Goal: Task Accomplishment & Management: Manage account settings

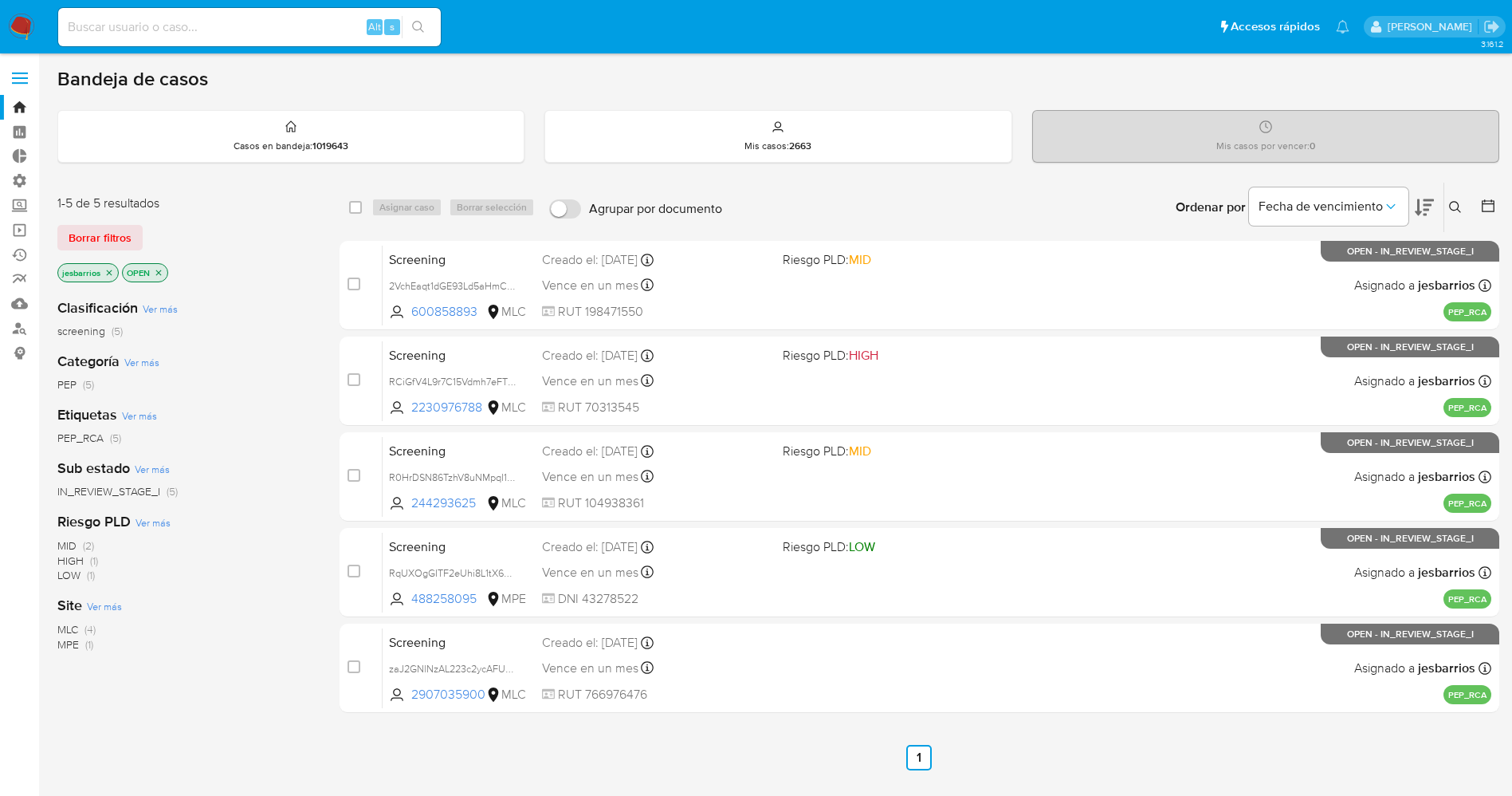
click at [22, 21] on img at bounding box center [21, 26] width 27 height 27
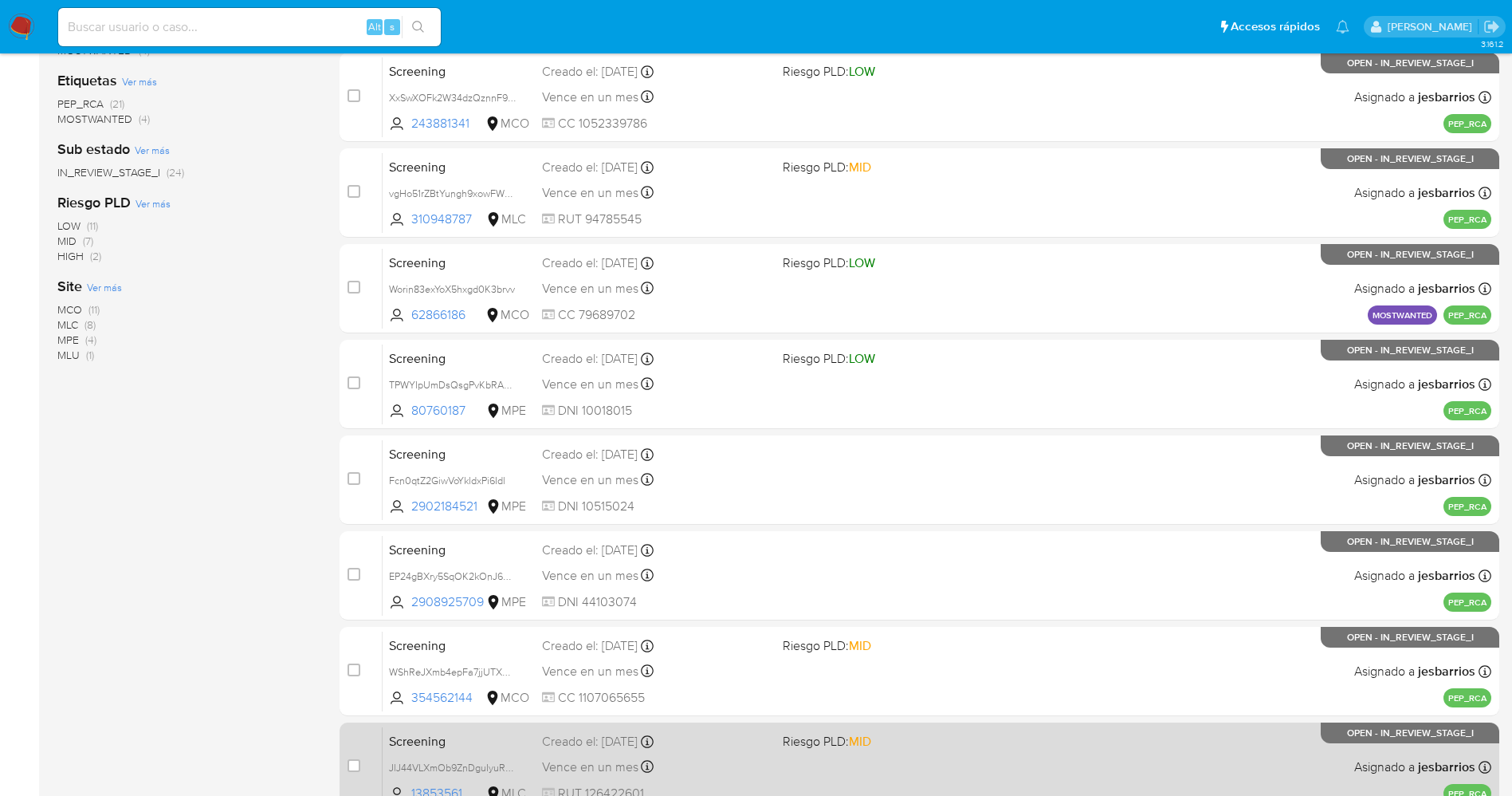
scroll to position [521, 0]
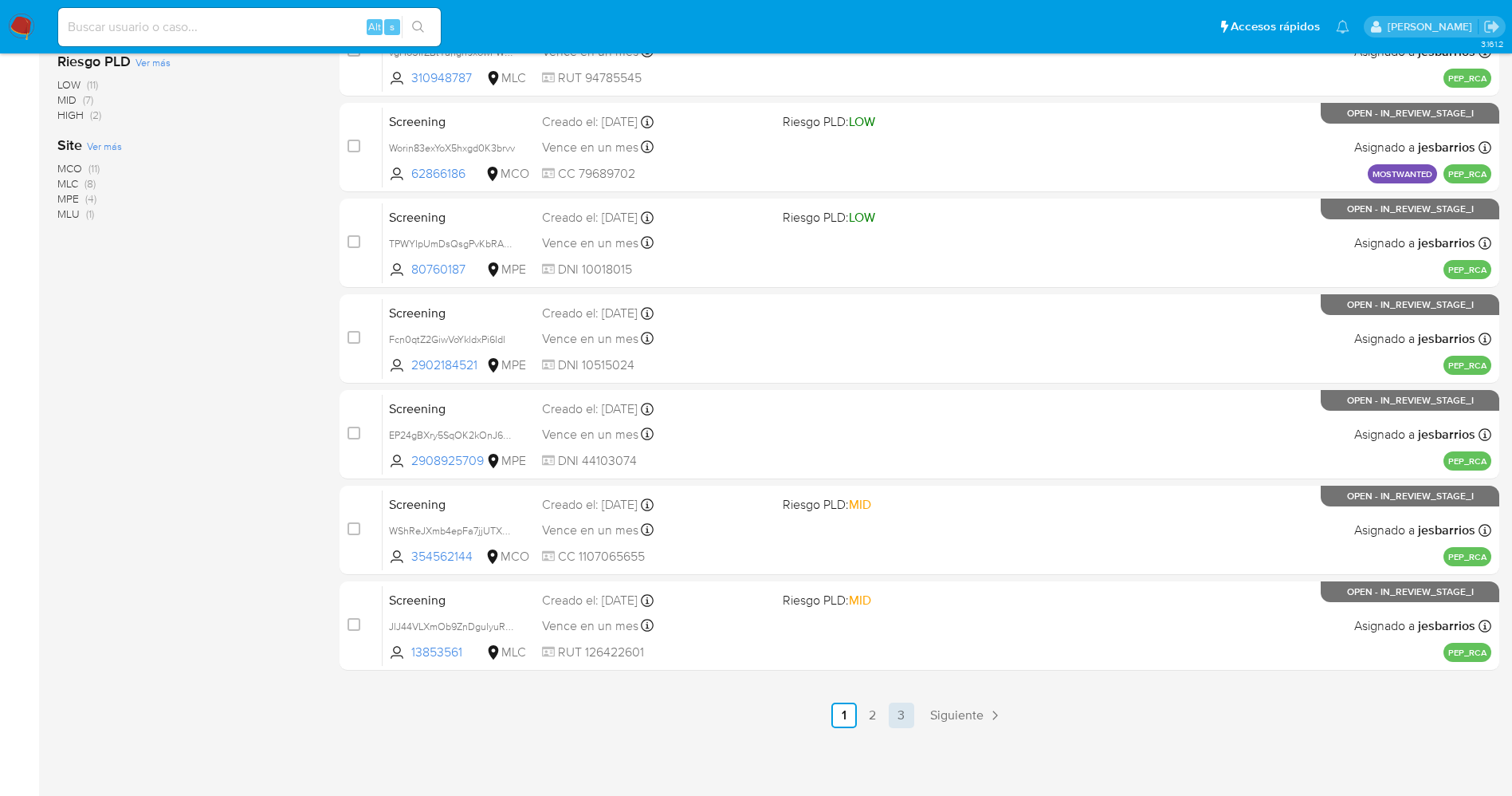
click at [907, 529] on link "3" at bounding box center [901, 714] width 25 height 25
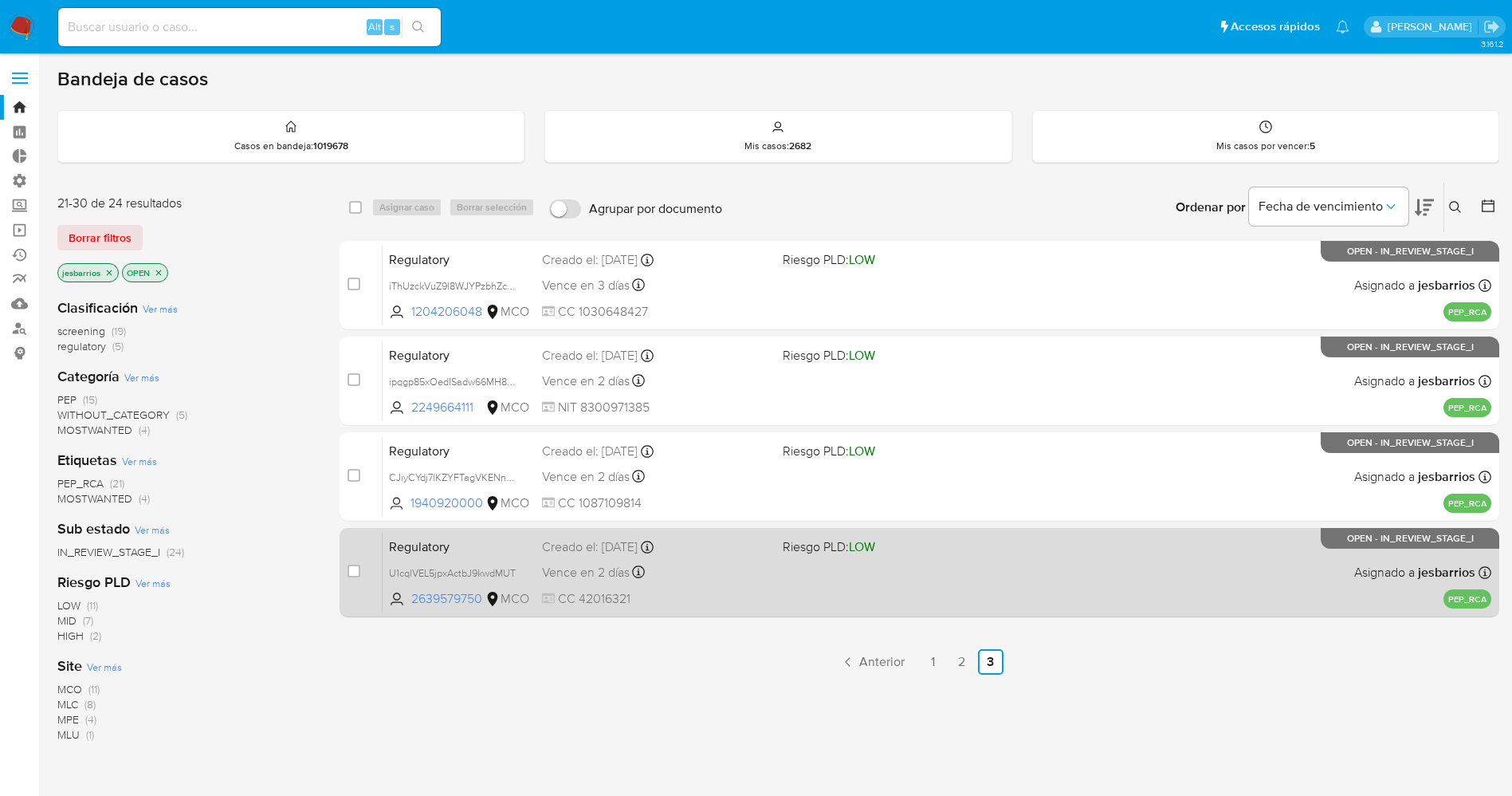
click at [818, 529] on div "Regulatory U1cqlVEL5jpxActbJ9kwdMUT 2639579750 MCO Riesgo PLD: LOW Creado el: 0…" at bounding box center [937, 572] width 1109 height 81
click at [859, 529] on div "Regulatory U1cqlVEL5jpxActbJ9kwdMUT 2639579750 MCO Riesgo PLD: LOW Creado el: 0…" at bounding box center [937, 572] width 1109 height 81
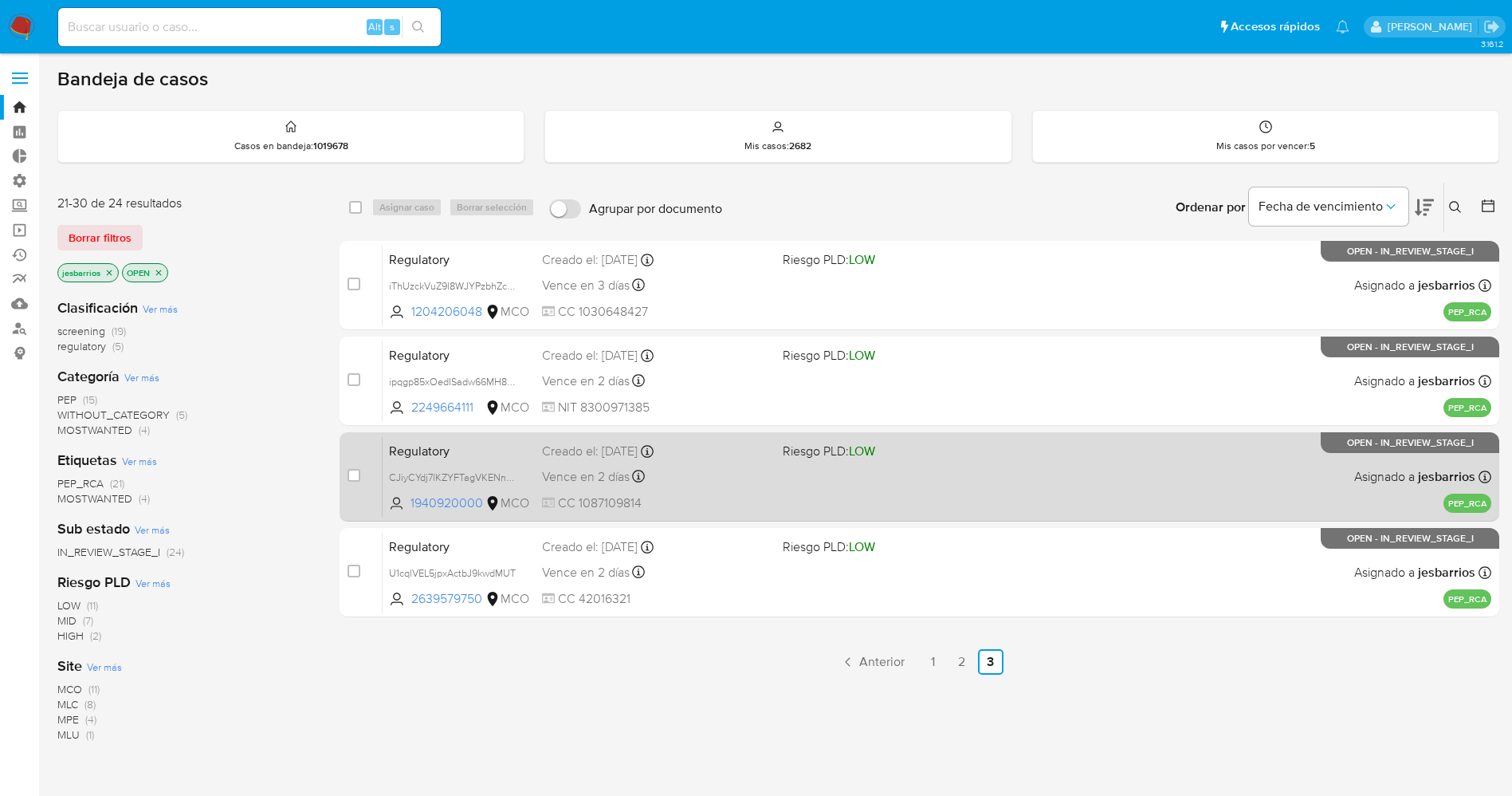
click at [936, 460] on div "Regulatory CJiyCYdj7lKZYFTagVKENnQd 1940920000 MCO Riesgo PLD: LOW Creado el: 0…" at bounding box center [937, 476] width 1109 height 81
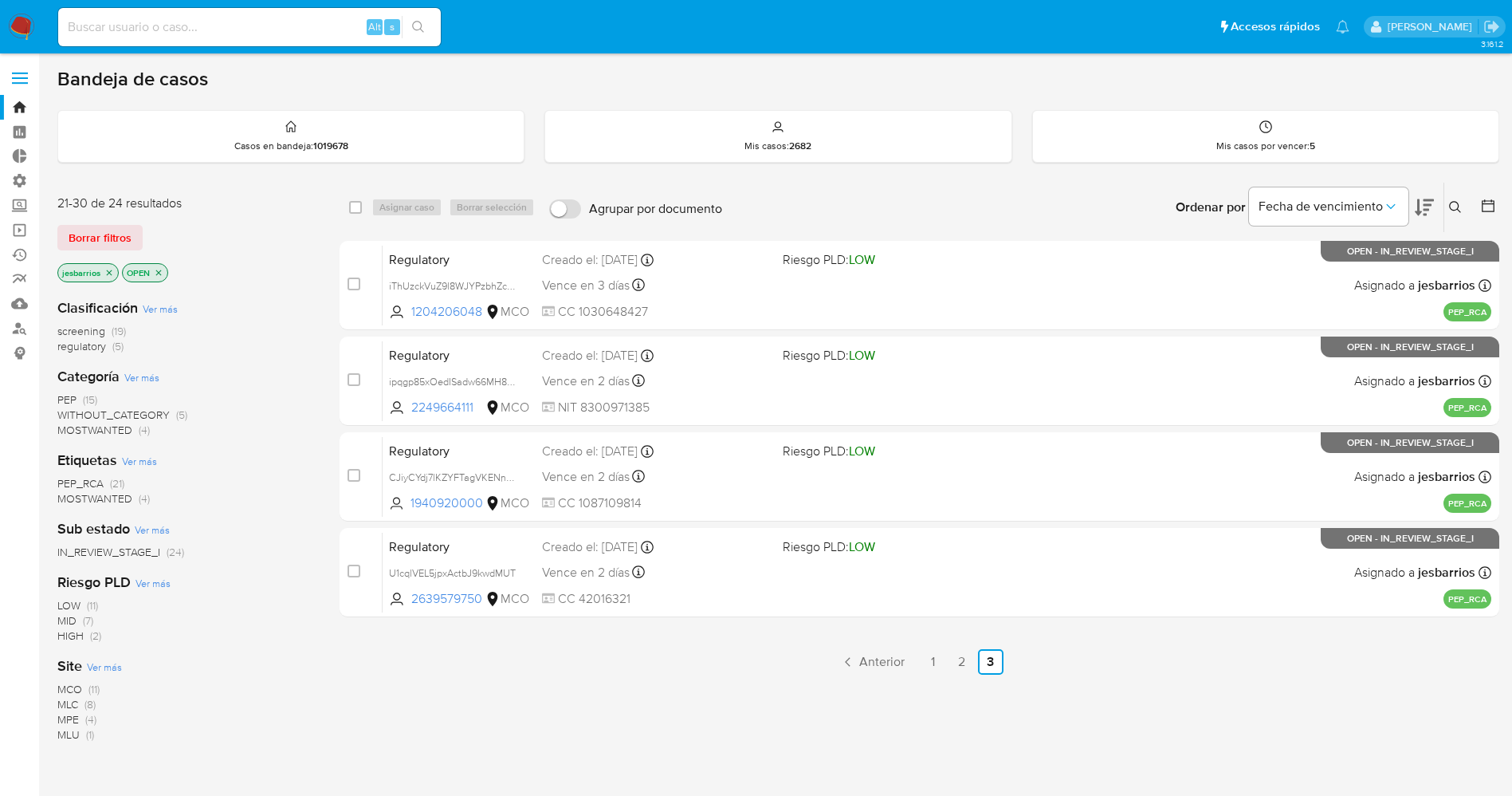
click at [32, 26] on img at bounding box center [21, 26] width 27 height 27
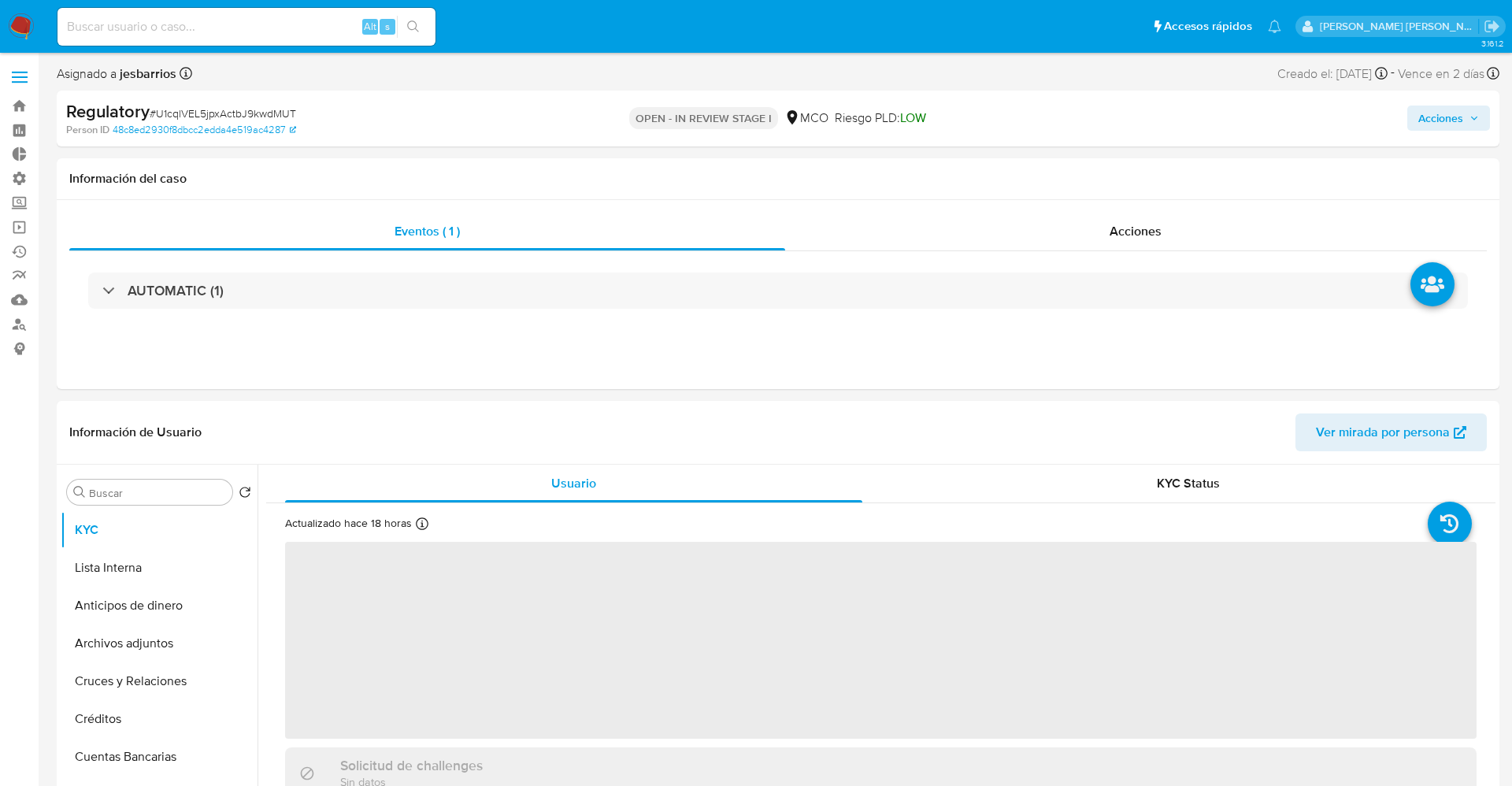
select select "10"
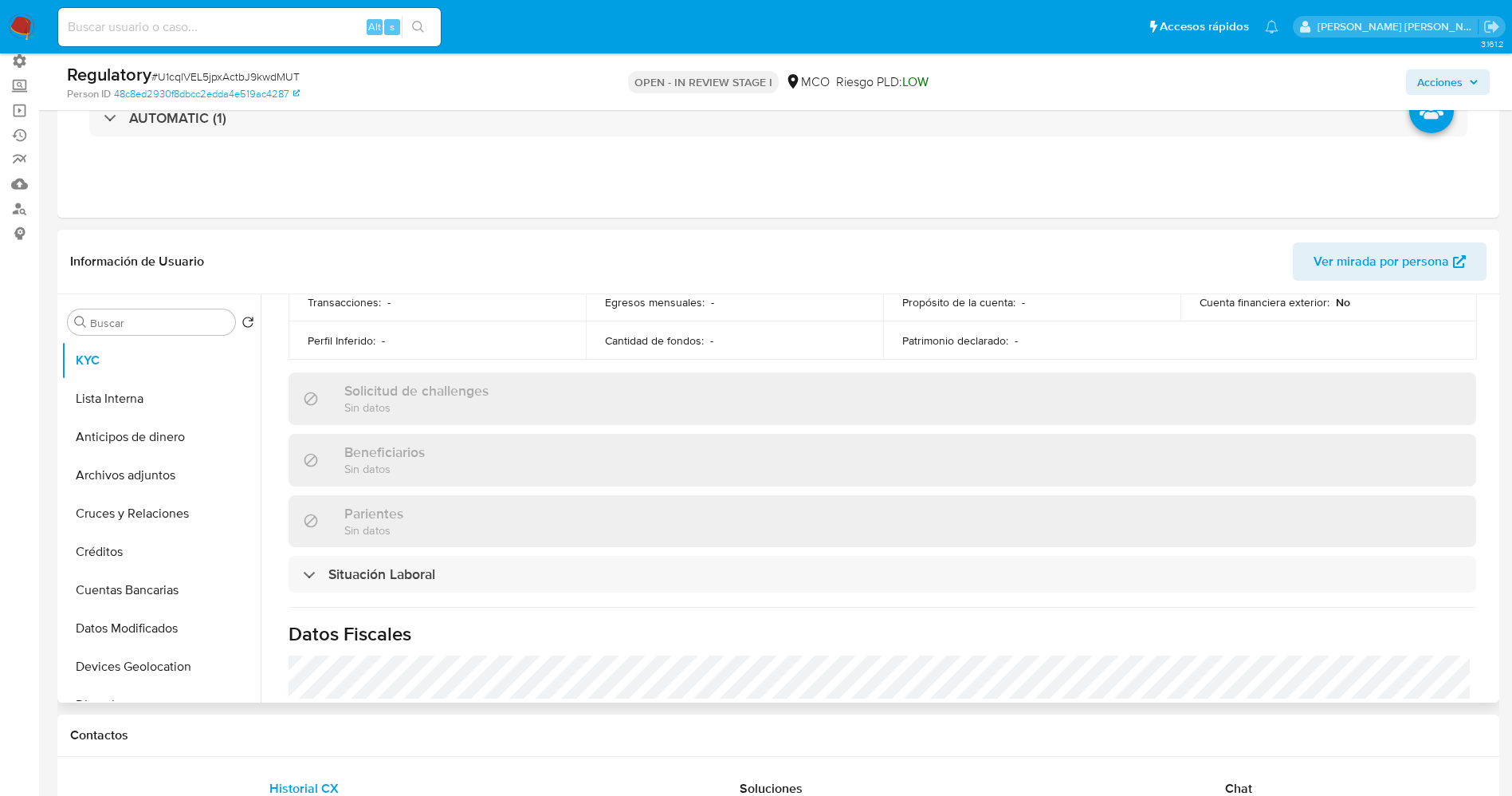
scroll to position [598, 0]
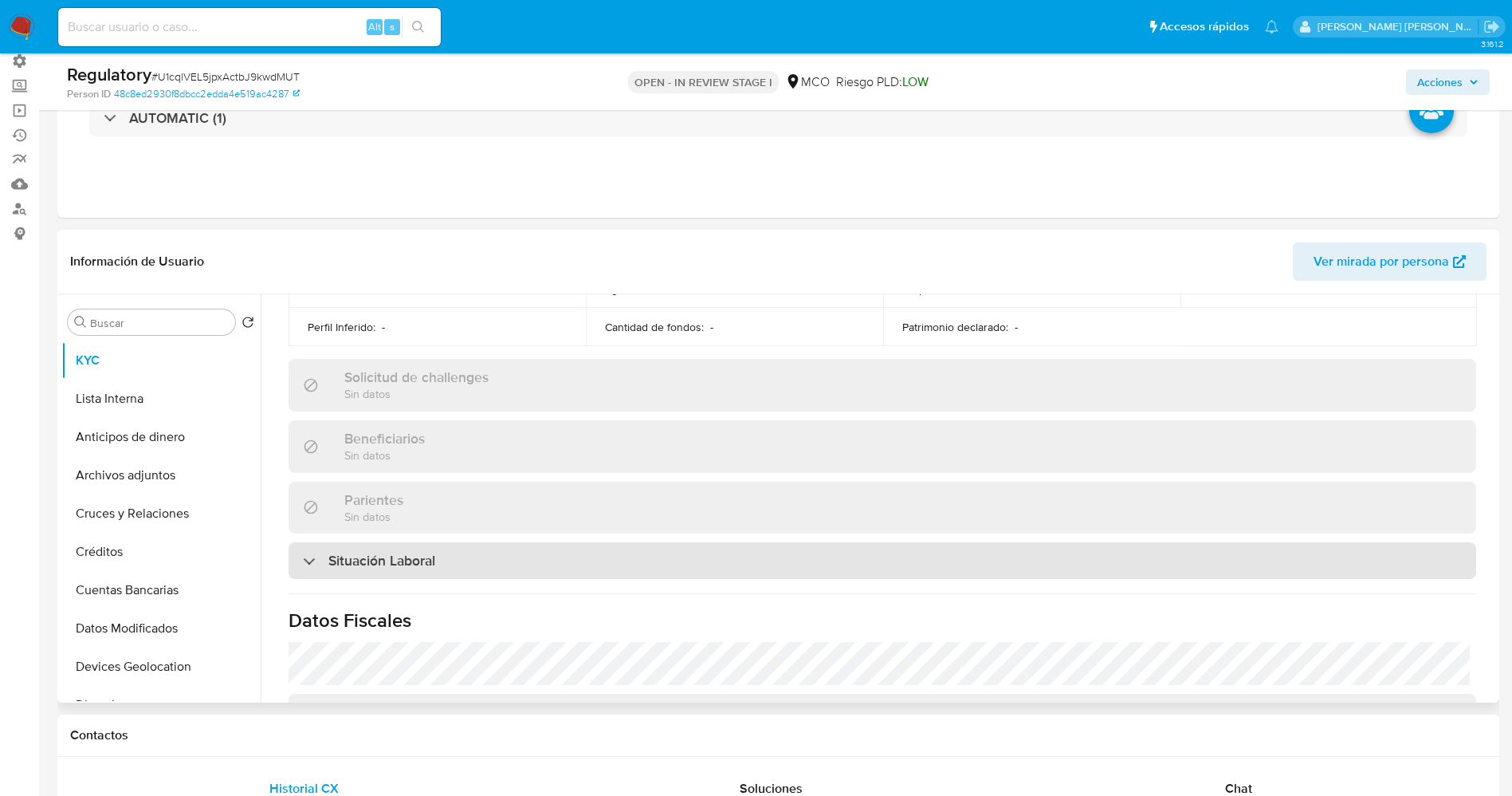
click at [433, 554] on h3 "Situación Laboral" at bounding box center [382, 560] width 107 height 18
click at [452, 571] on div "Situación Laboral" at bounding box center [882, 560] width 1188 height 37
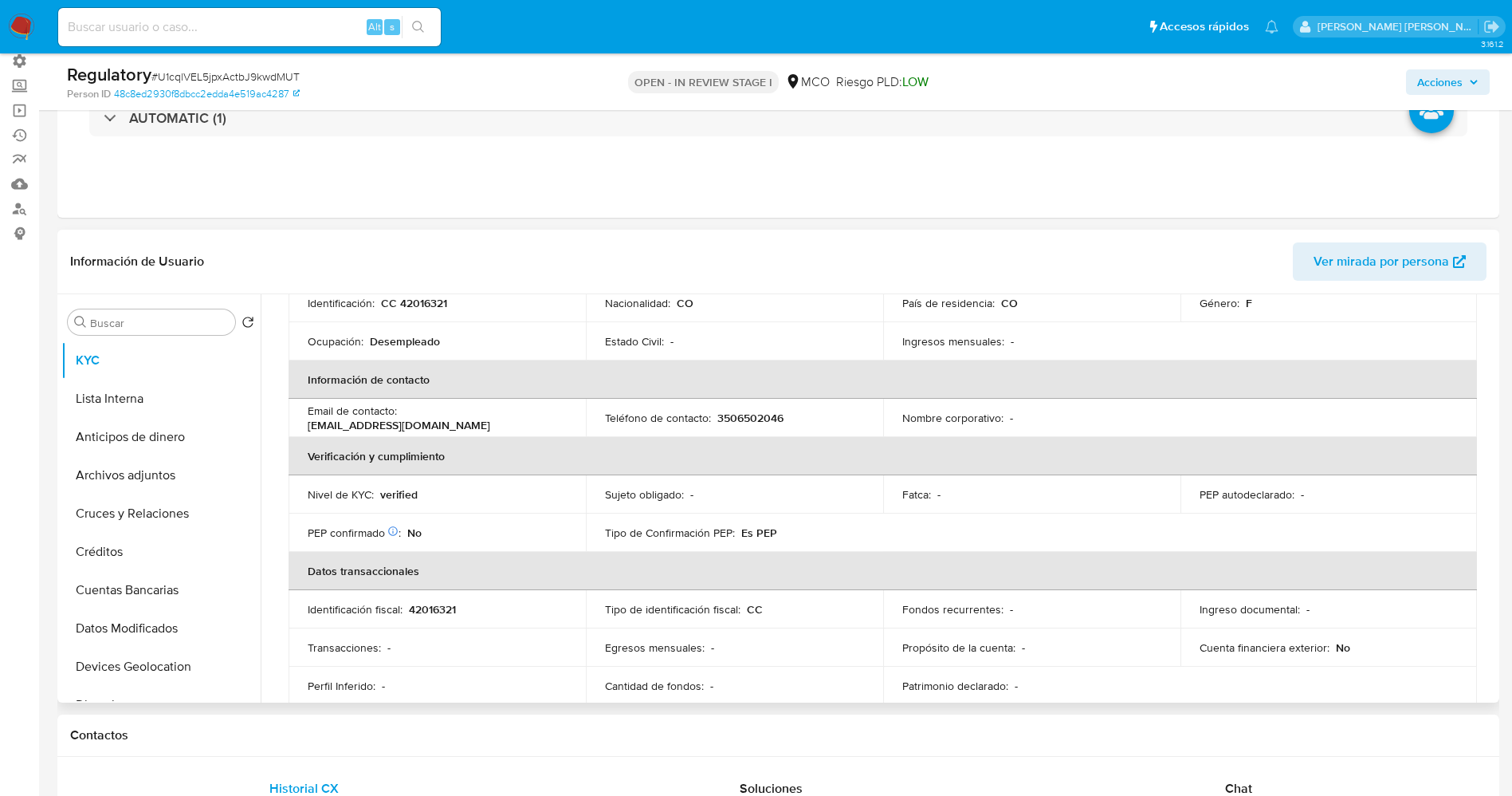
scroll to position [0, 0]
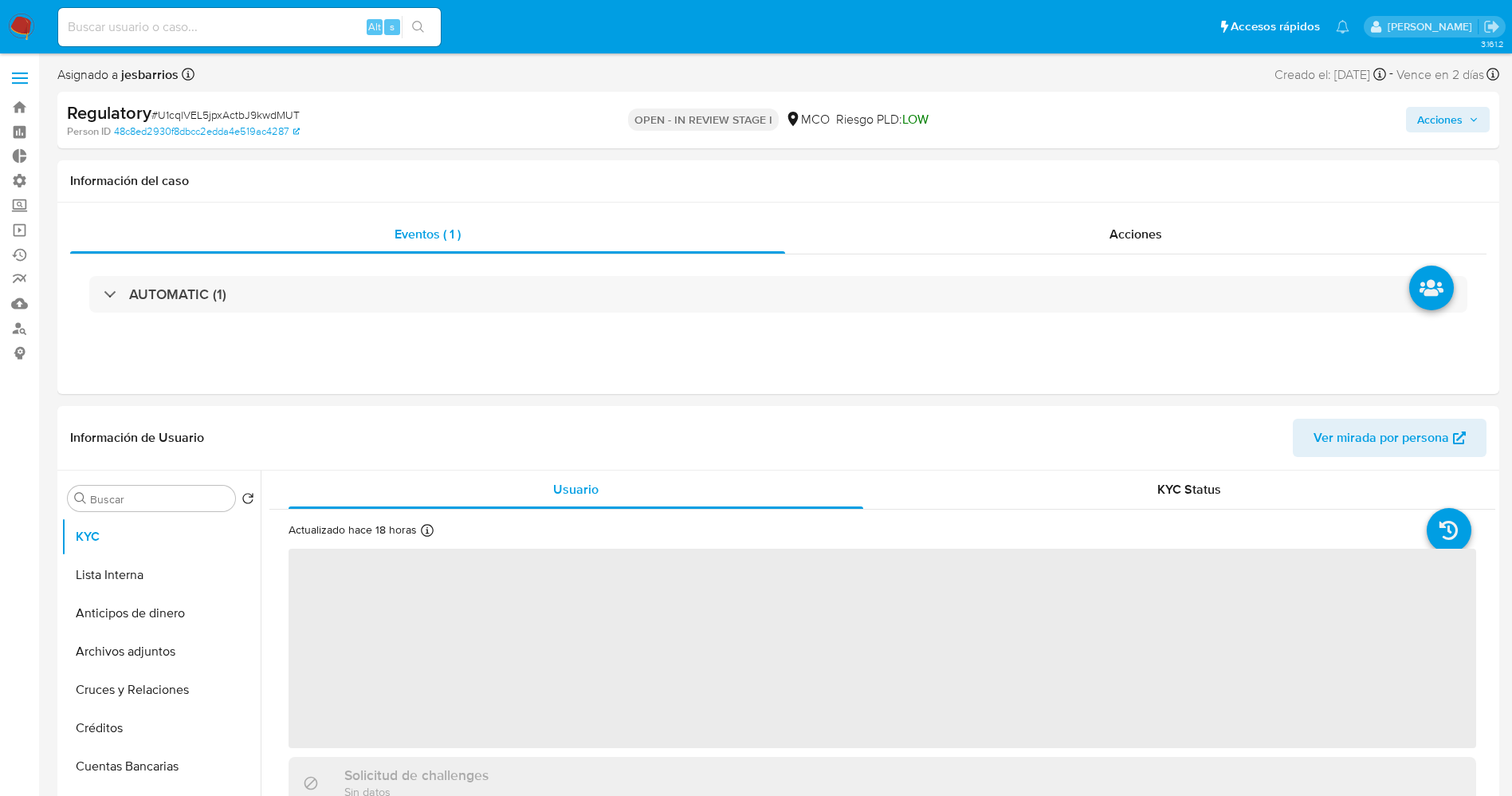
select select "10"
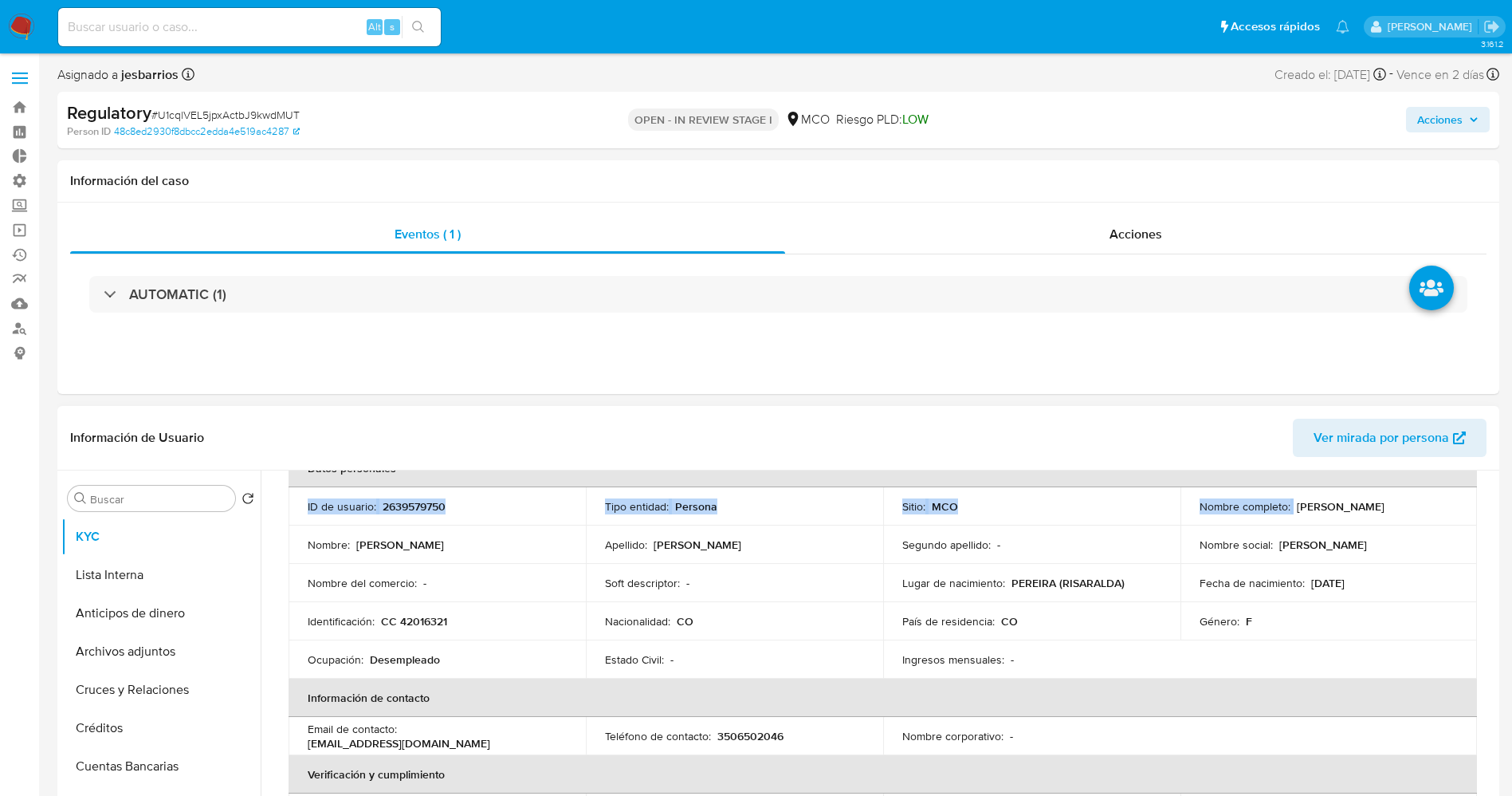
scroll to position [77, 0]
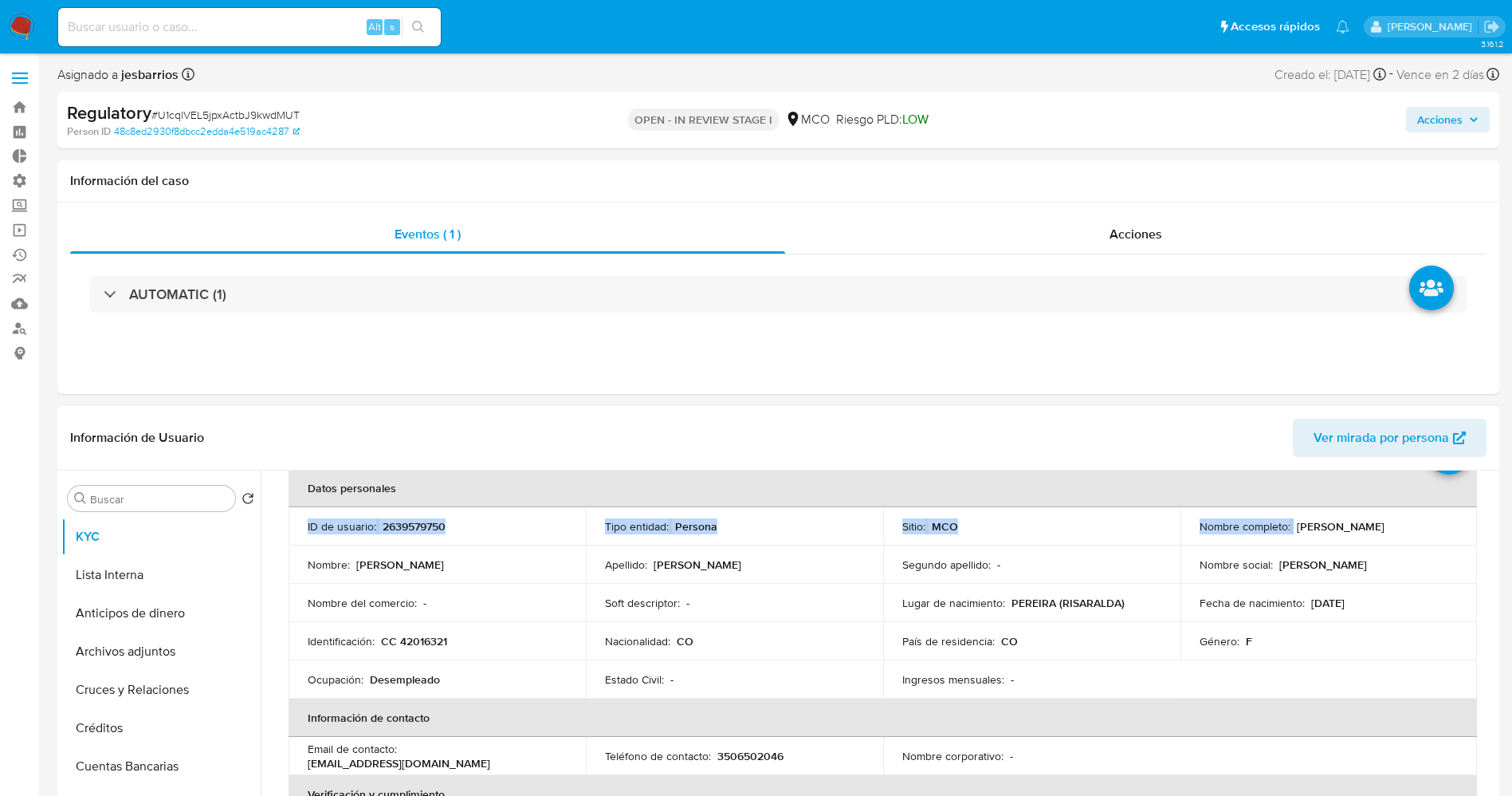
drag, startPoint x: 1290, startPoint y: 490, endPoint x: 1428, endPoint y: 498, distance: 138.2
click at [1439, 490] on table "Datos personales ID de usuario : 2639579750 Tipo entidad : Persona Sitio : MCO …" at bounding box center [882, 756] width 1189 height 574
drag, startPoint x: 1399, startPoint y: 528, endPoint x: 1291, endPoint y: 554, distance: 111.1
click at [1384, 530] on p "Diana Maria Galvis Montoya" at bounding box center [1340, 526] width 87 height 14
drag, startPoint x: 1295, startPoint y: 524, endPoint x: 1432, endPoint y: 533, distance: 137.3
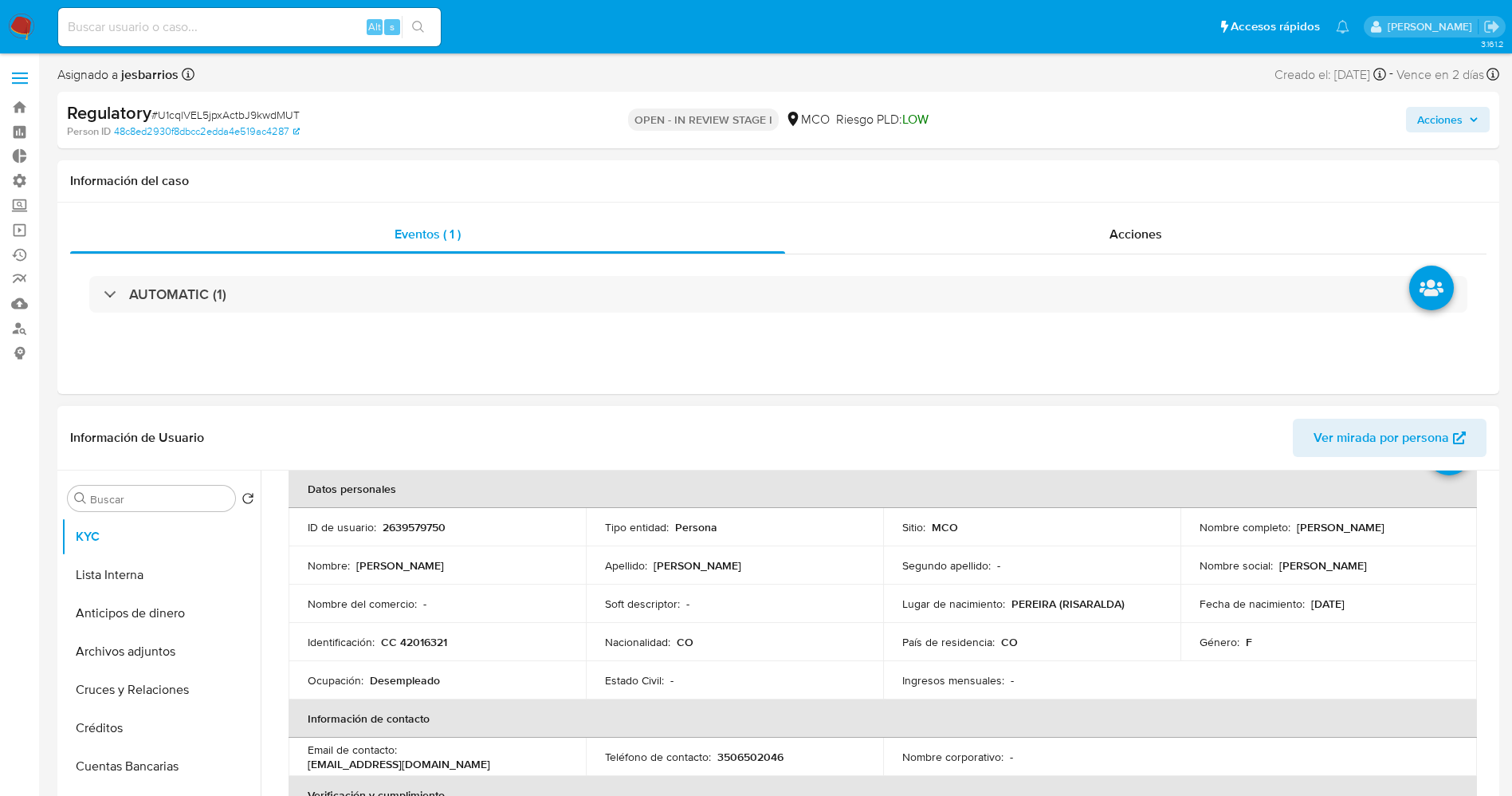
click at [1432, 533] on div "Nombre completo : Diana Maria Galvis Montoya" at bounding box center [1330, 526] width 259 height 14
copy p "Diana Maria Galvis Montoya"
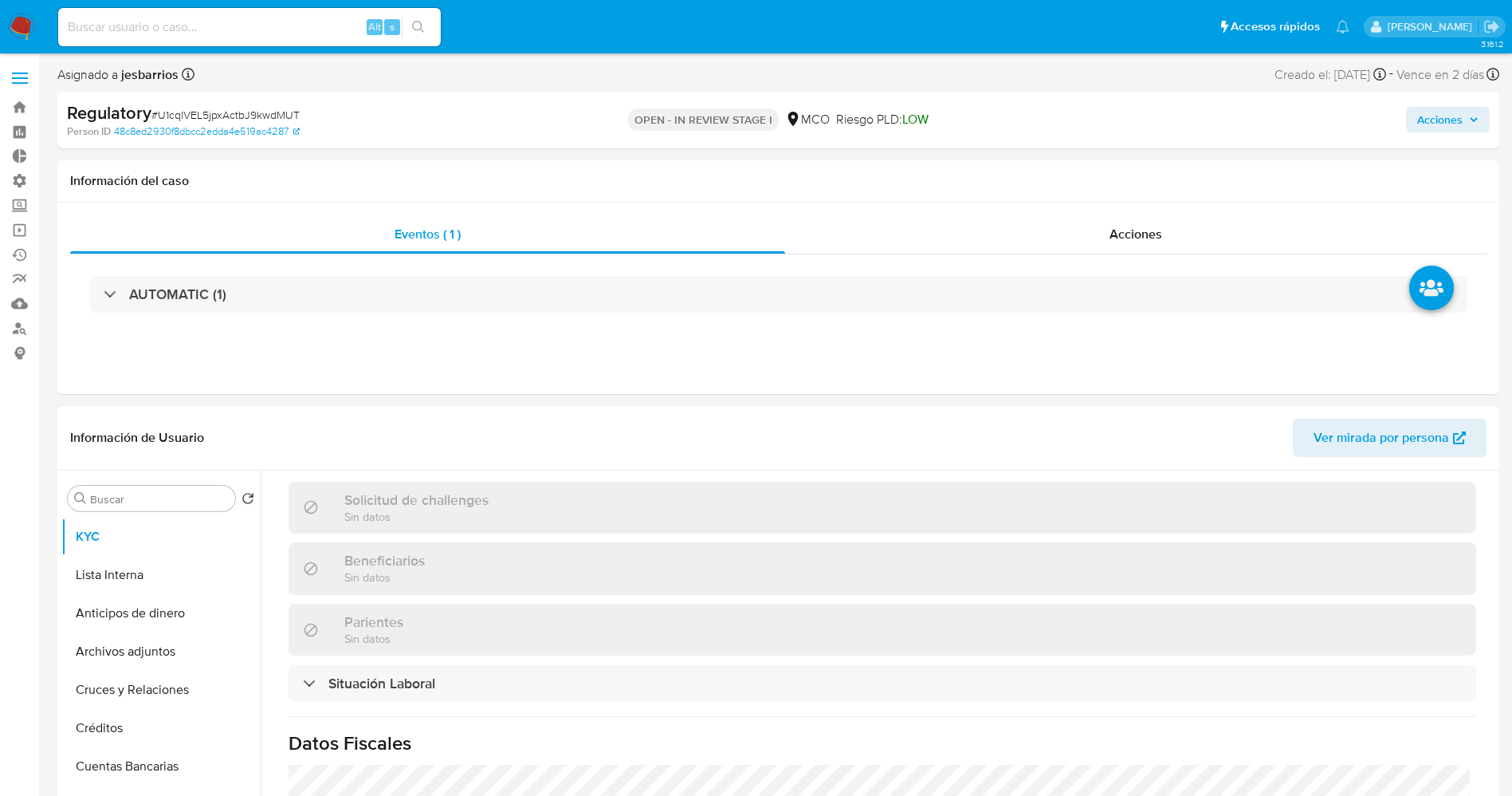
scroll to position [676, 0]
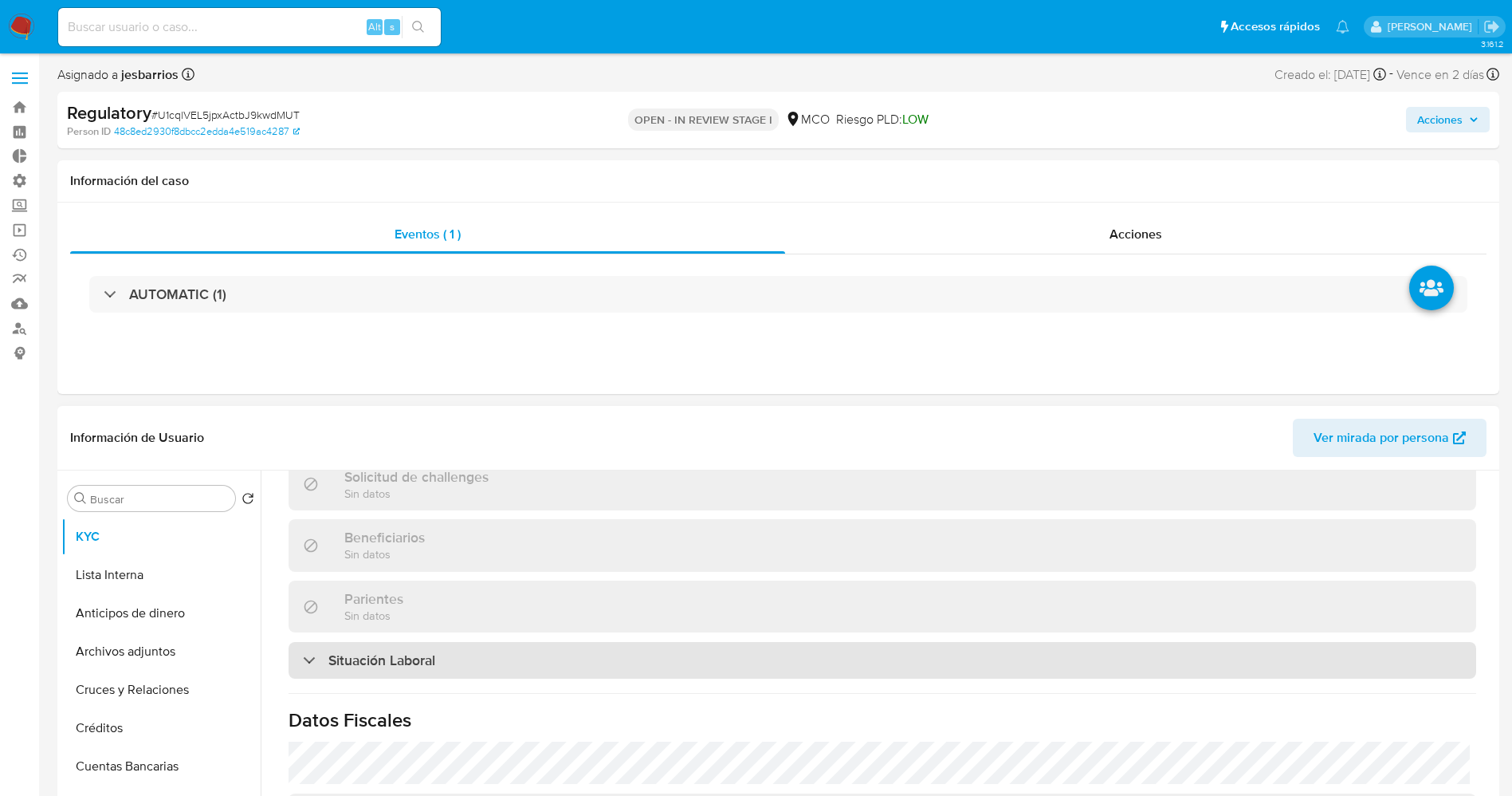
click at [524, 673] on div "Situación Laboral" at bounding box center [882, 660] width 1188 height 37
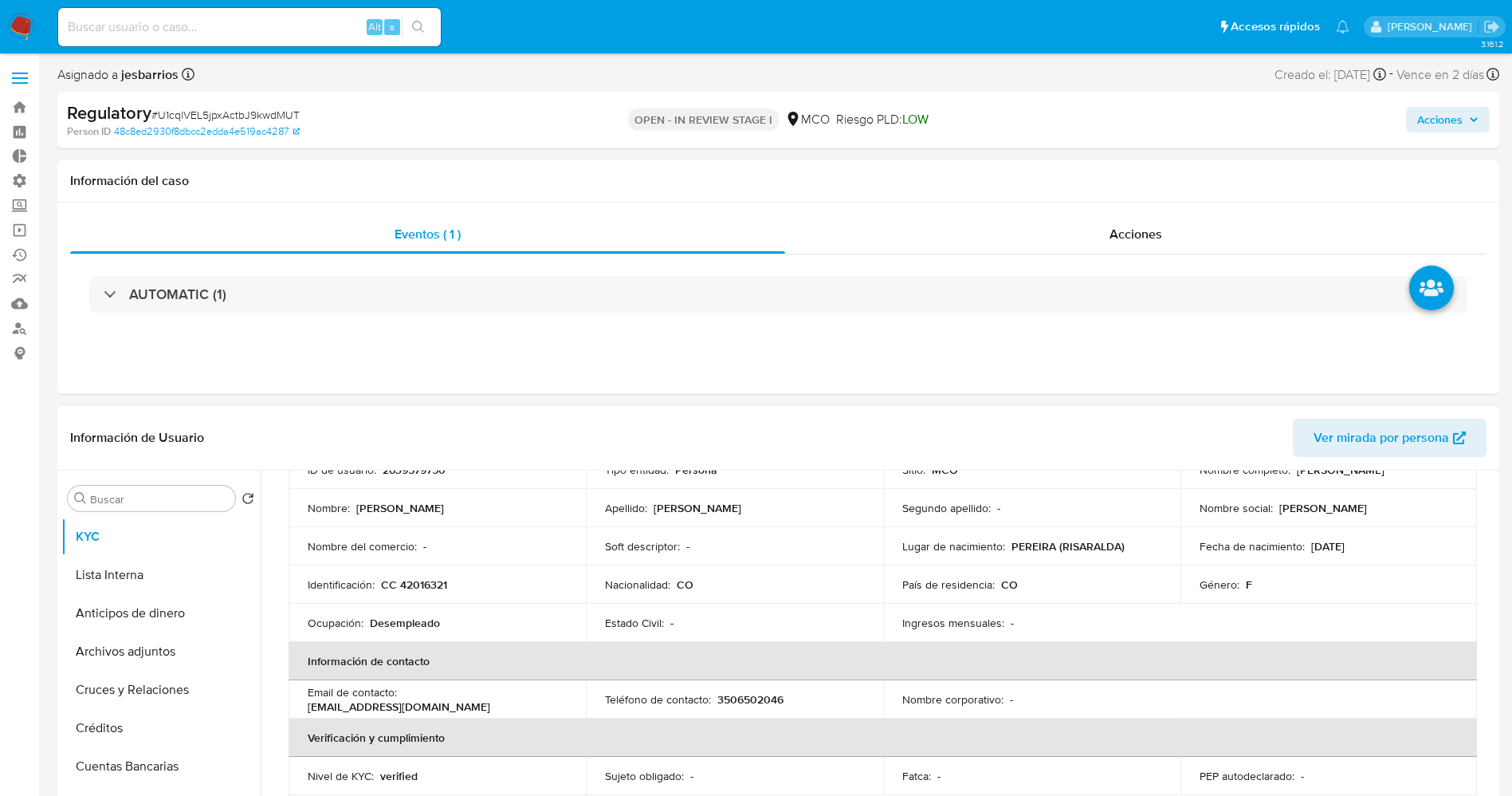
scroll to position [77, 0]
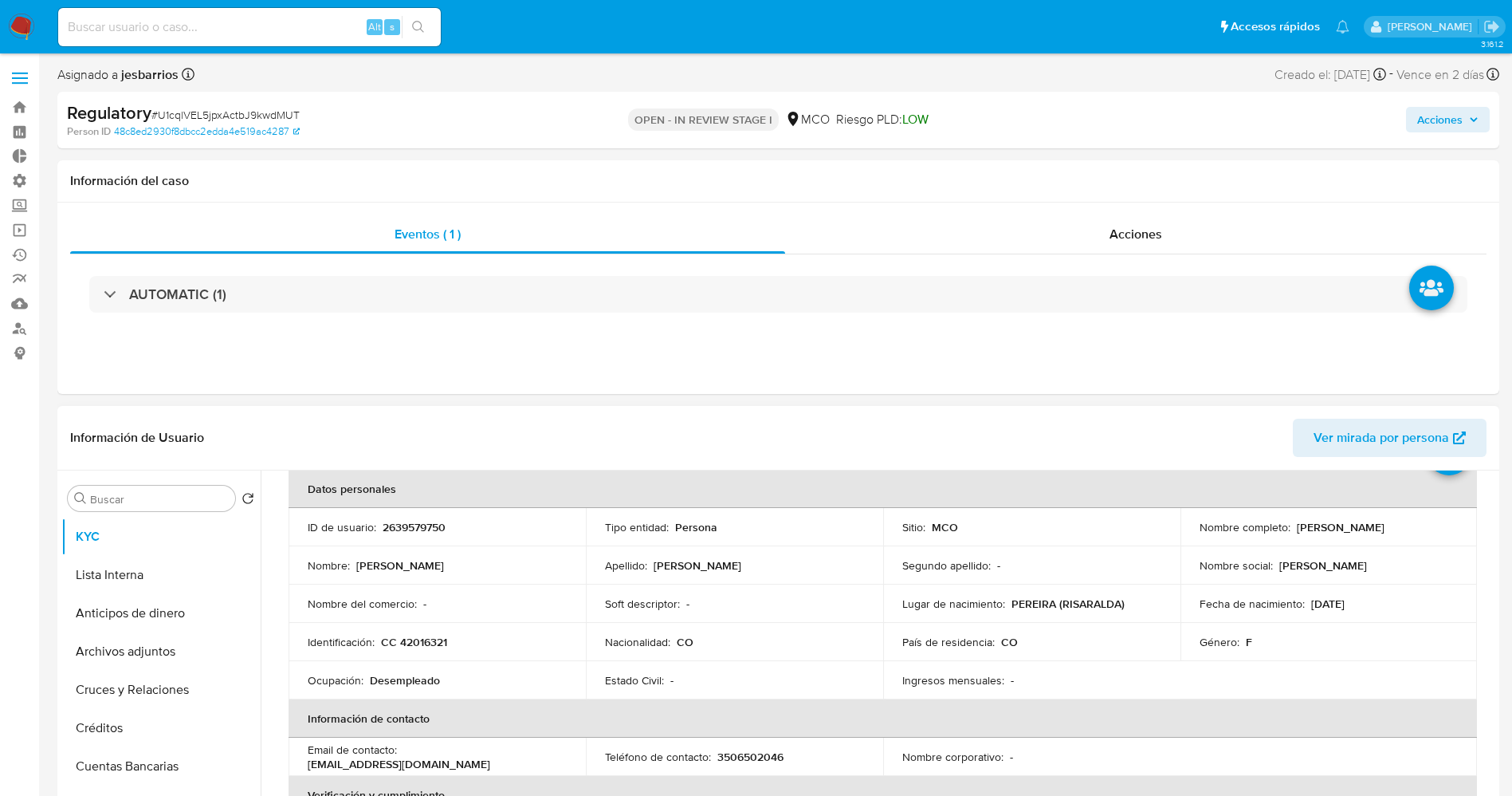
drag, startPoint x: 1288, startPoint y: 525, endPoint x: 1446, endPoint y: 526, distance: 158.0
click at [1446, 526] on div "Nombre completo : Diana Maria Galvis Montoya" at bounding box center [1330, 526] width 259 height 14
copy div "Diana Maria Galvis Montoya"
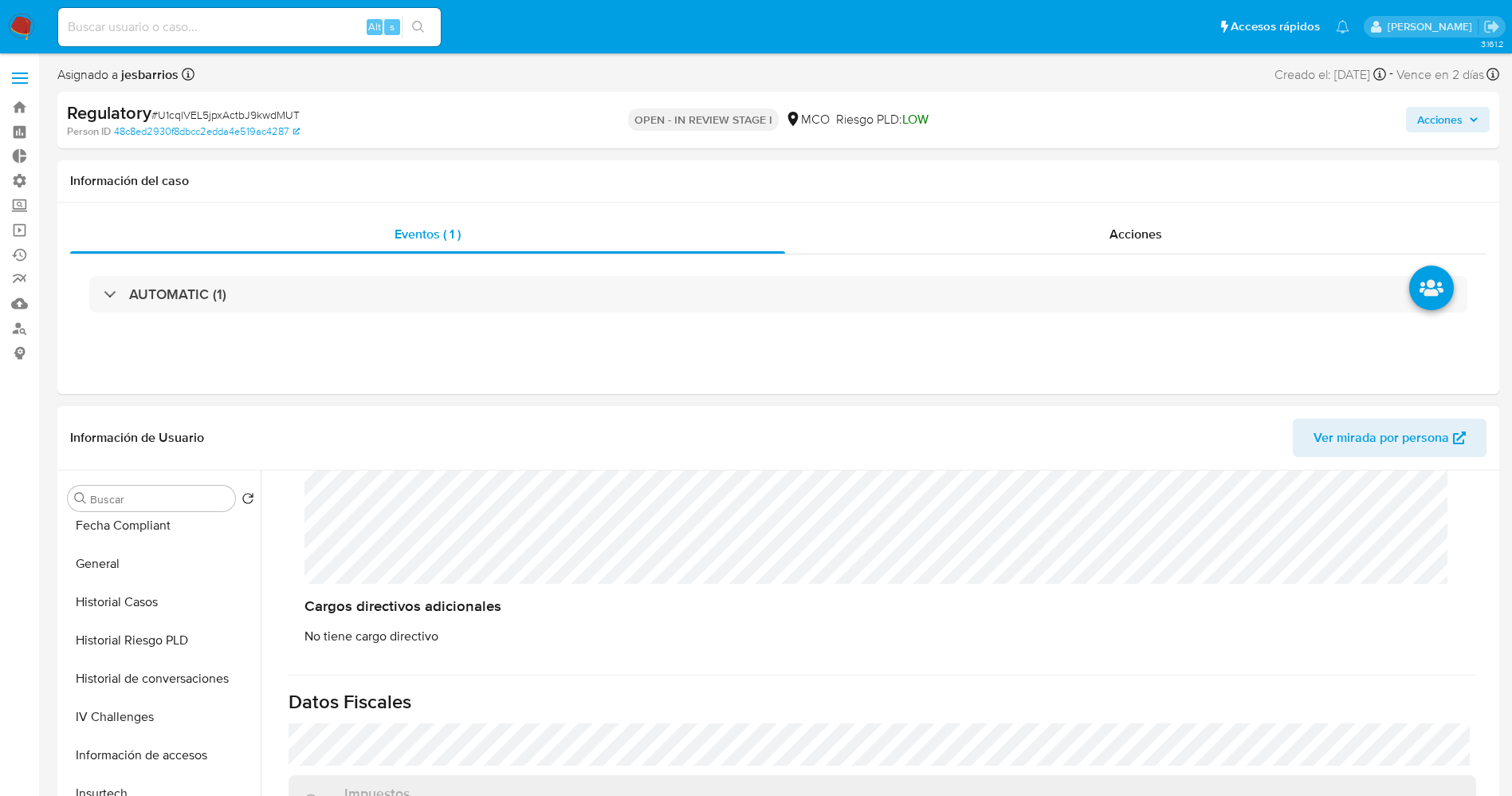
scroll to position [598, 0]
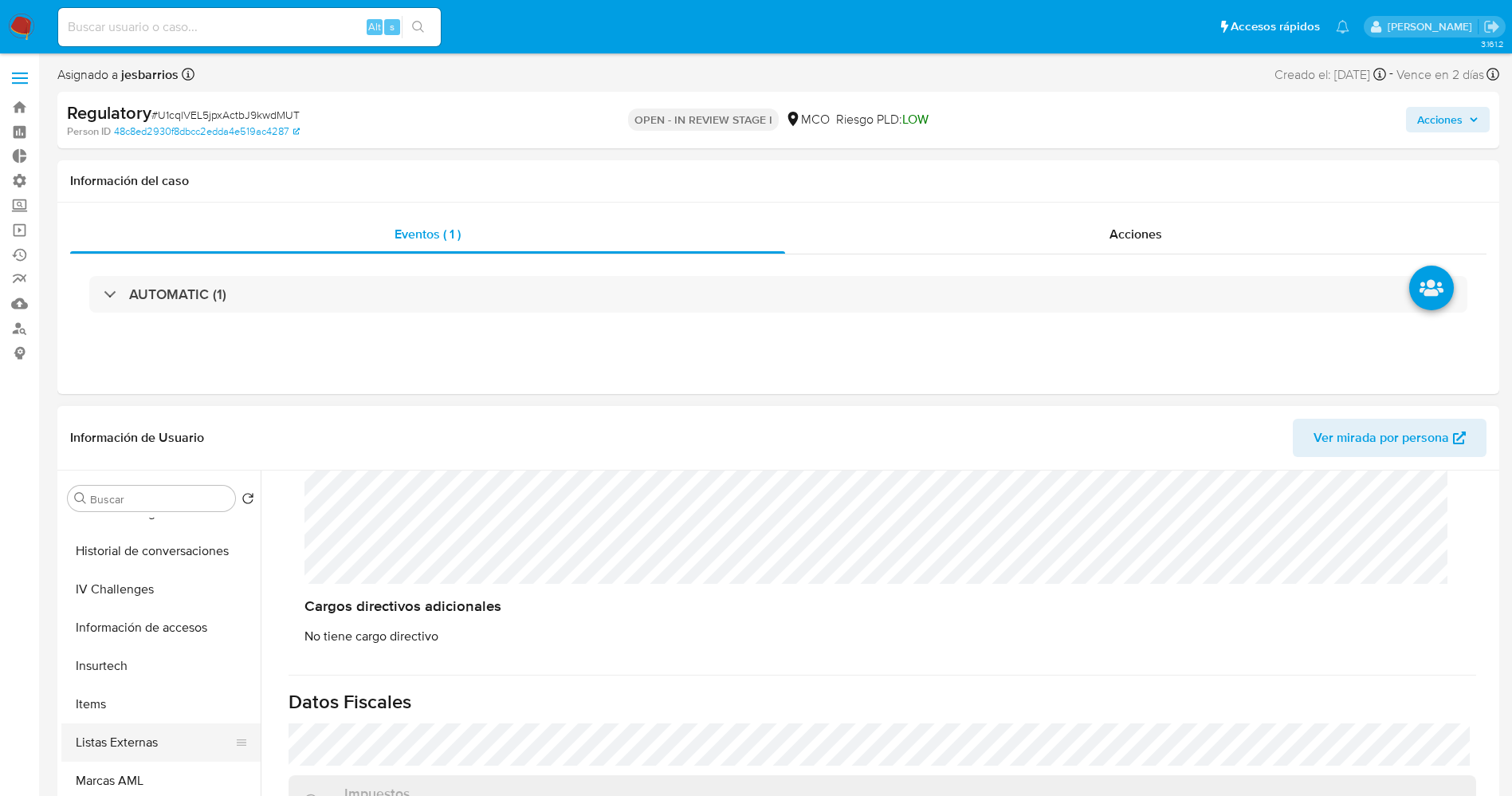
click at [163, 723] on button "Listas Externas" at bounding box center [154, 741] width 187 height 39
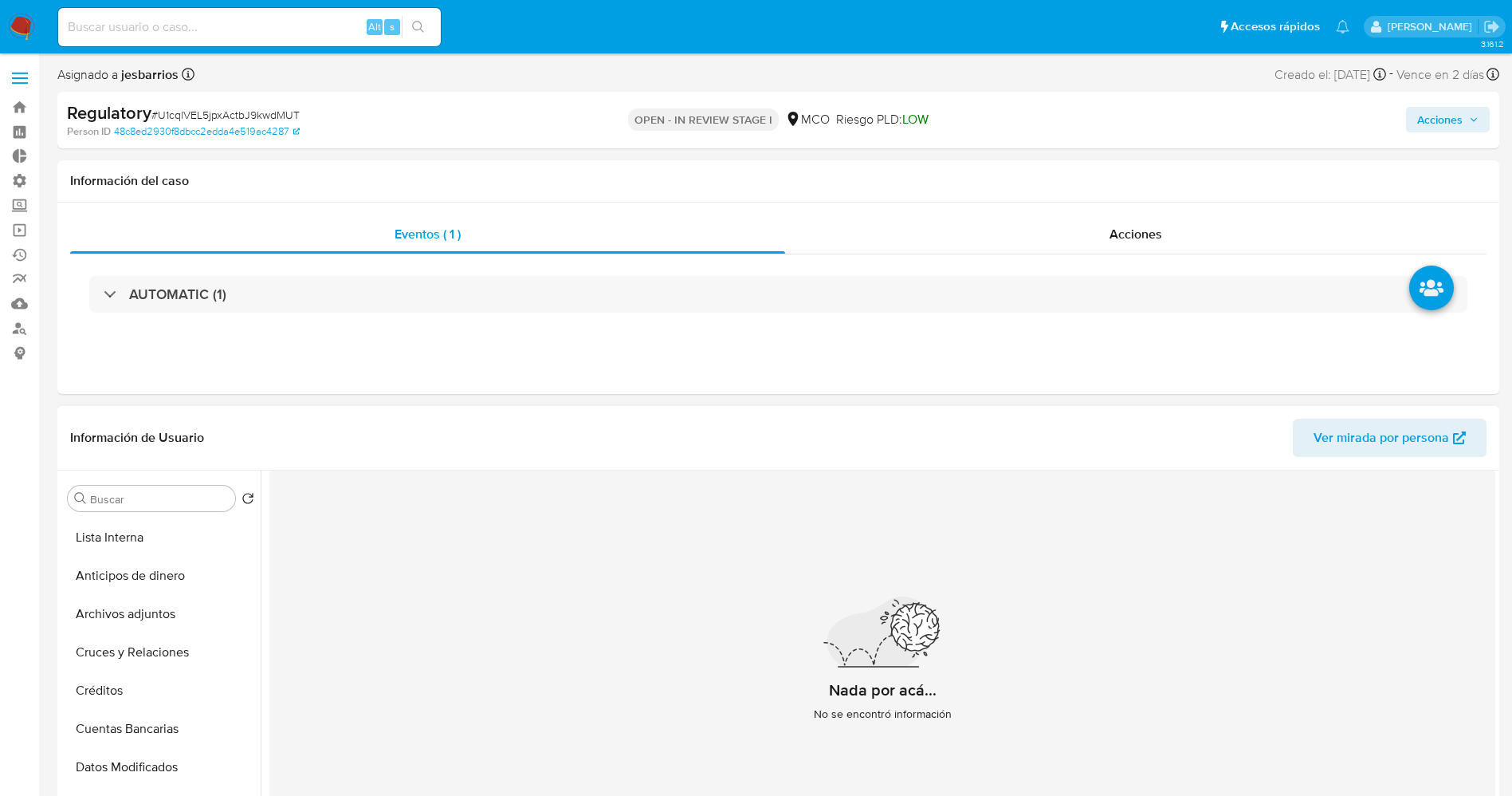
scroll to position [0, 0]
click at [138, 563] on button "Lista Interna" at bounding box center [154, 574] width 187 height 39
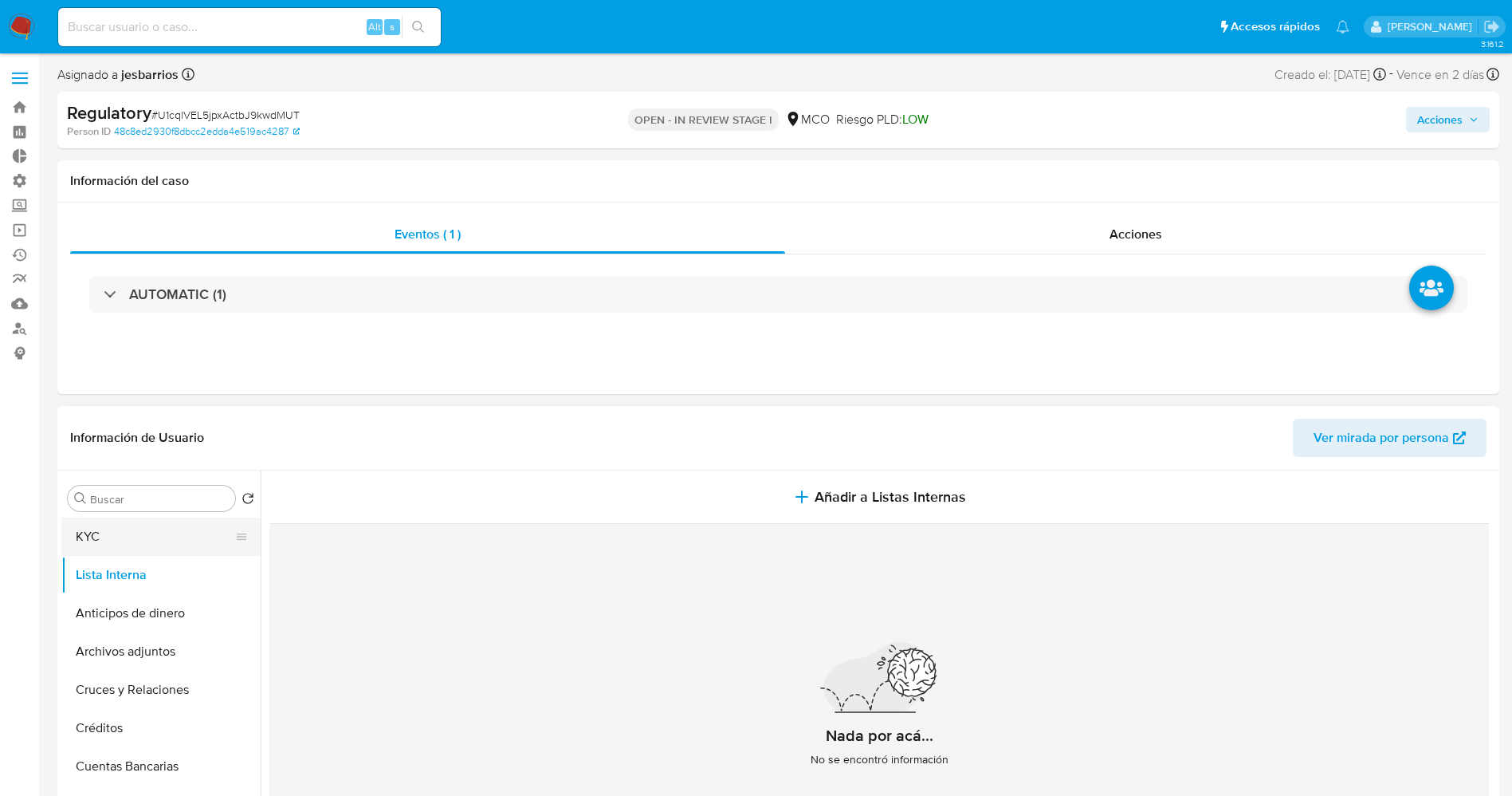
click at [140, 544] on button "KYC" at bounding box center [154, 537] width 187 height 39
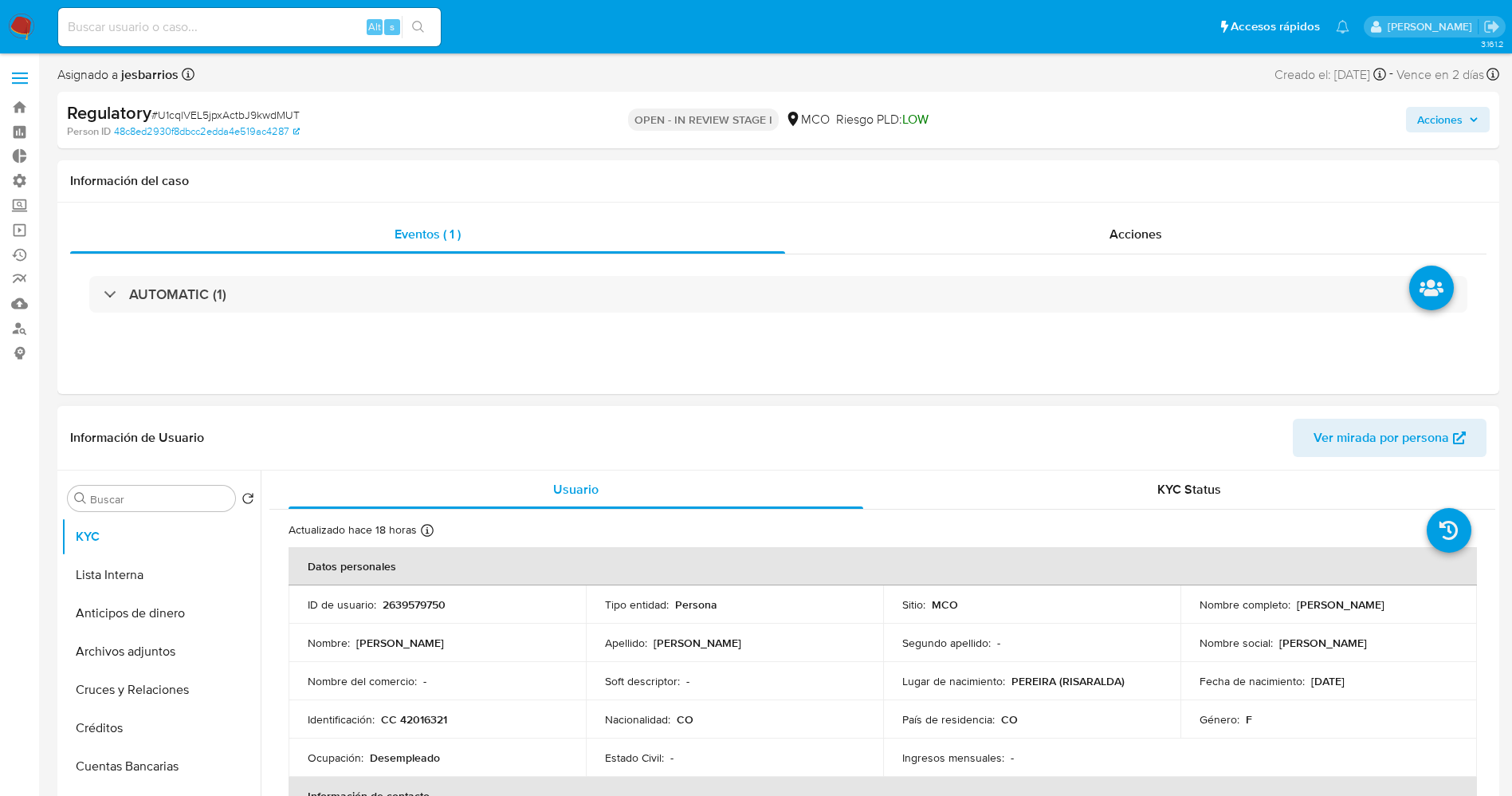
drag, startPoint x: 1281, startPoint y: 610, endPoint x: 1448, endPoint y: 609, distance: 167.0
click at [1448, 609] on div "Nombre completo : Diana Maria Galvis Montoya" at bounding box center [1330, 603] width 259 height 14
click at [1297, 607] on p "Diana Maria Galvis Montoya" at bounding box center [1340, 603] width 87 height 14
drag, startPoint x: 1291, startPoint y: 607, endPoint x: 1282, endPoint y: 606, distance: 9.1
click at [1288, 606] on div "Nombre completo : Diana Maria Galvis Montoya" at bounding box center [1330, 603] width 259 height 14
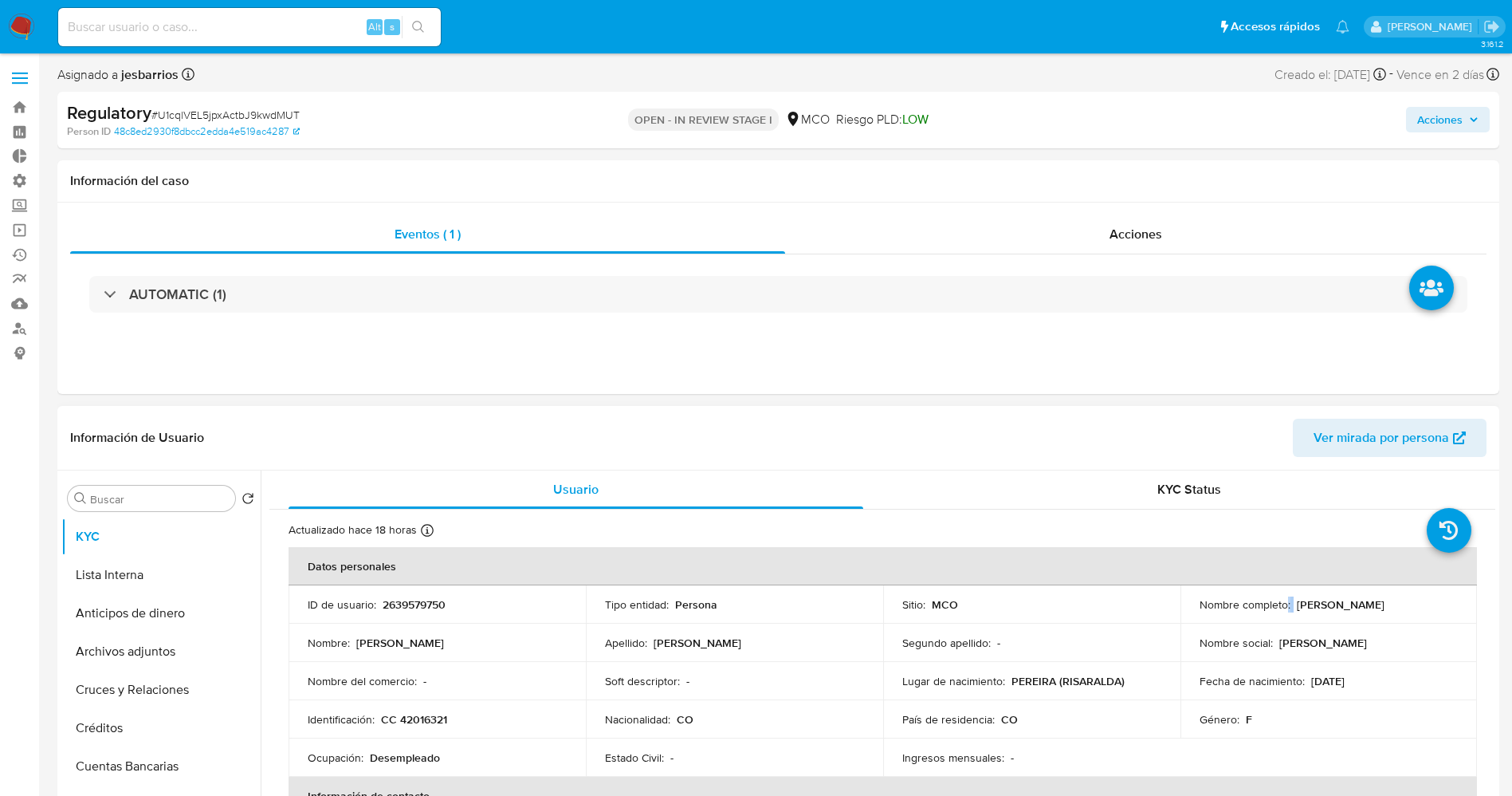
drag, startPoint x: 1295, startPoint y: 606, endPoint x: 1438, endPoint y: 606, distance: 143.0
click at [1438, 606] on div "Nombre completo : Diana Maria Galvis Montoya" at bounding box center [1330, 603] width 259 height 14
drag, startPoint x: 1396, startPoint y: 601, endPoint x: 1374, endPoint y: 604, distance: 22.2
click at [1384, 601] on p "Diana Maria Galvis Montoya" at bounding box center [1340, 603] width 87 height 14
click at [1306, 607] on p "Diana Maria Galvis Montoya" at bounding box center [1340, 603] width 87 height 14
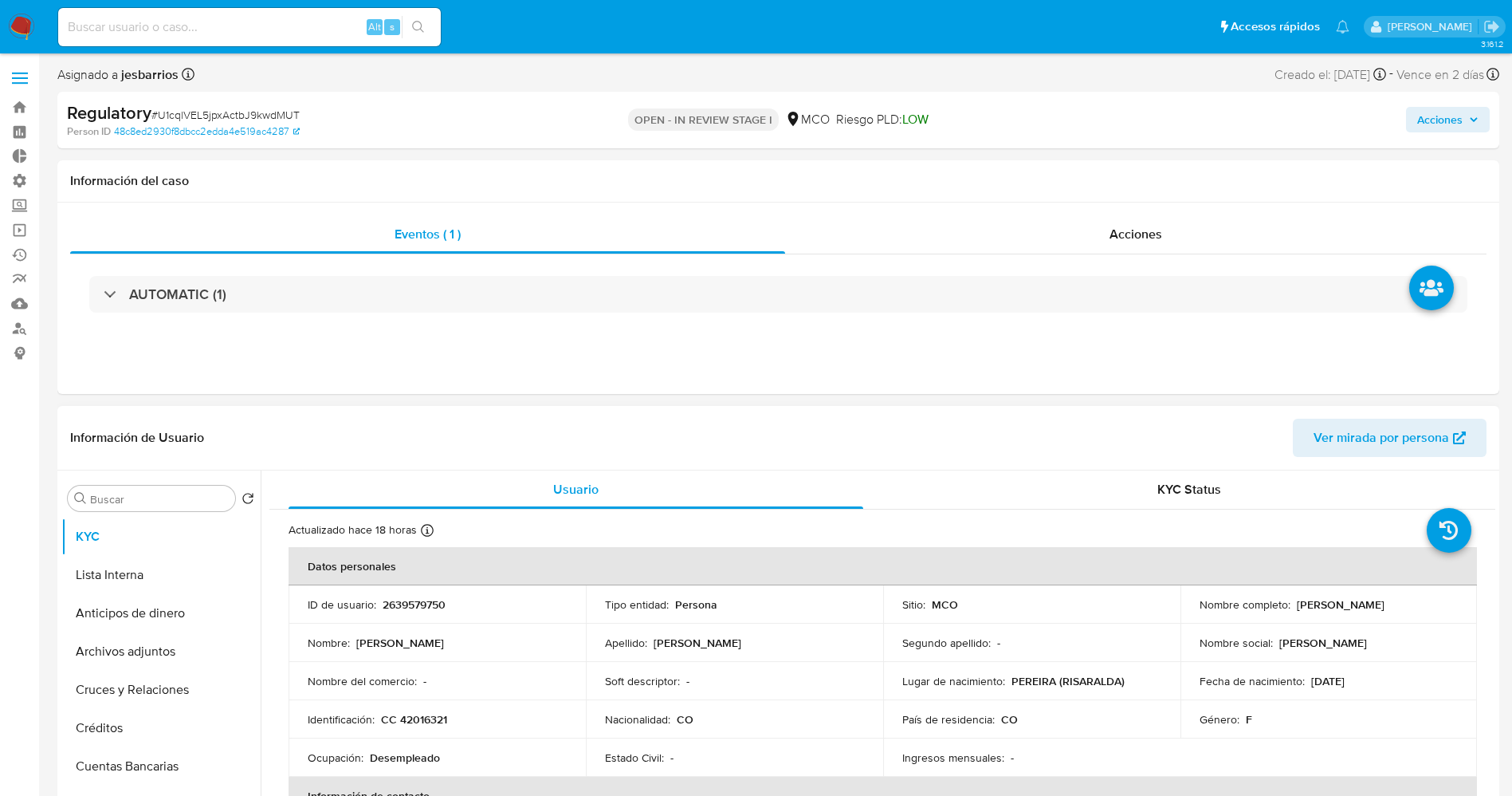
drag, startPoint x: 1286, startPoint y: 601, endPoint x: 1295, endPoint y: 601, distance: 9.0
click at [1295, 601] on div "Nombre completo : Diana Maria Galvis Montoya" at bounding box center [1330, 603] width 259 height 14
drag, startPoint x: 1404, startPoint y: 602, endPoint x: 1327, endPoint y: 606, distance: 77.1
click at [1384, 603] on p "Diana Maria Galvis Montoya" at bounding box center [1340, 603] width 87 height 14
drag, startPoint x: 1292, startPoint y: 607, endPoint x: 1404, endPoint y: 602, distance: 112.1
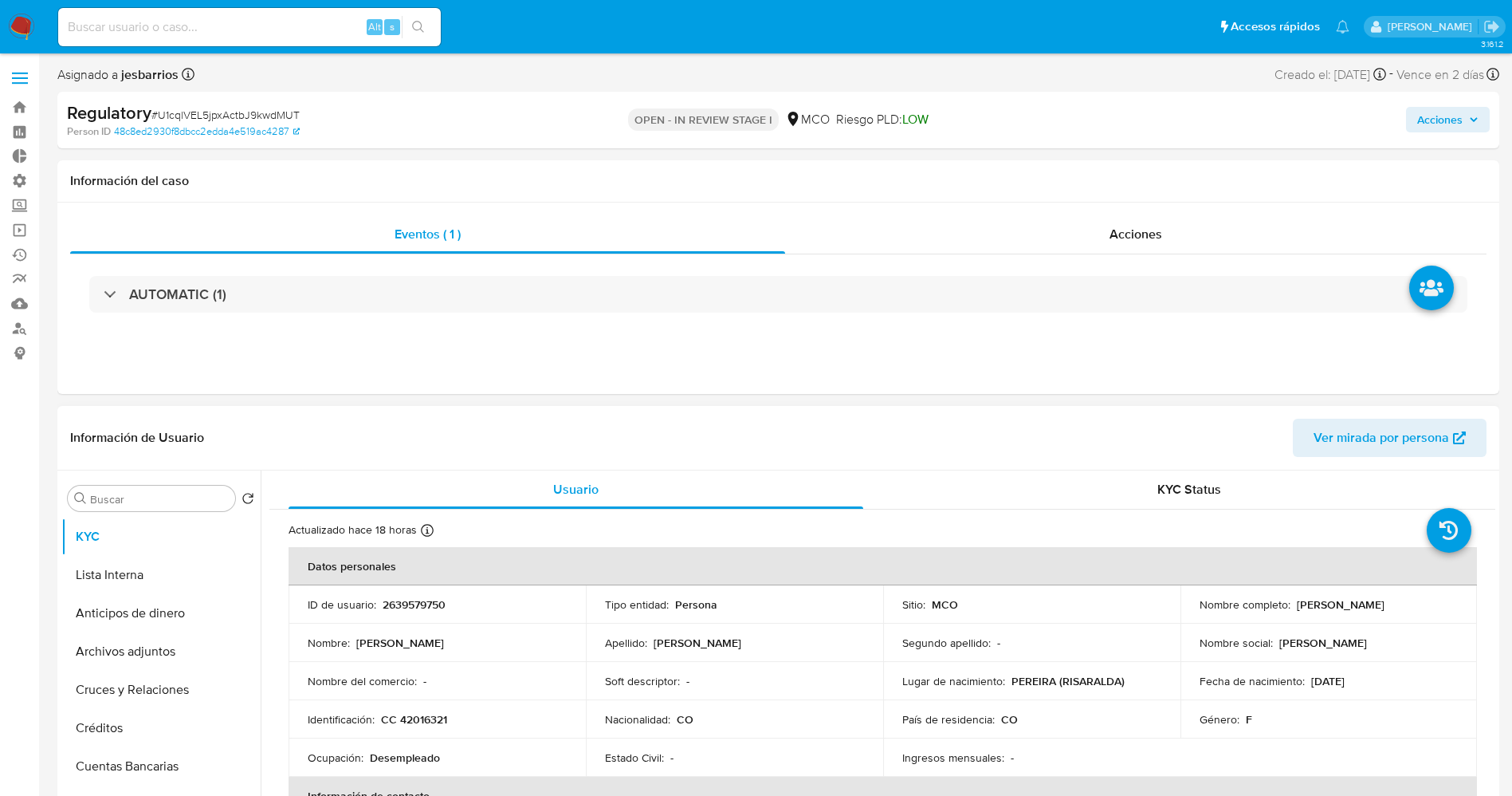
click at [1435, 602] on div "Nombre completo : Diana Maria Galvis Montoya" at bounding box center [1330, 603] width 259 height 14
copy p "Diana Maria Galvis Montoya"
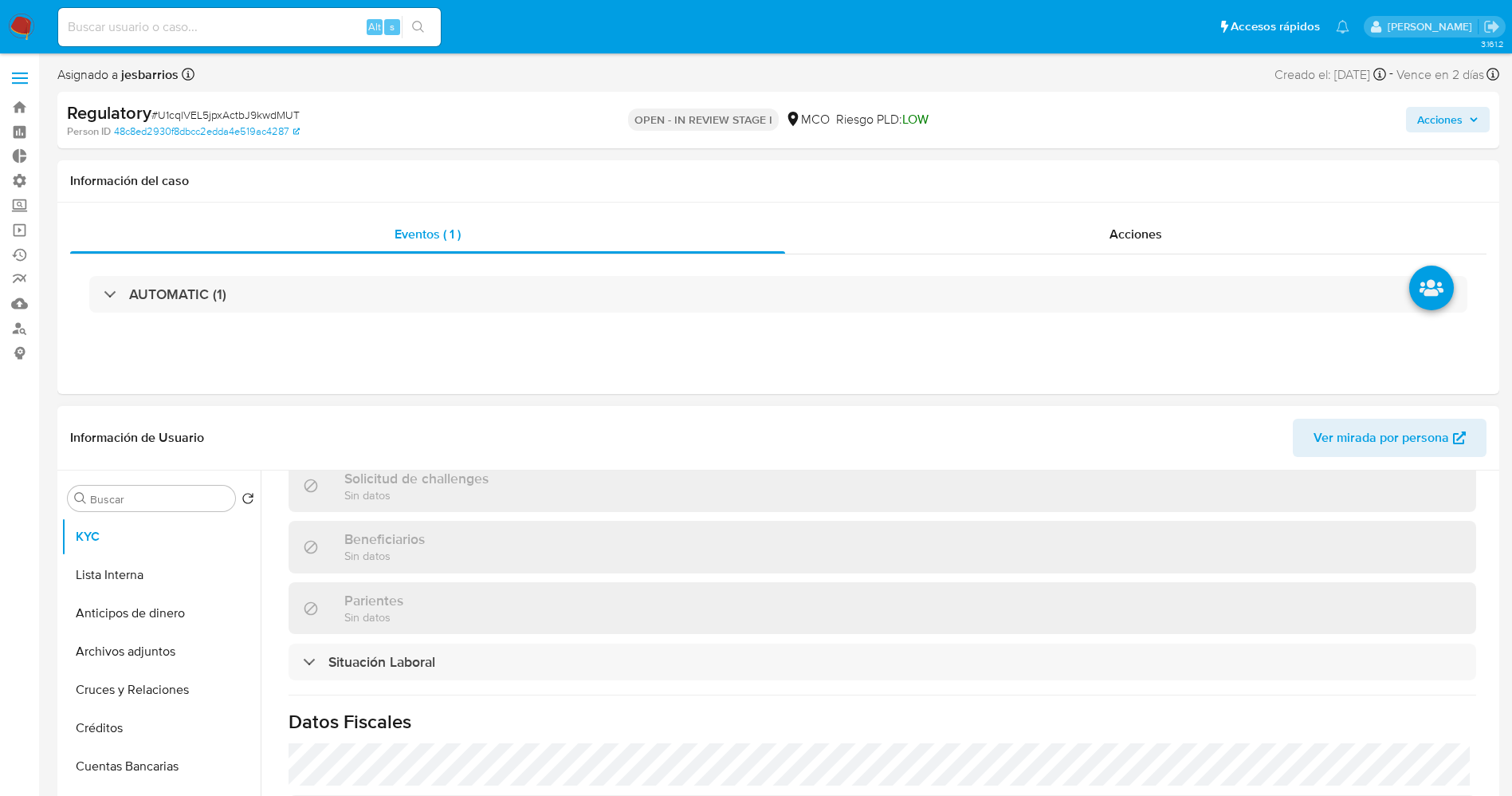
scroll to position [810, 0]
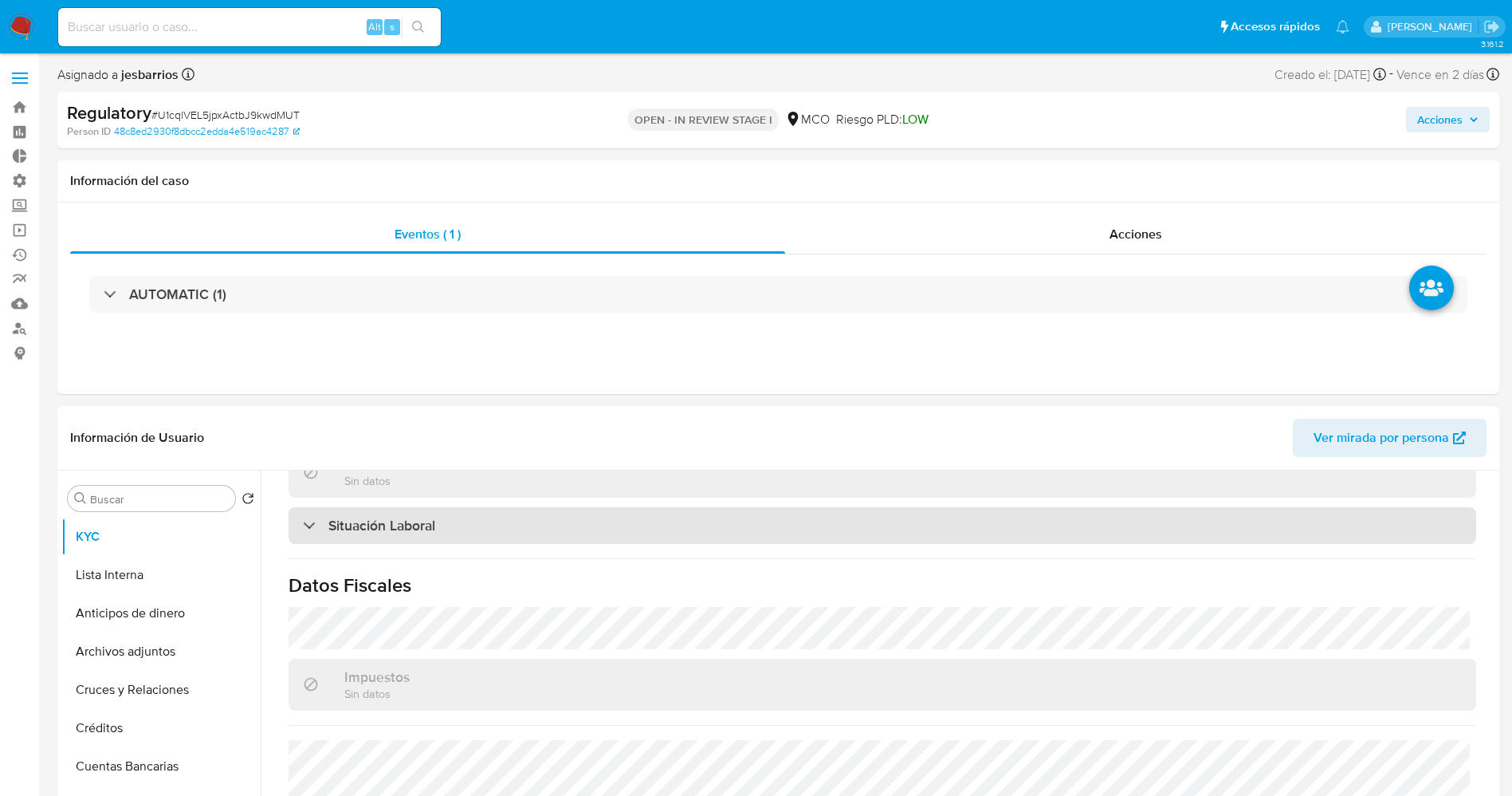
click at [494, 527] on div "Situación Laboral" at bounding box center [882, 525] width 1188 height 37
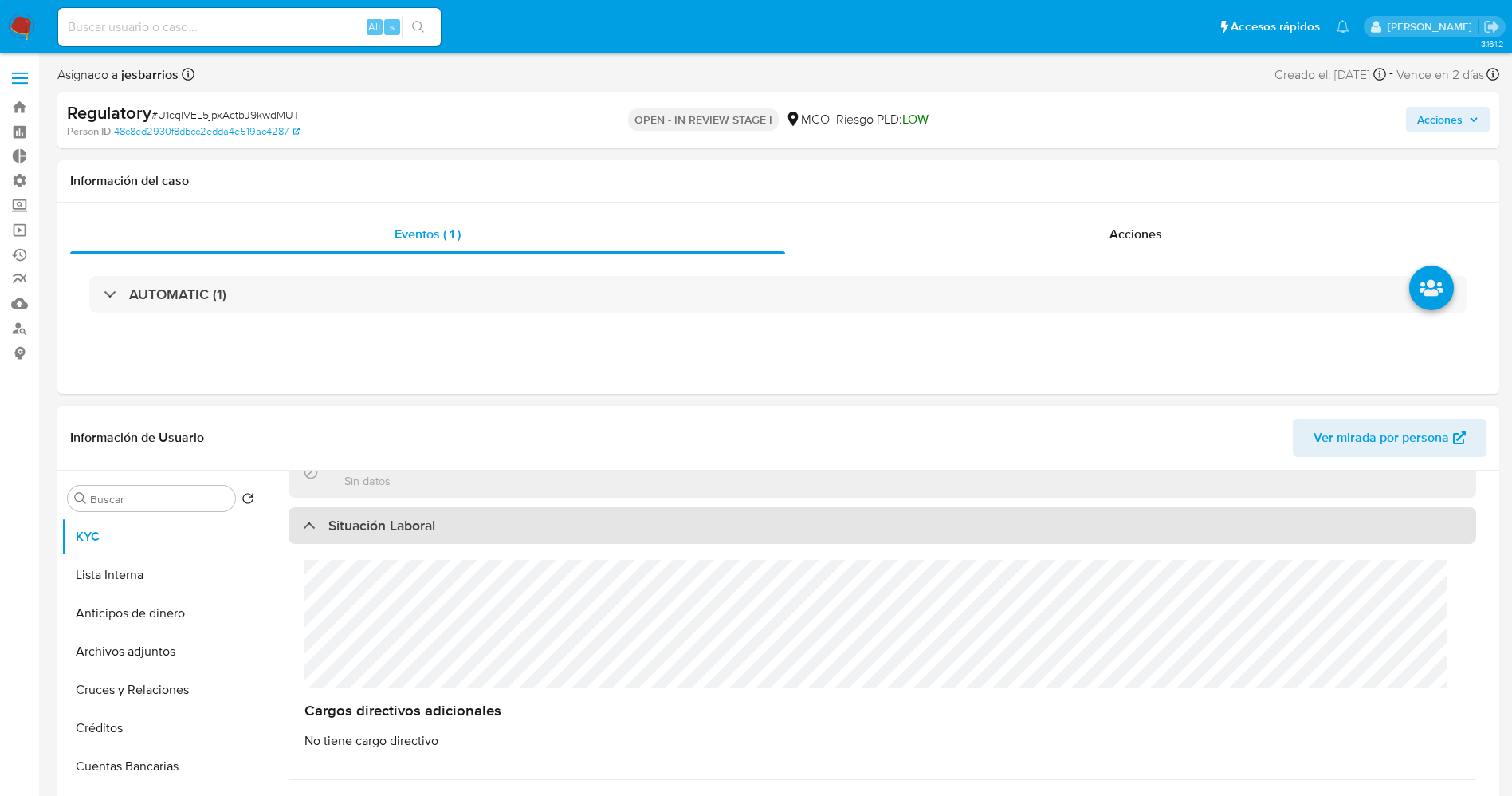
click at [494, 527] on div "Situación Laboral" at bounding box center [882, 525] width 1188 height 37
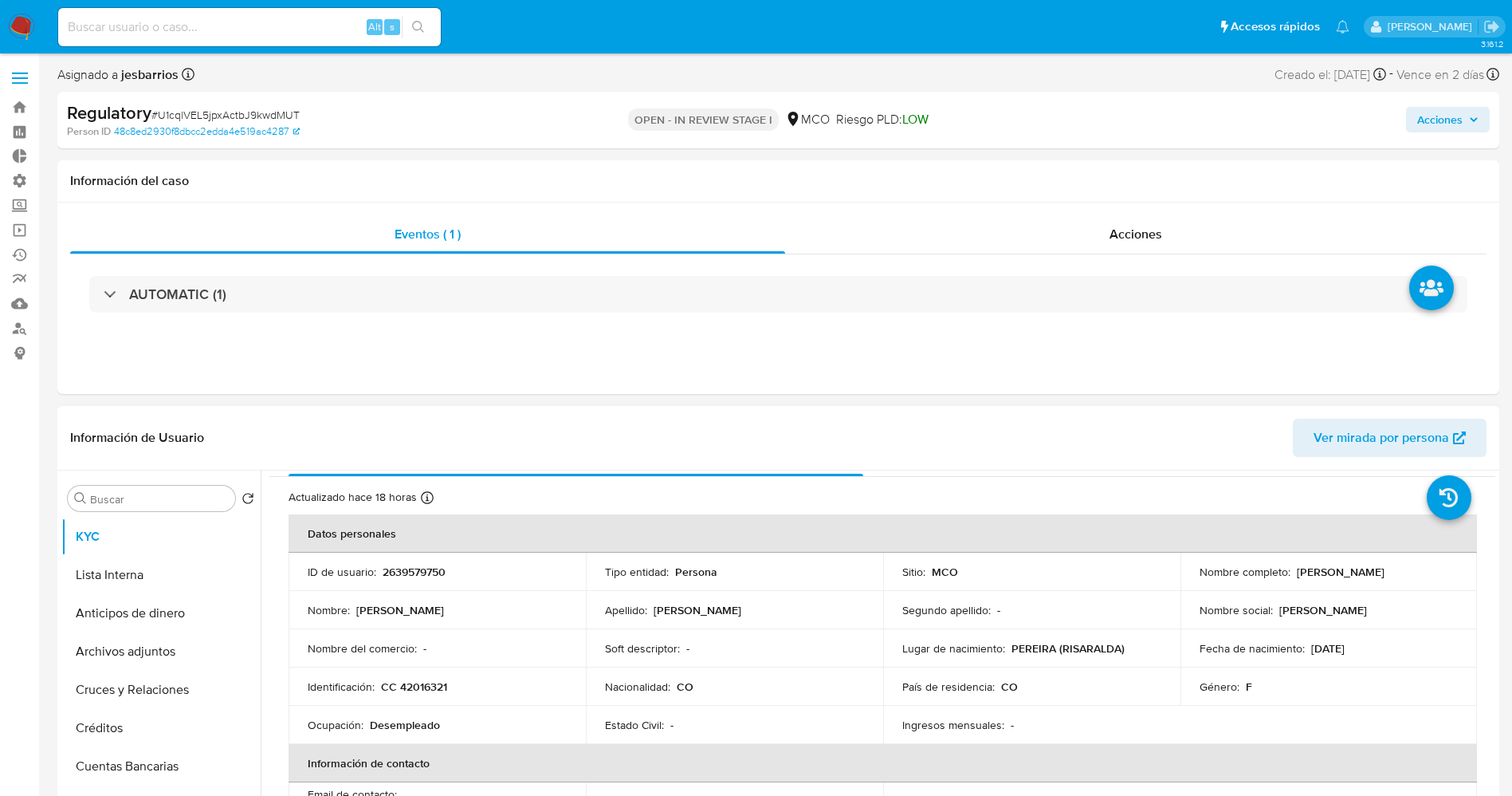
scroll to position [0, 0]
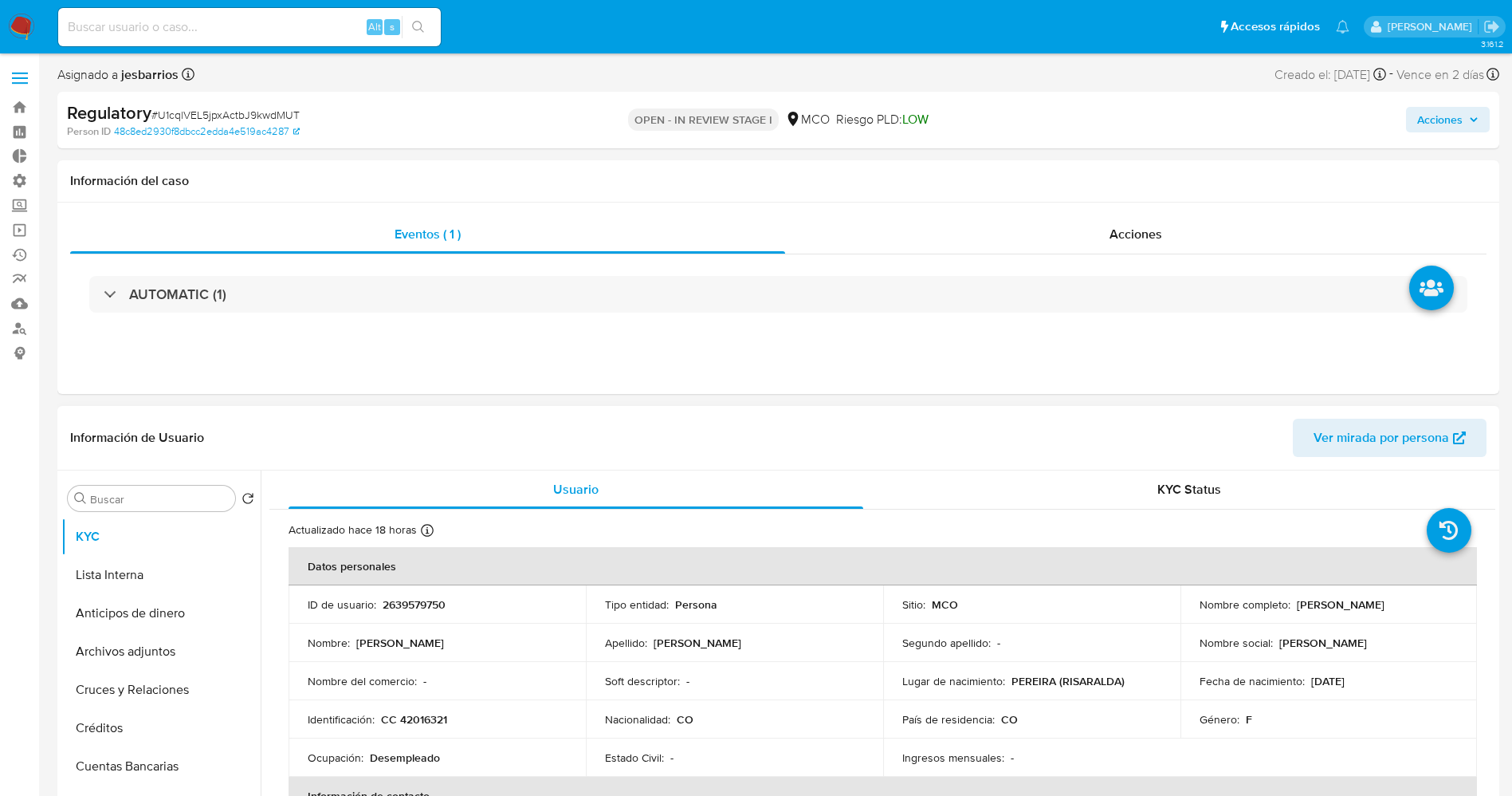
drag, startPoint x: 1293, startPoint y: 607, endPoint x: 1448, endPoint y: 606, distance: 155.0
click at [1448, 606] on div "Nombre completo : Diana Maria Galvis Montoya" at bounding box center [1330, 603] width 259 height 14
copy p "Diana Maria Galvis Montoya"
drag, startPoint x: 397, startPoint y: 721, endPoint x: 424, endPoint y: 723, distance: 27.1
click at [455, 723] on div "Identificación : CC 42016321" at bounding box center [437, 719] width 259 height 14
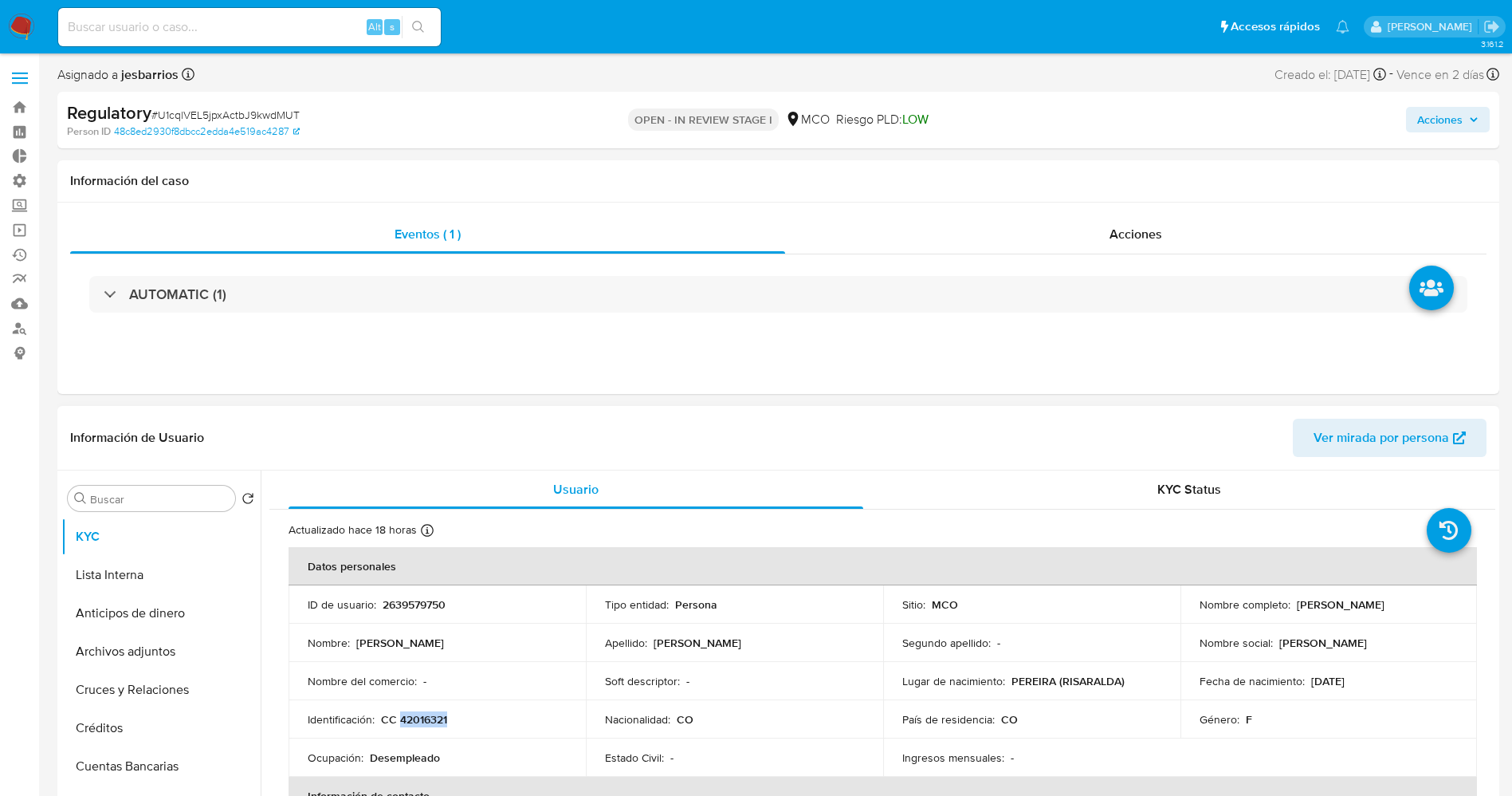
copy p "42016321"
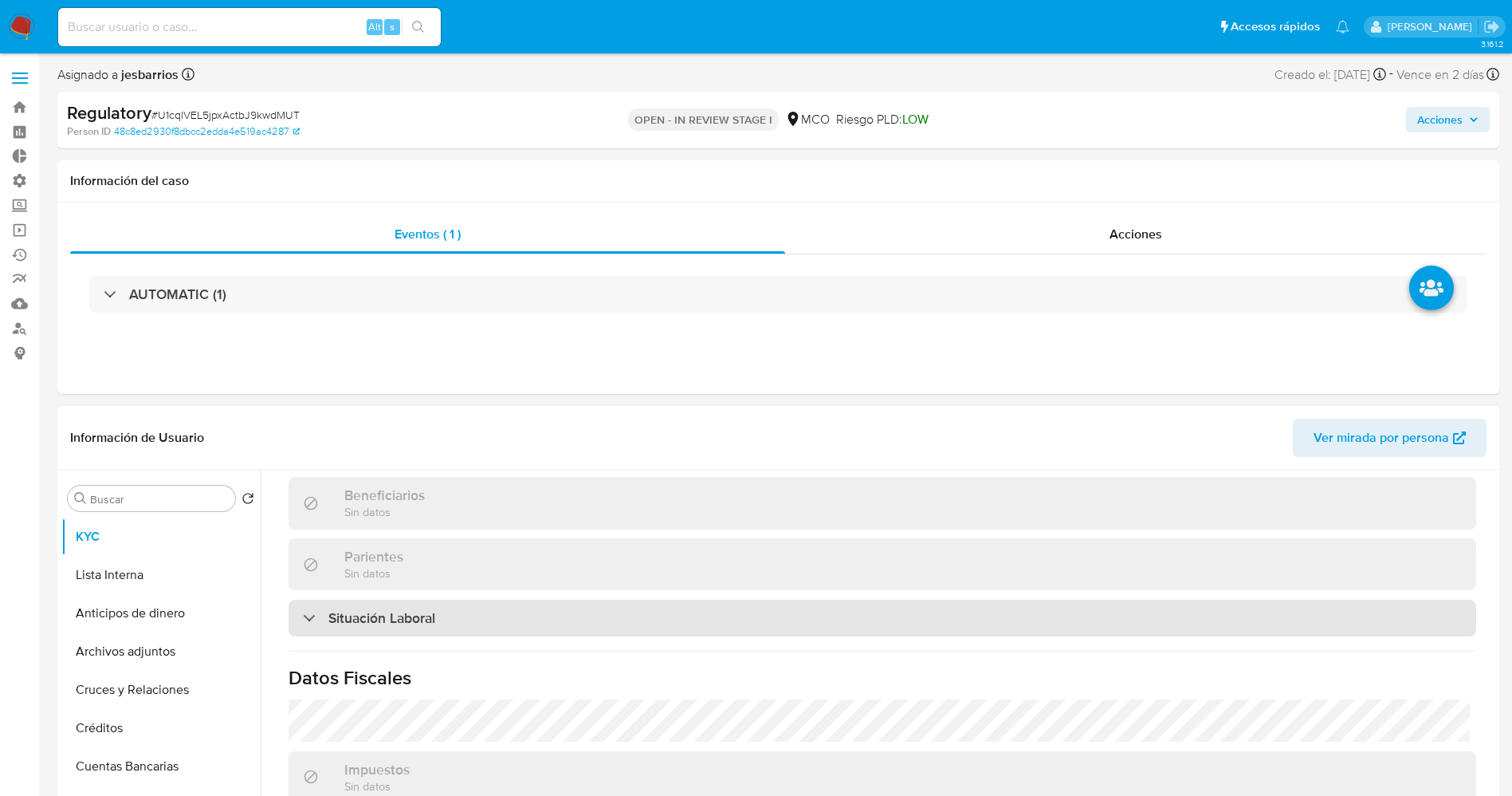
click at [439, 607] on div "Situación Laboral" at bounding box center [882, 617] width 1188 height 37
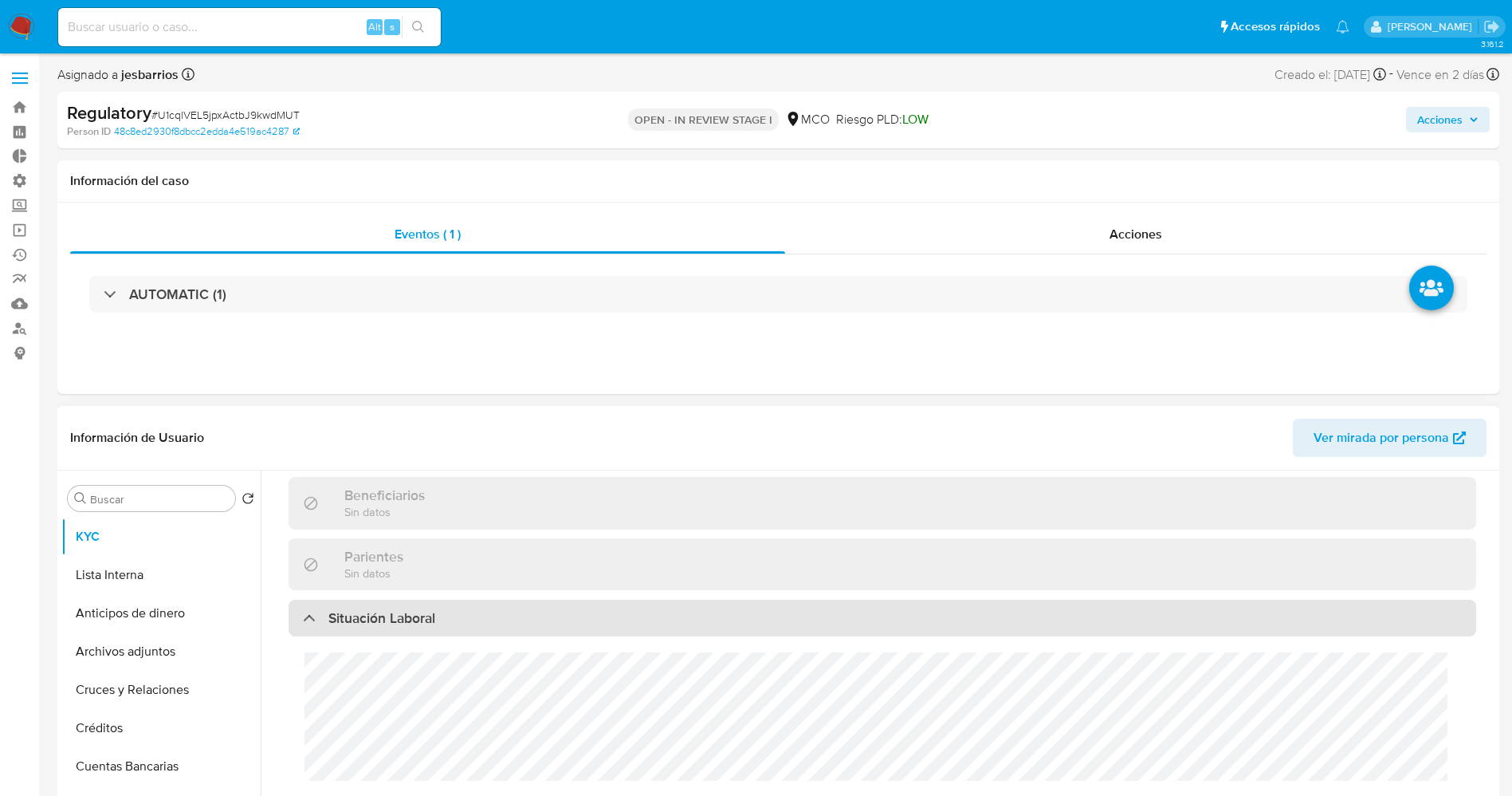
scroll to position [837, 0]
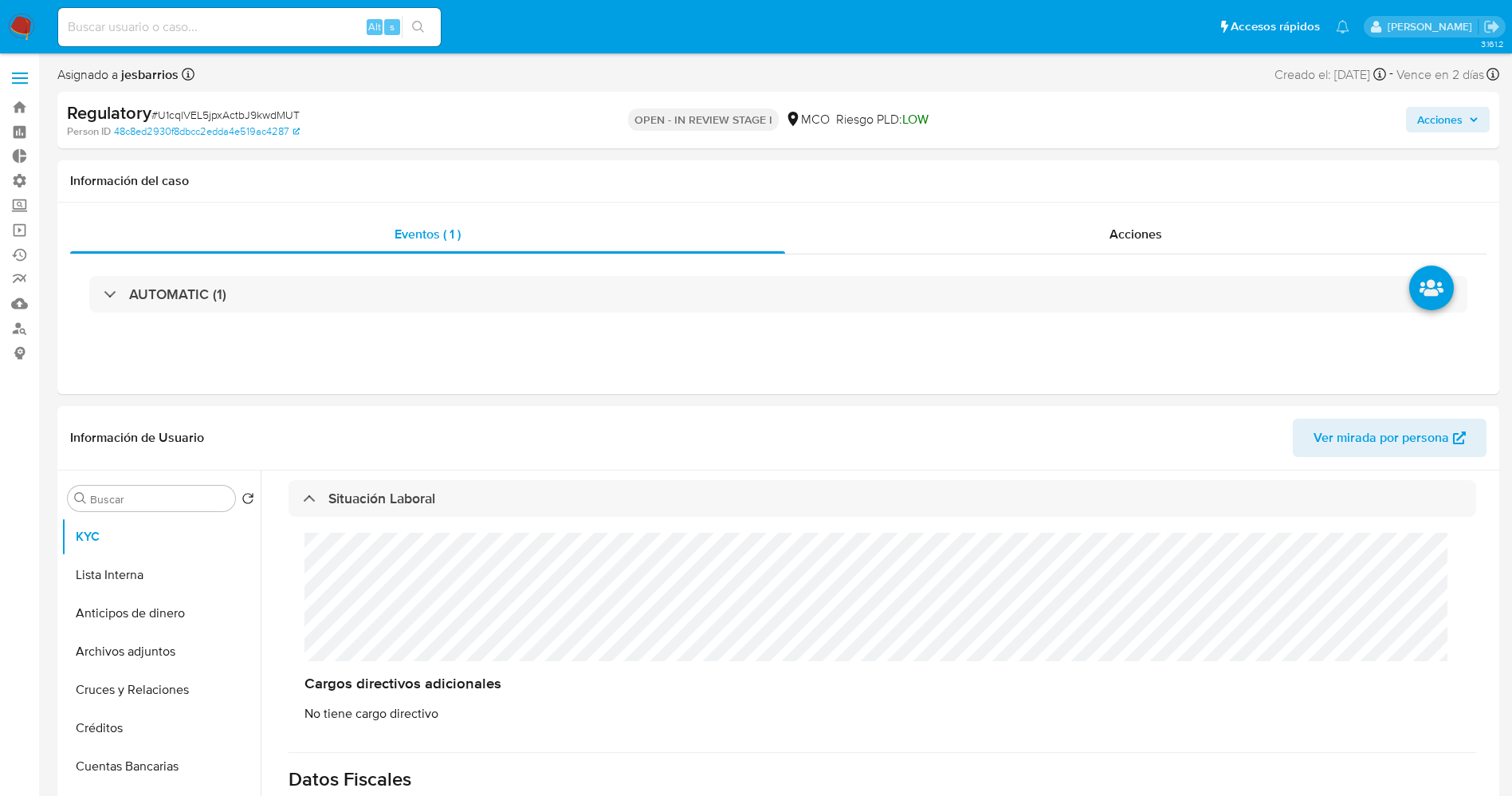
drag, startPoint x: 129, startPoint y: 575, endPoint x: 38, endPoint y: 574, distance: 91.0
click at [127, 577] on button "Lista Interna" at bounding box center [161, 574] width 199 height 39
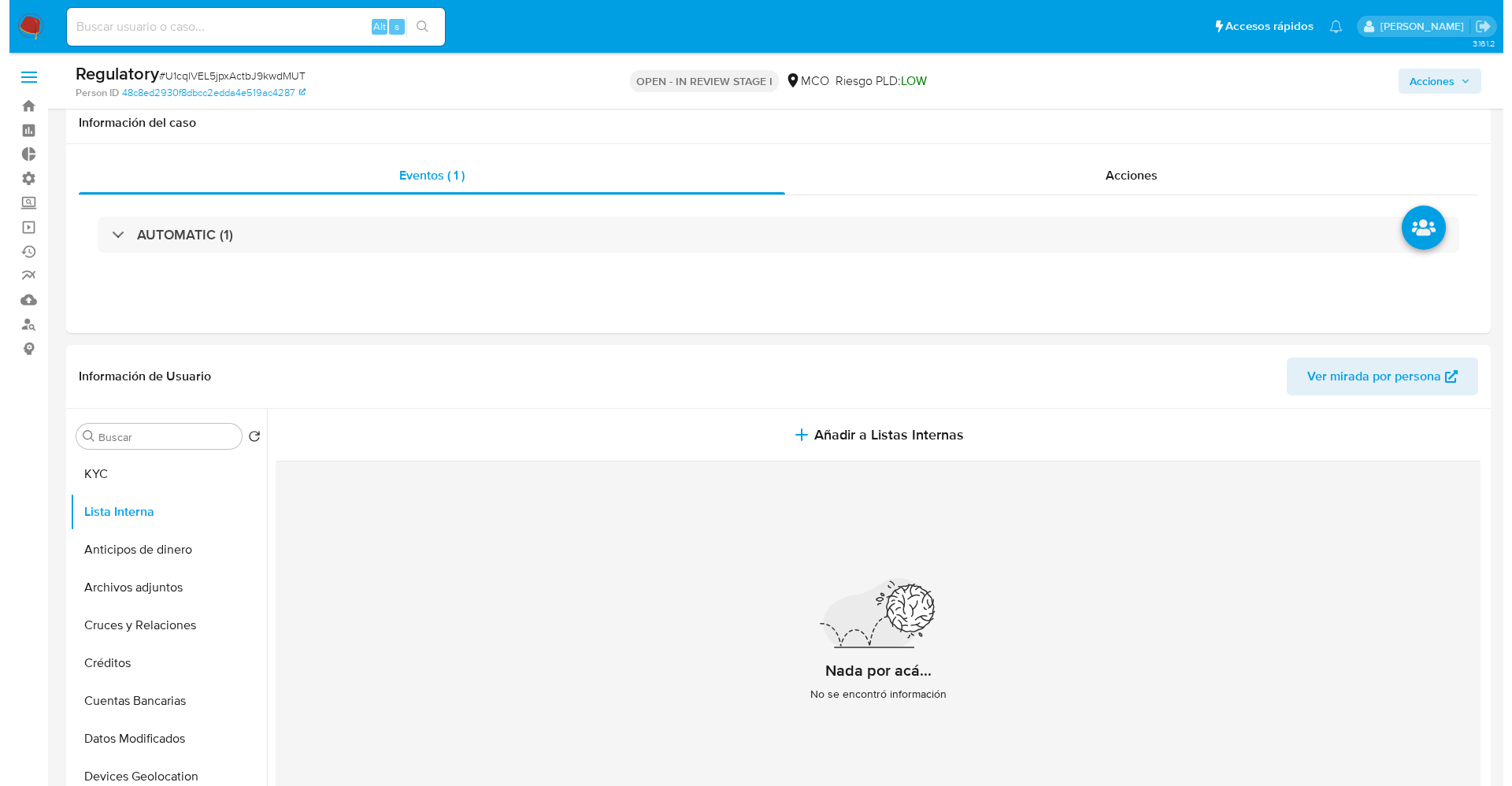
scroll to position [118, 0]
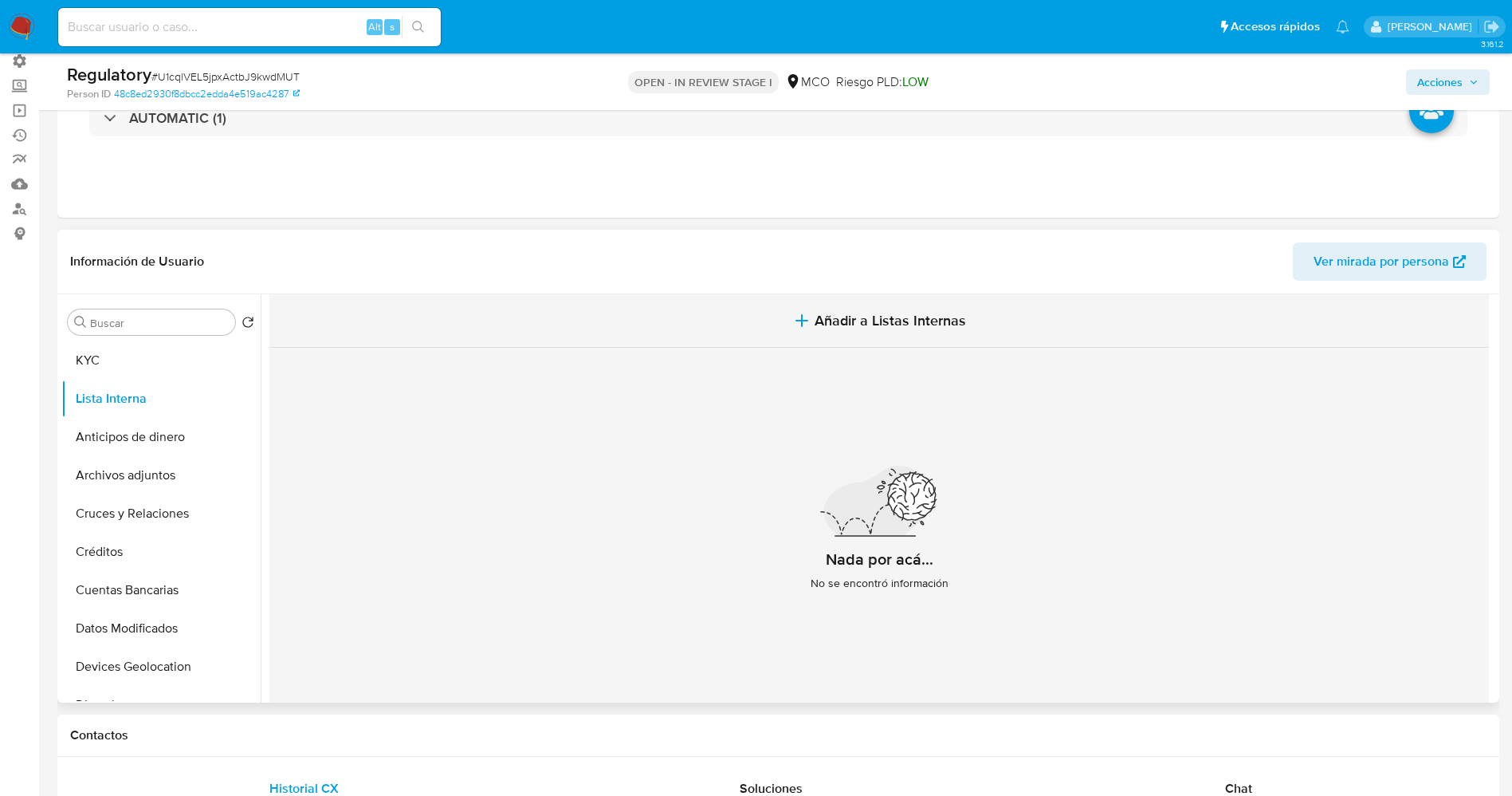
click at [807, 323] on icon "button" at bounding box center [802, 320] width 19 height 19
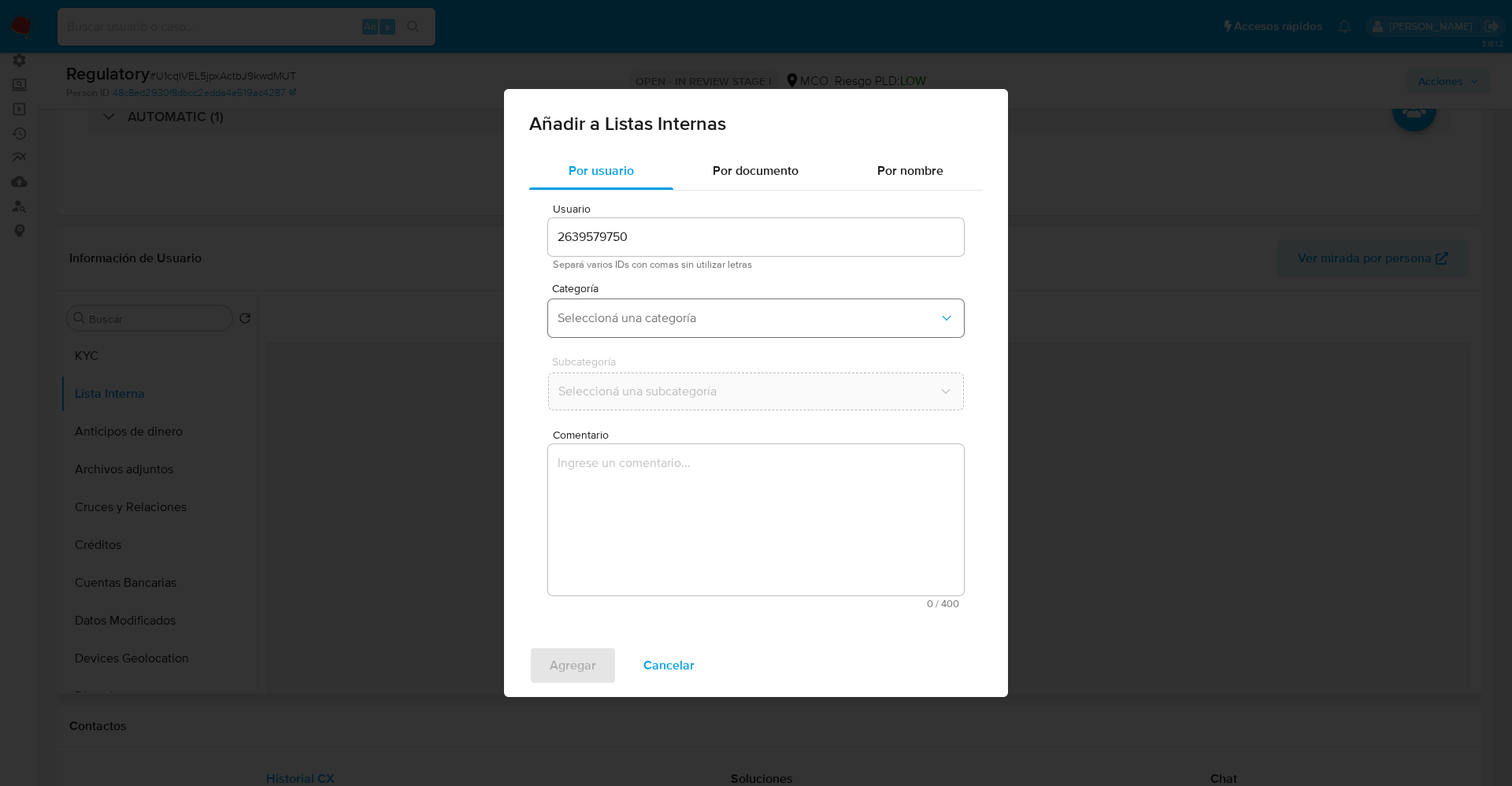
drag, startPoint x: 652, startPoint y: 293, endPoint x: 651, endPoint y: 314, distance: 21.0
click at [652, 296] on div "Categoría Seleccioná una categoría" at bounding box center [756, 313] width 416 height 60
click at [655, 319] on span "Seleccioná una categoría" at bounding box center [748, 317] width 381 height 16
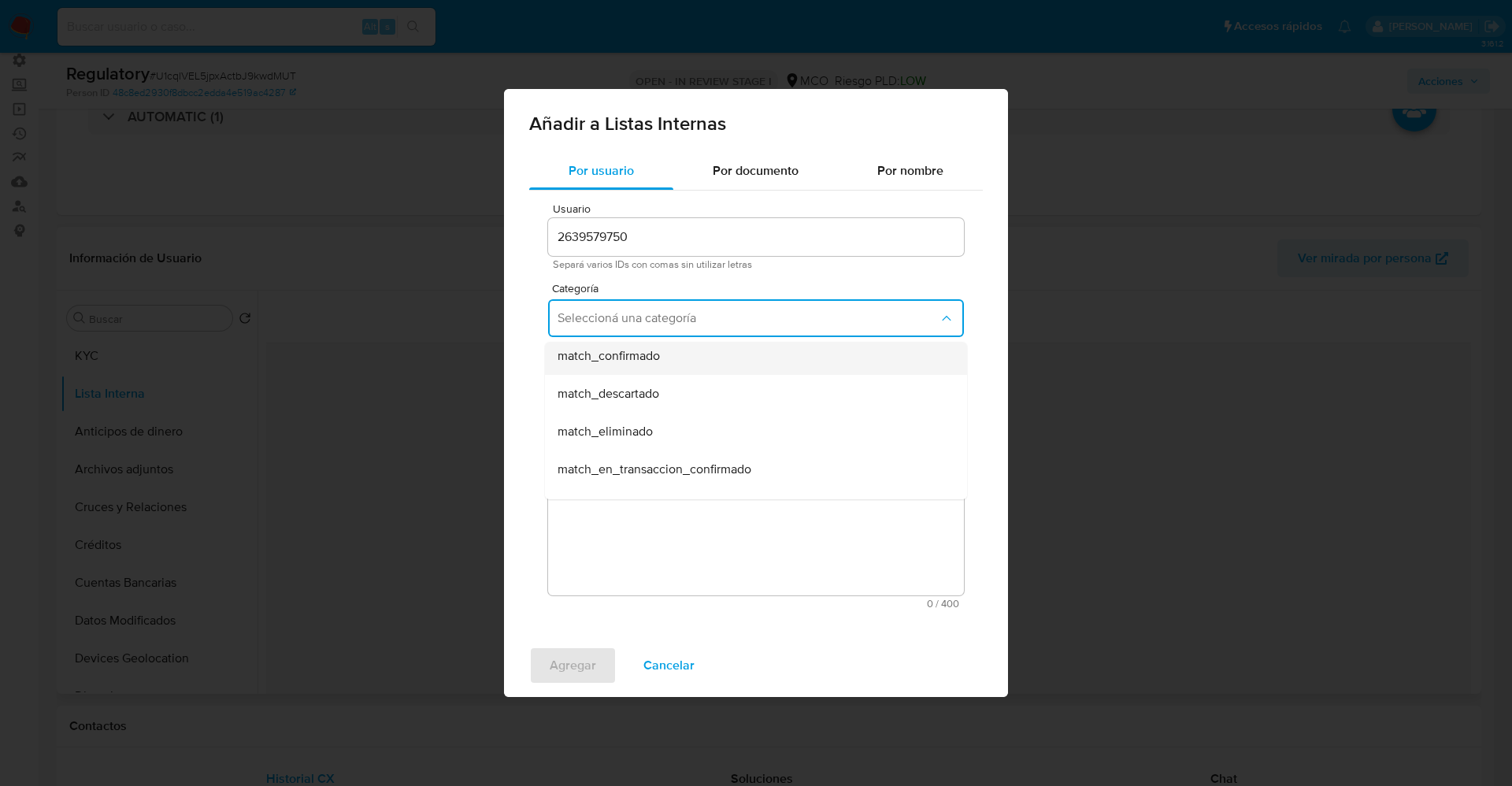
click at [671, 360] on div "match_confirmado" at bounding box center [751, 355] width 387 height 38
click at [674, 383] on span "Seleccioná una subcategoría" at bounding box center [748, 391] width 381 height 16
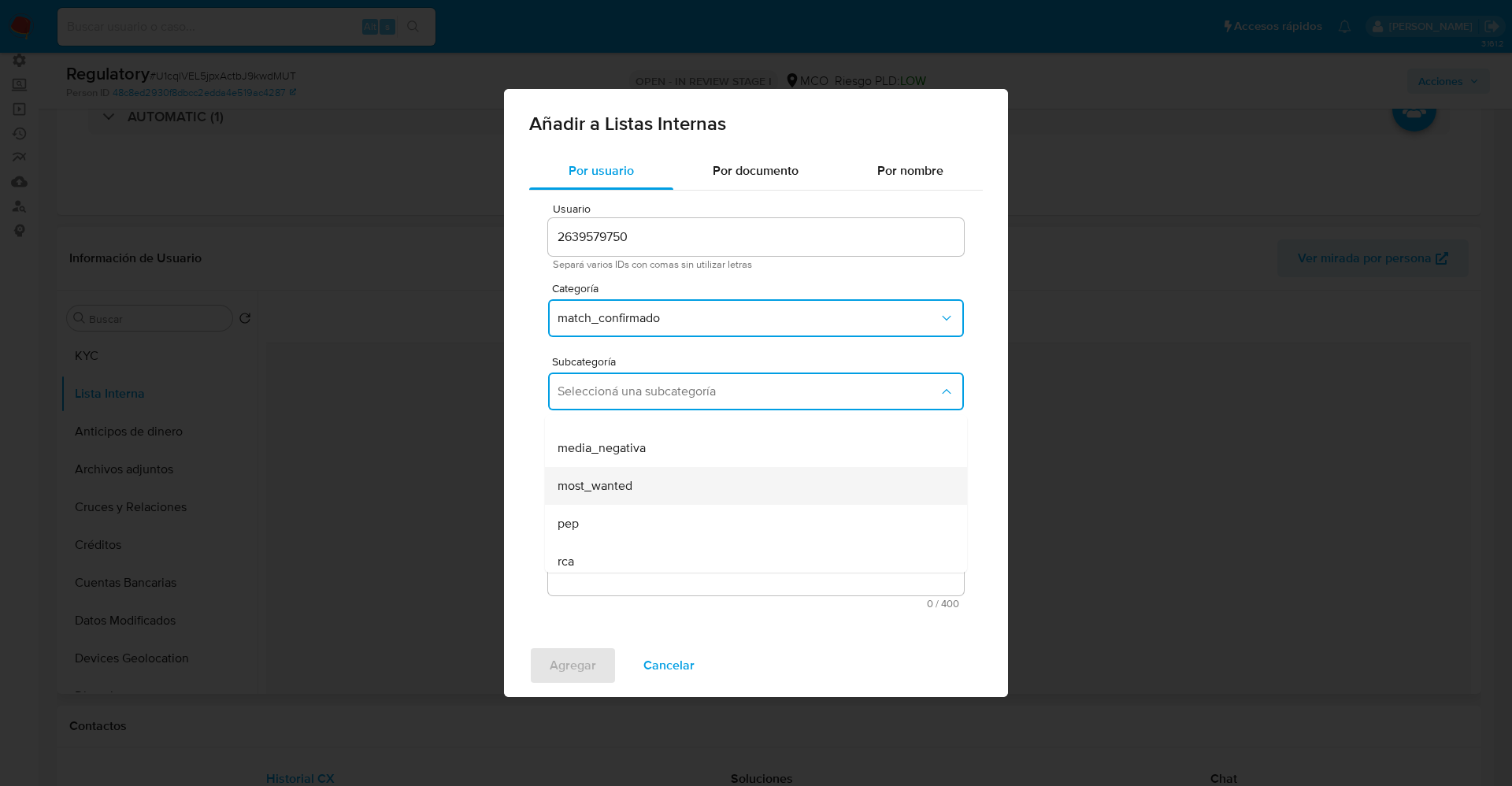
scroll to position [107, 0]
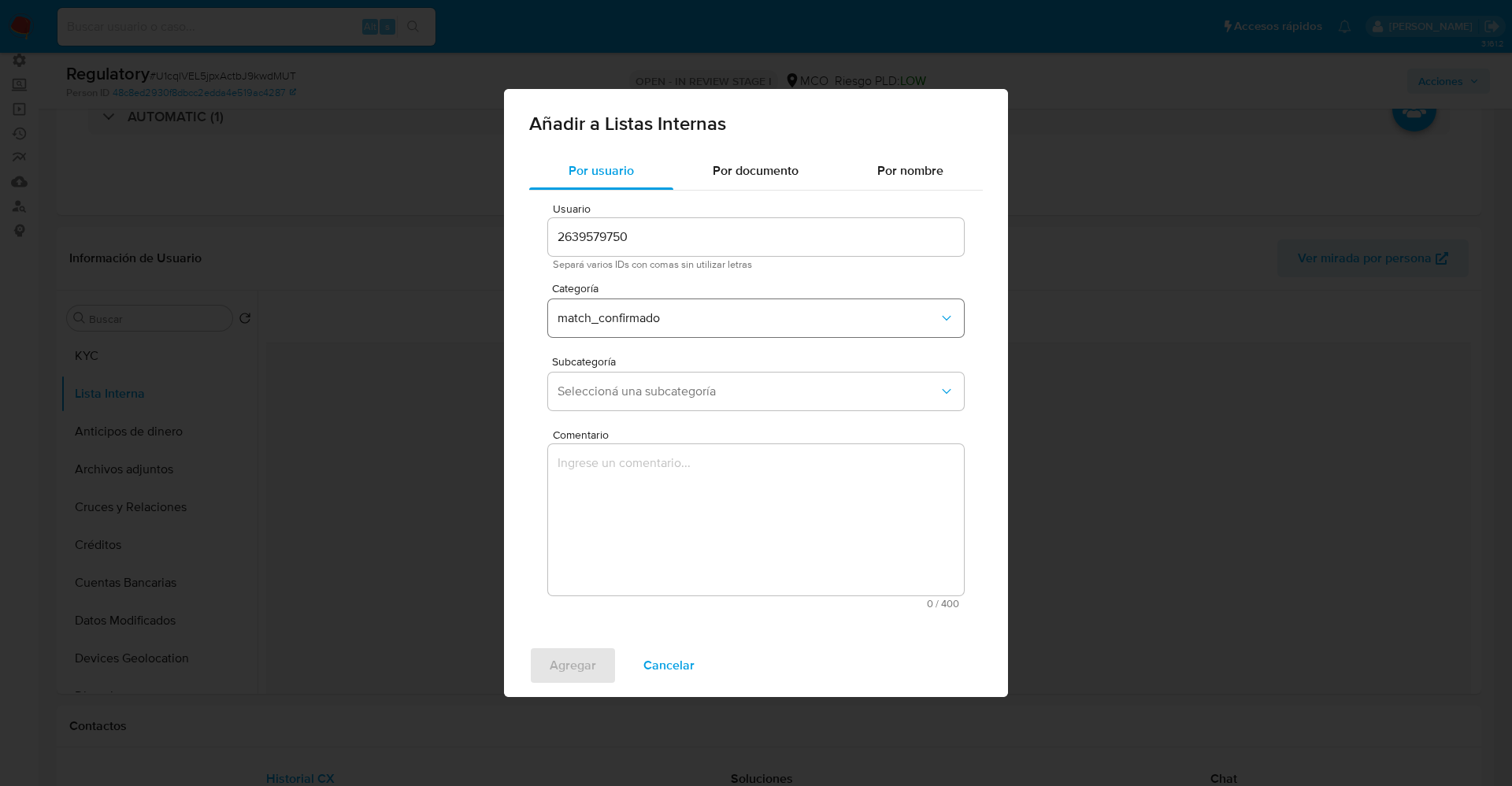
click at [689, 327] on button "match_confirmado" at bounding box center [756, 317] width 416 height 38
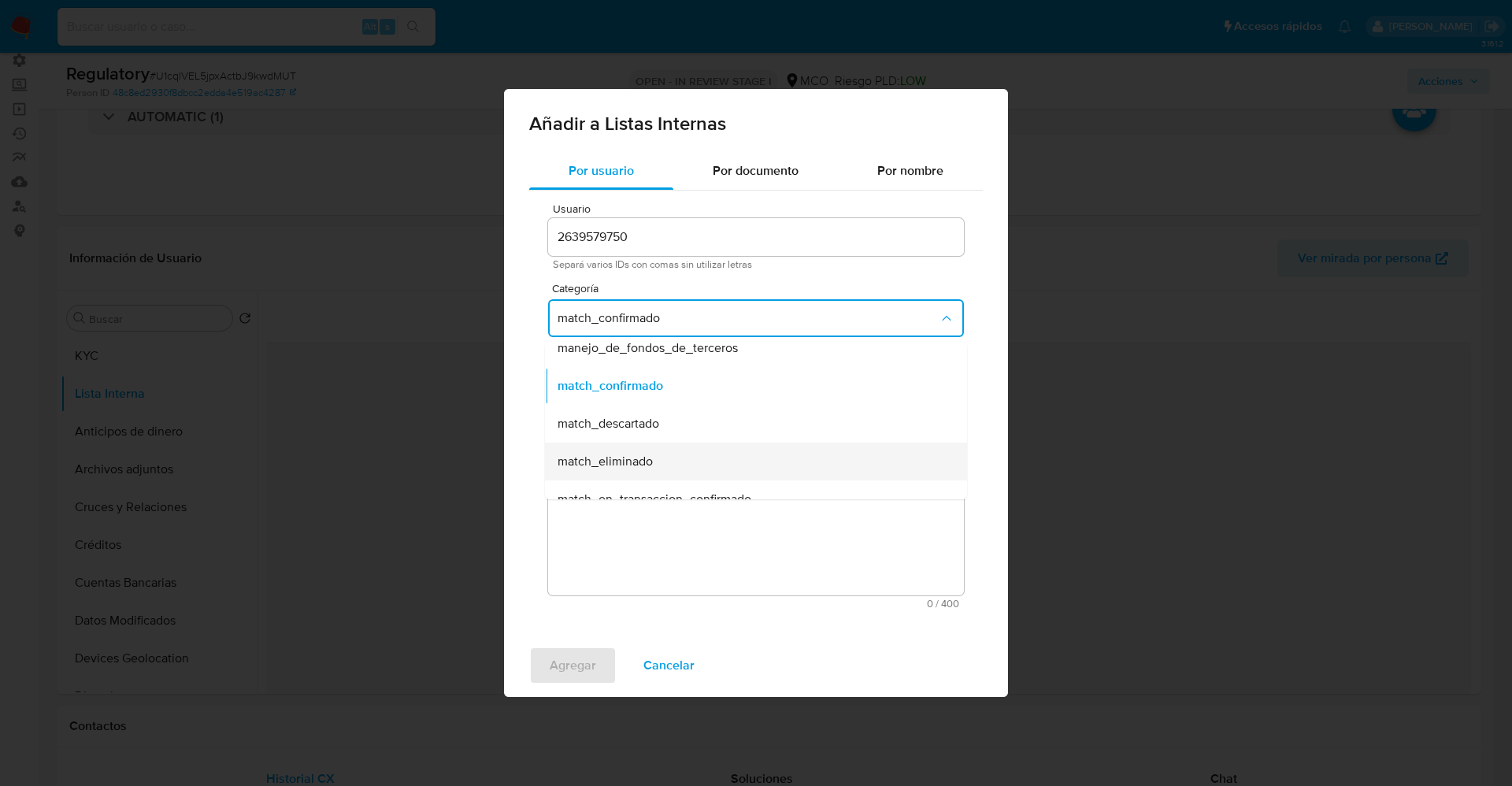
scroll to position [118, 0]
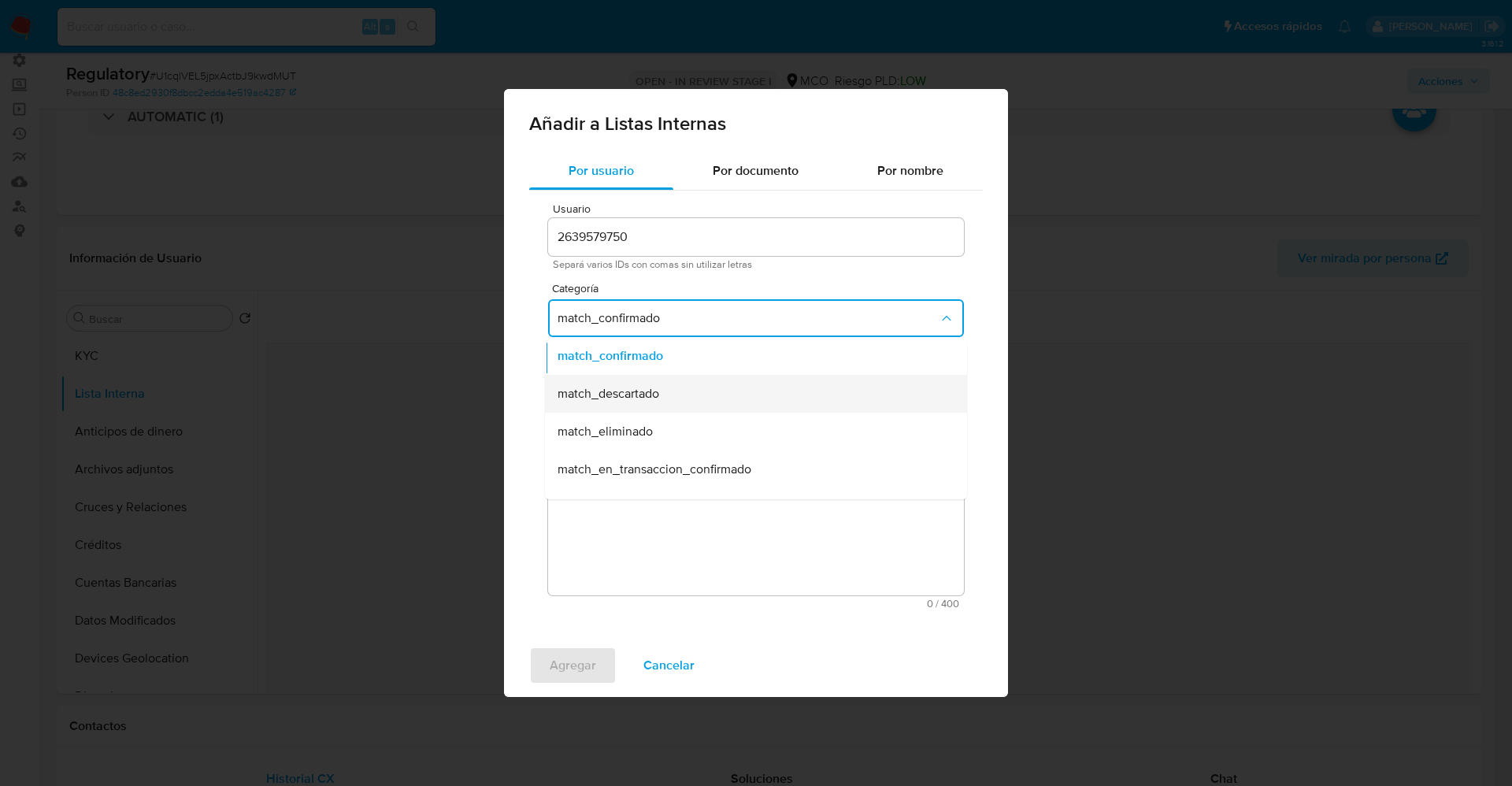
click at [650, 405] on div "match_descartado" at bounding box center [751, 393] width 387 height 38
click at [644, 407] on button "Seleccioná una subcategoría" at bounding box center [756, 391] width 416 height 38
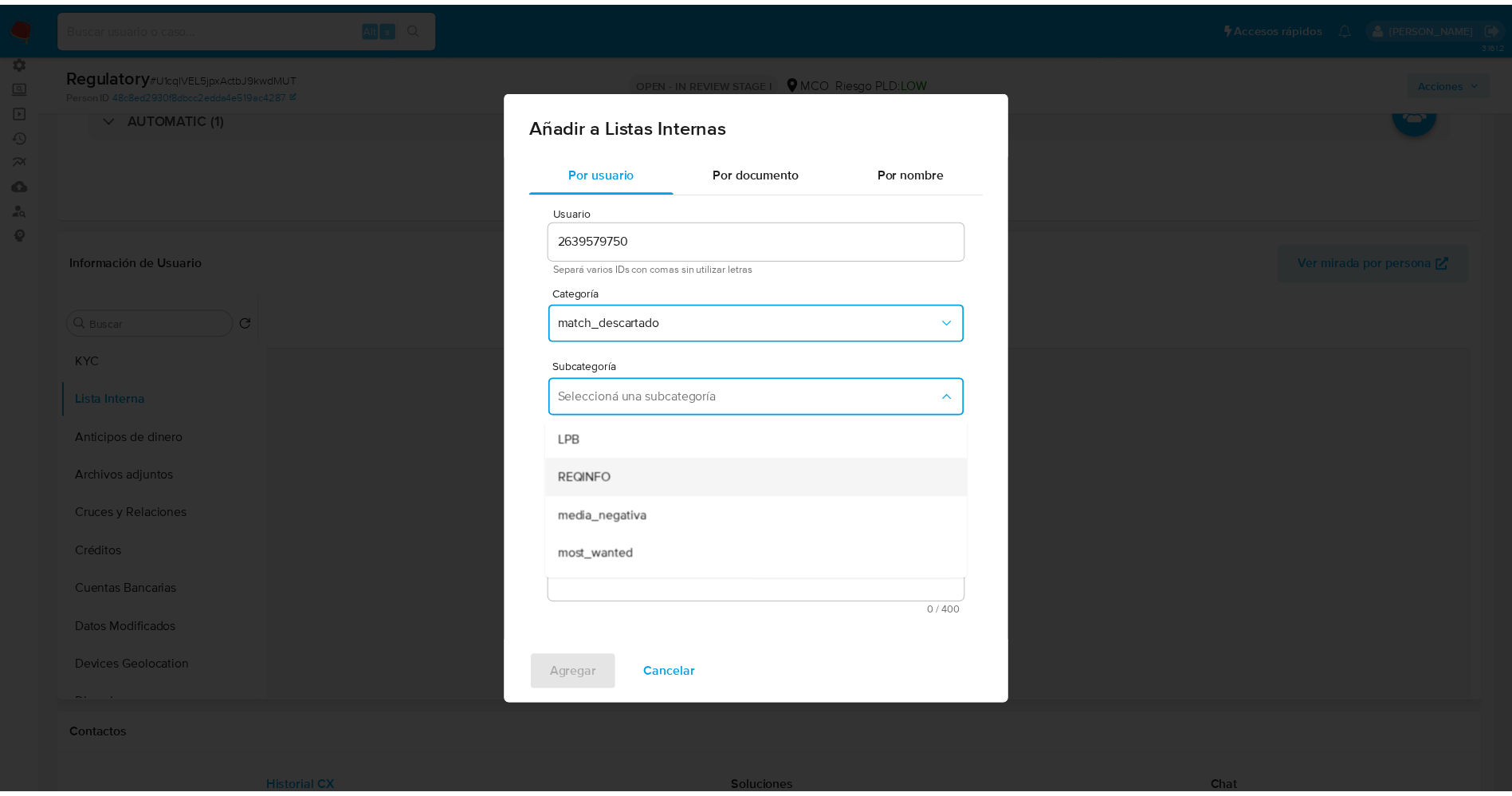
scroll to position [108, 0]
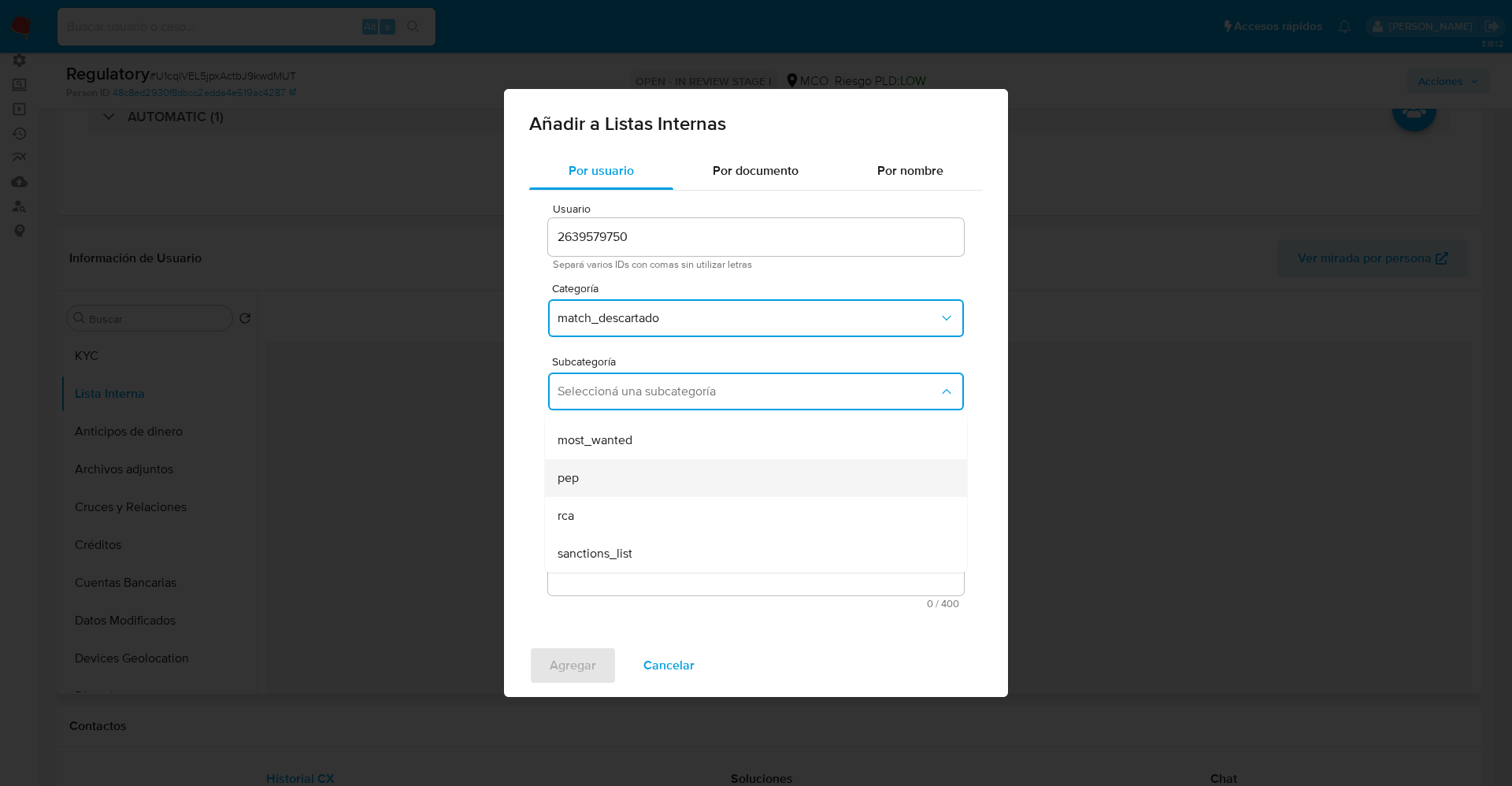
click at [625, 481] on div "pep" at bounding box center [751, 478] width 387 height 38
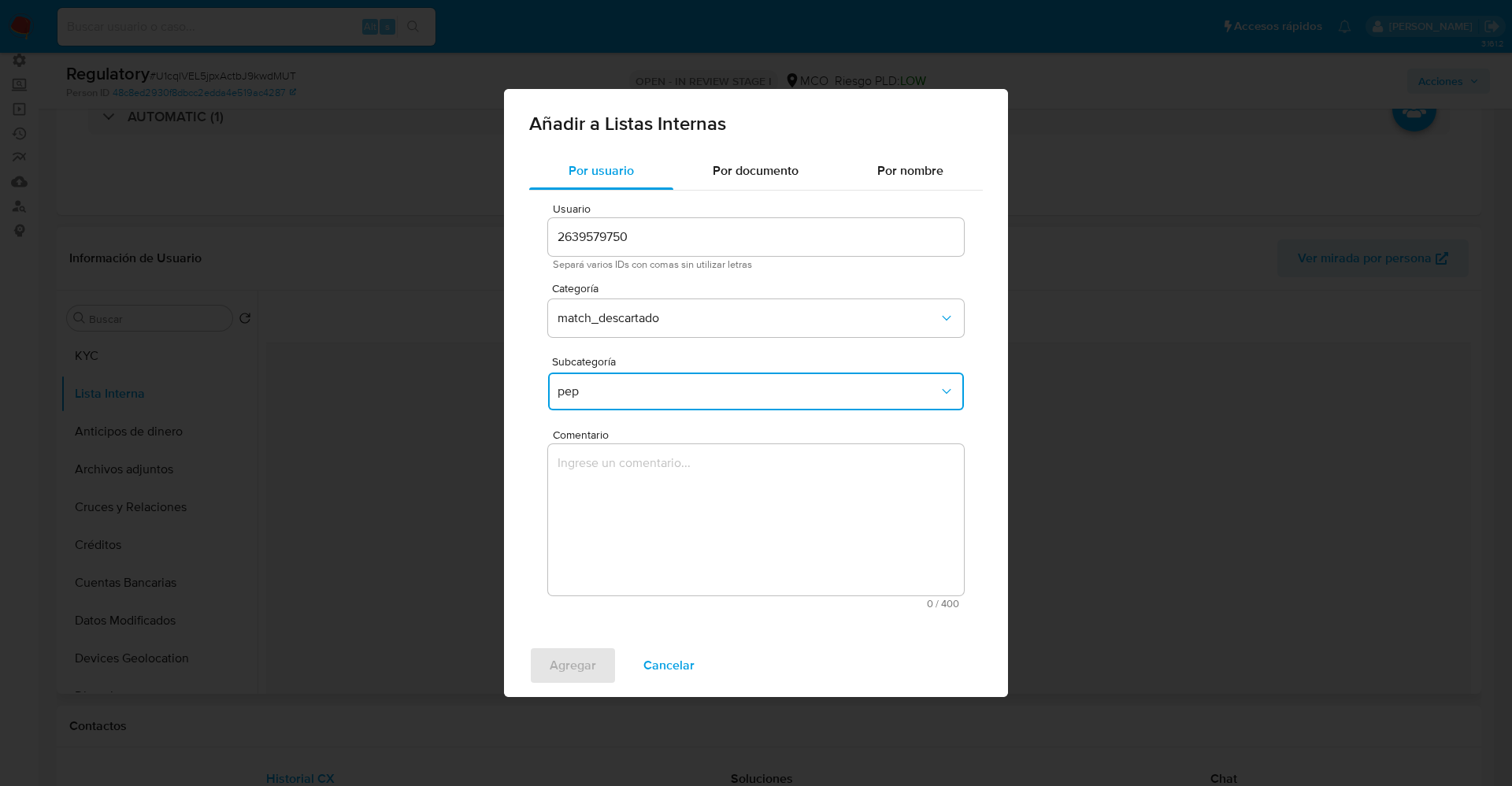
click at [625, 481] on textarea "Comentario" at bounding box center [756, 519] width 416 height 151
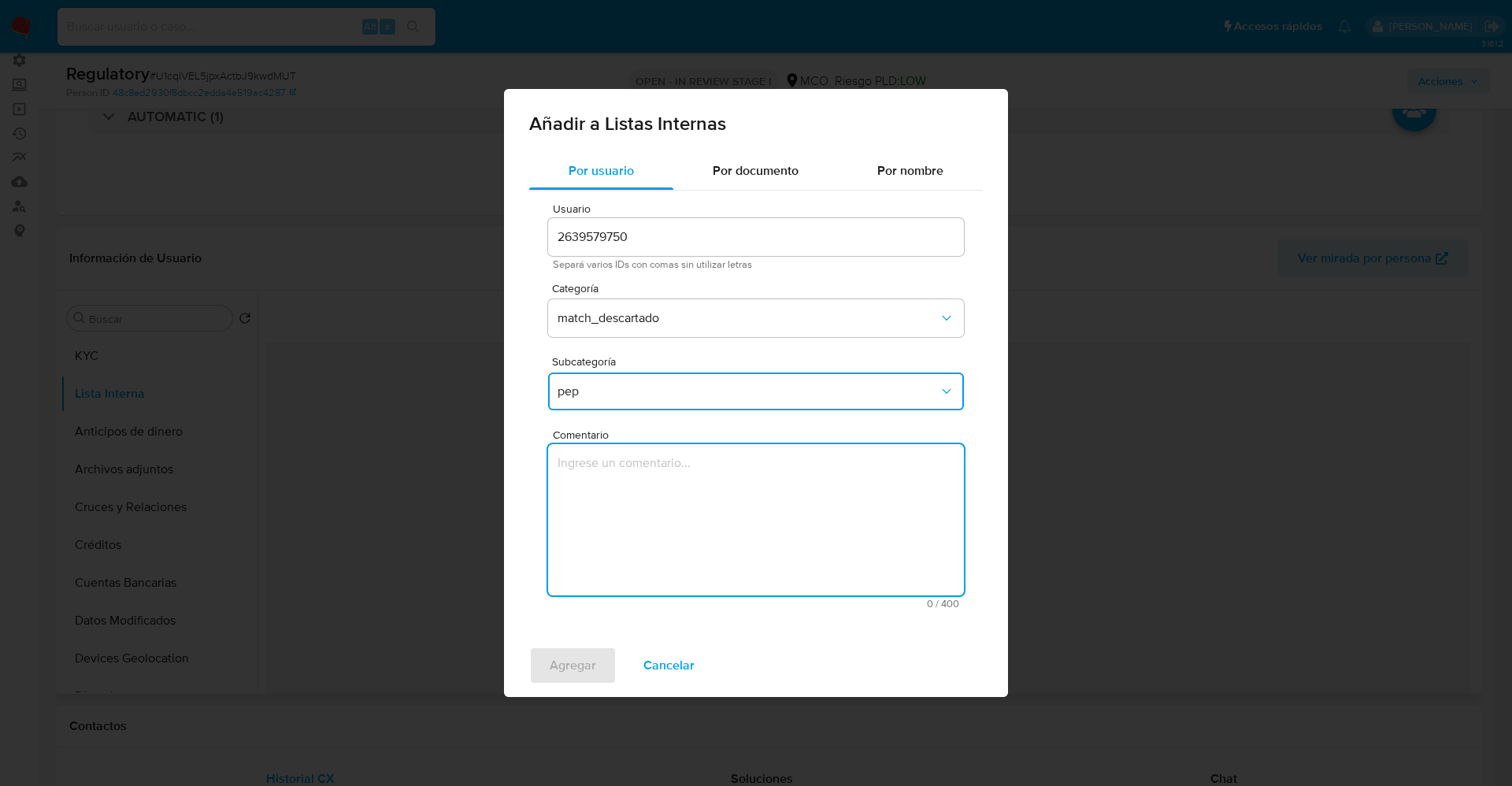
drag, startPoint x: 773, startPoint y: 552, endPoint x: 756, endPoint y: 553, distance: 17.0
click at [775, 552] on textarea "Comentario" at bounding box center [756, 519] width 416 height 151
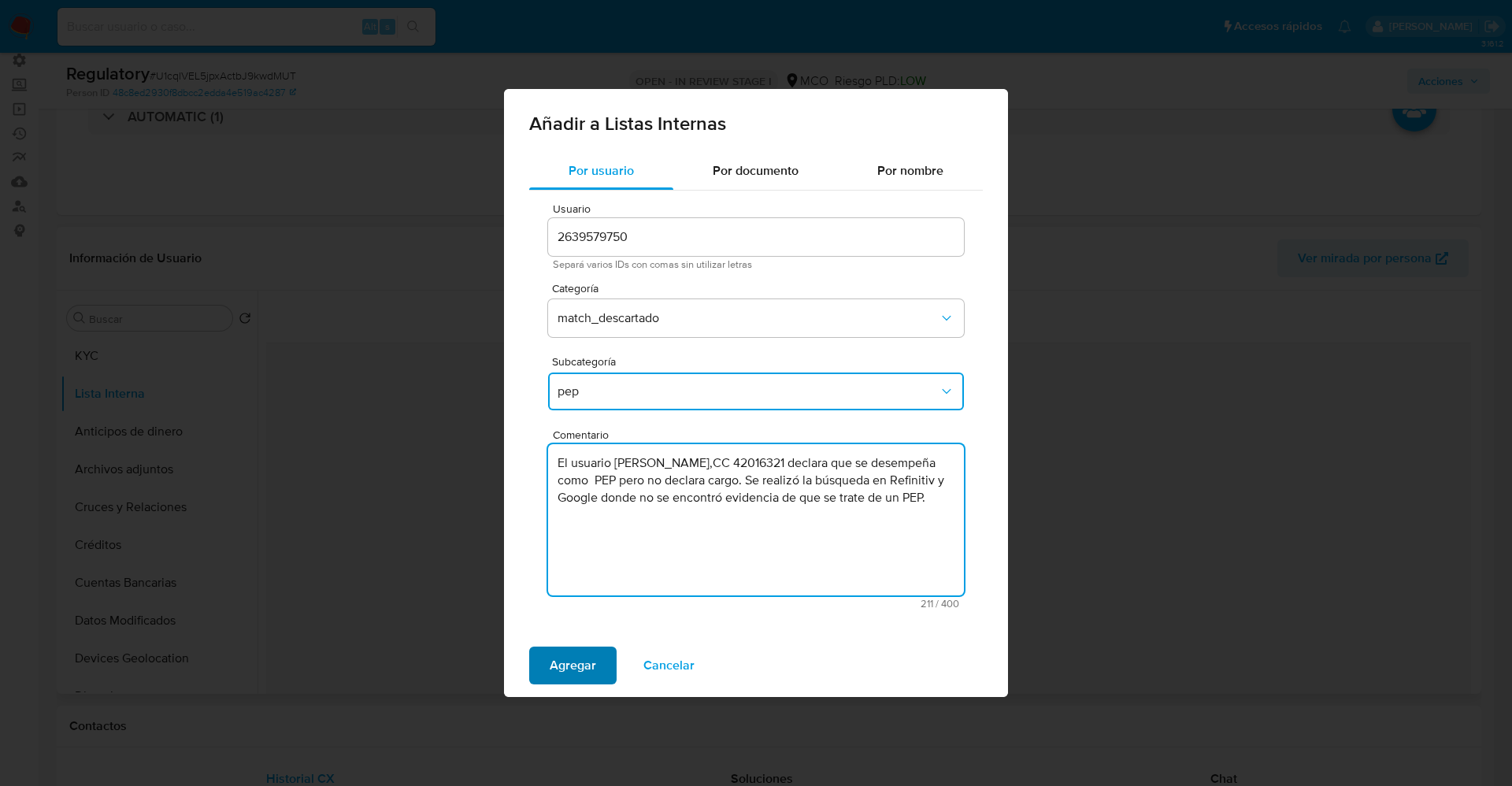
type textarea "El usuario Diana Maria Galvis Montoya,CC 42016321 declara que se desempeña como…"
click at [562, 660] on span "Agregar" at bounding box center [573, 664] width 46 height 34
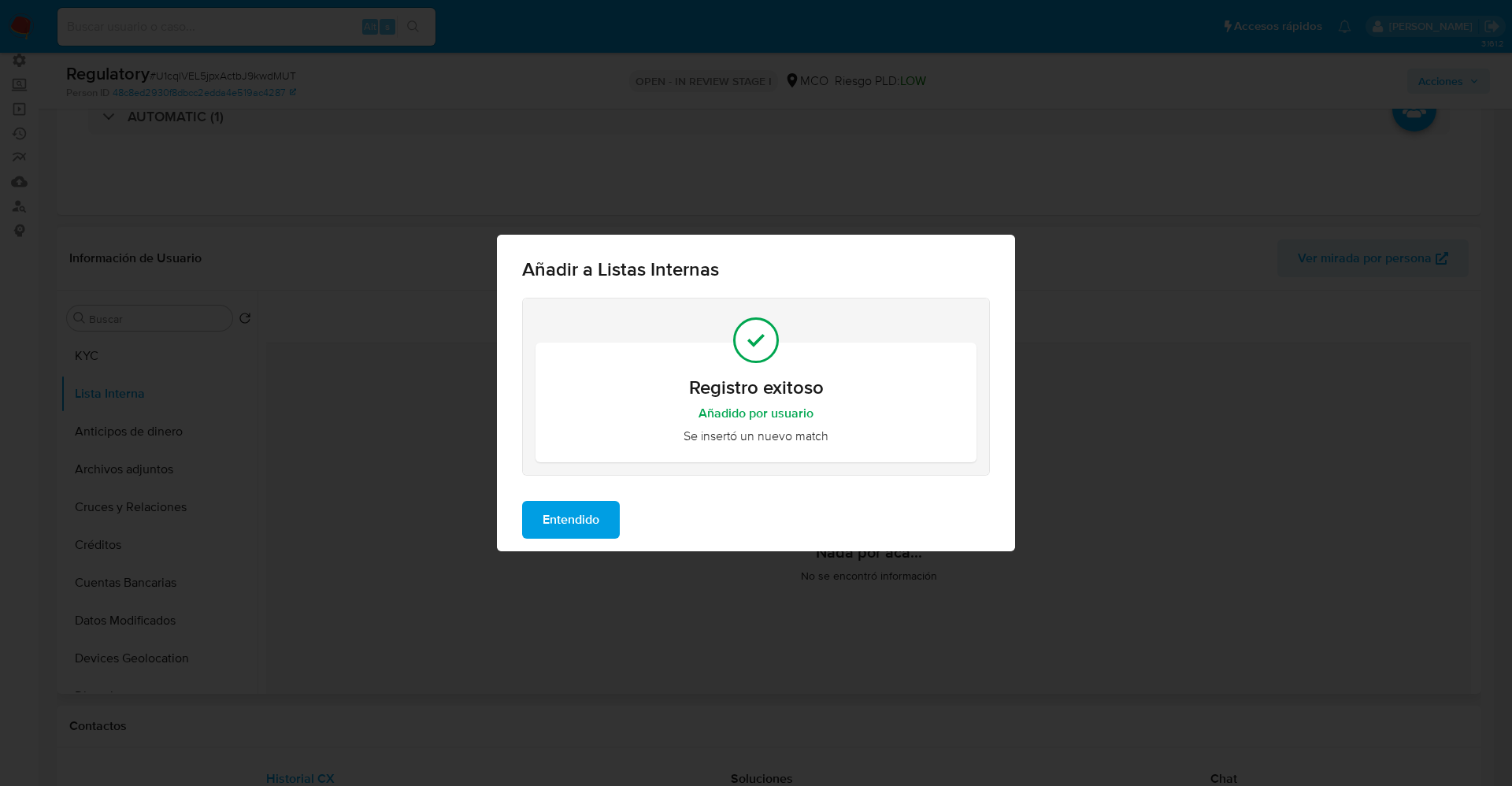
click at [562, 498] on div "Entendido" at bounding box center [756, 520] width 518 height 63
drag, startPoint x: 558, startPoint y: 525, endPoint x: 446, endPoint y: 520, distance: 112.1
click at [557, 527] on span "Entendido" at bounding box center [570, 519] width 57 height 34
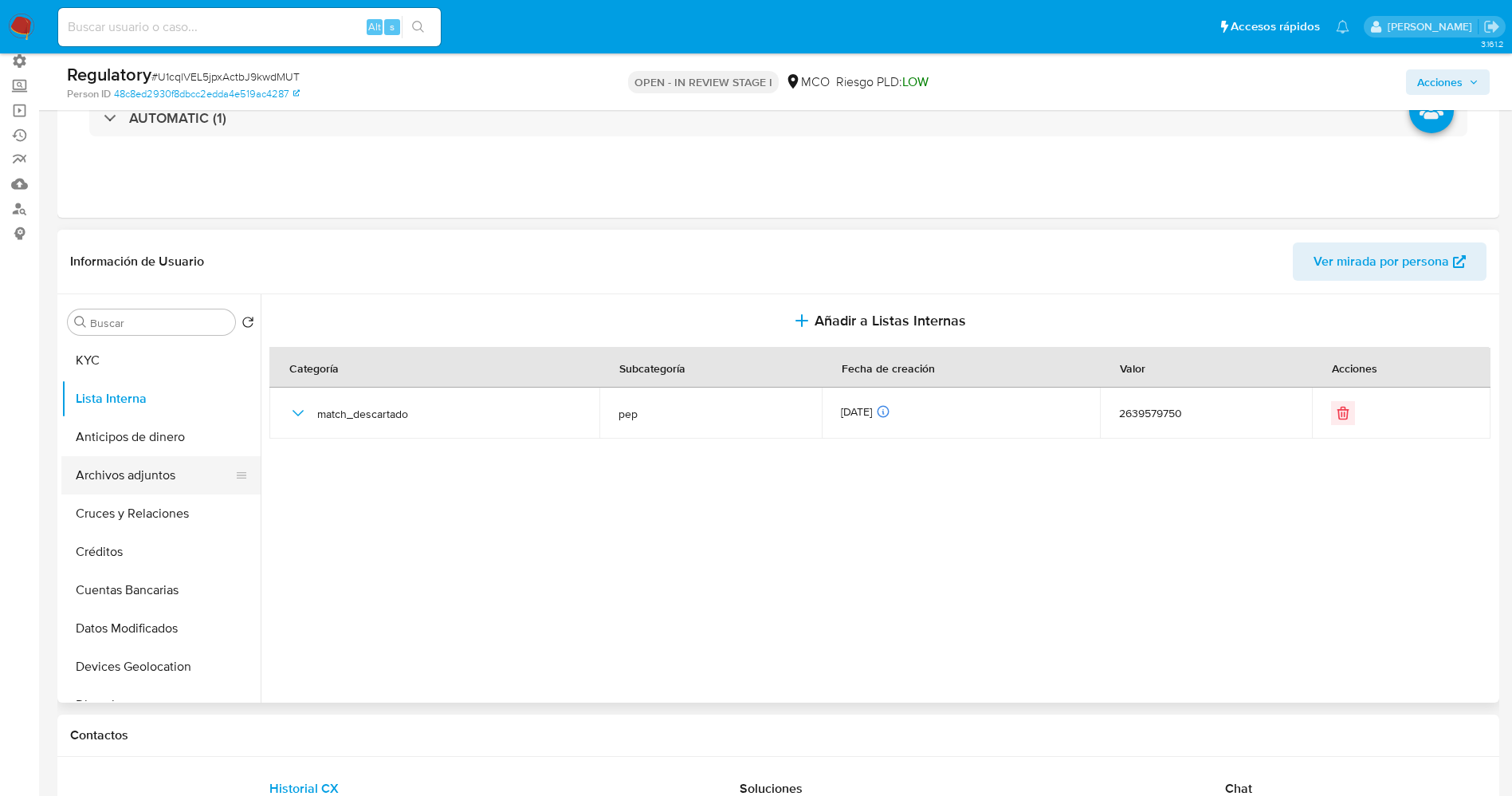
click at [137, 473] on button "Archivos adjuntos" at bounding box center [154, 475] width 187 height 39
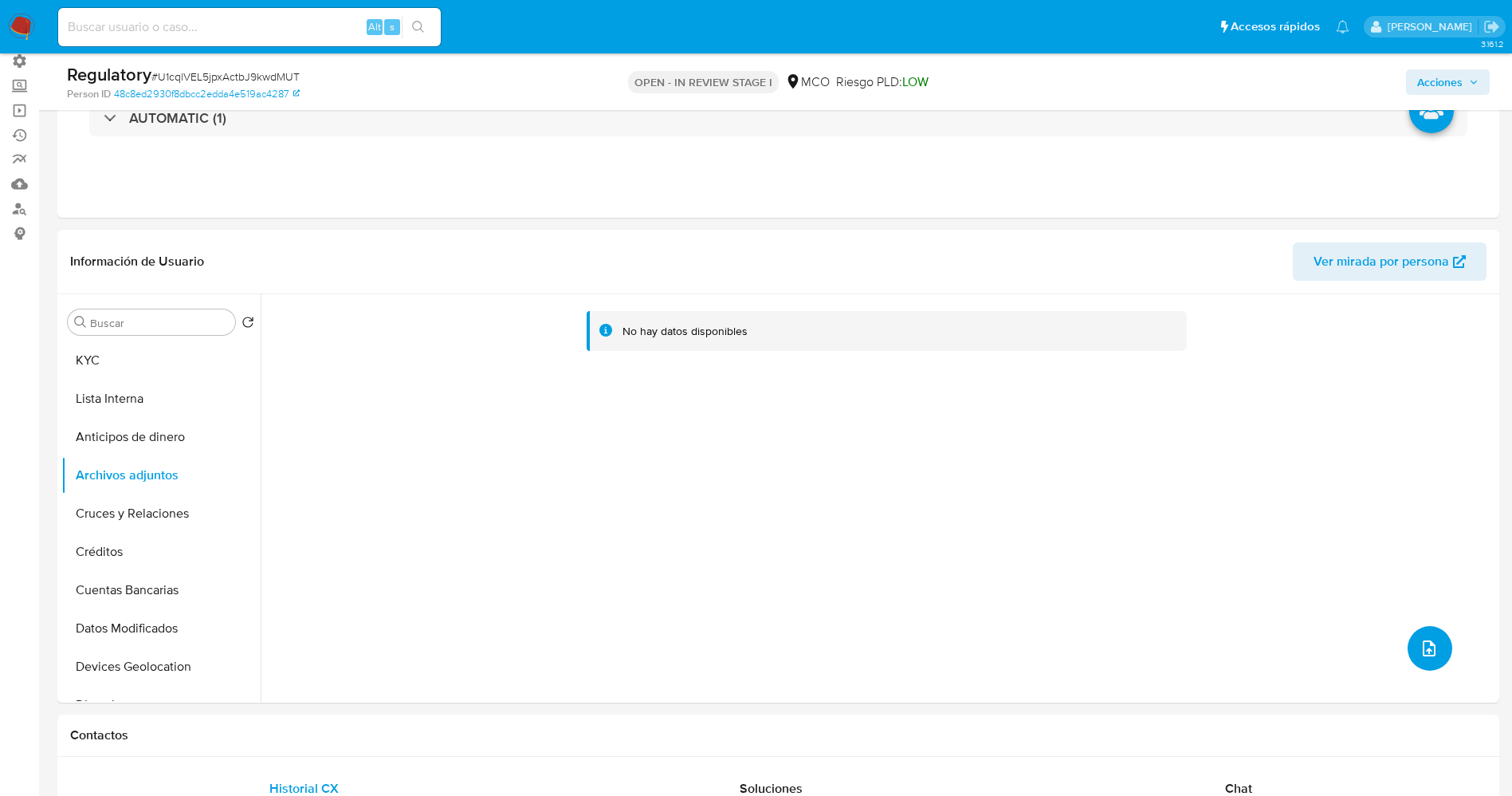
click at [1427, 644] on icon "upload-file" at bounding box center [1429, 648] width 13 height 16
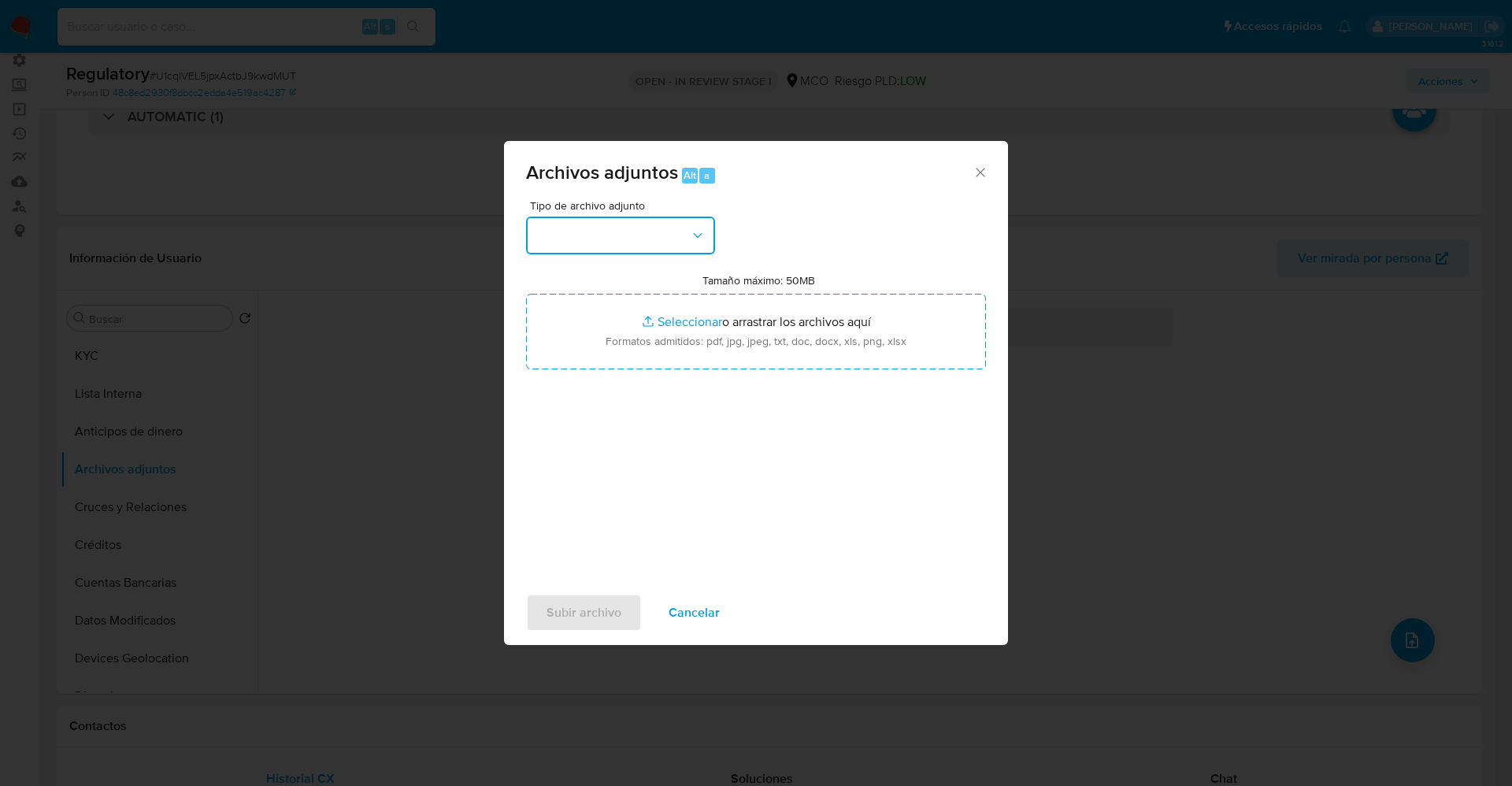
click at [679, 231] on button "button" at bounding box center [621, 235] width 189 height 38
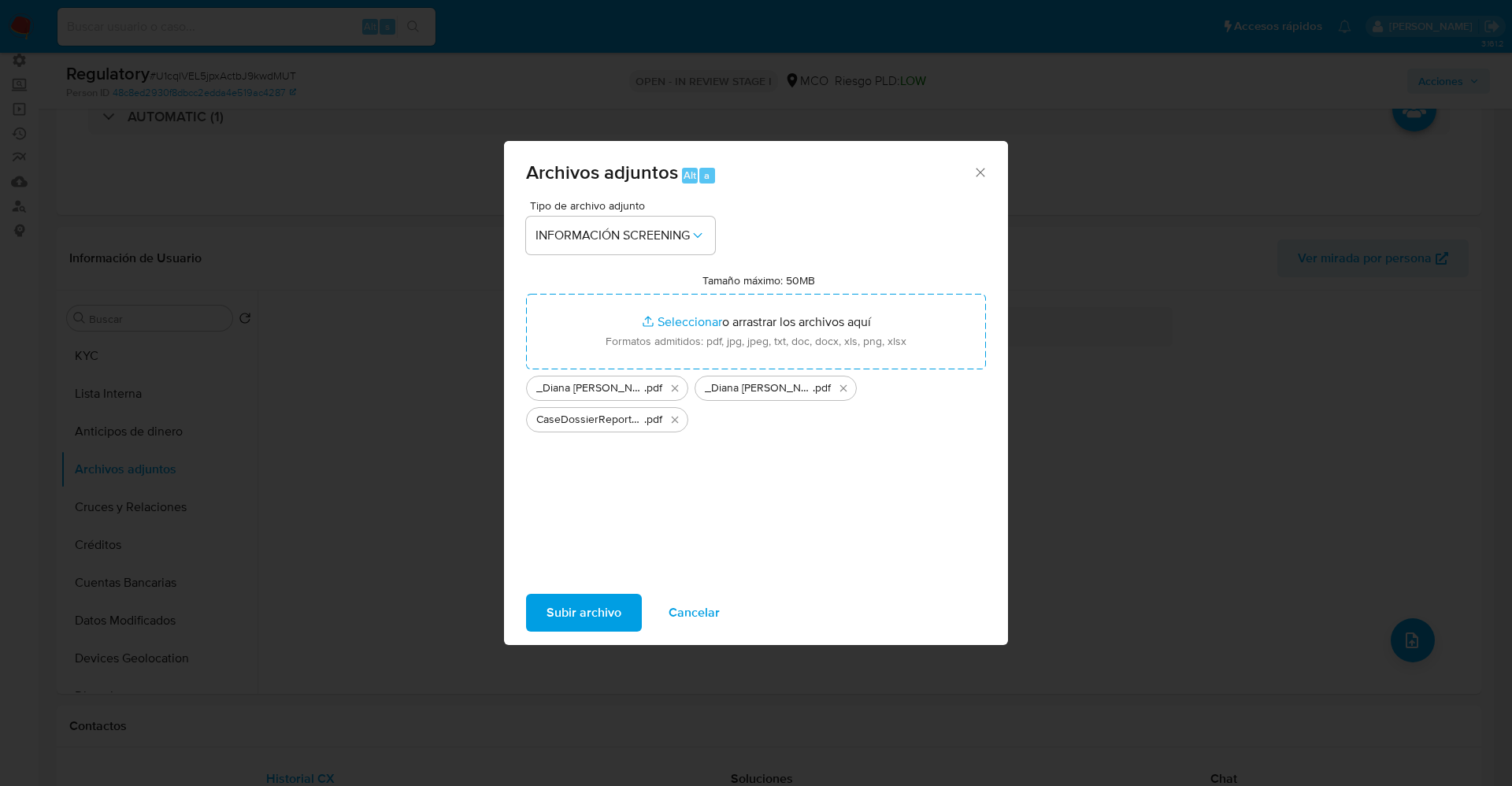
click at [622, 620] on button "Subir archivo" at bounding box center [584, 612] width 116 height 38
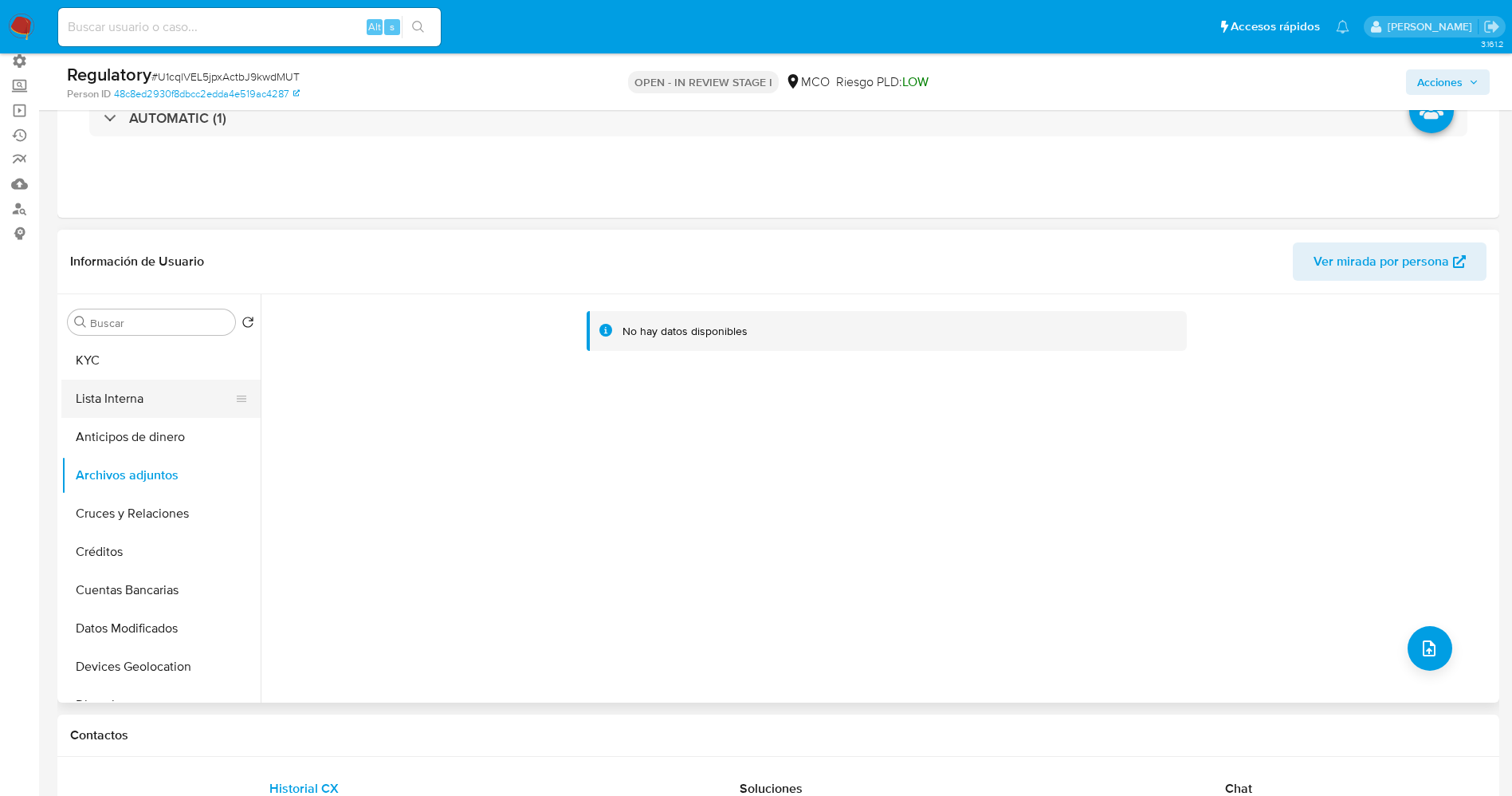
click at [133, 397] on button "Lista Interna" at bounding box center [154, 398] width 187 height 39
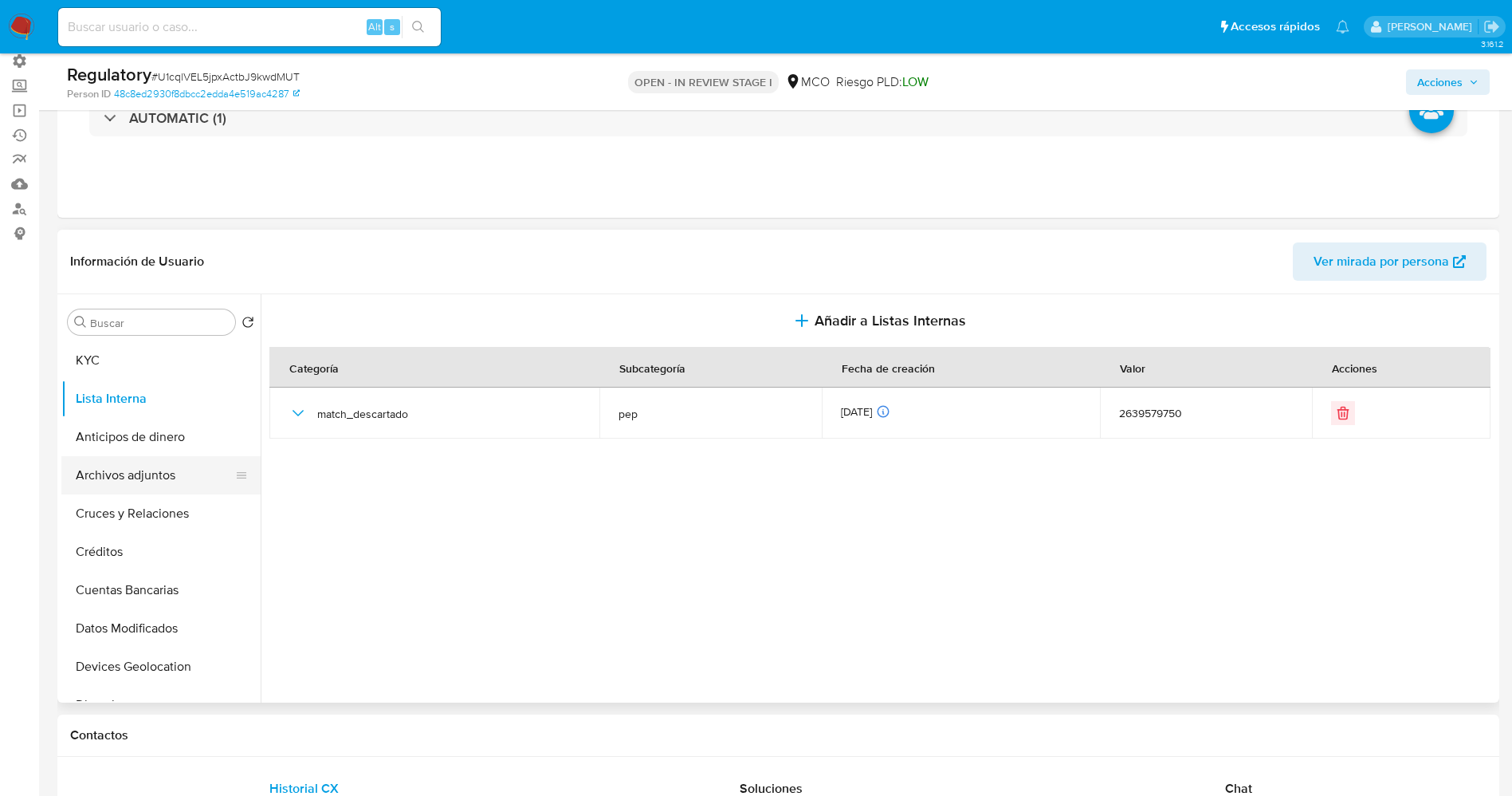
click at [138, 476] on button "Archivos adjuntos" at bounding box center [154, 475] width 187 height 39
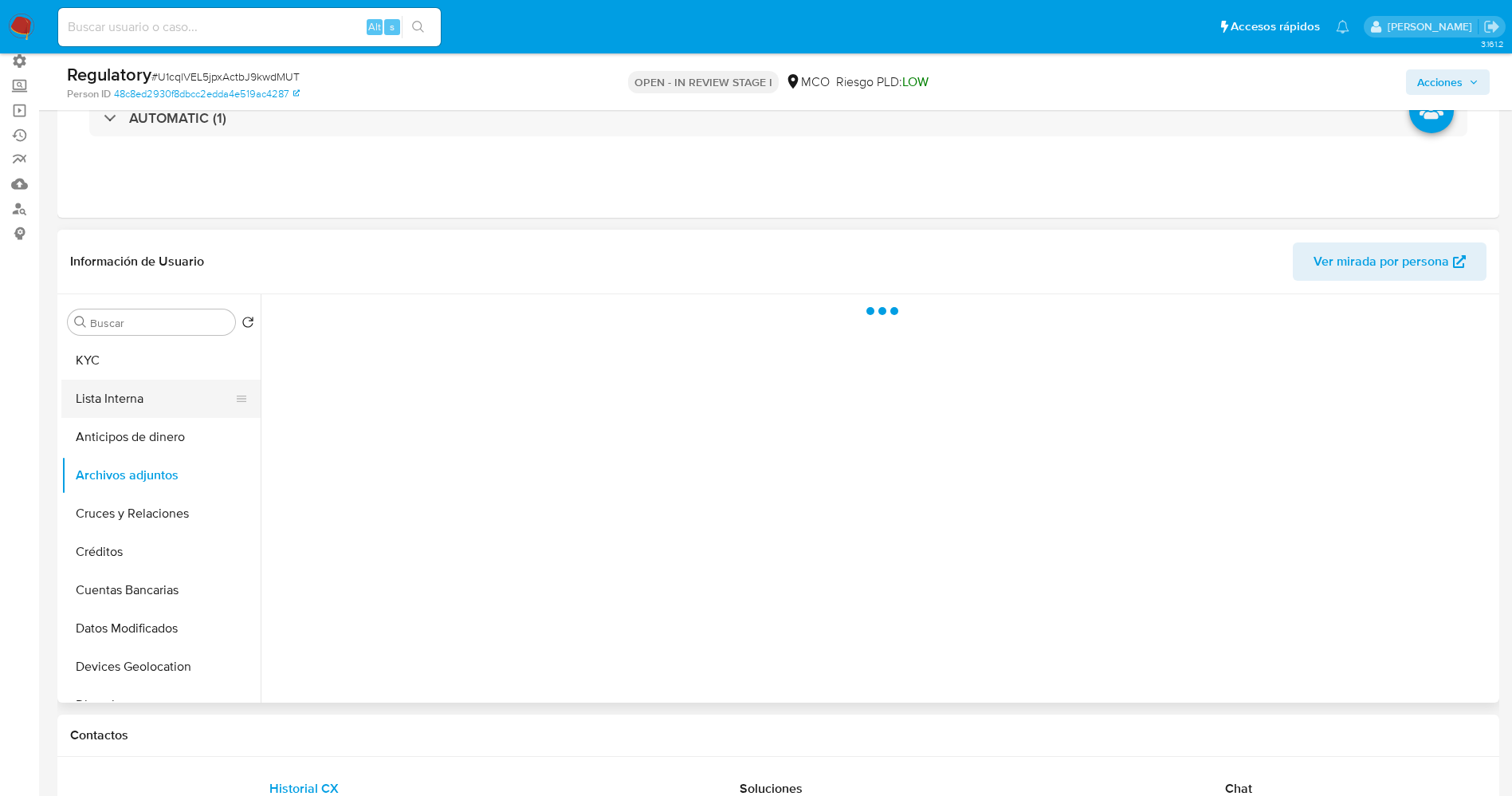
click at [117, 392] on button "Lista Interna" at bounding box center [154, 398] width 187 height 39
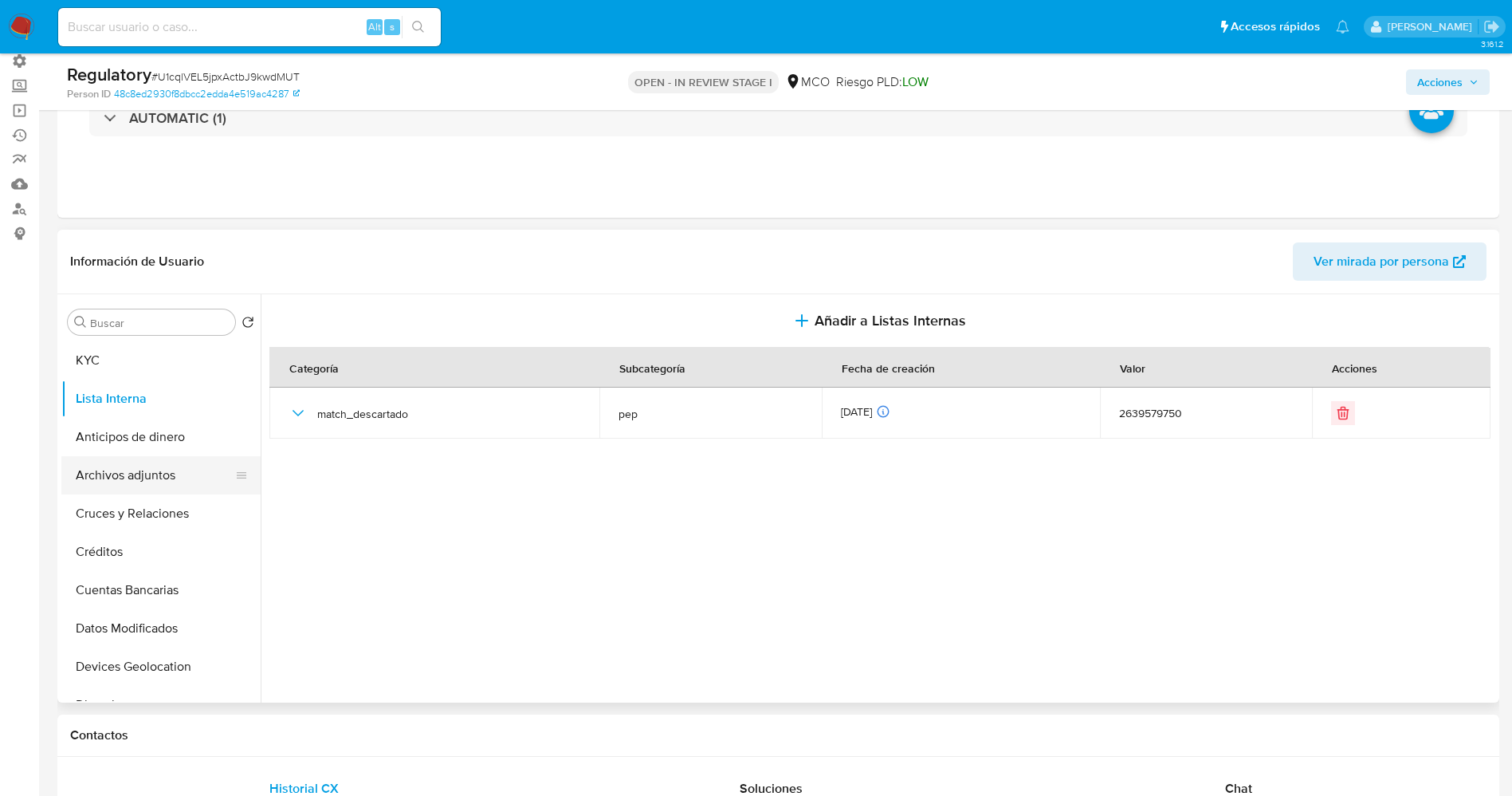
click at [113, 480] on button "Archivos adjuntos" at bounding box center [154, 475] width 187 height 39
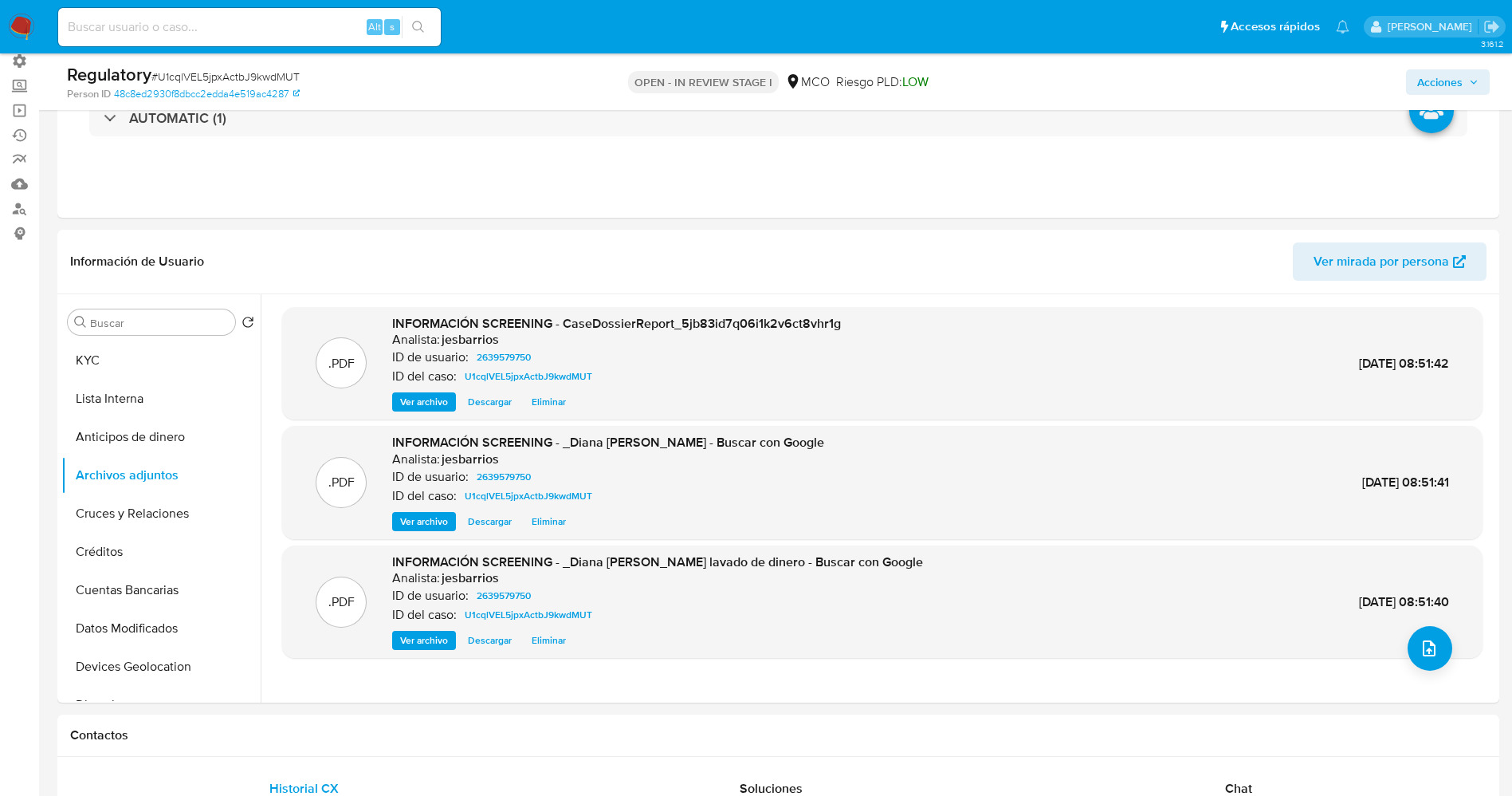
click at [1457, 80] on span "Acciones" at bounding box center [1440, 82] width 45 height 25
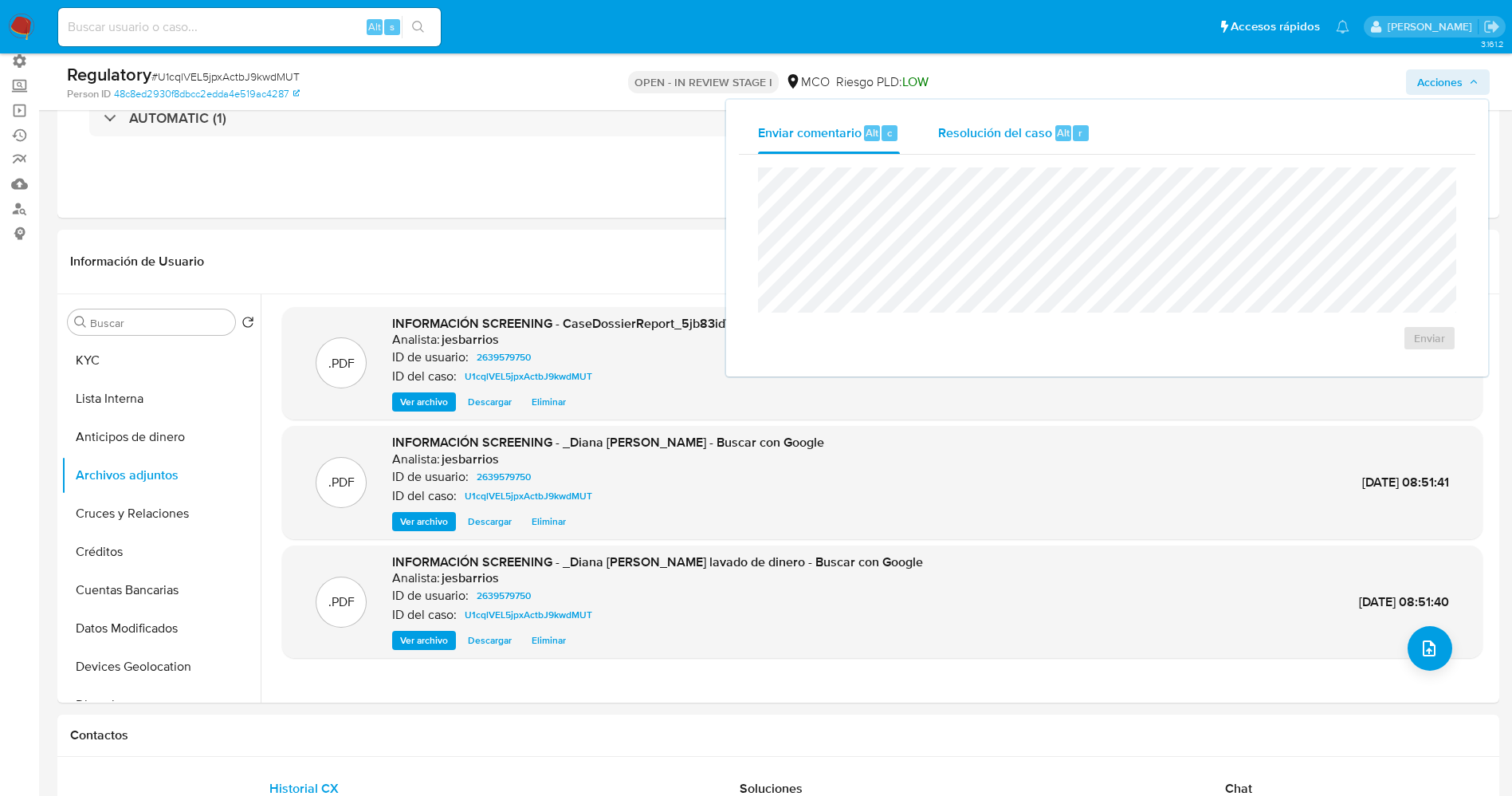
click at [1038, 116] on div "Resolución del caso Alt r" at bounding box center [1014, 133] width 152 height 41
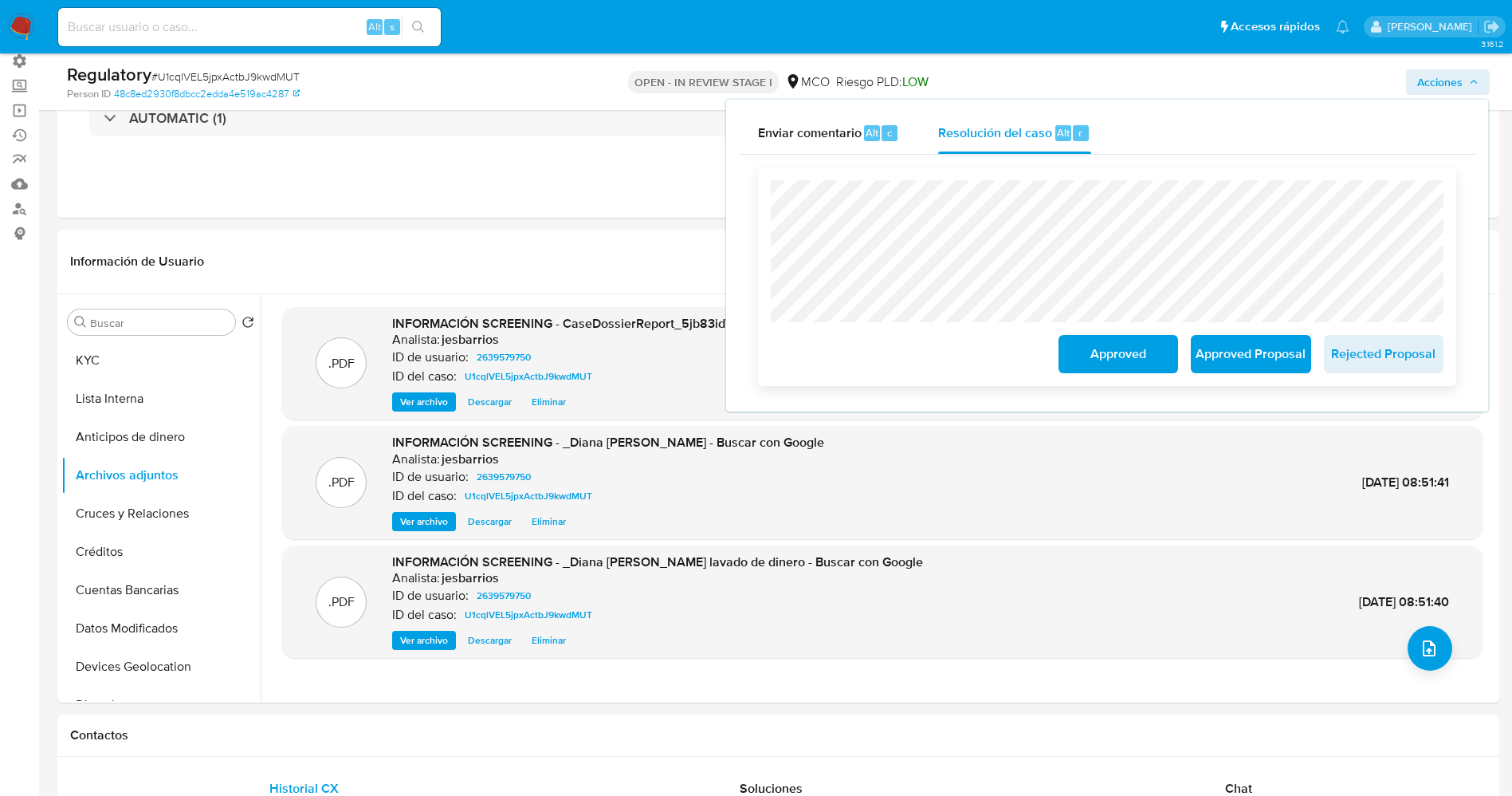
click at [1103, 359] on span "Approved" at bounding box center [1118, 353] width 78 height 35
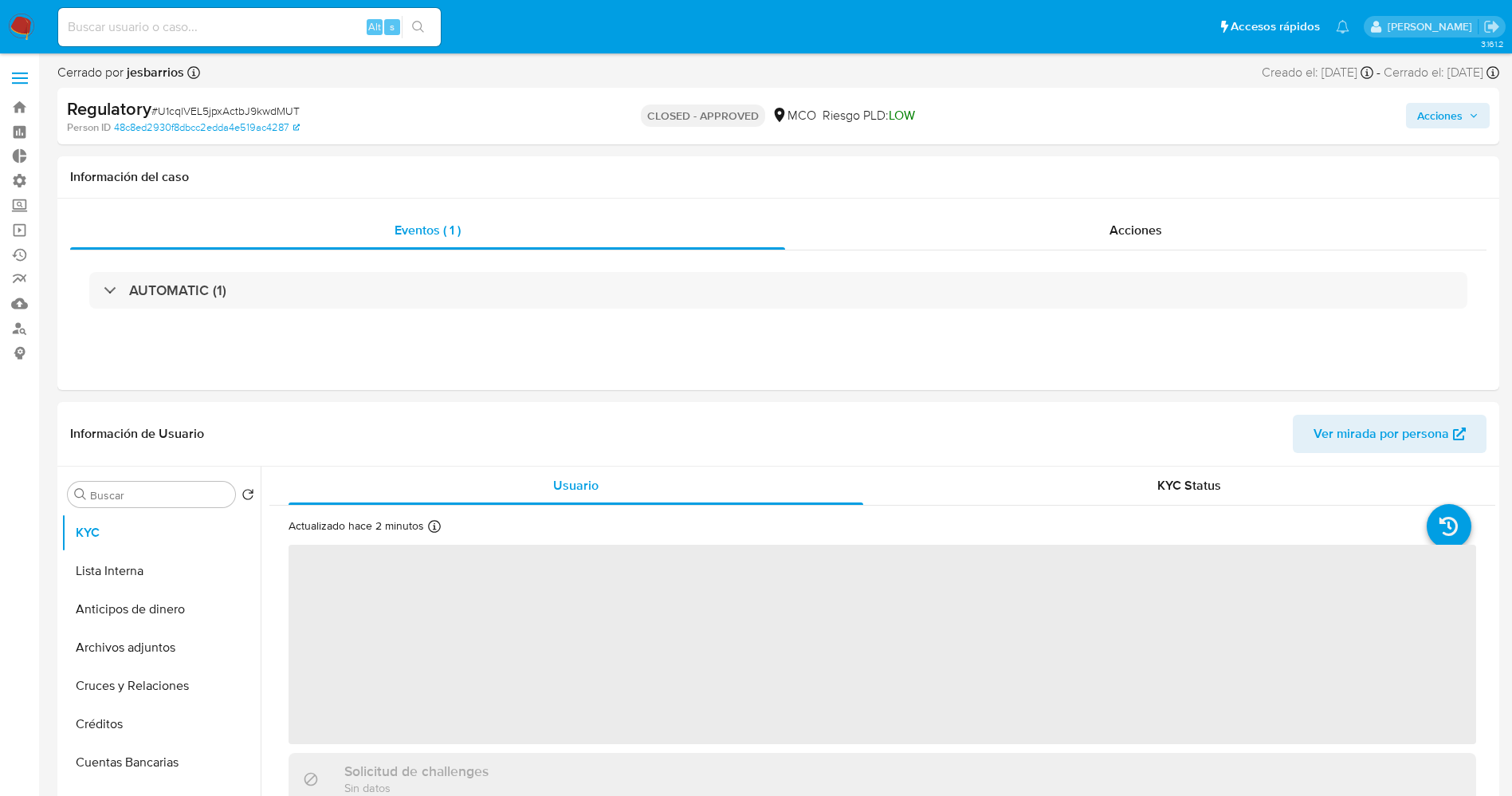
select select "10"
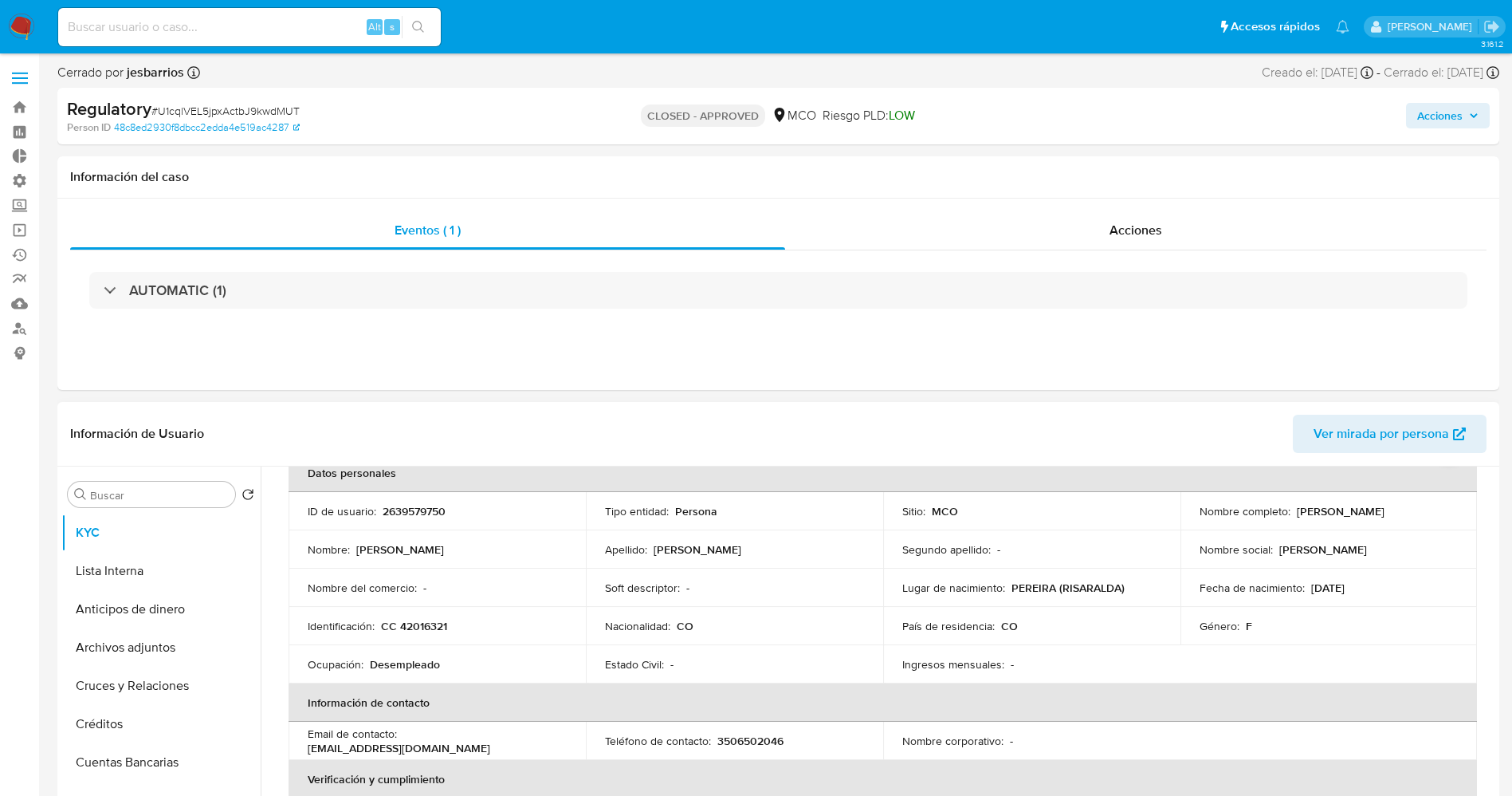
scroll to position [119, 0]
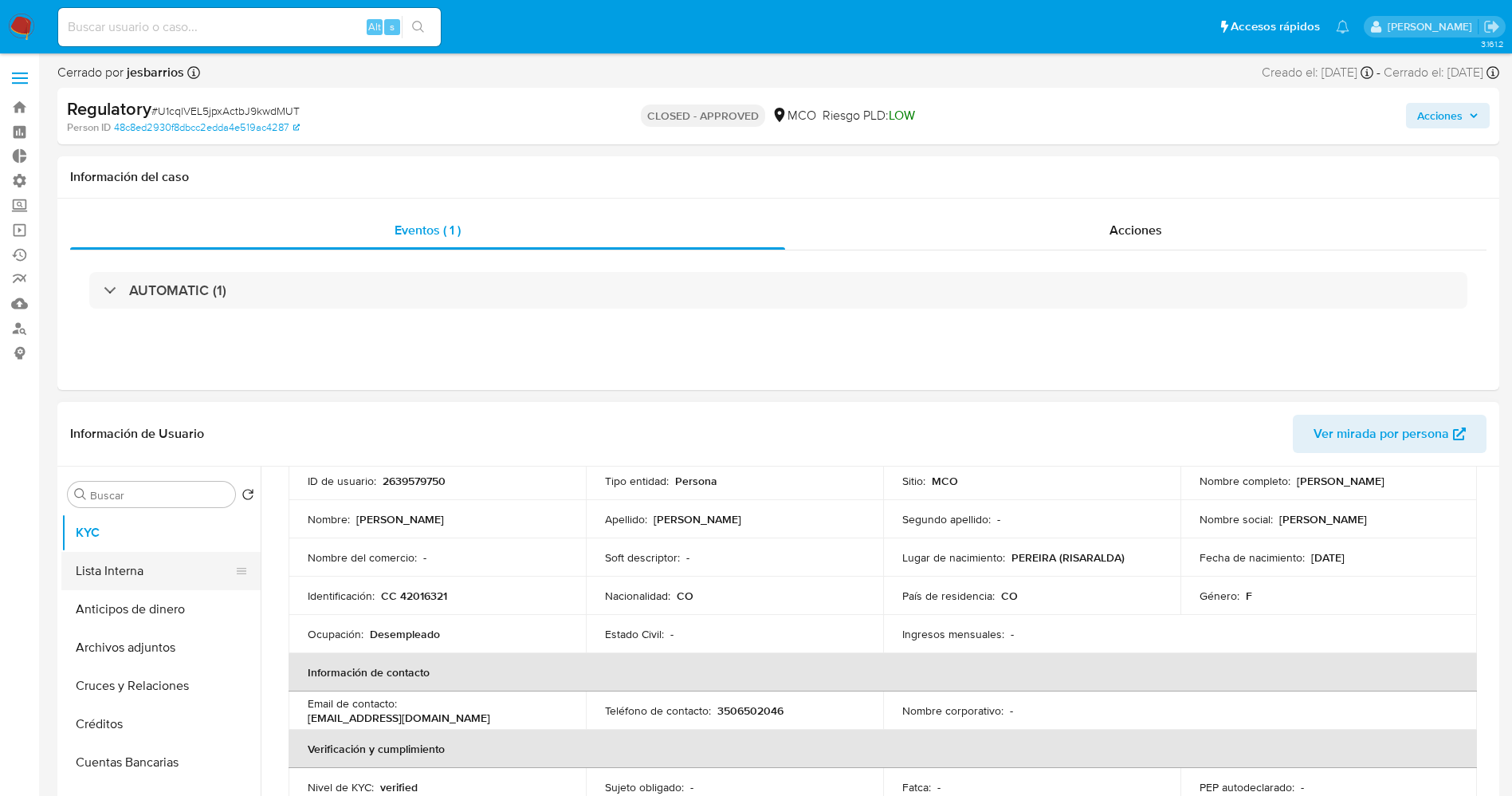
click at [109, 564] on button "Lista Interna" at bounding box center [154, 570] width 187 height 39
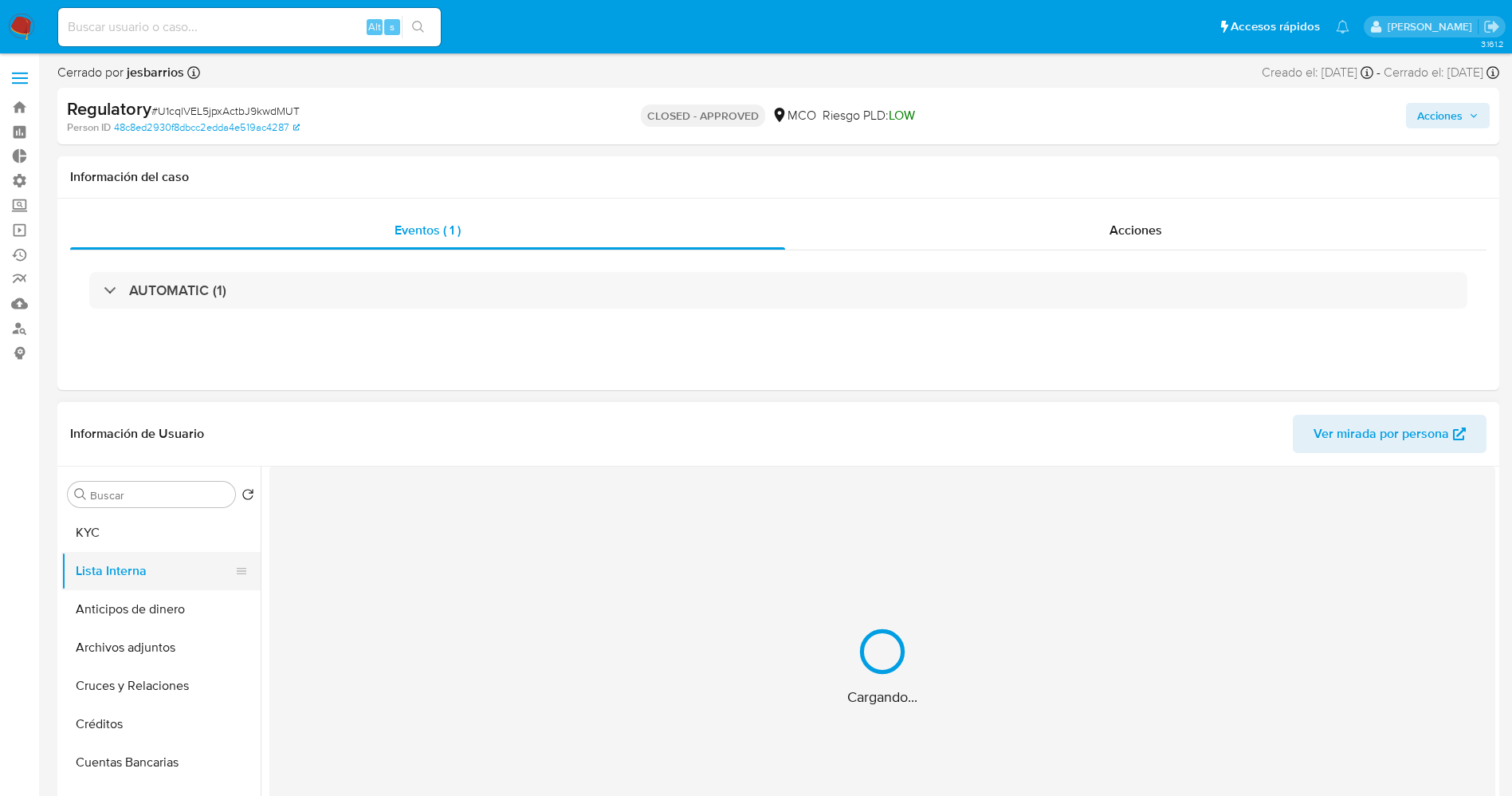
scroll to position [0, 0]
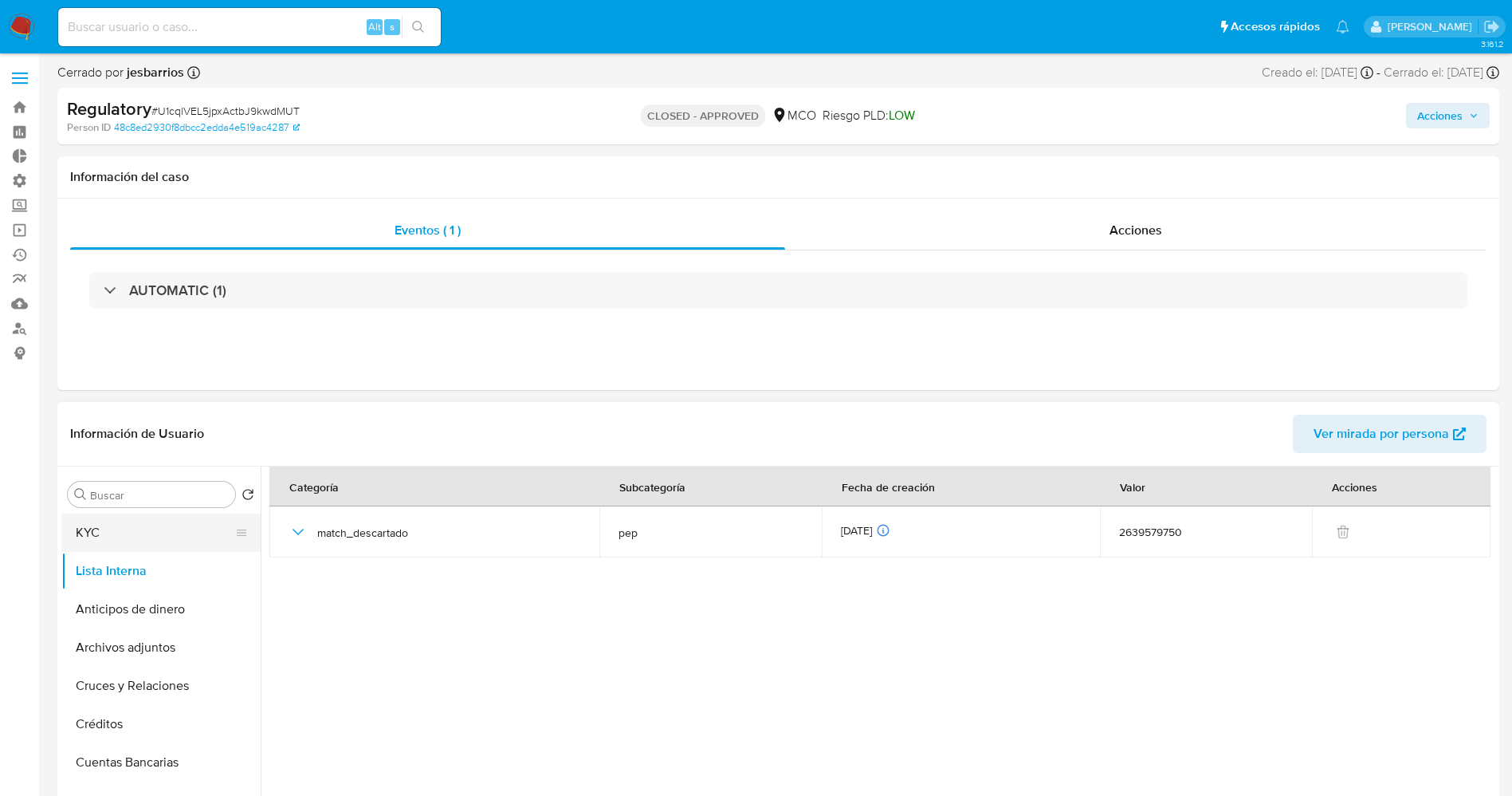
click at [120, 535] on button "KYC" at bounding box center [154, 532] width 187 height 39
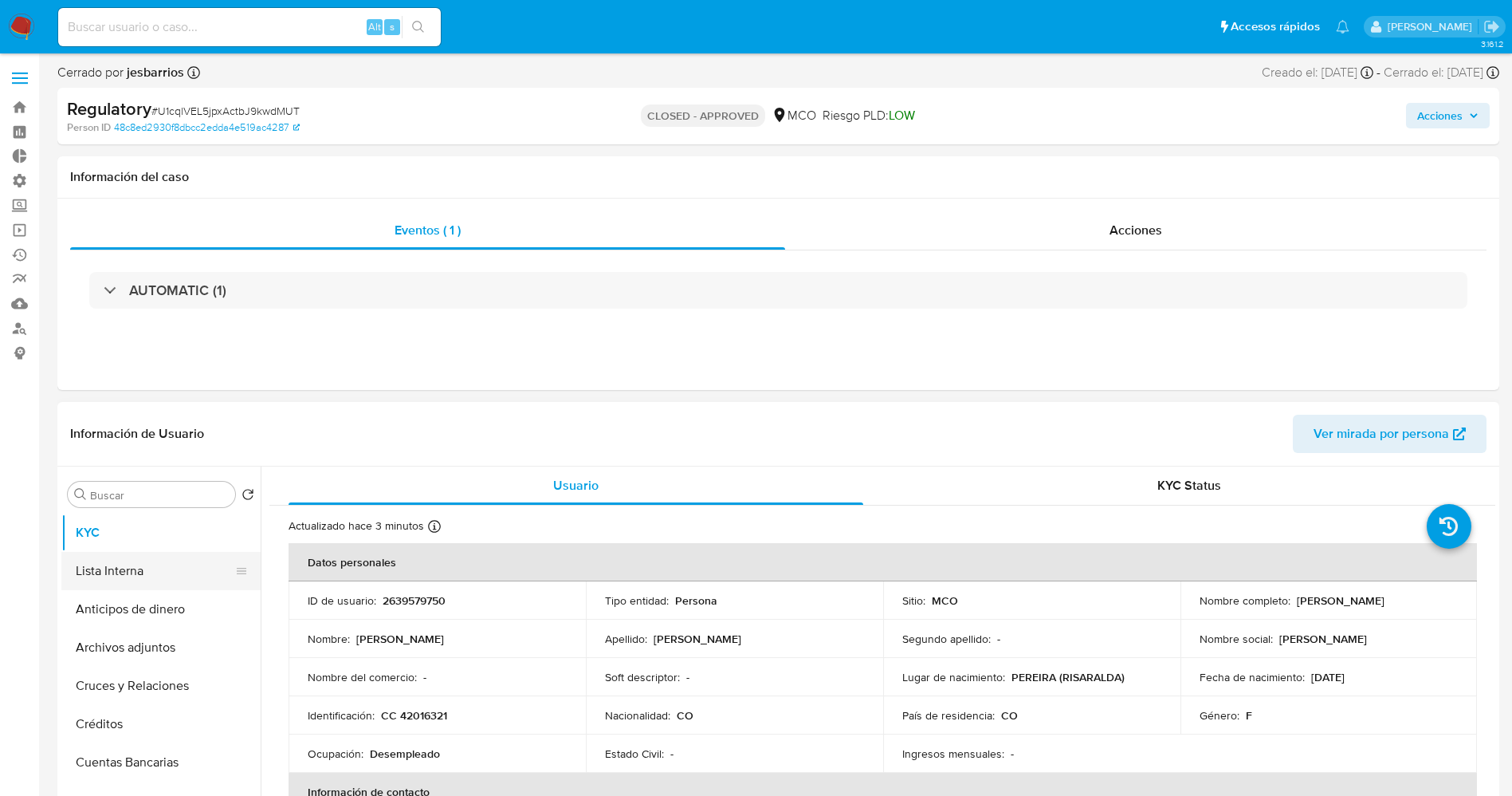
click at [95, 581] on button "Lista Interna" at bounding box center [154, 570] width 187 height 39
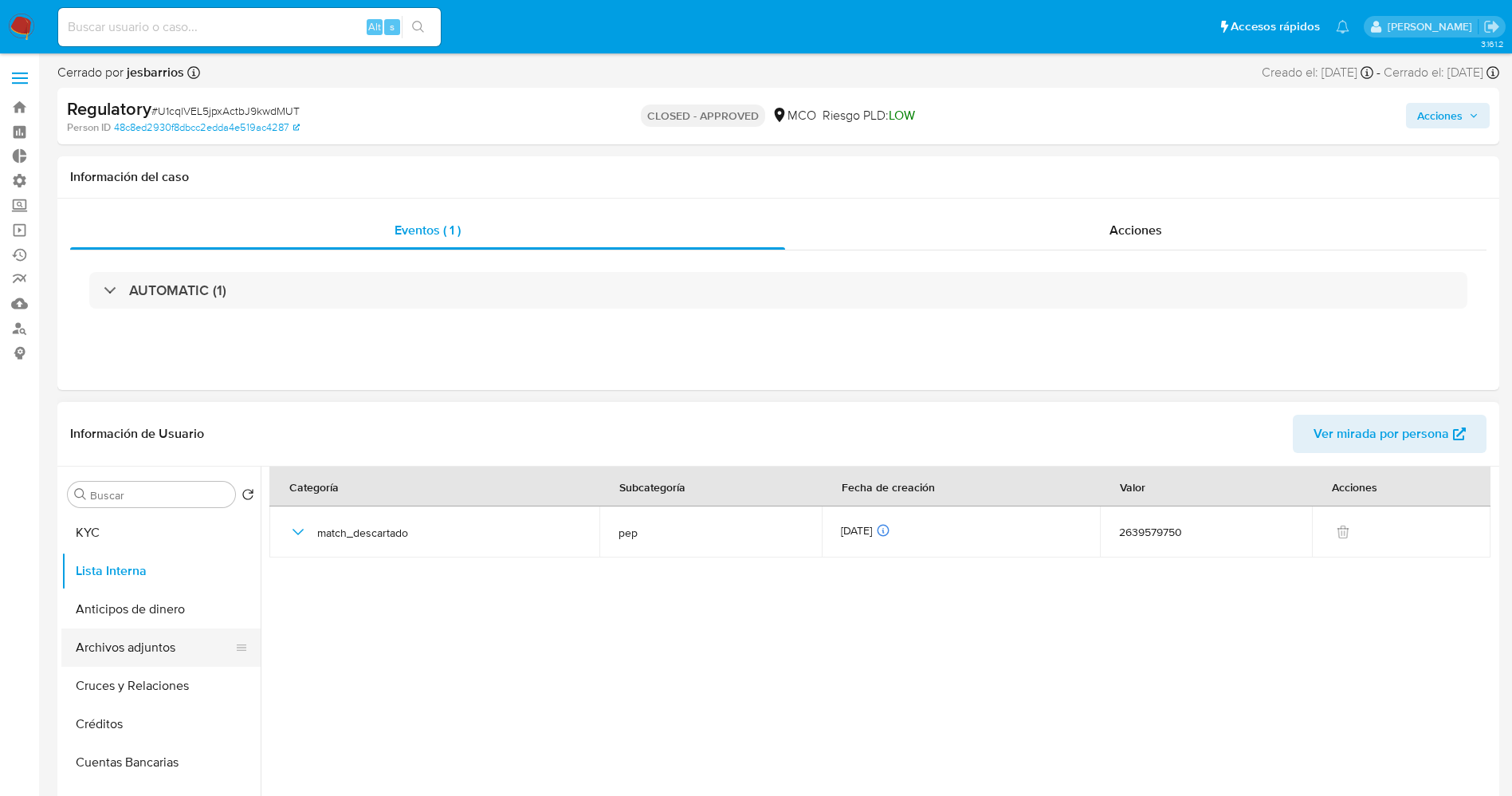
click at [134, 648] on button "Archivos adjuntos" at bounding box center [154, 647] width 187 height 39
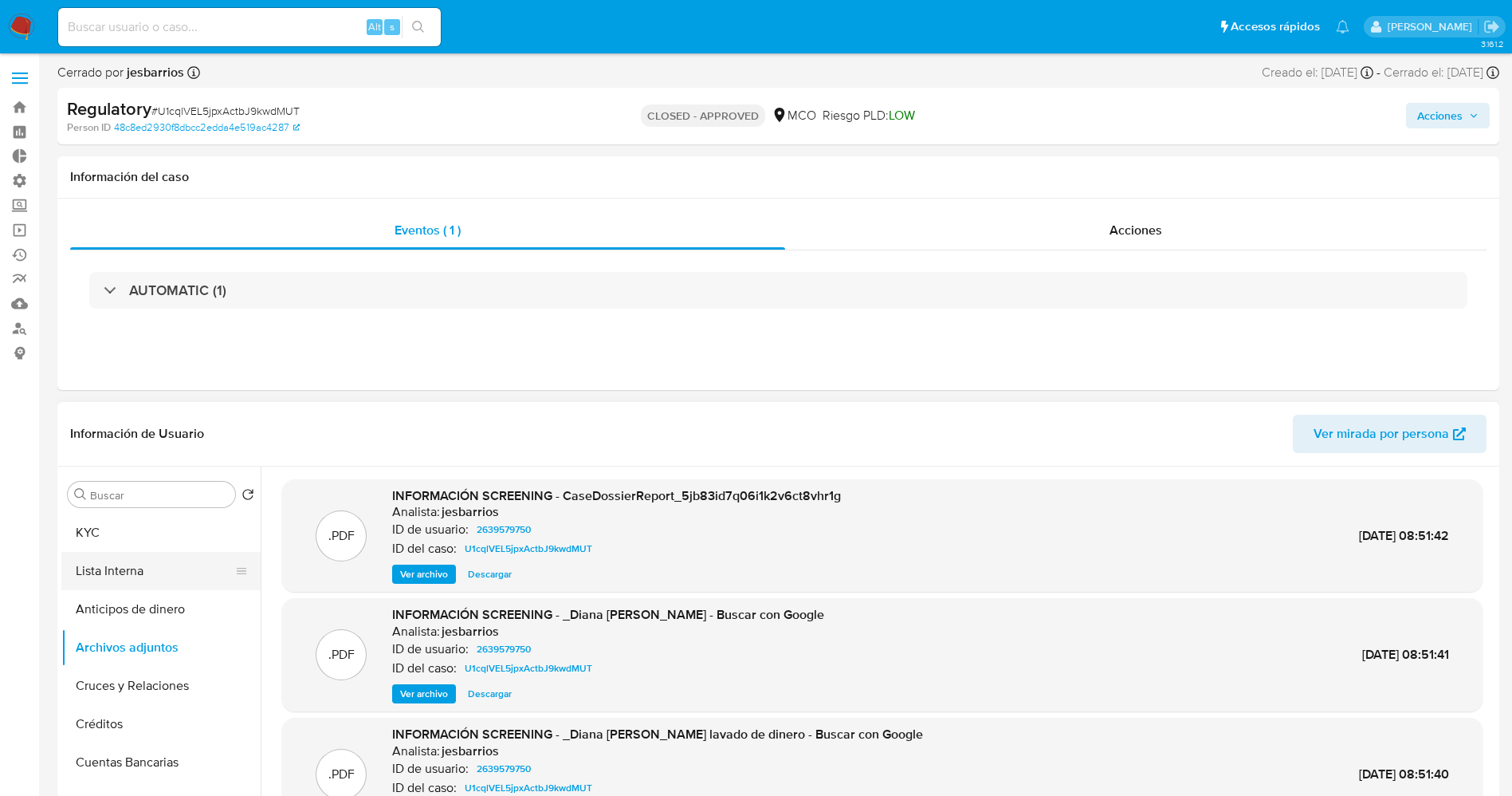
click at [138, 567] on button "Lista Interna" at bounding box center [154, 570] width 187 height 39
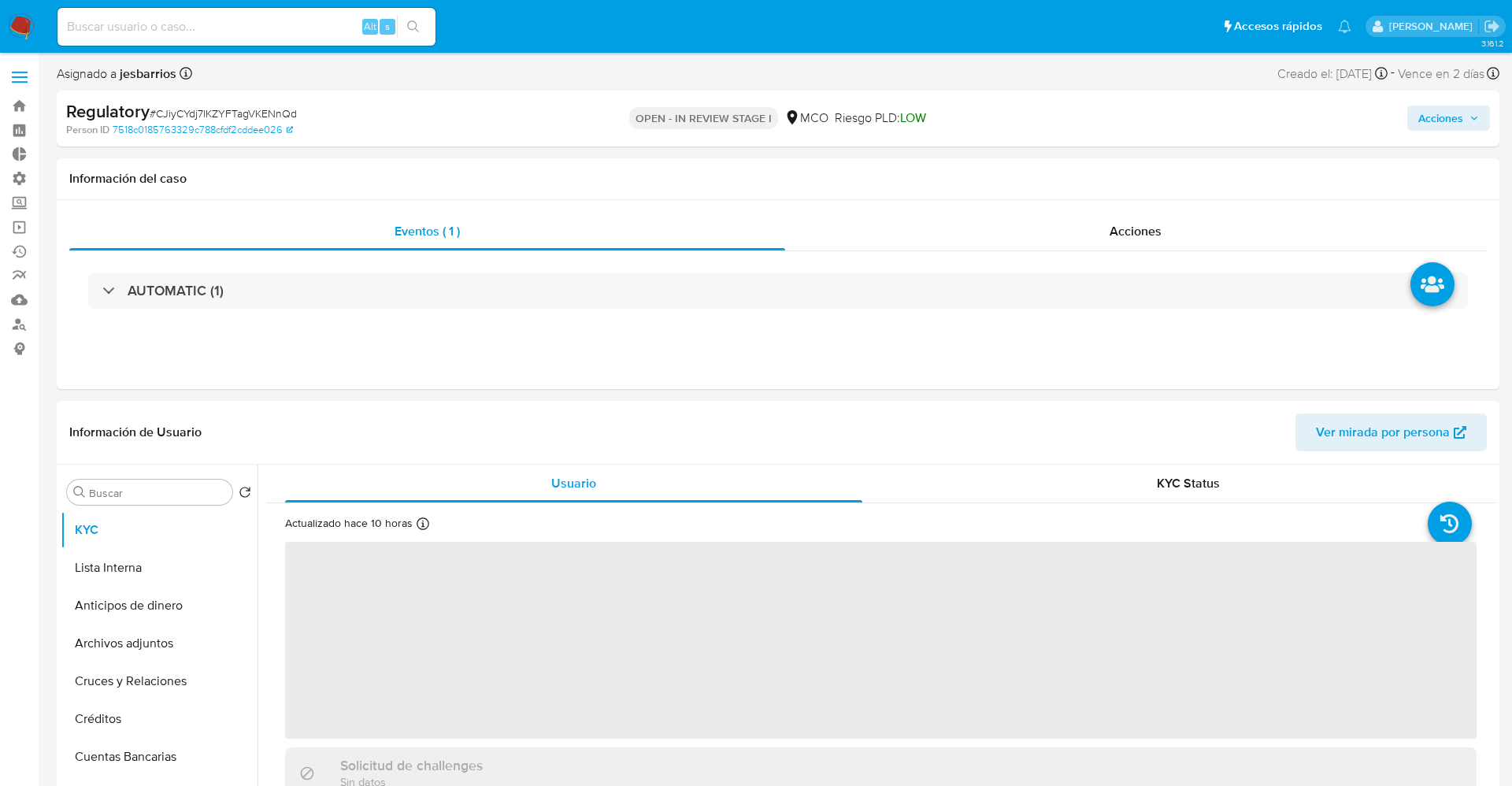
select select "10"
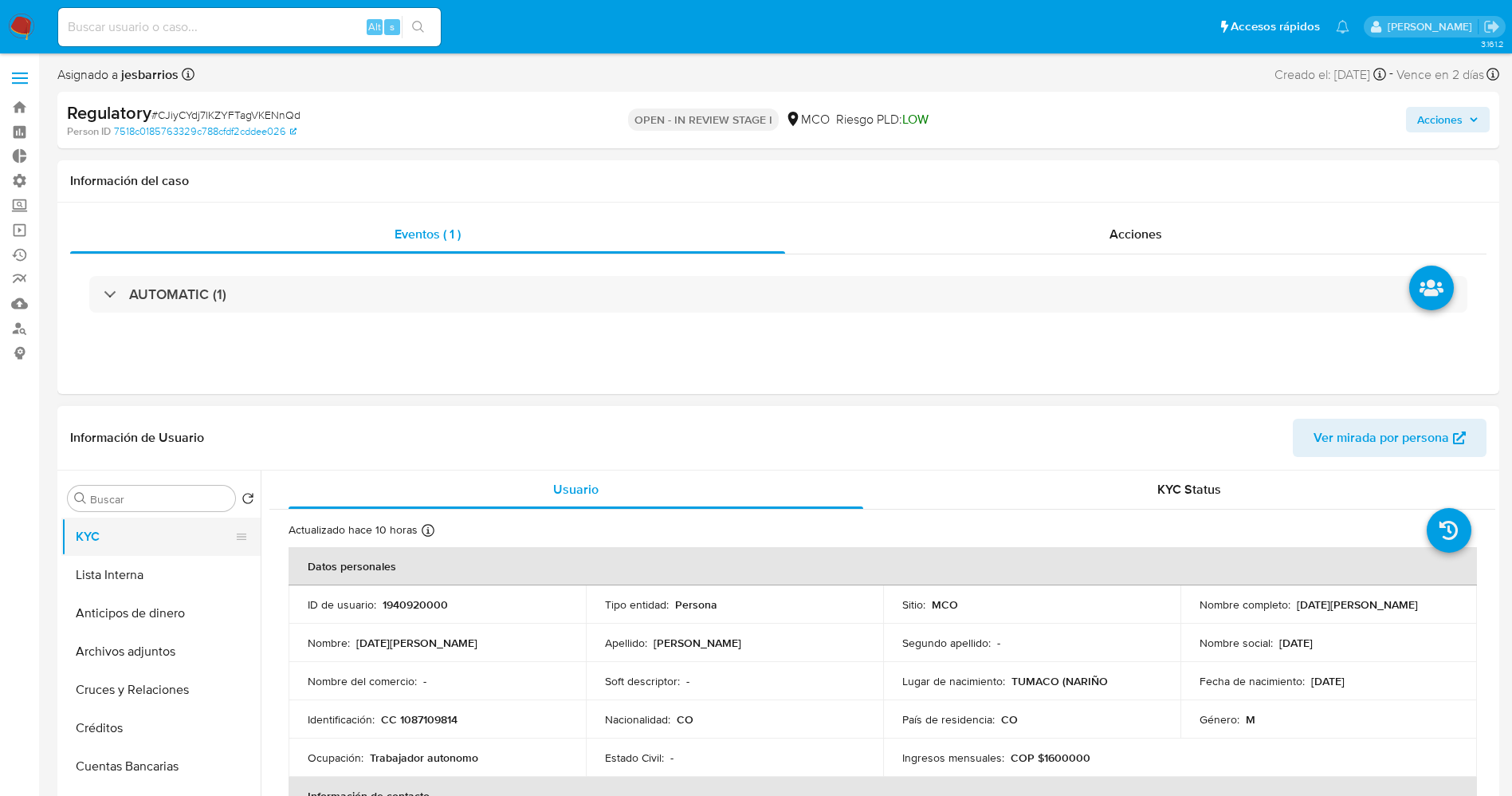
click at [118, 541] on button "KYC" at bounding box center [154, 537] width 187 height 39
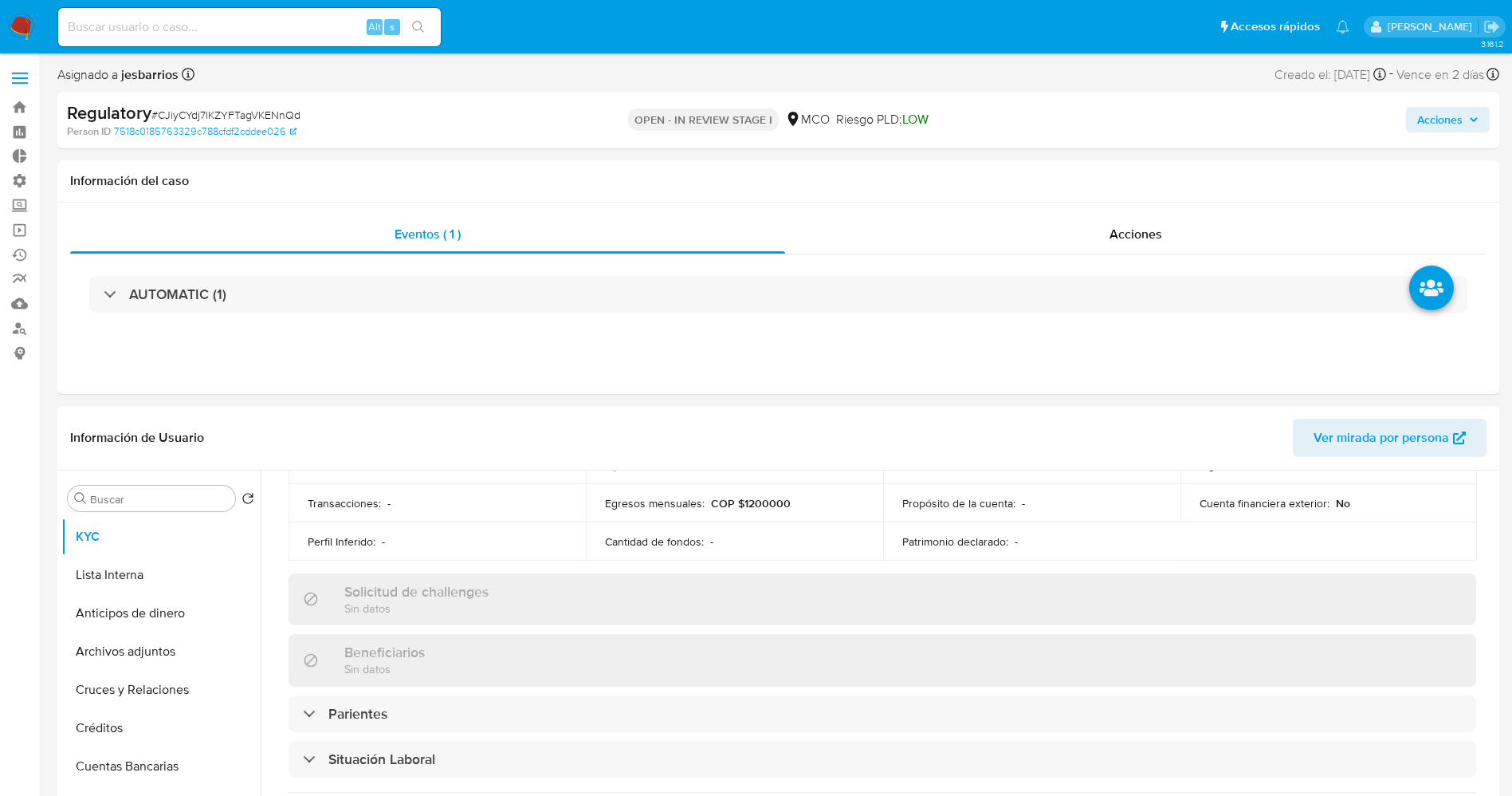
scroll to position [598, 0]
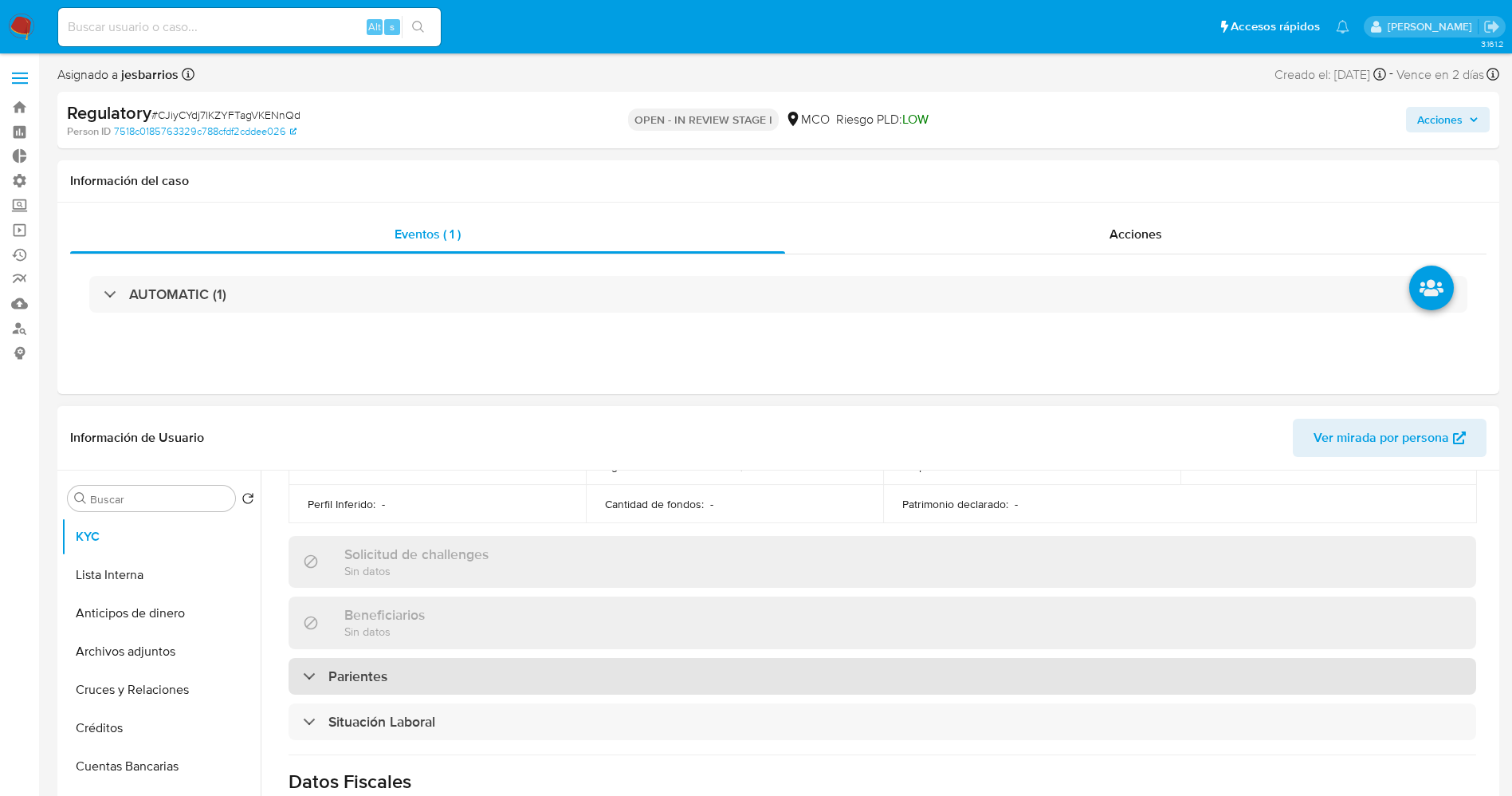
click at [454, 688] on div "Parientes" at bounding box center [882, 676] width 1188 height 37
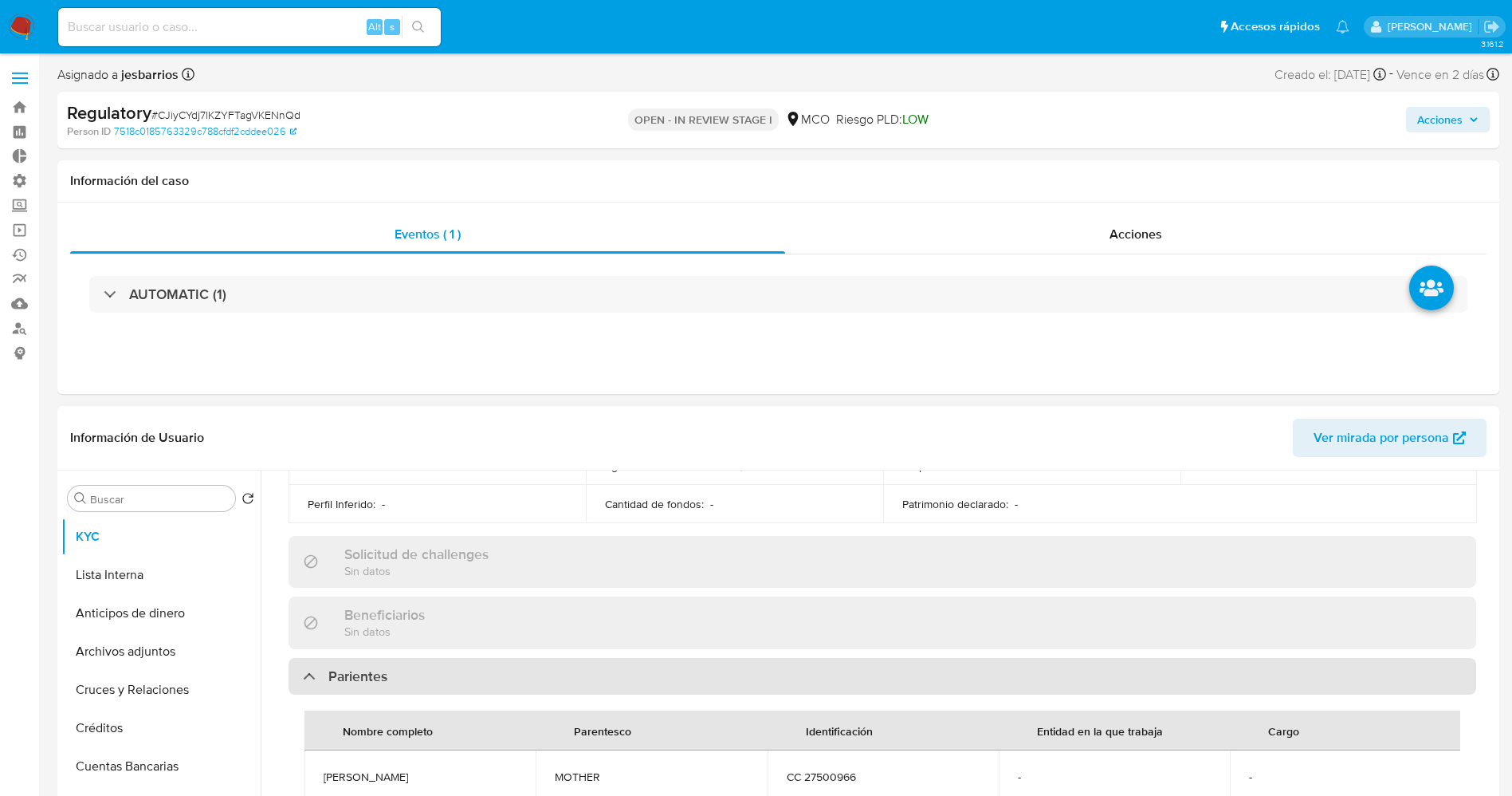
click at [454, 679] on div "Parientes" at bounding box center [882, 676] width 1188 height 37
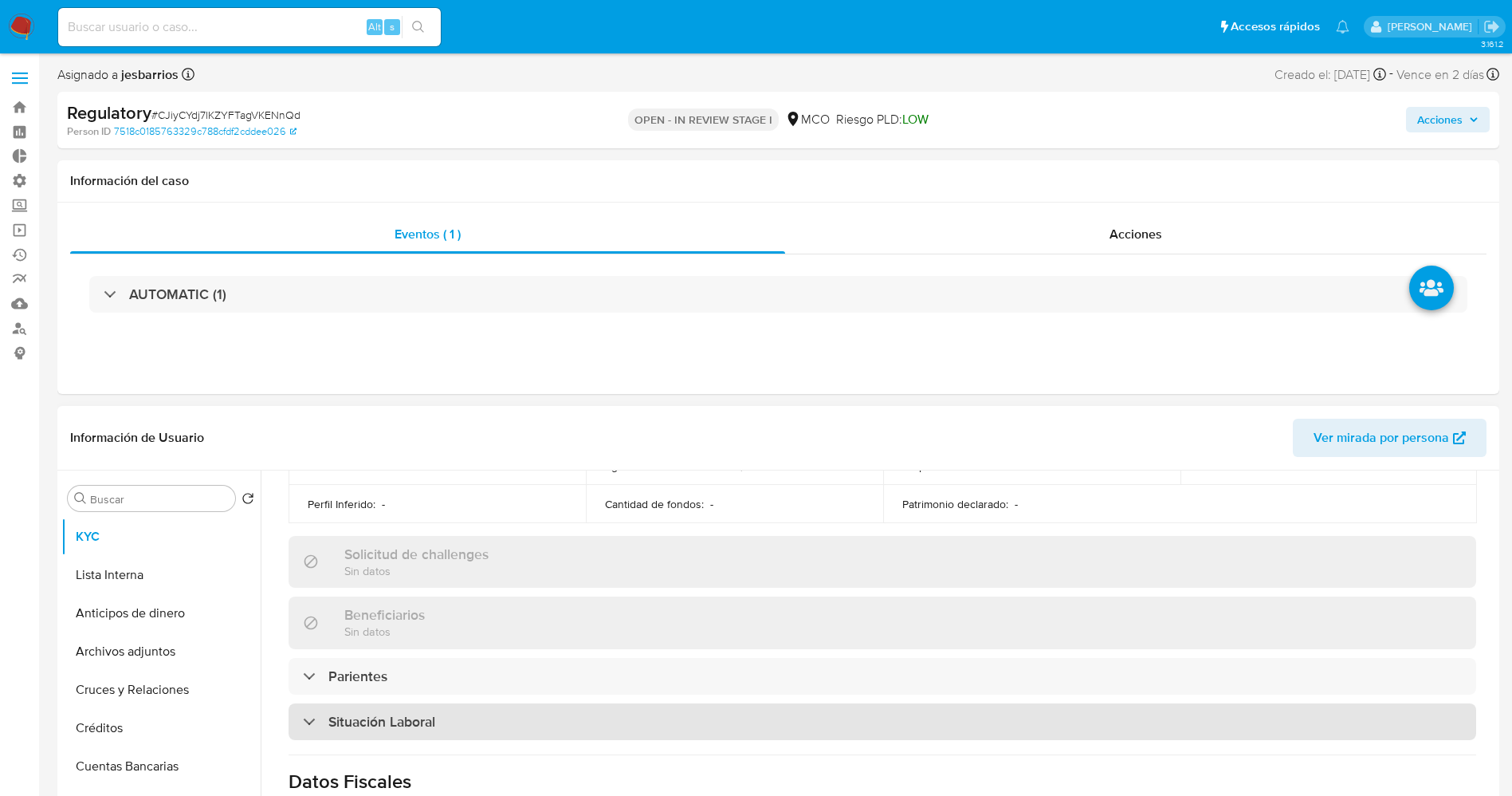
click at [452, 717] on div "Situación Laboral" at bounding box center [882, 721] width 1188 height 37
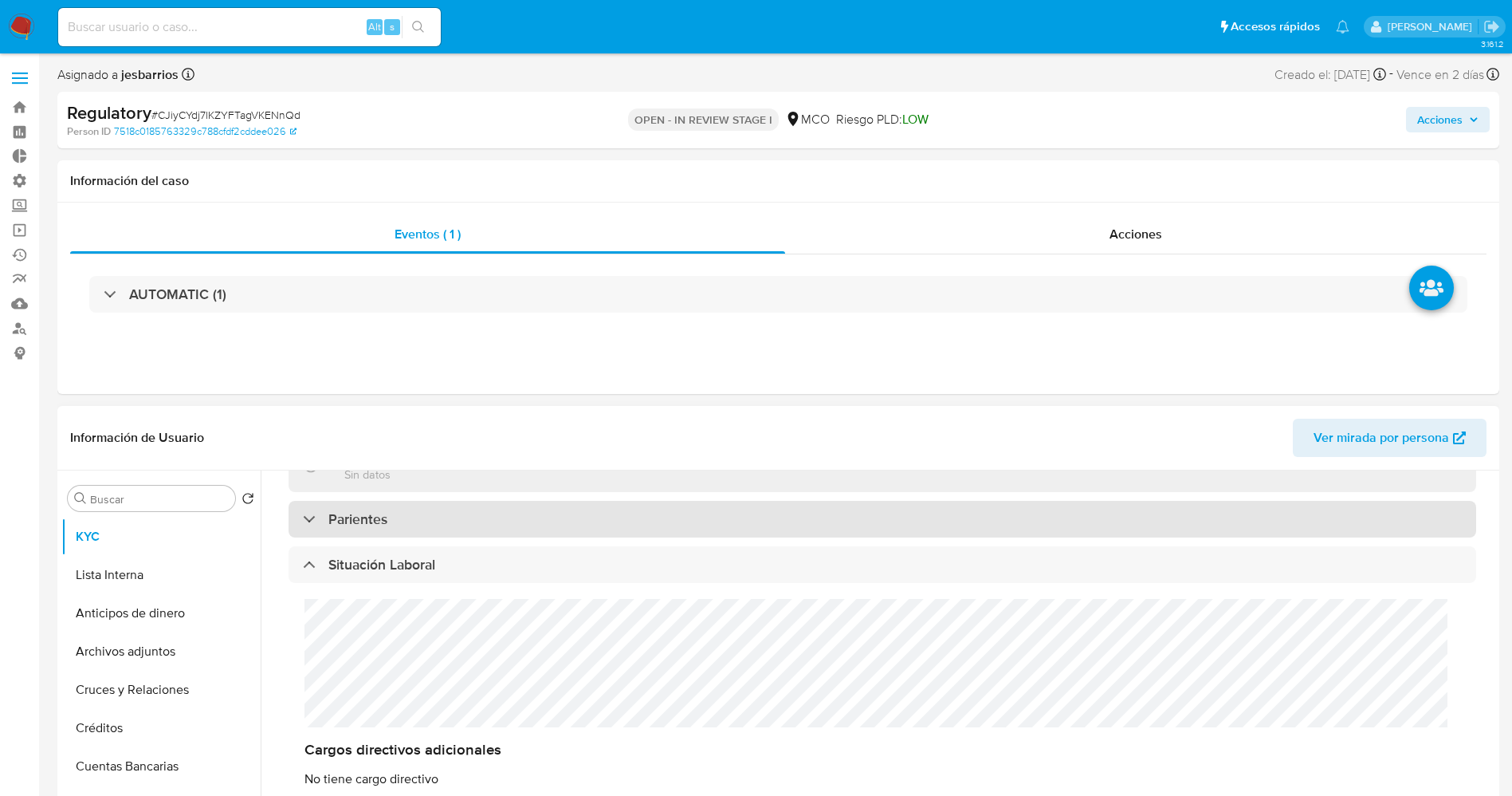
scroll to position [717, 0]
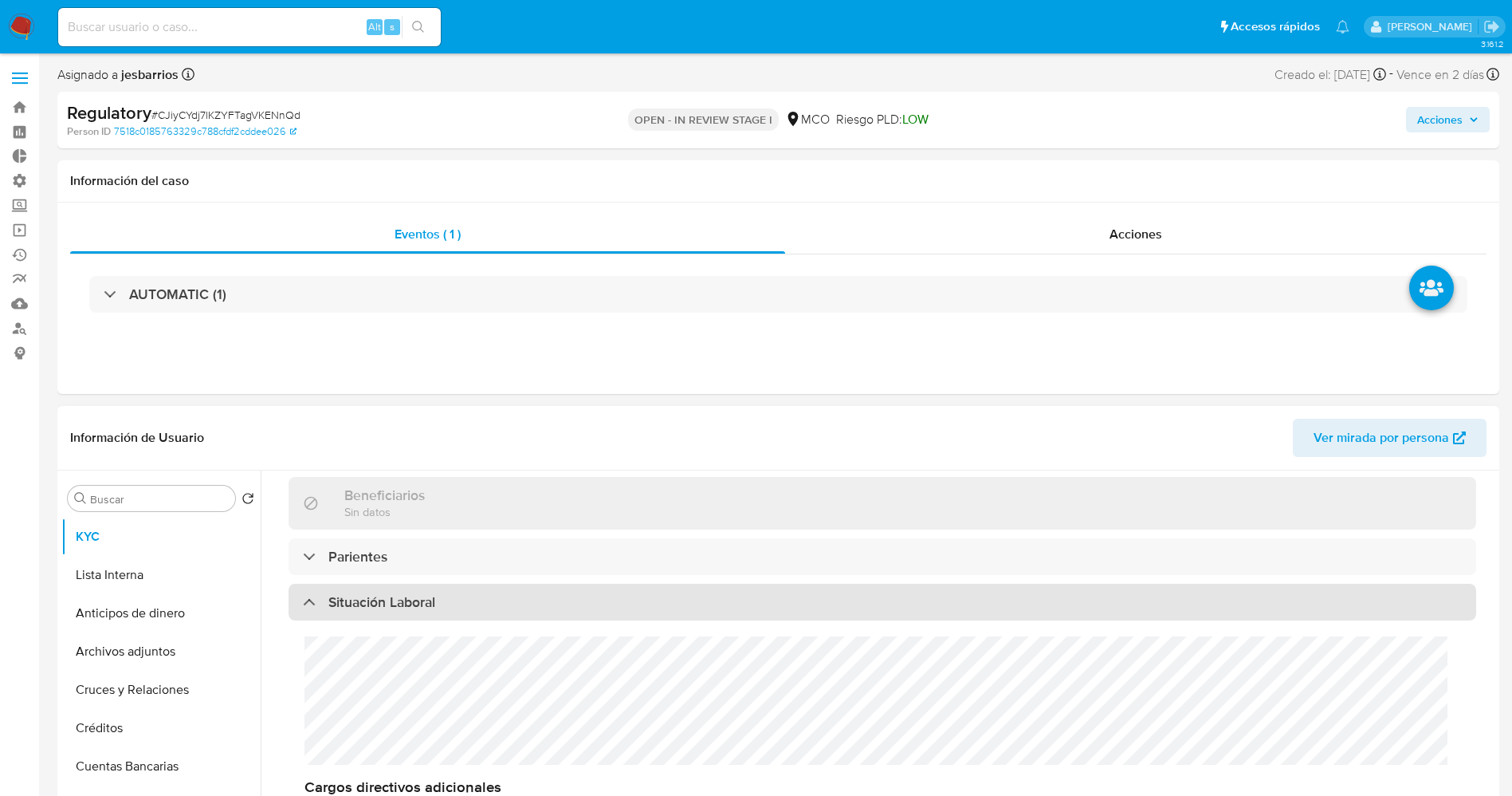
click at [507, 610] on div "Situación Laboral" at bounding box center [882, 601] width 1188 height 37
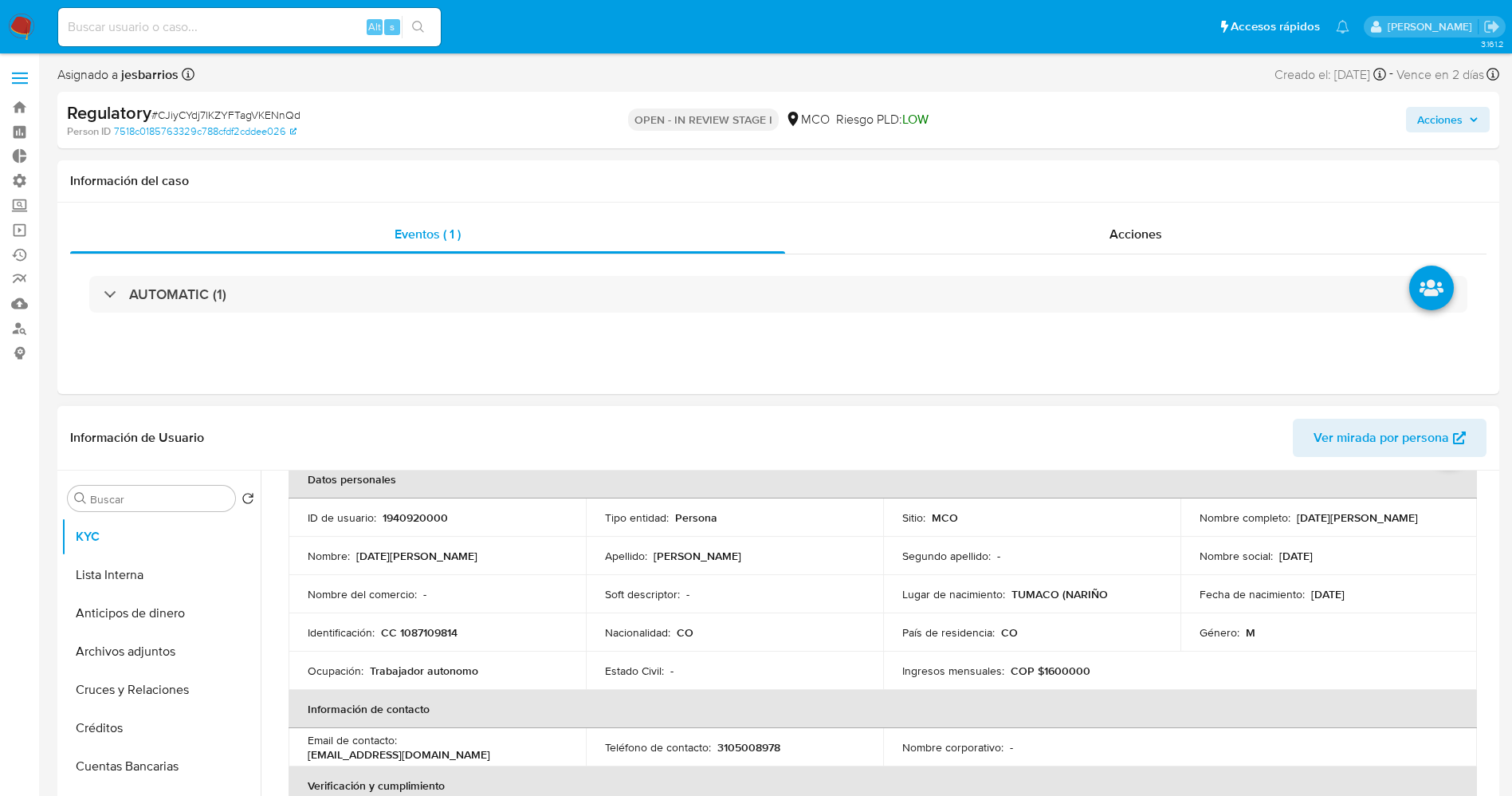
scroll to position [0, 0]
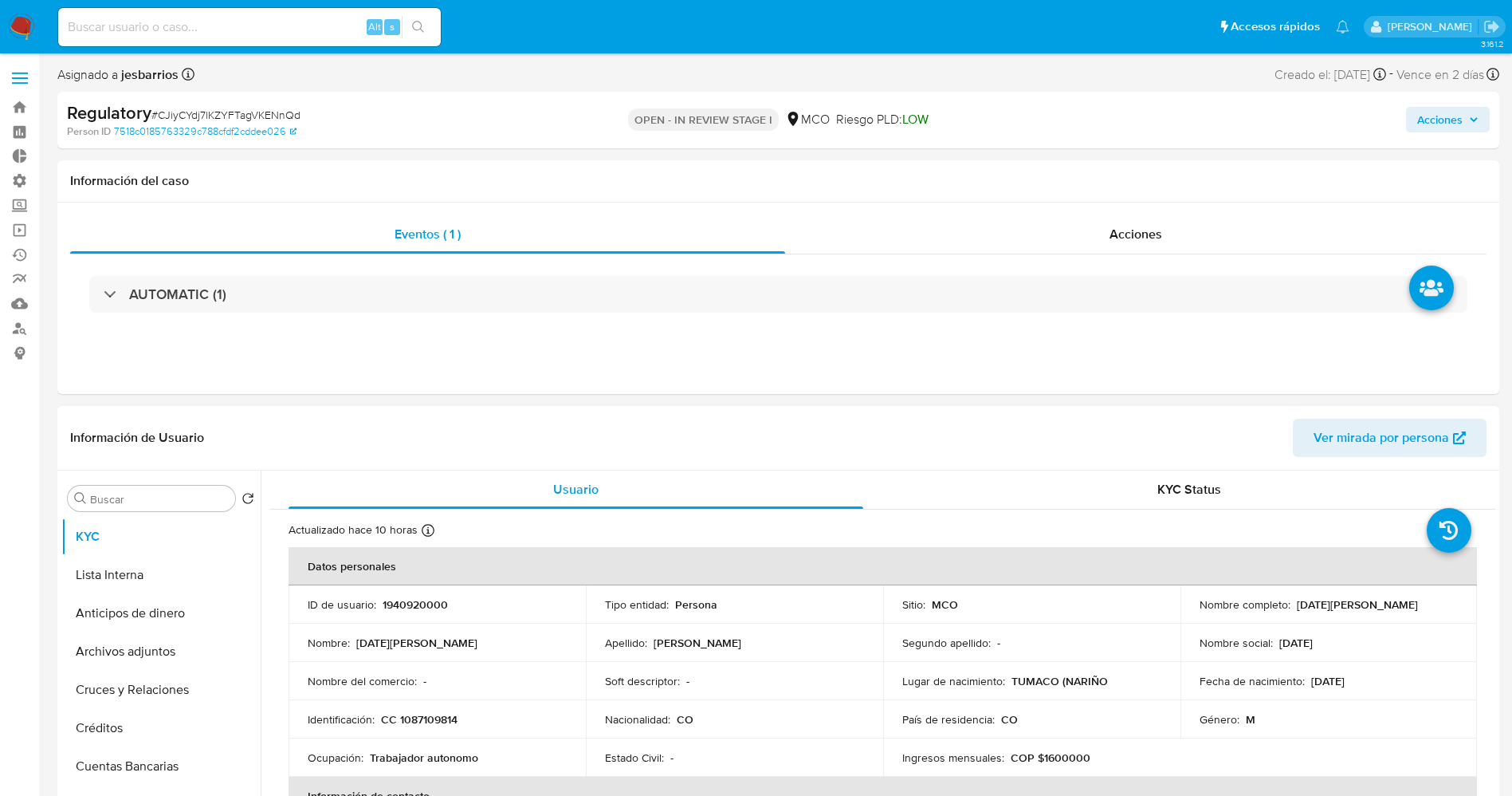
drag, startPoint x: 1180, startPoint y: 613, endPoint x: 1385, endPoint y: 614, distance: 205.0
click at [1385, 614] on td "Nombre completo : Domingo Tomas Mideros Rodriguez" at bounding box center [1329, 604] width 297 height 39
copy p "[PERSON_NAME] [PERSON_NAME]"
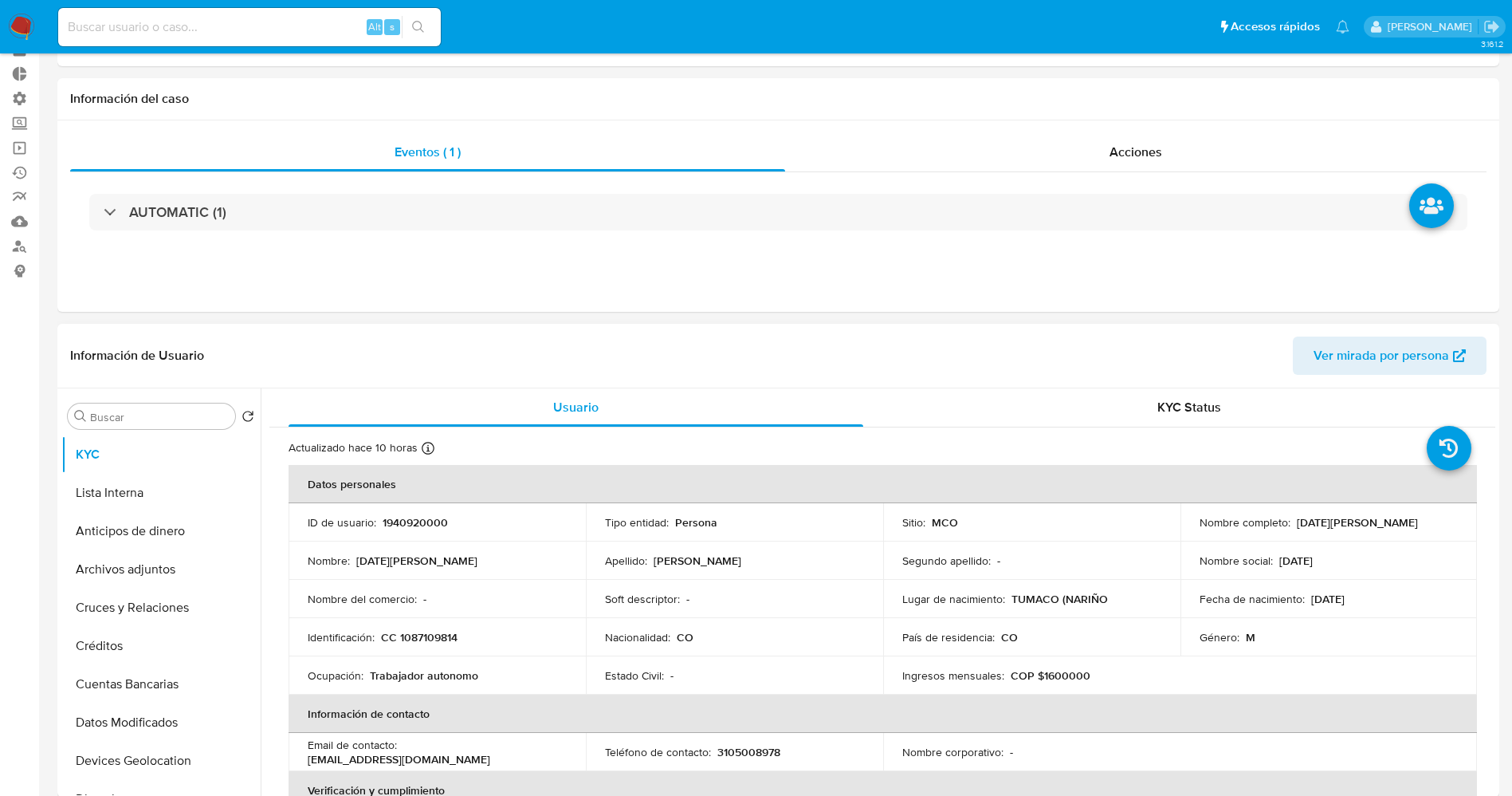
scroll to position [119, 0]
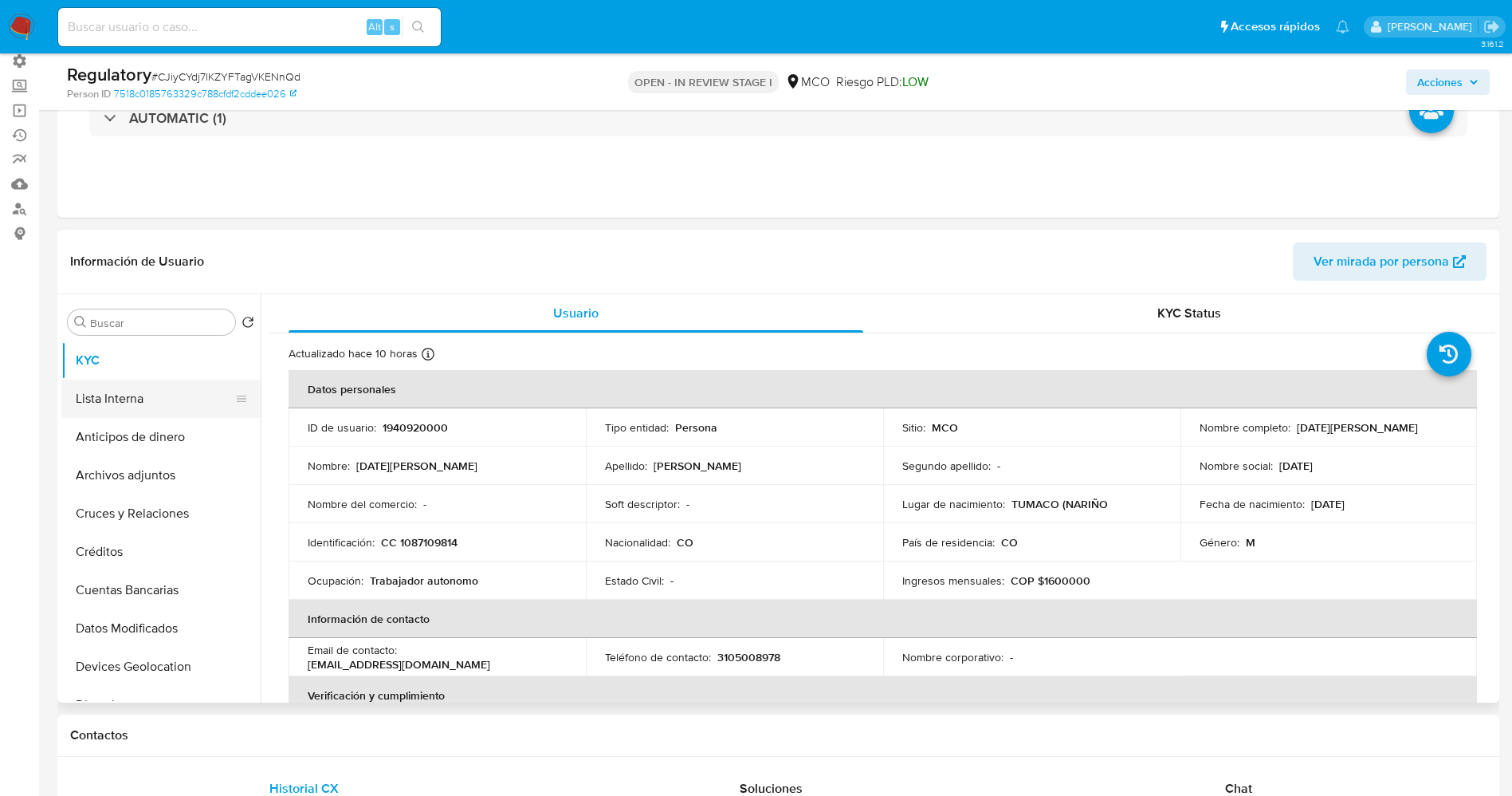
click at [152, 407] on button "Lista Interna" at bounding box center [154, 398] width 187 height 39
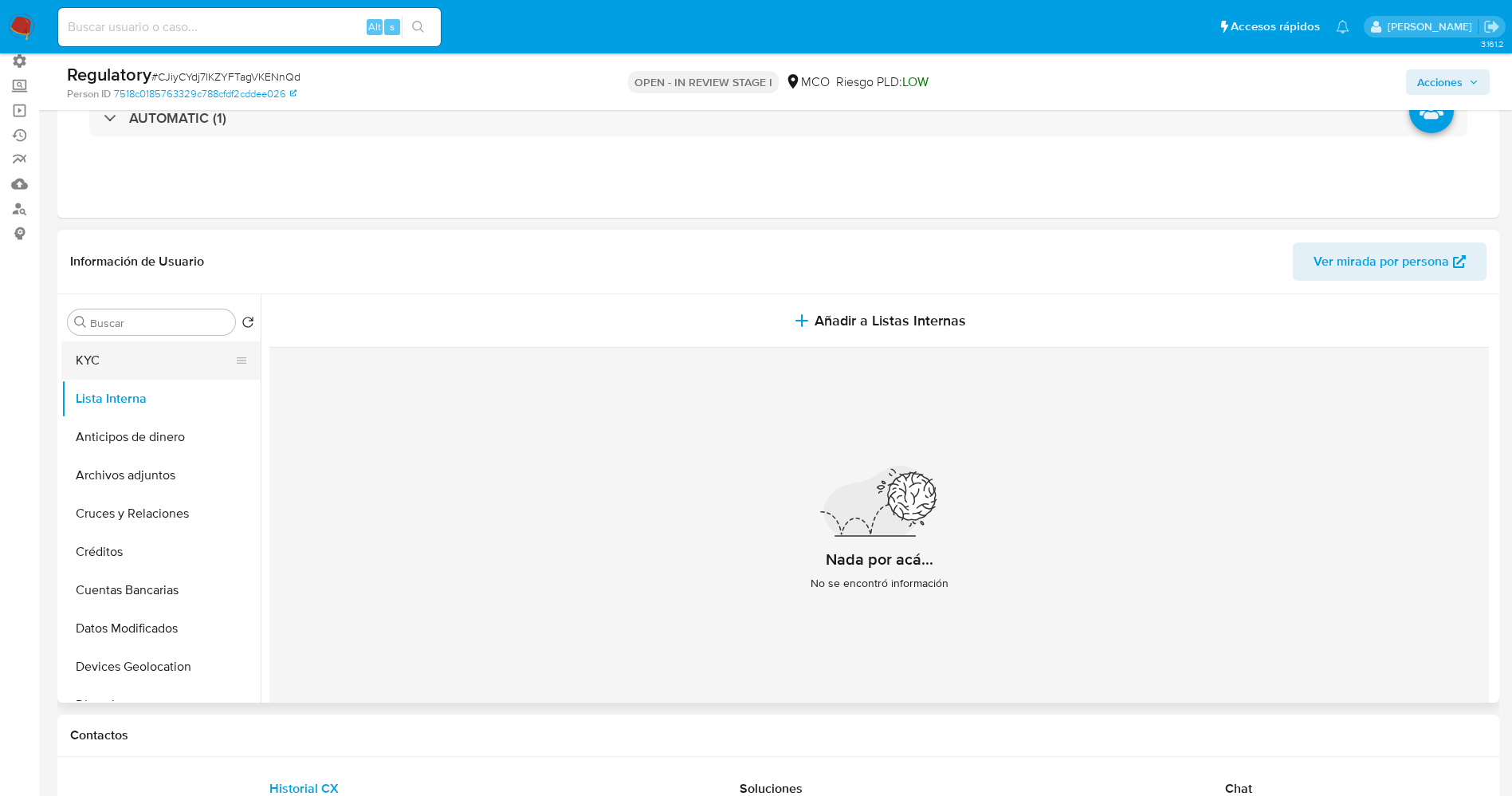
click at [132, 349] on button "KYC" at bounding box center [154, 360] width 187 height 39
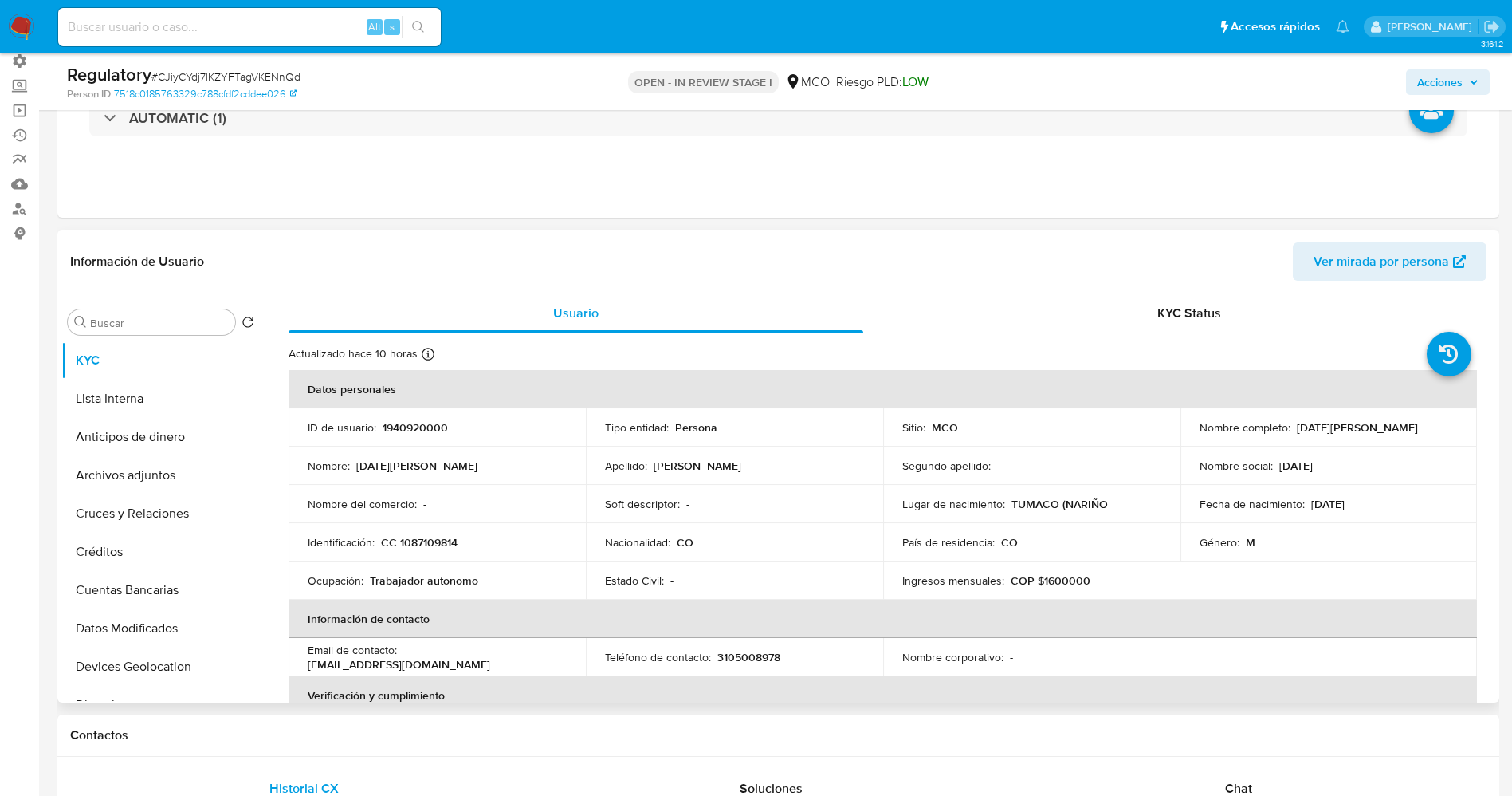
drag, startPoint x: 1191, startPoint y: 439, endPoint x: 1353, endPoint y: 438, distance: 162.0
click at [1353, 438] on td "Nombre completo : Domingo Tomas Mideros Rodriguez" at bounding box center [1329, 427] width 297 height 39
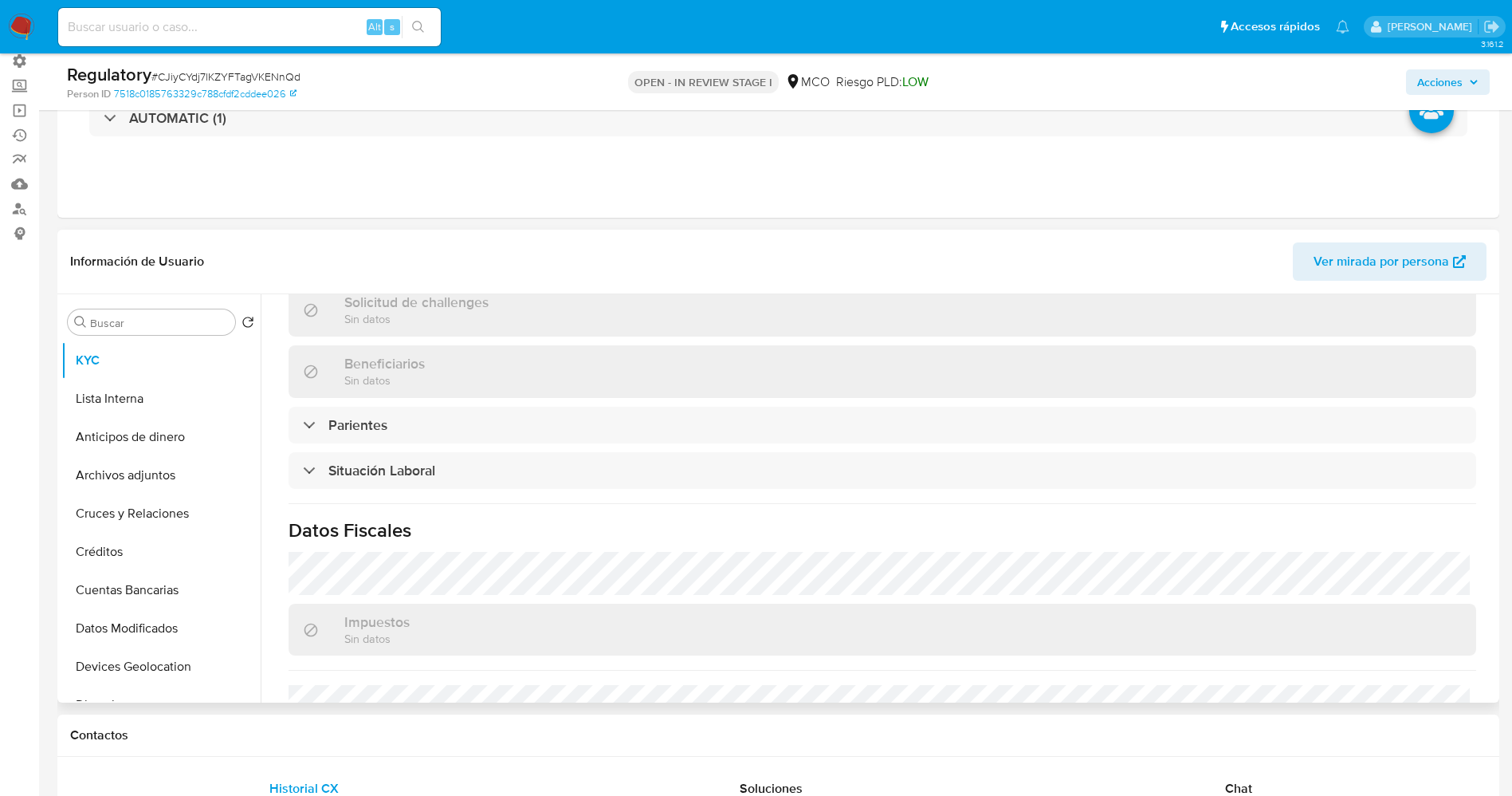
scroll to position [717, 0]
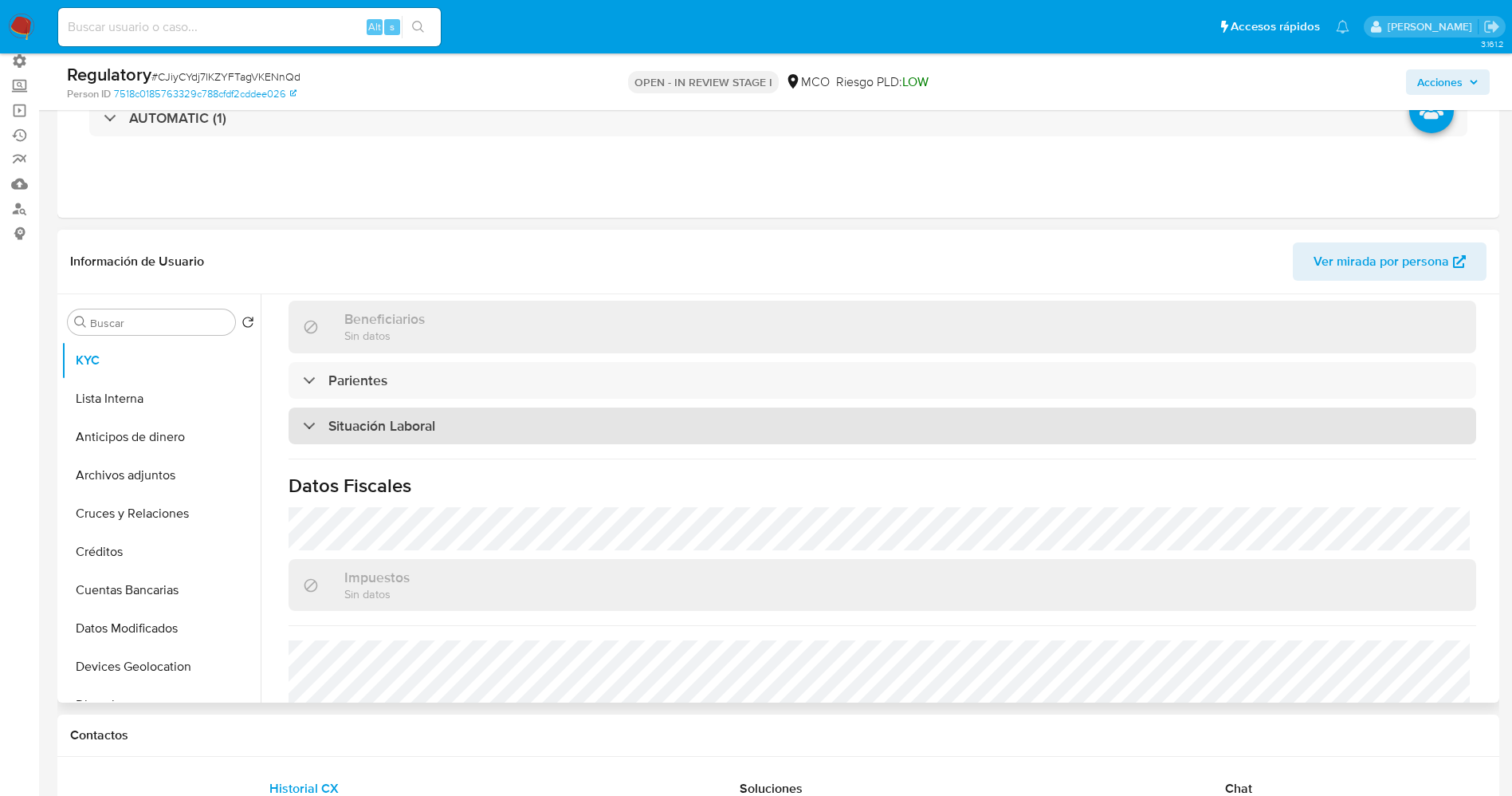
click at [360, 439] on div "Situación Laboral" at bounding box center [882, 425] width 1188 height 37
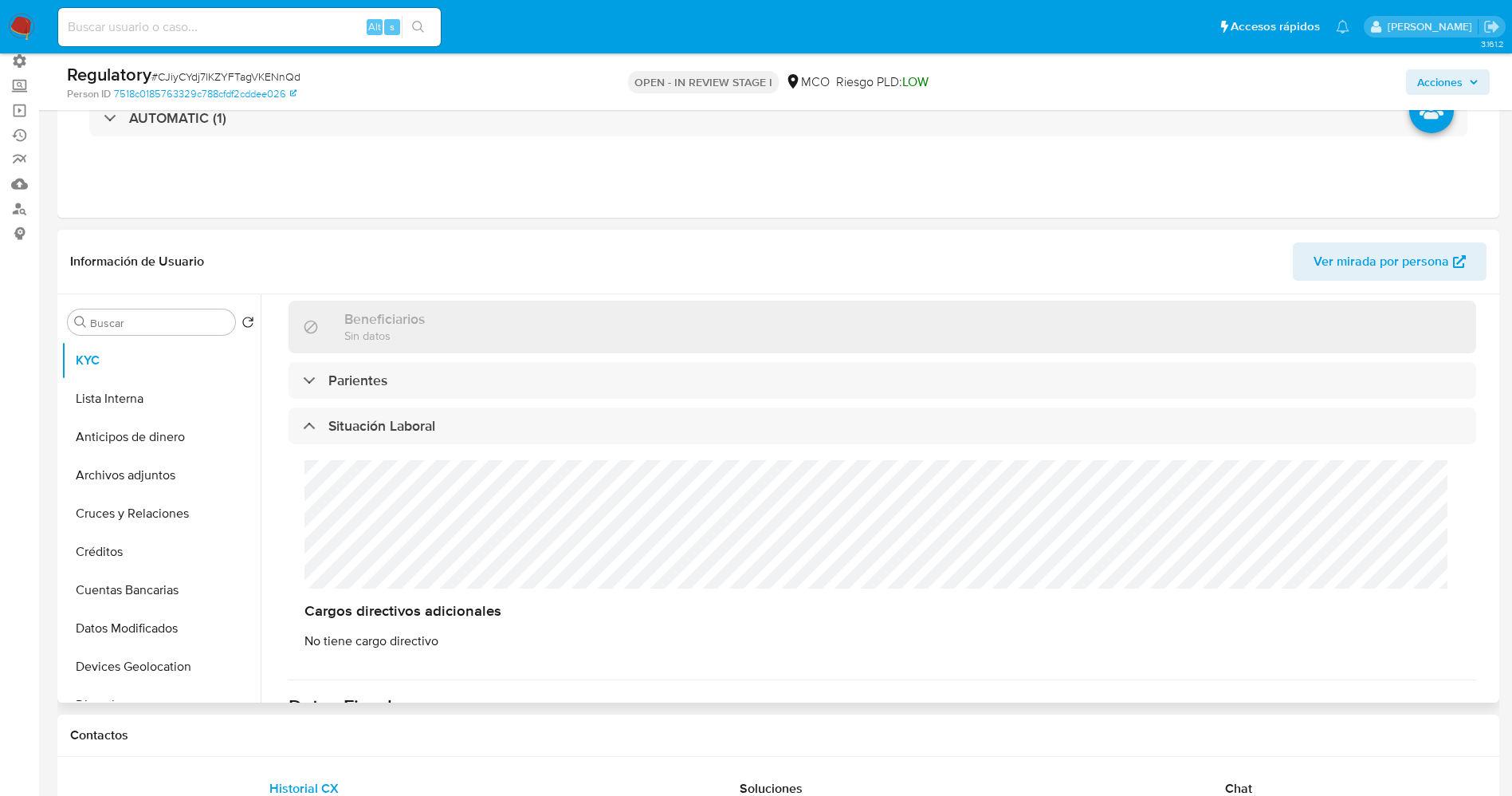
click at [293, 486] on div "Cargos directivos adicionales No tiene cargo directivo" at bounding box center [882, 554] width 1188 height 221
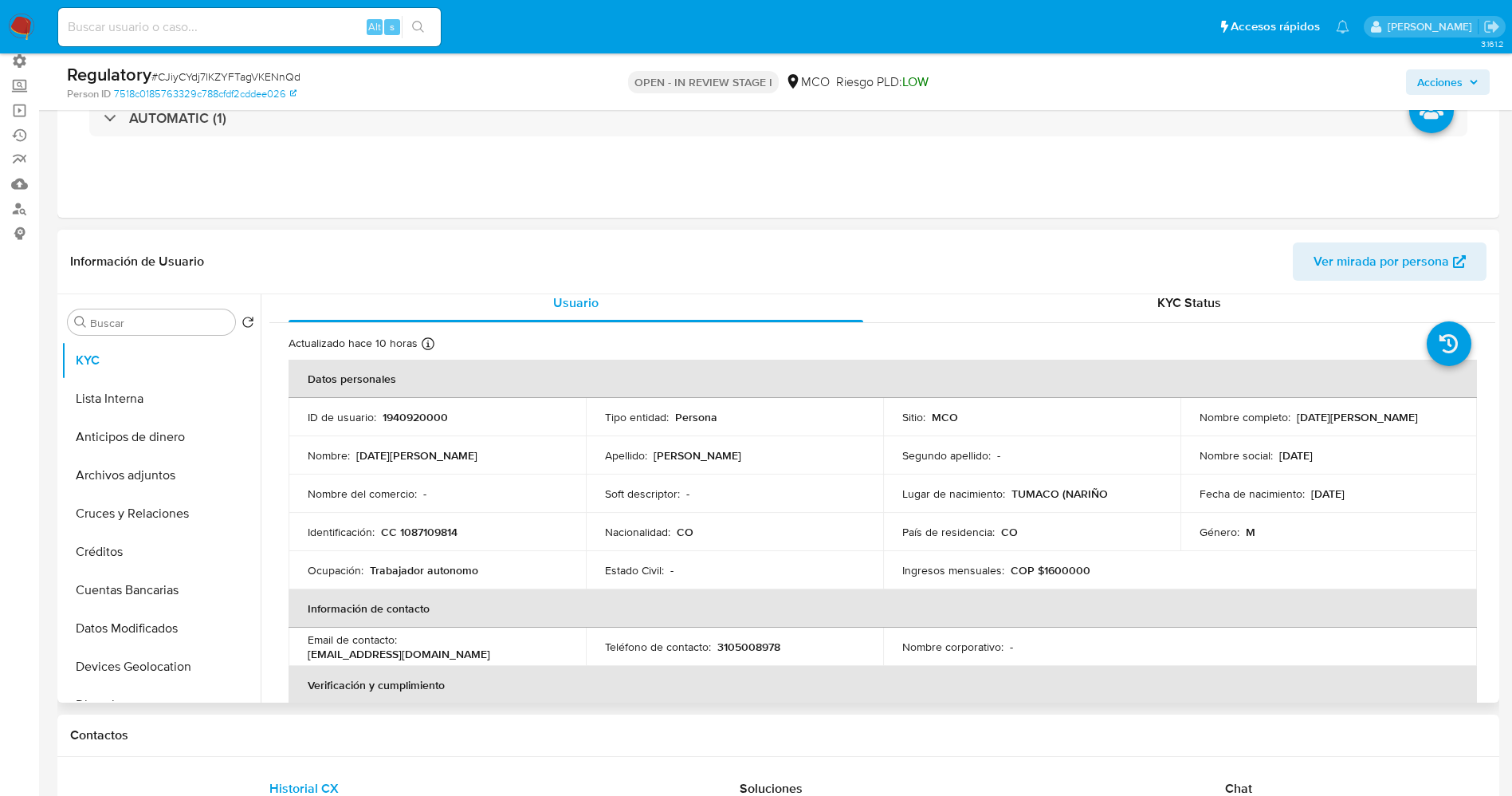
scroll to position [0, 0]
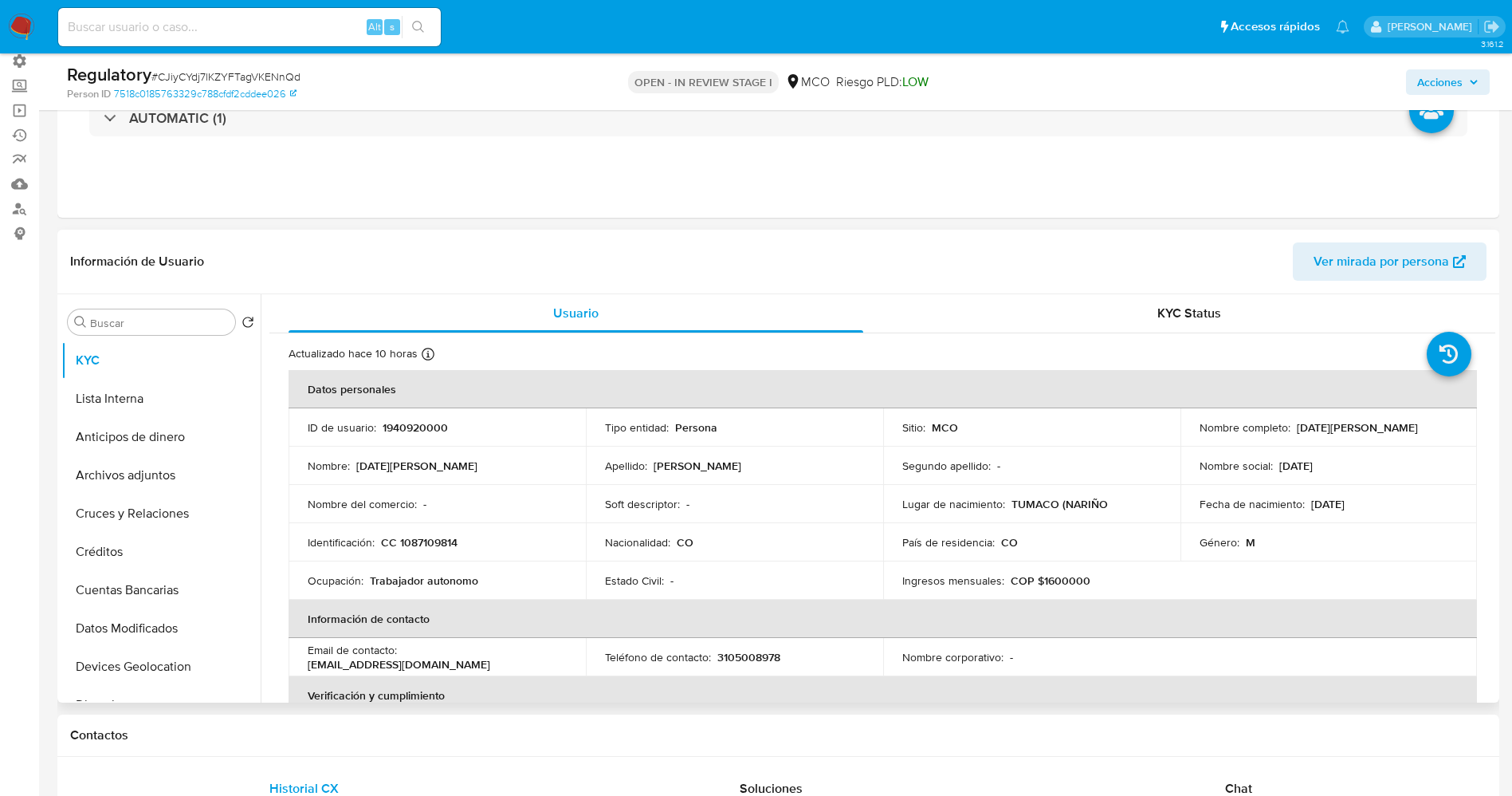
drag, startPoint x: 1192, startPoint y: 436, endPoint x: 1397, endPoint y: 439, distance: 205.0
click at [1397, 439] on td "Nombre completo : Domingo Tomas Mideros Rodriguez" at bounding box center [1329, 427] width 297 height 39
copy p "Domingo Tomas Mideros Rodriguez"
drag, startPoint x: 436, startPoint y: 540, endPoint x: 463, endPoint y: 542, distance: 27.1
click at [463, 542] on div "Identificación : CC 1087109814" at bounding box center [437, 541] width 259 height 14
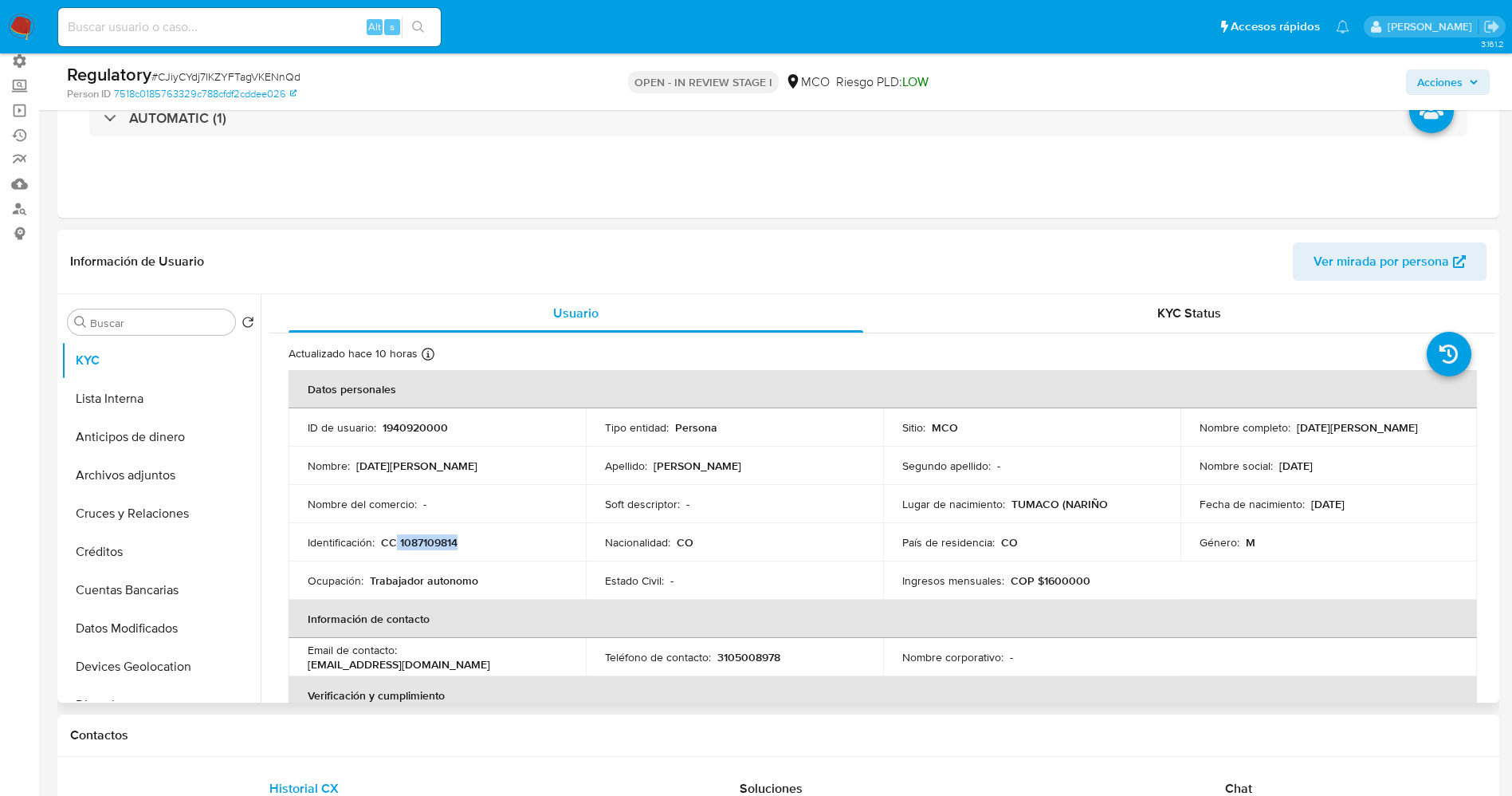
click at [416, 545] on p "CC 1087109814" at bounding box center [418, 541] width 76 height 14
drag, startPoint x: 398, startPoint y: 541, endPoint x: 456, endPoint y: 540, distance: 58.0
click at [456, 540] on p "CC 1087109814" at bounding box center [418, 541] width 76 height 14
copy p "1087109814"
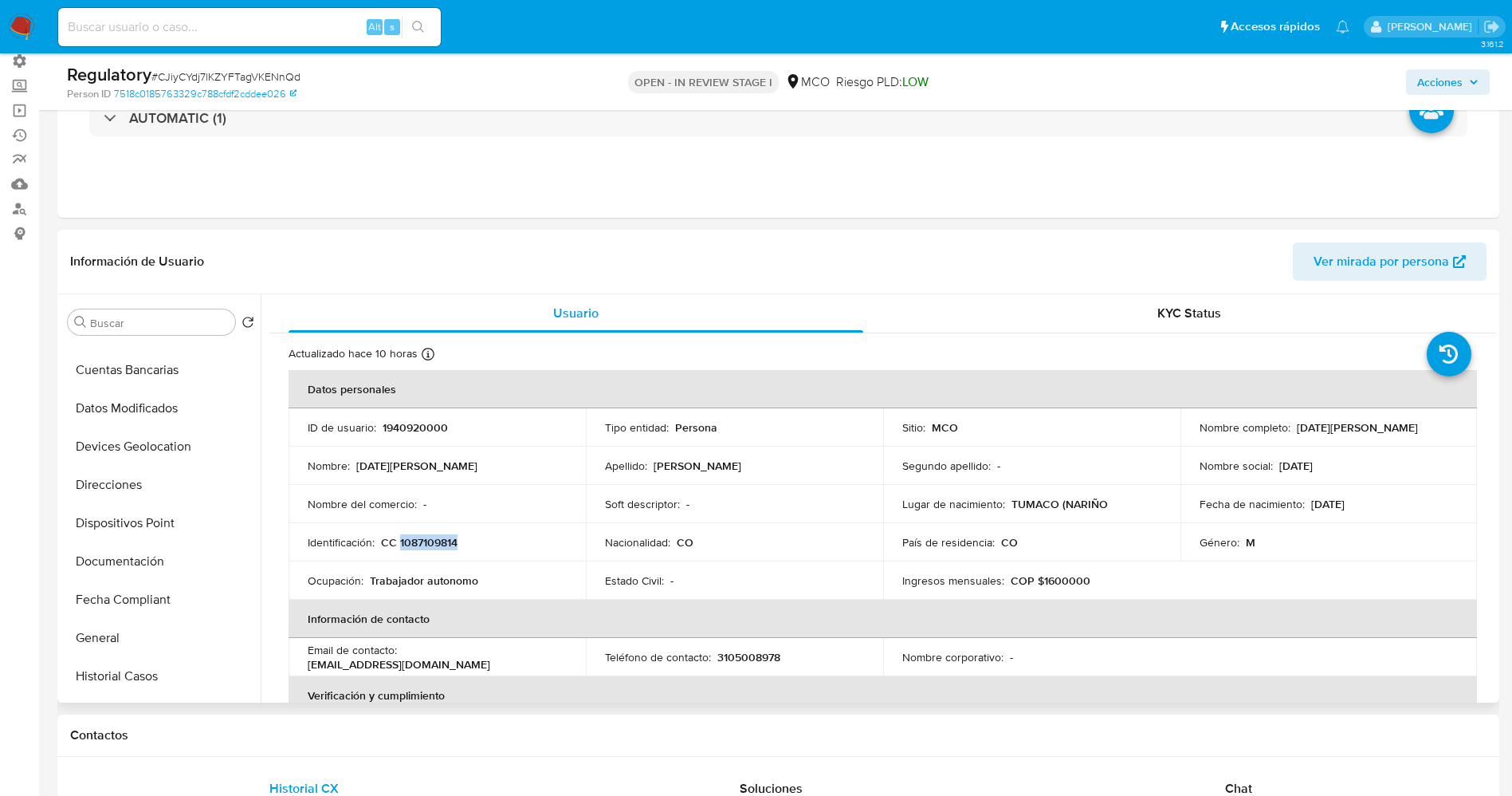
scroll to position [239, 0]
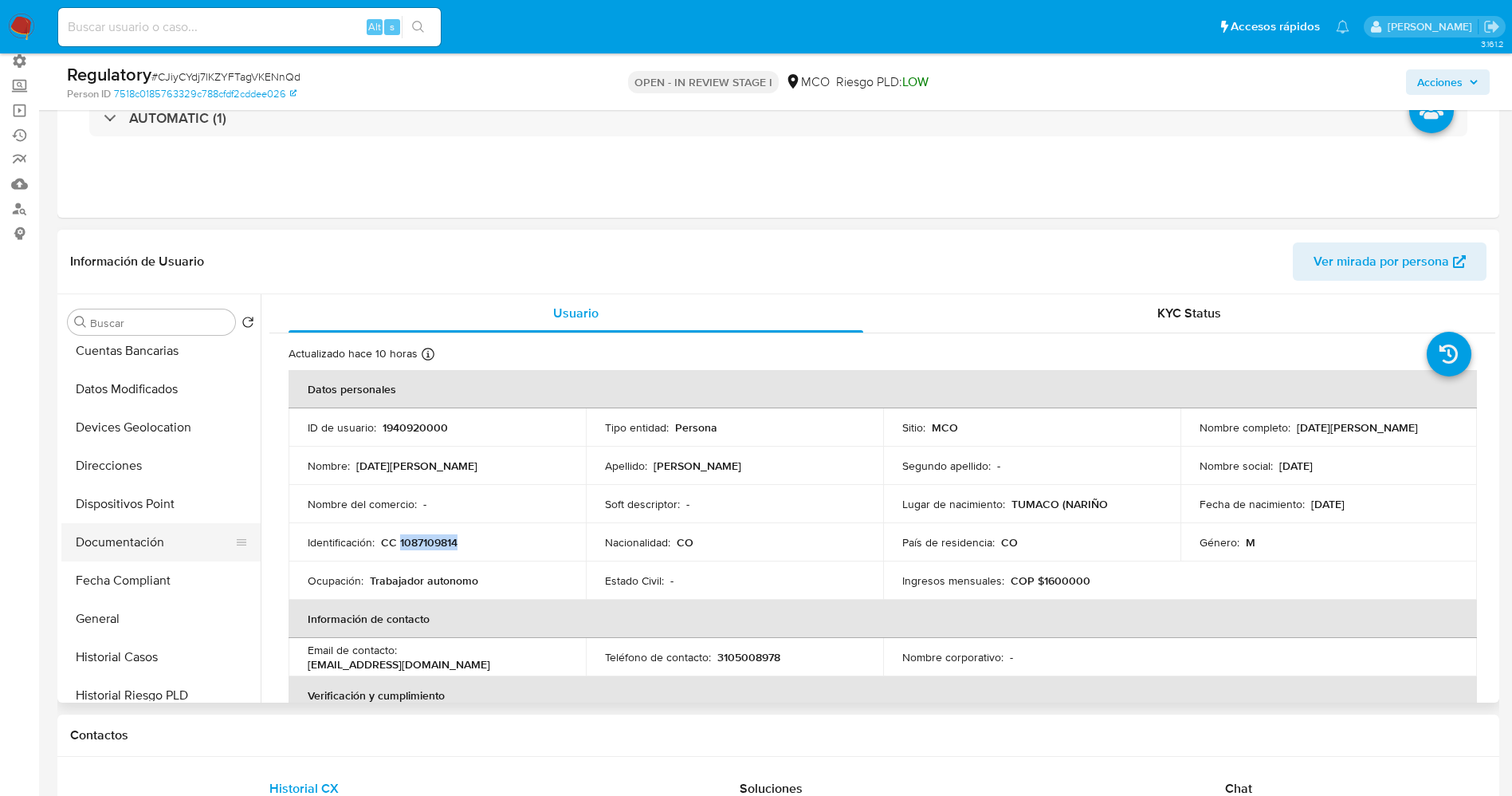
click at [147, 542] on button "Documentación" at bounding box center [154, 541] width 187 height 39
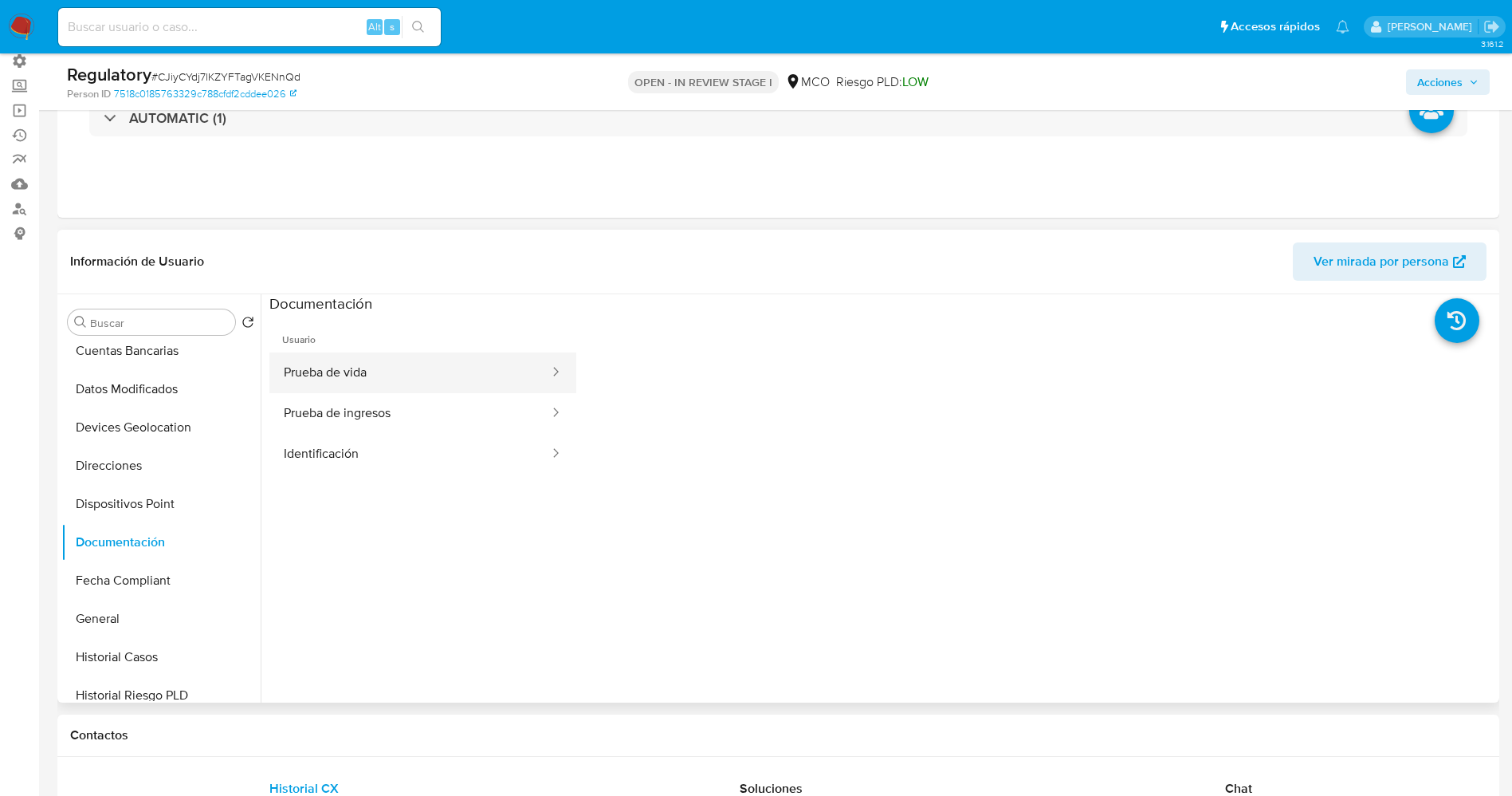
click at [376, 364] on button "Prueba de vida" at bounding box center [410, 372] width 281 height 40
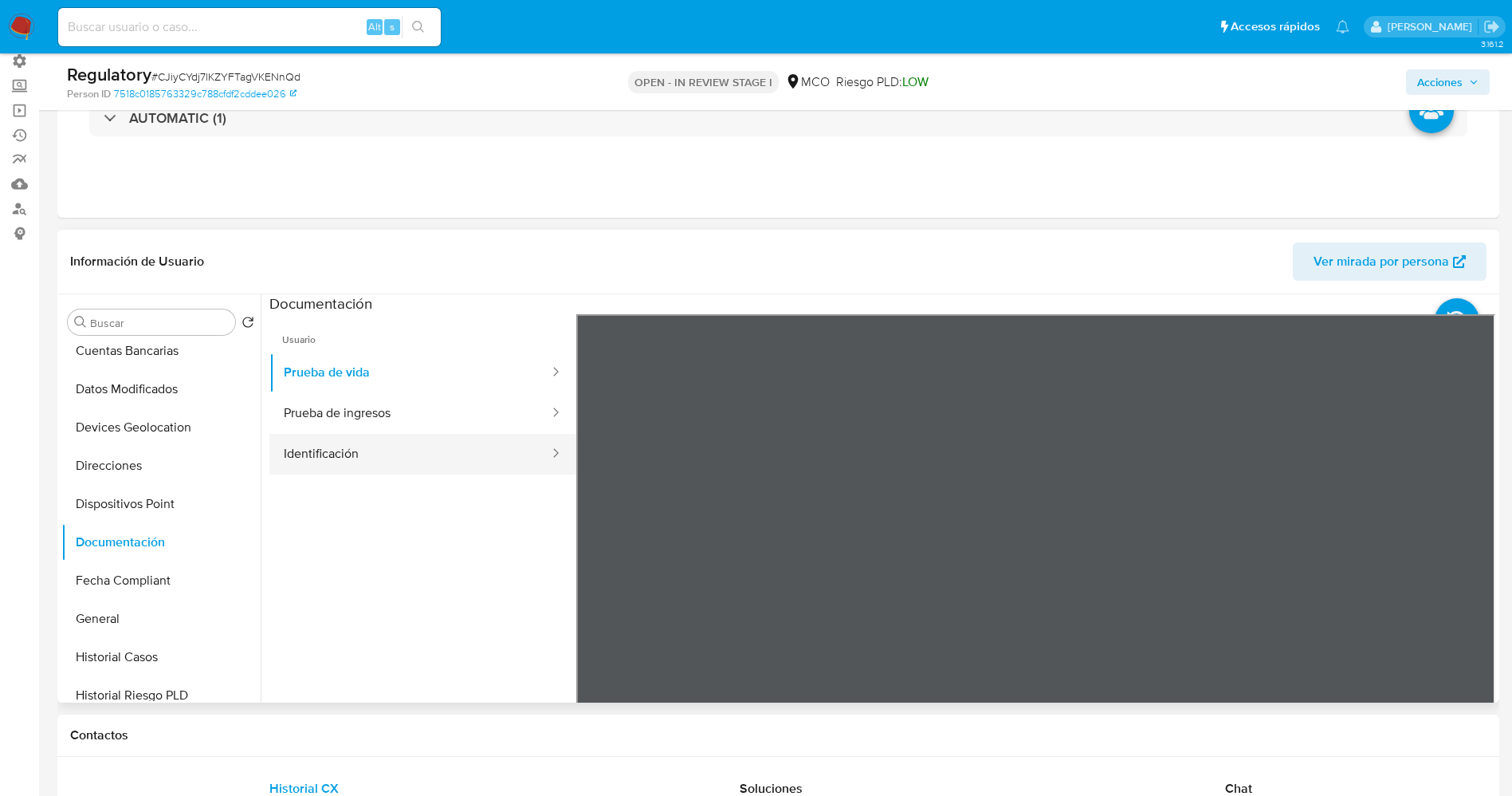
click at [401, 434] on button "Identificación" at bounding box center [410, 453] width 281 height 40
click at [407, 393] on button "Prueba de ingresos" at bounding box center [410, 413] width 281 height 40
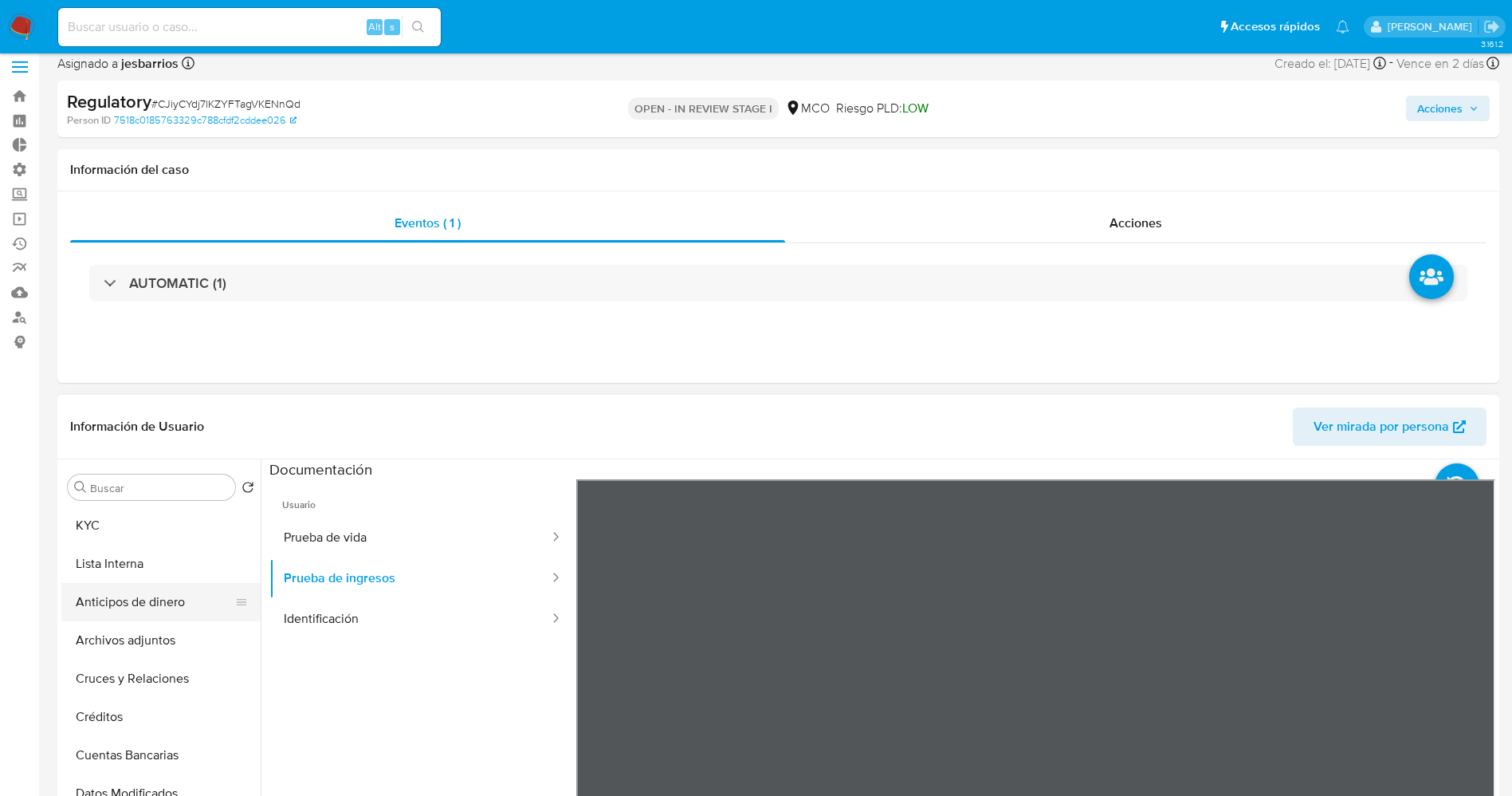
scroll to position [0, 0]
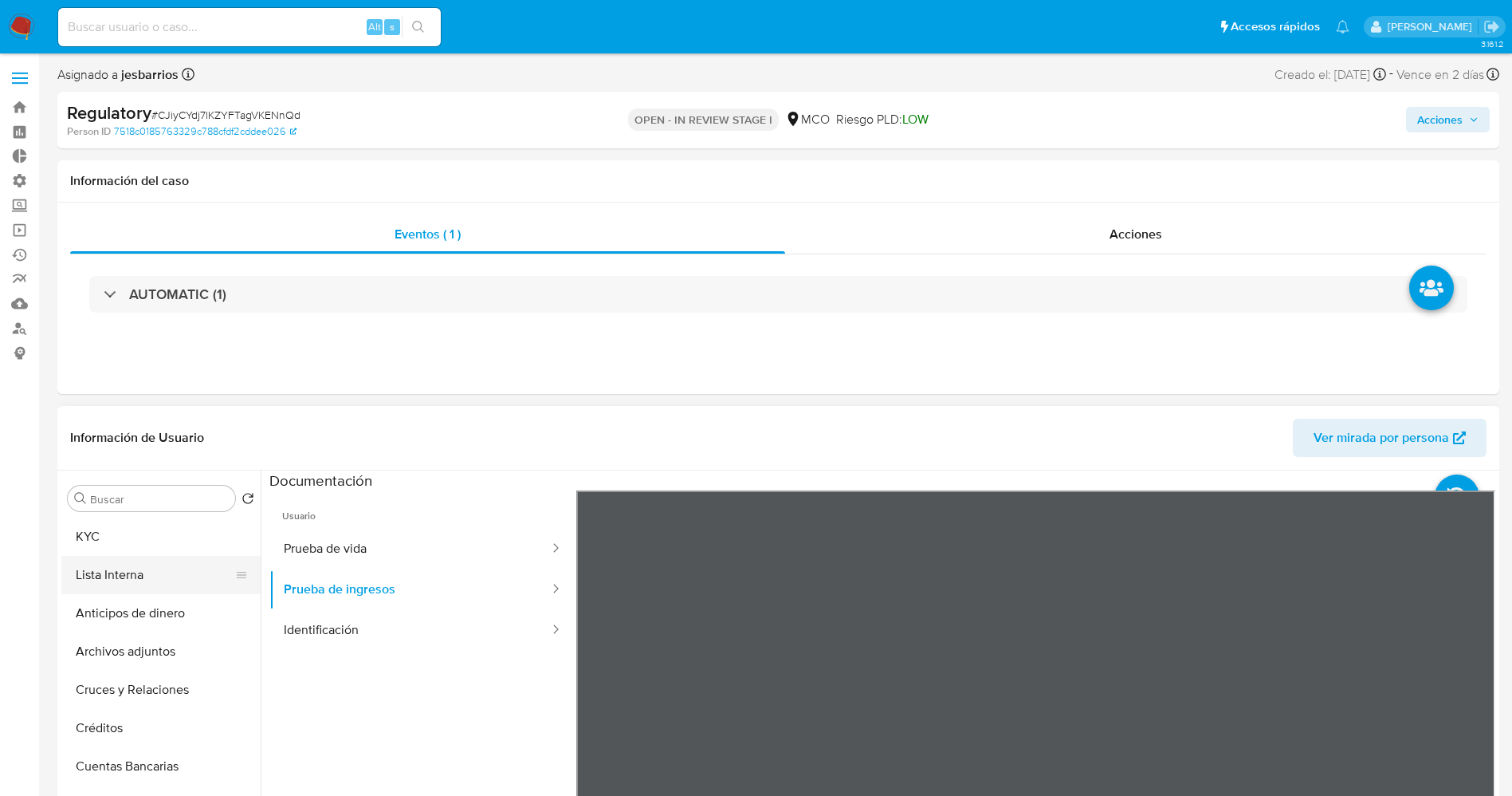
click at [103, 570] on button "Lista Interna" at bounding box center [154, 574] width 187 height 39
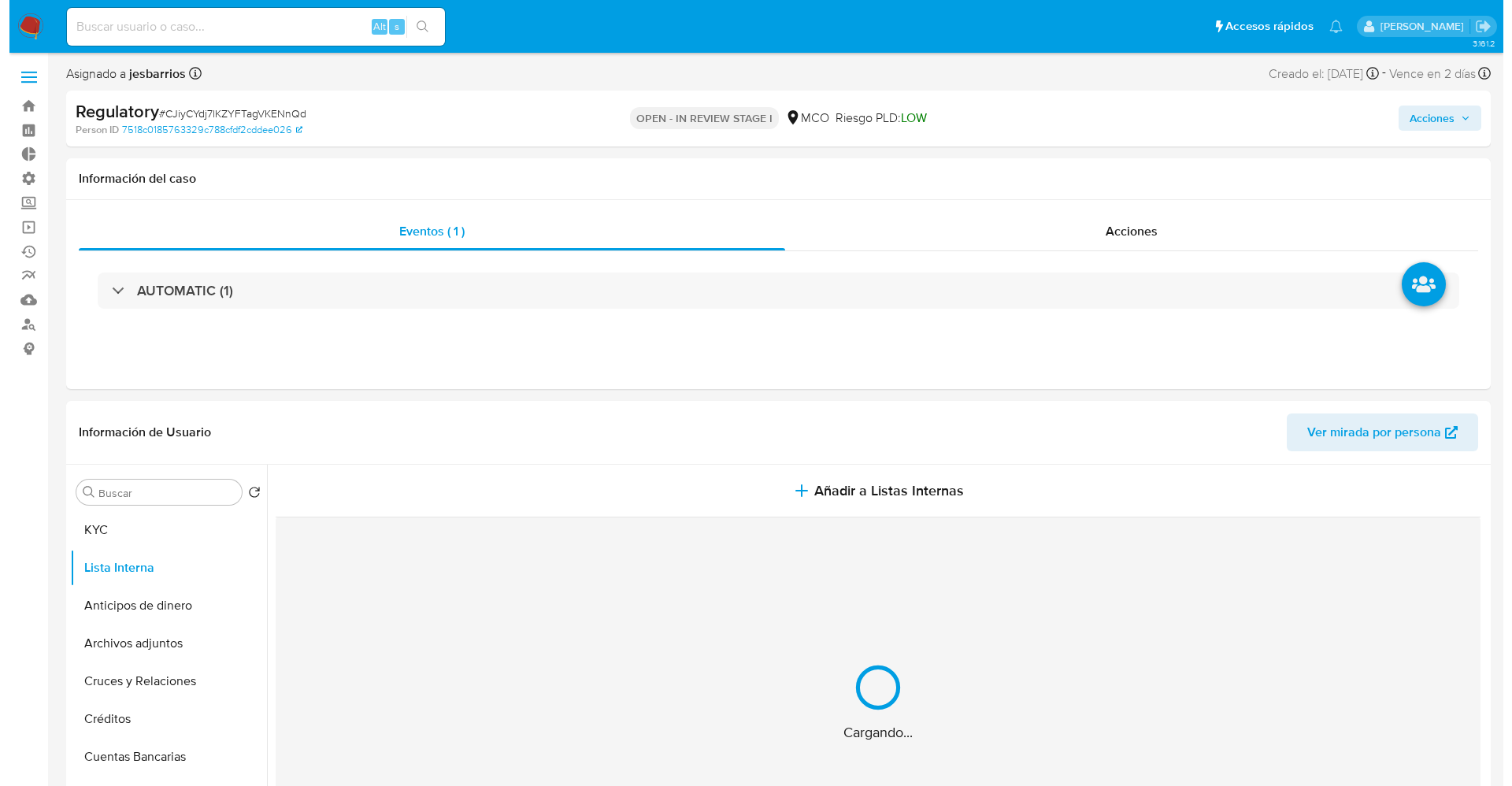
scroll to position [118, 0]
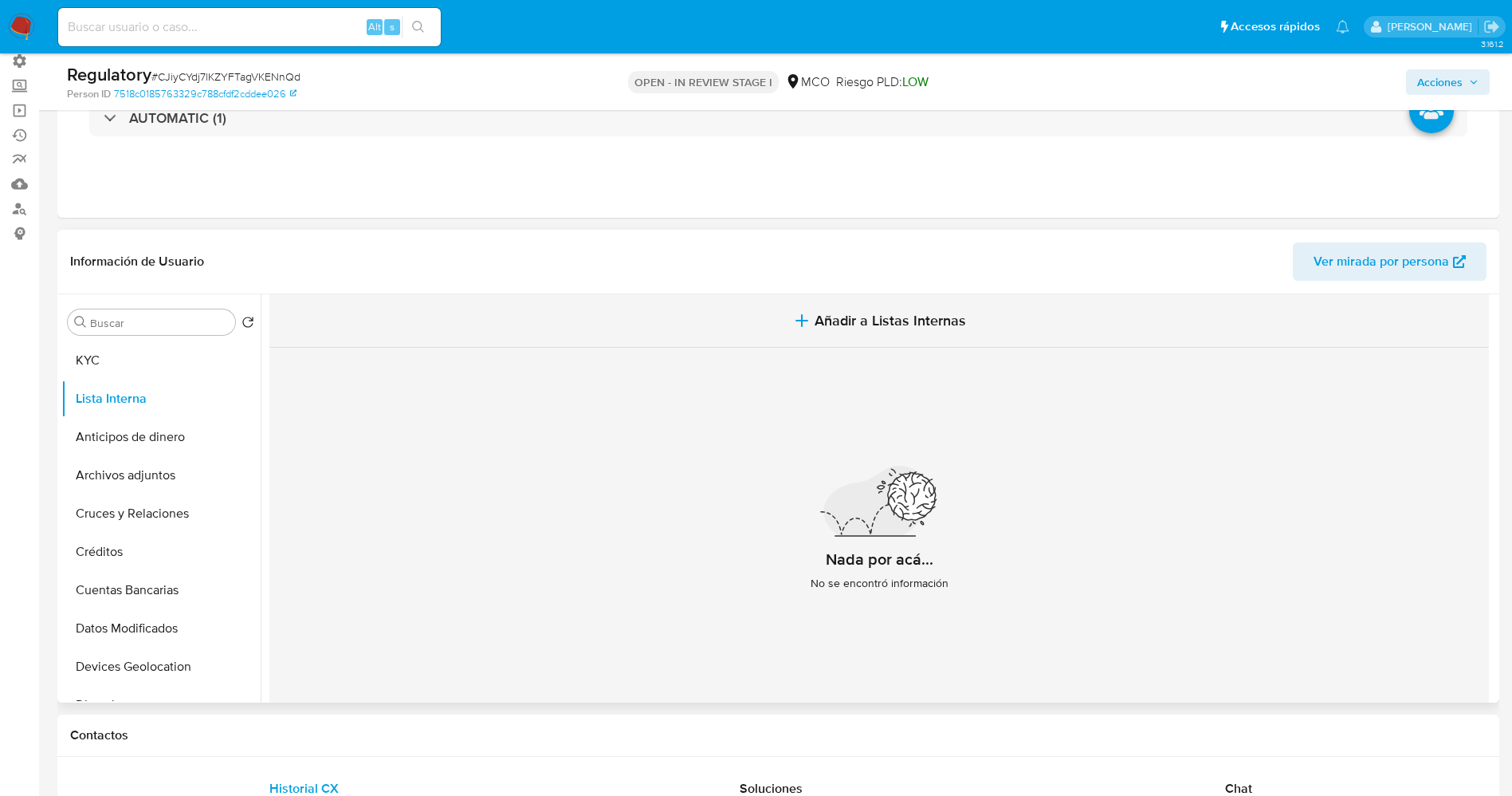
click at [796, 307] on button "Añadir a Listas Internas" at bounding box center [880, 320] width 1220 height 54
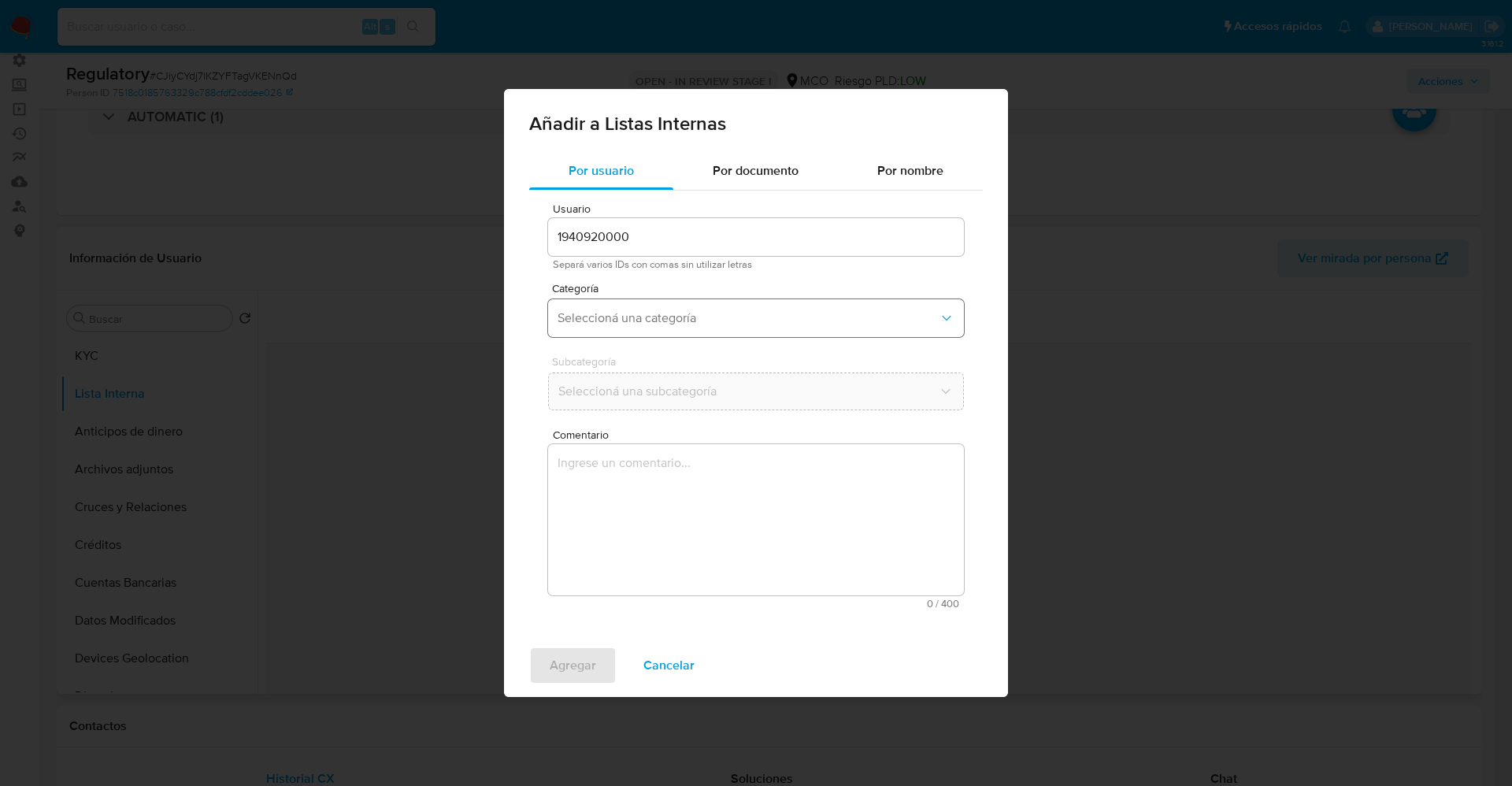
click at [691, 319] on span "Seleccioná una categoría" at bounding box center [748, 317] width 381 height 16
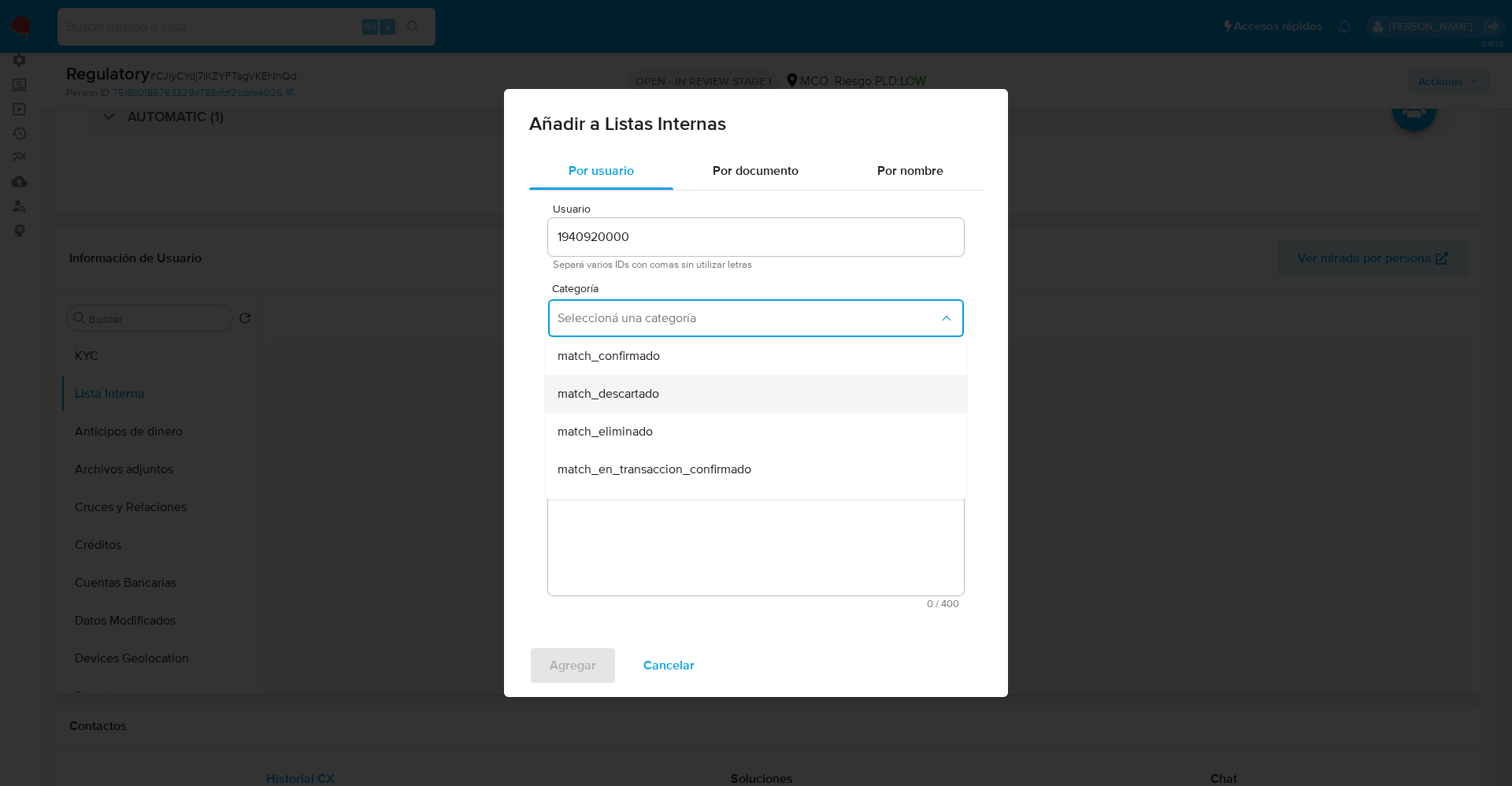
click at [692, 382] on div "match_descartado" at bounding box center [751, 393] width 387 height 38
click at [687, 383] on span "Seleccioná una subcategoría" at bounding box center [748, 391] width 381 height 16
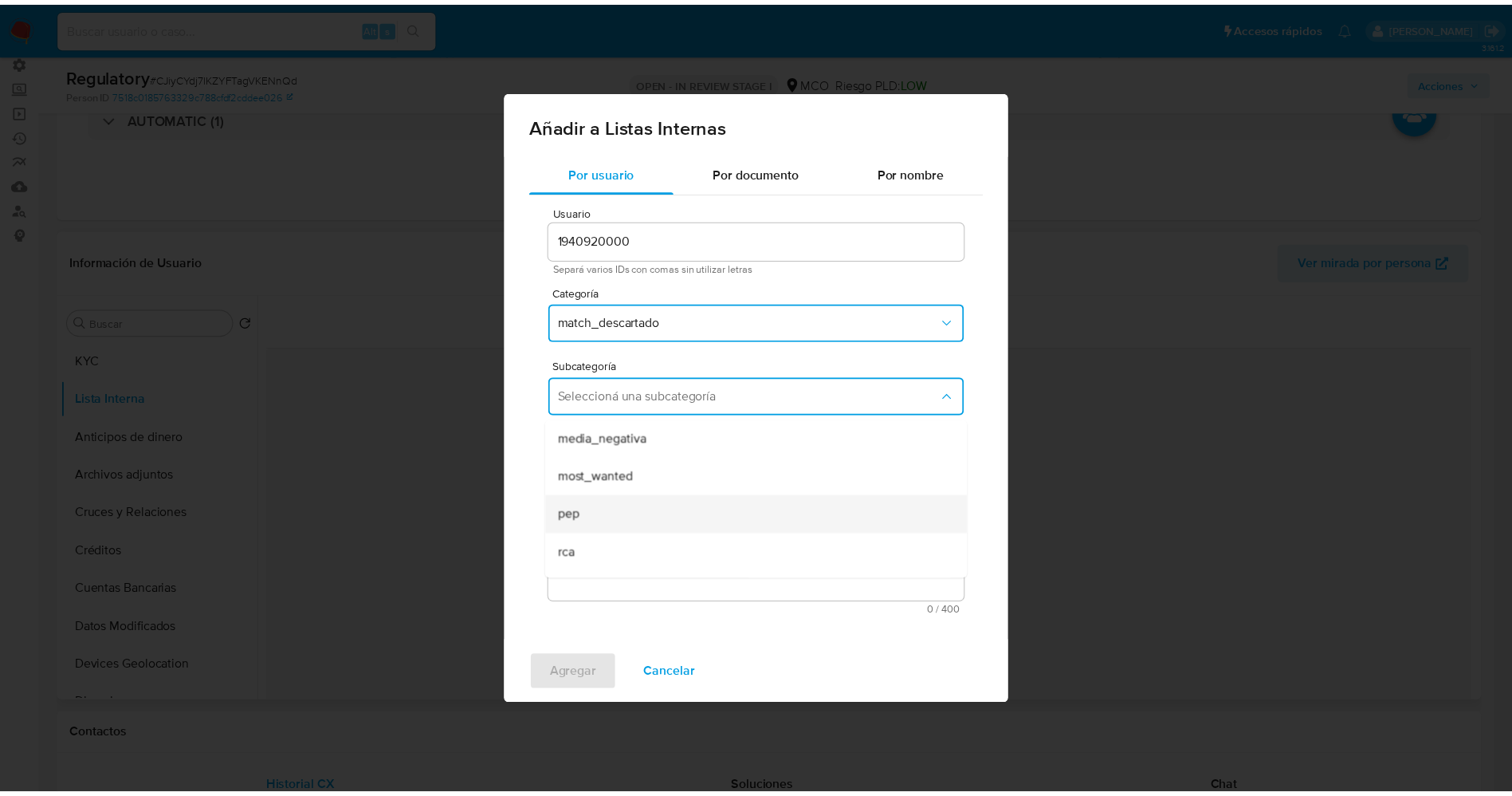
scroll to position [108, 0]
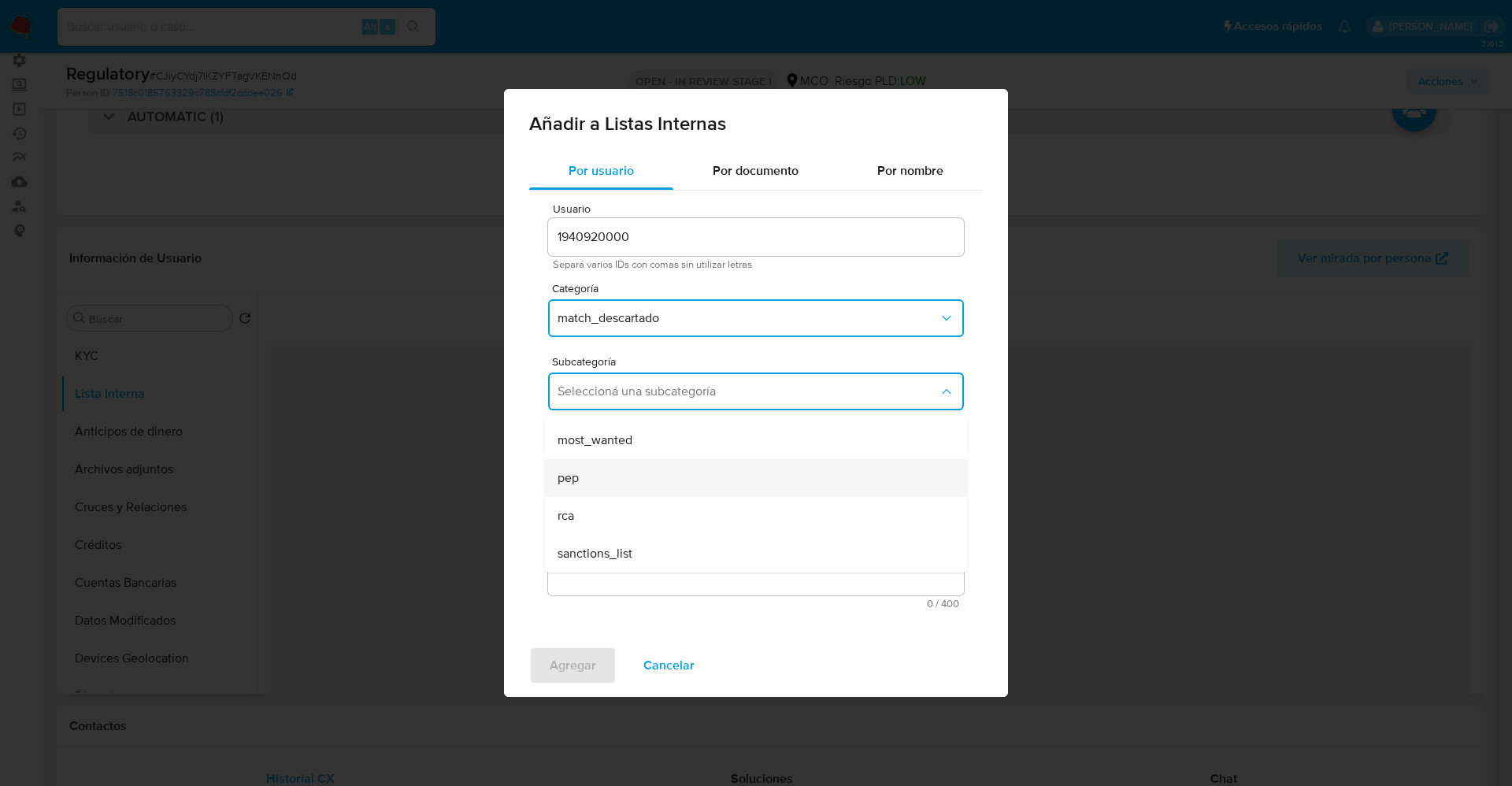
click at [630, 467] on div "pep" at bounding box center [751, 478] width 387 height 38
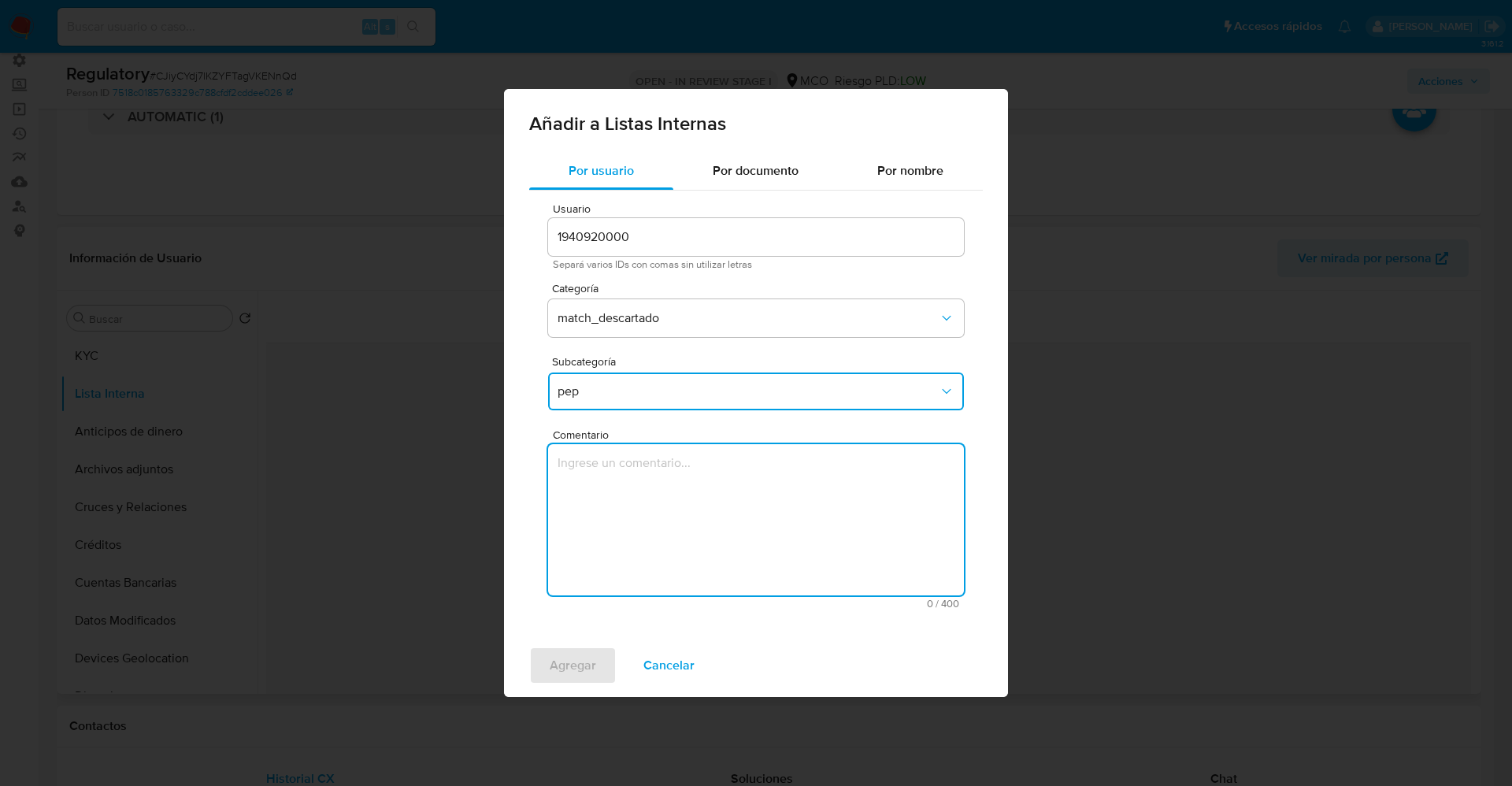
click at [630, 467] on textarea "Comentario" at bounding box center [756, 519] width 416 height 151
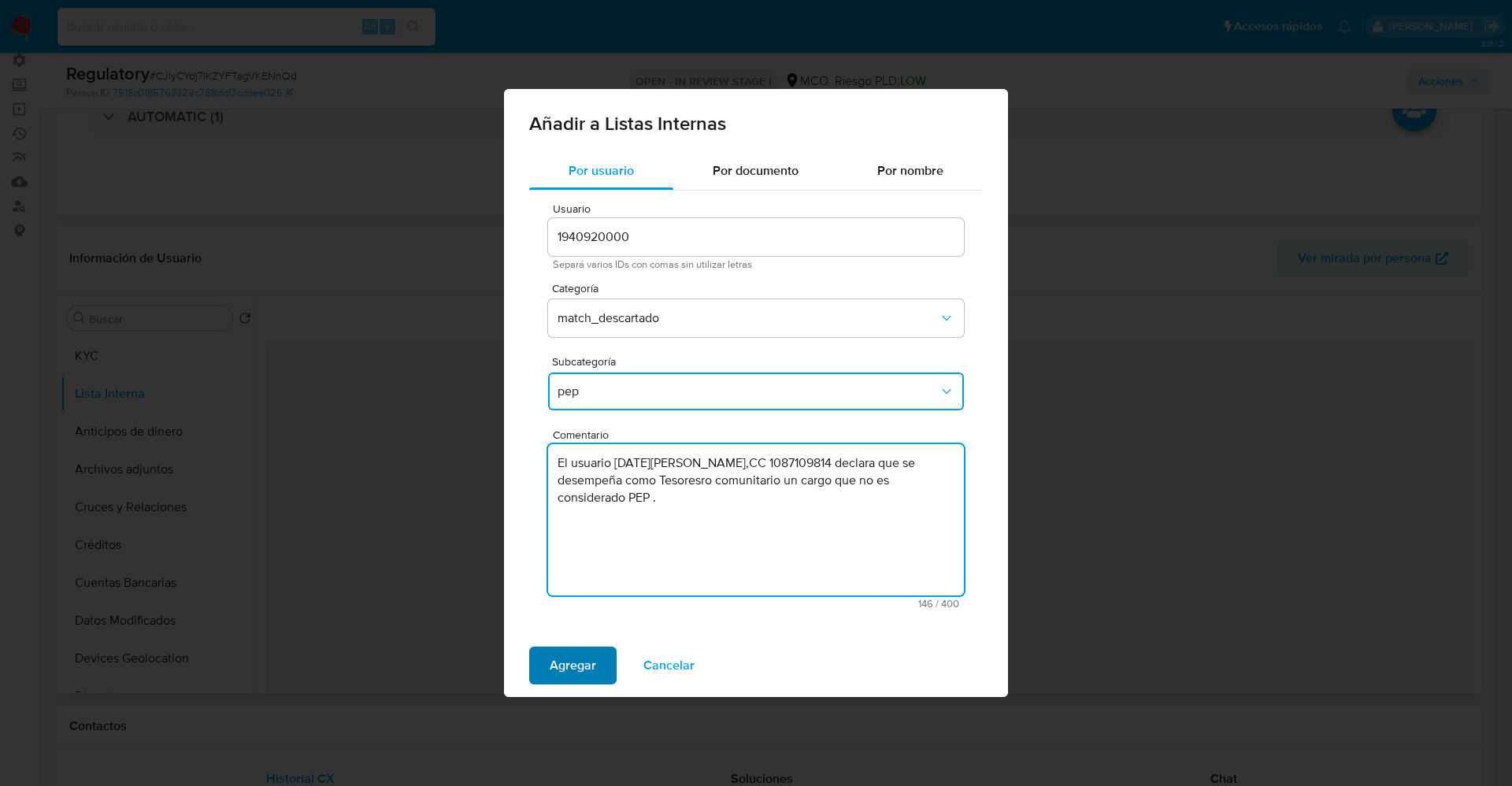
type textarea "El usuario Domingo Tomas Mideros Rodriguez,CC 1087109814 declara que se desempe…"
click at [563, 664] on span "Agregar" at bounding box center [573, 664] width 46 height 34
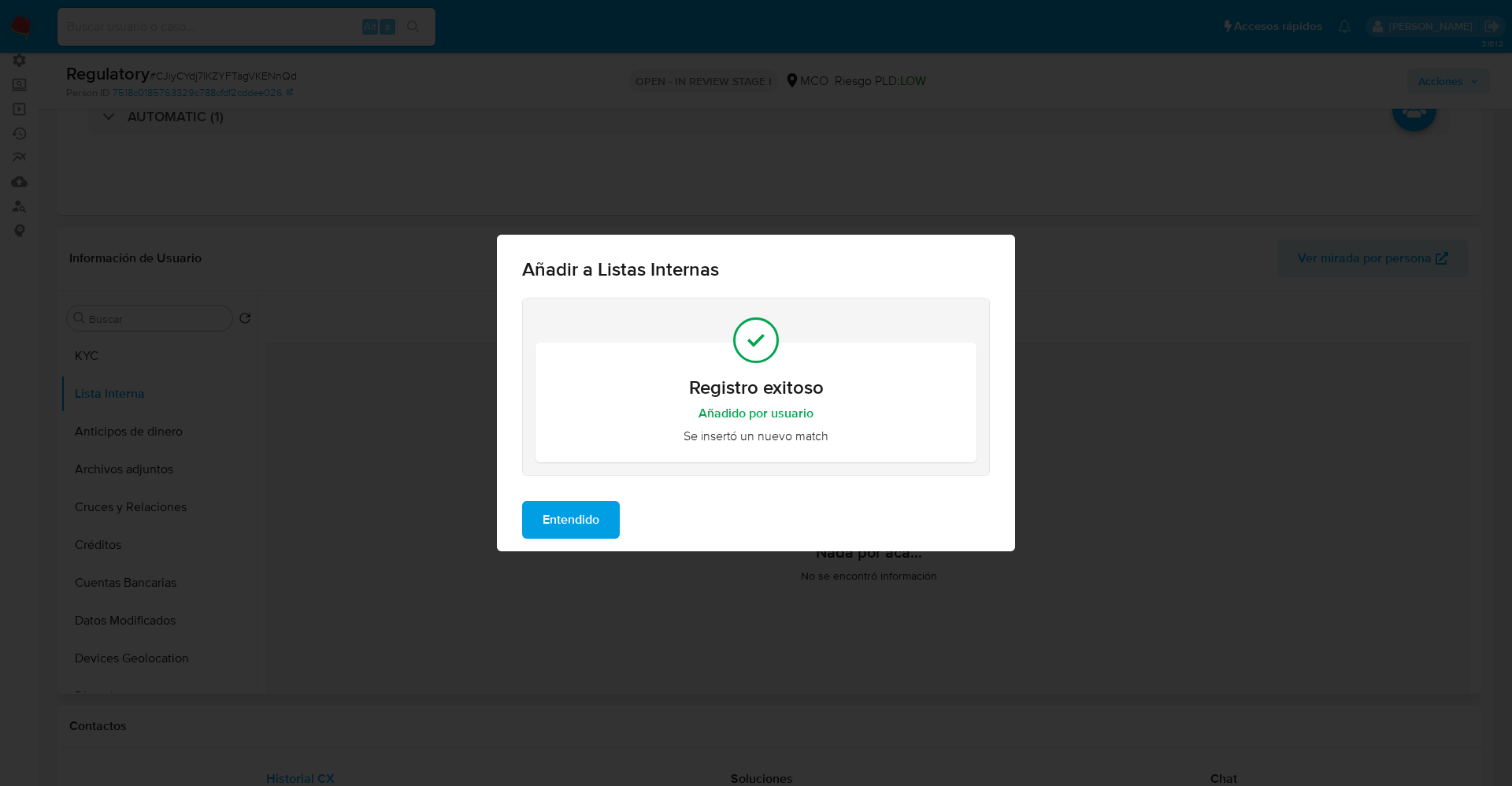
click at [584, 517] on span "Entendido" at bounding box center [570, 519] width 57 height 34
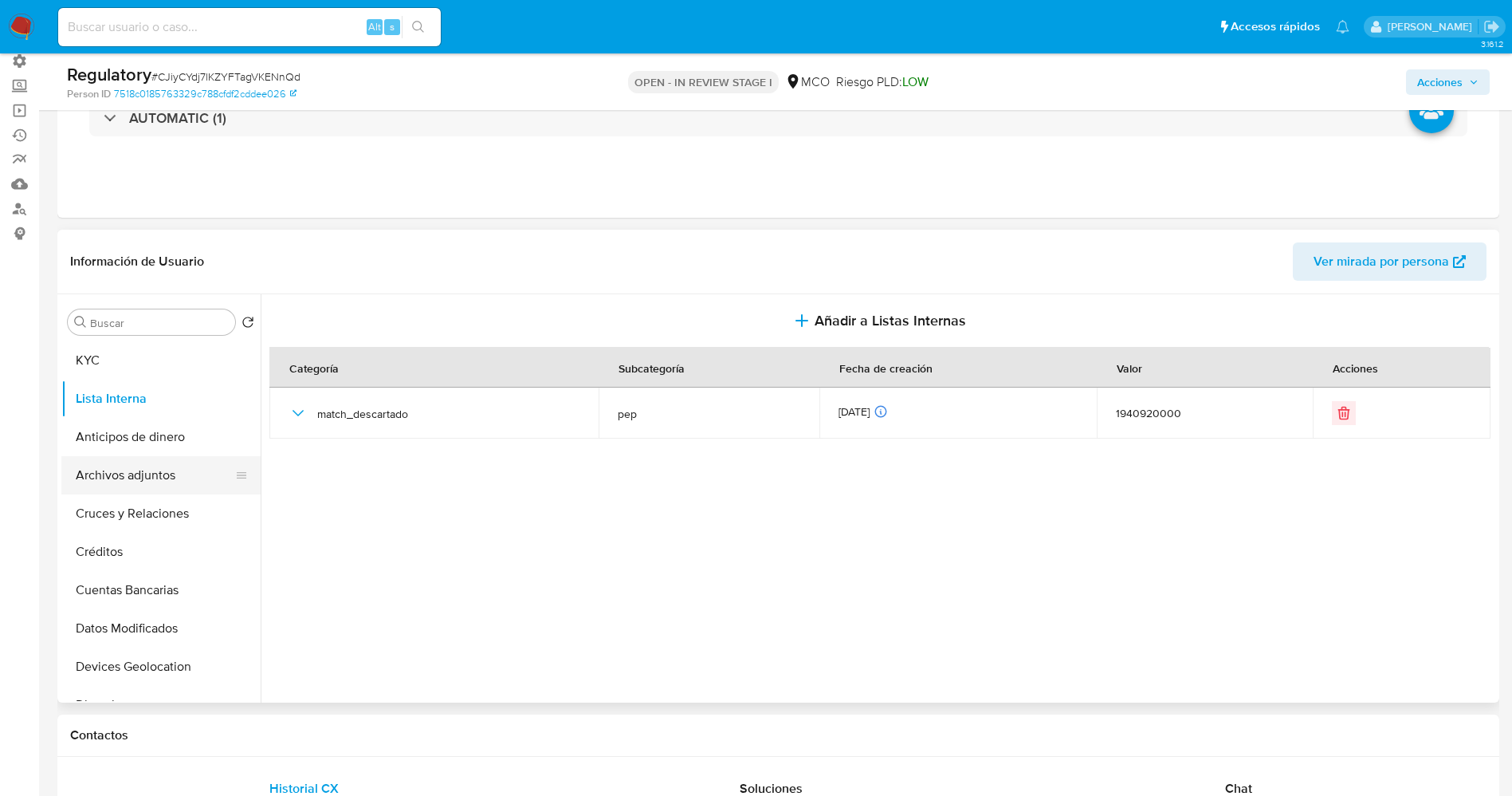
click at [147, 473] on button "Archivos adjuntos" at bounding box center [154, 475] width 187 height 39
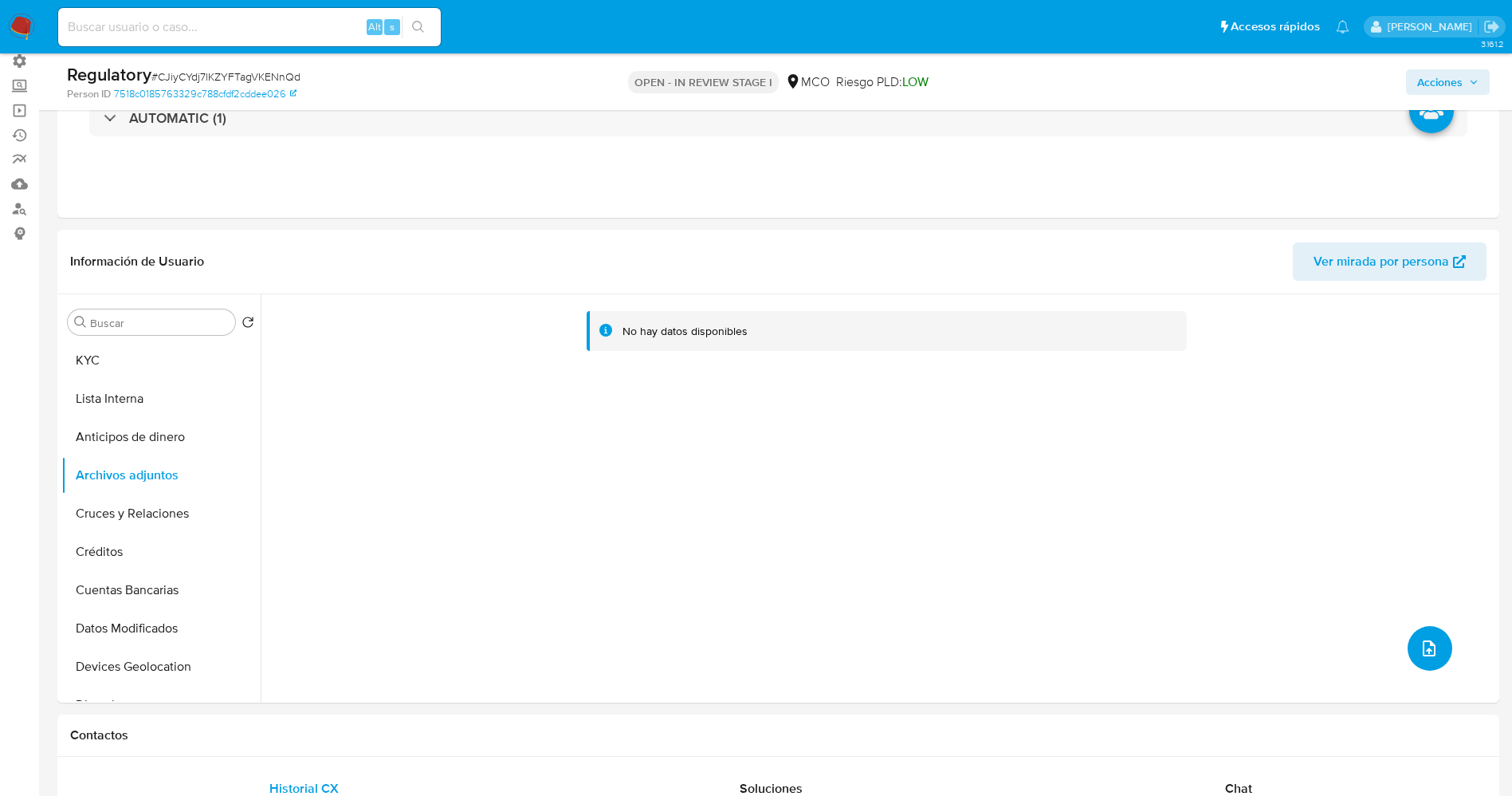
click at [1420, 639] on icon "upload-file" at bounding box center [1429, 648] width 19 height 19
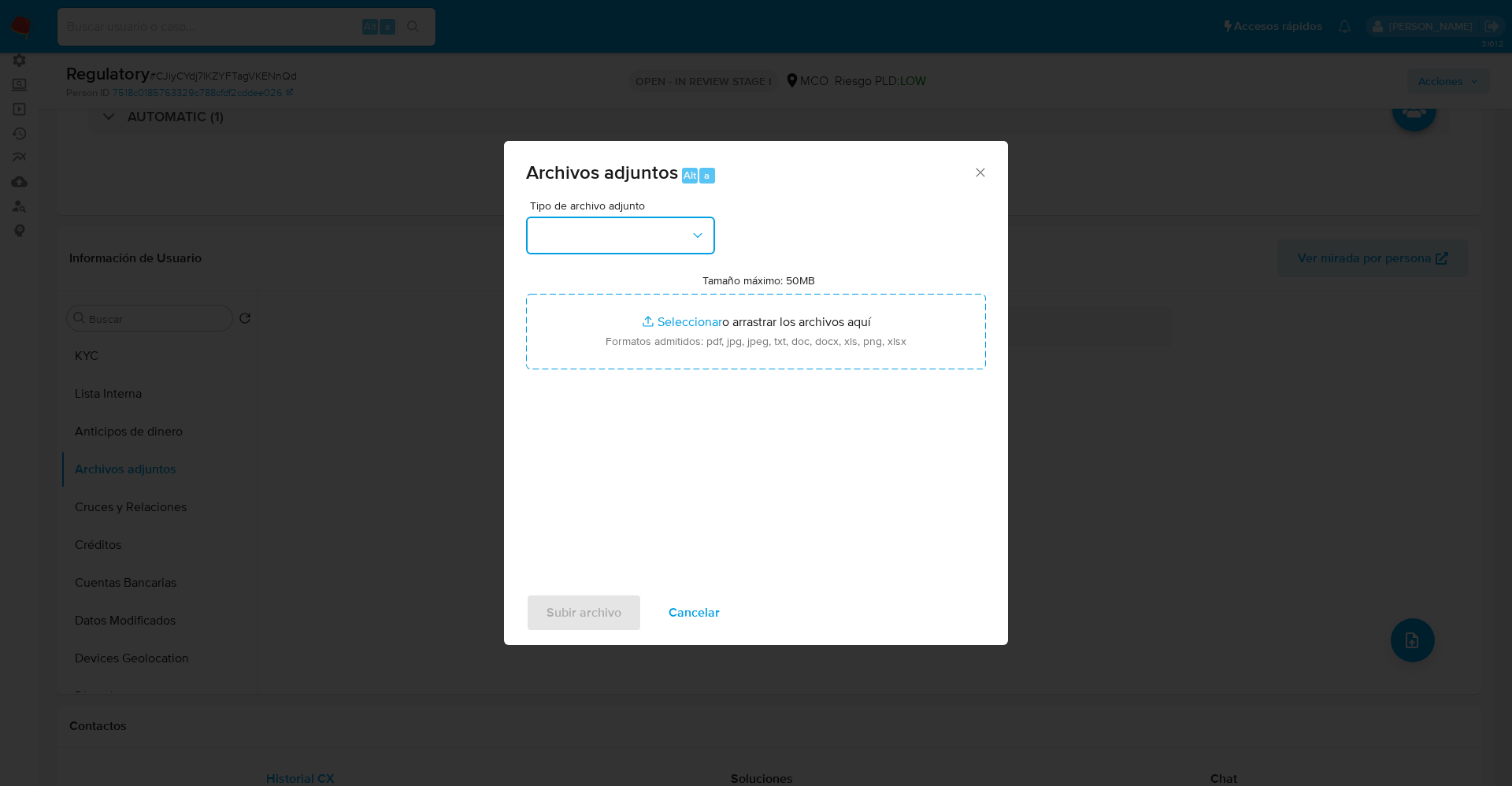
click at [653, 221] on button "button" at bounding box center [621, 235] width 189 height 38
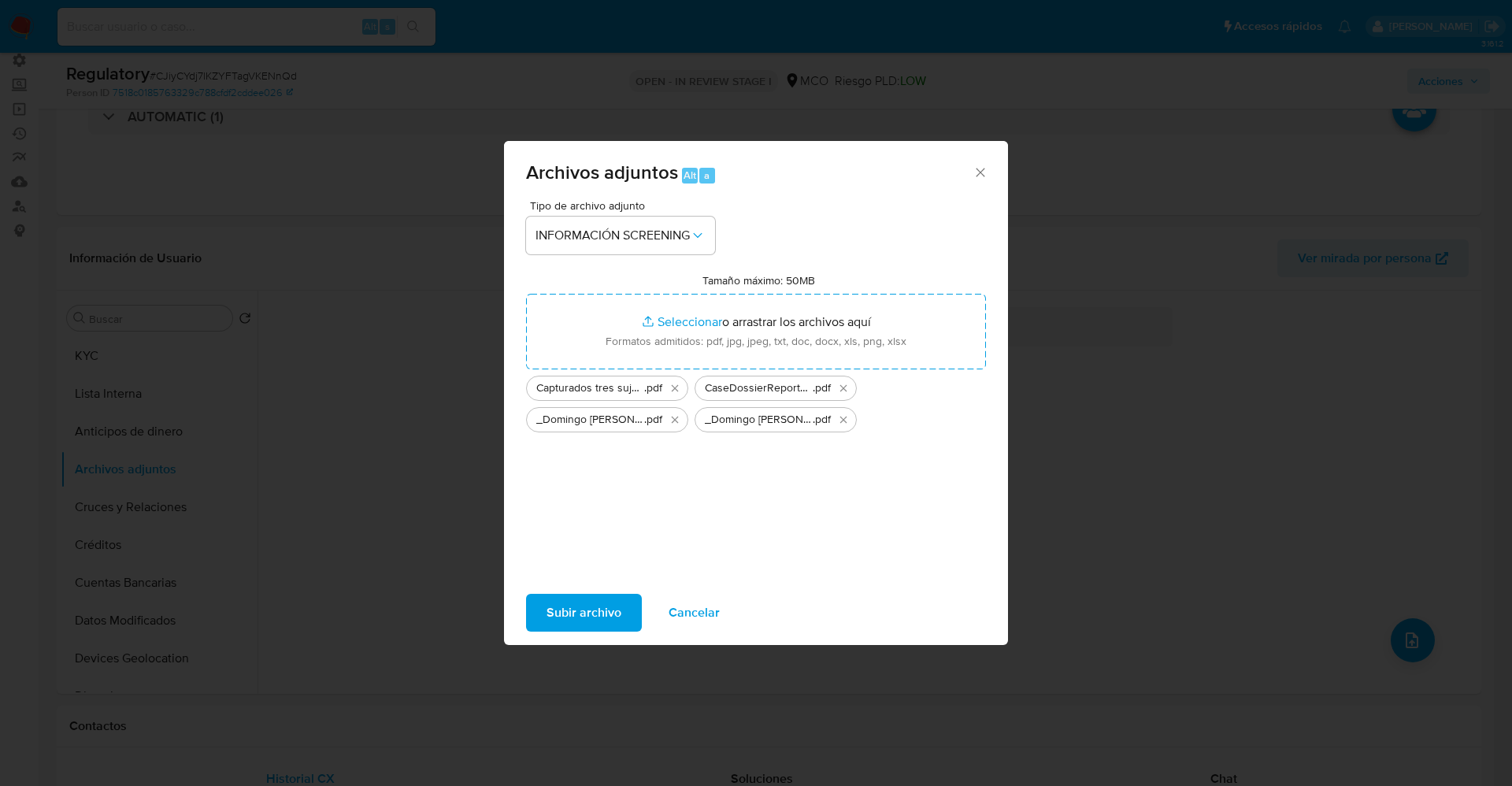
click at [592, 615] on span "Subir archivo" at bounding box center [584, 612] width 75 height 34
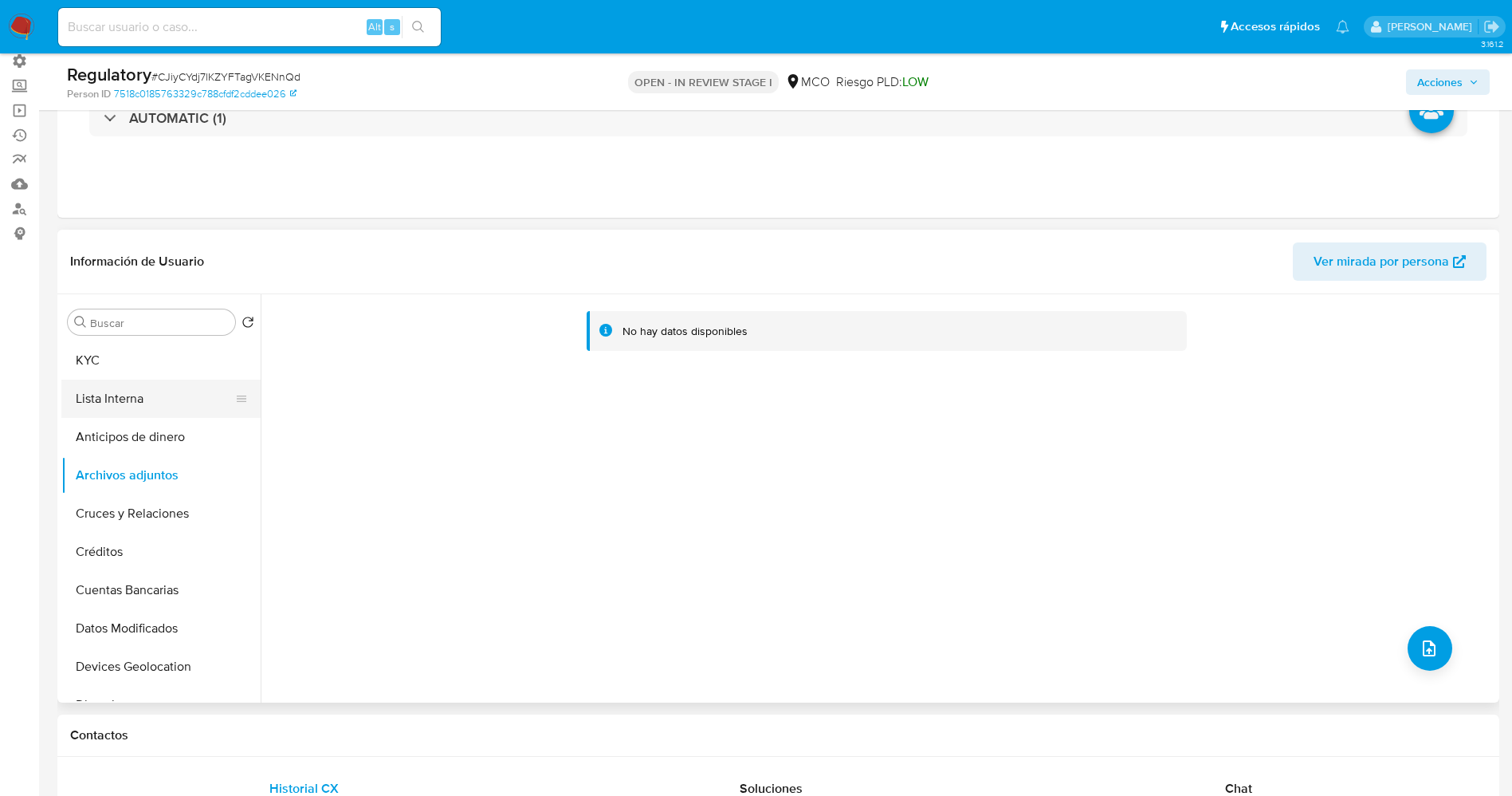
click at [129, 397] on button "Lista Interna" at bounding box center [154, 398] width 187 height 39
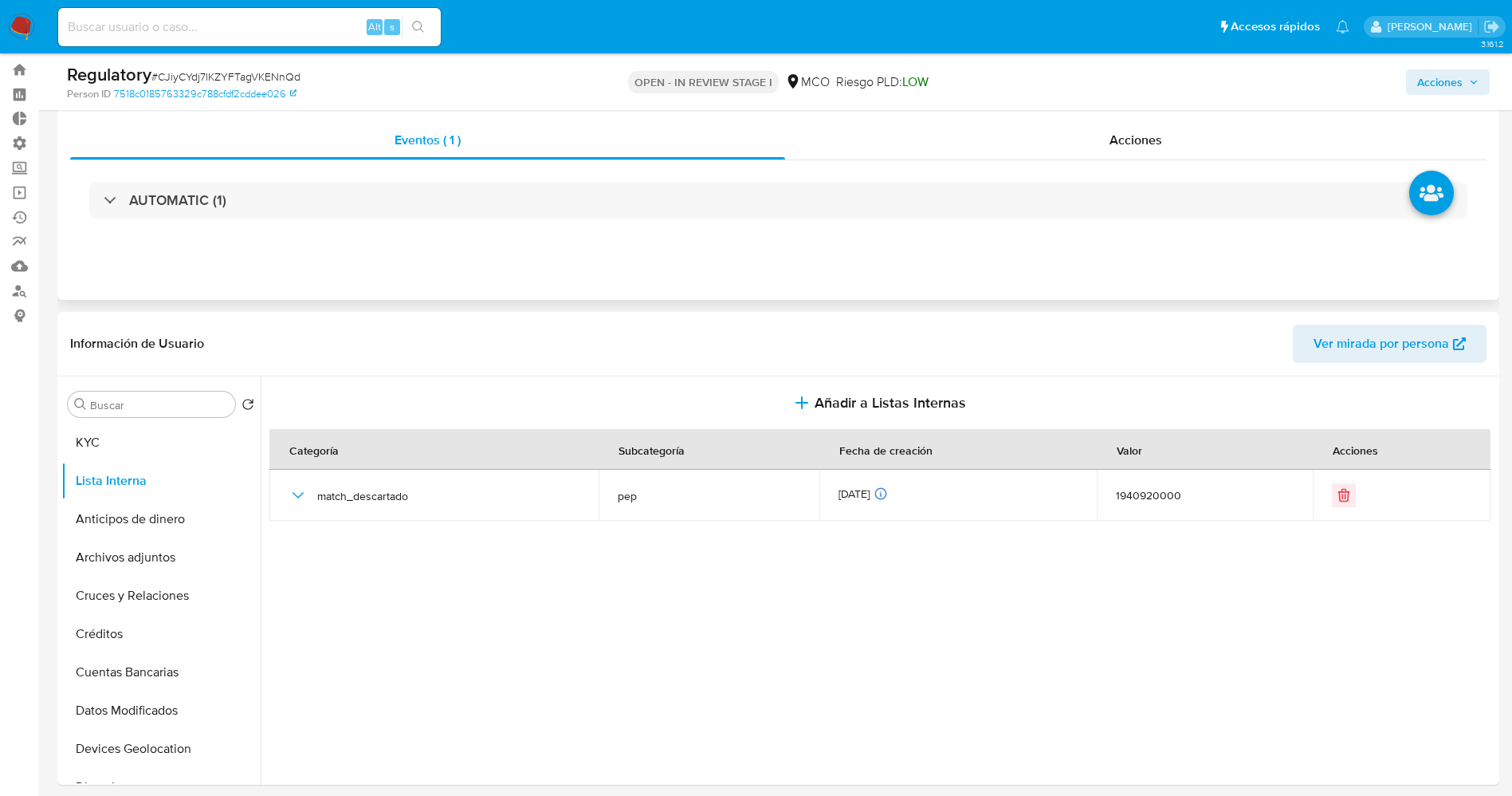
scroll to position [0, 0]
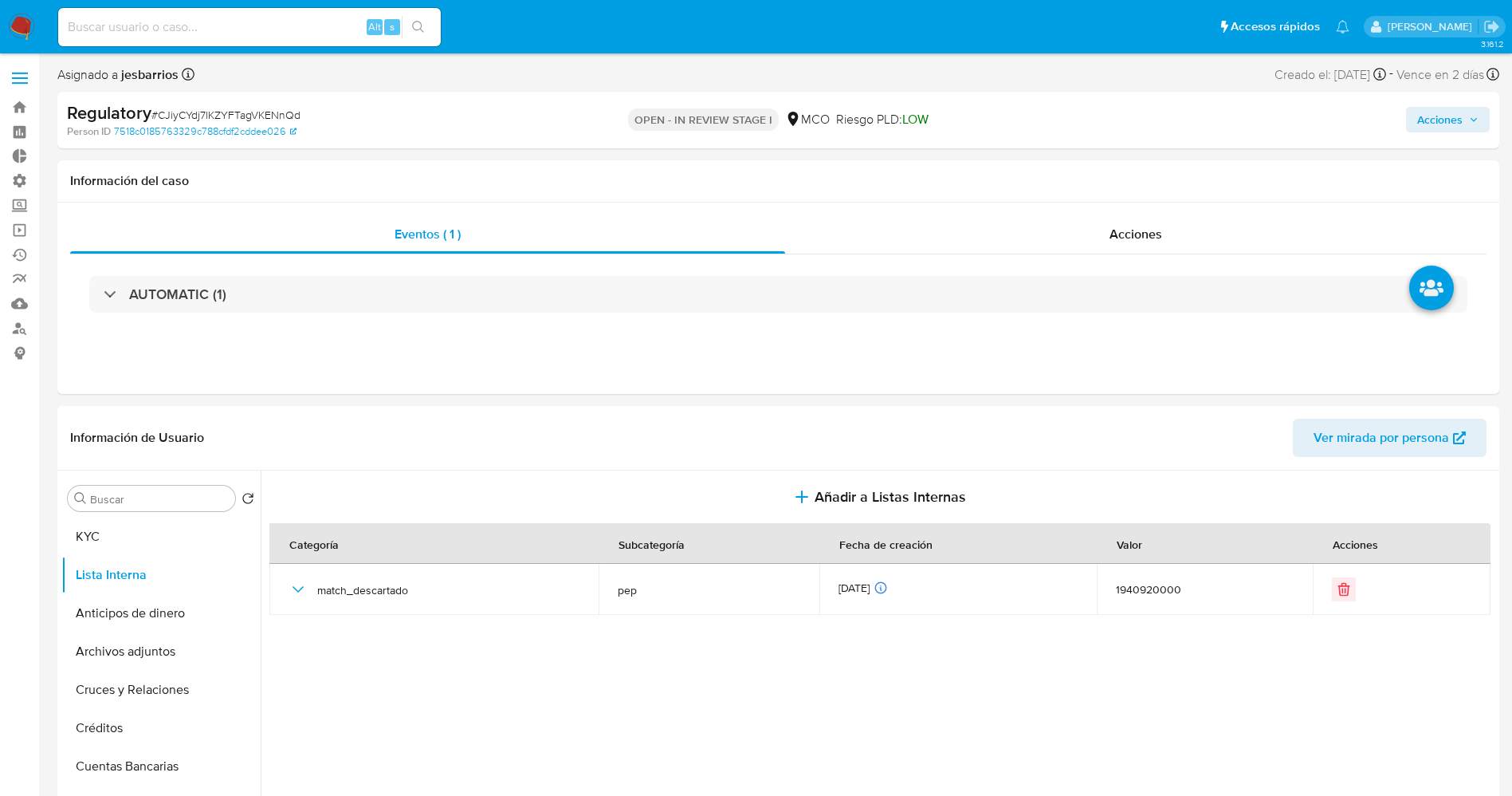
click at [1445, 121] on span "Acciones" at bounding box center [1440, 119] width 45 height 25
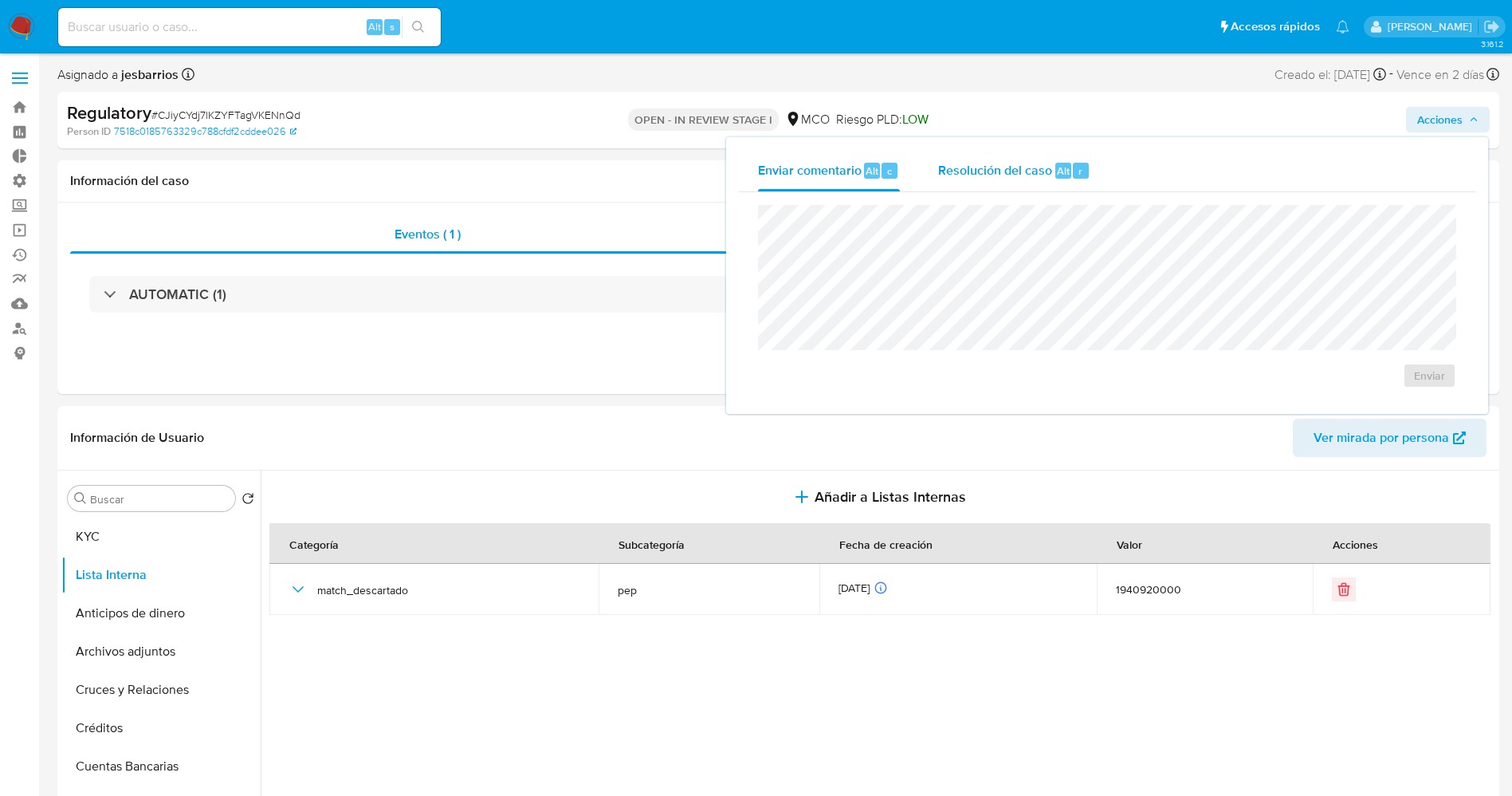
click at [1047, 171] on span "Resolución del caso" at bounding box center [994, 170] width 114 height 19
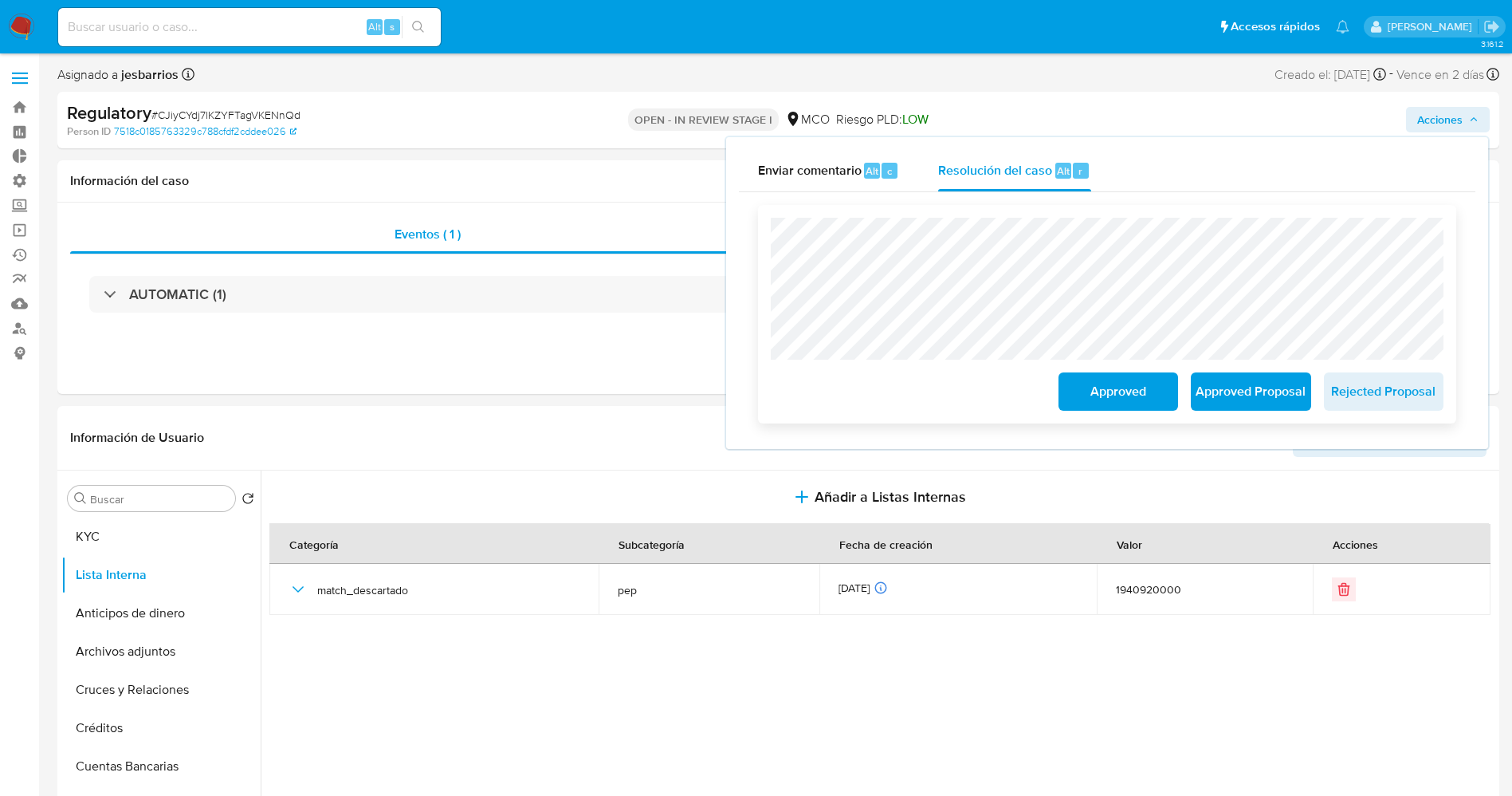
click at [1367, 389] on span "Rejected Proposal" at bounding box center [1383, 391] width 78 height 35
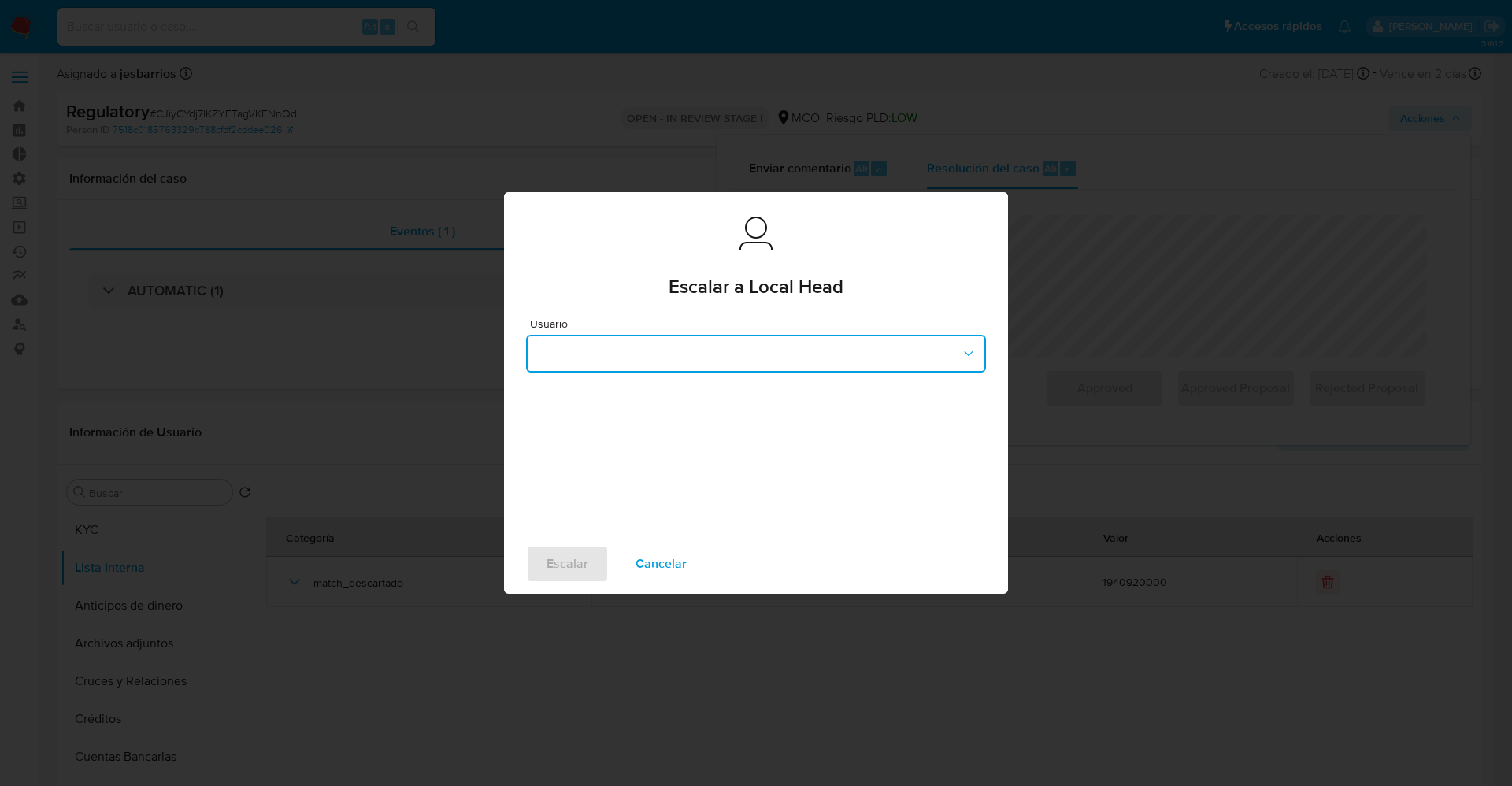
click at [774, 336] on button "button" at bounding box center [756, 354] width 459 height 38
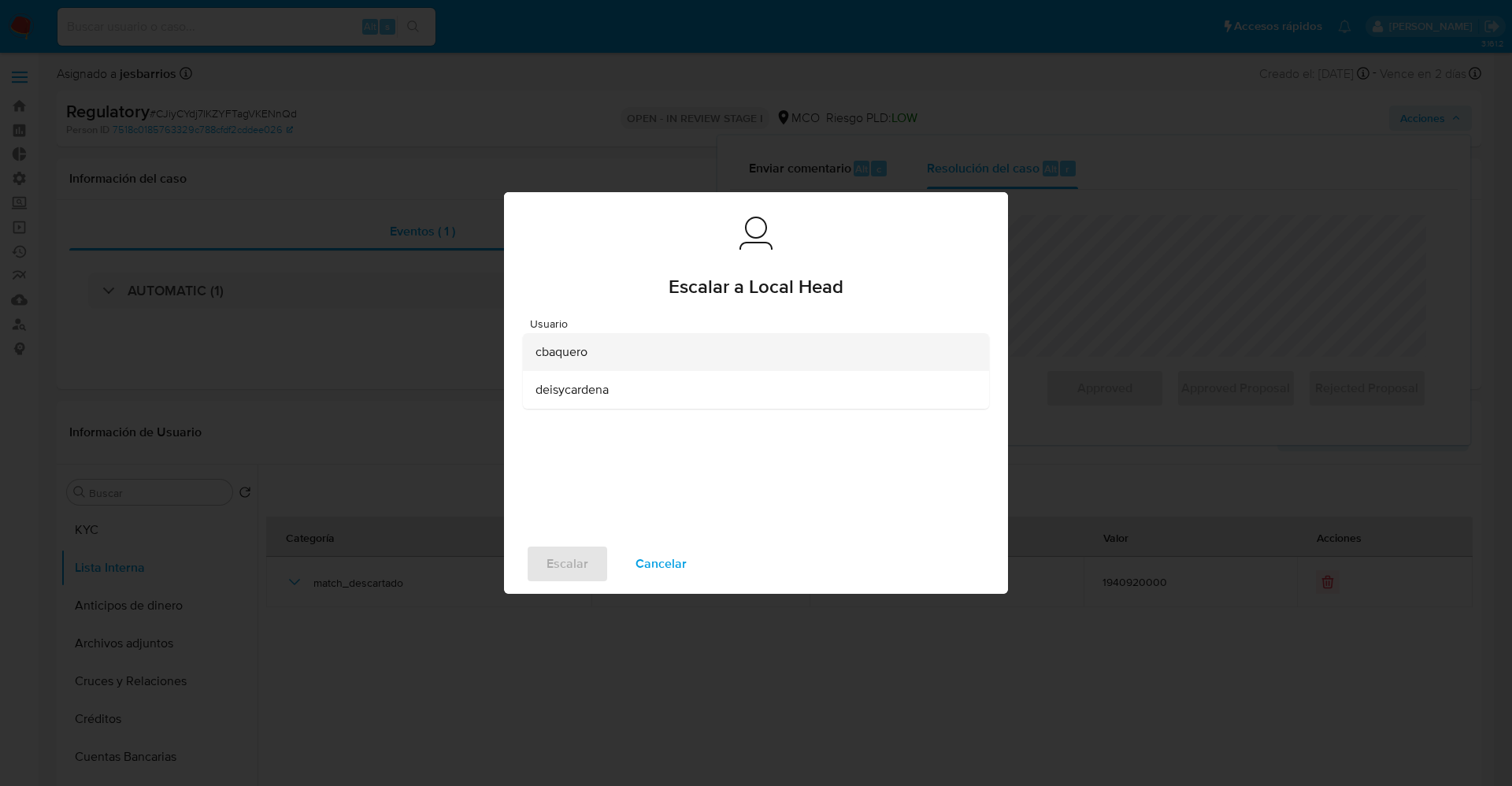
click at [769, 340] on div "cbaquero" at bounding box center [751, 352] width 432 height 38
click at [555, 561] on span "Escalar" at bounding box center [567, 563] width 42 height 34
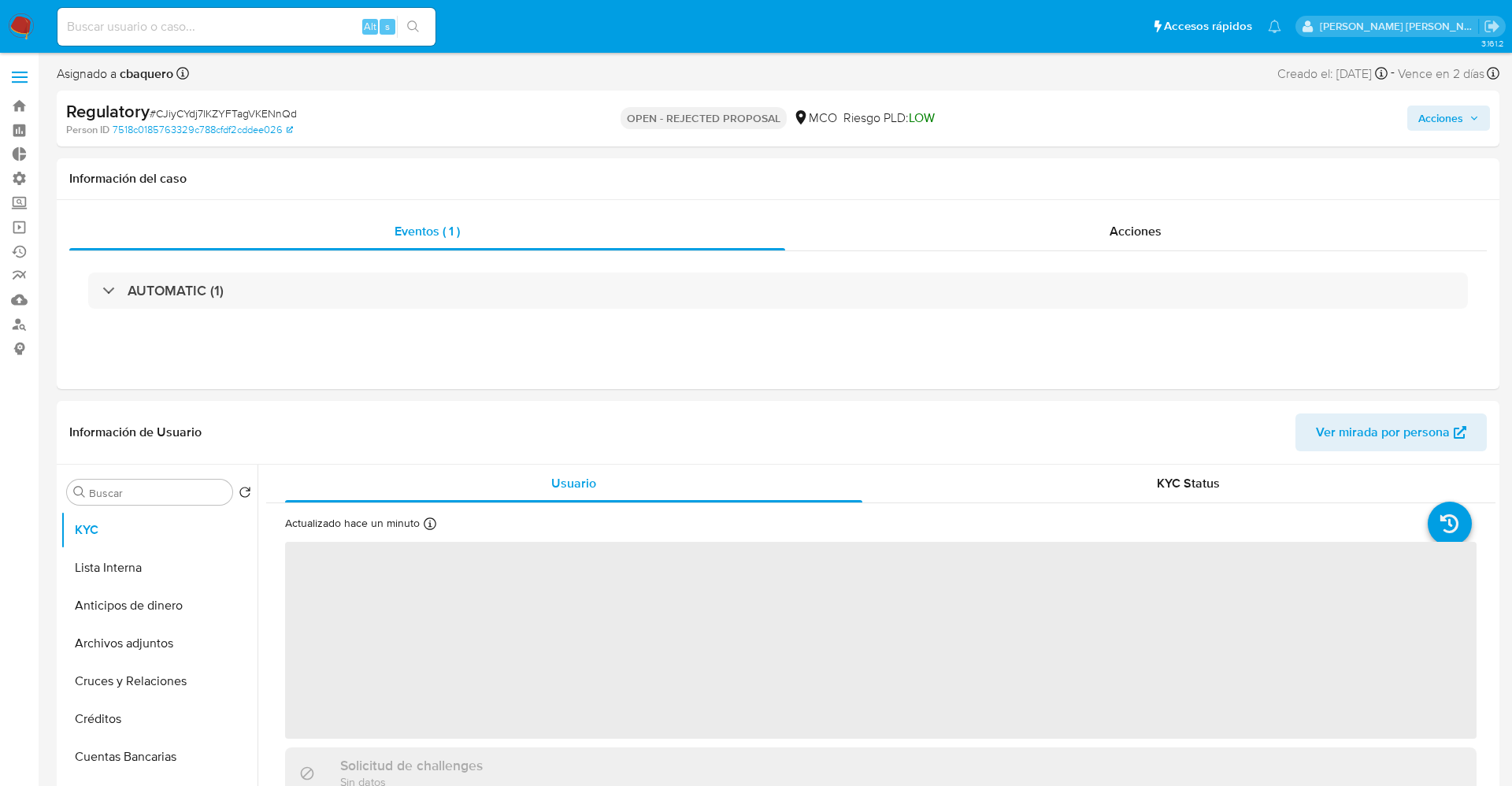
select select "10"
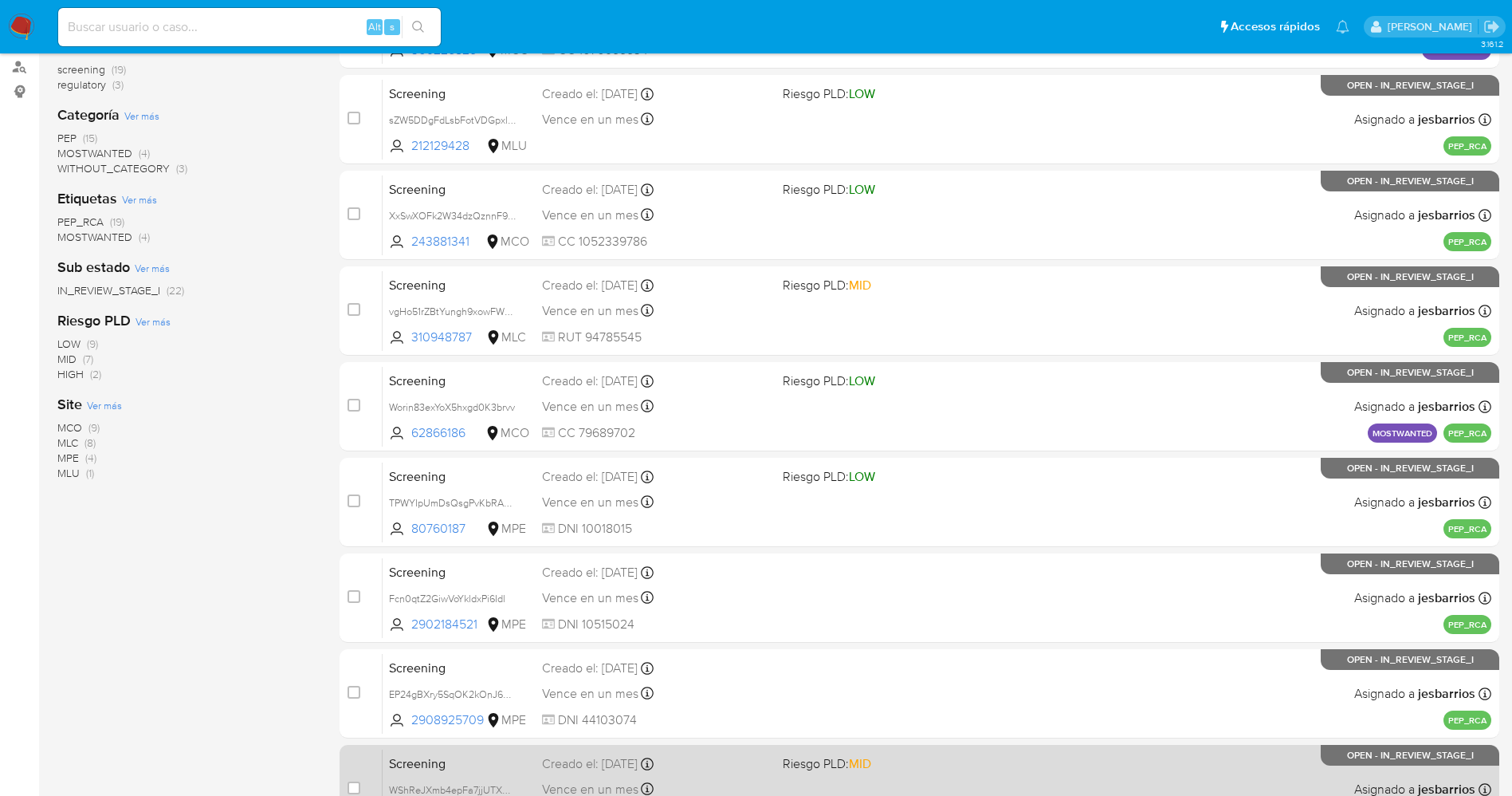
scroll to position [521, 0]
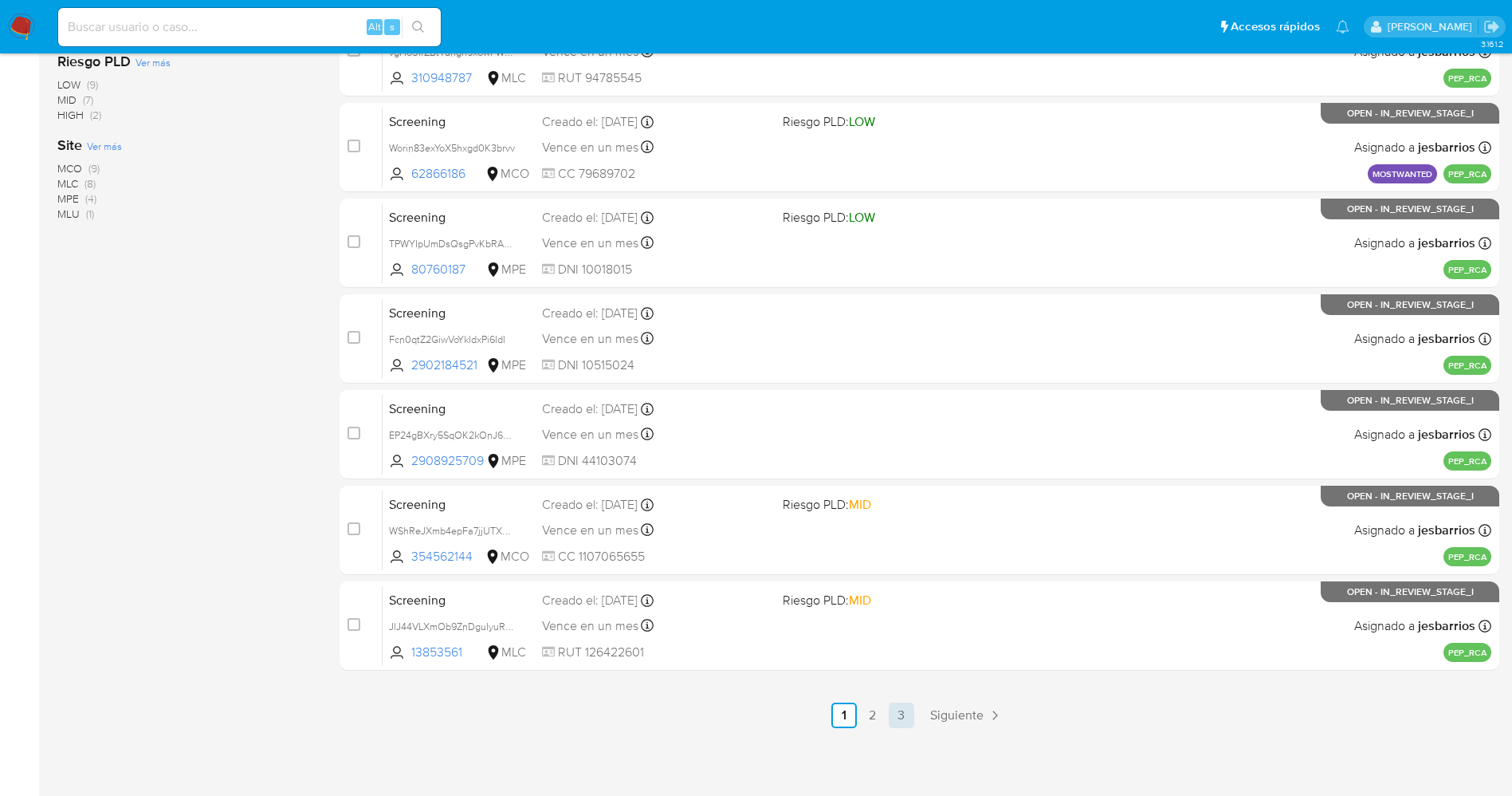
click at [892, 710] on link "3" at bounding box center [901, 714] width 25 height 25
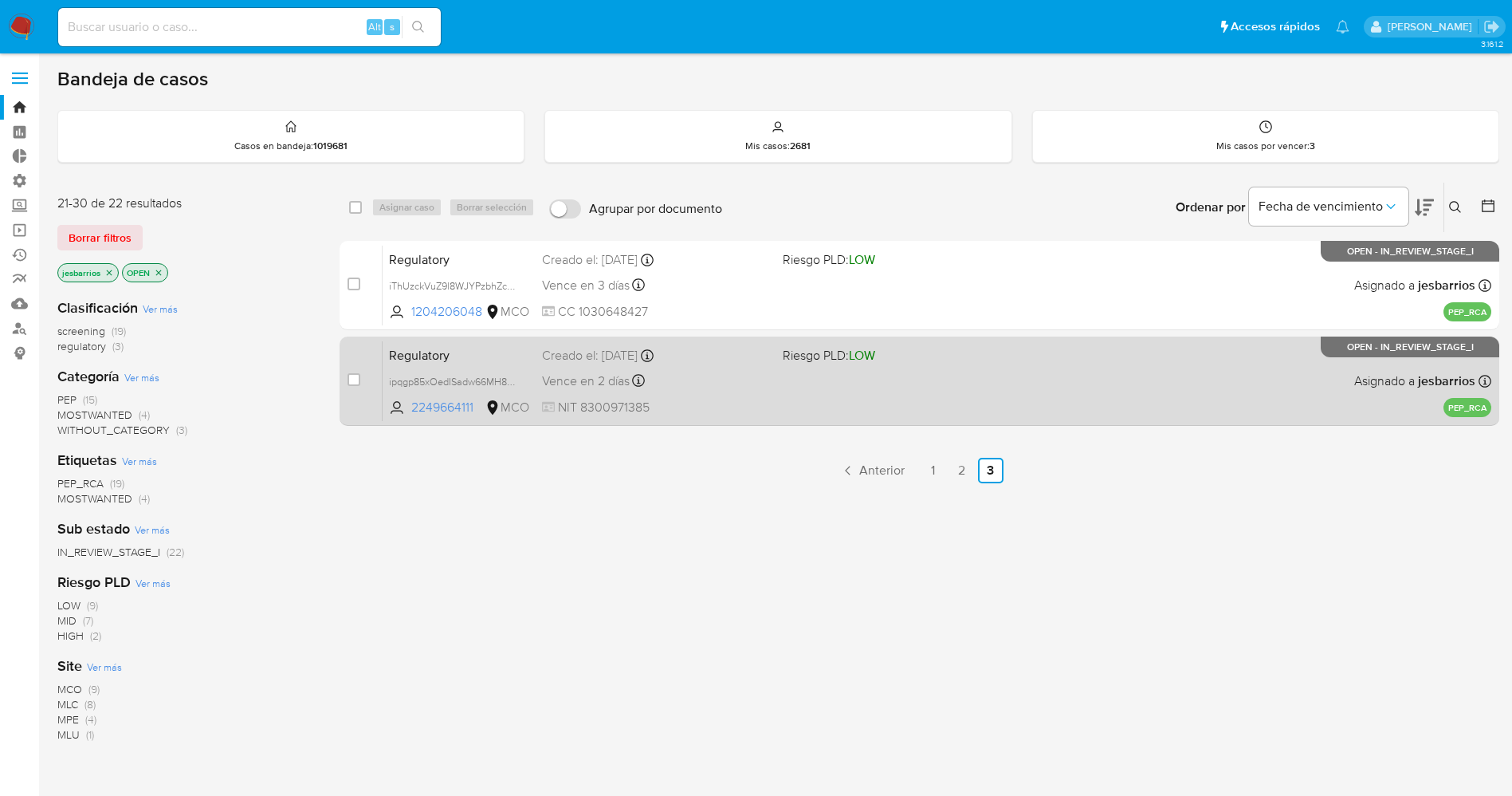
click at [731, 423] on div "case-item-checkbox No es posible asignar el caso Regulatory ipqgp85xOedISadw66M…" at bounding box center [919, 381] width 1160 height 89
click at [749, 379] on div "Vence en 2 días Vence el [DATE] 18:22:15" at bounding box center [656, 381] width 228 height 22
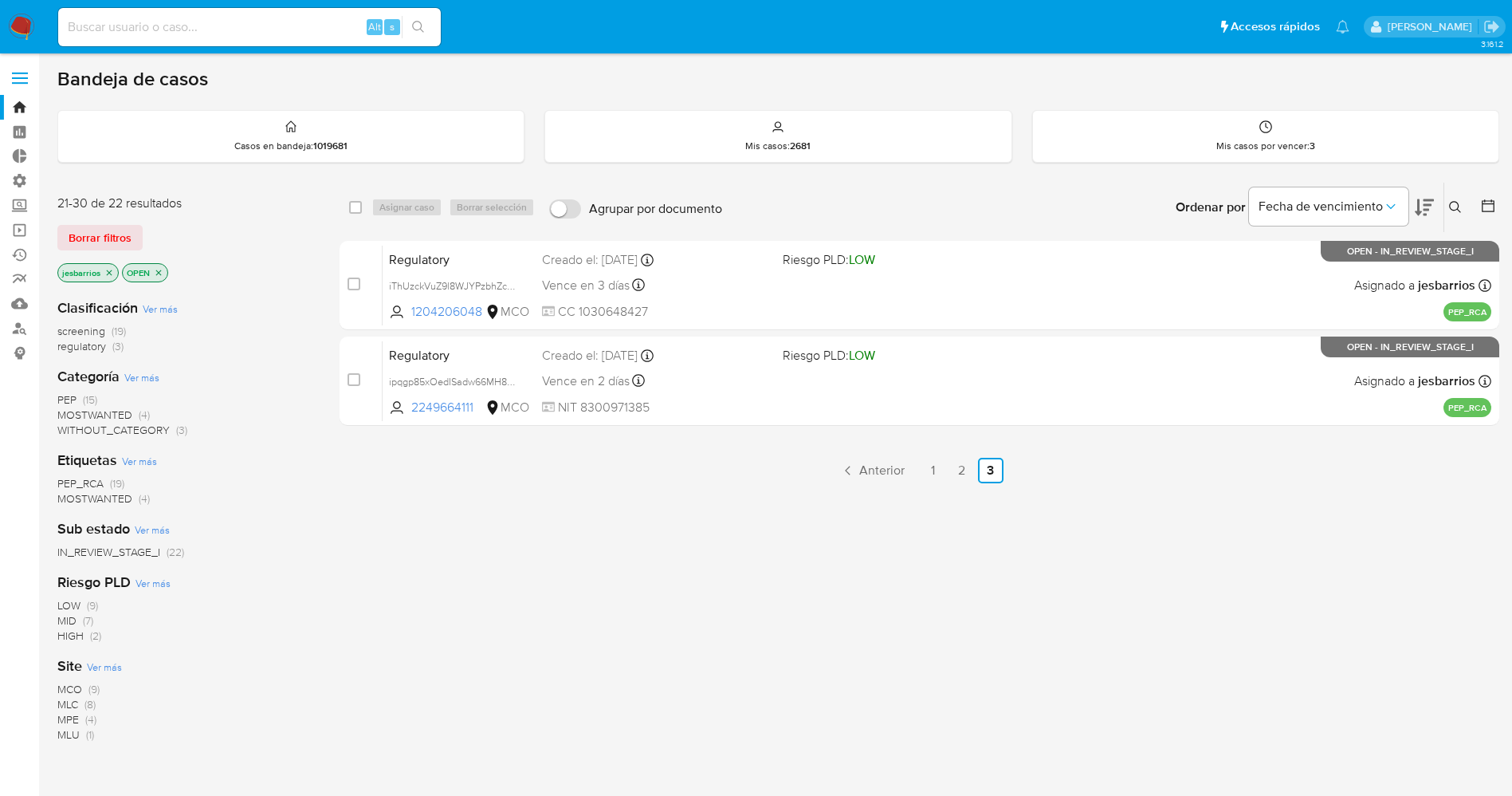
click at [29, 26] on img at bounding box center [21, 26] width 27 height 27
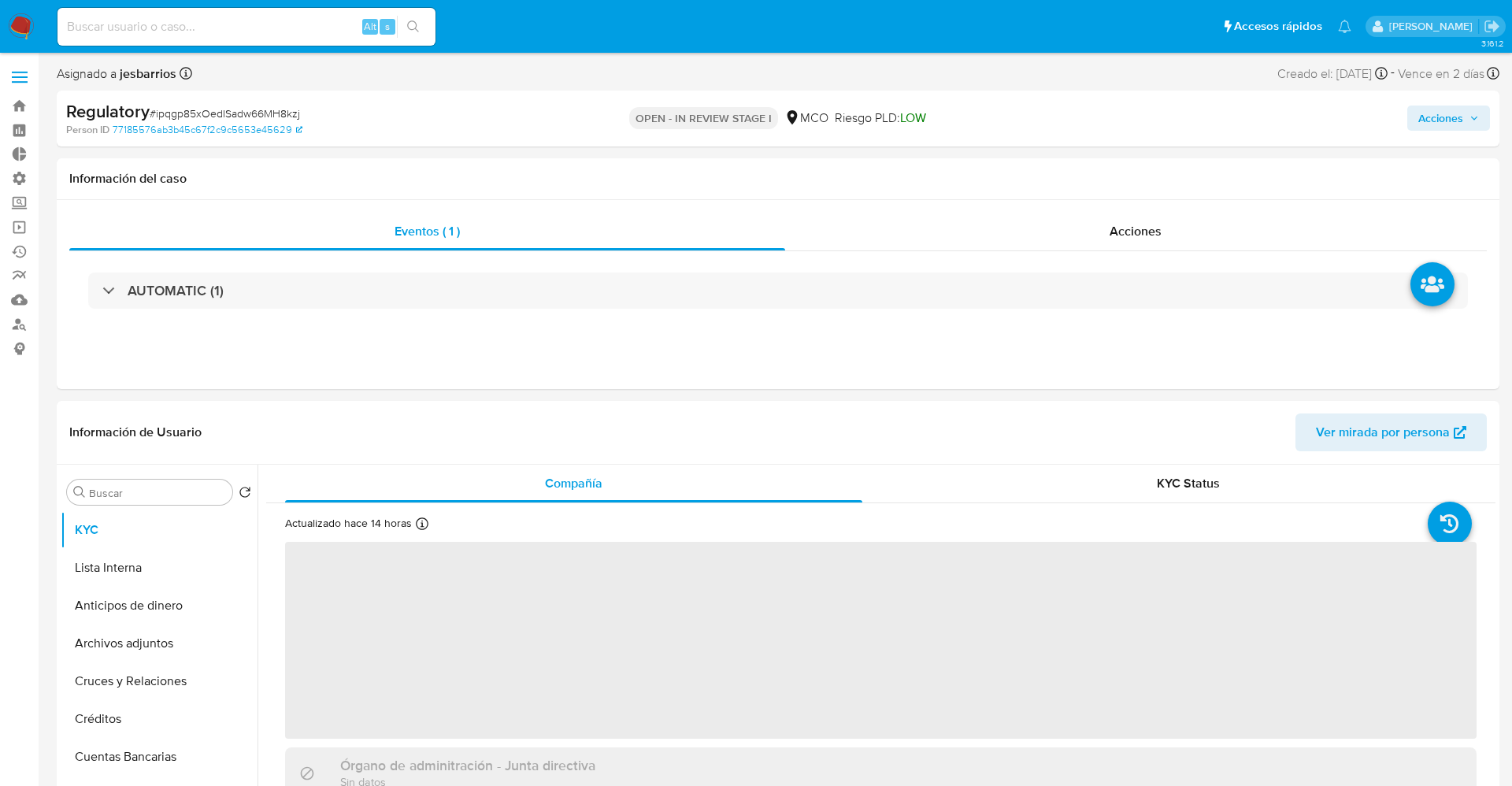
select select "10"
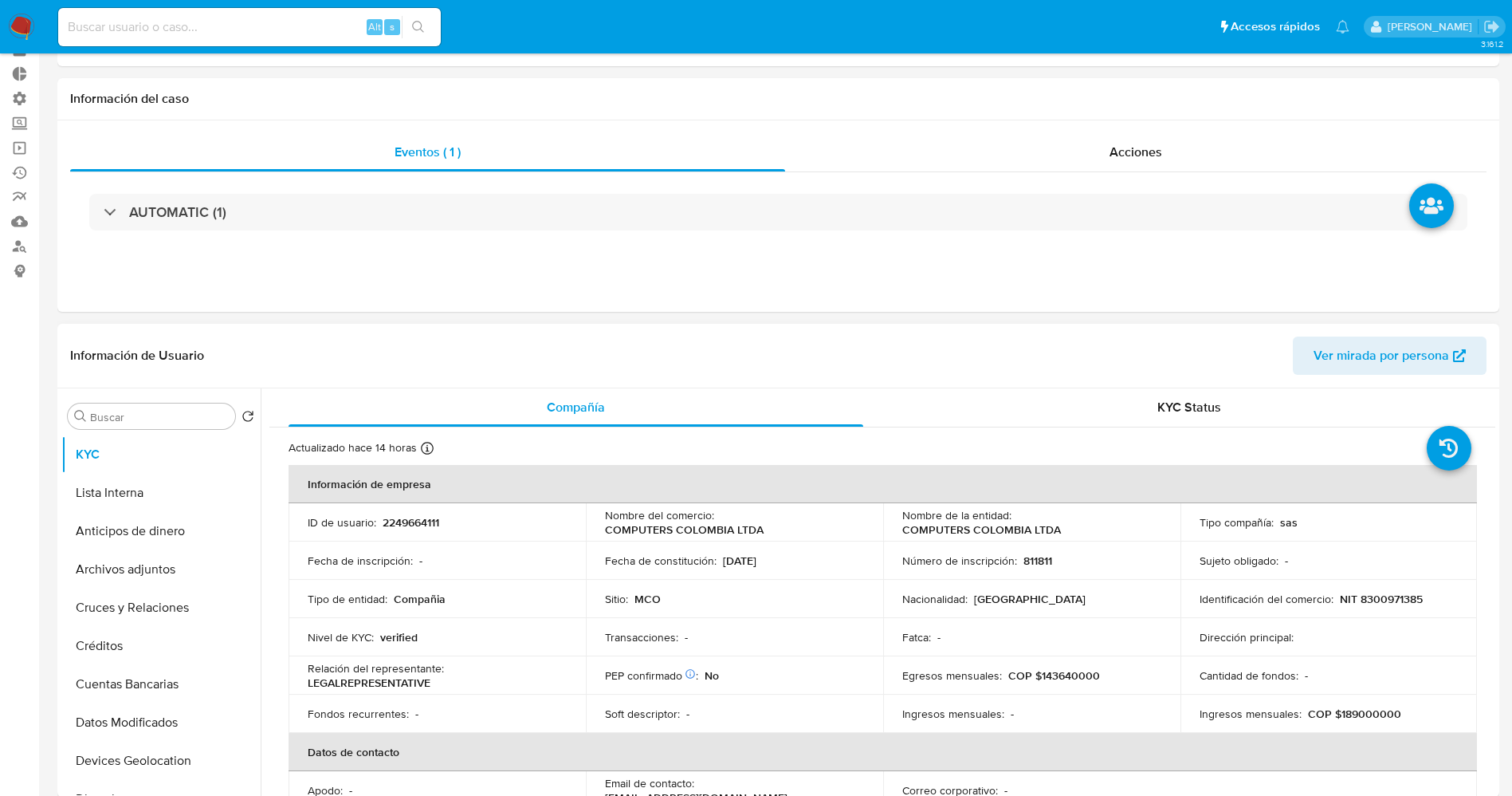
scroll to position [119, 0]
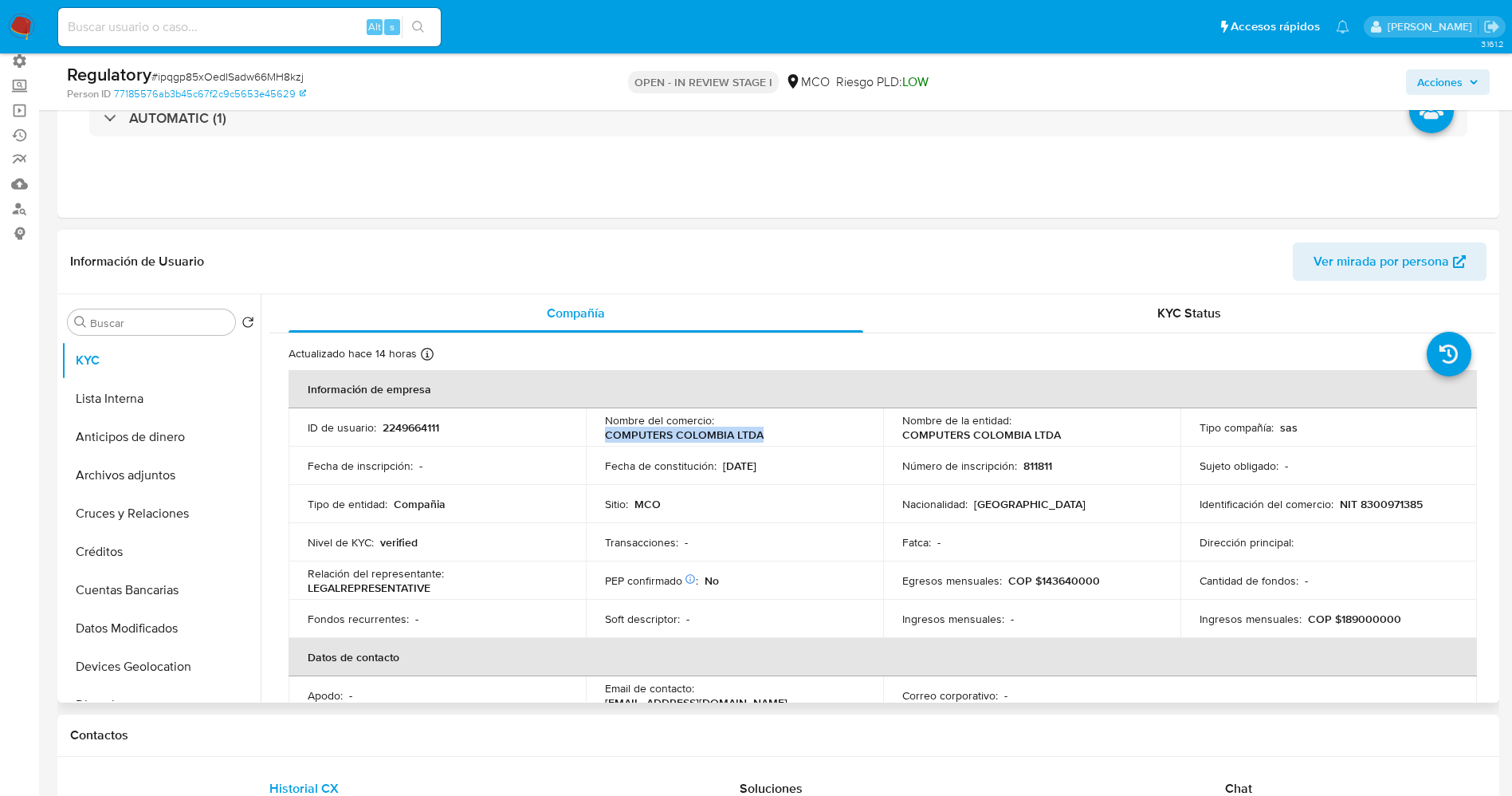
drag, startPoint x: 710, startPoint y: 428, endPoint x: 774, endPoint y: 430, distance: 64.0
click at [774, 430] on td "Nombre del comercio : COMPUTERS COLOMBIA LTDA" at bounding box center [735, 427] width 297 height 39
copy p "COMPUTERS COLOMBIA LTDA"
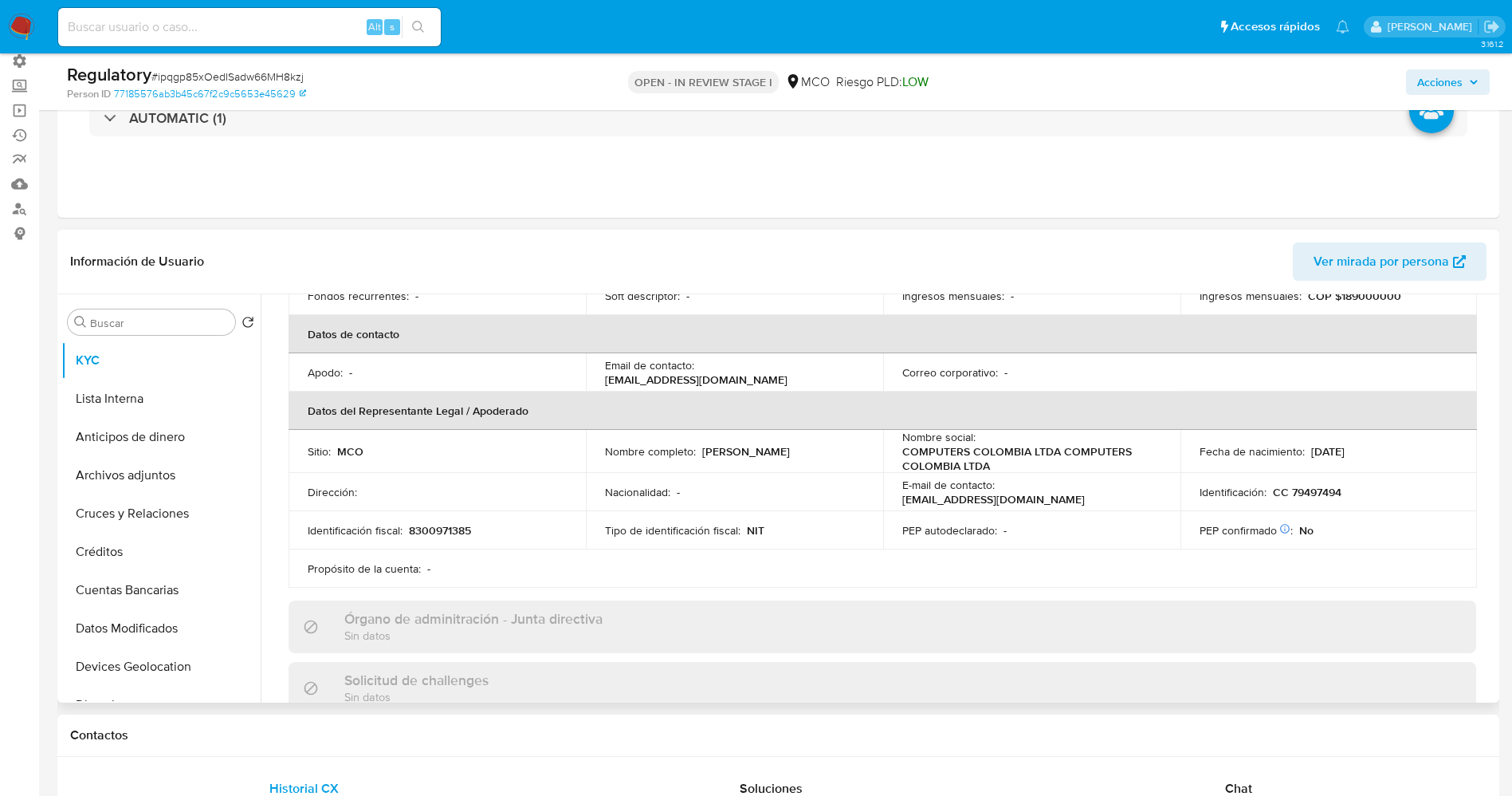
scroll to position [359, 0]
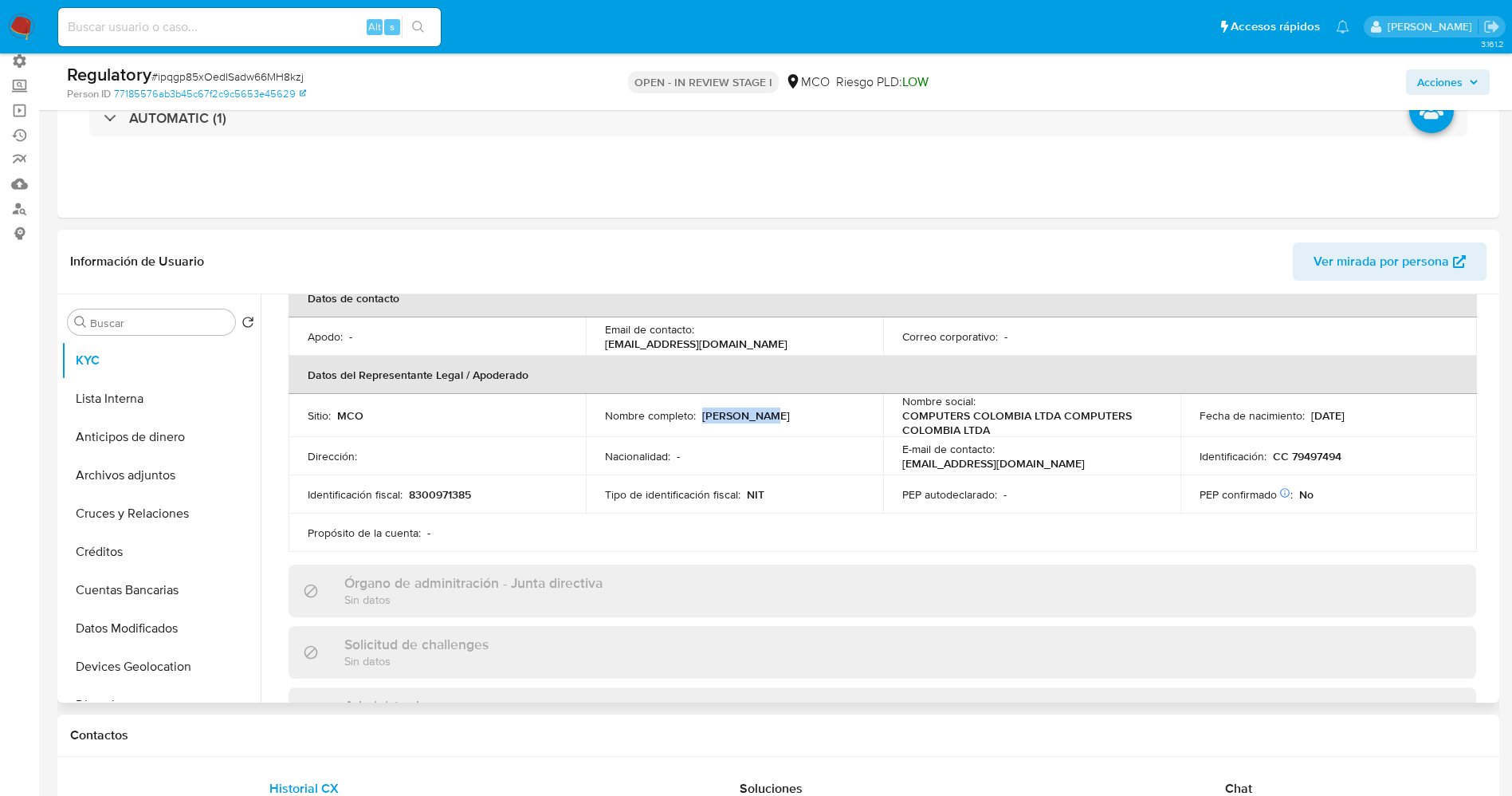
drag, startPoint x: 701, startPoint y: 414, endPoint x: 771, endPoint y: 418, distance: 70.1
click at [771, 418] on div "Nombre completo : Leonel Rozo" at bounding box center [735, 414] width 259 height 14
copy p "Leonel Rozo"
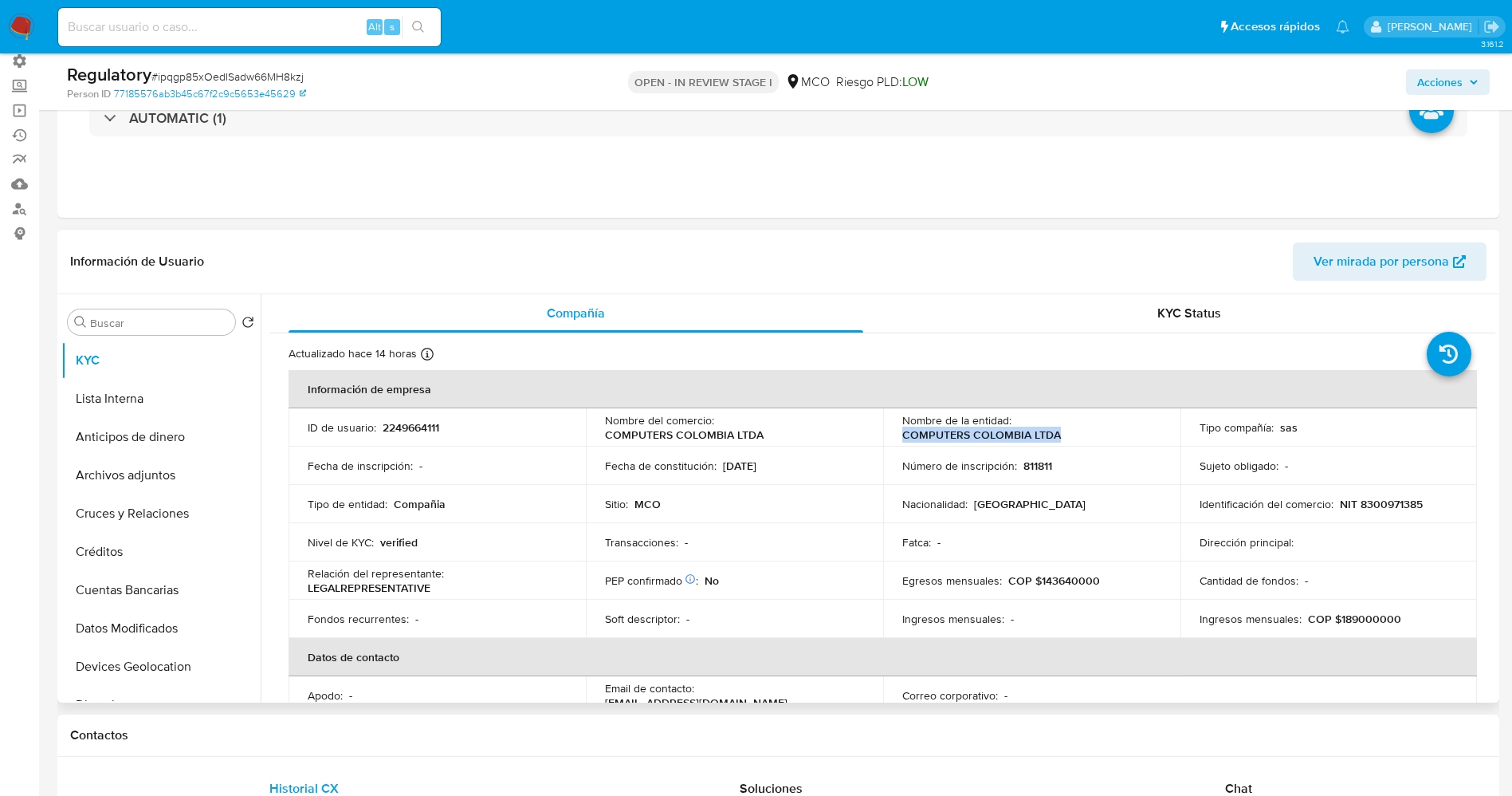
drag, startPoint x: 896, startPoint y: 438, endPoint x: 1058, endPoint y: 432, distance: 162.1
click at [1060, 432] on td "Nombre de la entidad : COMPUTERS COLOMBIA LTDA" at bounding box center [1032, 427] width 297 height 39
copy p "COMPUTERS COLOMBIA LTDA"
drag, startPoint x: 1335, startPoint y: 507, endPoint x: 1422, endPoint y: 504, distance: 87.1
click at [1438, 504] on div "Identificación del comercio : NIT 8300971385" at bounding box center [1330, 503] width 259 height 14
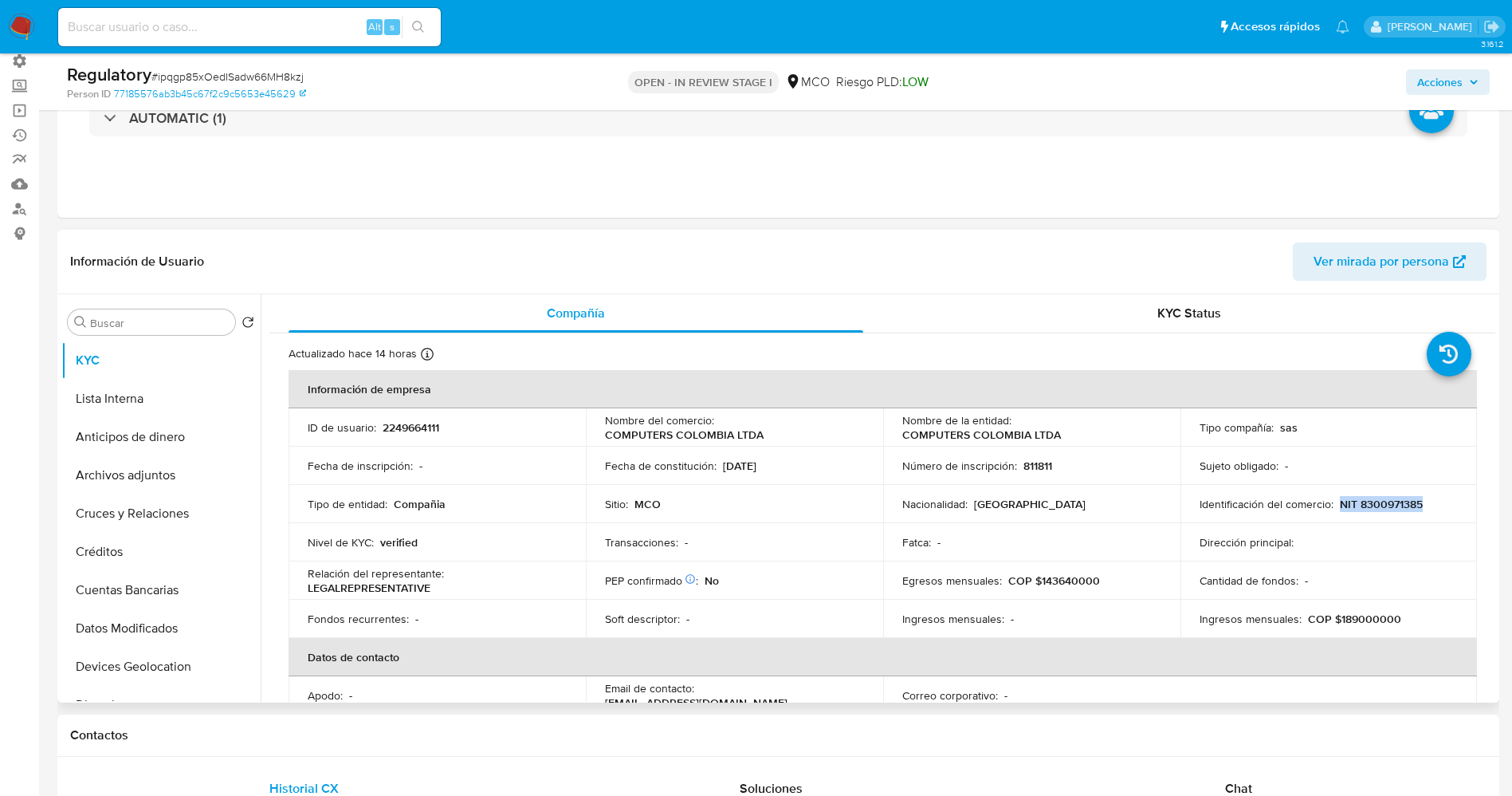
copy p "NIT 8300971385"
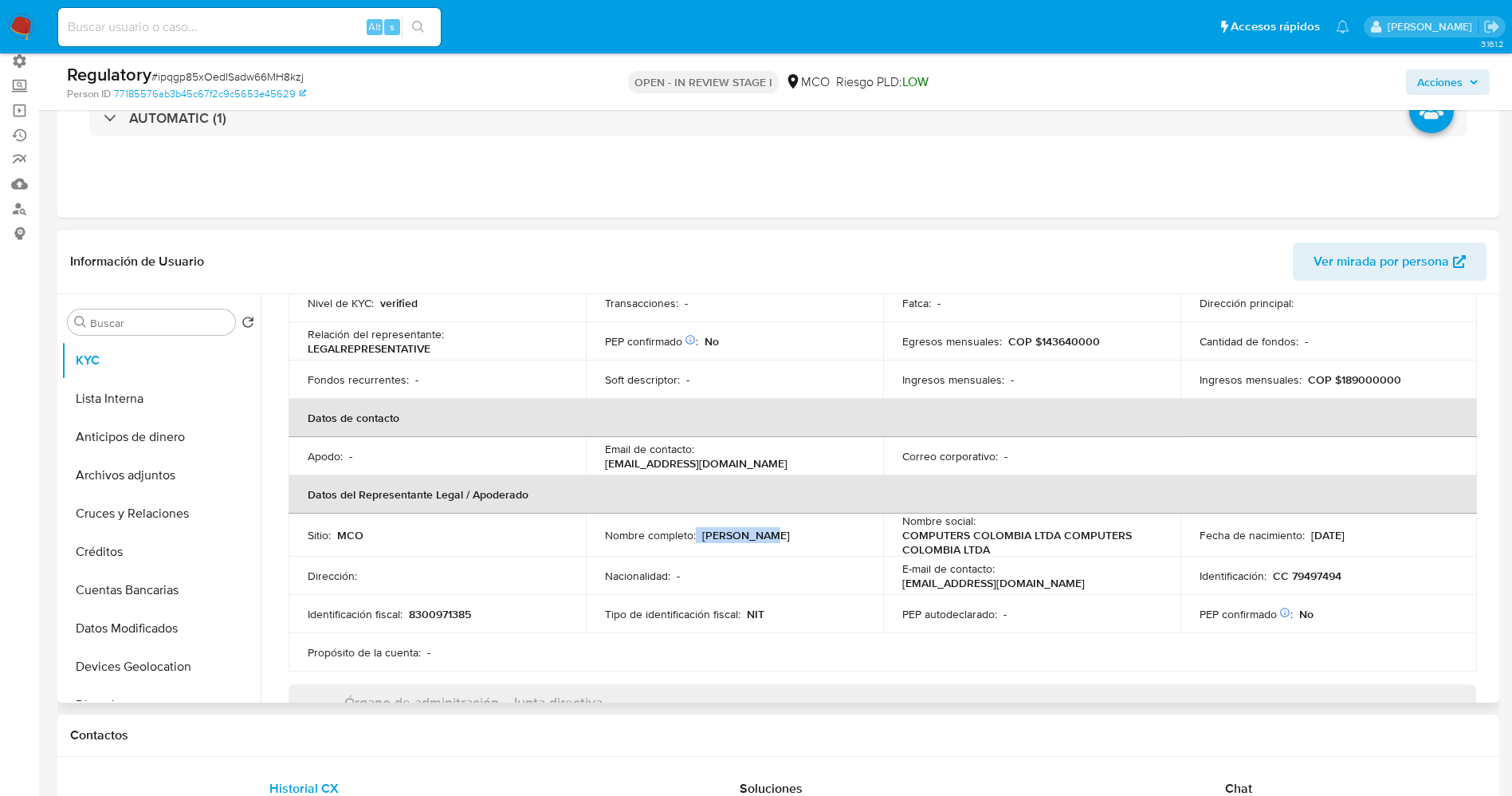
drag, startPoint x: 695, startPoint y: 534, endPoint x: 778, endPoint y: 534, distance: 83.0
click at [778, 534] on div "Nombre completo : Leonel Rozo" at bounding box center [735, 535] width 259 height 14
copy div "[PERSON_NAME]"
drag, startPoint x: 1289, startPoint y: 578, endPoint x: 1345, endPoint y: 576, distance: 56.0
click at [1345, 576] on div "Identificación : CC 79497494" at bounding box center [1330, 575] width 259 height 14
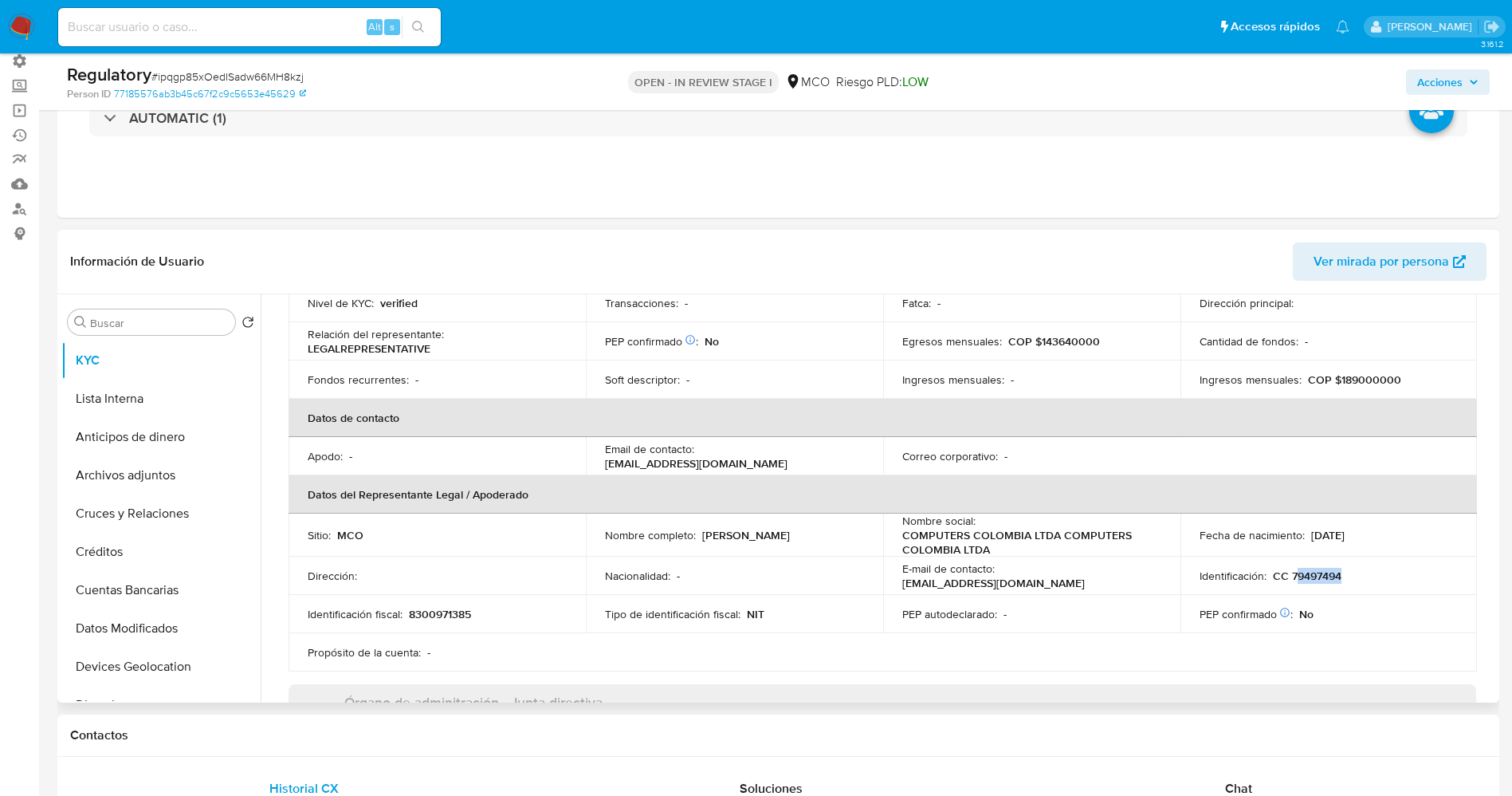
click at [1301, 575] on p "CC 79497494" at bounding box center [1307, 575] width 69 height 14
drag, startPoint x: 1287, startPoint y: 575, endPoint x: 1341, endPoint y: 575, distance: 54.0
click at [1341, 575] on div "Identificación : CC 79497494" at bounding box center [1330, 575] width 259 height 14
copy p "79497494"
click at [171, 402] on button "Lista Interna" at bounding box center [154, 398] width 187 height 39
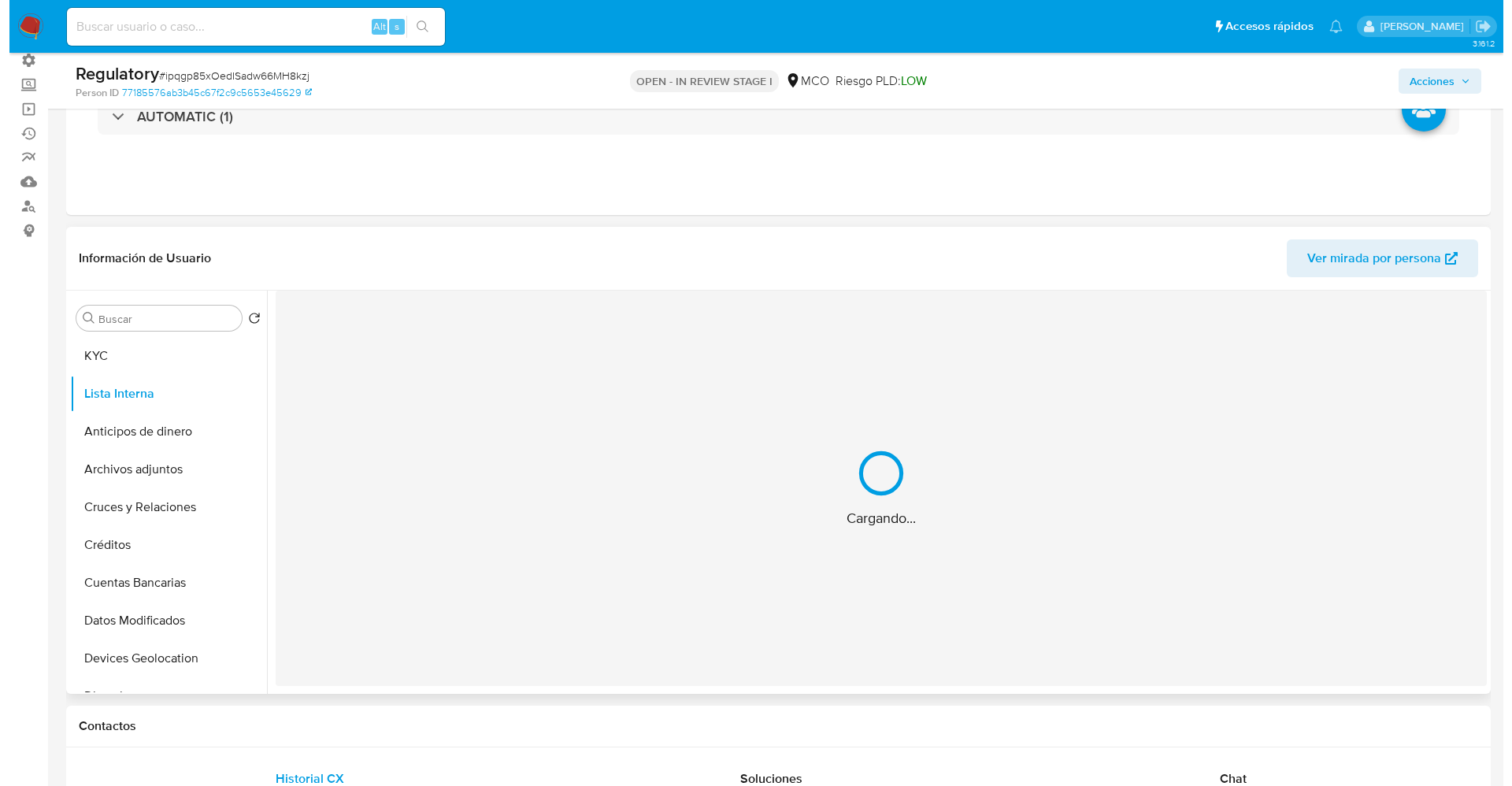
scroll to position [0, 0]
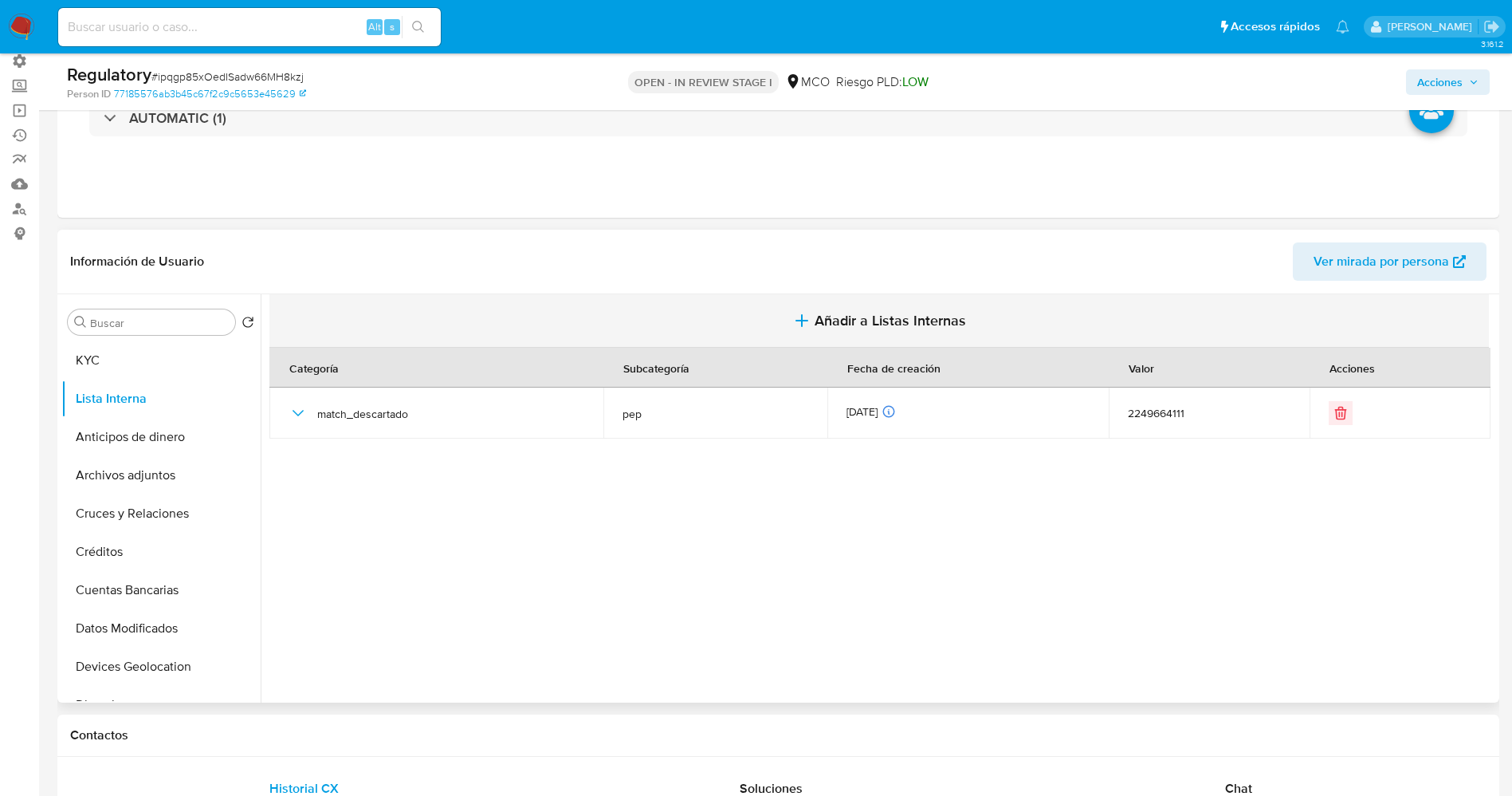
click at [811, 324] on button "Añadir a Listas Internas" at bounding box center [880, 320] width 1220 height 54
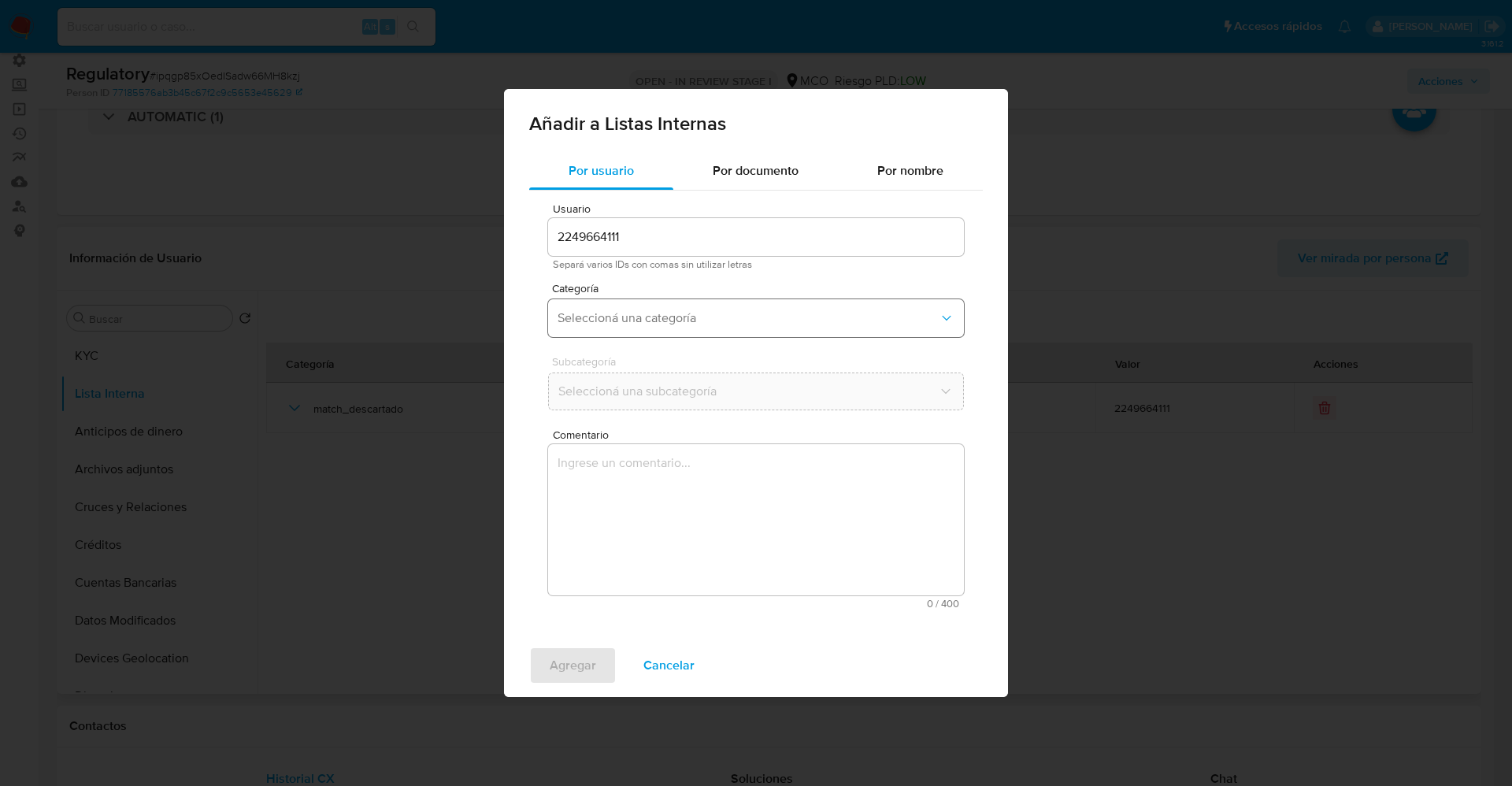
click at [677, 324] on span "Seleccioná una categoría" at bounding box center [748, 317] width 381 height 16
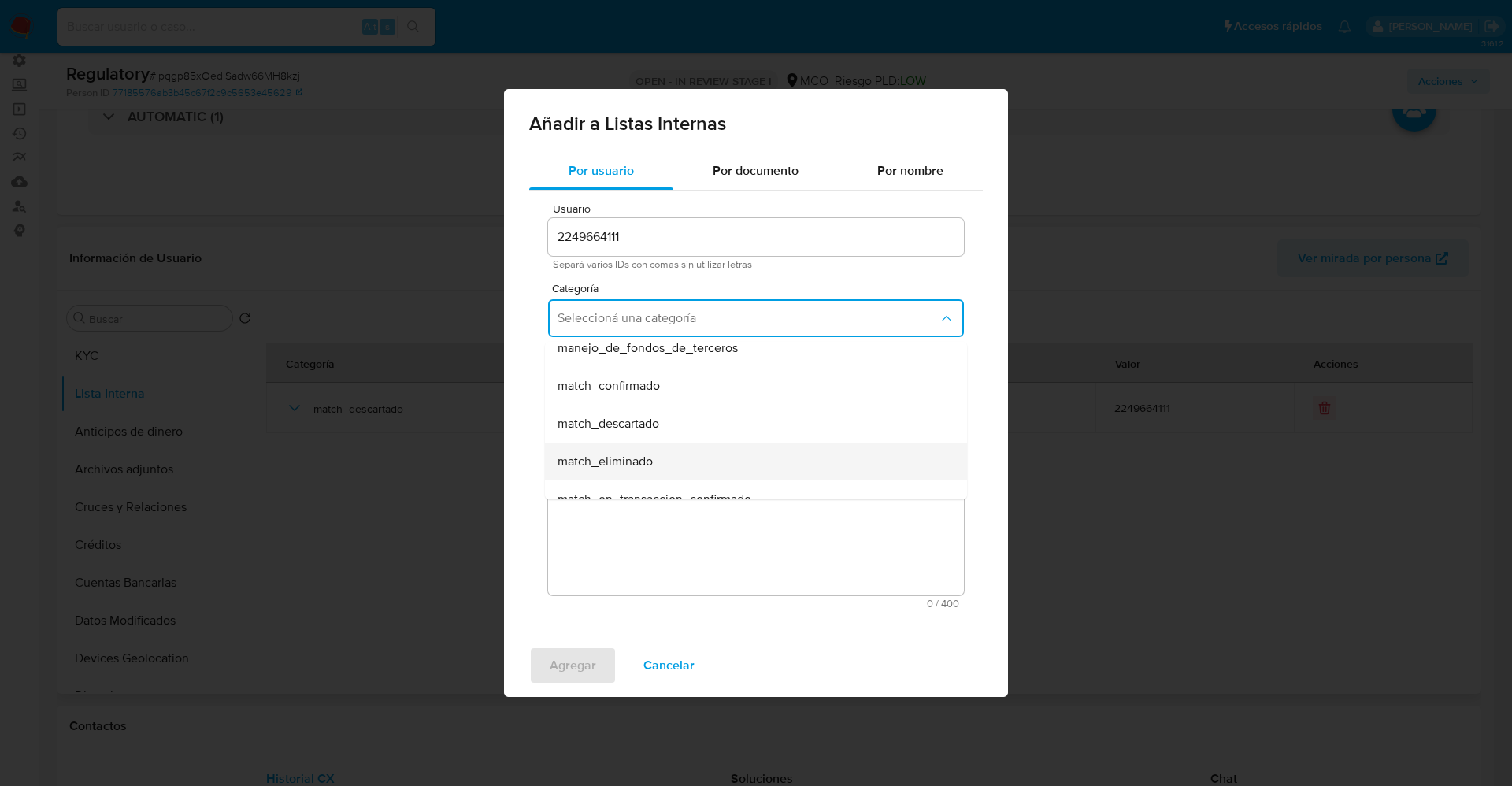
scroll to position [118, 0]
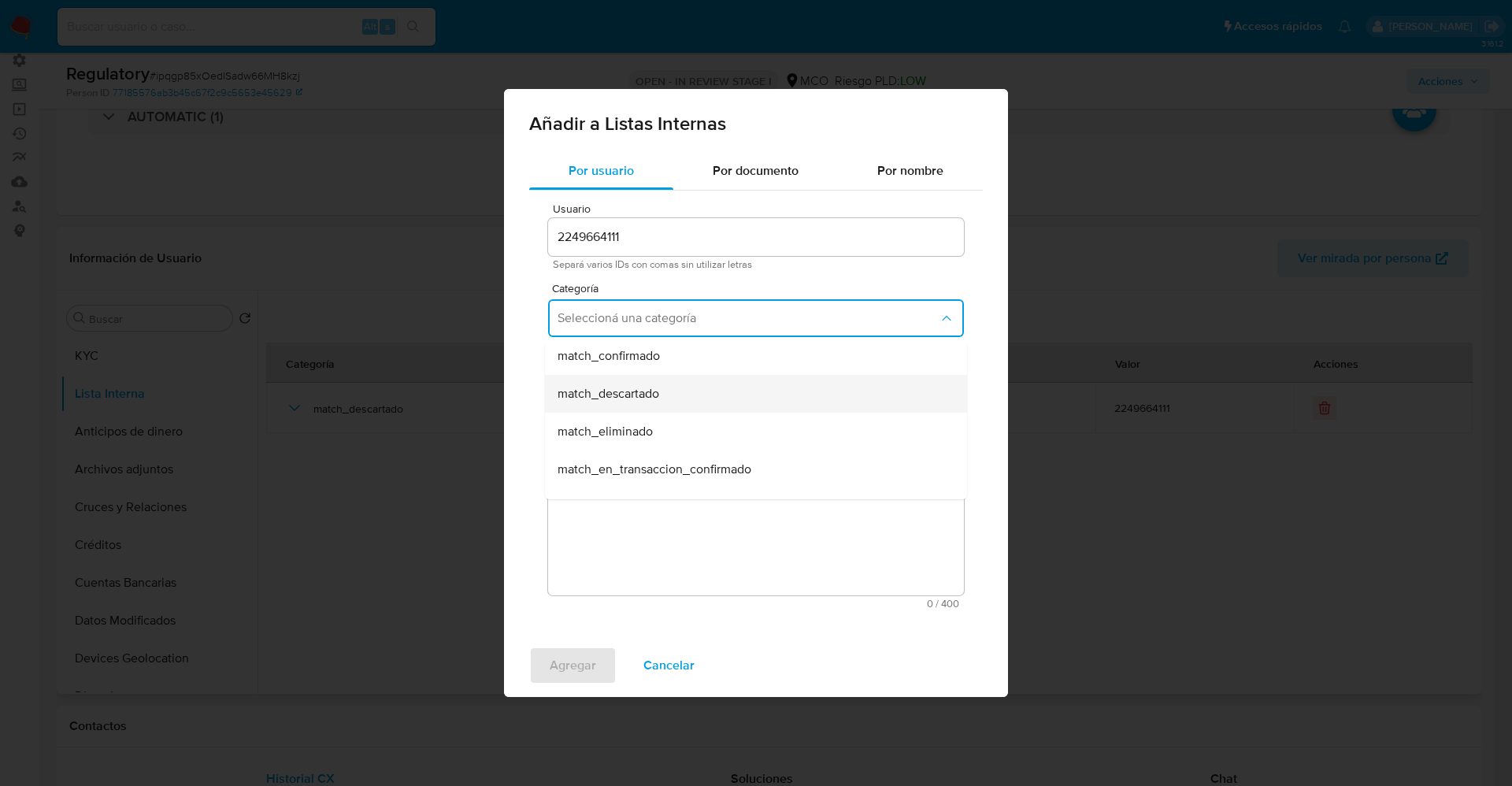
click at [655, 401] on span "match_descartado" at bounding box center [608, 393] width 101 height 16
click at [655, 401] on button "Seleccioná una subcategoría" at bounding box center [756, 391] width 416 height 38
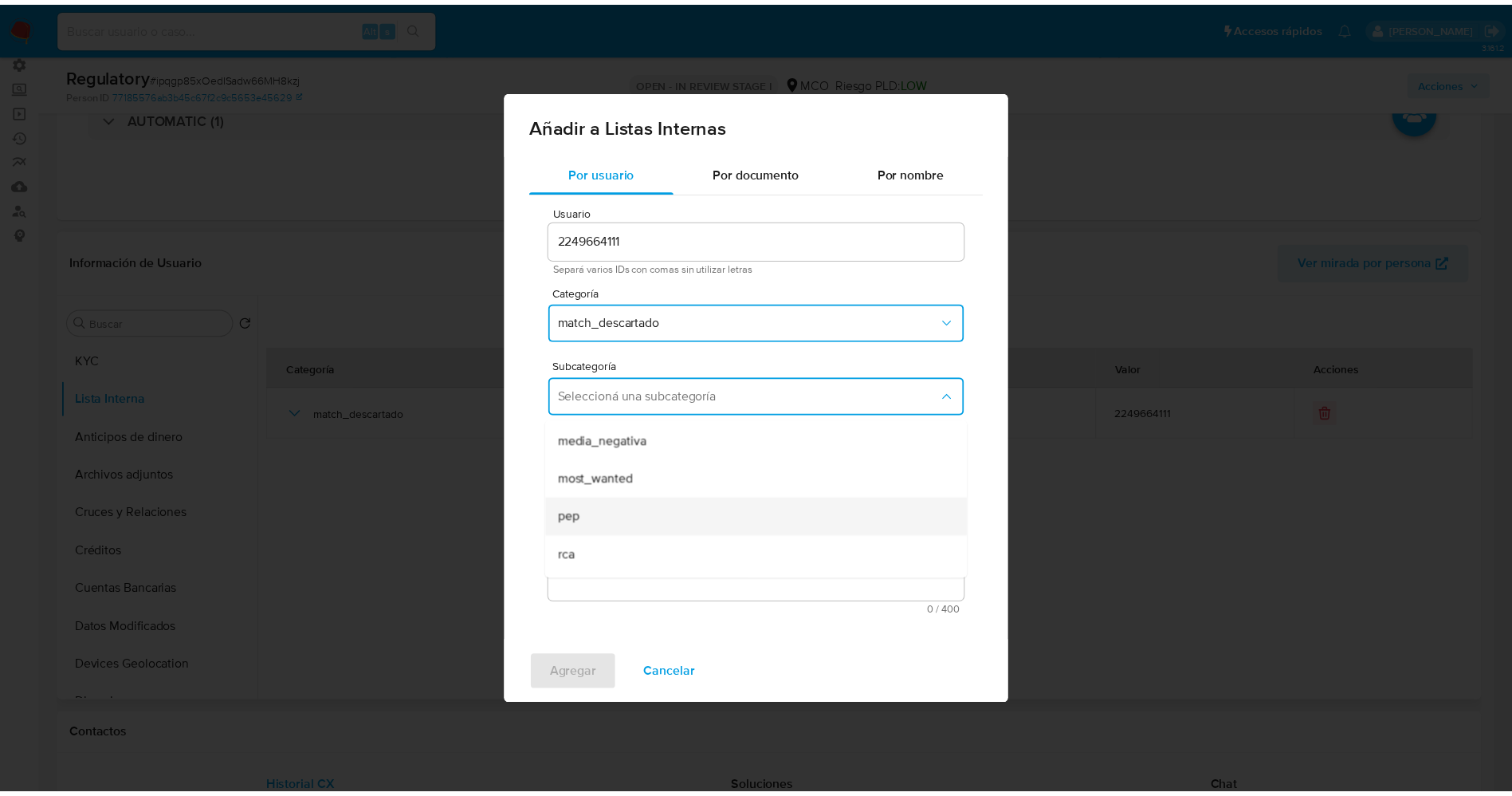
scroll to position [108, 0]
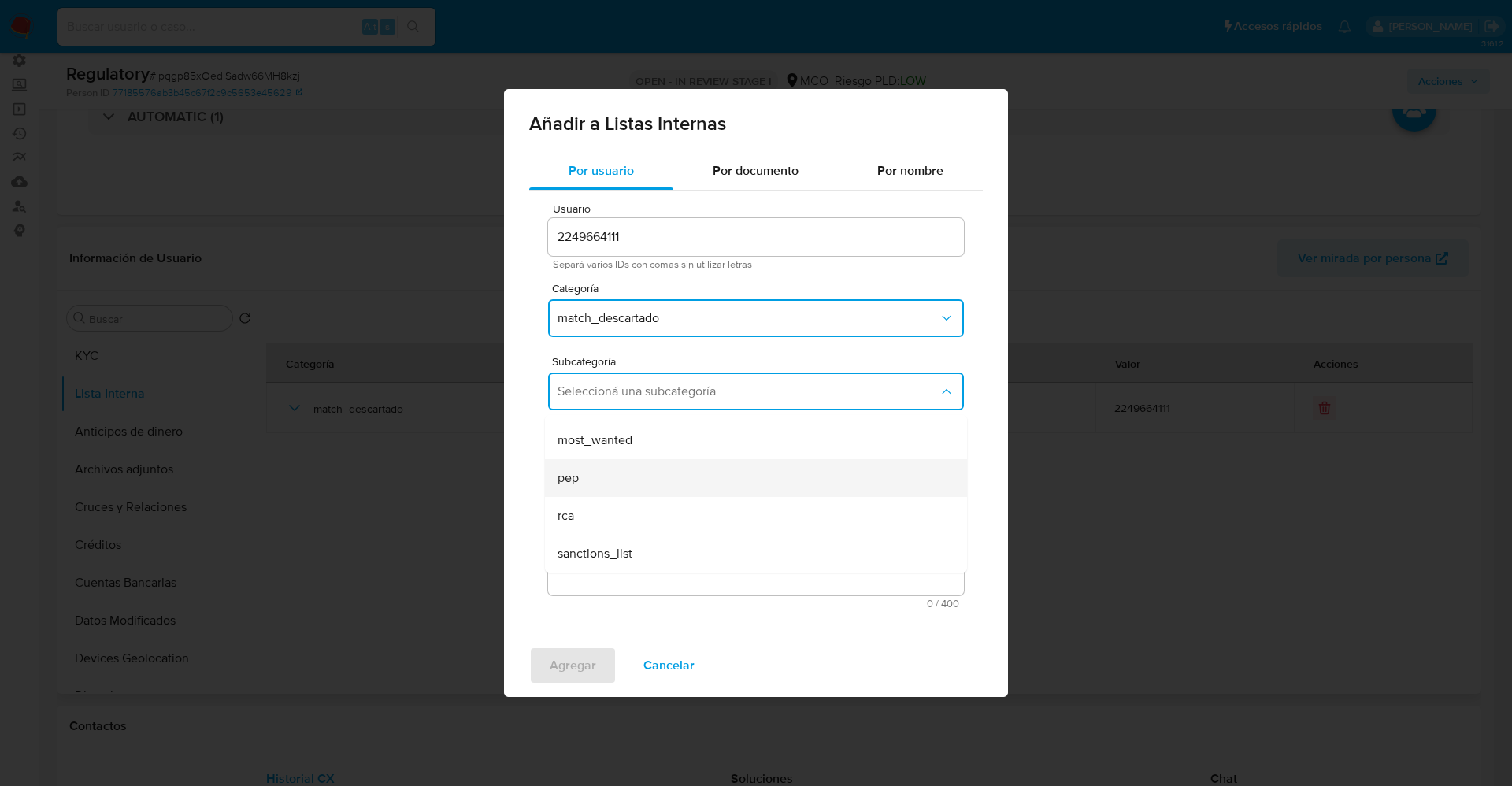
click at [633, 479] on div "pep" at bounding box center [751, 478] width 387 height 38
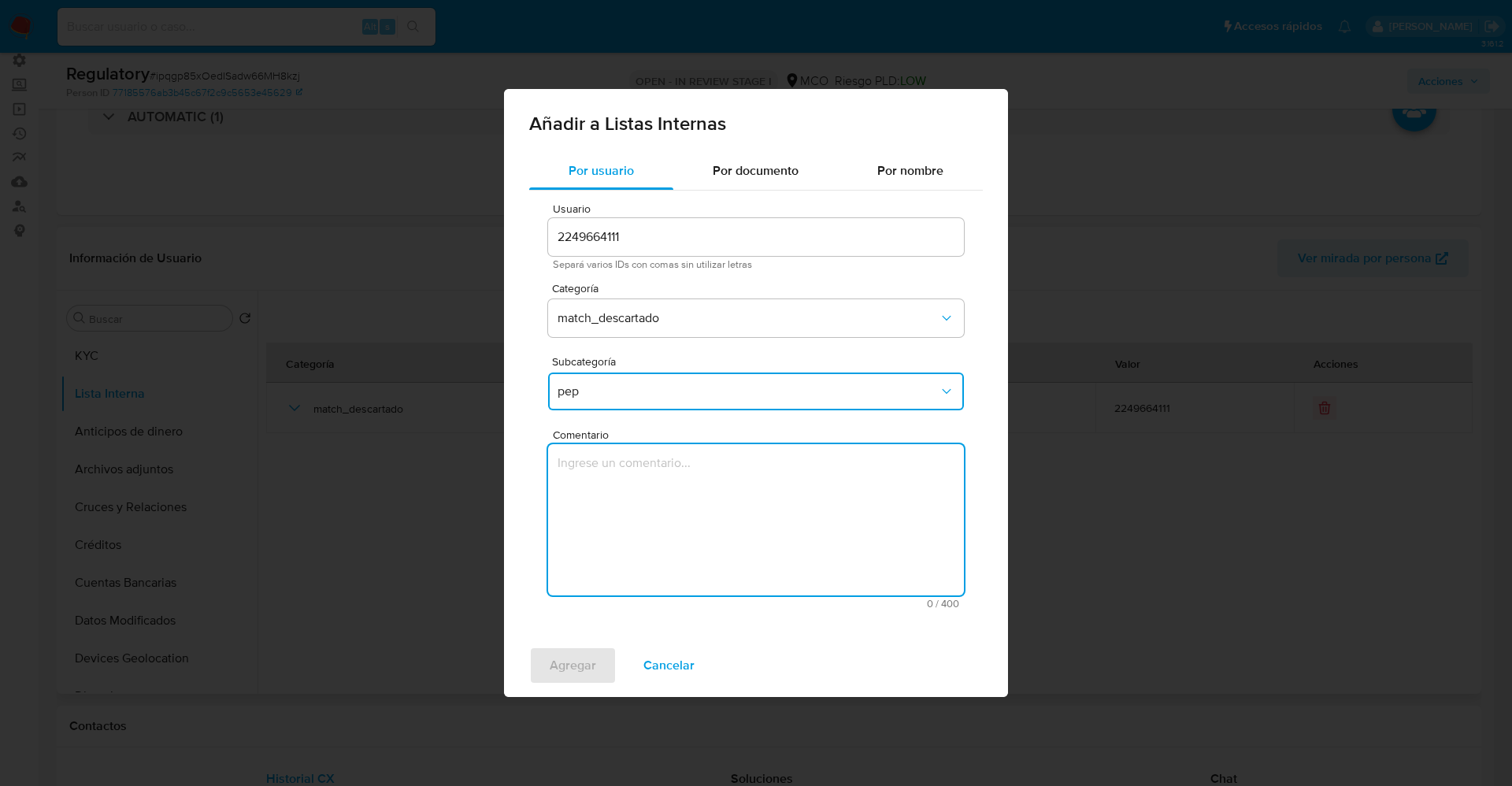
click at [633, 479] on textarea "Comentario" at bounding box center [756, 519] width 416 height 151
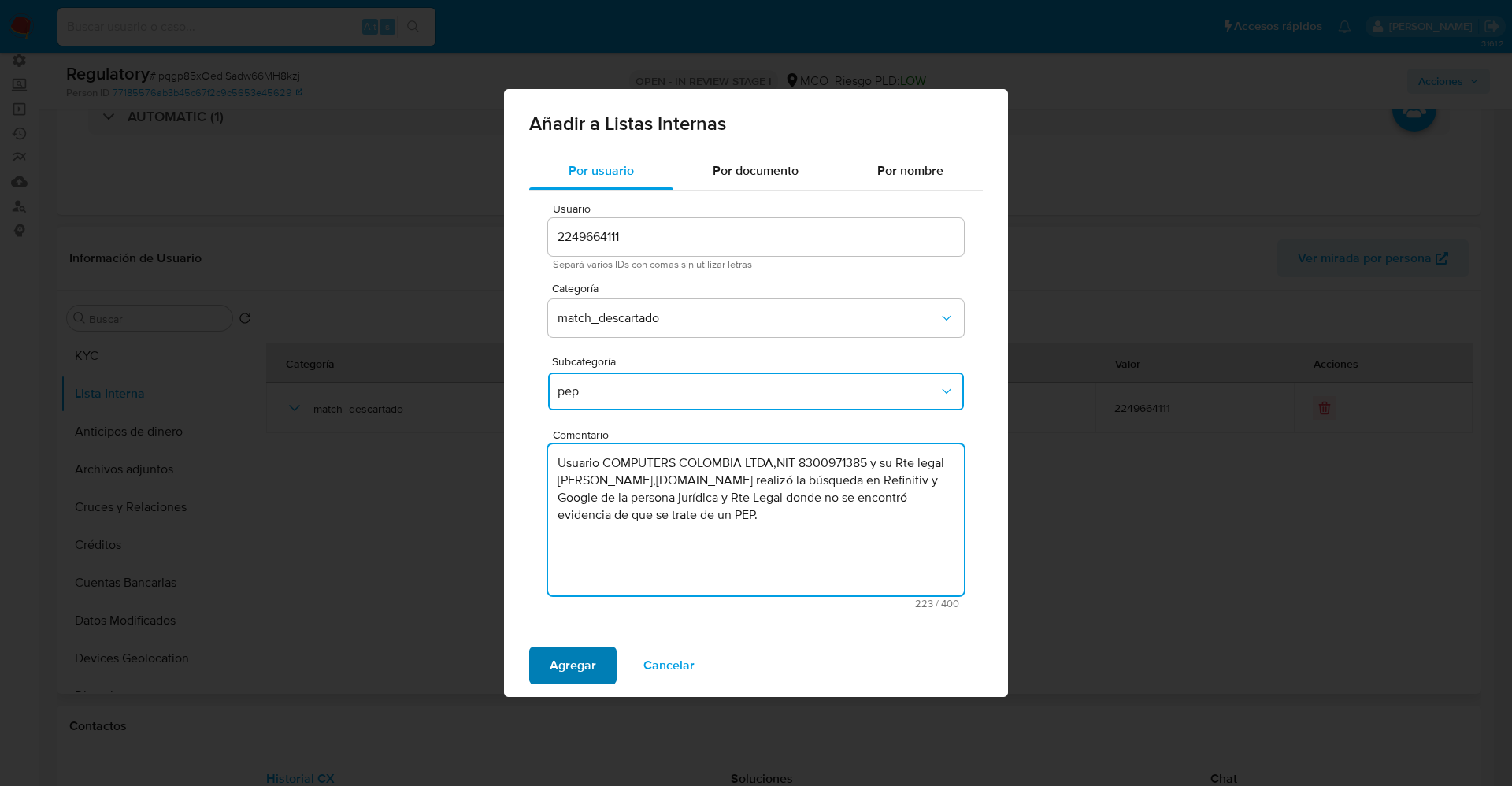
type textarea "Usuario COMPUTERS COLOMBIA LTDA,NIT 8300971385 y su Rte legal Leonel Rozo,CC794…"
click at [562, 663] on span "Agregar" at bounding box center [573, 664] width 46 height 34
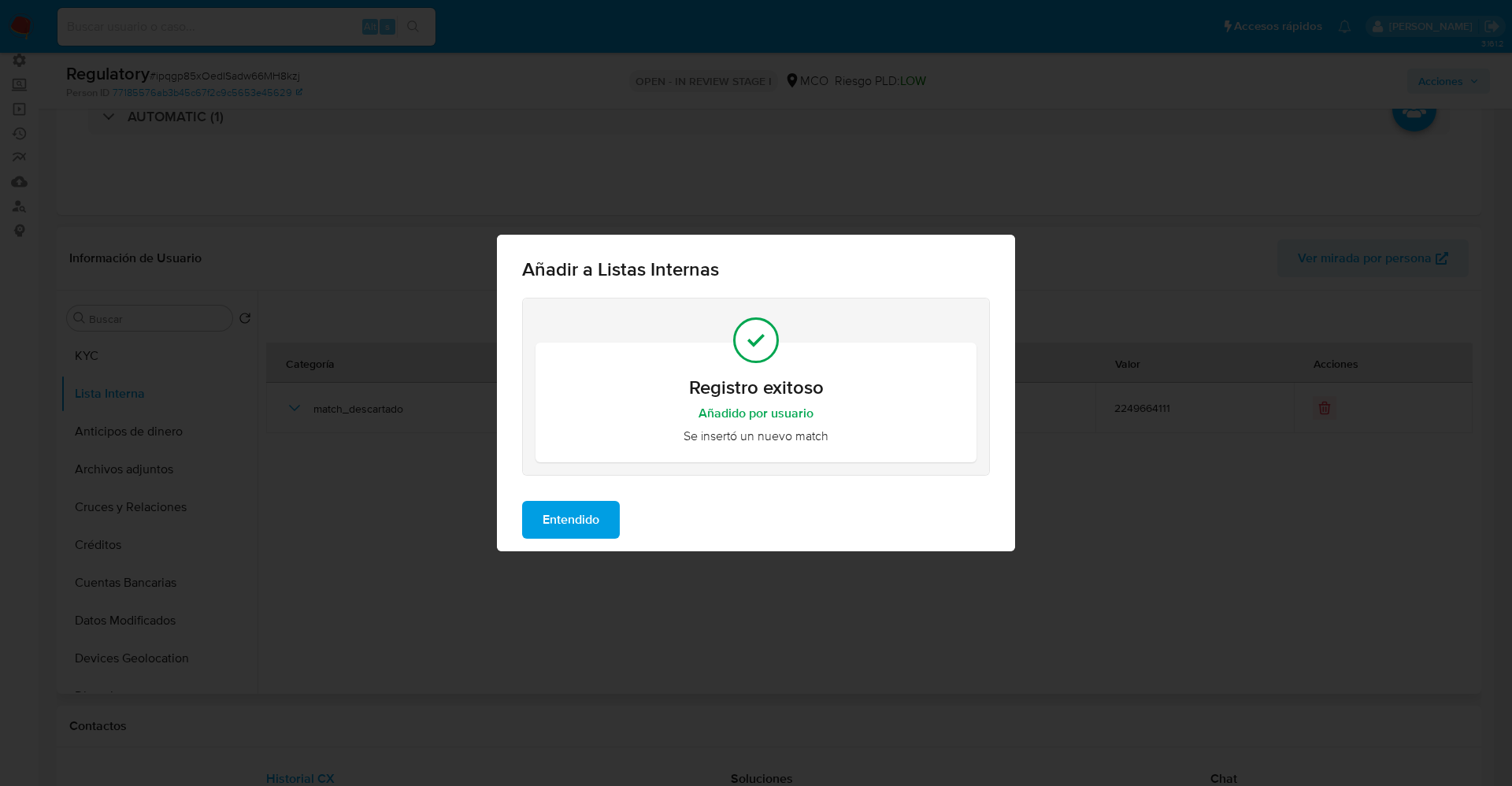
click at [606, 527] on button "Entendido" at bounding box center [570, 520] width 97 height 38
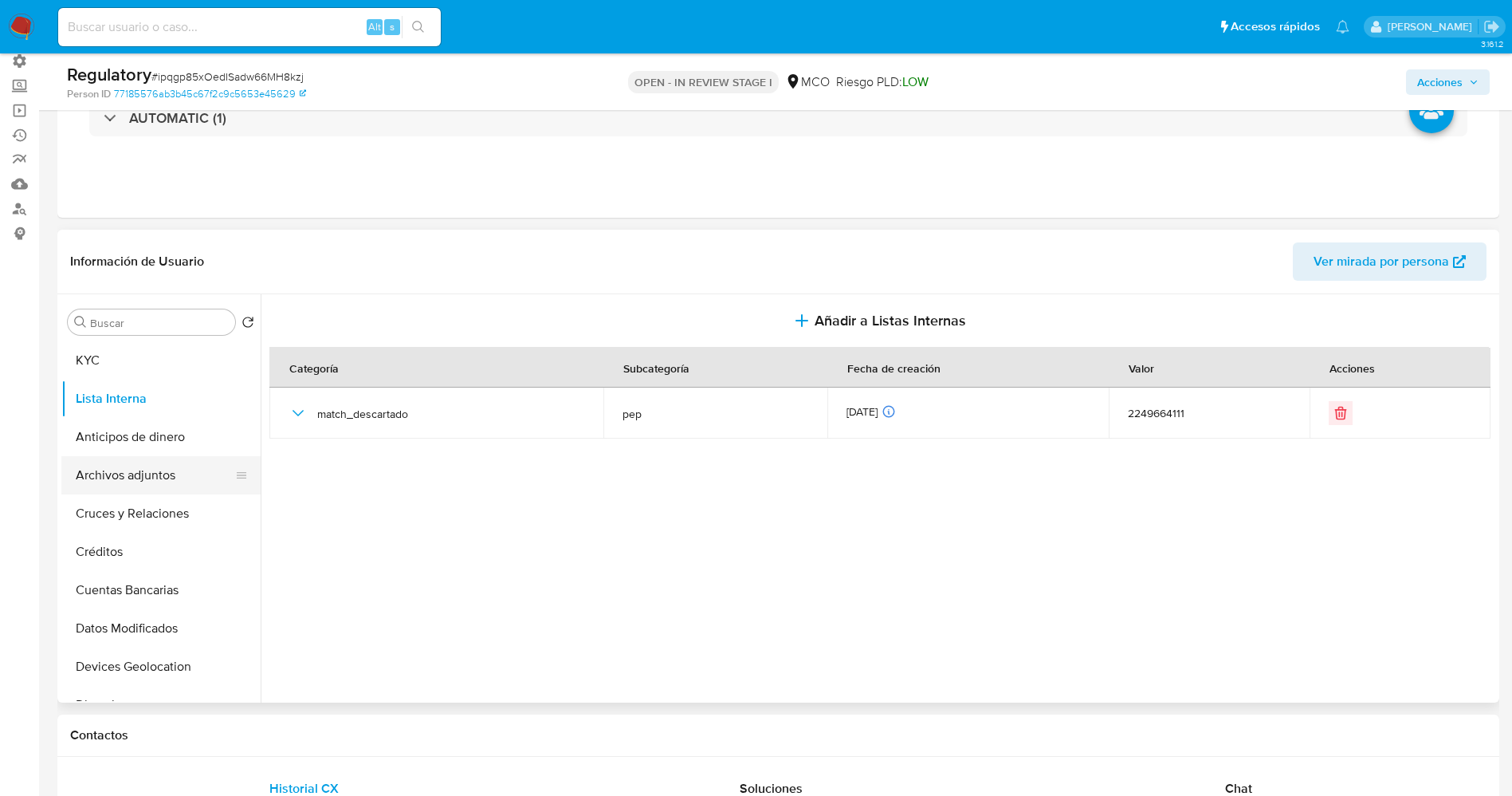
click at [106, 474] on button "Archivos adjuntos" at bounding box center [154, 475] width 187 height 39
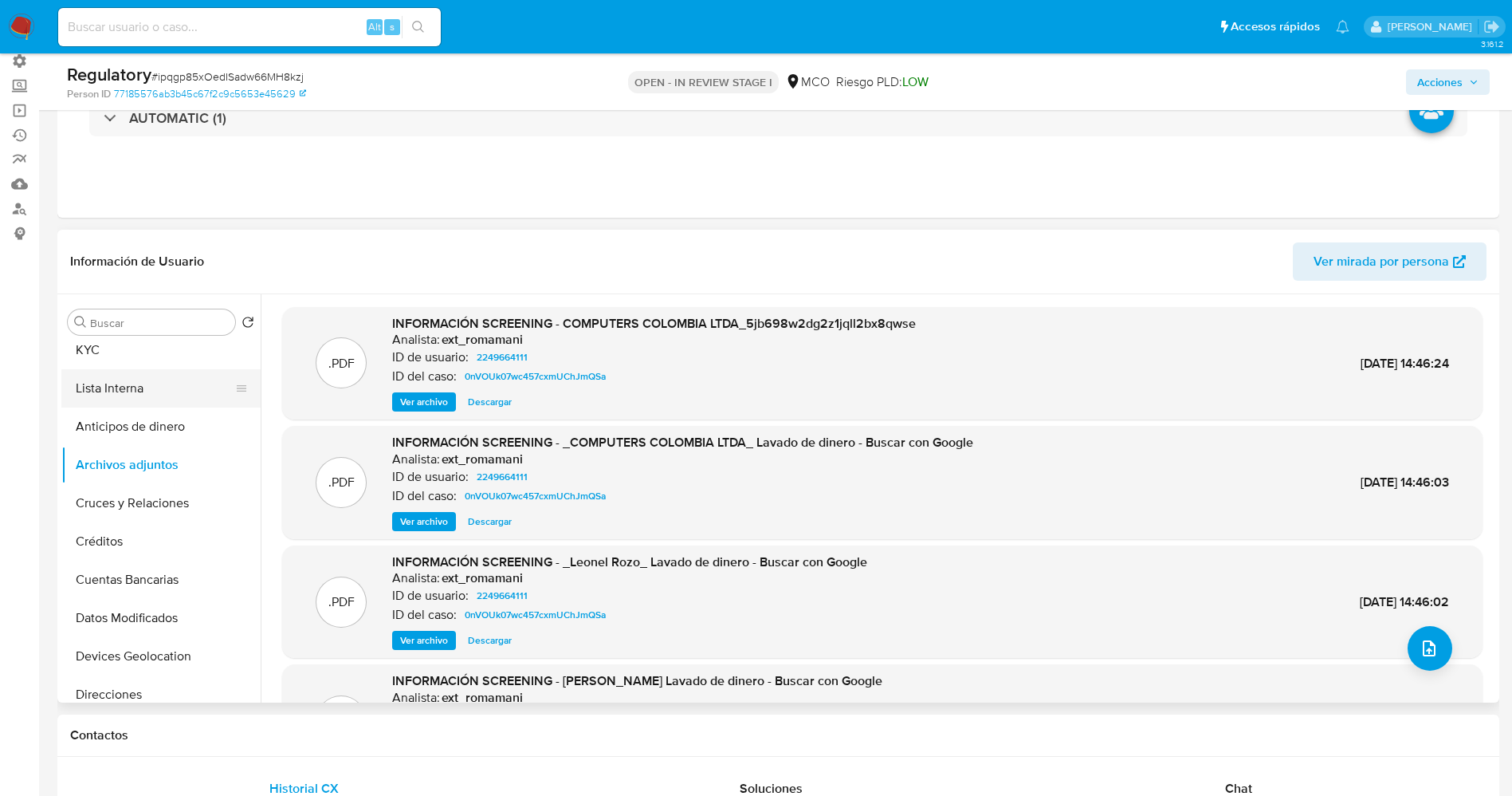
scroll to position [0, 0]
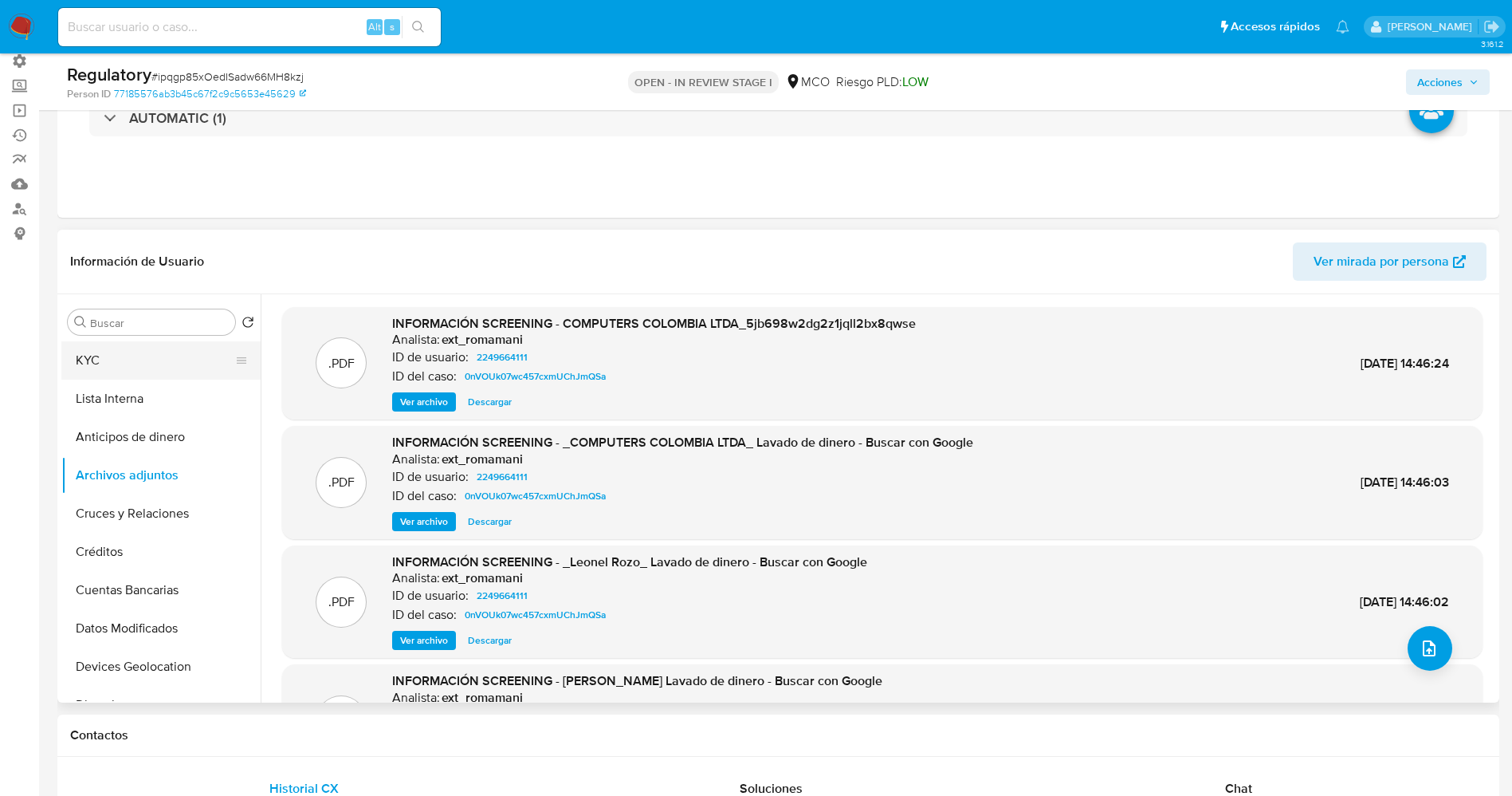
click at [118, 370] on button "KYC" at bounding box center [154, 360] width 187 height 39
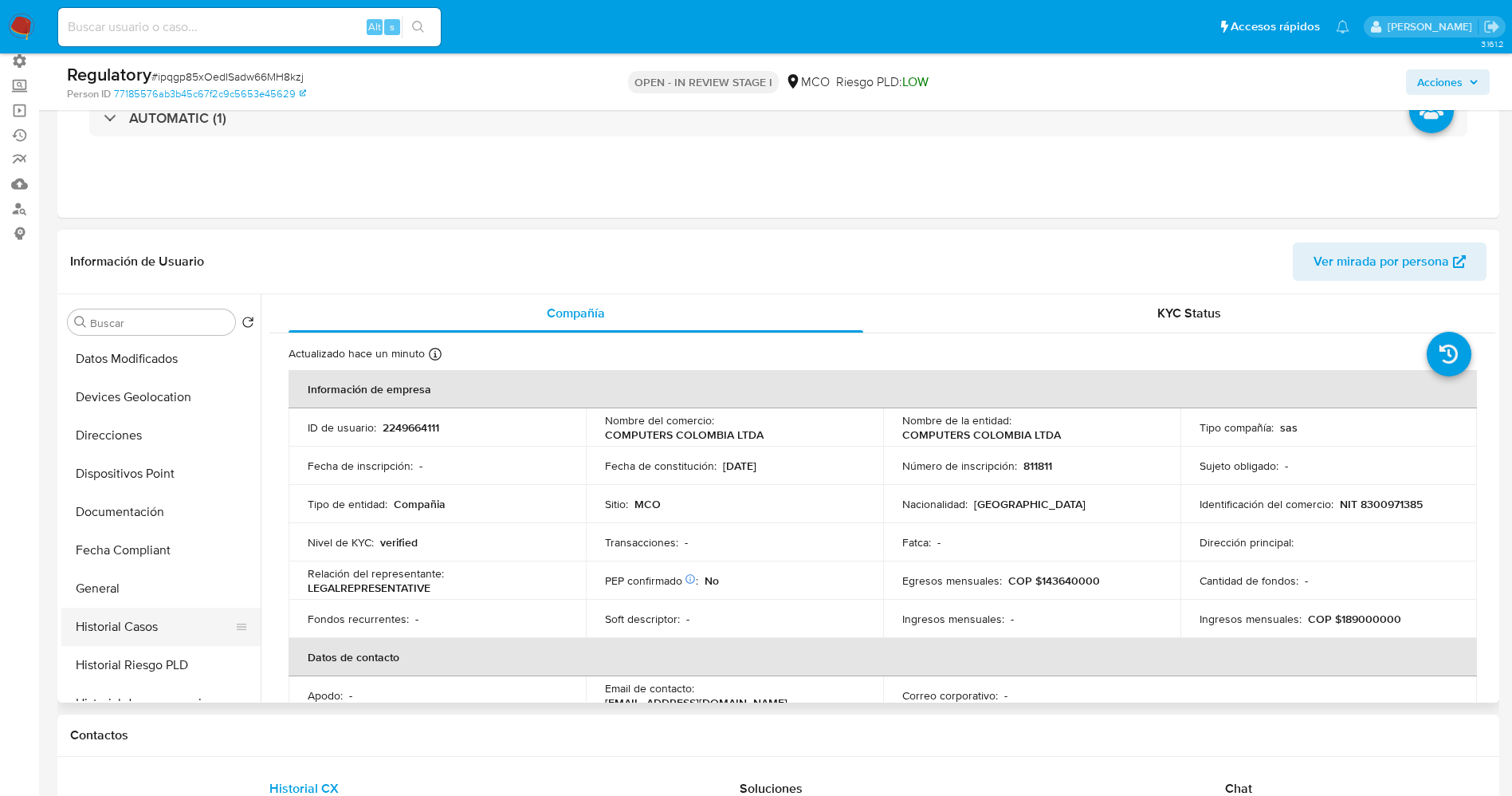
scroll to position [239, 0]
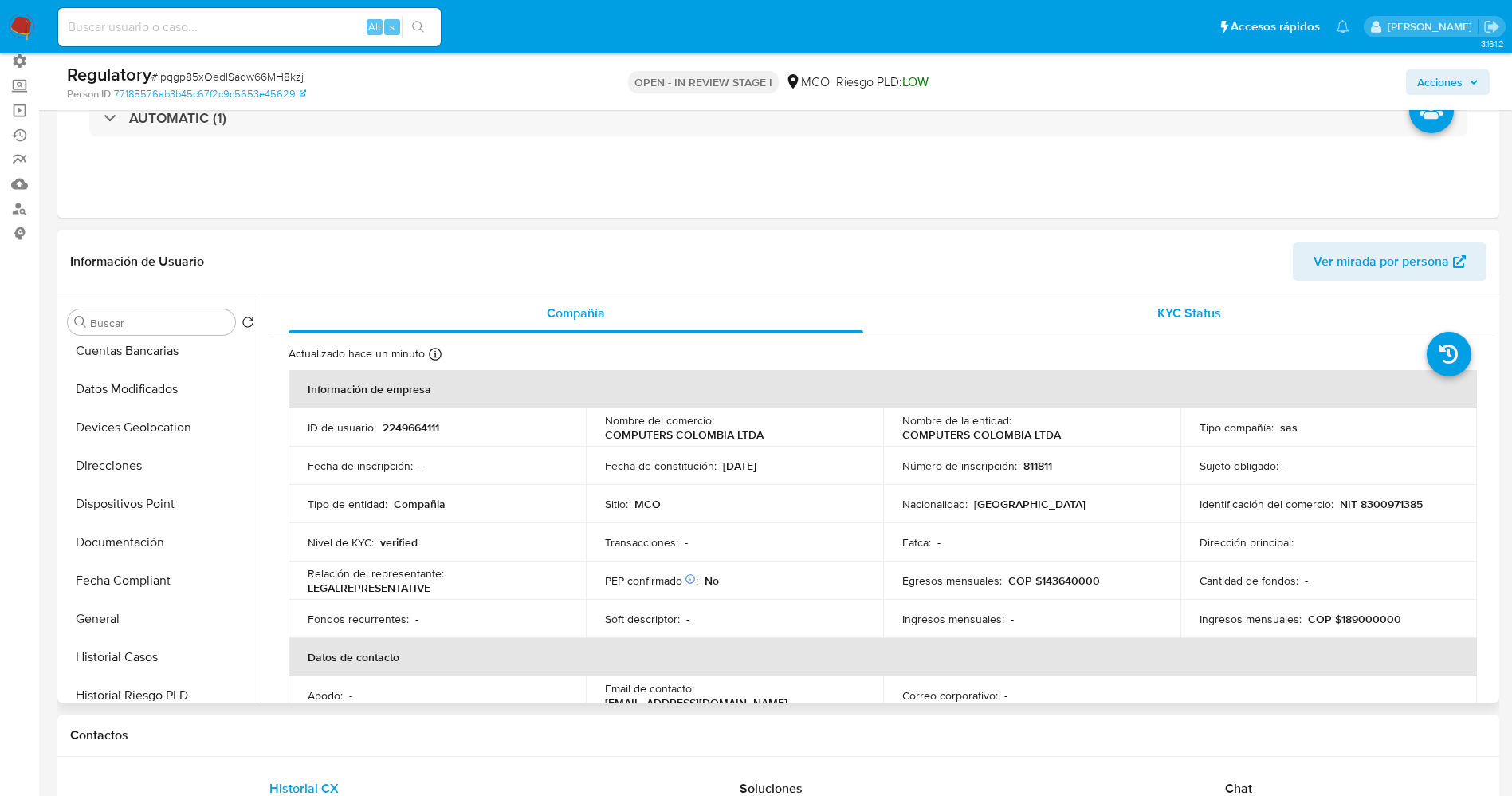
click at [1193, 313] on span "KYC Status" at bounding box center [1190, 313] width 64 height 19
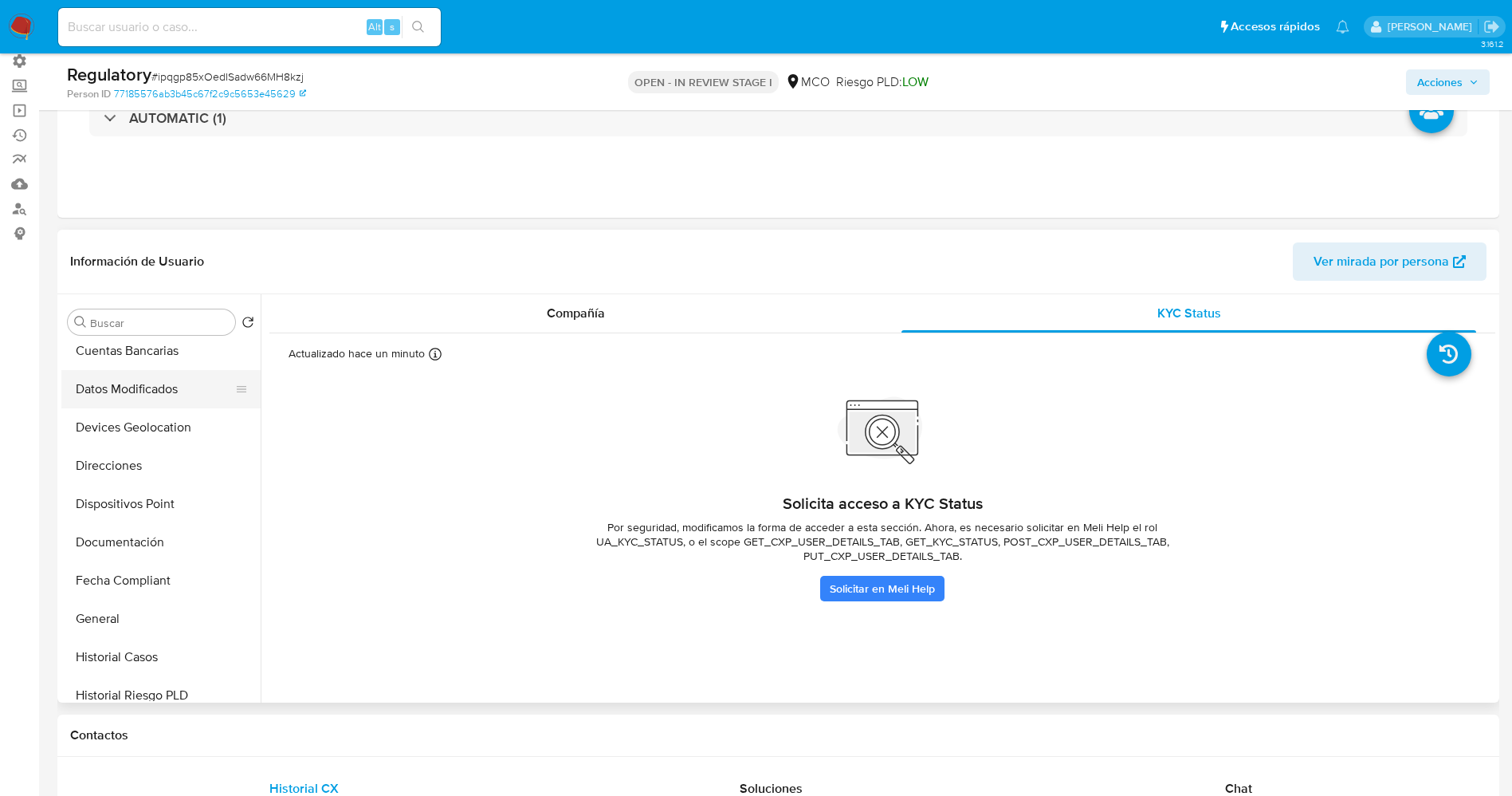
click at [145, 390] on button "Datos Modificados" at bounding box center [154, 389] width 187 height 39
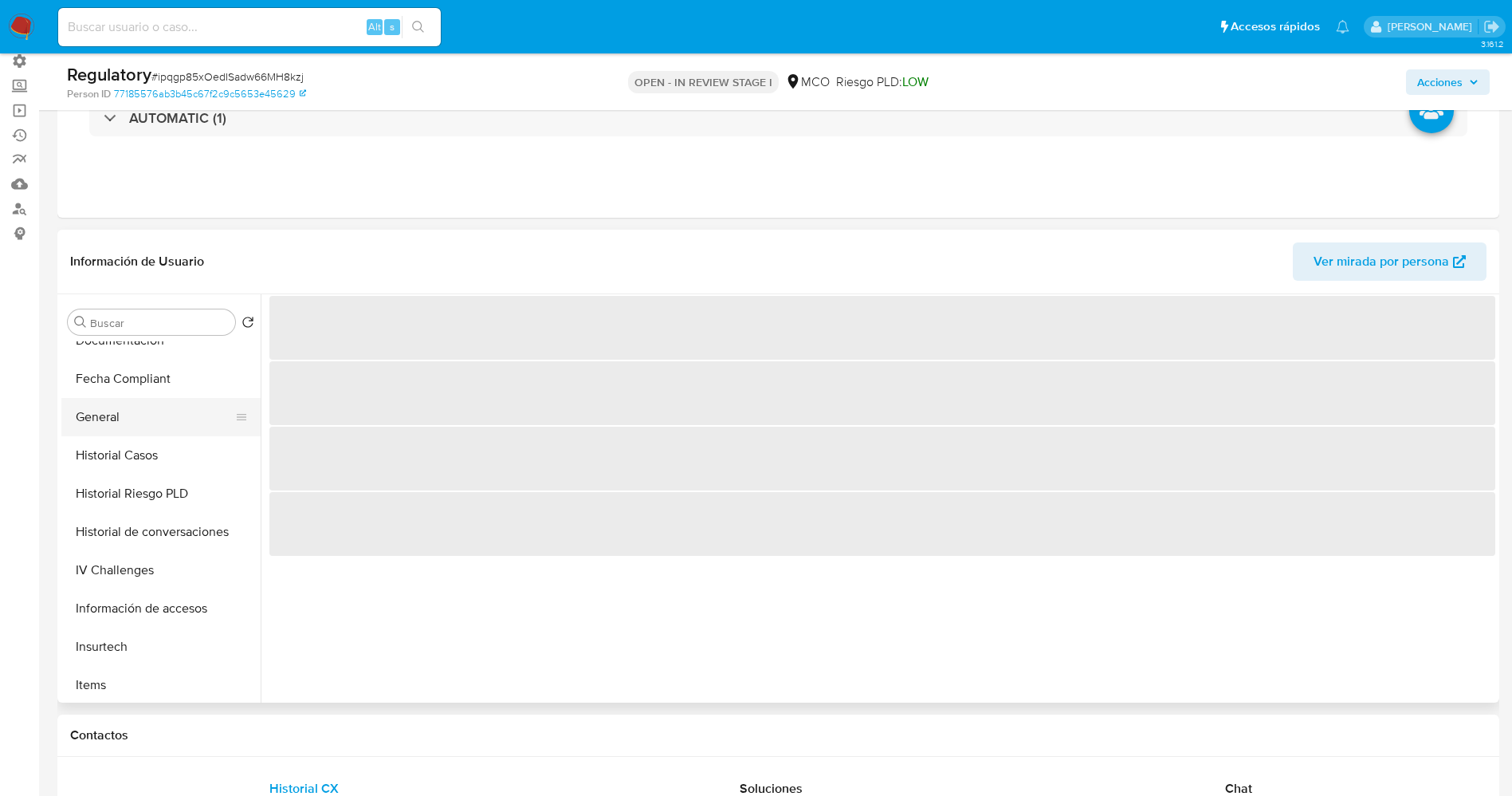
scroll to position [478, 0]
click at [153, 423] on button "Historial Casos" at bounding box center [154, 417] width 187 height 39
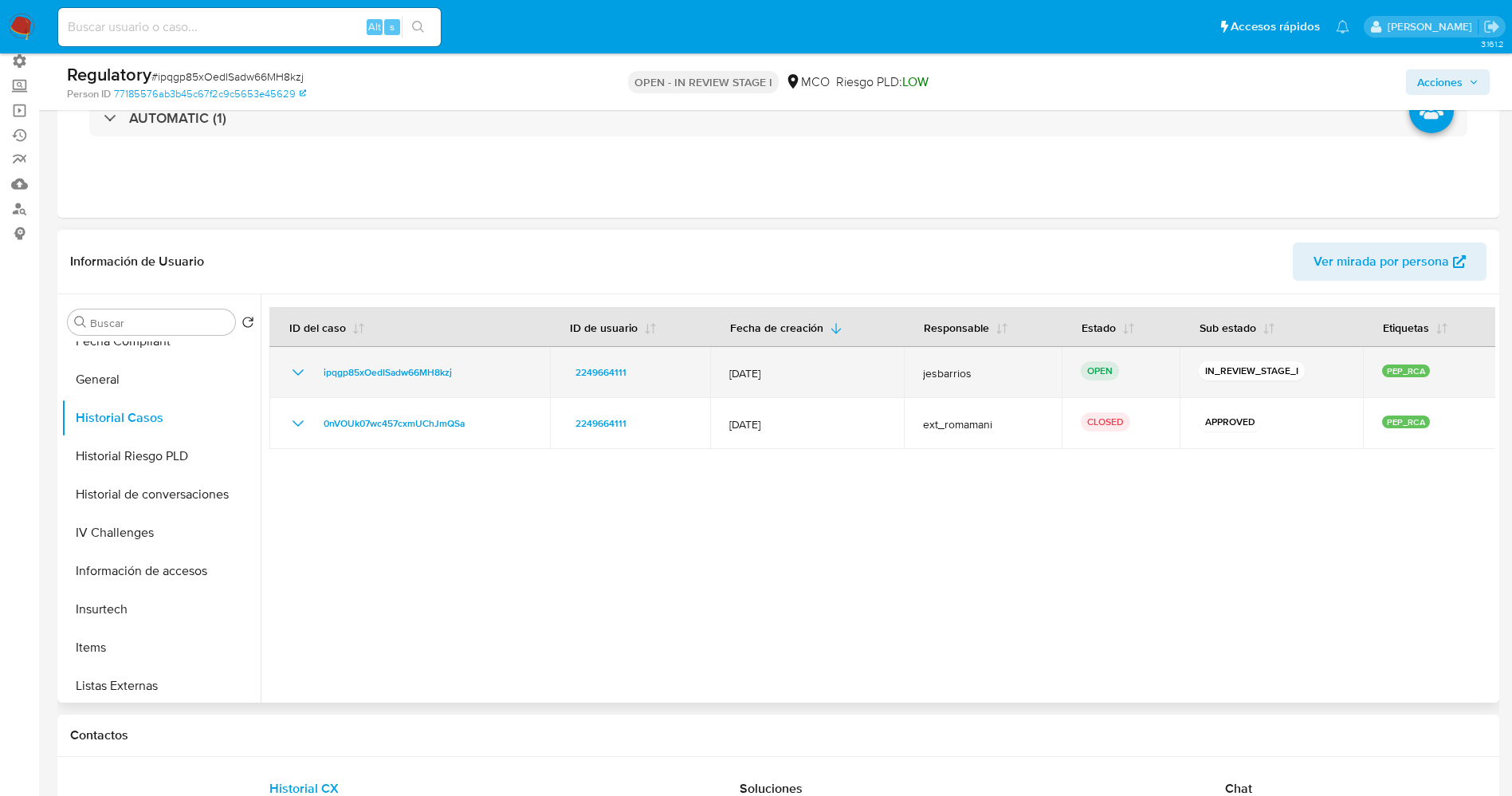
click at [300, 376] on icon "Mostrar/Ocultar" at bounding box center [298, 372] width 19 height 19
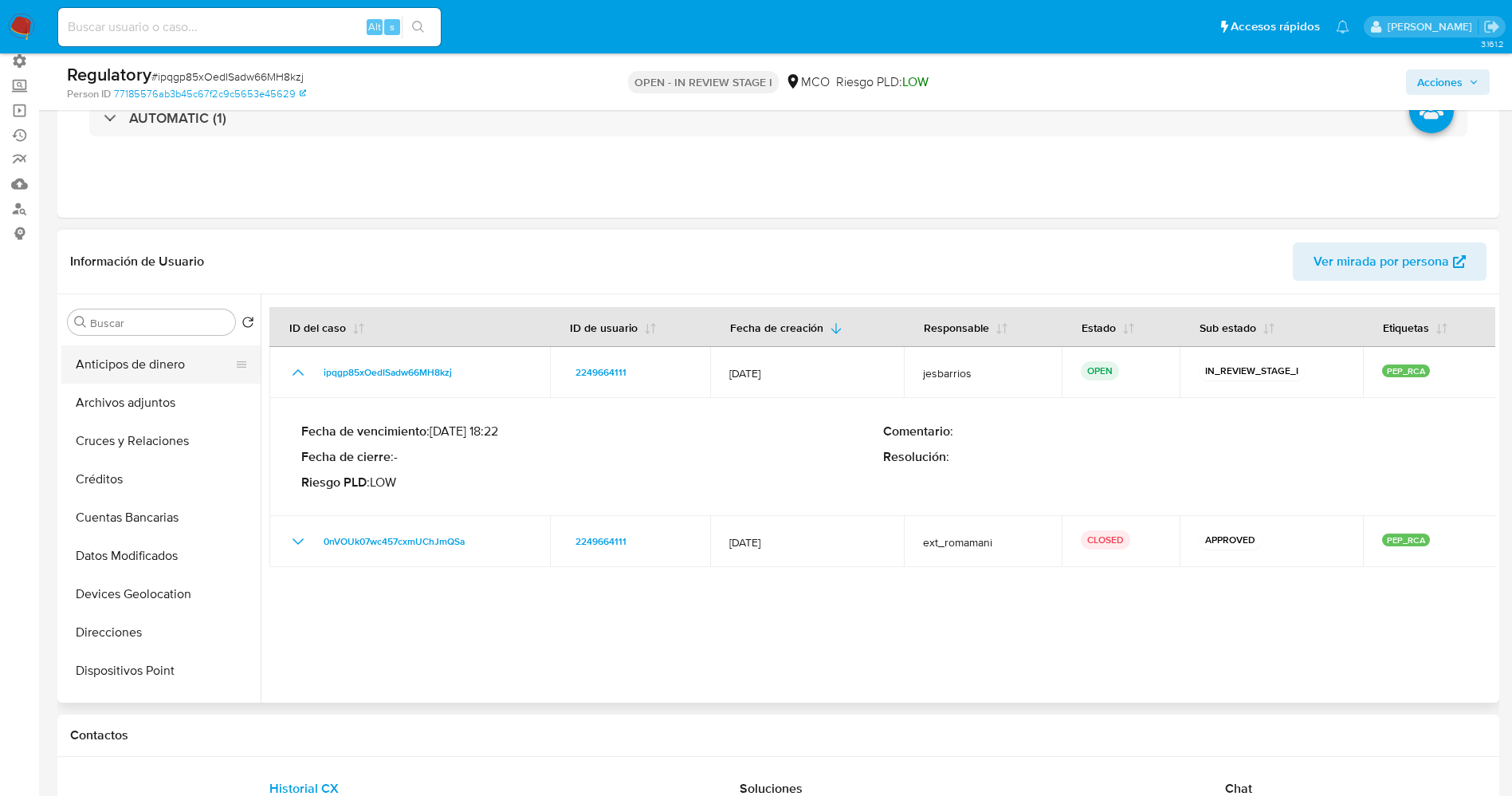
scroll to position [0, 0]
click at [125, 401] on button "Lista Interna" at bounding box center [154, 398] width 187 height 39
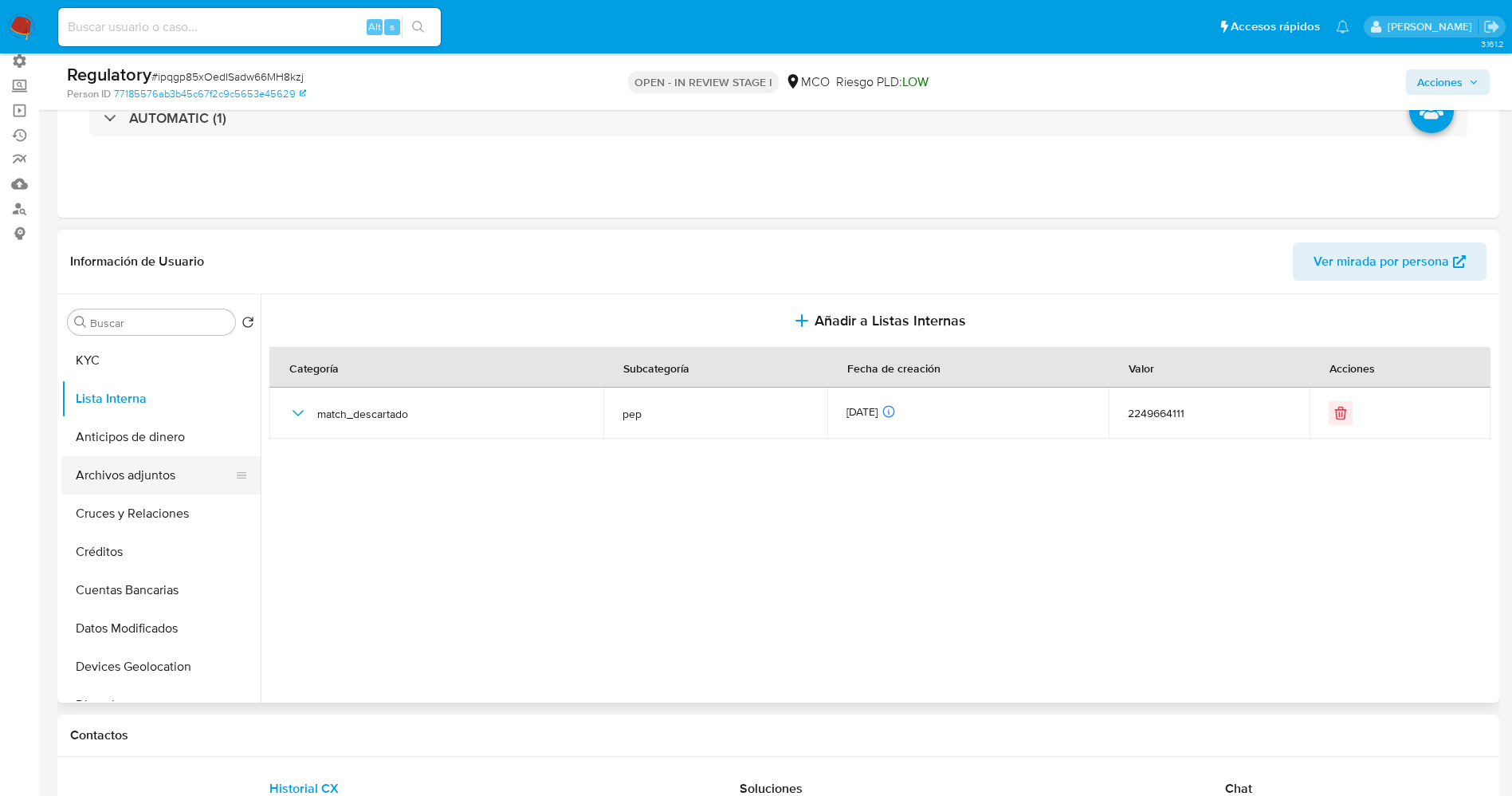
click at [147, 475] on button "Archivos adjuntos" at bounding box center [154, 475] width 187 height 39
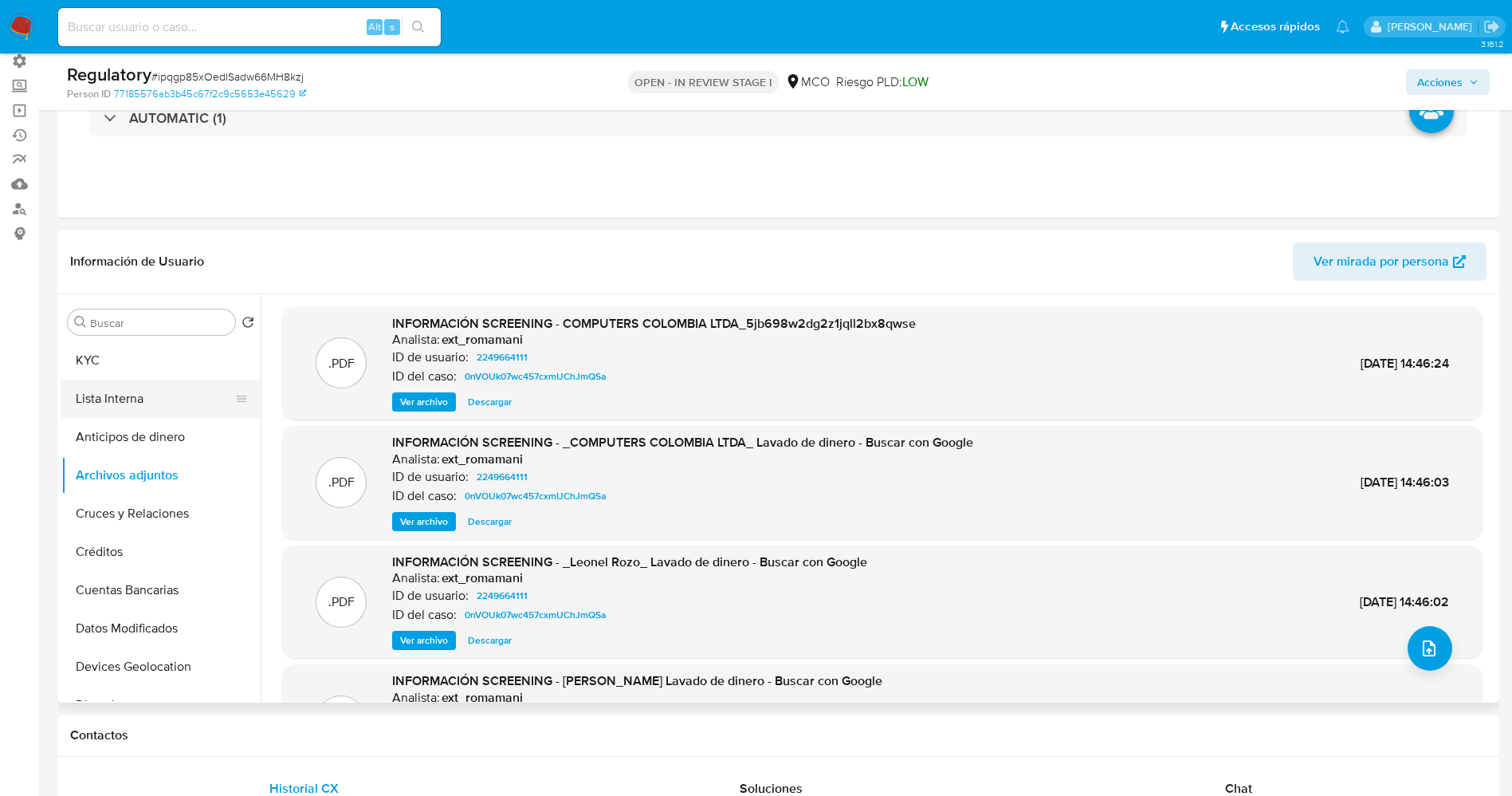
click at [142, 392] on button "Lista Interna" at bounding box center [154, 398] width 187 height 39
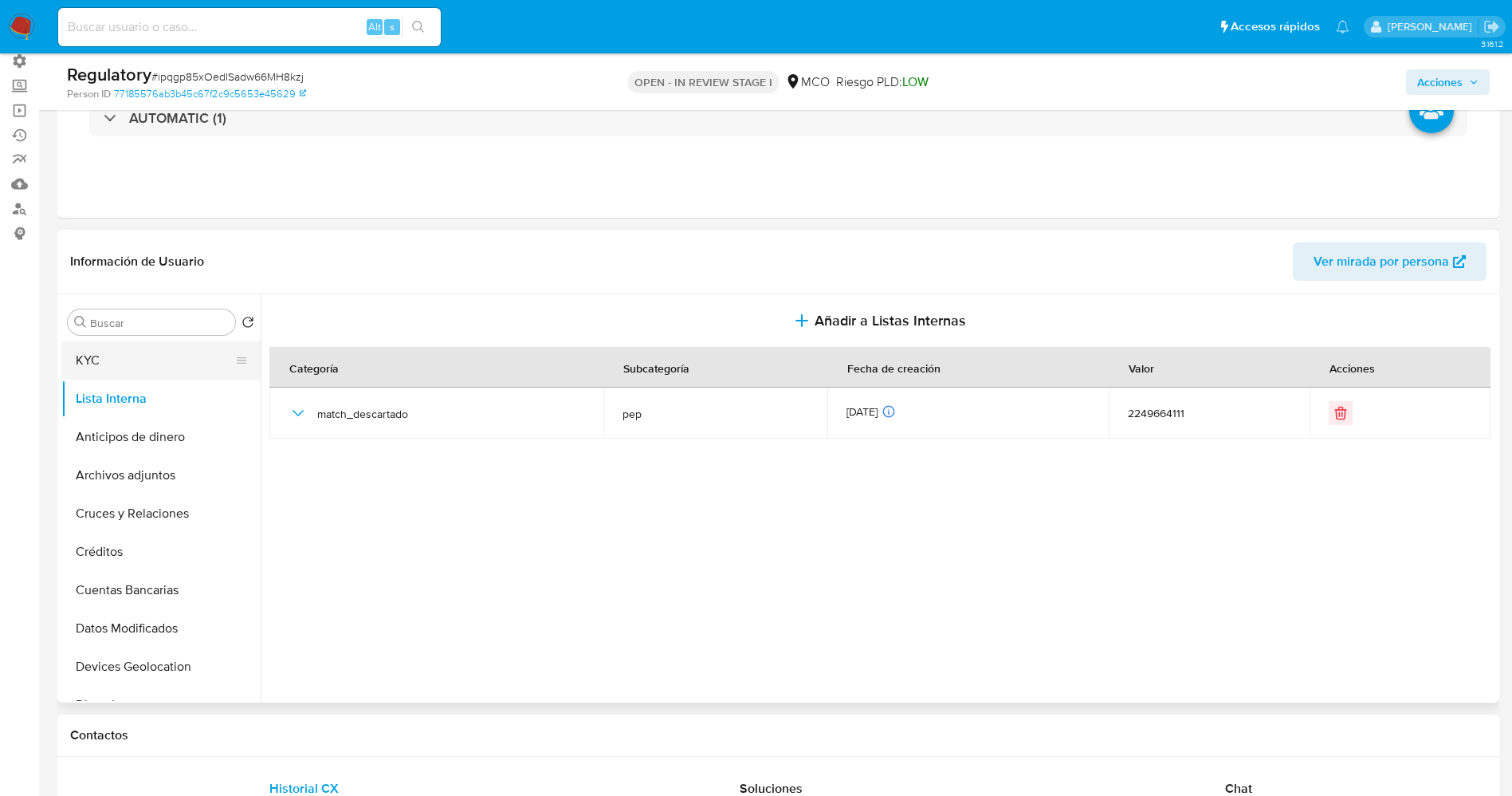
click at [132, 375] on button "KYC" at bounding box center [154, 360] width 187 height 39
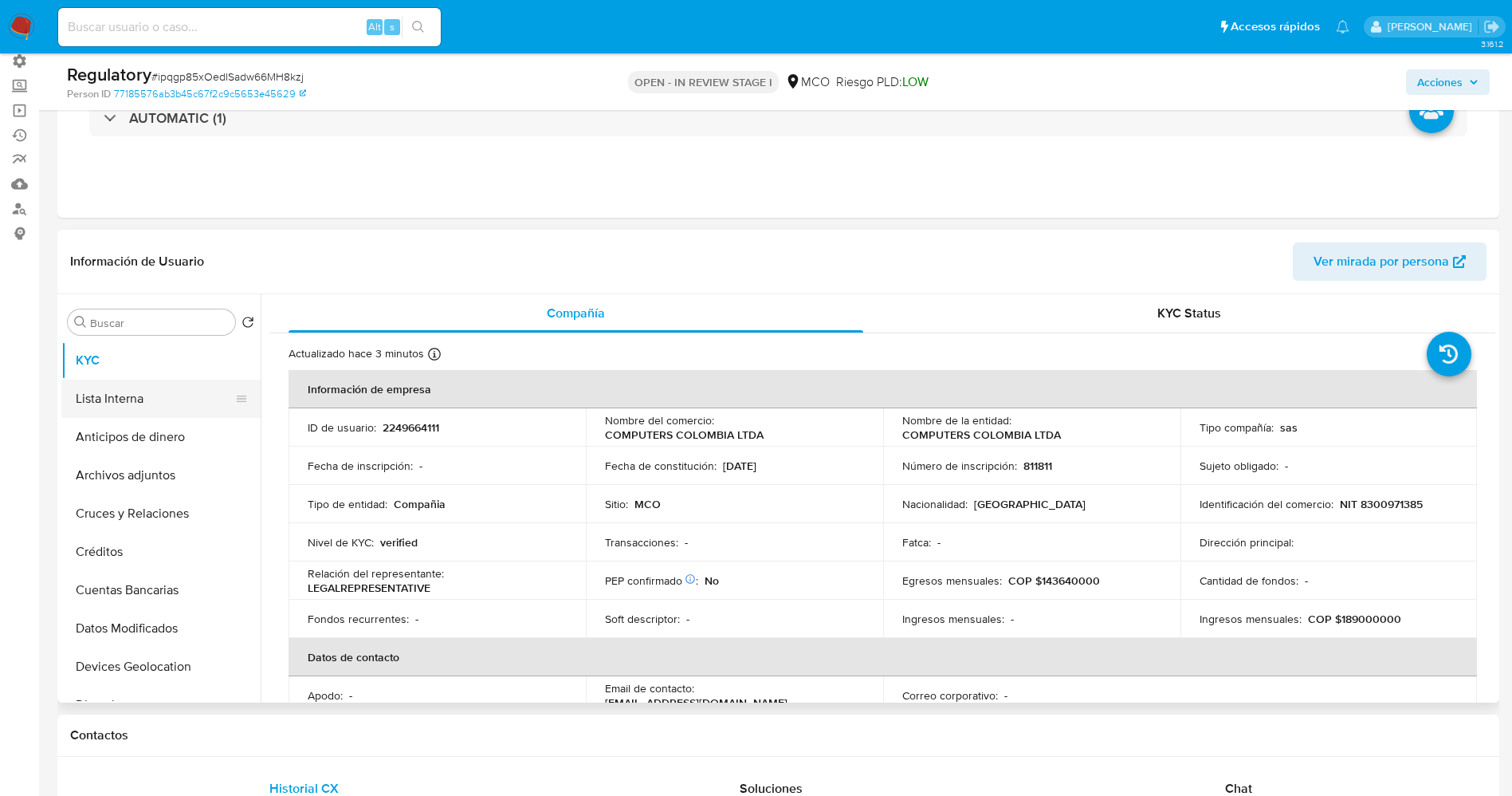
click at [164, 408] on button "Lista Interna" at bounding box center [154, 398] width 187 height 39
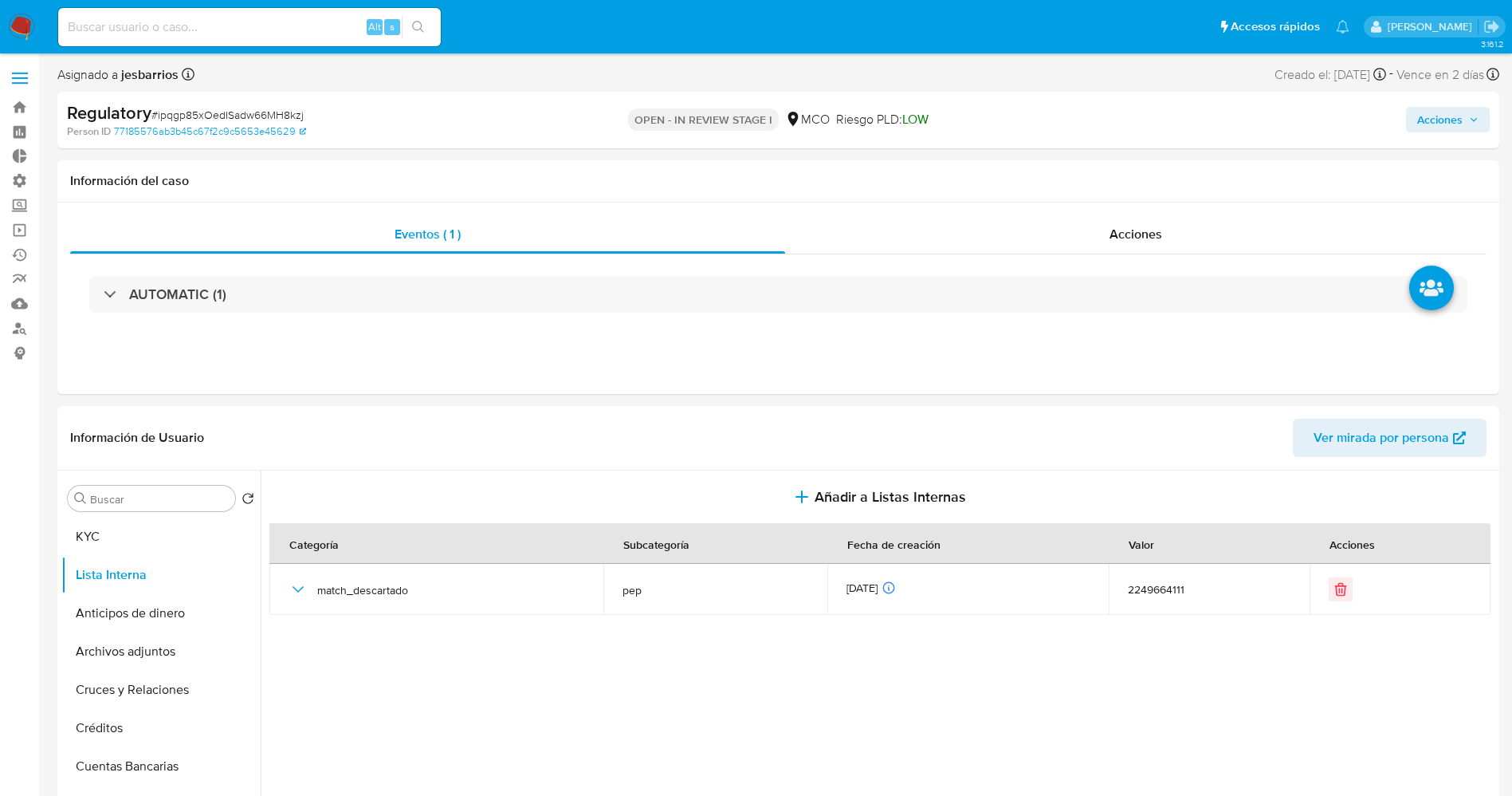
click at [1447, 108] on span "Acciones" at bounding box center [1440, 119] width 45 height 25
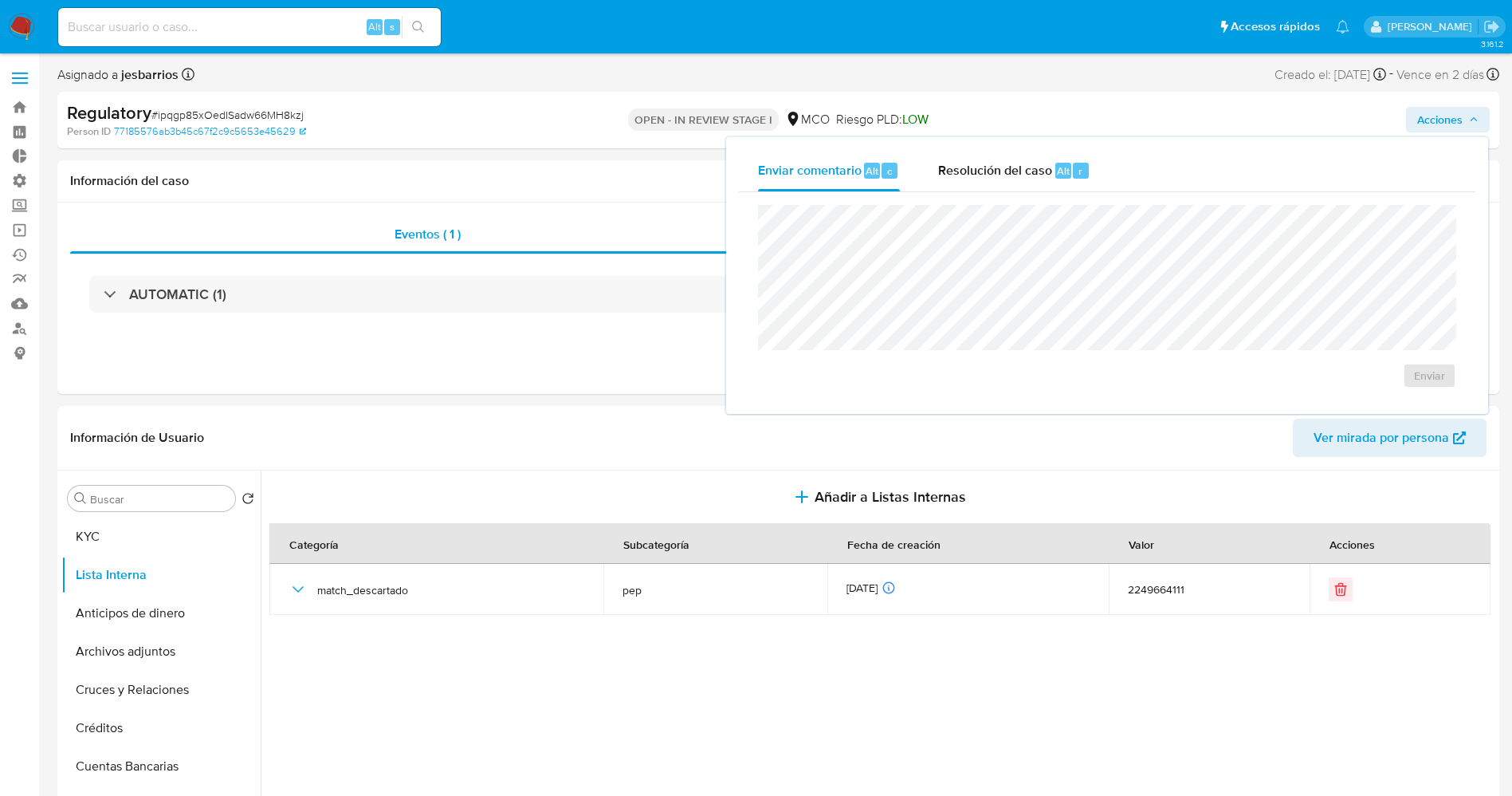
click at [1059, 192] on div "Enviar" at bounding box center [1107, 296] width 737 height 209
drag, startPoint x: 1052, startPoint y: 181, endPoint x: 1047, endPoint y: 197, distance: 16.8
click at [1052, 184] on div "Resolución del caso Alt r" at bounding box center [1014, 170] width 152 height 41
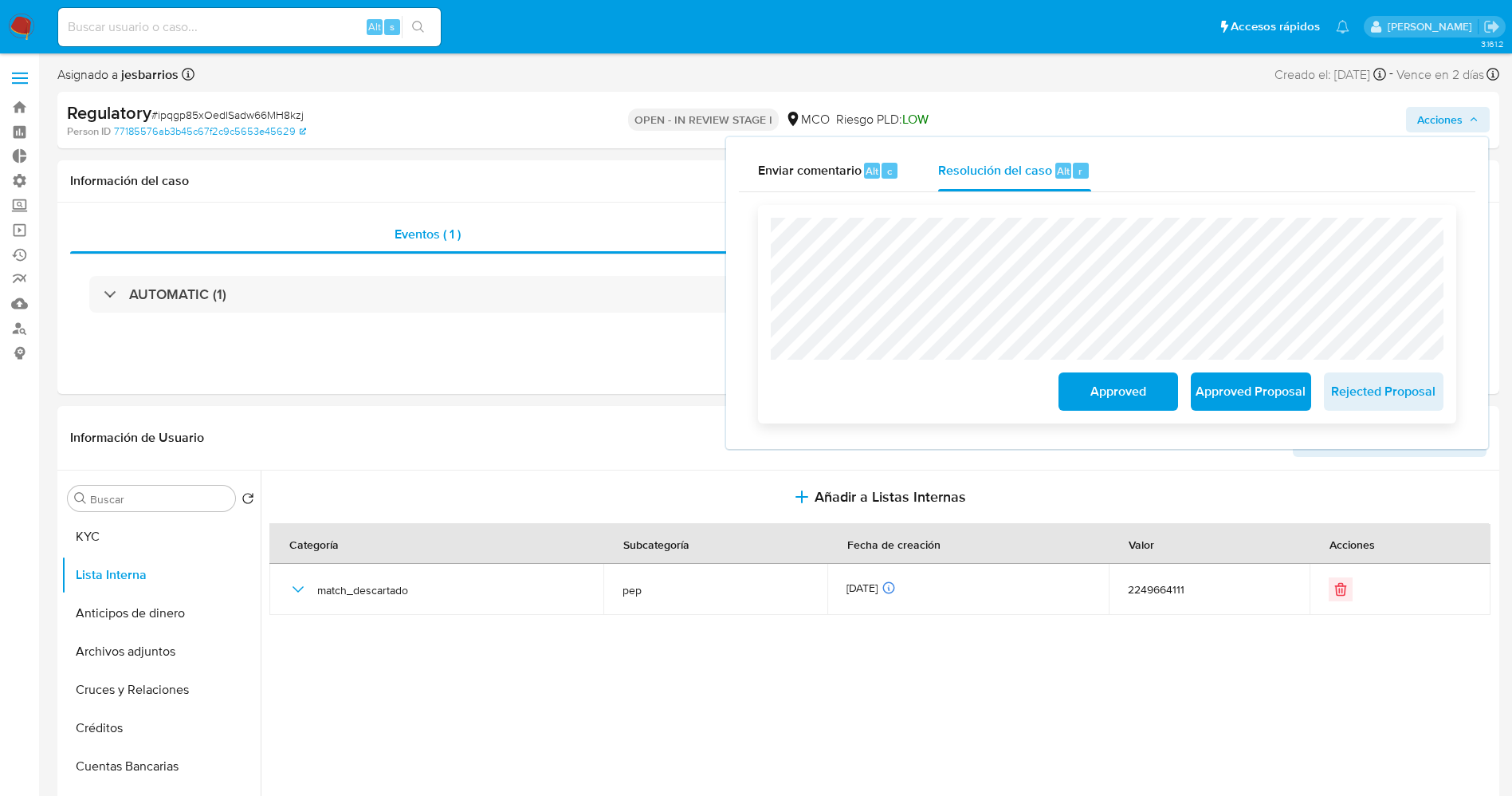
click at [1123, 389] on span "Approved" at bounding box center [1118, 391] width 78 height 35
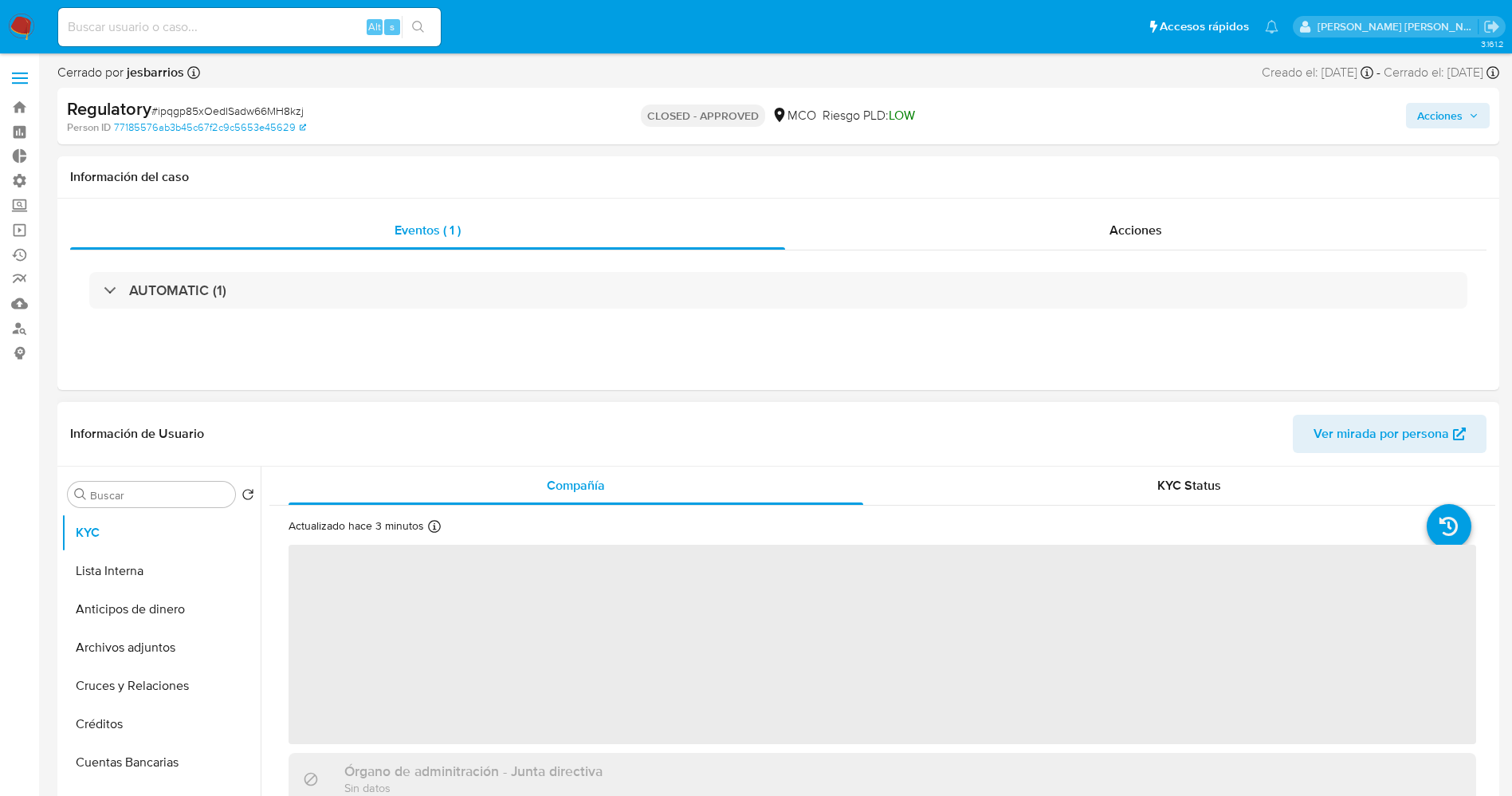
select select "10"
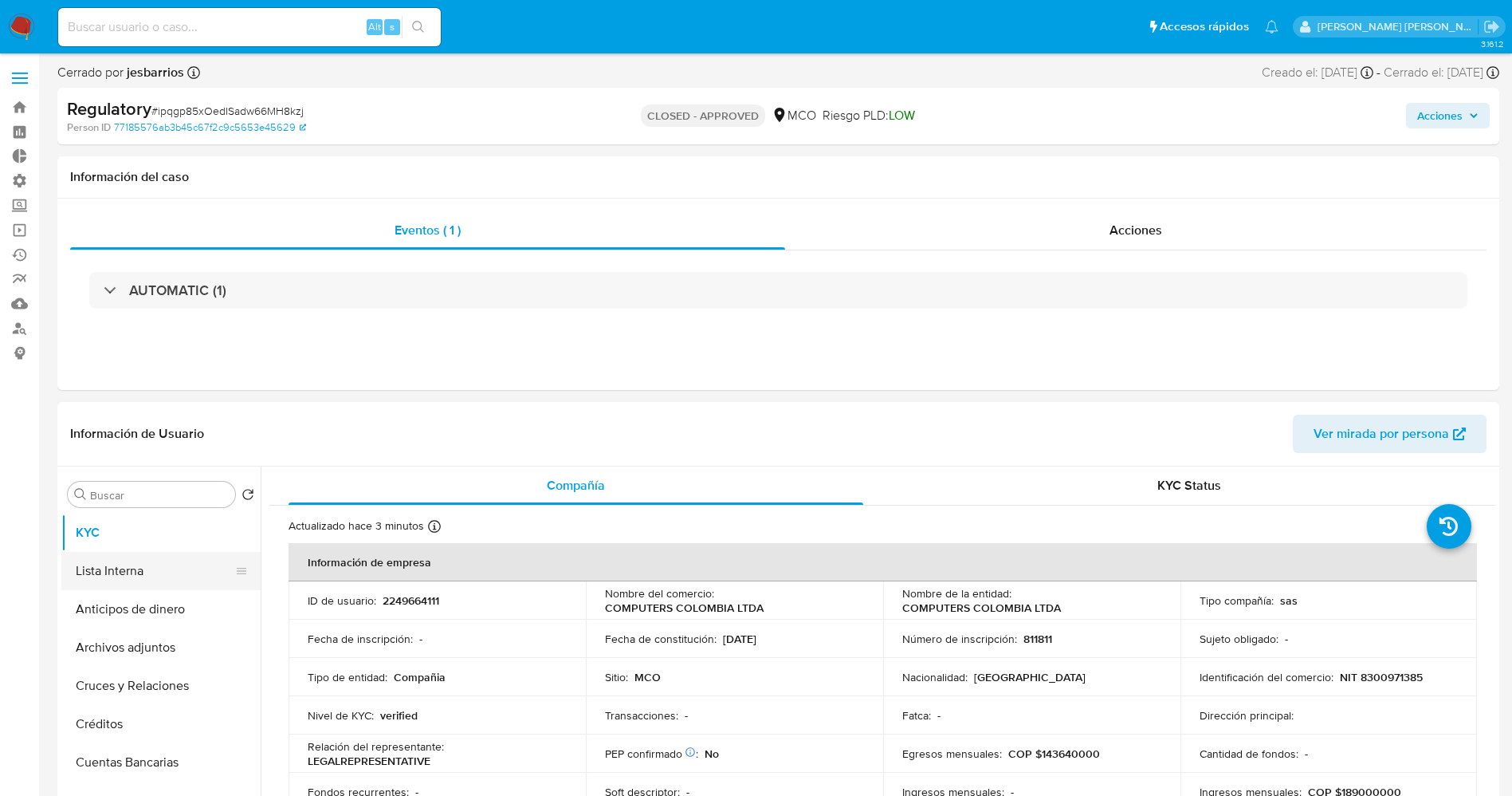
click at [127, 572] on button "Lista Interna" at bounding box center [154, 570] width 187 height 39
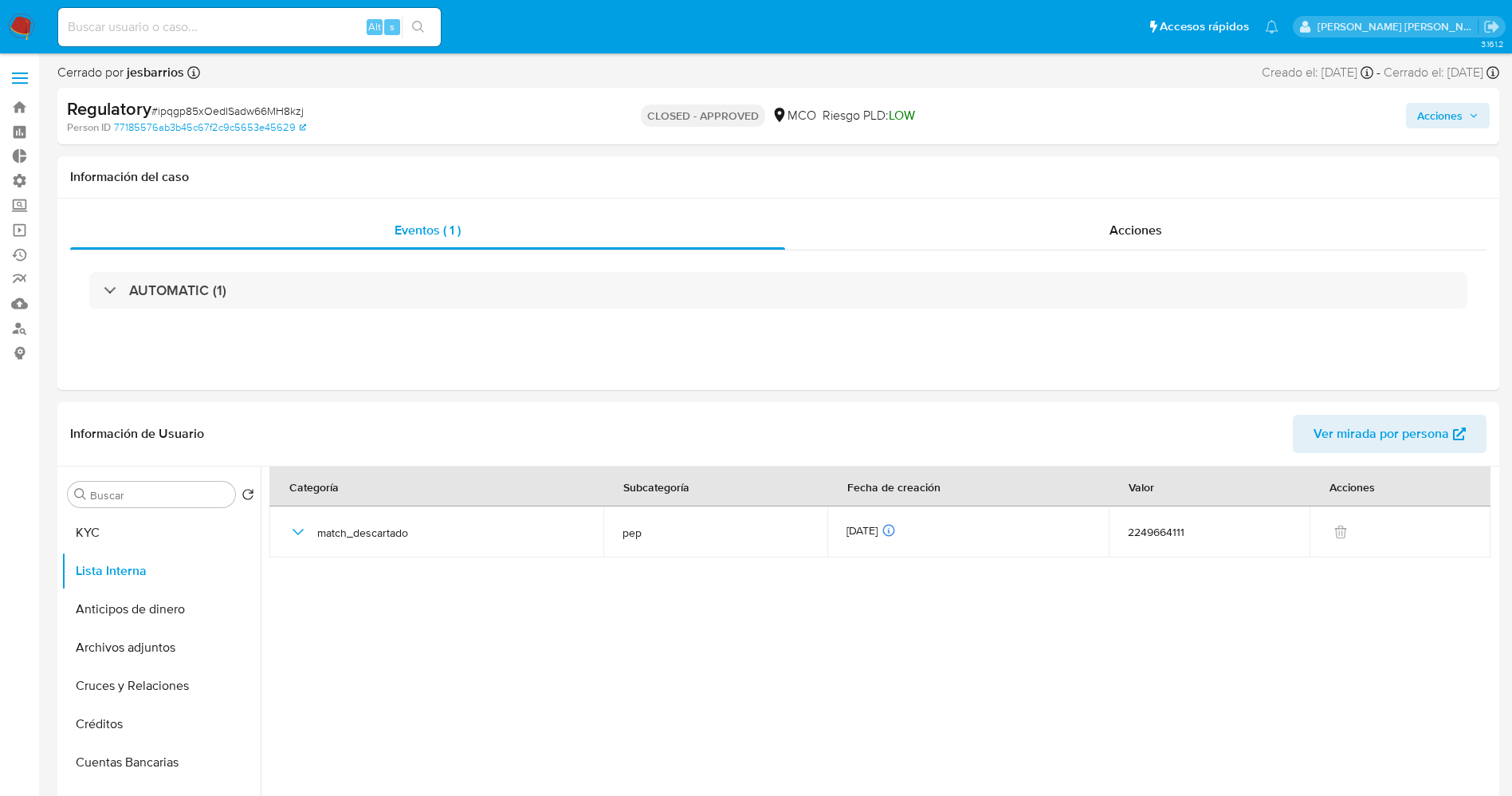
click at [1452, 121] on span "Acciones" at bounding box center [1440, 115] width 45 height 25
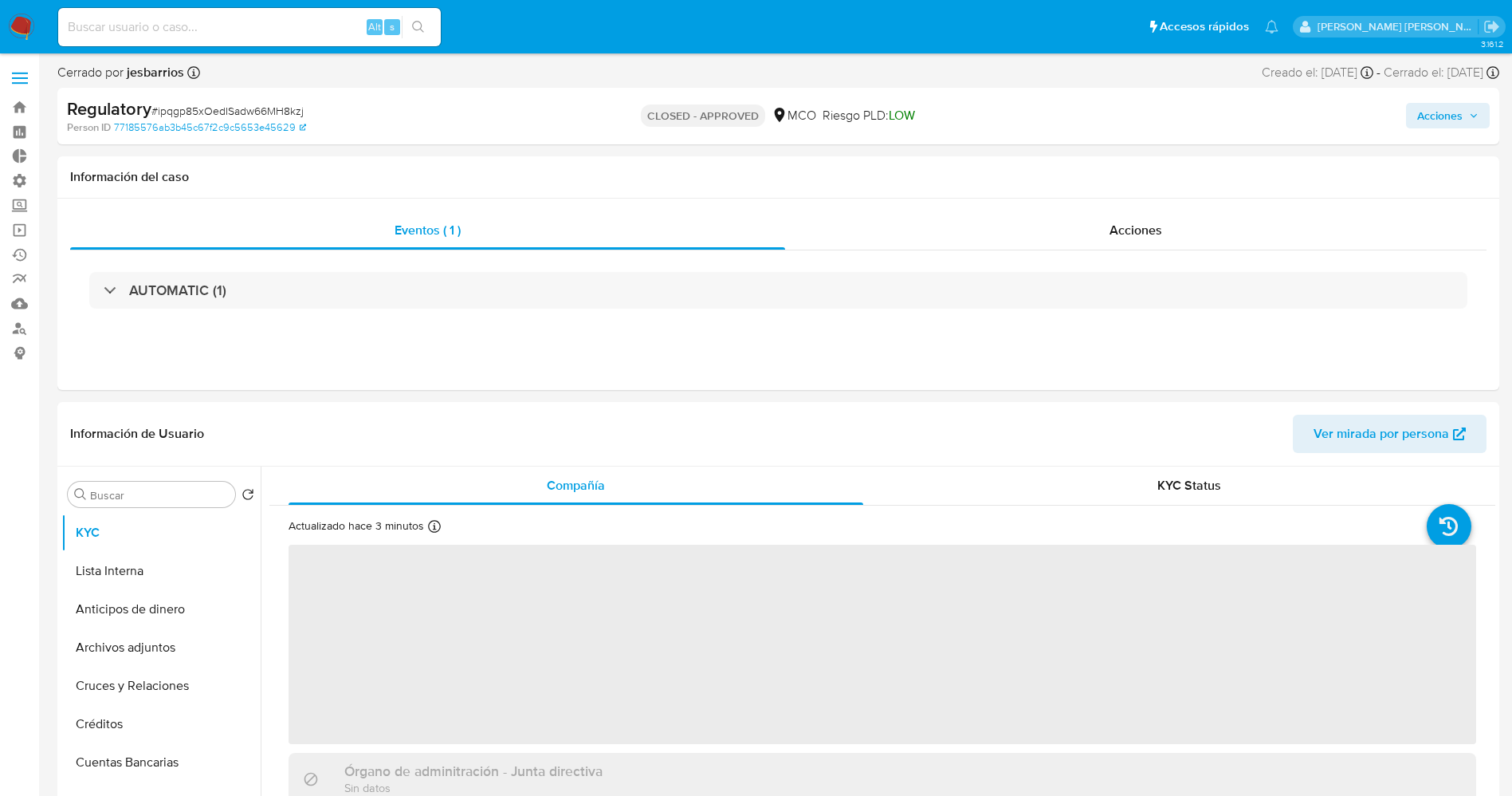
select select "10"
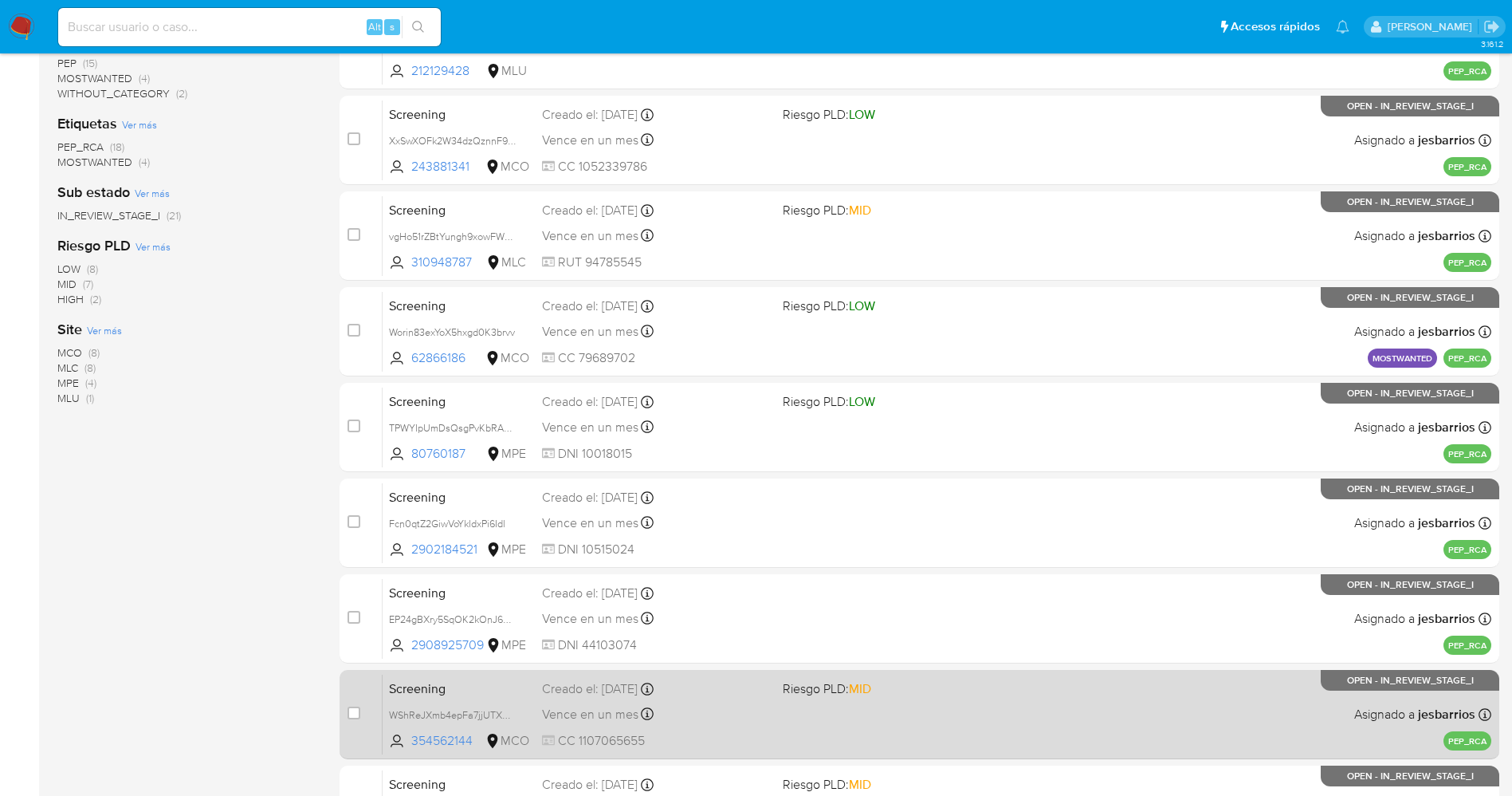
scroll to position [521, 0]
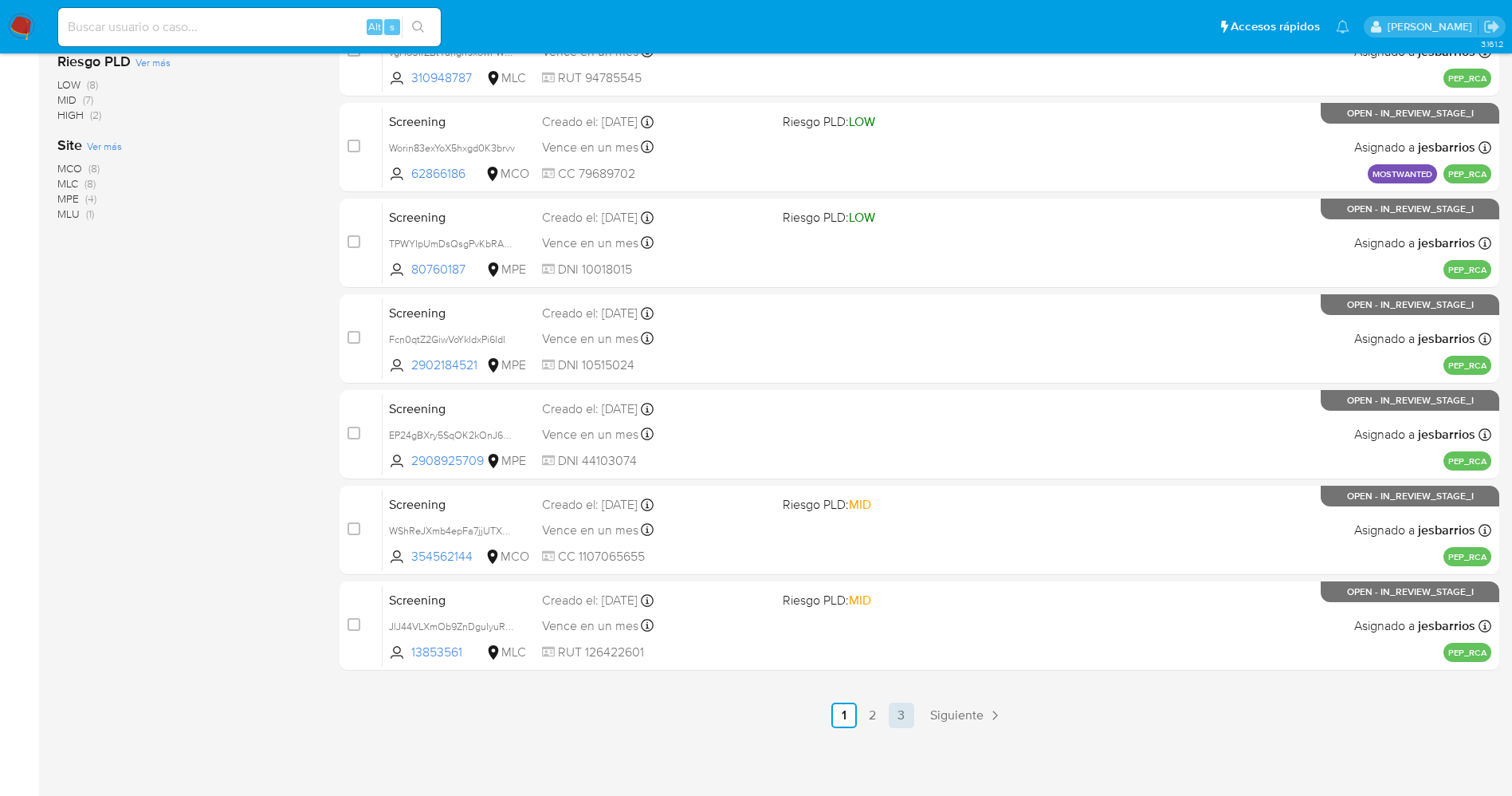
click at [898, 711] on link "3" at bounding box center [901, 714] width 25 height 25
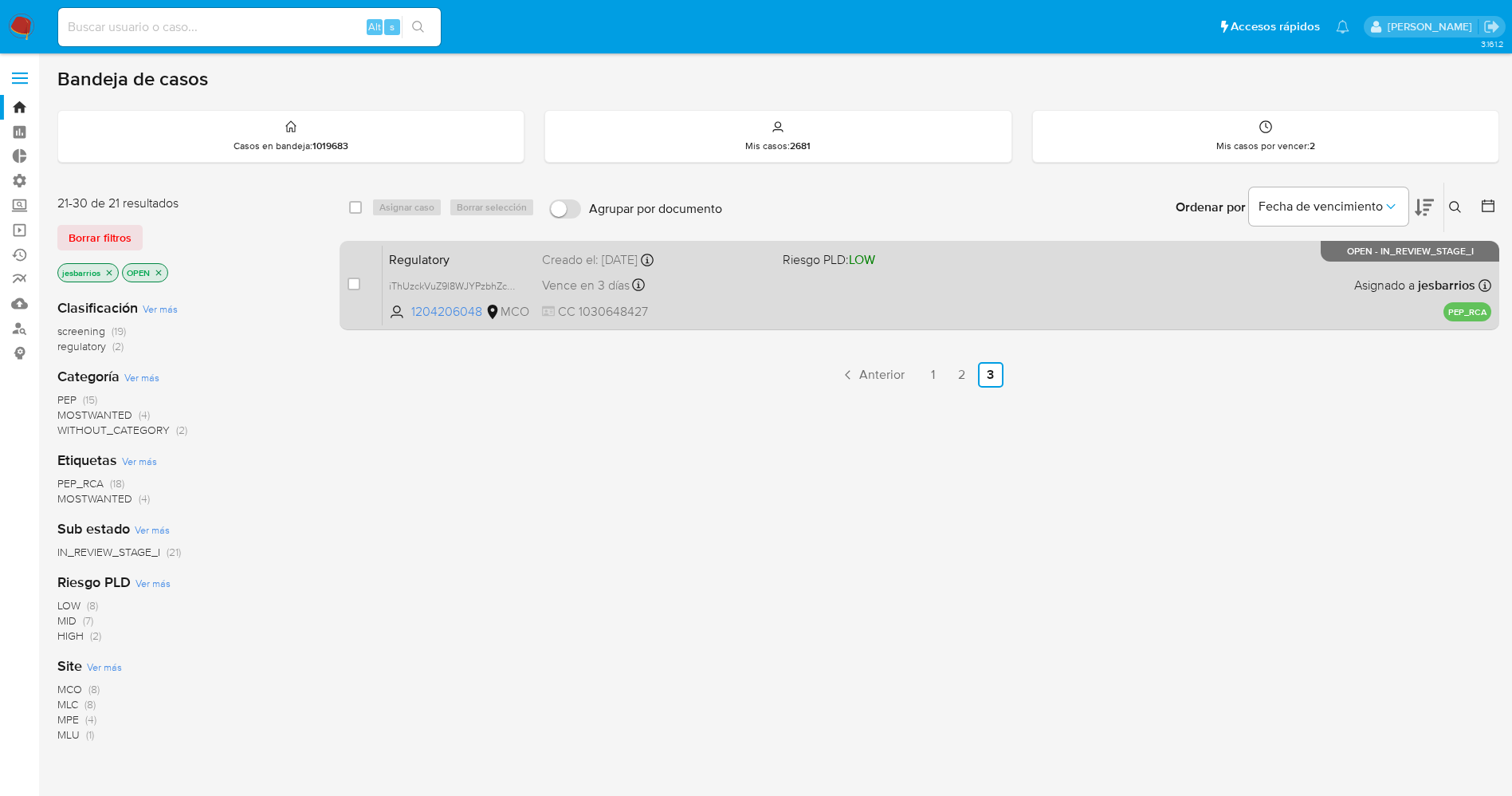
click at [865, 304] on div "Regulatory iThUzckVuZ9l8WJYPzbhZcKA 1204206048 MCO Riesgo PLD: LOW Creado el: 0…" at bounding box center [937, 285] width 1109 height 81
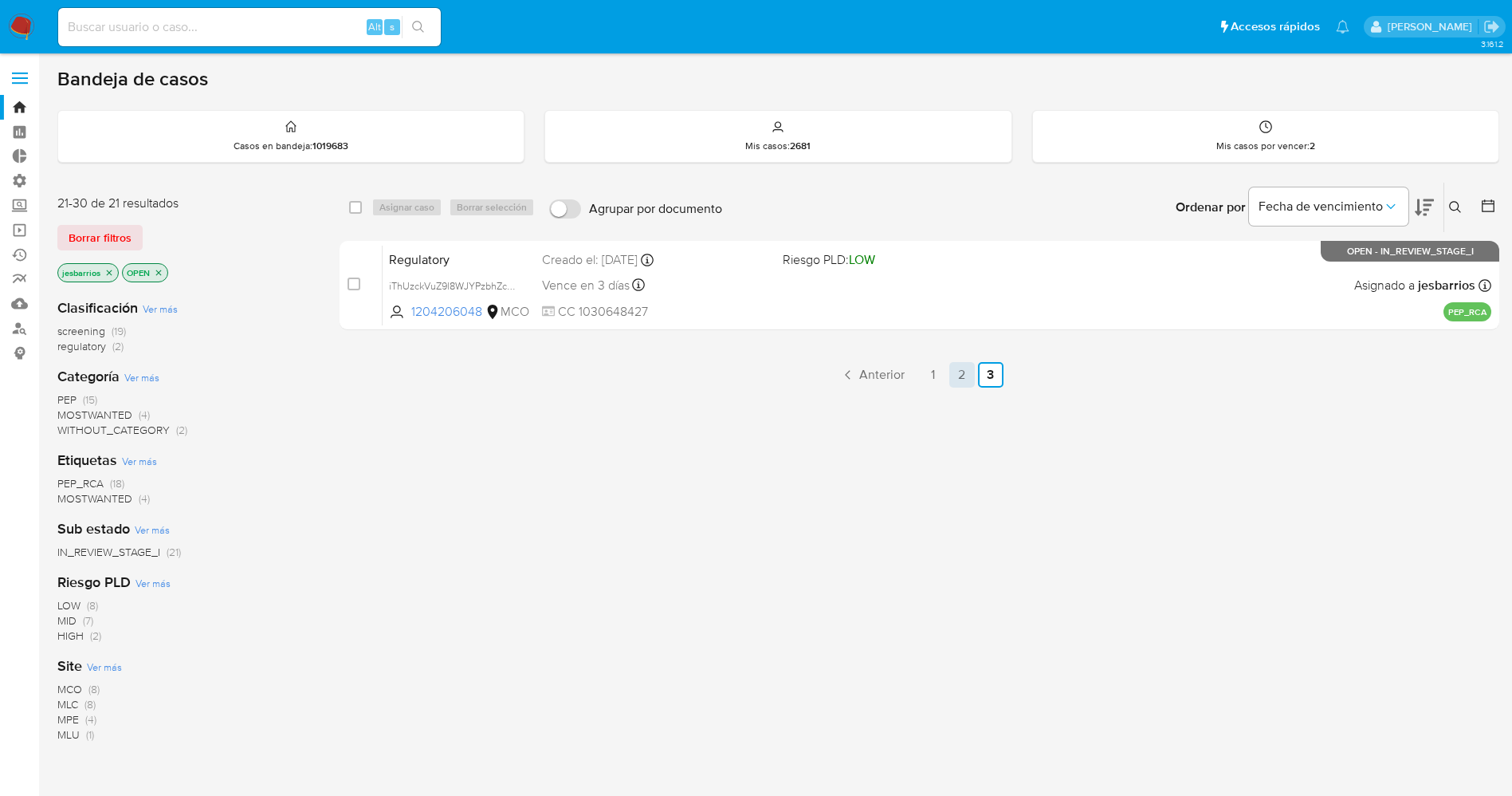
click at [962, 372] on link "2" at bounding box center [961, 374] width 25 height 25
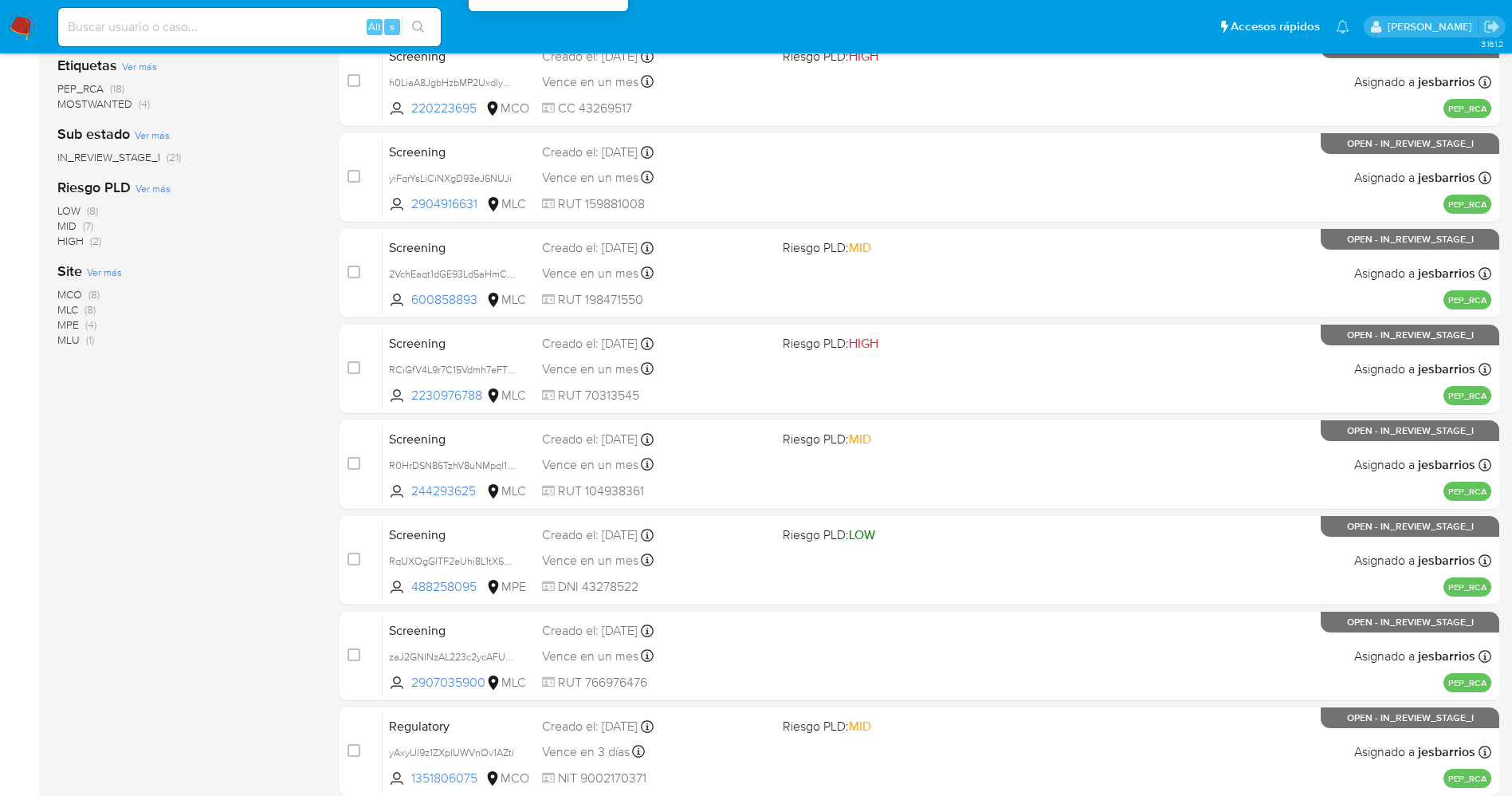
scroll to position [521, 0]
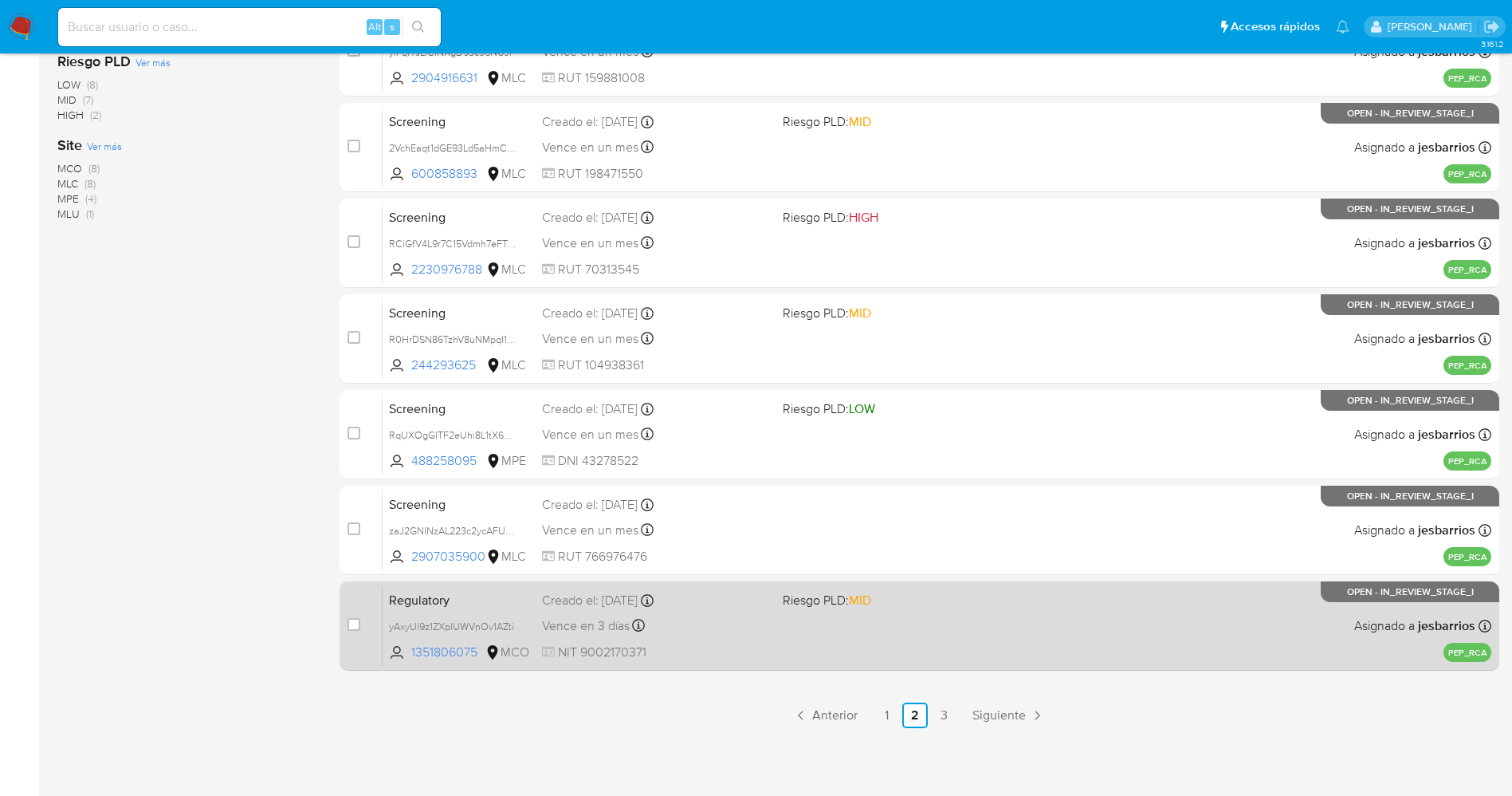
click at [772, 637] on div "Regulatory yAxyUl9z1ZXplUWVnOv1AZti 1351806075 MCO Riesgo PLD: MID Creado el: 0…" at bounding box center [937, 626] width 1109 height 81
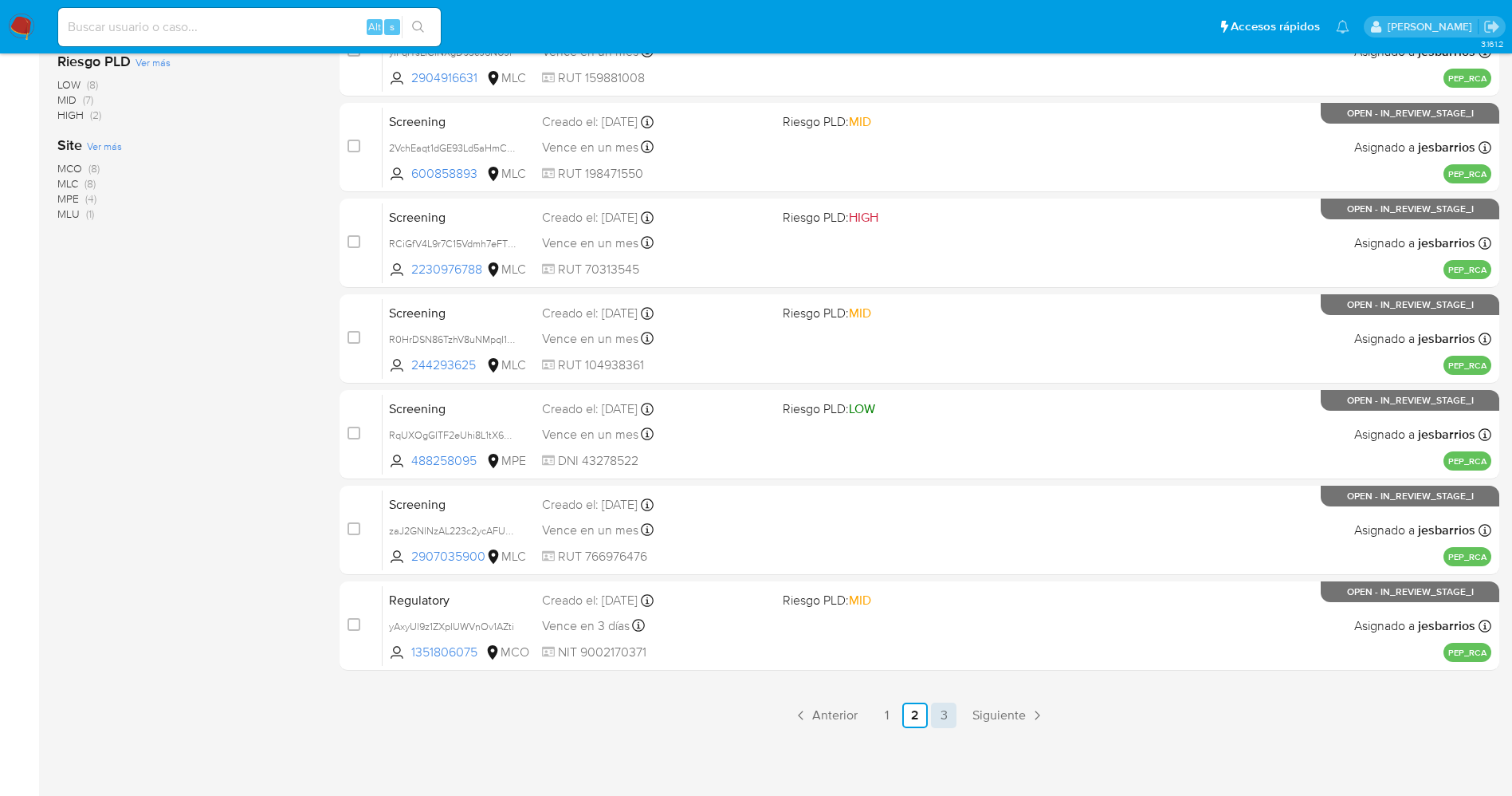
click at [951, 712] on link "3" at bounding box center [943, 714] width 25 height 25
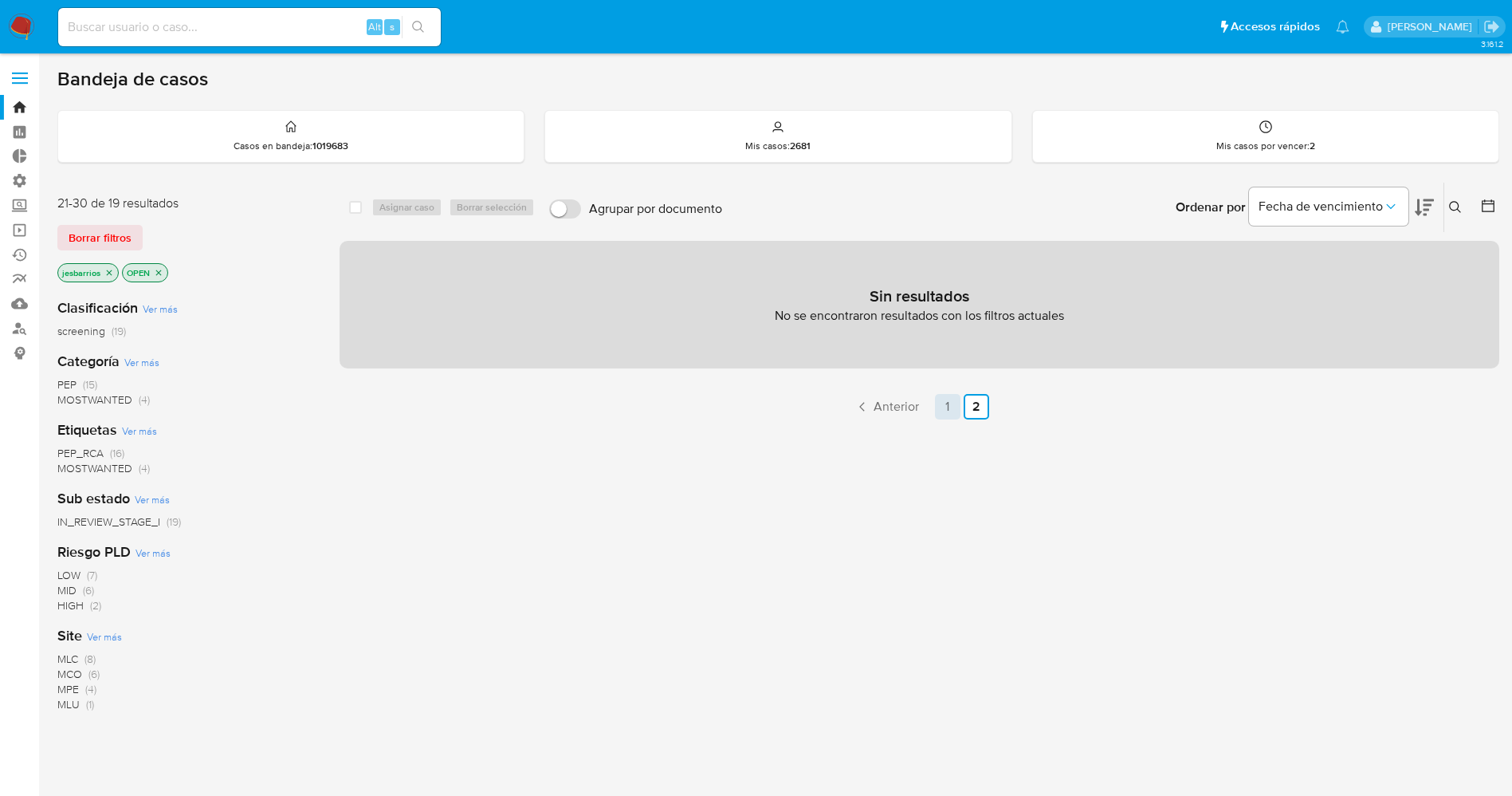
click at [958, 397] on link "1" at bounding box center [947, 406] width 25 height 25
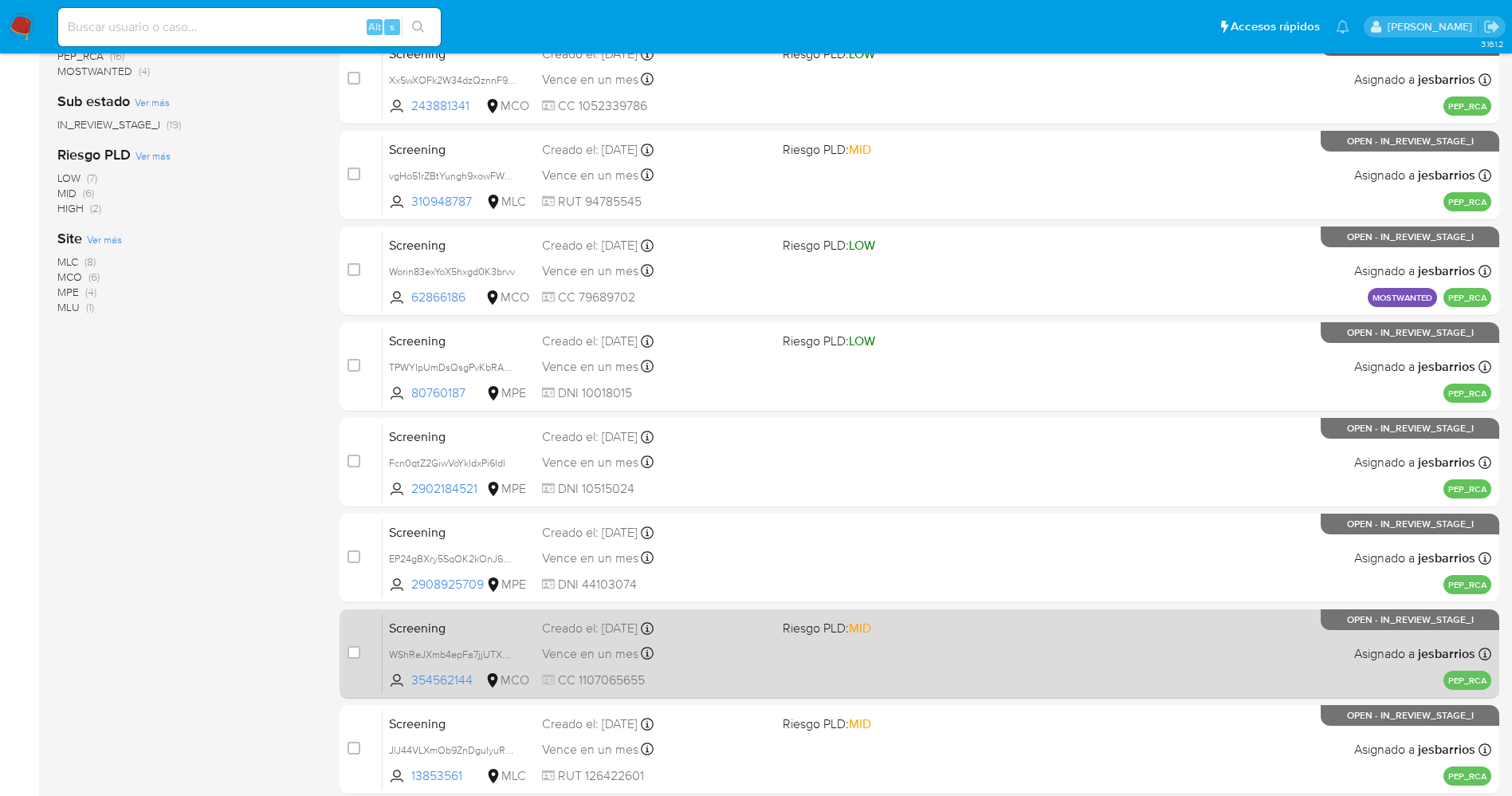
scroll to position [521, 0]
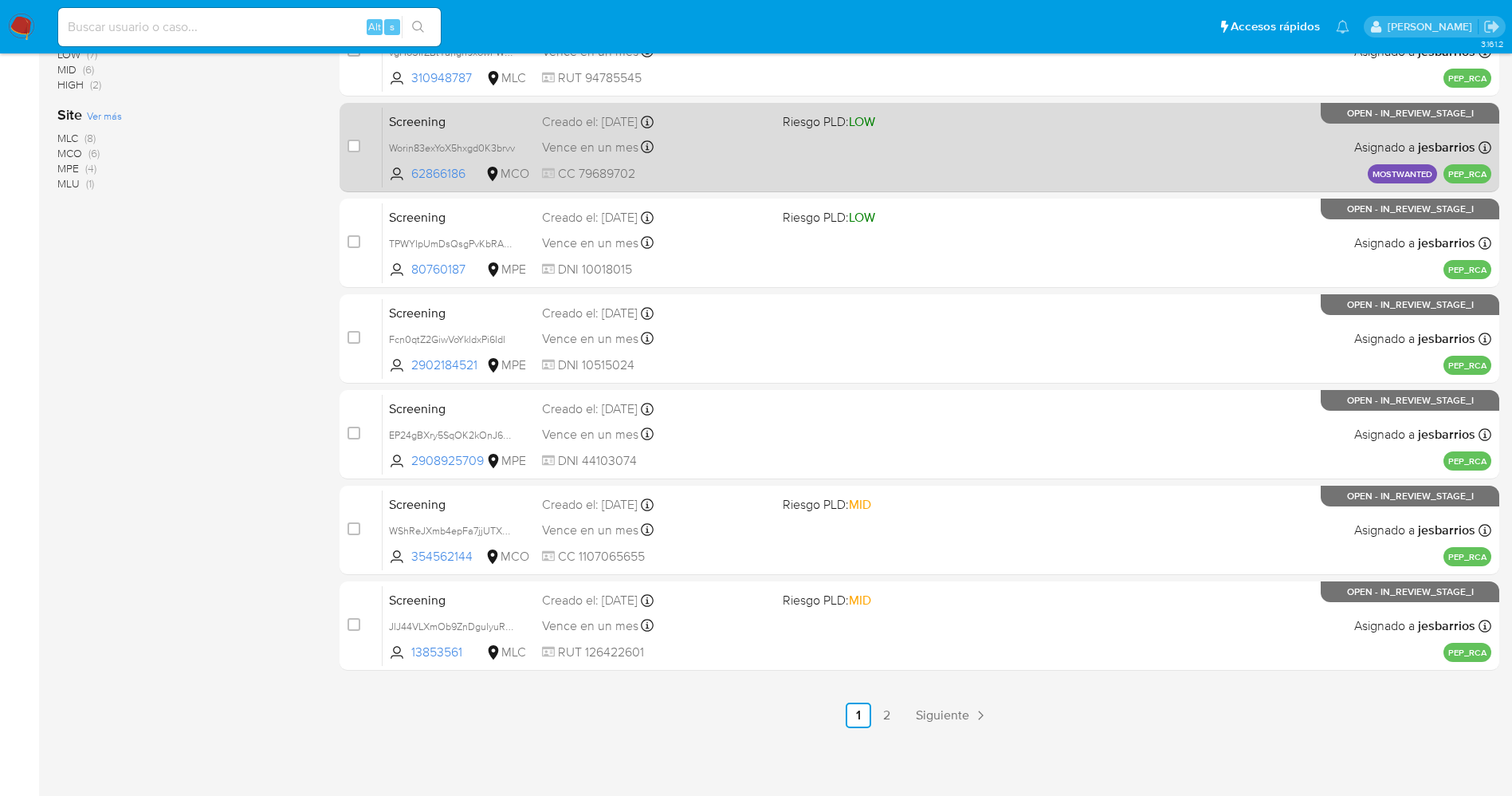
click at [891, 707] on link "2" at bounding box center [887, 714] width 25 height 25
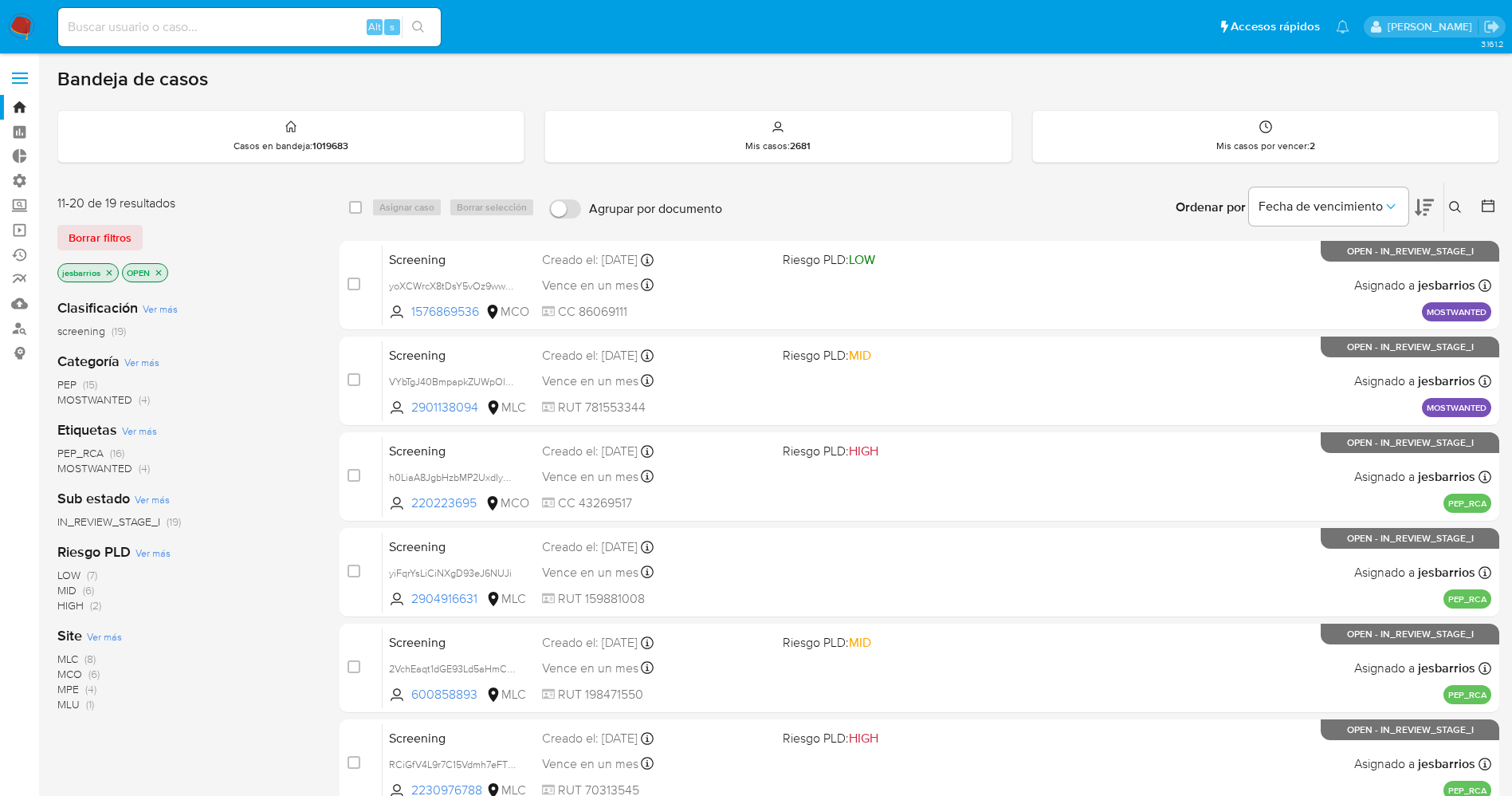
click at [118, 402] on span "MOSTWANTED" at bounding box center [95, 399] width 75 height 16
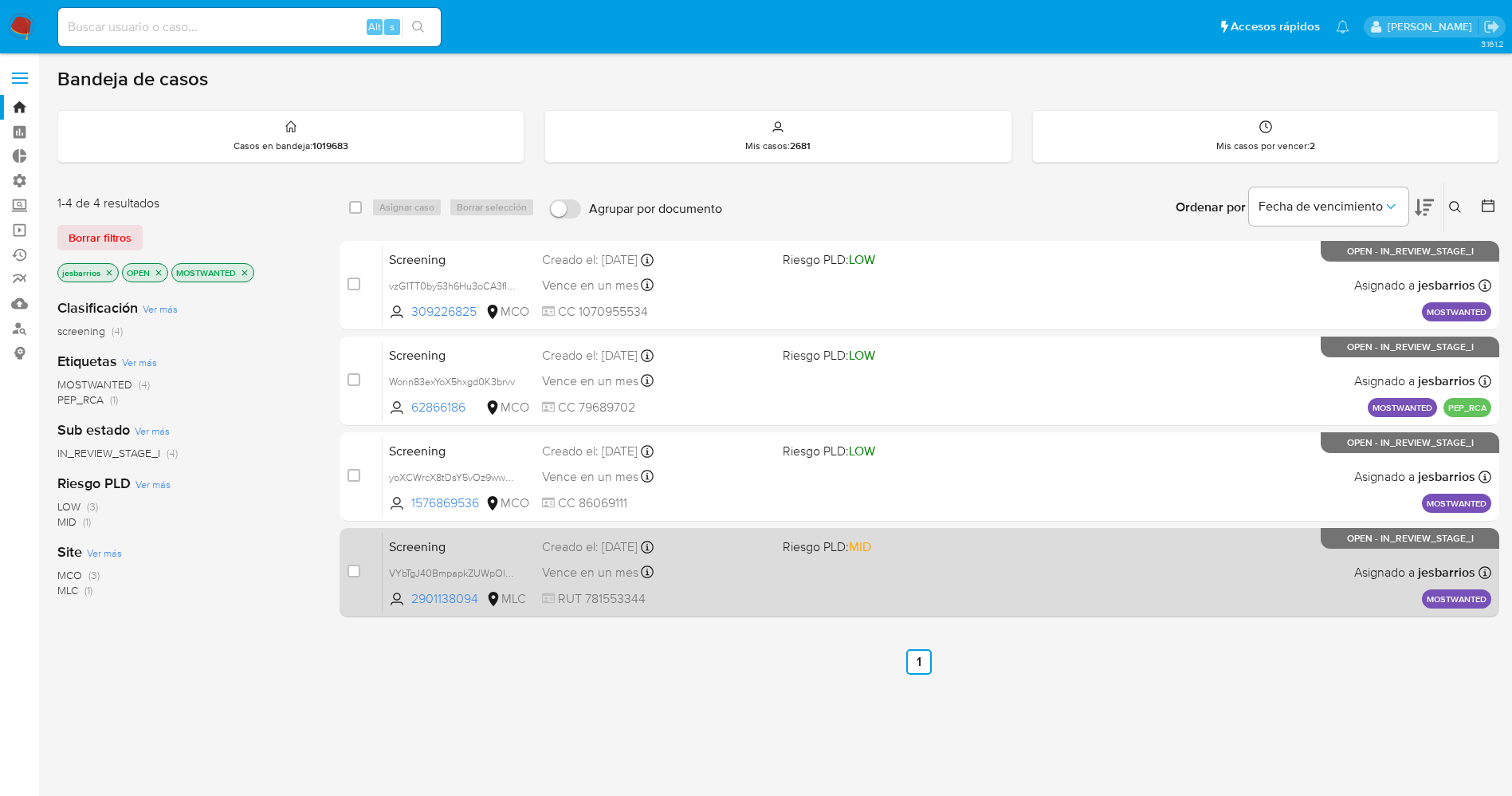
click at [733, 591] on span "RUT 781553344" at bounding box center [656, 599] width 228 height 18
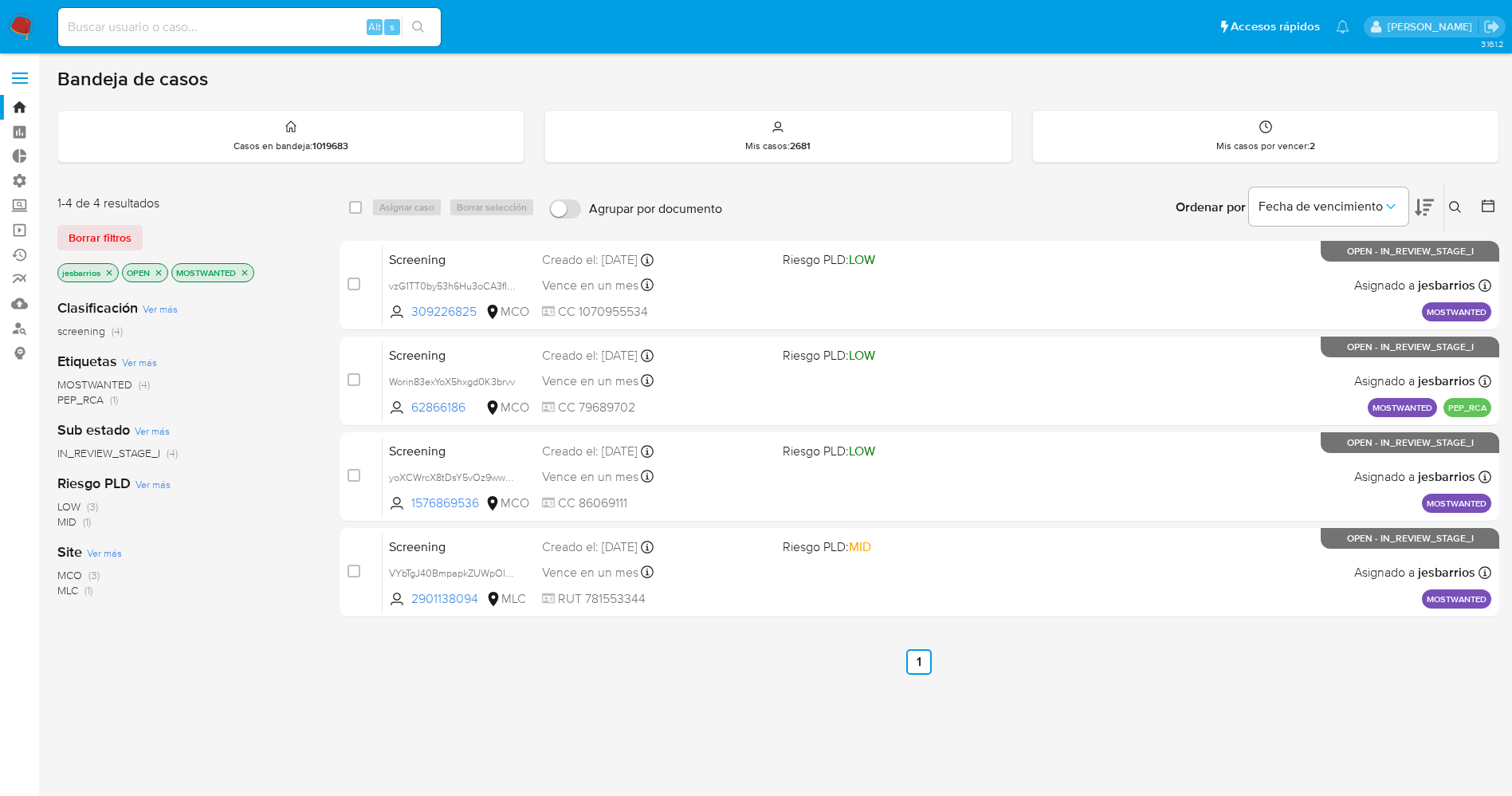
click at [23, 16] on img at bounding box center [21, 26] width 27 height 27
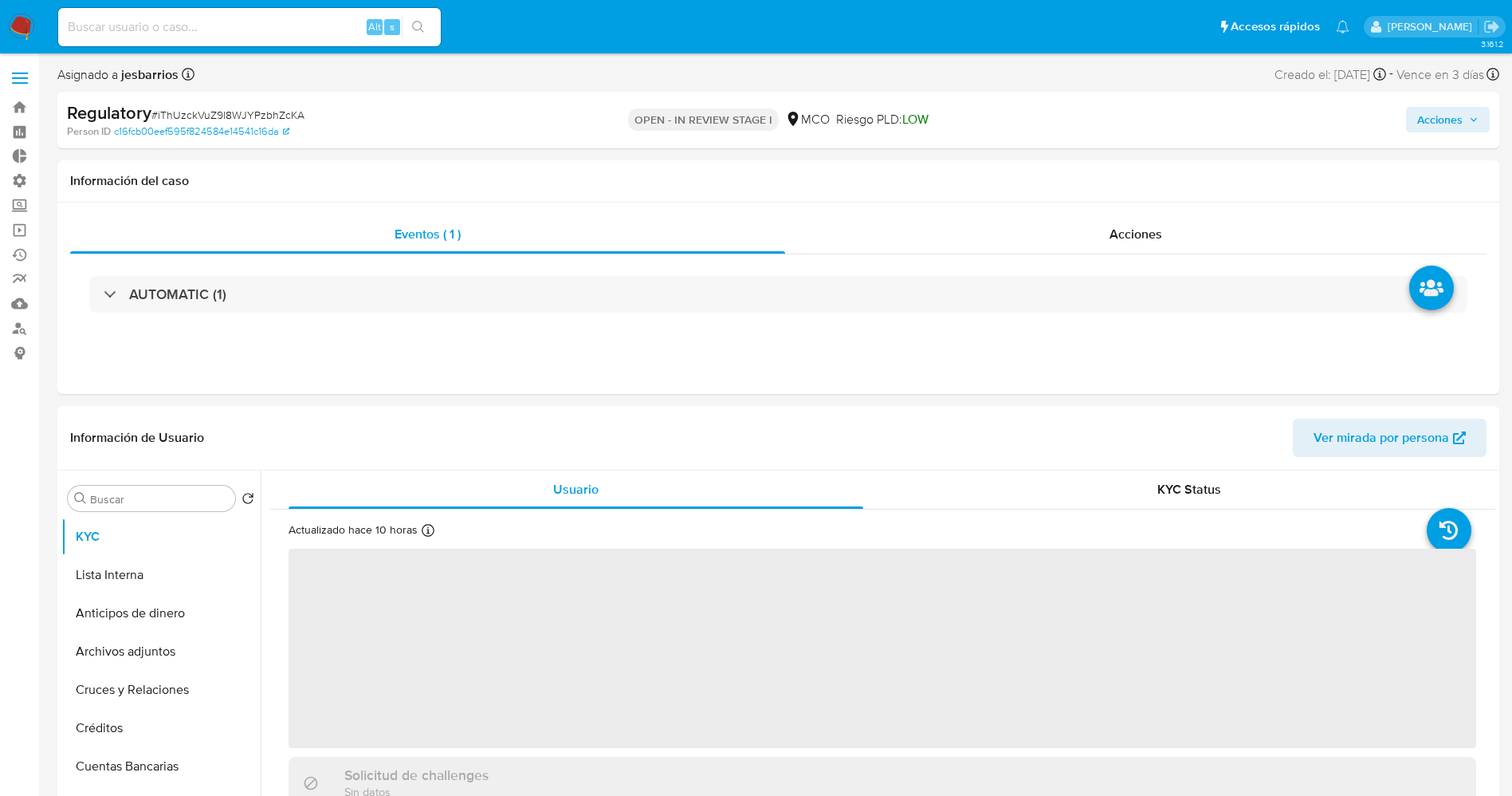
select select "10"
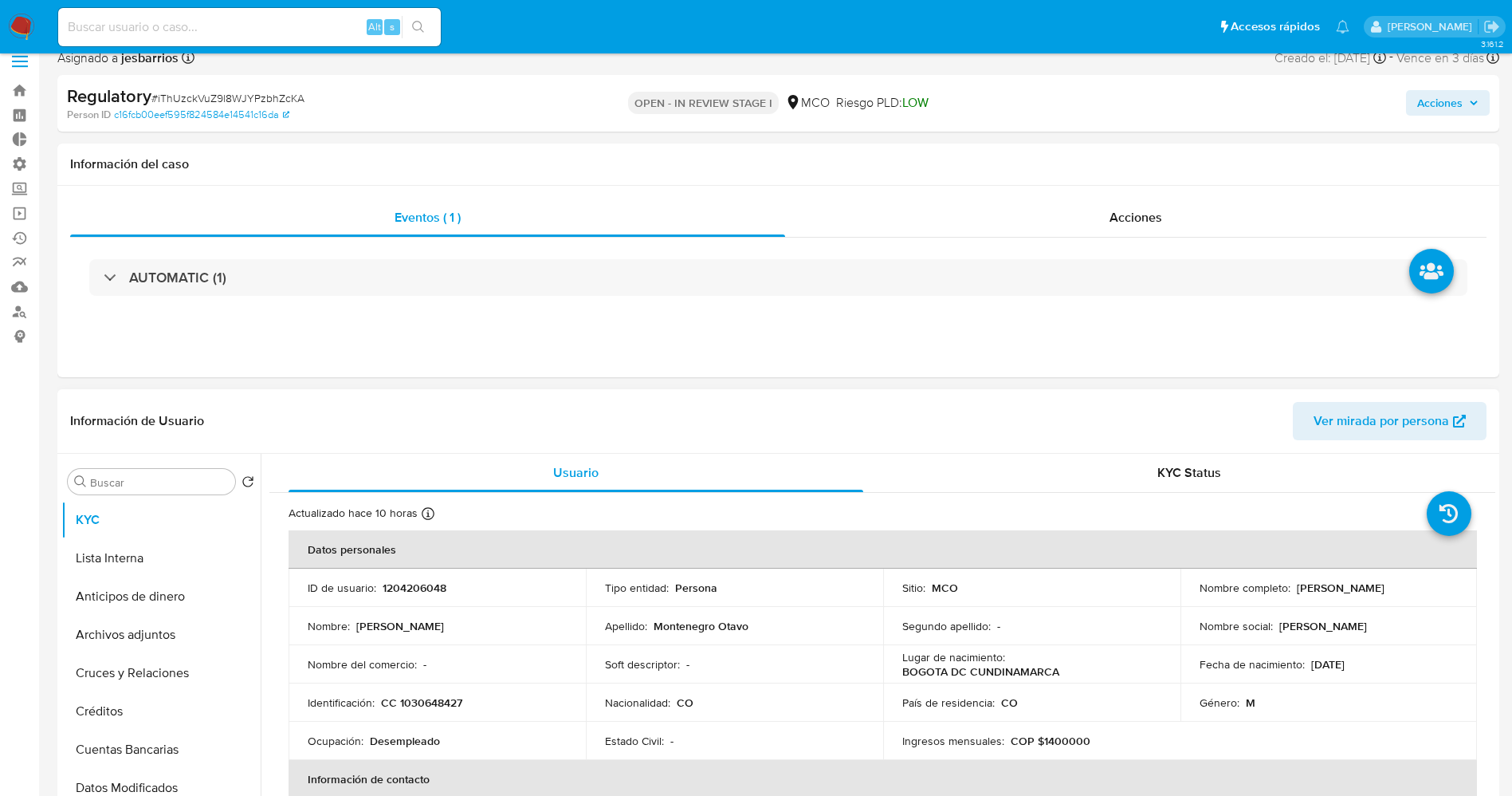
scroll to position [119, 0]
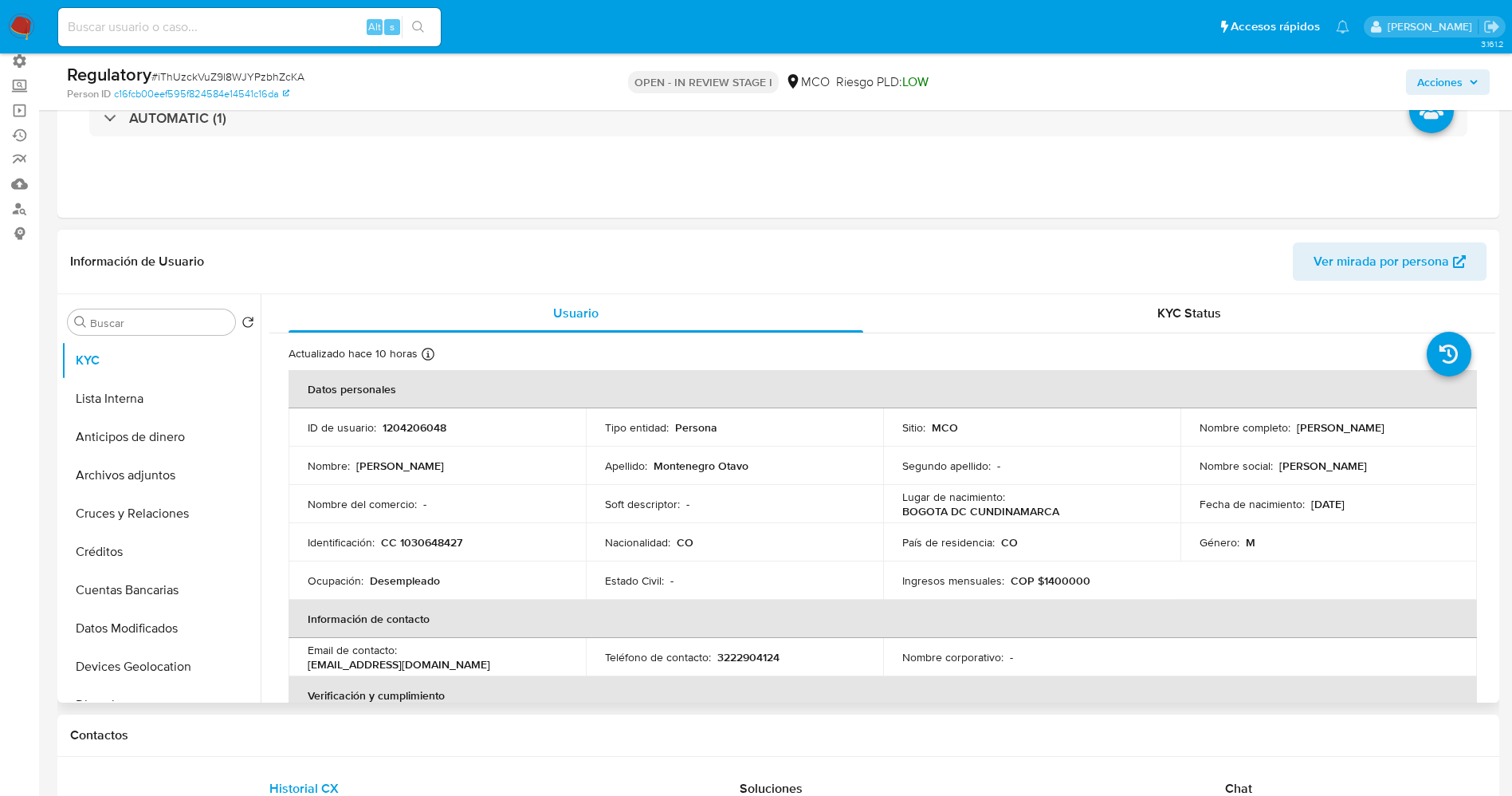
drag, startPoint x: 1287, startPoint y: 429, endPoint x: 1419, endPoint y: 432, distance: 132.0
click at [1432, 426] on div "Nombre completo : [PERSON_NAME]" at bounding box center [1330, 427] width 259 height 14
copy div "[PERSON_NAME]"
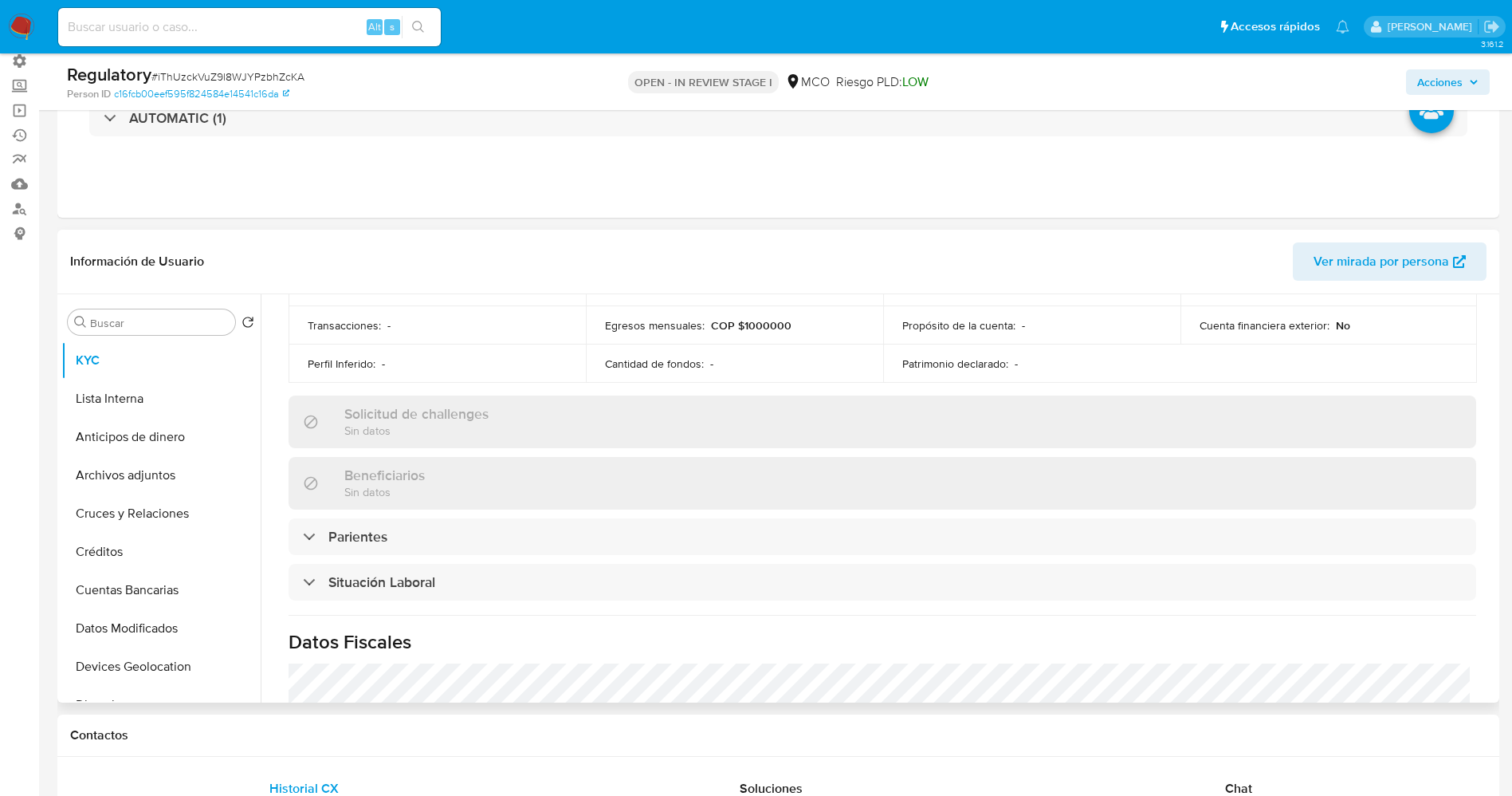
scroll to position [598, 0]
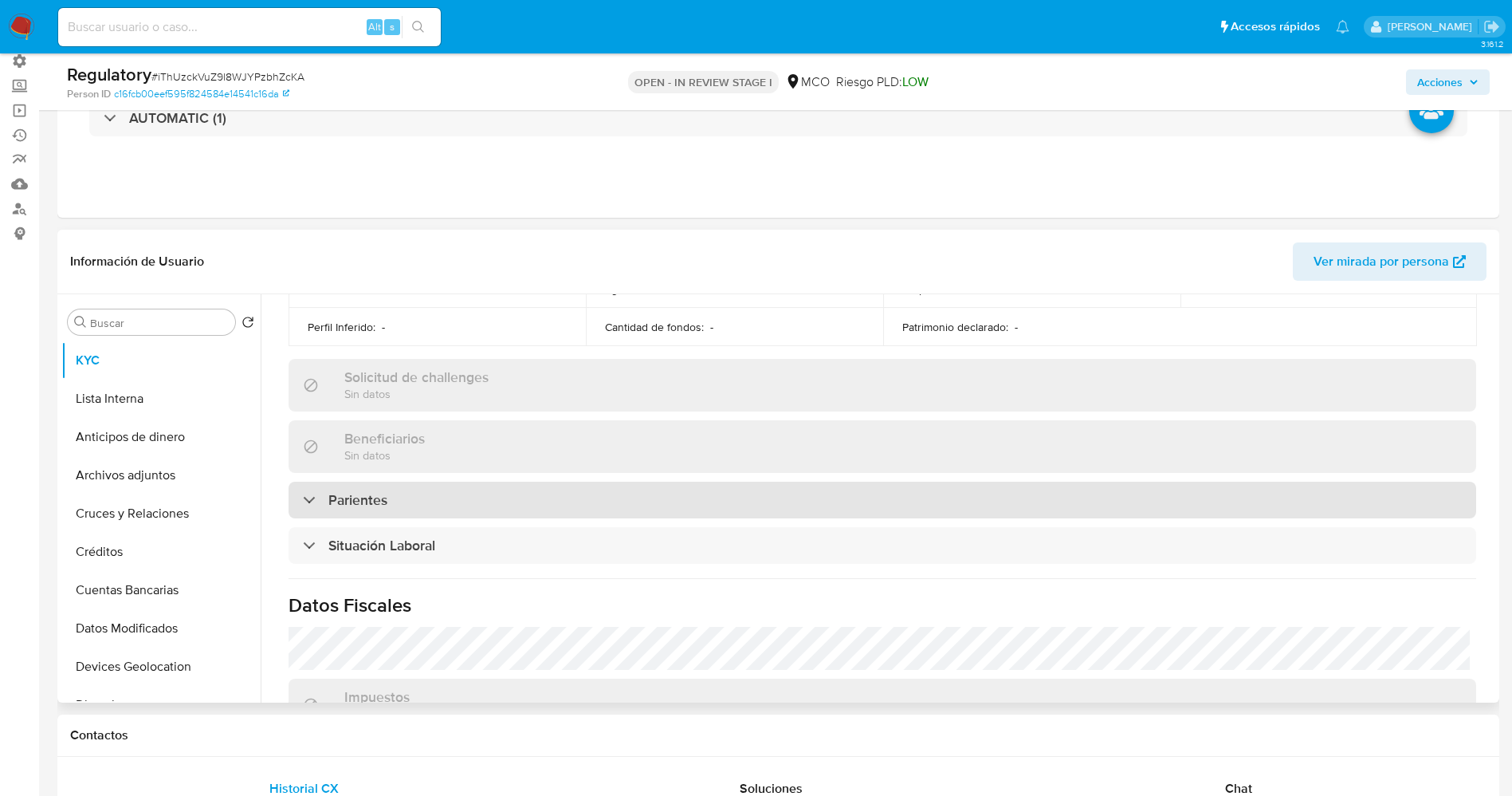
click at [447, 498] on div "Parientes" at bounding box center [882, 499] width 1188 height 37
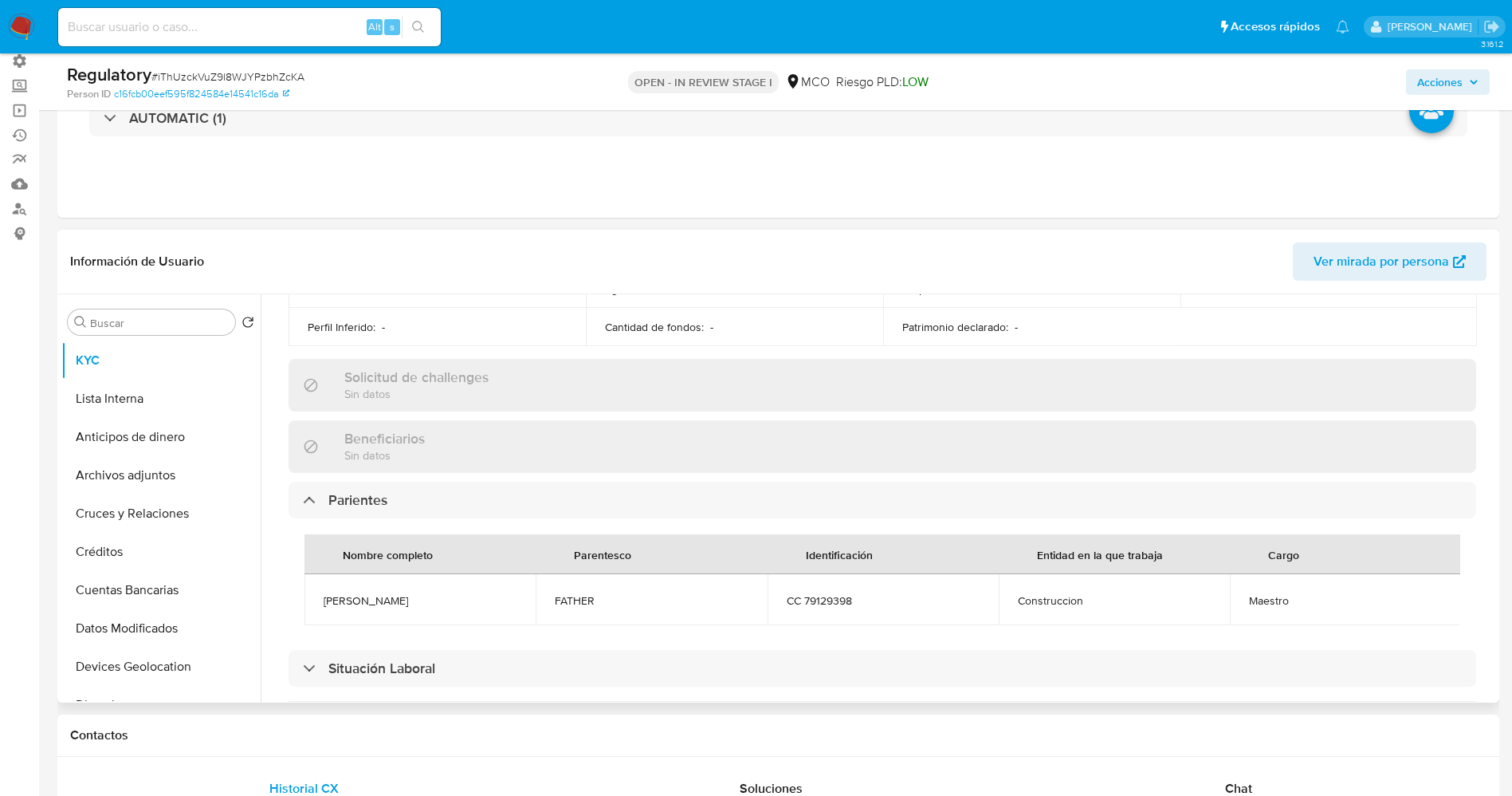
drag, startPoint x: 318, startPoint y: 601, endPoint x: 480, endPoint y: 597, distance: 162.0
click at [480, 597] on td "[PERSON_NAME]" at bounding box center [420, 600] width 231 height 51
copy span "[PERSON_NAME]"
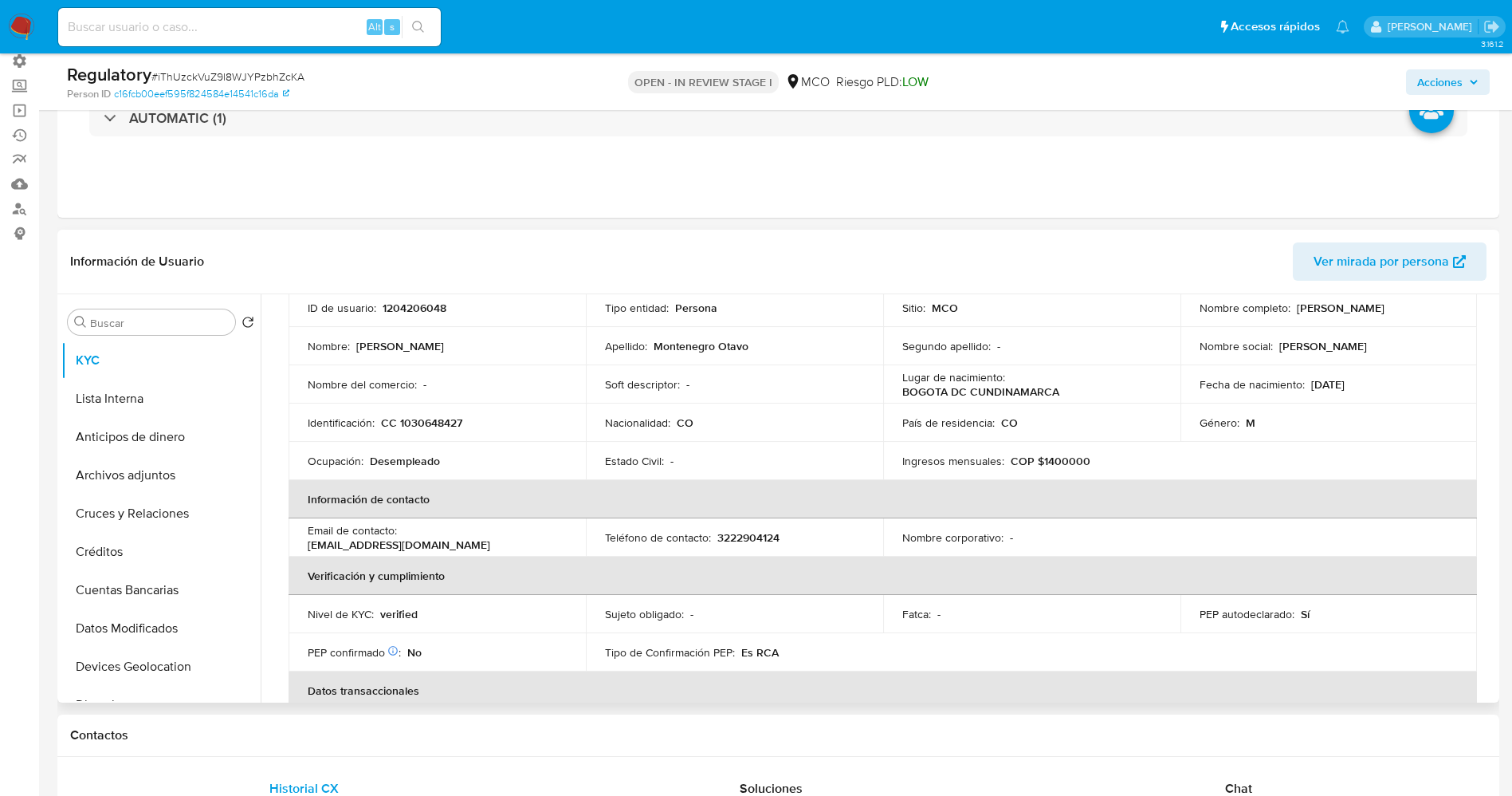
scroll to position [0, 0]
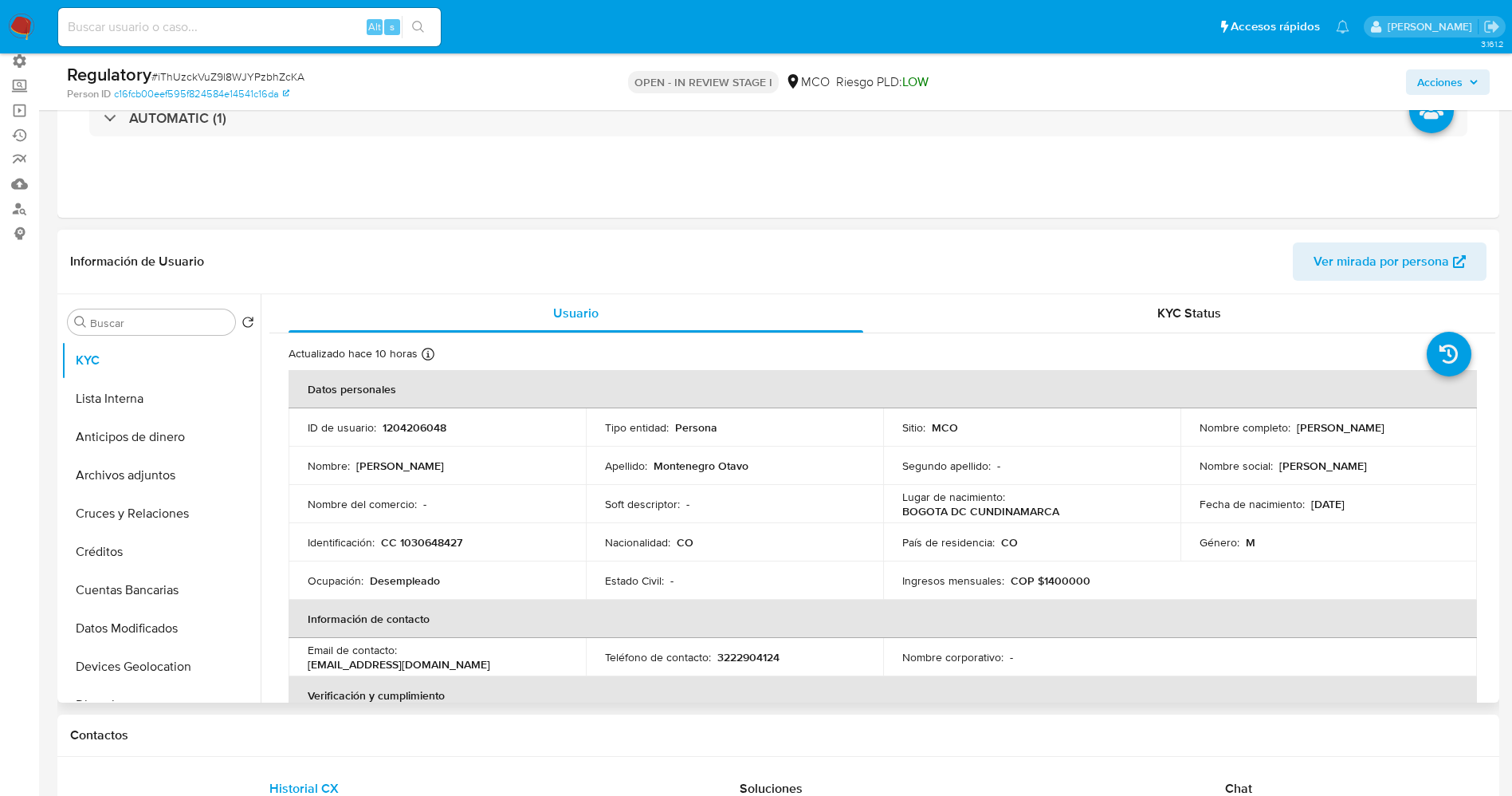
click at [508, 565] on td "Ocupación : Desempleado" at bounding box center [437, 580] width 297 height 39
drag, startPoint x: 1291, startPoint y: 430, endPoint x: 1453, endPoint y: 424, distance: 162.1
click at [1453, 424] on td "Nombre completo : [PERSON_NAME]" at bounding box center [1329, 427] width 297 height 39
copy p "[PERSON_NAME]"
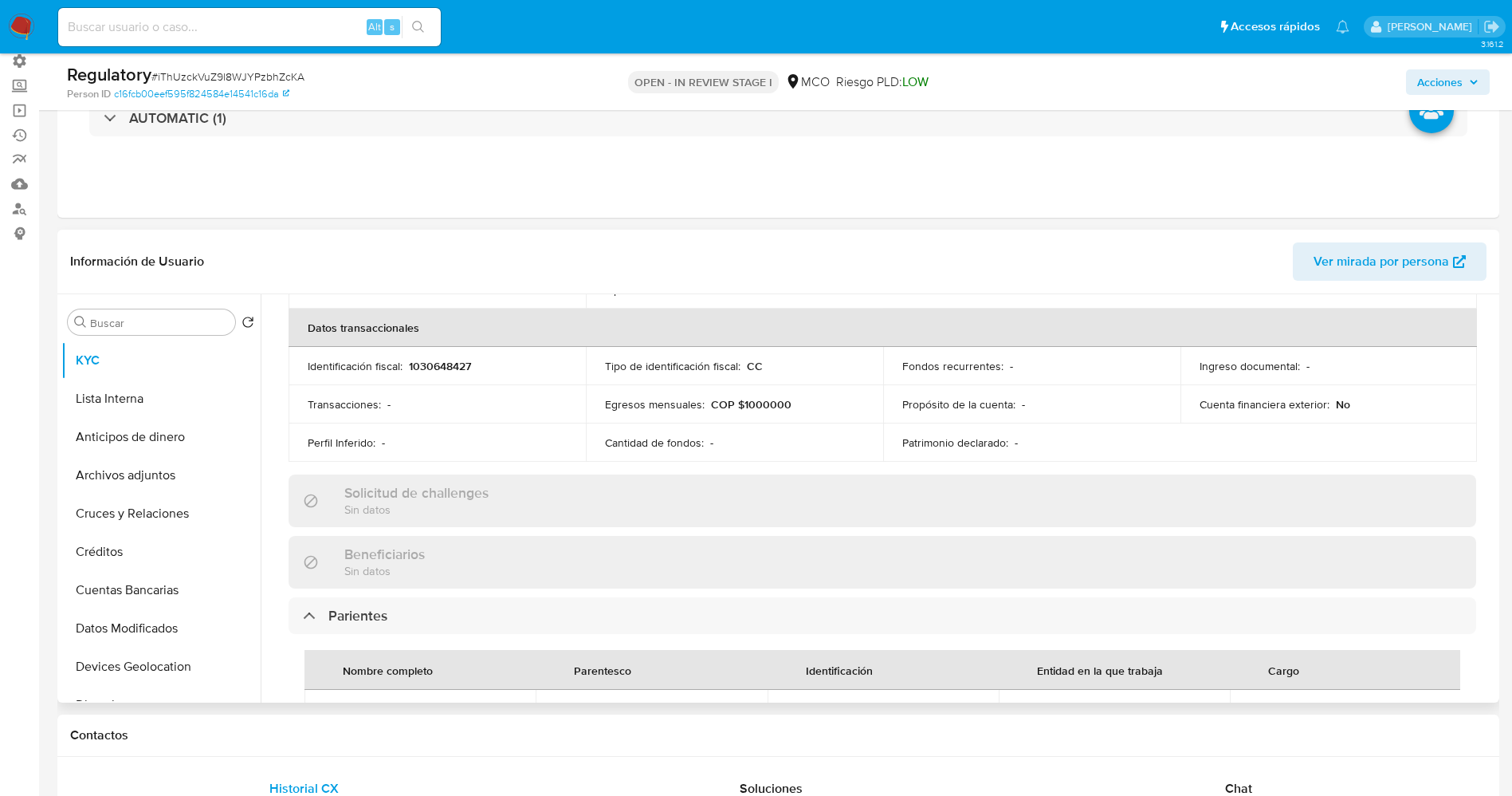
scroll to position [598, 0]
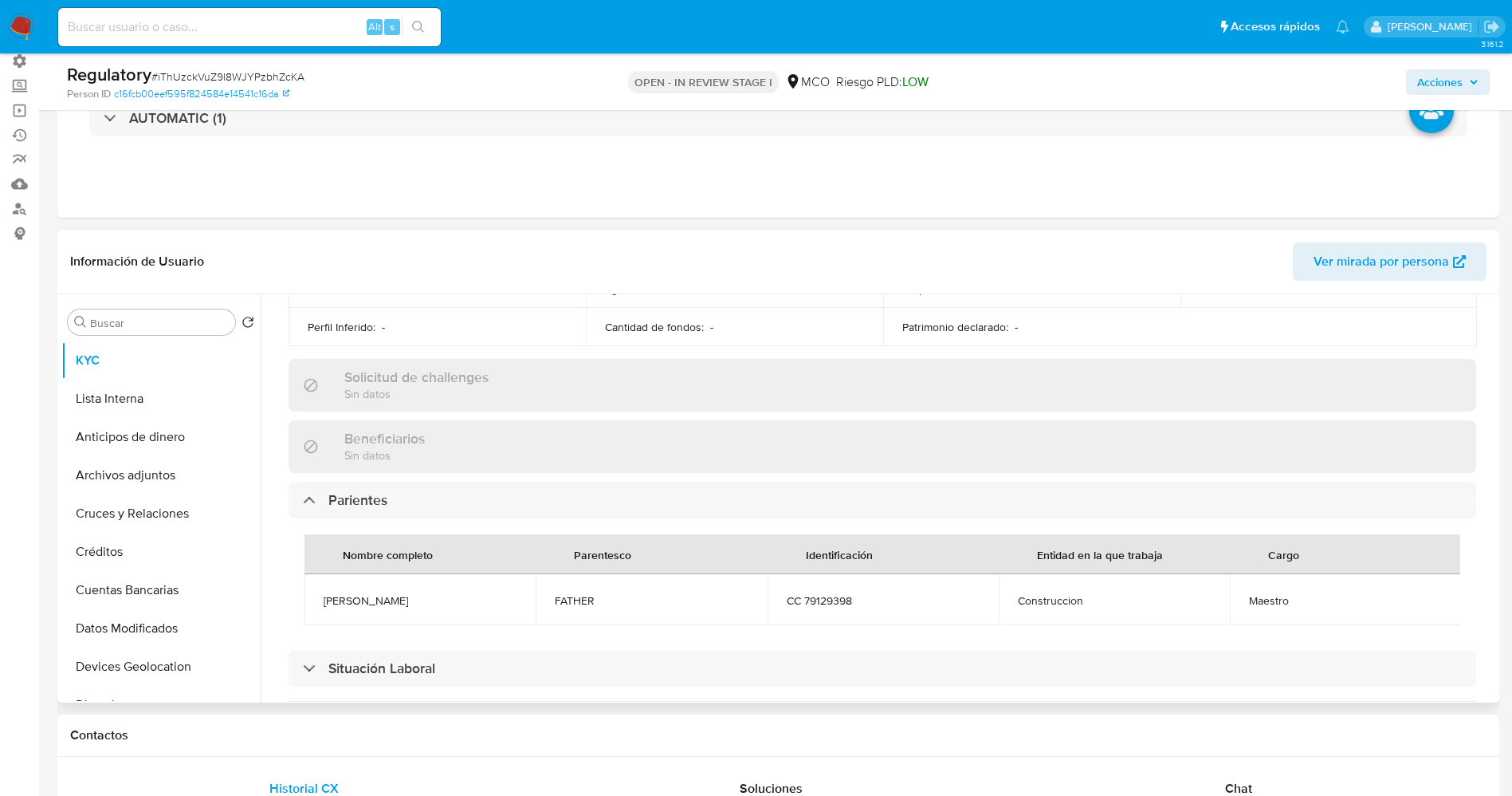
drag, startPoint x: 320, startPoint y: 597, endPoint x: 448, endPoint y: 604, distance: 128.2
click at [493, 599] on td "[PERSON_NAME]" at bounding box center [420, 600] width 231 height 51
copy span "[PERSON_NAME]"
drag, startPoint x: 1233, startPoint y: 598, endPoint x: 1287, endPoint y: 599, distance: 54.0
click at [1311, 599] on td "Maestro" at bounding box center [1346, 600] width 231 height 51
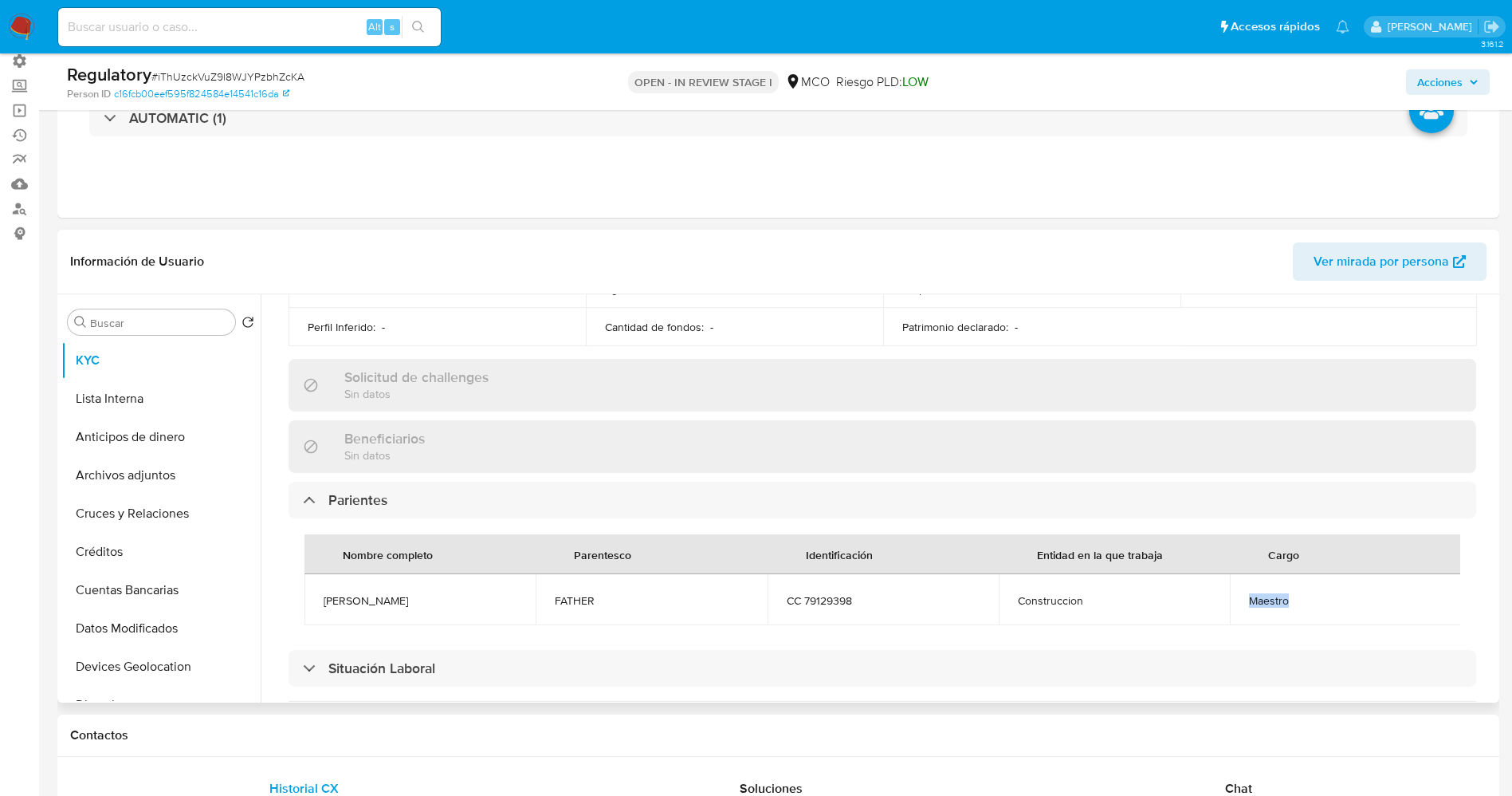
copy span "Maestro"
drag, startPoint x: 129, startPoint y: 392, endPoint x: 180, endPoint y: 385, distance: 51.5
click at [129, 392] on button "Lista Interna" at bounding box center [154, 398] width 187 height 39
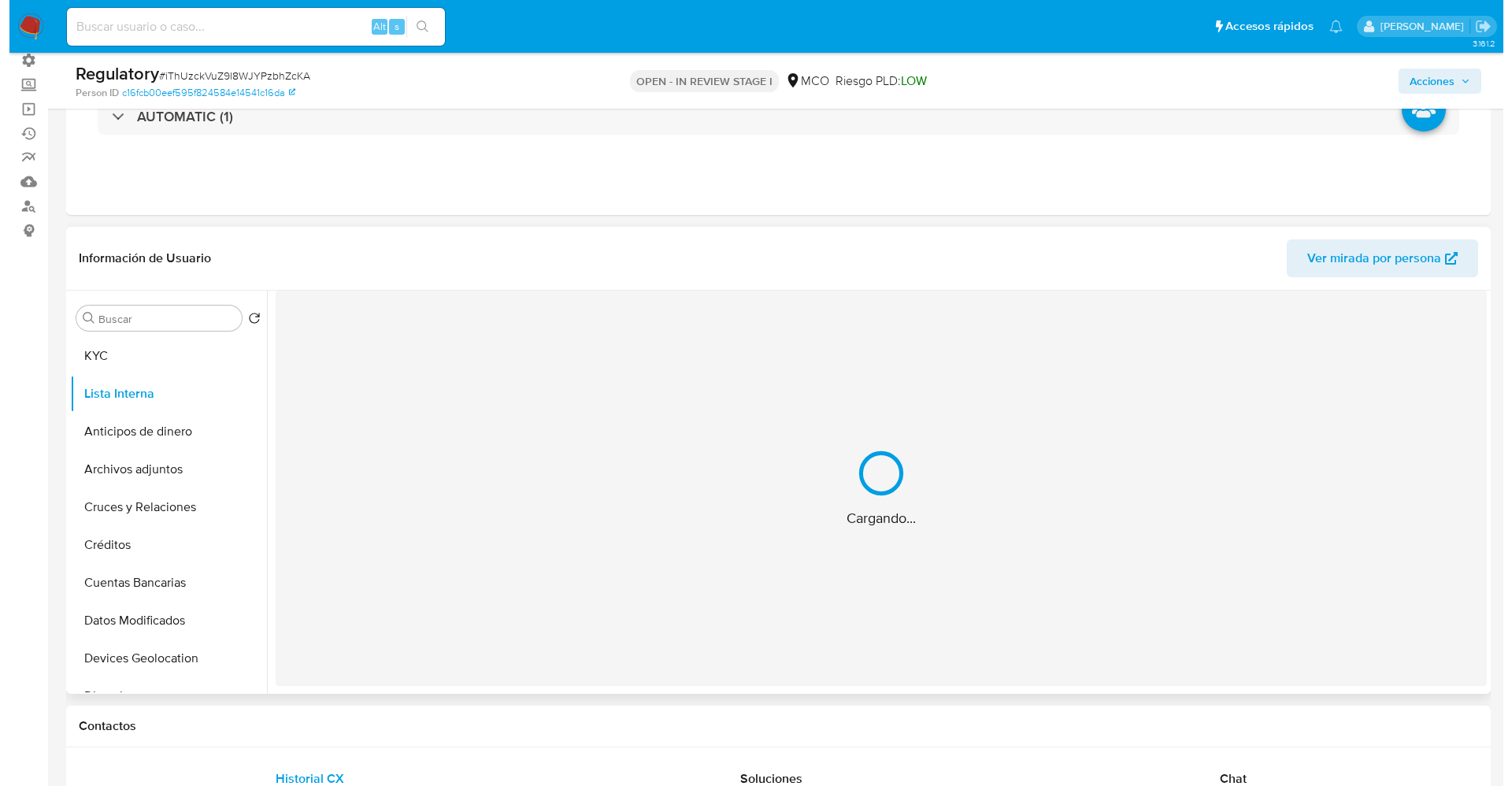
scroll to position [0, 0]
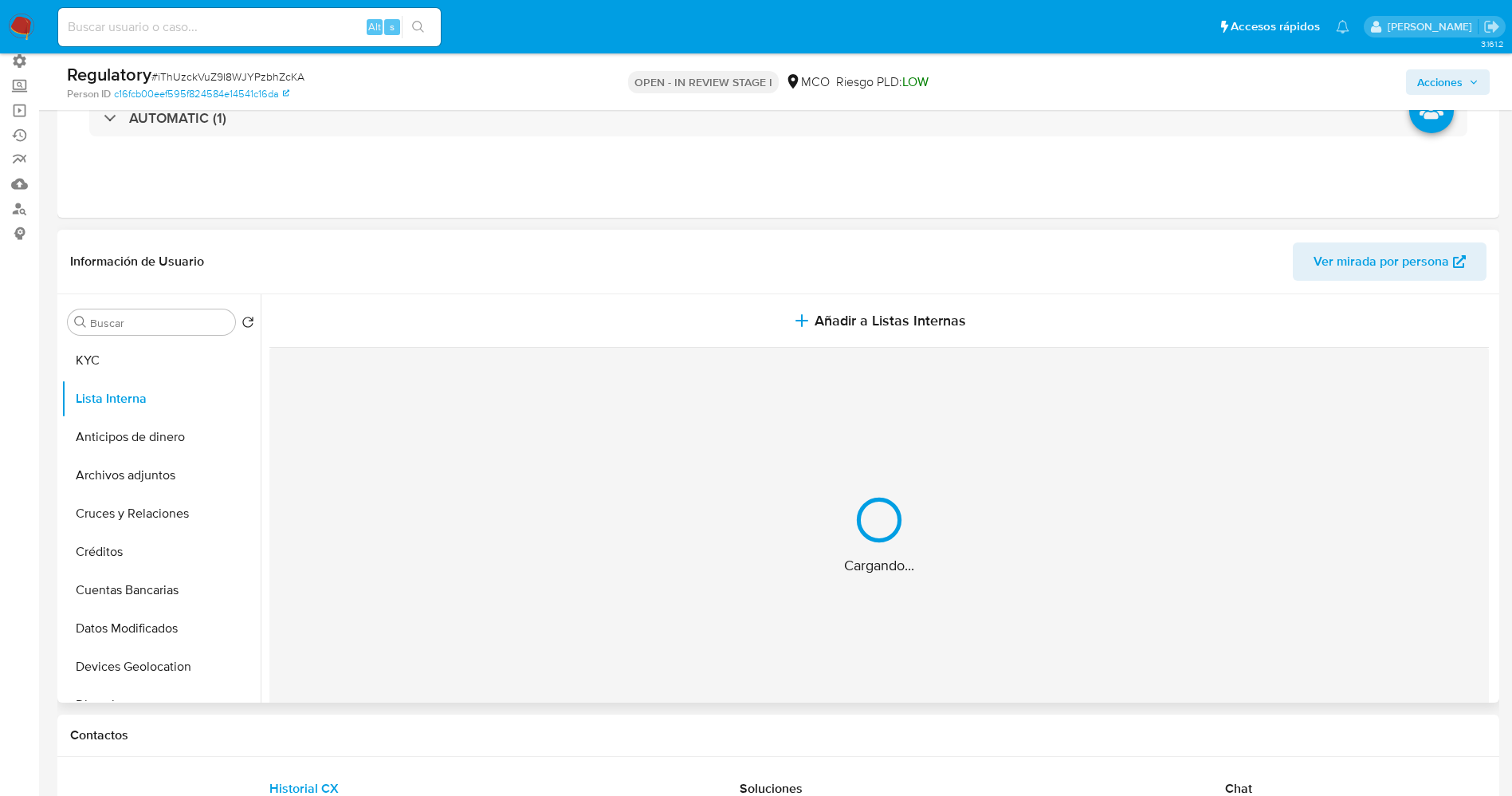
click at [810, 308] on button "Añadir a Listas Internas" at bounding box center [880, 320] width 1220 height 54
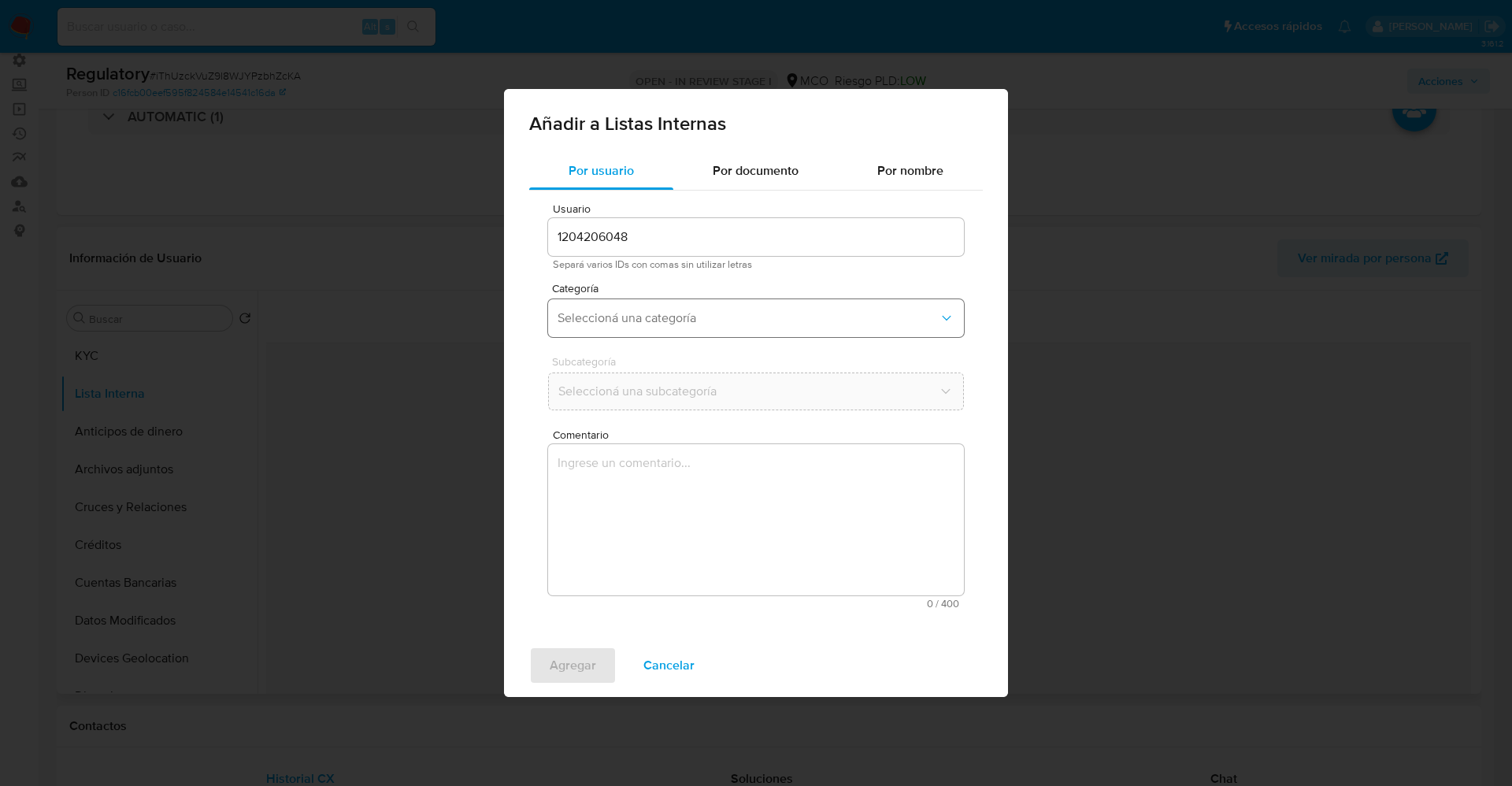
drag, startPoint x: 665, startPoint y: 308, endPoint x: 665, endPoint y: 325, distance: 17.0
click at [665, 311] on button "Seleccioná una categoría" at bounding box center [756, 317] width 416 height 38
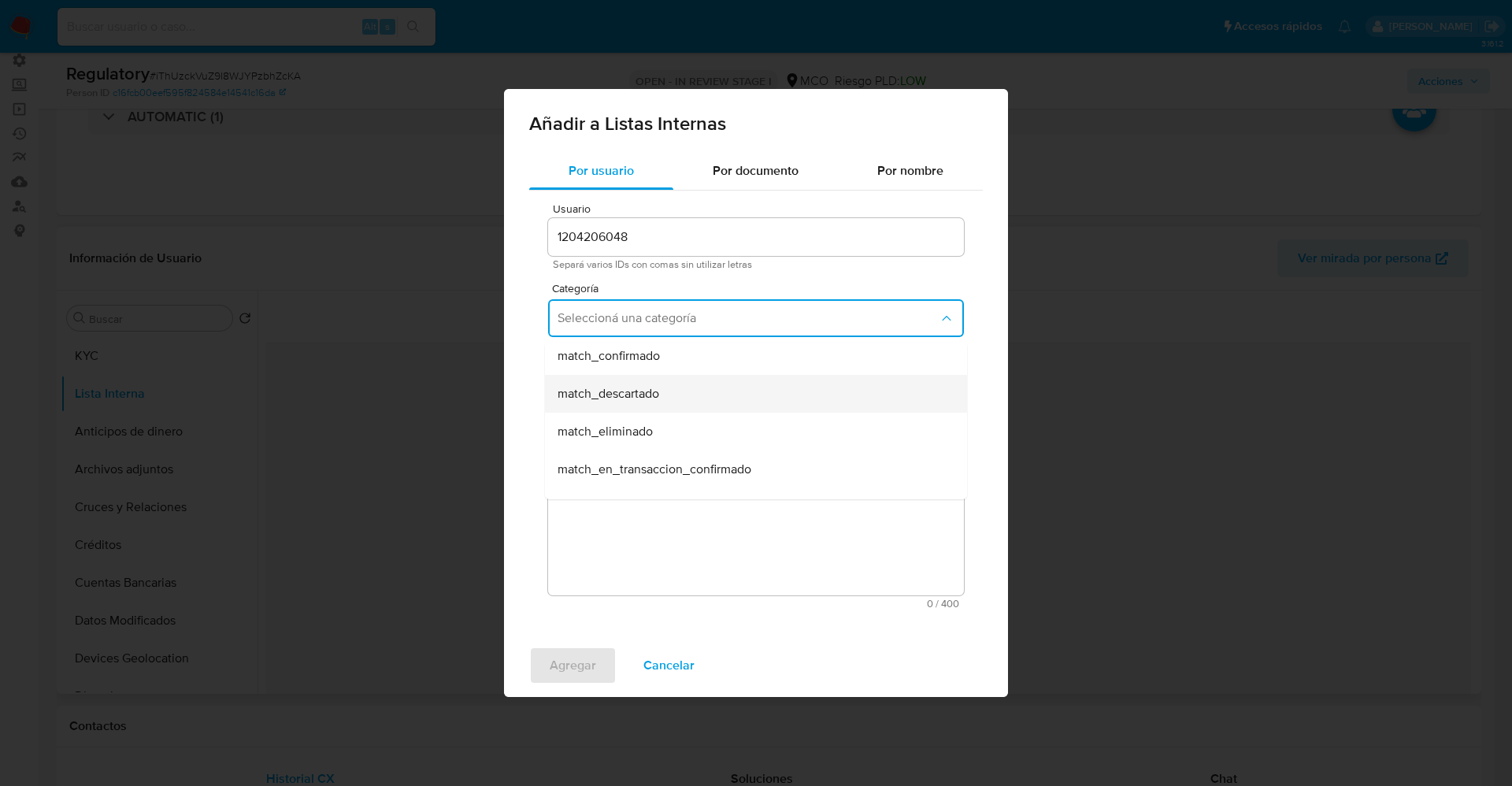
click at [664, 398] on div "match_descartado" at bounding box center [751, 393] width 387 height 38
click at [664, 390] on span "Seleccioná una subcategoría" at bounding box center [748, 391] width 381 height 16
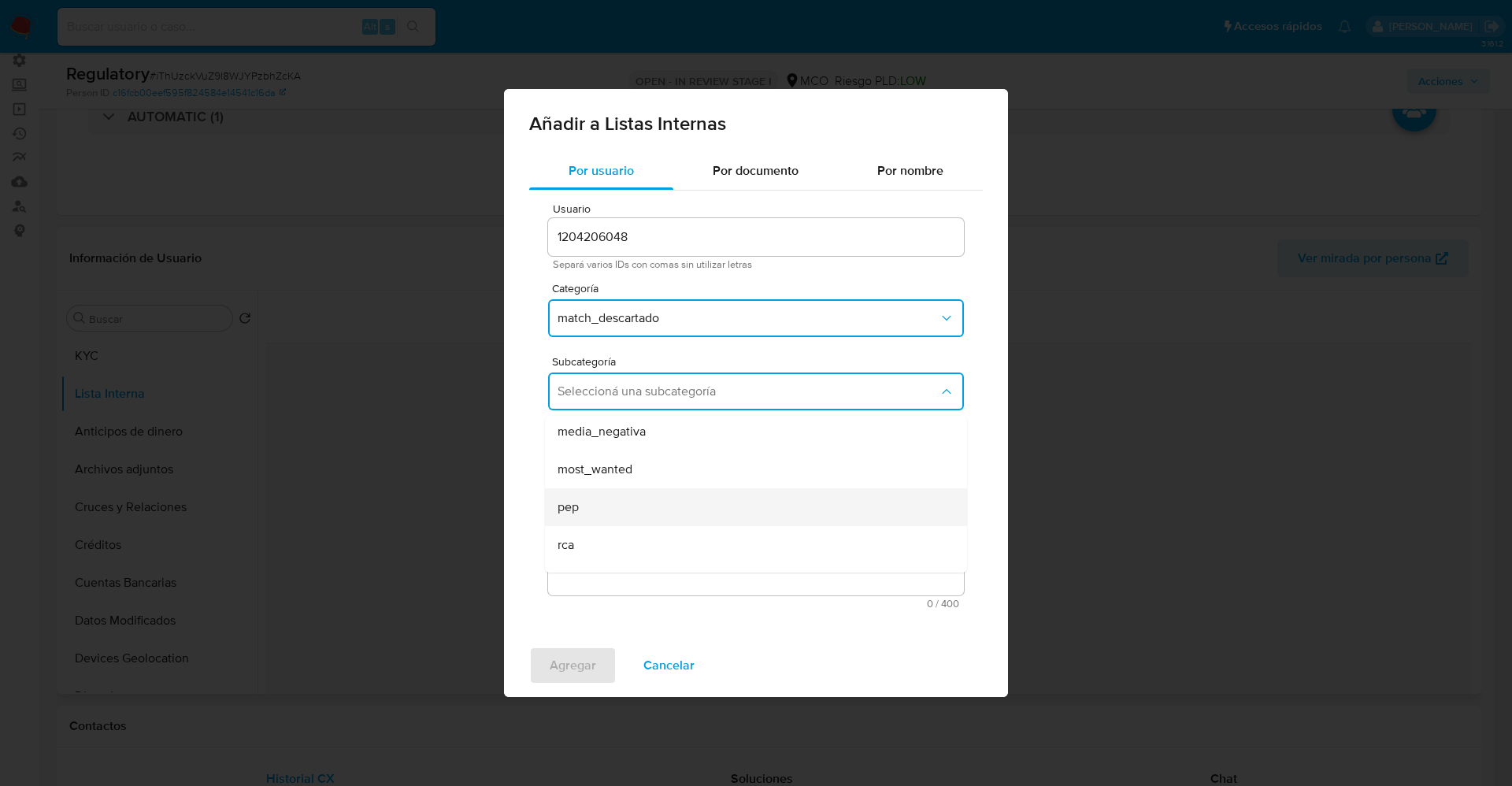
scroll to position [107, 0]
click at [628, 471] on div "pep" at bounding box center [751, 478] width 387 height 38
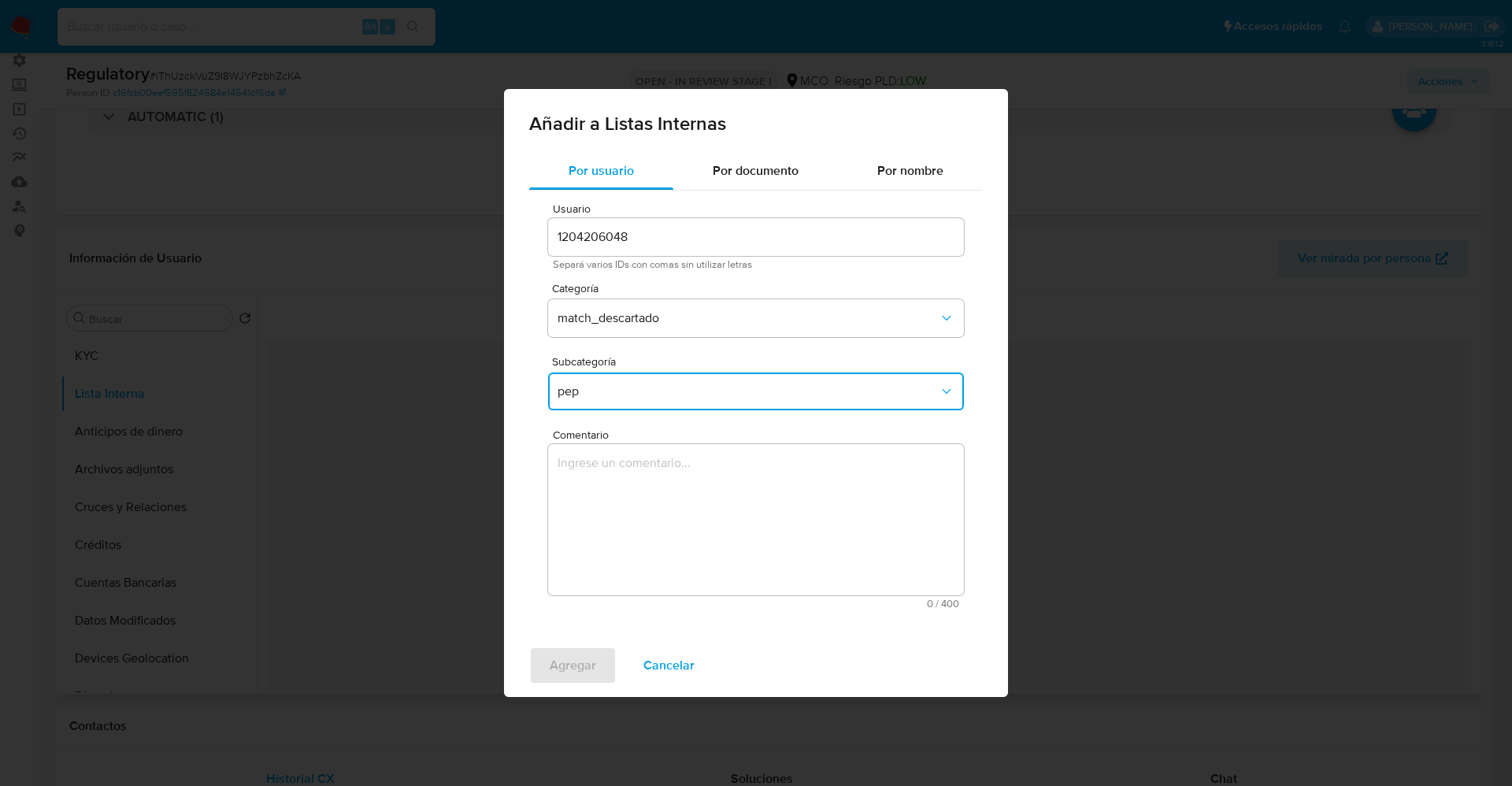
click at [628, 471] on textarea "Comentario" at bounding box center [756, 519] width 416 height 151
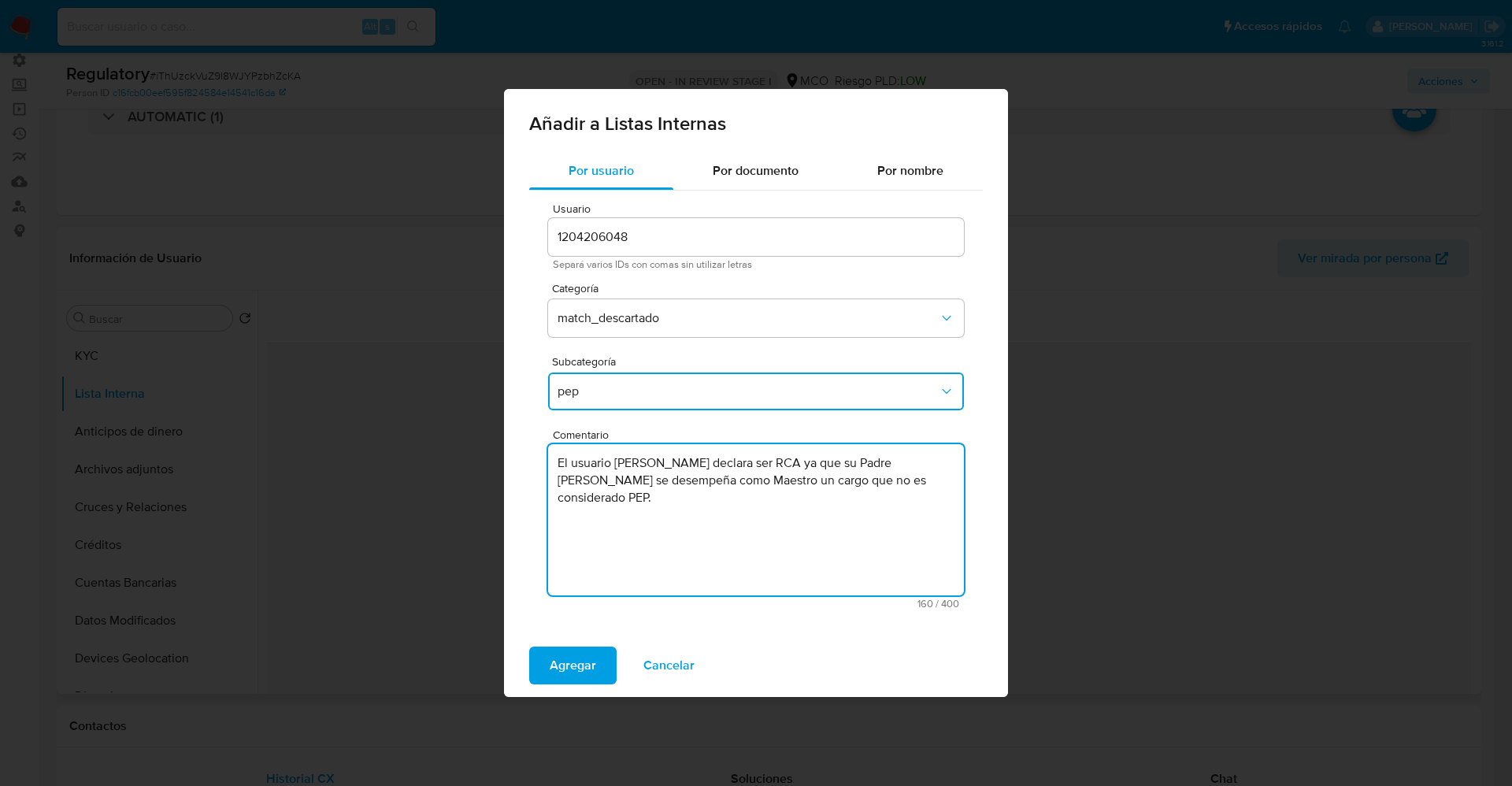
type textarea "El usuario [PERSON_NAME] declara ser RCA ya que su Padre [PERSON_NAME] se desem…"
click at [612, 406] on button "pep" at bounding box center [756, 391] width 416 height 38
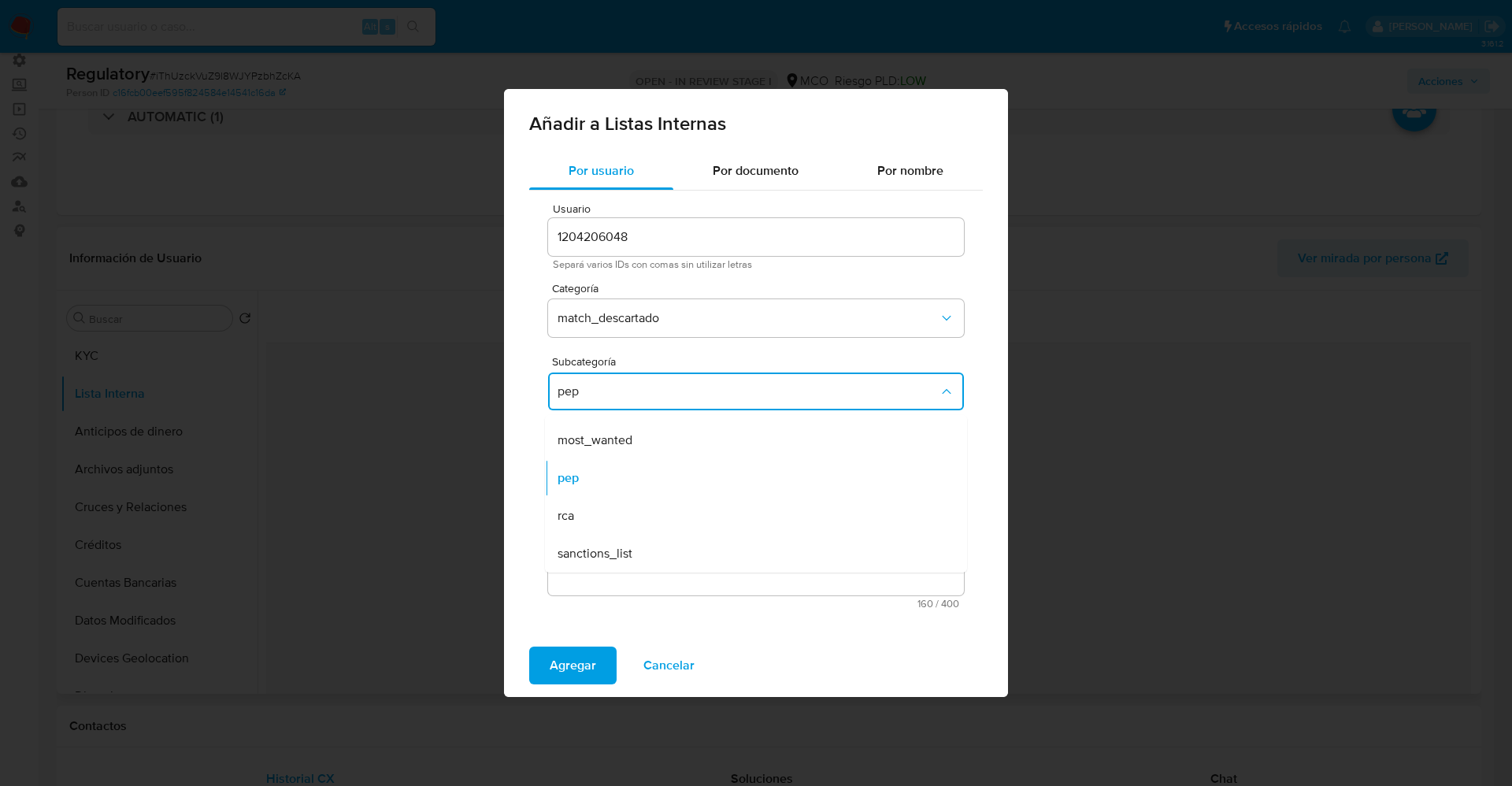
click at [601, 510] on div "rca" at bounding box center [751, 515] width 387 height 38
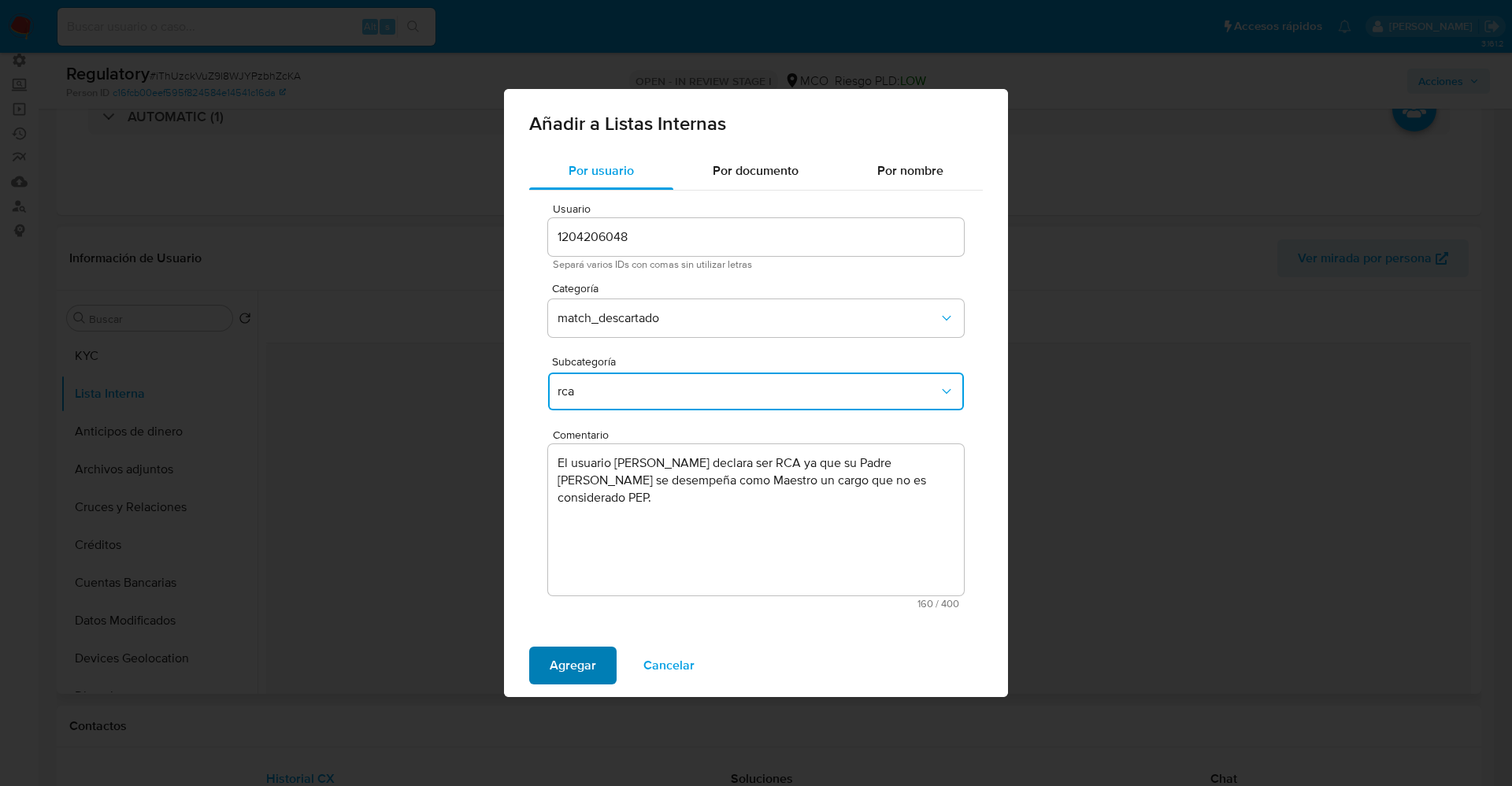
click at [576, 665] on span "Agregar" at bounding box center [573, 664] width 46 height 34
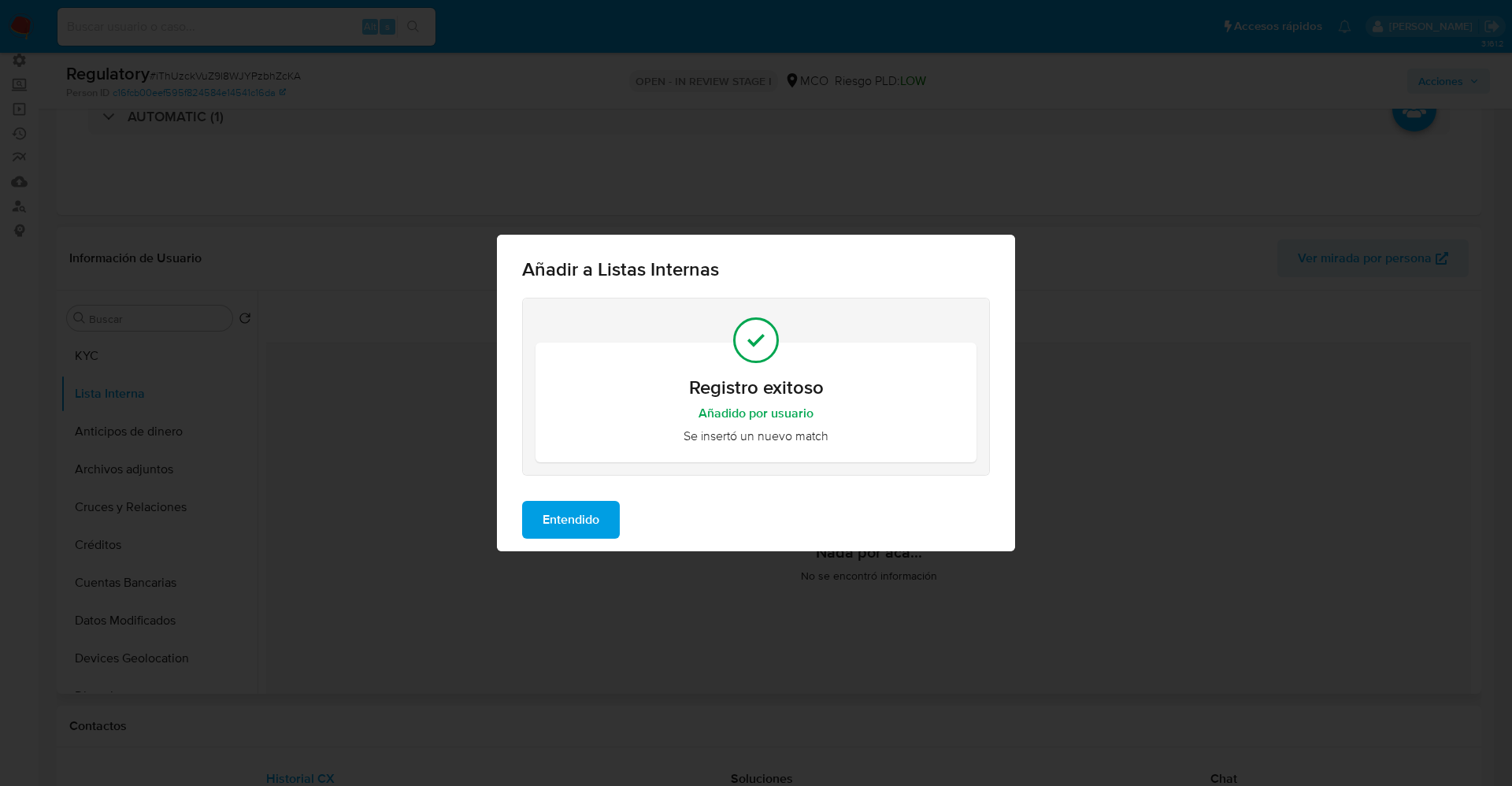
click at [567, 524] on span "Entendido" at bounding box center [570, 519] width 57 height 34
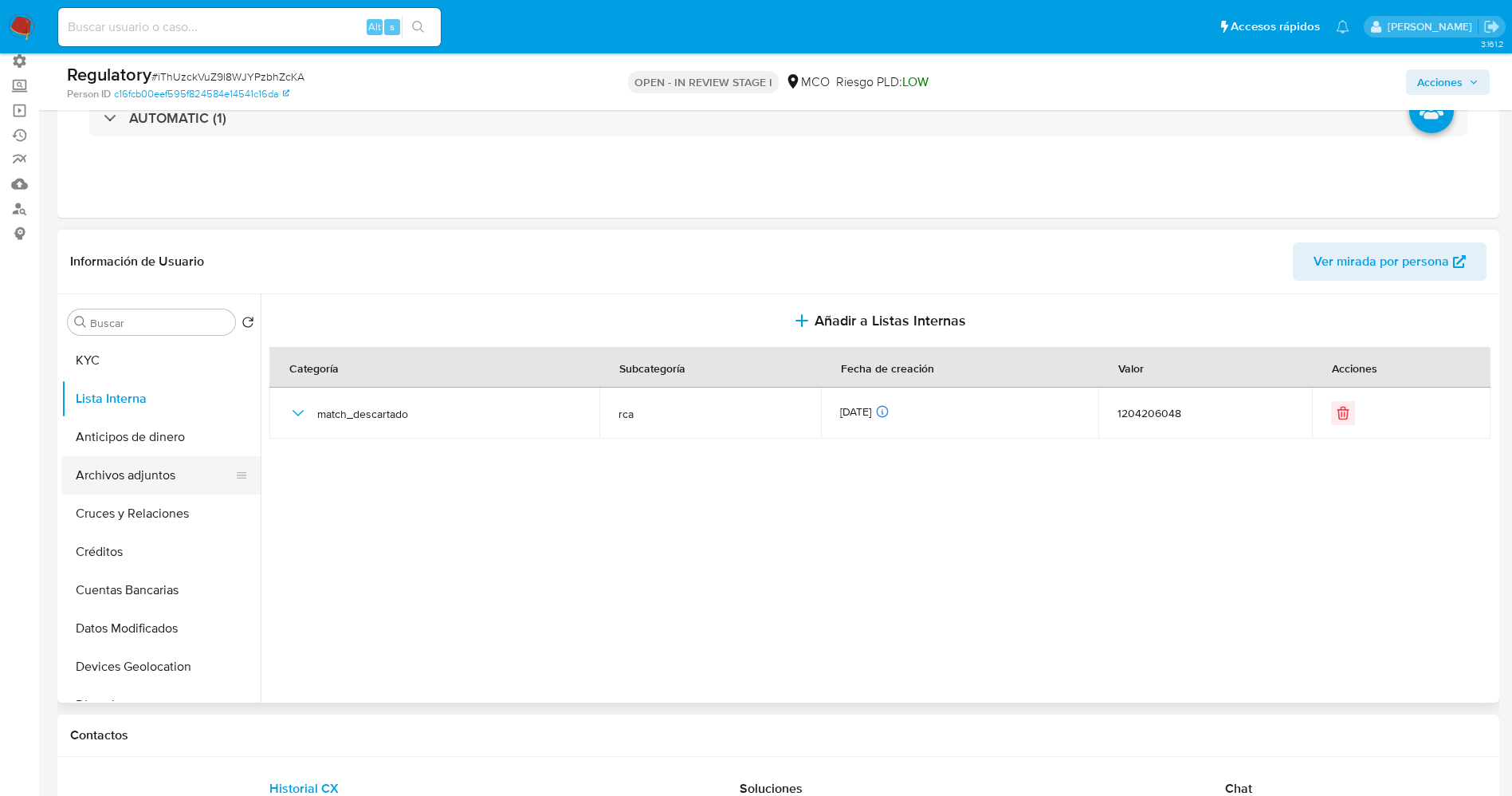
click at [142, 476] on button "Archivos adjuntos" at bounding box center [154, 475] width 187 height 39
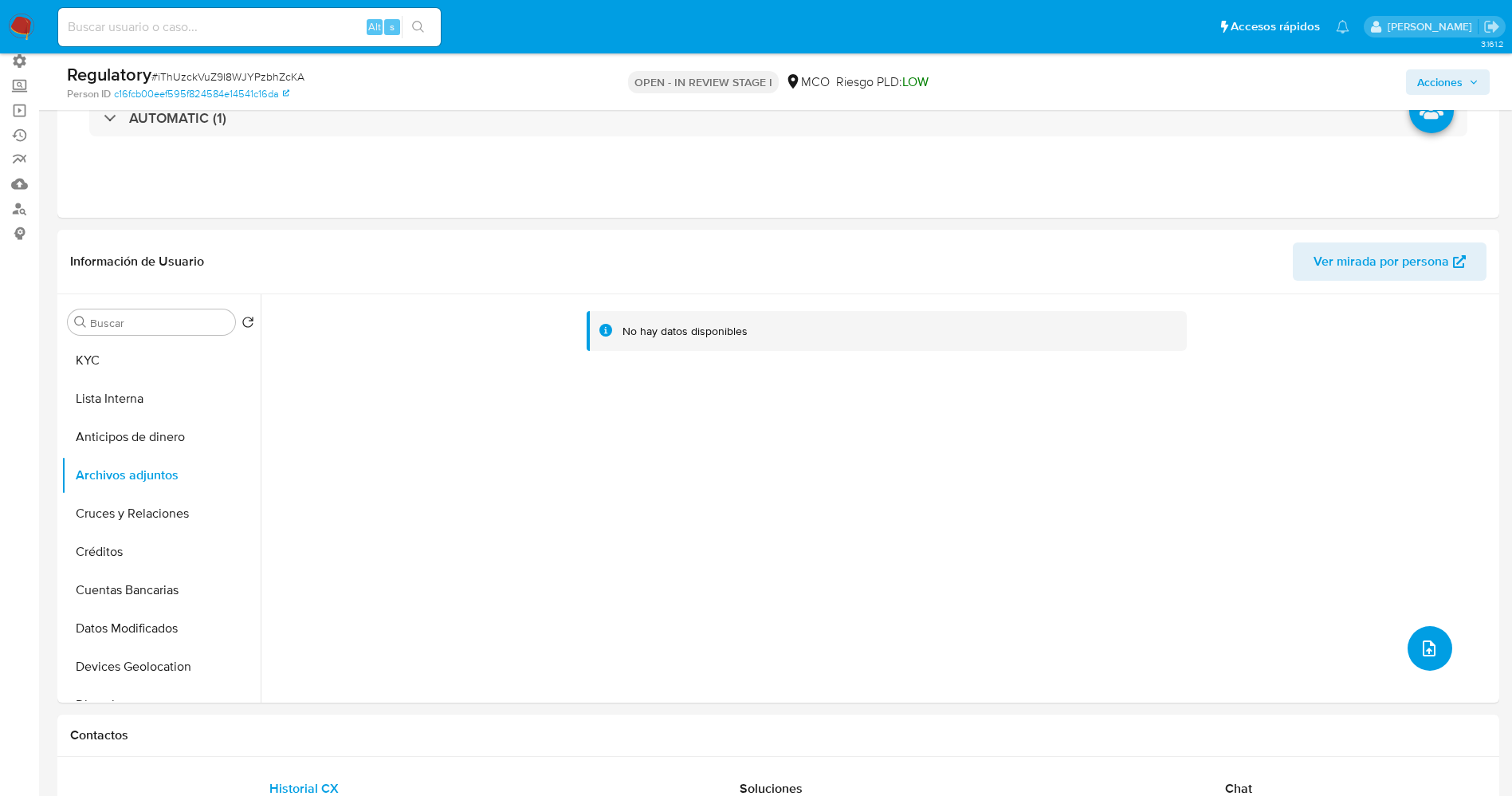
click at [1420, 643] on span "upload-file" at bounding box center [1429, 648] width 19 height 19
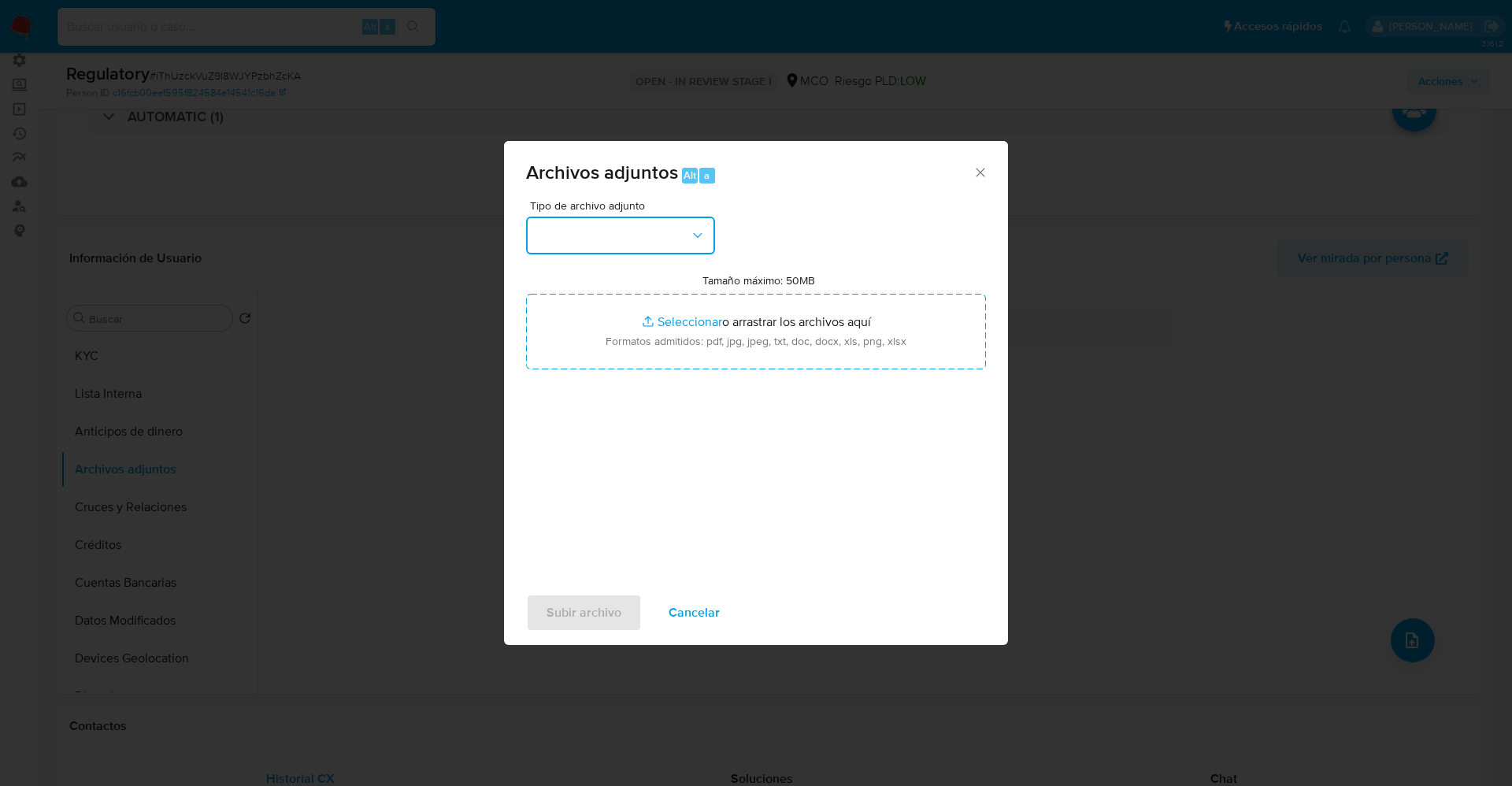
drag, startPoint x: 581, startPoint y: 245, endPoint x: 594, endPoint y: 231, distance: 19.1
click at [582, 243] on button "button" at bounding box center [621, 235] width 189 height 38
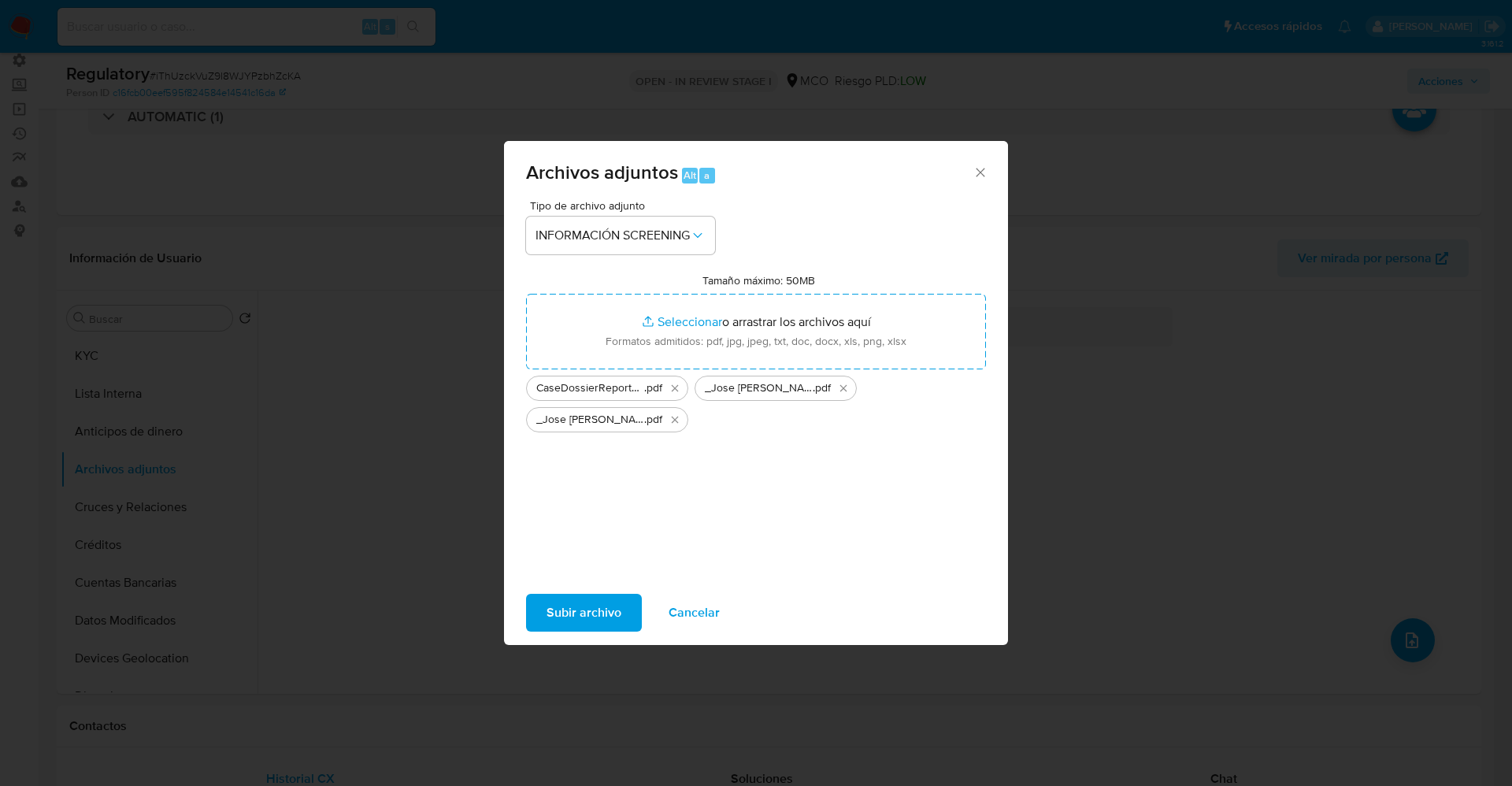
click at [592, 620] on span "Subir archivo" at bounding box center [584, 612] width 75 height 34
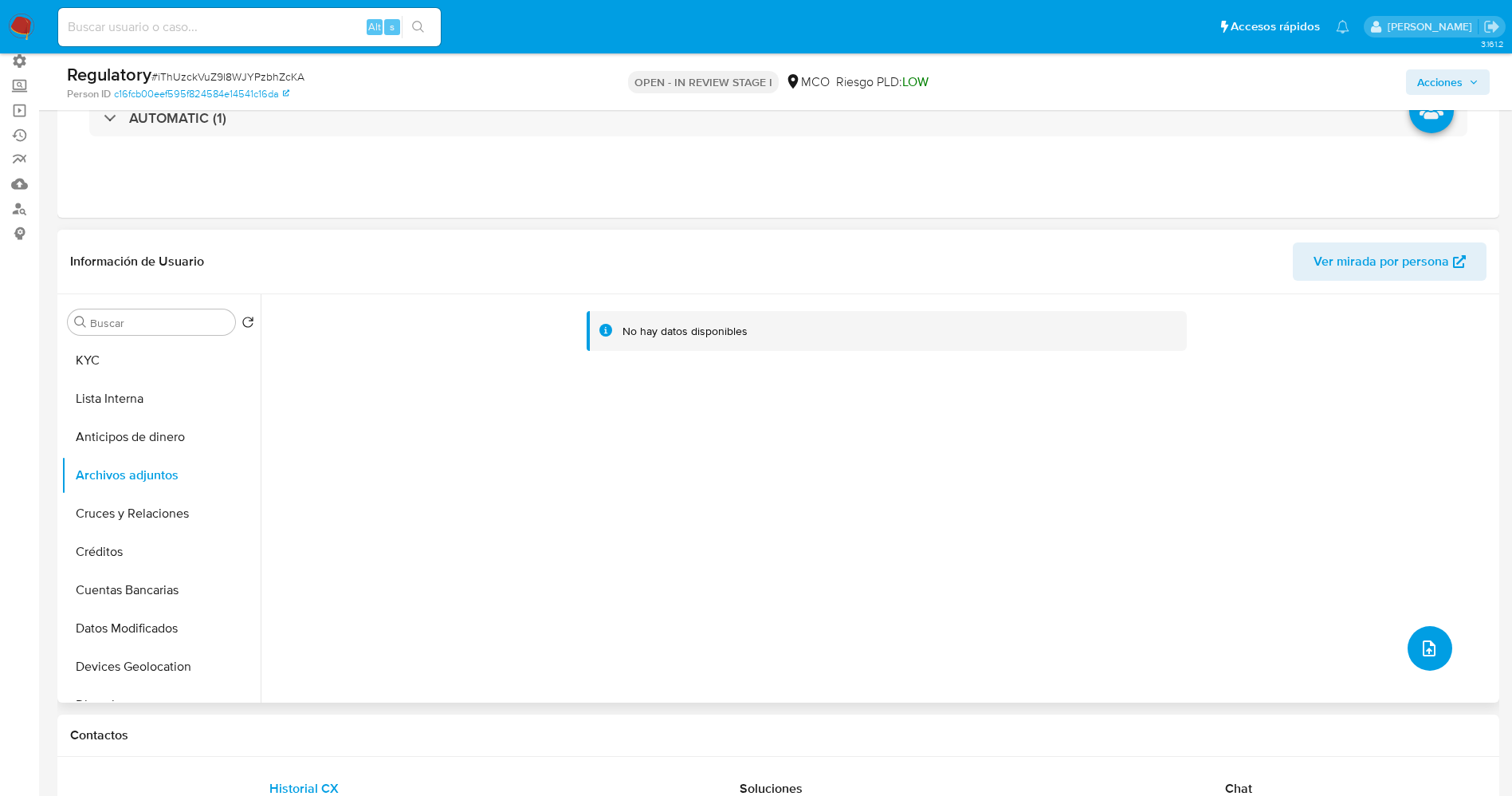
click at [1422, 650] on icon "upload-file" at bounding box center [1429, 648] width 19 height 19
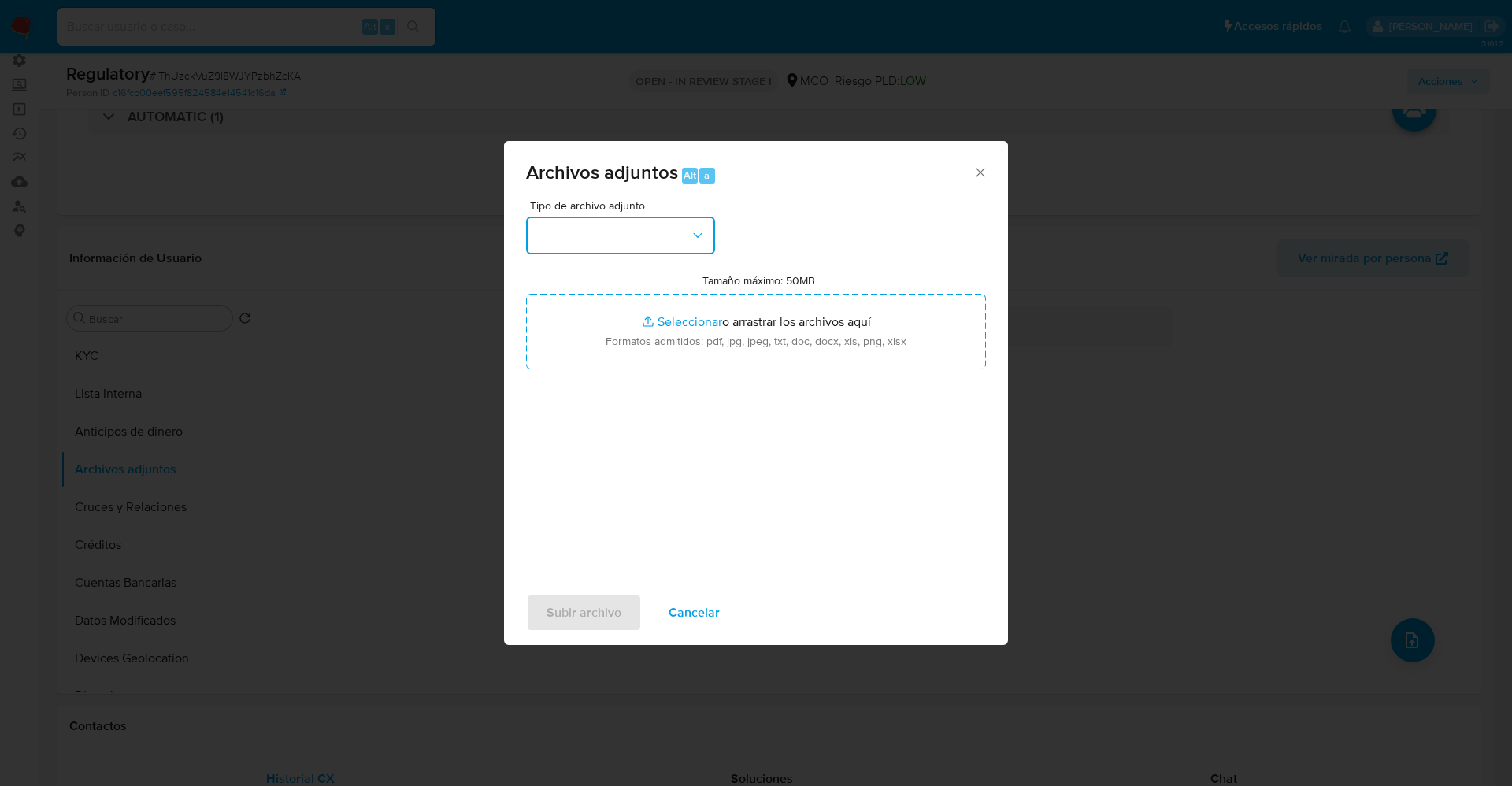
click at [610, 229] on button "button" at bounding box center [621, 235] width 189 height 38
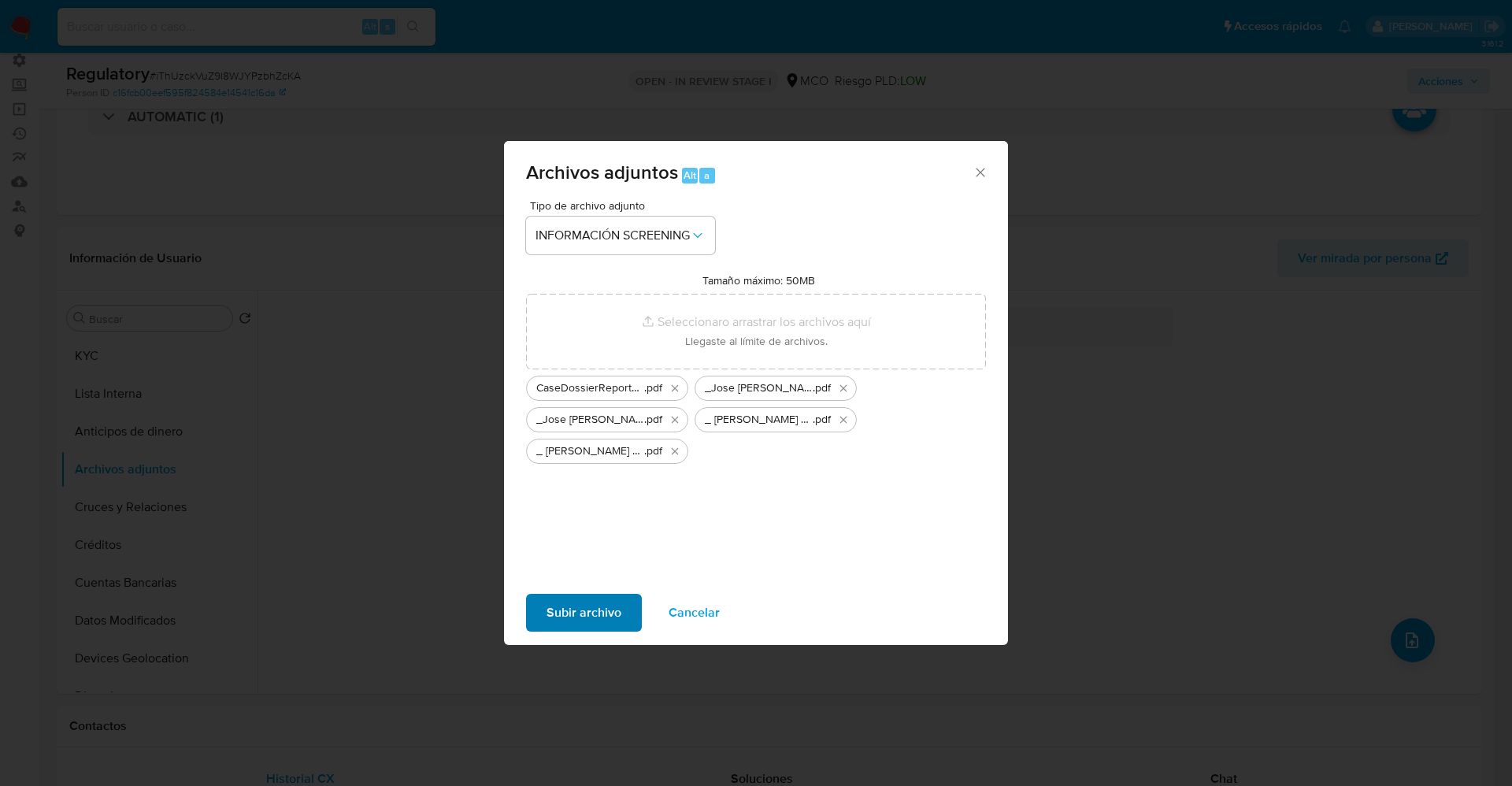
drag, startPoint x: 588, startPoint y: 631, endPoint x: 585, endPoint y: 611, distance: 20.2
click at [586, 625] on div "Subir archivo Cancelar" at bounding box center [756, 612] width 504 height 59
click at [583, 596] on span "Subir archivo" at bounding box center [584, 612] width 75 height 34
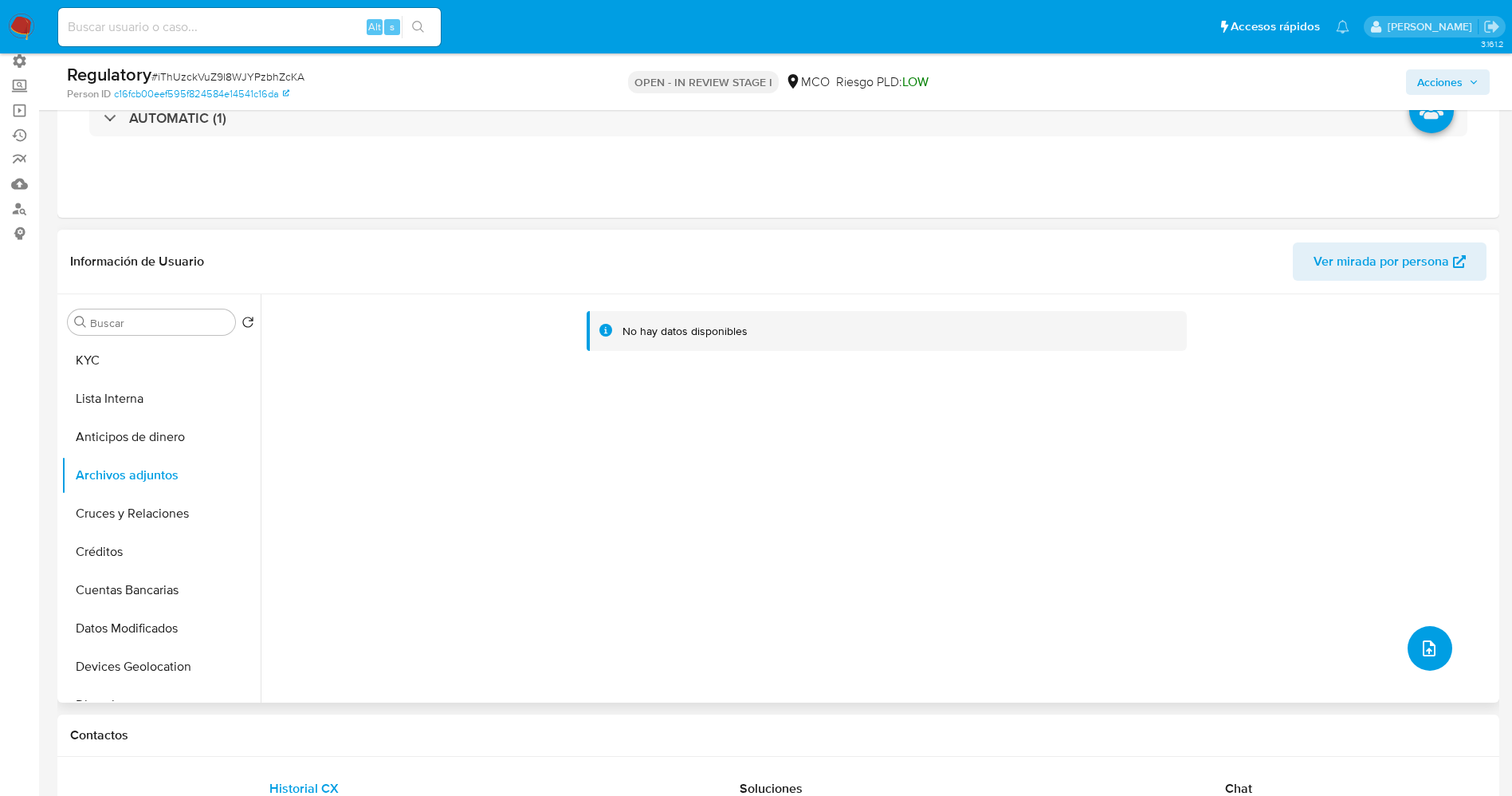
click at [1420, 638] on icon "upload-file" at bounding box center [1429, 648] width 19 height 19
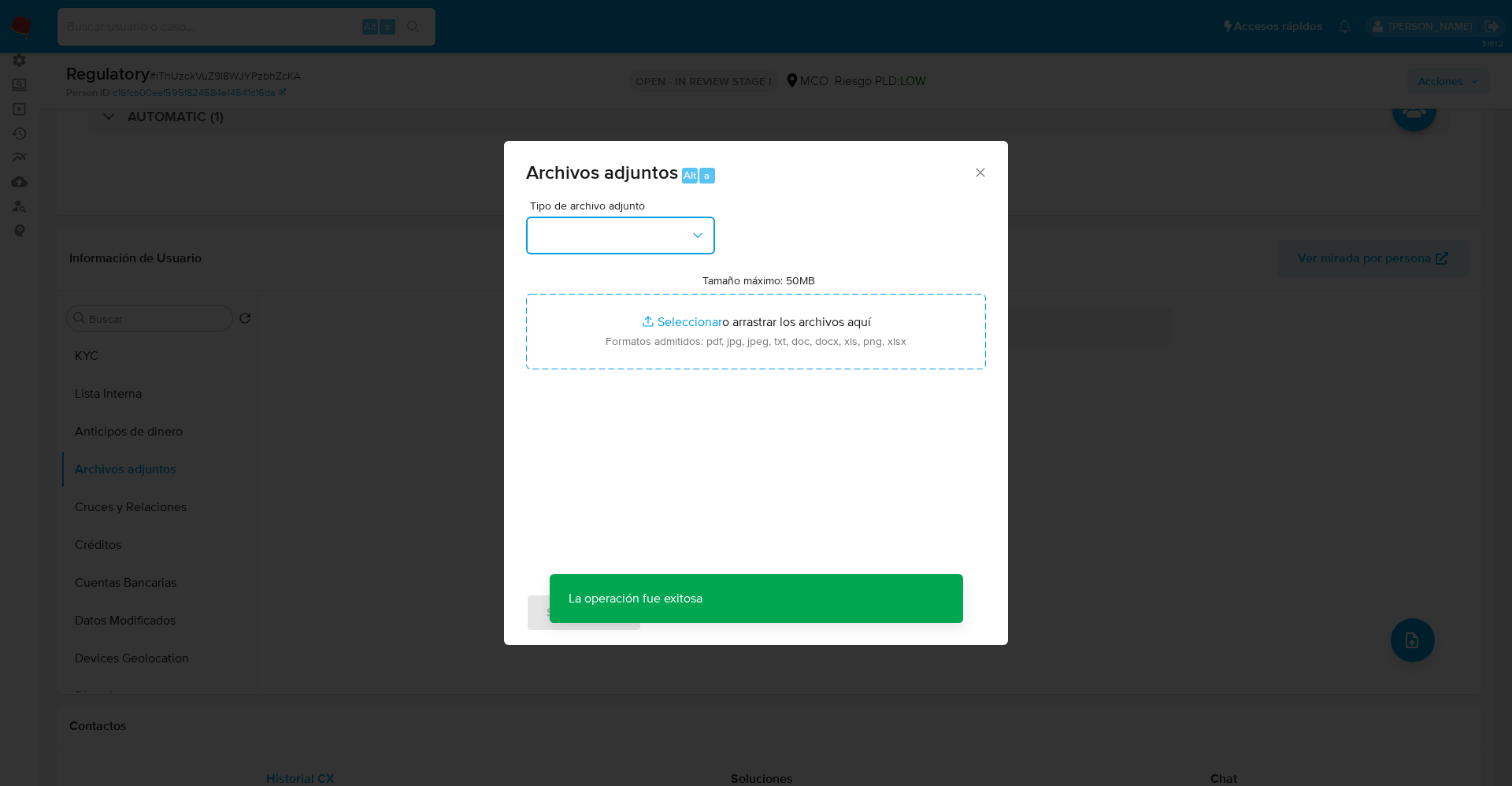
click at [584, 240] on button "button" at bounding box center [621, 235] width 189 height 38
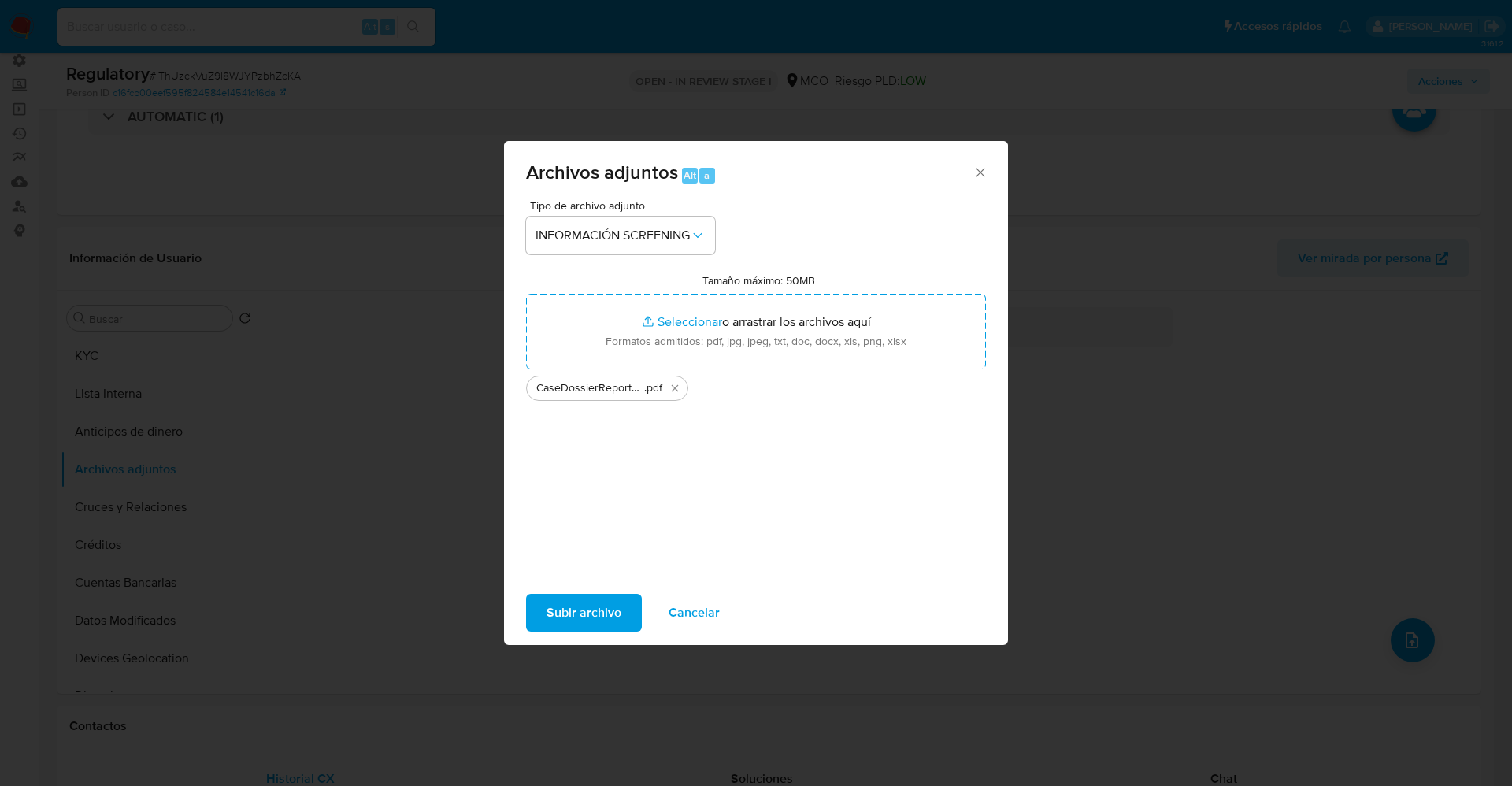
click at [593, 614] on span "Subir archivo" at bounding box center [584, 612] width 75 height 34
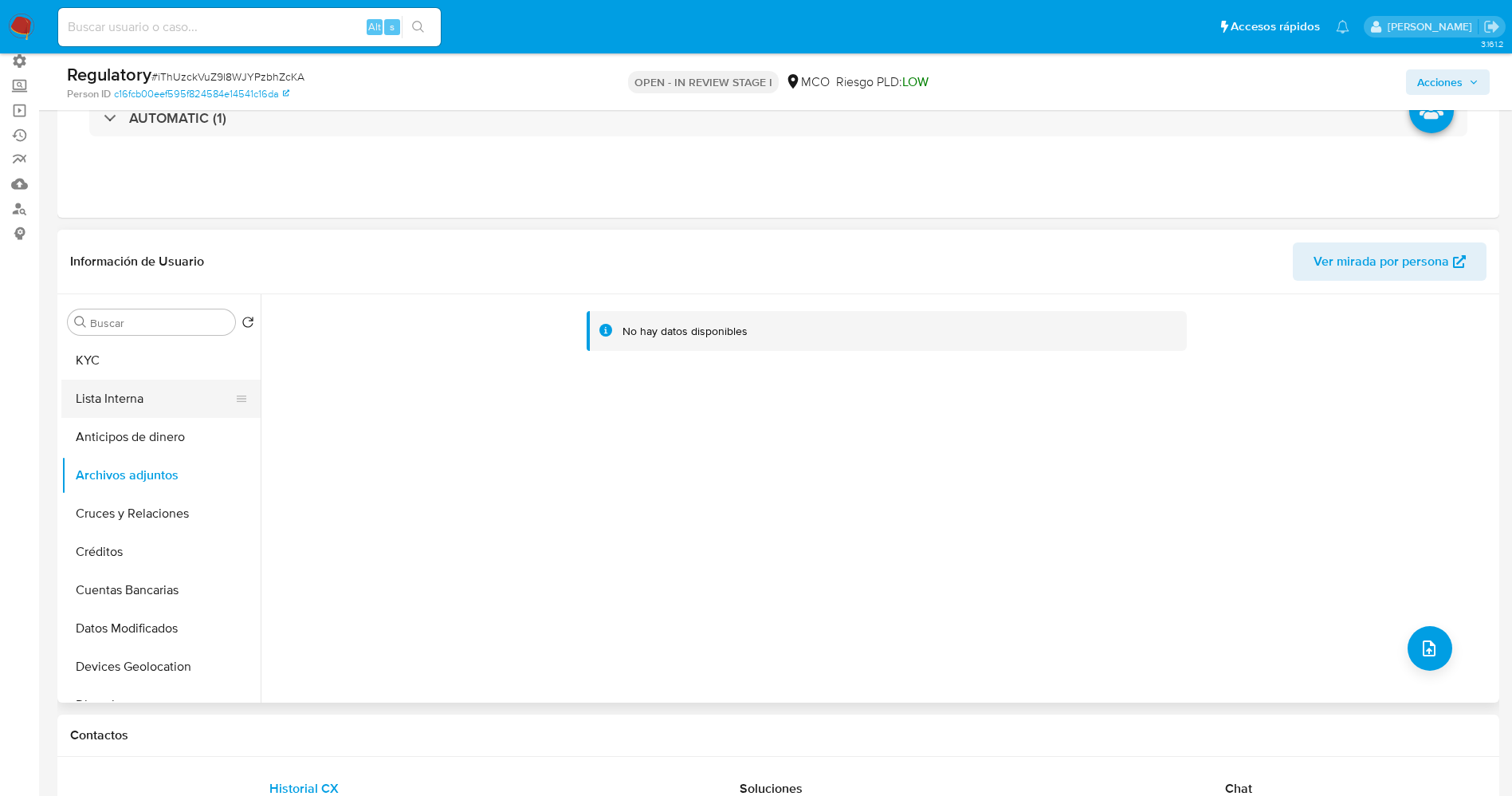
click at [156, 392] on button "Lista Interna" at bounding box center [154, 398] width 187 height 39
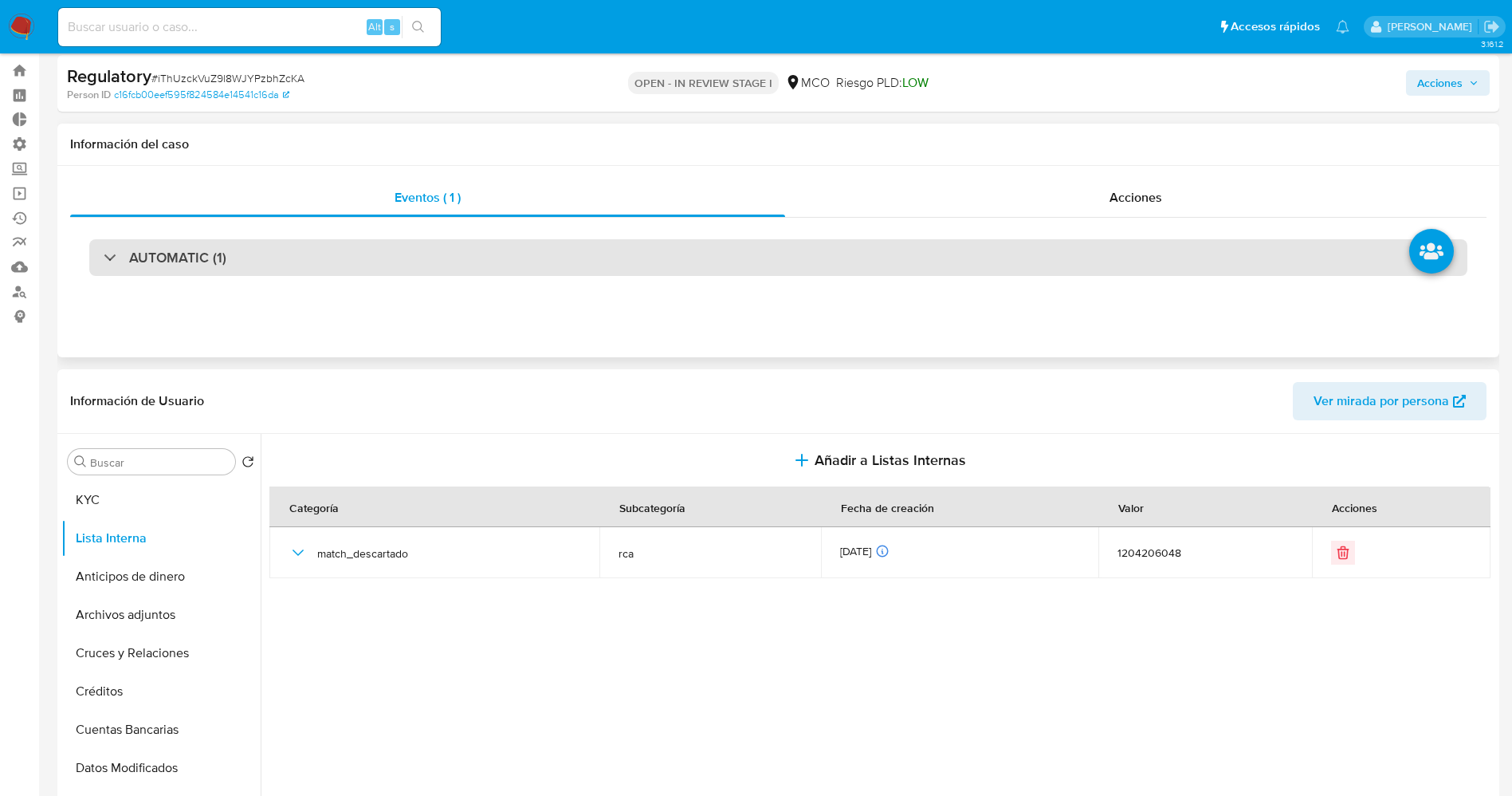
scroll to position [0, 0]
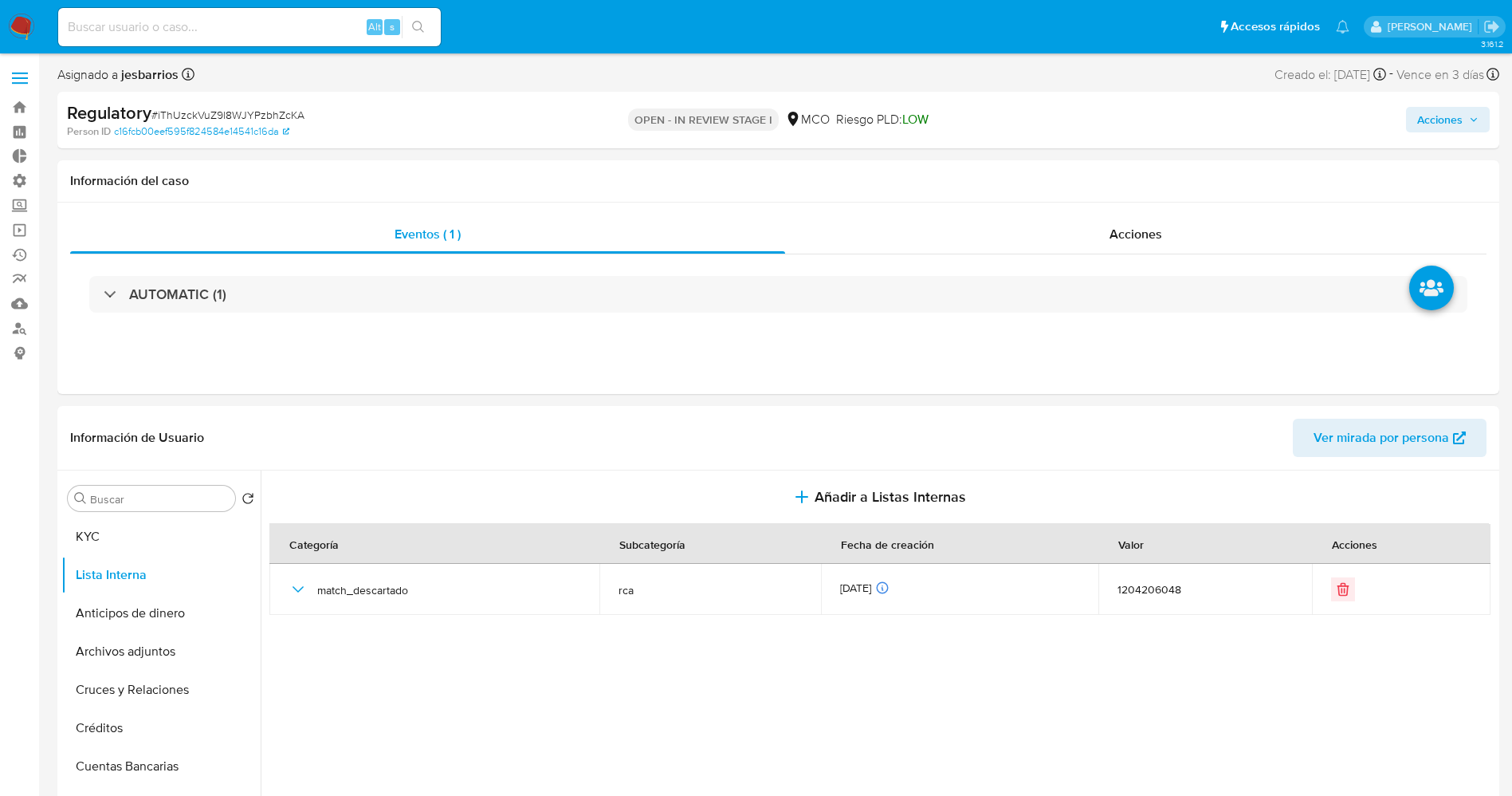
click at [1442, 115] on span "Acciones" at bounding box center [1440, 119] width 45 height 25
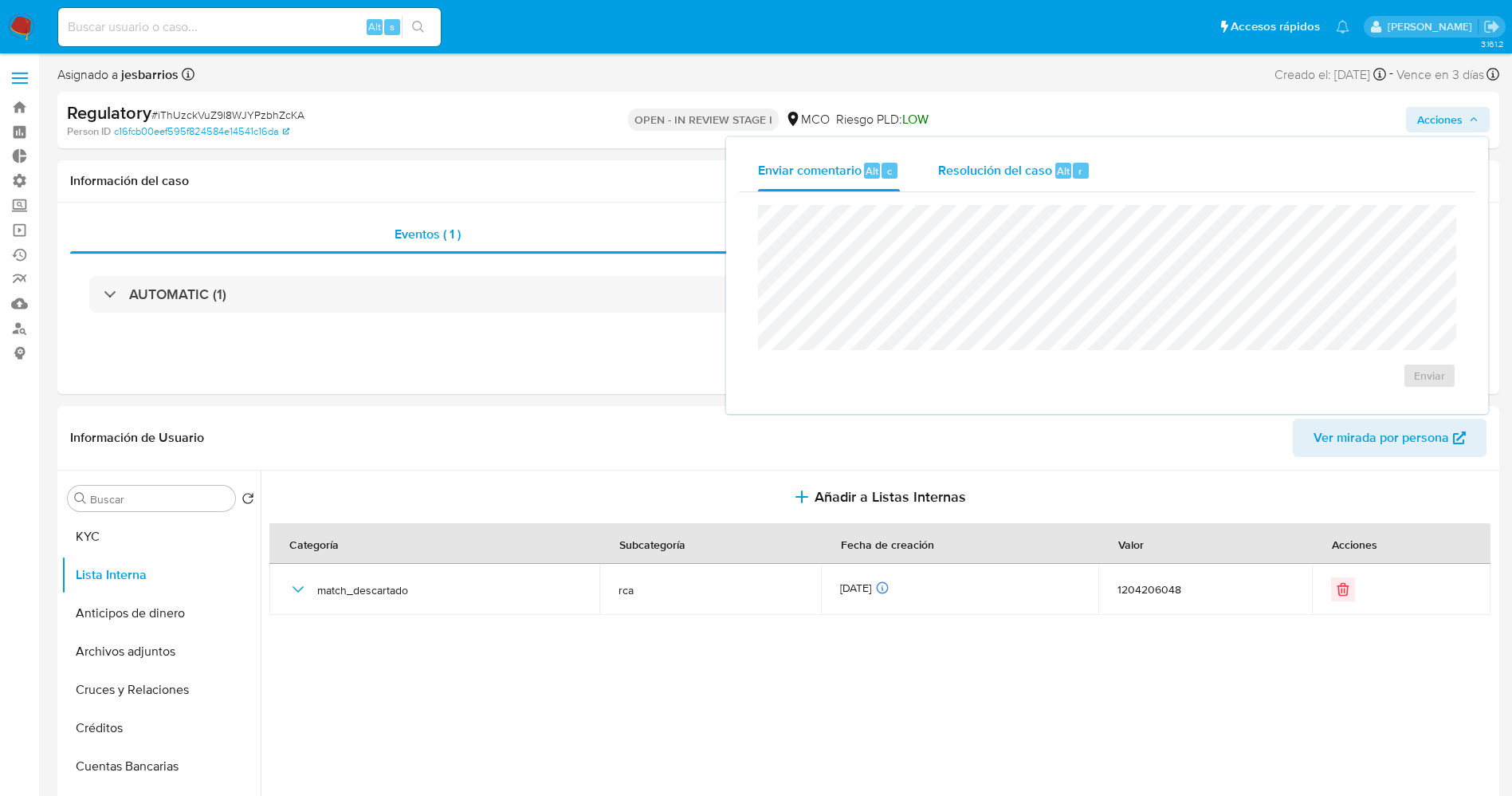
click at [1049, 169] on span "Resolución del caso" at bounding box center [994, 170] width 114 height 19
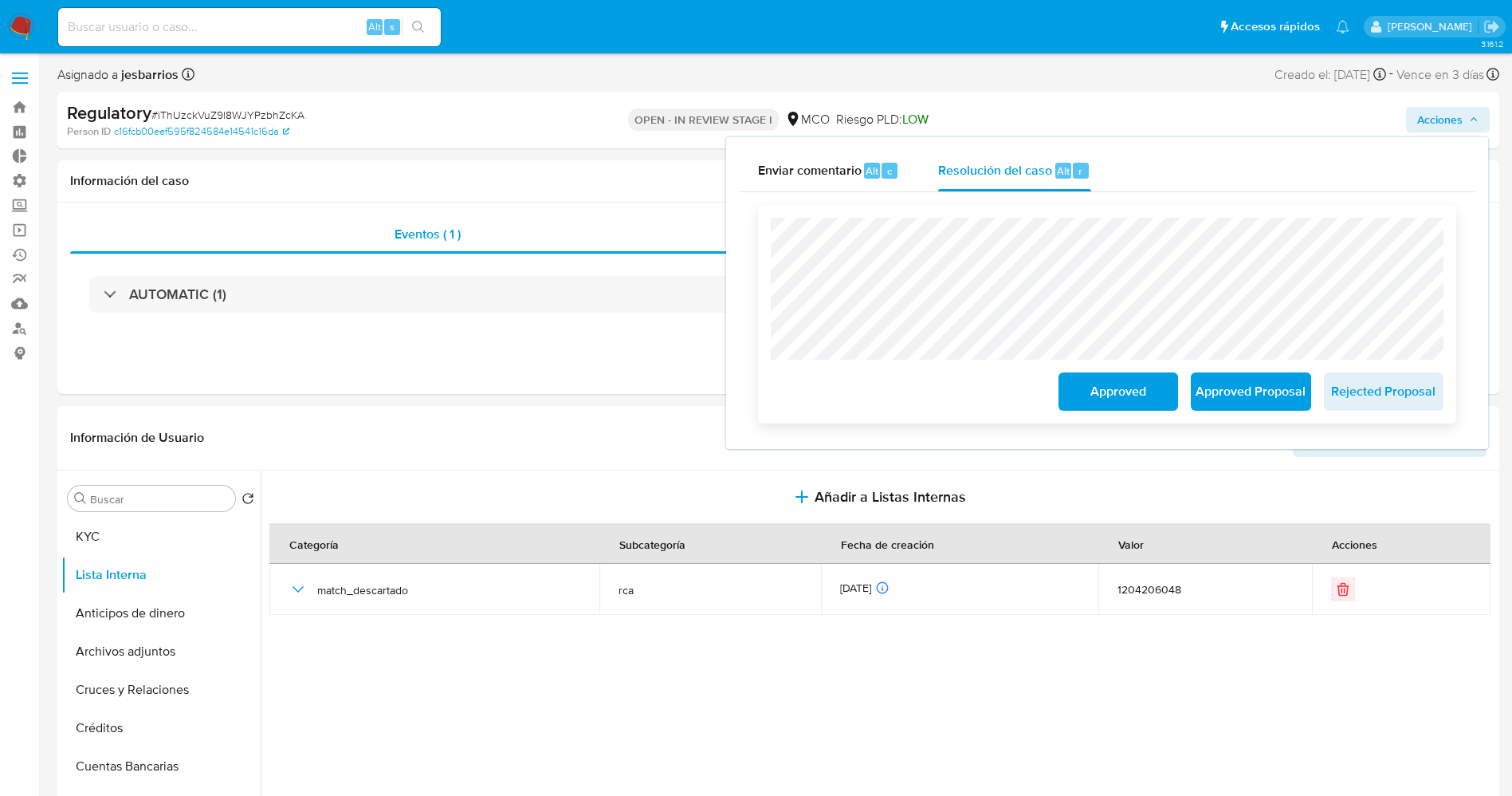
click at [1127, 392] on span "Approved" at bounding box center [1118, 391] width 78 height 35
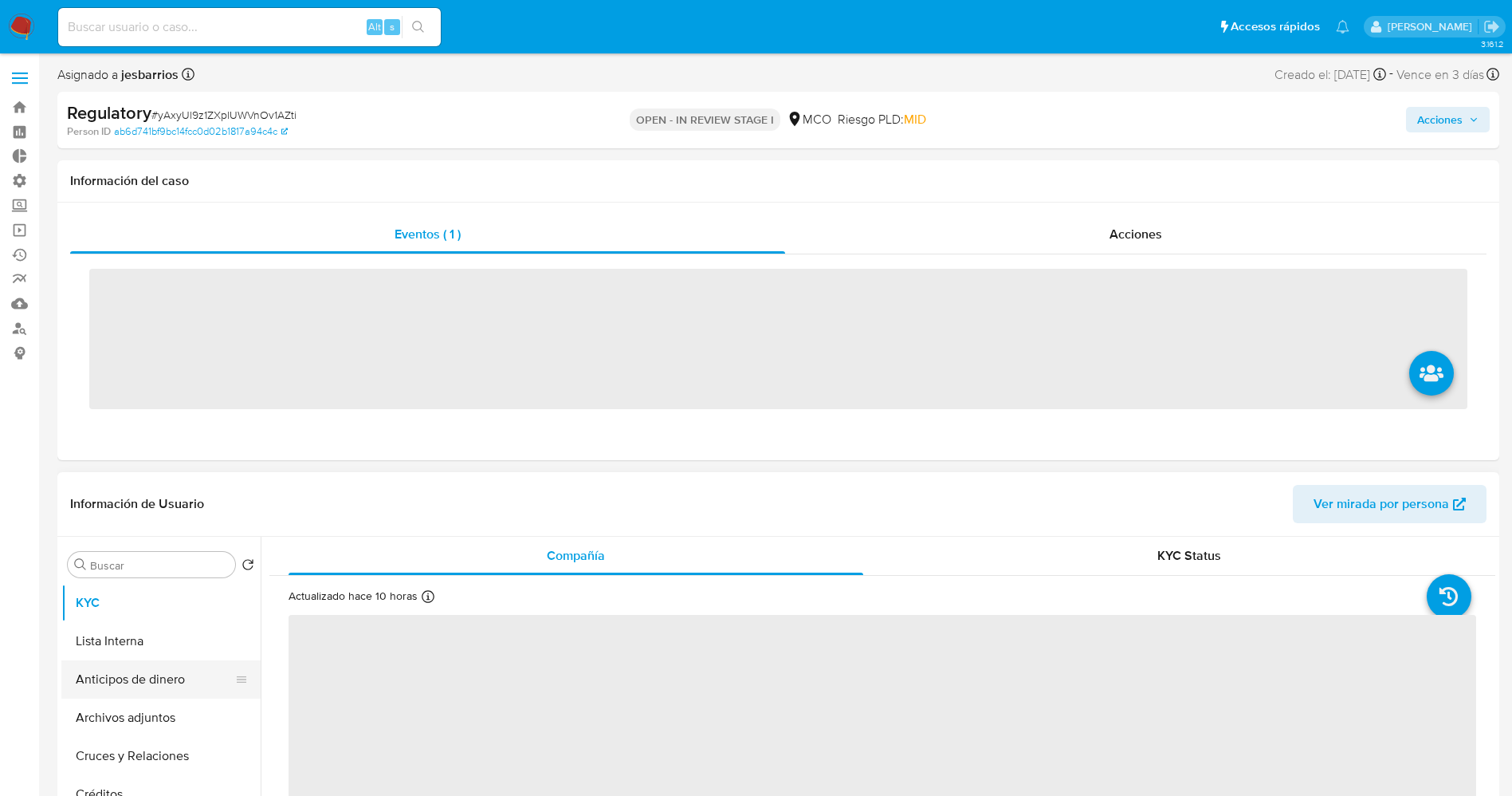
select select "10"
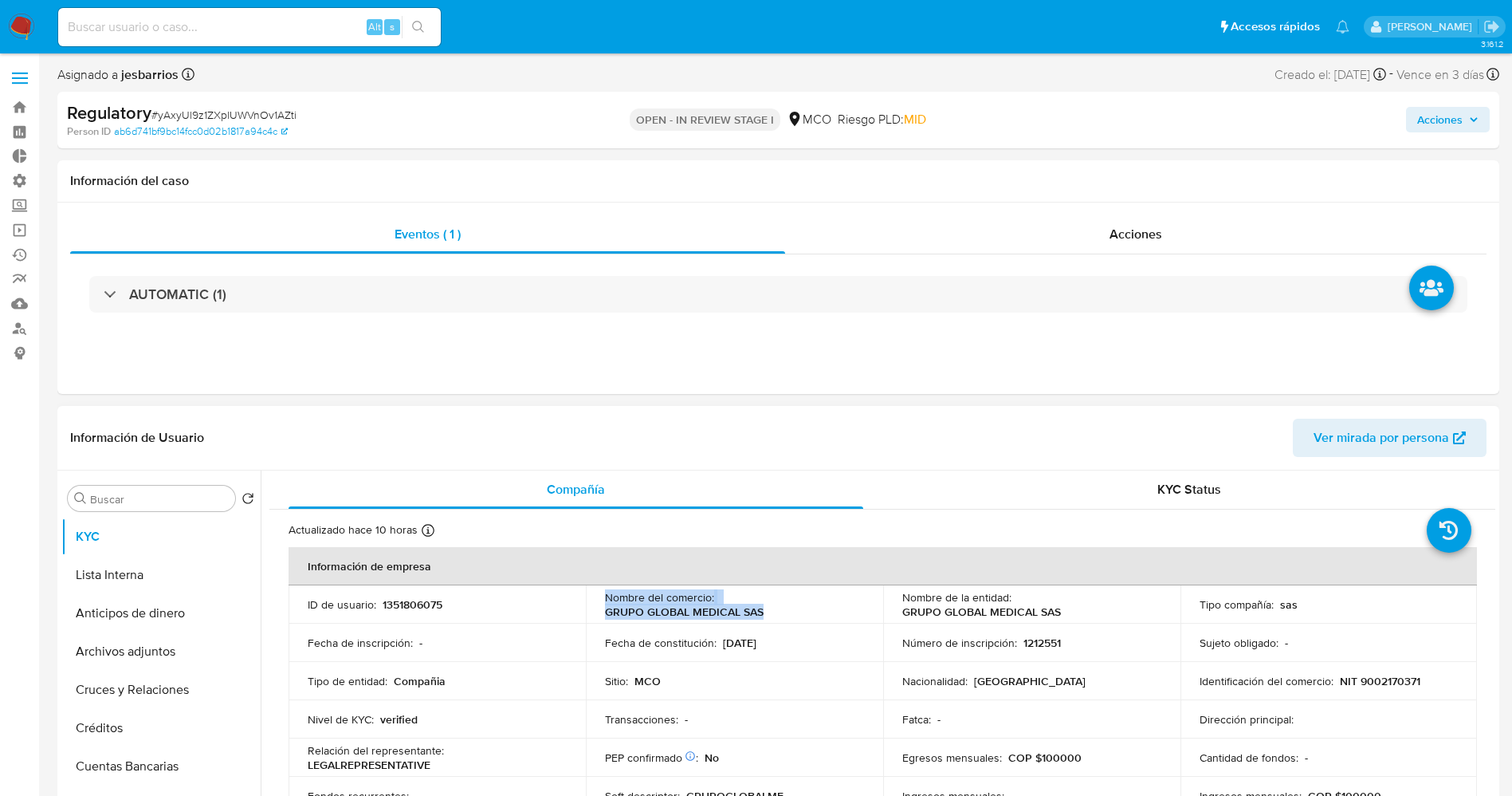
drag, startPoint x: 591, startPoint y: 604, endPoint x: 768, endPoint y: 604, distance: 177.0
click at [768, 604] on tr "ID de usuario : 1351806075 Nombre del comercio : GRUPO GLOBAL MEDICAL SAS Nombr…" at bounding box center [882, 604] width 1189 height 39
click at [768, 604] on div "Nombre del comercio : GRUPO GLOBAL MEDICAL SAS" at bounding box center [735, 604] width 259 height 29
drag, startPoint x: 597, startPoint y: 611, endPoint x: 770, endPoint y: 614, distance: 173.0
click at [770, 614] on td "Nombre del comercio : GRUPO GLOBAL MEDICAL SAS" at bounding box center [735, 604] width 297 height 39
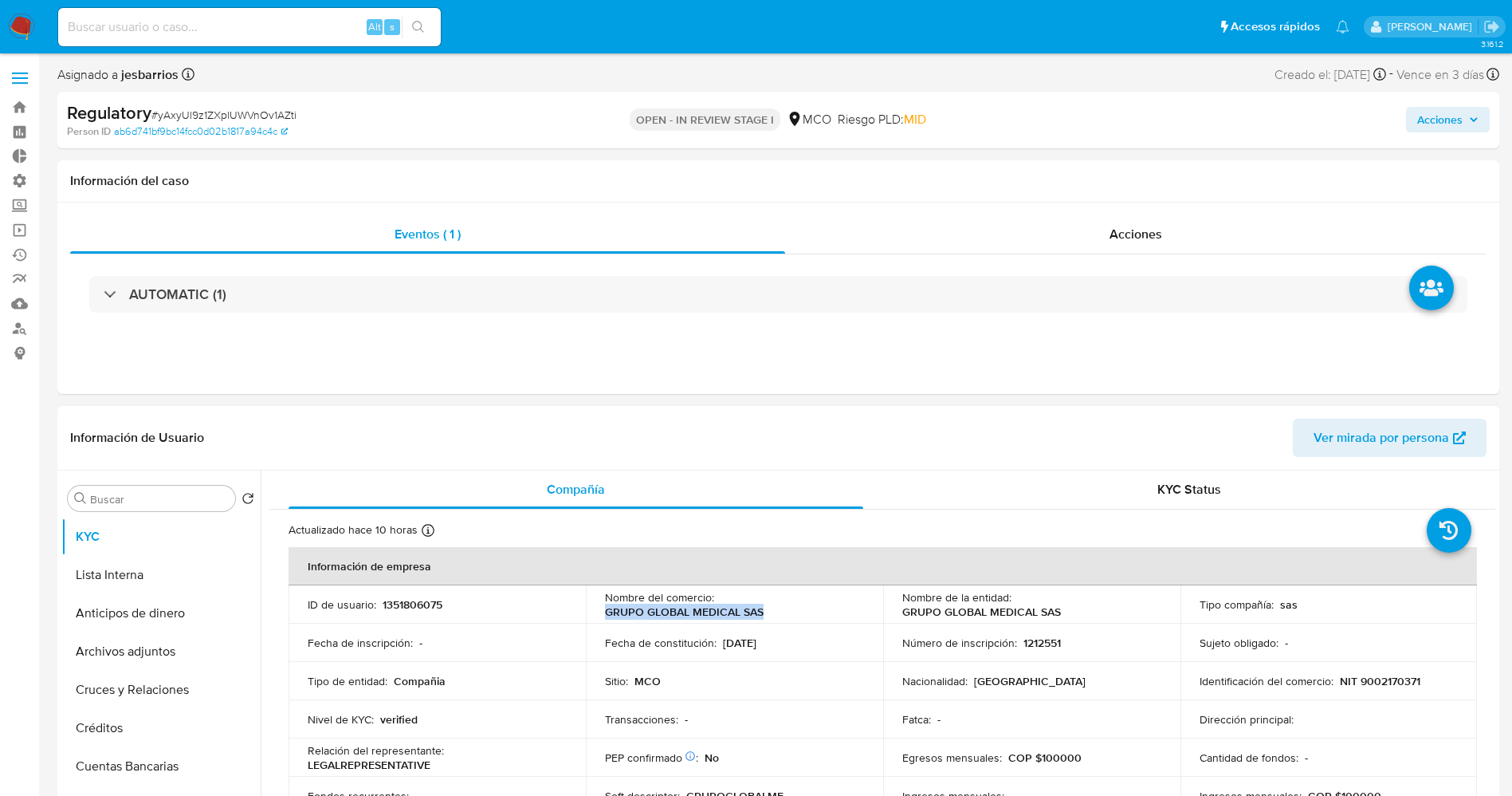
copy p "GRUPO GLOBAL MEDICAL SAS"
click at [124, 558] on button "Lista Interna" at bounding box center [154, 574] width 187 height 39
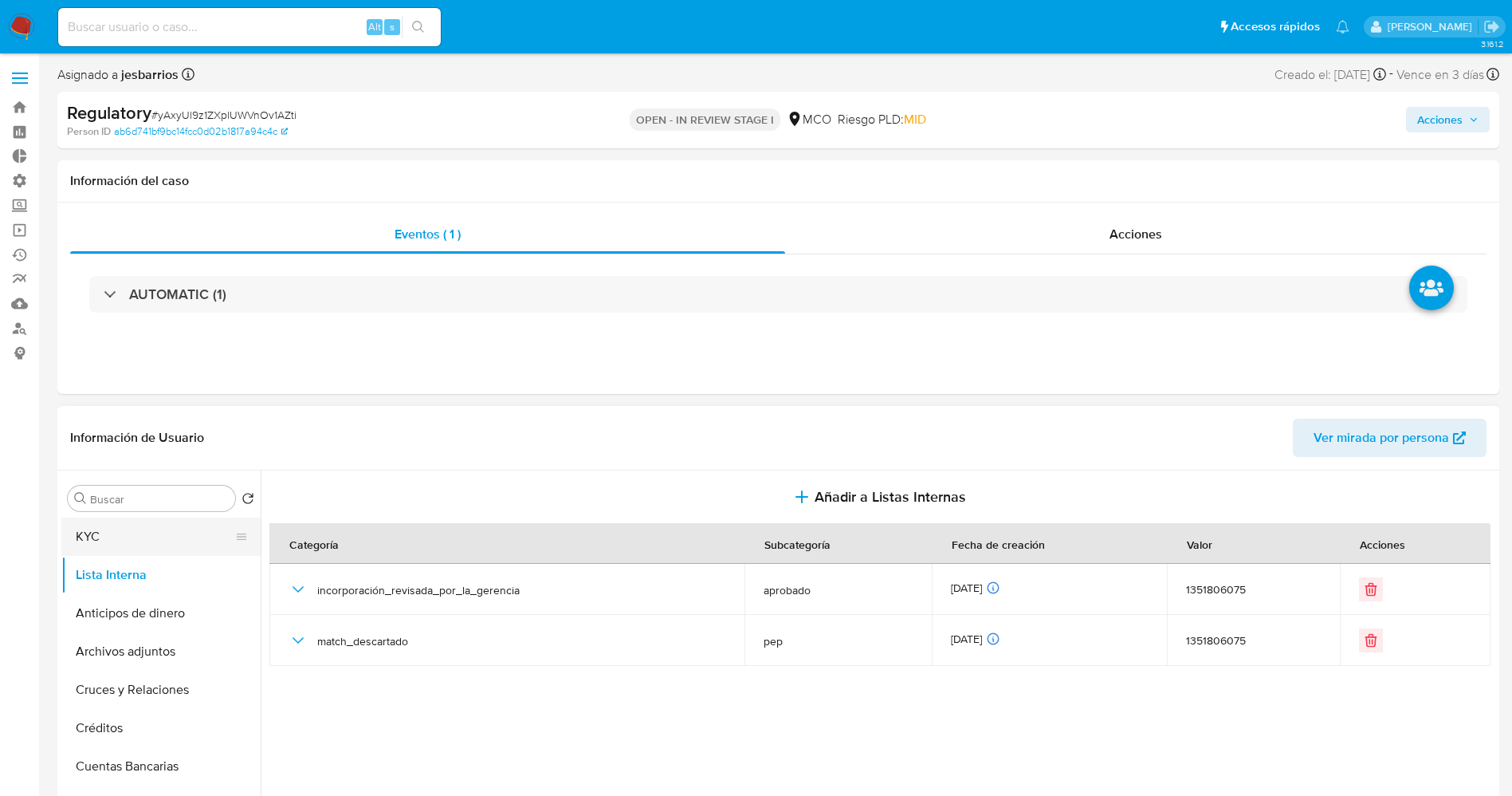
click at [111, 540] on button "KYC" at bounding box center [154, 537] width 187 height 39
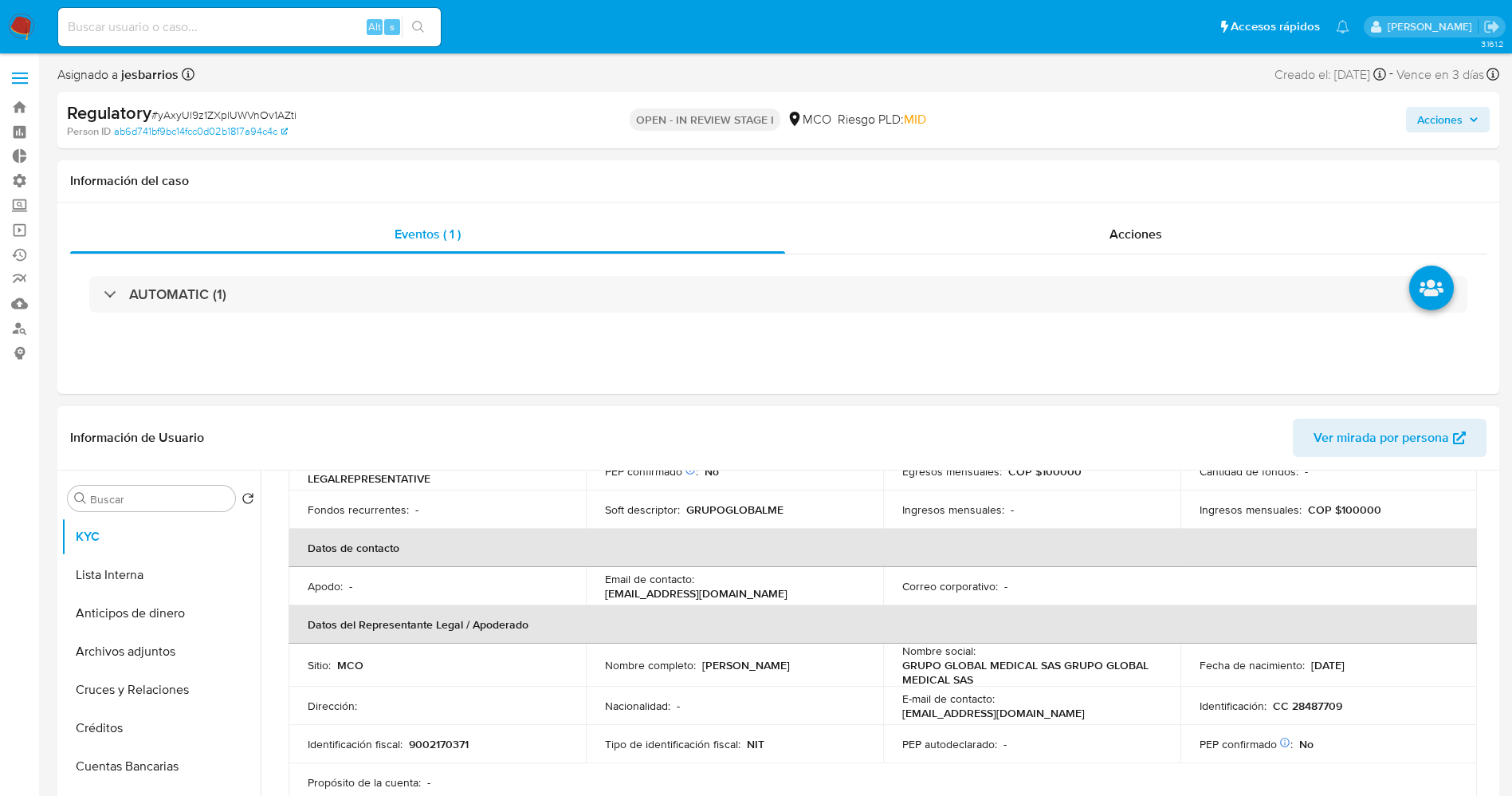
scroll to position [359, 0]
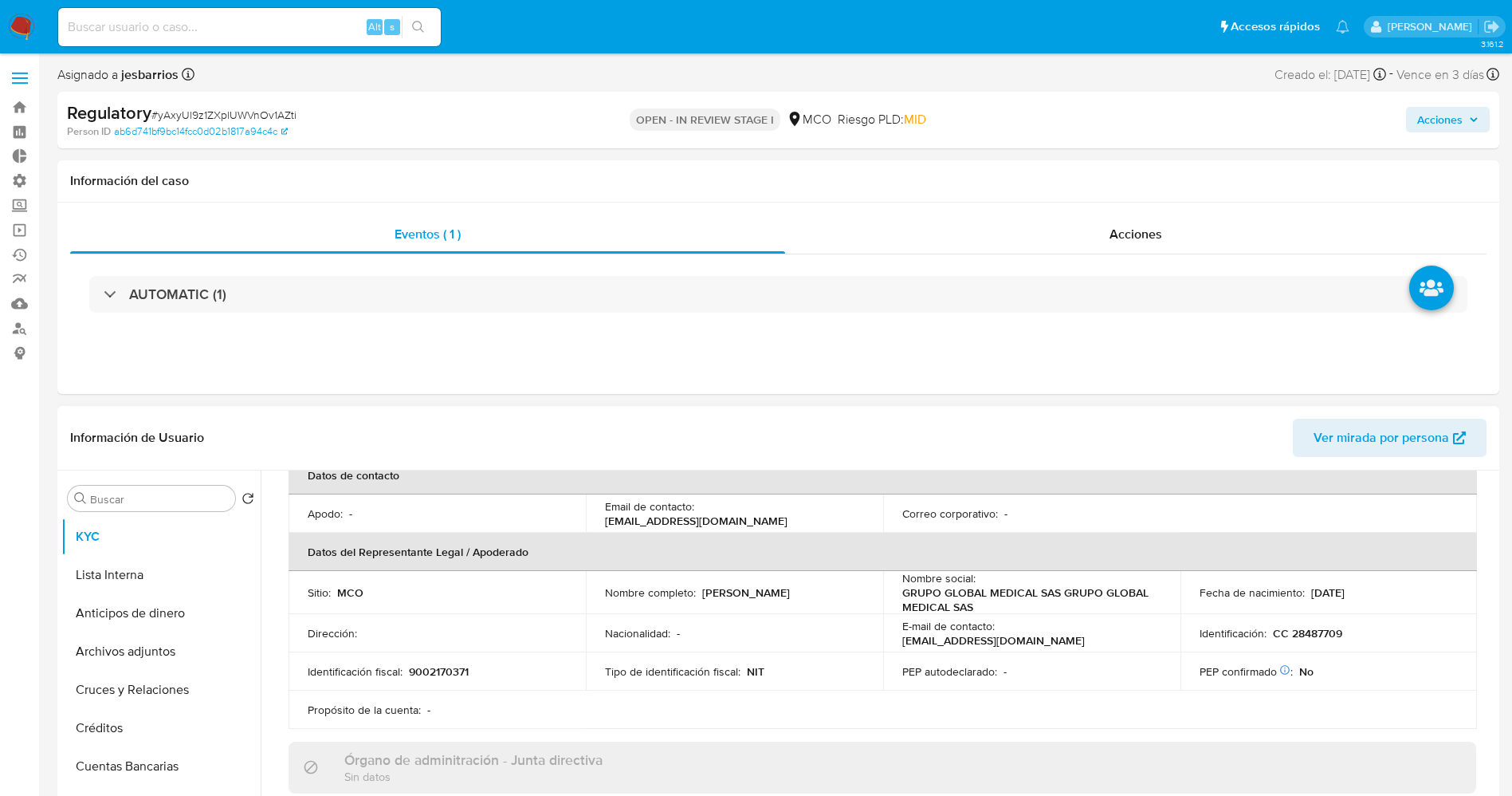
drag, startPoint x: 702, startPoint y: 592, endPoint x: 857, endPoint y: 601, distance: 155.3
click at [857, 601] on td "Nombre completo : Lina Flor Franco Torres" at bounding box center [735, 592] width 297 height 43
copy p "Lina Flor Franco Torres"
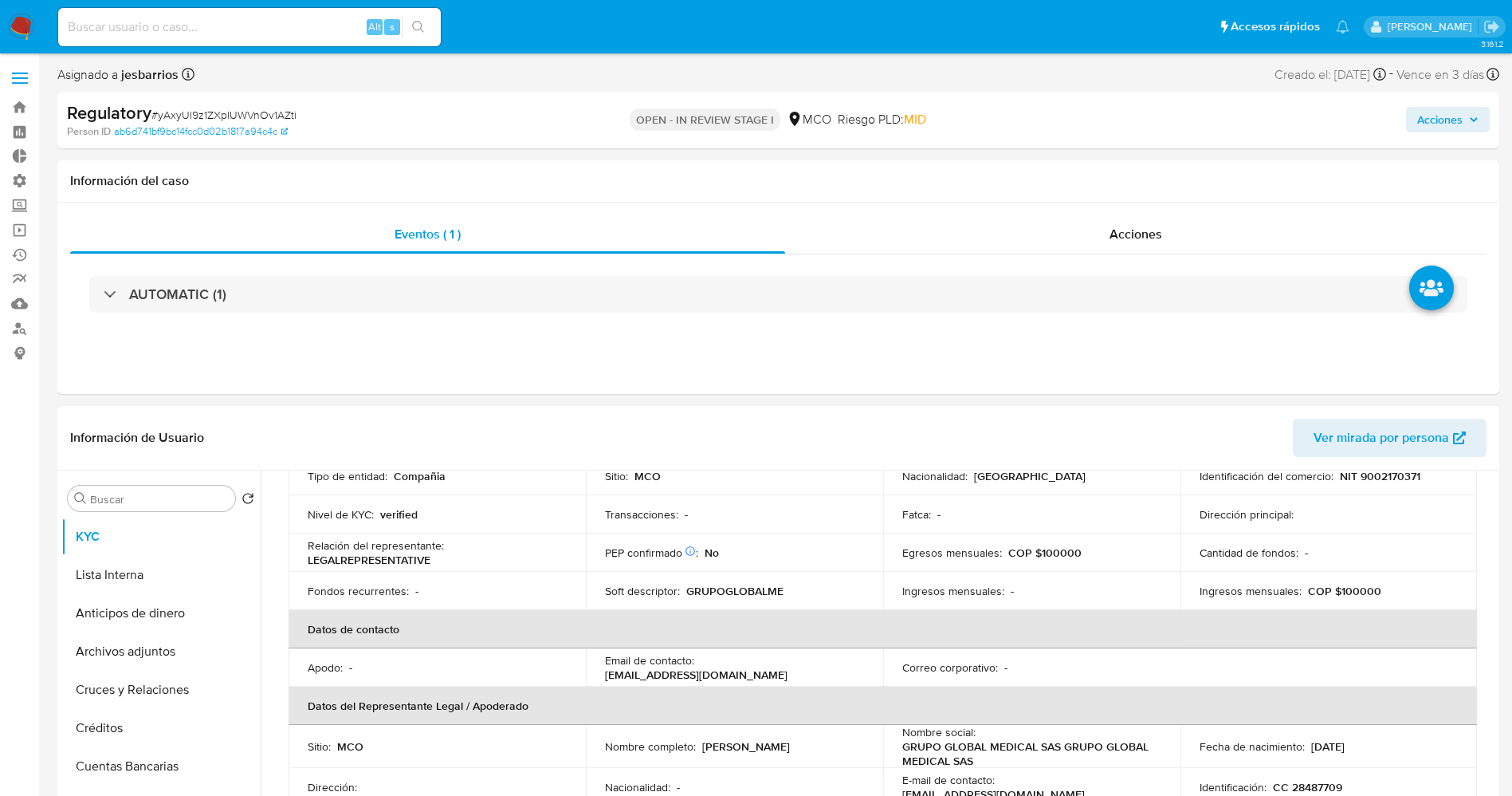
scroll to position [0, 0]
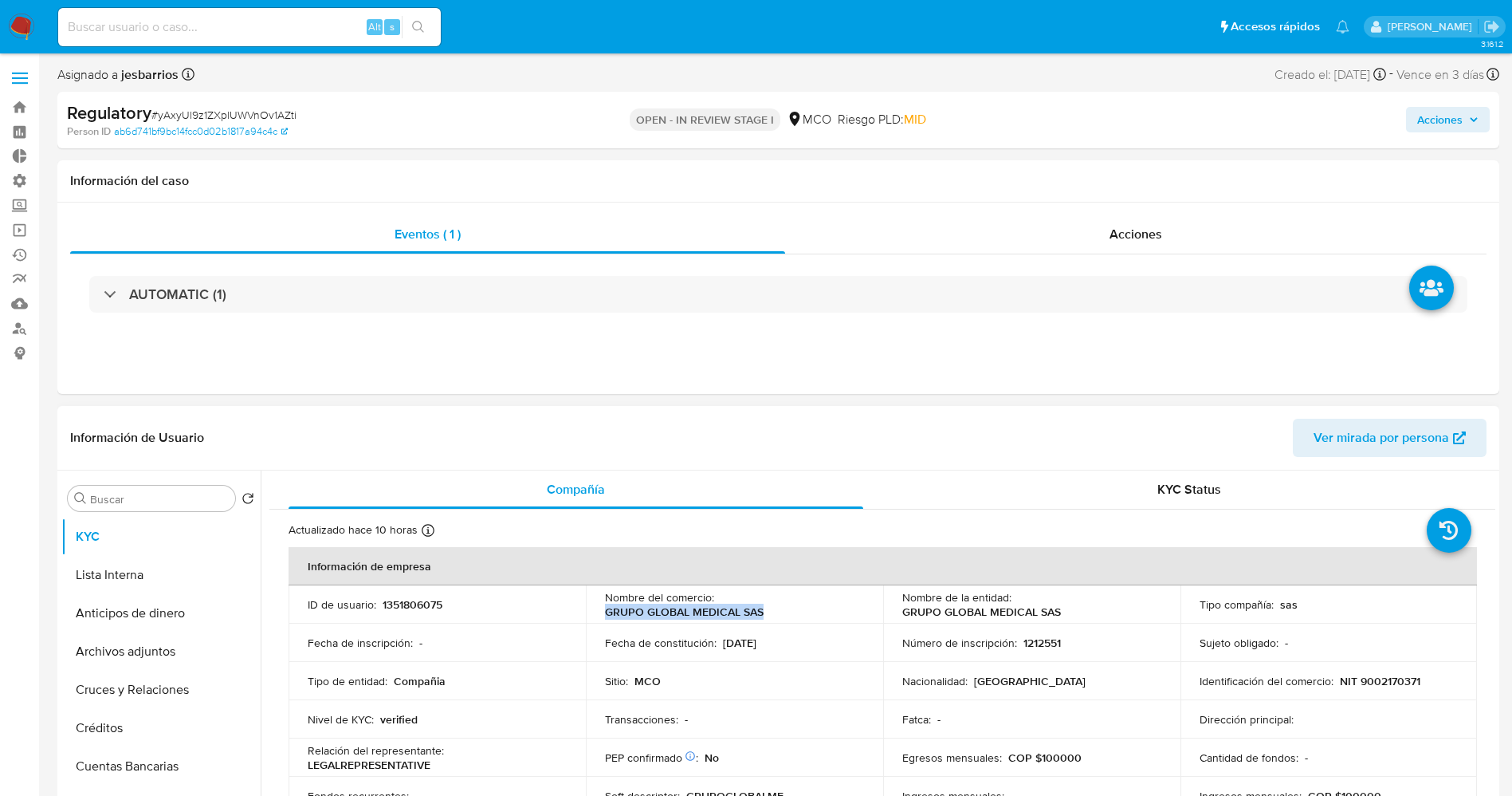
drag, startPoint x: 600, startPoint y: 615, endPoint x: 771, endPoint y: 616, distance: 171.0
click at [771, 616] on td "Nombre del comercio : GRUPO GLOBAL MEDICAL SAS" at bounding box center [735, 604] width 297 height 39
copy p "GRUPO GLOBAL MEDICAL SAS"
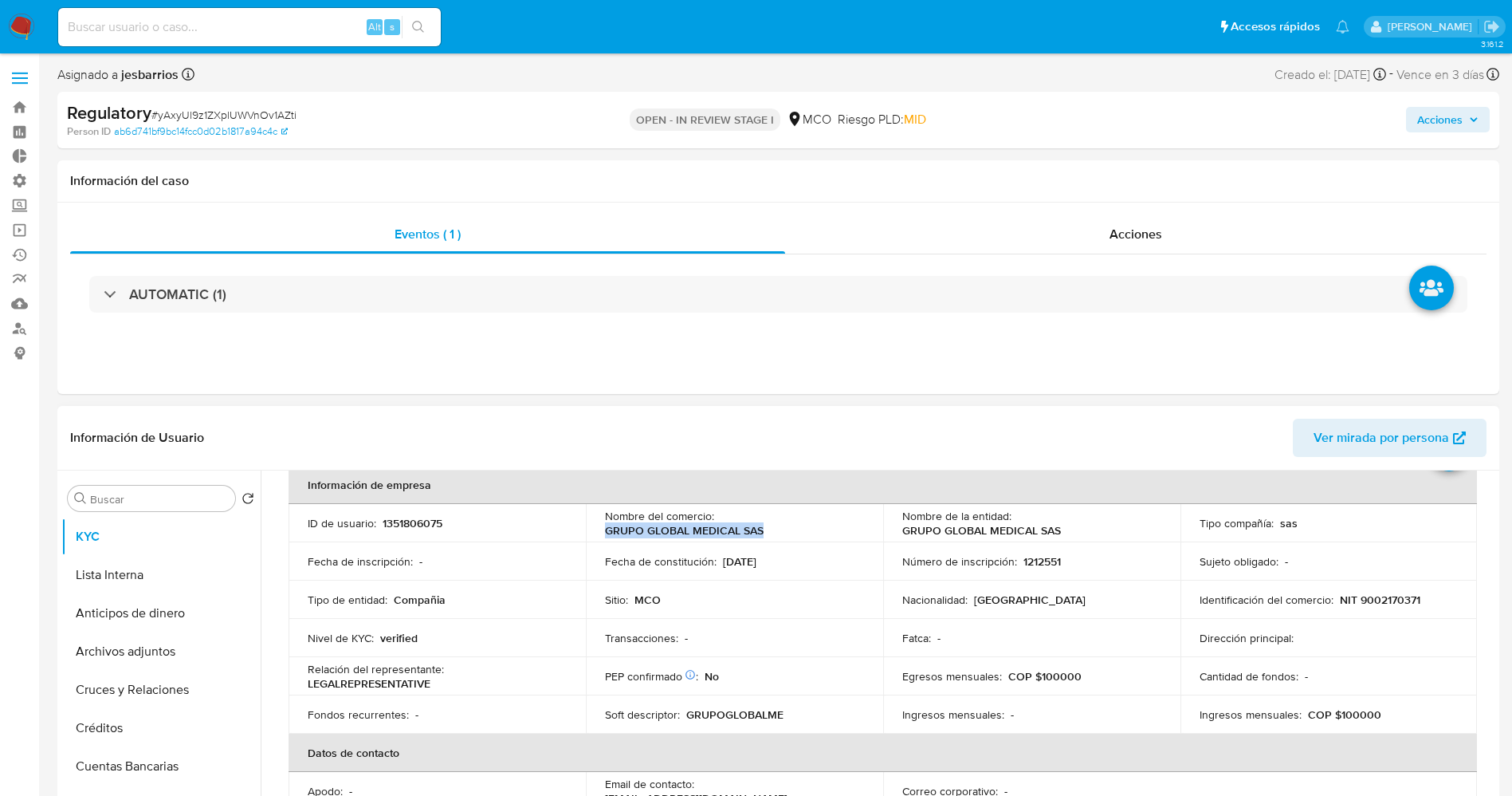
scroll to position [119, 0]
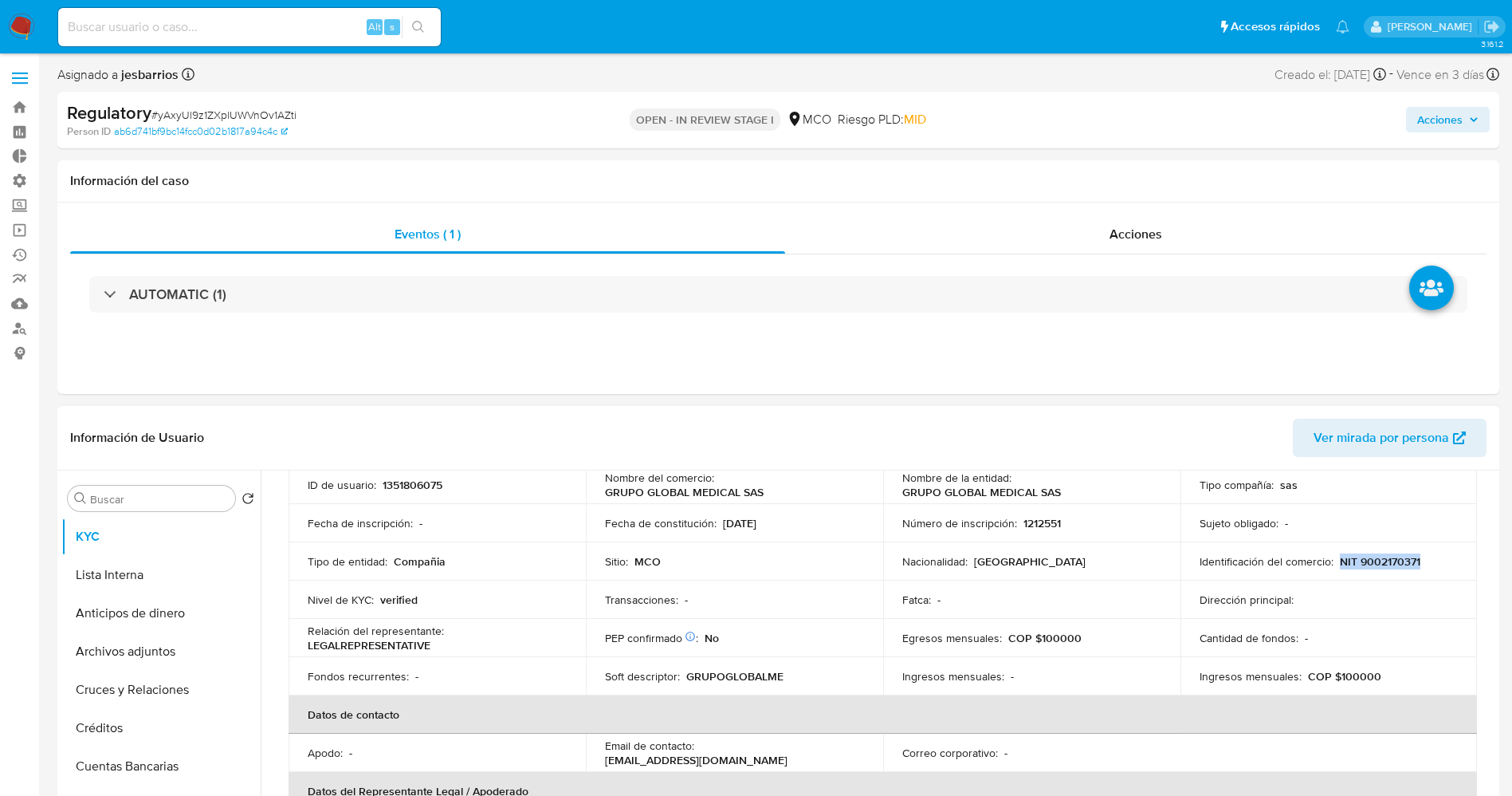
drag, startPoint x: 1364, startPoint y: 562, endPoint x: 1443, endPoint y: 566, distance: 79.1
click at [1443, 566] on div "Identificación del comercio : NIT 9002170371" at bounding box center [1330, 561] width 259 height 14
copy p "NIT 9002170371"
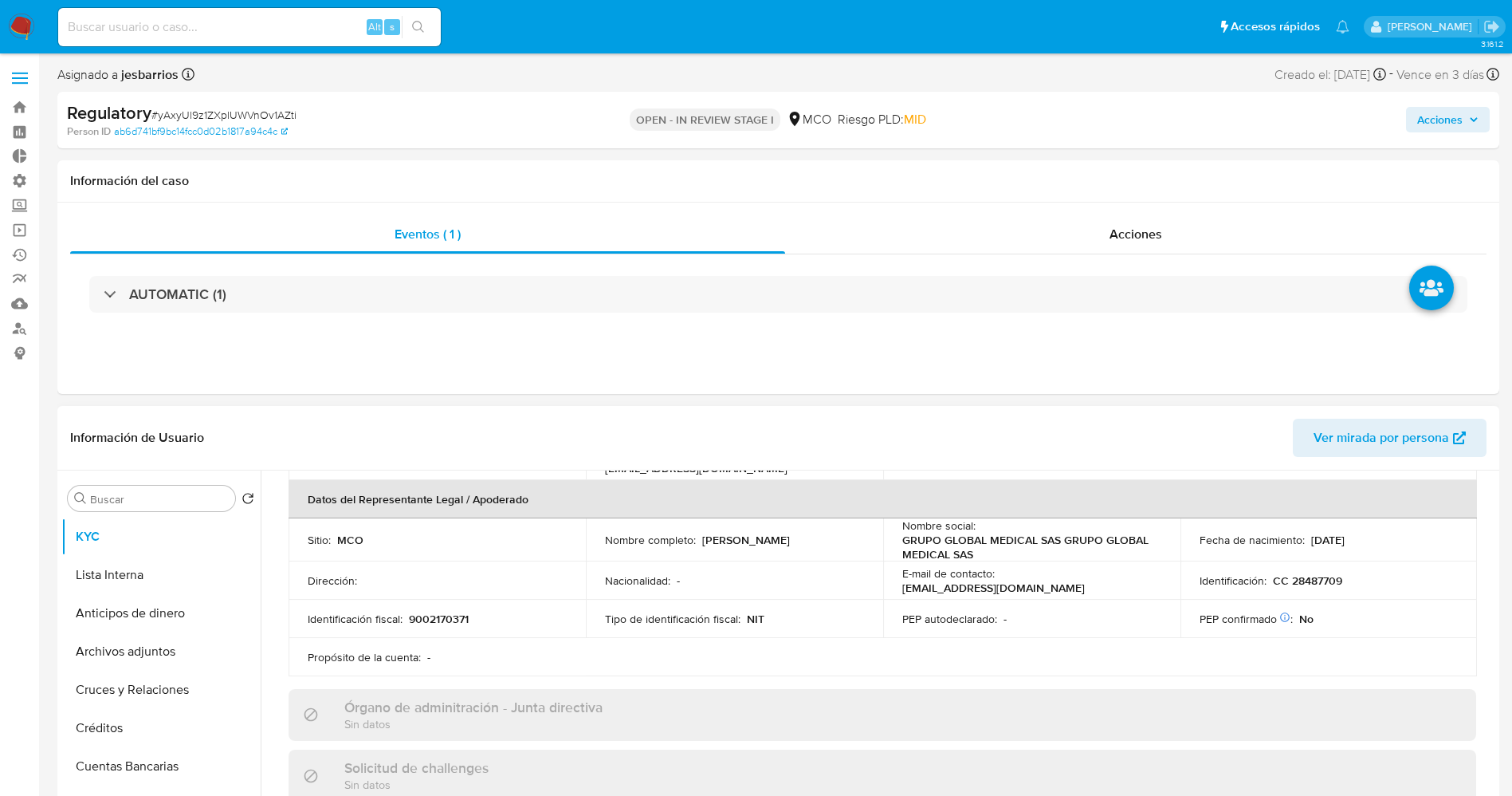
scroll to position [359, 0]
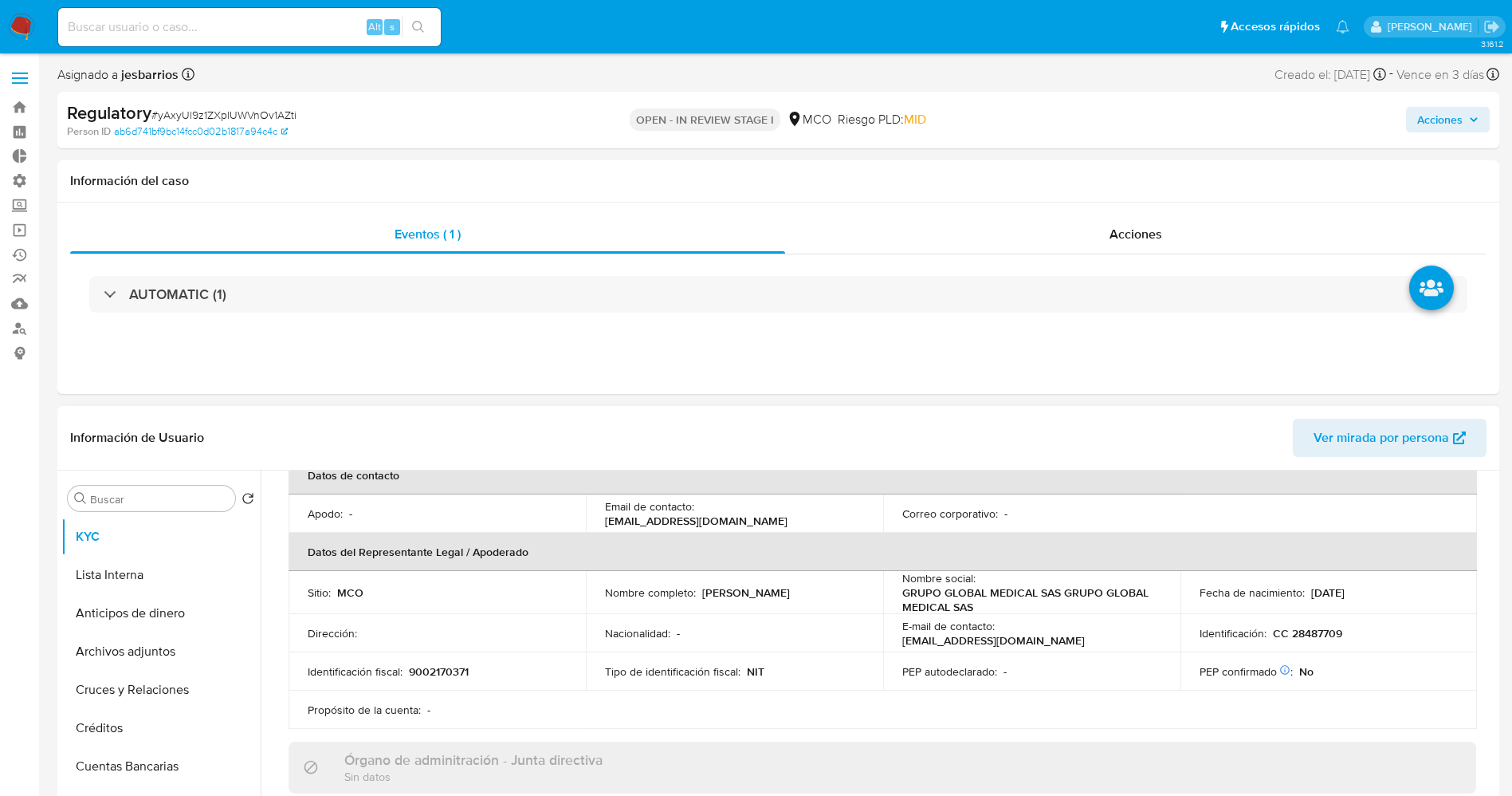
drag, startPoint x: 698, startPoint y: 585, endPoint x: 829, endPoint y: 586, distance: 131.0
click at [829, 586] on div "Nombre completo : Lina Flor Franco Torres" at bounding box center [735, 592] width 259 height 14
copy p "Lina Flor Franco Torres"
drag, startPoint x: 1267, startPoint y: 631, endPoint x: 1348, endPoint y: 630, distance: 81.0
click at [1348, 630] on div "Identificación : CC 28487709" at bounding box center [1330, 632] width 259 height 14
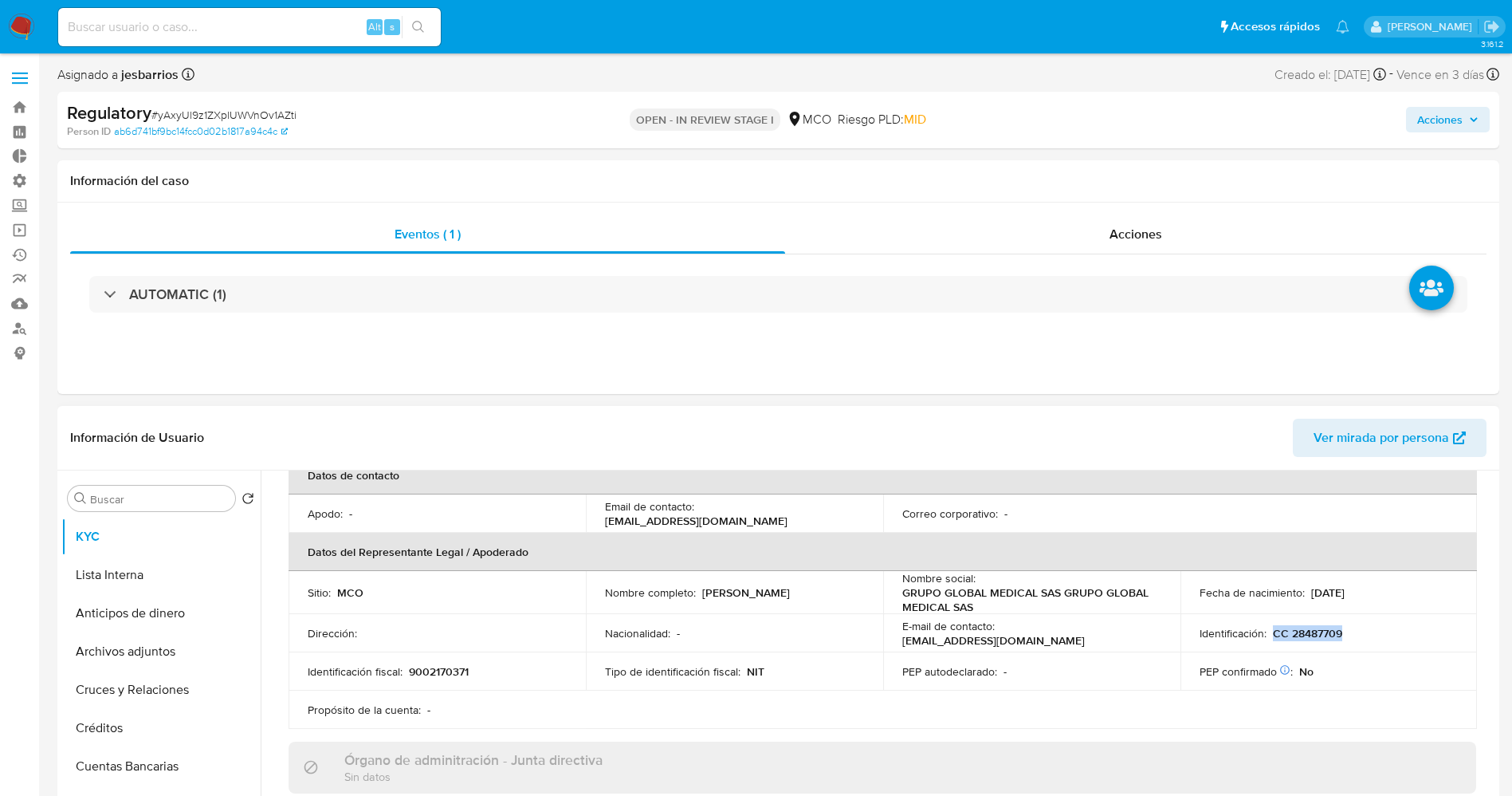
copy p "CC 28487709"
click at [134, 569] on button "Lista Interna" at bounding box center [154, 574] width 187 height 39
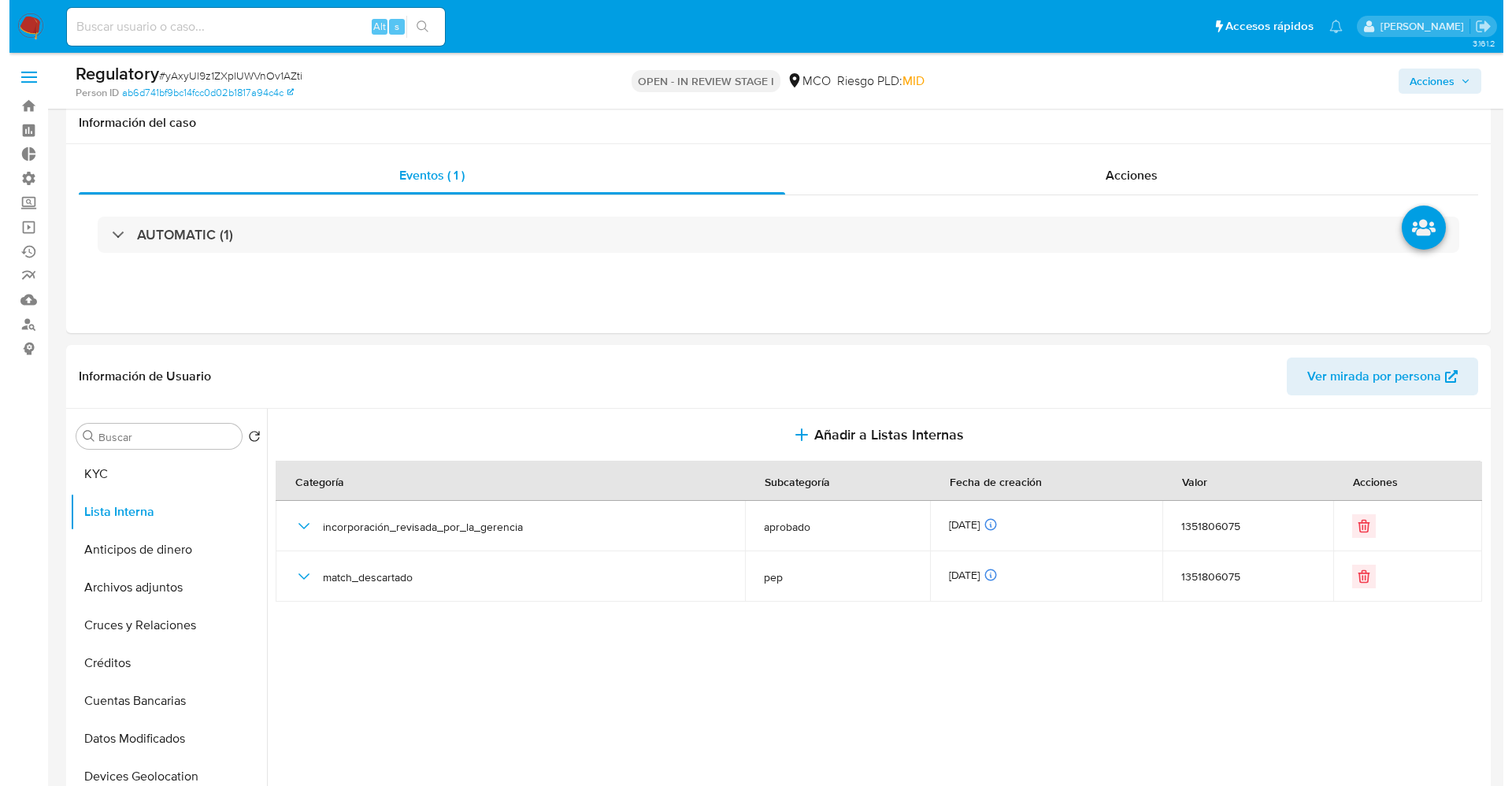
scroll to position [118, 0]
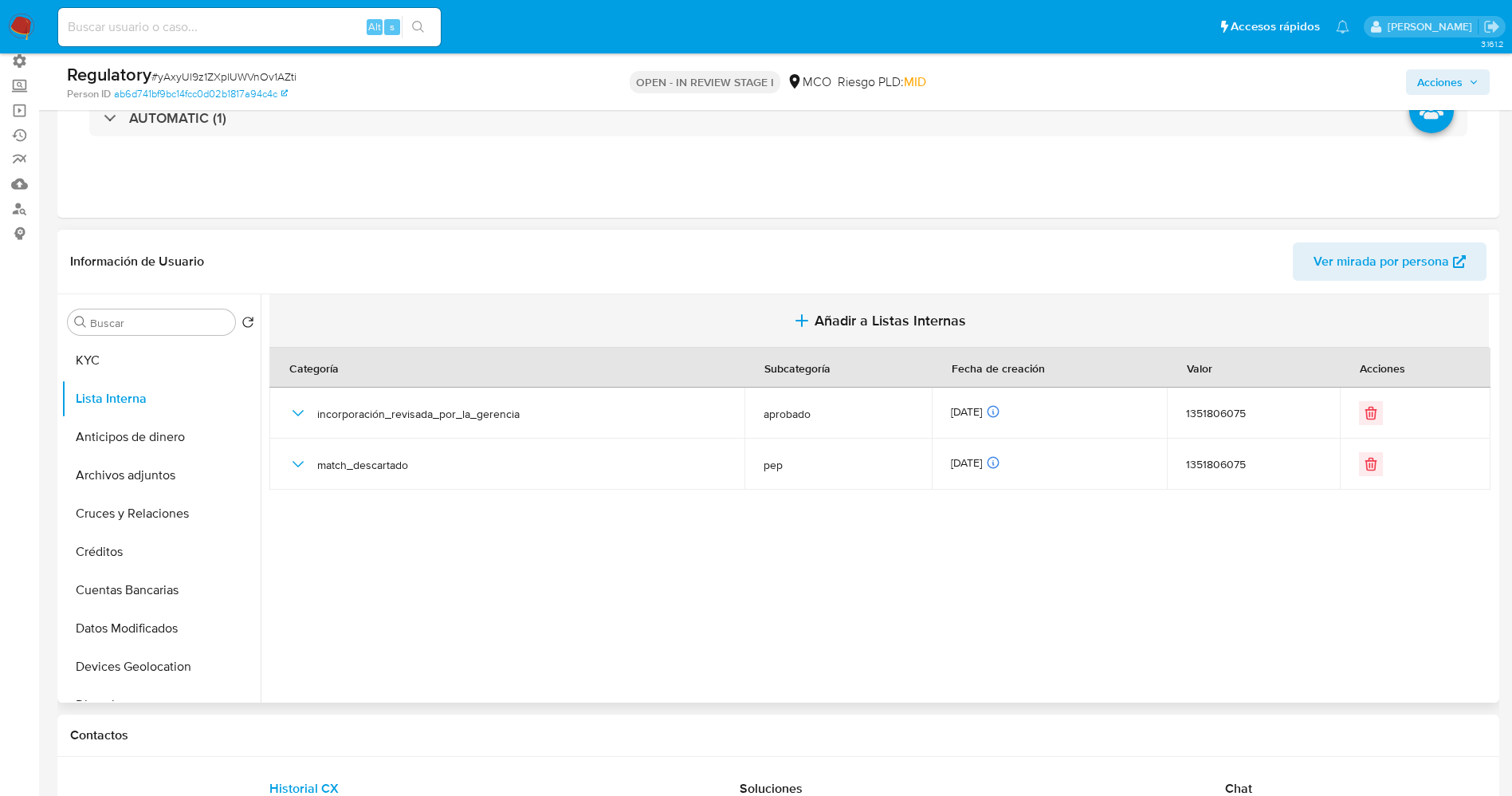
click at [889, 327] on span "Añadir a Listas Internas" at bounding box center [890, 320] width 151 height 18
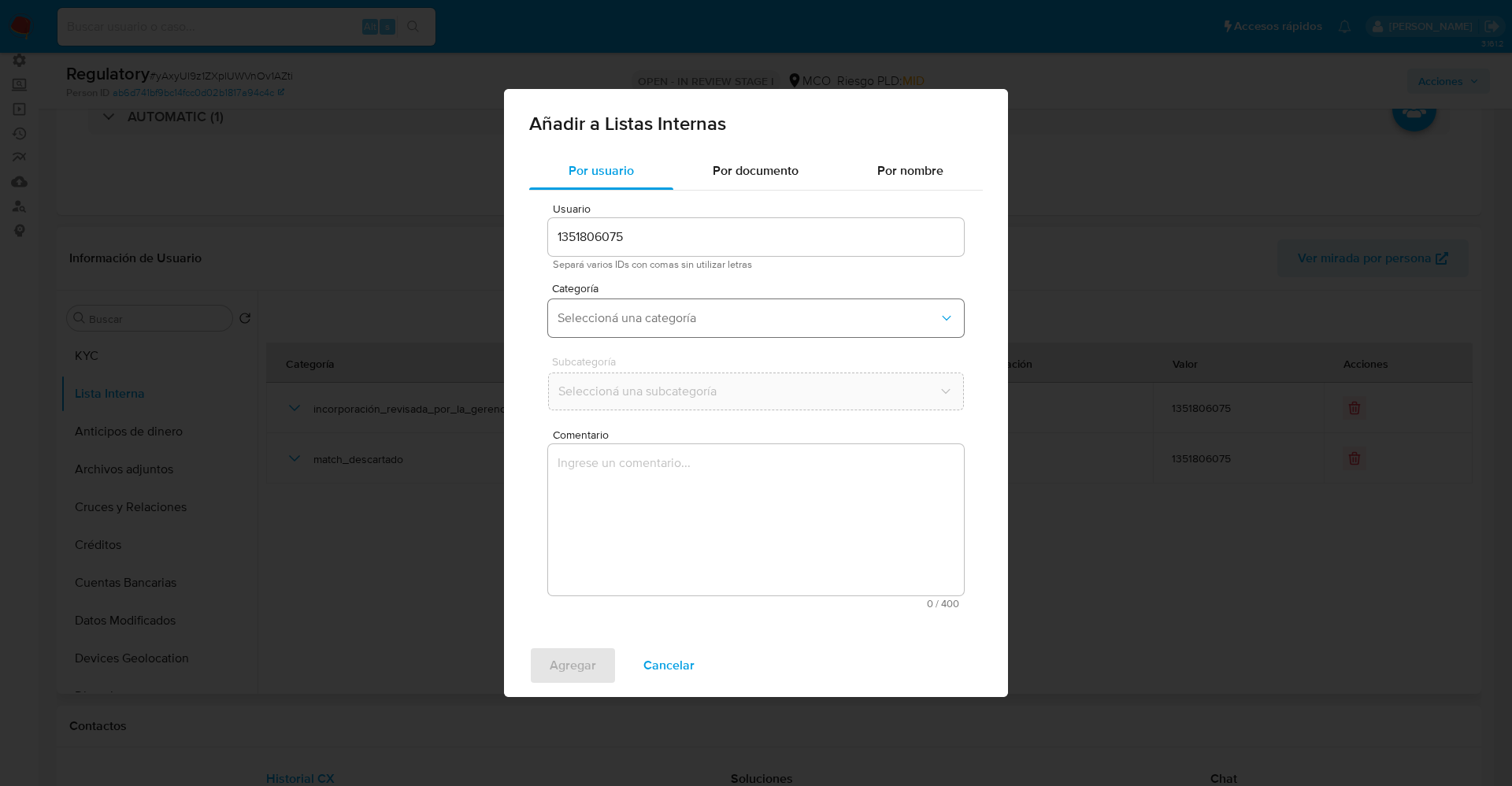
drag, startPoint x: 706, startPoint y: 304, endPoint x: 706, endPoint y: 316, distance: 12.0
click at [706, 305] on button "Seleccioná una categoría" at bounding box center [756, 317] width 416 height 38
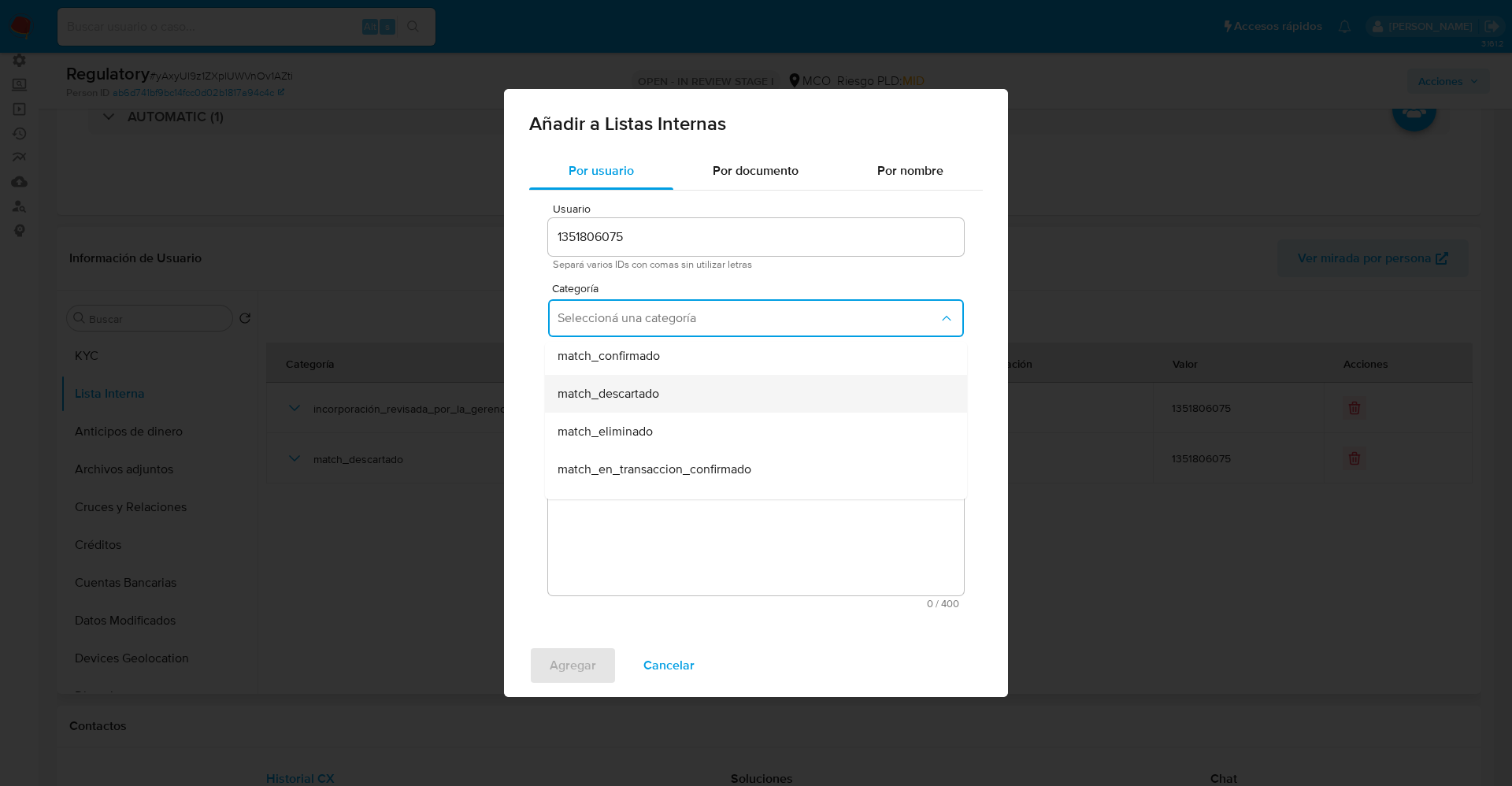
click at [678, 402] on div "match_descartado" at bounding box center [751, 393] width 387 height 38
click at [667, 393] on span "Seleccioná una subcategoría" at bounding box center [748, 391] width 381 height 16
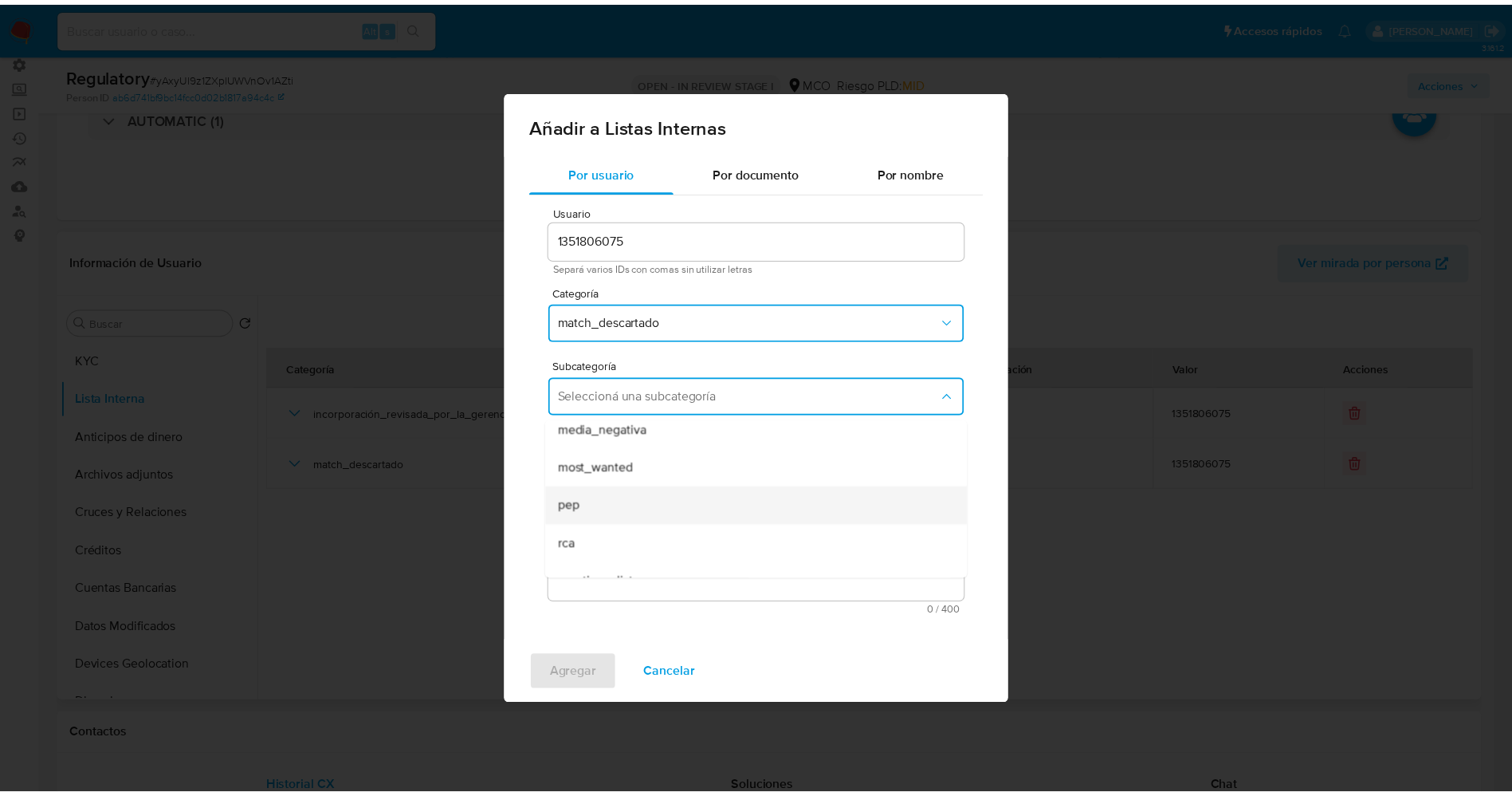
scroll to position [108, 0]
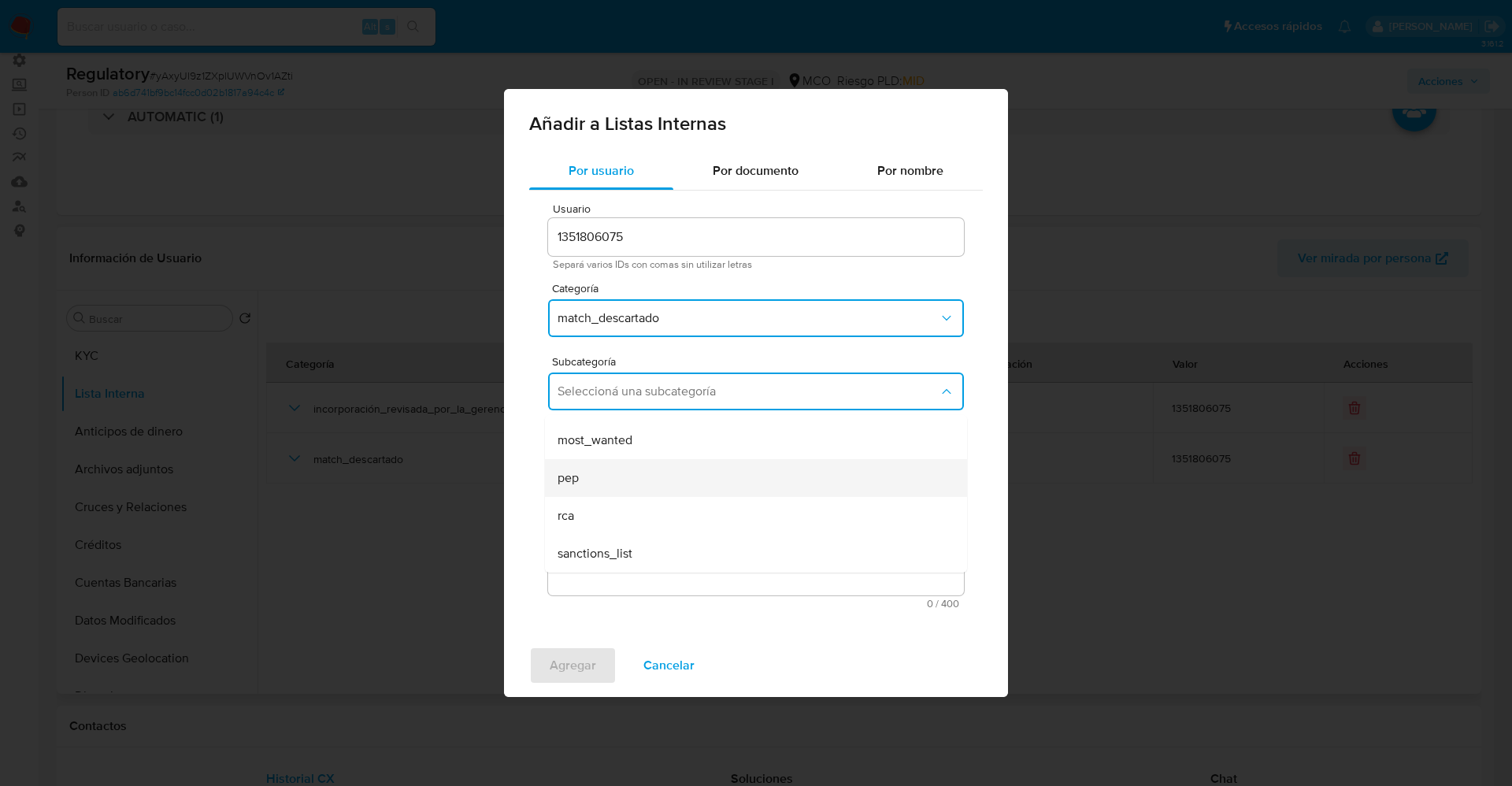
click at [632, 469] on div "pep" at bounding box center [751, 478] width 387 height 38
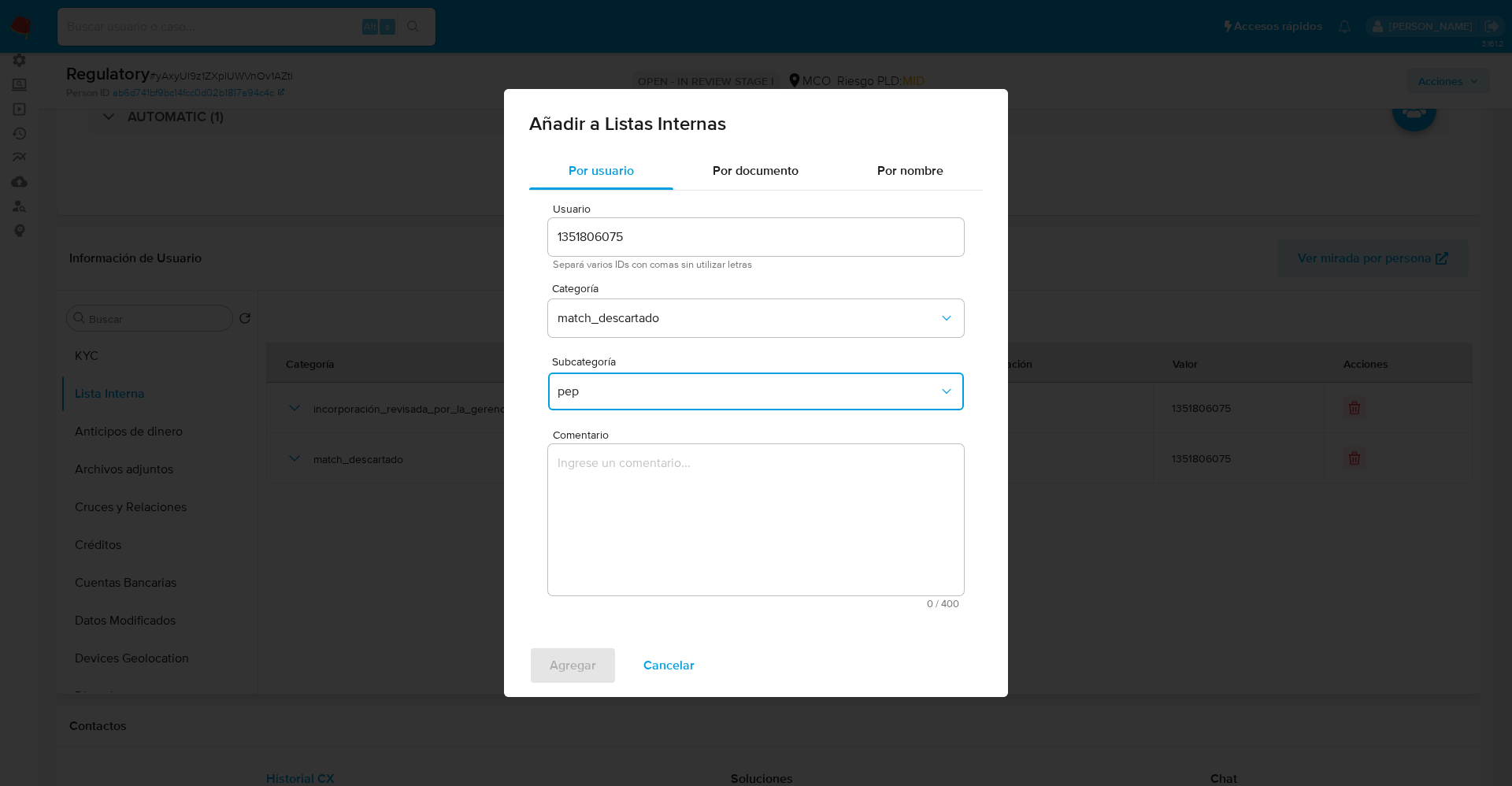
click at [632, 469] on textarea "Comentario" at bounding box center [756, 519] width 416 height 151
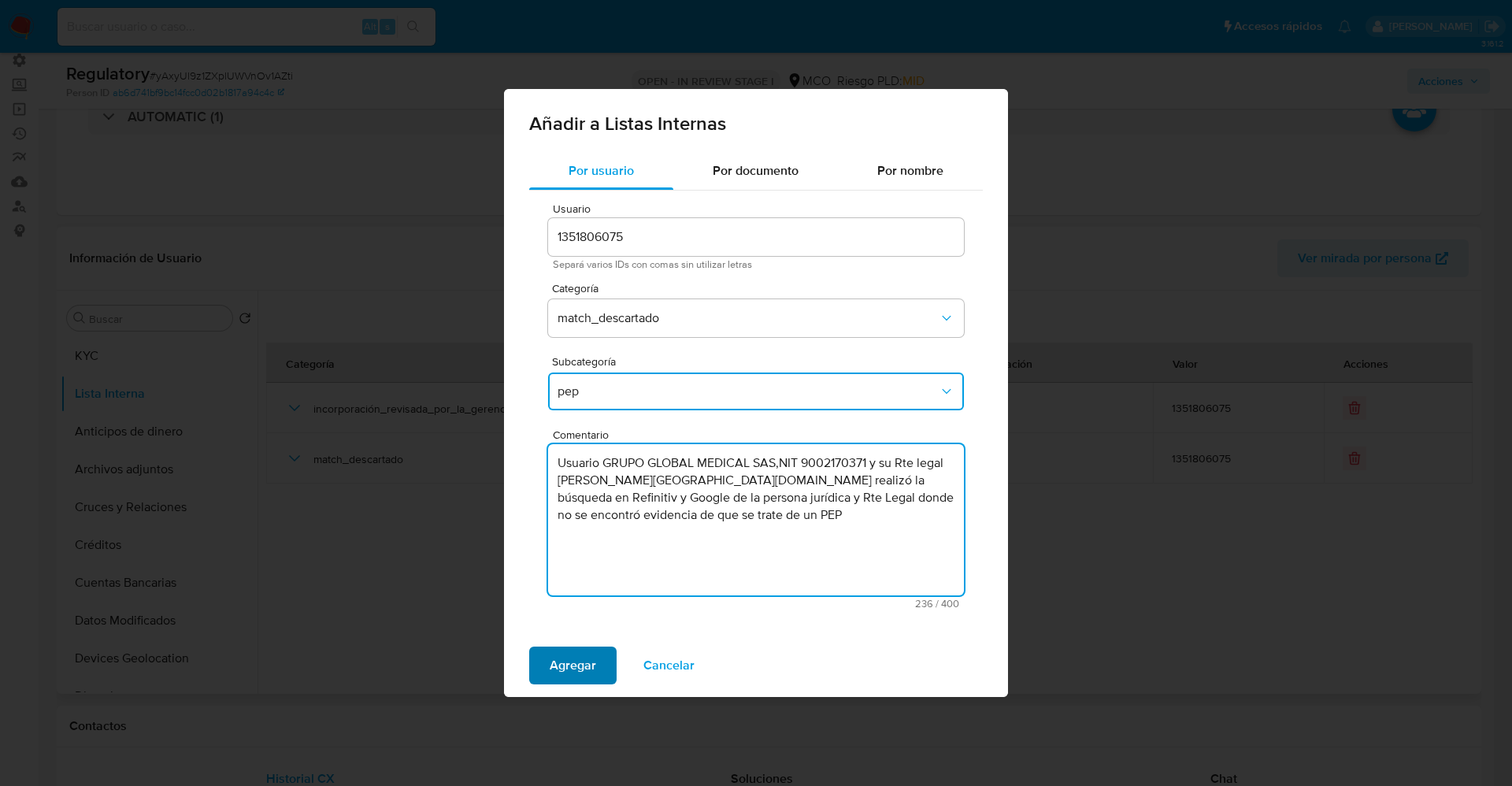
type textarea "Usuario GRUPO GLOBAL MEDICAL SAS,NIT 9002170371 y su Rte legal Lina Flor Franco…"
click at [599, 661] on button "Agregar" at bounding box center [573, 664] width 87 height 38
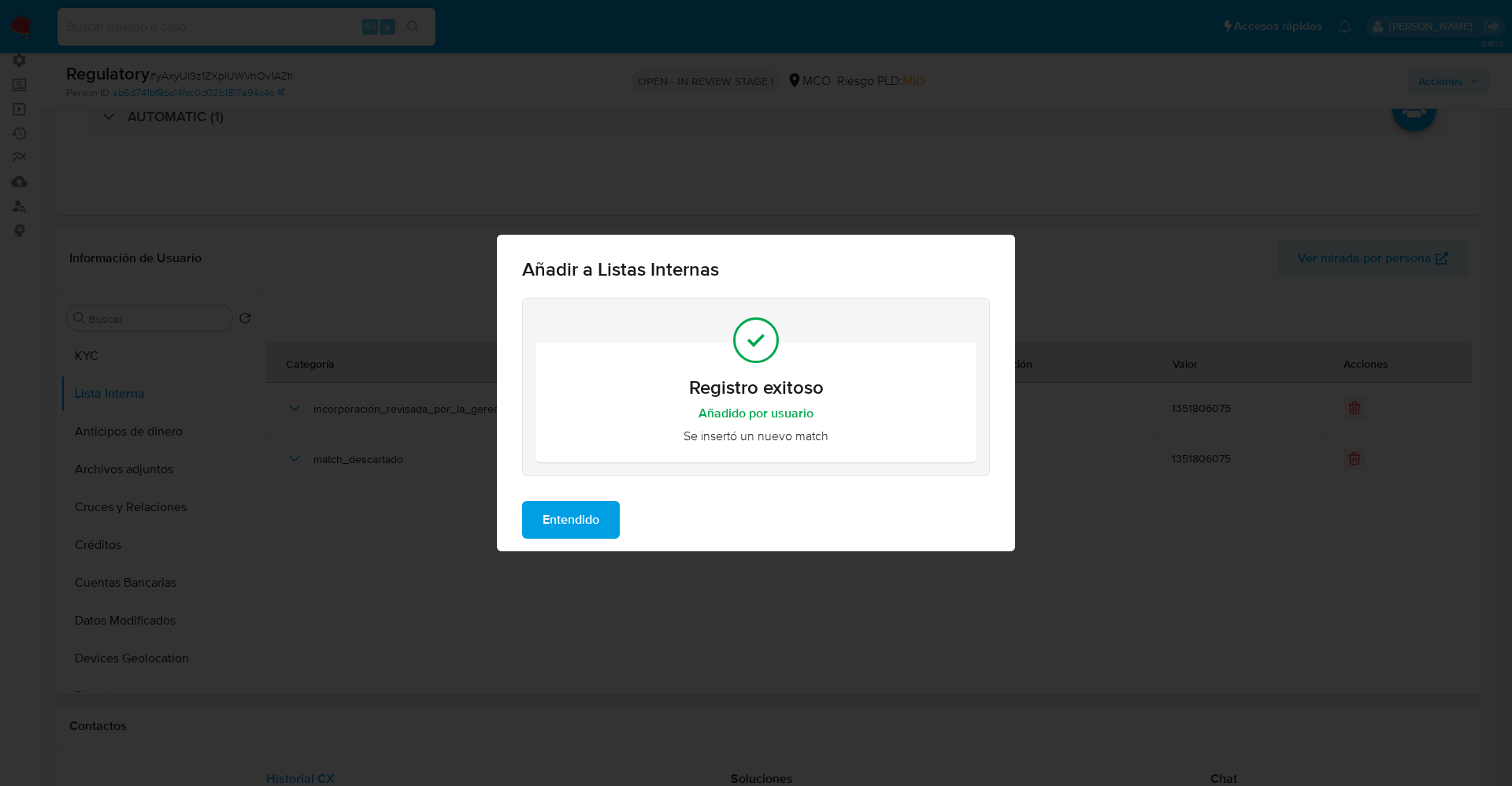
click at [568, 515] on span "Entendido" at bounding box center [570, 519] width 57 height 34
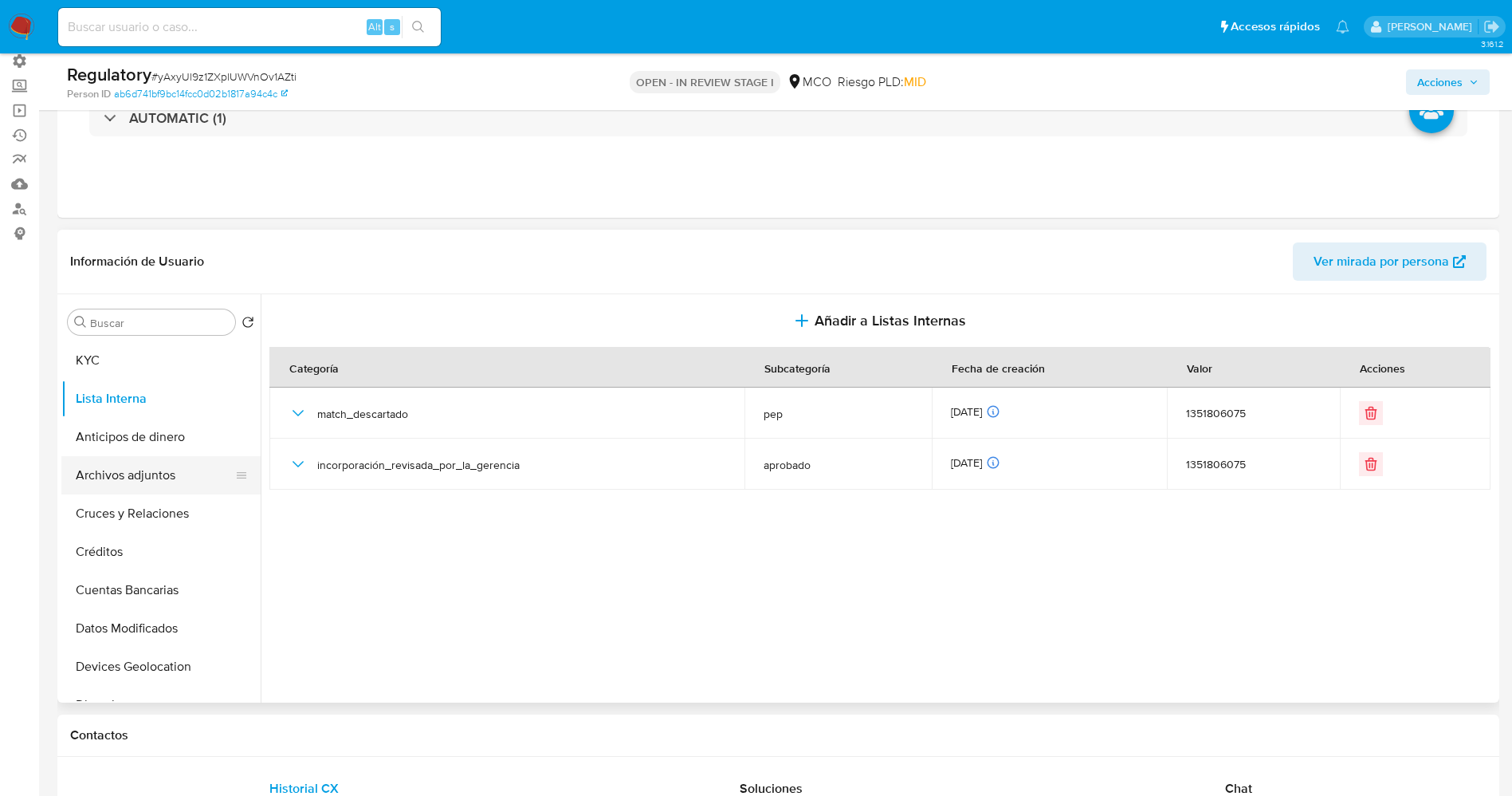
click at [153, 475] on button "Archivos adjuntos" at bounding box center [154, 475] width 187 height 39
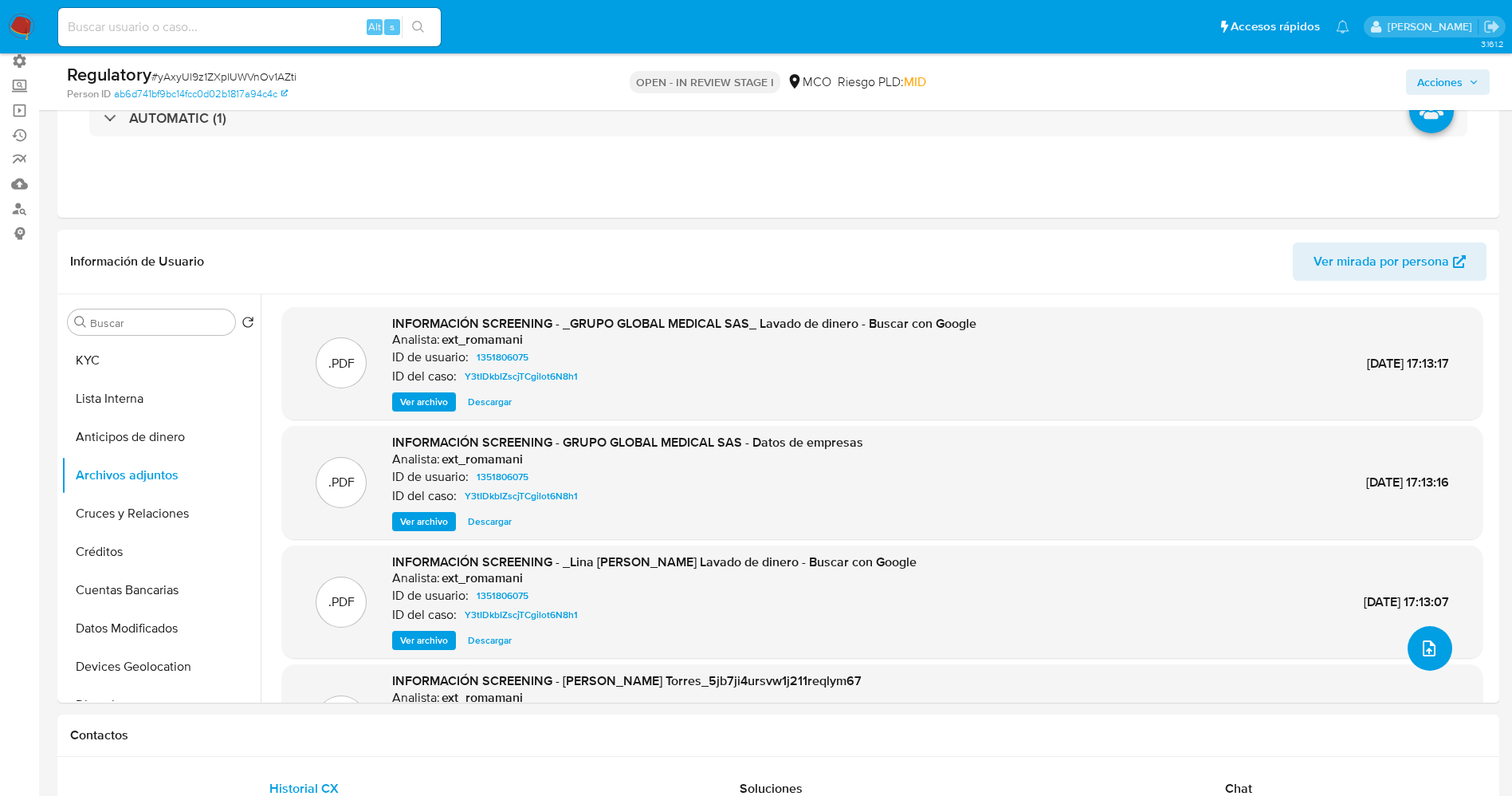
click at [1427, 659] on button "upload-file" at bounding box center [1430, 648] width 45 height 45
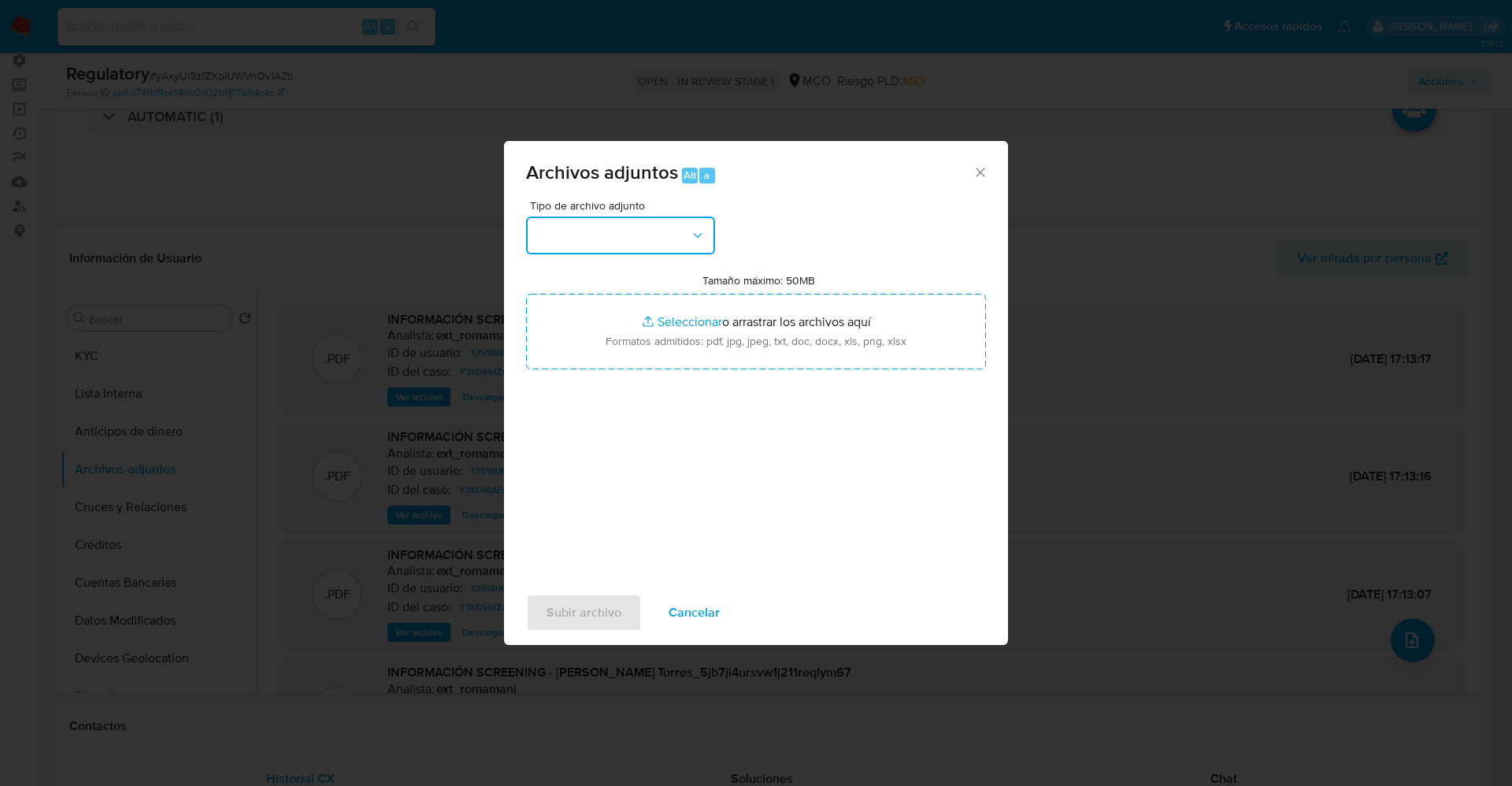
click at [566, 246] on button "button" at bounding box center [621, 235] width 189 height 38
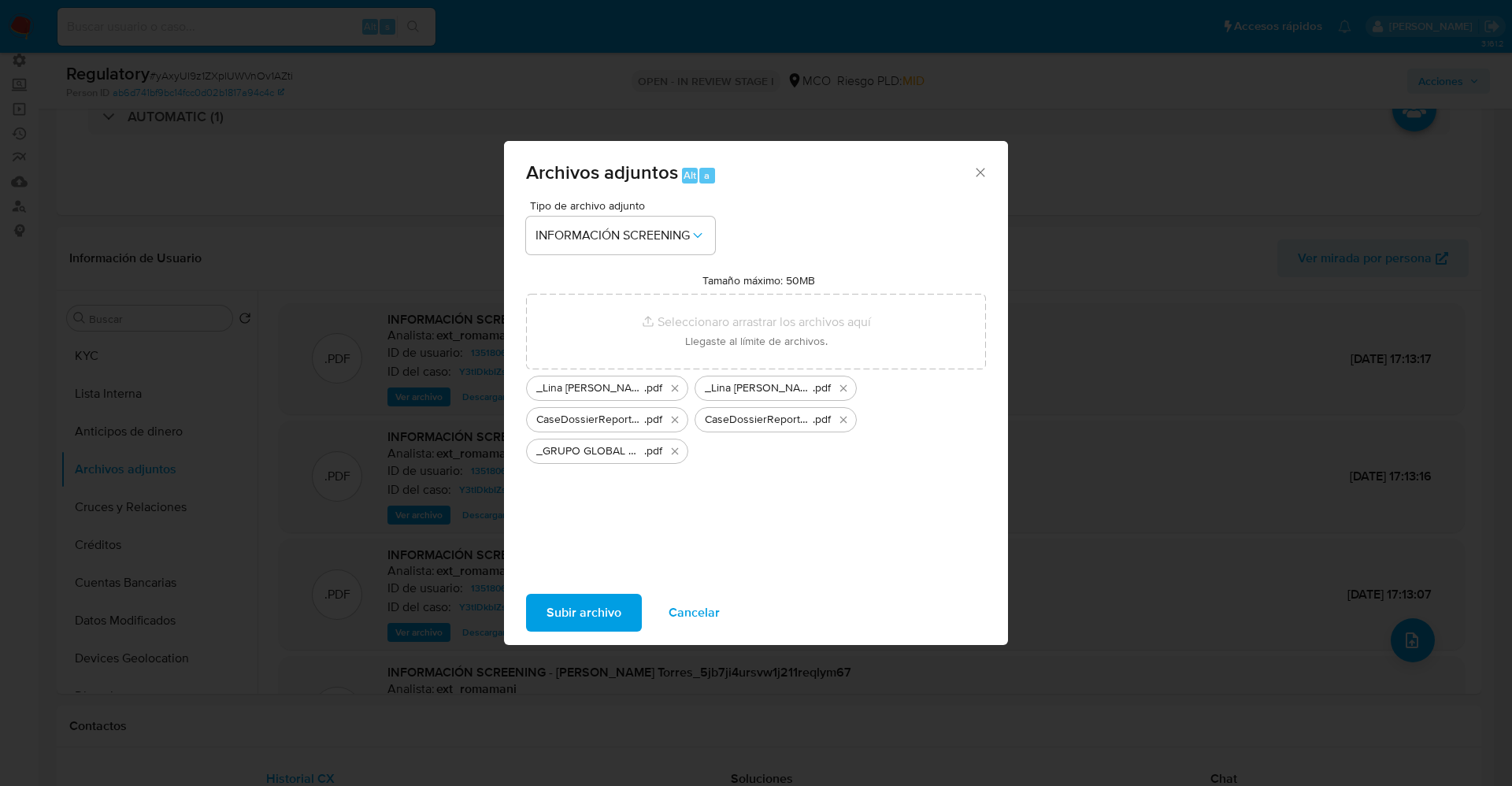
click at [597, 612] on span "Subir archivo" at bounding box center [584, 612] width 75 height 34
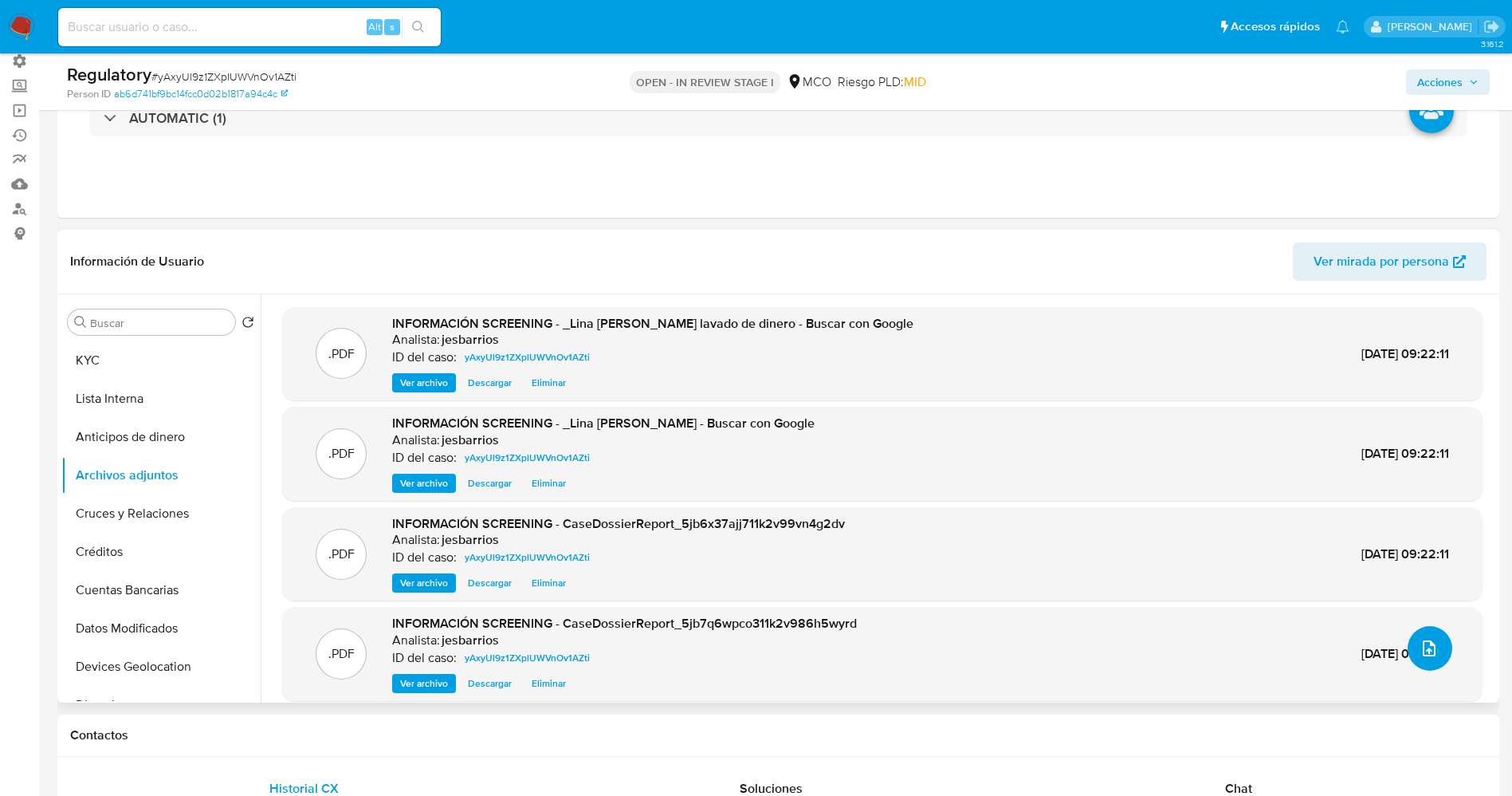
click at [1421, 638] on icon "upload-file" at bounding box center [1429, 648] width 19 height 19
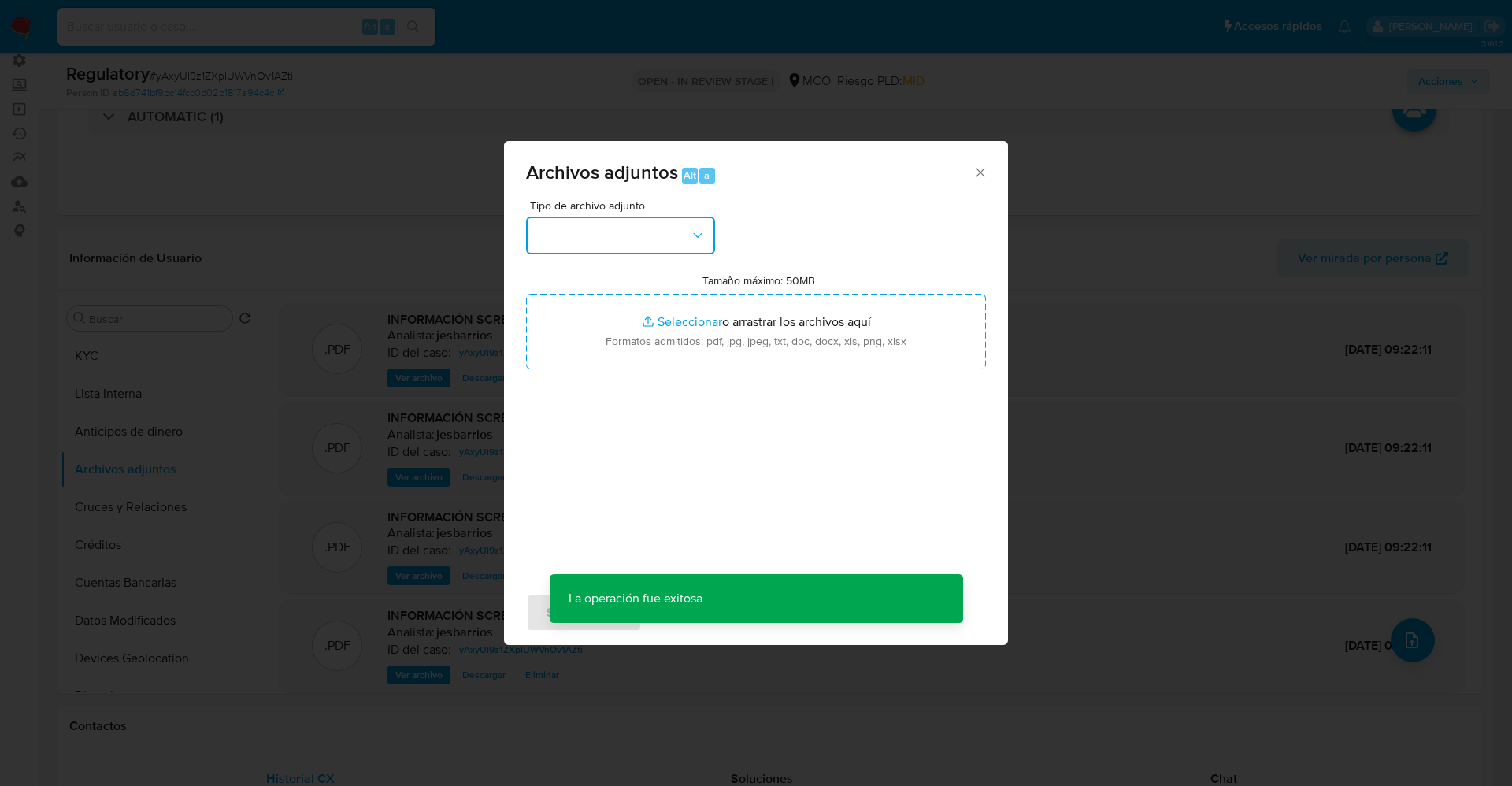
click at [678, 238] on button "button" at bounding box center [621, 235] width 189 height 38
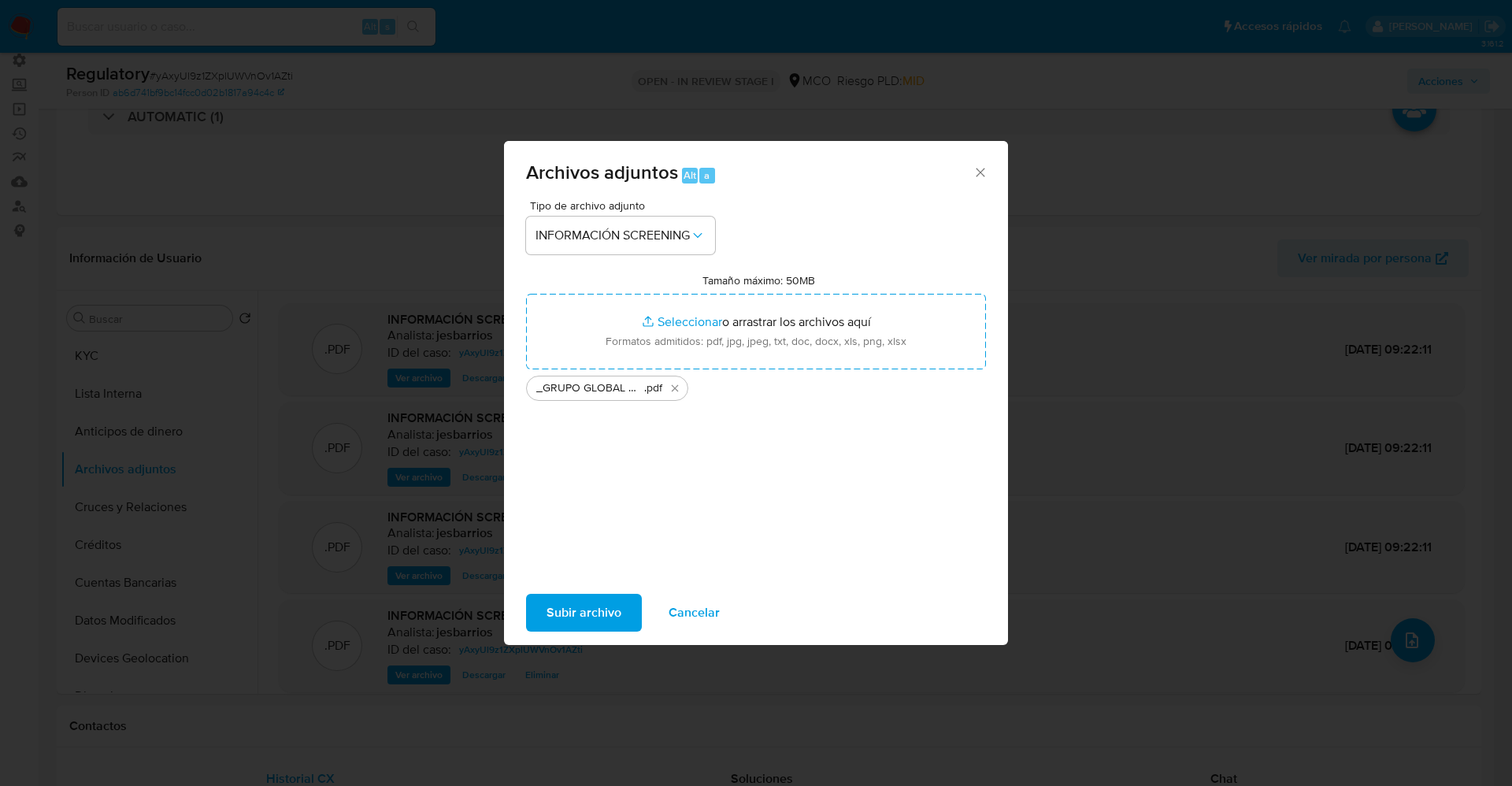
click at [576, 610] on span "Subir archivo" at bounding box center [584, 612] width 75 height 34
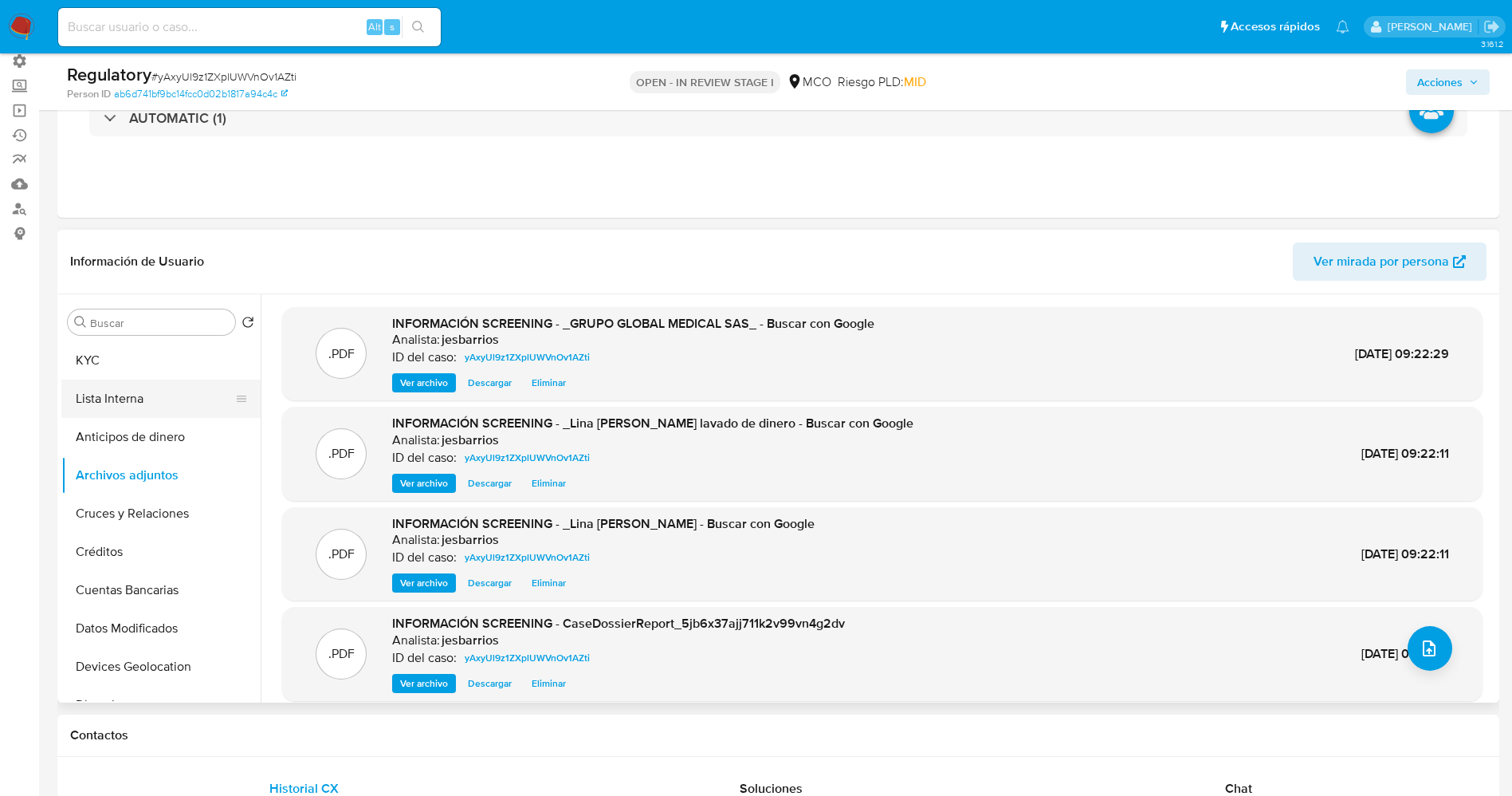
click at [132, 393] on button "Lista Interna" at bounding box center [154, 398] width 187 height 39
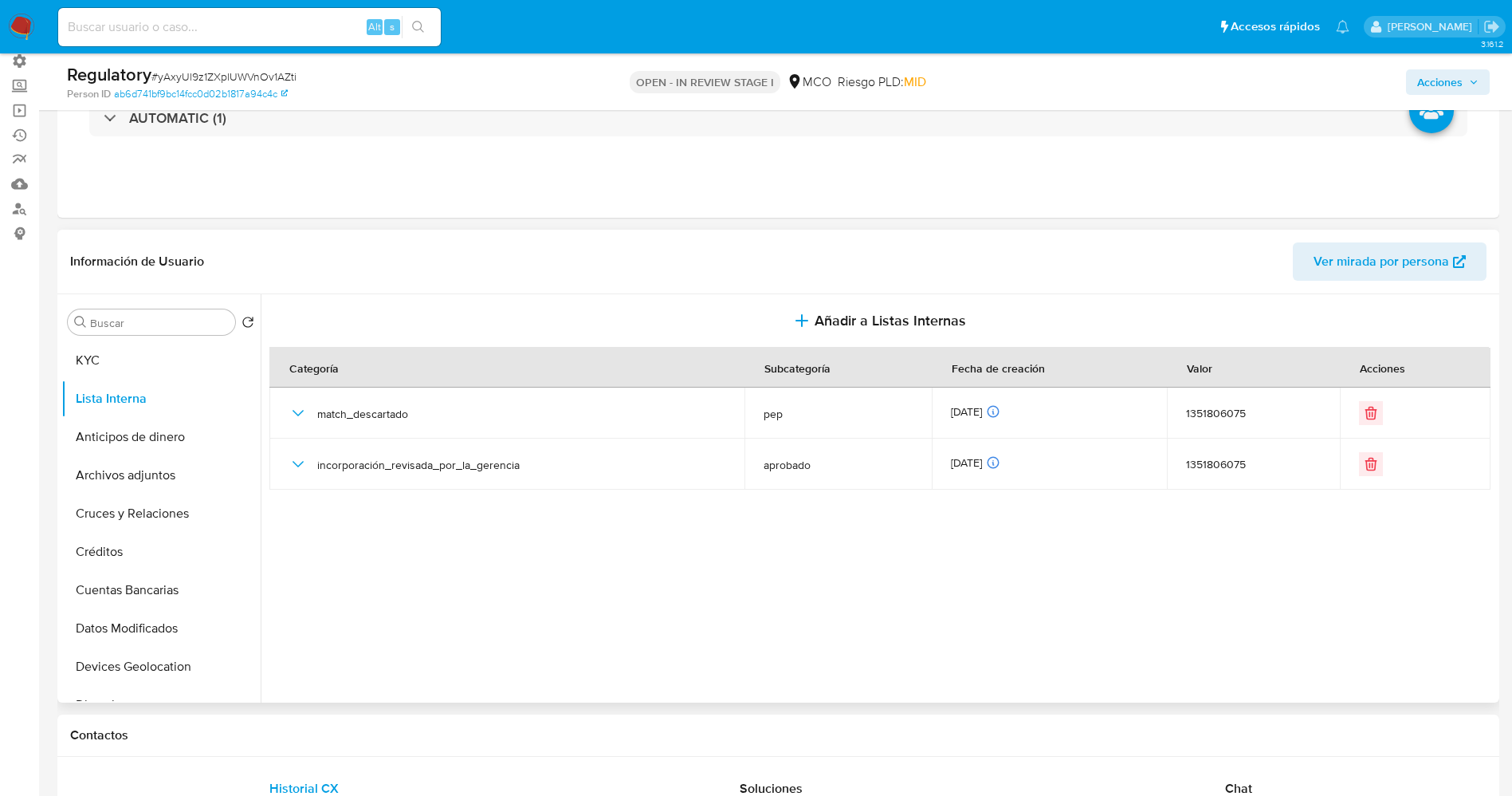
scroll to position [0, 0]
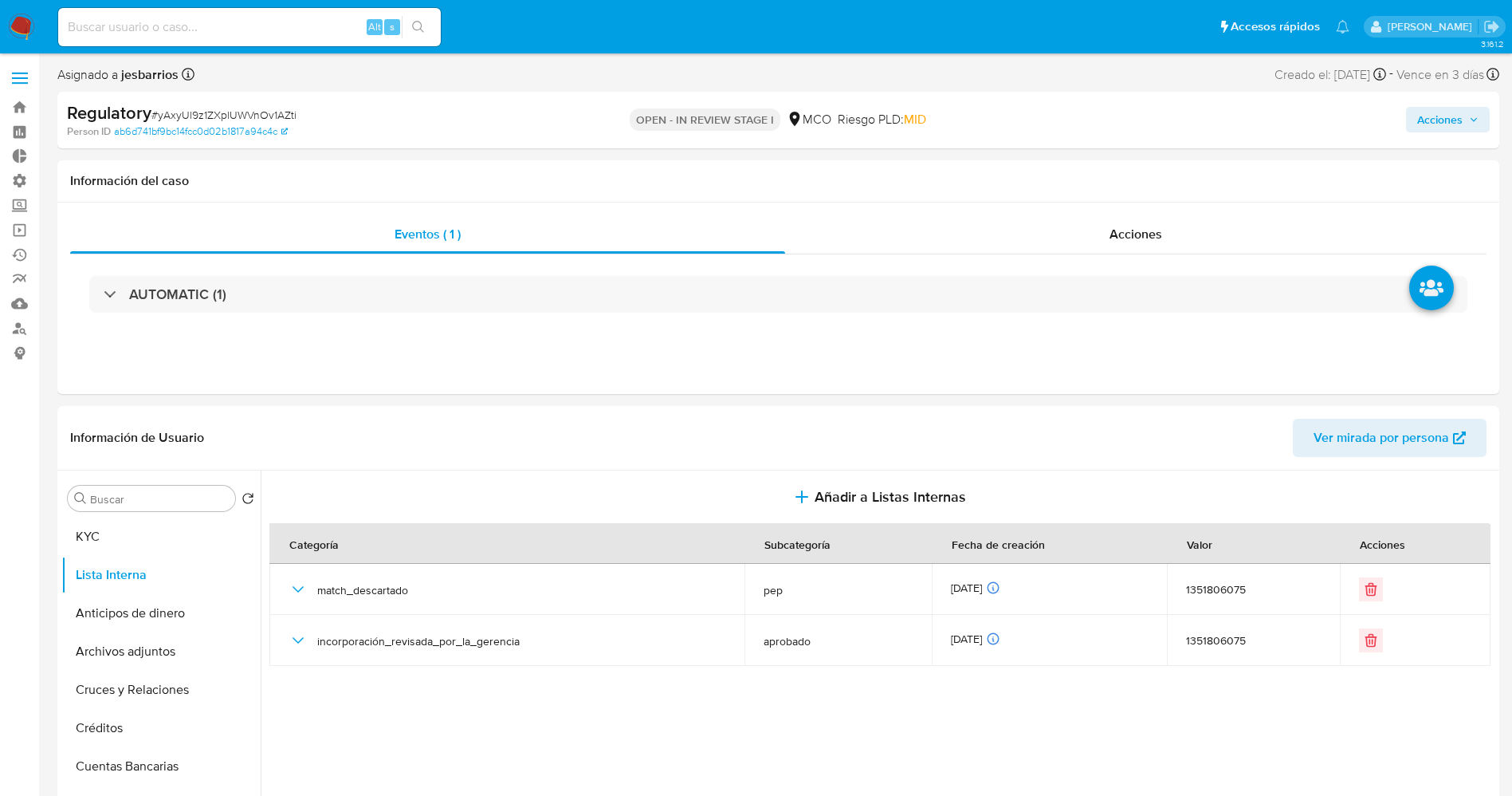
click at [1467, 107] on button "Acciones" at bounding box center [1447, 119] width 84 height 25
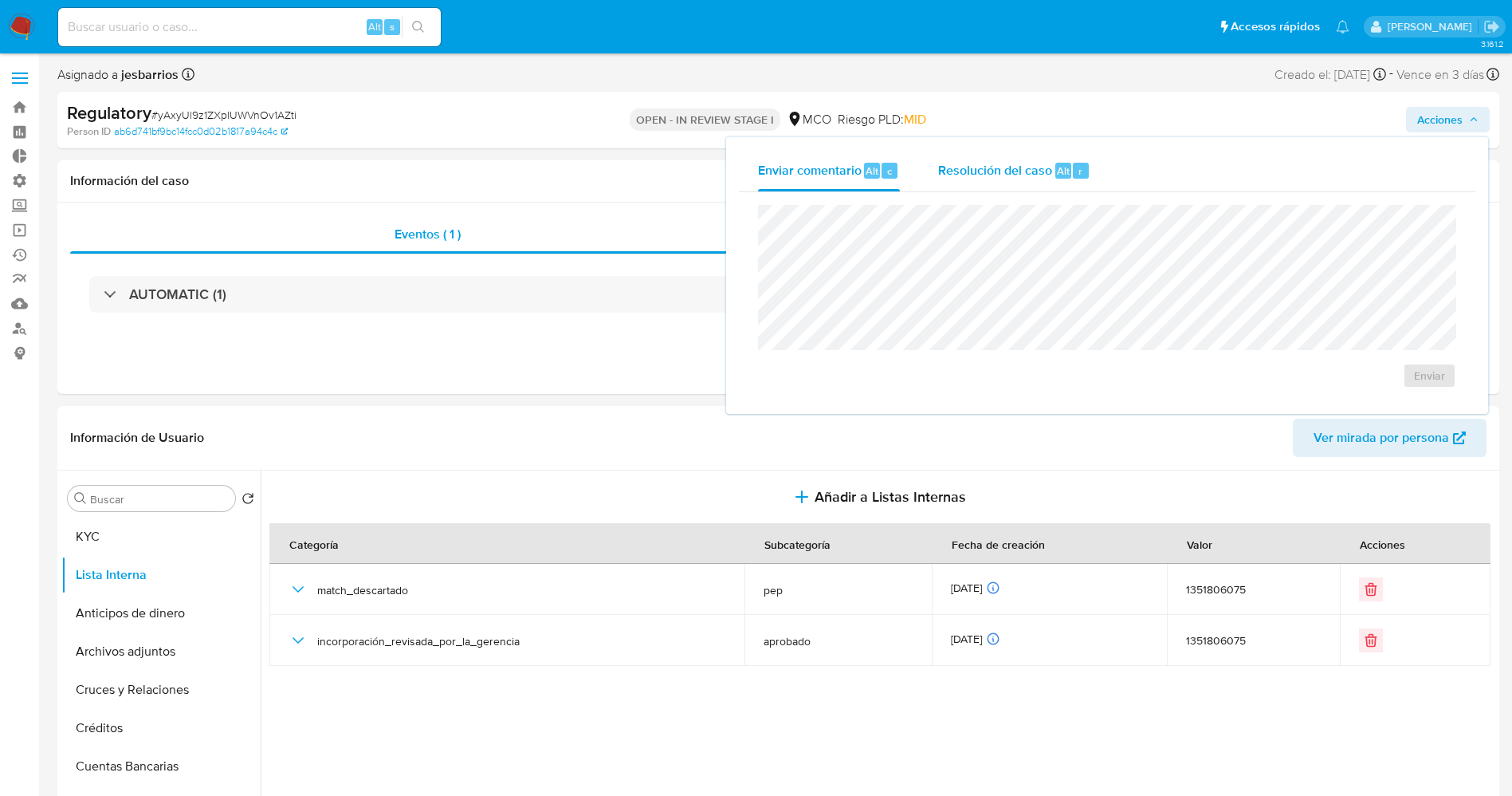
click at [1059, 167] on span "Alt" at bounding box center [1064, 171] width 13 height 15
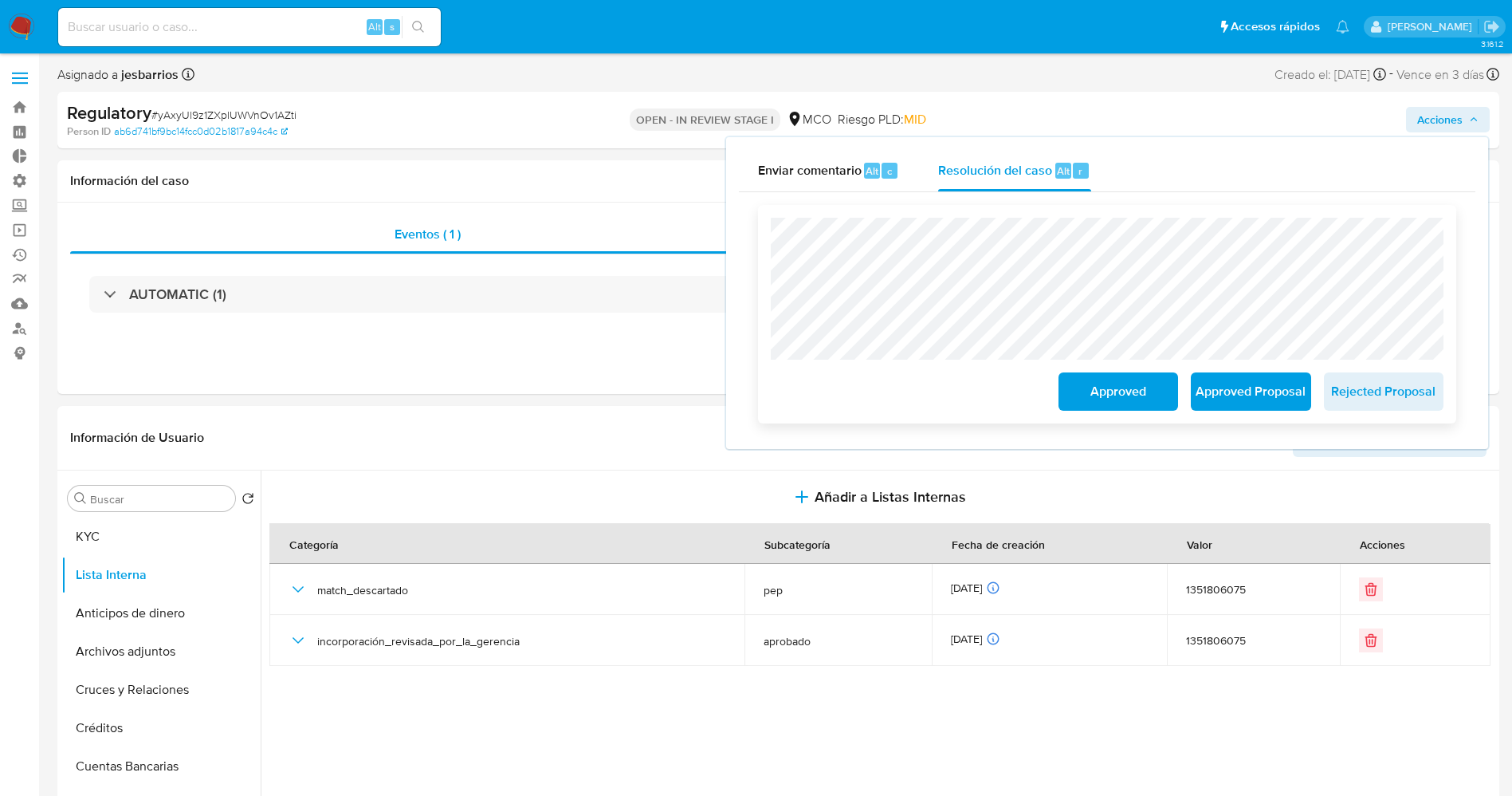
click at [1112, 382] on span "Approved" at bounding box center [1118, 391] width 78 height 35
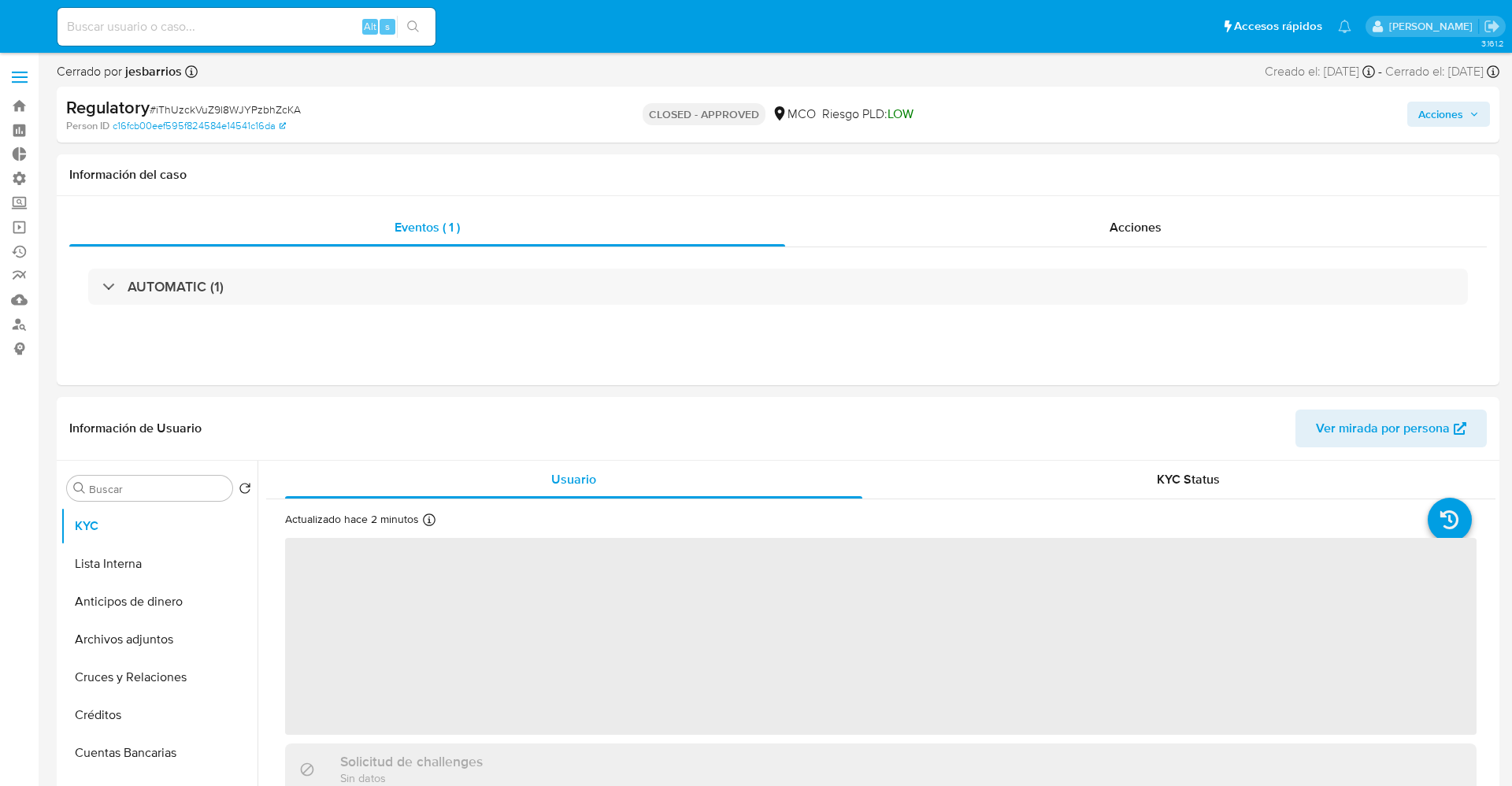
select select "10"
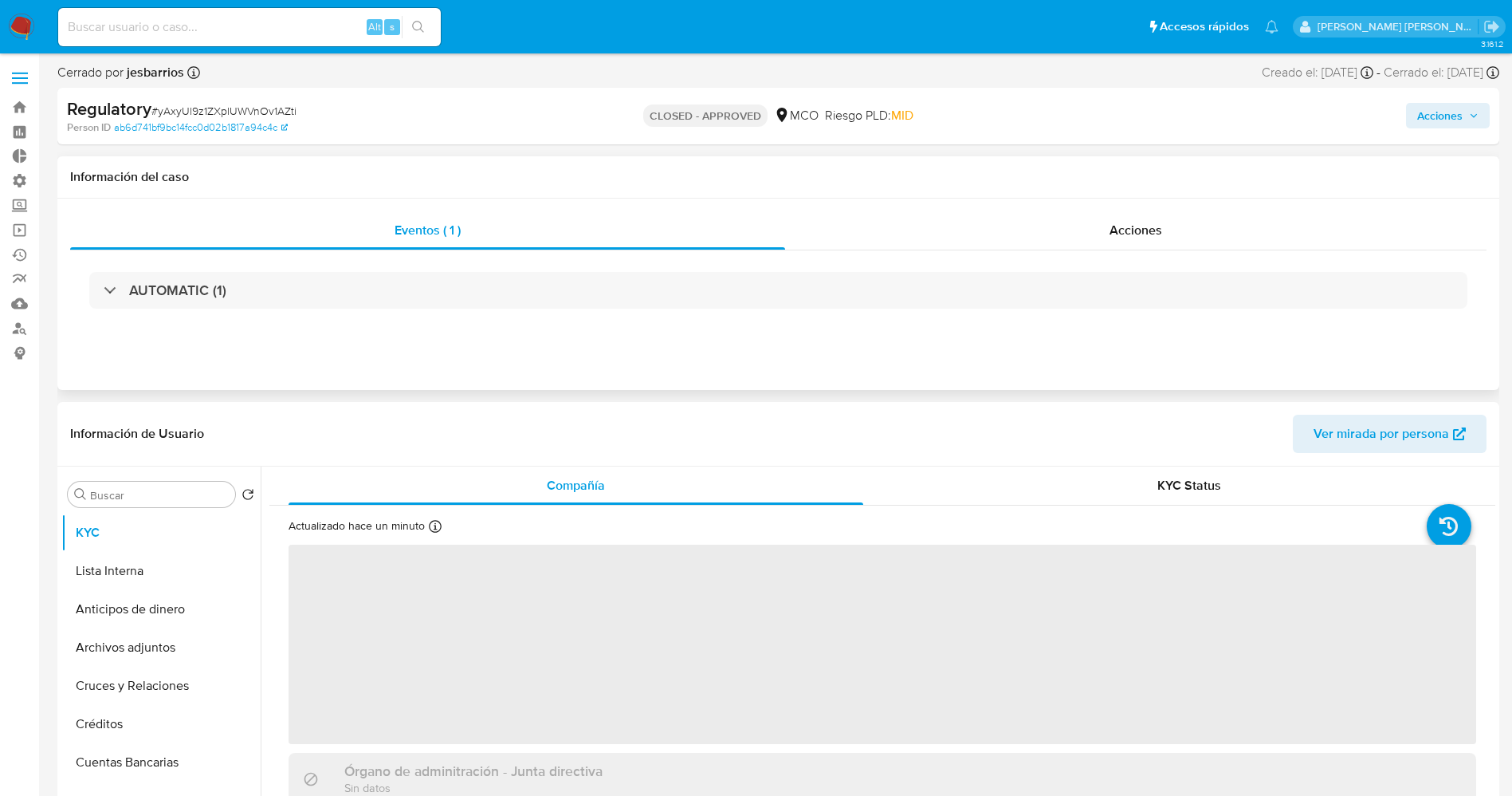
select select "10"
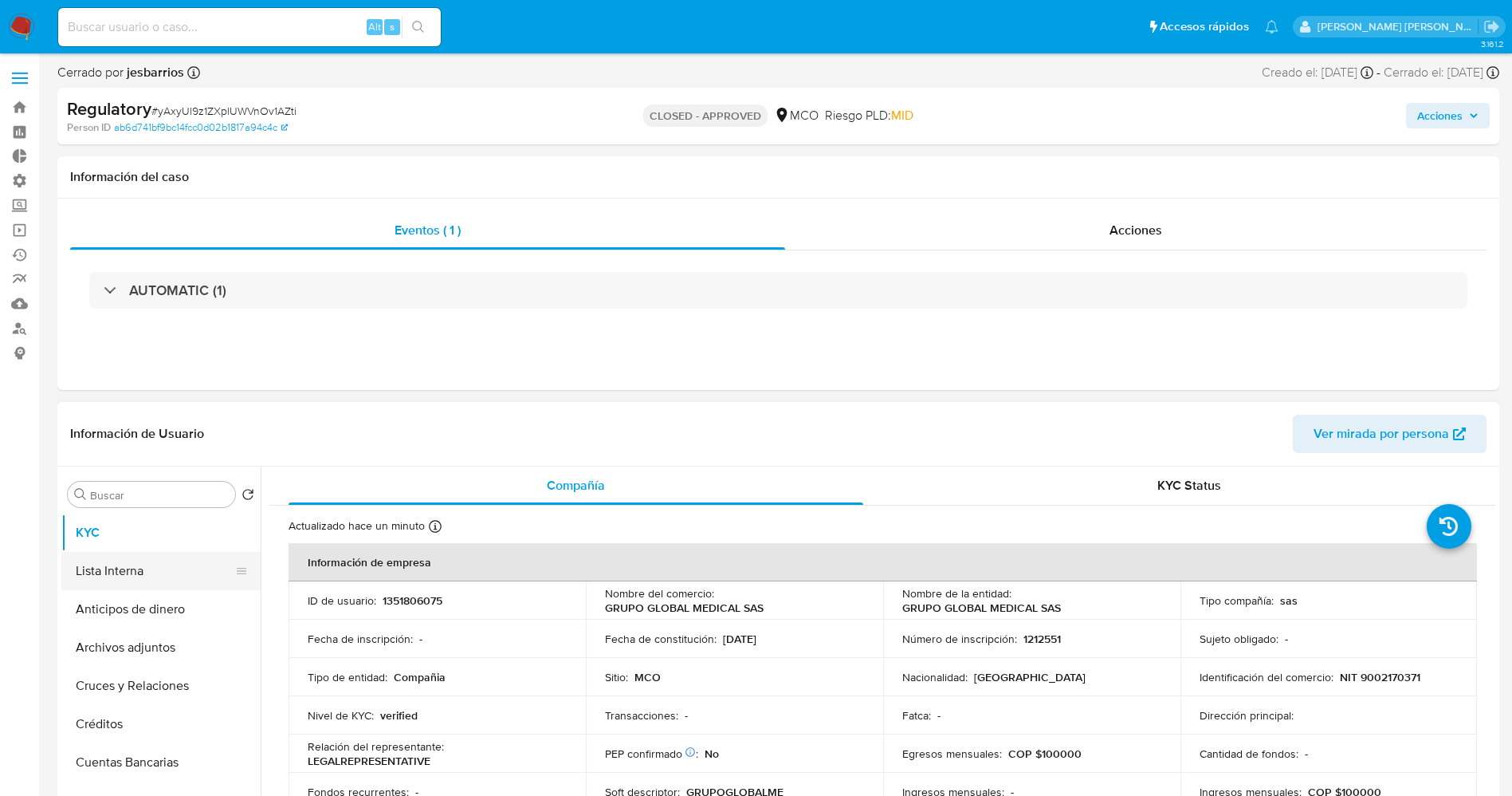
click at [134, 573] on button "Lista Interna" at bounding box center [154, 570] width 187 height 39
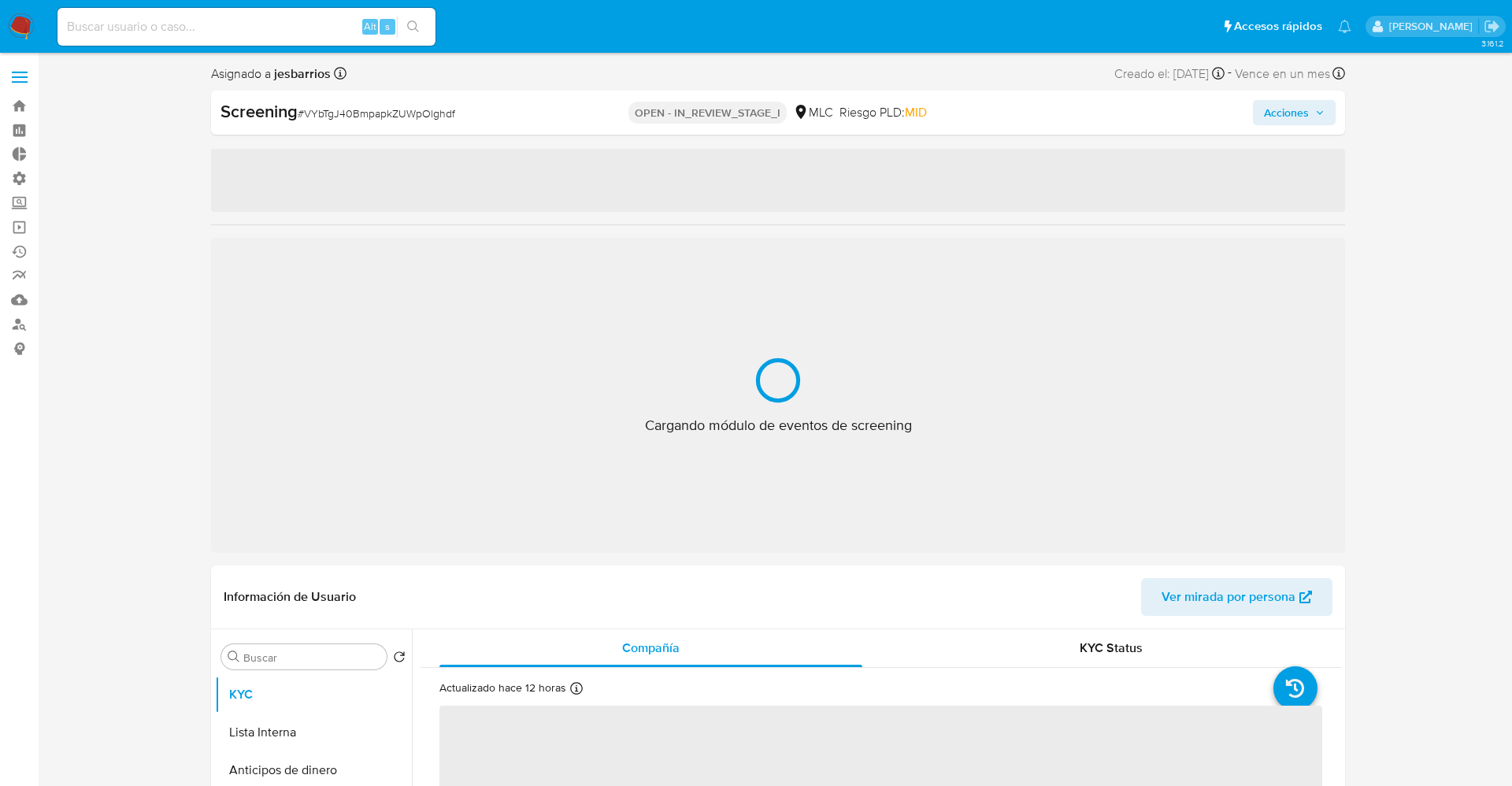
select select "10"
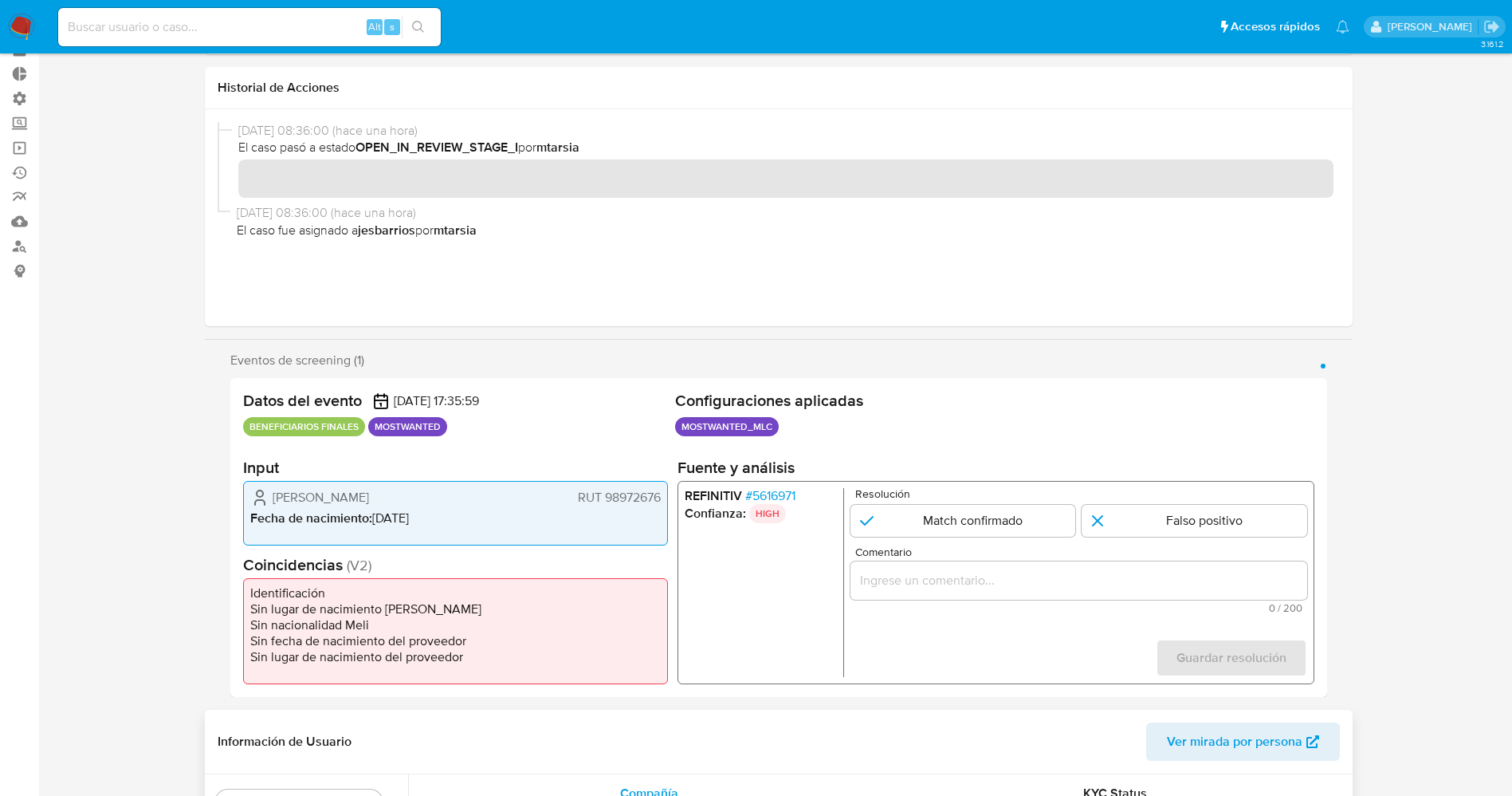
scroll to position [119, 0]
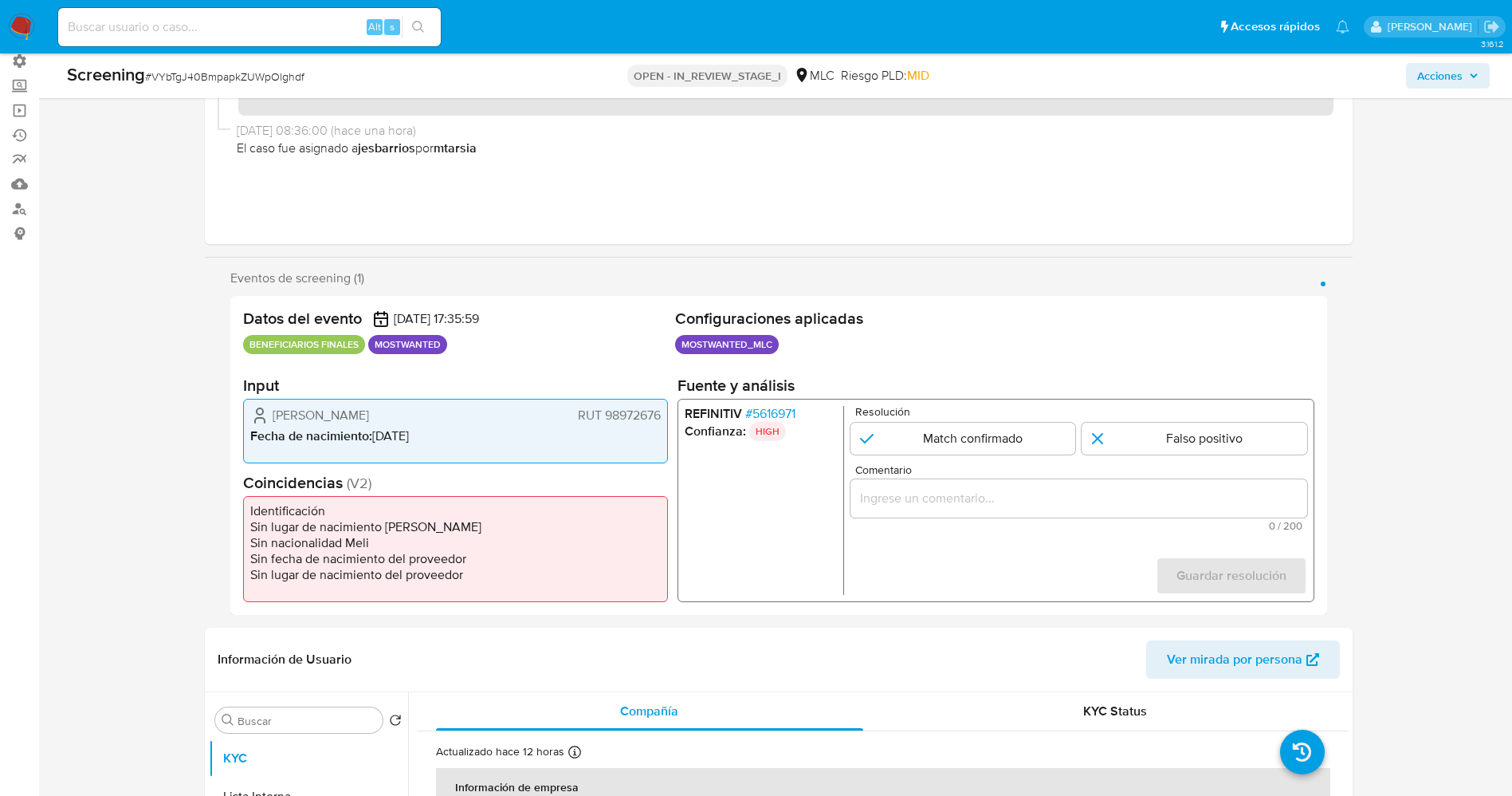
click at [779, 413] on span "# 5616971" at bounding box center [769, 414] width 50 height 16
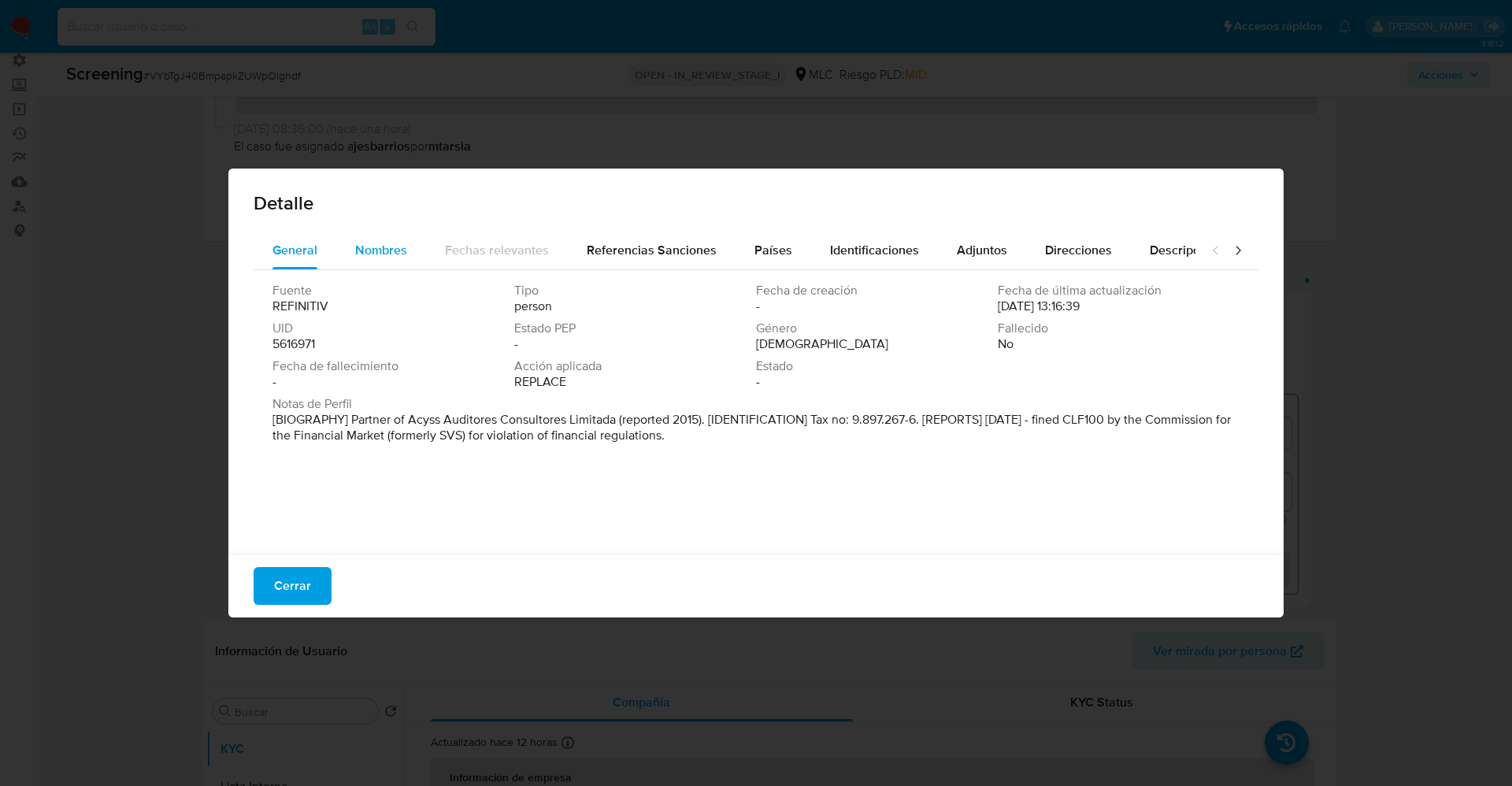
click at [371, 265] on div "Nombres" at bounding box center [381, 250] width 52 height 38
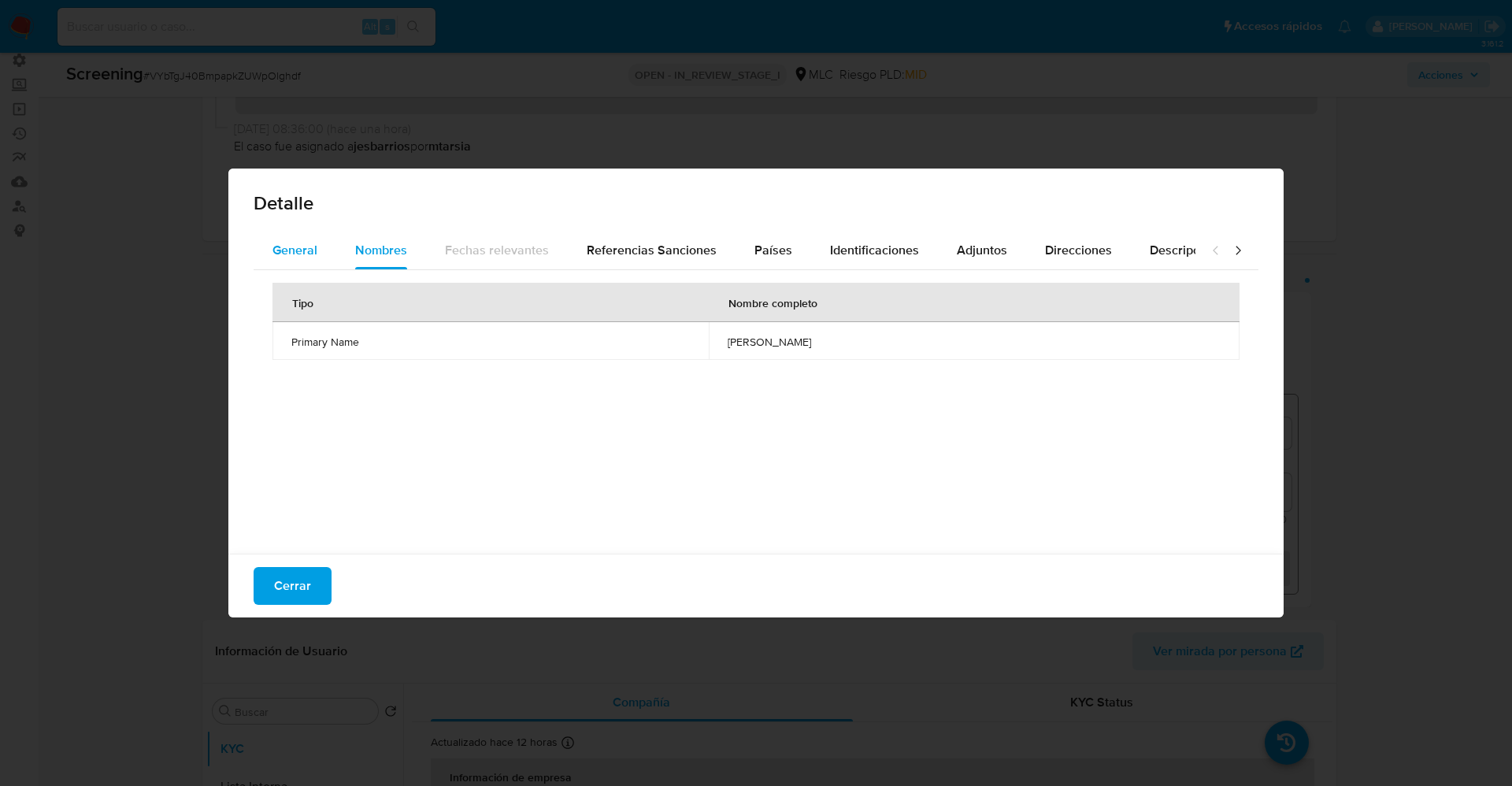
click at [261, 255] on button "General" at bounding box center [294, 250] width 83 height 38
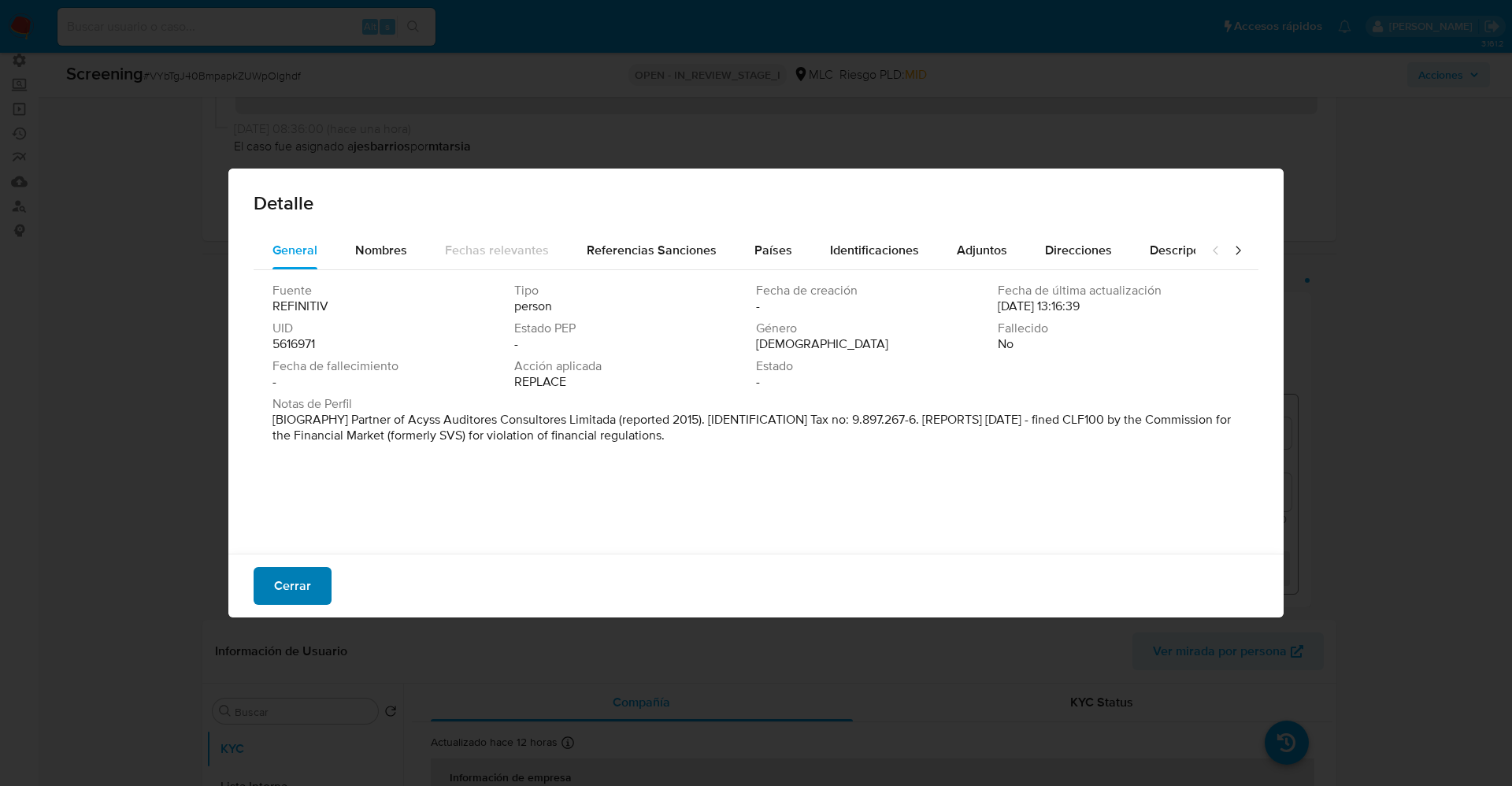
click at [278, 575] on span "Cerrar" at bounding box center [292, 585] width 37 height 34
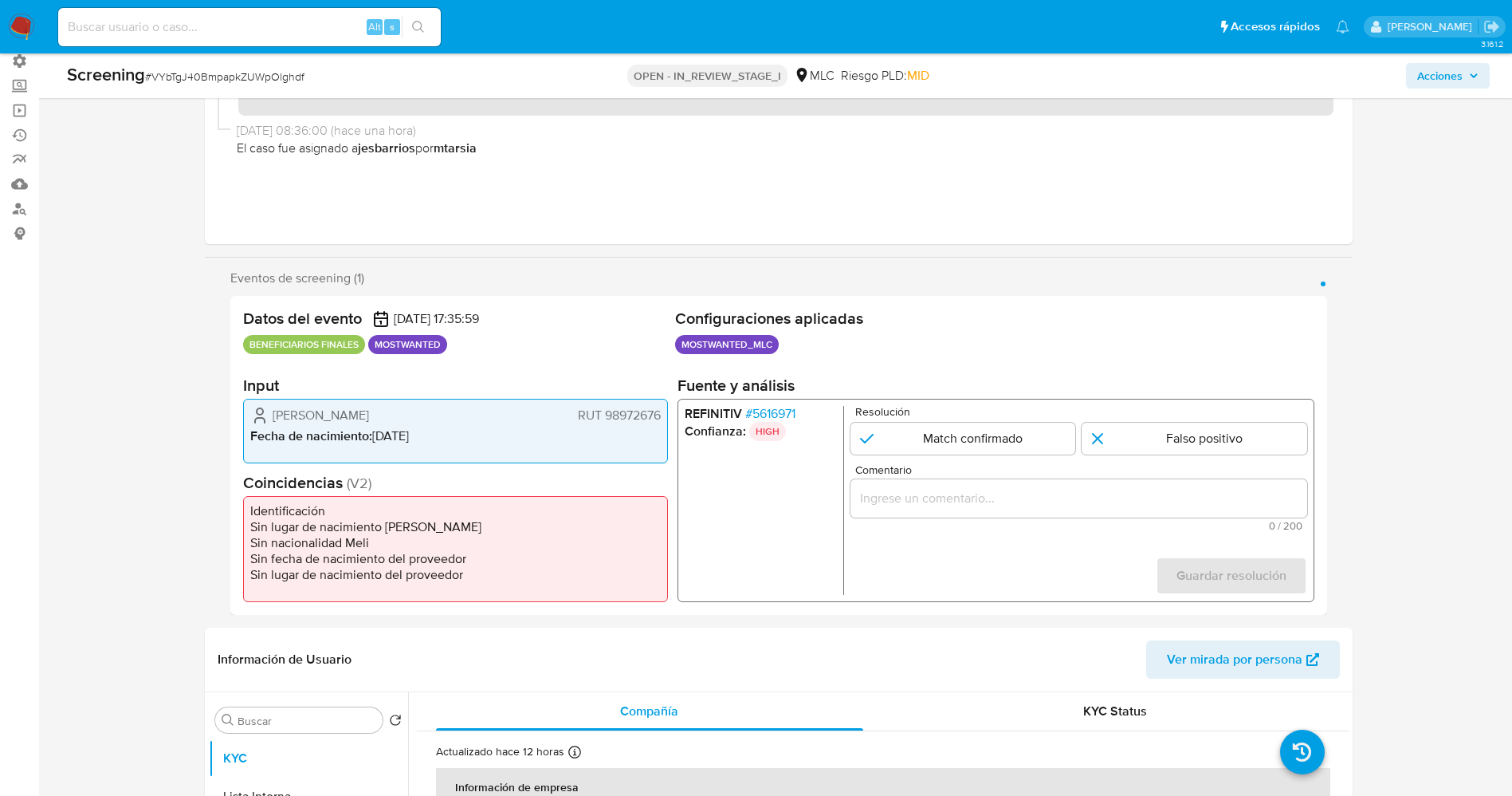
click at [768, 402] on div "REFINITIV # 5616971 Confianza: HIGH Resolución Match confirmado Falso positivo …" at bounding box center [995, 500] width 637 height 203
click at [770, 408] on span "# 5616971" at bounding box center [769, 414] width 50 height 16
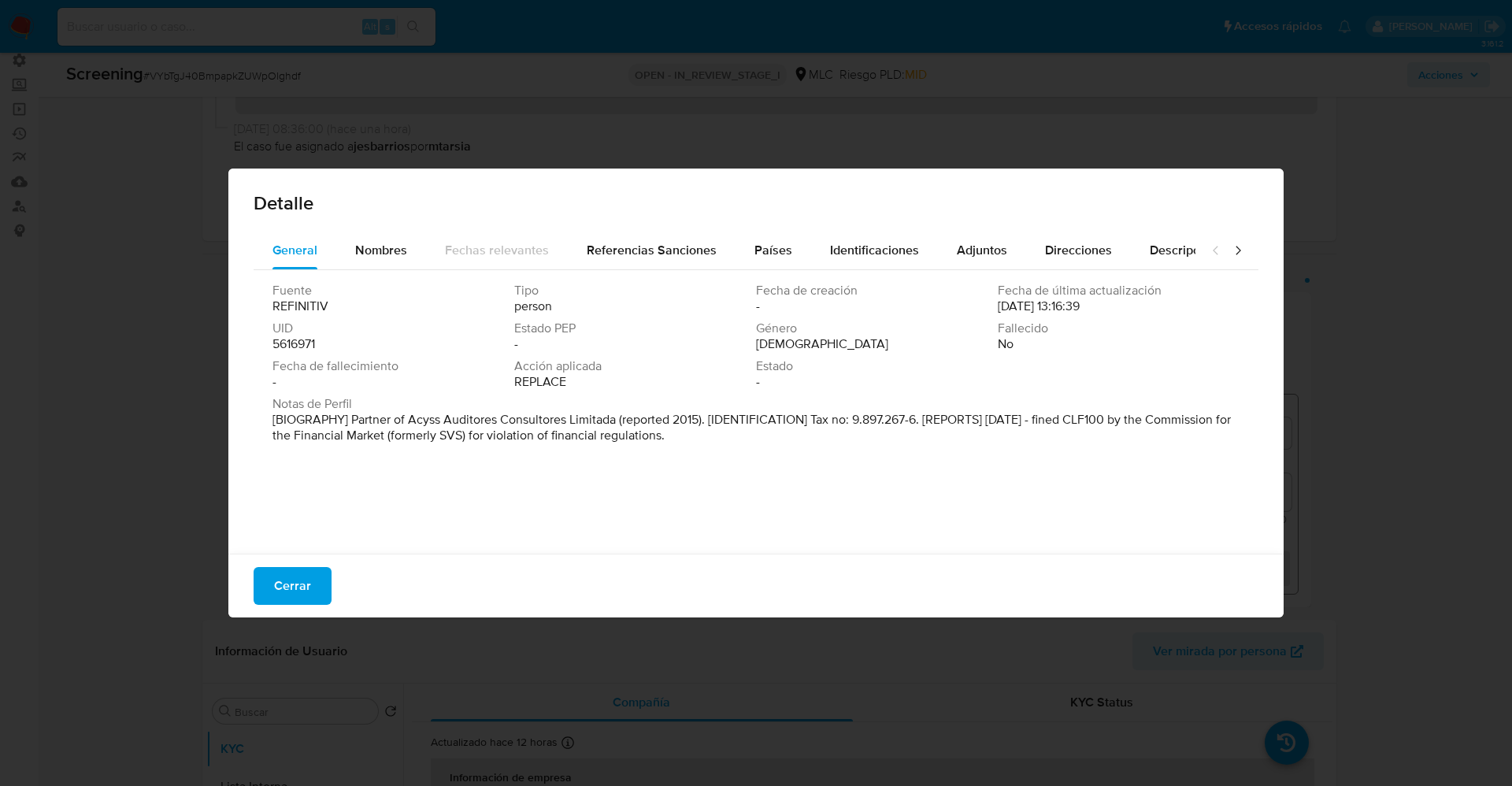
drag, startPoint x: 275, startPoint y: 419, endPoint x: 796, endPoint y: 451, distance: 522.0
click at [801, 449] on div "Fuente REFINITIV Tipo person Fecha de creación - Fecha de última actualización …" at bounding box center [756, 407] width 1004 height 276
click at [357, 251] on span "Nombres" at bounding box center [381, 251] width 52 height 19
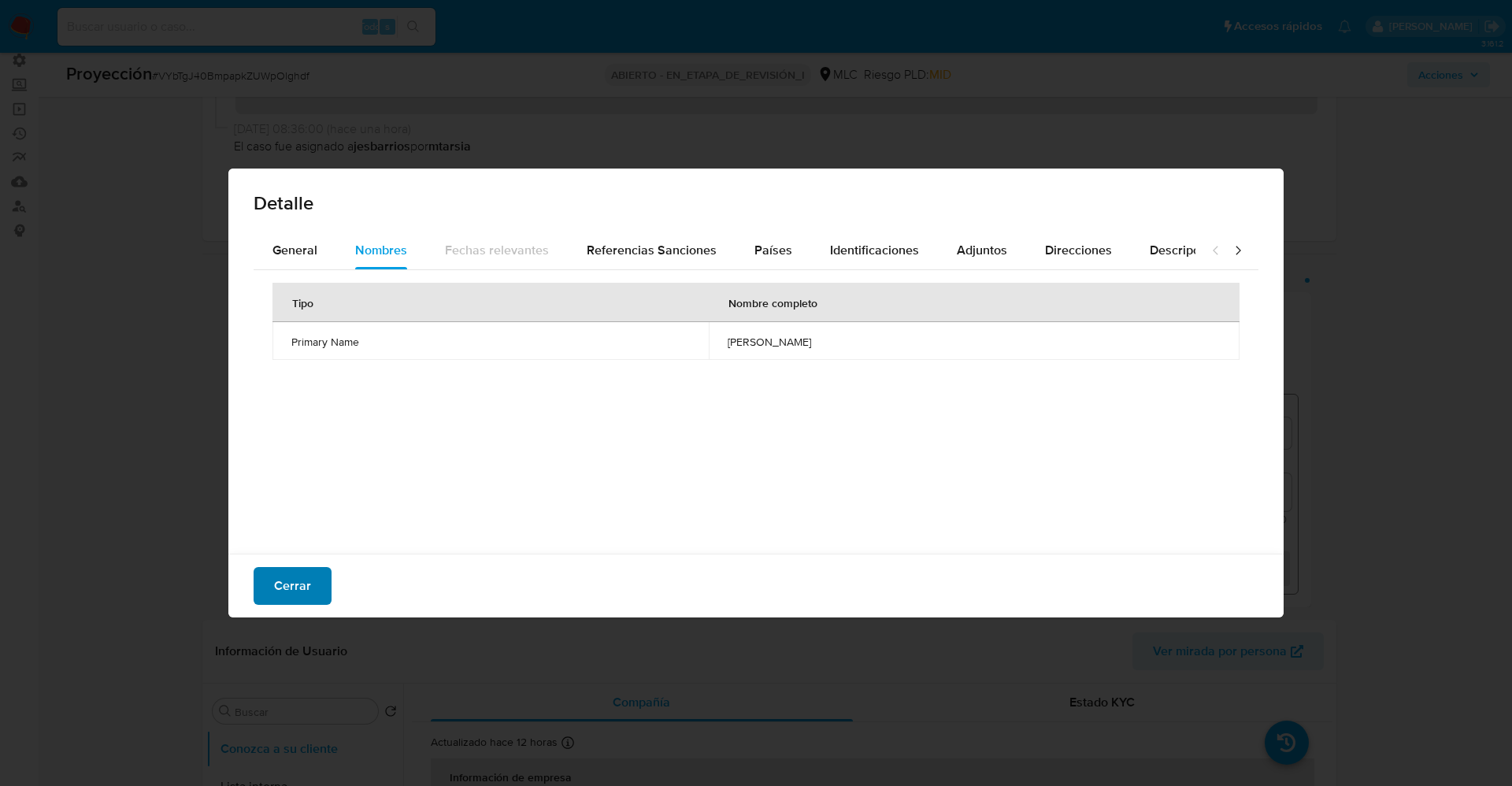
click at [289, 590] on span "Cerrar" at bounding box center [292, 585] width 37 height 34
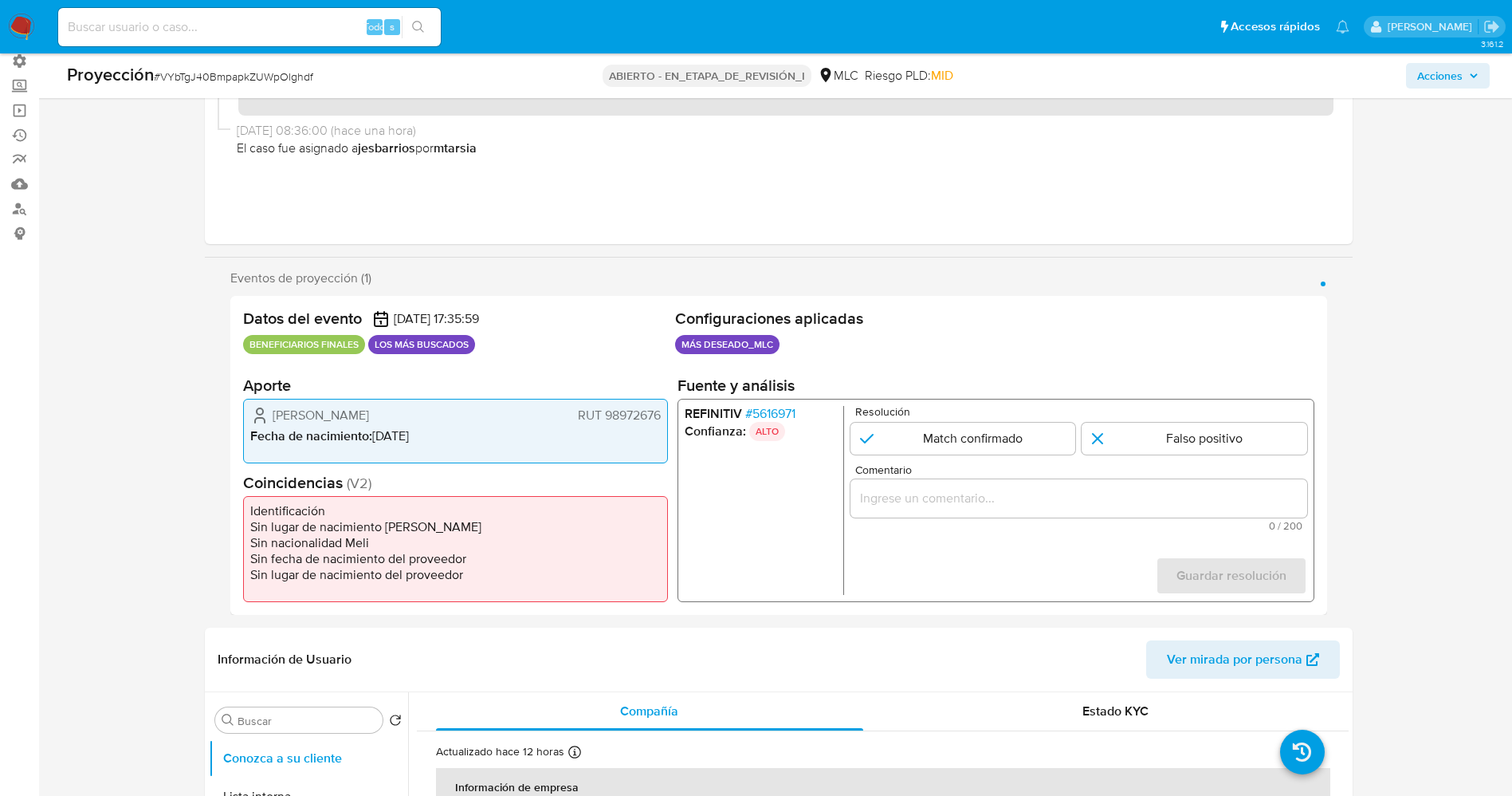
drag, startPoint x: 271, startPoint y: 409, endPoint x: 413, endPoint y: 422, distance: 142.6
click at [459, 424] on div "William Gabriel Ruz Araneda RUT 98972676" at bounding box center [455, 415] width 411 height 19
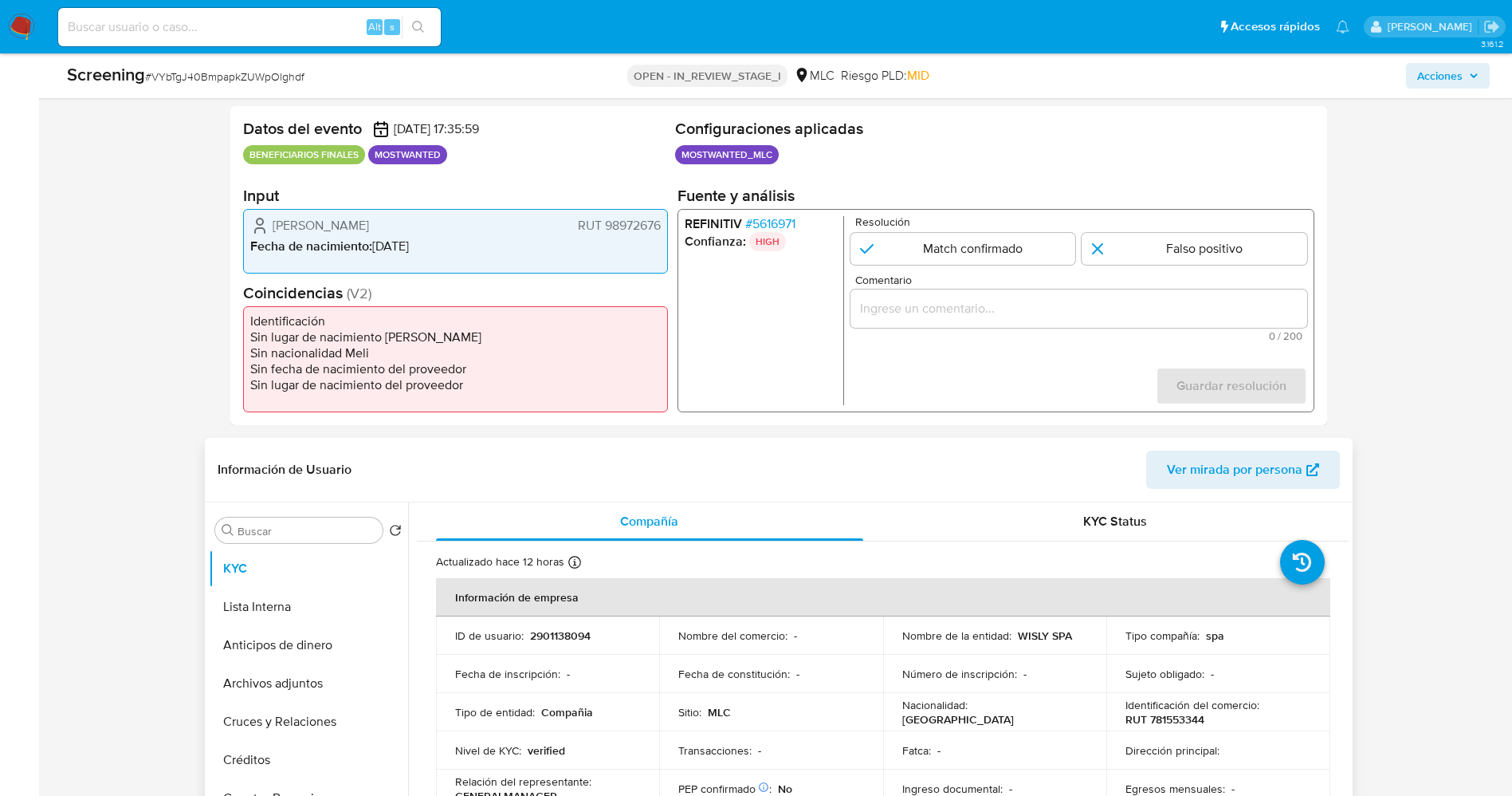
scroll to position [478, 0]
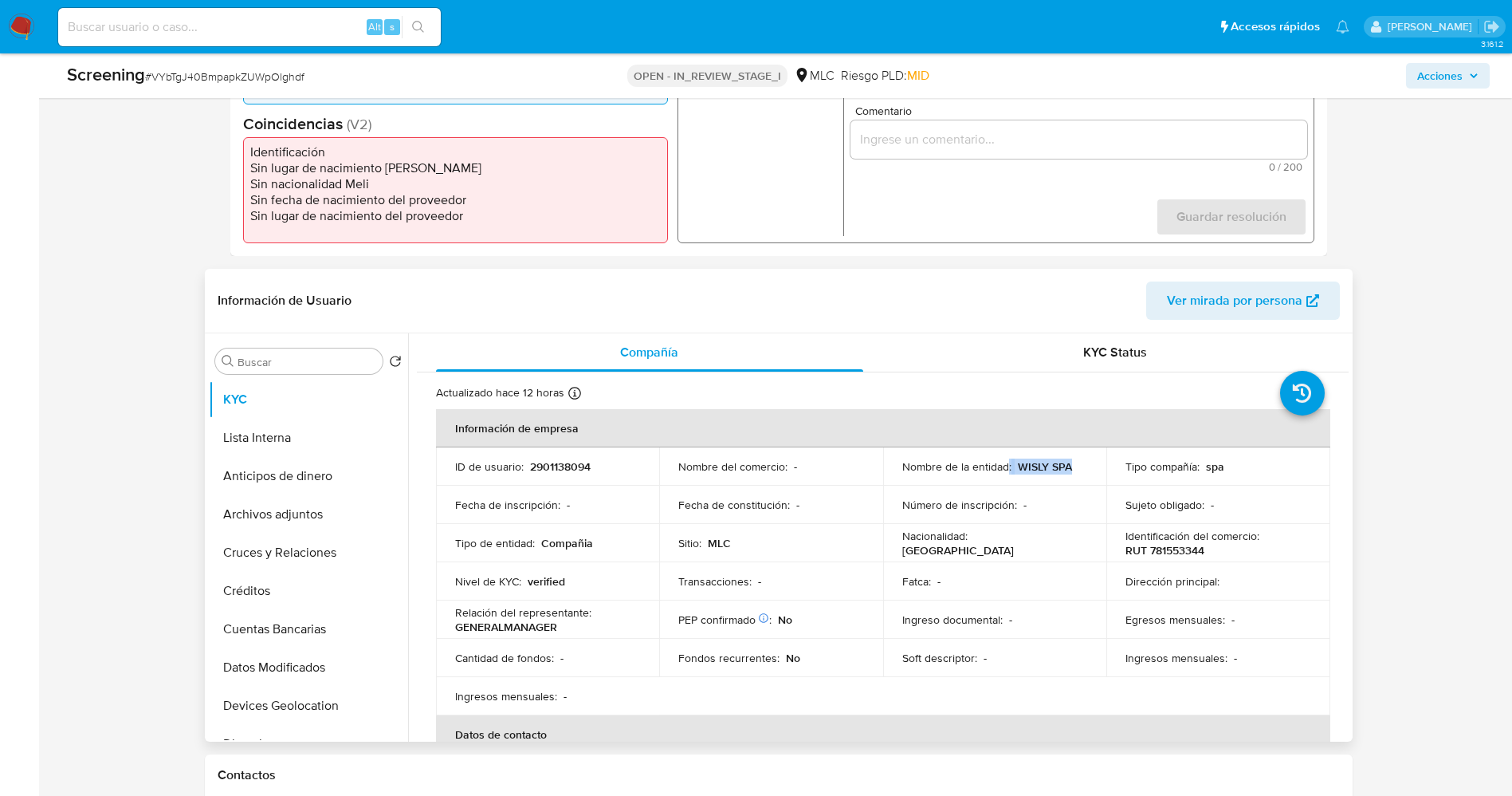
drag, startPoint x: 1006, startPoint y: 460, endPoint x: 1081, endPoint y: 460, distance: 75.0
click at [1081, 460] on div "Nombre de la entidad : WISLY SPA" at bounding box center [995, 466] width 186 height 14
drag, startPoint x: 1070, startPoint y: 460, endPoint x: 1041, endPoint y: 465, distance: 29.4
click at [1068, 460] on div "Nombre de la entidad : WISLY SPA" at bounding box center [995, 466] width 186 height 14
drag, startPoint x: 1012, startPoint y: 465, endPoint x: 1069, endPoint y: 459, distance: 57.3
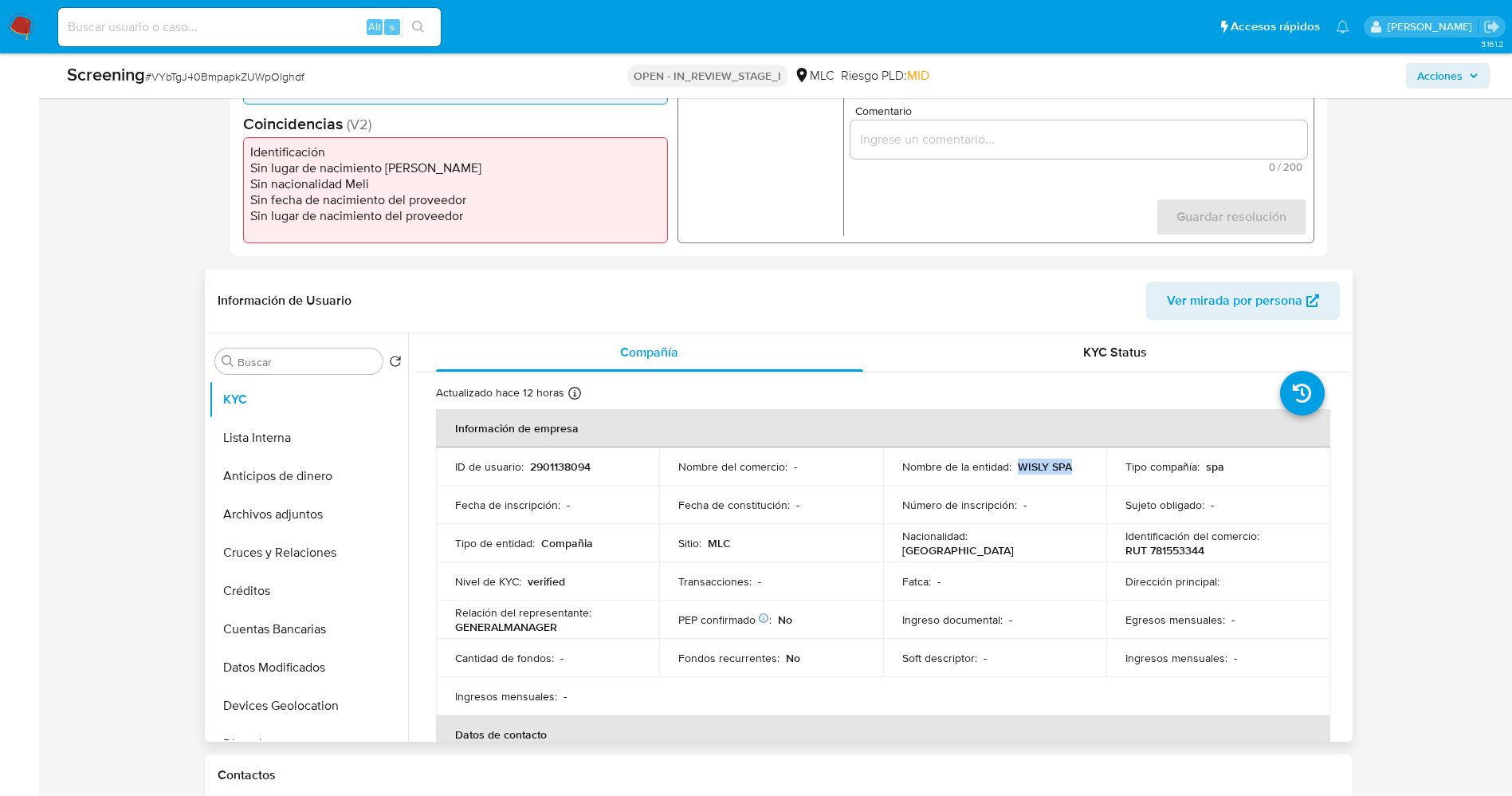
click at [1085, 463] on td "Nombre de la entidad : WISLY SPA" at bounding box center [995, 466] width 224 height 39
copy p "WISLY SPA"
drag, startPoint x: 1146, startPoint y: 549, endPoint x: 1203, endPoint y: 549, distance: 57.0
click at [1203, 549] on div "Identificación del comercio : RUT 781553344" at bounding box center [1219, 542] width 186 height 29
copy p "781553344"
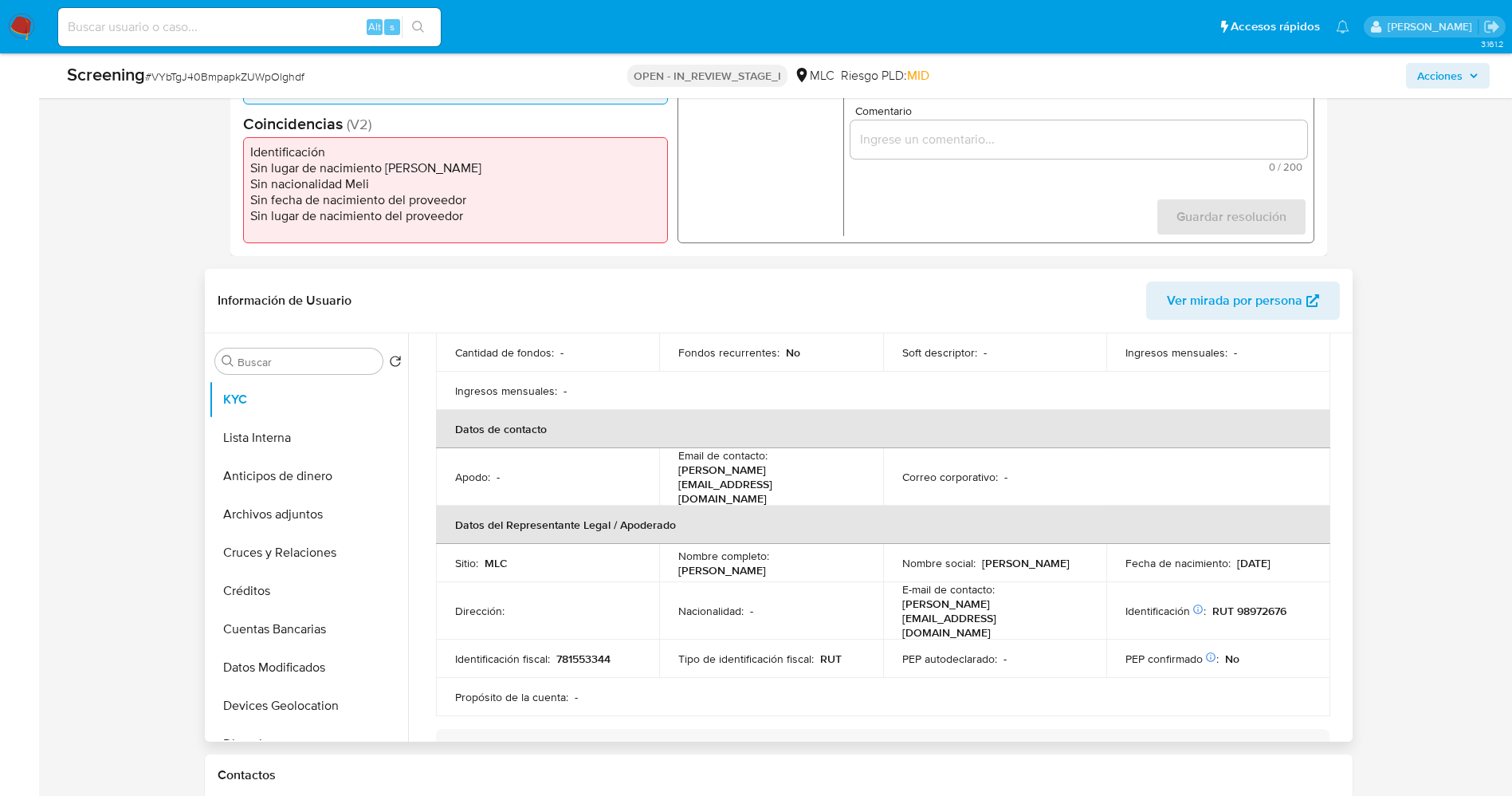
scroll to position [359, 0]
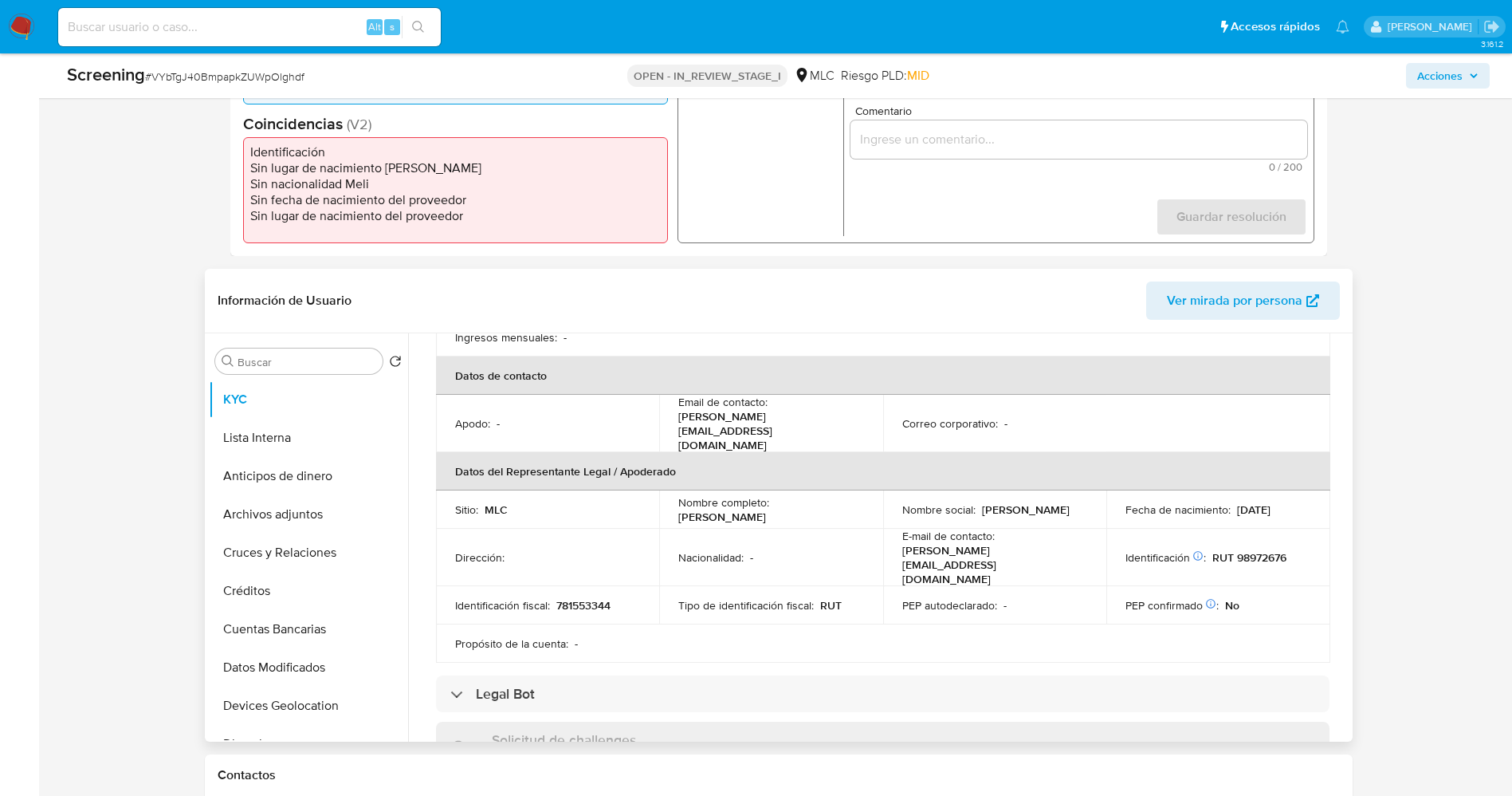
drag, startPoint x: 680, startPoint y: 502, endPoint x: 830, endPoint y: 501, distance: 150.0
click at [830, 501] on div "Nombre completo : William Gabriel Ruz Araneda" at bounding box center [772, 509] width 186 height 29
copy p "William Gabriel Ruz Araneda"
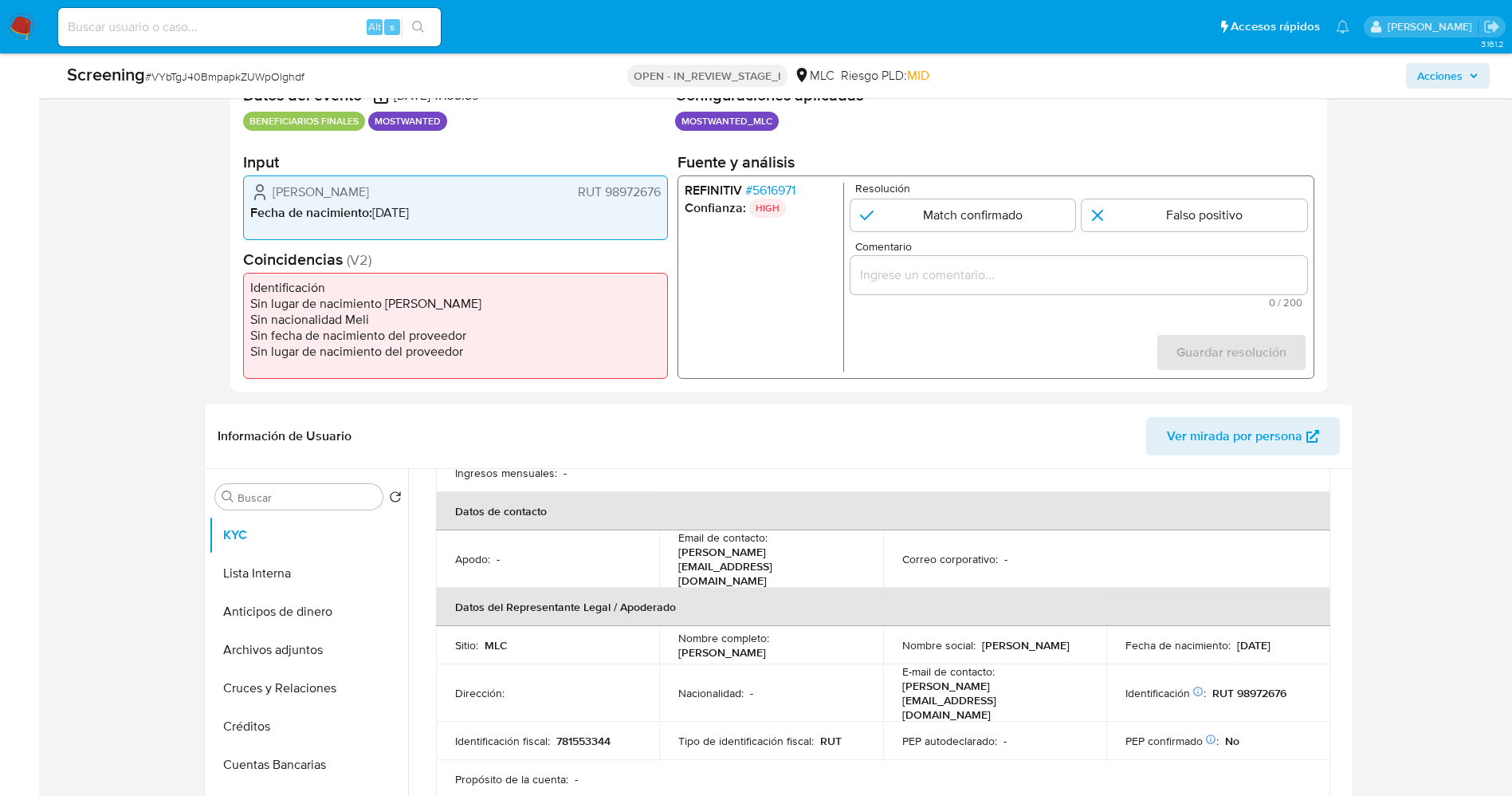
scroll to position [239, 0]
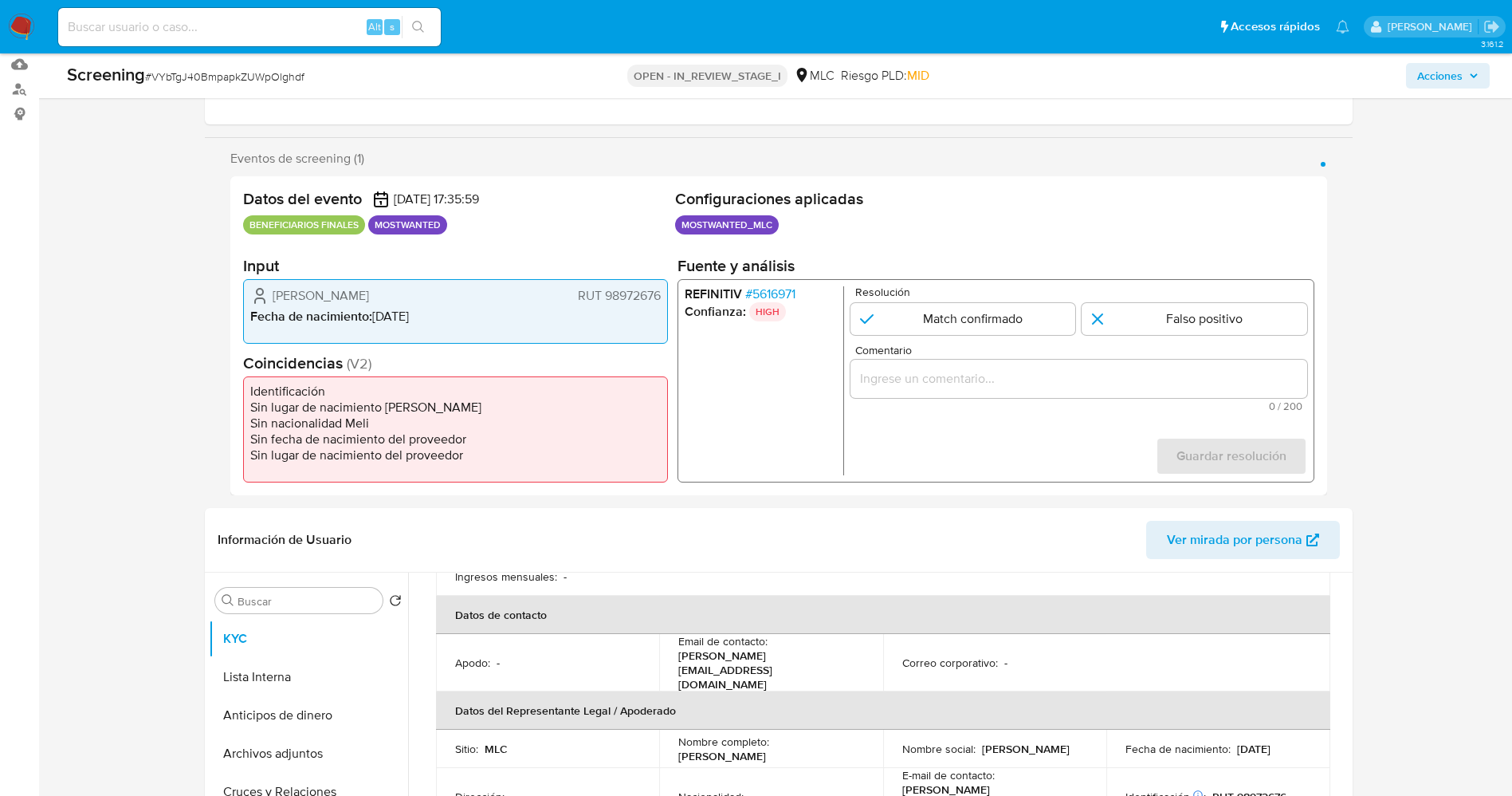
click at [793, 297] on span "# 5616971" at bounding box center [769, 294] width 50 height 16
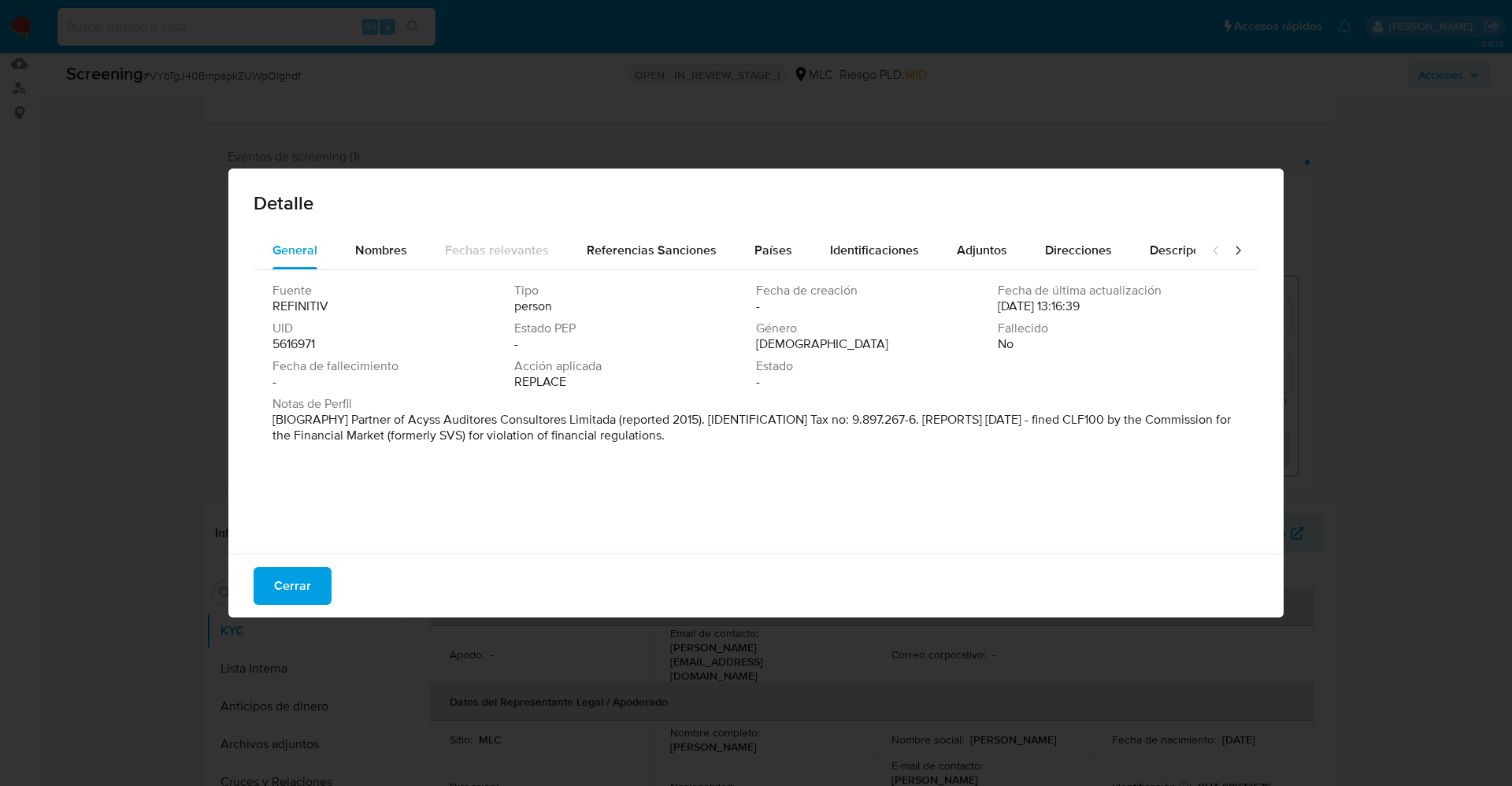
drag, startPoint x: 747, startPoint y: 446, endPoint x: 795, endPoint y: 446, distance: 48.0
click at [795, 446] on div "Fuente REFINITIV Tipo person Fecha de creación - Fecha de última actualización …" at bounding box center [756, 407] width 1004 height 276
drag, startPoint x: 269, startPoint y: 439, endPoint x: 1029, endPoint y: 434, distance: 760.0
click at [1029, 434] on div "Fuente REFINITIV Tipo persona Fecha de creación - Fecha de última actualización…" at bounding box center [756, 407] width 1004 height 276
click at [281, 577] on font "Cerrar" at bounding box center [292, 586] width 37 height 38
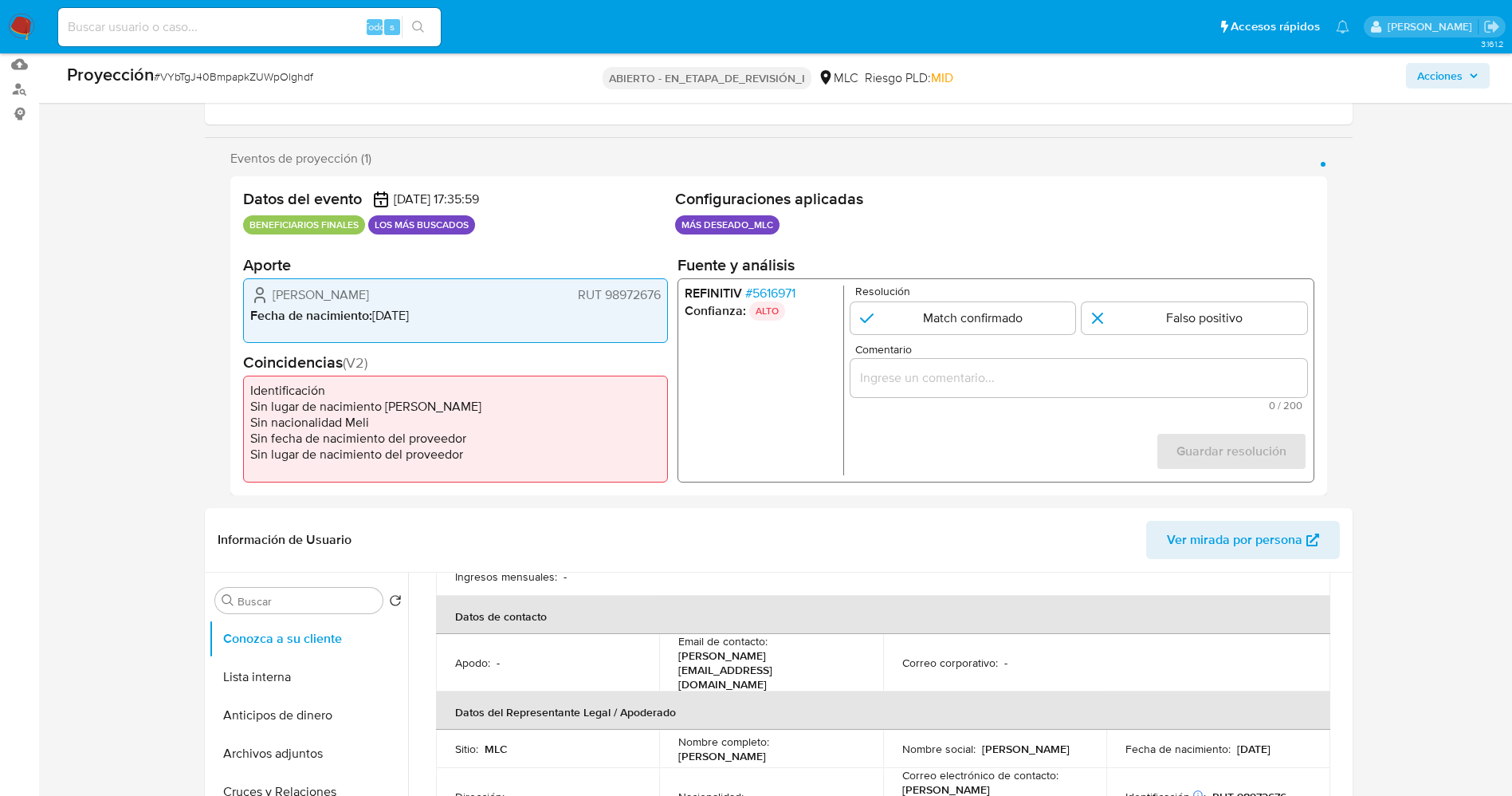
drag, startPoint x: 1256, startPoint y: 324, endPoint x: 1224, endPoint y: 370, distance: 56.0
click at [1255, 323] on input "1 de 1" at bounding box center [1194, 318] width 226 height 32
radio input "true"
click at [1225, 373] on input "Comentario" at bounding box center [1078, 377] width 457 height 21
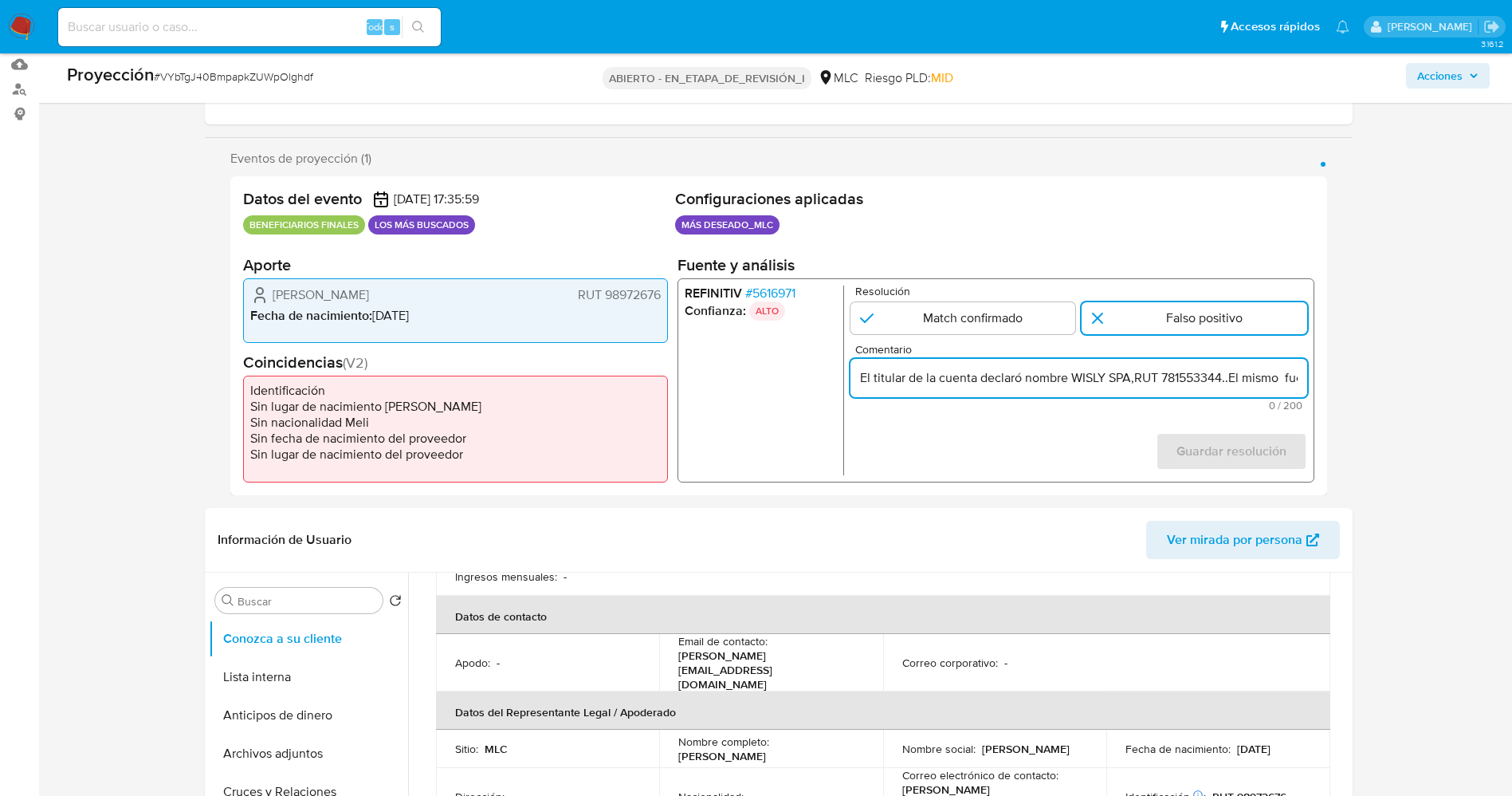
scroll to position [0, 702]
drag, startPoint x: 1053, startPoint y: 385, endPoint x: 1313, endPoint y: 385, distance: 260.0
click at [1313, 385] on div "REFINITIV # 5616971 Confianza: ALTO Resolución Match confirmado Falso positivo …" at bounding box center [995, 379] width 637 height 204
type input "El titular de la cuenta declaró nombre WISLY SPA,RUT 781553344..El mismo fue al…"
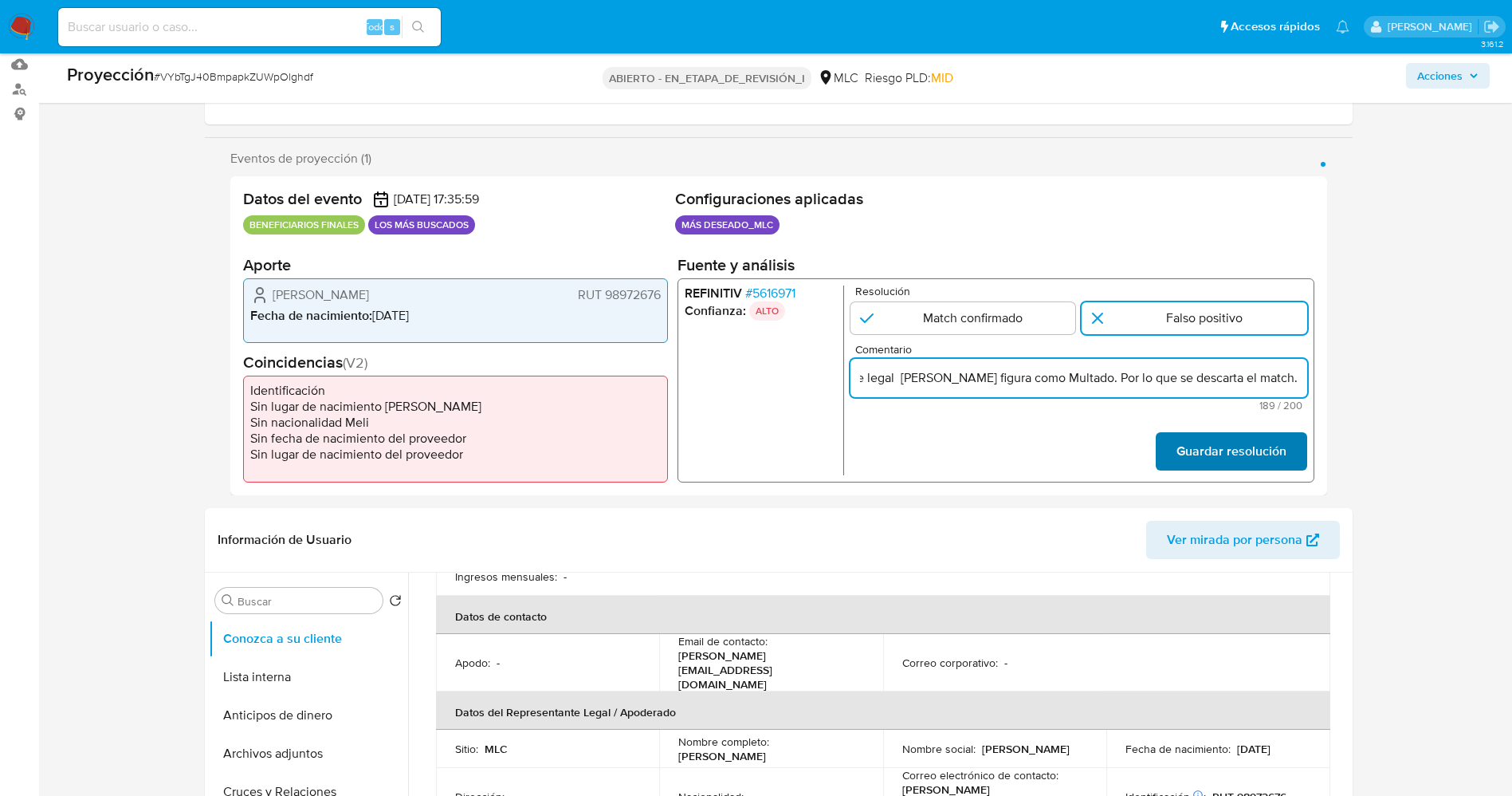
scroll to position [0, 0]
click at [1263, 457] on font "Guardar resolución" at bounding box center [1230, 451] width 110 height 39
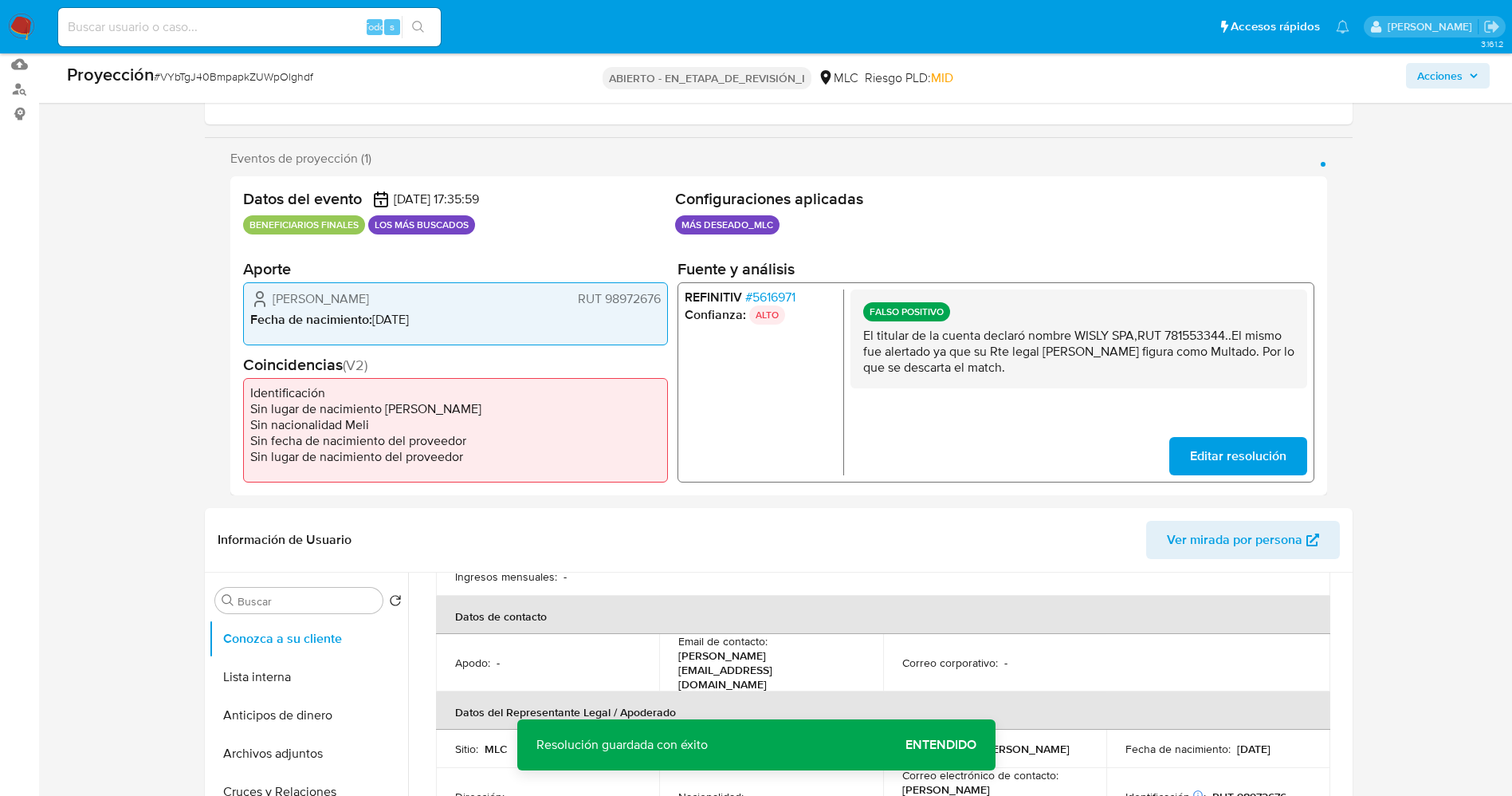
drag, startPoint x: 915, startPoint y: 346, endPoint x: 1095, endPoint y: 376, distance: 182.5
click at [1113, 377] on div "FALSO POSITIVO El titular de la cuenta declaró nombre WISLY SPA,RUT 781553344..…" at bounding box center [1078, 337] width 457 height 99
click at [276, 665] on button "Lista interna" at bounding box center [302, 677] width 187 height 39
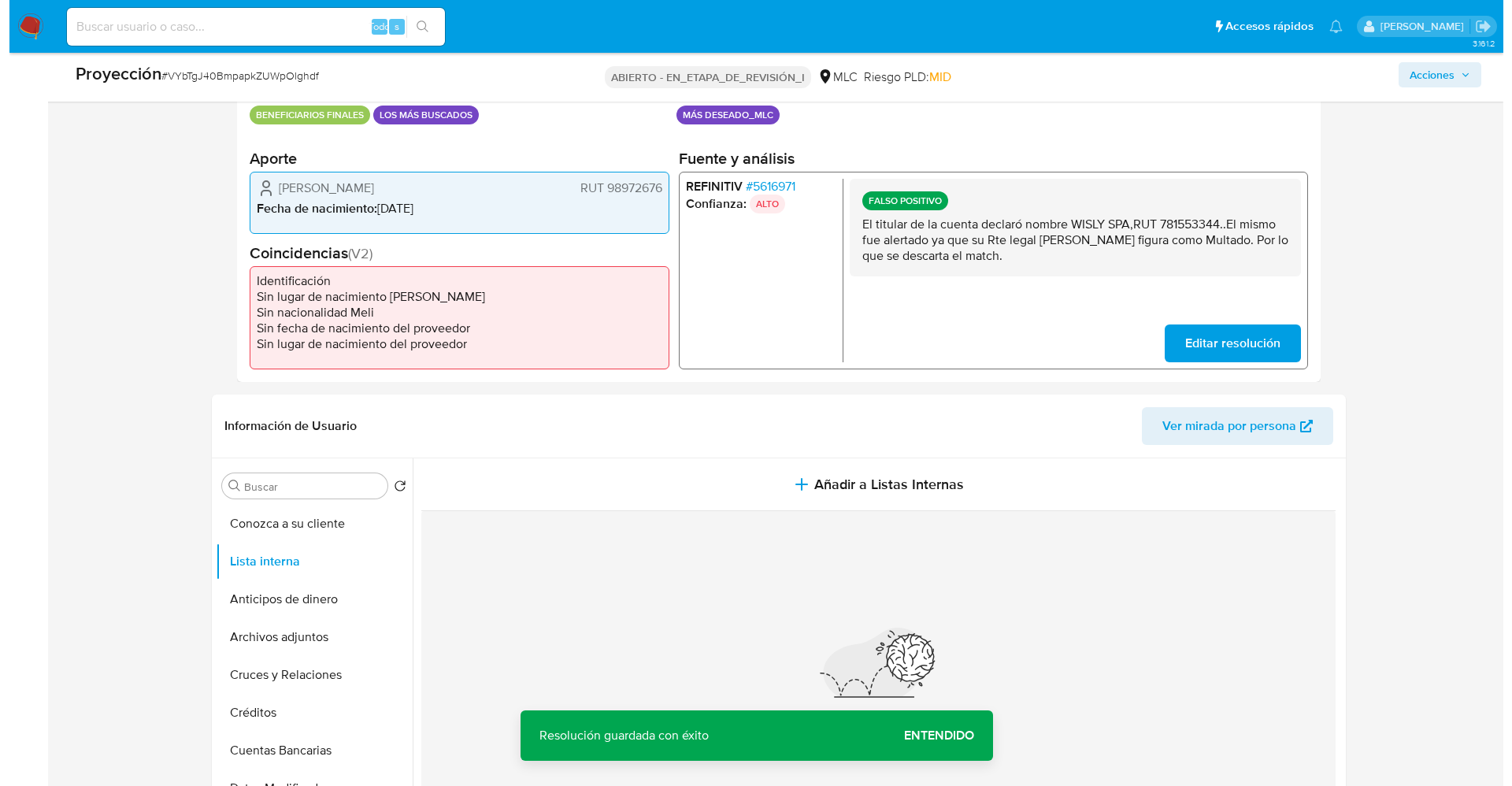
scroll to position [472, 0]
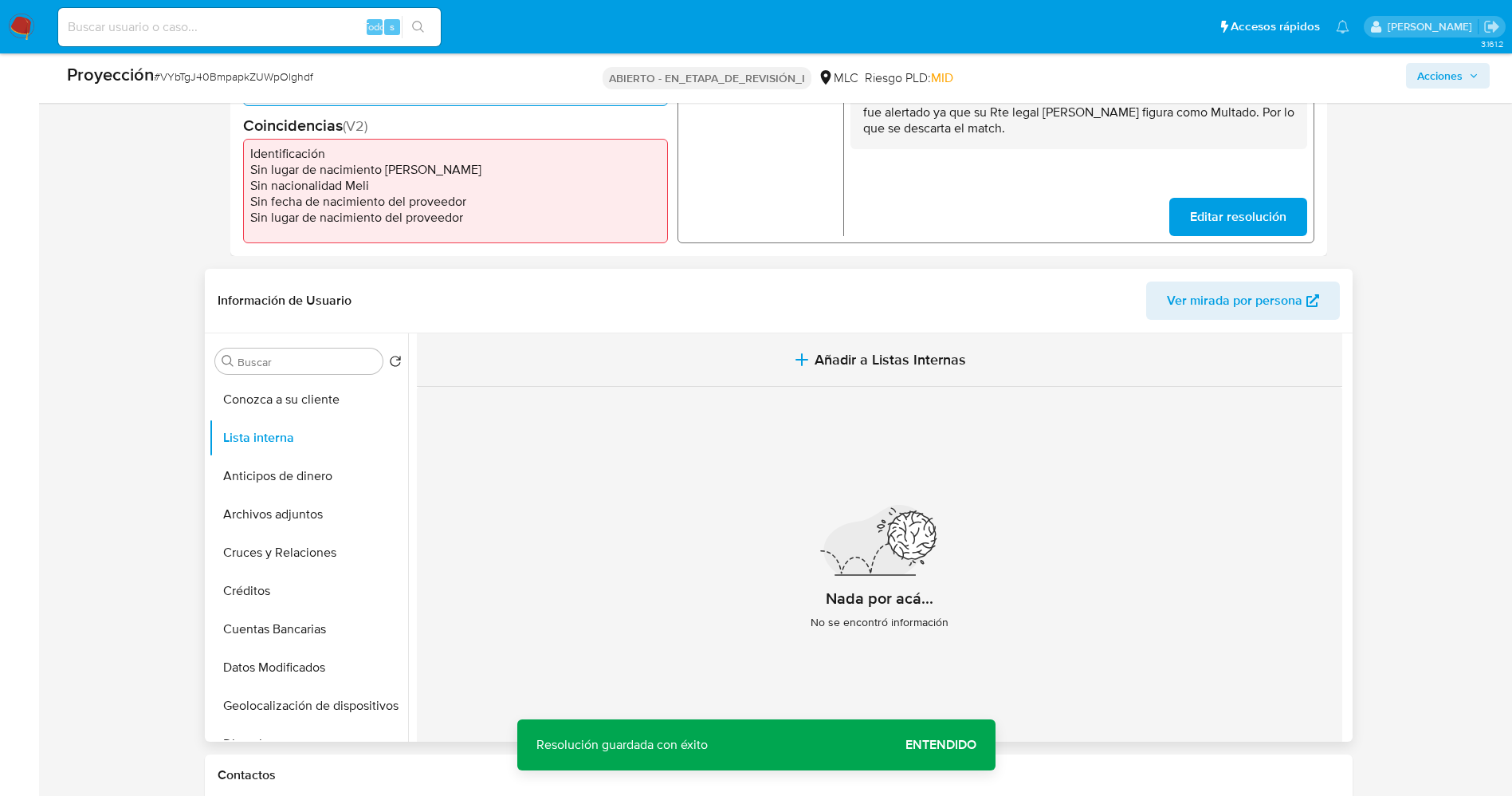
click at [819, 352] on span "Añadir a Listas Internas" at bounding box center [890, 359] width 151 height 18
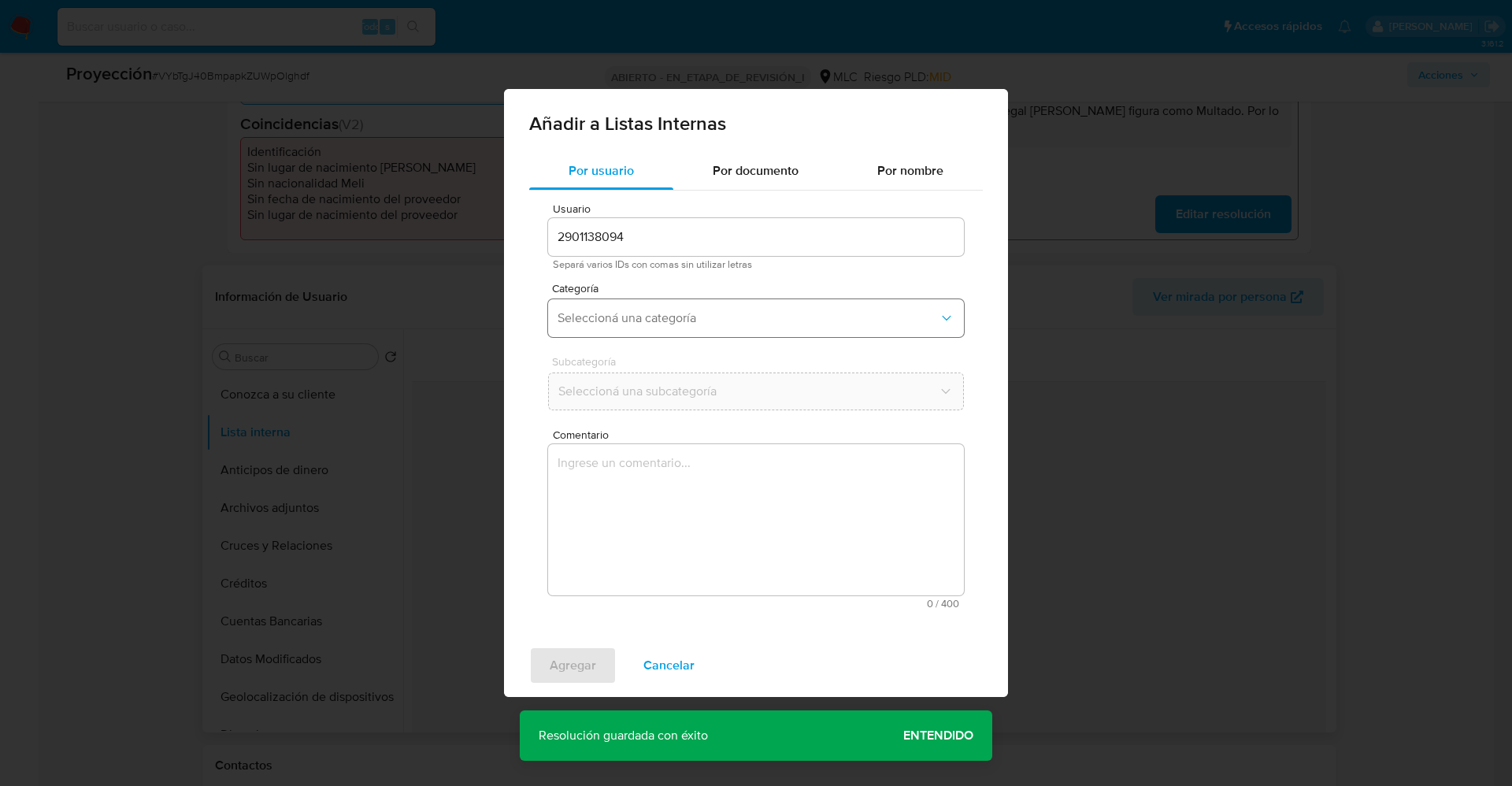
click at [680, 320] on span "Seleccioná una categoría" at bounding box center [748, 317] width 381 height 16
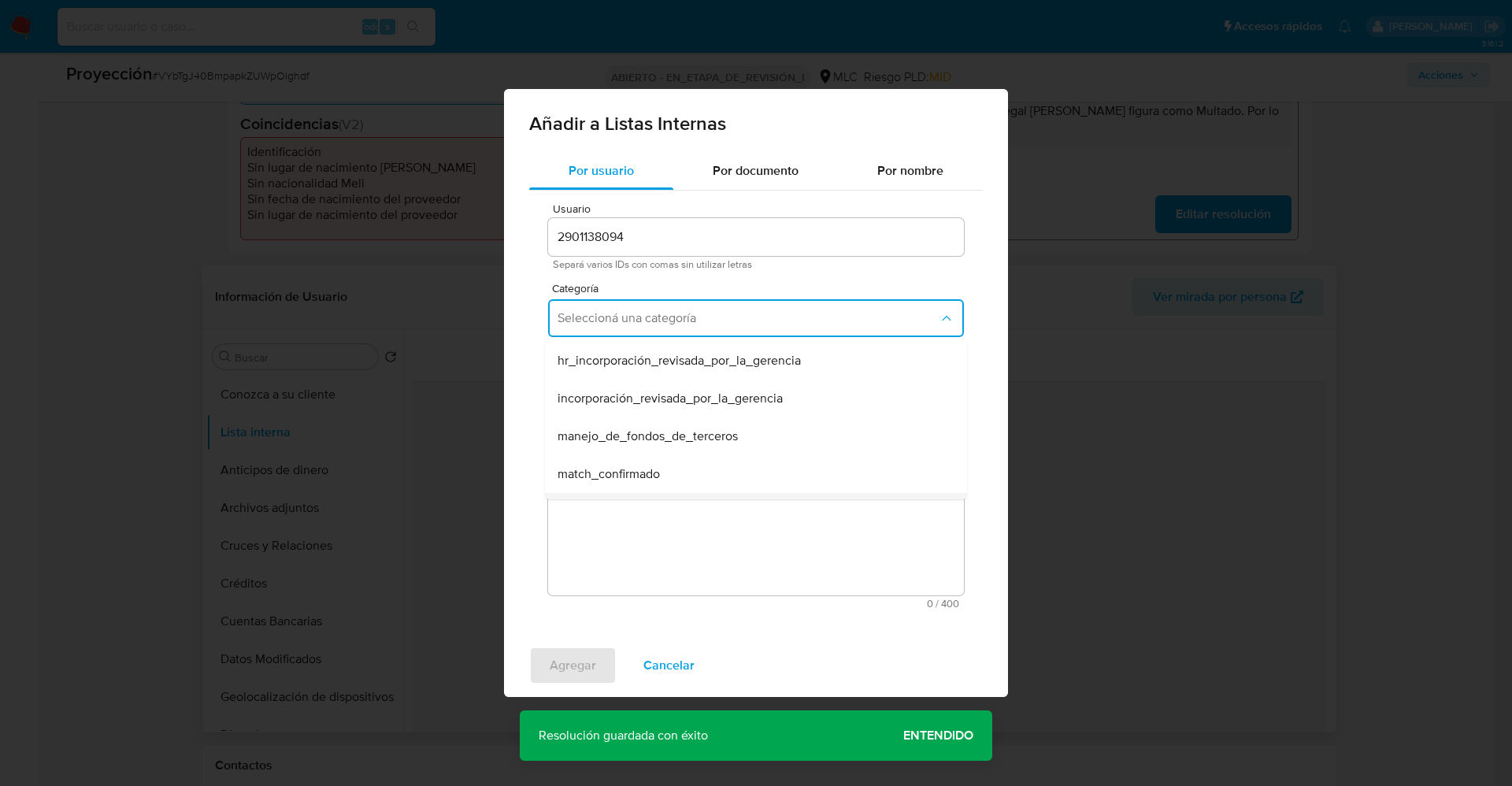
scroll to position [118, 0]
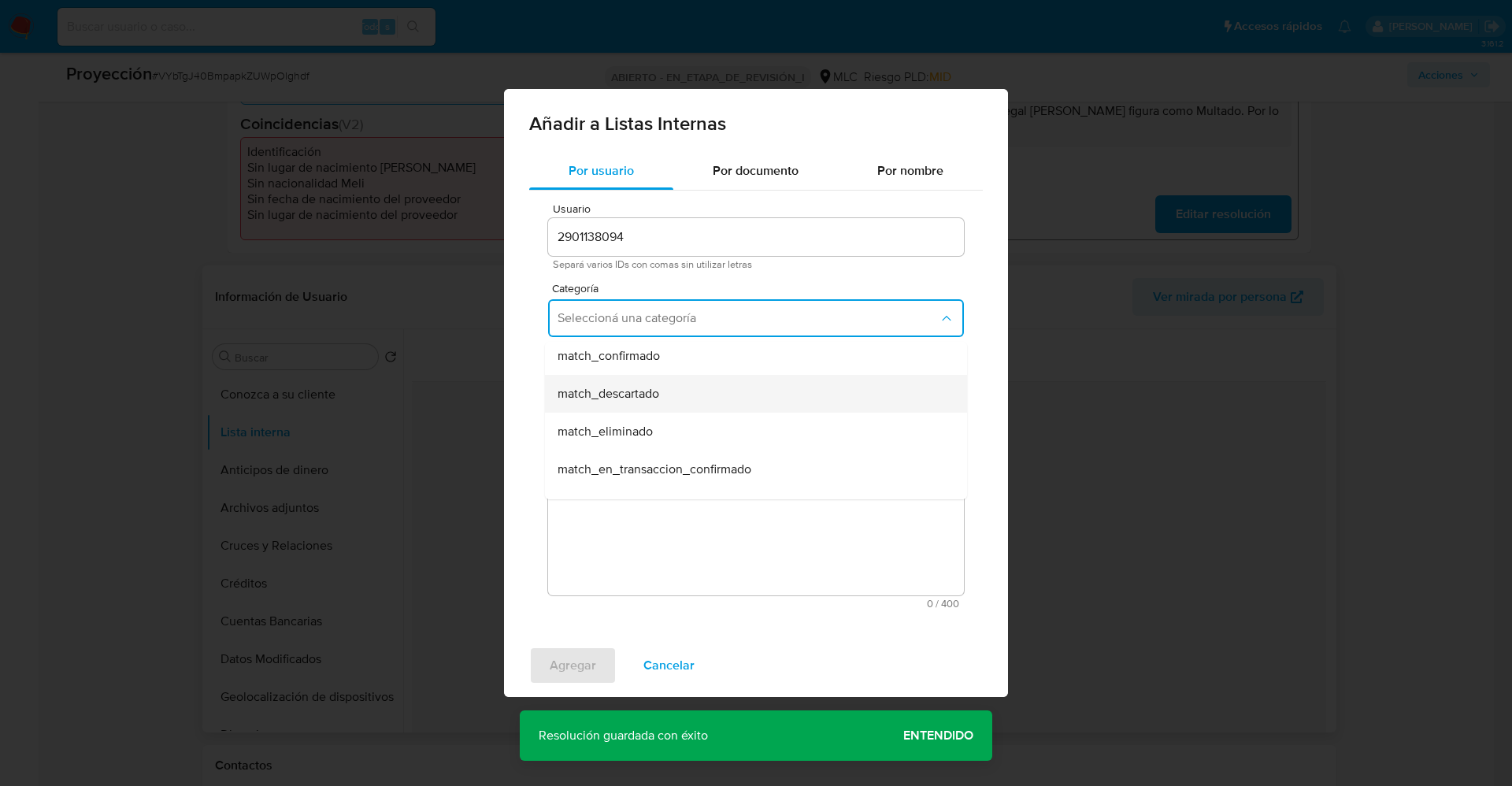
click at [688, 399] on div "match_descartado" at bounding box center [751, 393] width 387 height 38
click at [684, 392] on span "Seleccioná una subcategoría" at bounding box center [748, 391] width 381 height 16
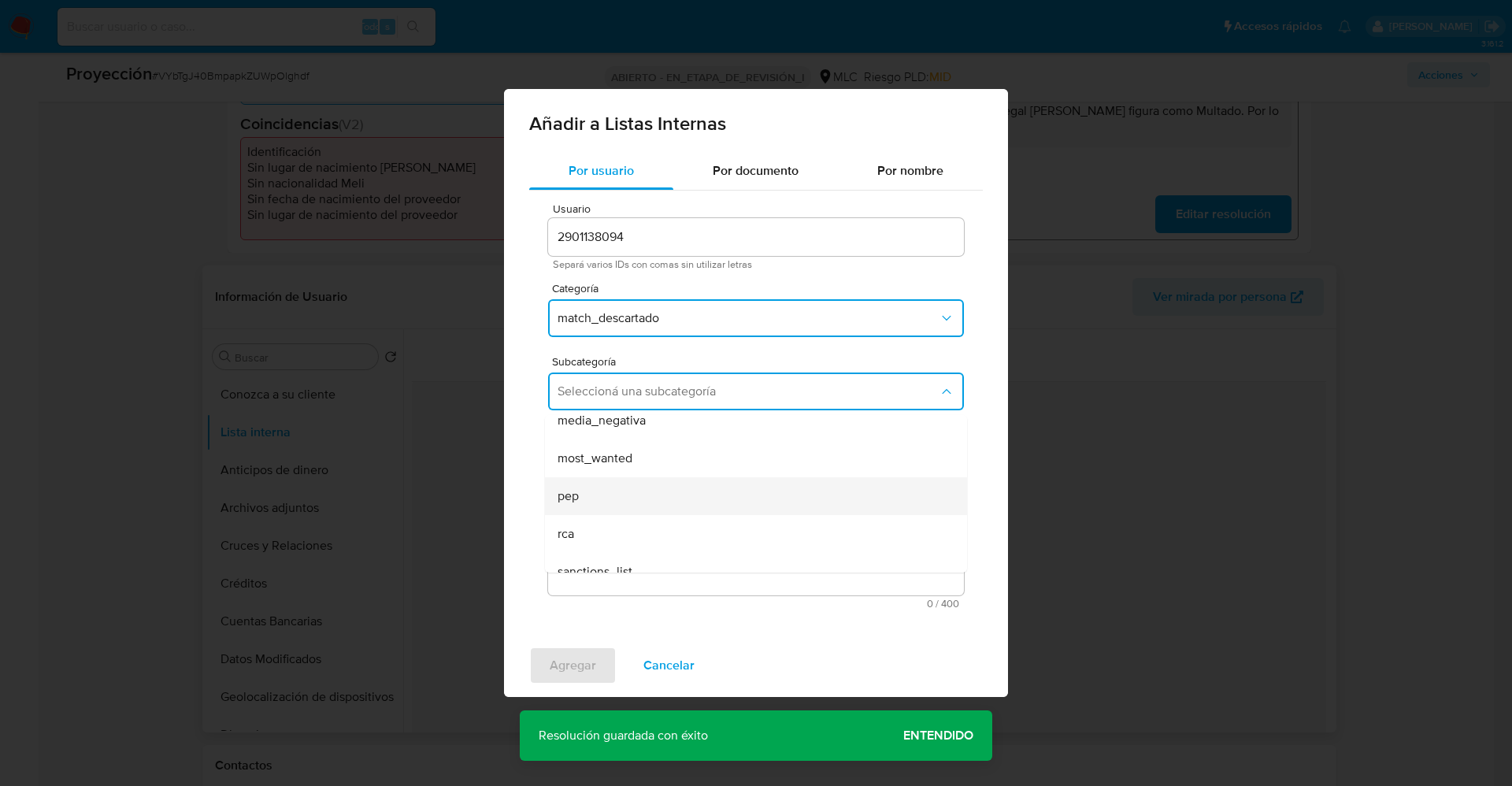
scroll to position [107, 0]
click at [666, 470] on div "pep" at bounding box center [751, 478] width 387 height 38
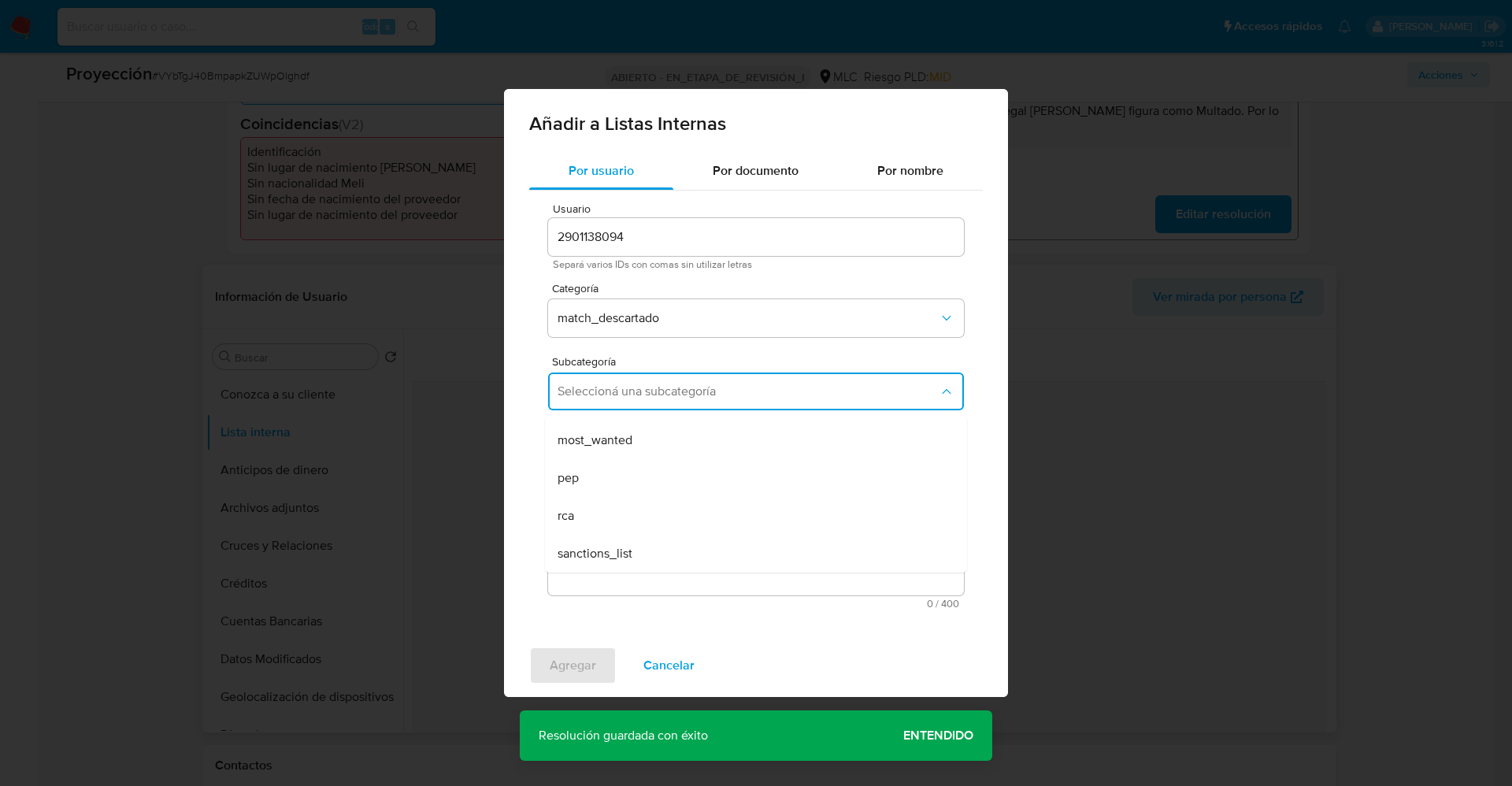
drag, startPoint x: 667, startPoint y: 470, endPoint x: 657, endPoint y: 470, distance: 10.0
click at [659, 470] on textarea "Comentario" at bounding box center [756, 519] width 416 height 151
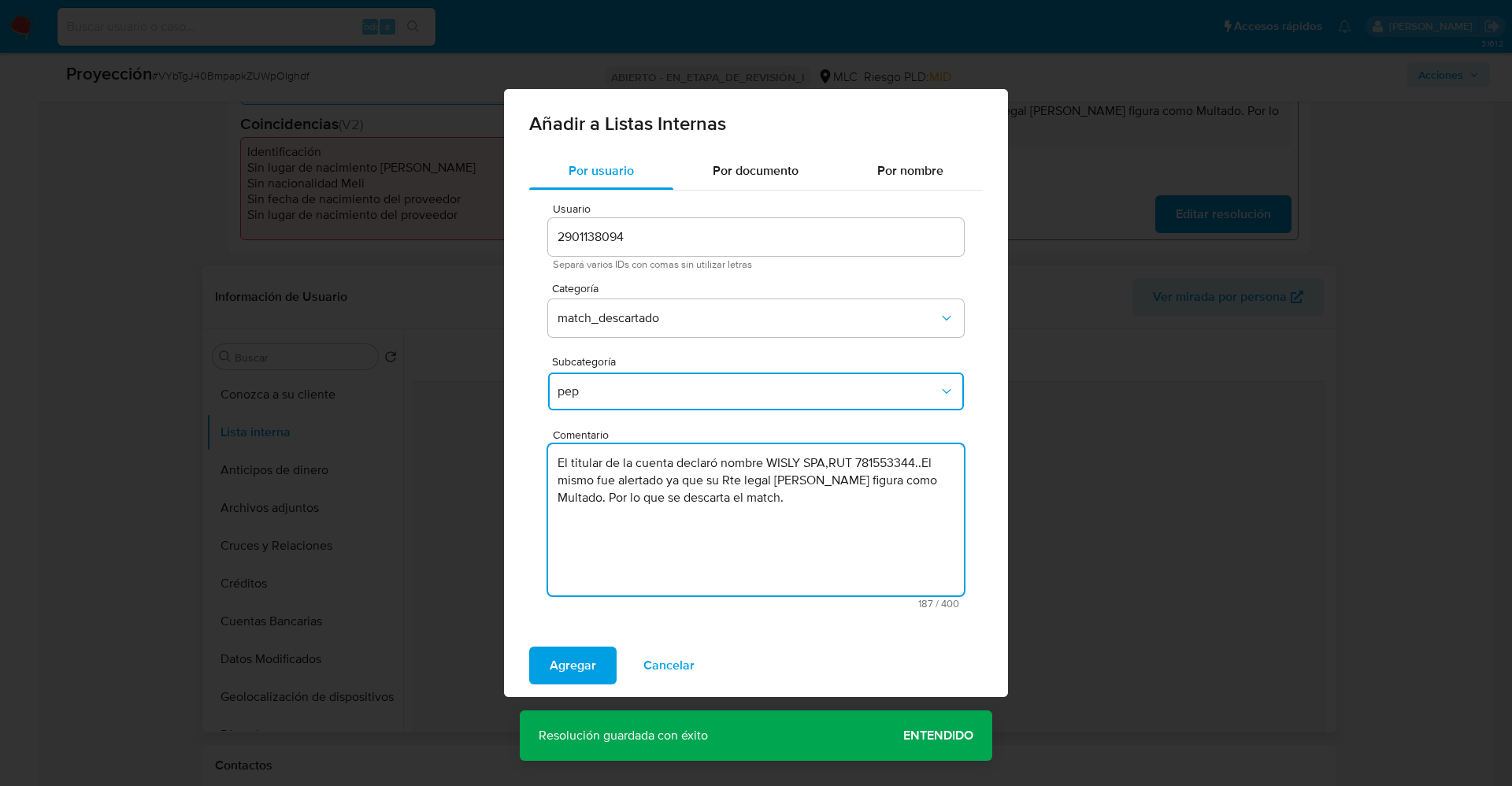
type textarea "El titular de la cuenta declaró nombre WISLY SPA,RUT 781553344..El mismo fue al…"
click at [662, 383] on span "pep" at bounding box center [748, 391] width 381 height 16
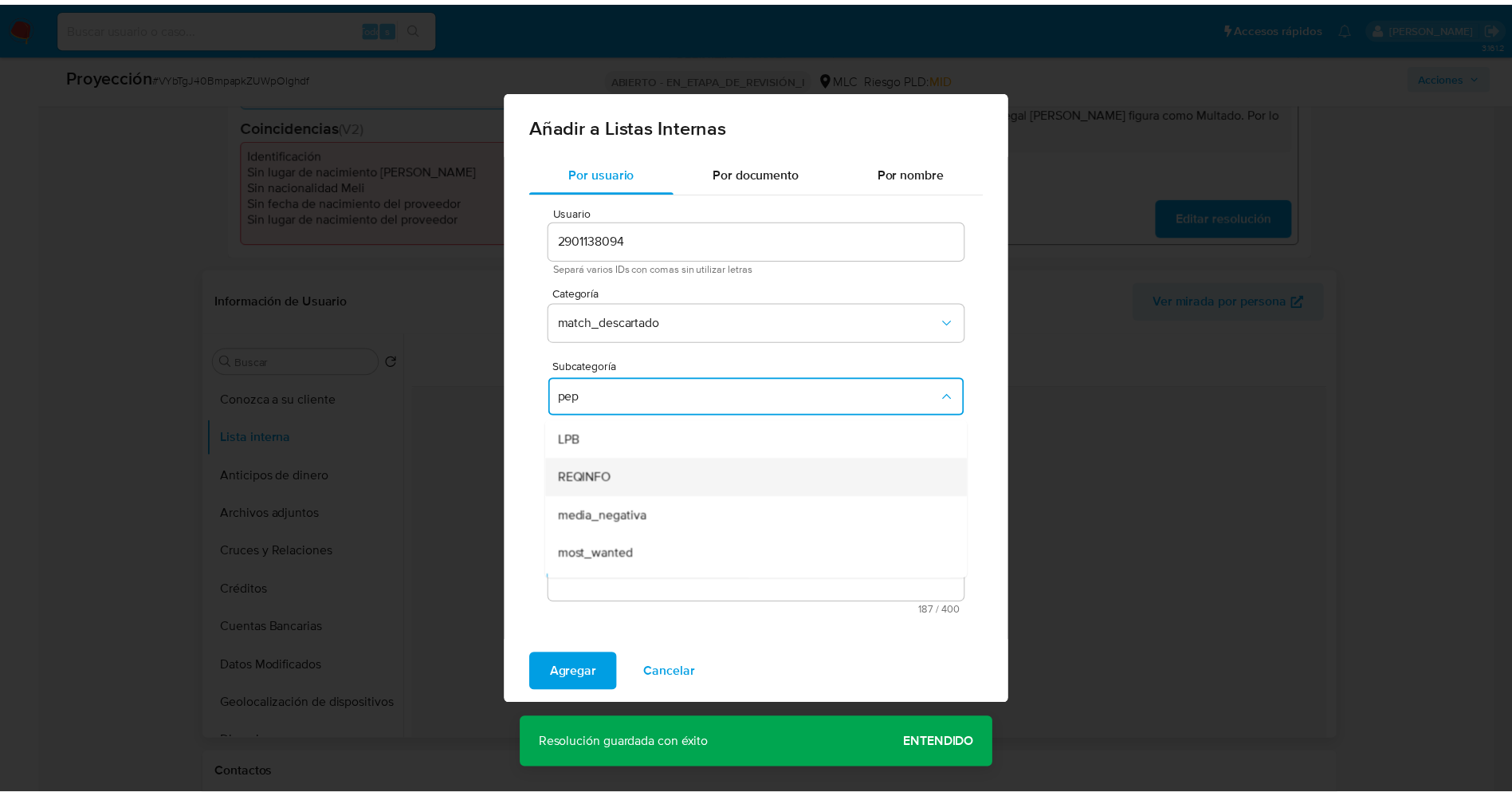
scroll to position [32, 0]
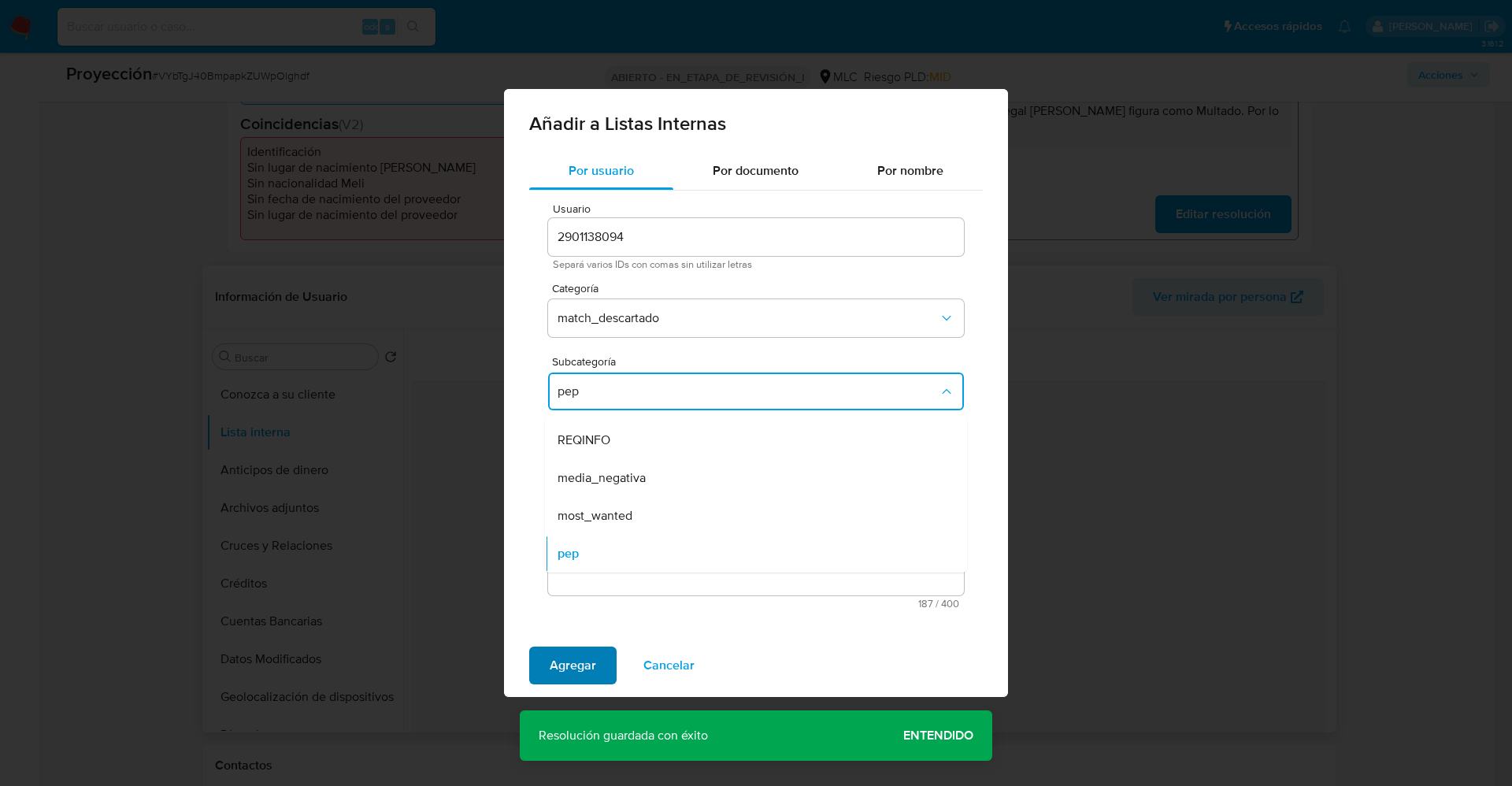
drag, startPoint x: 611, startPoint y: 522, endPoint x: 570, endPoint y: 678, distance: 161.3
click at [610, 522] on span "most_wanted" at bounding box center [595, 515] width 75 height 16
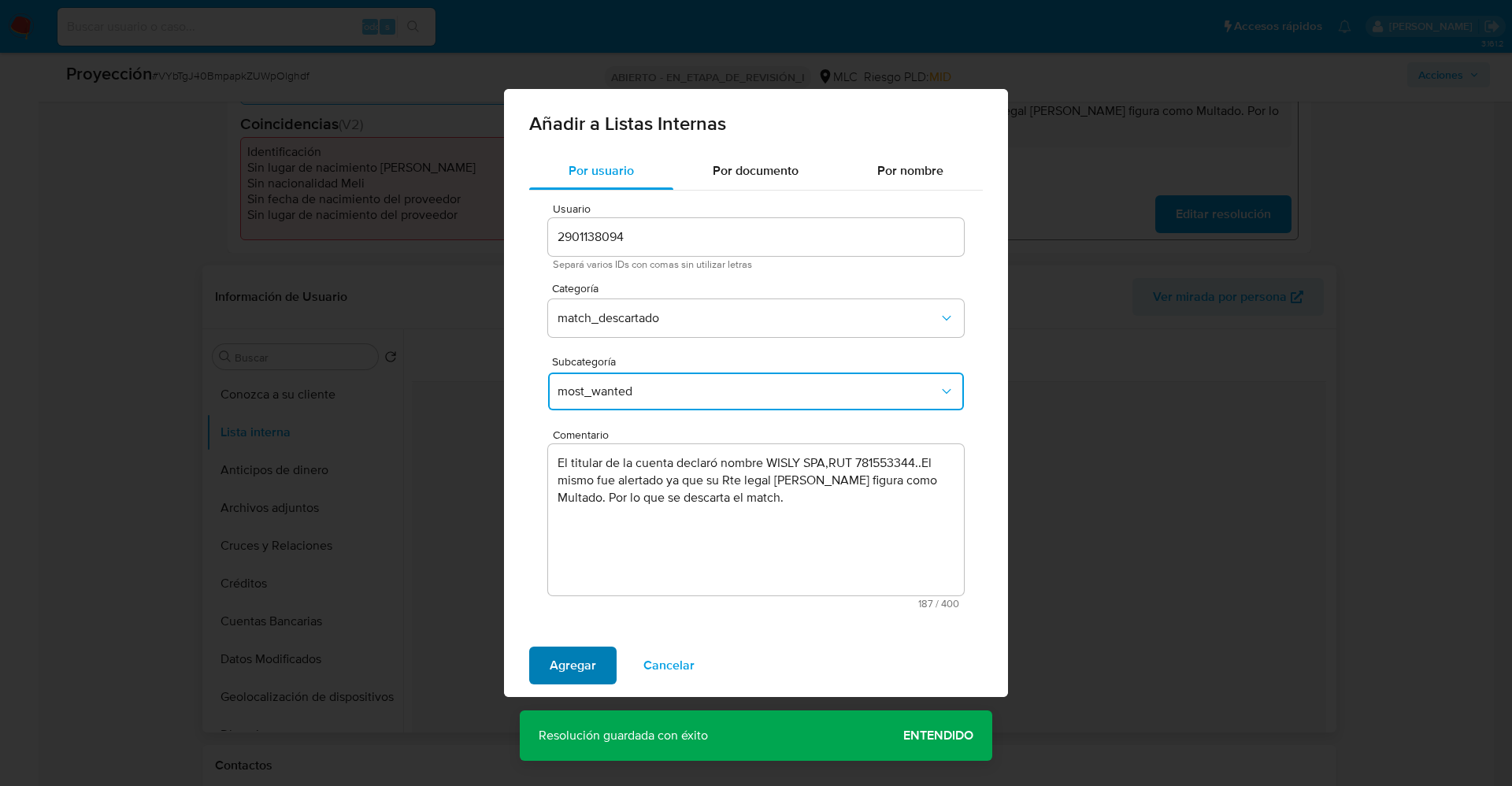
click at [574, 671] on span "Agregar" at bounding box center [573, 664] width 46 height 34
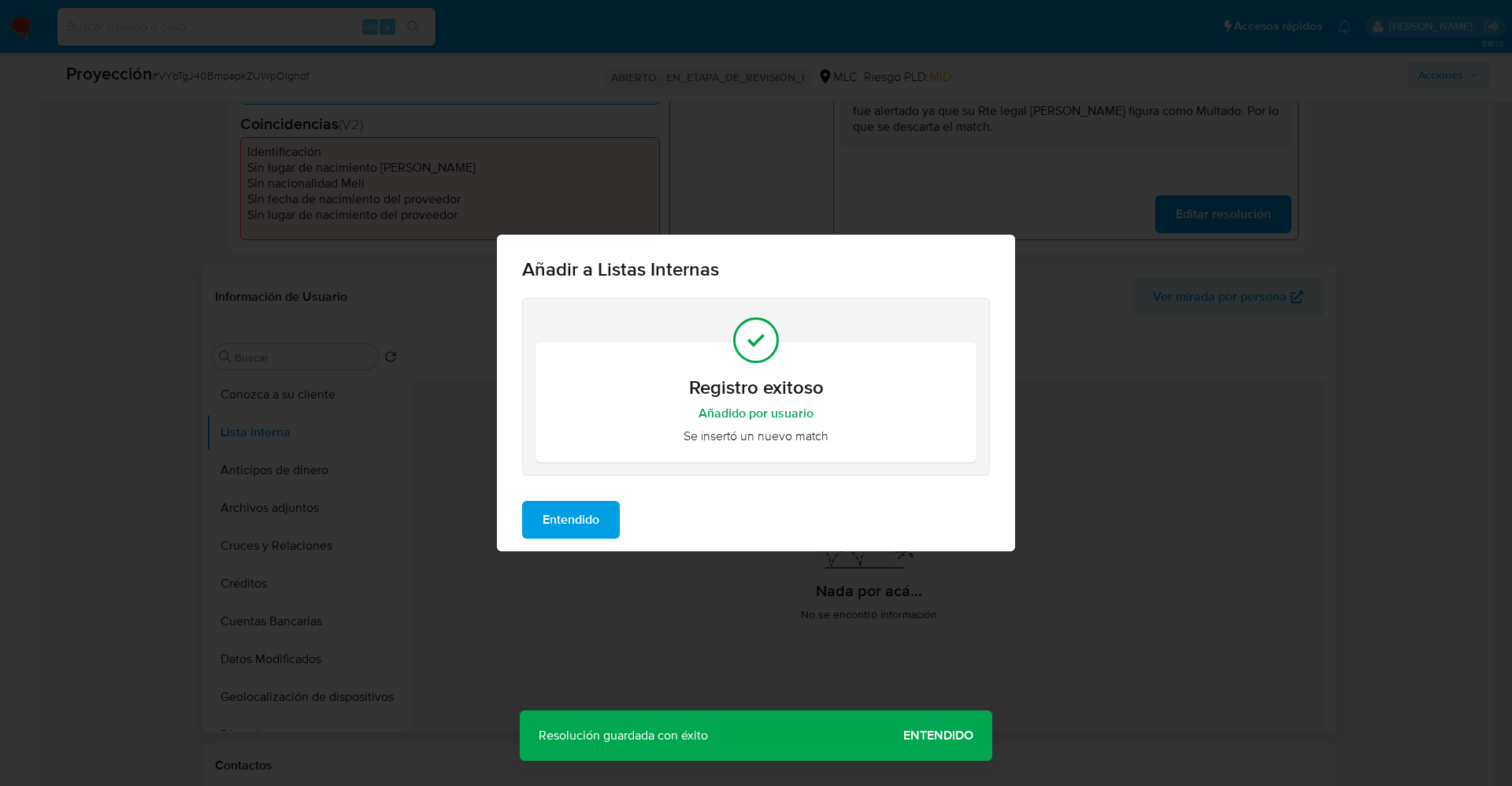
drag, startPoint x: 580, startPoint y: 515, endPoint x: 381, endPoint y: 507, distance: 199.2
click at [574, 516] on span "Entendido" at bounding box center [570, 519] width 57 height 34
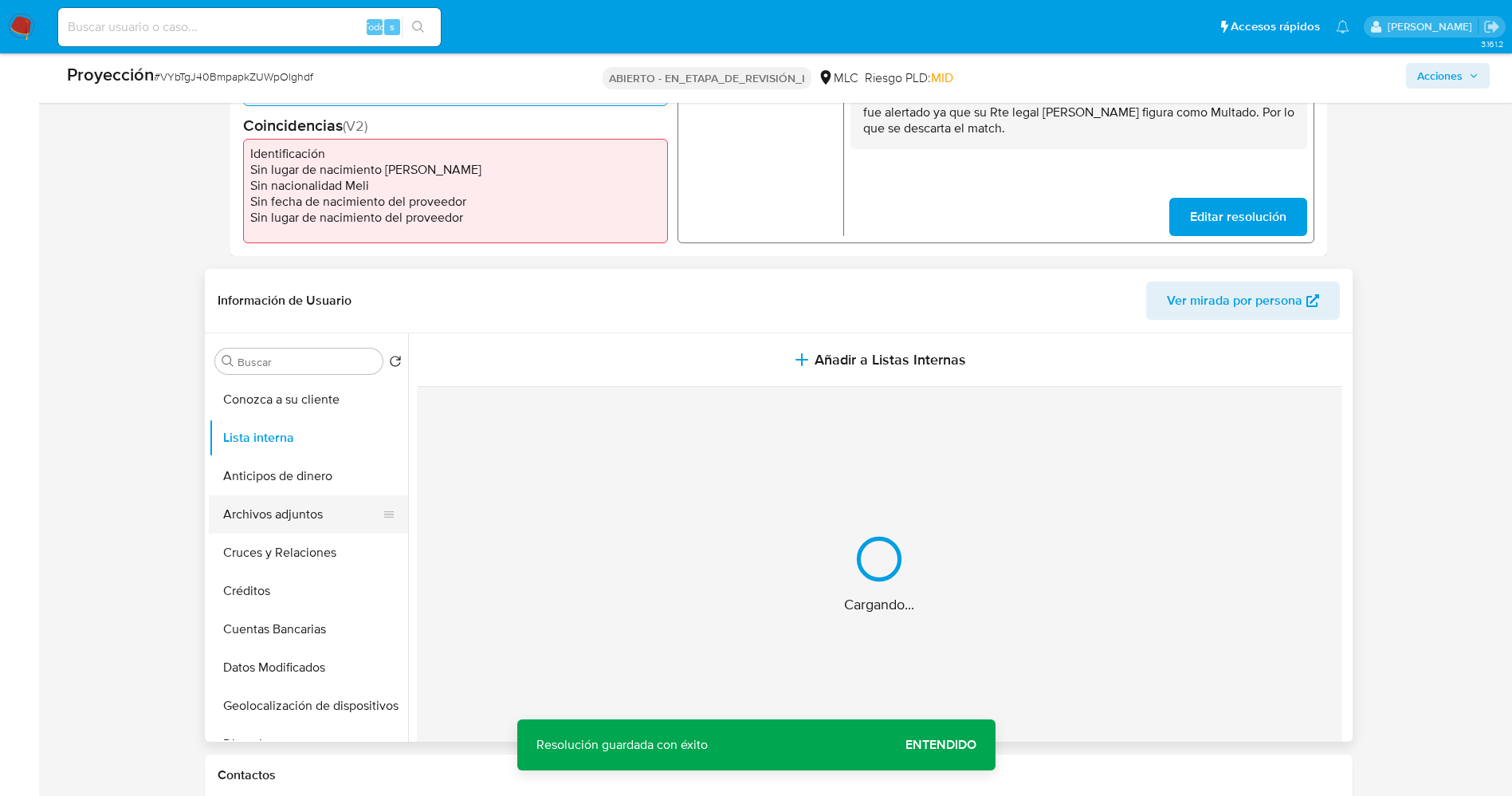
click at [266, 512] on button "Archivos adjuntos" at bounding box center [302, 514] width 187 height 39
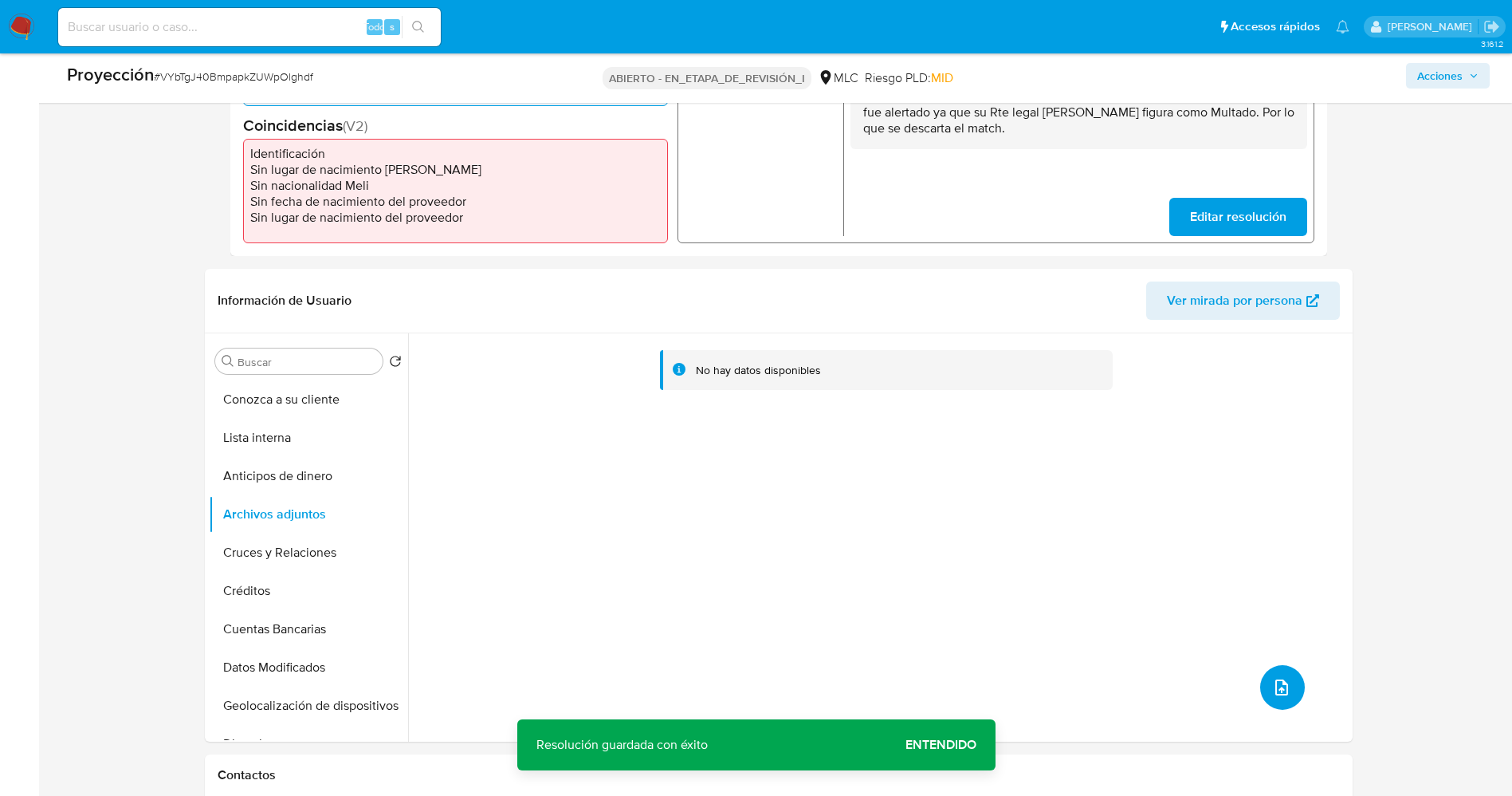
click at [1272, 684] on icon "subir archivo" at bounding box center [1282, 687] width 19 height 19
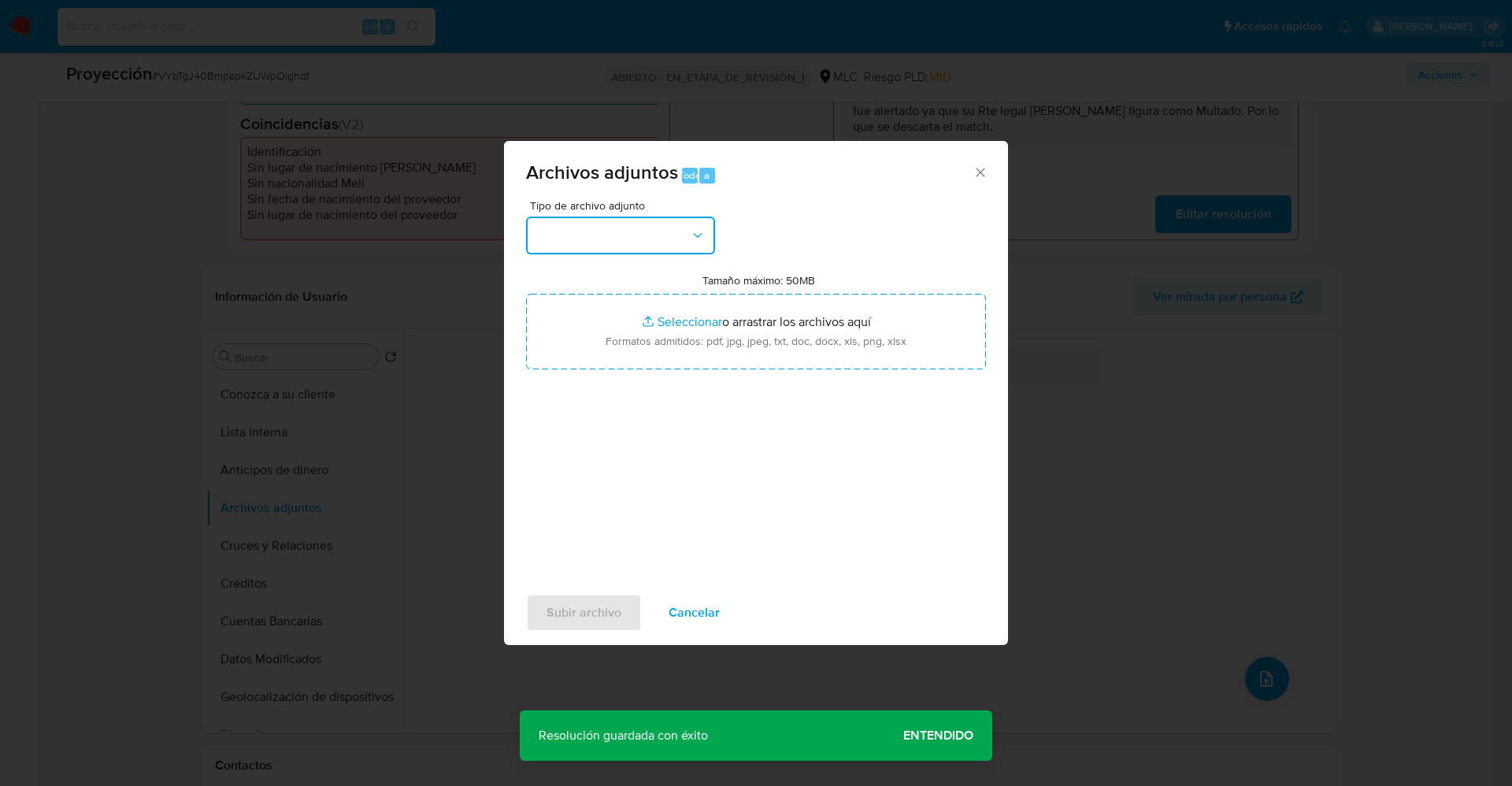
click at [580, 230] on button "button" at bounding box center [621, 235] width 189 height 38
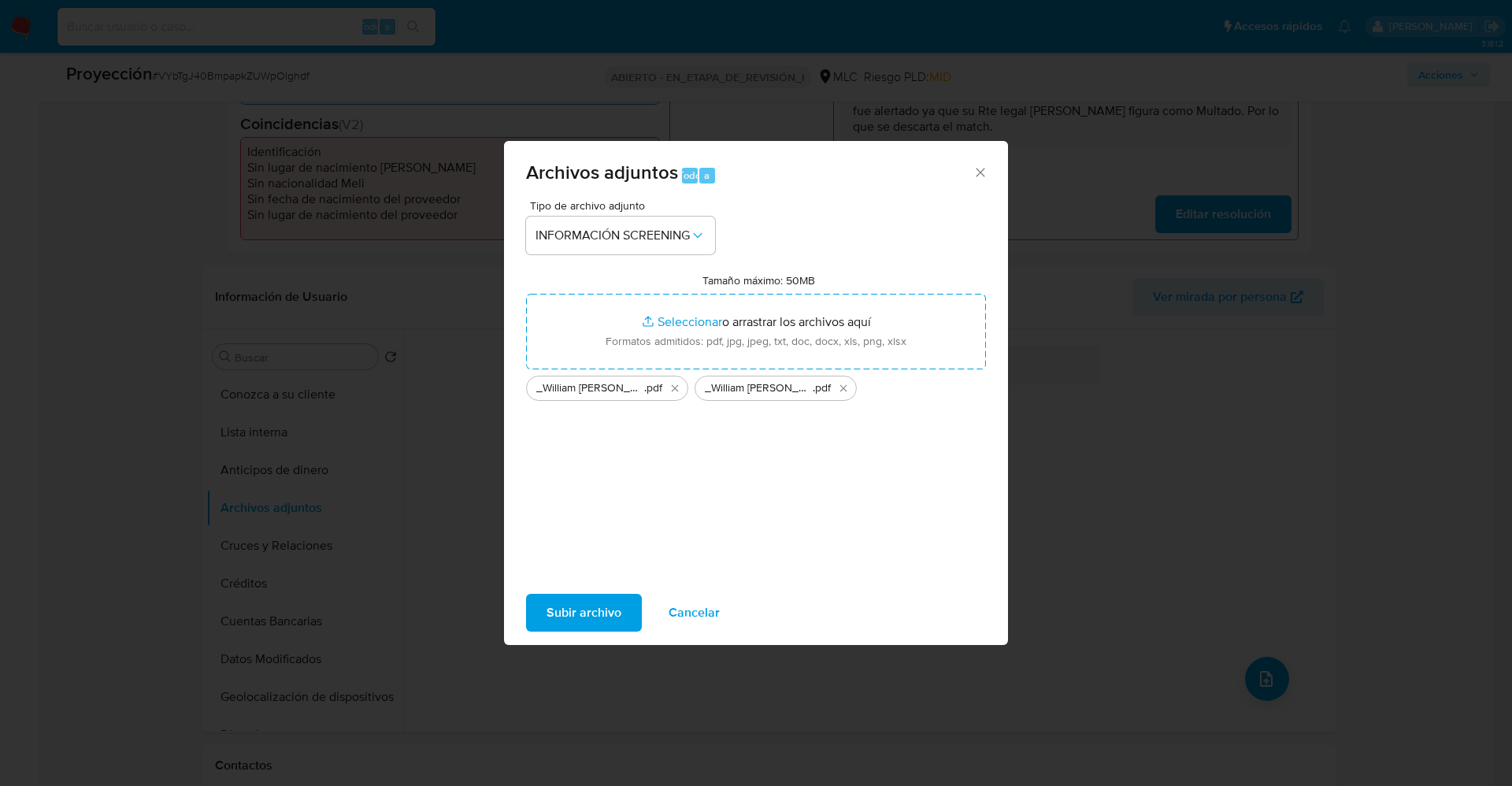
click at [590, 611] on span "Subir archivo" at bounding box center [584, 612] width 75 height 34
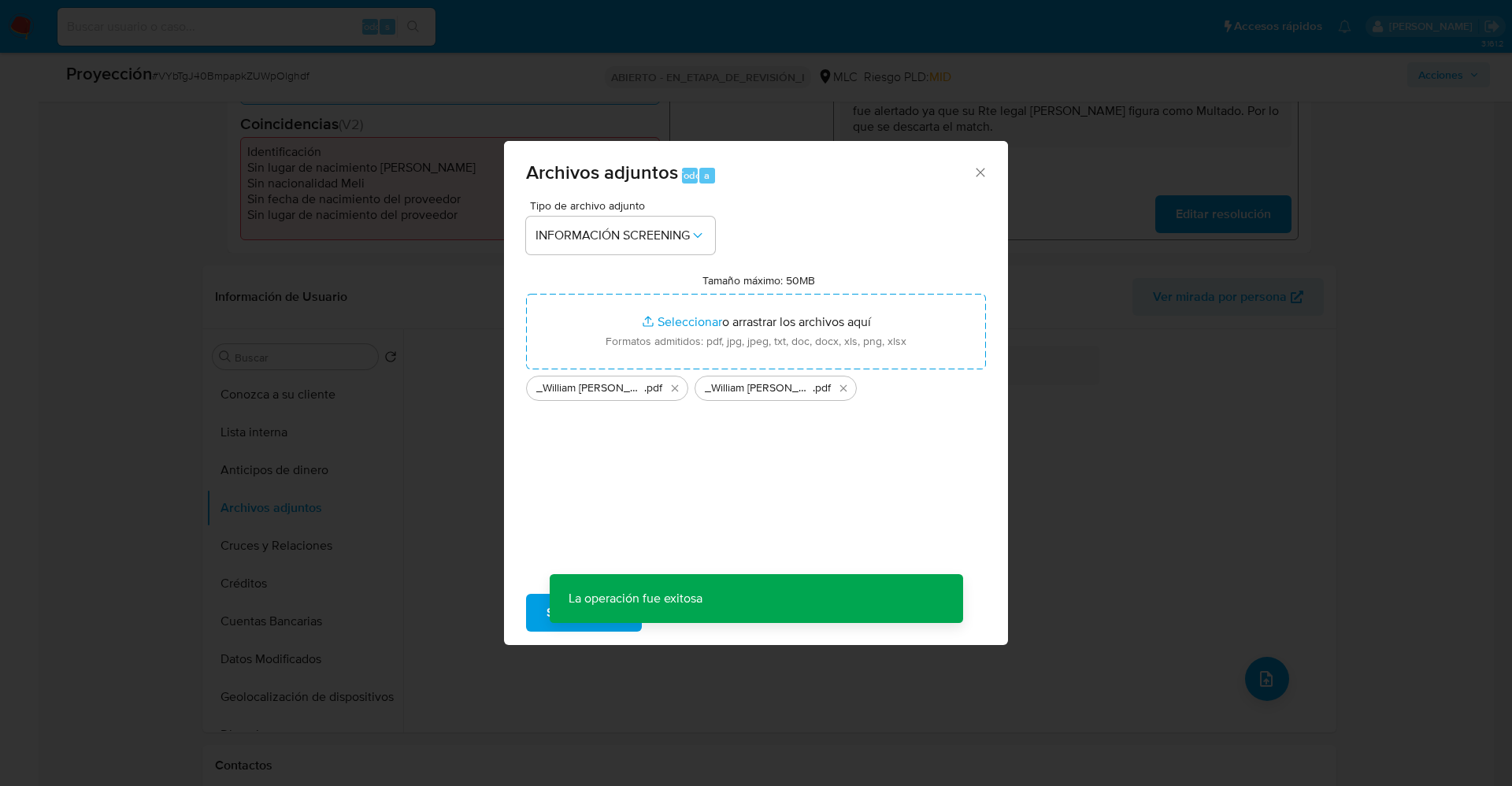
click at [252, 438] on div "Archivos adjuntos Todo a Tipo de archivo adjunto INFORMACIÓN SCREENING Tamaño m…" at bounding box center [756, 393] width 1512 height 786
click at [252, 435] on div "Archivos adjuntos Todo a Tipo de archivo adjunto Tamaño máximo: 50MB Selecciona…" at bounding box center [756, 393] width 1512 height 786
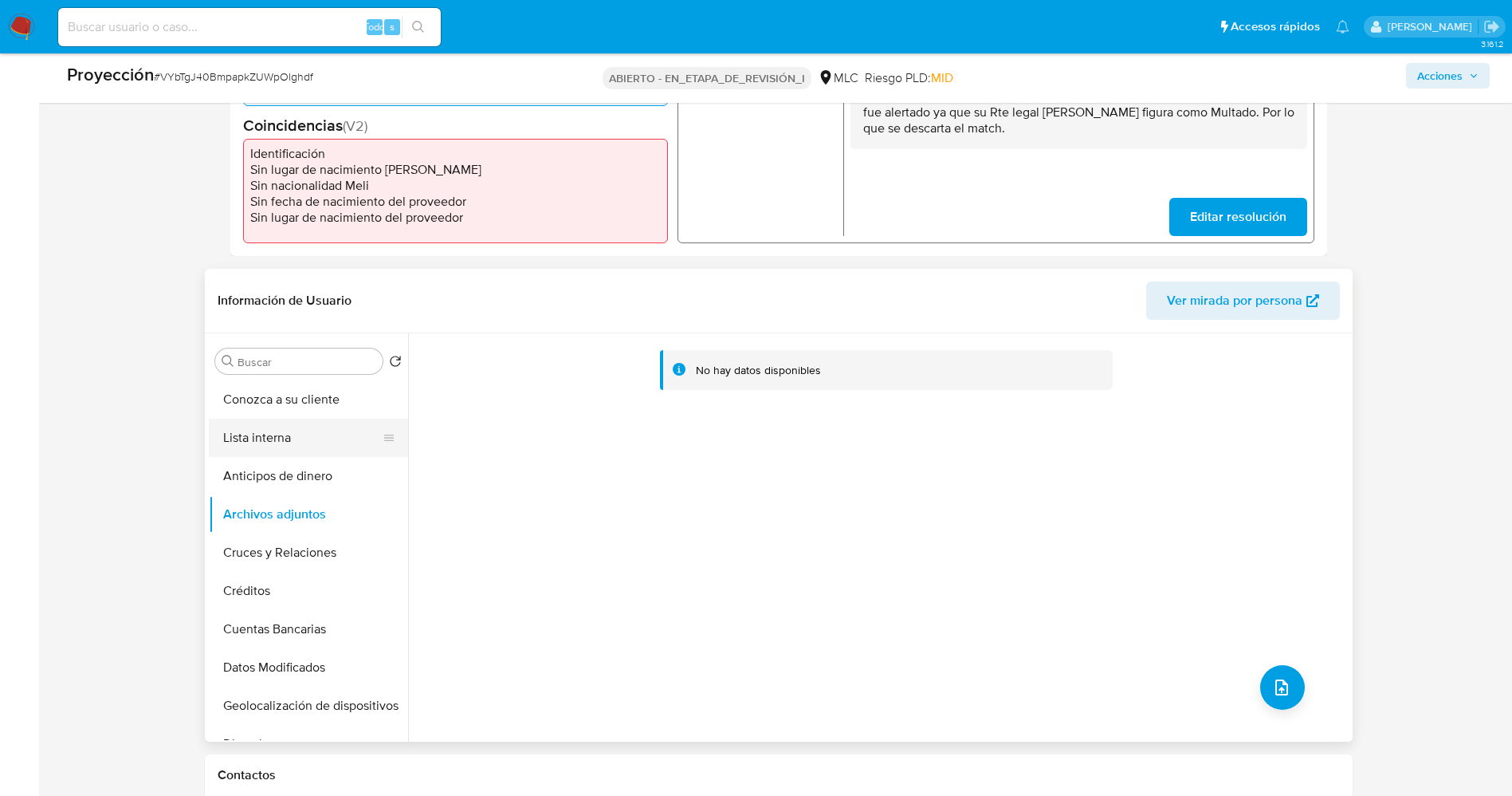
click at [276, 447] on button "Lista interna" at bounding box center [302, 437] width 187 height 39
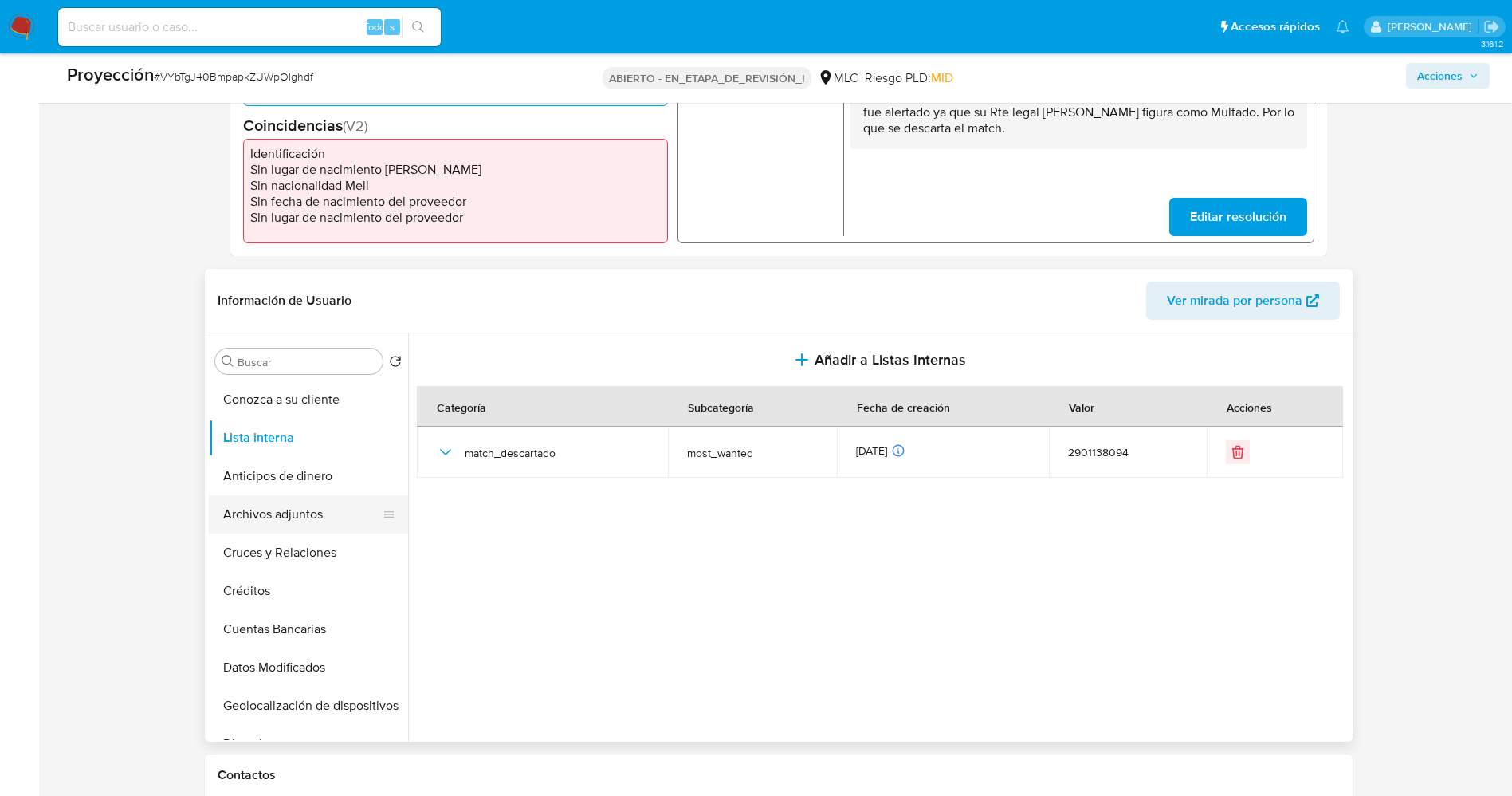
click at [294, 515] on button "Archivos adjuntos" at bounding box center [302, 514] width 187 height 39
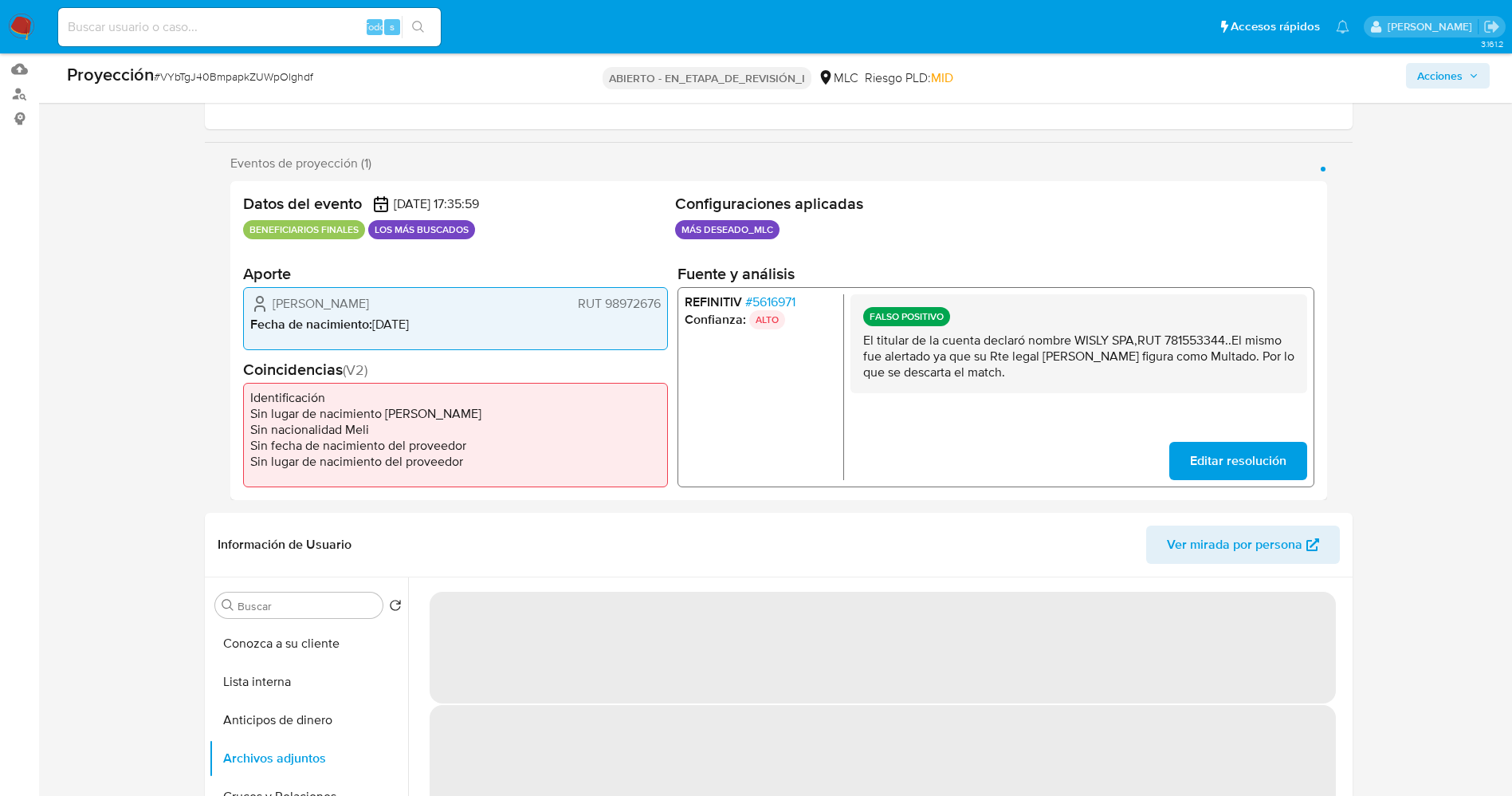
scroll to position [478, 0]
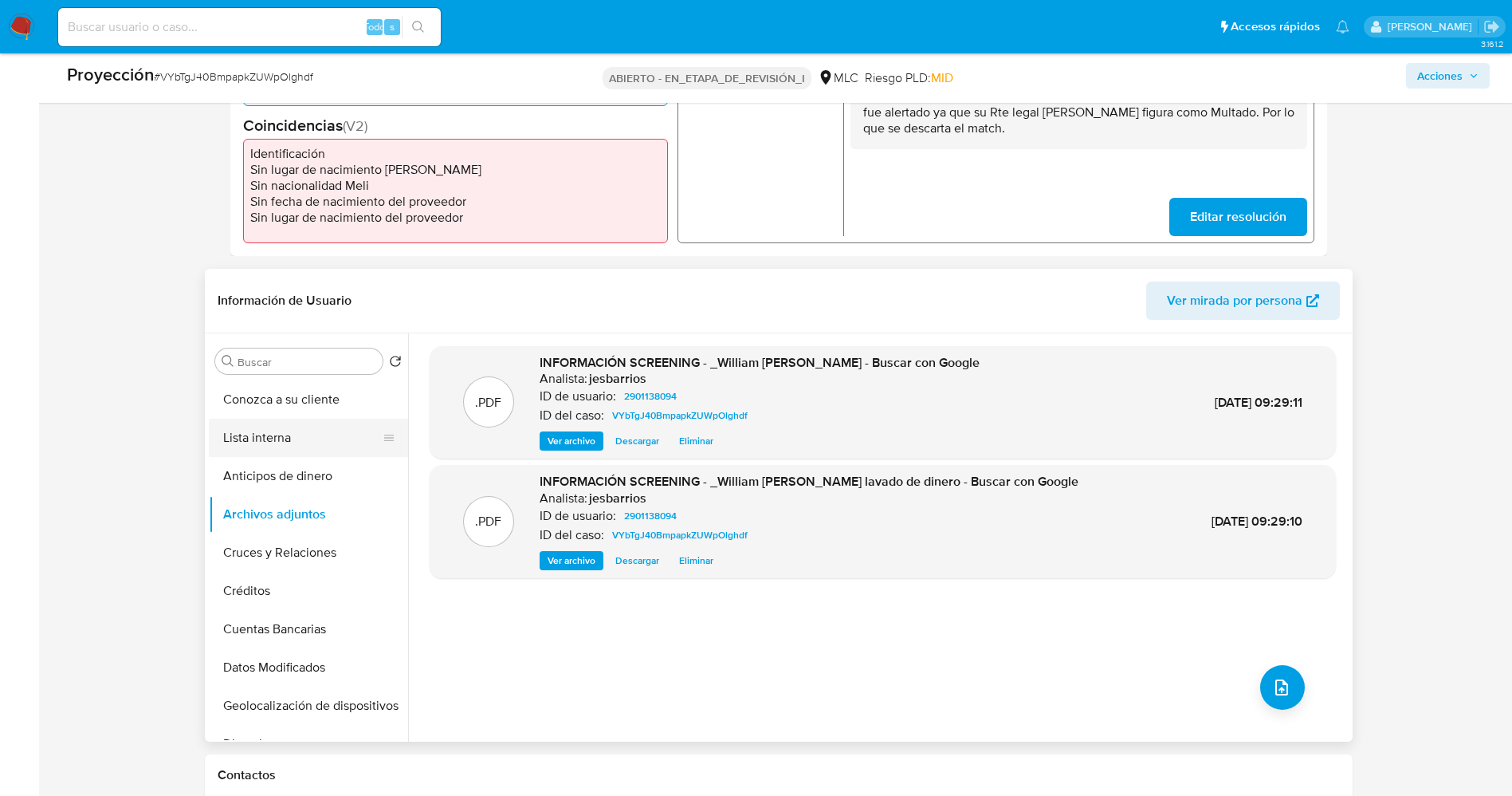
click at [275, 448] on button "Lista interna" at bounding box center [302, 437] width 187 height 39
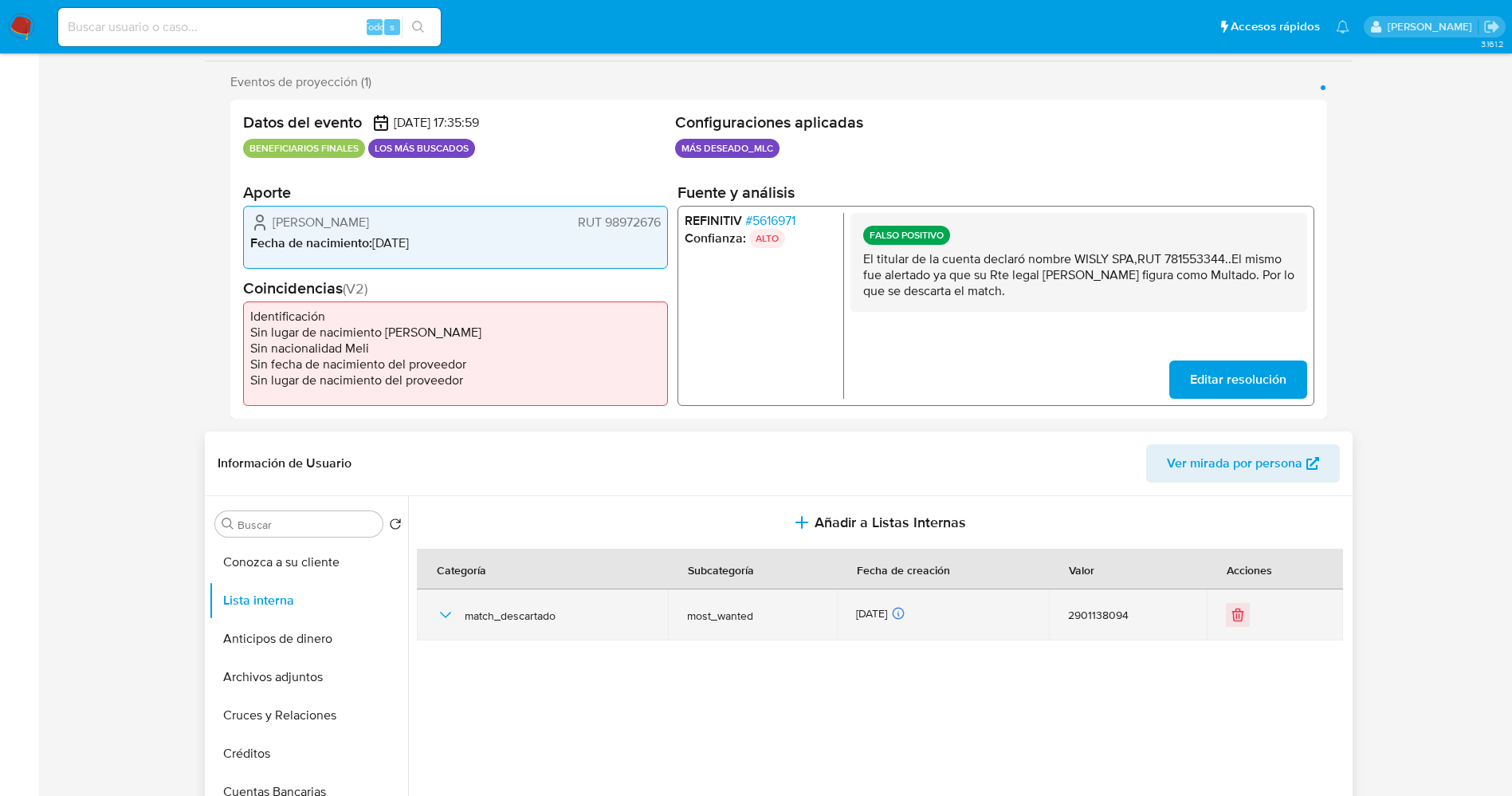
scroll to position [0, 0]
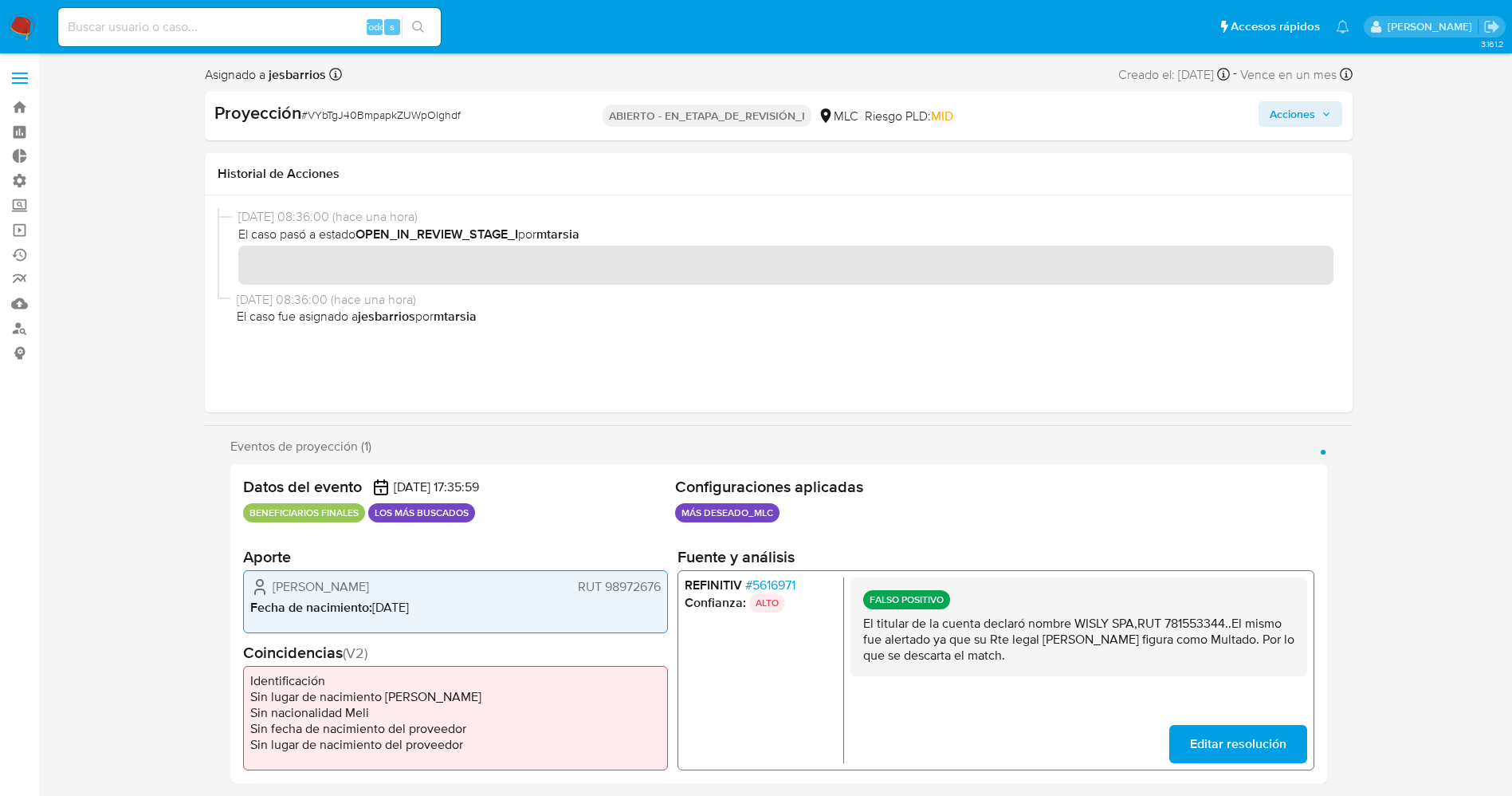
click at [1324, 105] on span "Acciones" at bounding box center [1300, 114] width 61 height 23
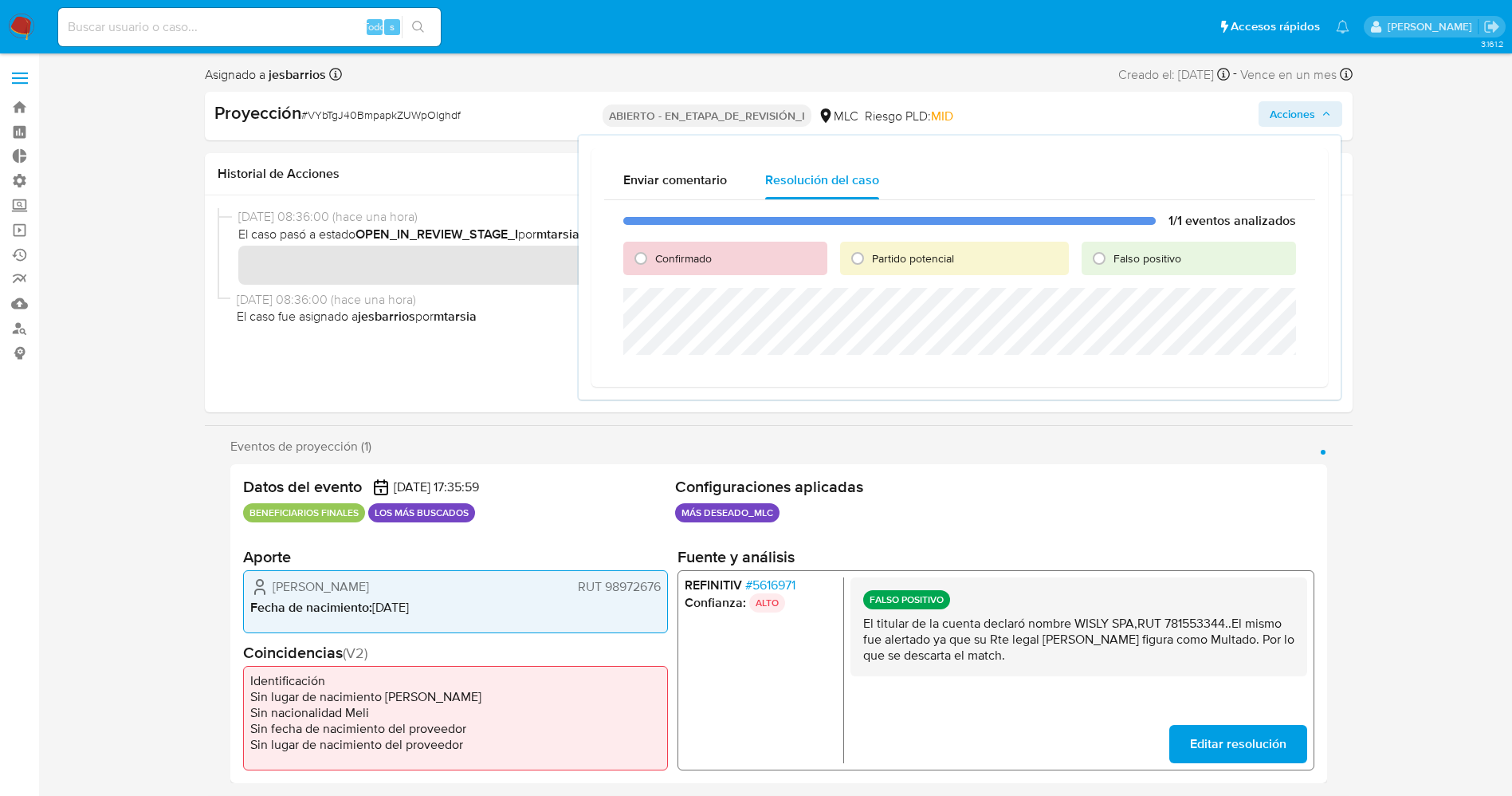
drag, startPoint x: 1140, startPoint y: 255, endPoint x: 1125, endPoint y: 281, distance: 30.0
click at [1141, 256] on font "Falso positivo" at bounding box center [1147, 258] width 68 height 16
click at [1112, 256] on input "Falso positivo" at bounding box center [1099, 258] width 25 height 25
radio input "true"
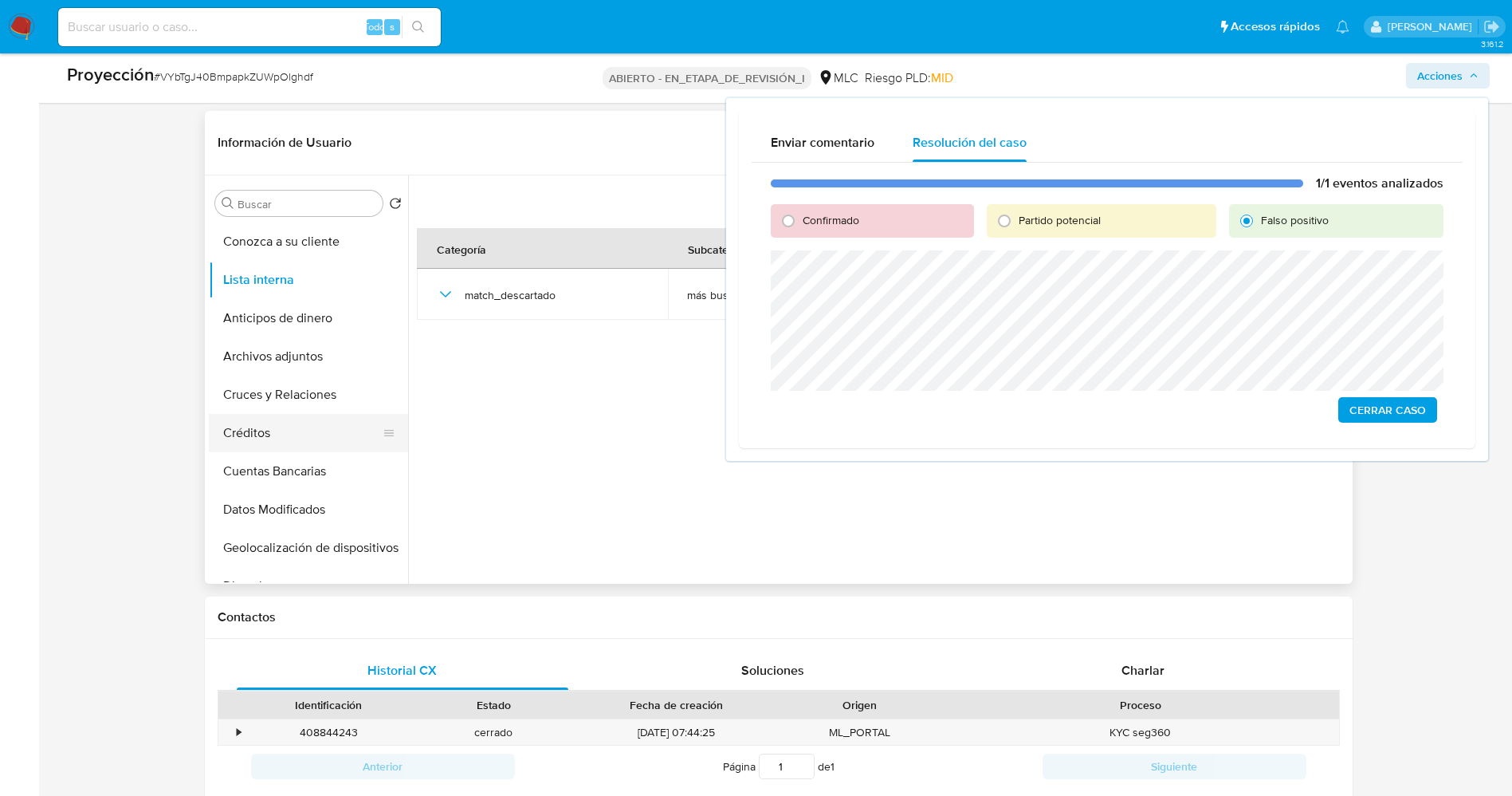
scroll to position [717, 0]
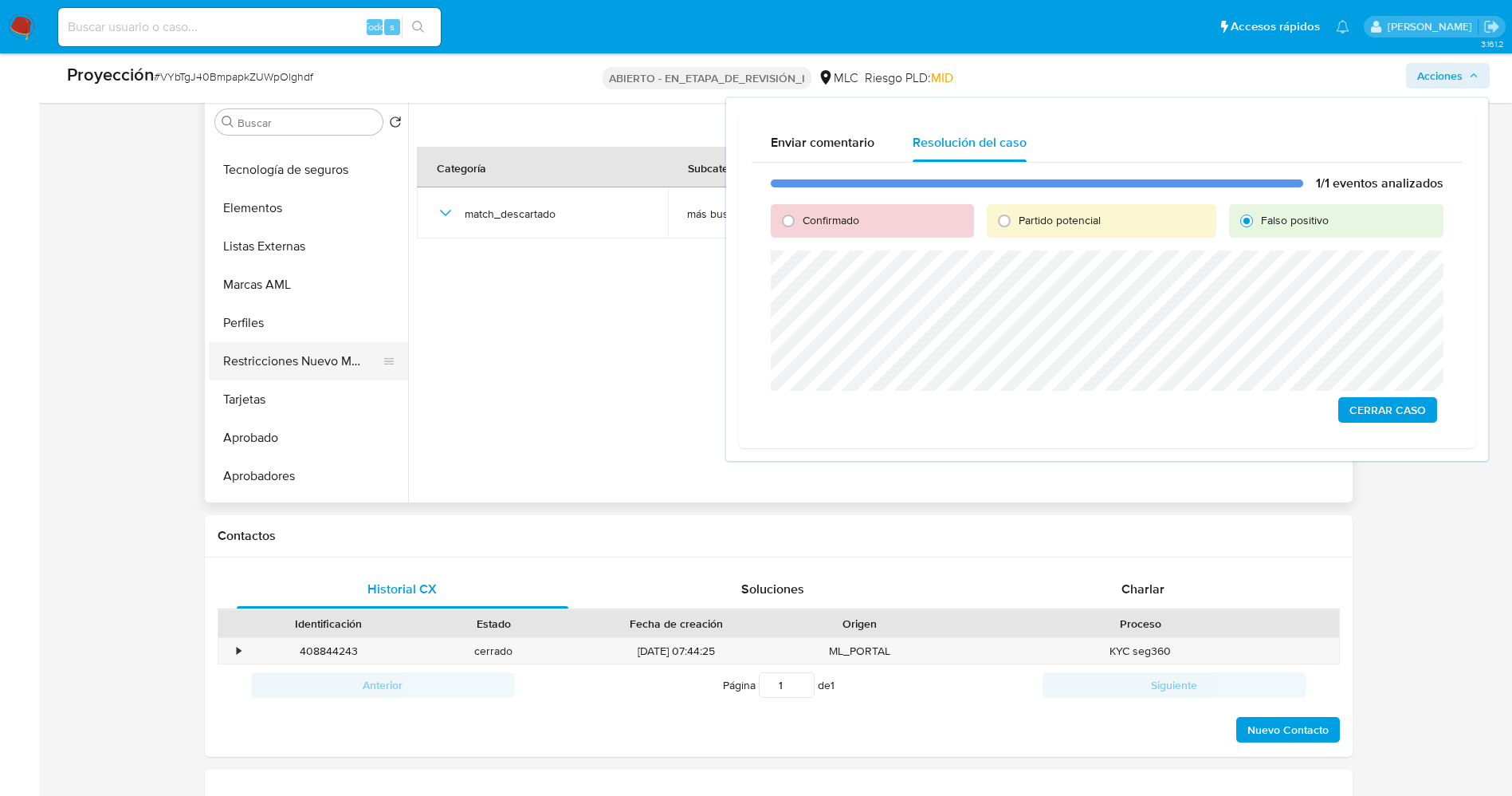
click at [273, 376] on button "Restricciones Nuevo Mundo" at bounding box center [302, 361] width 187 height 39
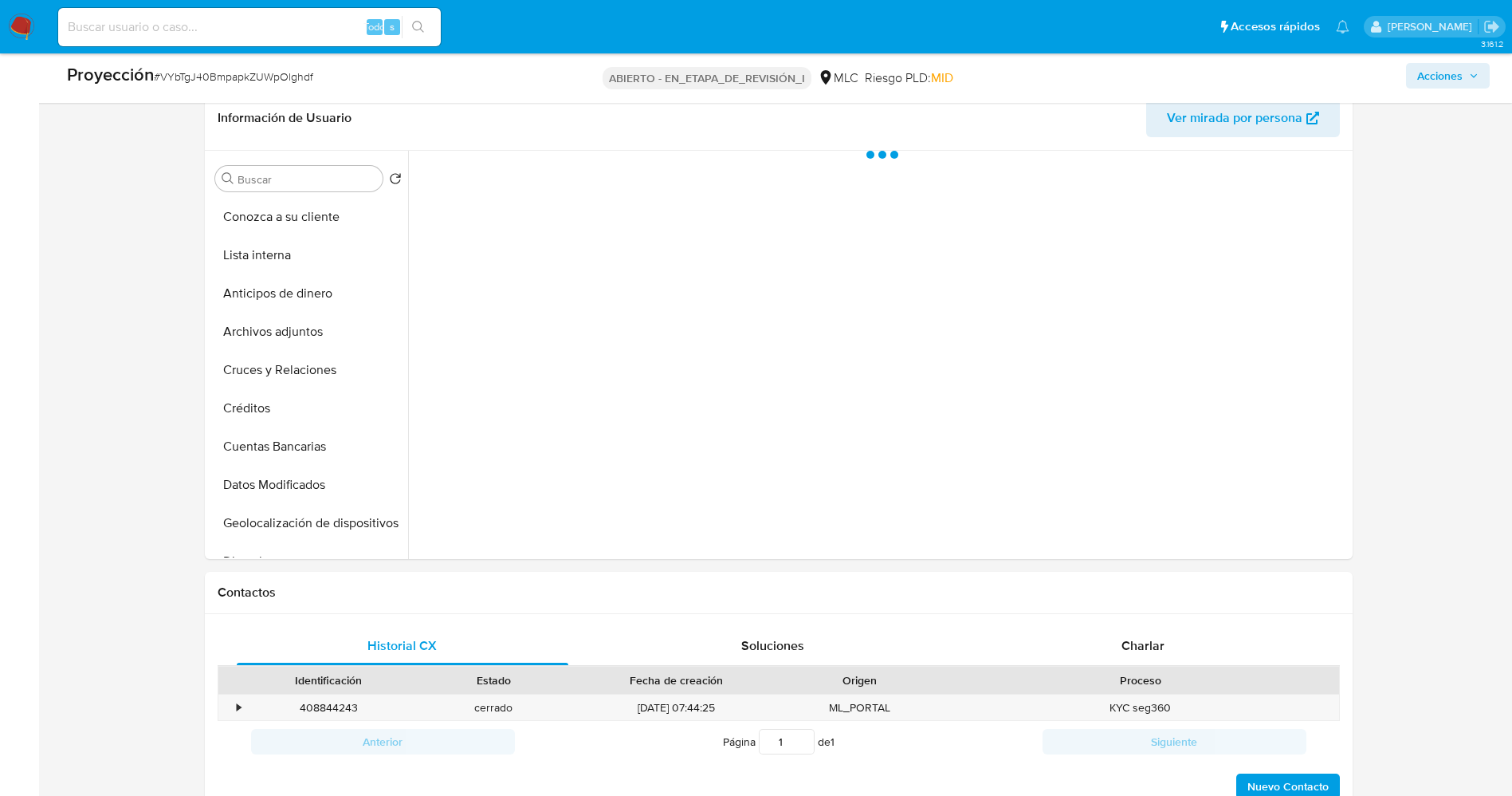
scroll to position [478, 0]
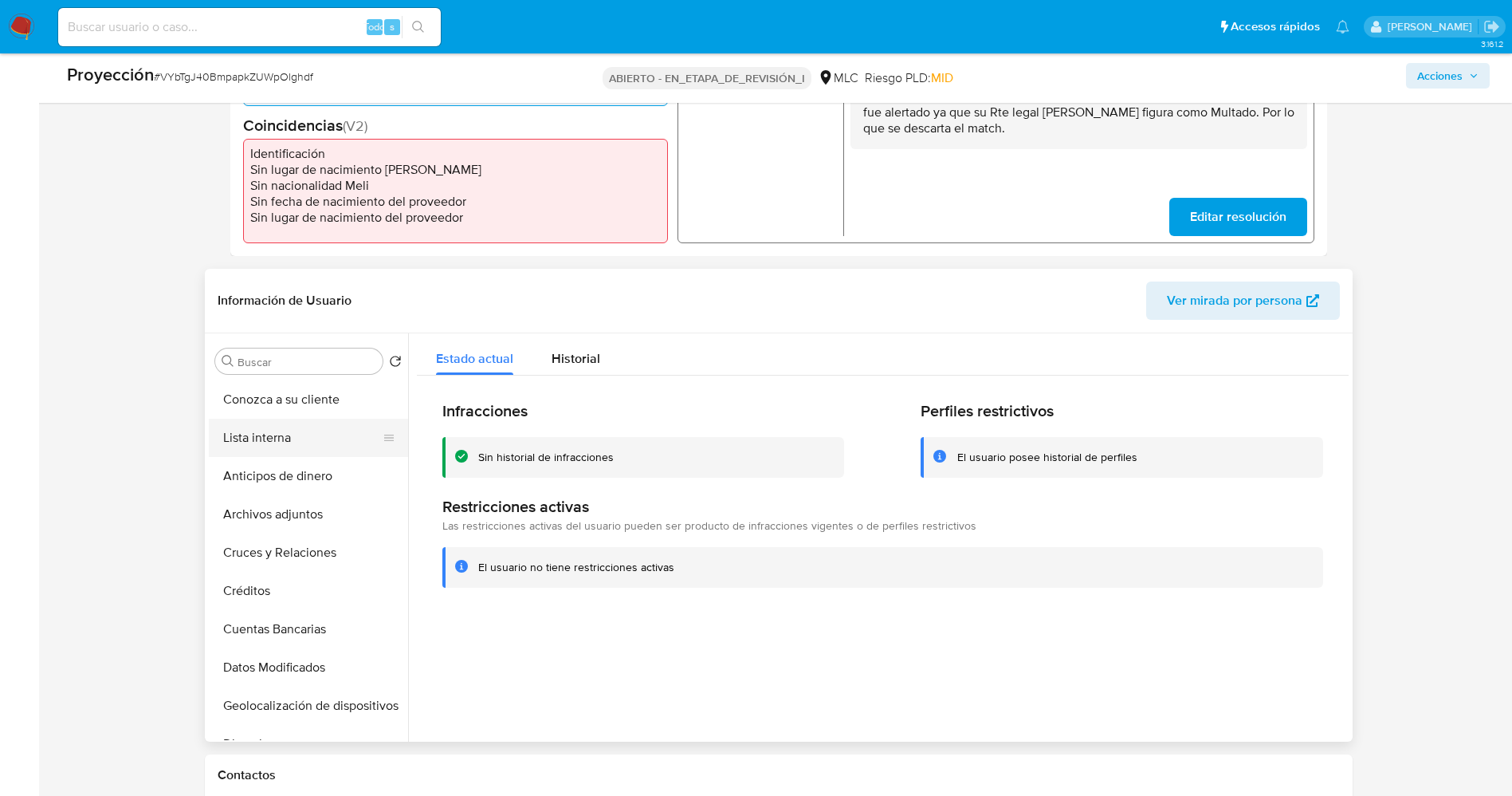
click at [224, 439] on button "Lista interna" at bounding box center [302, 437] width 187 height 39
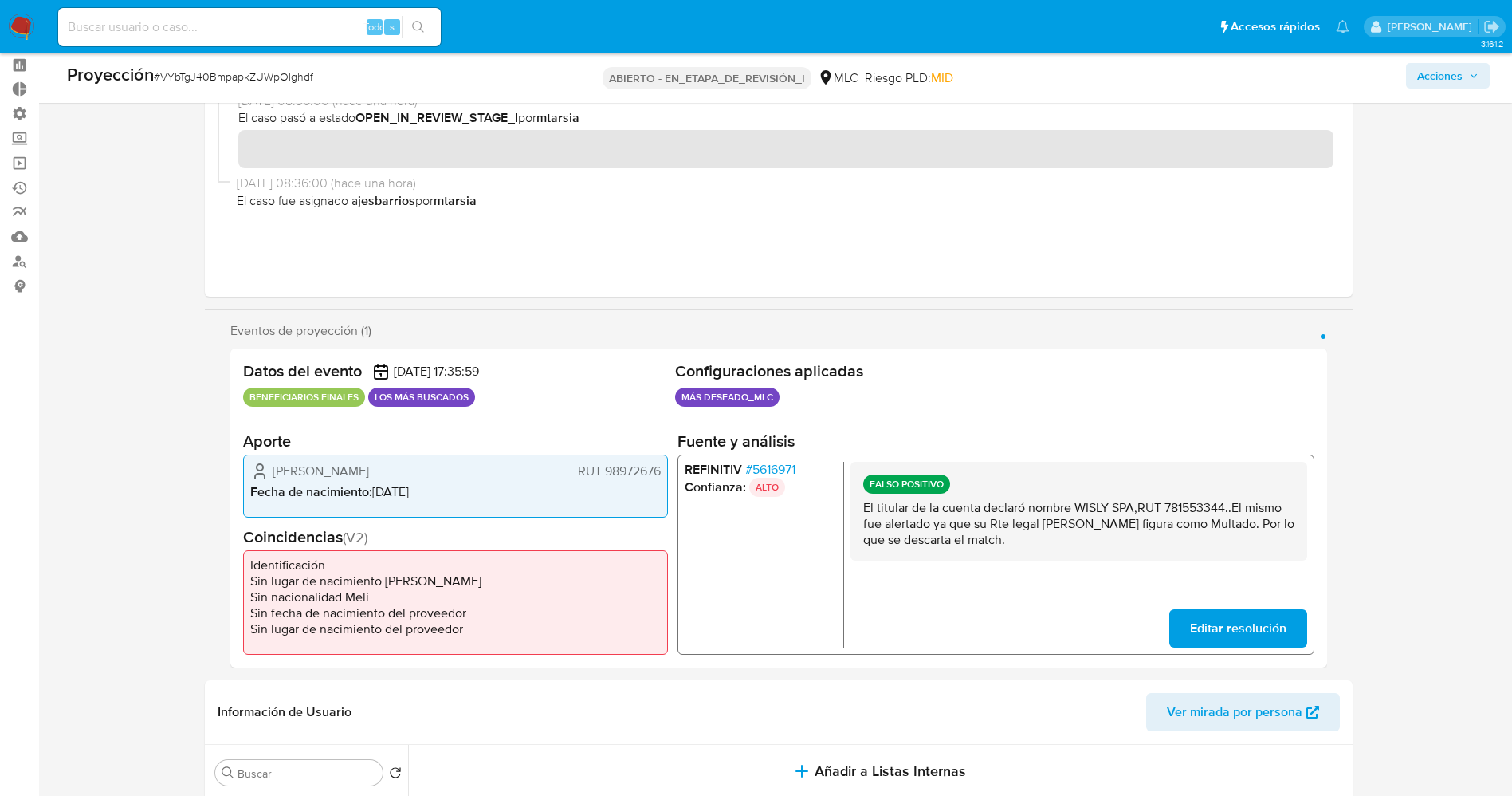
scroll to position [0, 0]
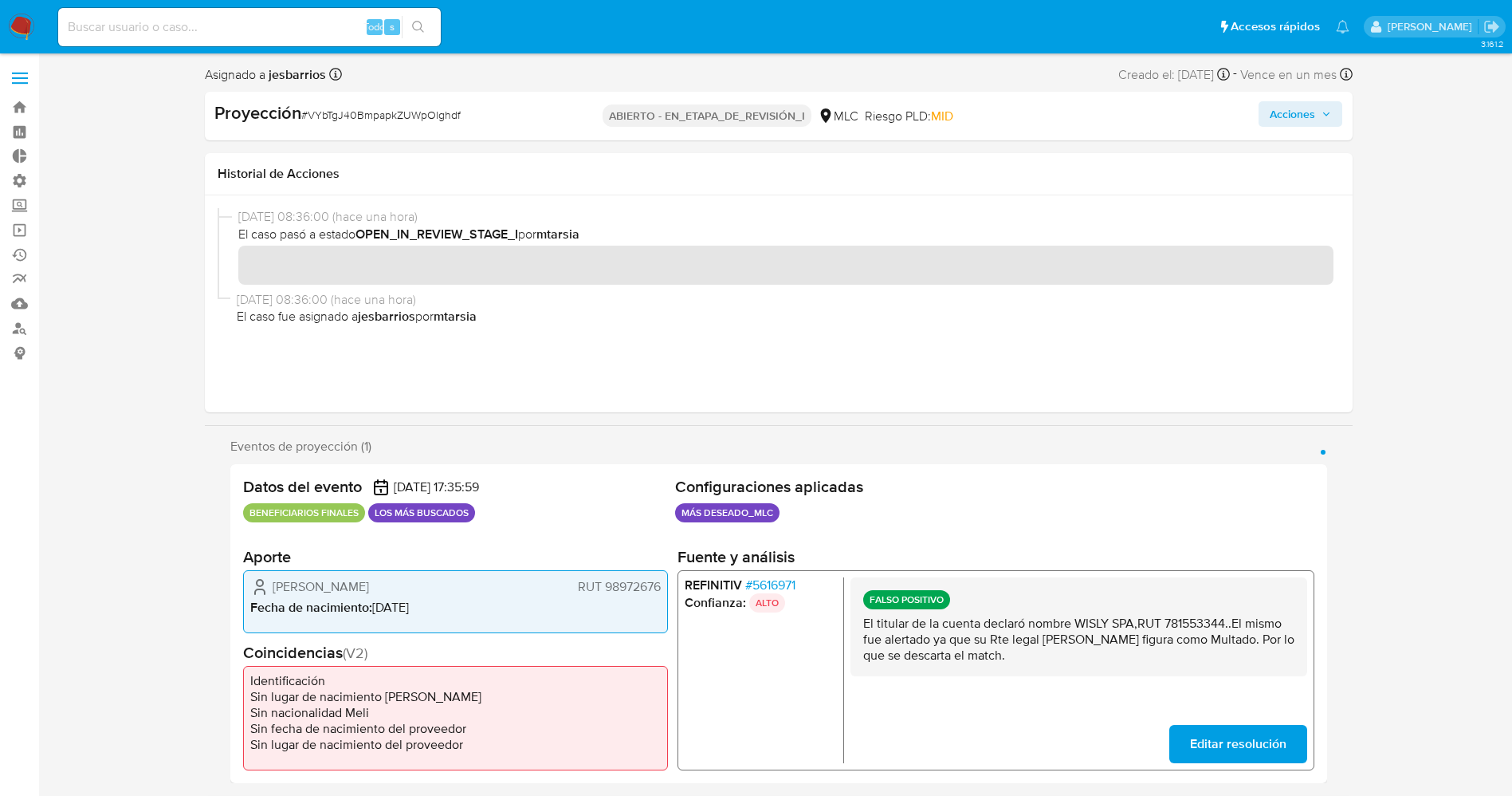
drag, startPoint x: 1318, startPoint y: 111, endPoint x: 1243, endPoint y: 130, distance: 77.4
click at [1317, 110] on span "Acciones" at bounding box center [1300, 114] width 61 height 23
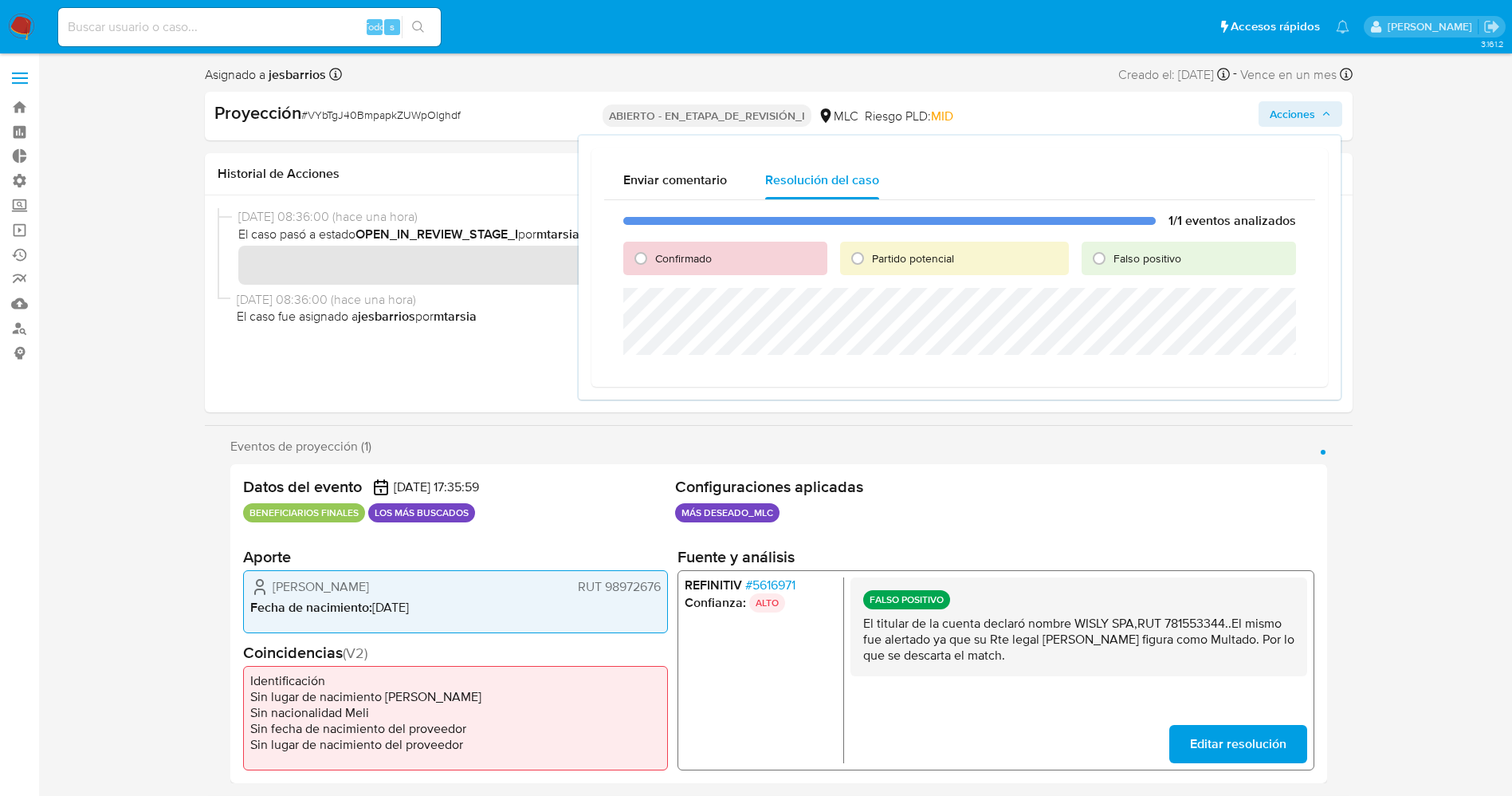
drag, startPoint x: 1122, startPoint y: 258, endPoint x: 1116, endPoint y: 274, distance: 17.1
click at [1122, 260] on font "Falso positivo" at bounding box center [1147, 258] width 68 height 16
click at [1112, 260] on input "Falso positivo" at bounding box center [1099, 258] width 25 height 25
radio input "true"
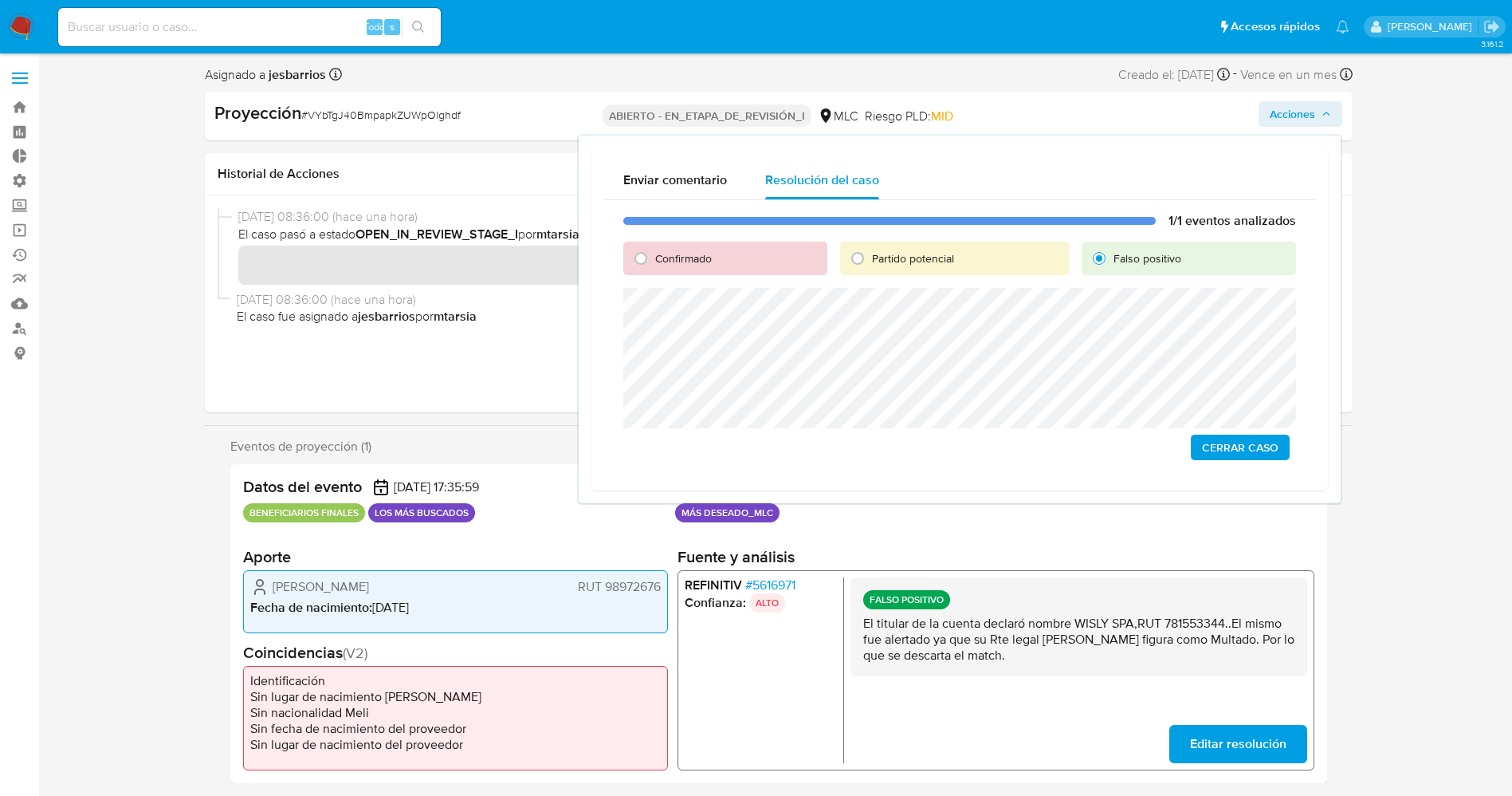
click at [1229, 436] on font "Cerrar Caso" at bounding box center [1239, 446] width 76 height 25
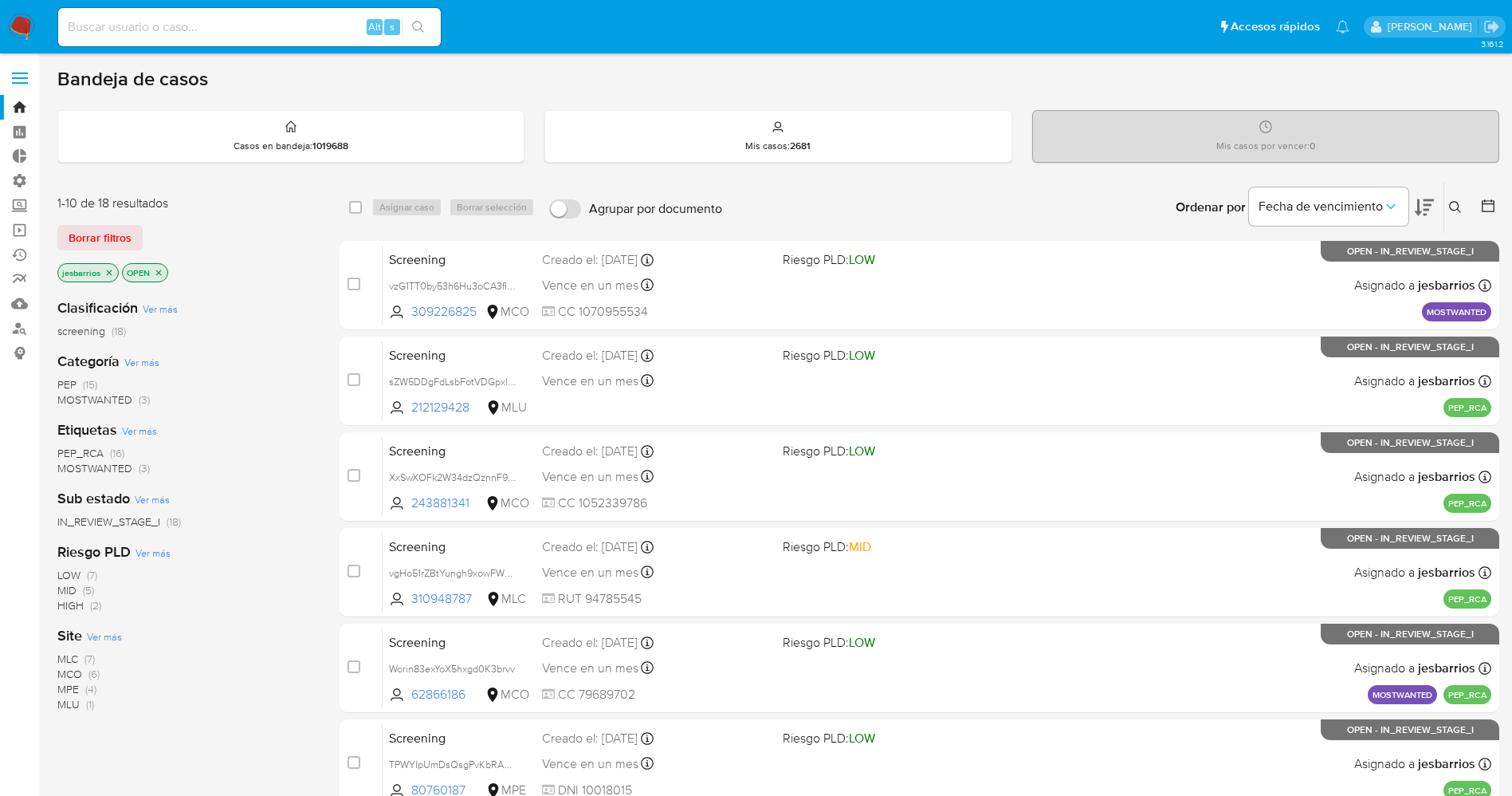
click at [128, 402] on span "MOSTWANTED" at bounding box center [95, 399] width 75 height 16
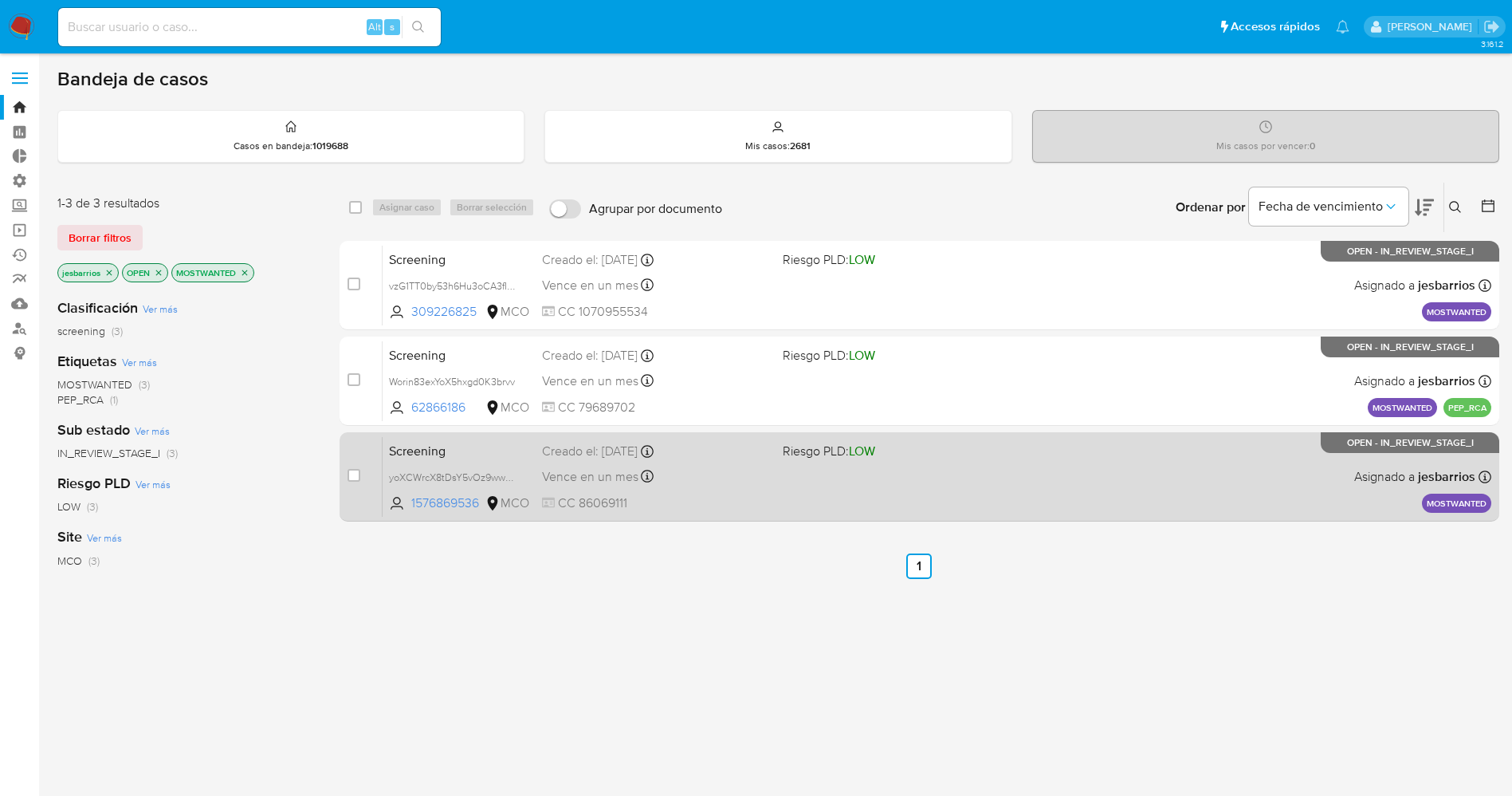
click at [758, 478] on div "Vence en un mes Vence el [DATE] 14:39:46" at bounding box center [656, 476] width 228 height 22
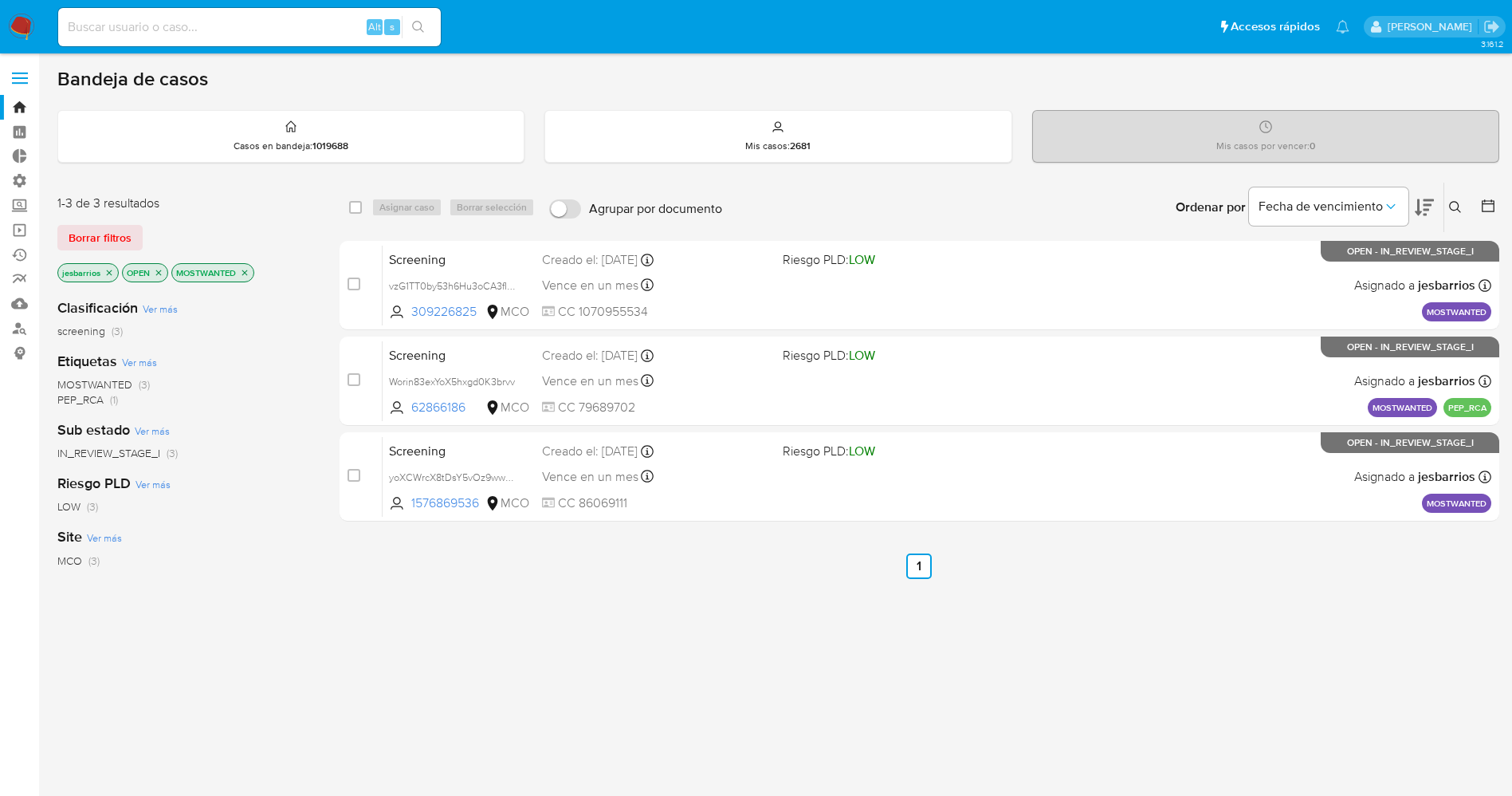
click at [23, 25] on img at bounding box center [21, 26] width 27 height 27
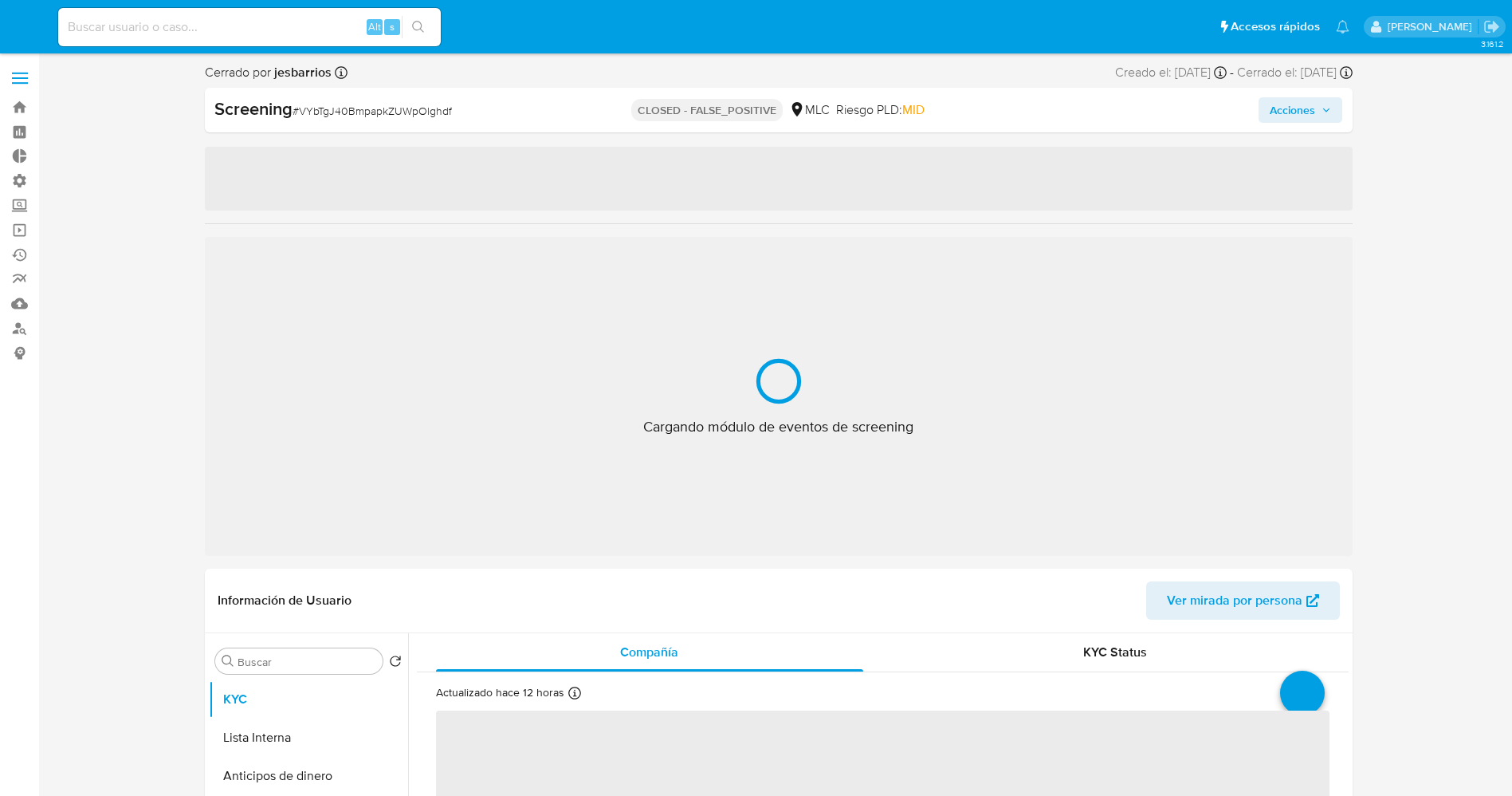
select select "10"
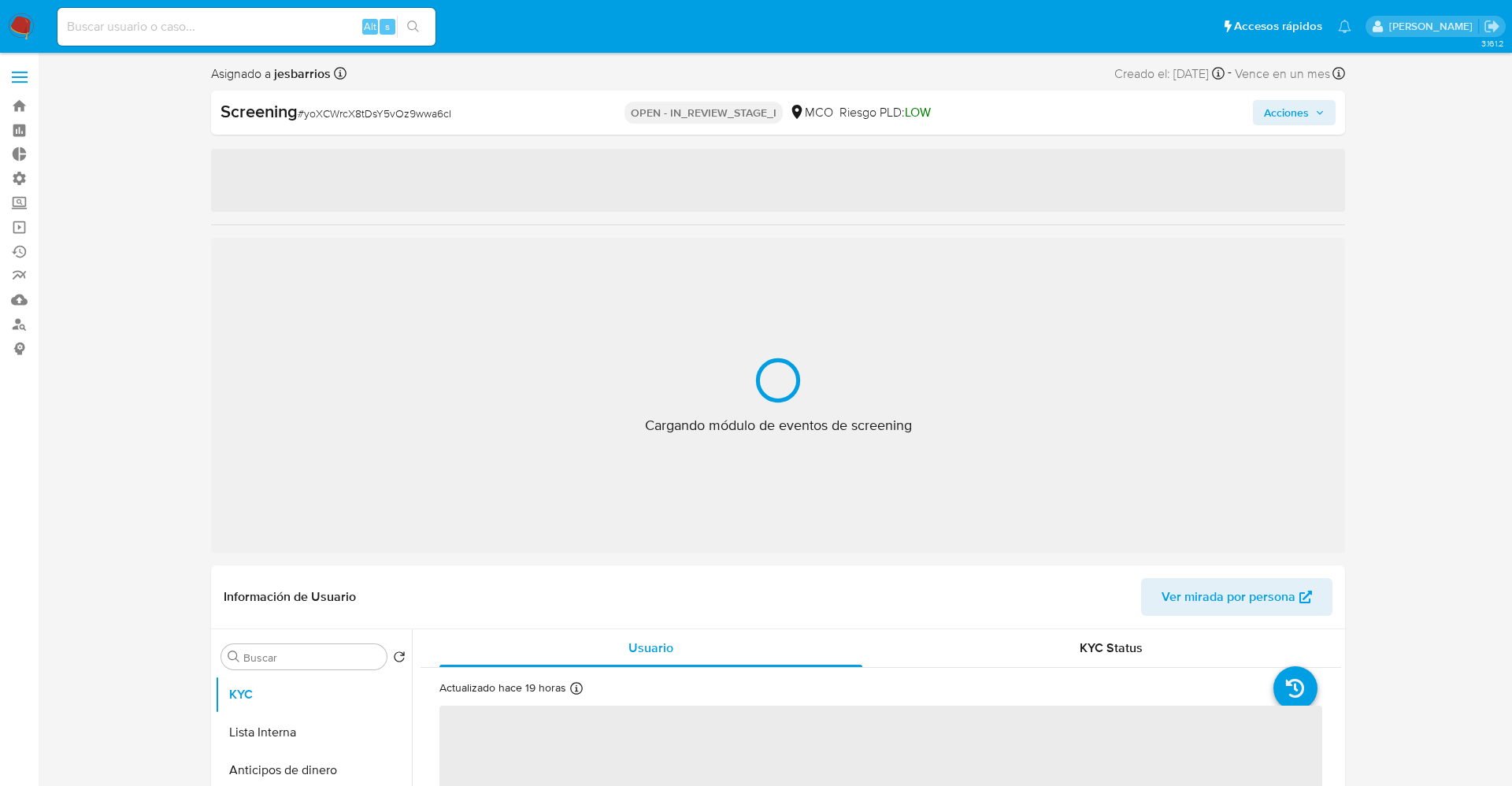
select select "10"
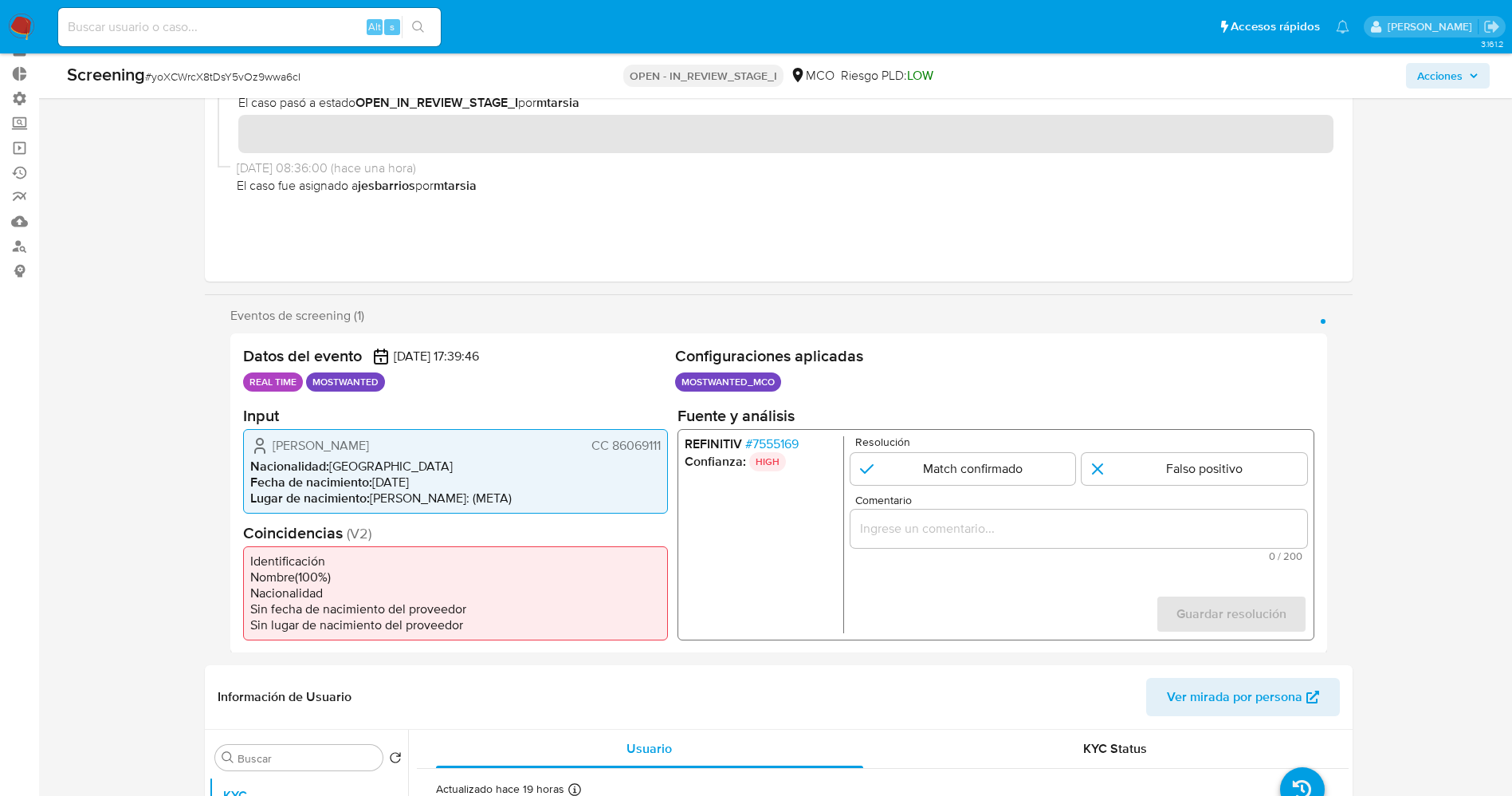
scroll to position [119, 0]
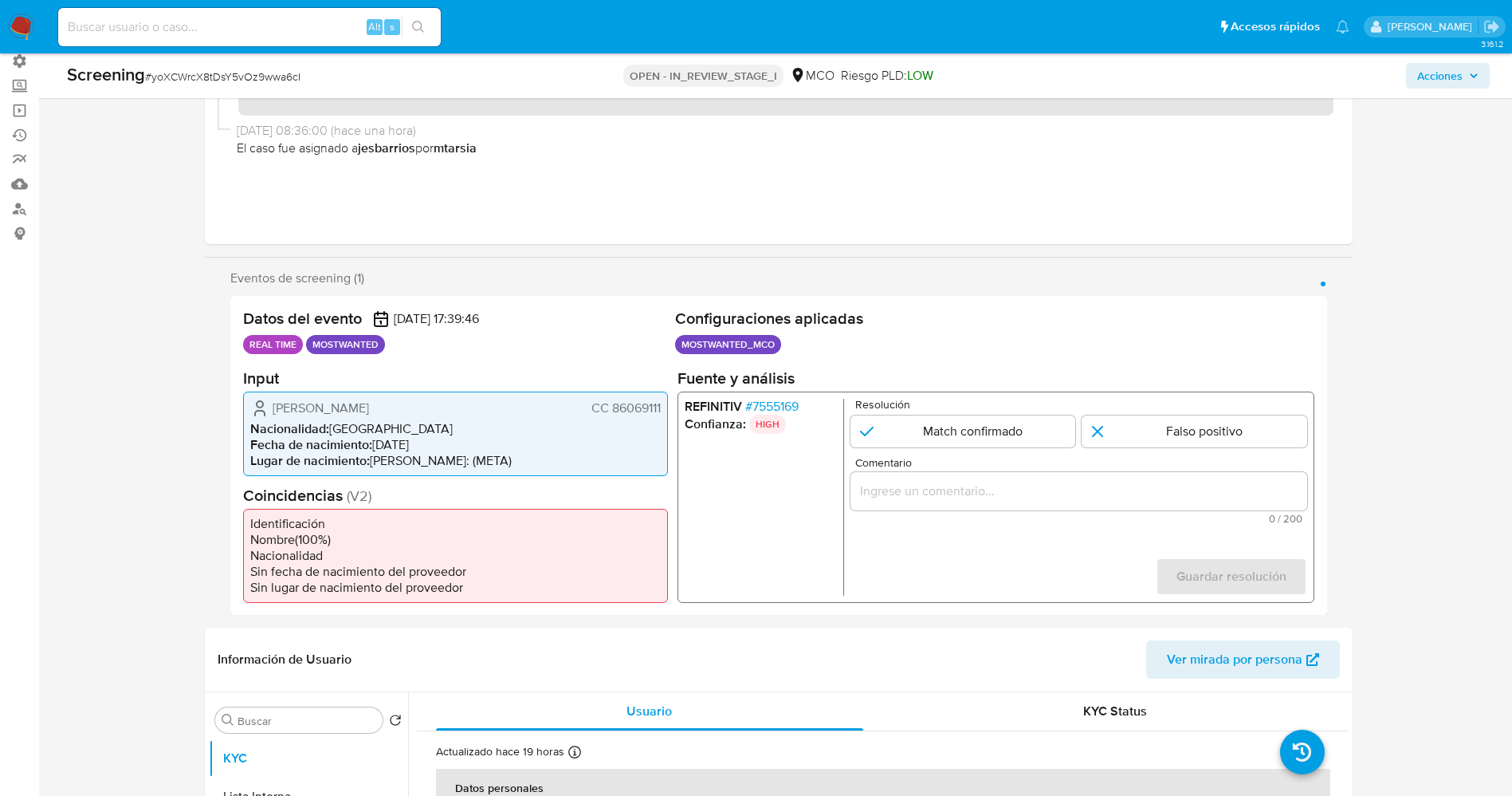
click at [759, 399] on span "# 7555169" at bounding box center [771, 405] width 54 height 16
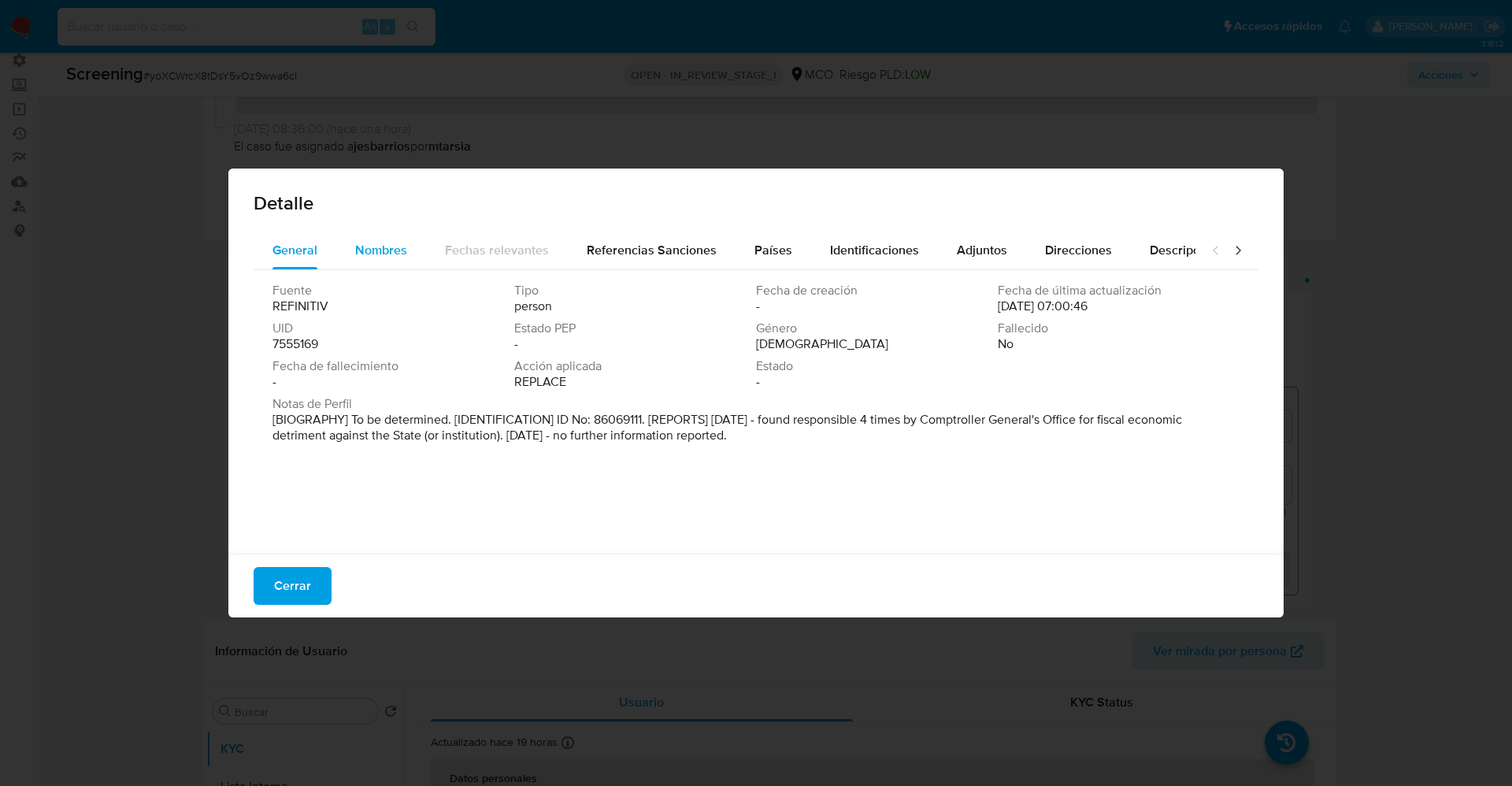
click at [390, 257] on span "Nombres" at bounding box center [381, 251] width 52 height 19
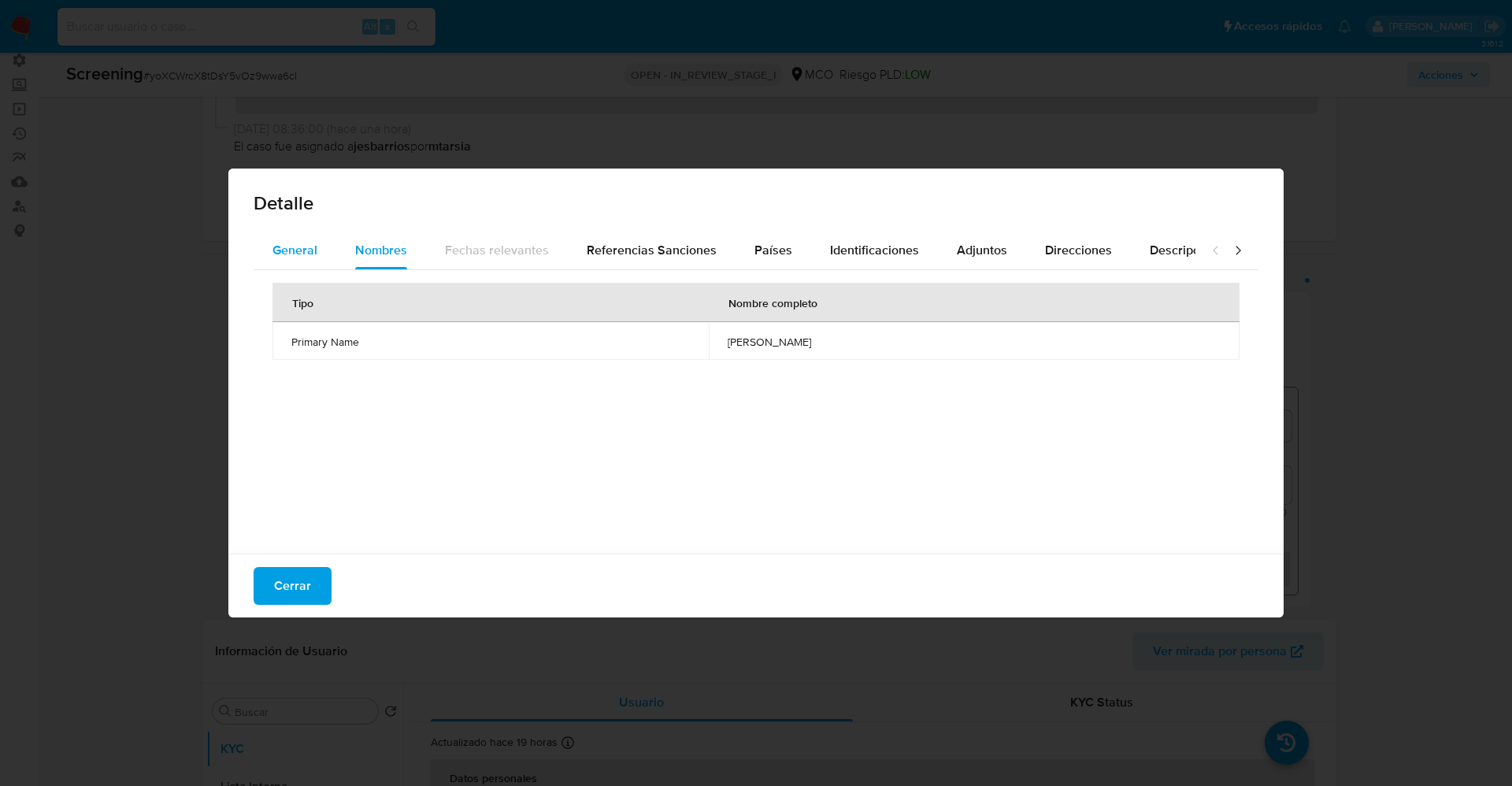
click at [294, 246] on span "General" at bounding box center [295, 251] width 45 height 19
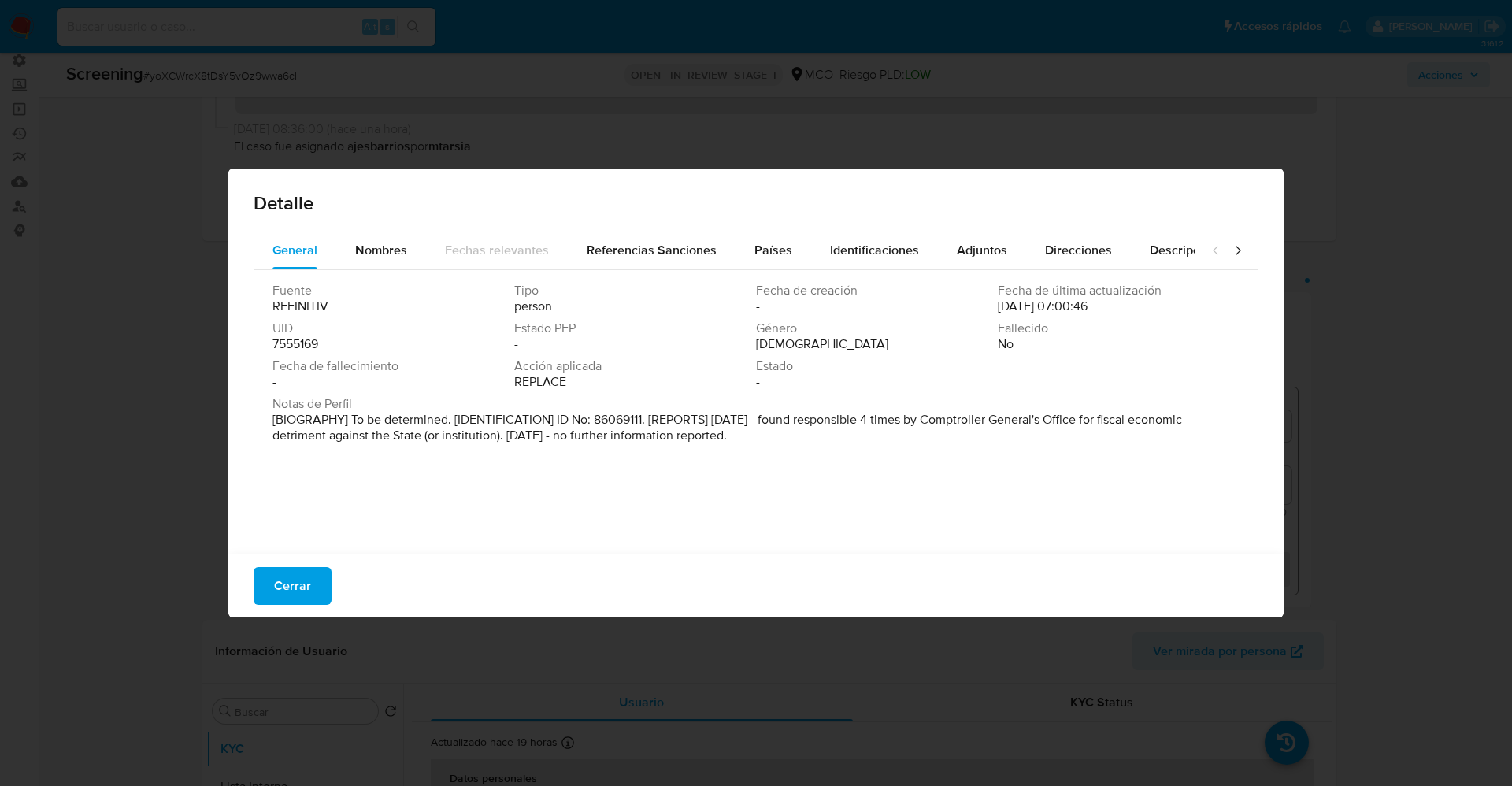
drag, startPoint x: 347, startPoint y: 409, endPoint x: 771, endPoint y: 432, distance: 424.6
click at [771, 432] on div "Notas de Perfil [BIOGRAPHY] To be determined. [IDENTIFICATION] ID No: 86069111.…" at bounding box center [756, 419] width 967 height 47
click at [285, 594] on span "Cerrar" at bounding box center [292, 585] width 37 height 34
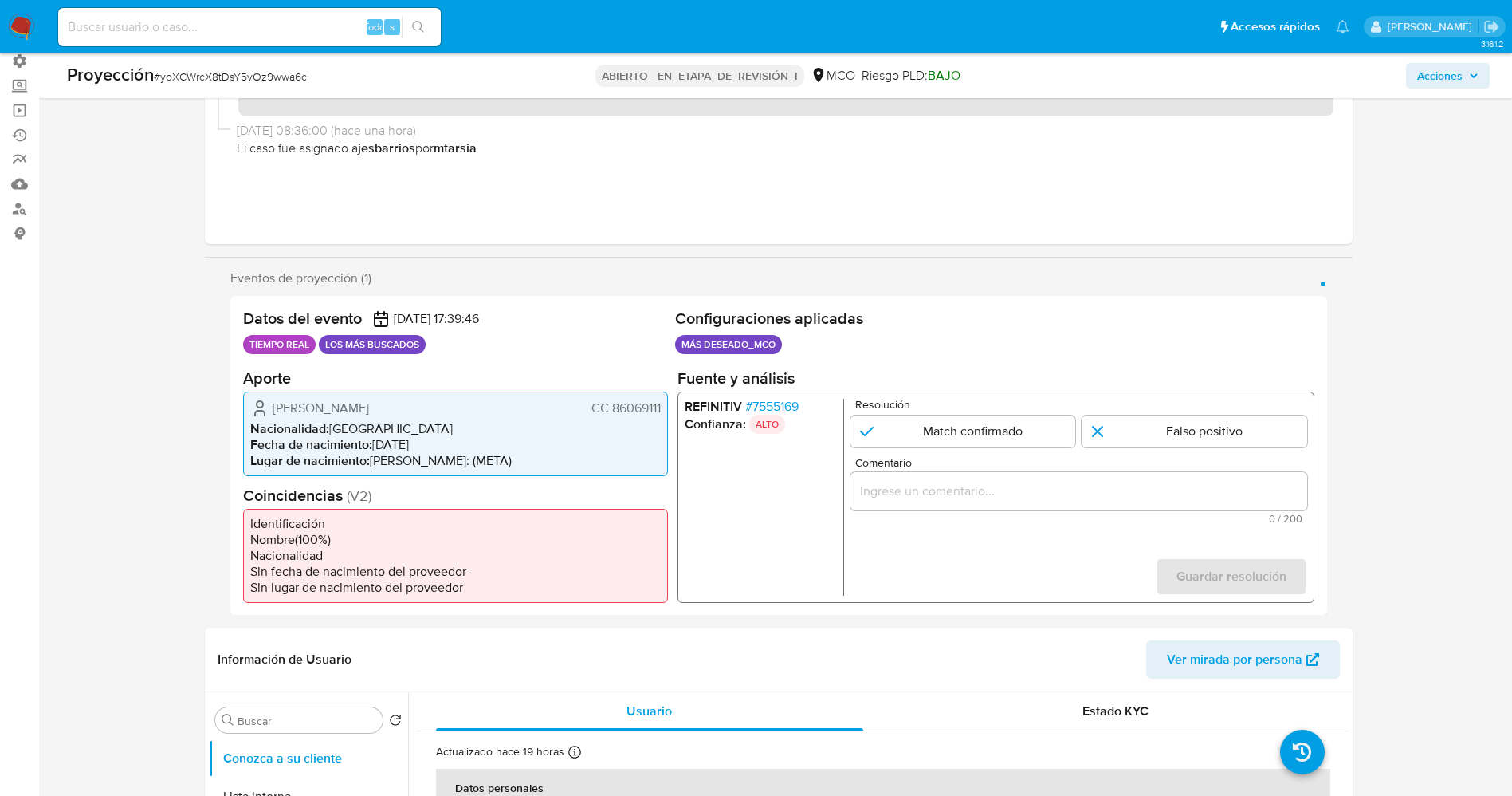
drag, startPoint x: 612, startPoint y: 402, endPoint x: 672, endPoint y: 402, distance: 60.0
click at [672, 402] on div "Datos del evento [DATE] 17:39:46 TIEMPO REAL LOS MÁS BUSCADOS Configuraciones a…" at bounding box center [778, 456] width 1097 height 320
drag, startPoint x: 269, startPoint y: 411, endPoint x: 434, endPoint y: 408, distance: 165.0
click at [434, 408] on div "[PERSON_NAME] CC 86069111" at bounding box center [455, 407] width 411 height 19
drag, startPoint x: 390, startPoint y: 409, endPoint x: 374, endPoint y: 407, distance: 16.1
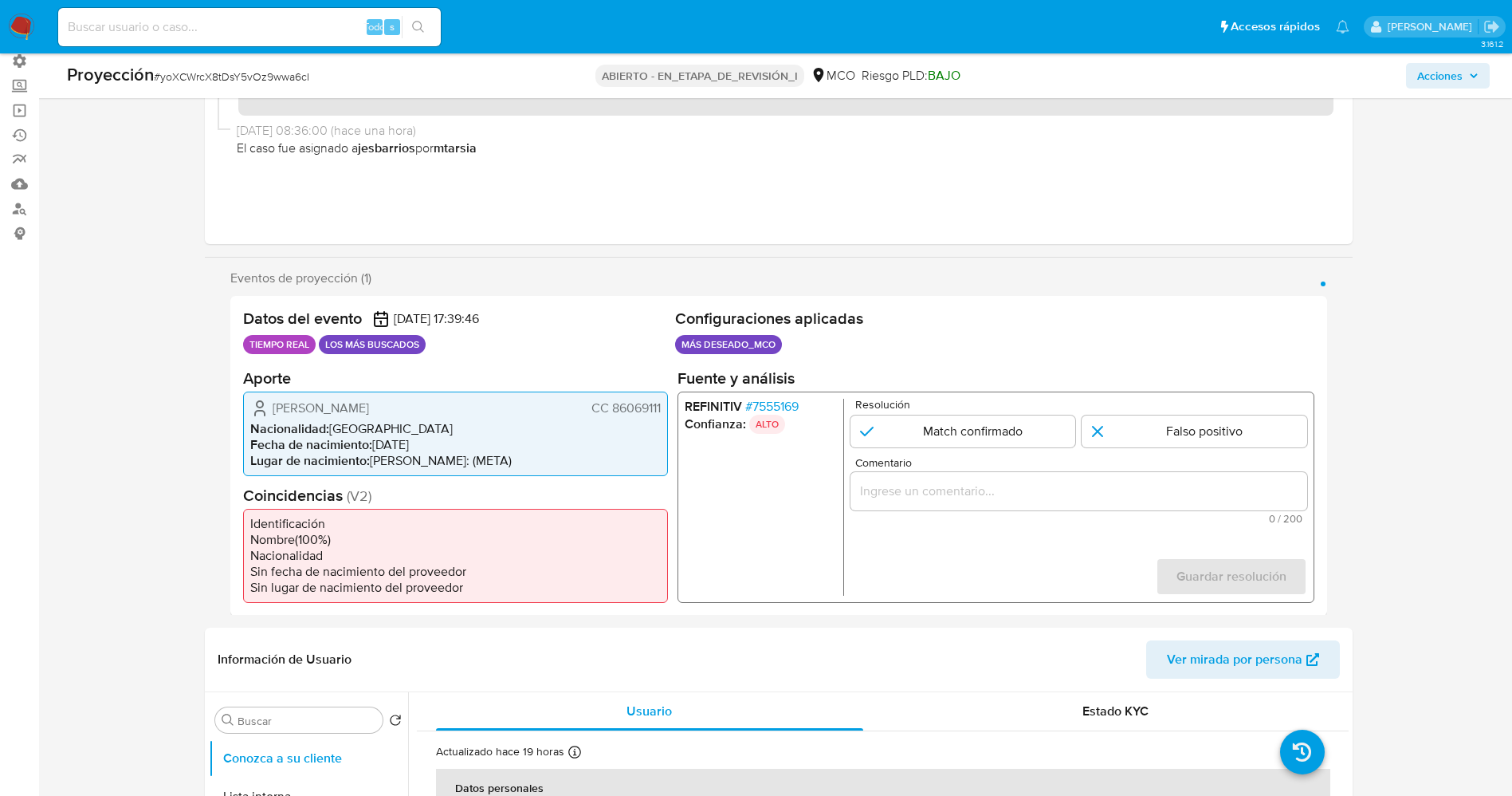
click at [369, 409] on span "[PERSON_NAME]" at bounding box center [320, 407] width 97 height 16
click at [265, 396] on div "[PERSON_NAME] CC 86069111 Nacionalidad : [DEMOGRAPHIC_DATA] Fecha de nacimiento…" at bounding box center [456, 433] width 425 height 85
drag, startPoint x: 267, startPoint y: 402, endPoint x: 447, endPoint y: 407, distance: 180.1
click at [447, 407] on div "[PERSON_NAME] CC 86069111" at bounding box center [455, 407] width 411 height 19
click at [369, 452] on span "Lugar de nacimiento :" at bounding box center [309, 460] width 119 height 19
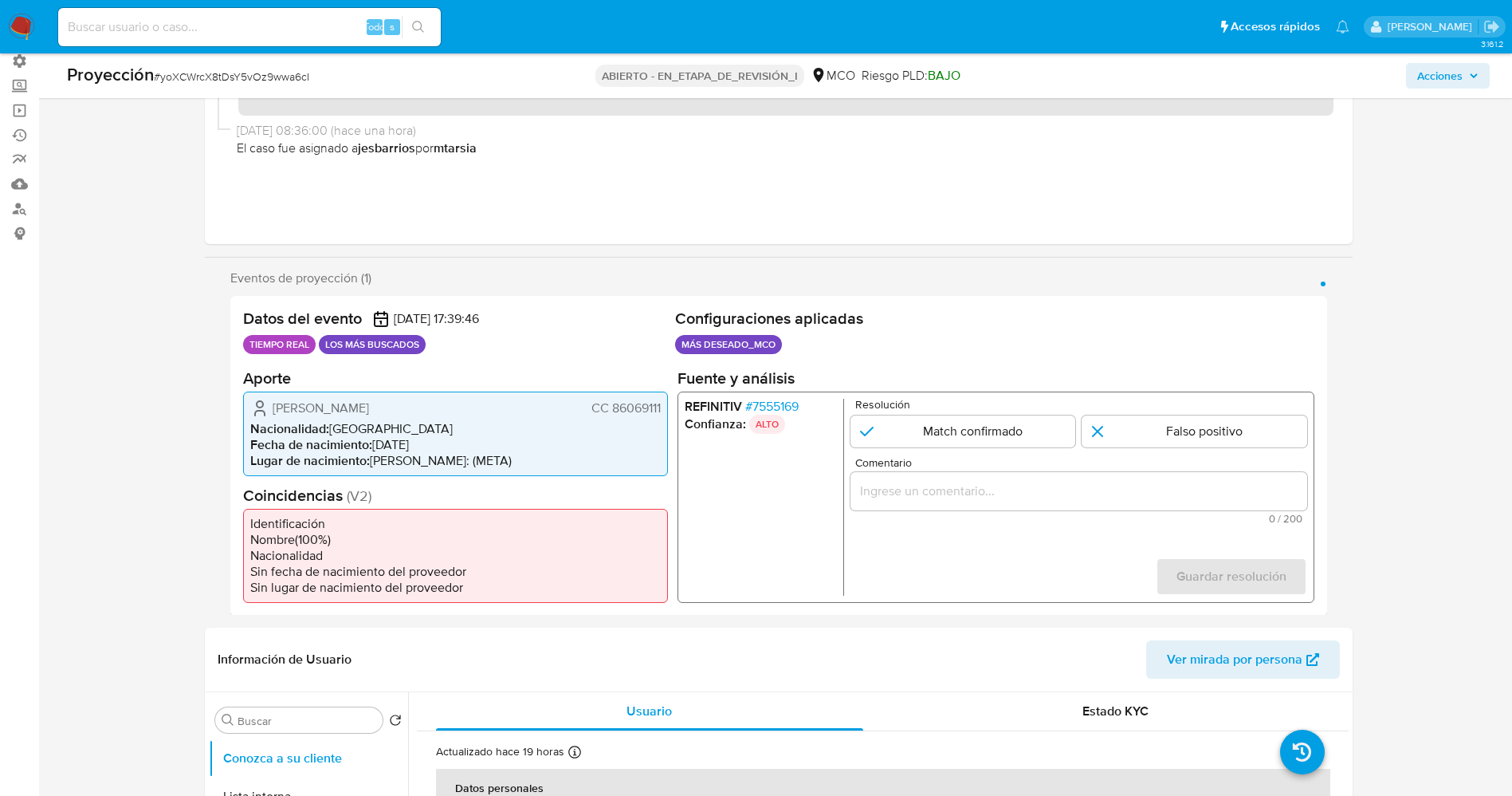
drag, startPoint x: 255, startPoint y: 410, endPoint x: 651, endPoint y: 402, distance: 396.1
click at [664, 400] on div "[PERSON_NAME] CC 86069111 Nacionalidad : [DEMOGRAPHIC_DATA] Fecha de nacimiento…" at bounding box center [456, 433] width 425 height 85
click at [294, 429] on span "Nacionalidad :" at bounding box center [289, 428] width 79 height 19
drag, startPoint x: 273, startPoint y: 411, endPoint x: 669, endPoint y: 407, distance: 396.0
click at [669, 407] on div "Datos del evento [DATE] 17:39:46 TIEMPO REAL LOS MÁS BUSCADOS Configuraciones a…" at bounding box center [778, 456] width 1097 height 320
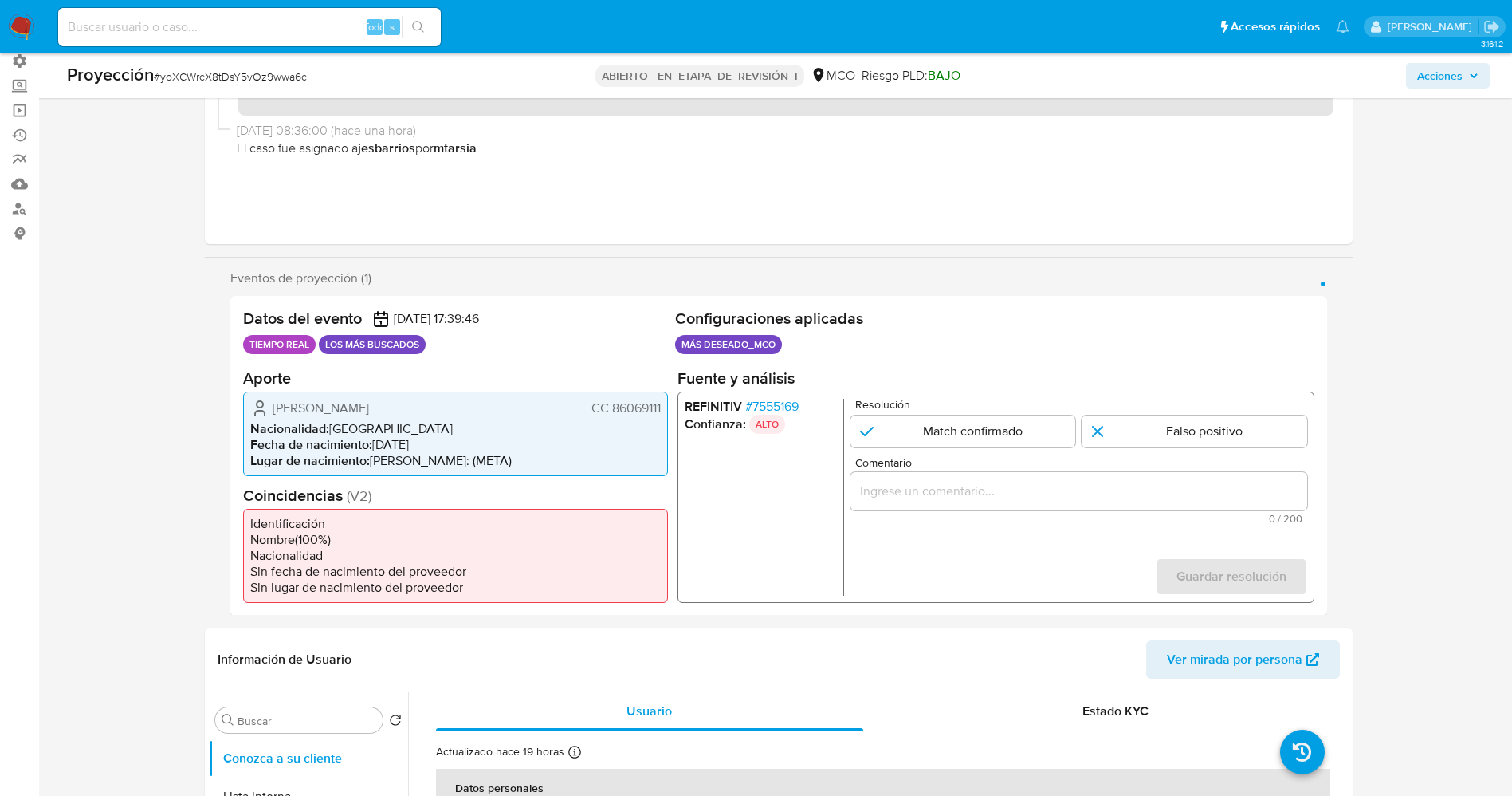
click at [798, 413] on font "7555169" at bounding box center [774, 406] width 46 height 19
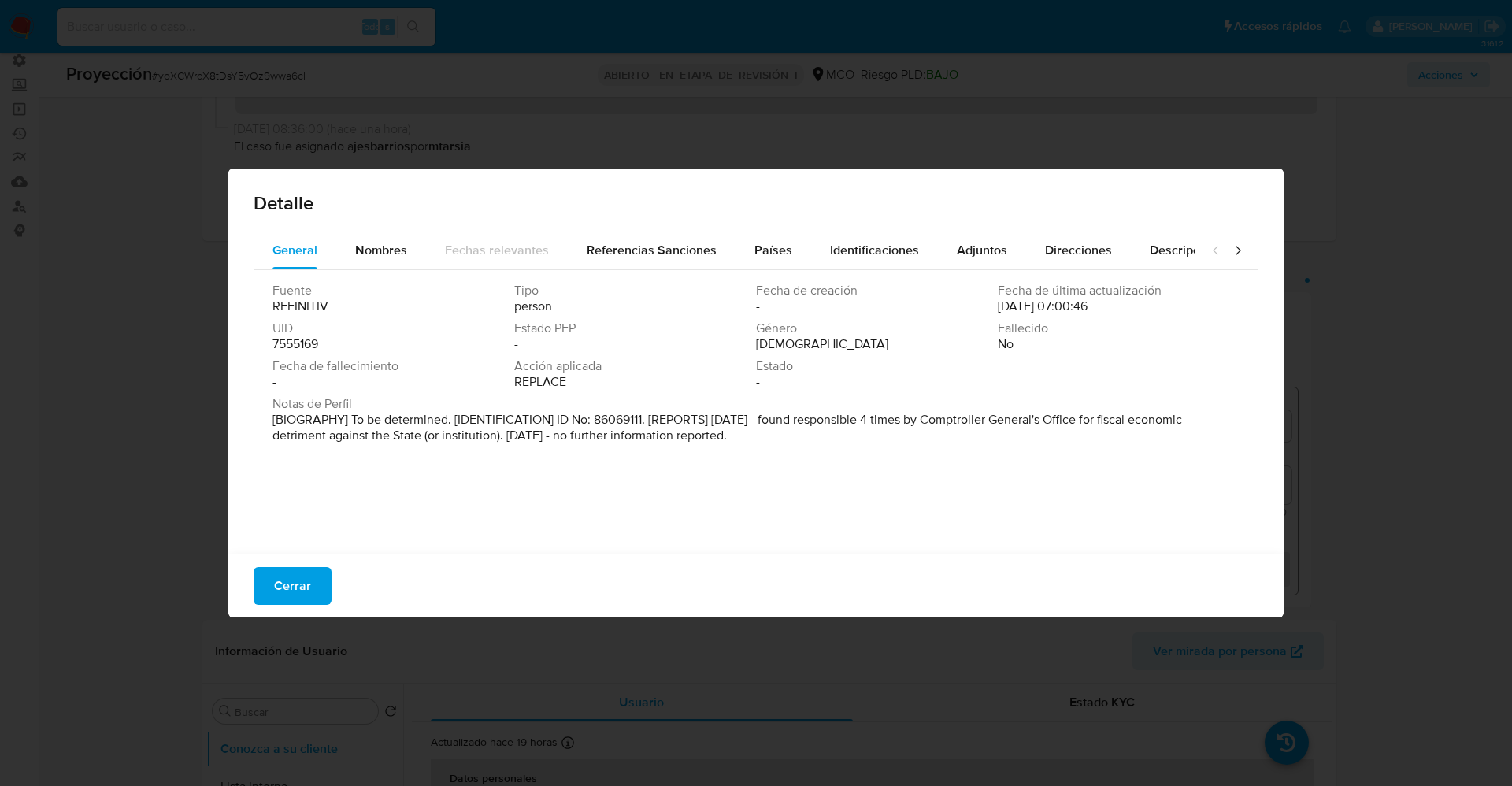
drag, startPoint x: 278, startPoint y: 412, endPoint x: 911, endPoint y: 465, distance: 635.2
click at [911, 465] on div "Fuente REFINITIV Tipo person Fecha de creación - Fecha de última actualización …" at bounding box center [756, 407] width 1004 height 276
click at [892, 350] on div "Género Masculino" at bounding box center [876, 336] width 241 height 32
drag, startPoint x: 857, startPoint y: 419, endPoint x: 948, endPoint y: 435, distance: 92.4
click at [1118, 449] on div "Fuente REFINITIV Tipo persona Fecha de creación - Fecha de última actualización…" at bounding box center [756, 407] width 1004 height 276
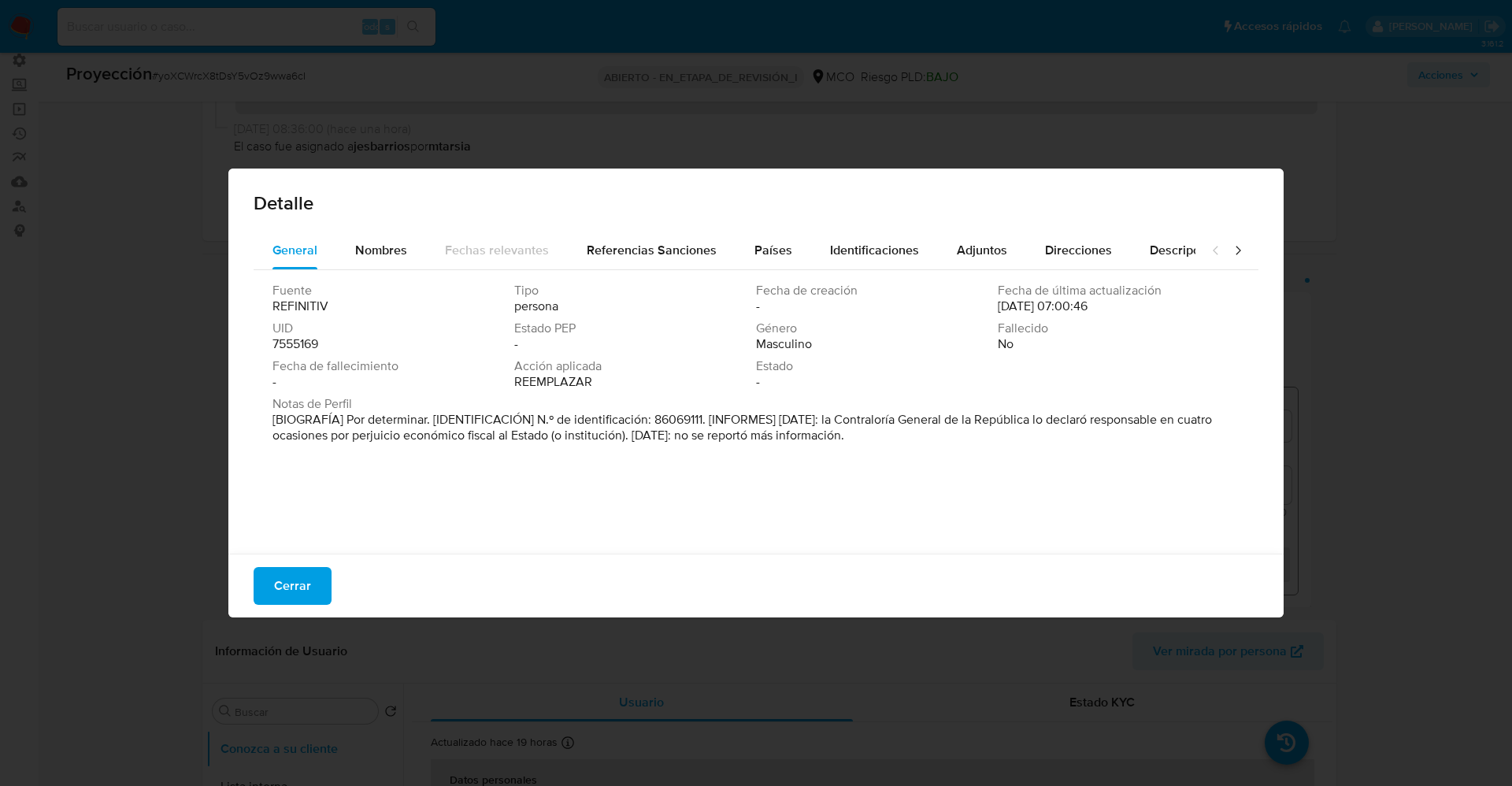
click at [314, 575] on button "Cerrar" at bounding box center [292, 586] width 78 height 38
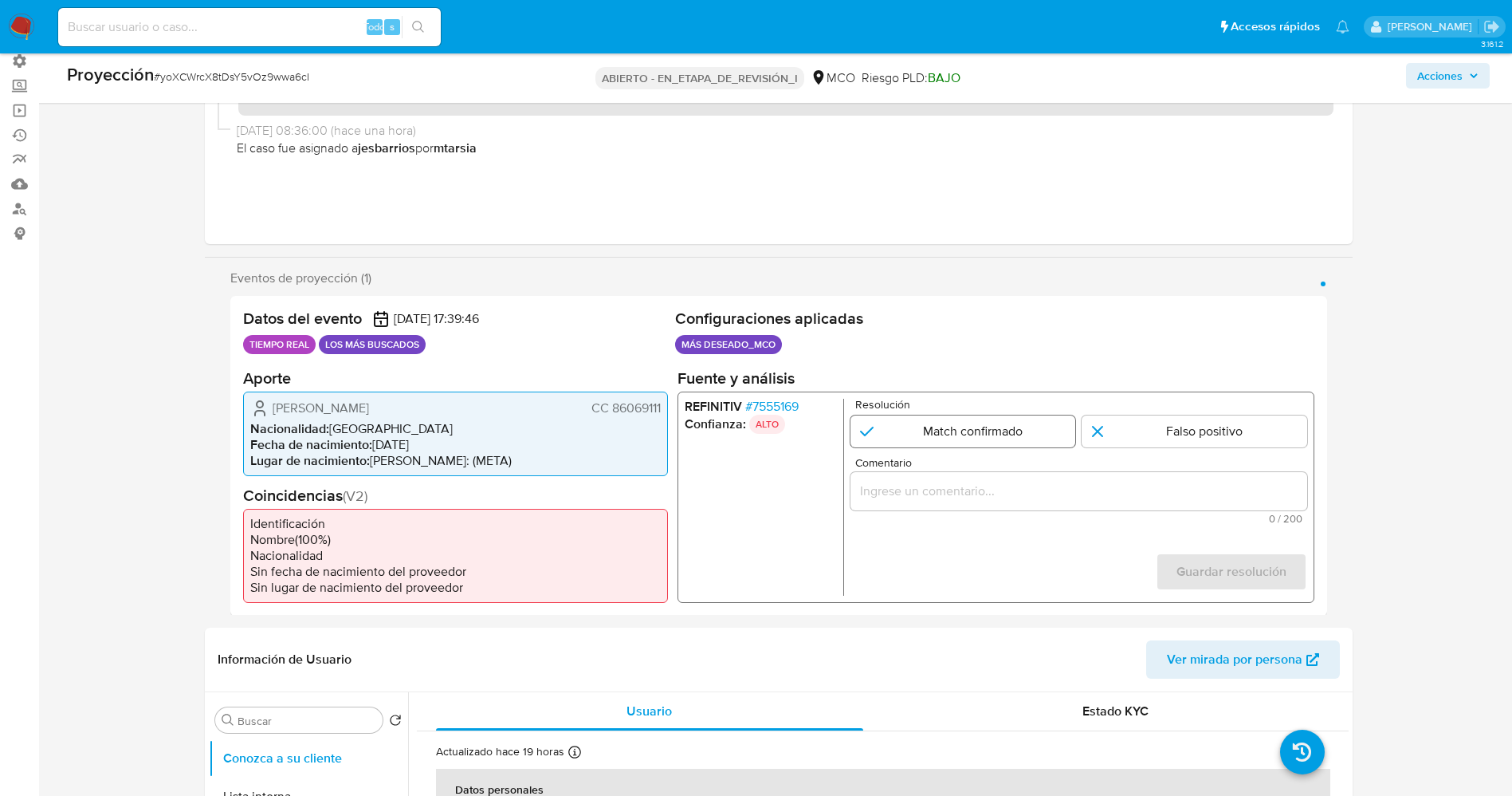
click at [924, 437] on input "1 de 1" at bounding box center [962, 430] width 226 height 32
radio input "true"
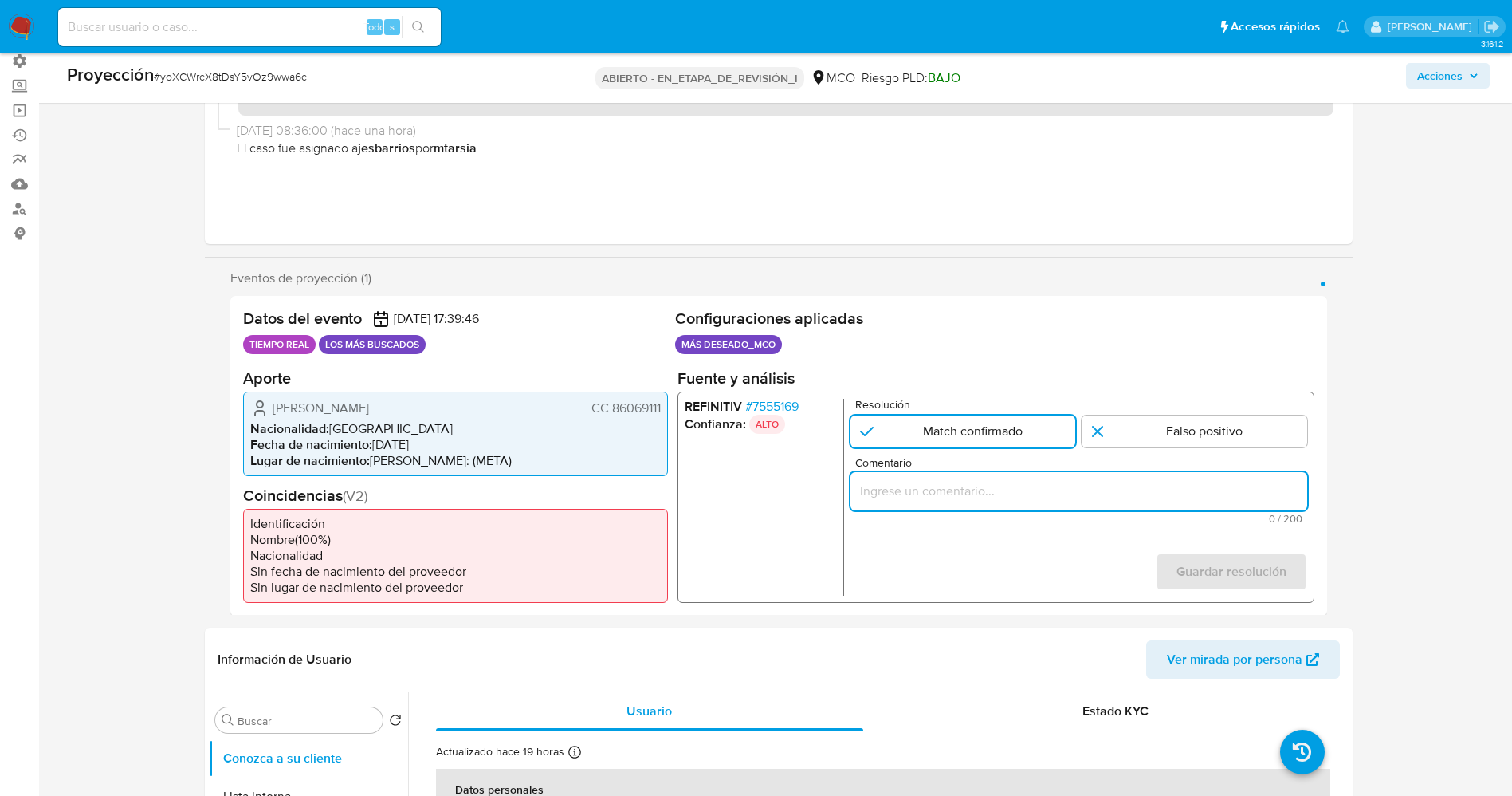
click at [980, 494] on input "Comentario" at bounding box center [1078, 491] width 457 height 21
drag, startPoint x: 942, startPoint y: 494, endPoint x: 717, endPoint y: 497, distance: 225.0
click at [717, 497] on div "REFINITIV # 7555169 Confianza: ALTO Resolución Match confirmado Falso positivo …" at bounding box center [995, 496] width 637 height 211
drag, startPoint x: 921, startPoint y: 492, endPoint x: 966, endPoint y: 492, distance: 45.0
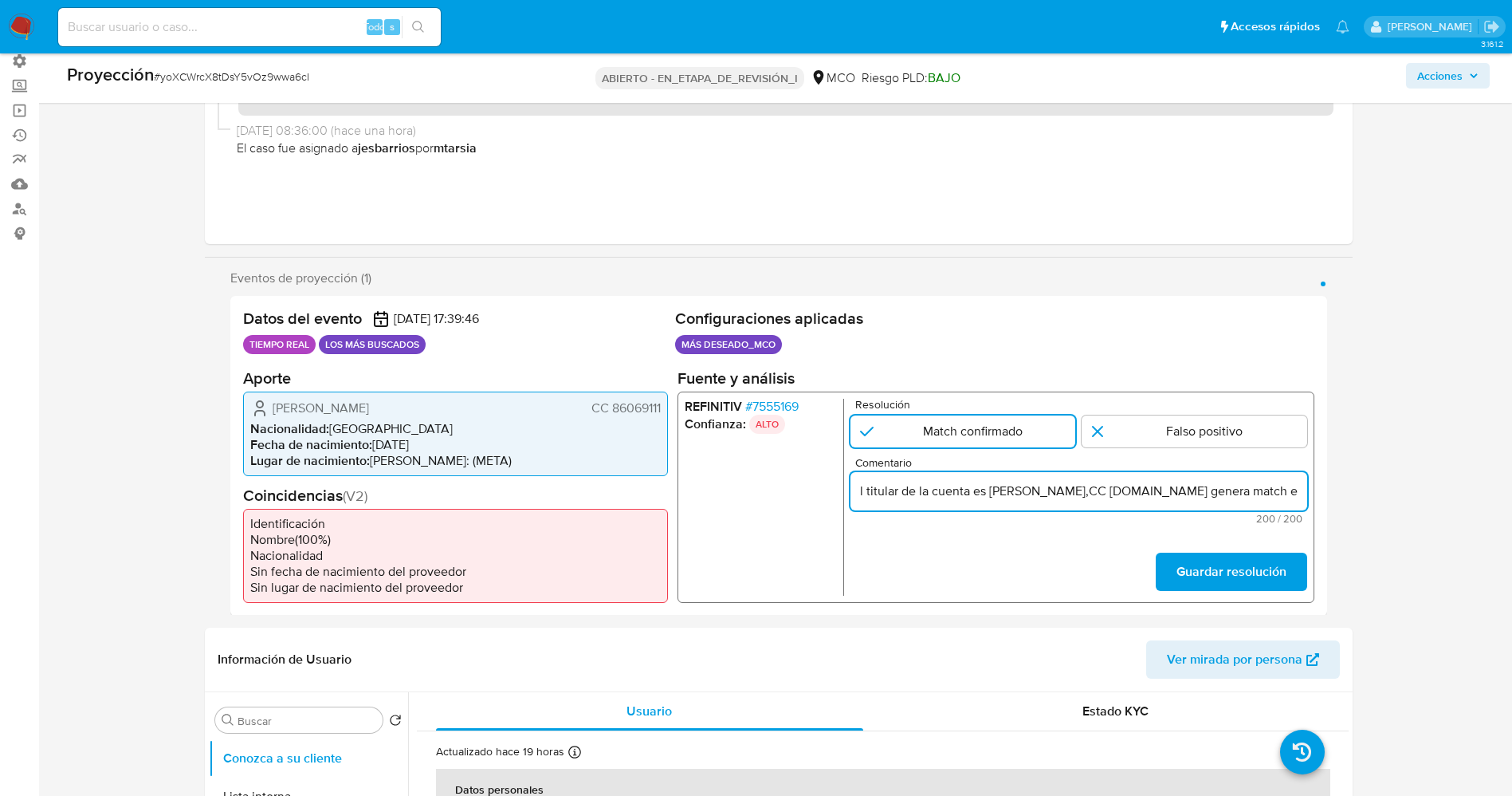
click at [923, 492] on input "l titular de la cuenta es Luis Fernando Carvajal Zuleta,CC 86069111.Se genera m…" at bounding box center [1078, 491] width 457 height 21
click at [989, 492] on input "l titular de la cuenta es Luis Fernando Carvajal Zuleta,CC 86069111.Se genera m…" at bounding box center [1078, 491] width 457 height 21
drag, startPoint x: 988, startPoint y: 492, endPoint x: 749, endPoint y: 502, distance: 239.2
click at [797, 509] on div "REFINITIV # 7555169 Confianza: ALTO Resolución Match confirmado Falso positivo …" at bounding box center [995, 496] width 637 height 211
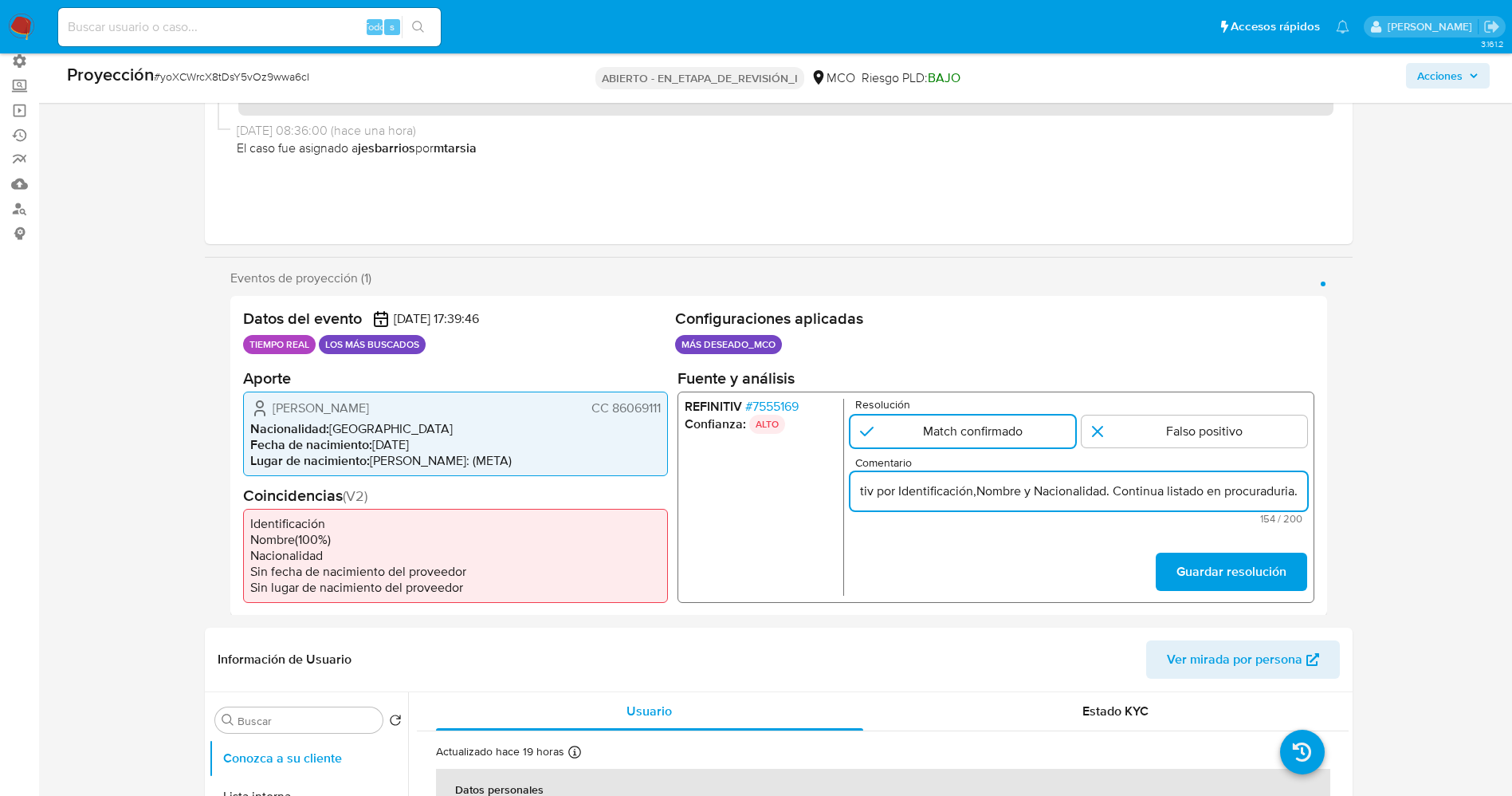
type input "Usuario Luis Fernando Carvajal Zuleta,CC 86069111.Se genera match en Refinitiv …"
click at [1221, 550] on form "Resolución Match confirmado Falso positivo Comentario Usuario Luis Fernando Car…" at bounding box center [1078, 496] width 457 height 197
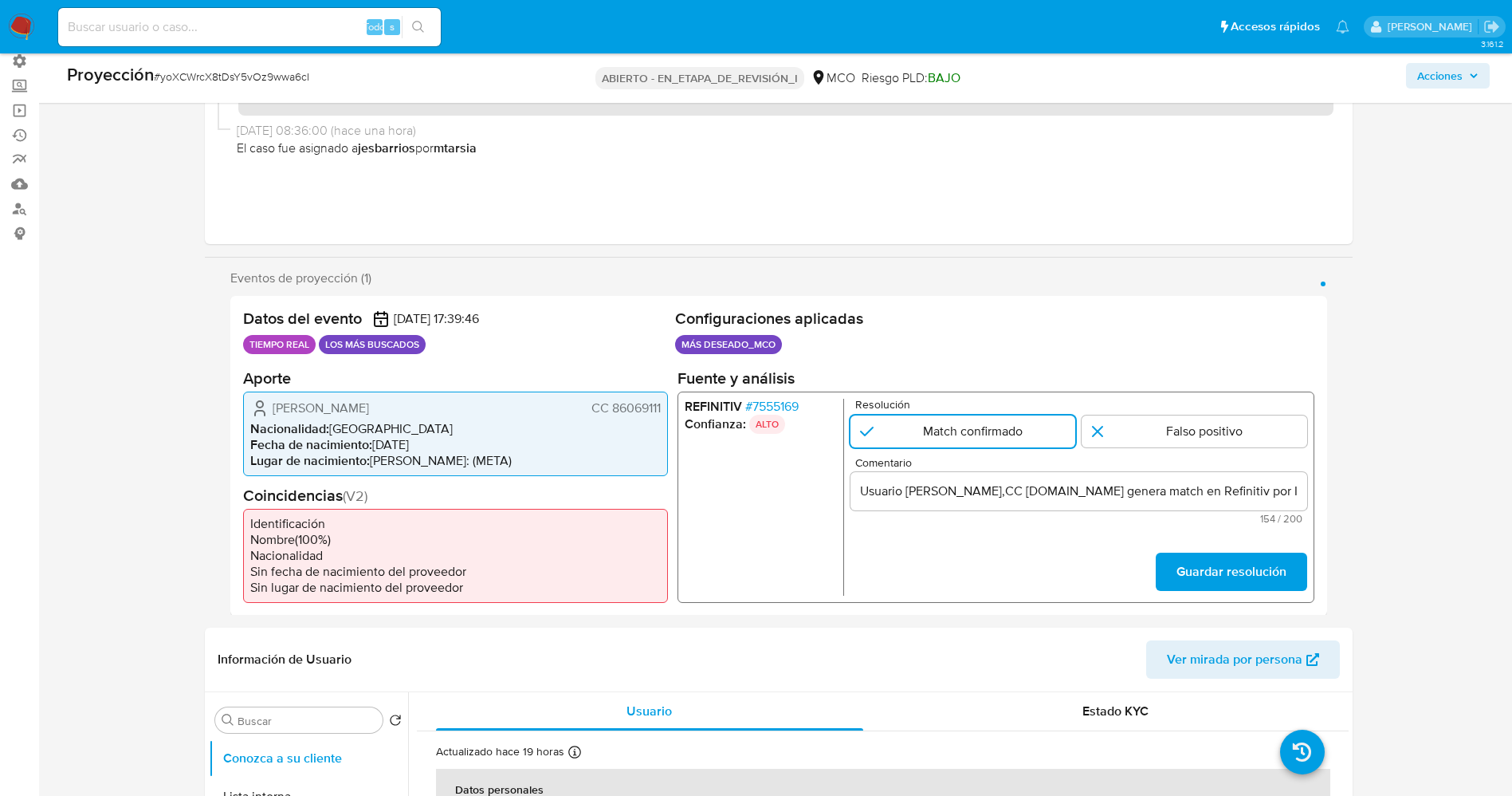
click at [1219, 561] on font "Guardar resolución" at bounding box center [1230, 571] width 110 height 39
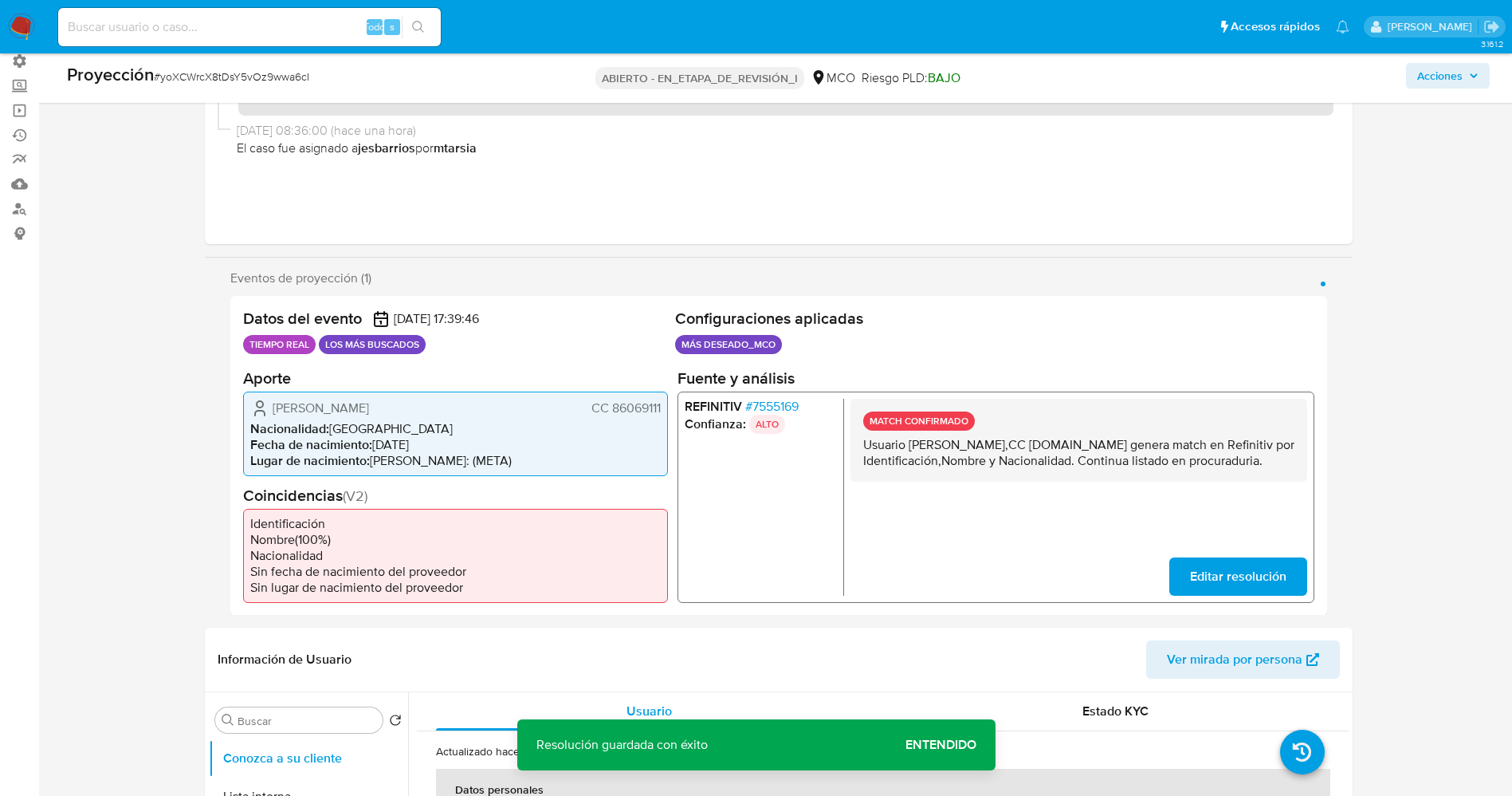
drag, startPoint x: 857, startPoint y: 444, endPoint x: 964, endPoint y: 499, distance: 120.3
click at [964, 499] on div "MATCH CONFIRMADO Usuario Luis Fernando Carvajal Zuleta,CC 86069111.Se genera ma…" at bounding box center [1078, 496] width 457 height 197
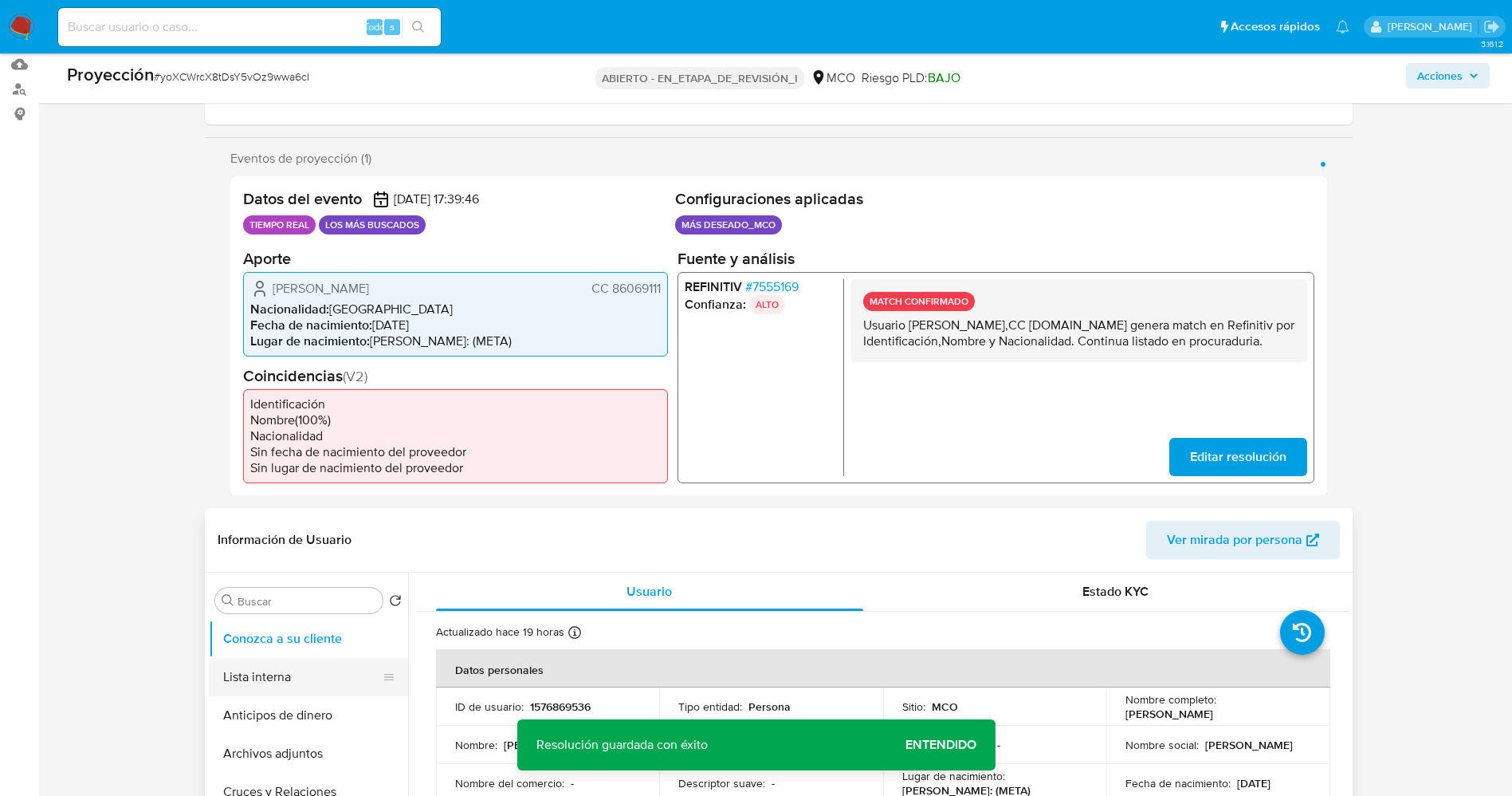
click at [277, 663] on button "Lista interna" at bounding box center [302, 677] width 187 height 39
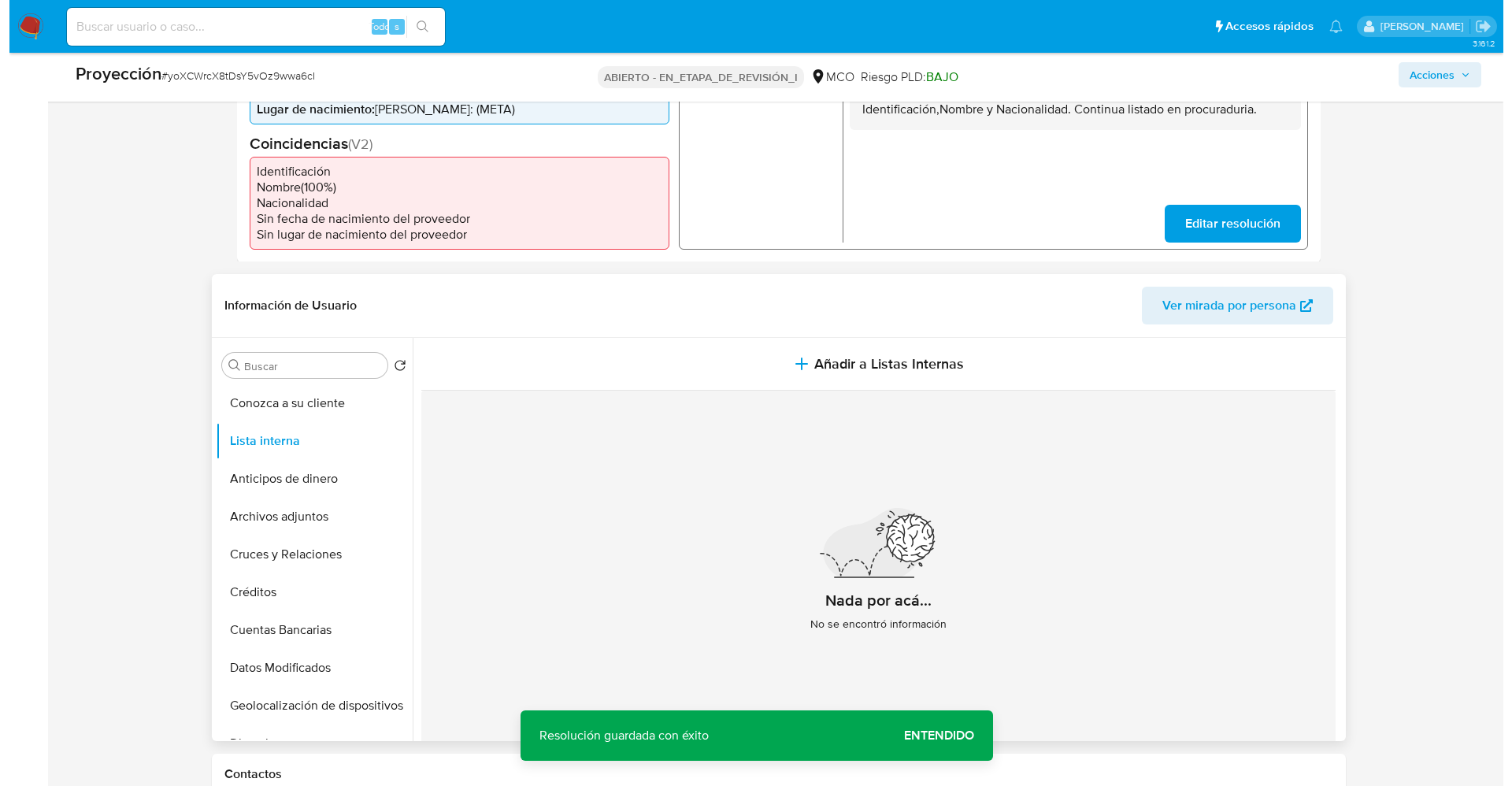
scroll to position [472, 0]
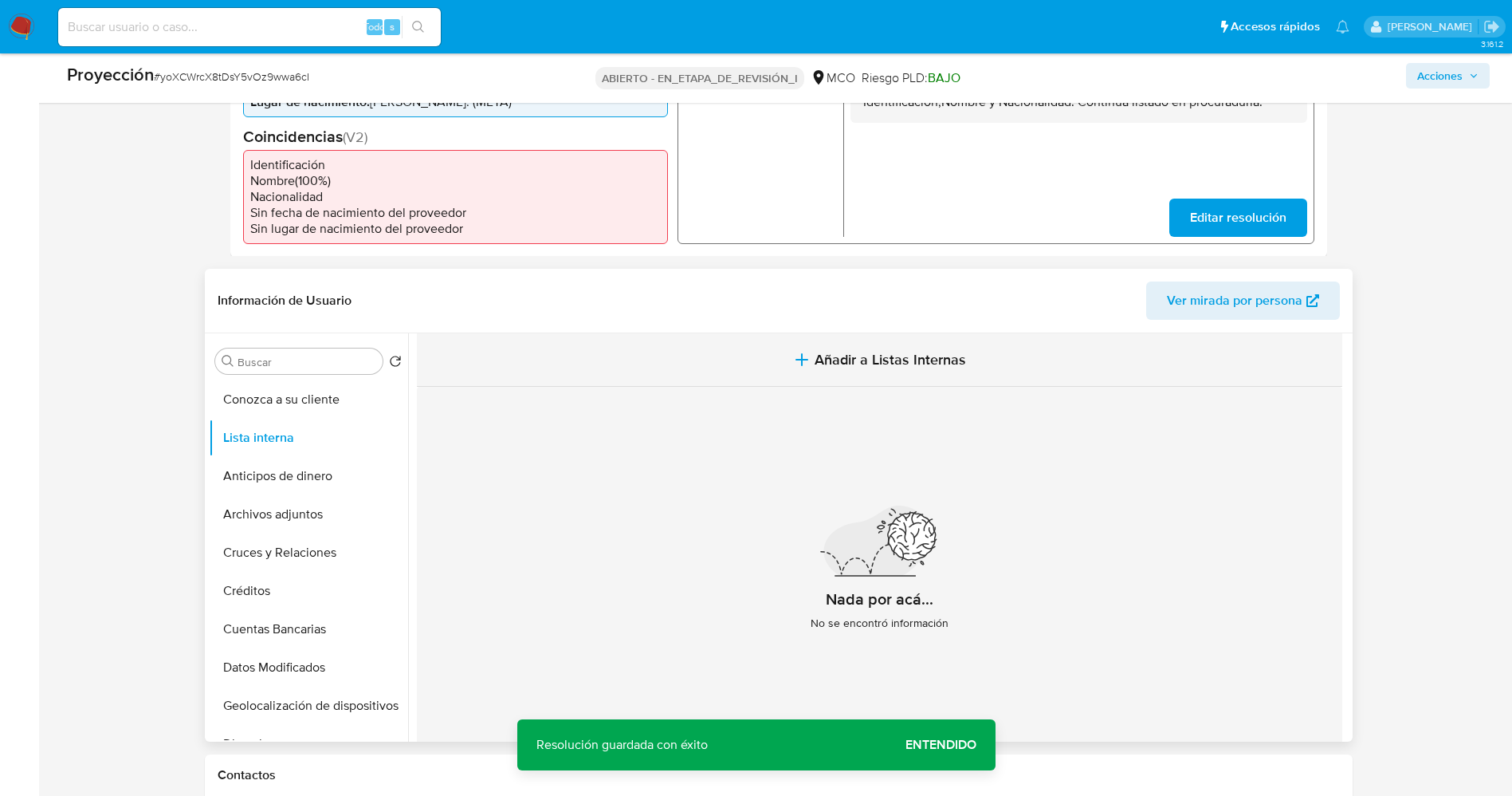
click at [743, 372] on button "Añadir a Listas Internas" at bounding box center [880, 360] width 926 height 54
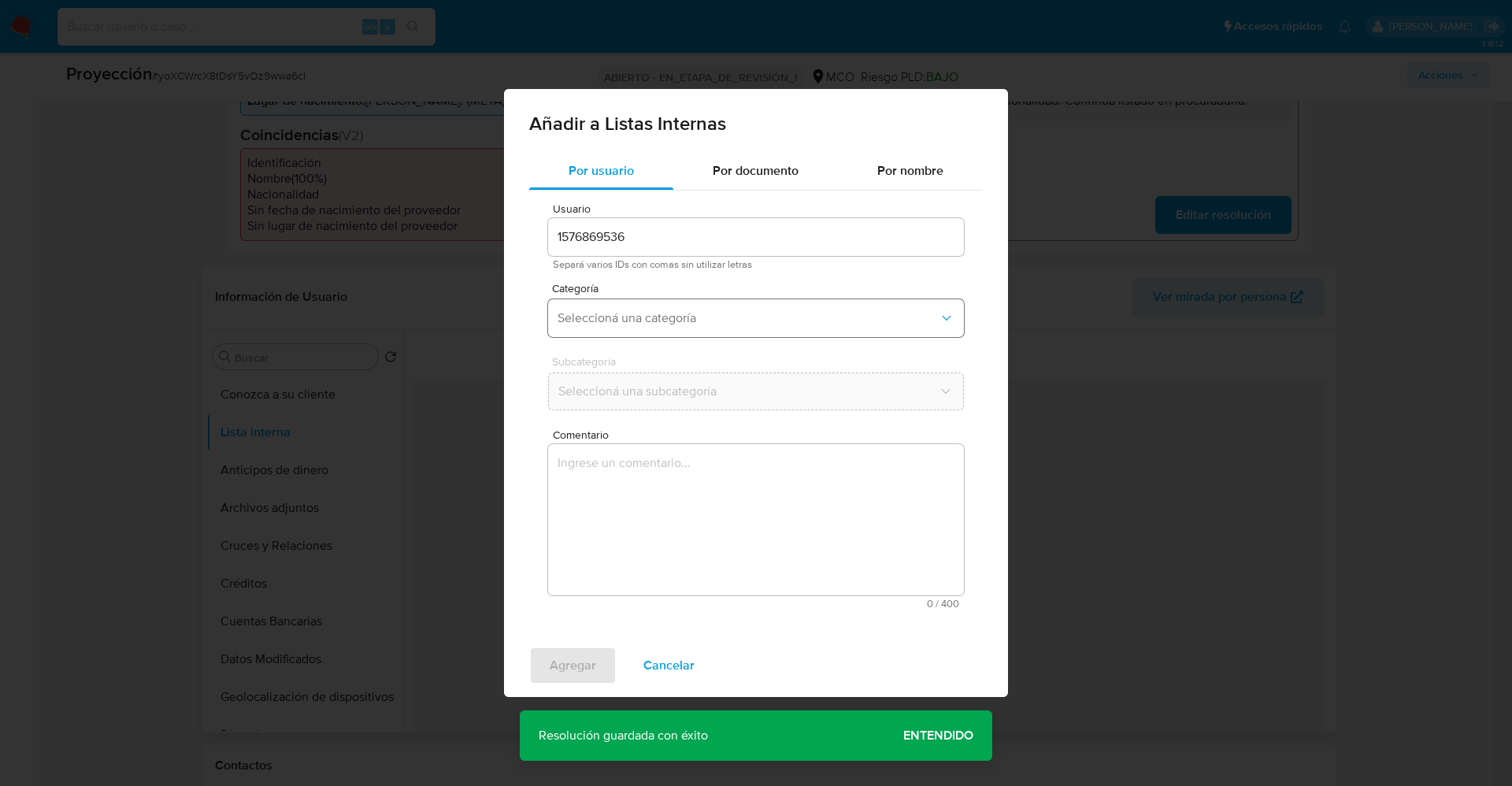
click at [588, 306] on button "Seleccioná una categoría" at bounding box center [756, 317] width 416 height 38
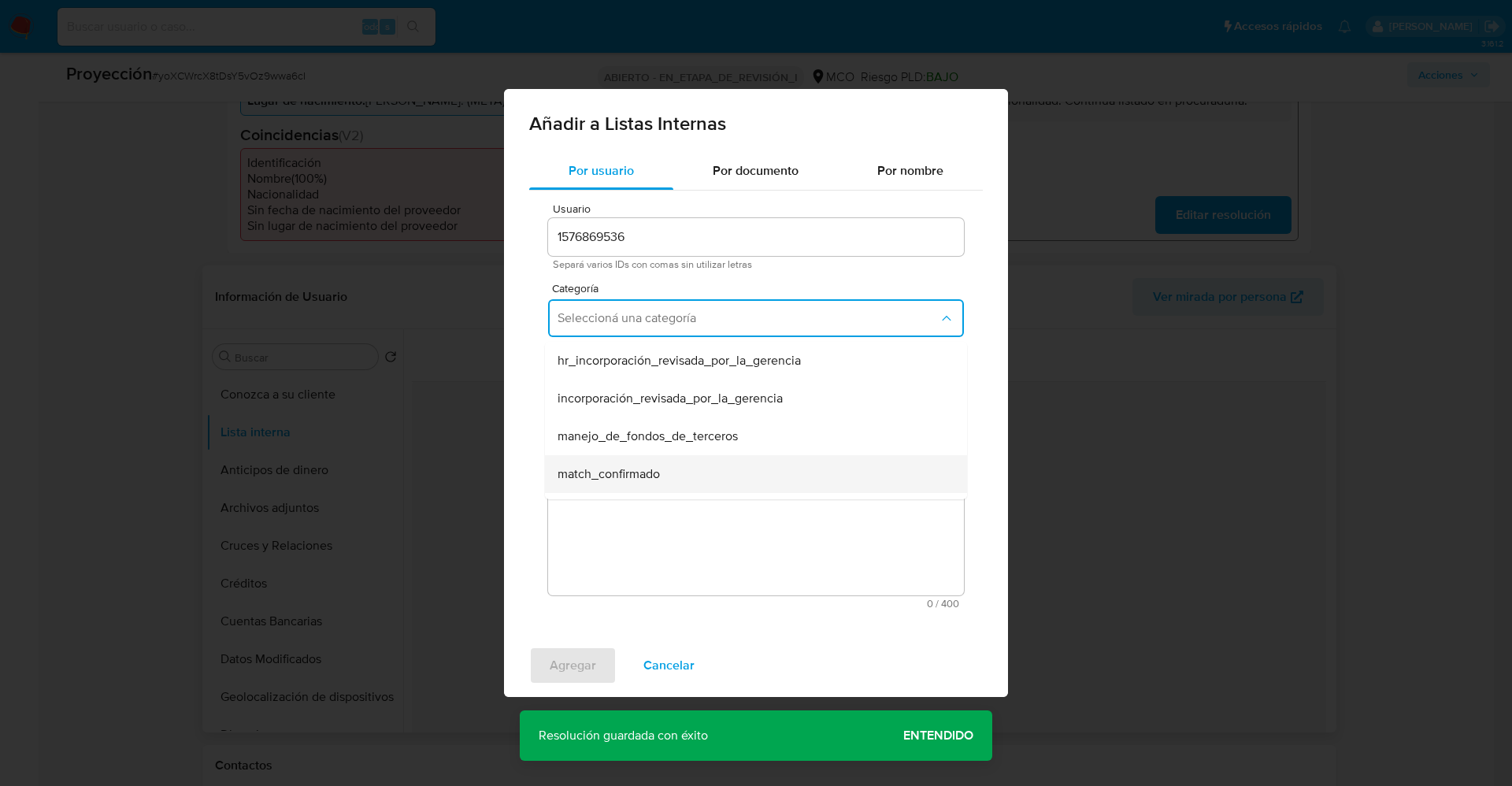
click at [647, 476] on span "match_confirmado" at bounding box center [609, 473] width 102 height 16
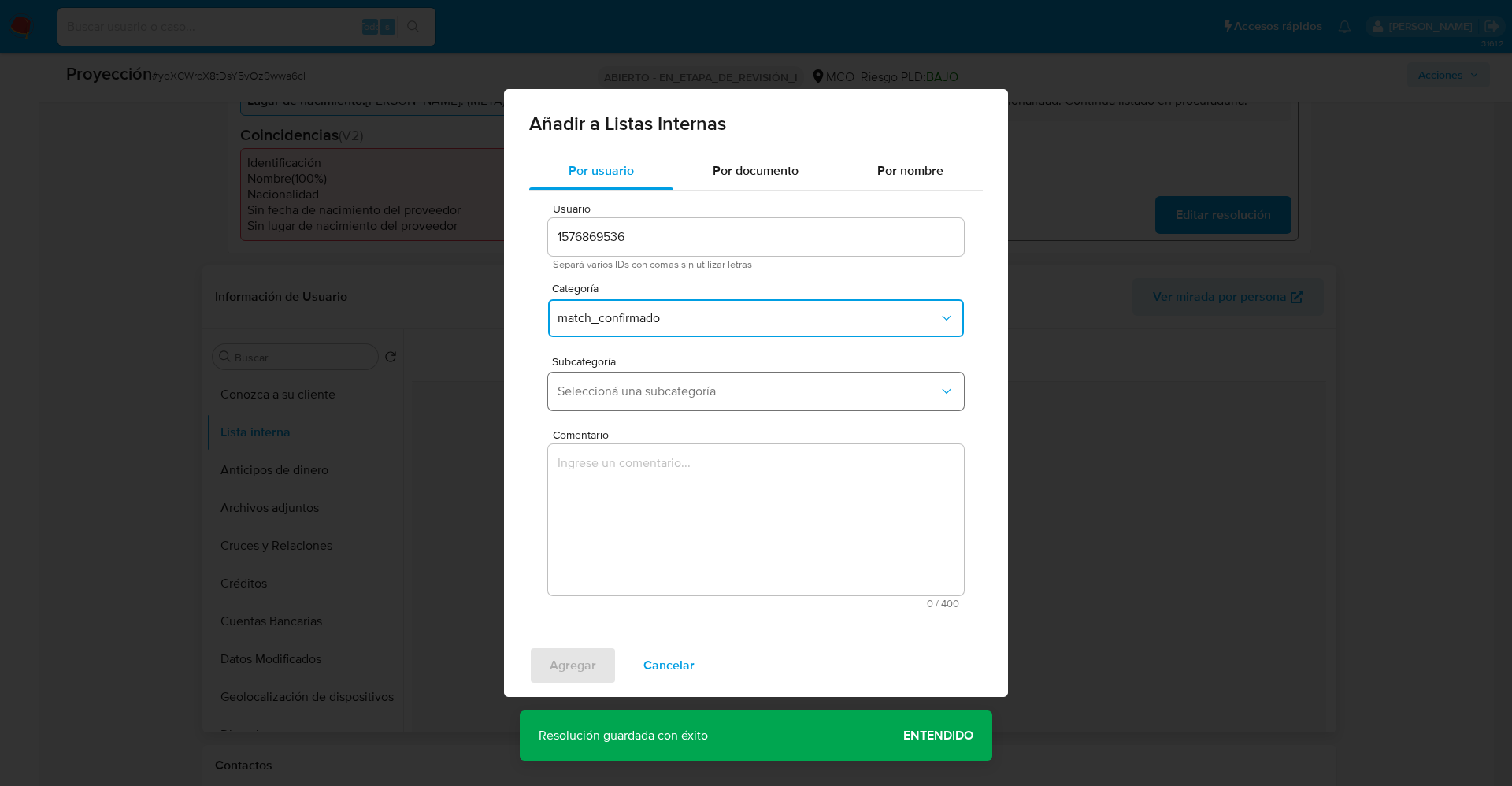
click at [645, 394] on span "Seleccioná una subcategoría" at bounding box center [748, 391] width 381 height 16
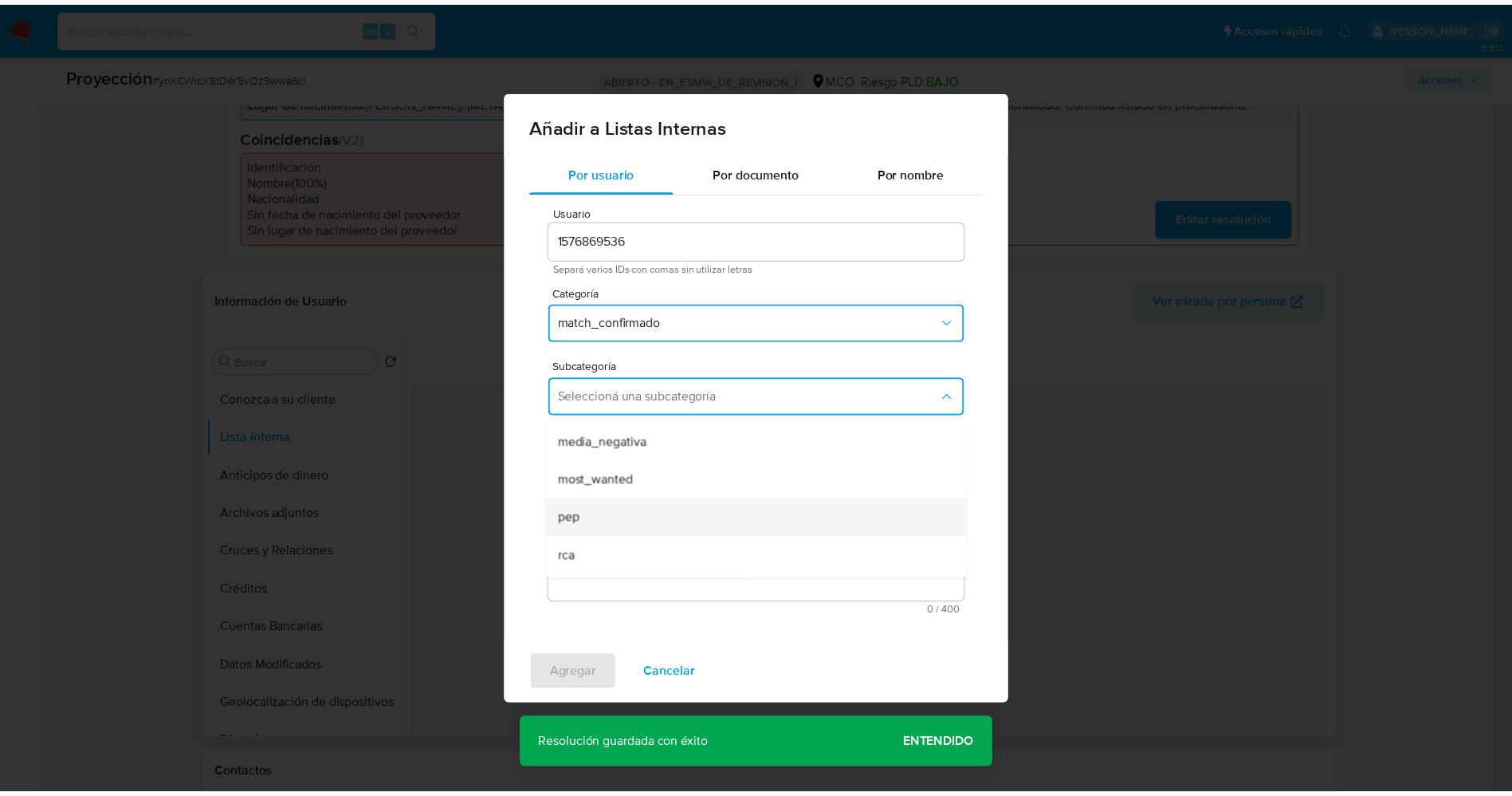
scroll to position [108, 0]
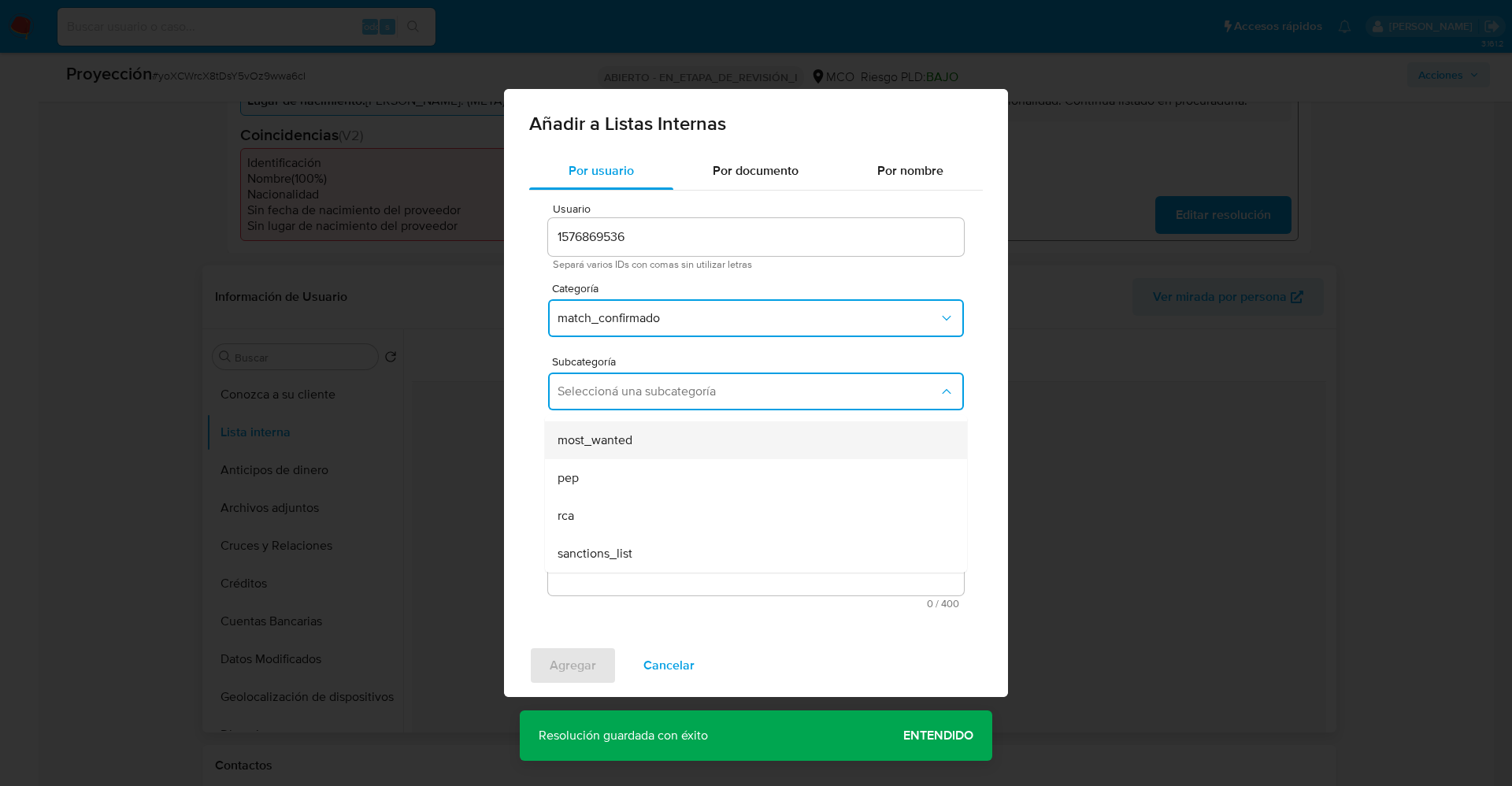
click at [641, 448] on div "most_wanted" at bounding box center [751, 440] width 387 height 38
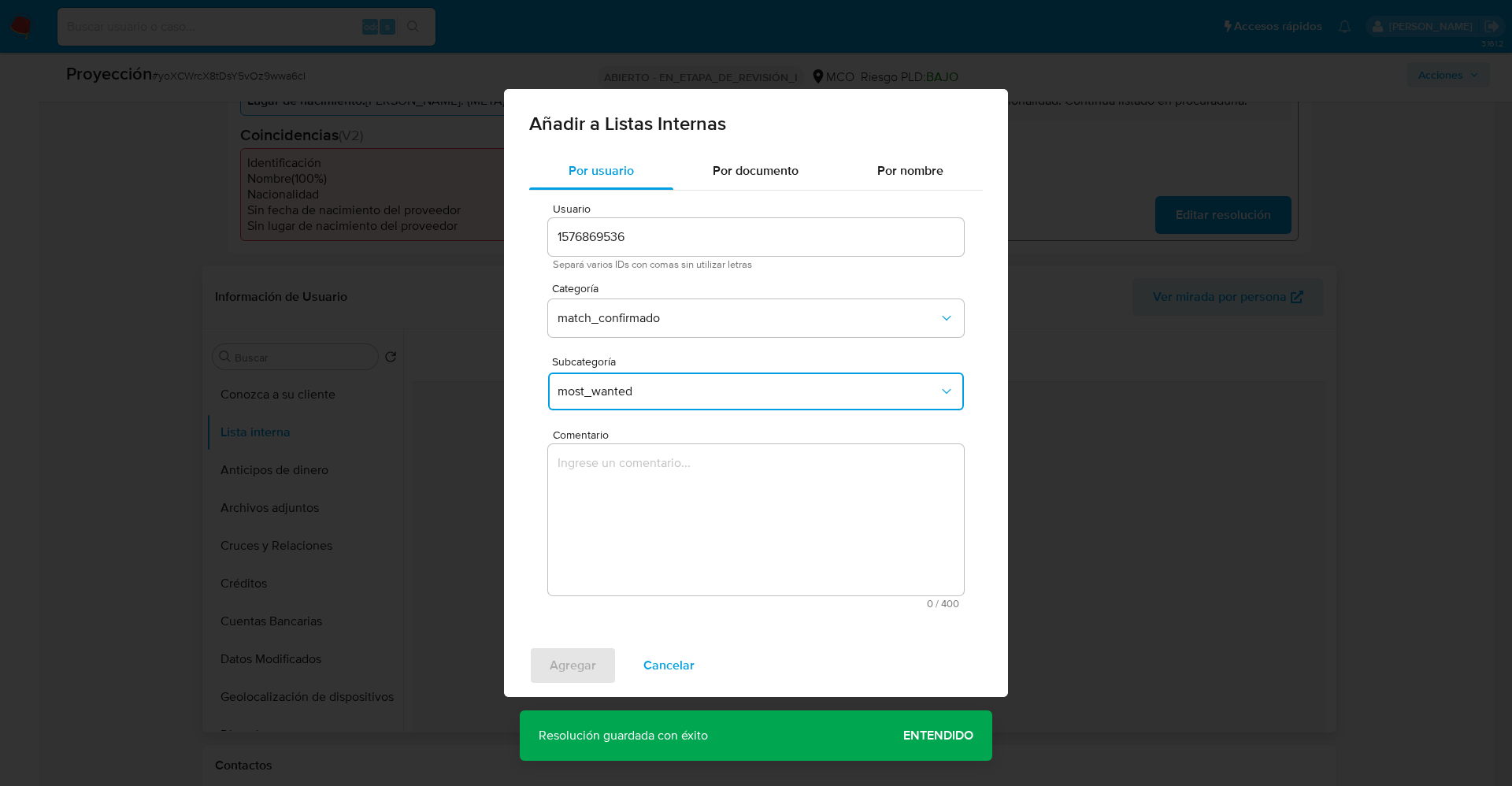
click at [652, 490] on textarea "Comentario" at bounding box center [756, 519] width 416 height 151
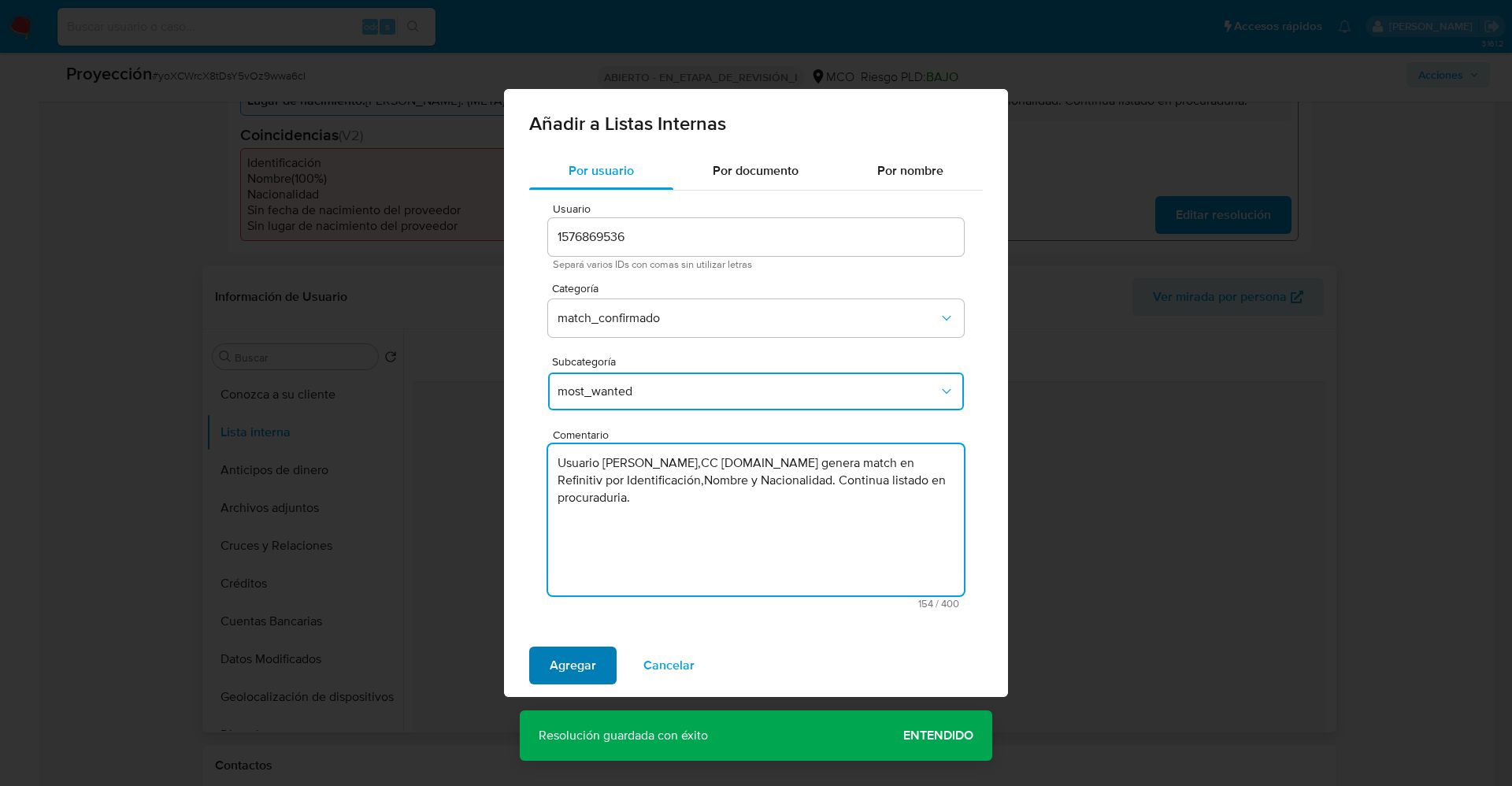
type textarea "Usuario Luis Fernando Carvajal Zuleta,CC 86069111.Se genera match en Refinitiv …"
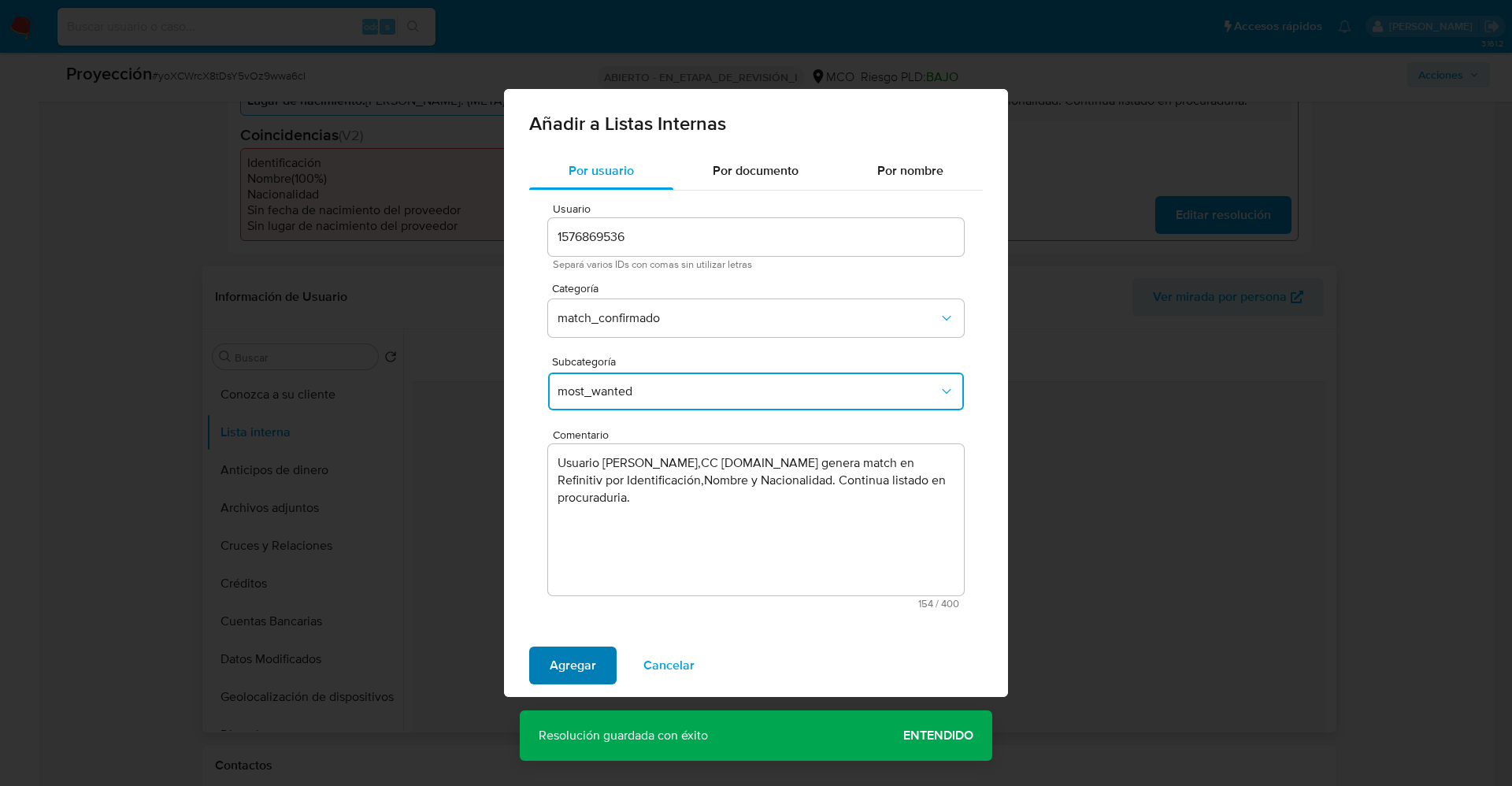
click at [595, 655] on button "Agregar" at bounding box center [573, 664] width 87 height 38
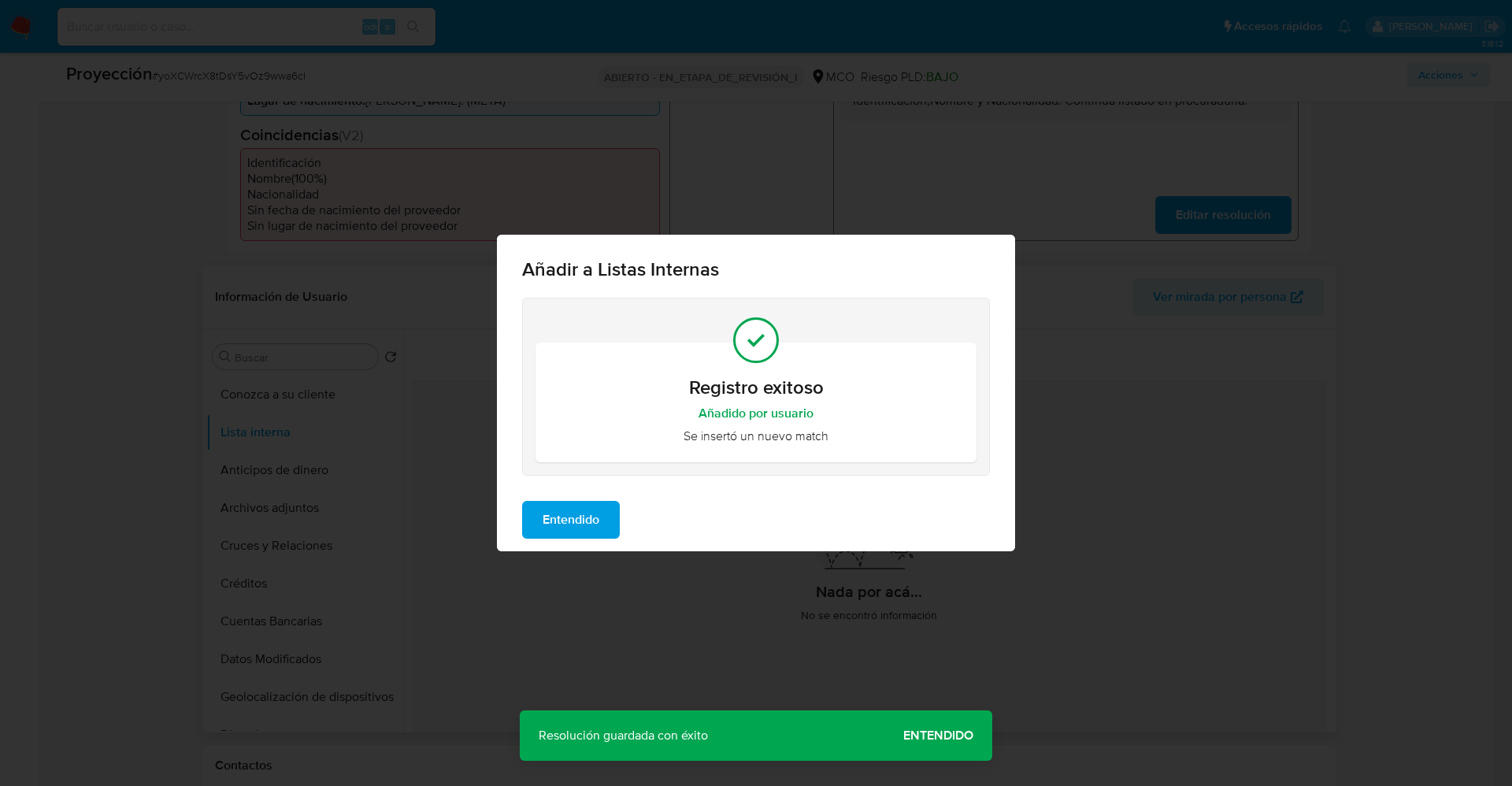
click at [563, 523] on span "Entendido" at bounding box center [570, 519] width 57 height 34
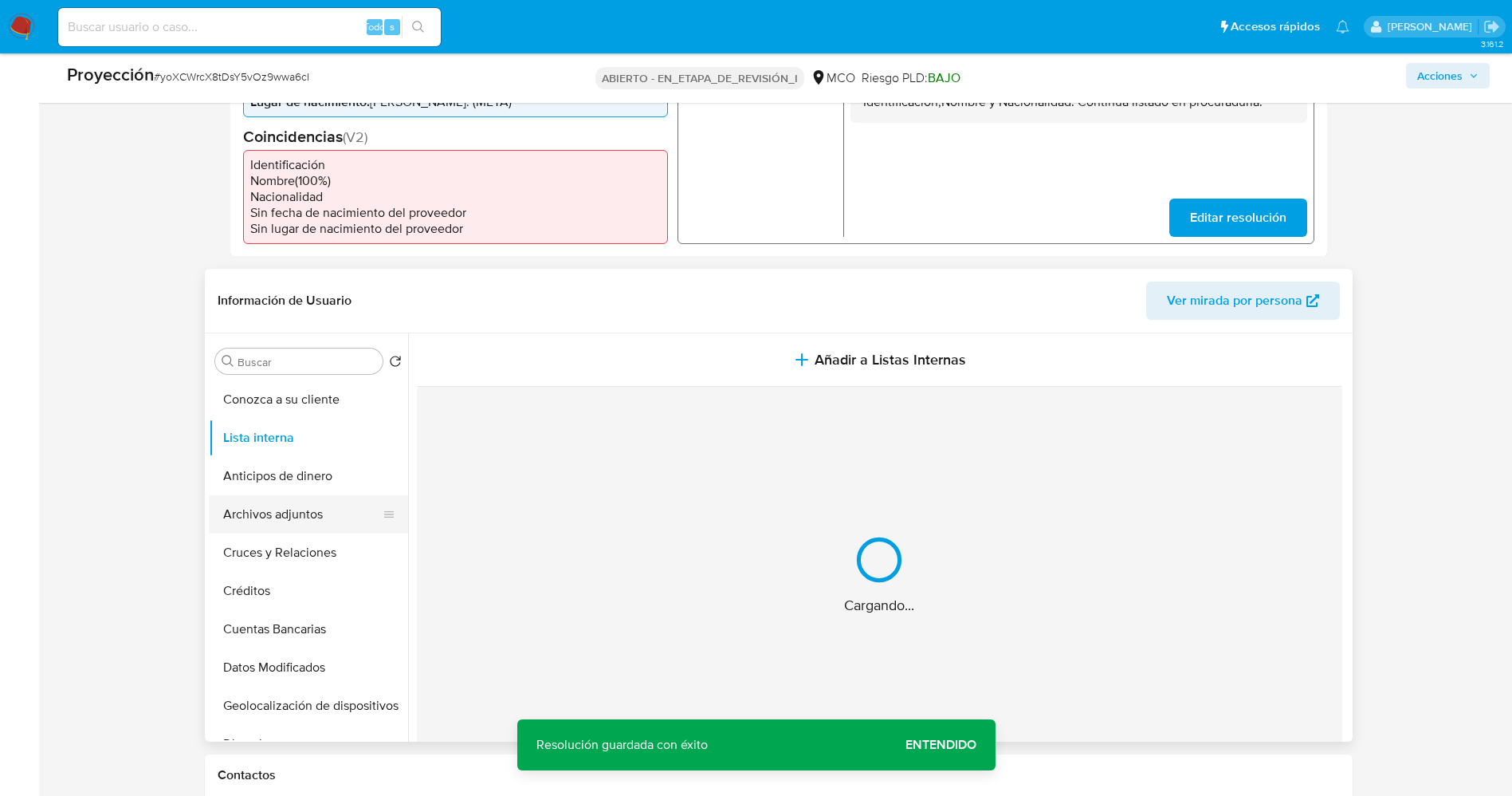
click at [310, 526] on button "Archivos adjuntos" at bounding box center [302, 514] width 187 height 39
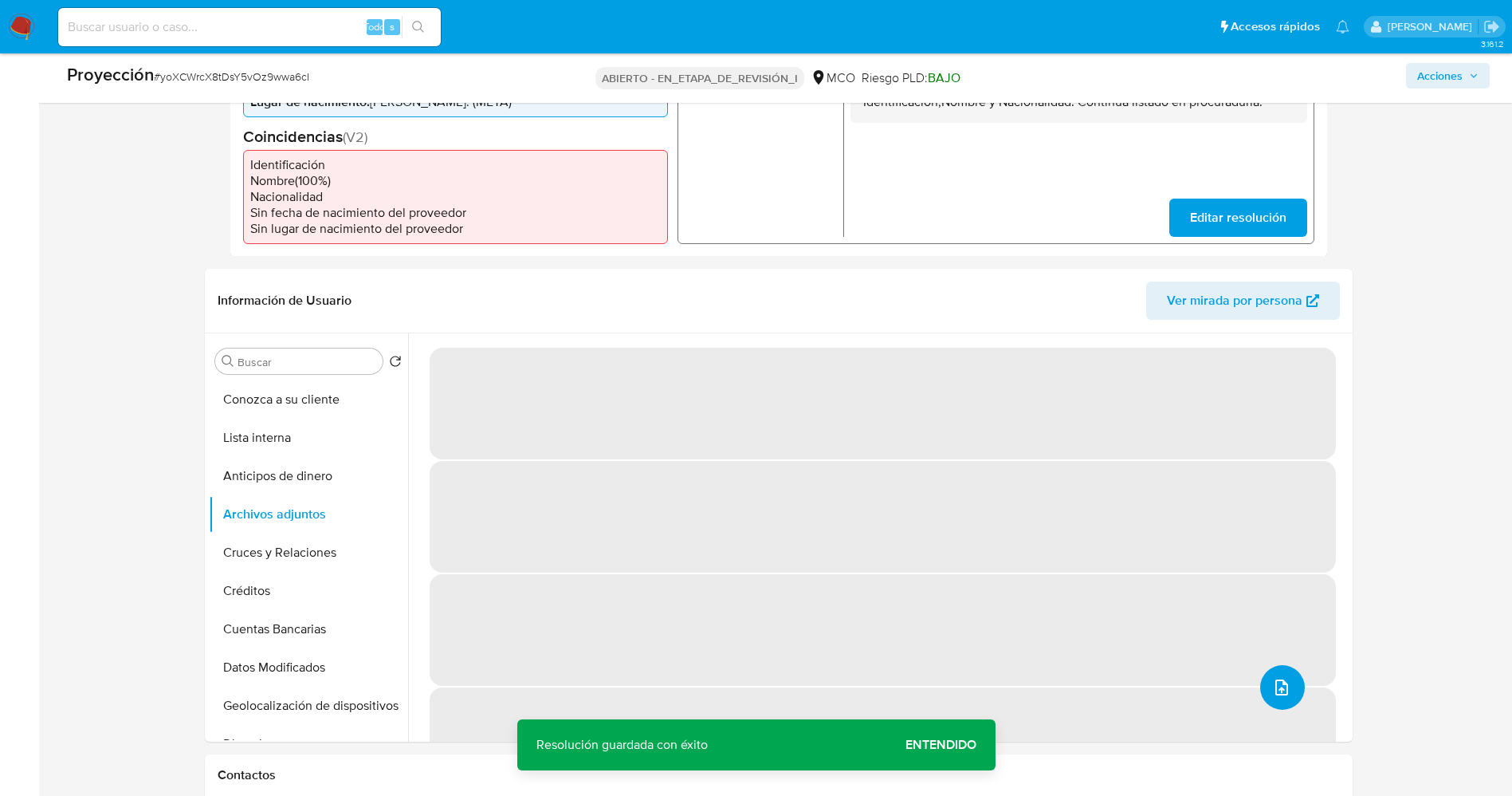
click at [1263, 688] on button "subir archivo" at bounding box center [1283, 687] width 45 height 45
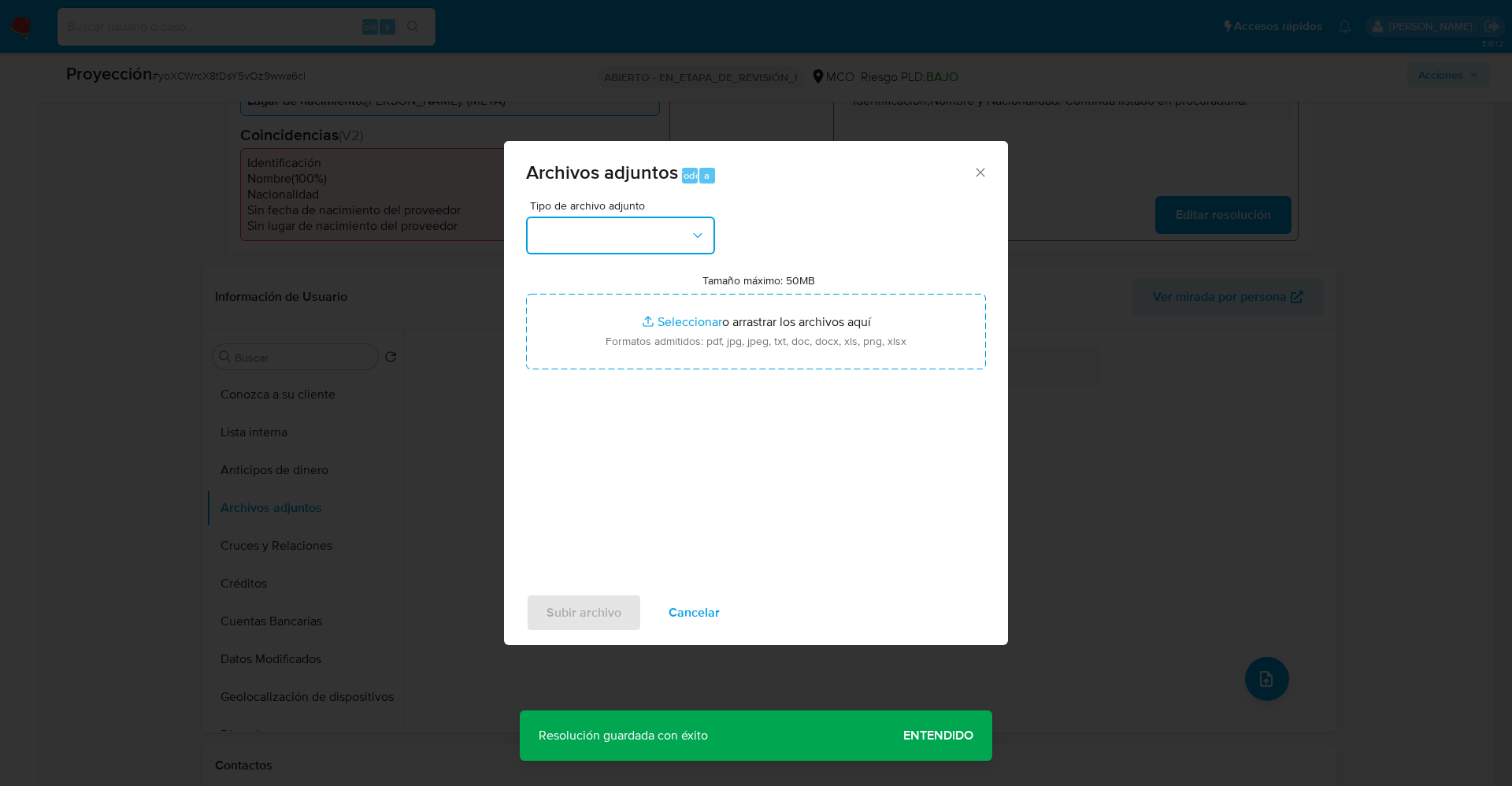
click at [640, 251] on button "button" at bounding box center [621, 235] width 189 height 38
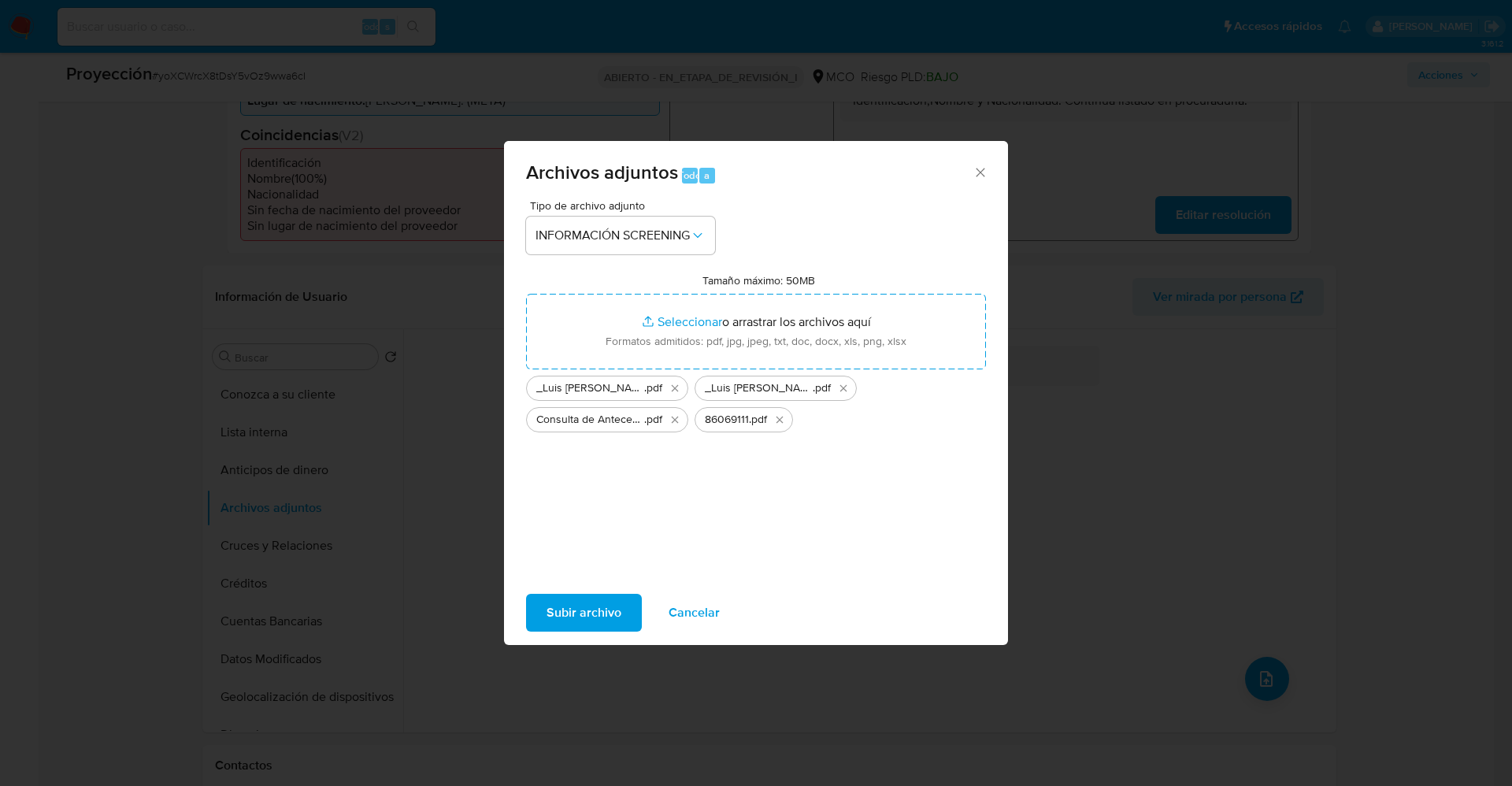
click at [565, 602] on span "Subir archivo" at bounding box center [584, 612] width 75 height 34
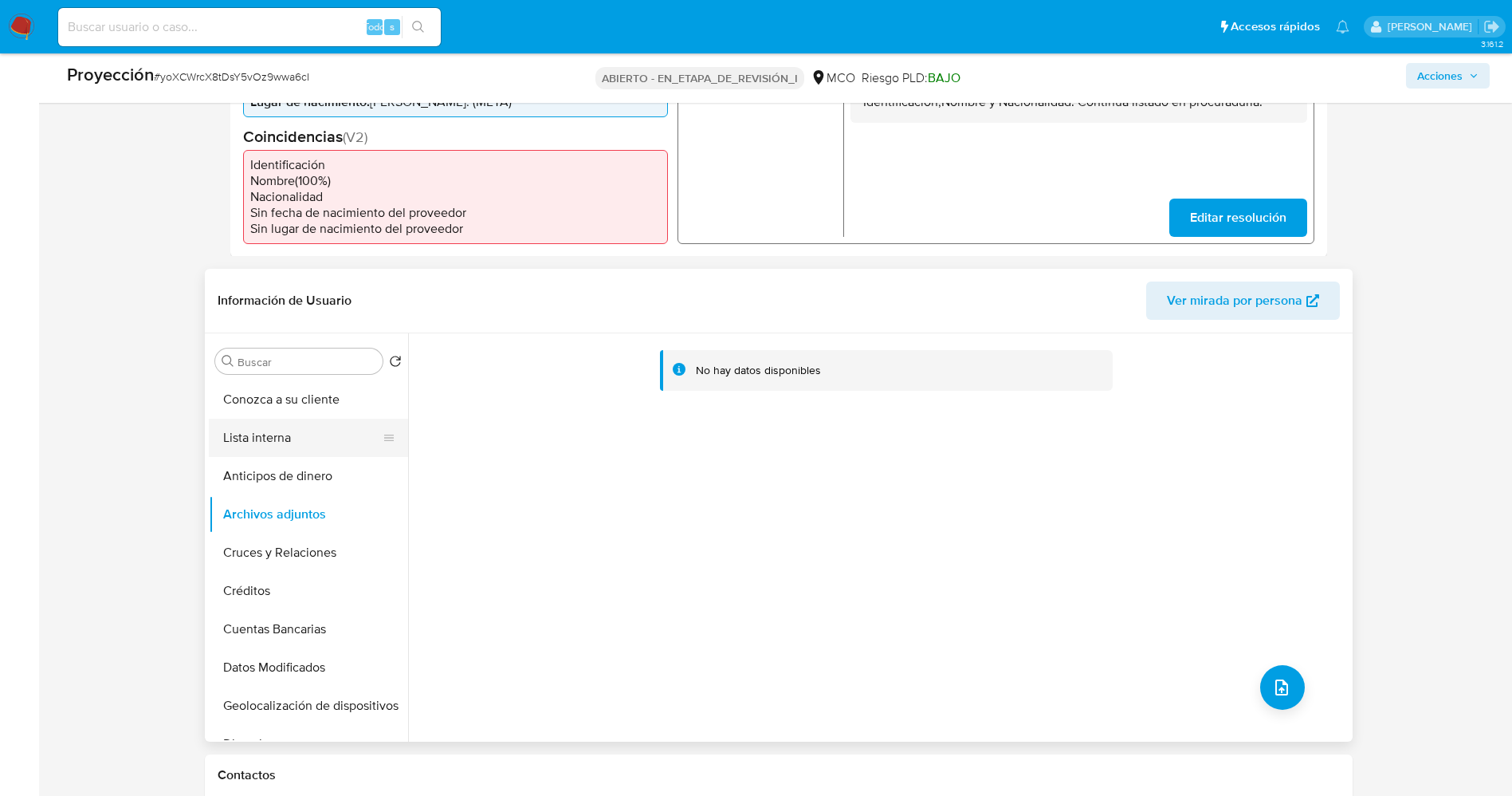
click at [285, 451] on button "Lista interna" at bounding box center [302, 437] width 187 height 39
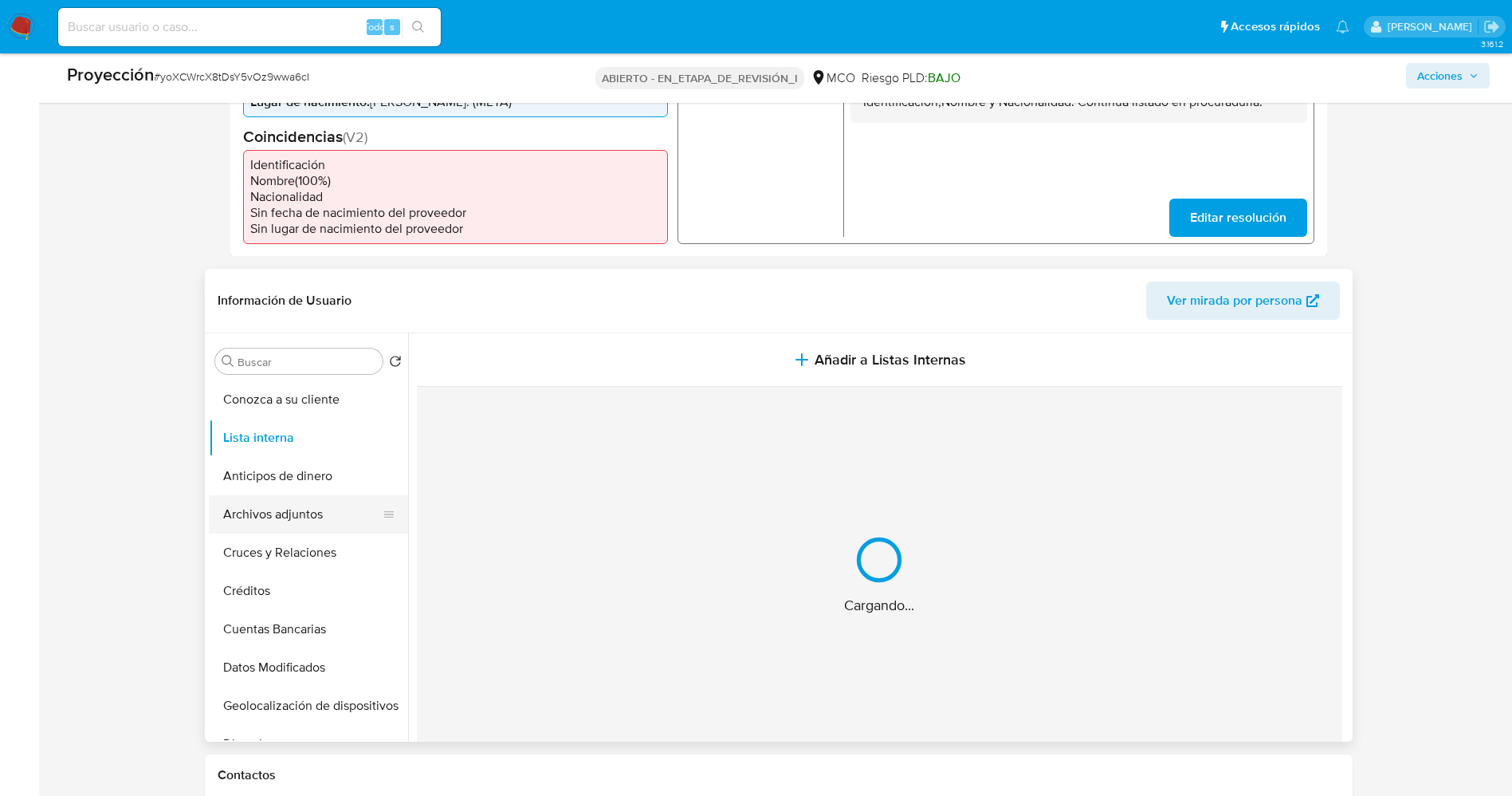
click at [299, 510] on button "Archivos adjuntos" at bounding box center [302, 514] width 187 height 39
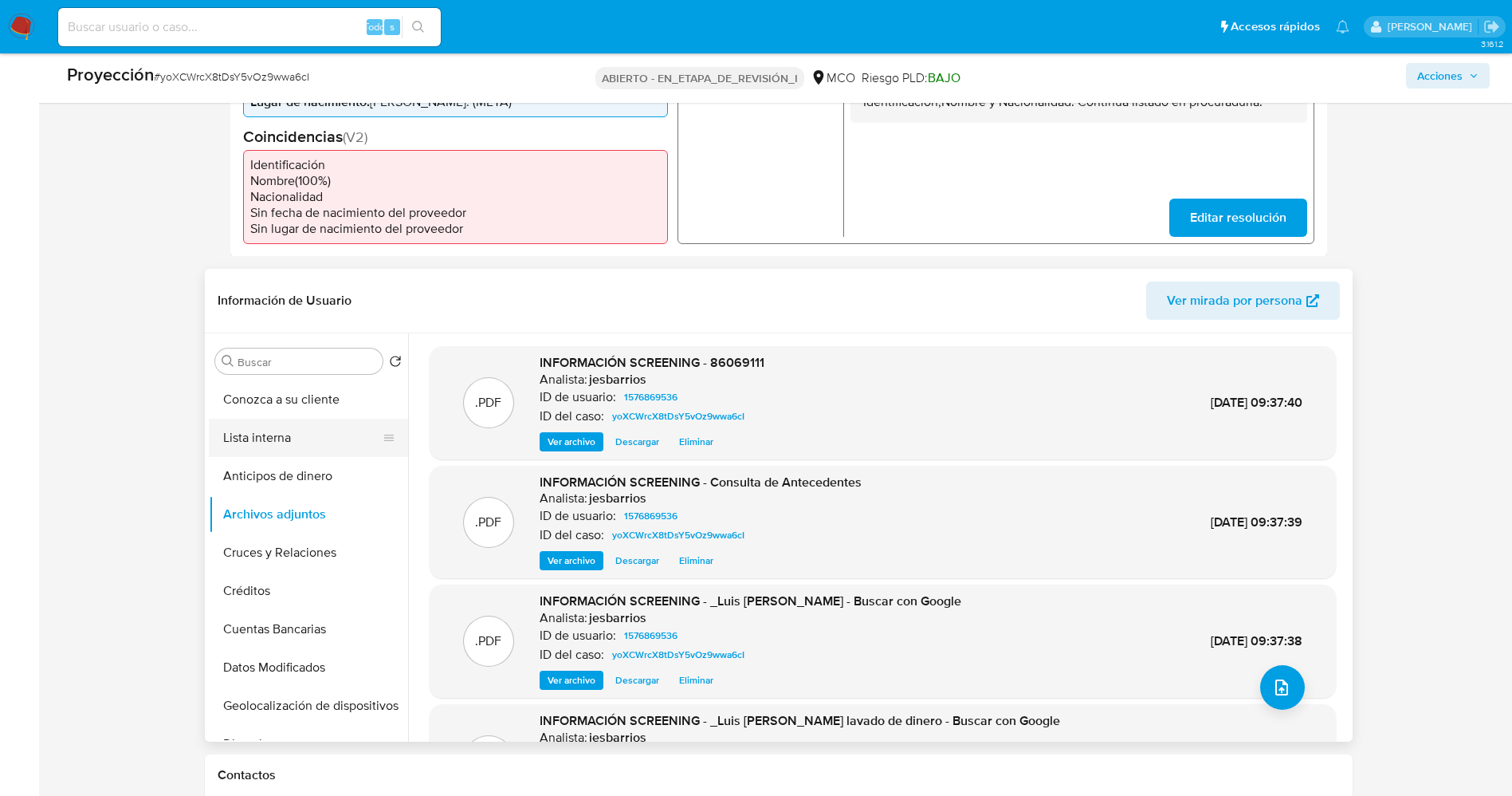
click at [311, 439] on button "Lista interna" at bounding box center [302, 437] width 187 height 39
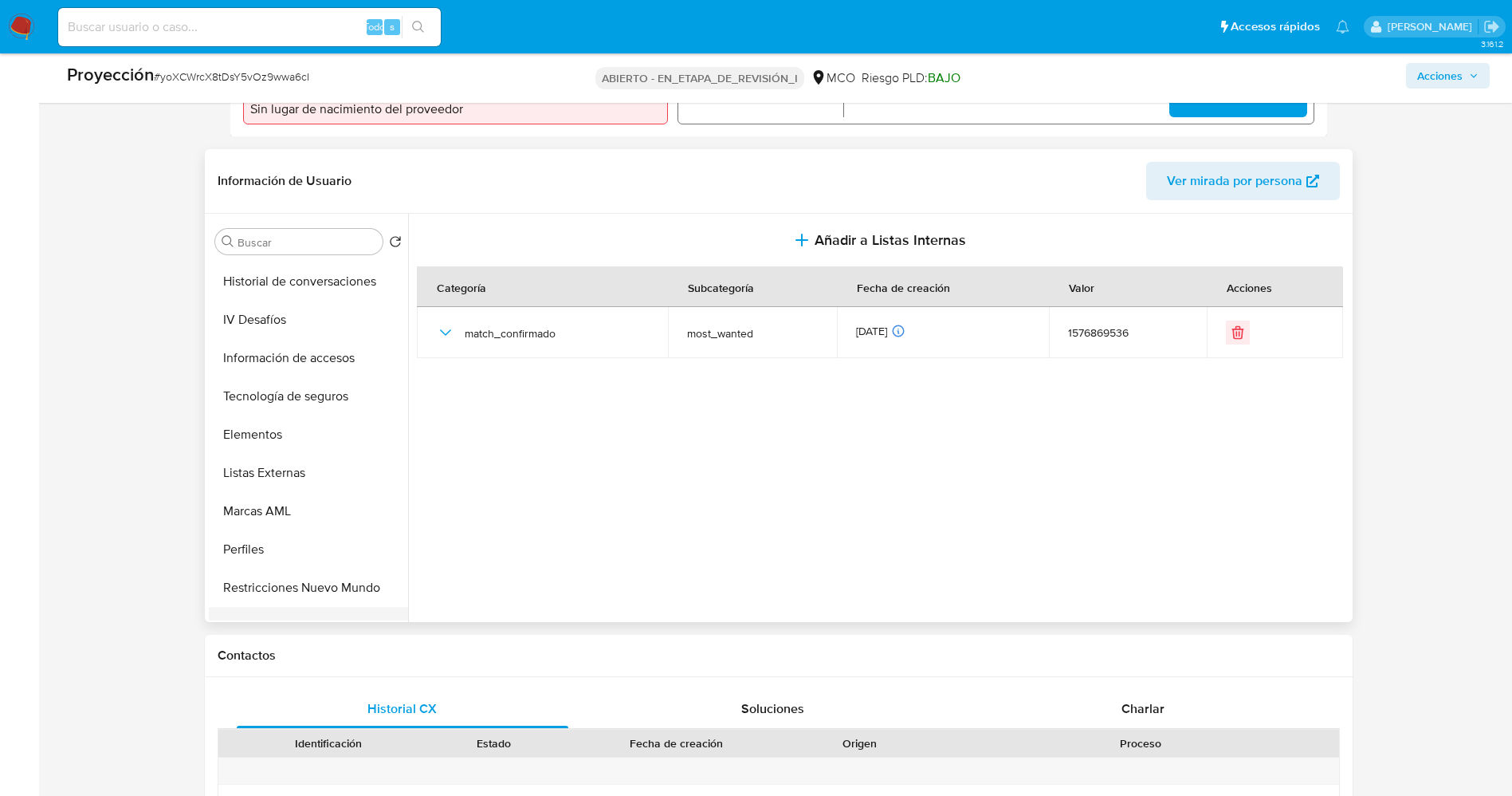
scroll to position [717, 0]
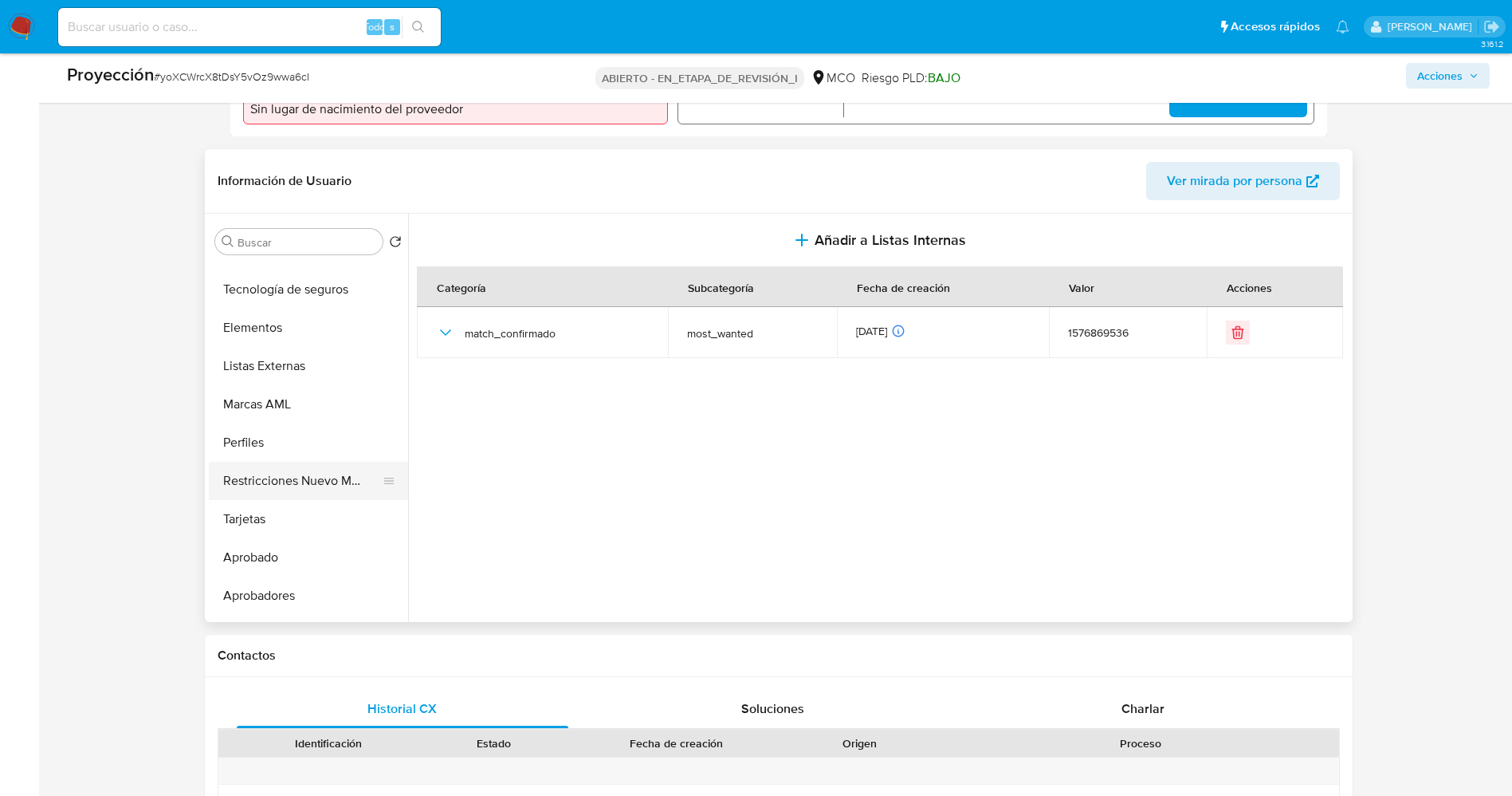
click at [334, 478] on button "Restricciones Nuevo Mundo" at bounding box center [302, 480] width 187 height 39
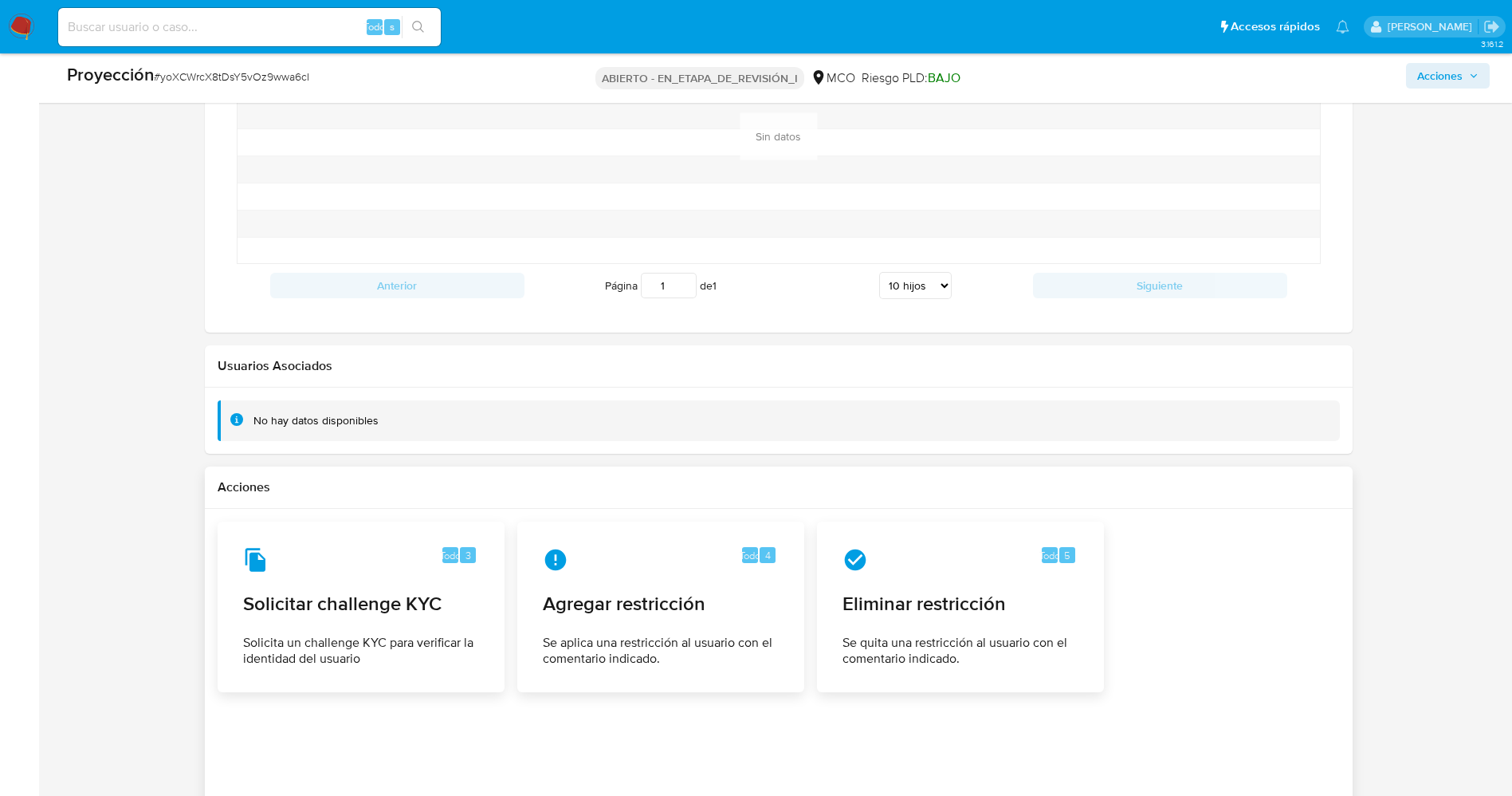
scroll to position [2198, 0]
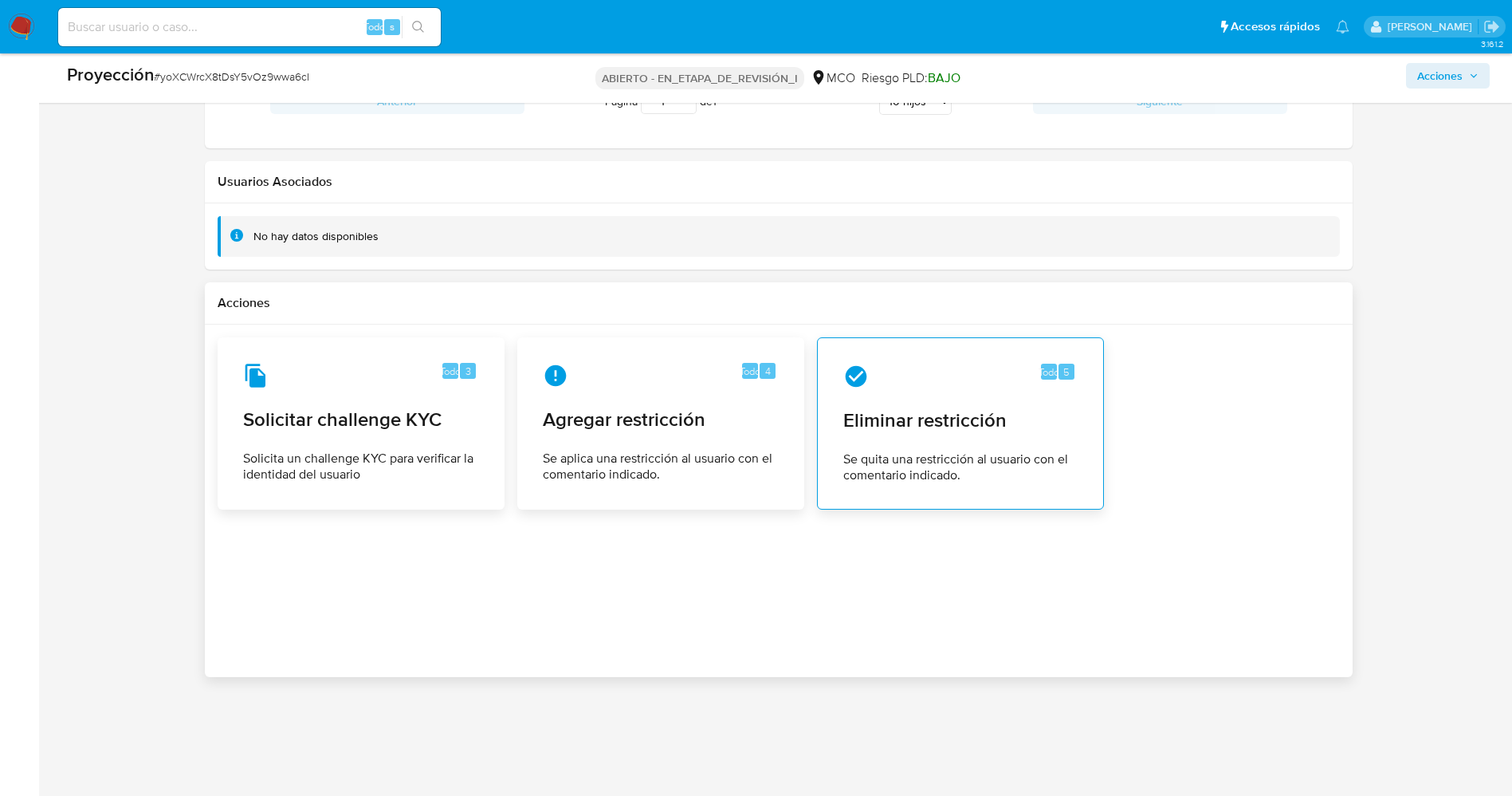
click at [893, 476] on font "Se quita una restricción al usuario con el comentario indicado." at bounding box center [956, 466] width 225 height 34
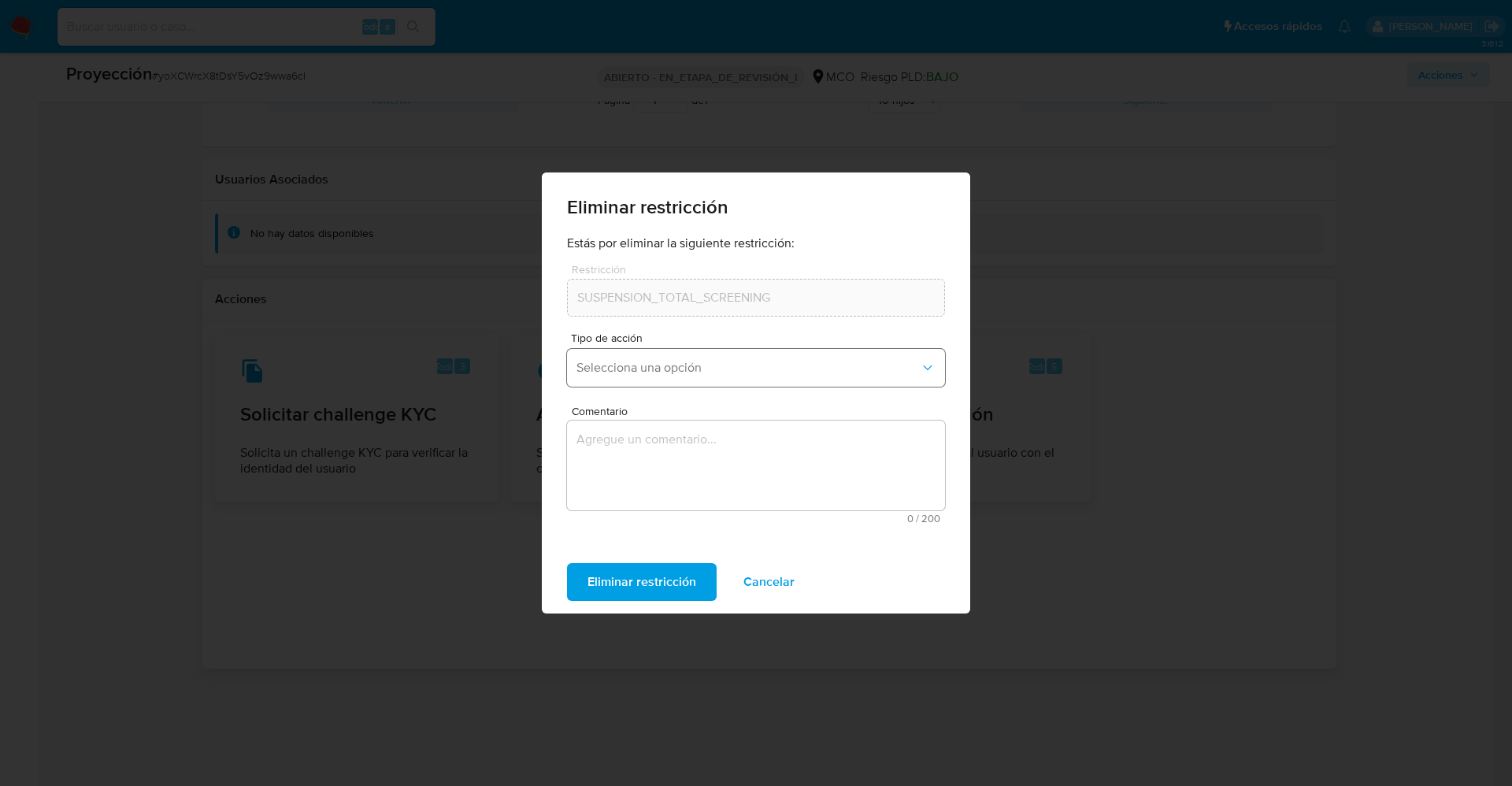
click at [704, 354] on button "Selecciona una opción" at bounding box center [756, 367] width 378 height 38
drag, startPoint x: 667, startPoint y: 409, endPoint x: 665, endPoint y: 424, distance: 15.1
click at [667, 408] on div "Rehabilitación" at bounding box center [751, 410] width 350 height 38
click at [671, 444] on textarea "Comentario" at bounding box center [756, 465] width 378 height 90
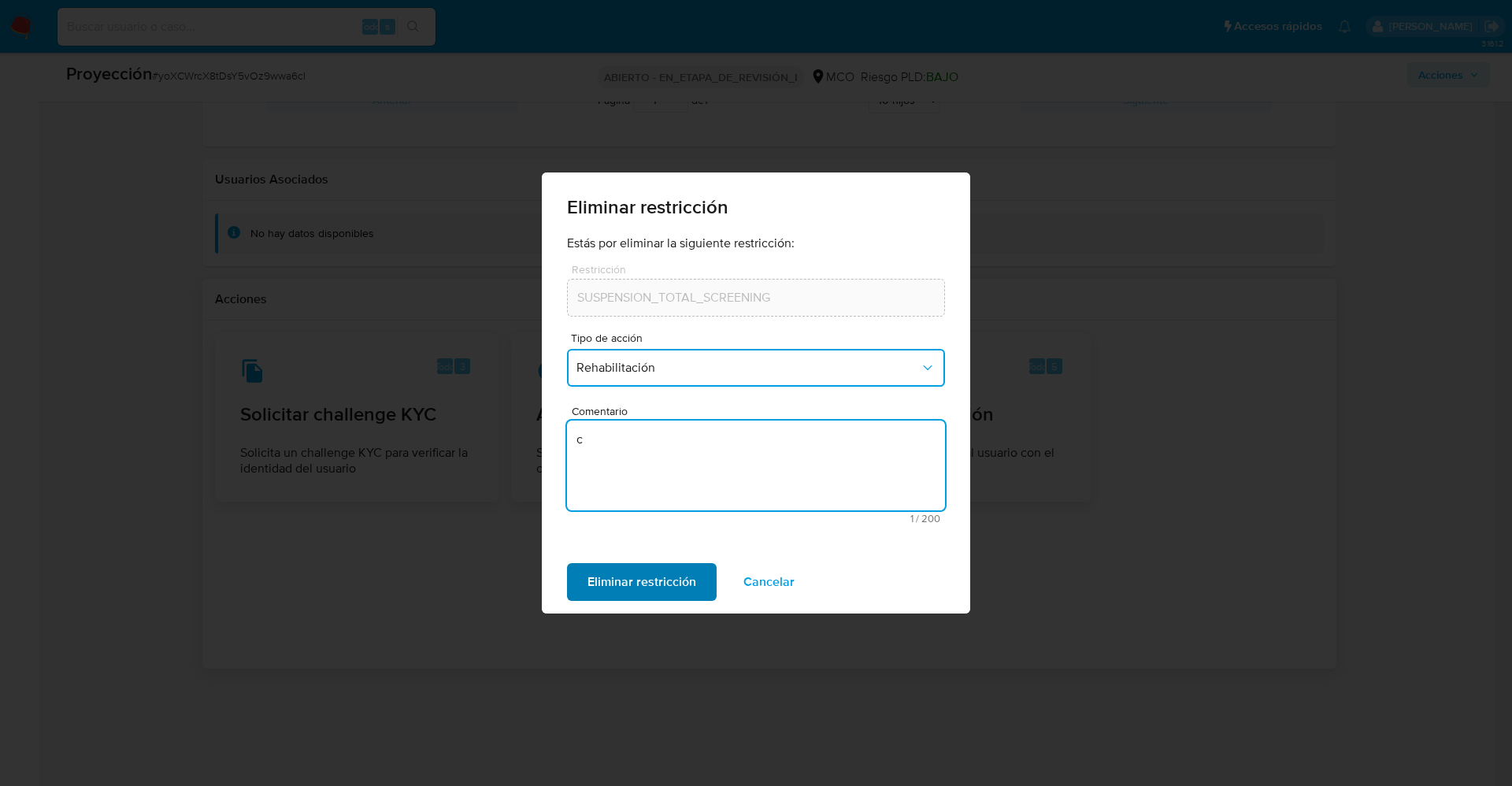
type textarea "c"
click at [653, 589] on font "Eliminar restricción" at bounding box center [641, 582] width 109 height 38
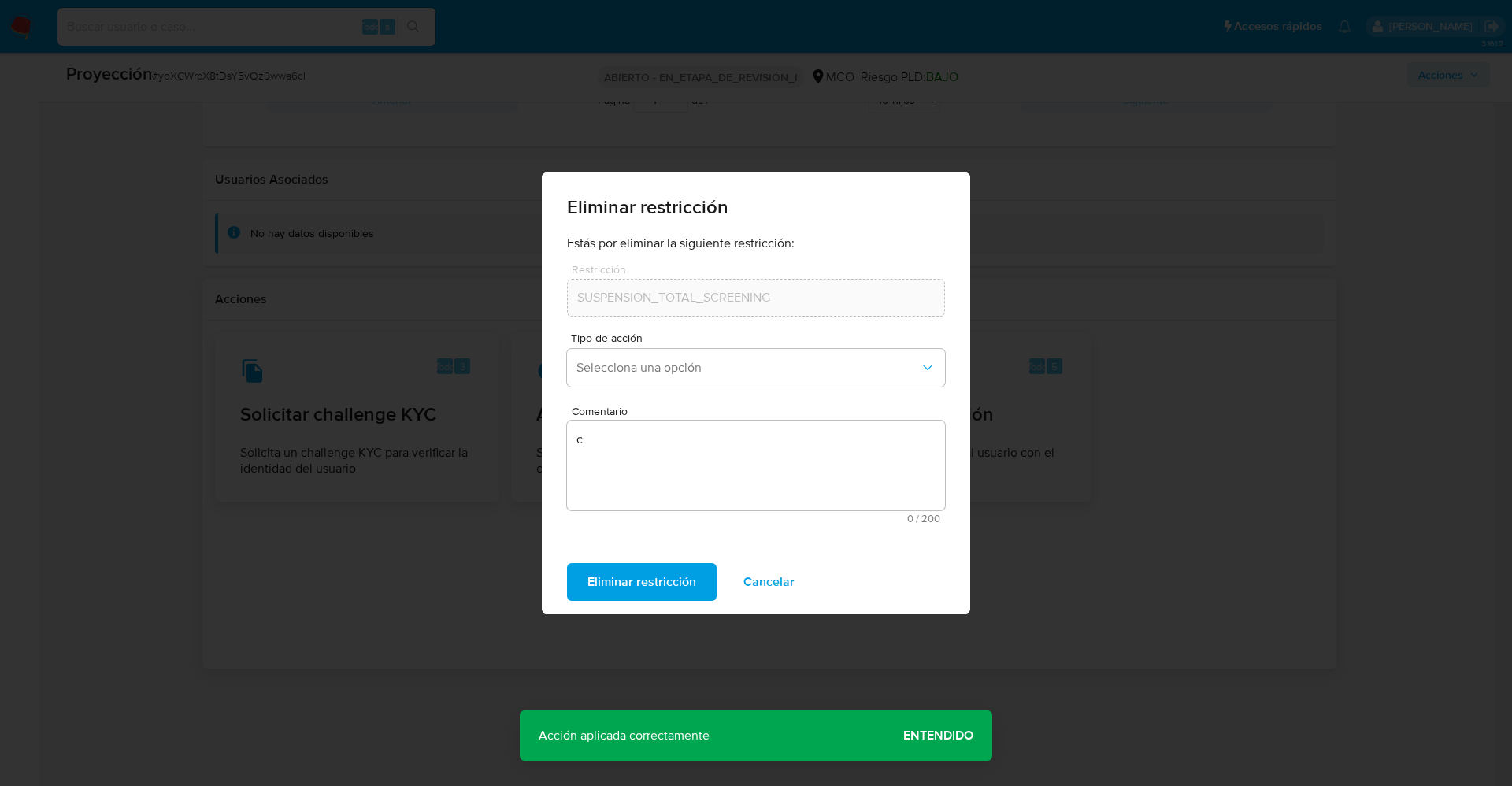
click at [919, 735] on span "Entendido" at bounding box center [937, 735] width 70 height 0
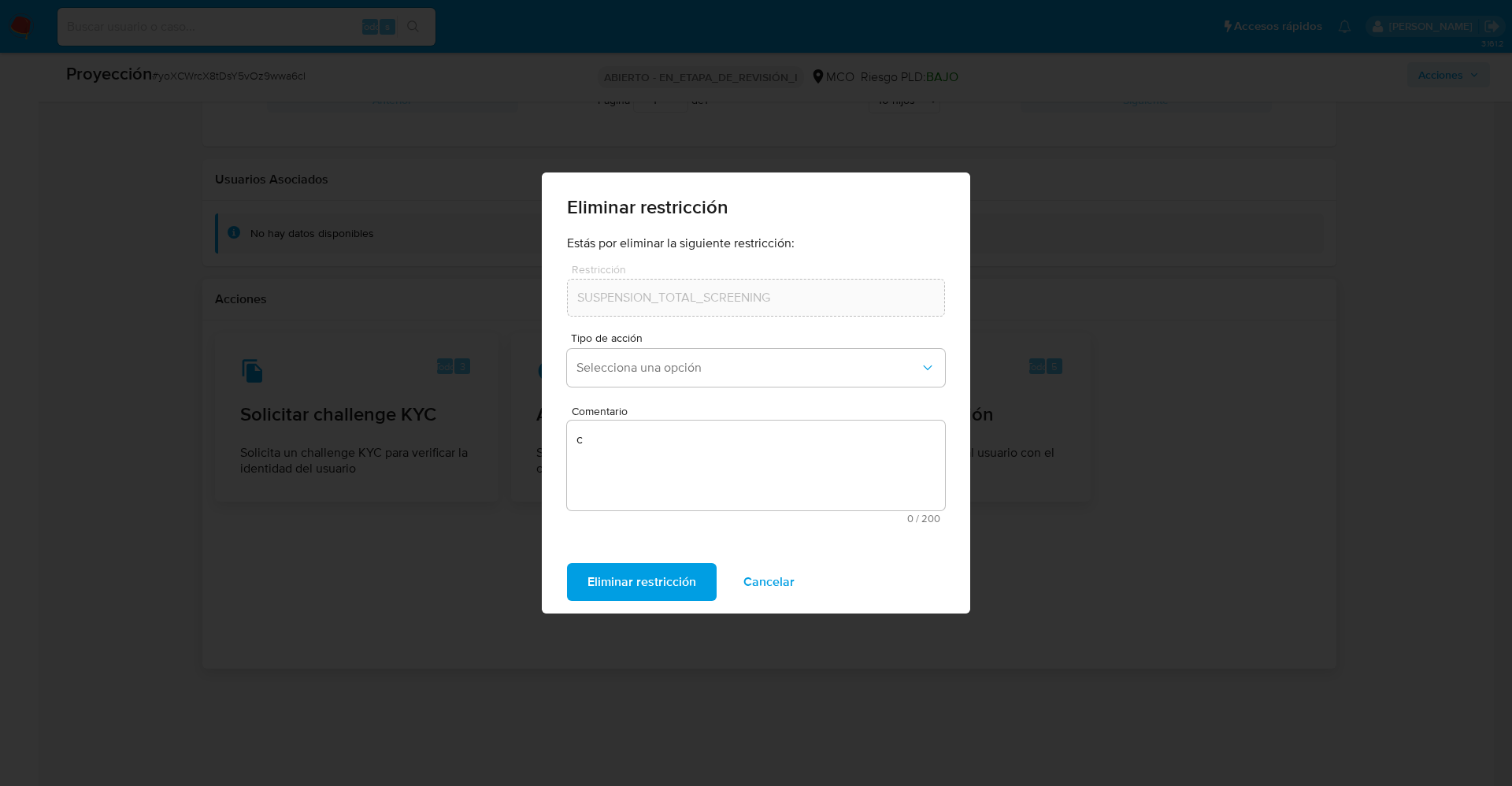
click at [1085, 592] on div "Eliminar restricción Estás por eliminar la siguiente restricción: Restricción S…" at bounding box center [756, 393] width 1512 height 786
drag, startPoint x: 760, startPoint y: 580, endPoint x: 796, endPoint y: 579, distance: 36.0
click at [762, 580] on font "Cancelar" at bounding box center [769, 582] width 51 height 38
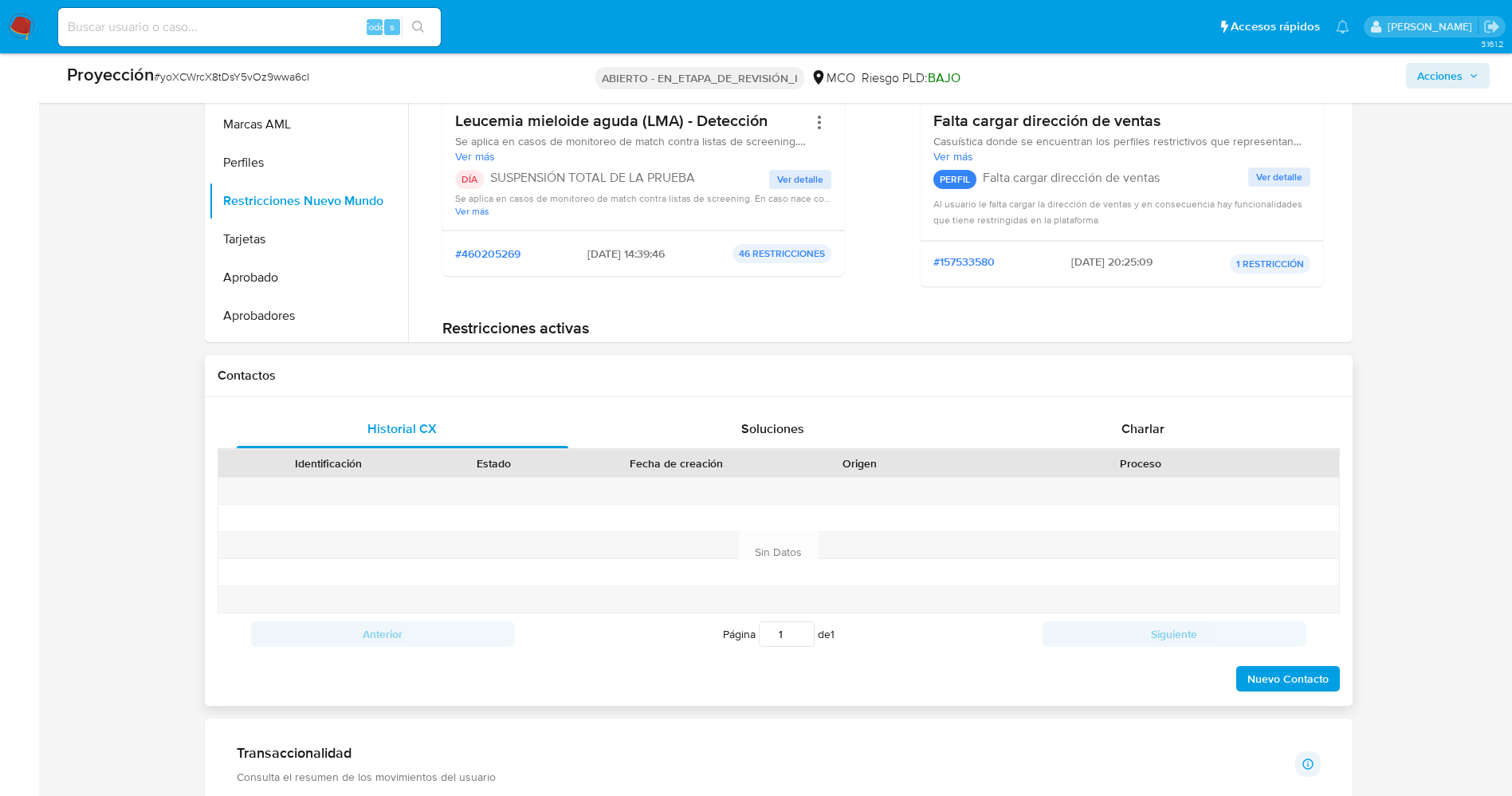
scroll to position [763, 0]
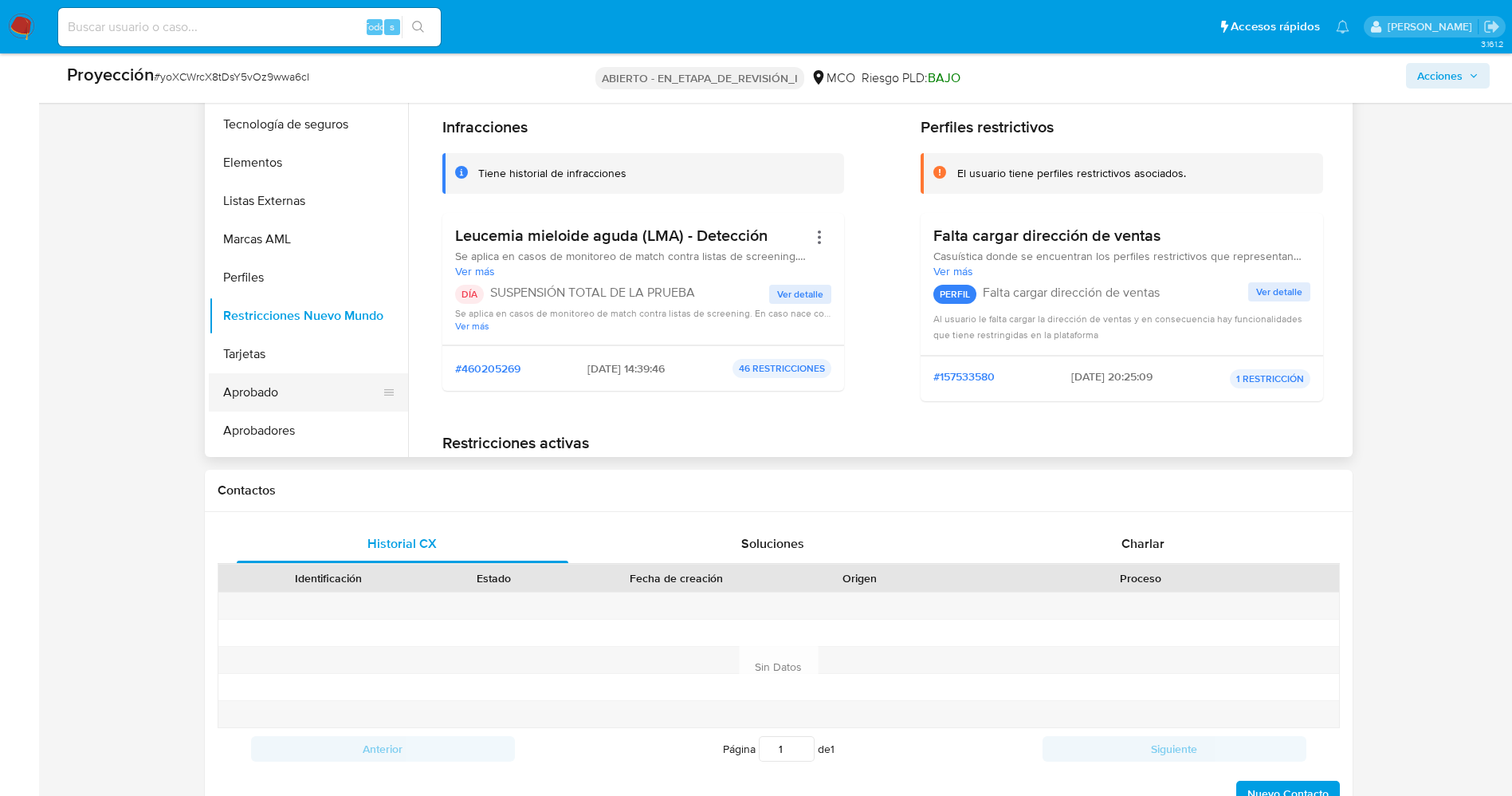
click at [311, 382] on button "Aprobado" at bounding box center [302, 392] width 187 height 39
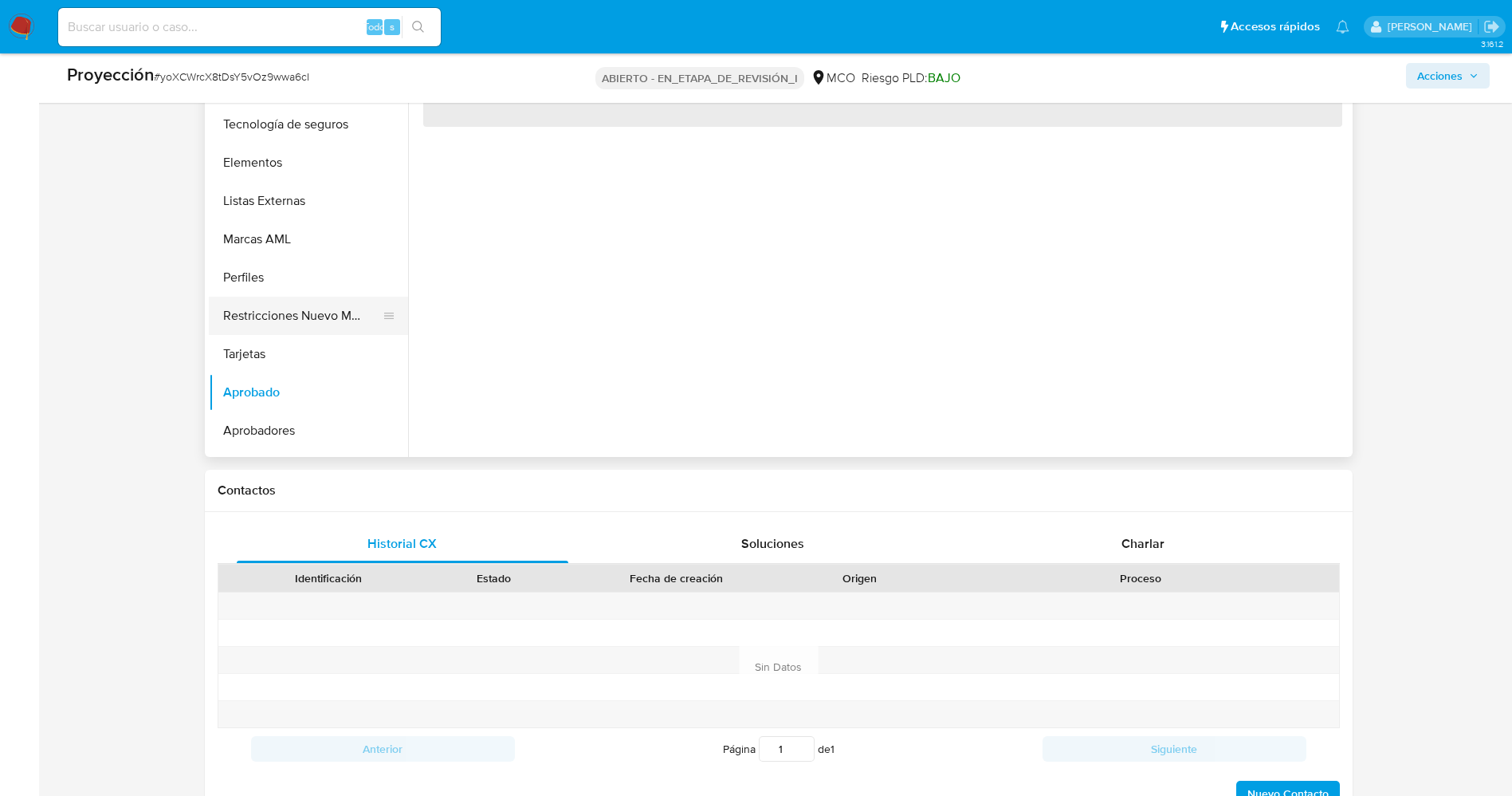
click at [306, 321] on button "Restricciones Nuevo Mundo" at bounding box center [302, 316] width 187 height 39
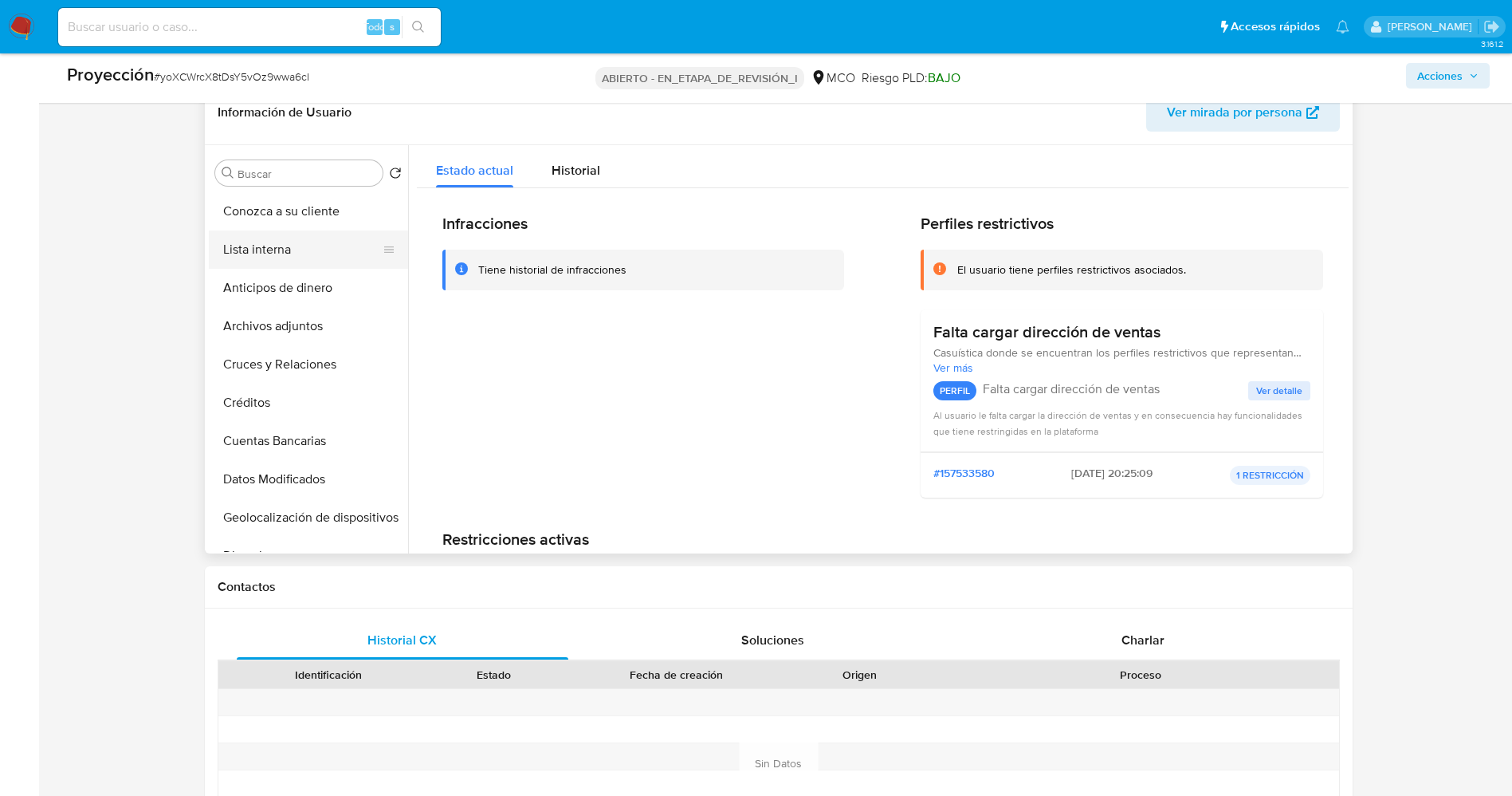
scroll to position [644, 0]
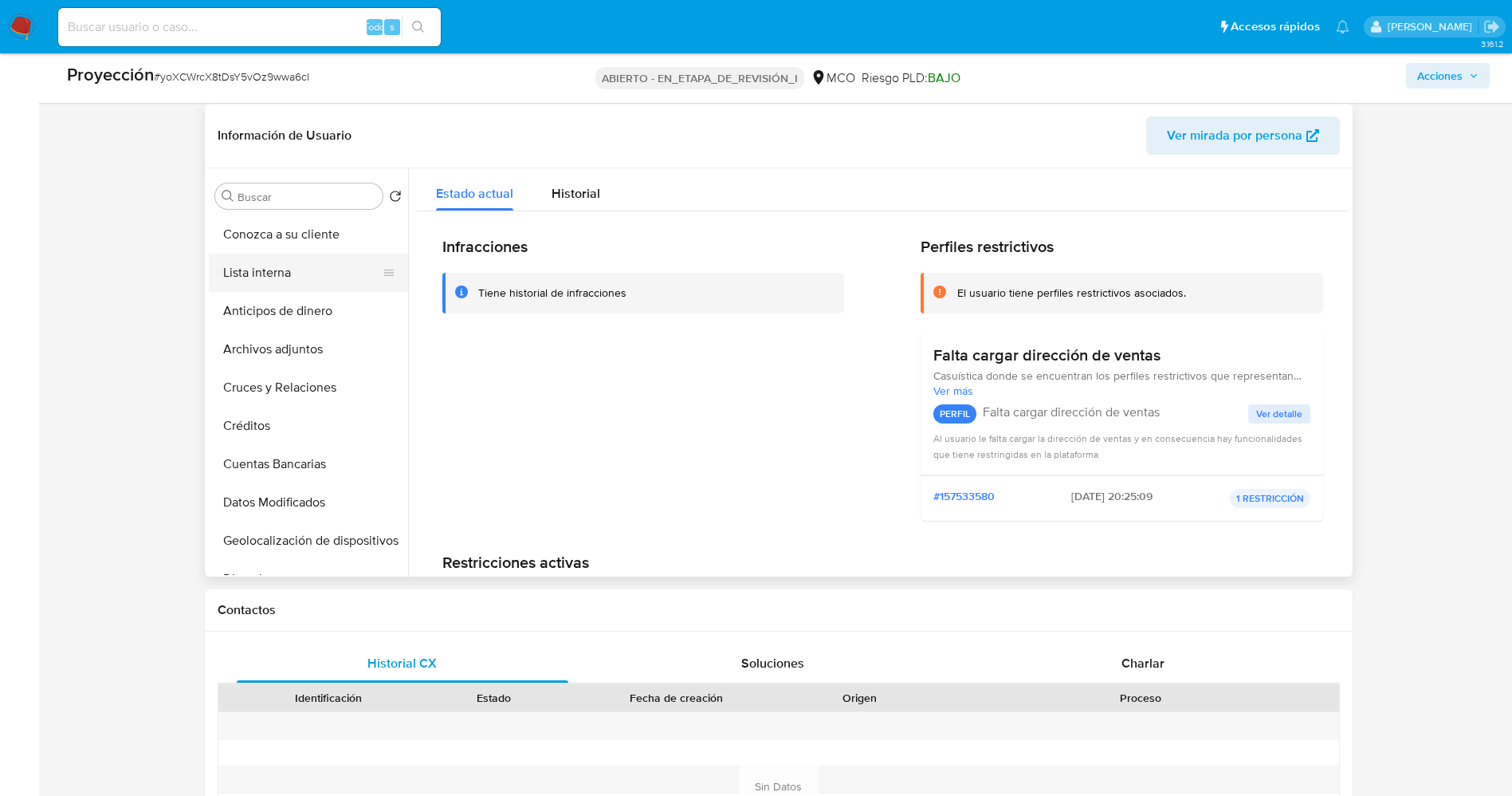
drag, startPoint x: 281, startPoint y: 260, endPoint x: 397, endPoint y: 265, distance: 116.1
click at [281, 262] on button "Lista interna" at bounding box center [302, 273] width 187 height 39
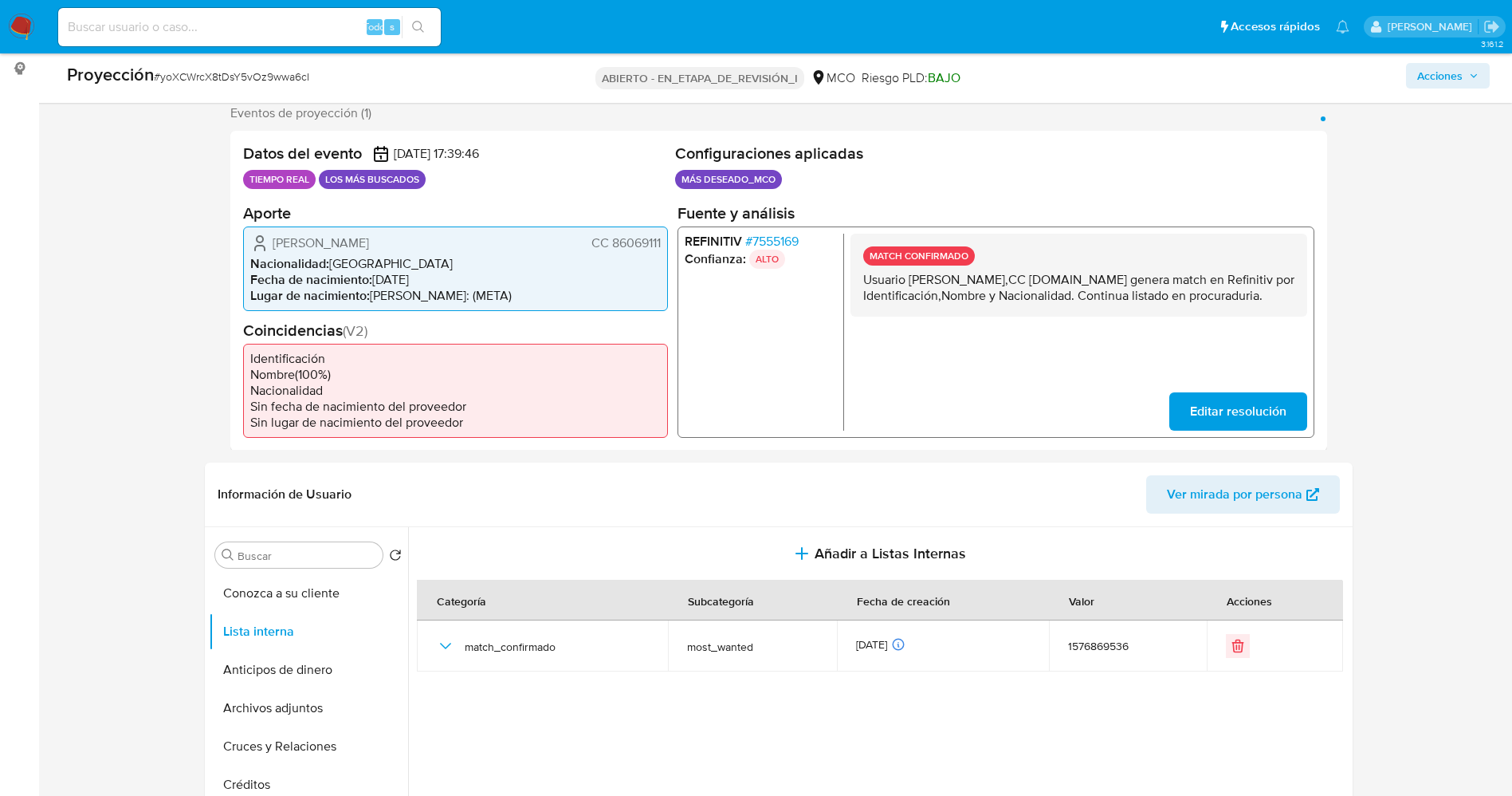
scroll to position [0, 0]
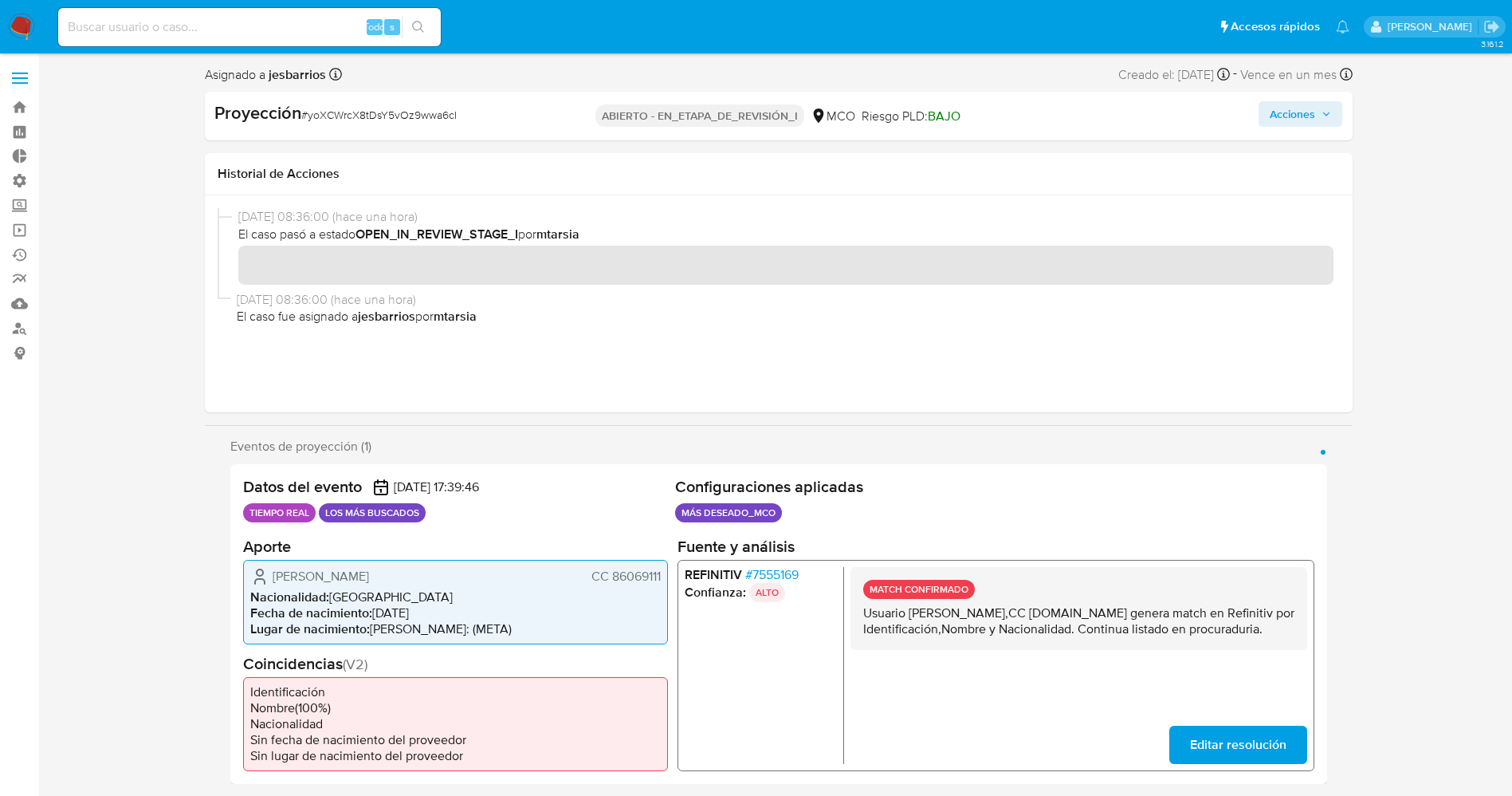
drag, startPoint x: 1296, startPoint y: 115, endPoint x: 1220, endPoint y: 133, distance: 78.1
click at [1286, 115] on font "Acciones" at bounding box center [1292, 114] width 45 height 25
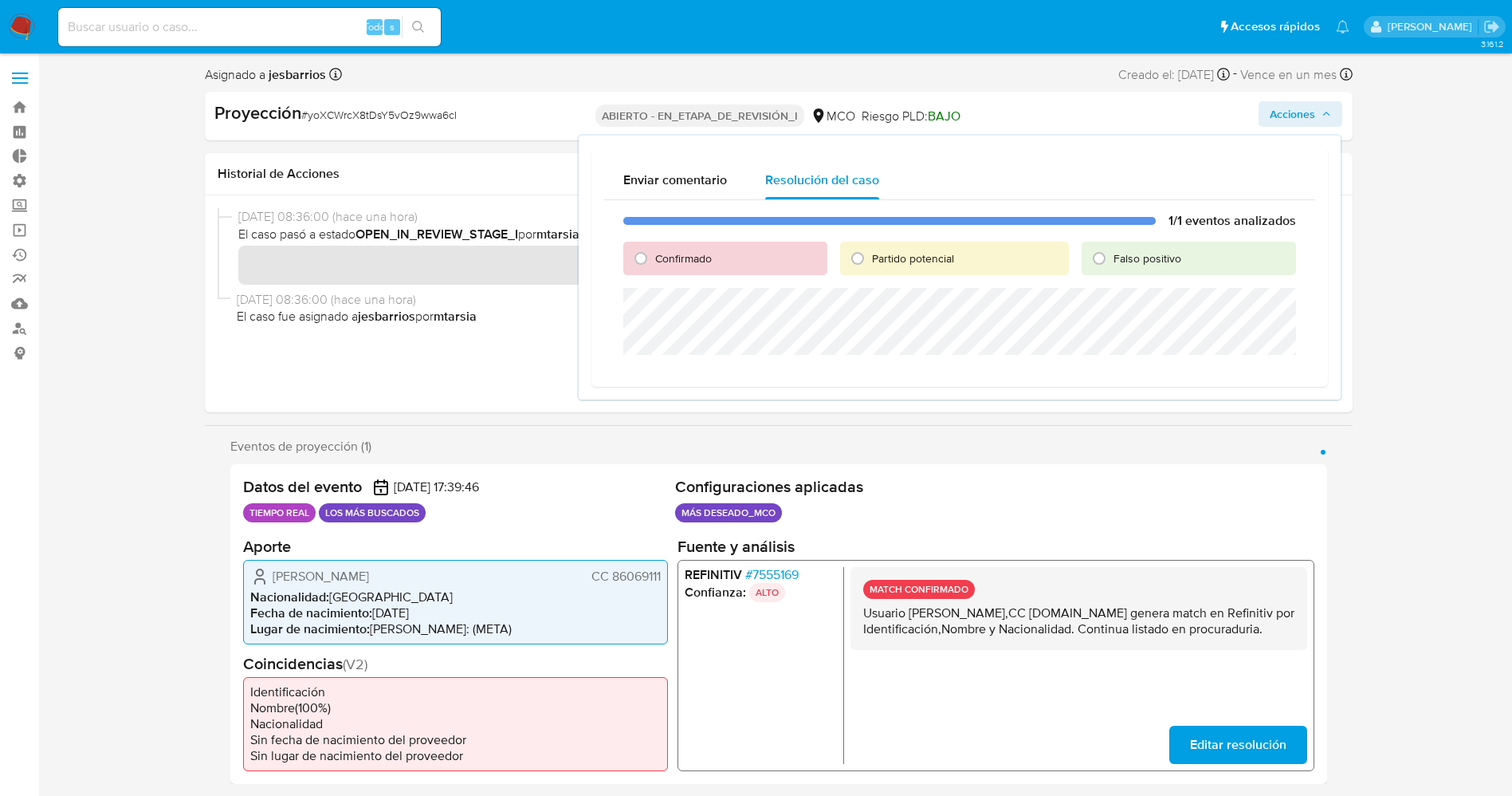
click at [690, 244] on div "Confirmado" at bounding box center [725, 258] width 203 height 34
click at [699, 252] on span "Confirmado" at bounding box center [683, 258] width 56 height 16
click at [654, 252] on input "Confirmado" at bounding box center [640, 258] width 25 height 25
radio input "true"
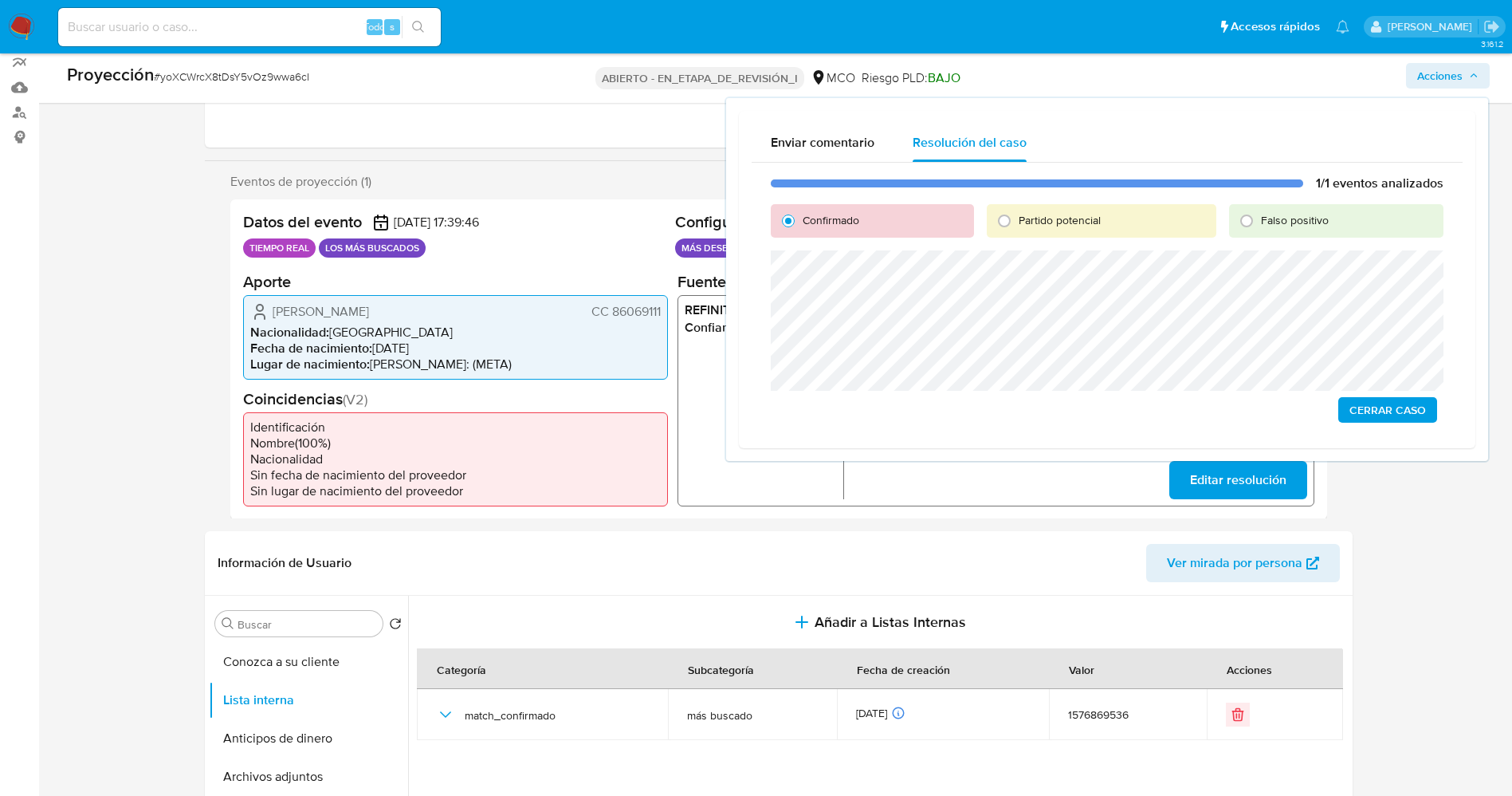
scroll to position [239, 0]
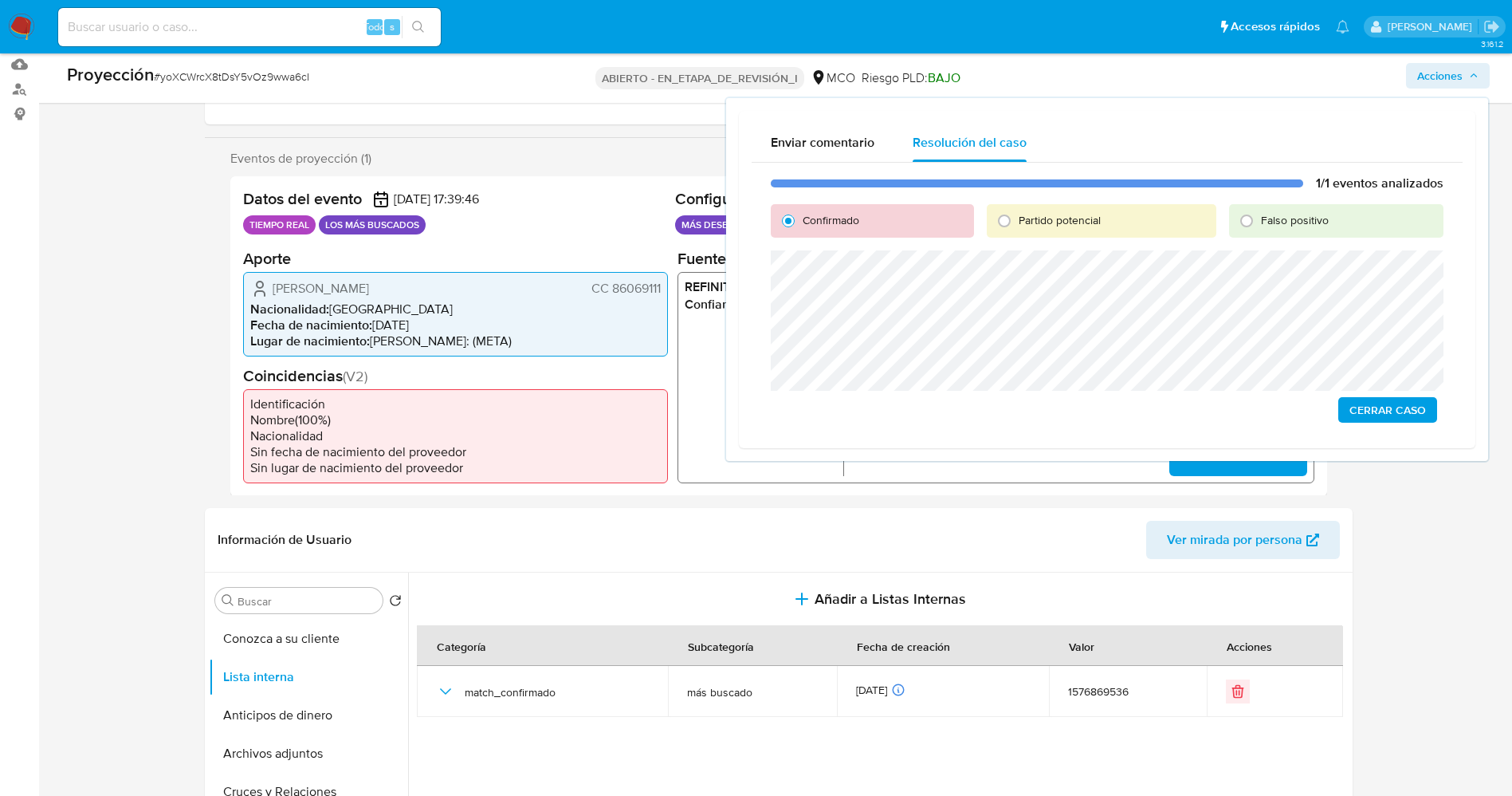
click at [1377, 401] on span "Cerrar Caso" at bounding box center [1387, 410] width 76 height 23
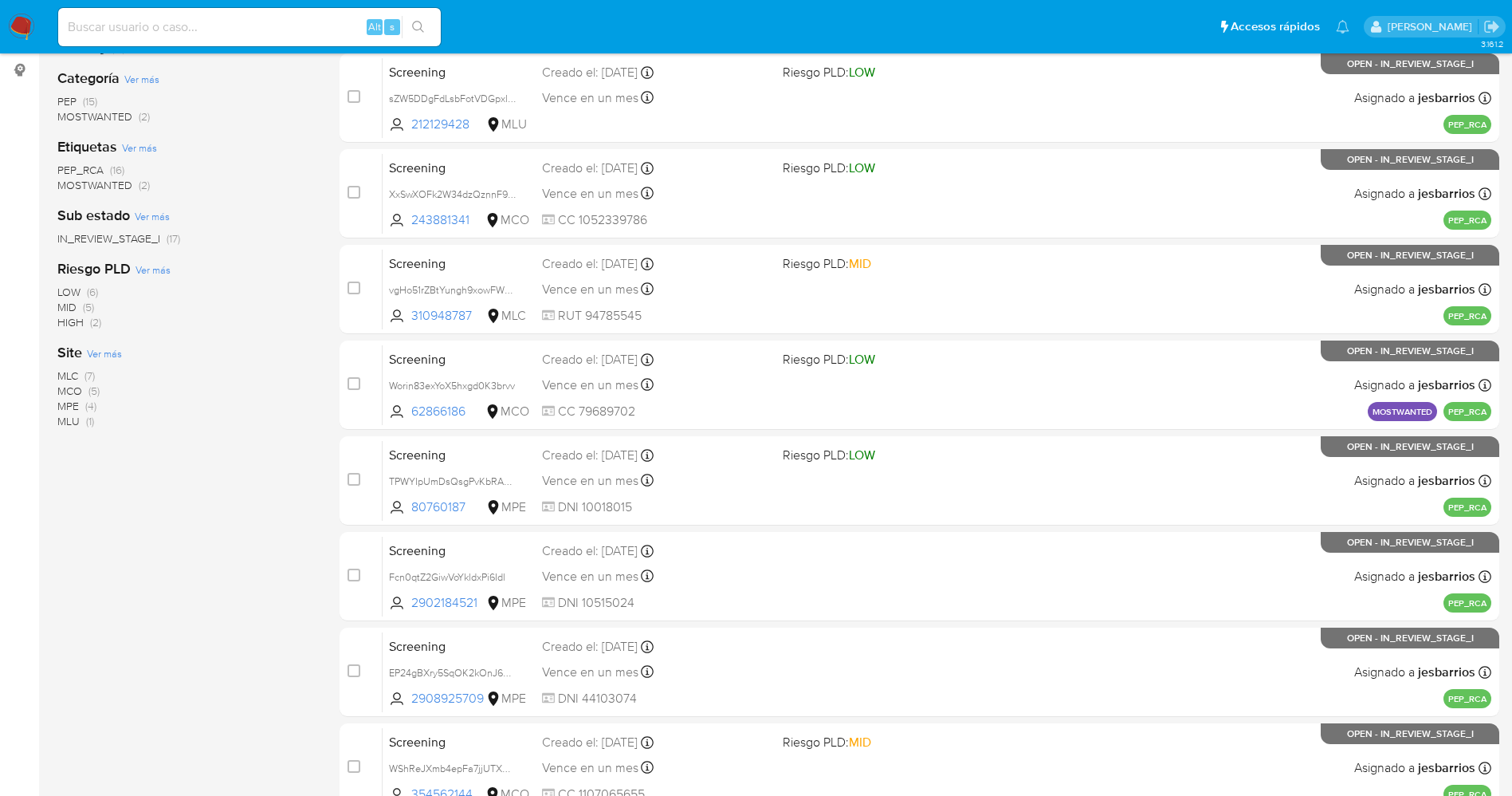
scroll to position [521, 0]
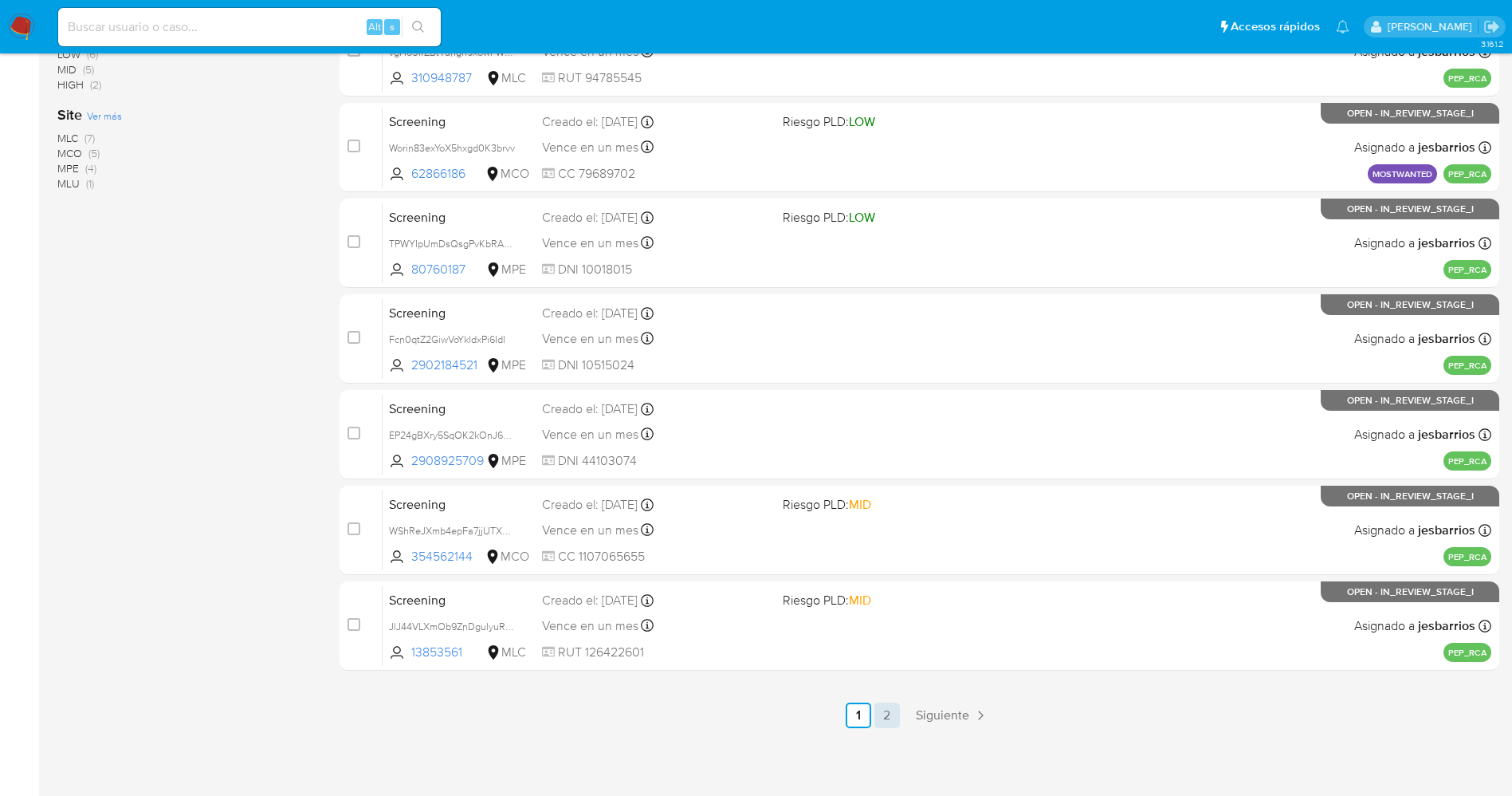
click at [891, 707] on link "2" at bounding box center [887, 714] width 25 height 25
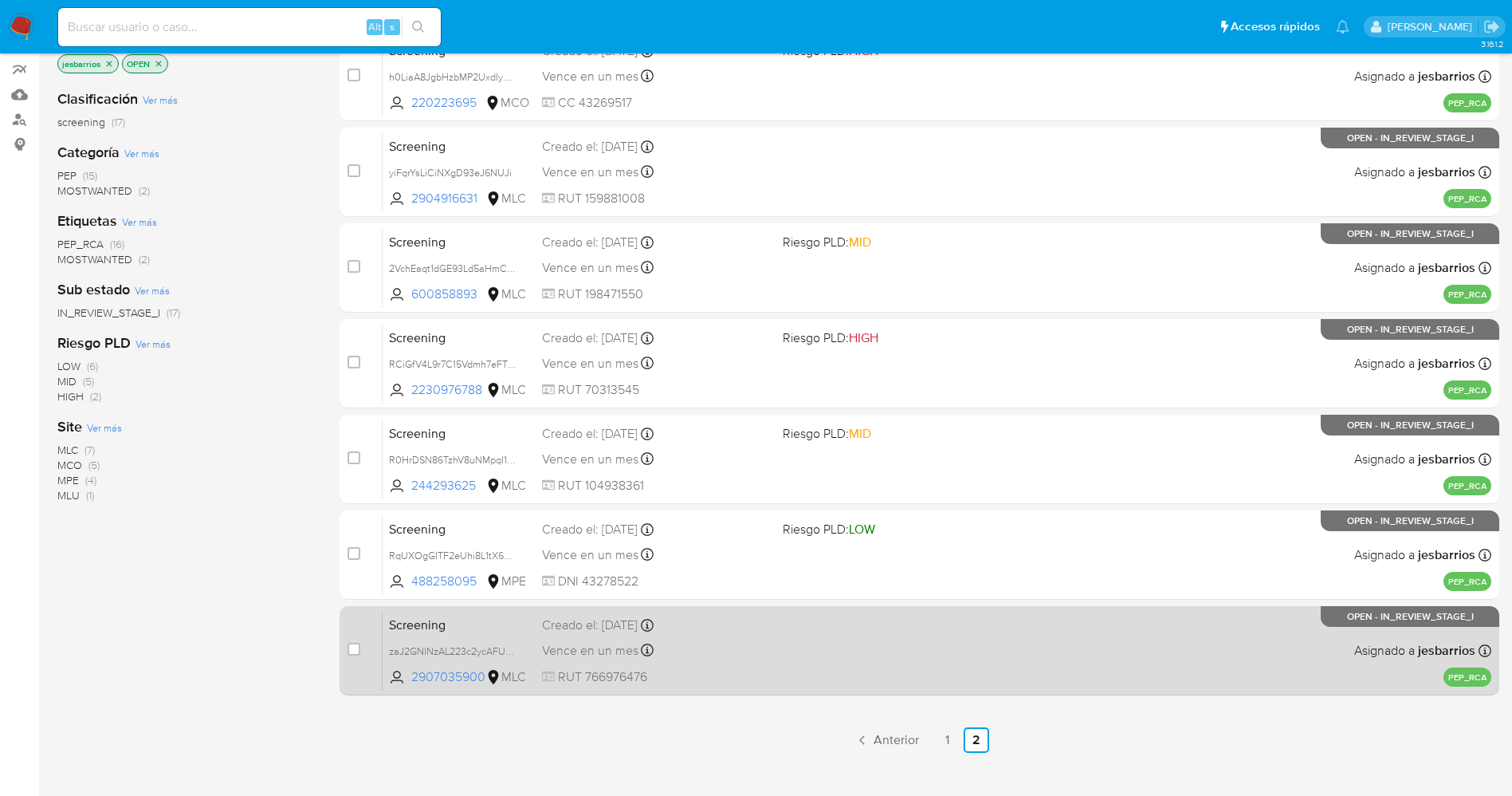
scroll to position [234, 0]
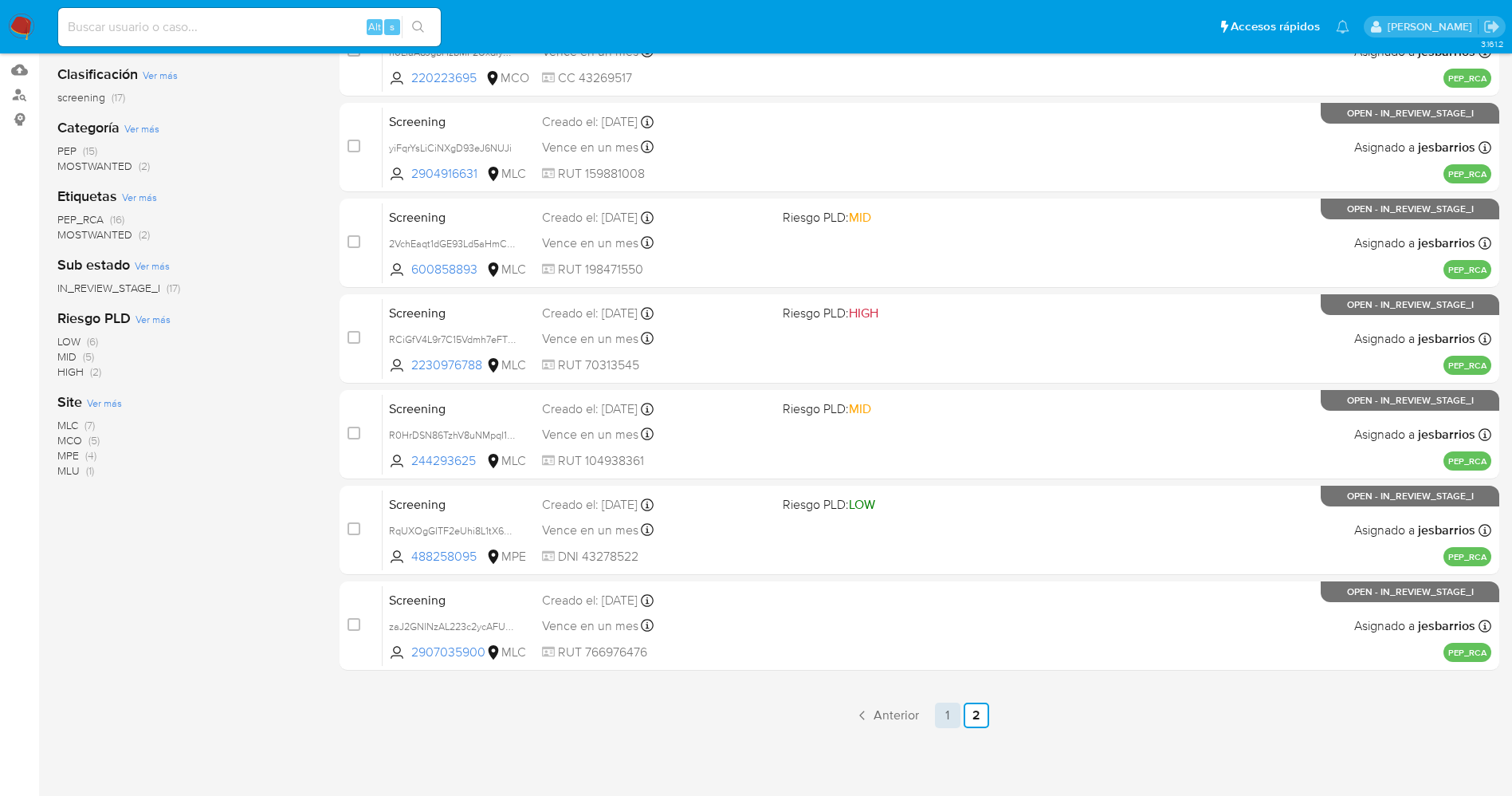
click at [949, 717] on link "1" at bounding box center [947, 714] width 25 height 25
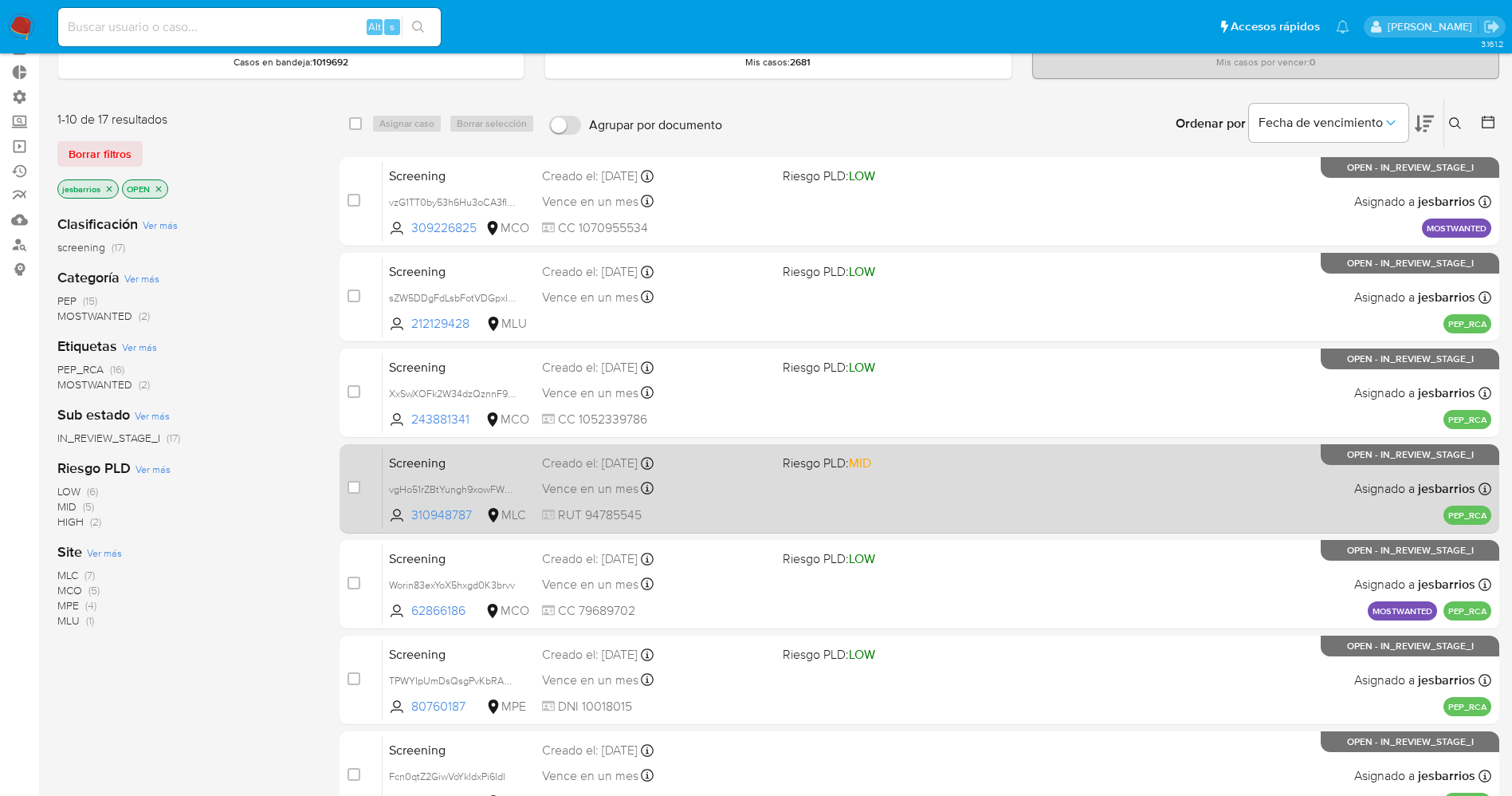
scroll to position [119, 0]
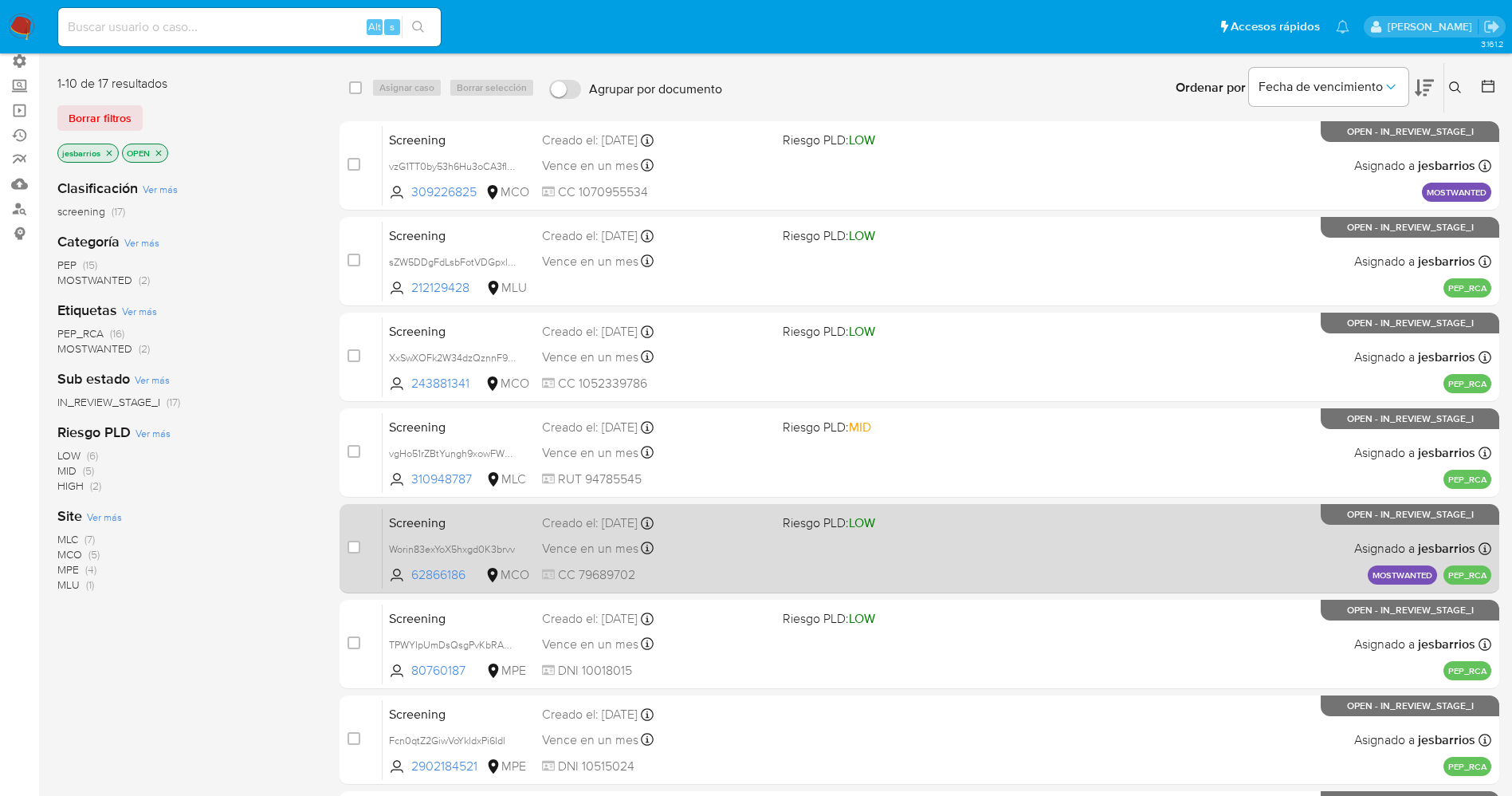
click at [782, 553] on div "Screening Worin83exYoX5hxgd0K3brvv 62866186 MCO Riesgo PLD: LOW Creado el: [DAT…" at bounding box center [937, 548] width 1109 height 81
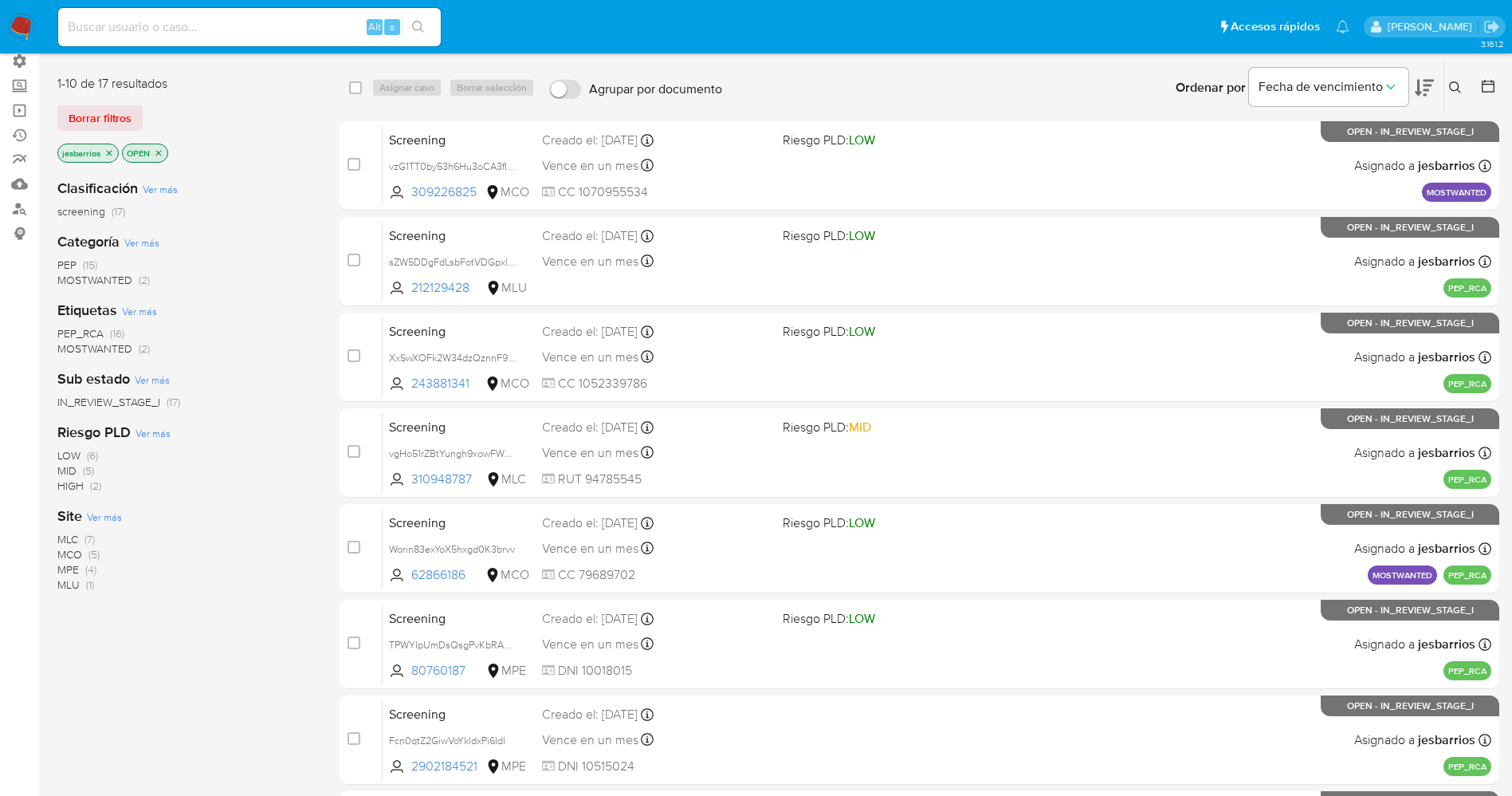
click at [113, 151] on icon "close-filter" at bounding box center [109, 153] width 9 height 9
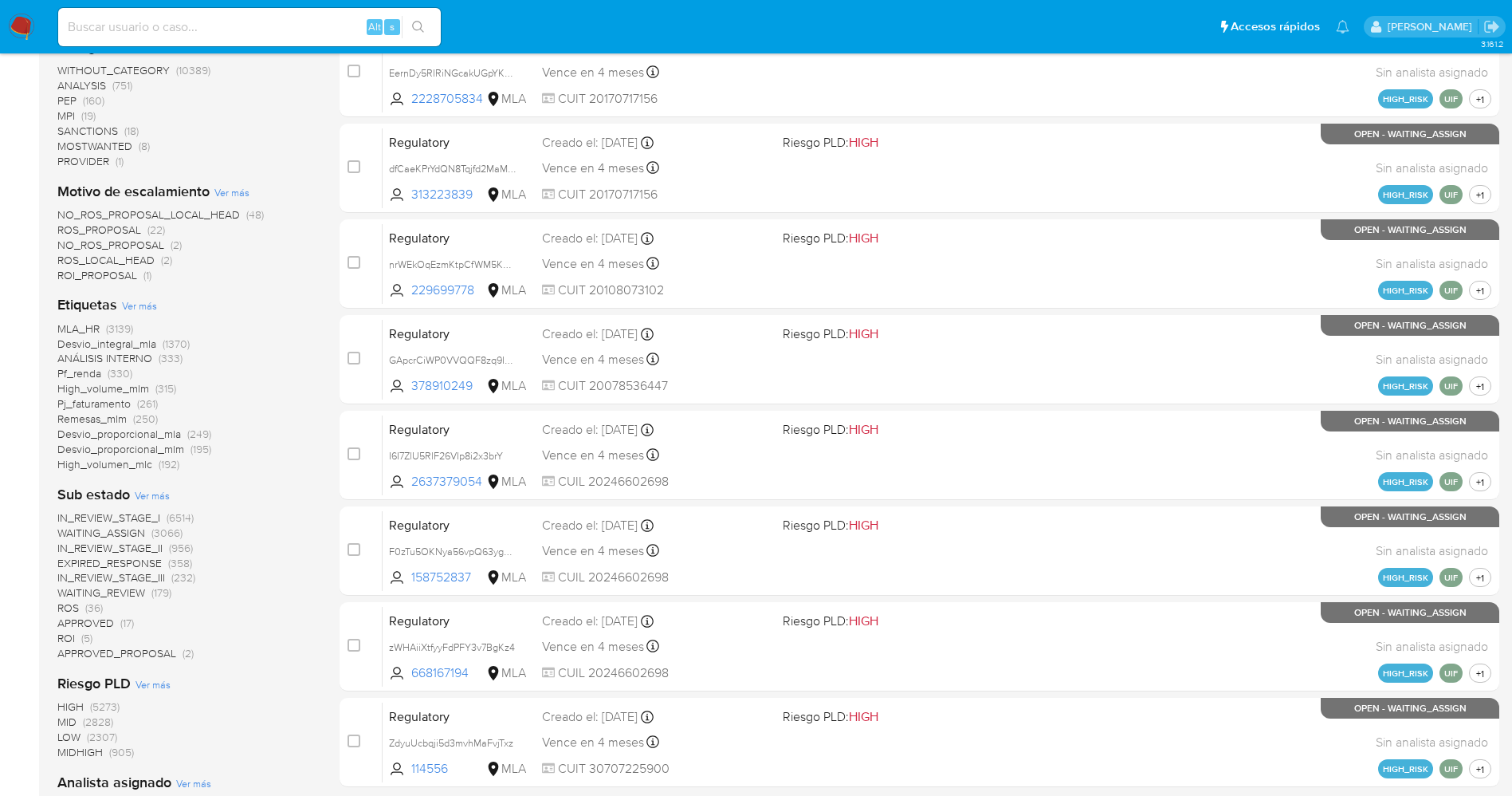
scroll to position [173, 0]
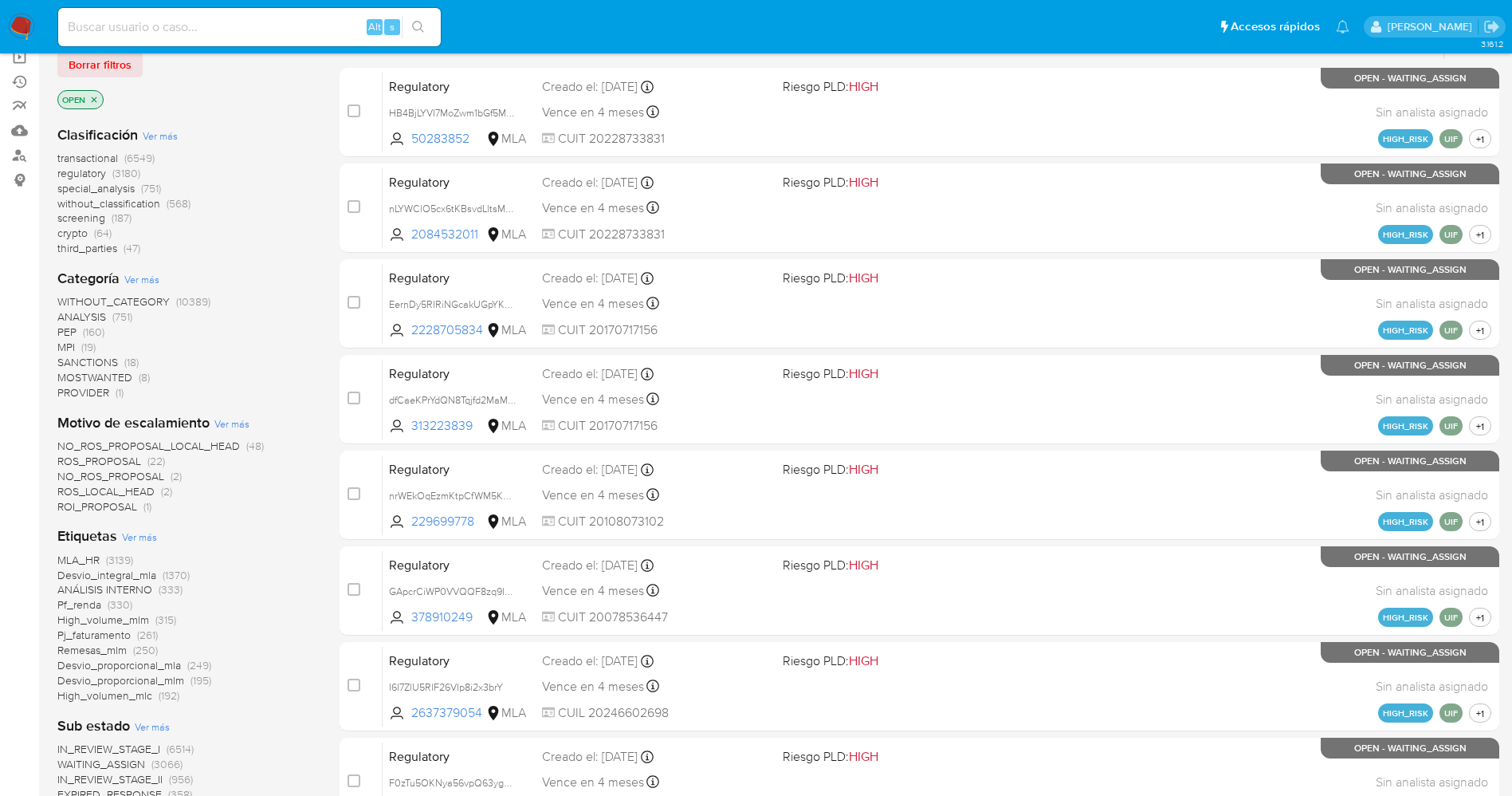
click at [90, 99] on icon "close-filter" at bounding box center [94, 100] width 9 height 9
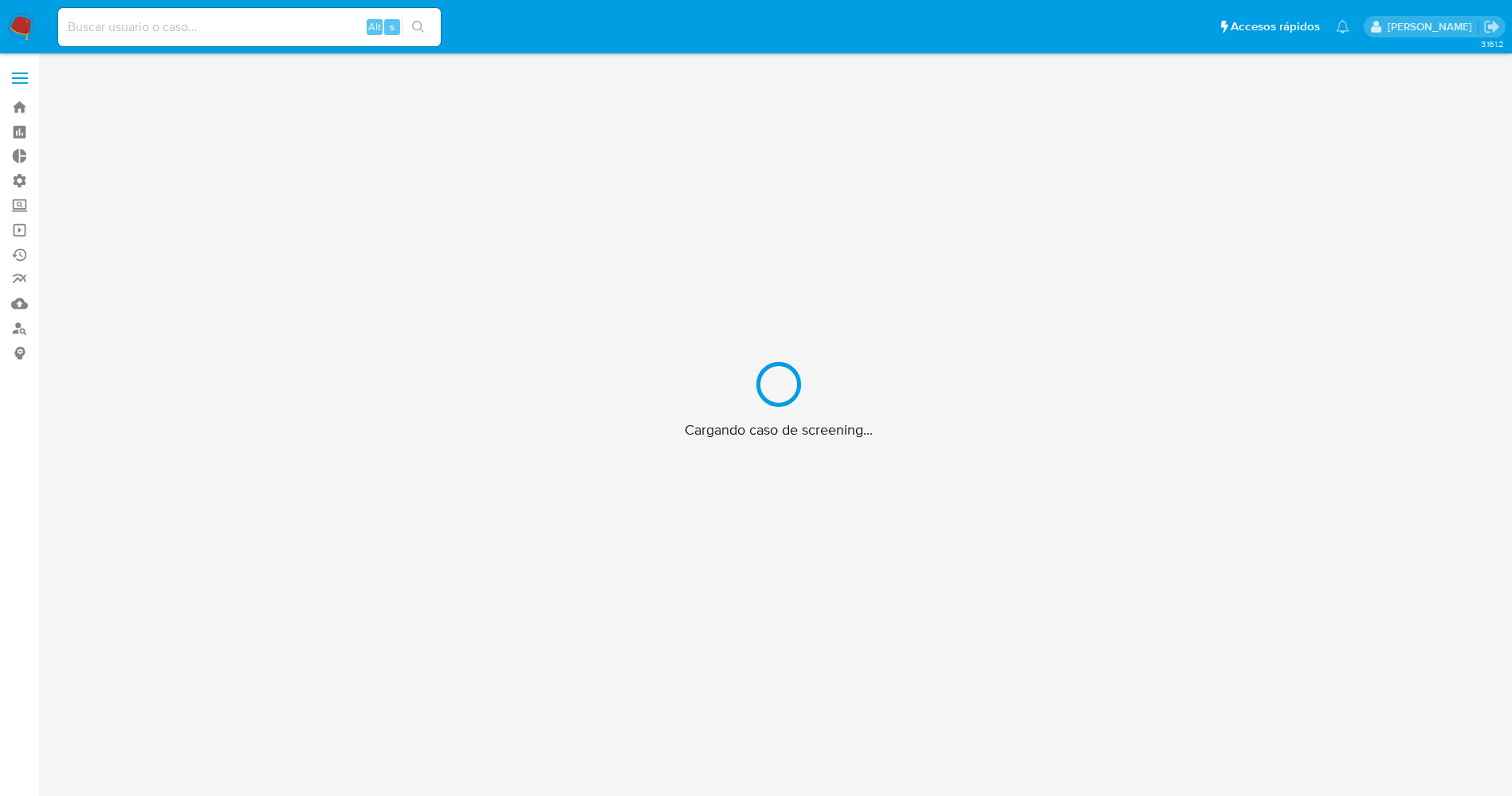
scroll to position [57, 0]
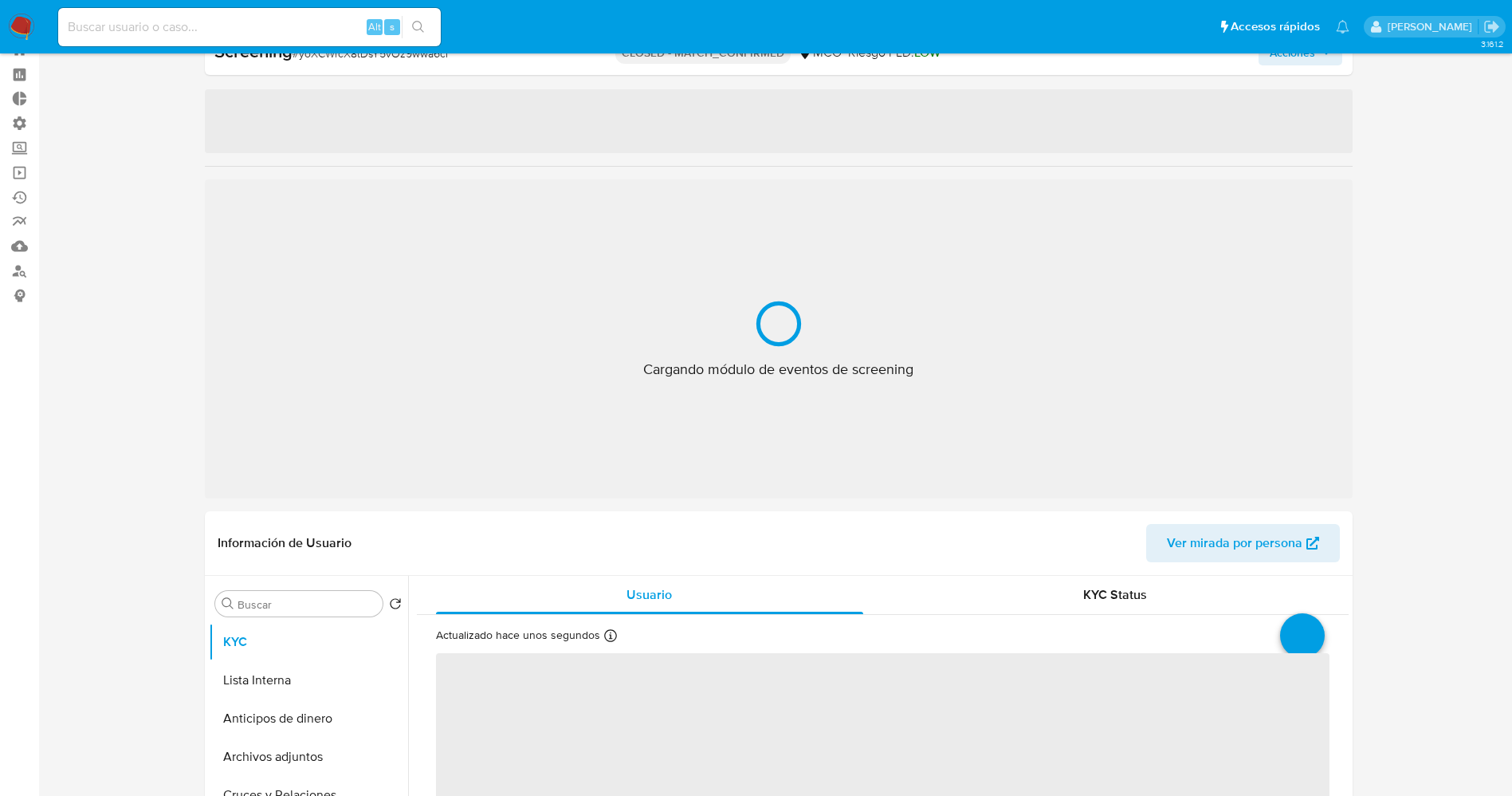
select select "10"
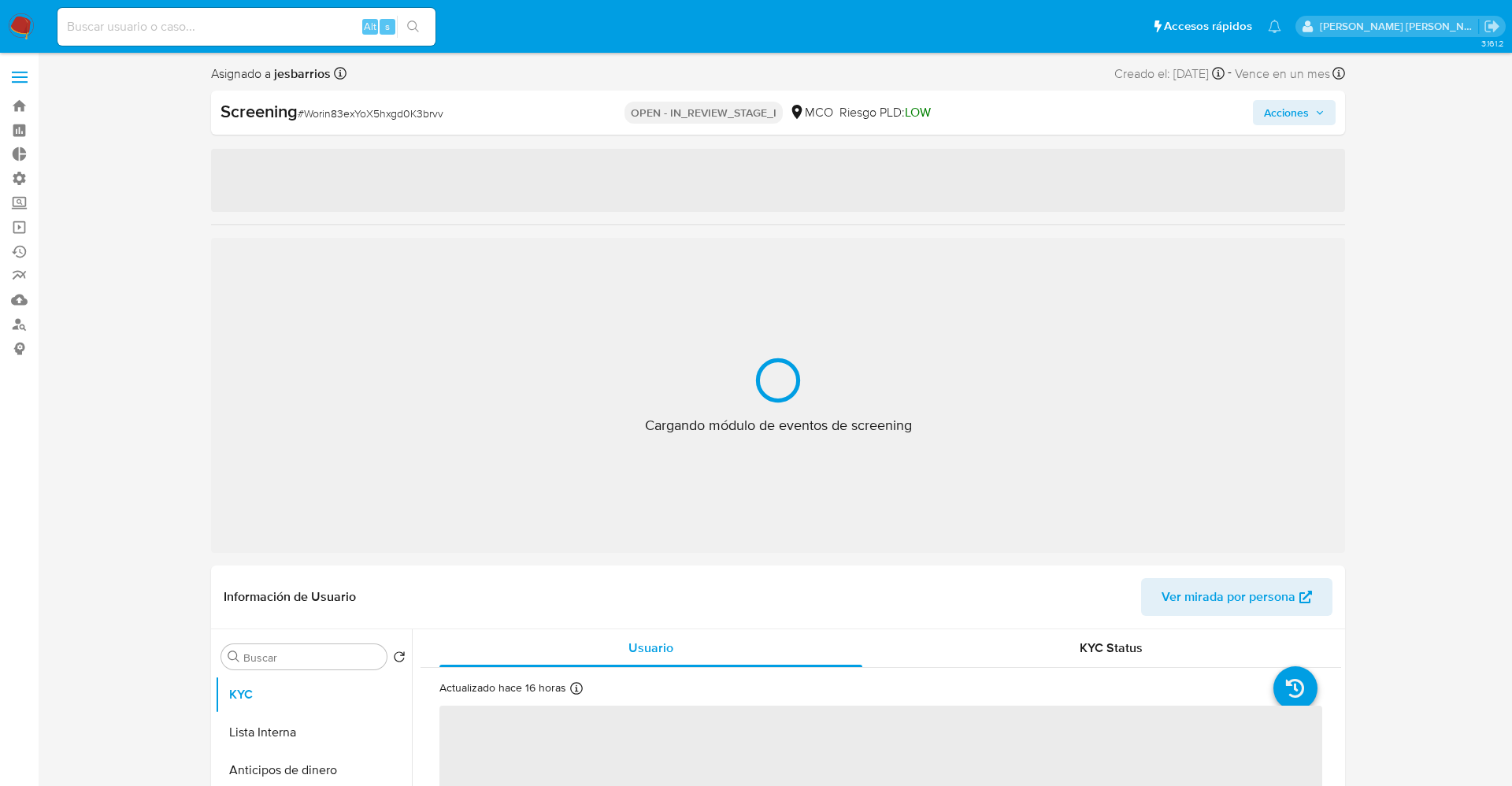
select select "10"
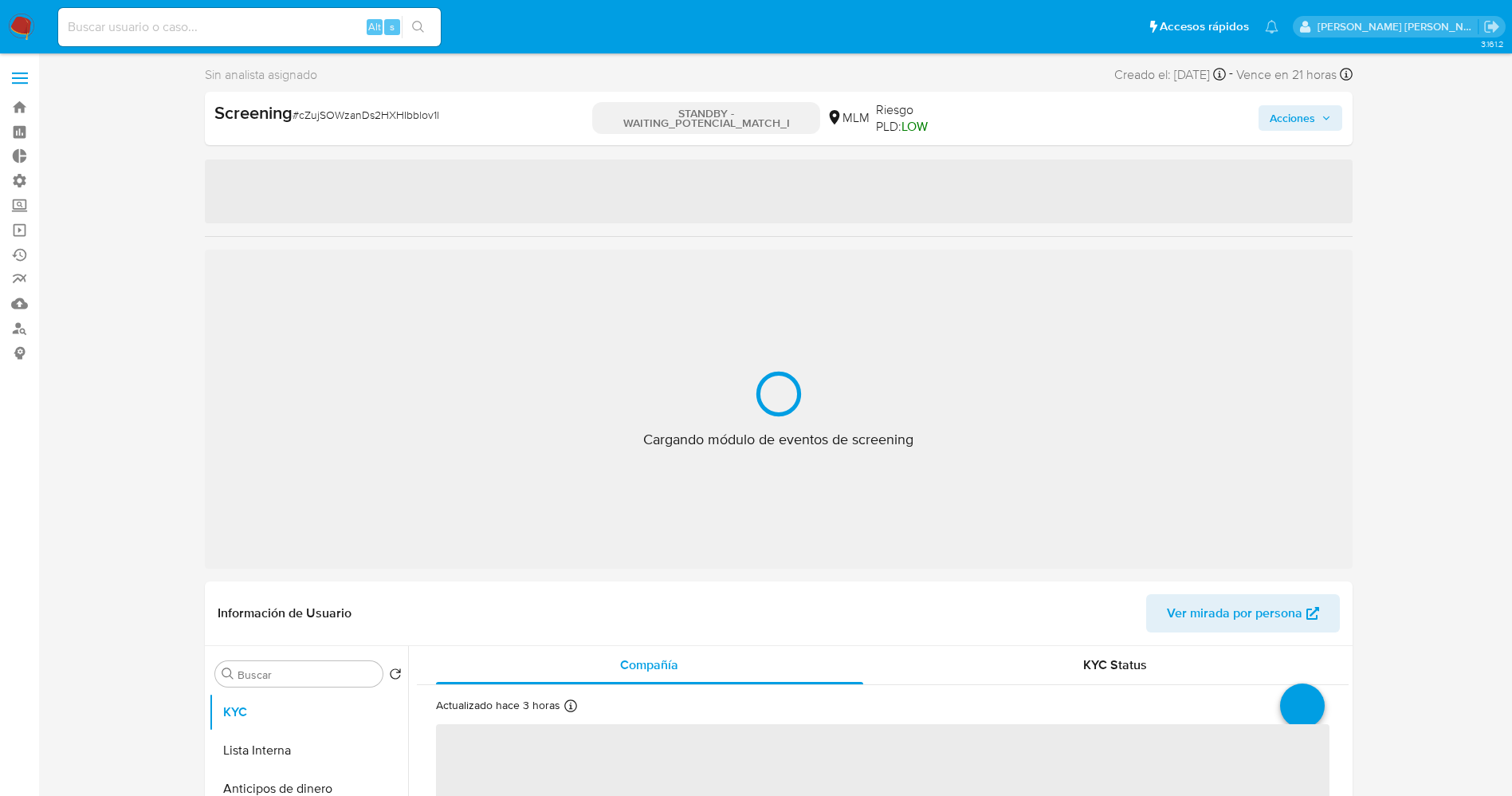
select select "10"
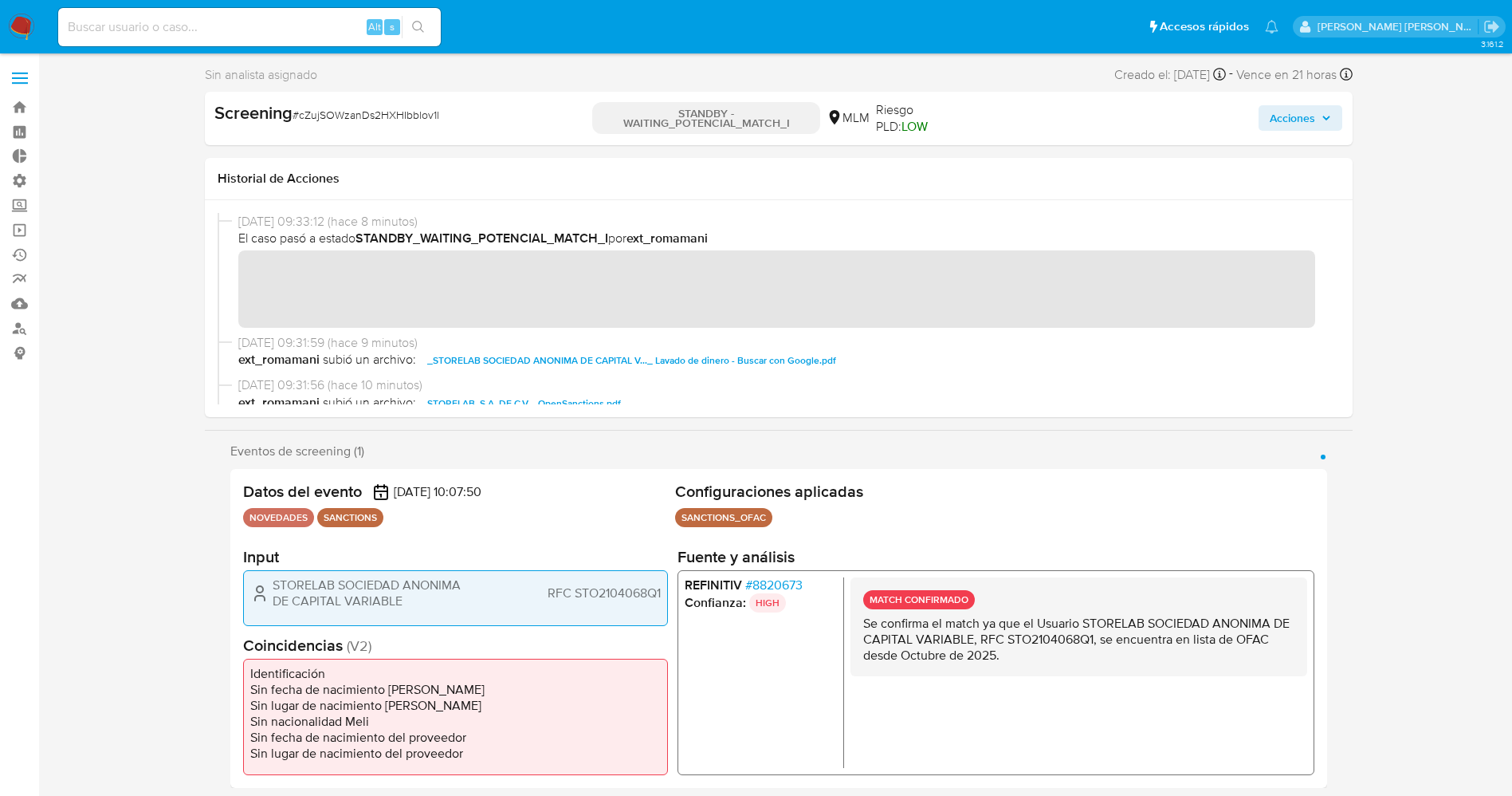
click at [23, 18] on img at bounding box center [21, 26] width 27 height 27
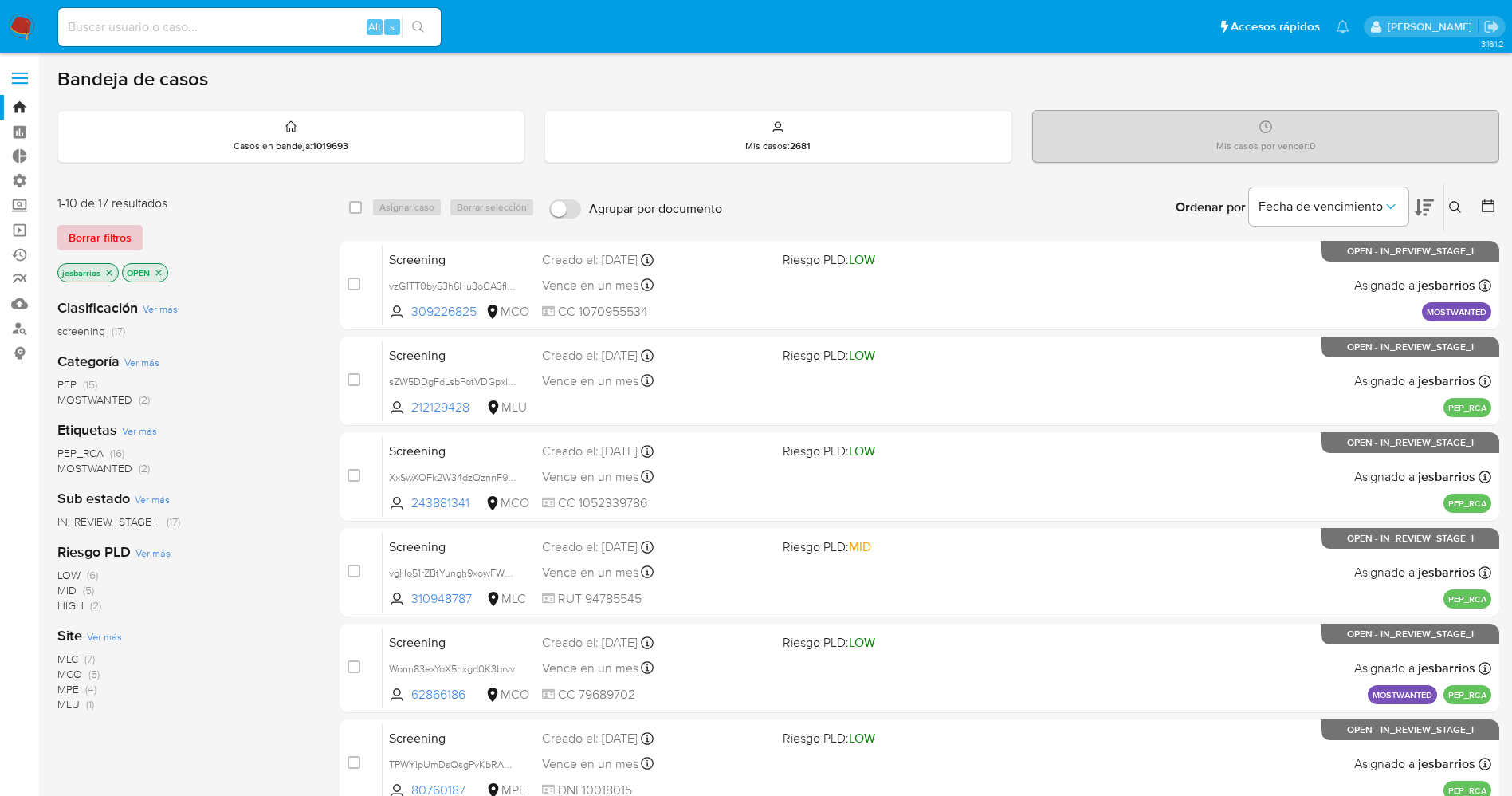
click at [114, 235] on span "Borrar filtros" at bounding box center [100, 238] width 63 height 23
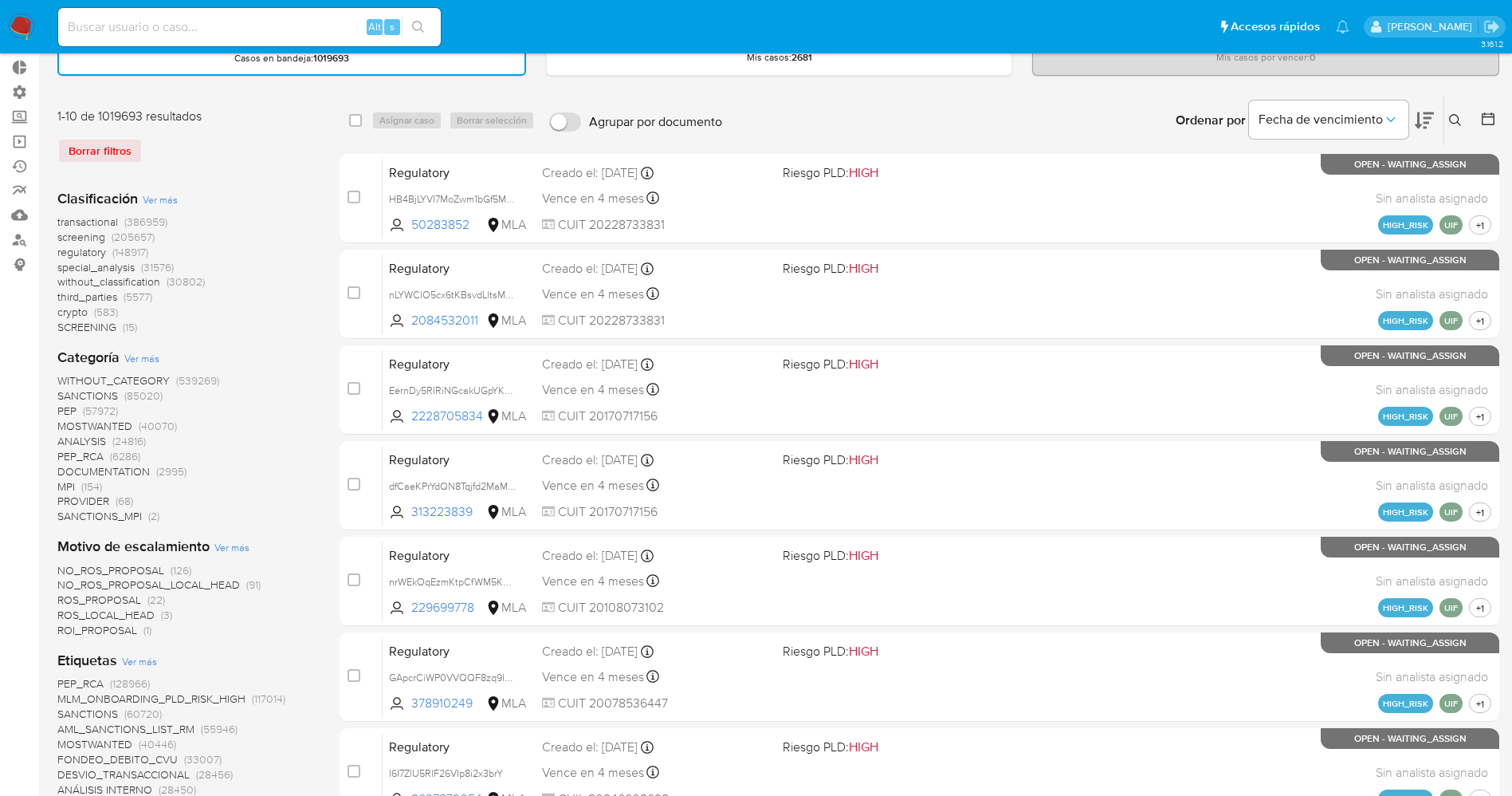
scroll to position [239, 0]
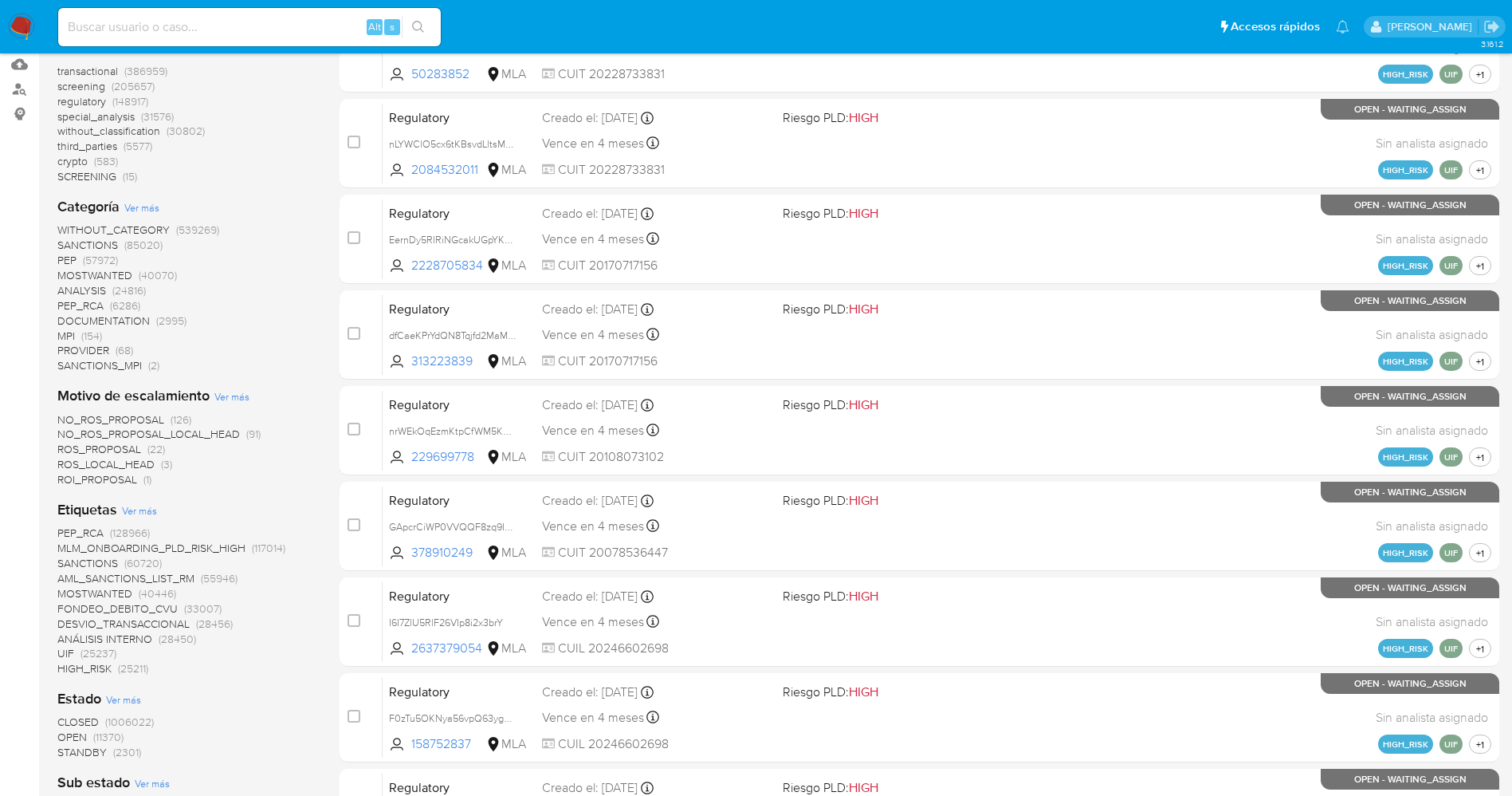
click at [92, 757] on span "STANDBY" at bounding box center [82, 751] width 50 height 16
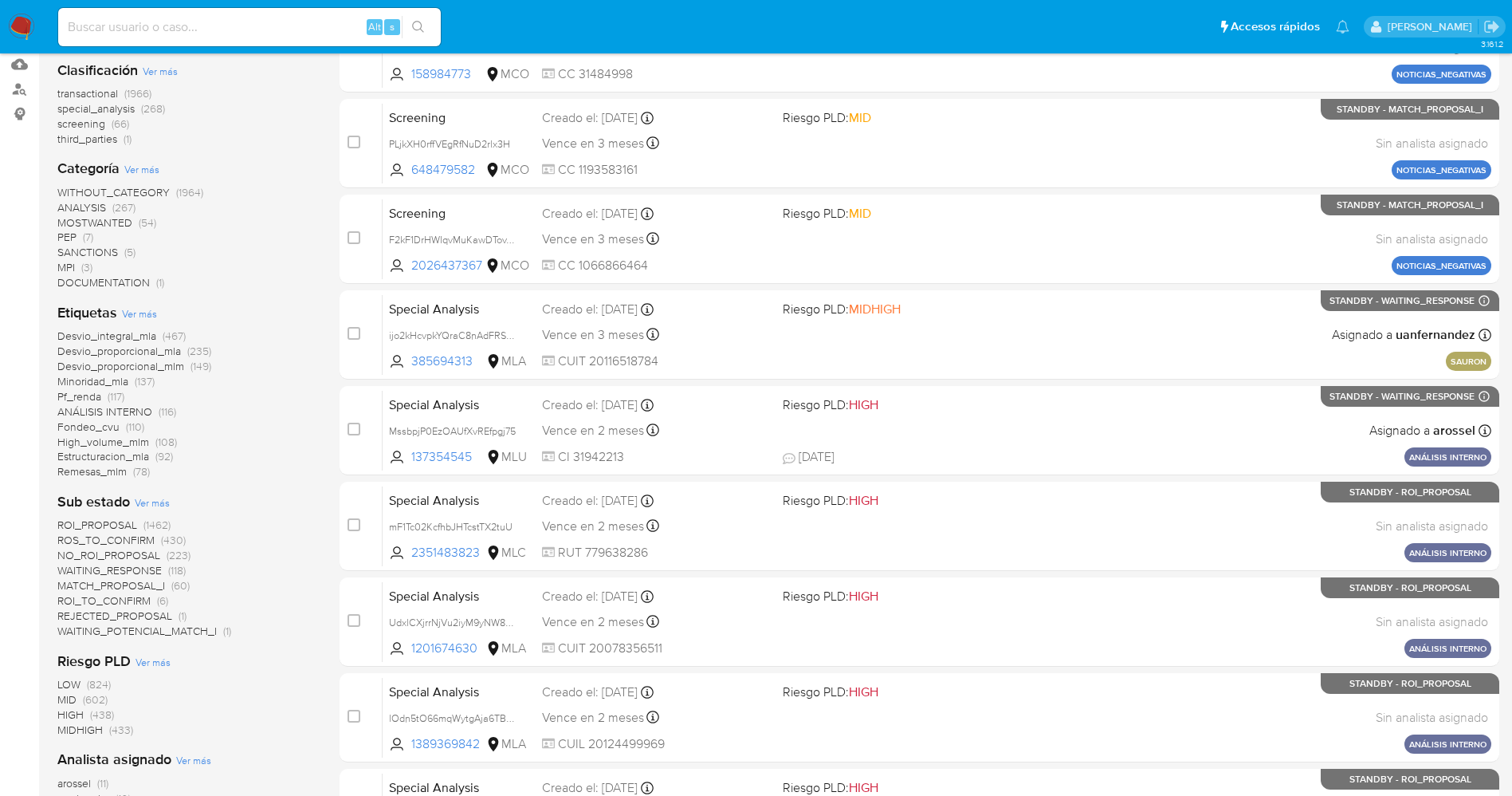
click at [166, 630] on span "WAITING_POTENCIAL_MATCH_I" at bounding box center [137, 631] width 160 height 16
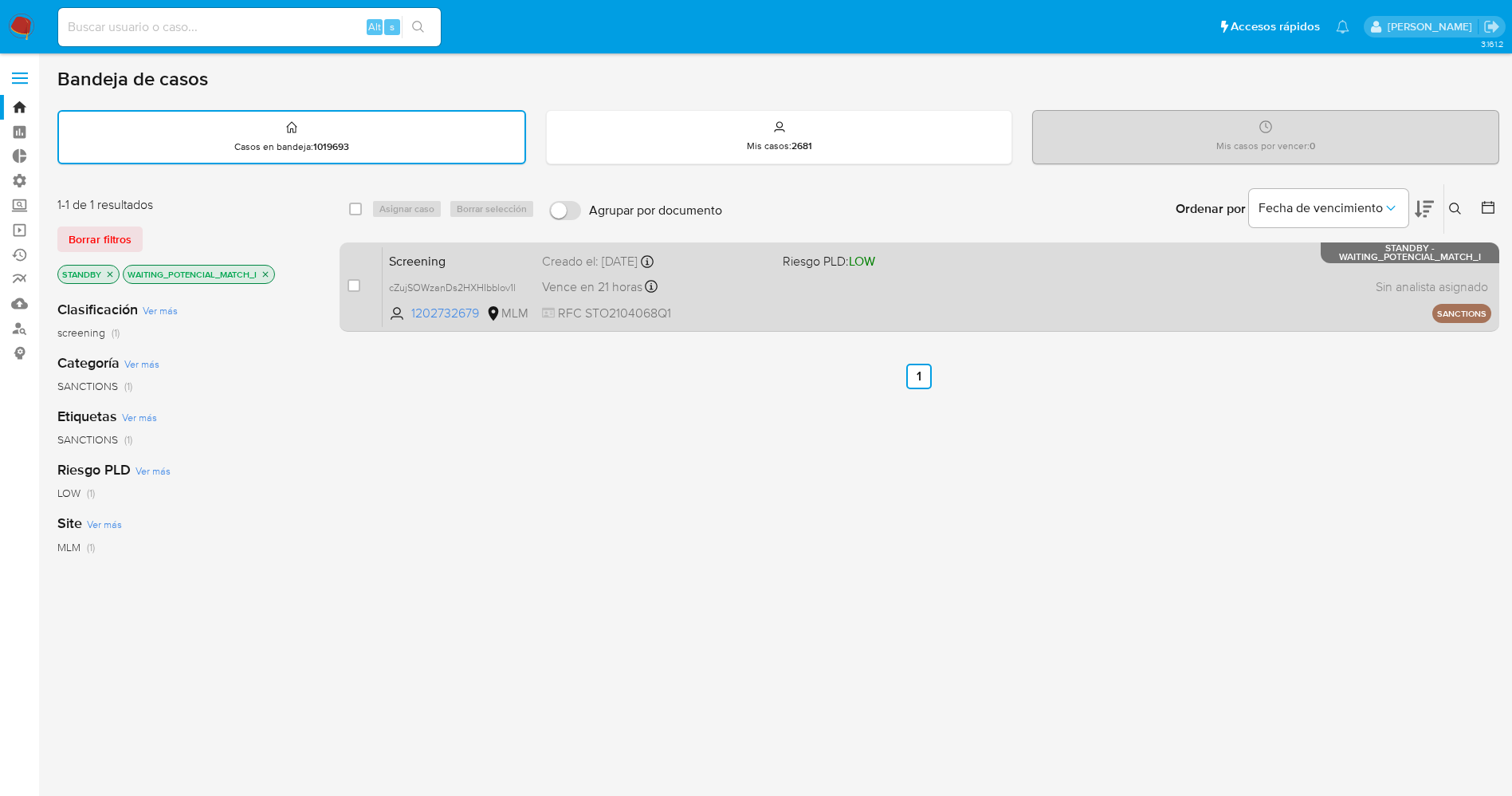
click at [348, 291] on span at bounding box center [354, 286] width 13 height 13
click at [354, 289] on input "checkbox" at bounding box center [354, 286] width 13 height 13
checkbox input "true"
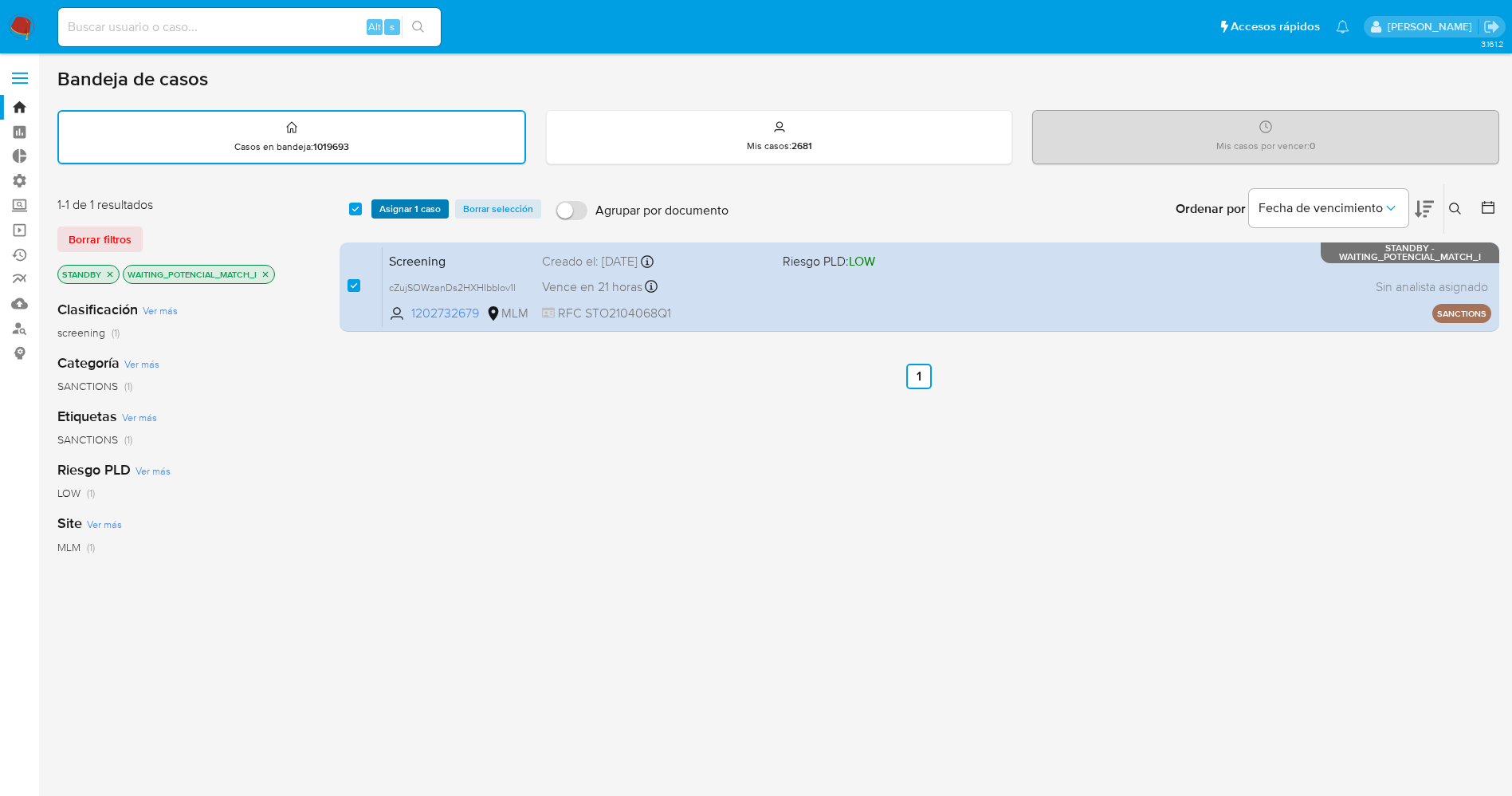
click at [392, 208] on span "Asignar 1 caso" at bounding box center [410, 209] width 61 height 16
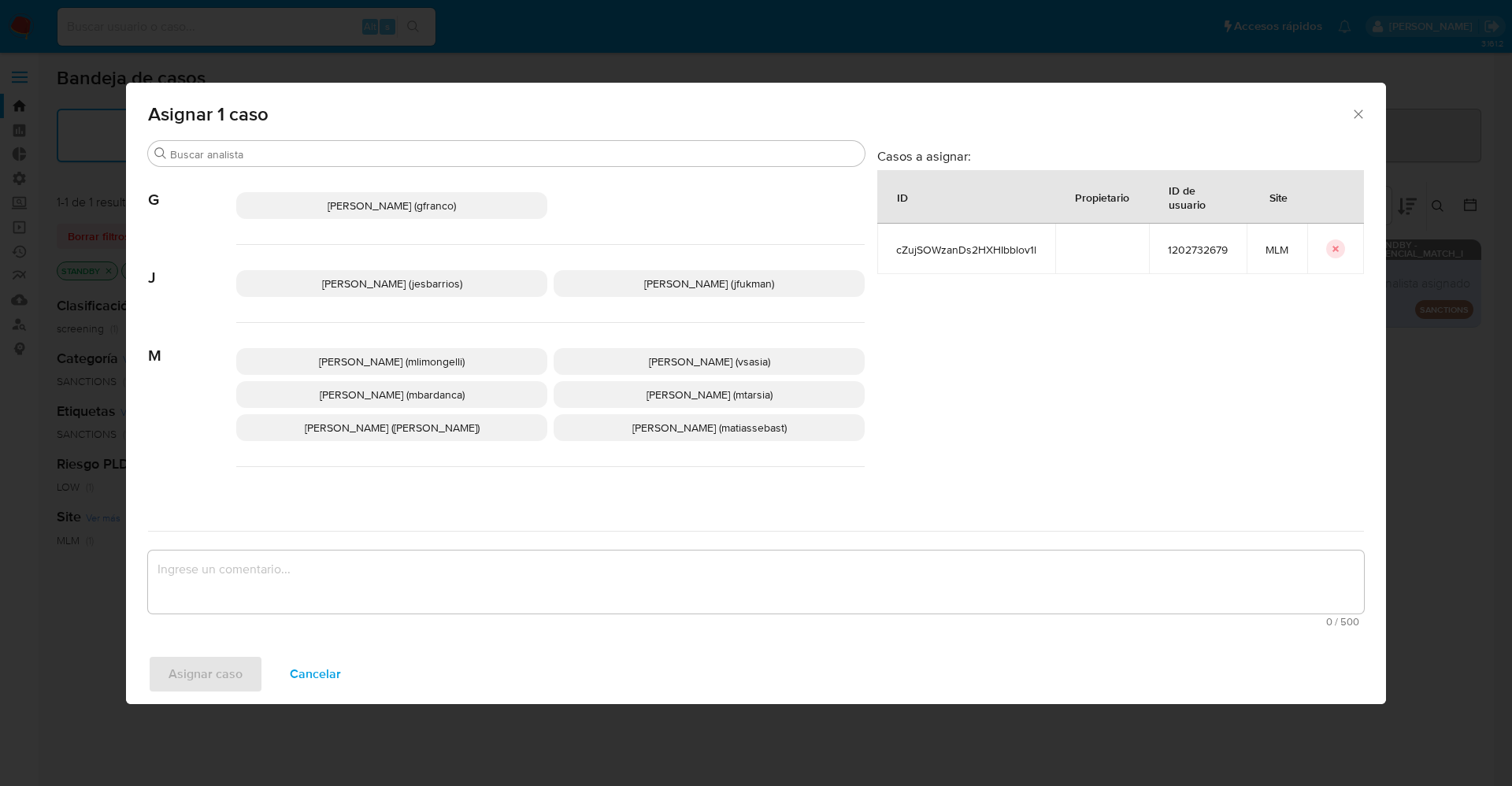
click at [393, 286] on span "Jesica Iris Barrios Leita (jesbarrios)" at bounding box center [392, 283] width 140 height 16
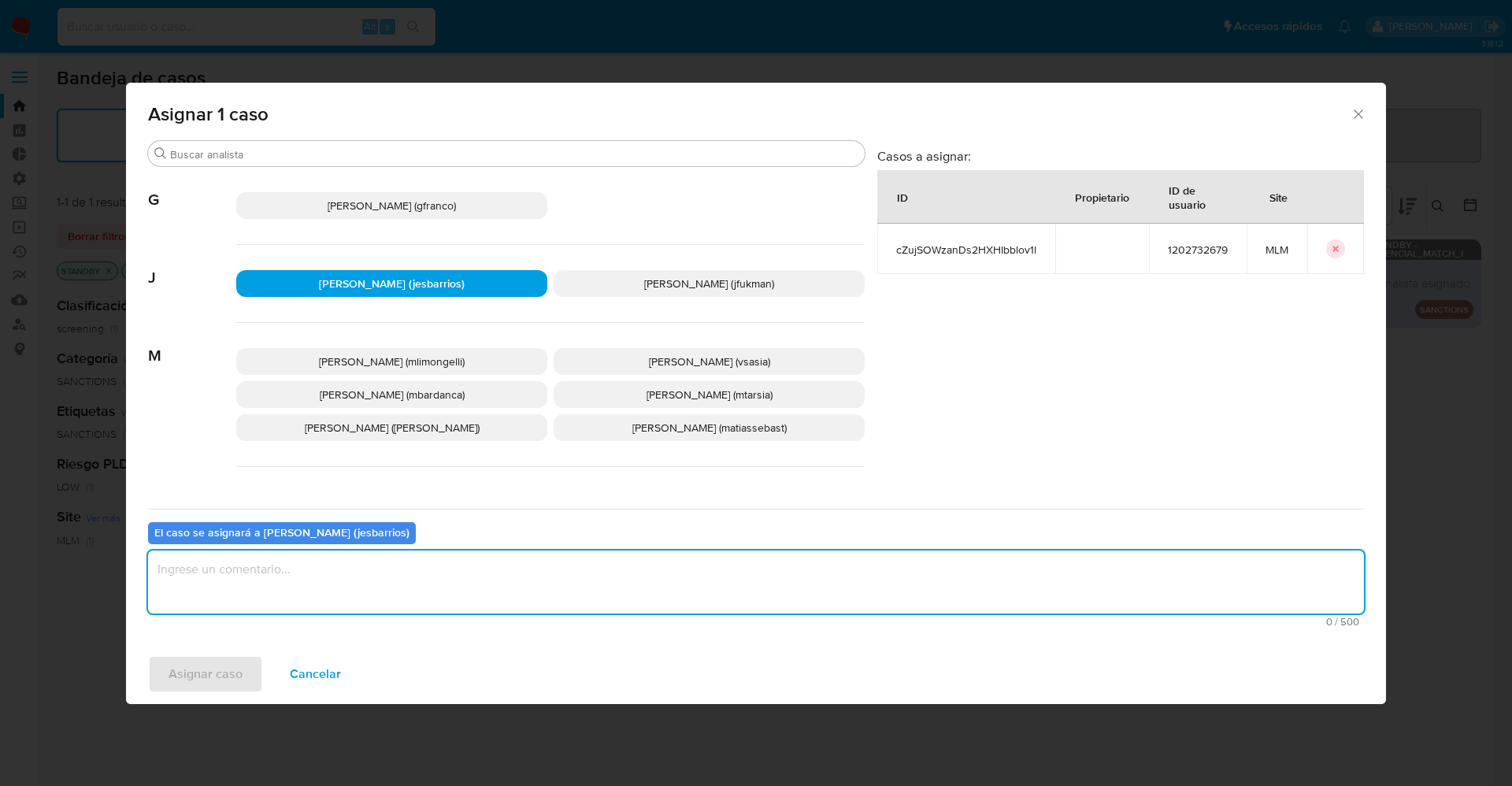
click at [329, 576] on textarea "assign-modal" at bounding box center [756, 582] width 1216 height 63
type textarea "Analisis"
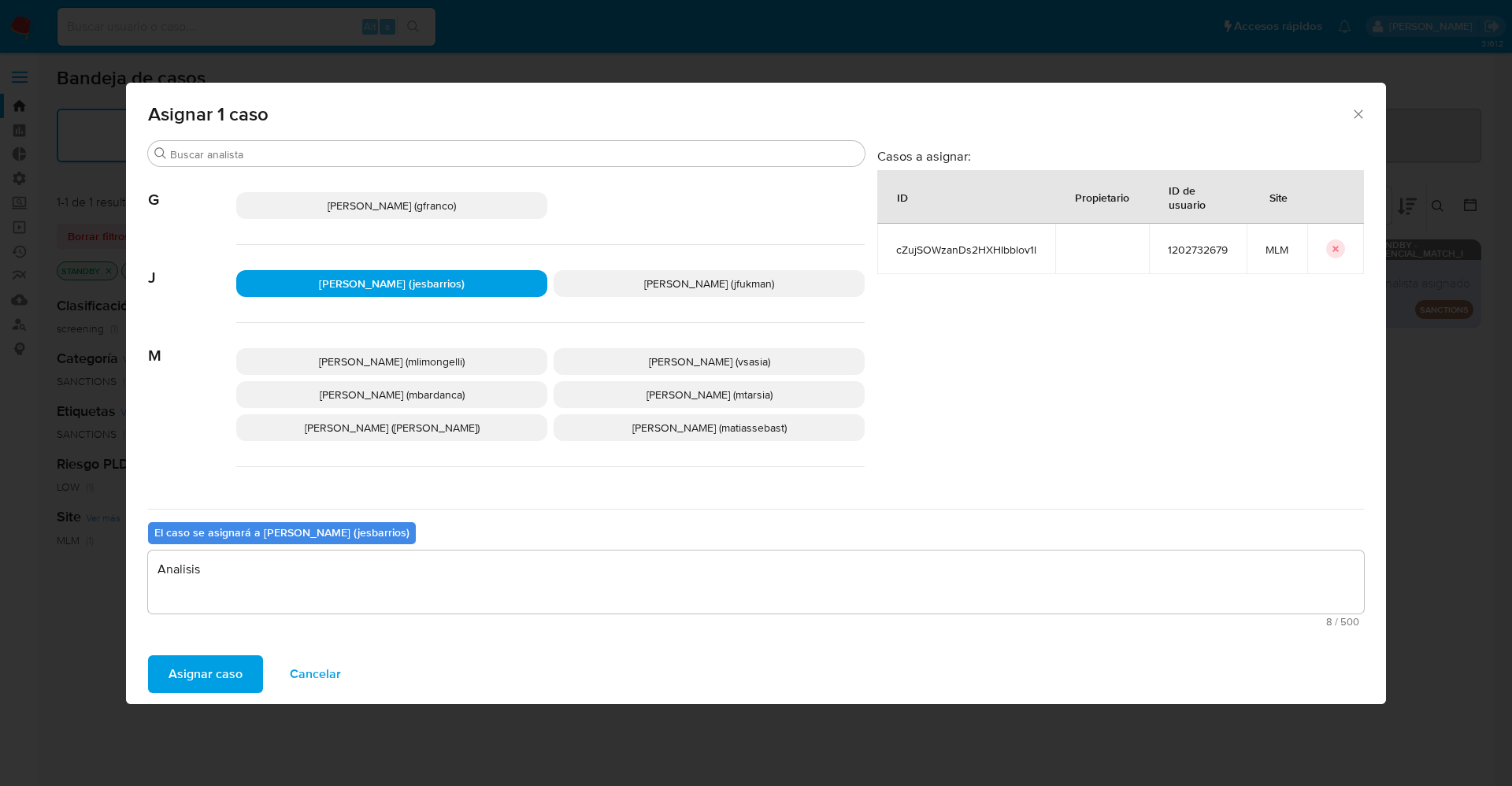
click at [194, 669] on span "Asignar caso" at bounding box center [206, 673] width 74 height 34
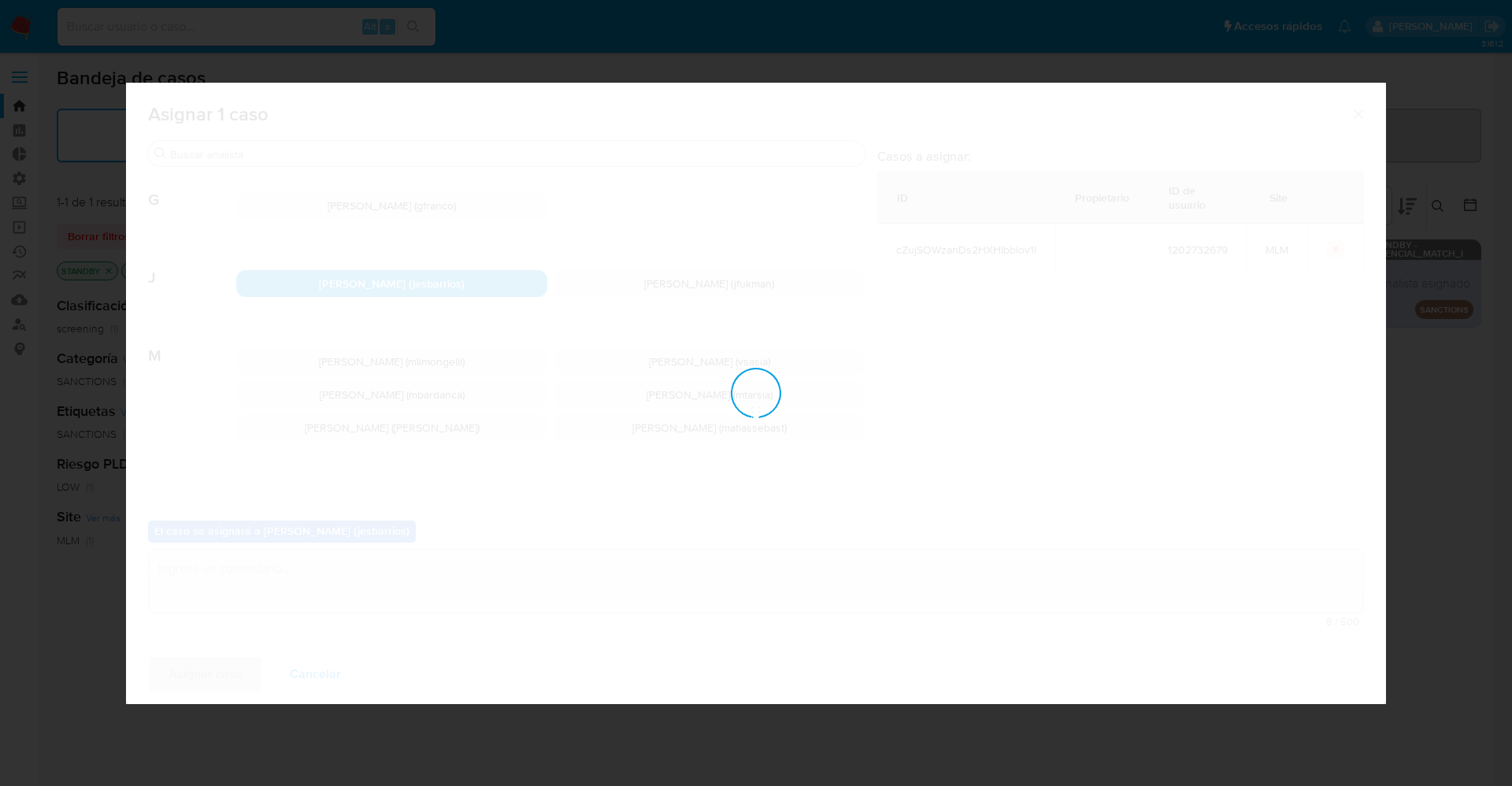
checkbox input "false"
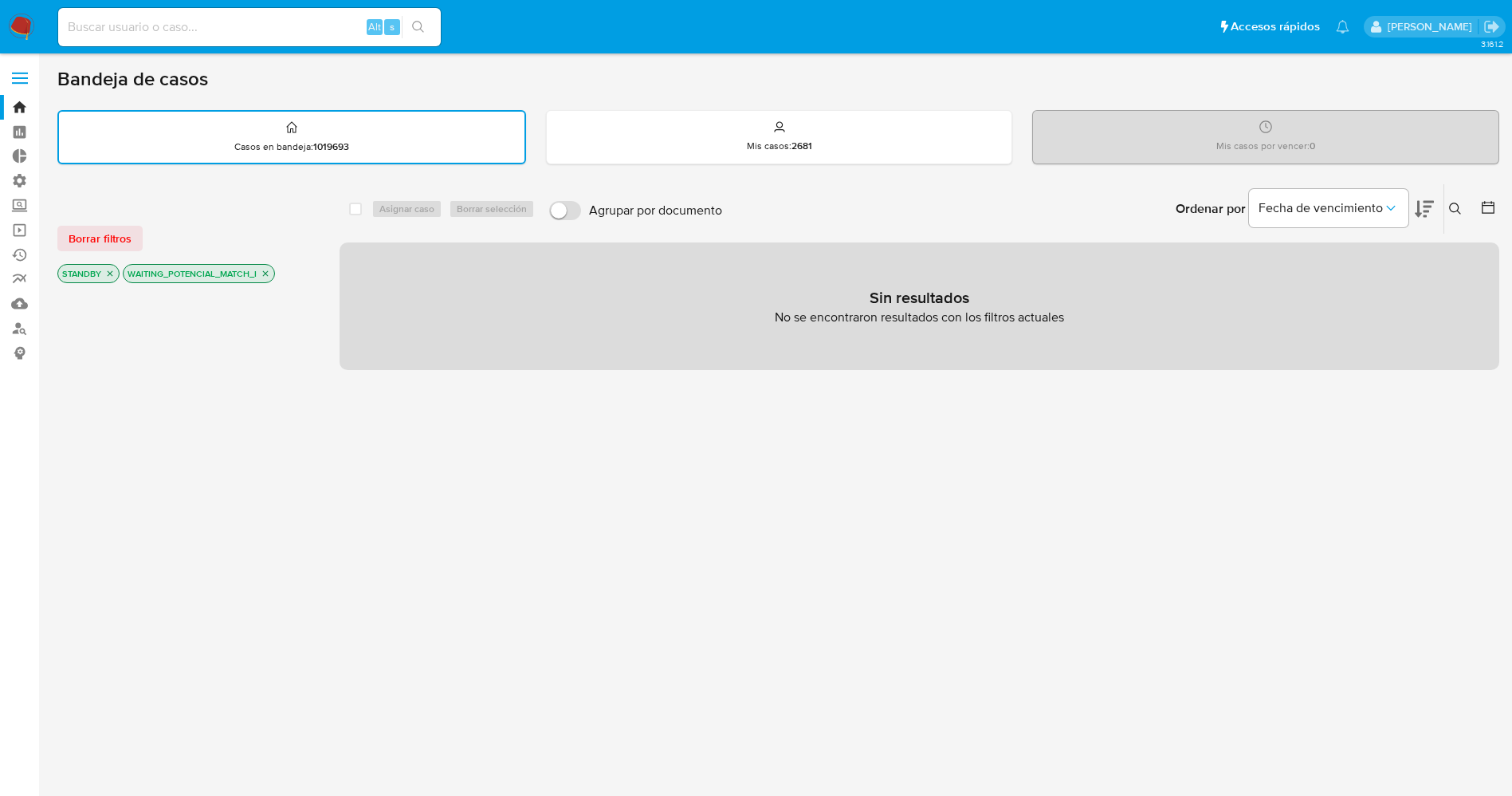
click at [26, 23] on img at bounding box center [21, 26] width 27 height 27
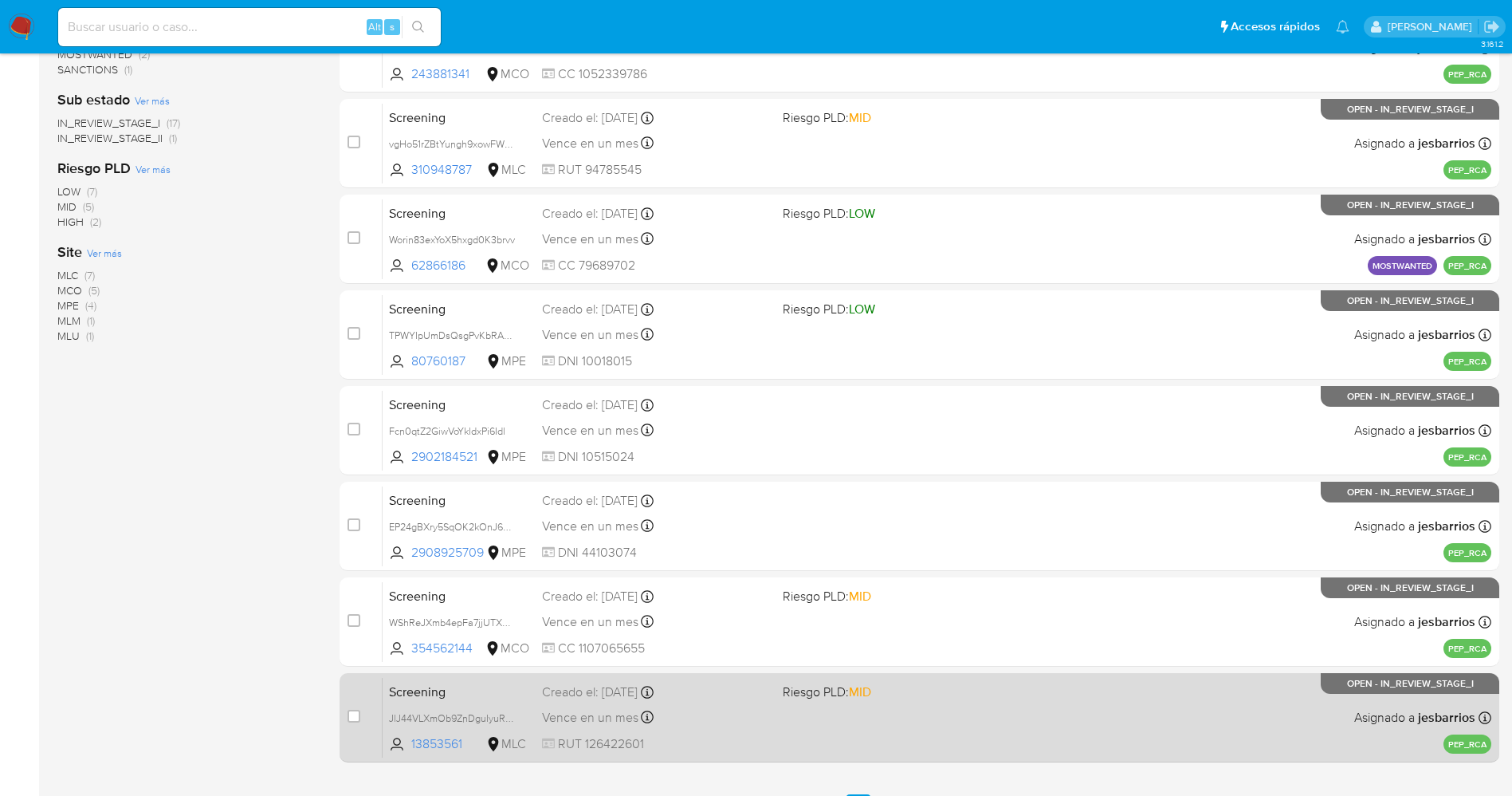
scroll to position [521, 0]
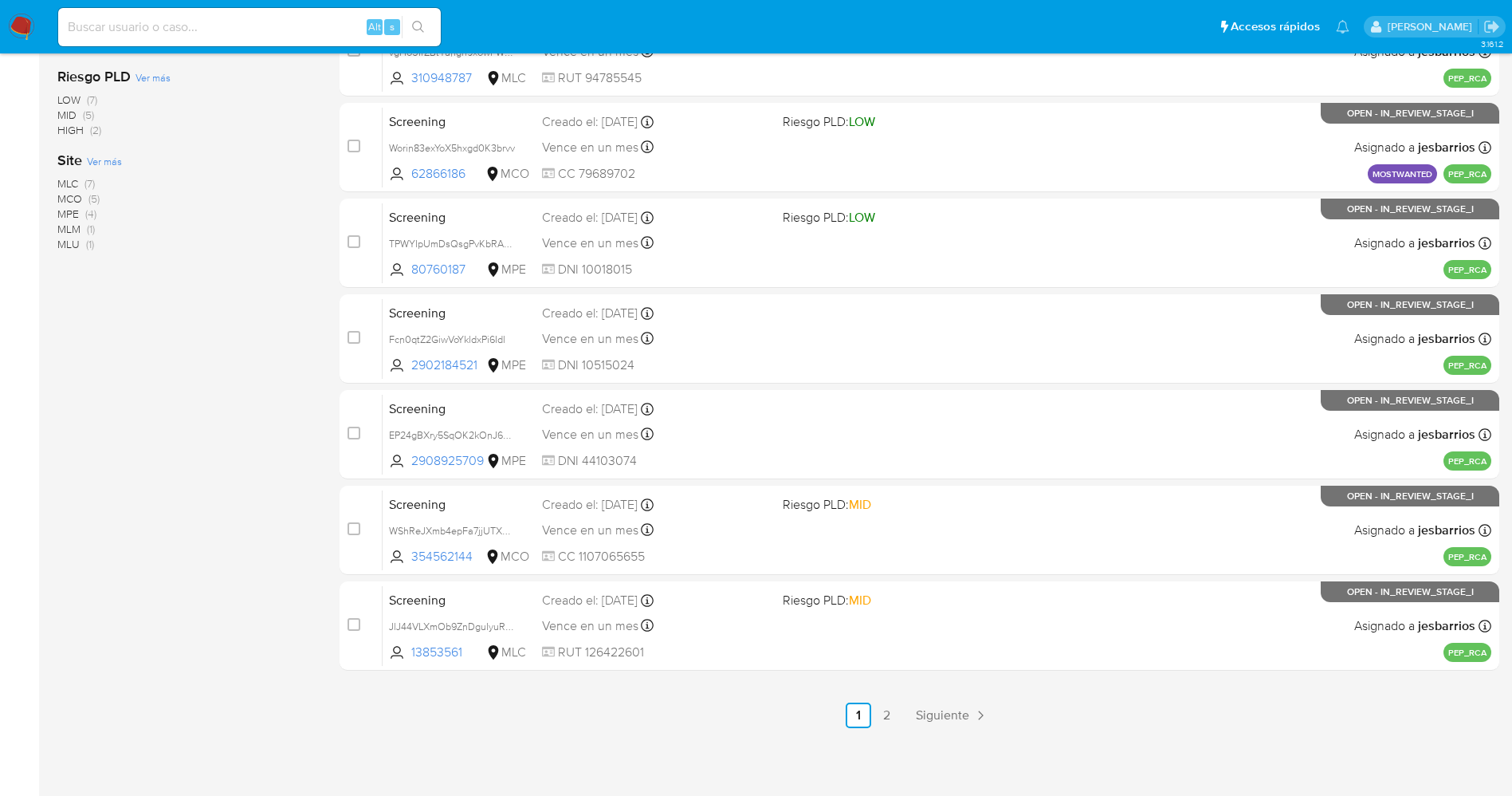
drag, startPoint x: 869, startPoint y: 703, endPoint x: 878, endPoint y: 699, distance: 9.8
click at [869, 702] on li "1" at bounding box center [858, 714] width 25 height 25
drag, startPoint x: 881, startPoint y: 700, endPoint x: 891, endPoint y: 718, distance: 20.6
click at [890, 717] on div "select-all-cases-checkbox Asignar caso Borrar selección Agrupar por documento O…" at bounding box center [919, 194] width 1160 height 1067
click at [891, 718] on link "2" at bounding box center [887, 714] width 25 height 25
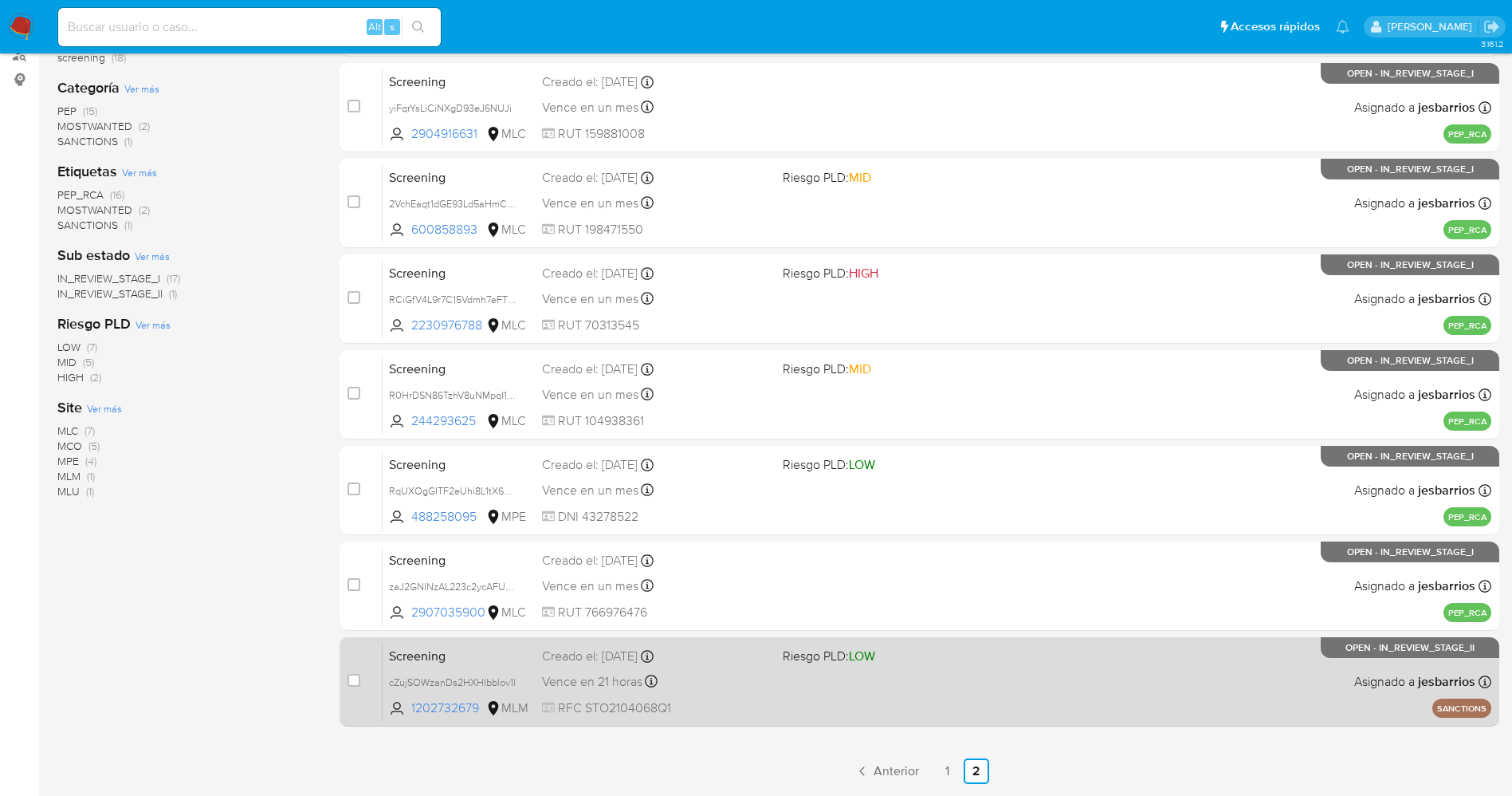
scroll to position [329, 0]
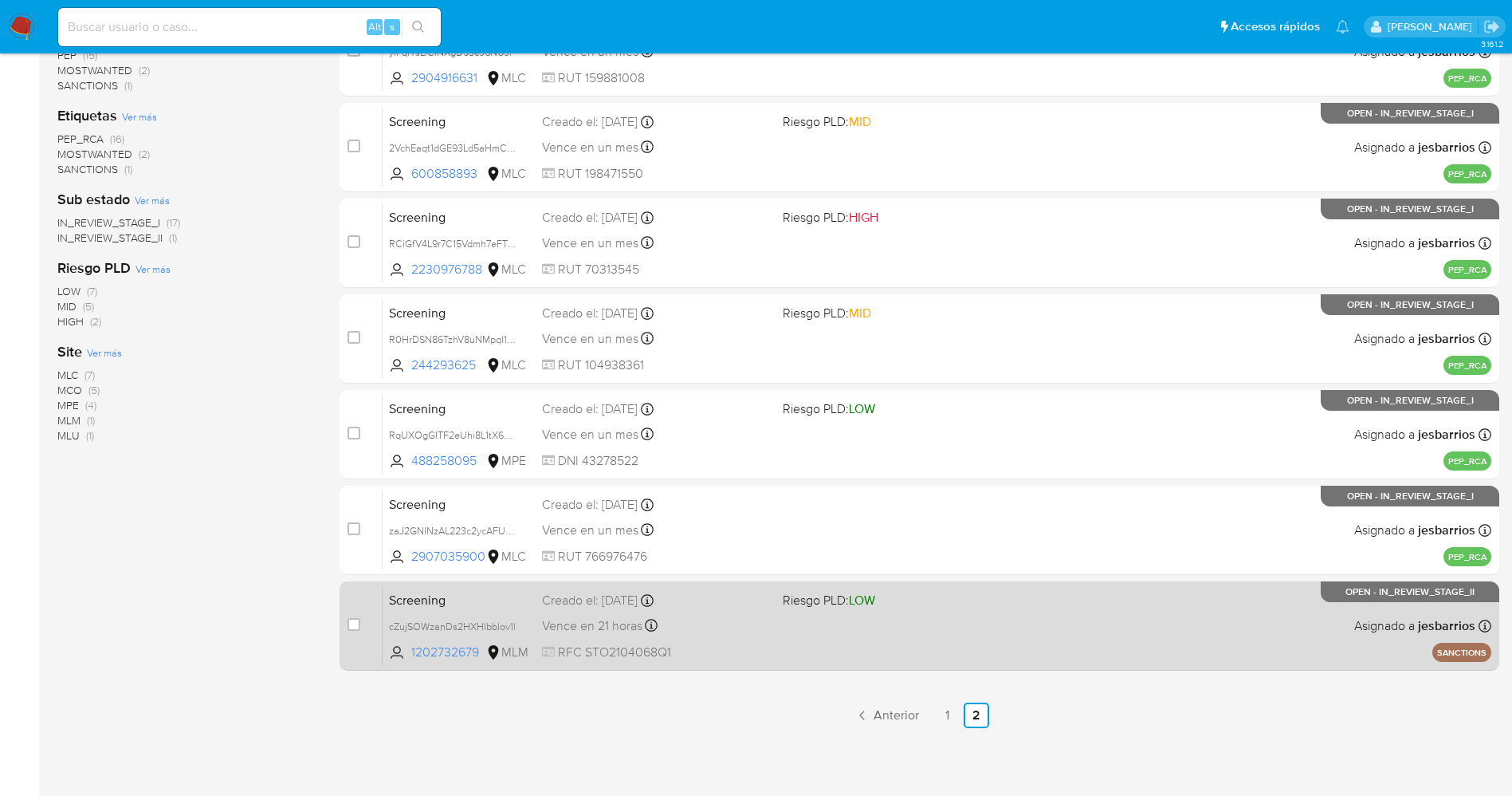
click at [933, 634] on div "Screening cZujSOWzanDs2HXHIbblov1l 1202732679 MLM Riesgo PLD: LOW Creado el: 07…" at bounding box center [937, 626] width 1109 height 81
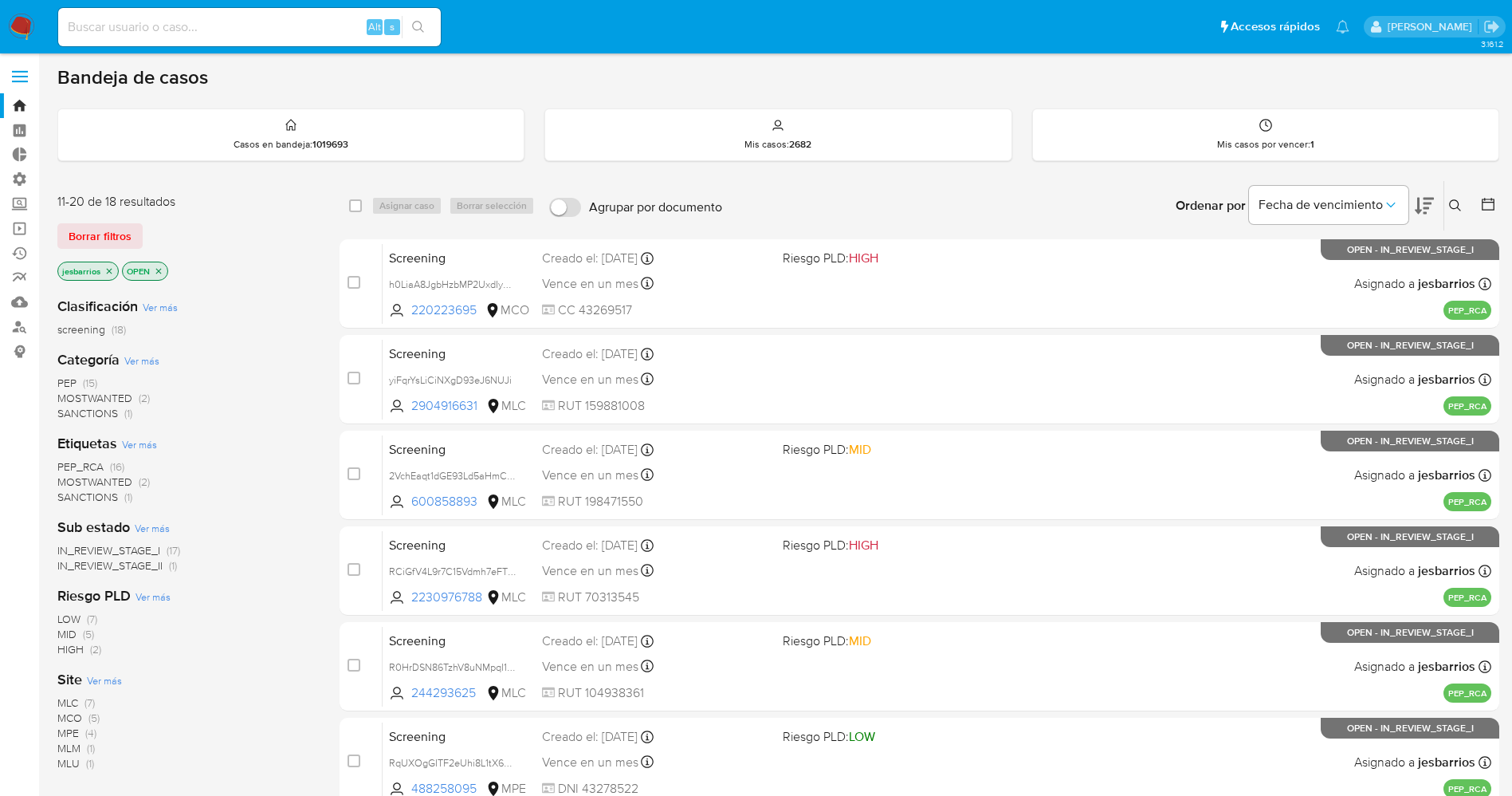
scroll to position [0, 0]
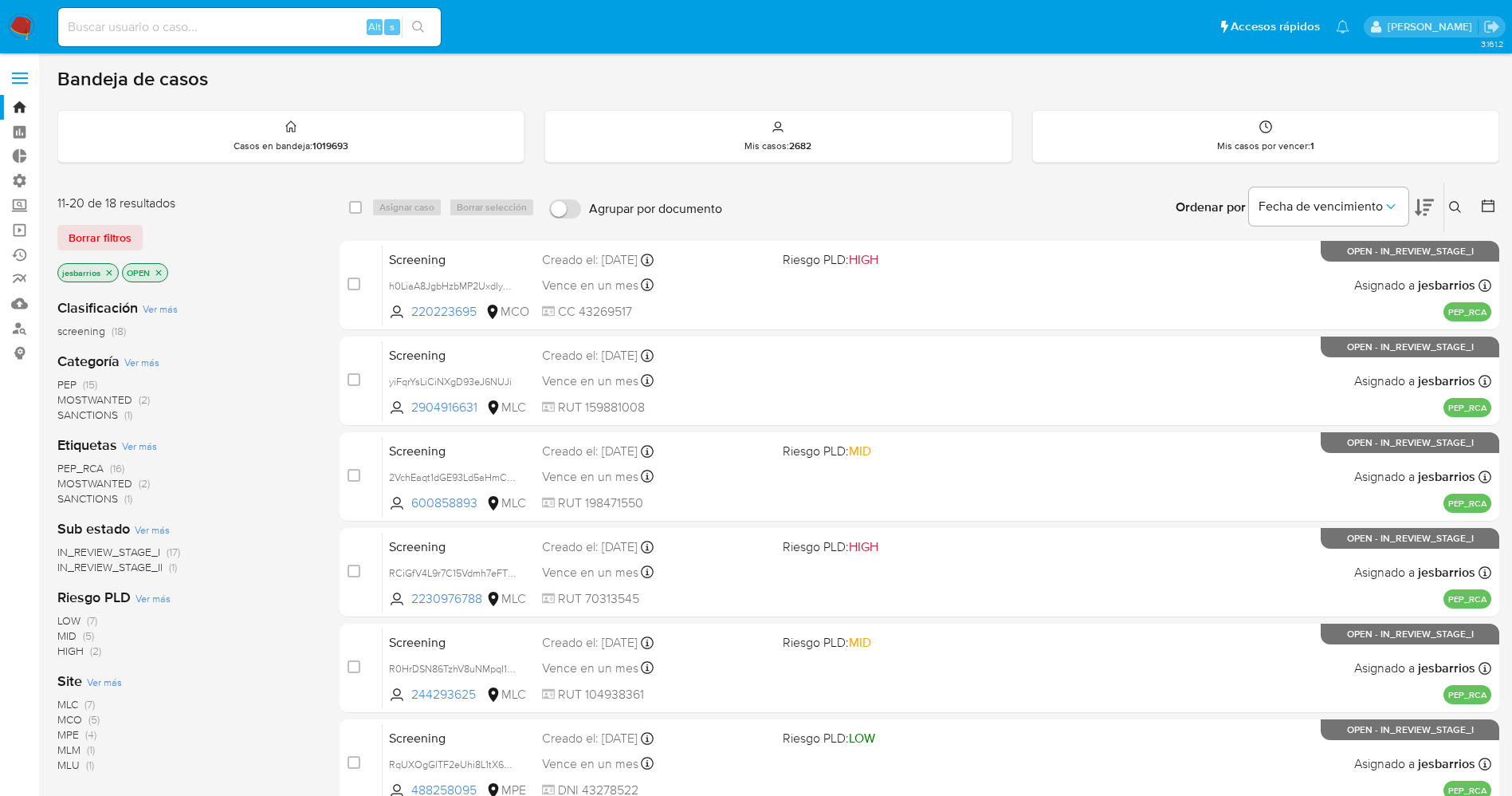
click at [113, 268] on icon "close-filter" at bounding box center [109, 273] width 9 height 9
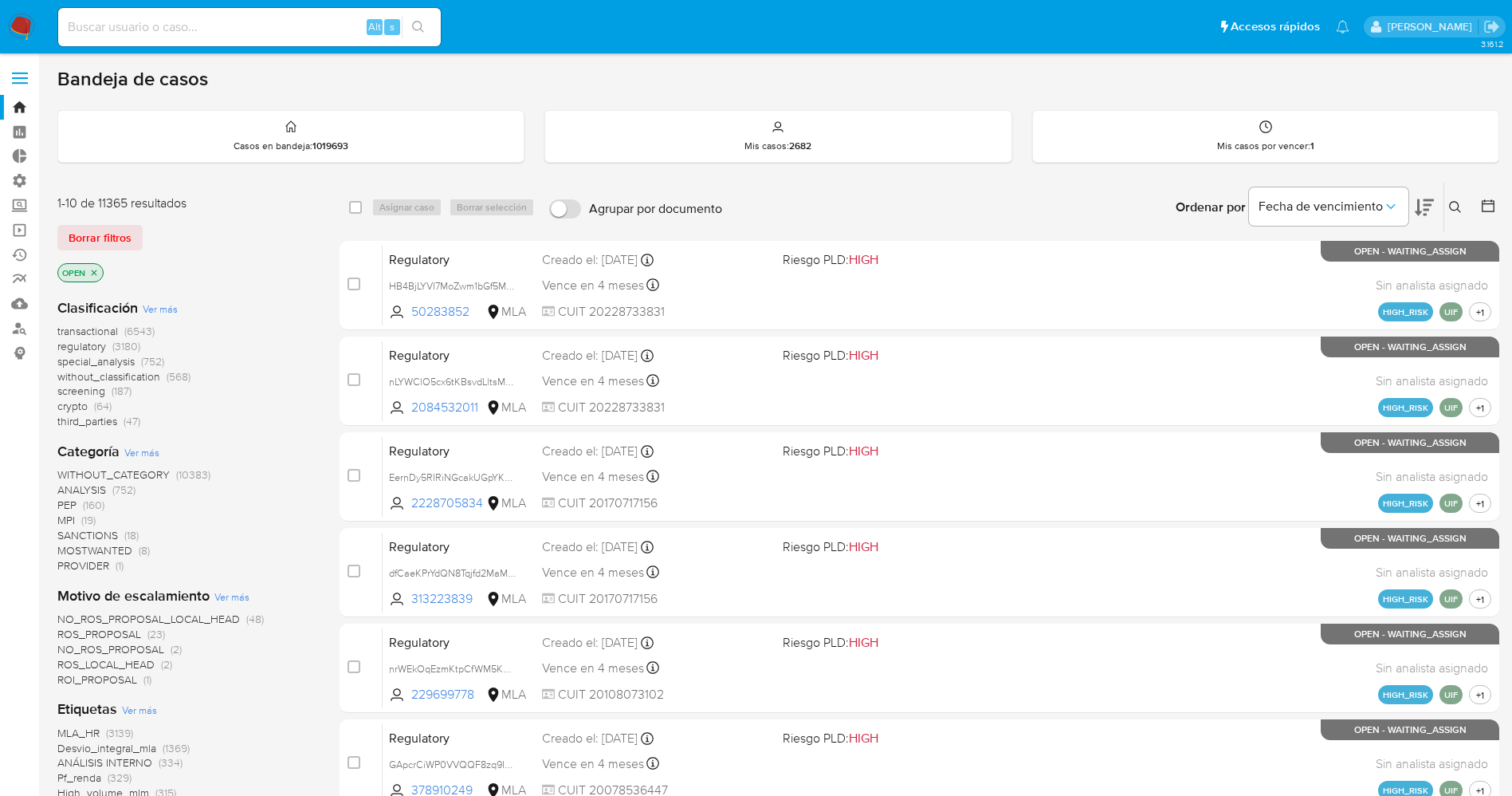
click at [96, 273] on icon "close-filter" at bounding box center [95, 273] width 6 height 6
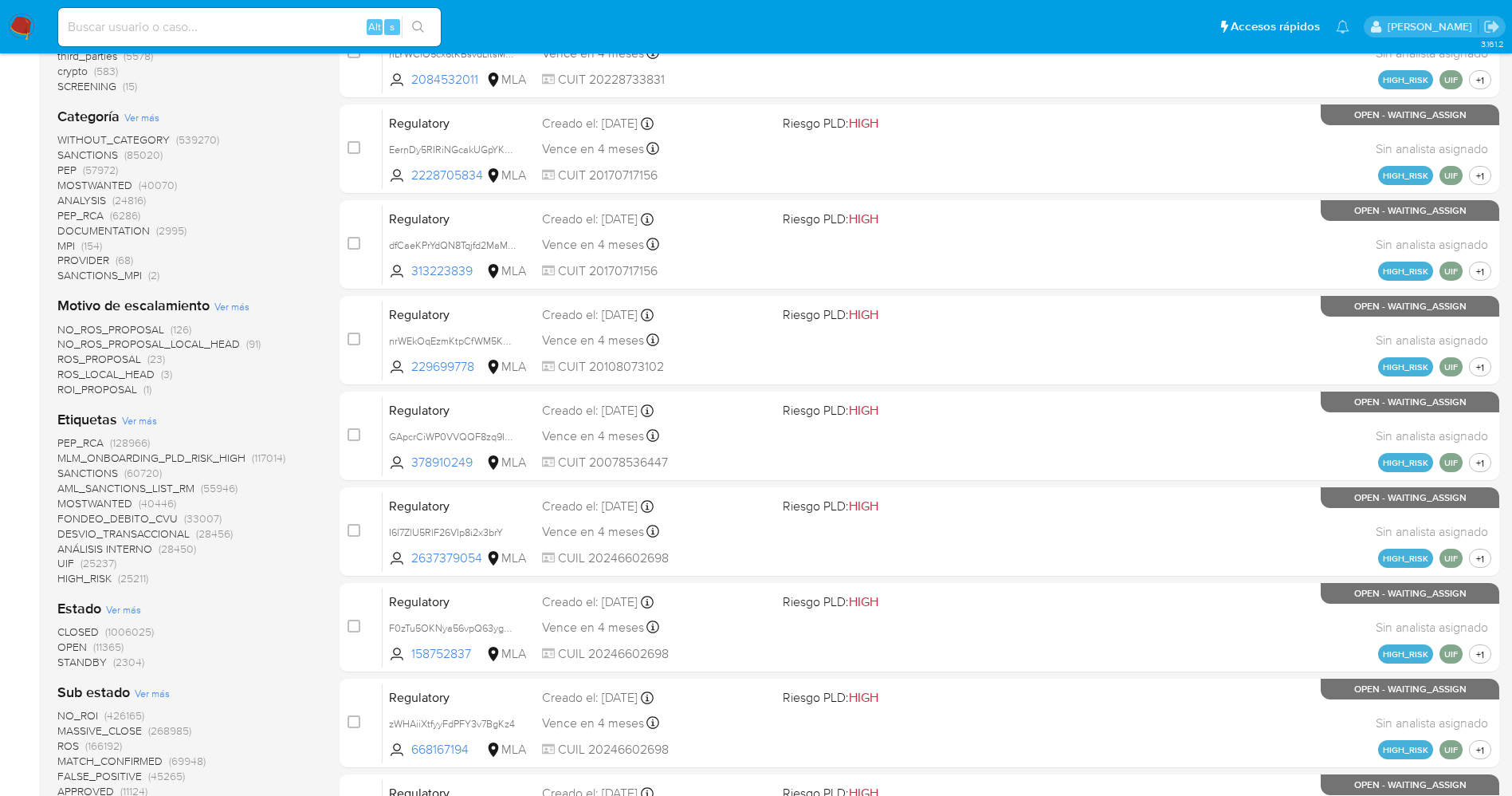
scroll to position [478, 0]
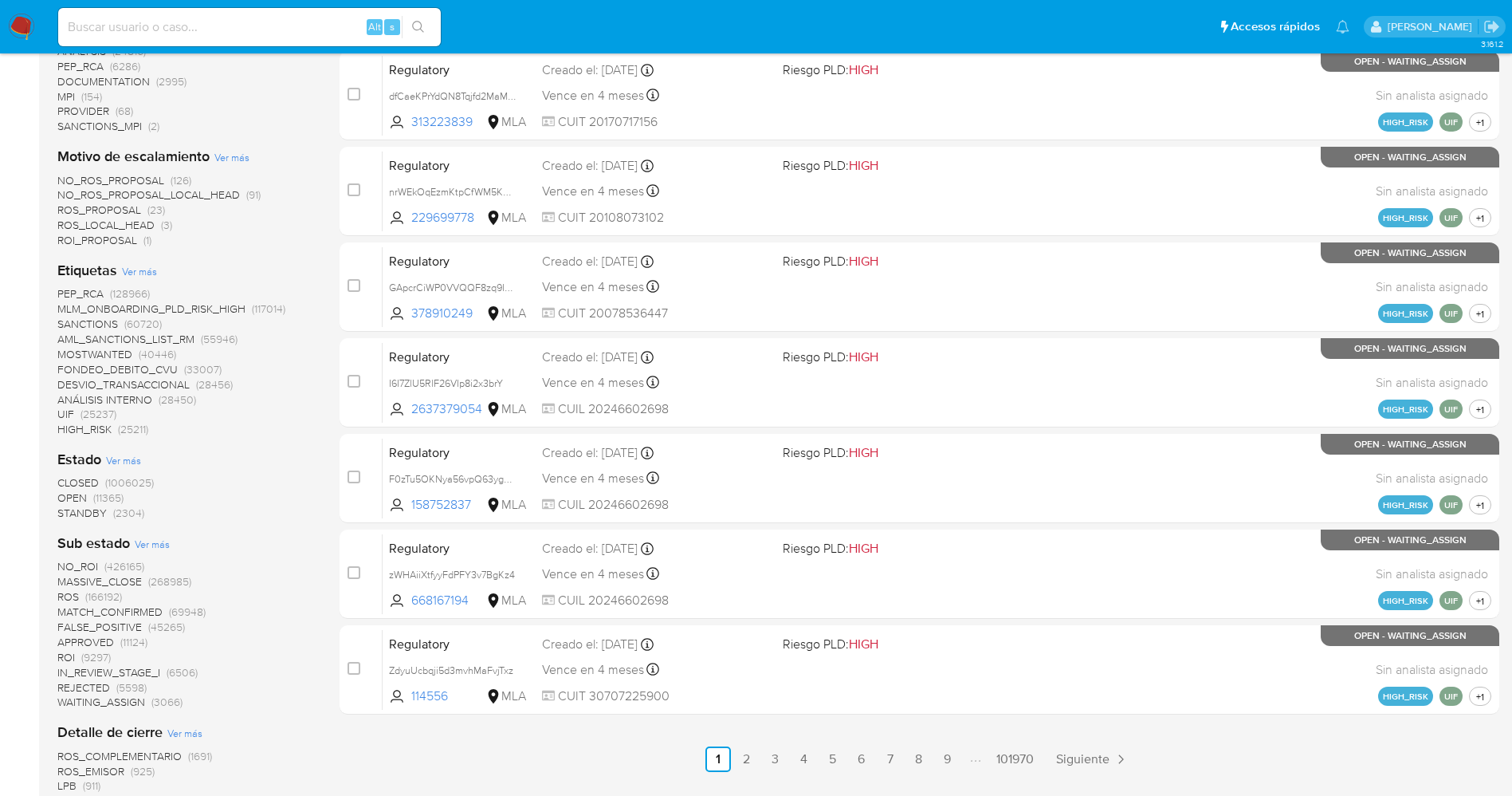
click at [100, 514] on span "STANDBY" at bounding box center [82, 512] width 50 height 16
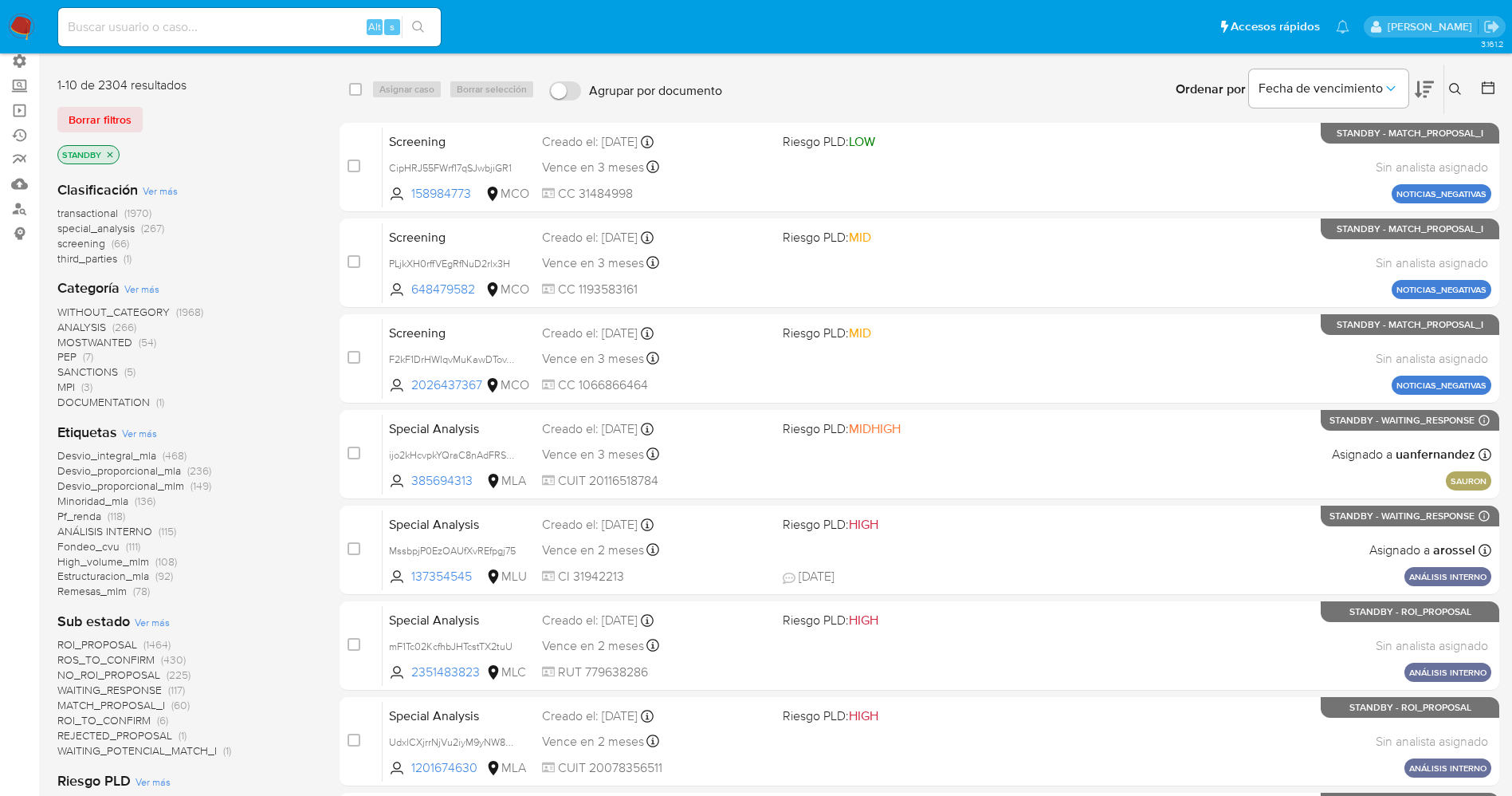
scroll to position [688, 0]
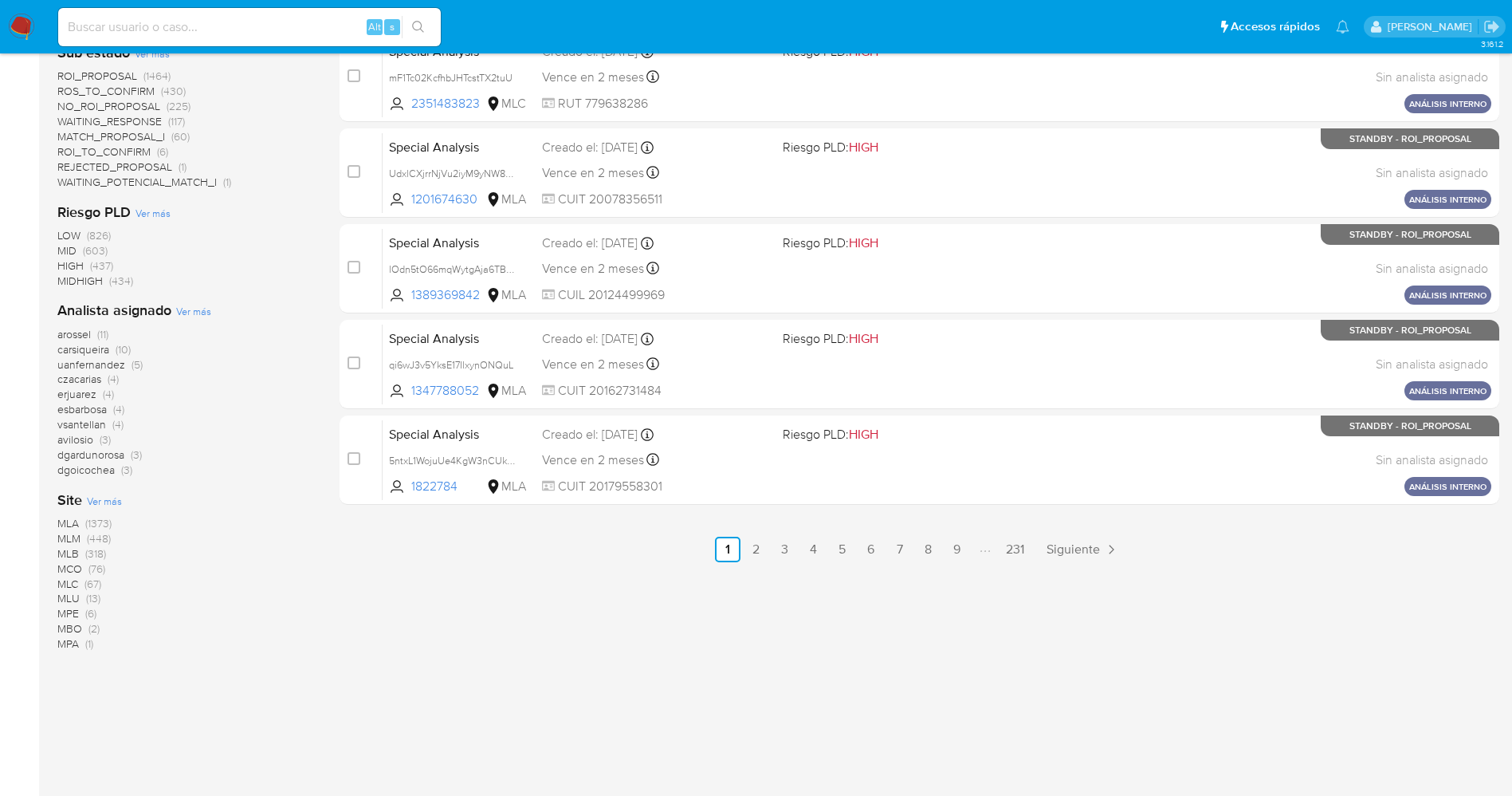
click at [187, 180] on span "WAITING_POTENCIAL_MATCH_I" at bounding box center [137, 181] width 160 height 16
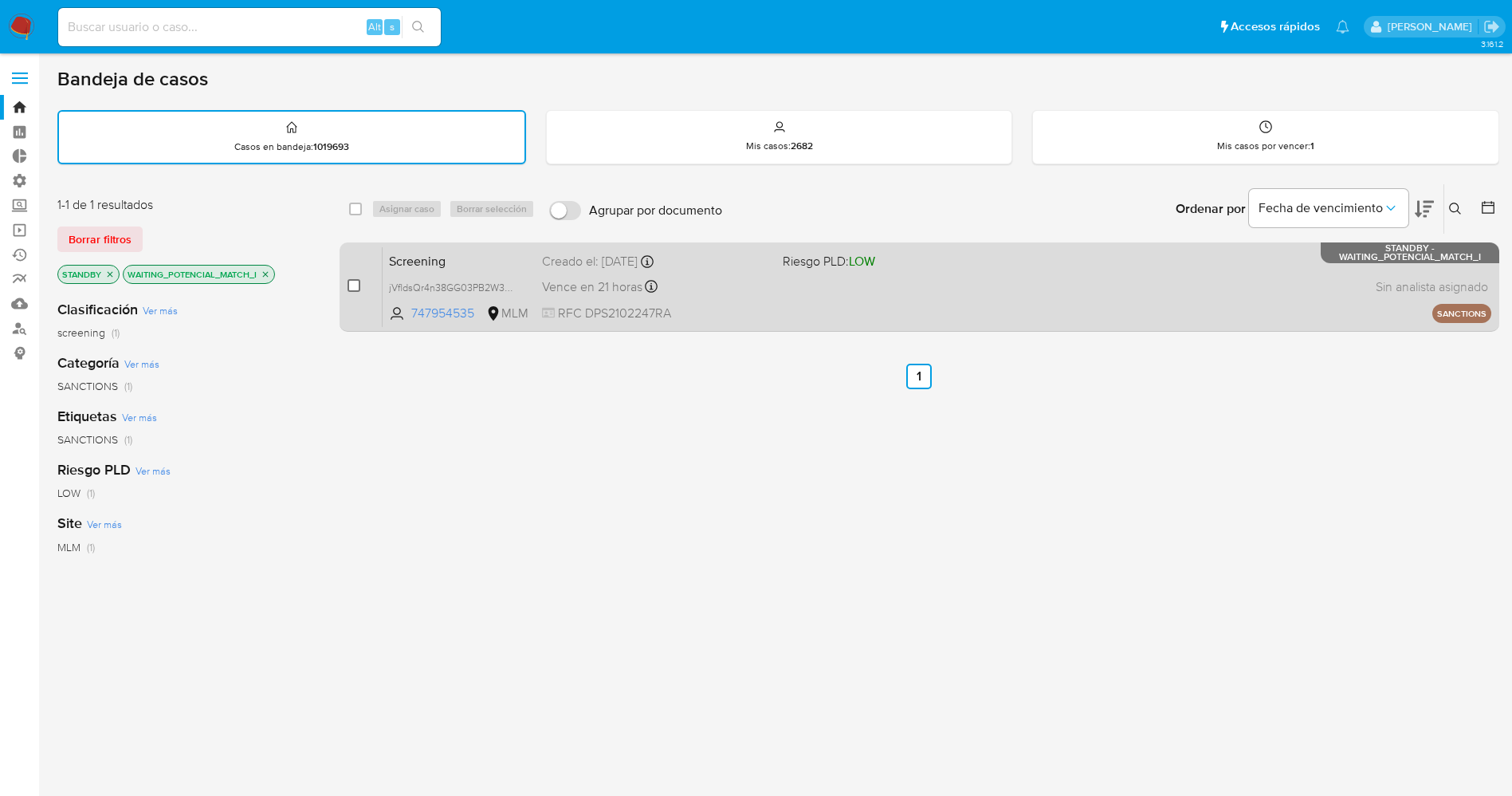
click at [355, 289] on input "checkbox" at bounding box center [354, 286] width 13 height 13
checkbox input "true"
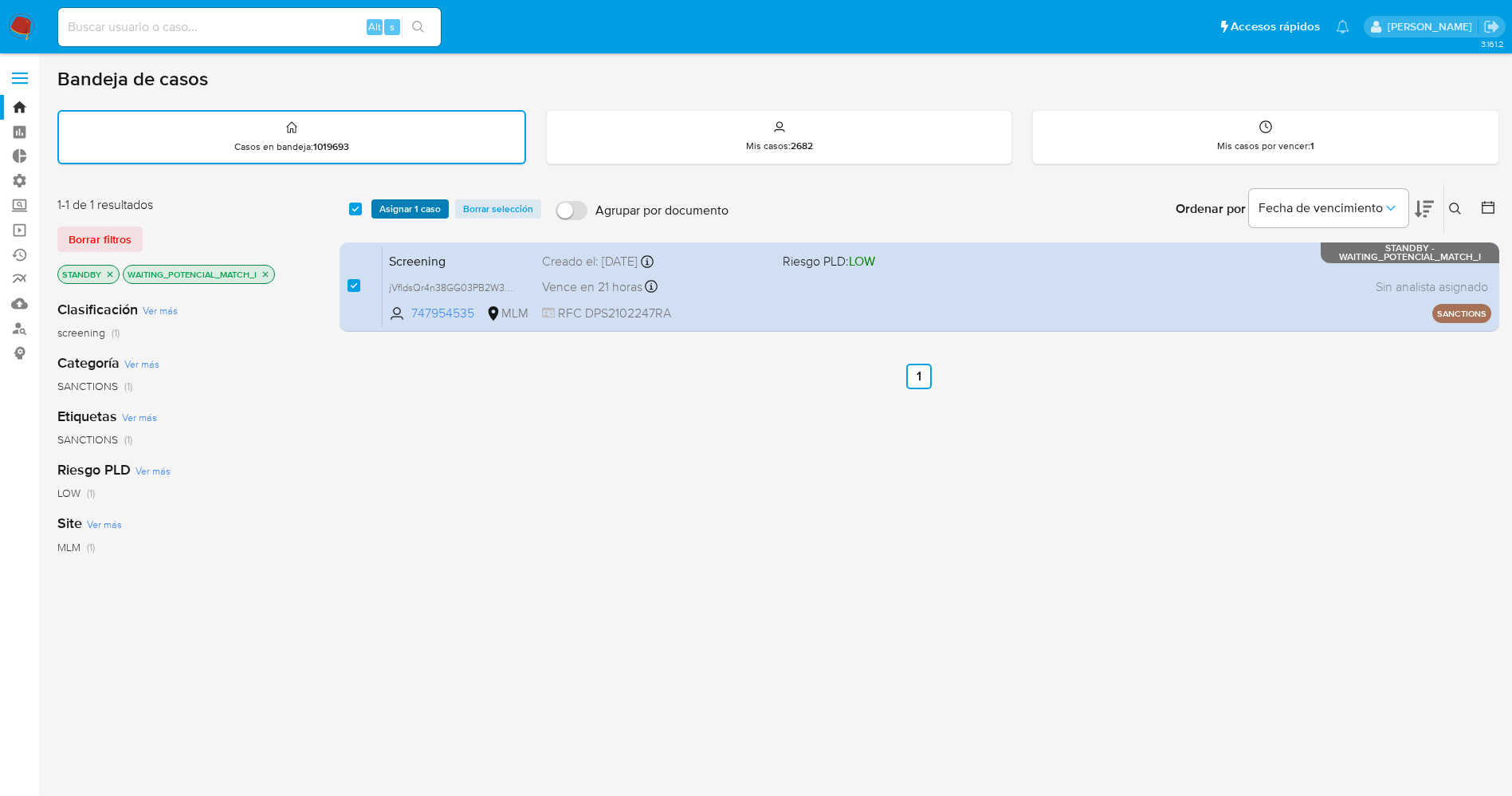
click at [394, 208] on span "Asignar 1 caso" at bounding box center [410, 209] width 61 height 16
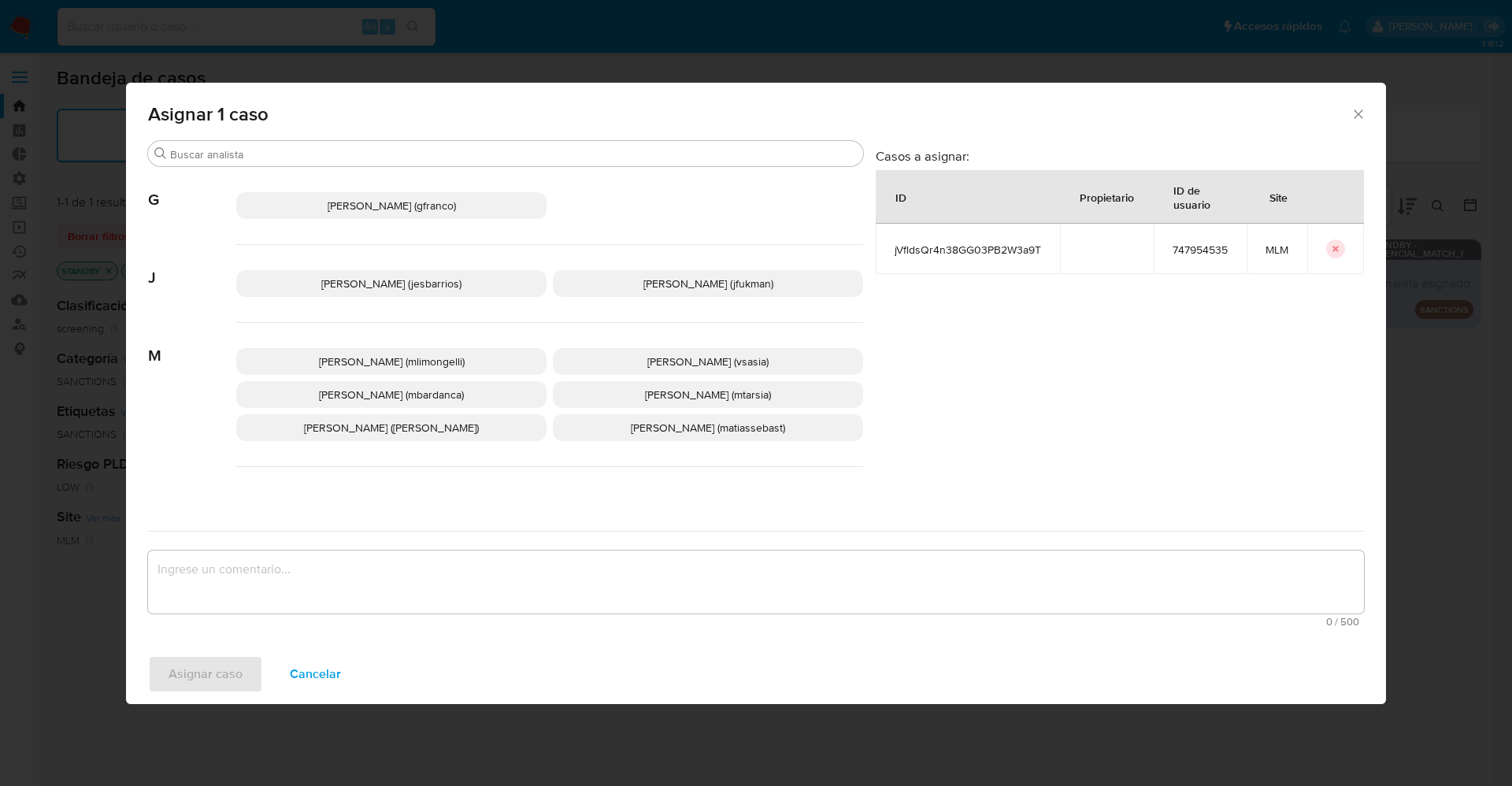
click at [379, 288] on span "Jesica Iris Barrios Leita (jesbarrios)" at bounding box center [391, 283] width 140 height 16
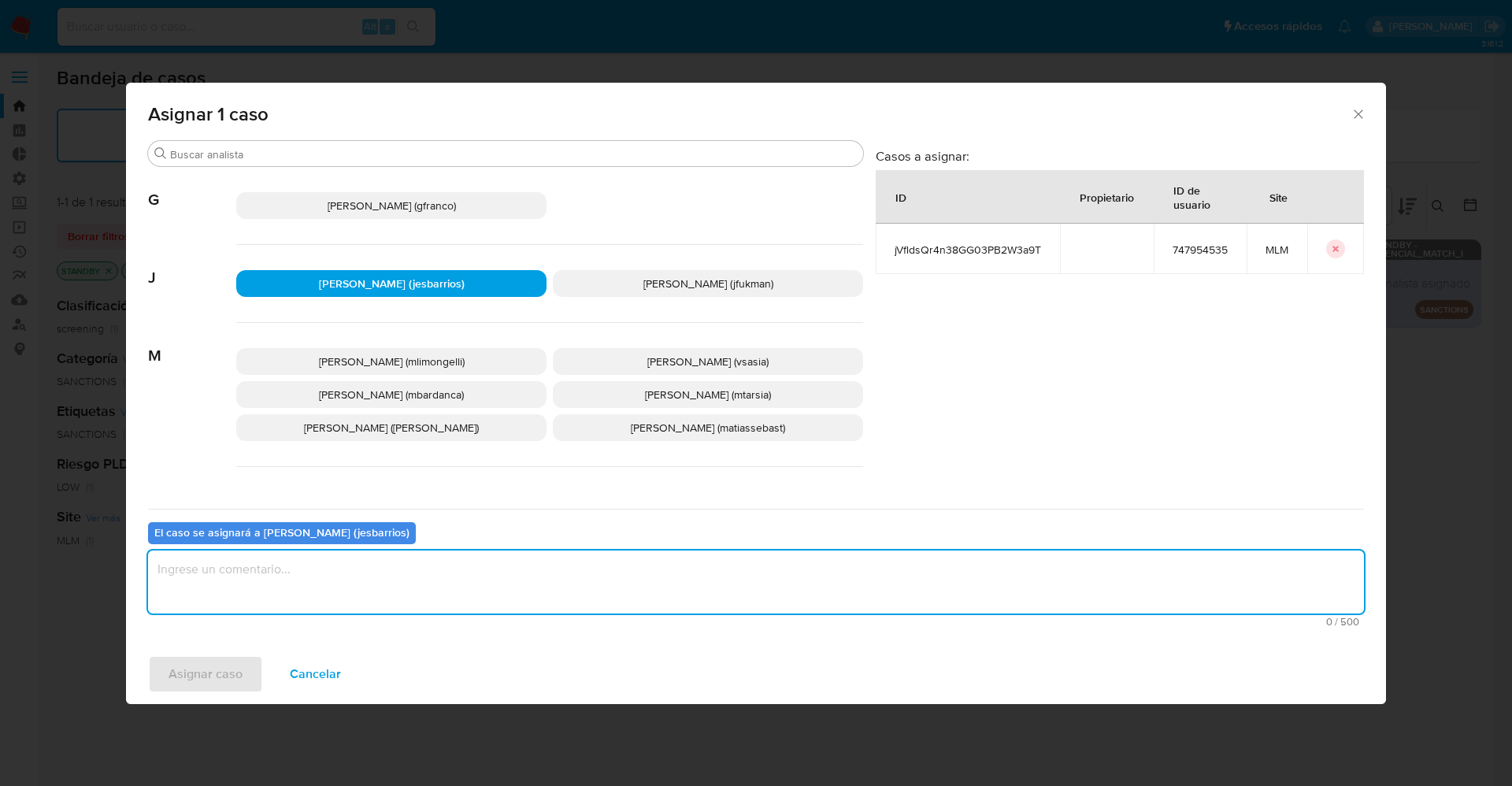
click at [407, 560] on textarea "assign-modal" at bounding box center [756, 582] width 1216 height 63
type textarea "Analisis"
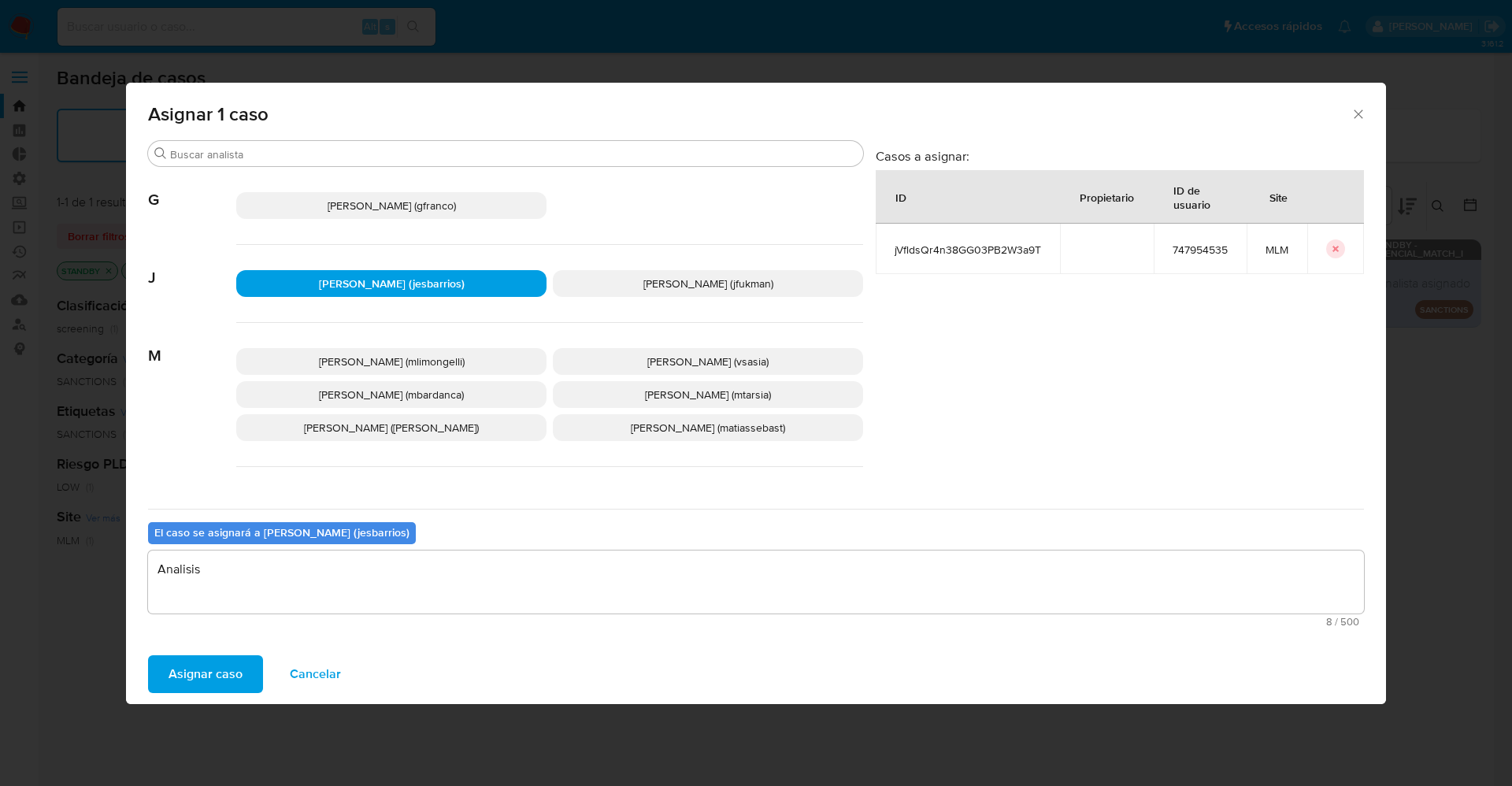
click at [235, 664] on span "Asignar caso" at bounding box center [206, 673] width 74 height 34
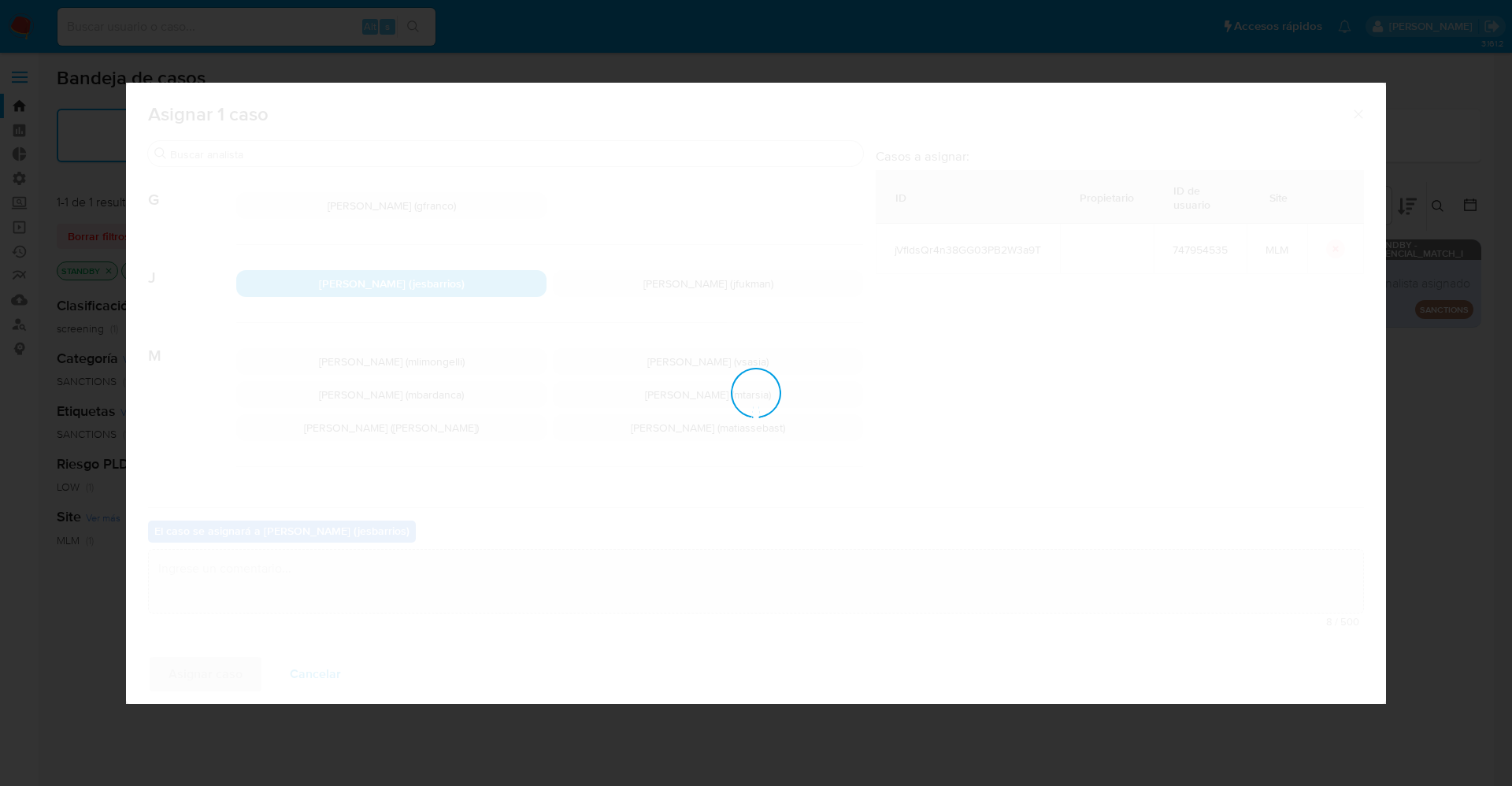
checkbox input "false"
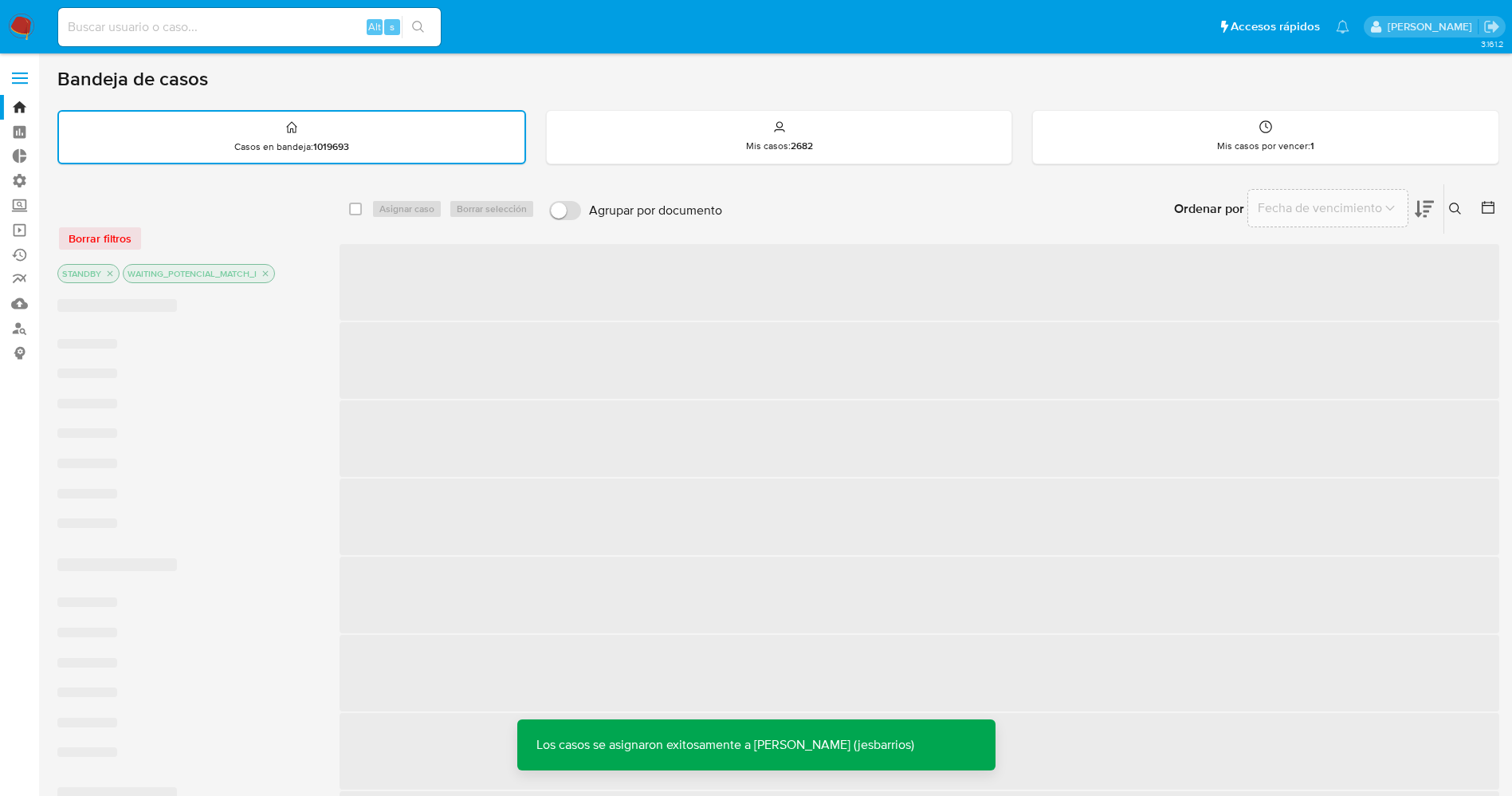
click at [24, 27] on img at bounding box center [21, 26] width 27 height 27
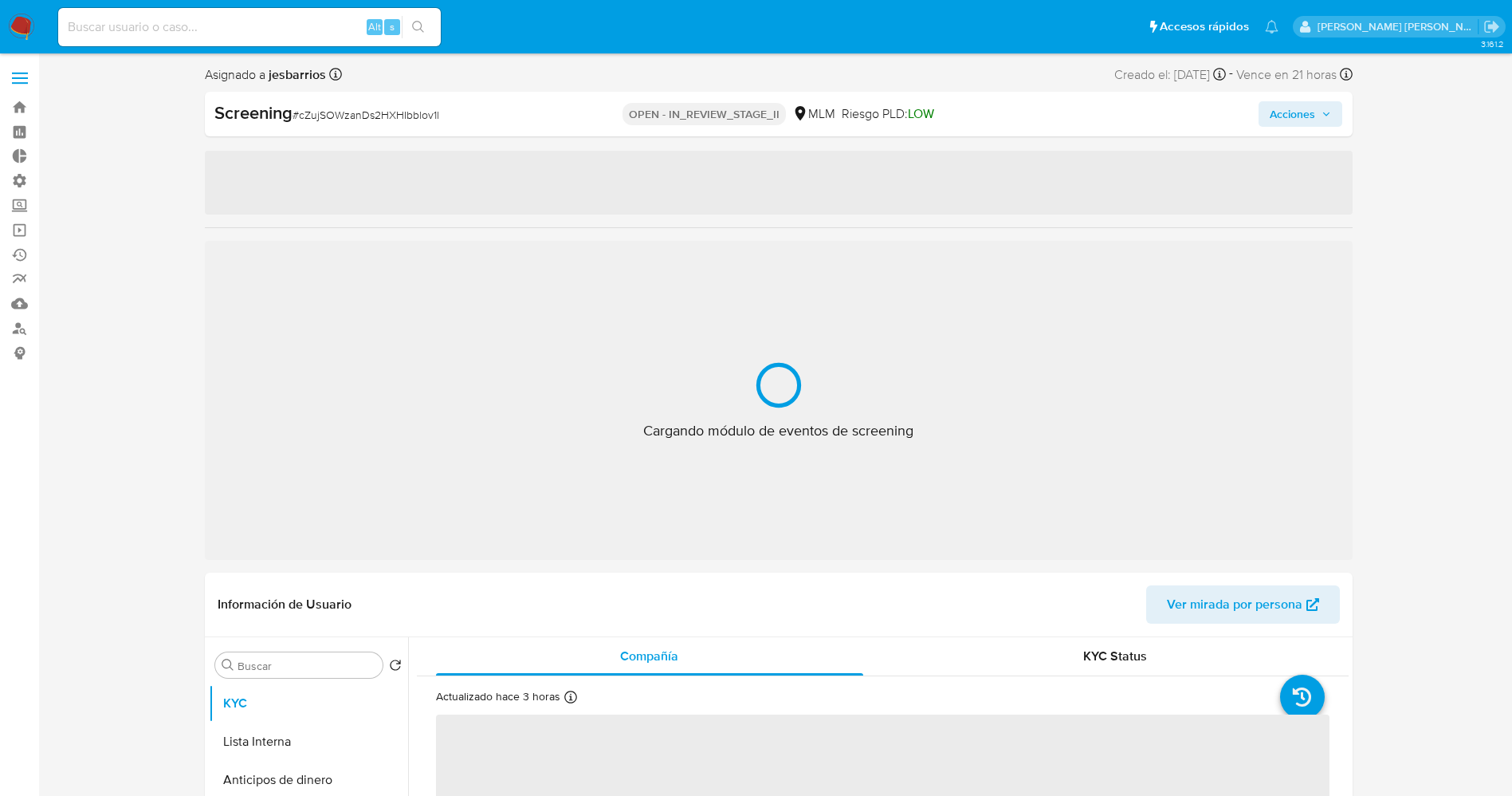
select select "10"
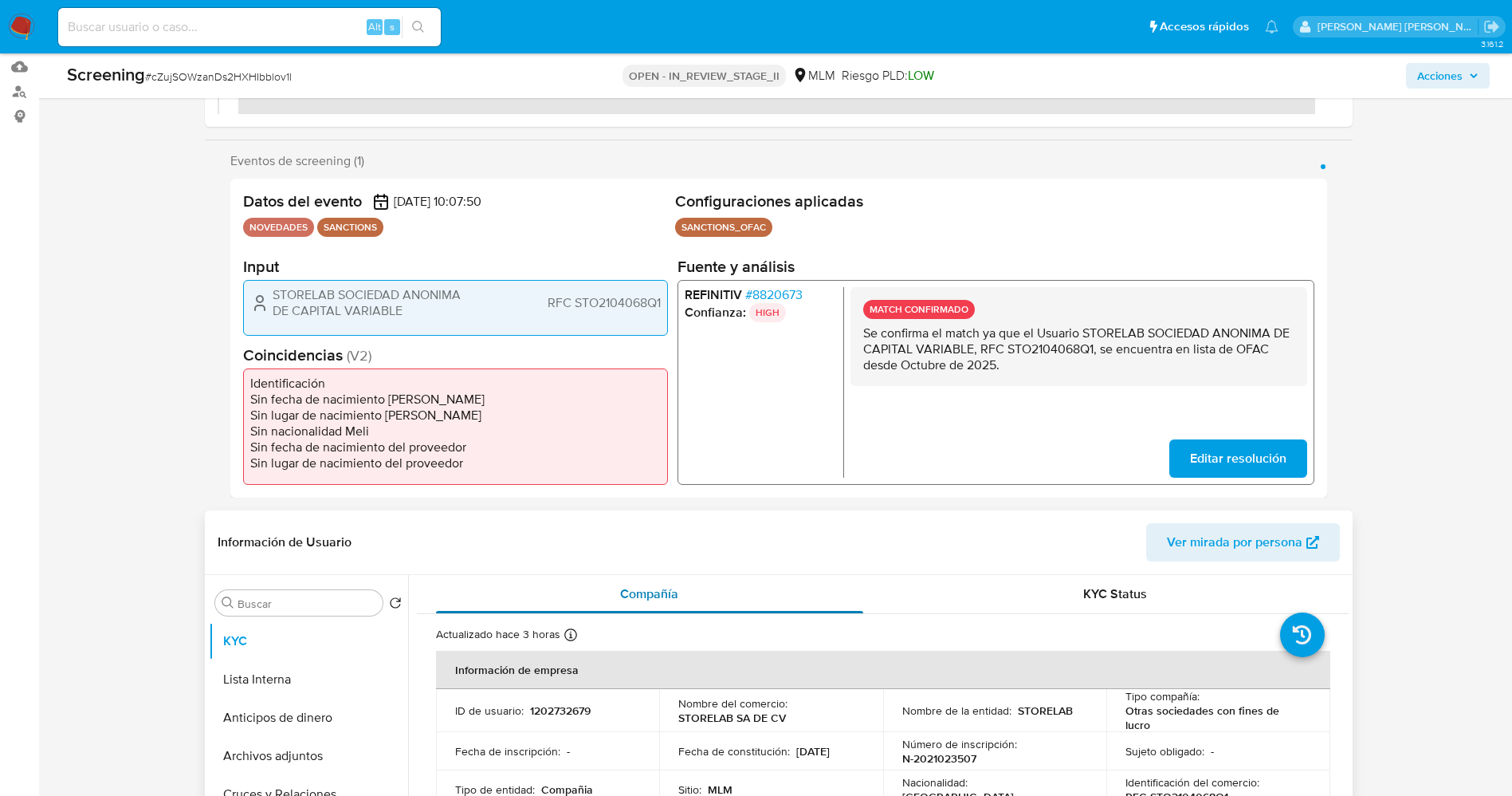
scroll to position [239, 0]
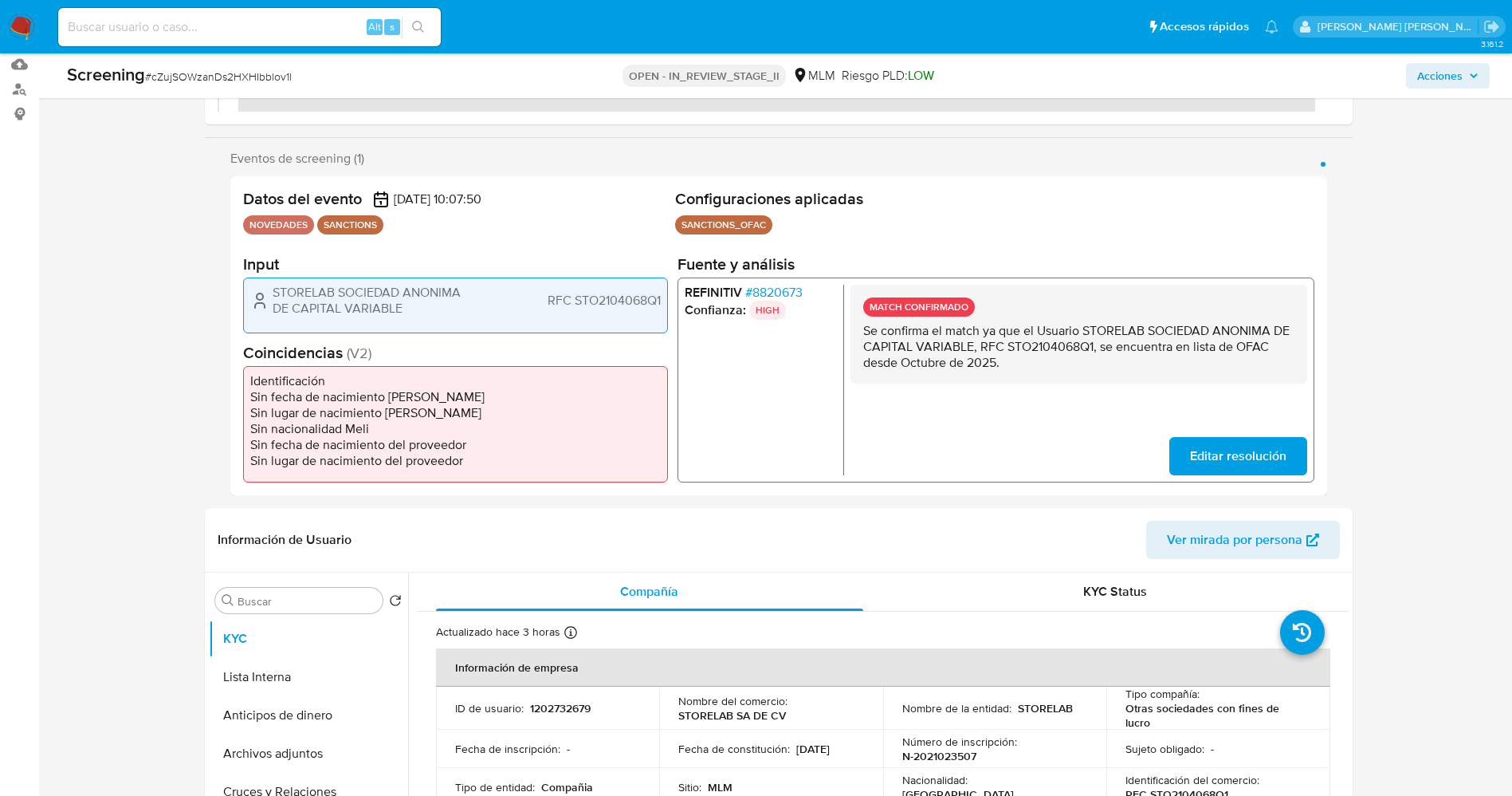
click at [779, 290] on span "# 8820673" at bounding box center [772, 292] width 57 height 16
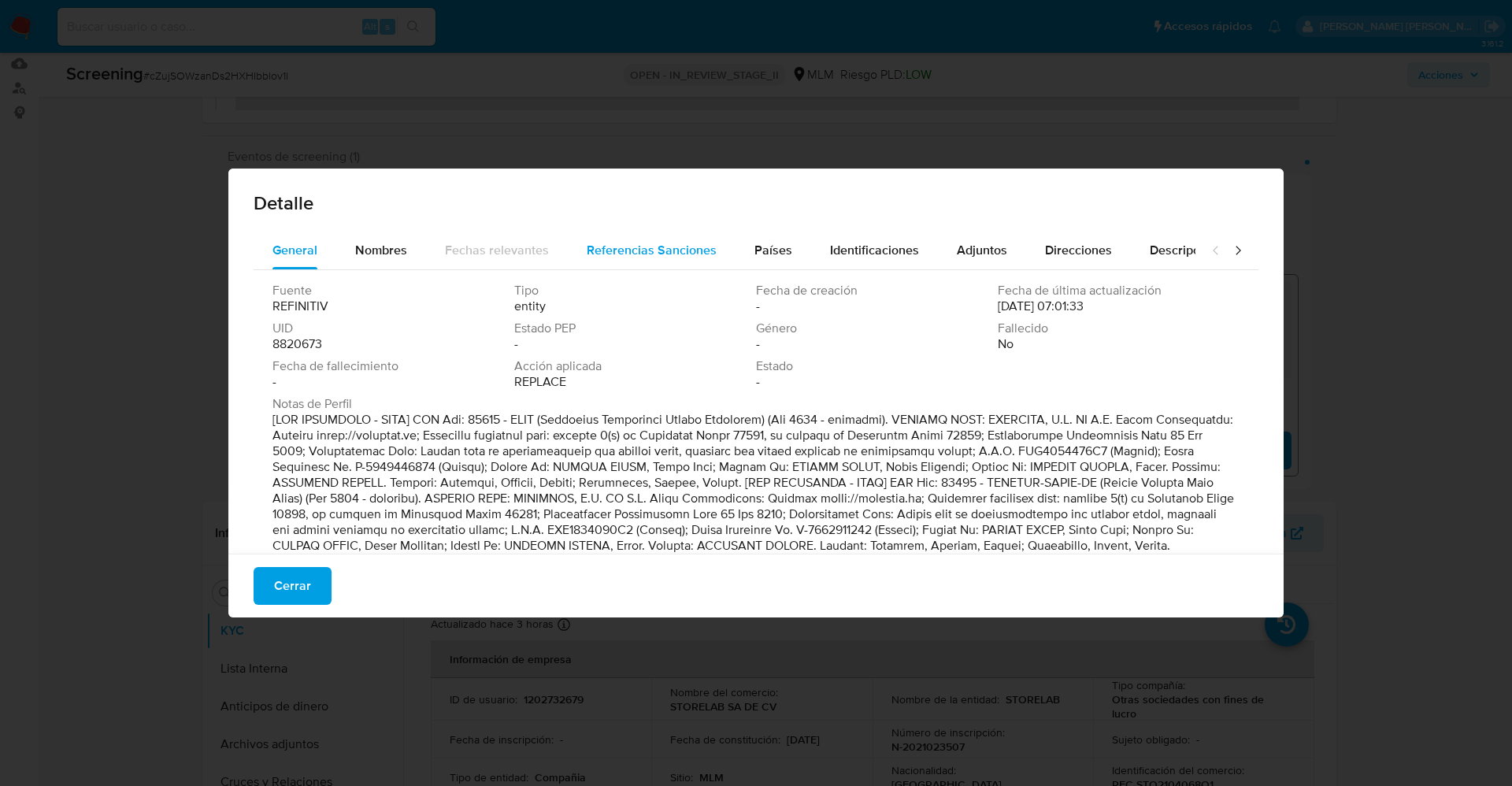
click at [609, 254] on span "Referencias Sanciones" at bounding box center [652, 251] width 130 height 19
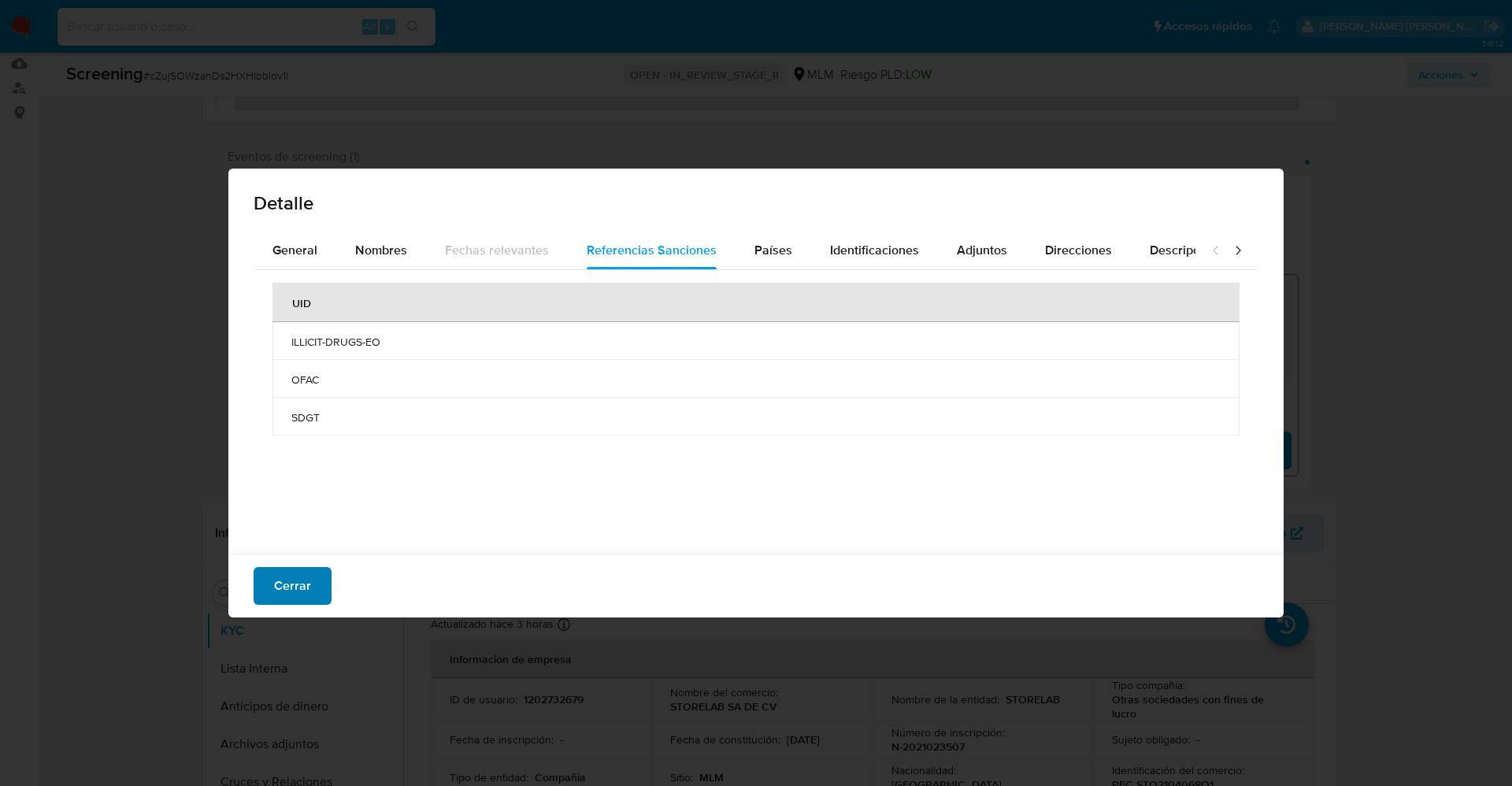
click at [287, 595] on span "Cerrar" at bounding box center [292, 585] width 37 height 34
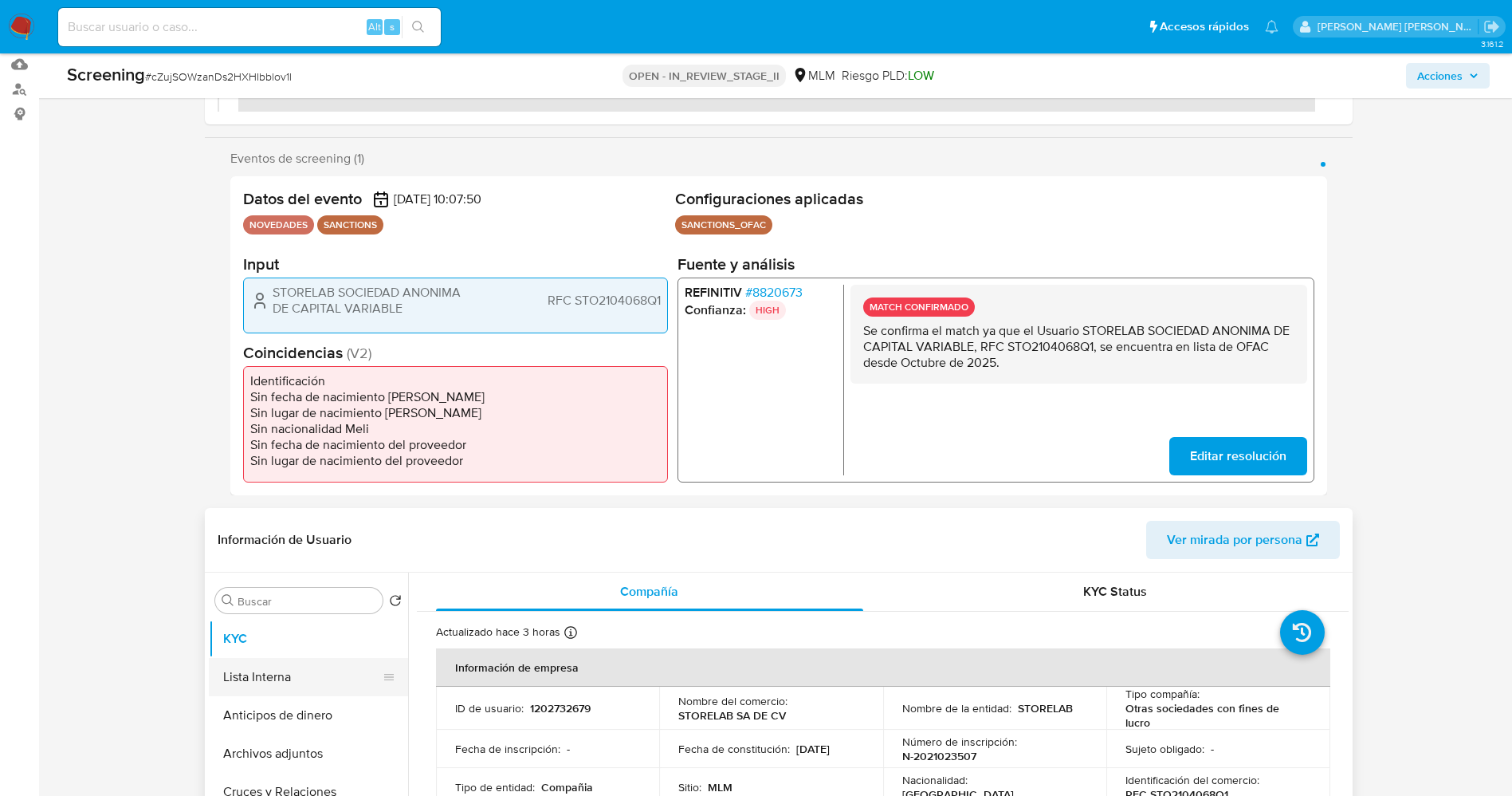
click at [261, 680] on button "Lista Interna" at bounding box center [302, 677] width 187 height 39
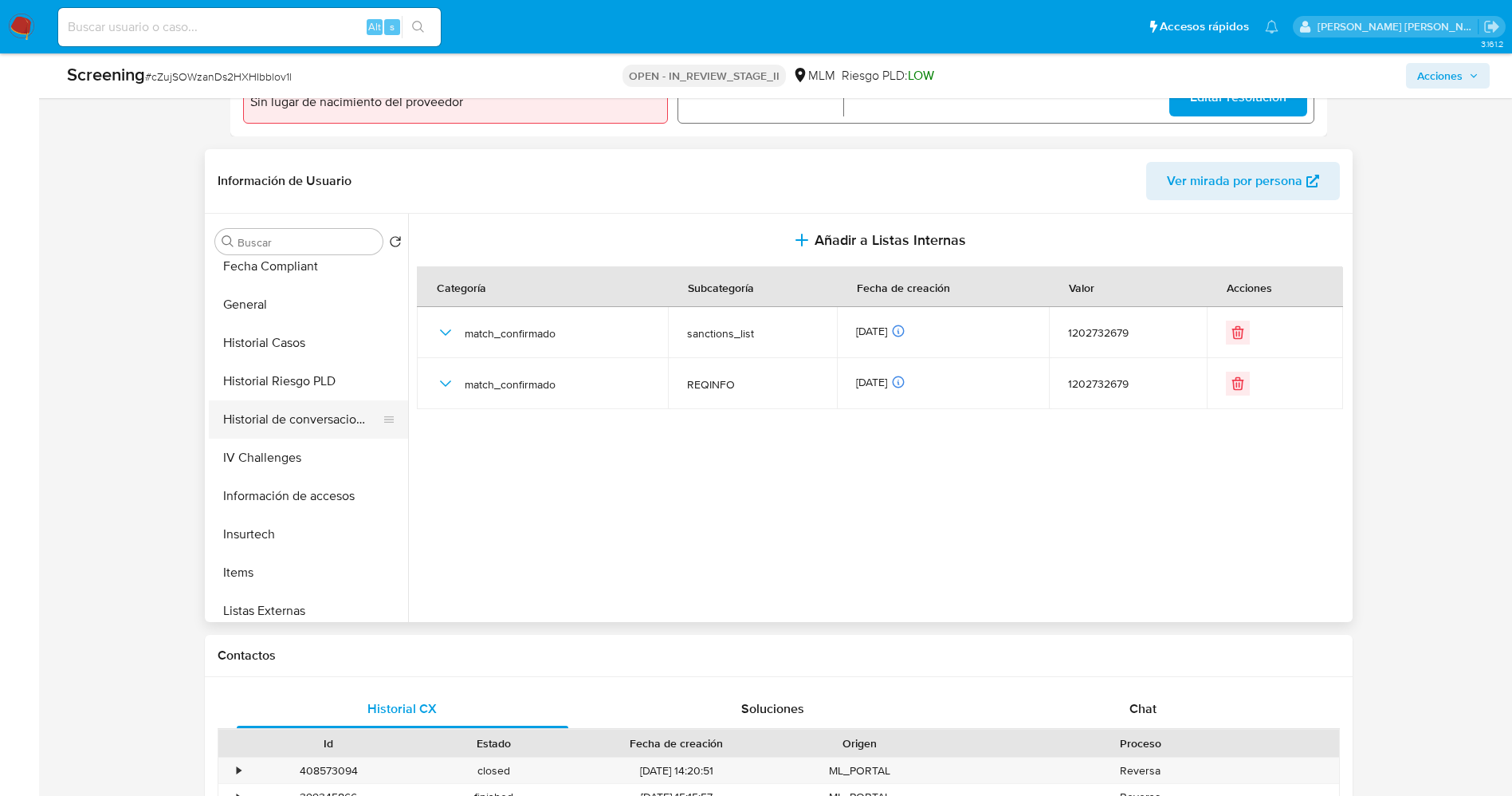
scroll to position [599, 0]
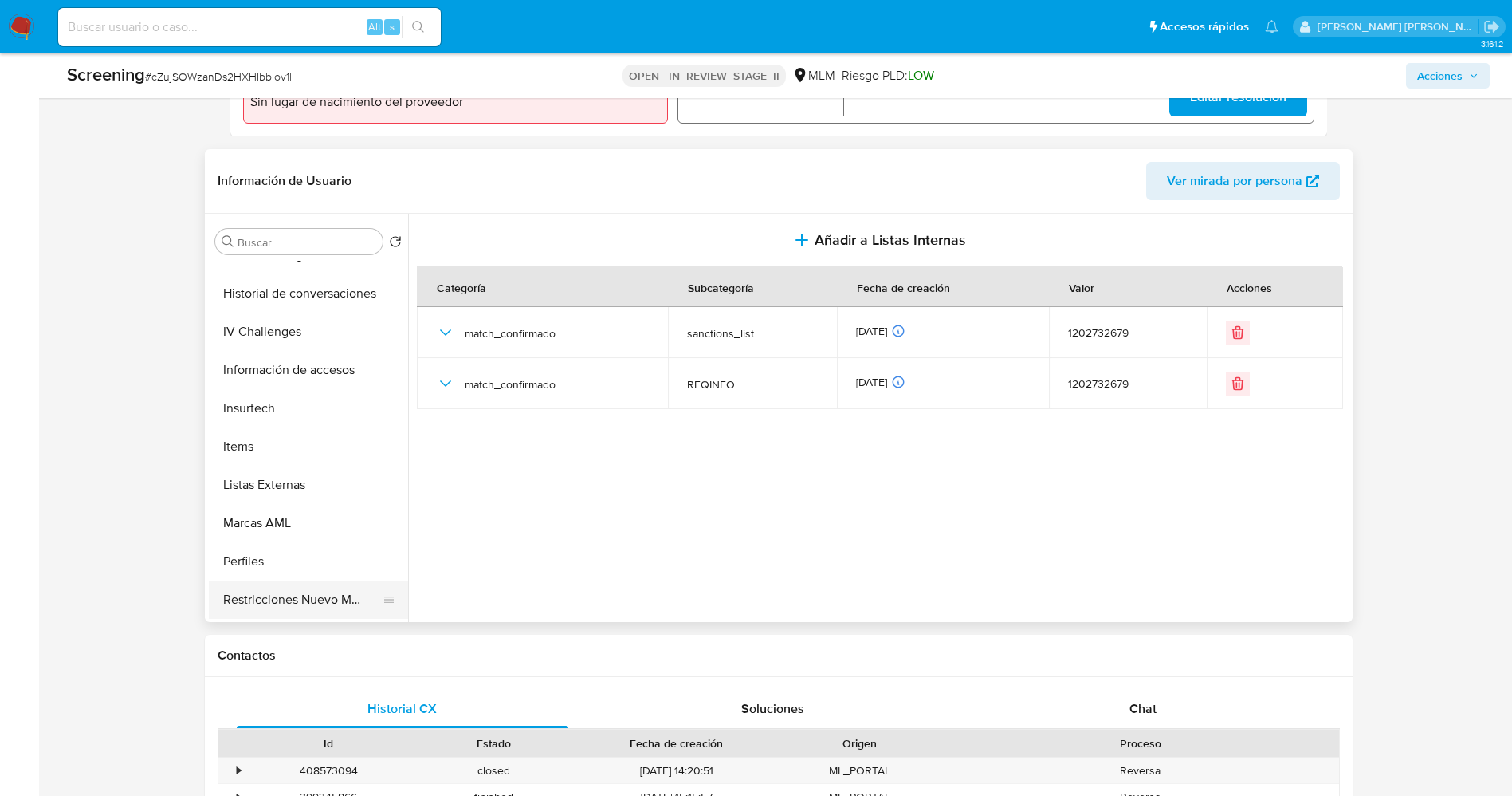
click at [290, 600] on button "Restricciones Nuevo Mundo" at bounding box center [302, 600] width 187 height 39
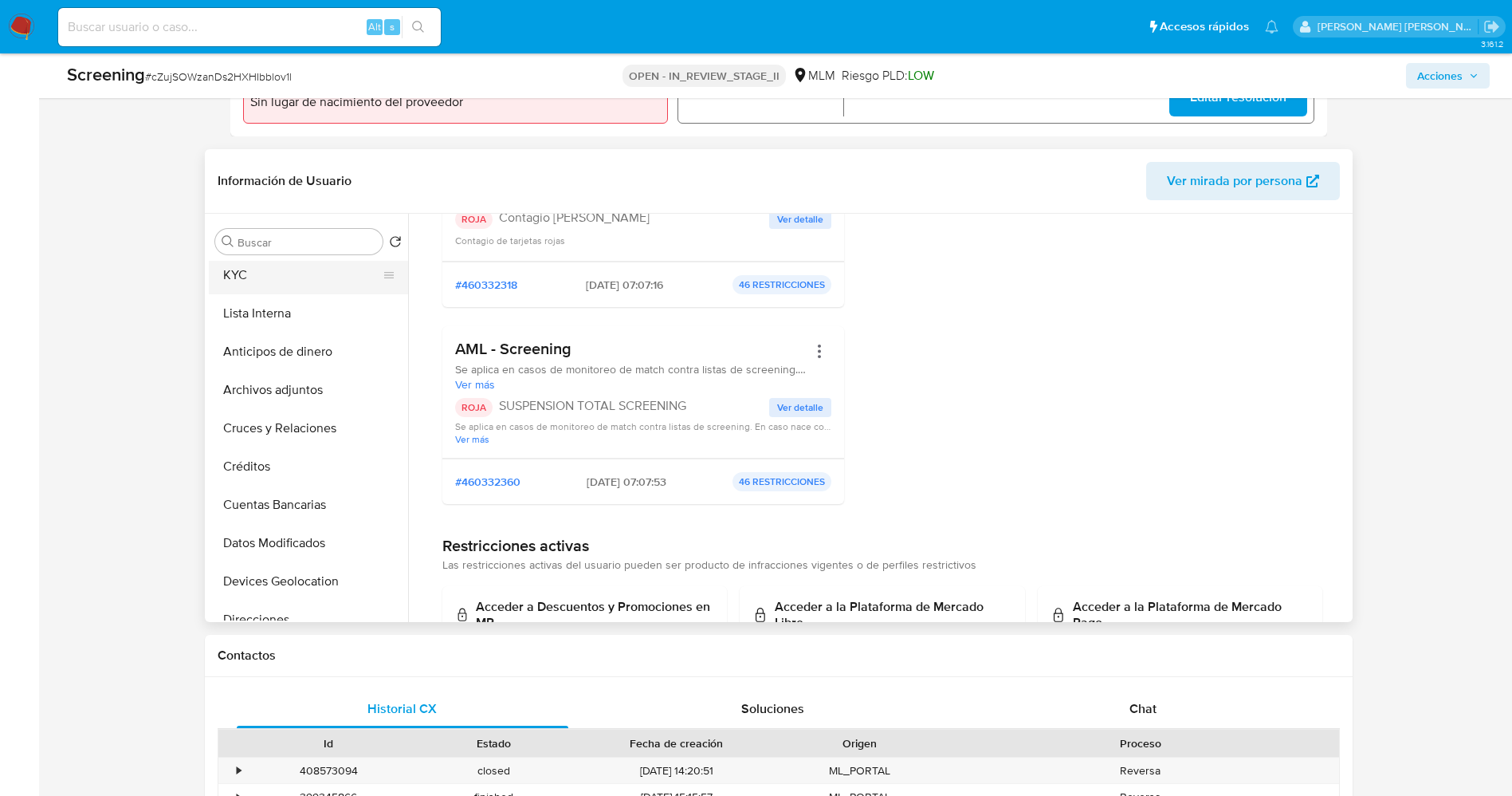
scroll to position [0, 0]
click at [253, 273] on button "KYC" at bounding box center [302, 279] width 187 height 39
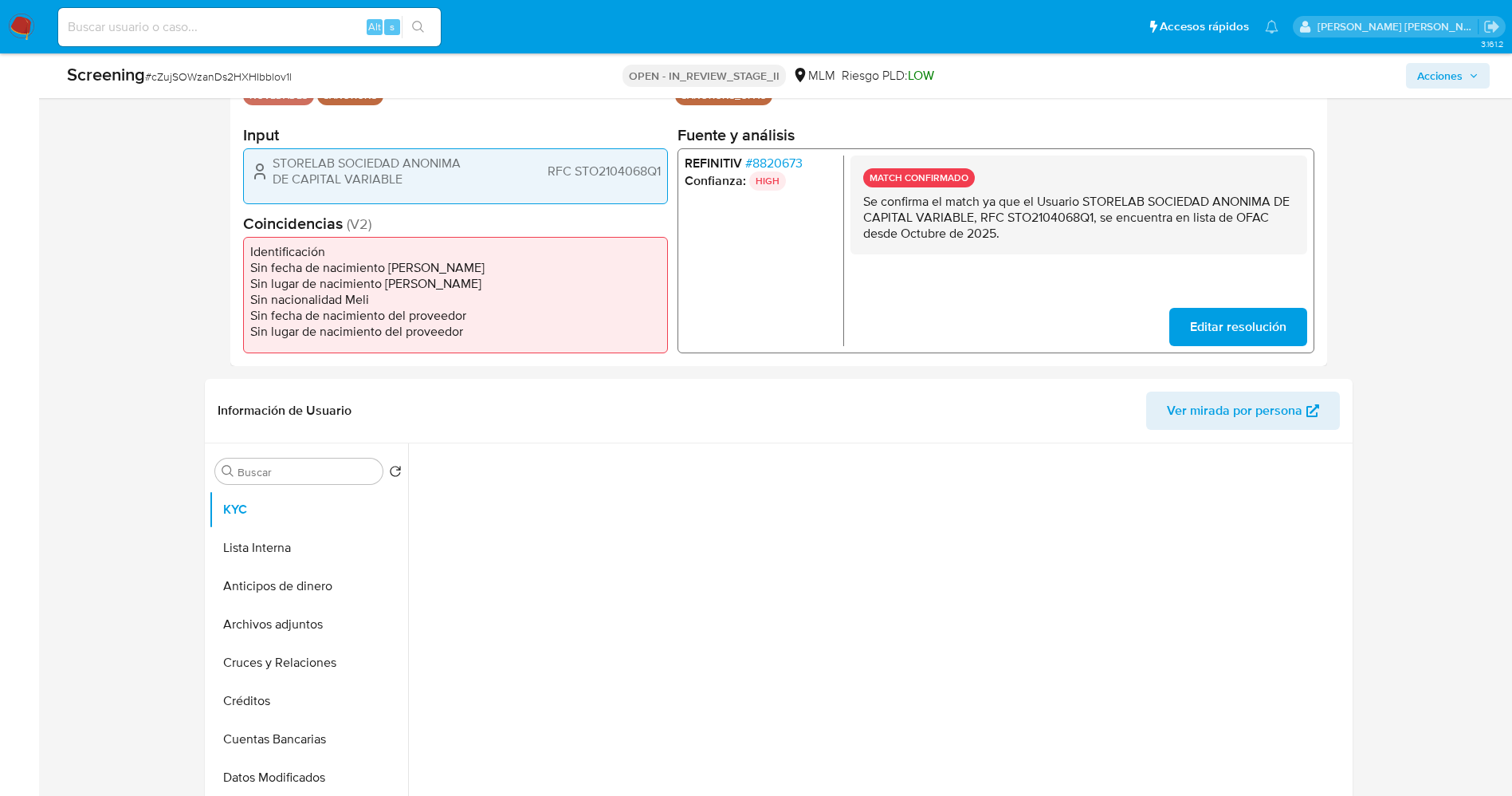
scroll to position [239, 0]
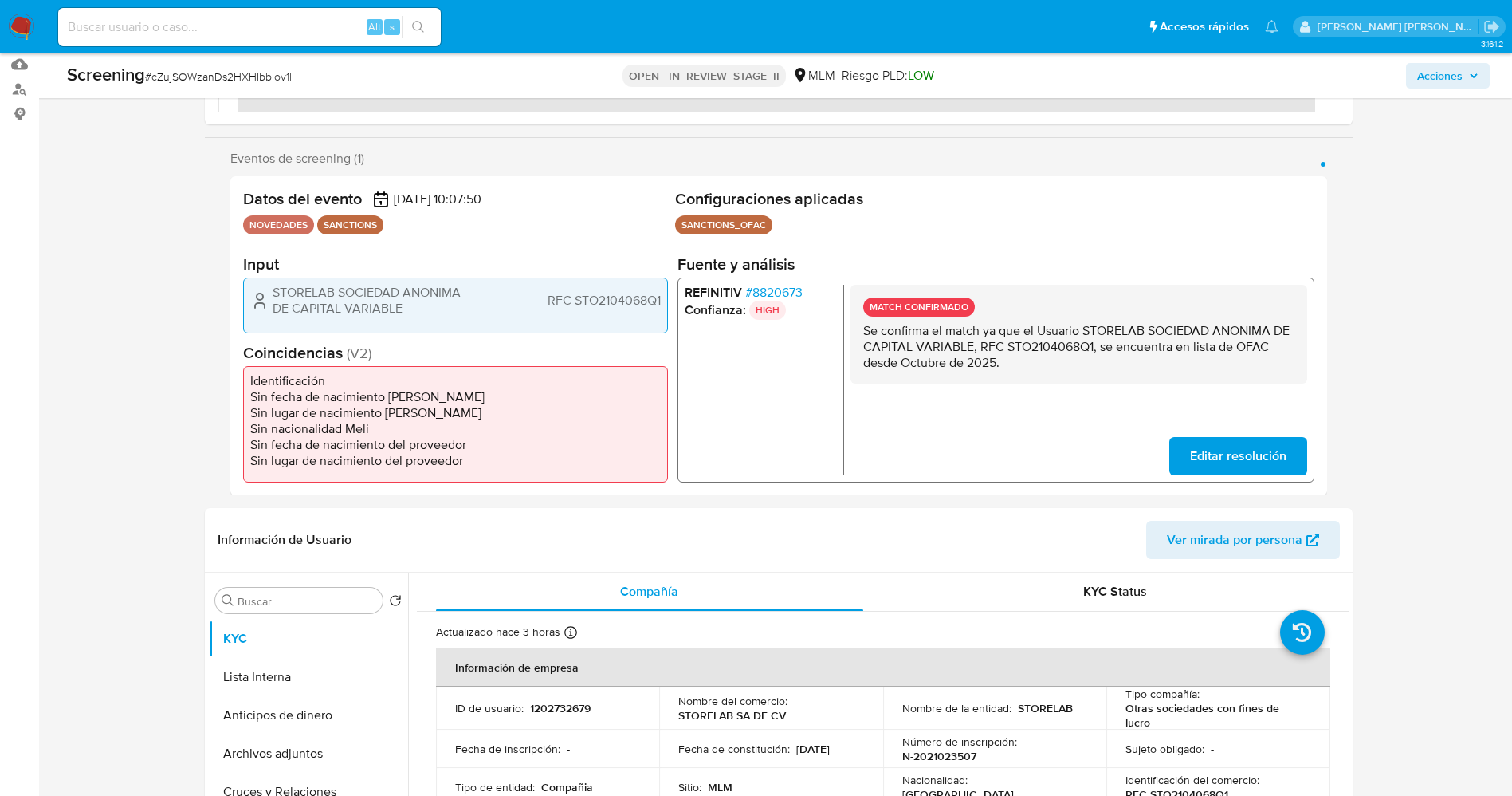
click at [770, 291] on span "# 8820673" at bounding box center [772, 292] width 57 height 16
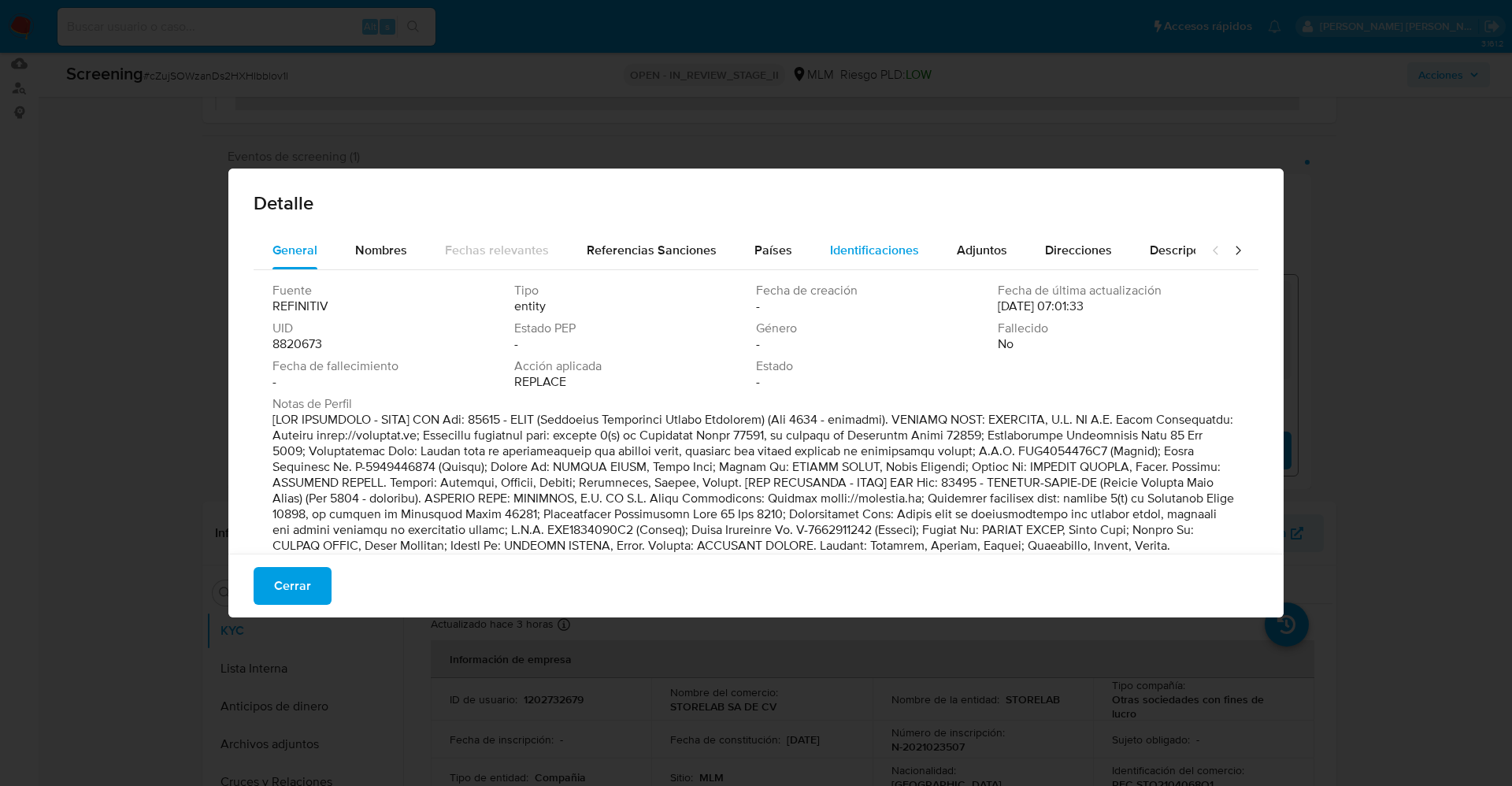
click at [863, 245] on span "Identificaciones" at bounding box center [874, 251] width 89 height 19
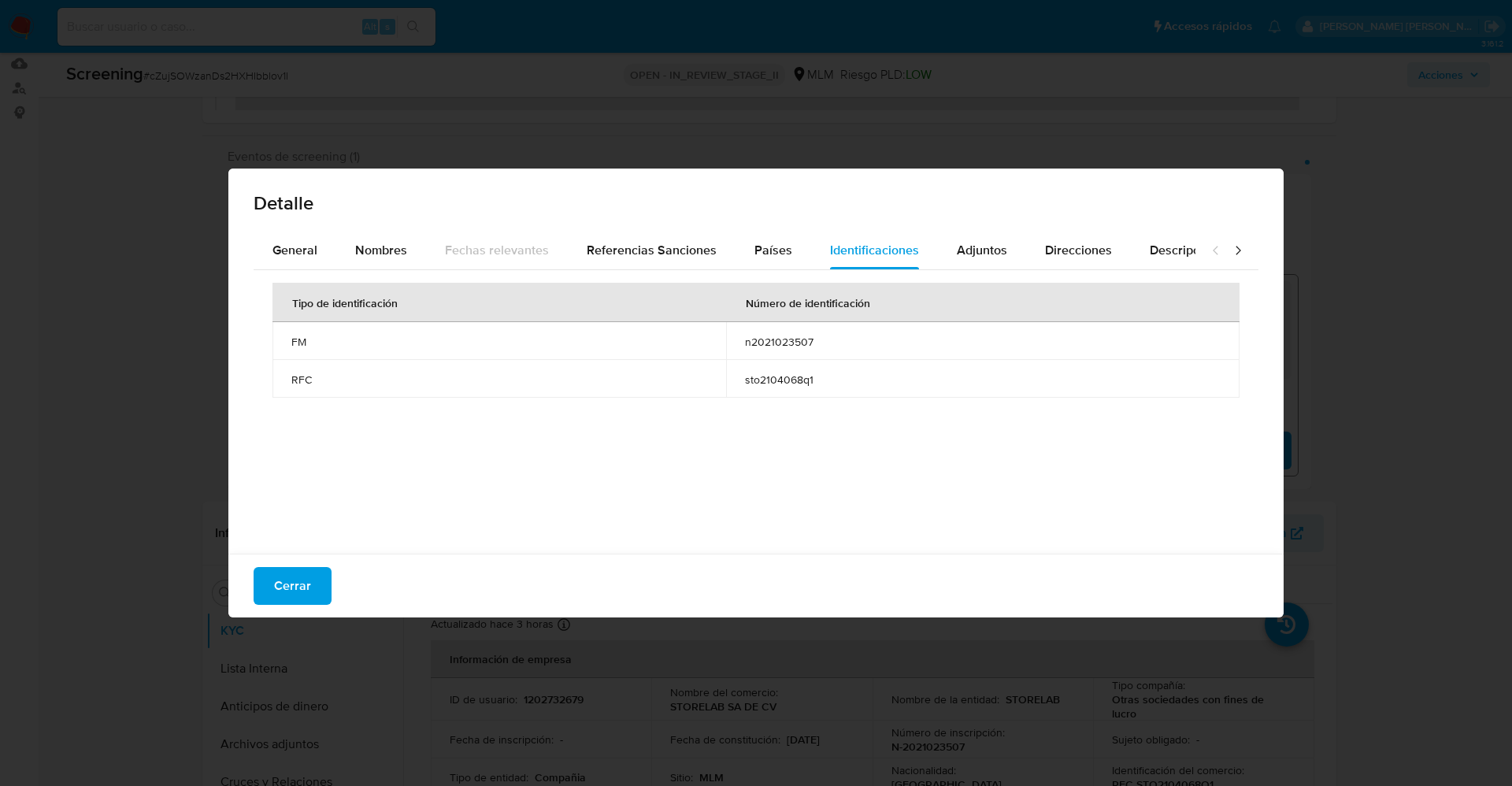
click at [366, 270] on div "Tipo de identificación Número de identificación FM n2021023507 RFC sto2104068q1" at bounding box center [756, 407] width 1004 height 276
click at [383, 252] on span "Nombres" at bounding box center [381, 251] width 52 height 19
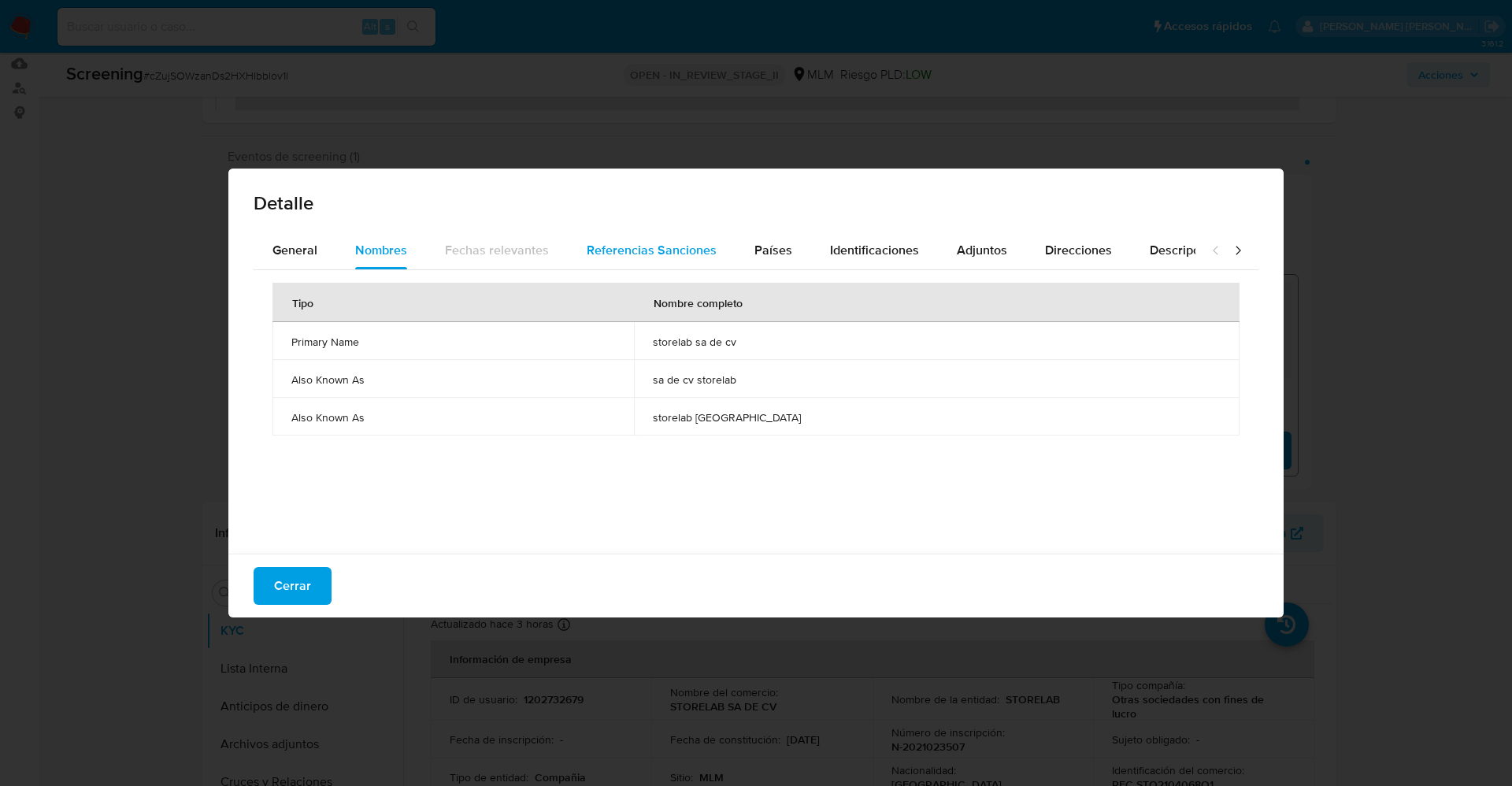
click at [698, 249] on span "Referencias Sanciones" at bounding box center [652, 251] width 130 height 19
drag, startPoint x: 284, startPoint y: 344, endPoint x: 337, endPoint y: 356, distance: 54.3
click at [363, 407] on tbody "ILLICIT-DRUGS-EO OFAC SDGT" at bounding box center [756, 379] width 967 height 113
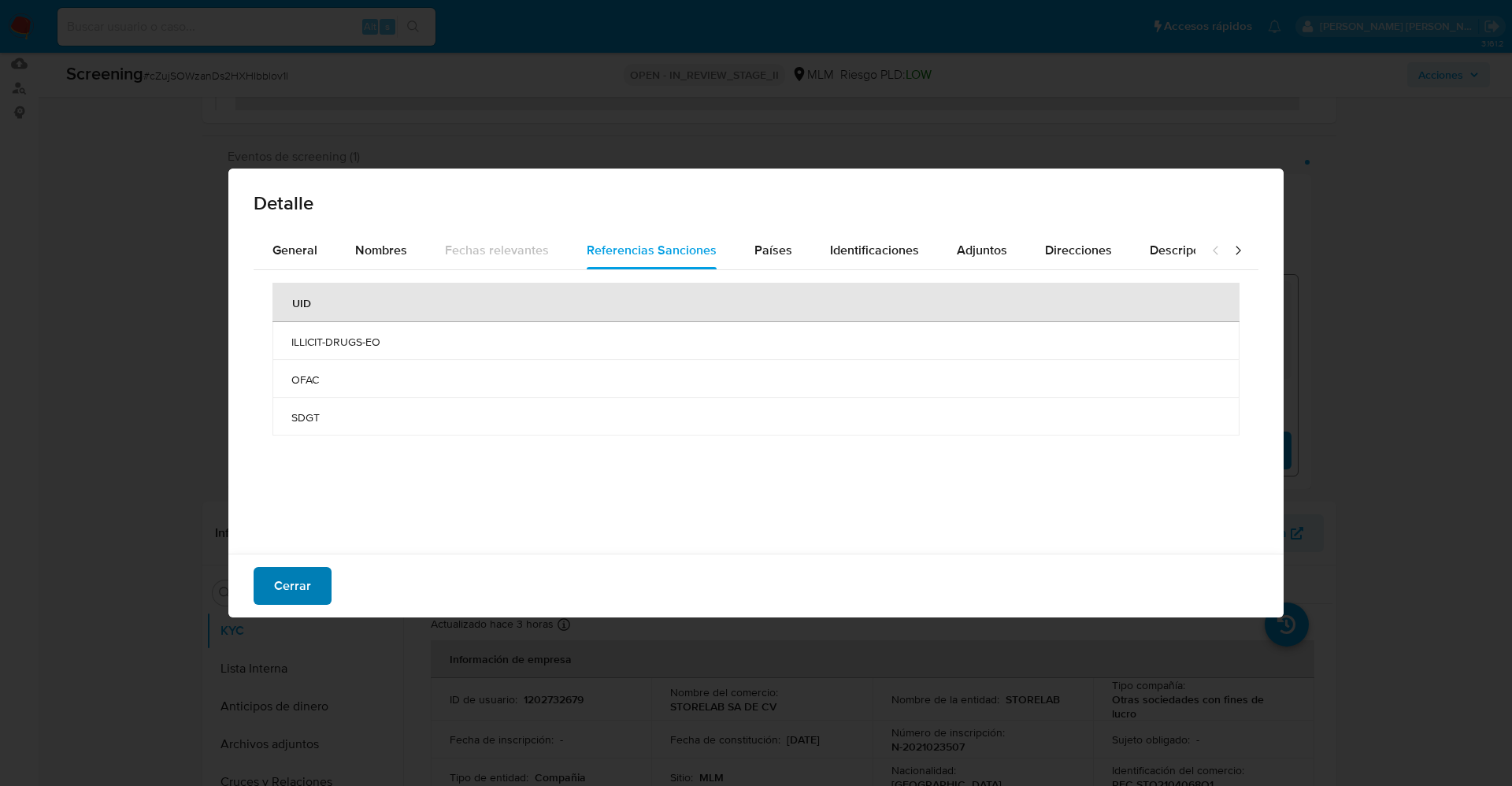
click at [304, 588] on span "Cerrar" at bounding box center [292, 585] width 37 height 34
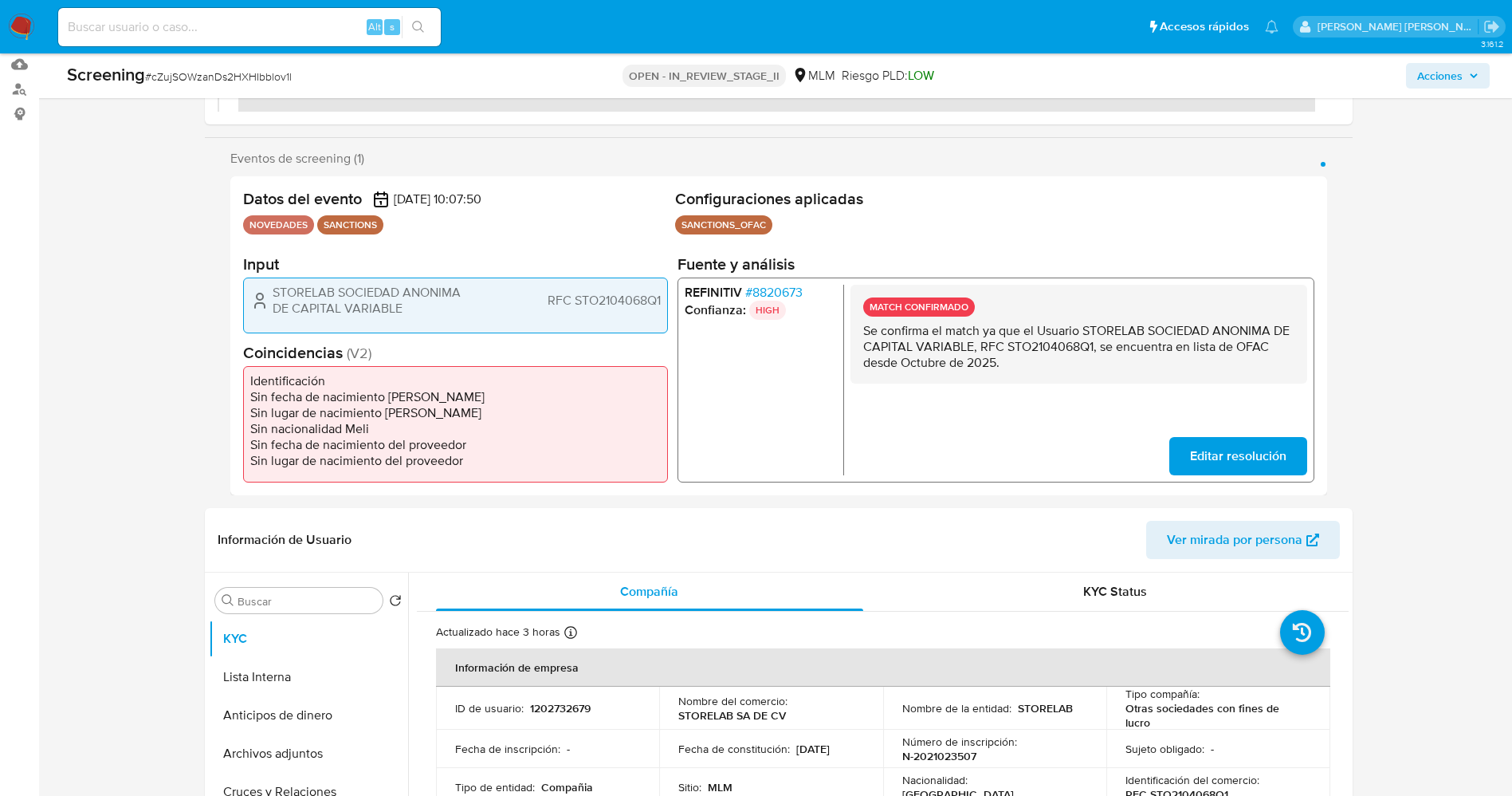
click at [774, 285] on span "# 8820673" at bounding box center [772, 292] width 57 height 16
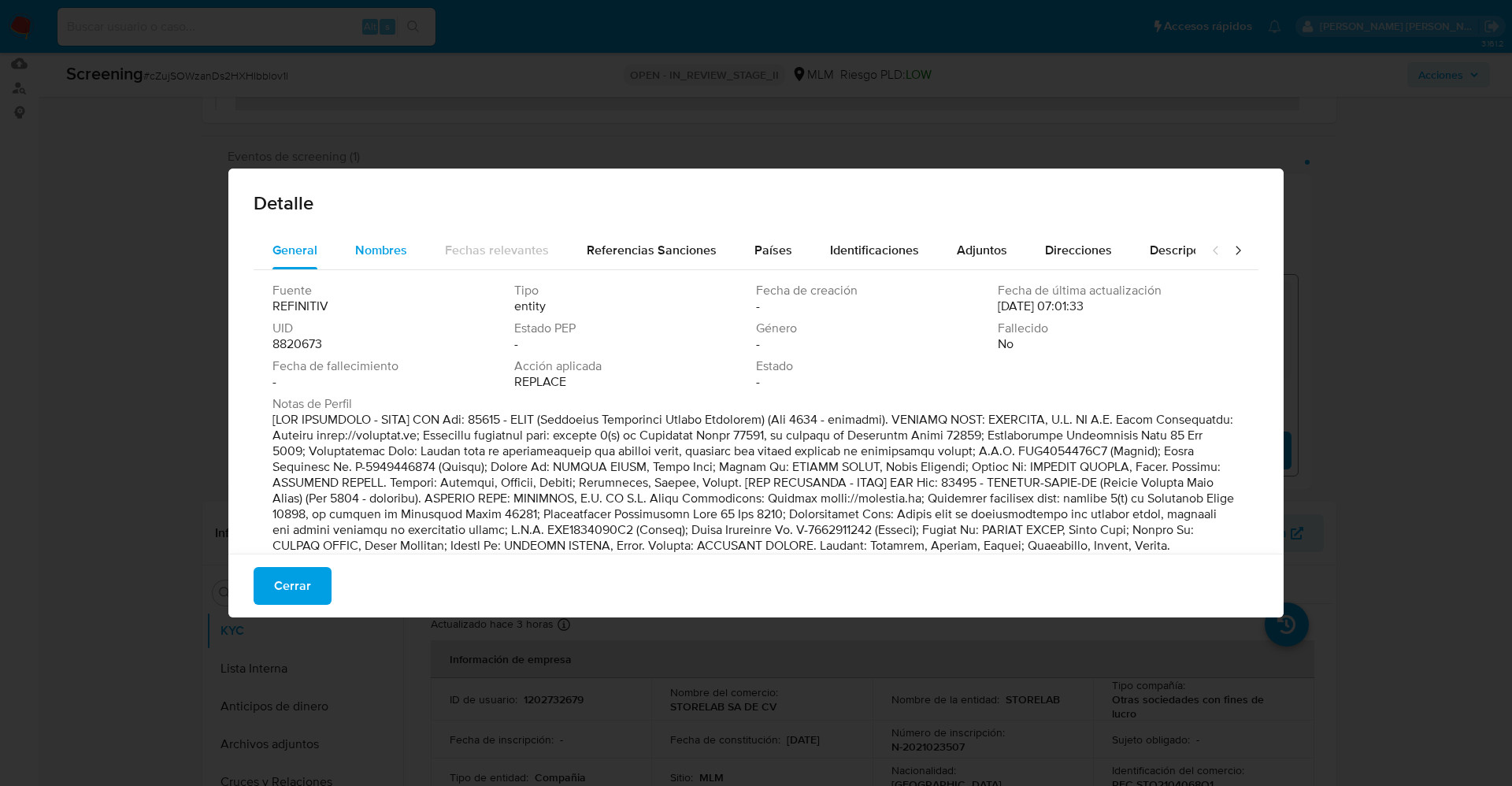
click at [369, 258] on span "Nombres" at bounding box center [381, 251] width 52 height 19
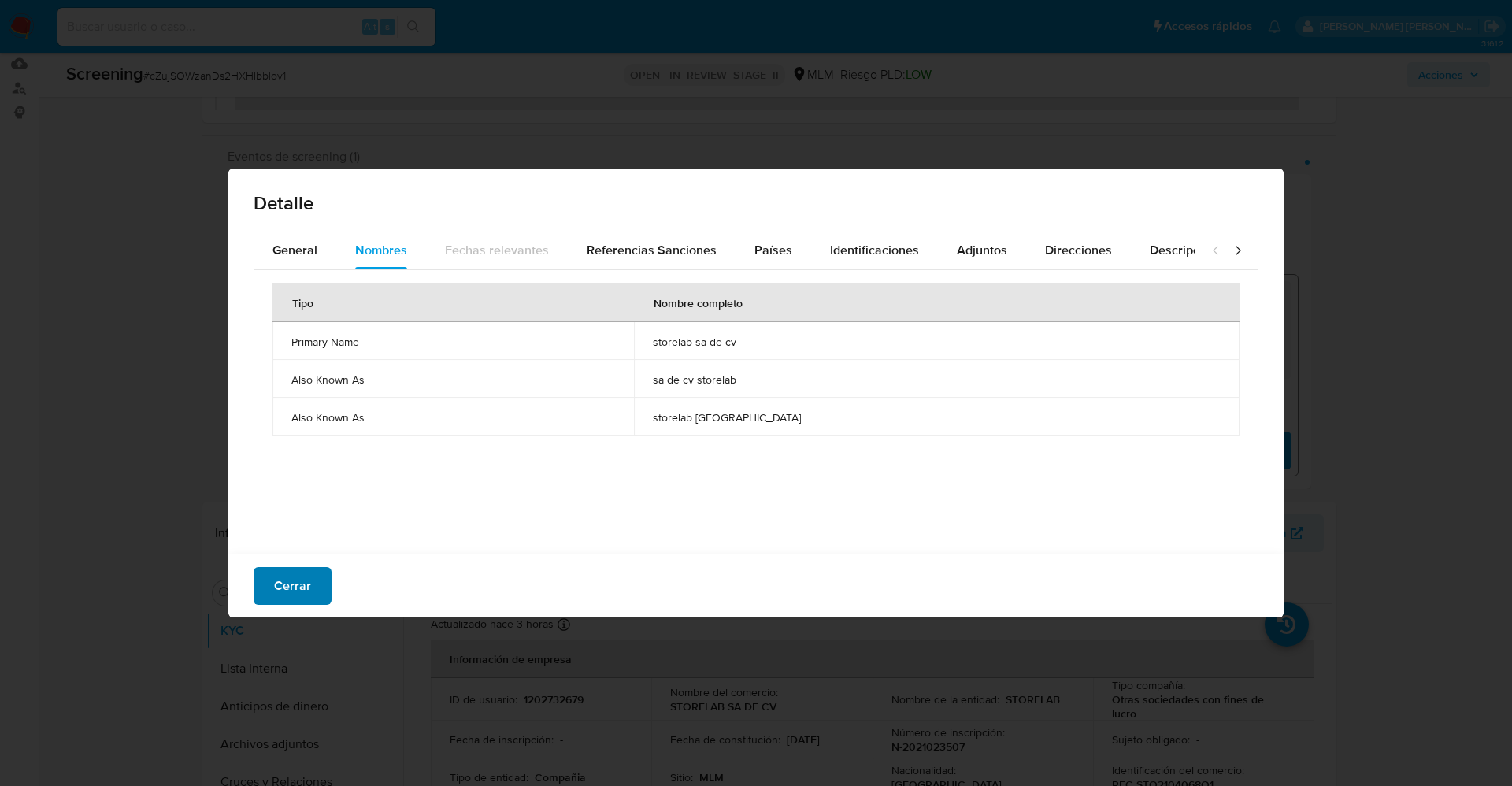
click at [299, 588] on span "Cerrar" at bounding box center [292, 585] width 37 height 34
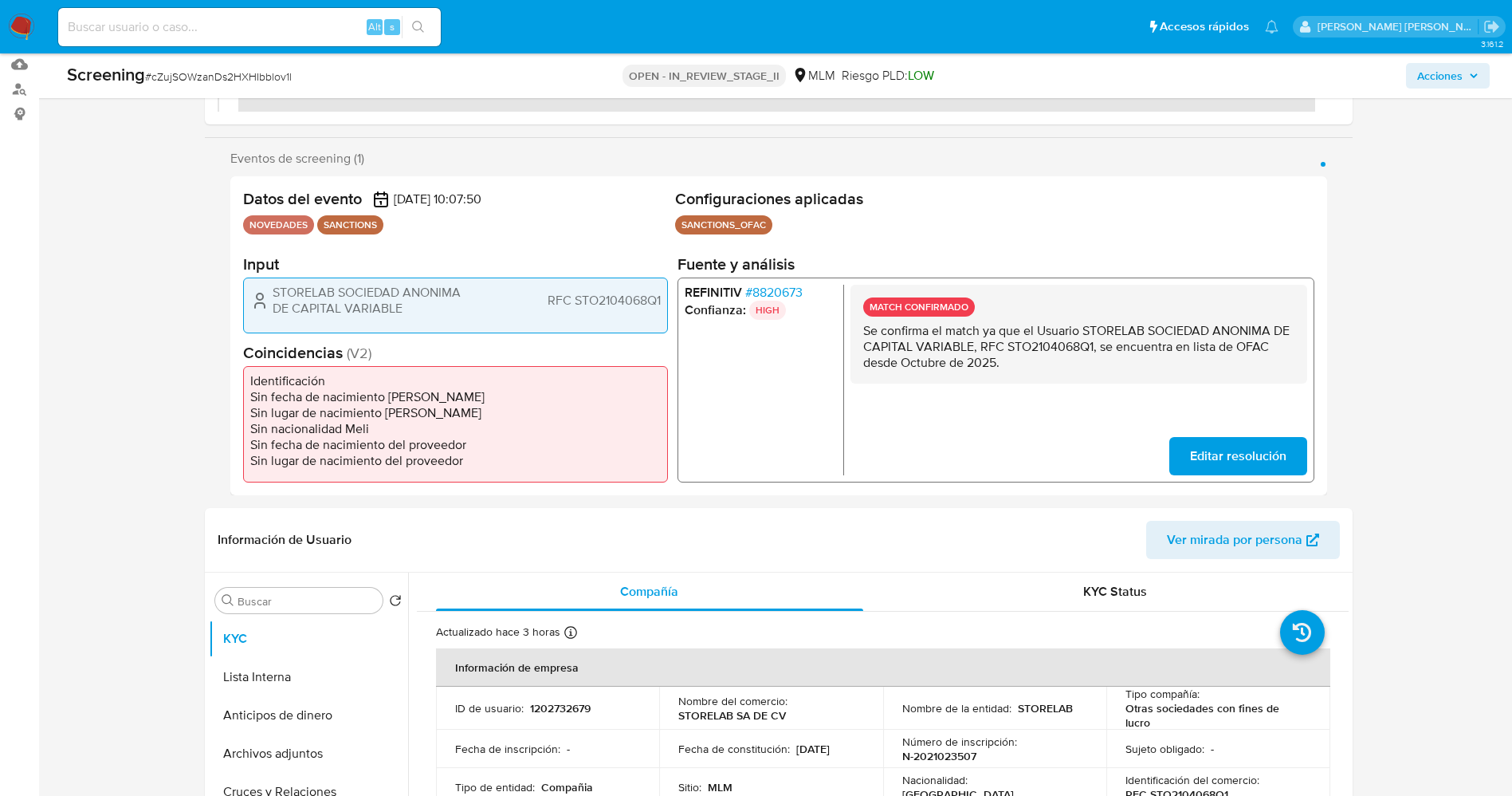
click at [778, 291] on span "# 8820673" at bounding box center [772, 292] width 57 height 16
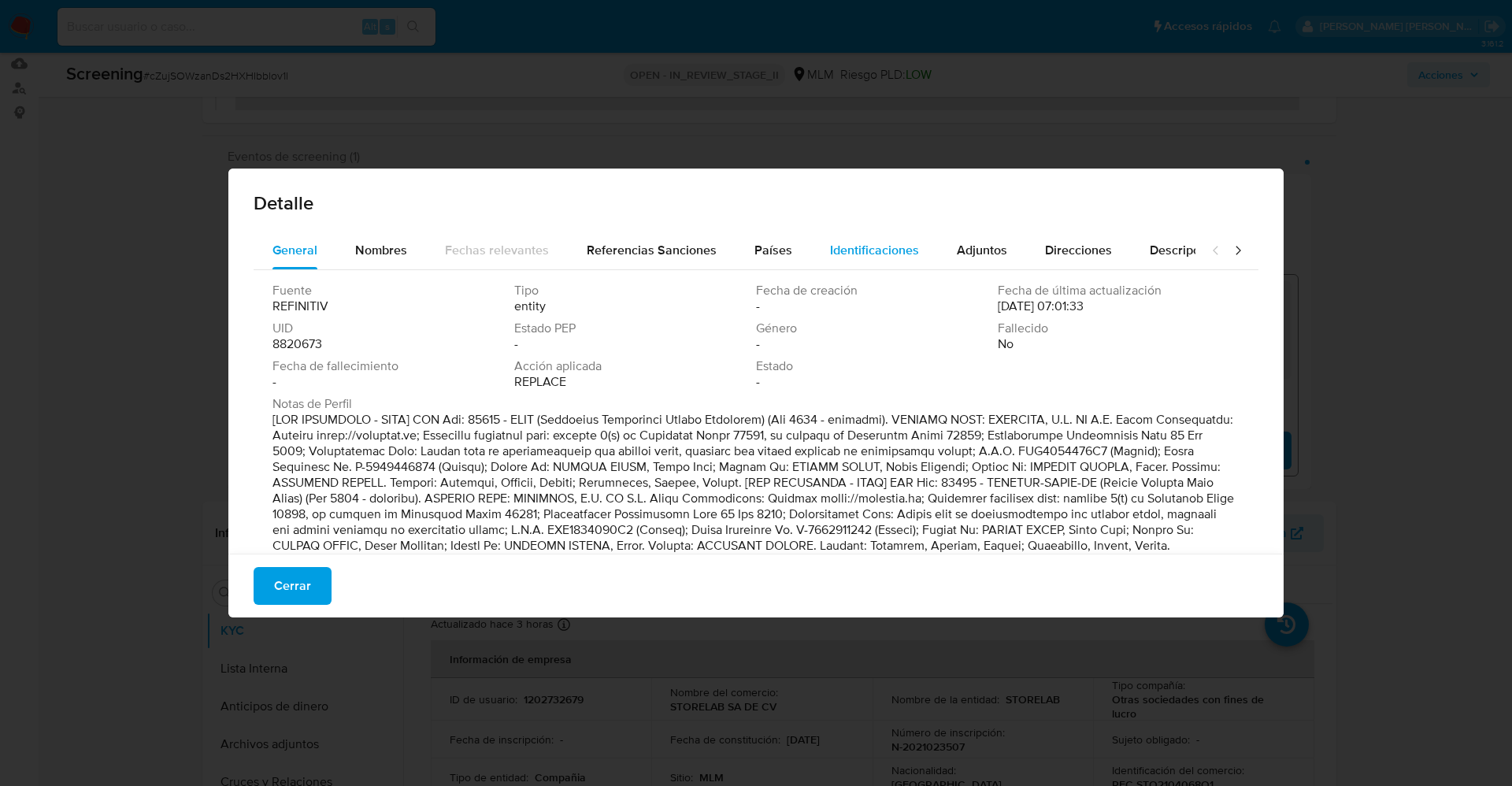
click at [832, 247] on span "Identificaciones" at bounding box center [874, 251] width 89 height 19
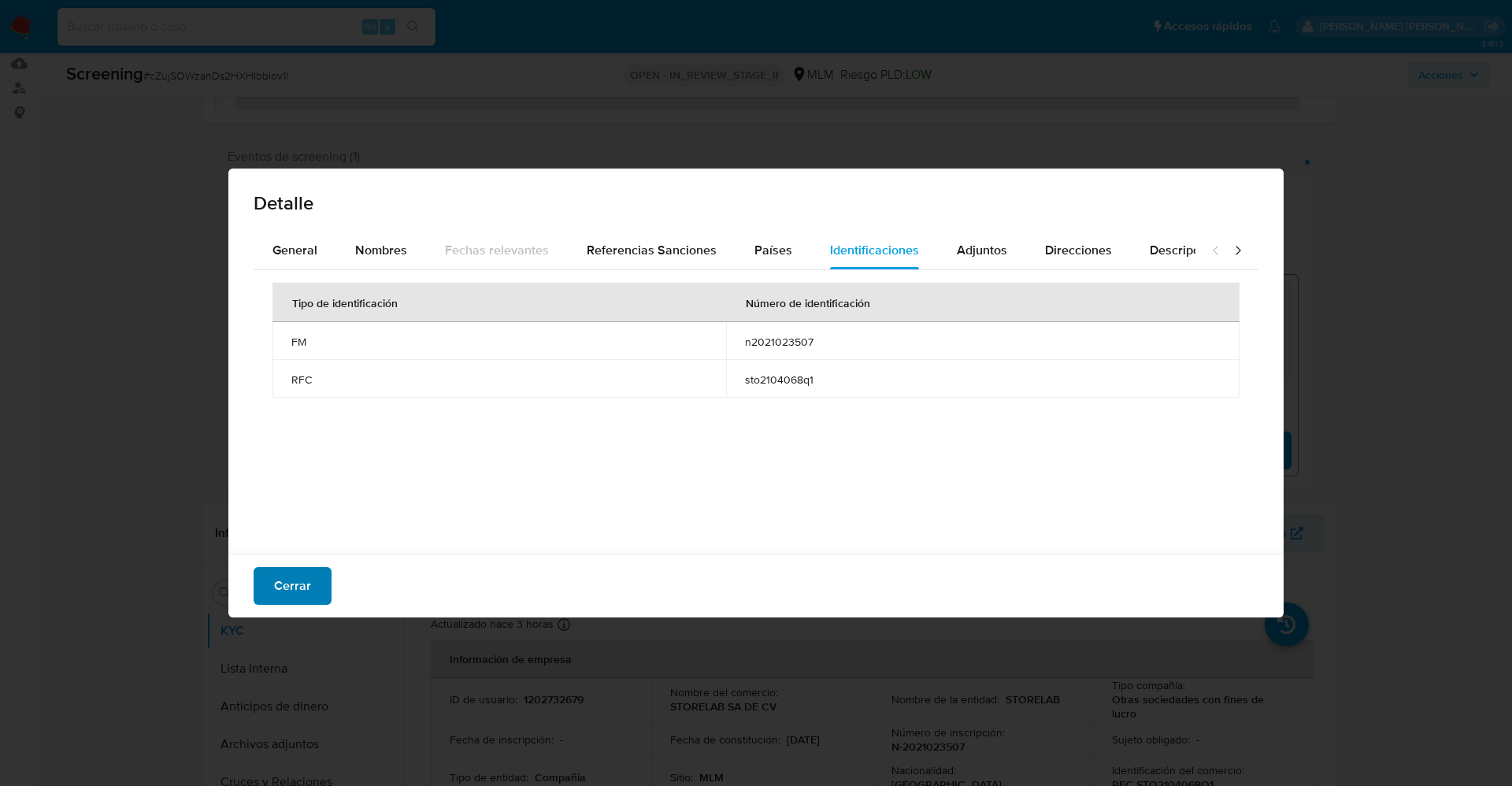
click at [274, 590] on span "Cerrar" at bounding box center [292, 585] width 37 height 34
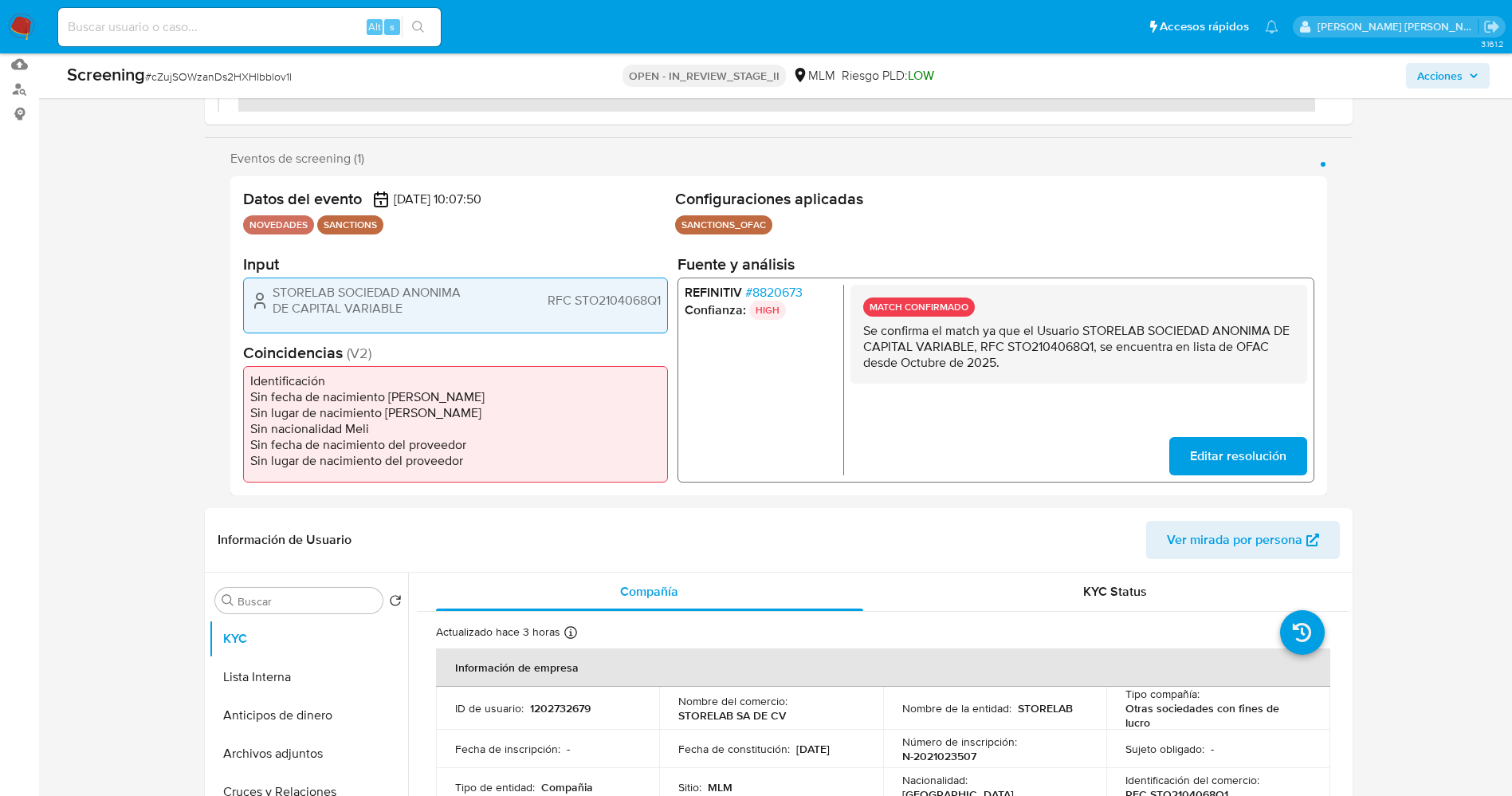
drag, startPoint x: 808, startPoint y: 291, endPoint x: 778, endPoint y: 298, distance: 30.8
click at [778, 298] on li "REFINITIV # 8820673" at bounding box center [760, 292] width 152 height 16
click at [783, 289] on span "# 8820673" at bounding box center [772, 292] width 57 height 16
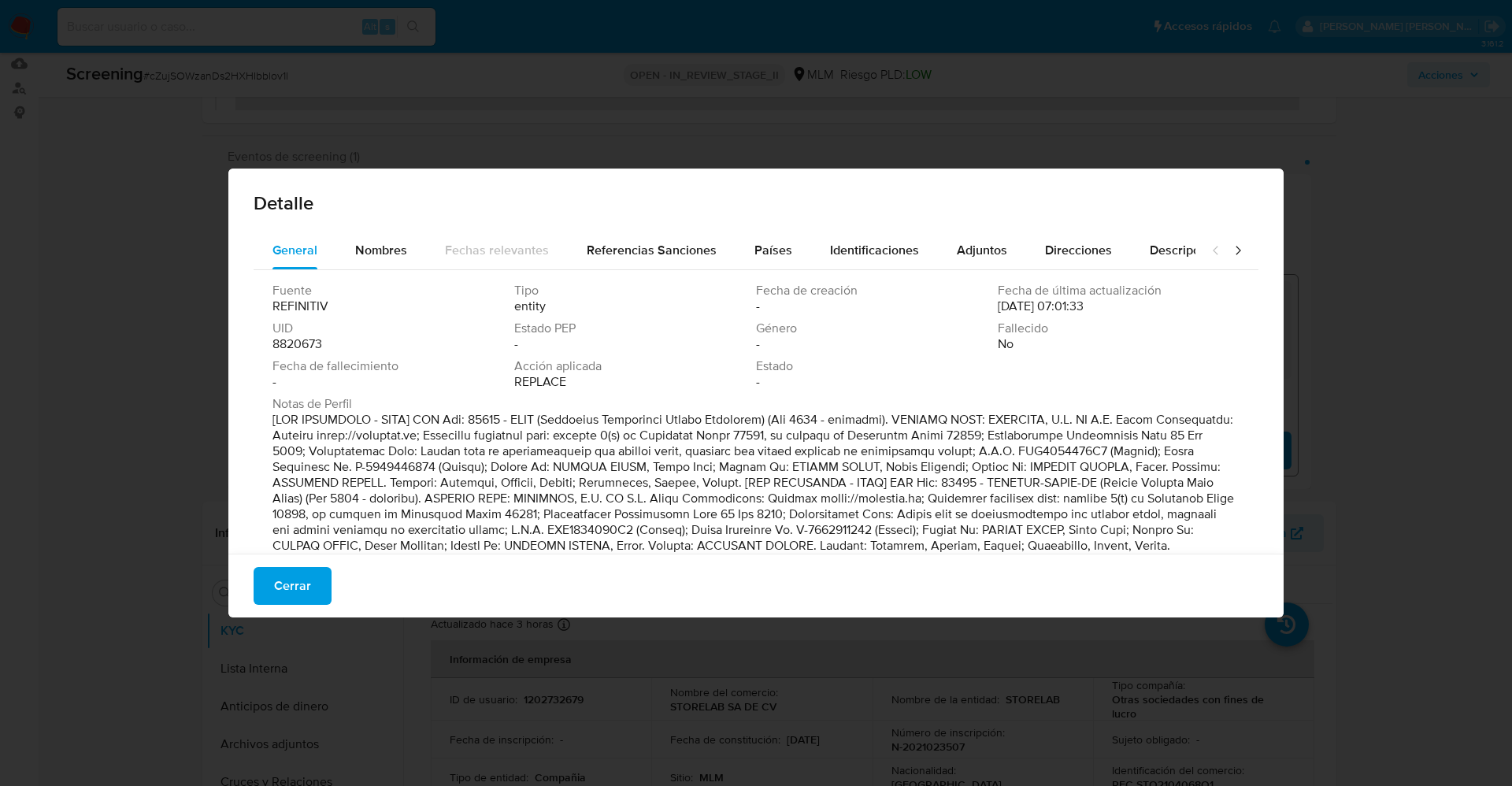
drag, startPoint x: 278, startPoint y: 348, endPoint x: 328, endPoint y: 348, distance: 50.0
click at [328, 348] on div "Fuente REFINITIV Tipo entity Fecha de creación - Fecha de última actualización …" at bounding box center [756, 429] width 1004 height 318
click at [281, 599] on span "Cerrar" at bounding box center [292, 585] width 37 height 34
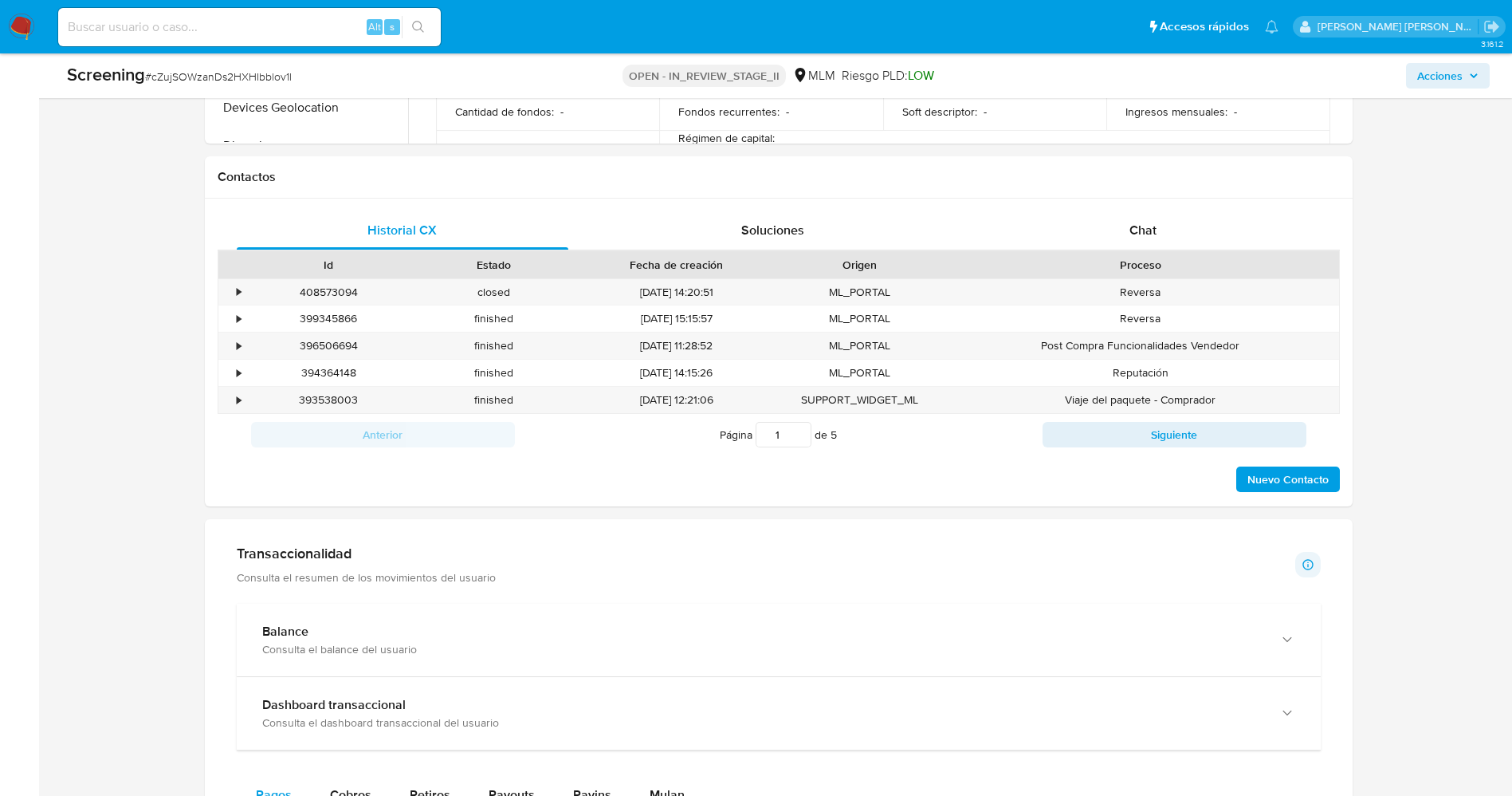
scroll to position [1435, 0]
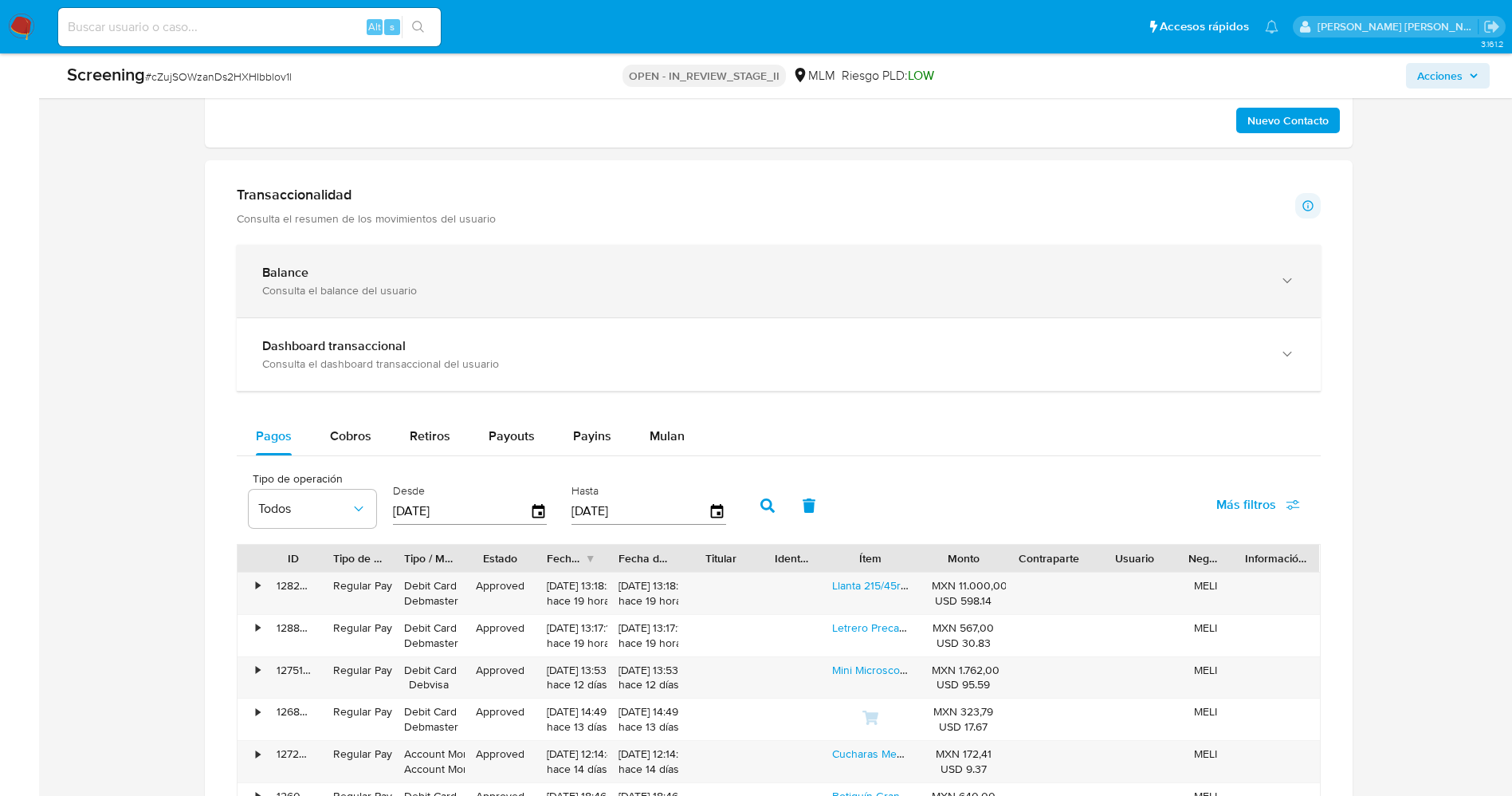
click at [569, 260] on div "Balance Consulta el balance del usuario" at bounding box center [779, 280] width 1084 height 72
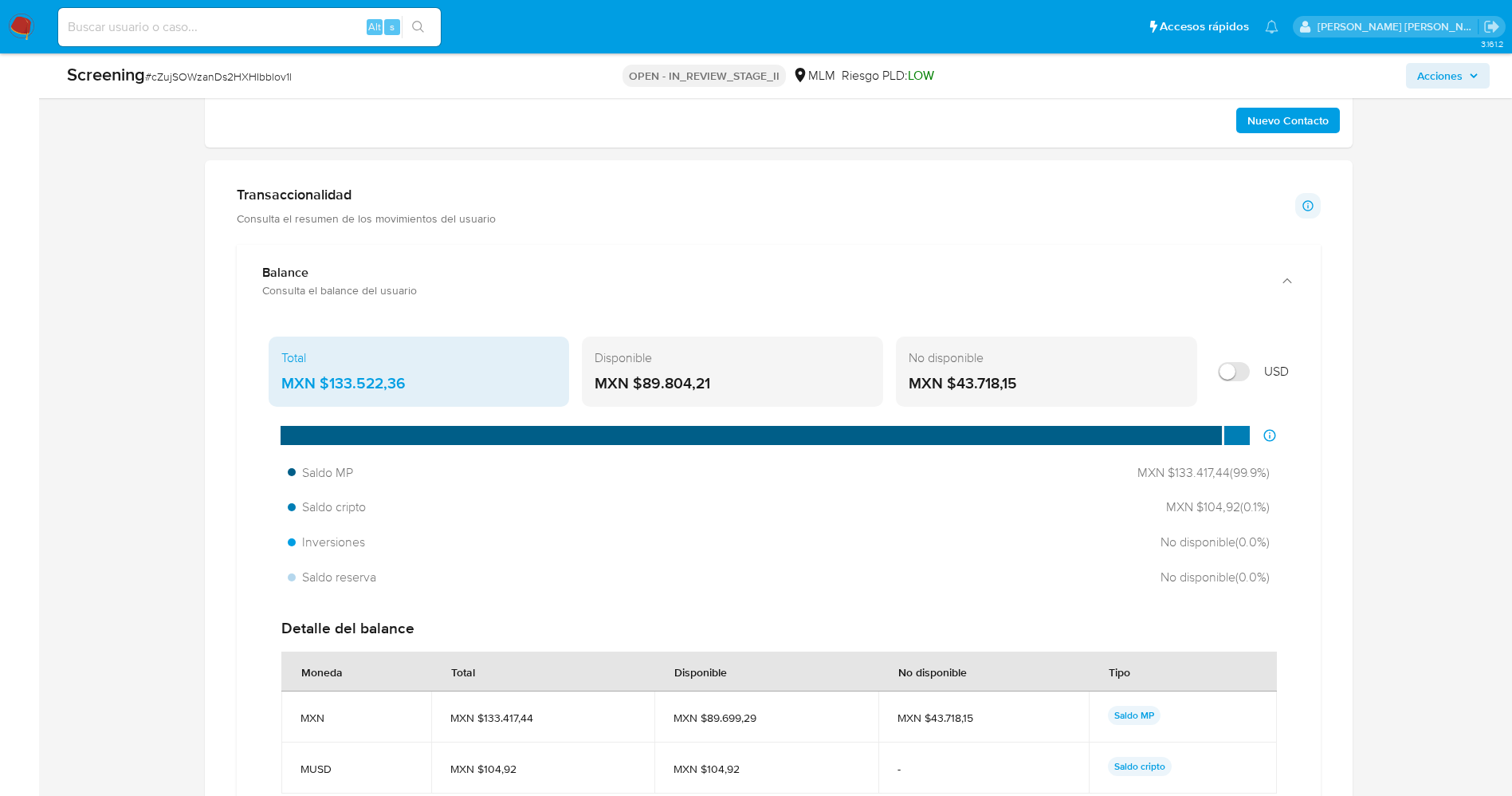
click at [1241, 382] on label at bounding box center [1234, 371] width 48 height 35
click at [1241, 381] on input "Mostrar en USD" at bounding box center [1234, 371] width 32 height 19
checkbox input "true"
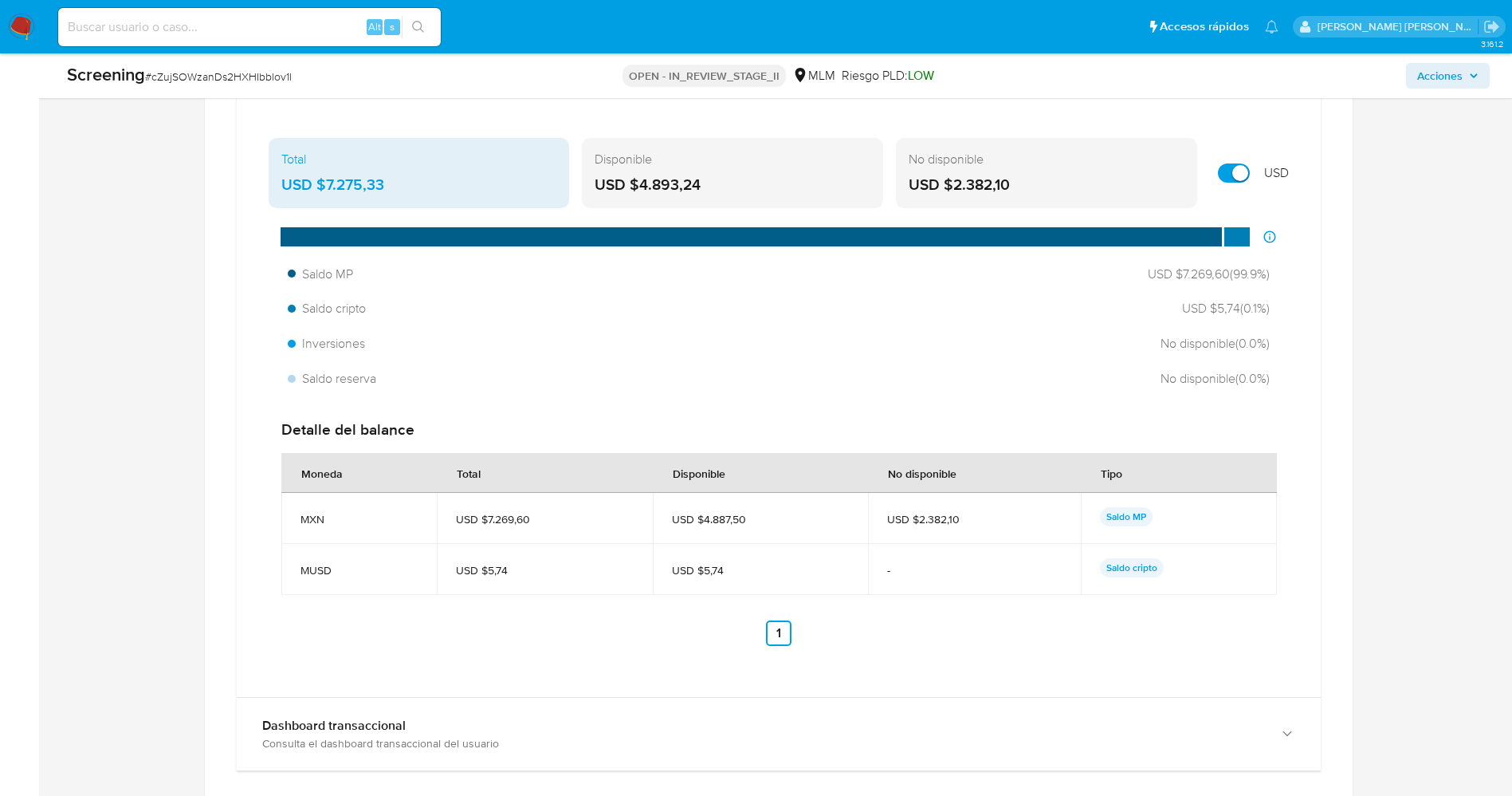
scroll to position [1794, 0]
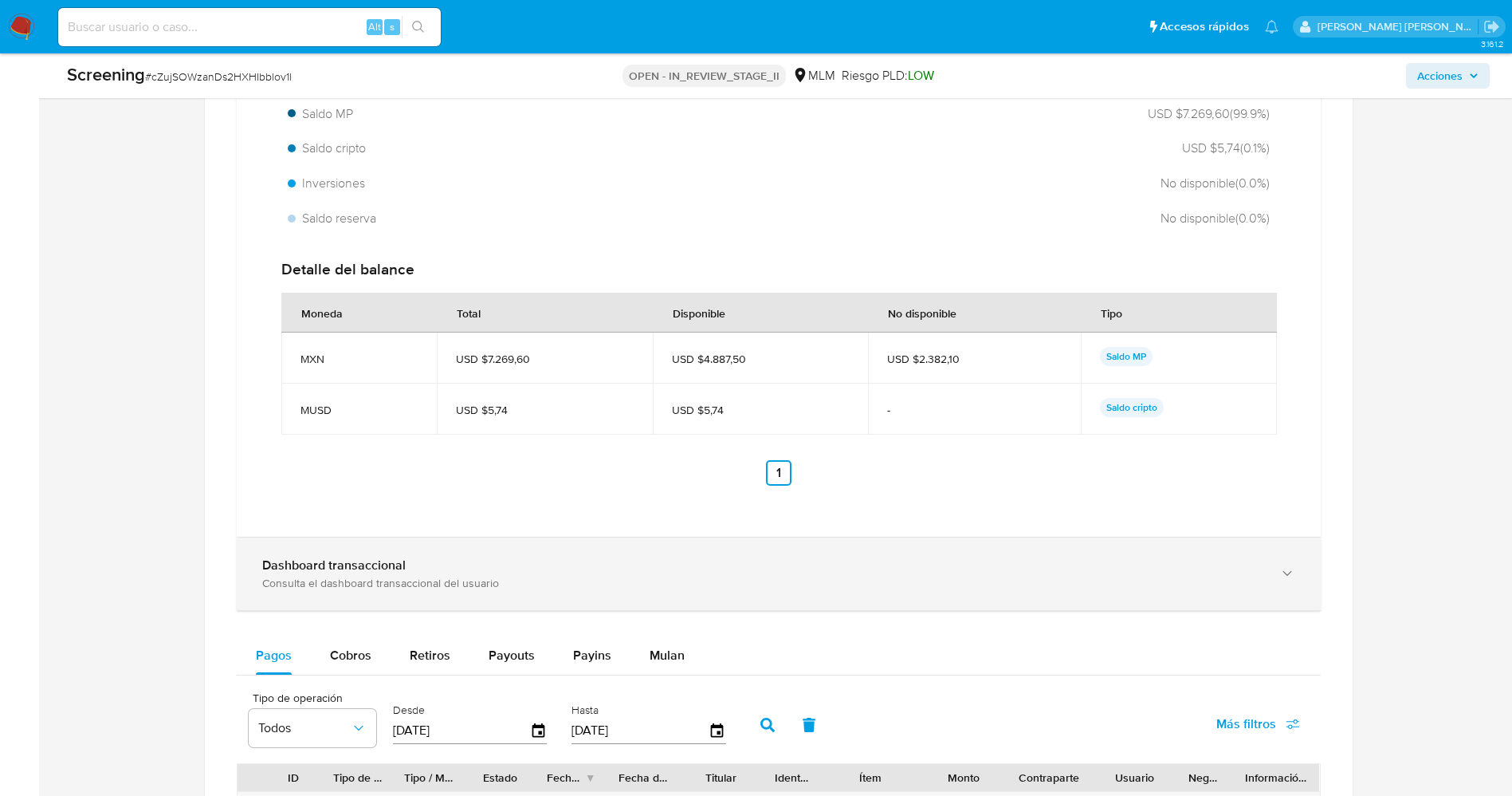
click at [318, 553] on div "Dashboard transaccional Consulta el dashboard transaccional del usuario" at bounding box center [779, 573] width 1084 height 72
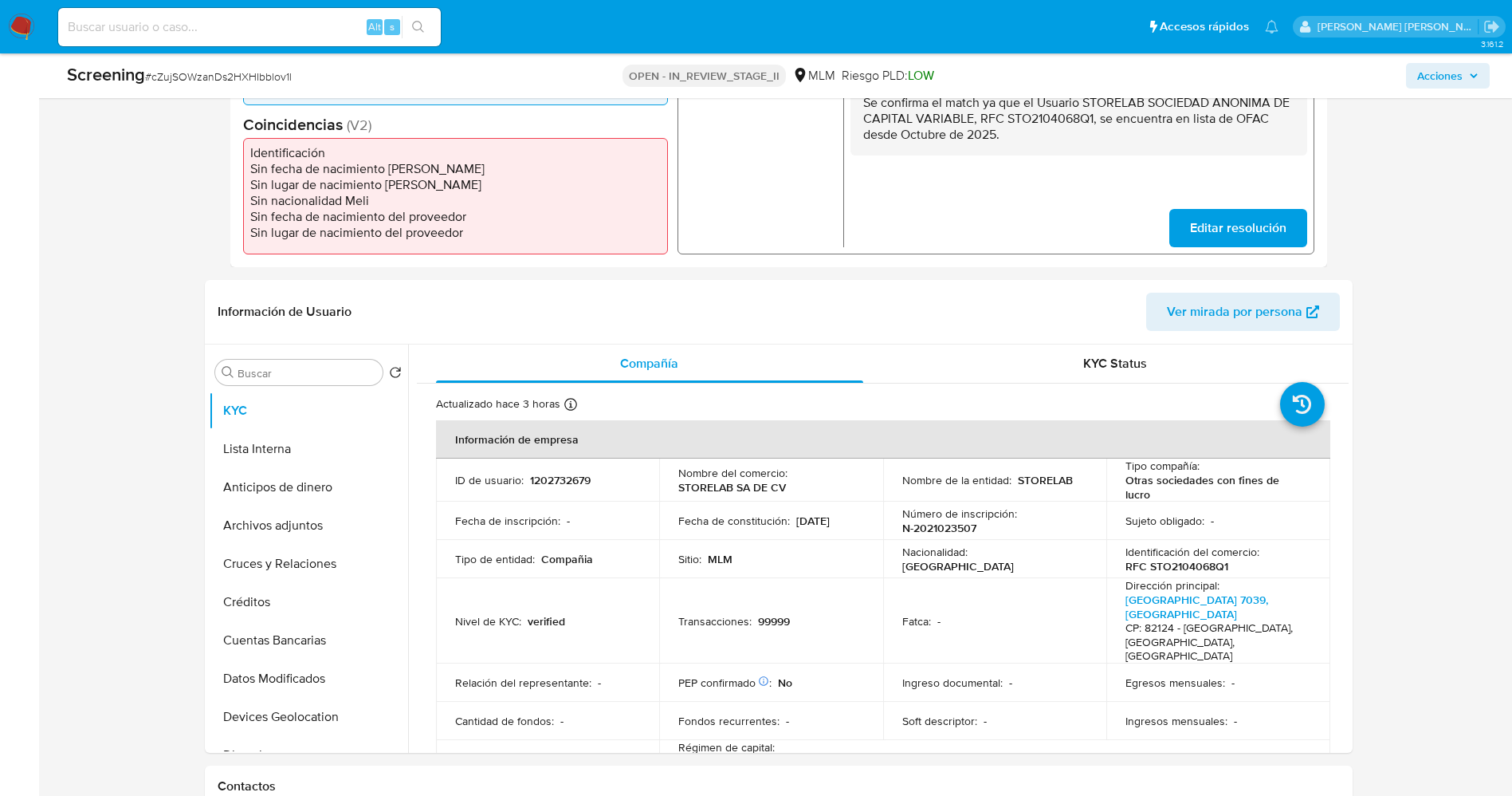
scroll to position [359, 0]
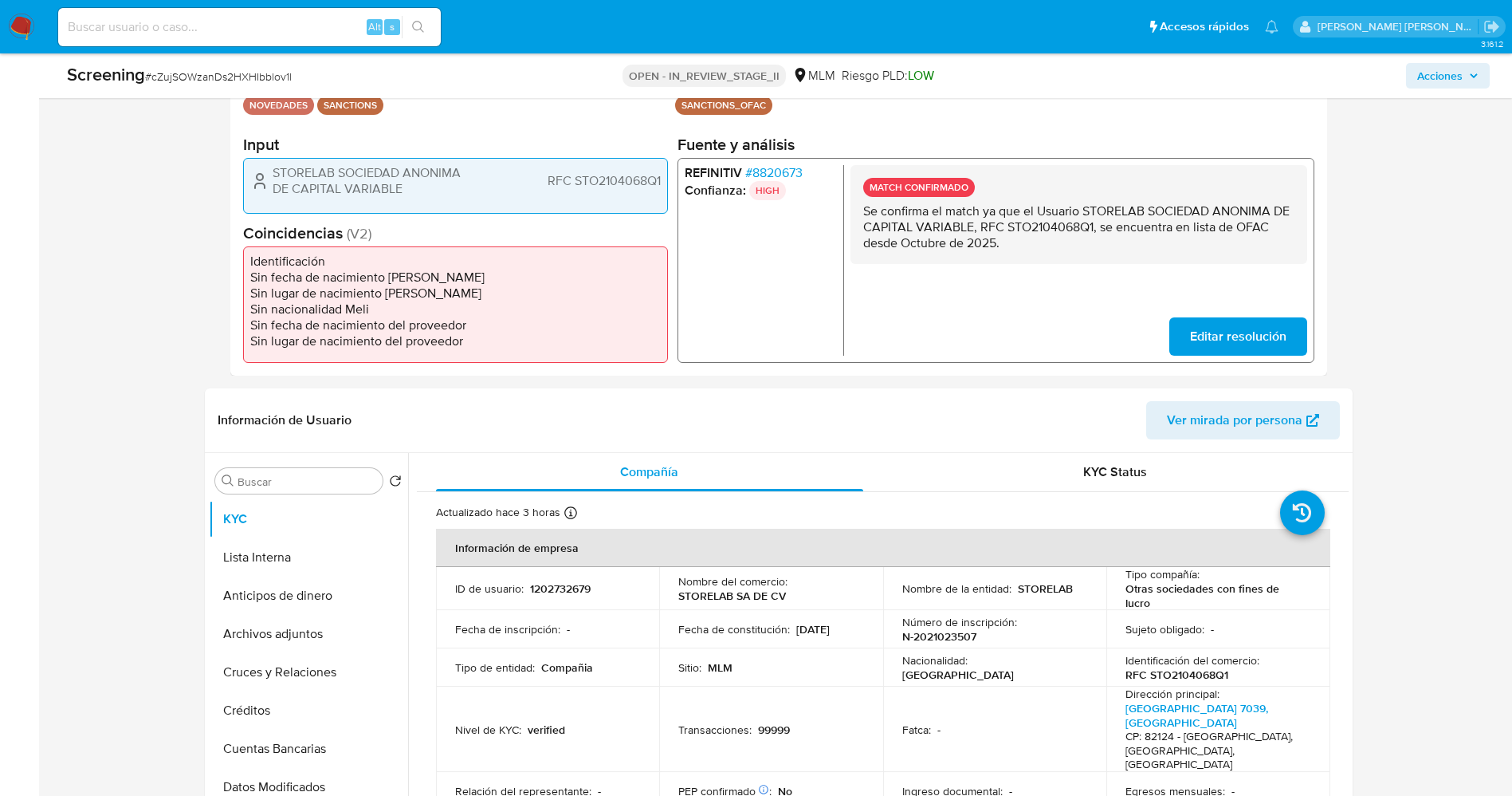
drag, startPoint x: 246, startPoint y: 546, endPoint x: 231, endPoint y: 47, distance: 499.2
click at [245, 547] on button "Lista Interna" at bounding box center [308, 557] width 199 height 39
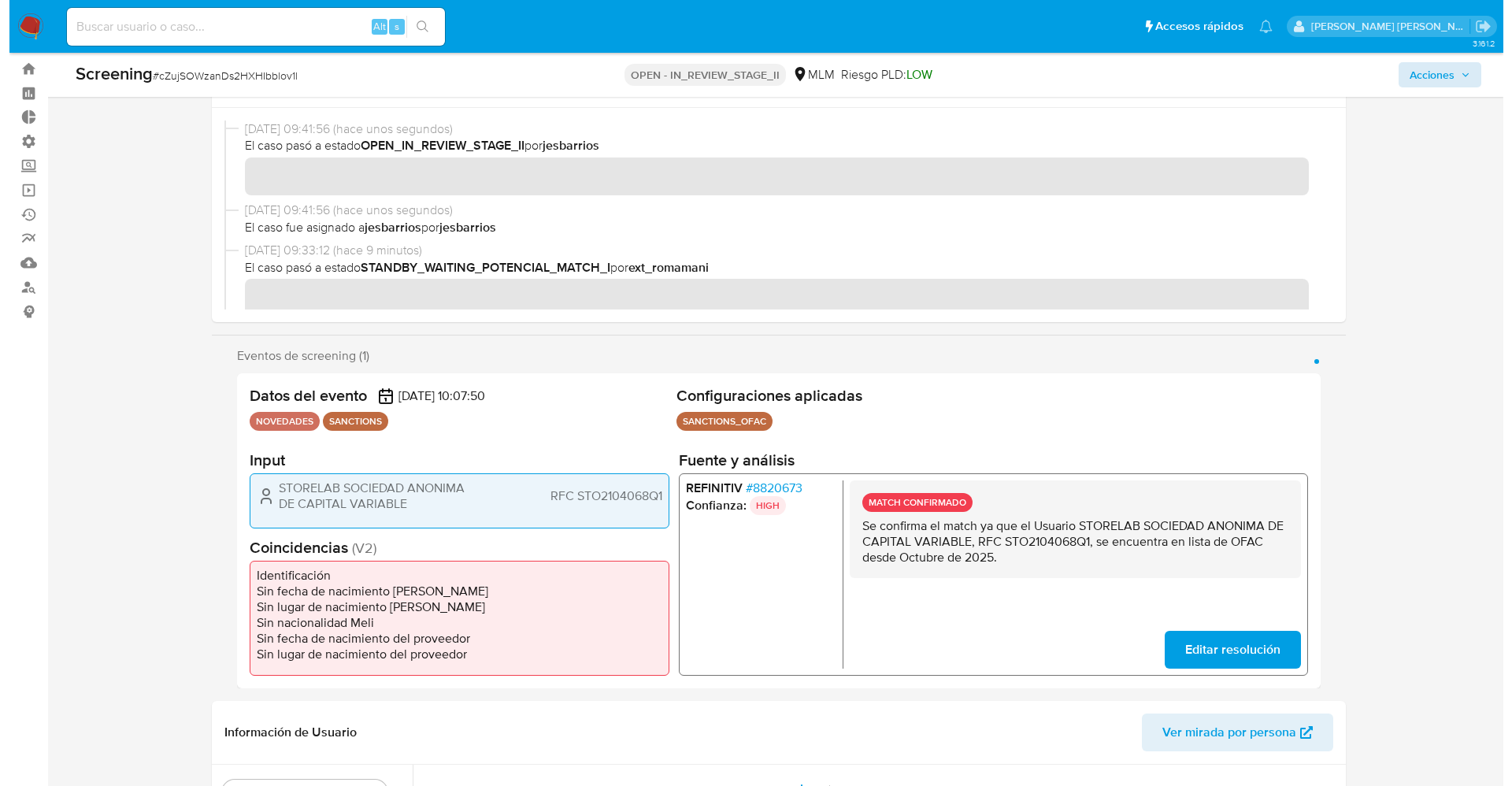
scroll to position [0, 0]
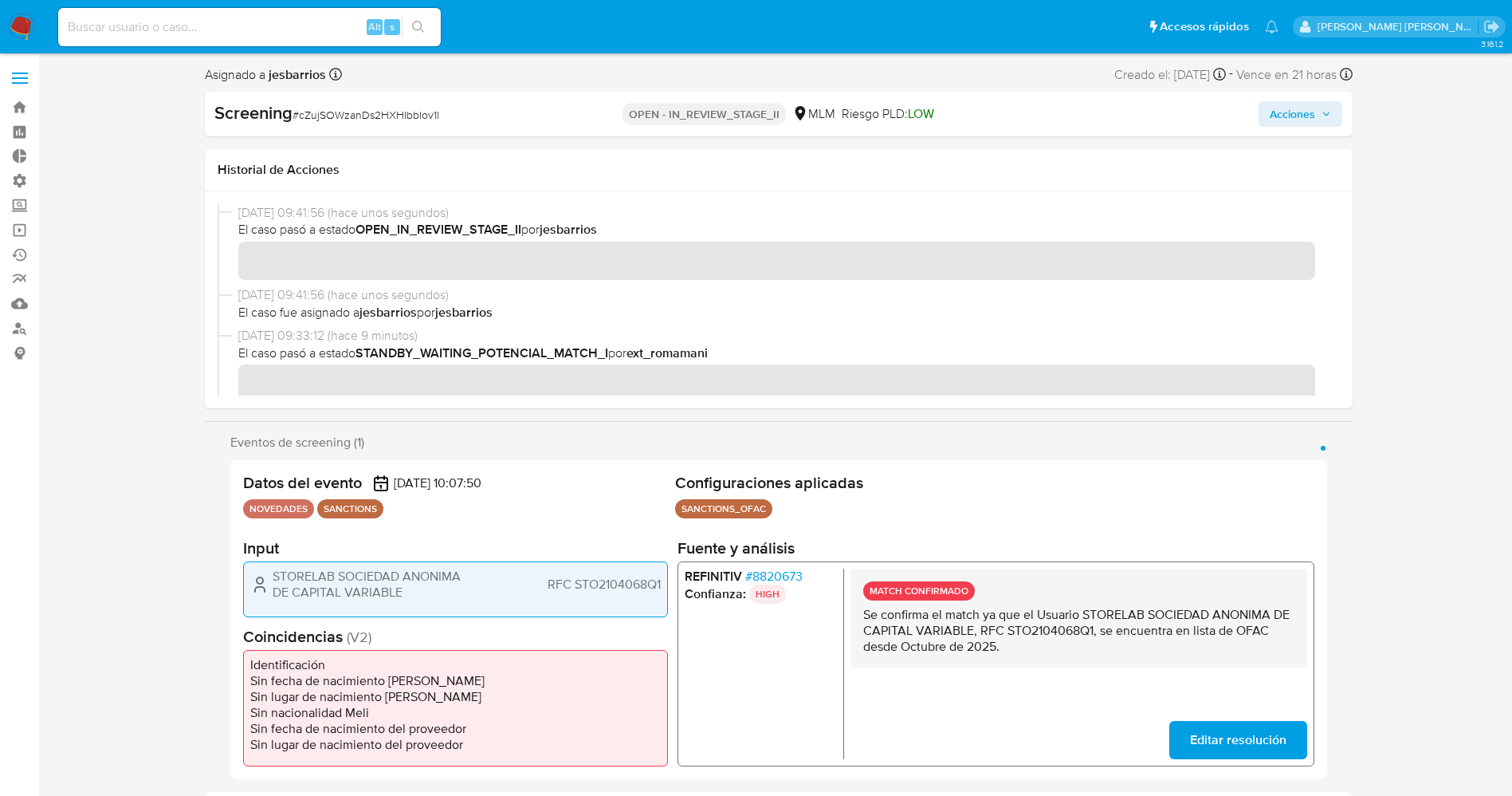
click at [1279, 108] on span "Acciones" at bounding box center [1292, 114] width 45 height 25
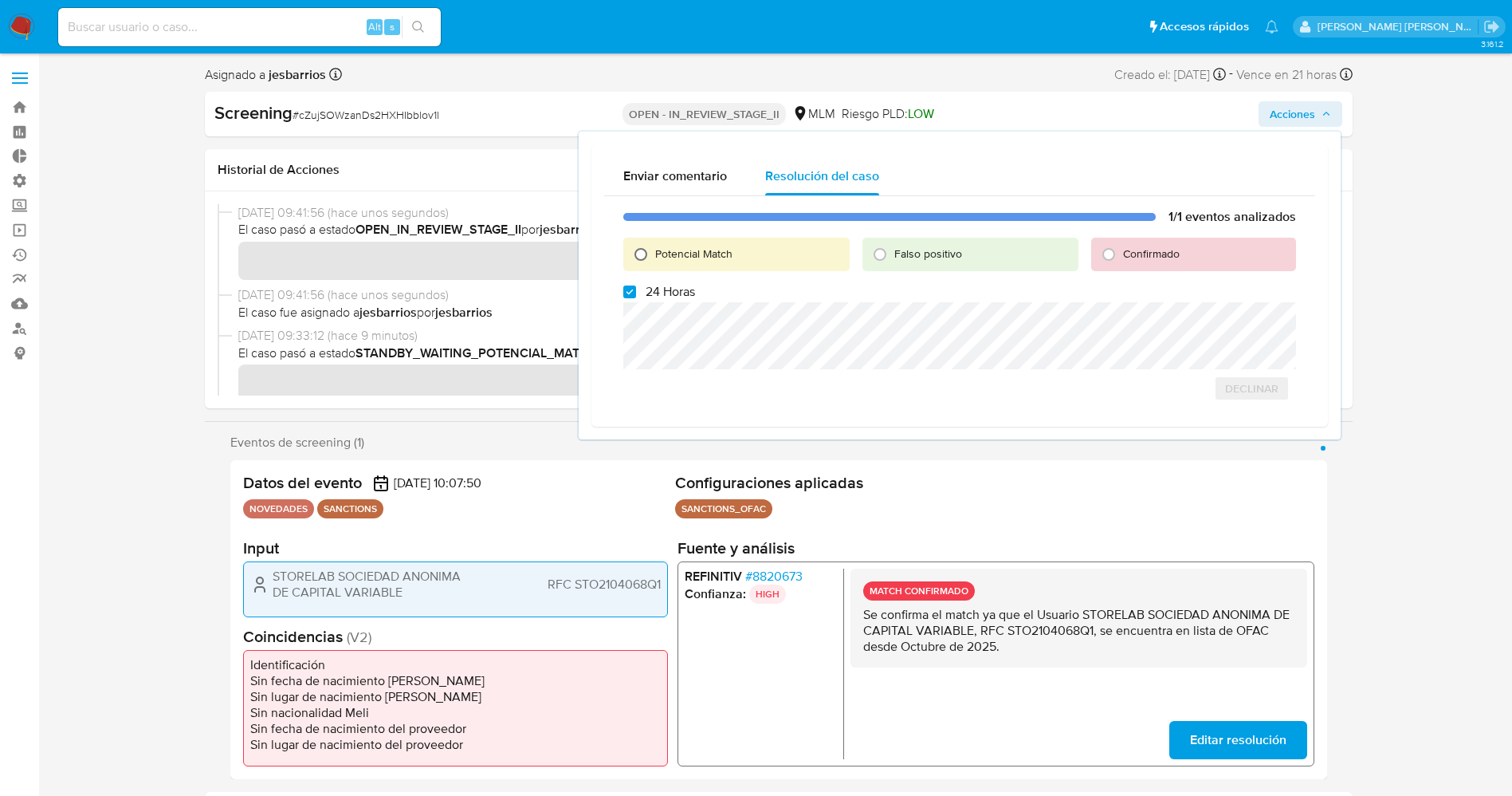
click at [651, 259] on input "Potencial Match" at bounding box center [640, 254] width 25 height 25
radio input "true"
click at [665, 287] on span "24 Horas" at bounding box center [670, 291] width 50 height 16
click at [636, 287] on input "24 Horas" at bounding box center [630, 292] width 13 height 13
checkbox input "false"
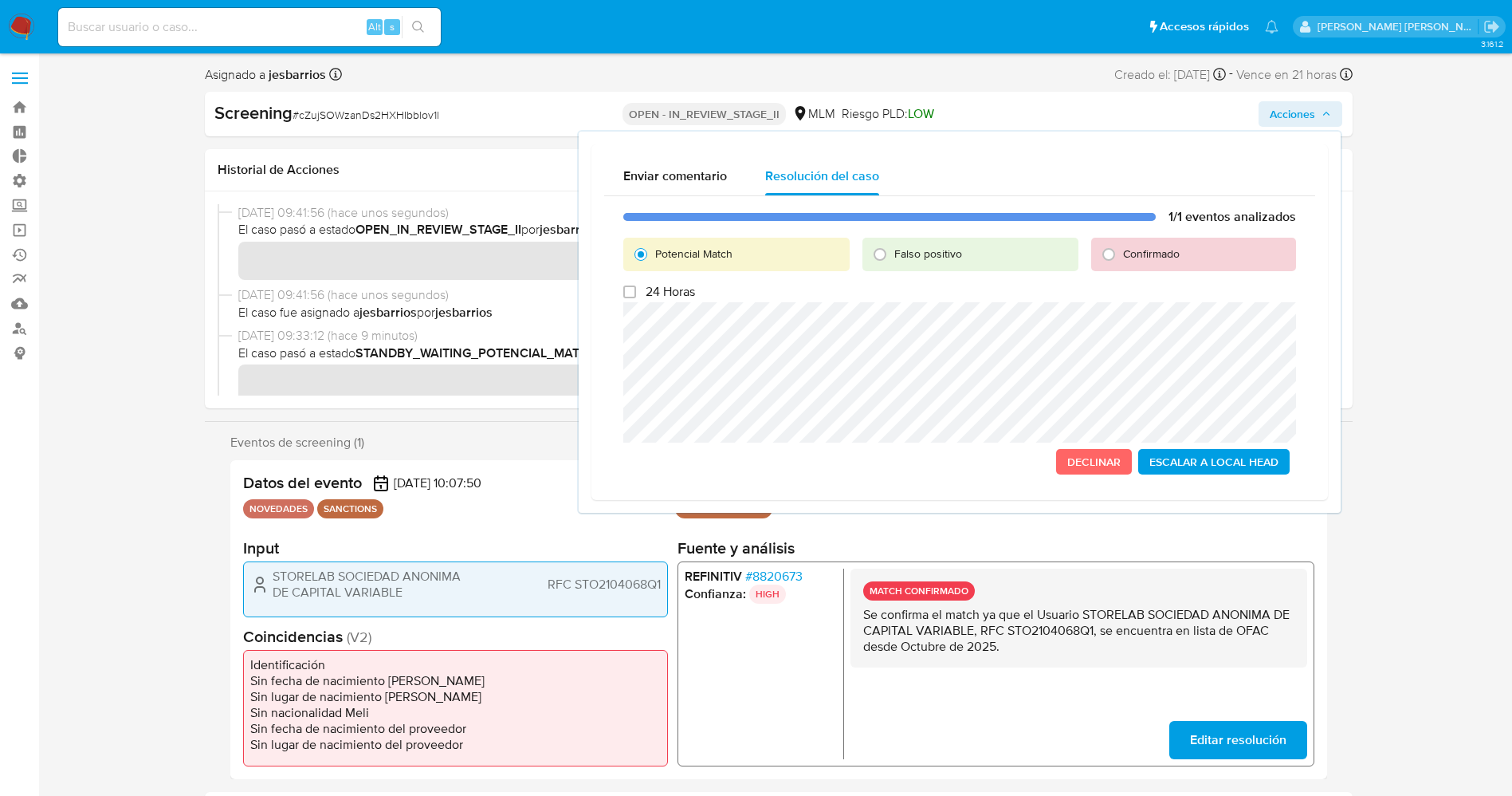
click at [1171, 459] on span "Escalar a Local Head" at bounding box center [1213, 461] width 129 height 23
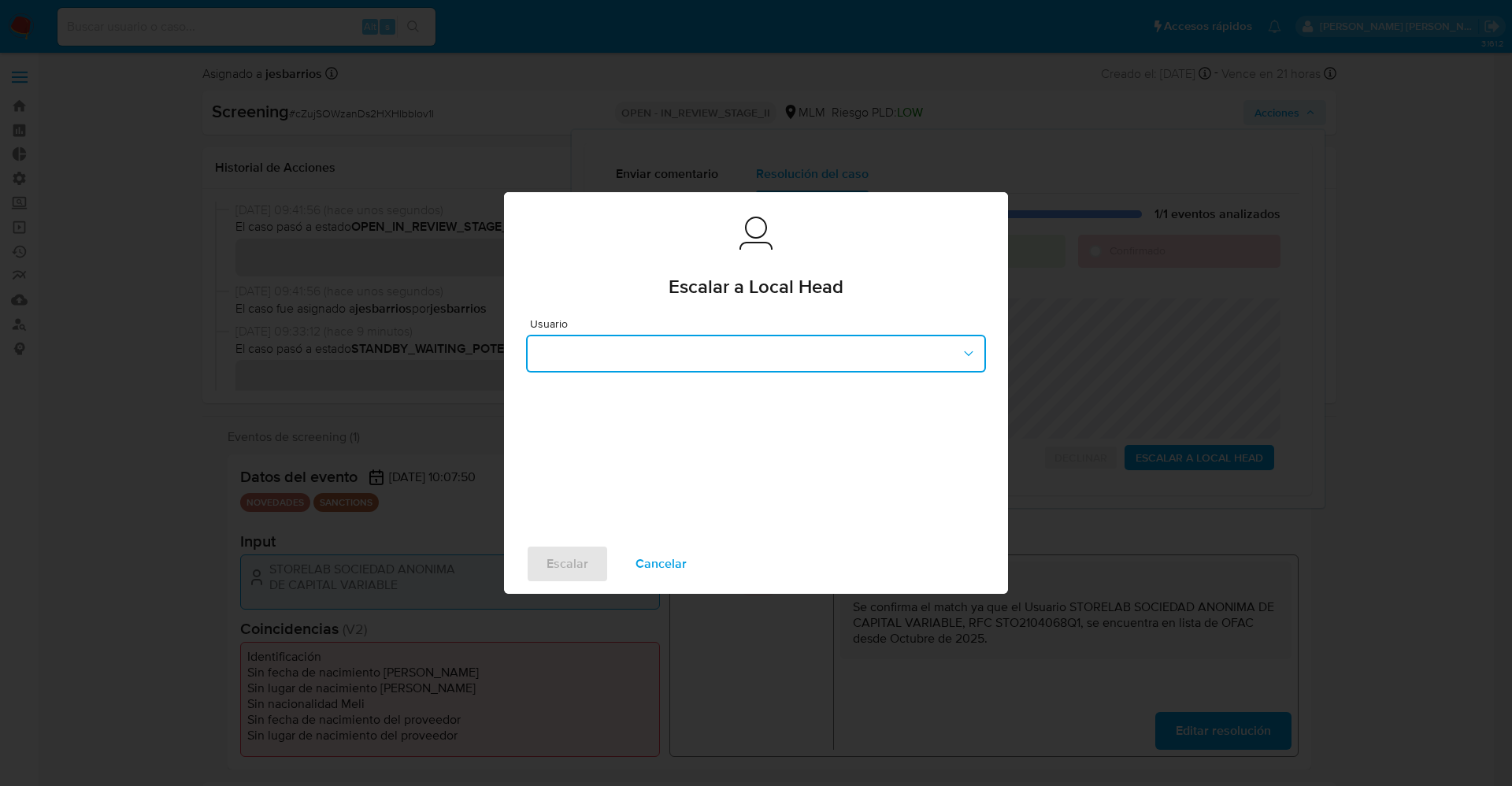
click at [742, 361] on button "button" at bounding box center [756, 354] width 459 height 38
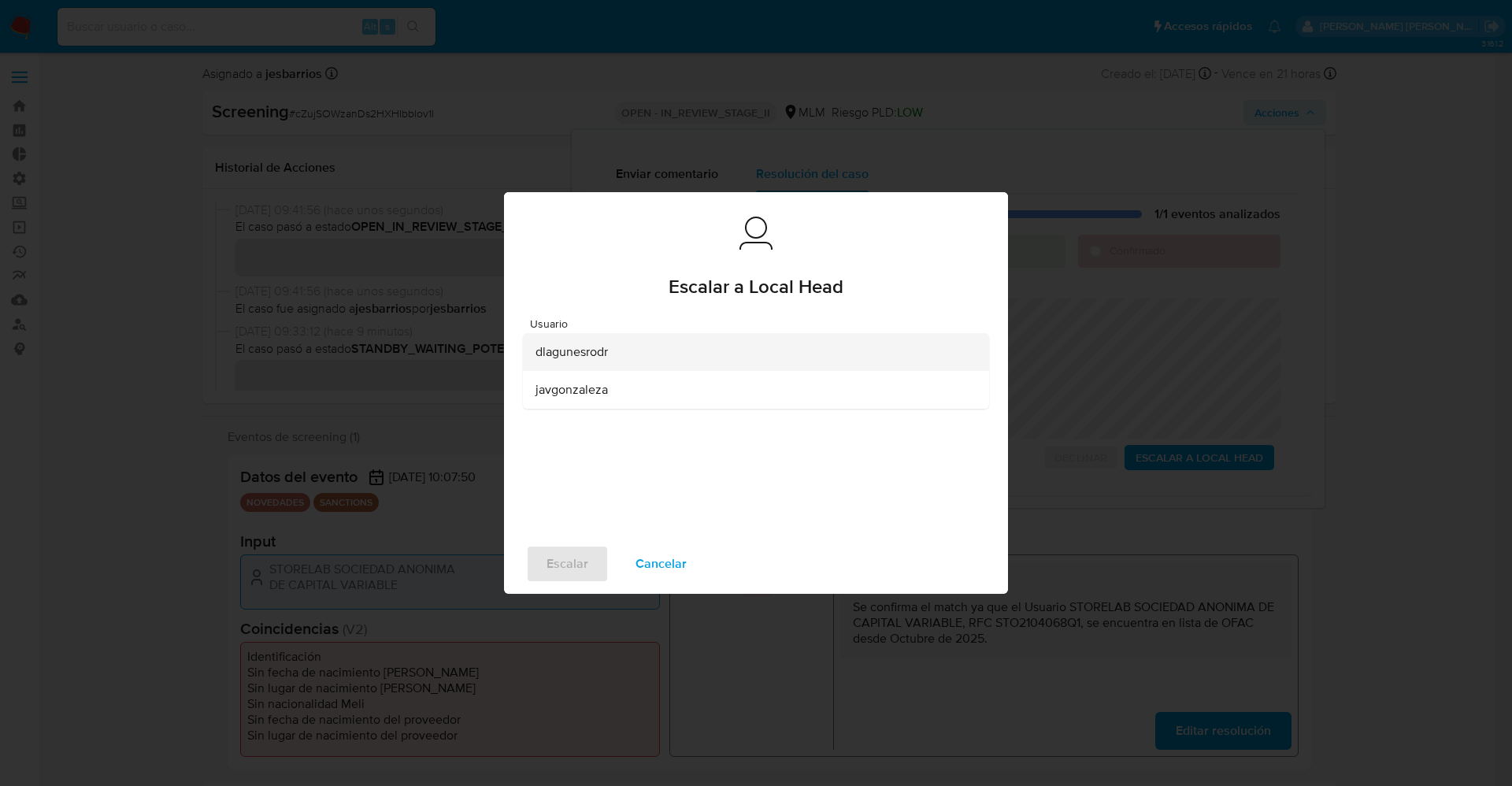
click at [632, 361] on div "dlagunesrodr" at bounding box center [751, 352] width 432 height 38
click at [568, 563] on span "Escalar" at bounding box center [567, 563] width 42 height 34
click at [552, 568] on span "Escalar" at bounding box center [567, 563] width 42 height 34
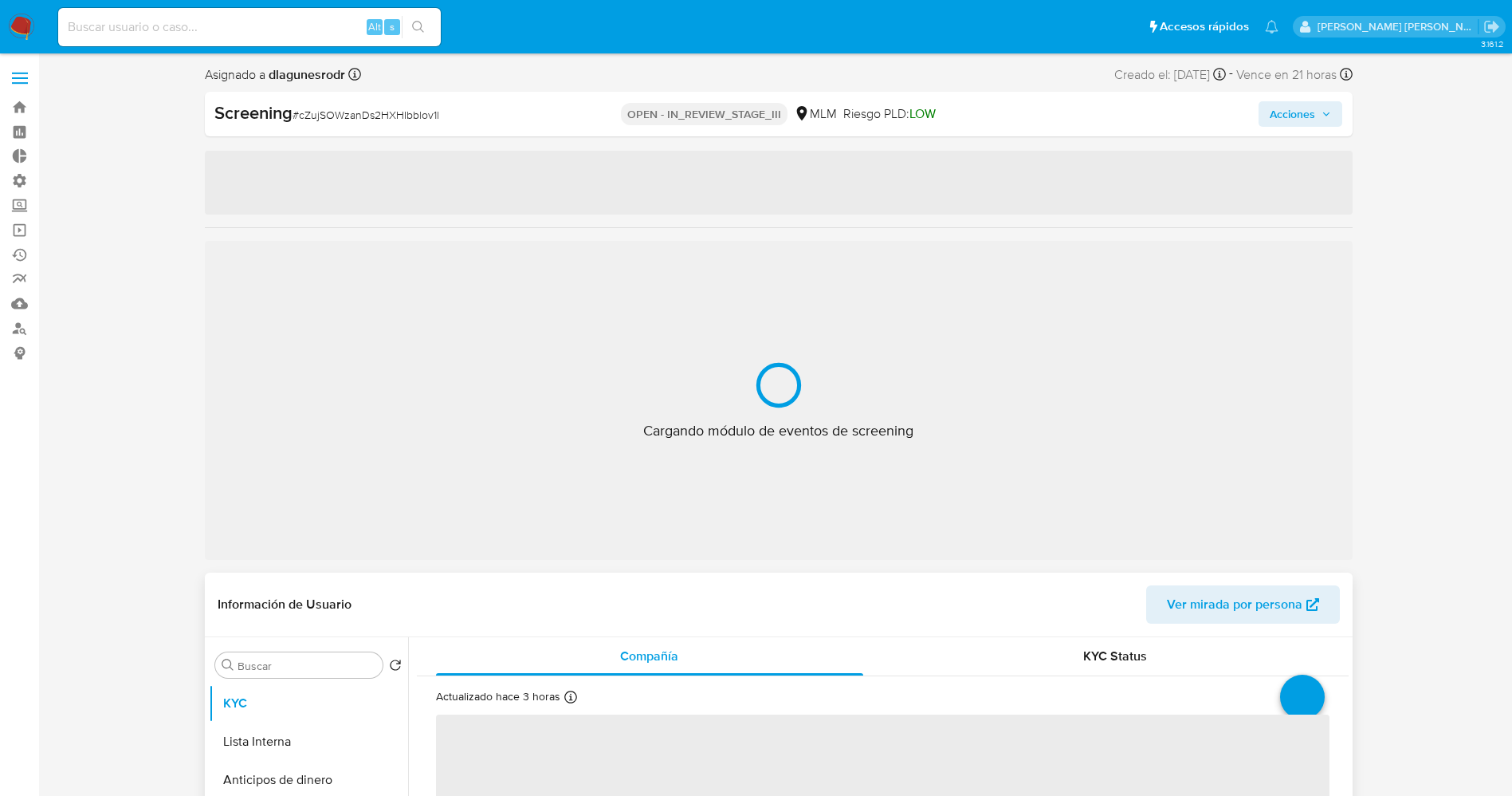
select select "10"
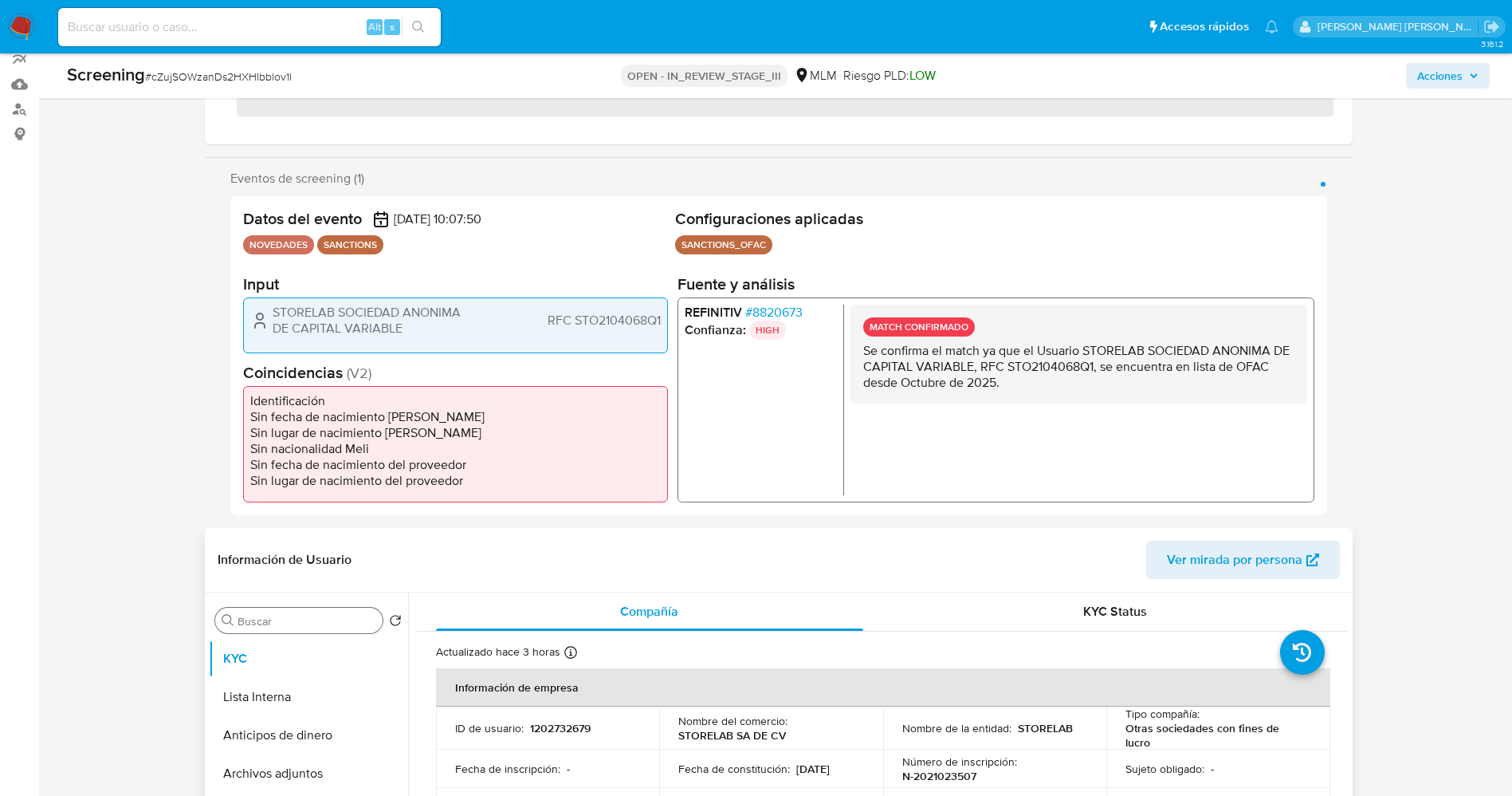
scroll to position [239, 0]
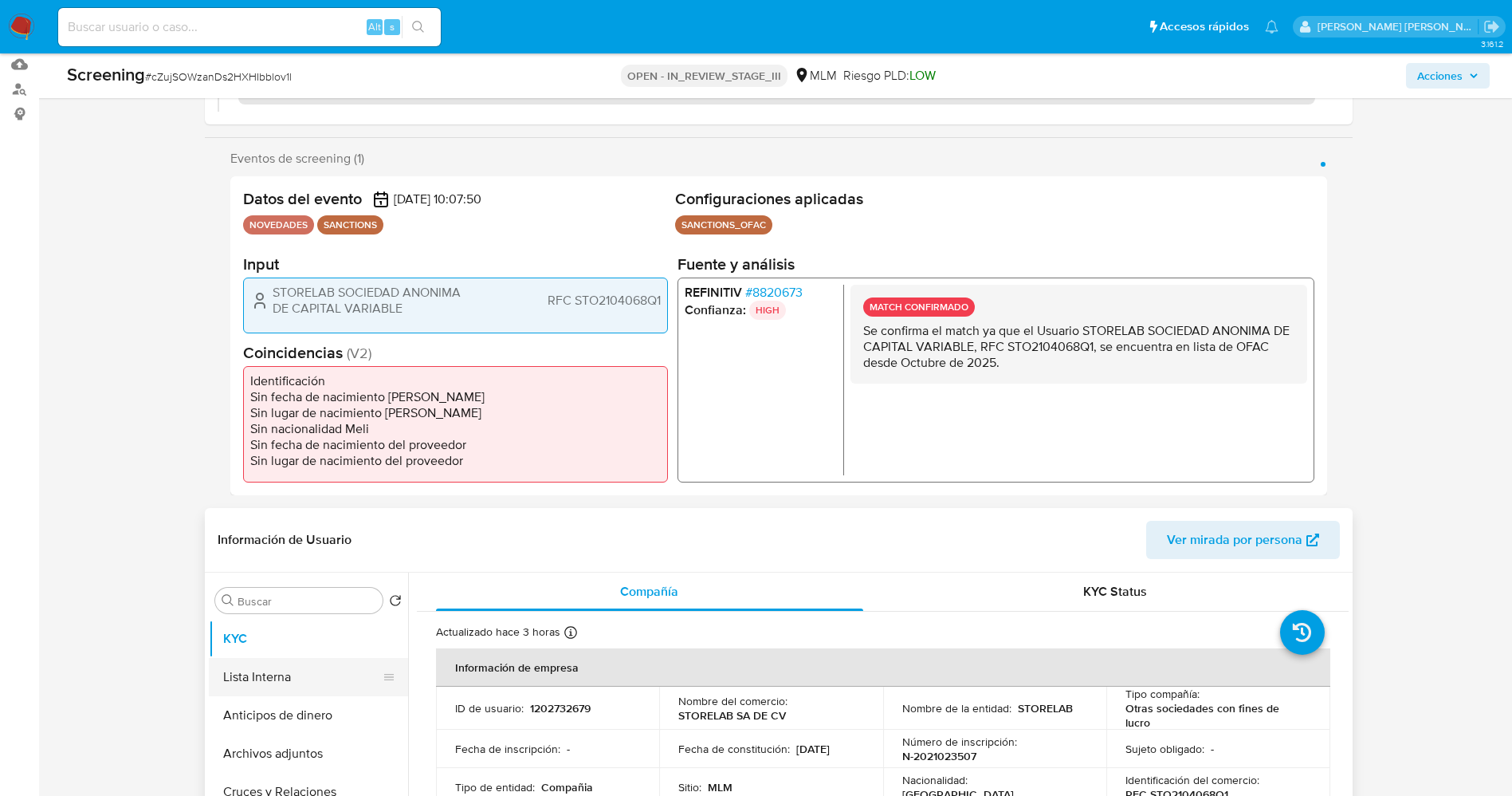
click at [257, 663] on button "Lista Interna" at bounding box center [302, 677] width 187 height 39
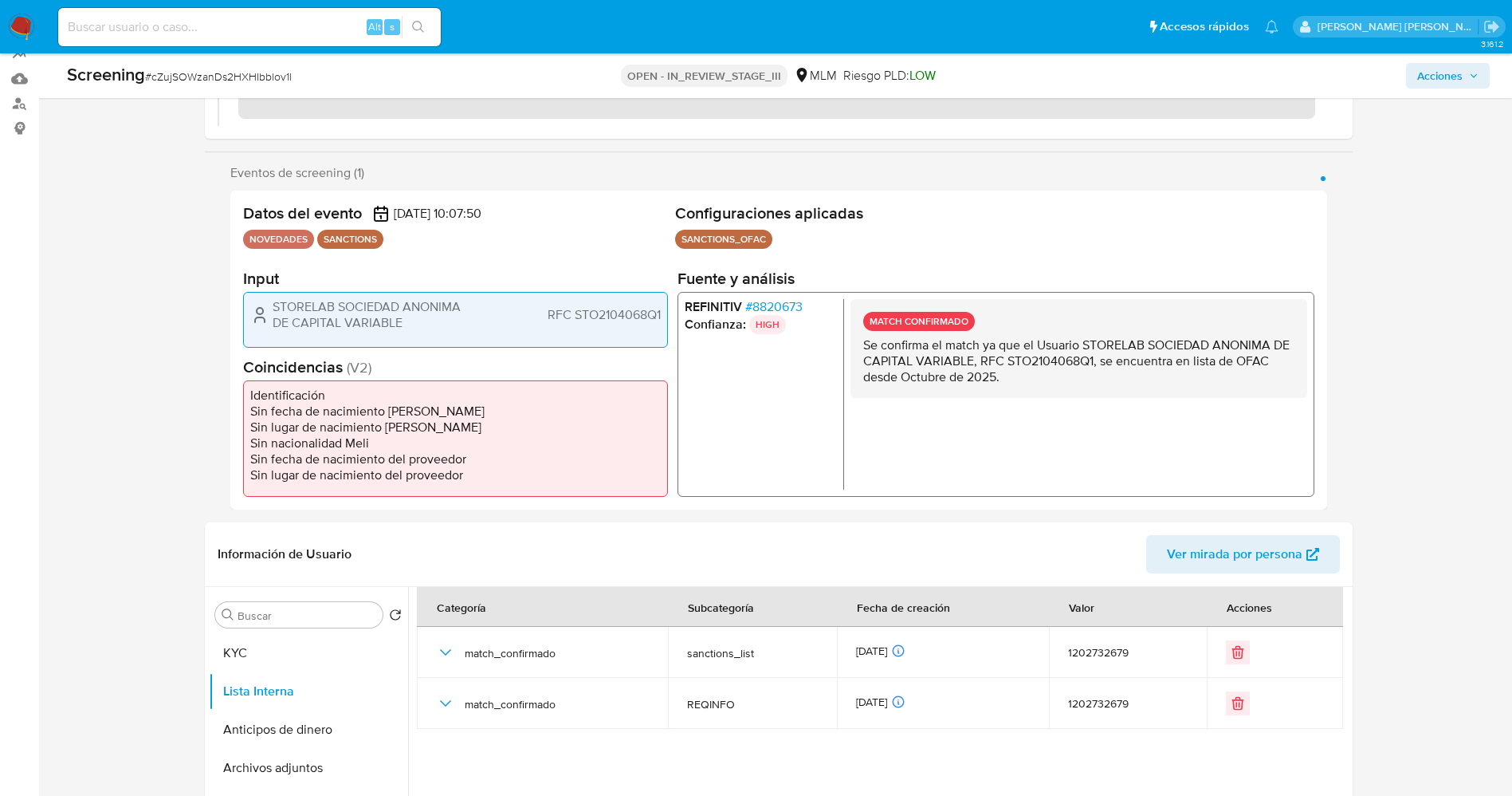
scroll to position [478, 0]
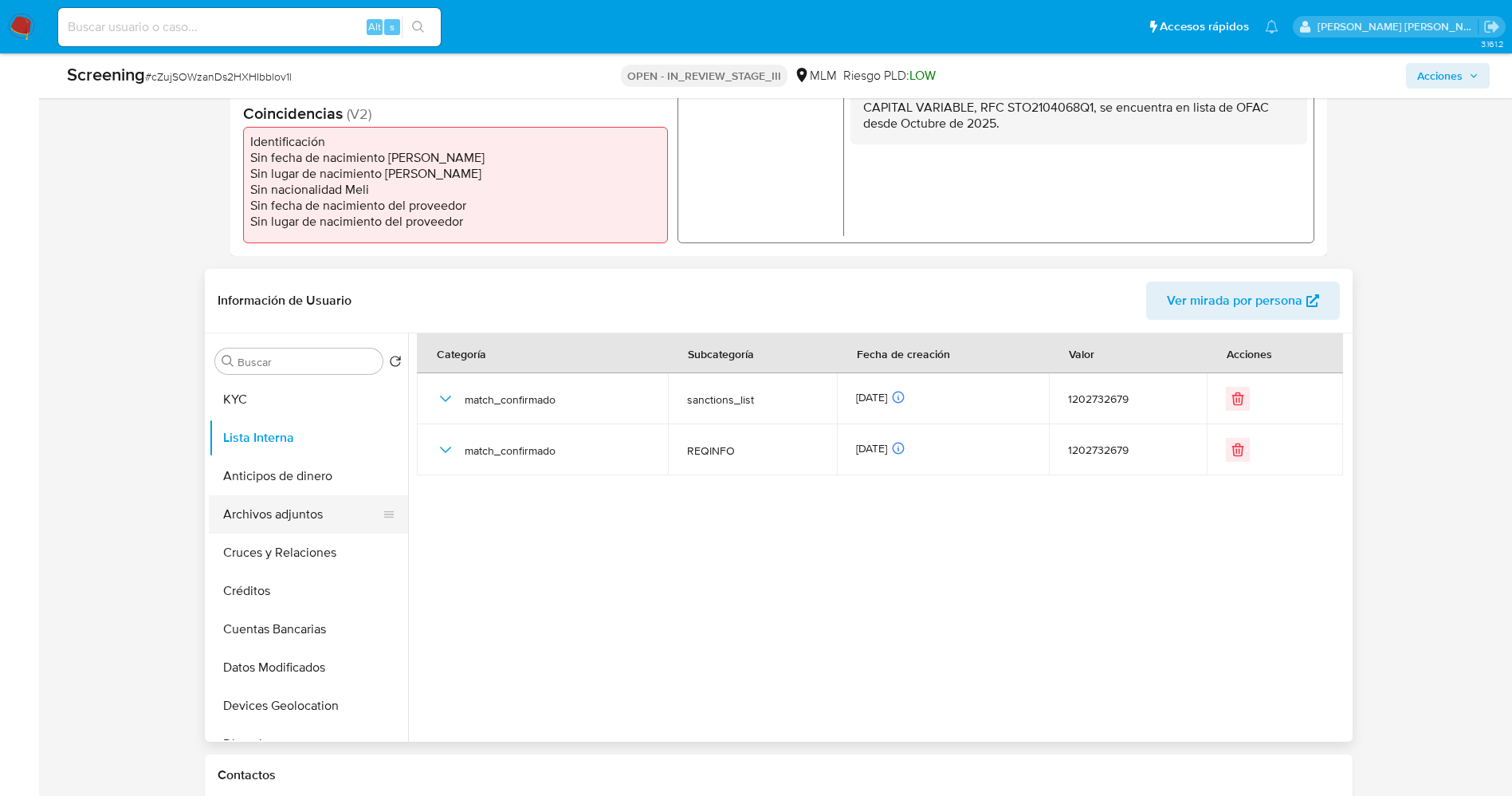
click at [260, 509] on button "Archivos adjuntos" at bounding box center [302, 514] width 187 height 39
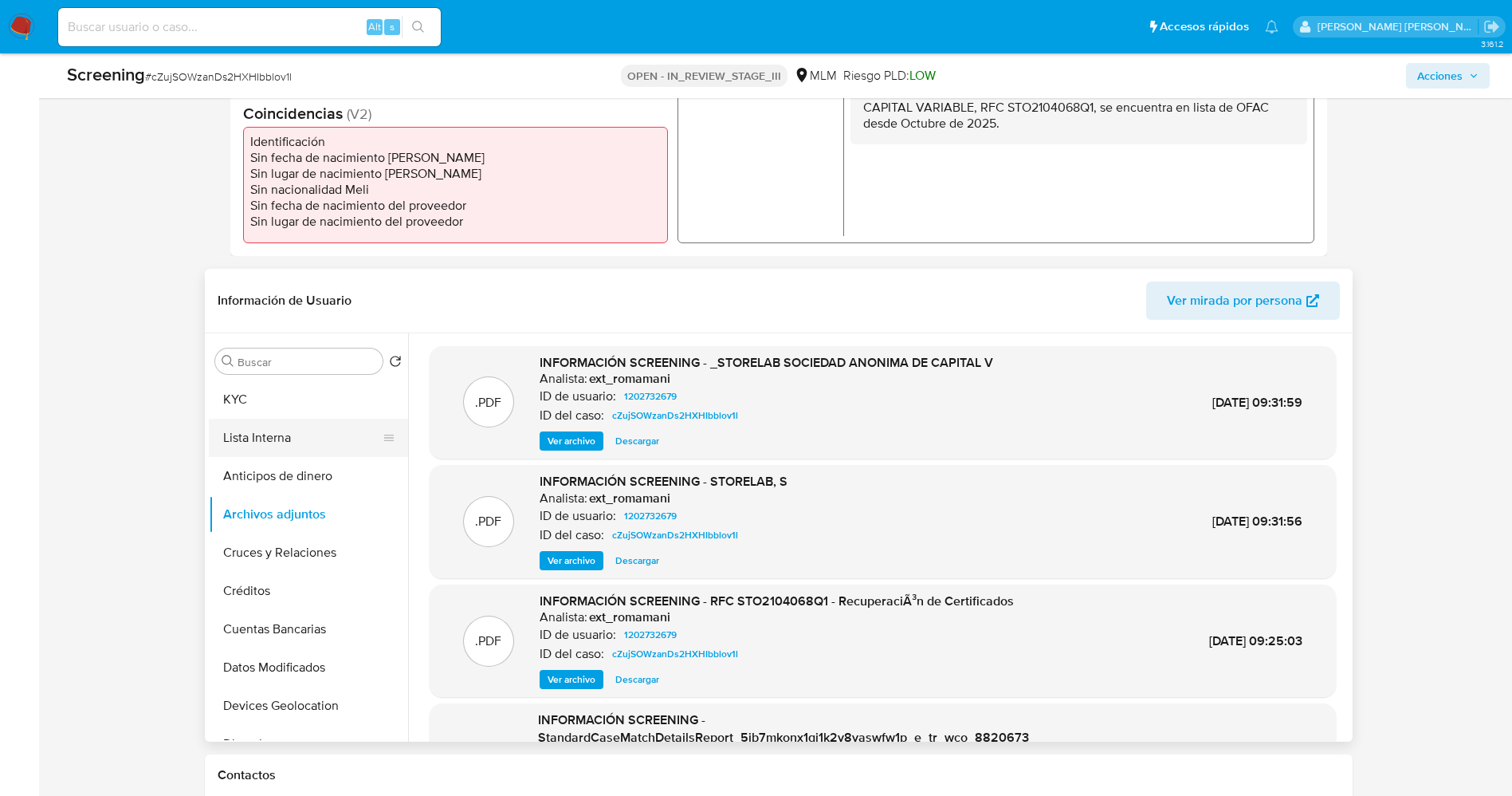
click at [235, 444] on button "Lista Interna" at bounding box center [302, 437] width 187 height 39
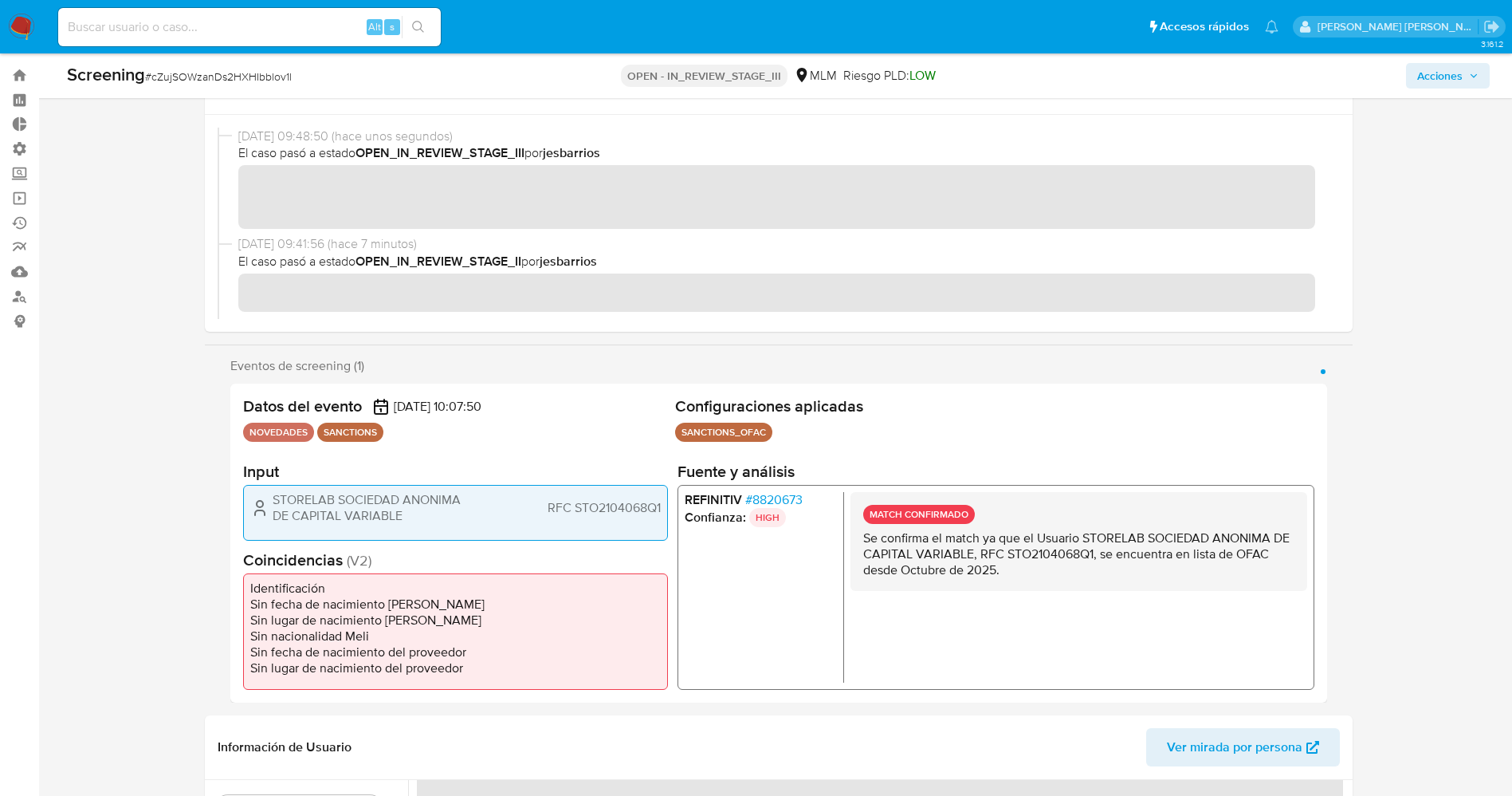
scroll to position [0, 0]
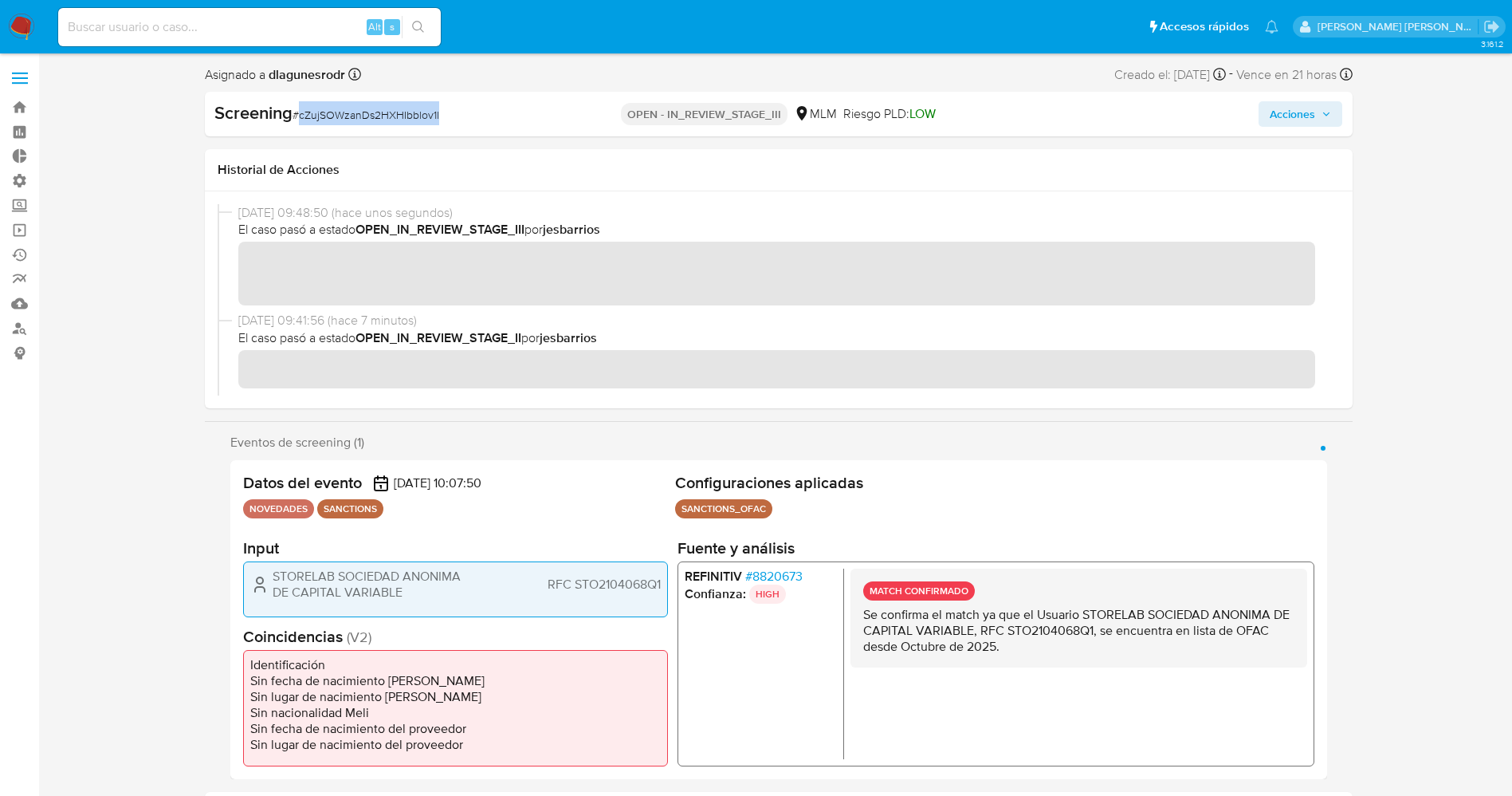
drag, startPoint x: 298, startPoint y: 116, endPoint x: 458, endPoint y: 118, distance: 160.0
click at [458, 118] on div "Screening # cZujSOWzanDs2HXHIbblov1l" at bounding box center [399, 113] width 370 height 23
copy span "cZujSOWzanDs2HXHIbblov1l"
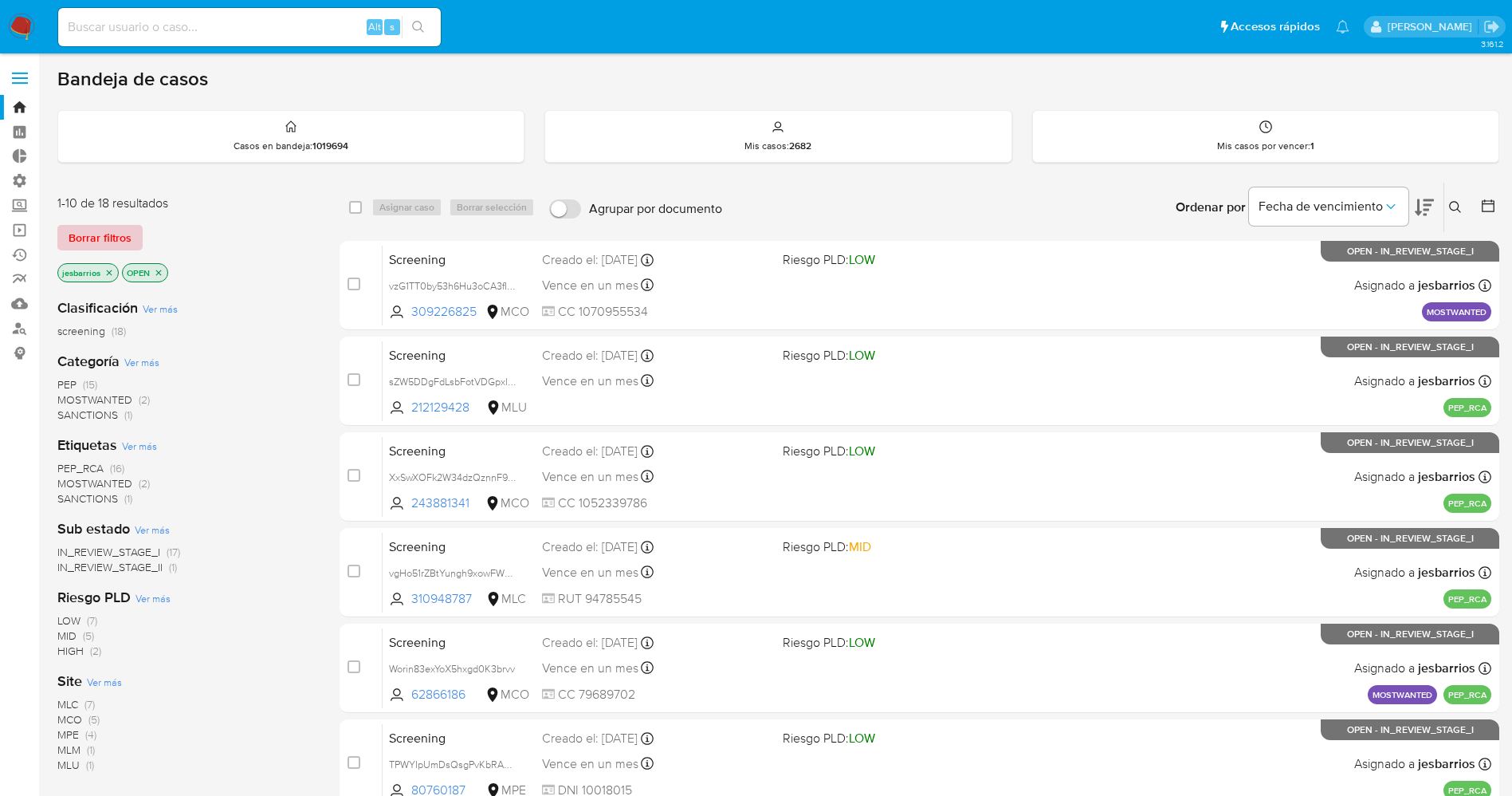
click at [118, 247] on span "Borrar filtros" at bounding box center [100, 238] width 63 height 23
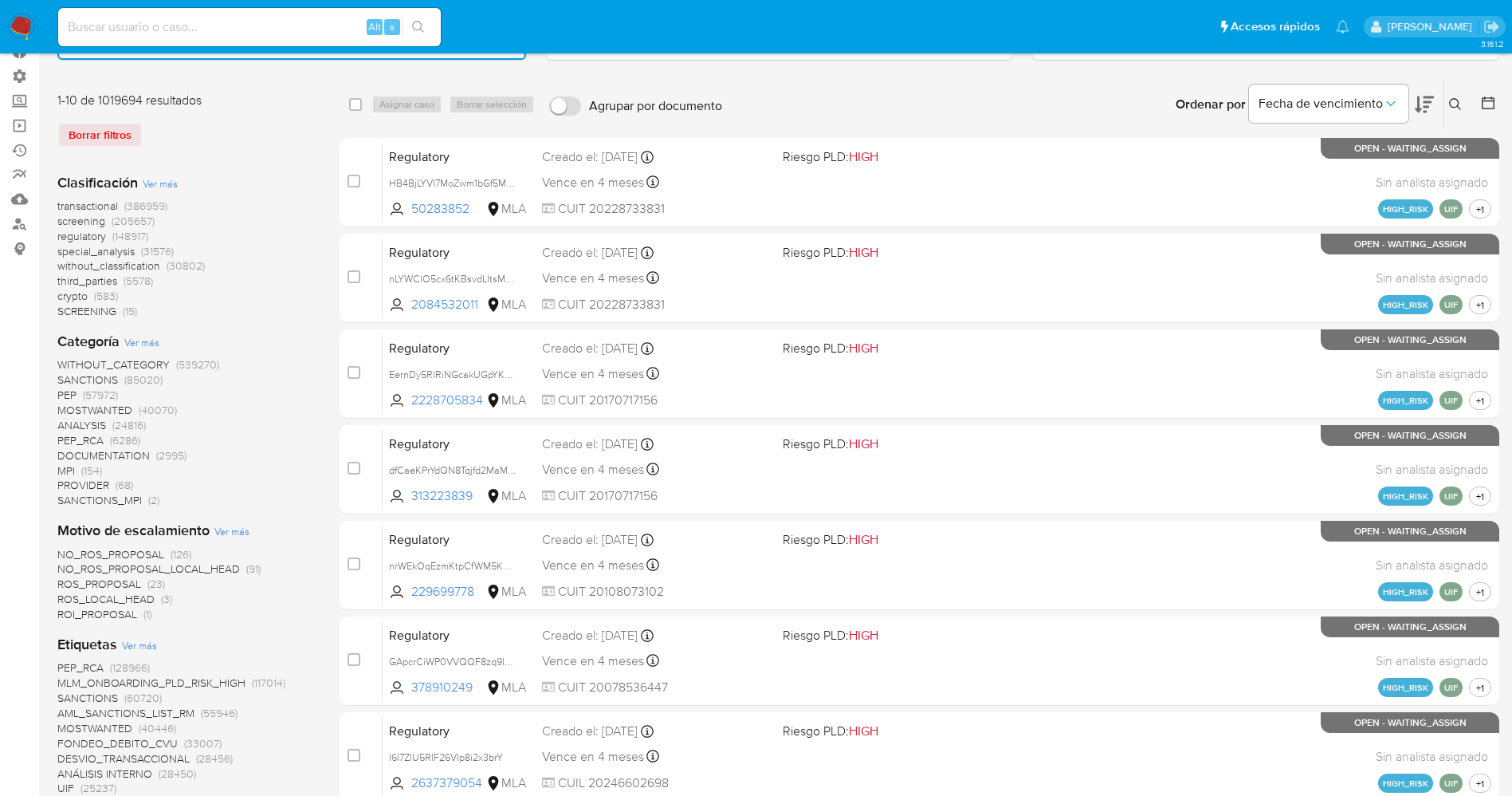
scroll to position [359, 0]
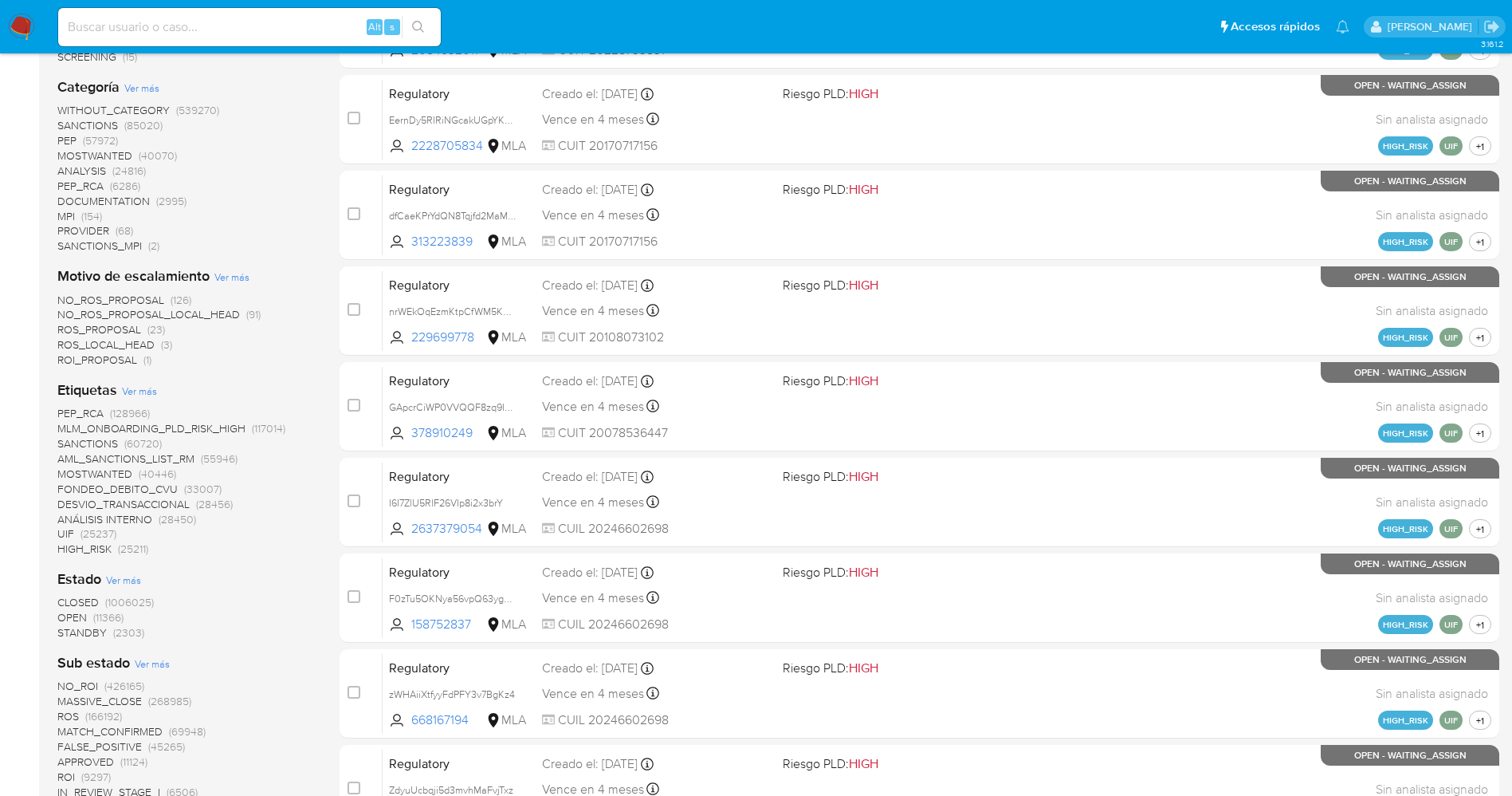
click at [101, 637] on span "STANDBY" at bounding box center [82, 632] width 50 height 16
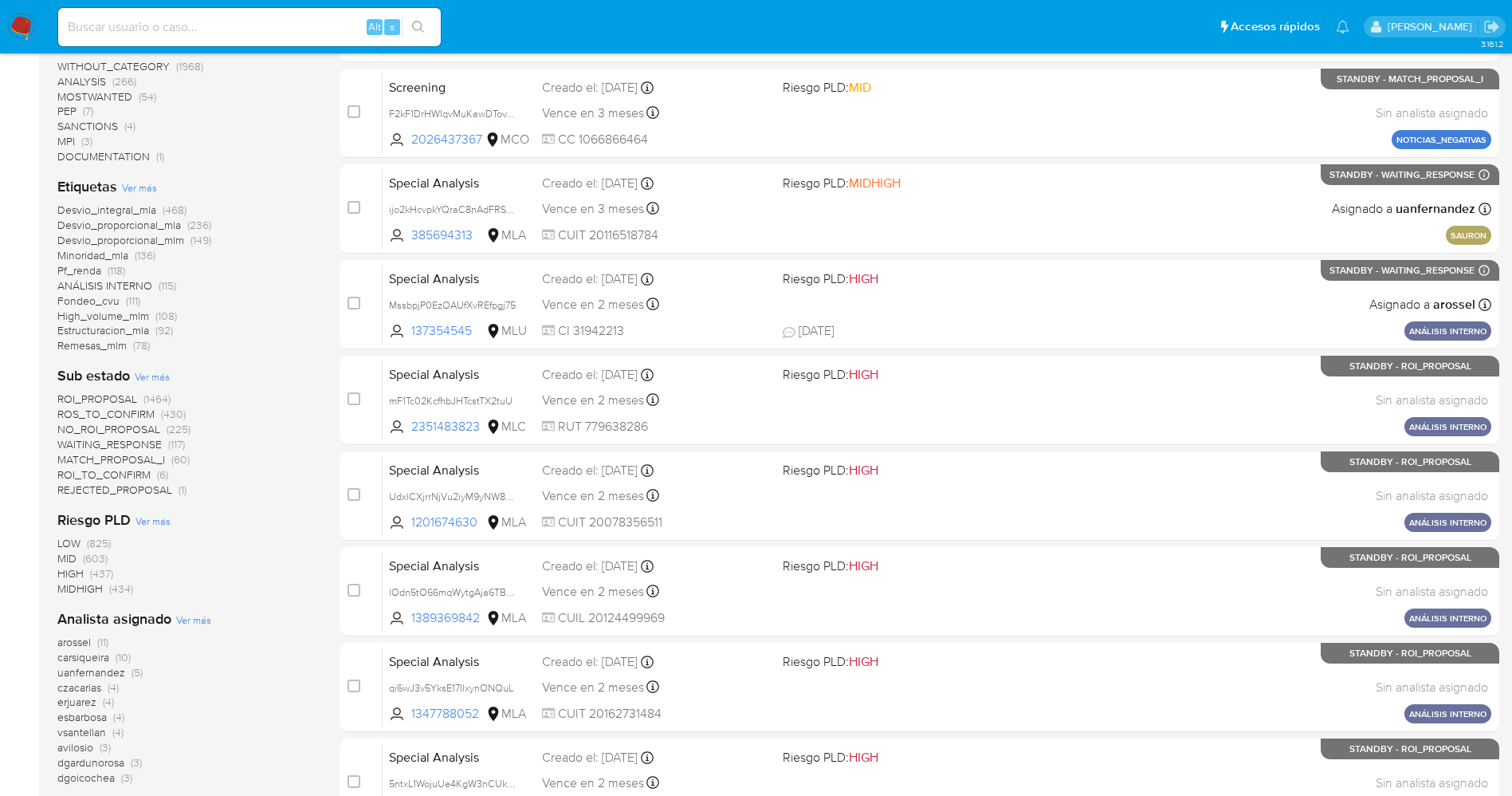
scroll to position [598, 0]
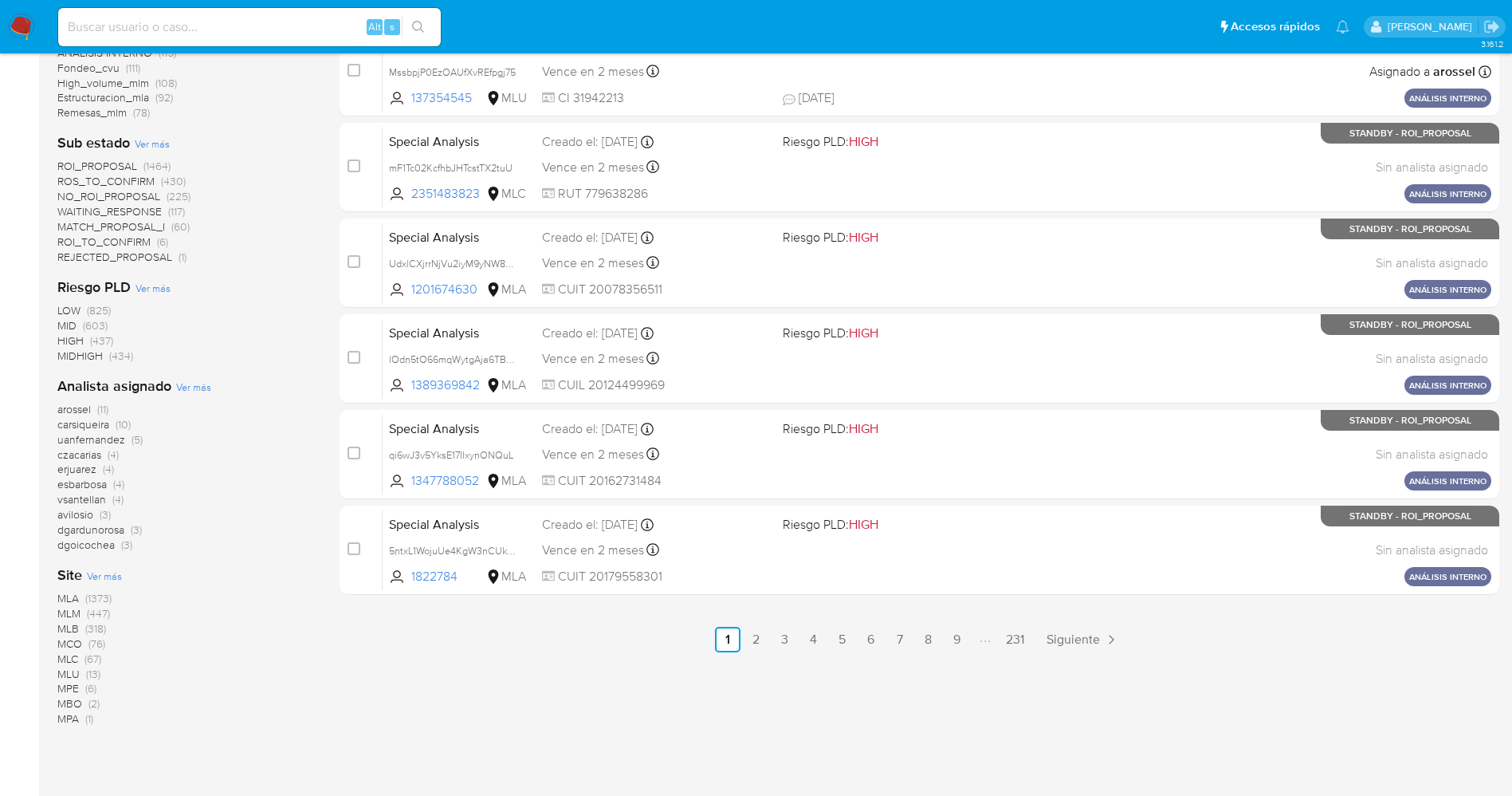
click at [34, 13] on img at bounding box center [21, 26] width 27 height 27
click at [24, 15] on img at bounding box center [21, 26] width 27 height 27
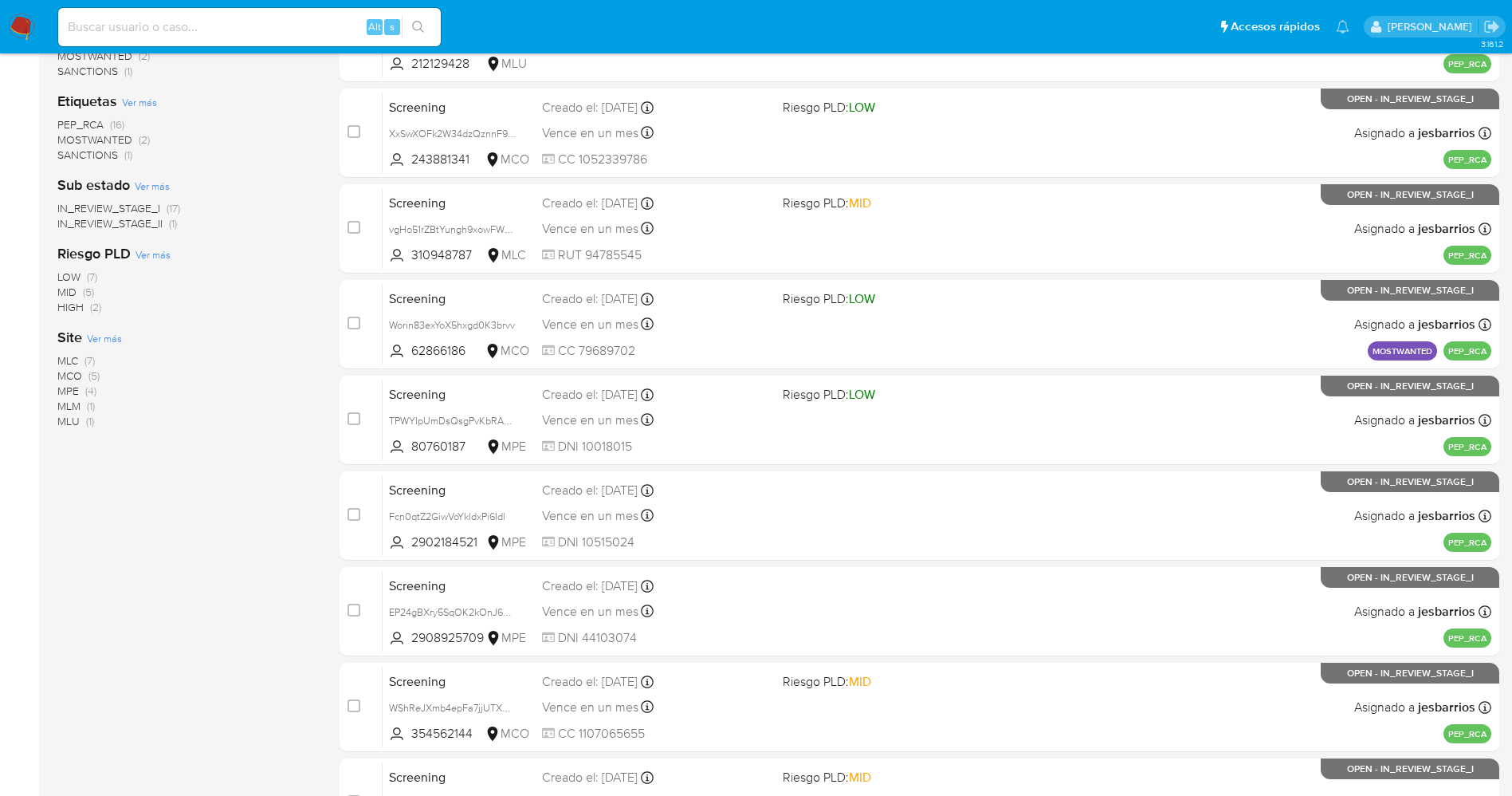
scroll to position [521, 0]
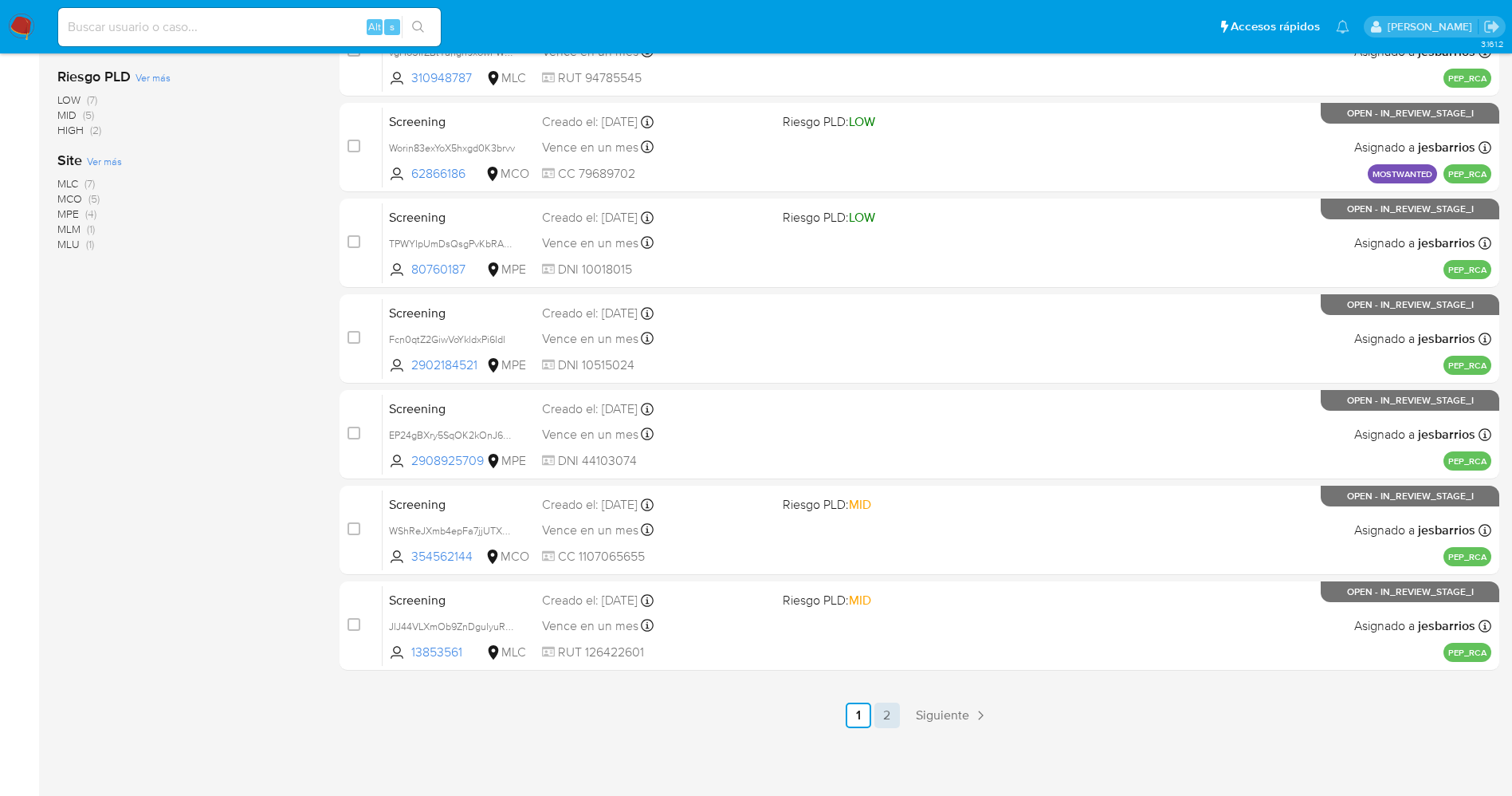
click at [890, 714] on link "2" at bounding box center [887, 714] width 25 height 25
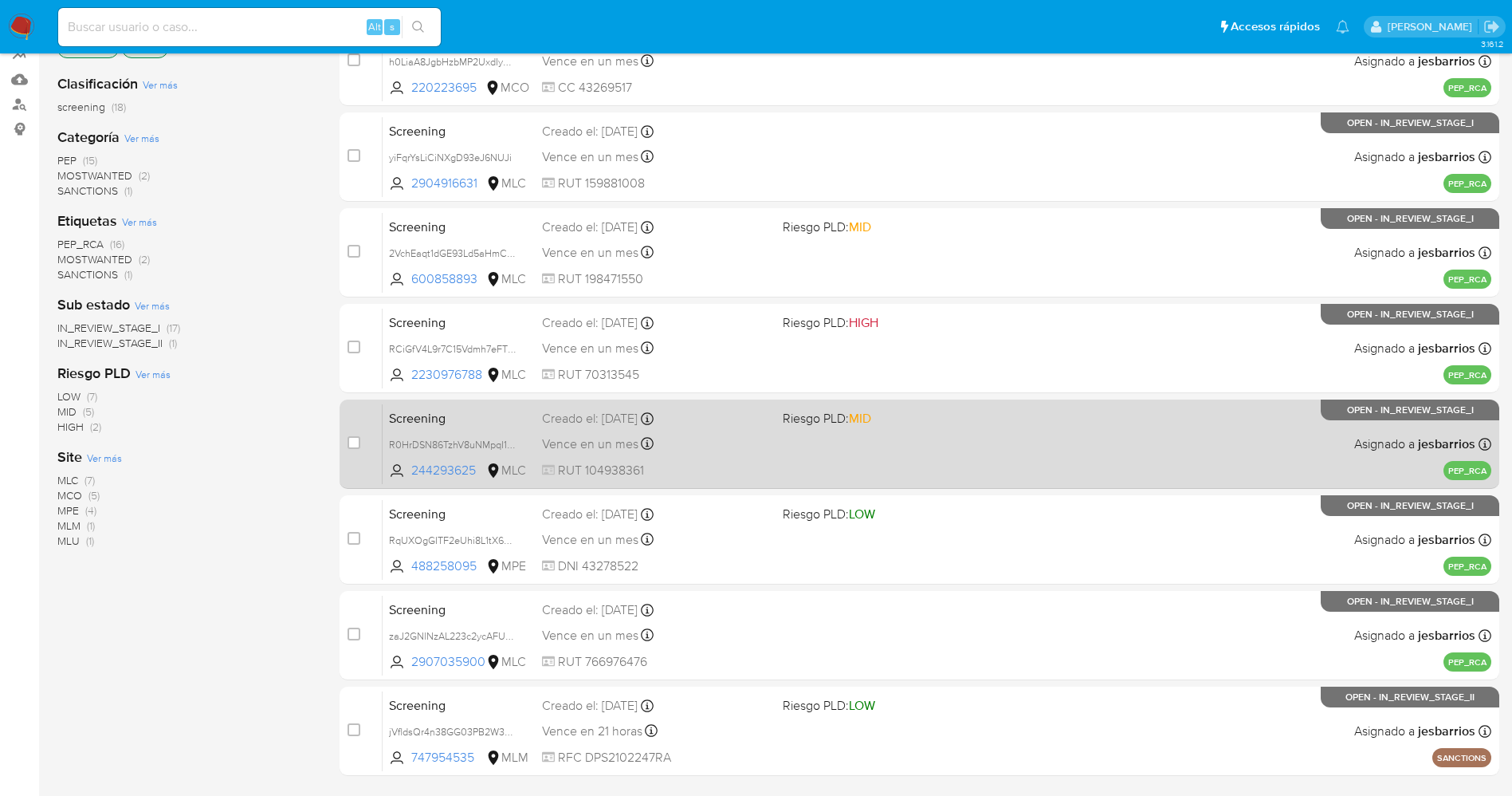
scroll to position [329, 0]
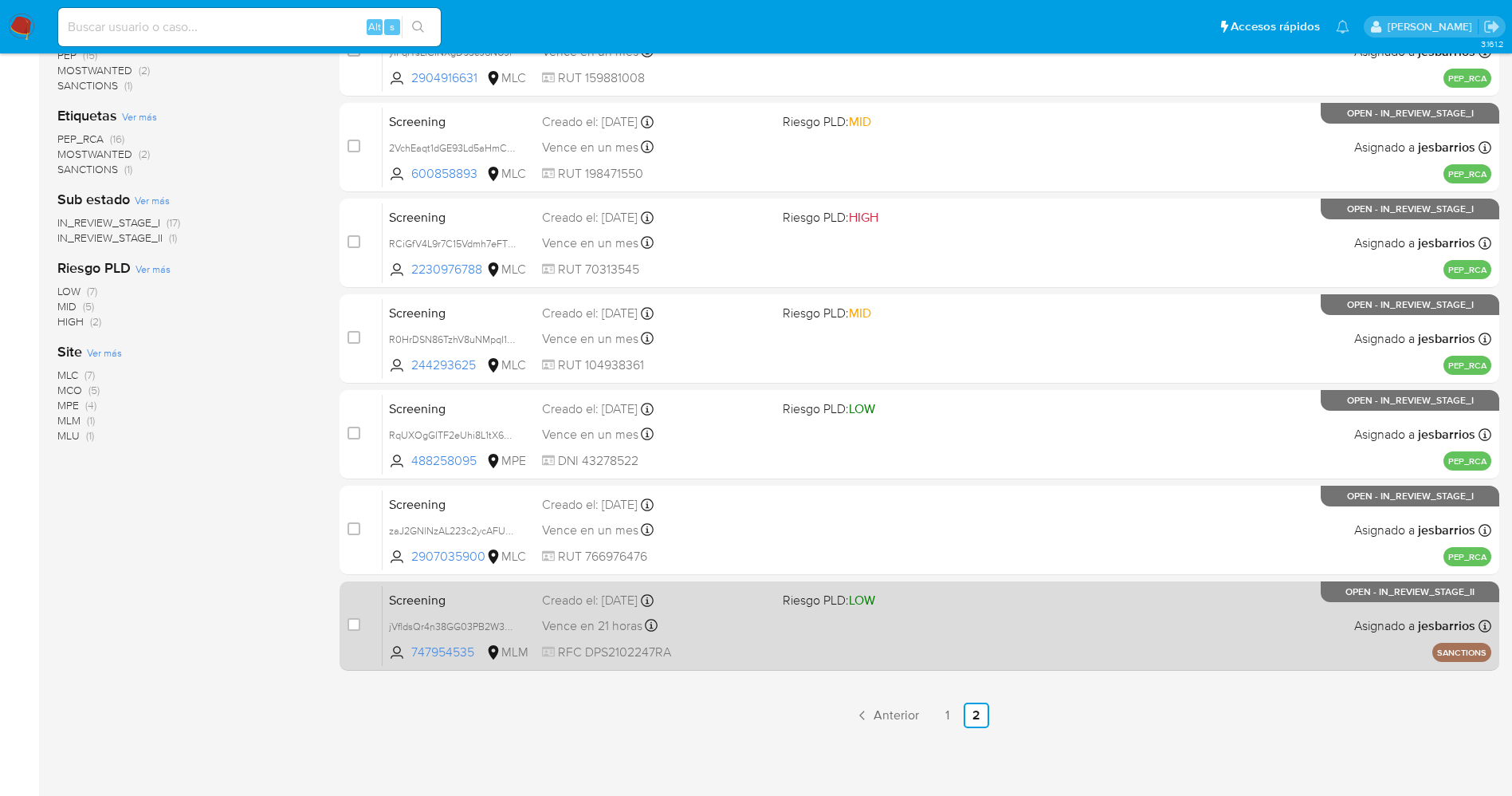
click at [896, 643] on div "Screening jVfldsQr4n38GG03PB2W3a9T 747954535 MLM Riesgo PLD: LOW Creado el: [DA…" at bounding box center [937, 626] width 1109 height 81
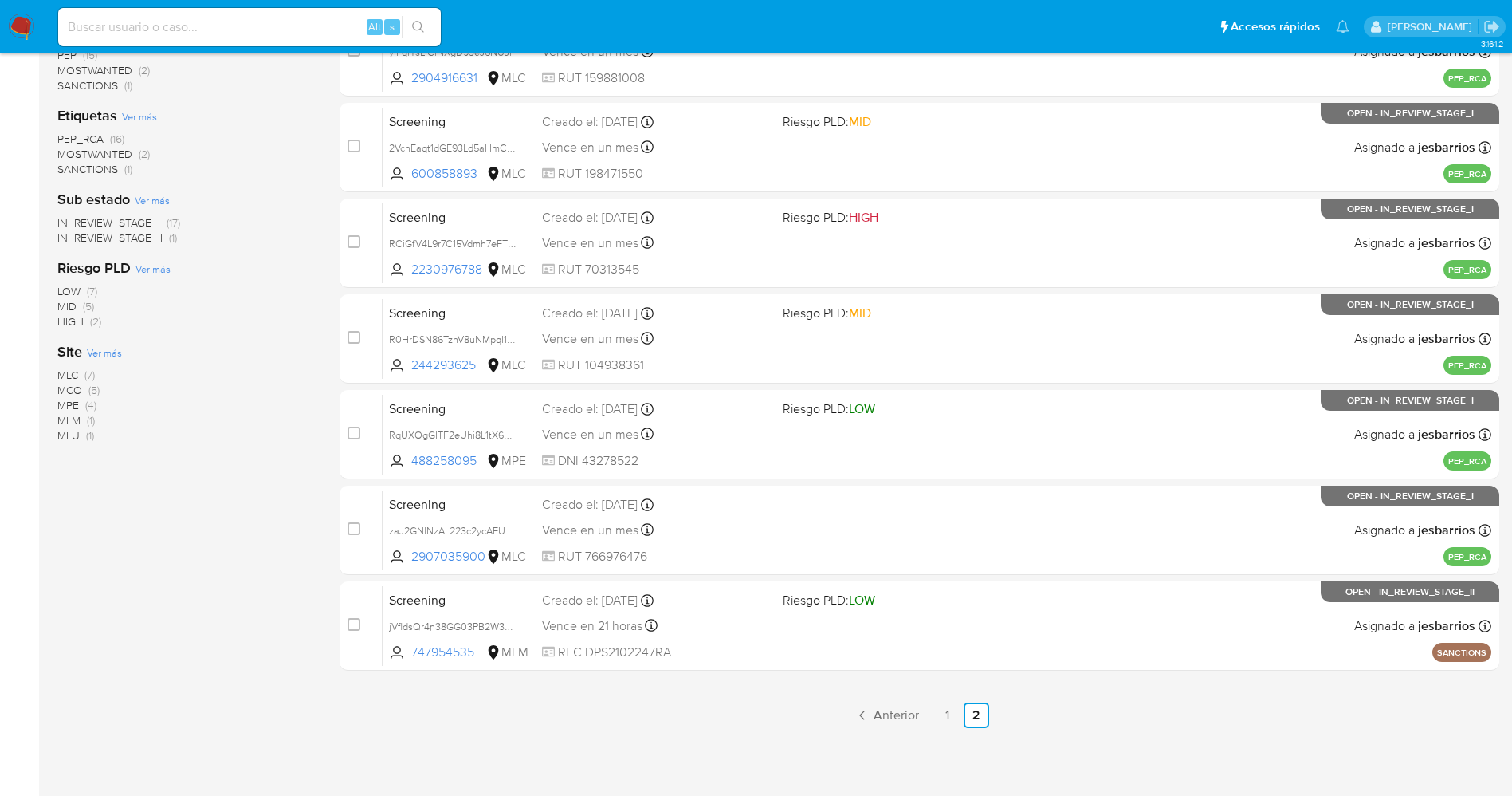
click at [13, 16] on img at bounding box center [21, 26] width 27 height 27
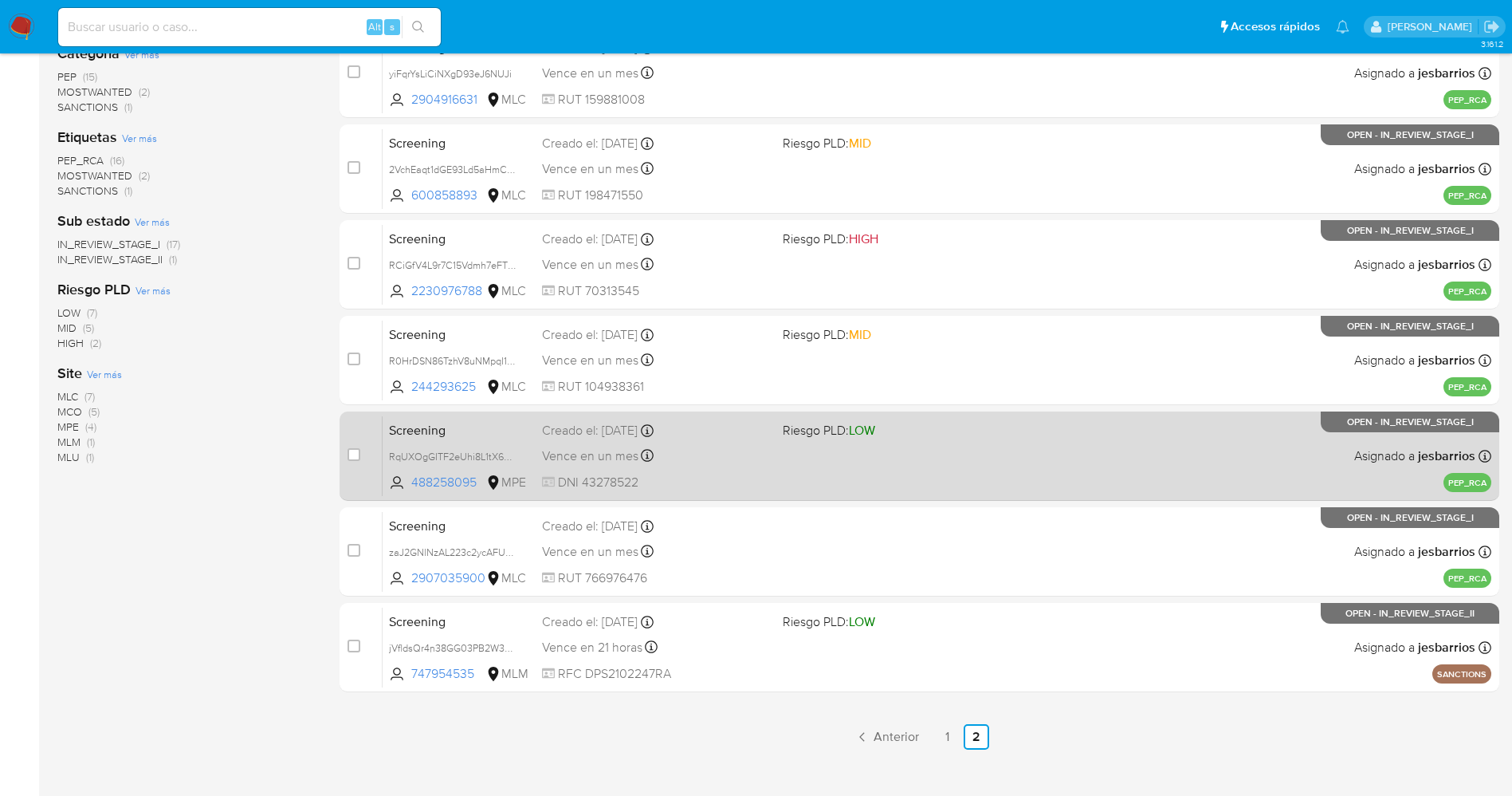
scroll to position [0, 0]
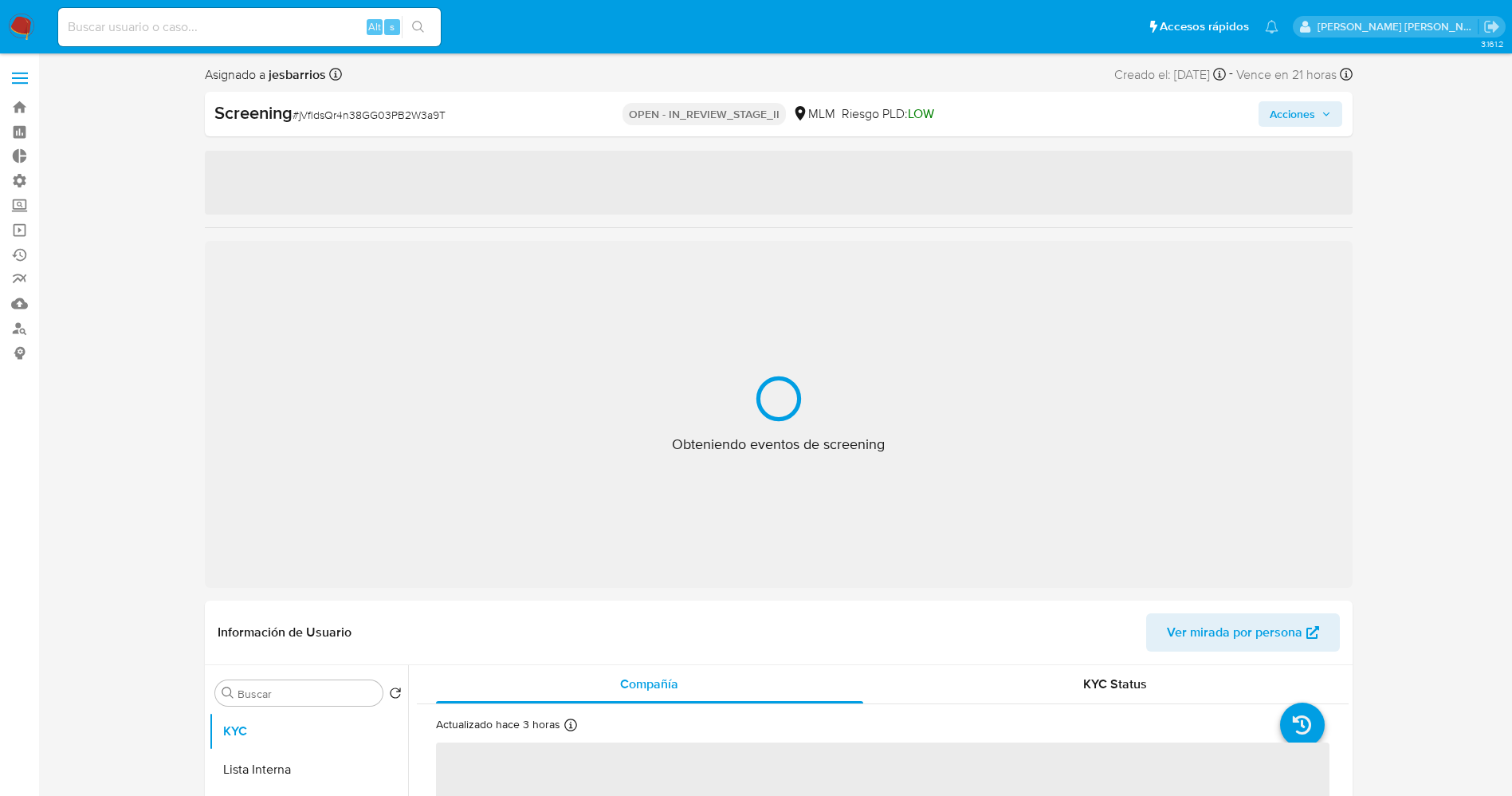
select select "10"
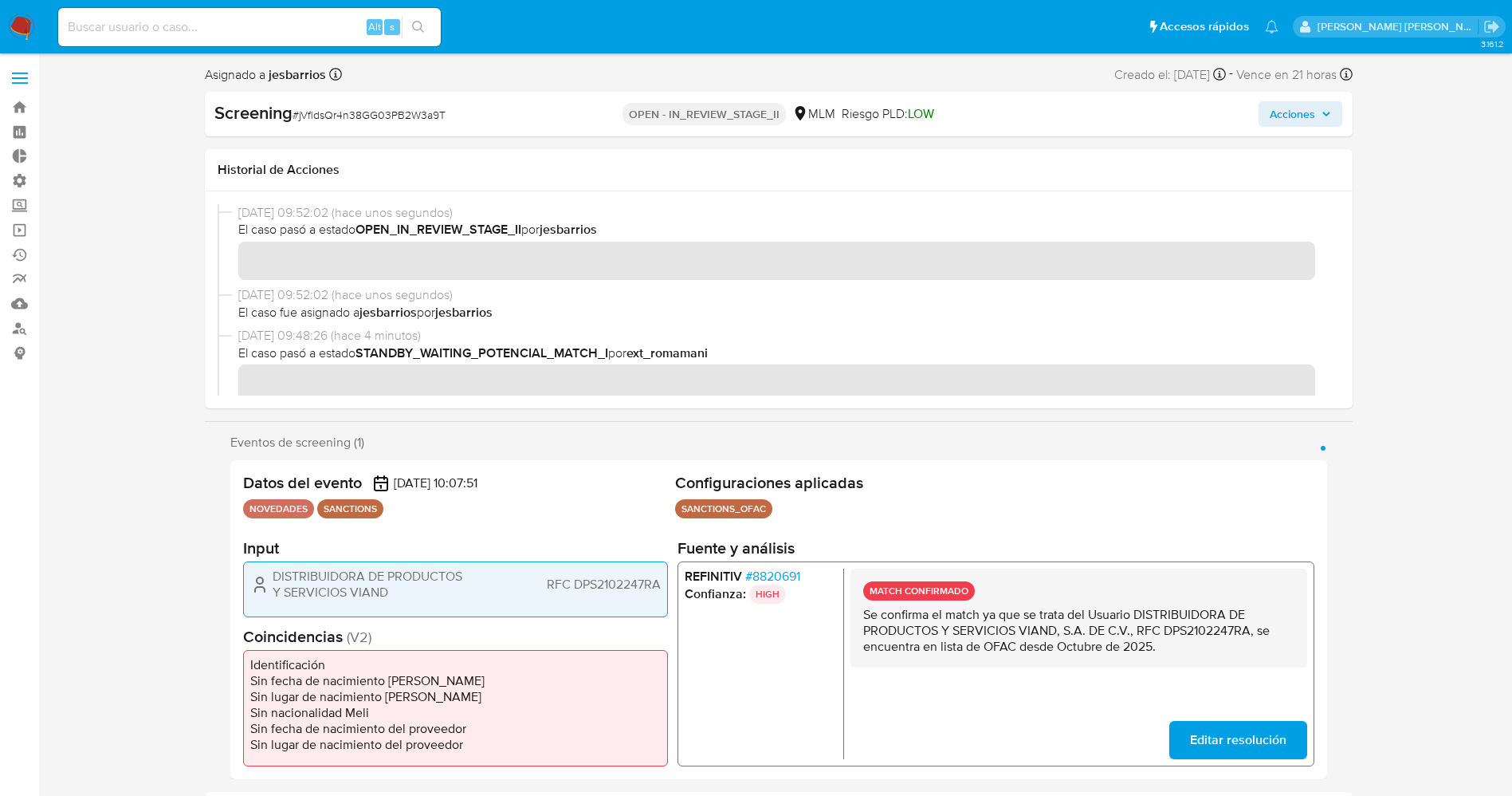
click at [759, 571] on span "# 8820691" at bounding box center [772, 576] width 55 height 16
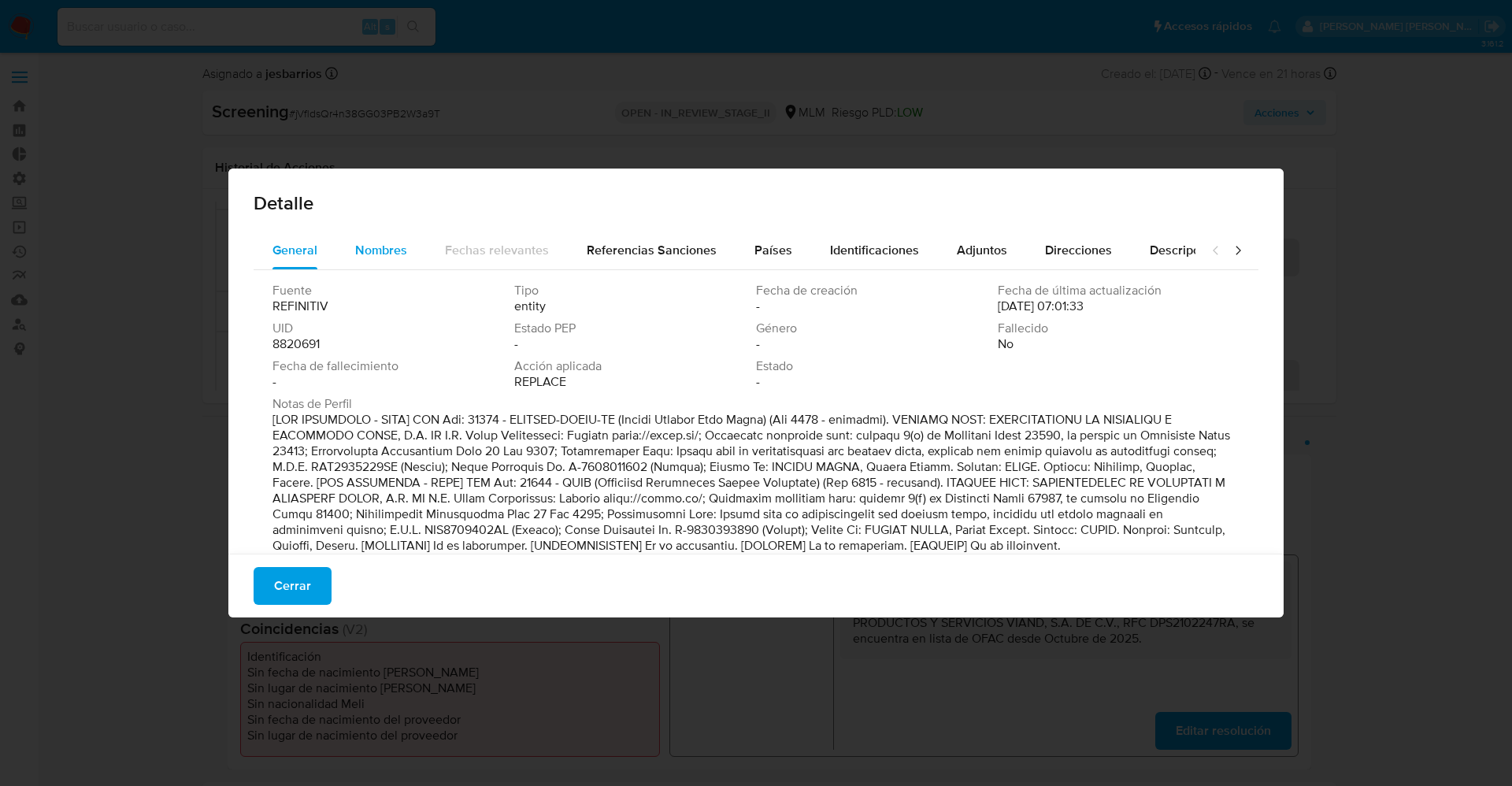
click at [368, 256] on span "Nombres" at bounding box center [381, 251] width 52 height 19
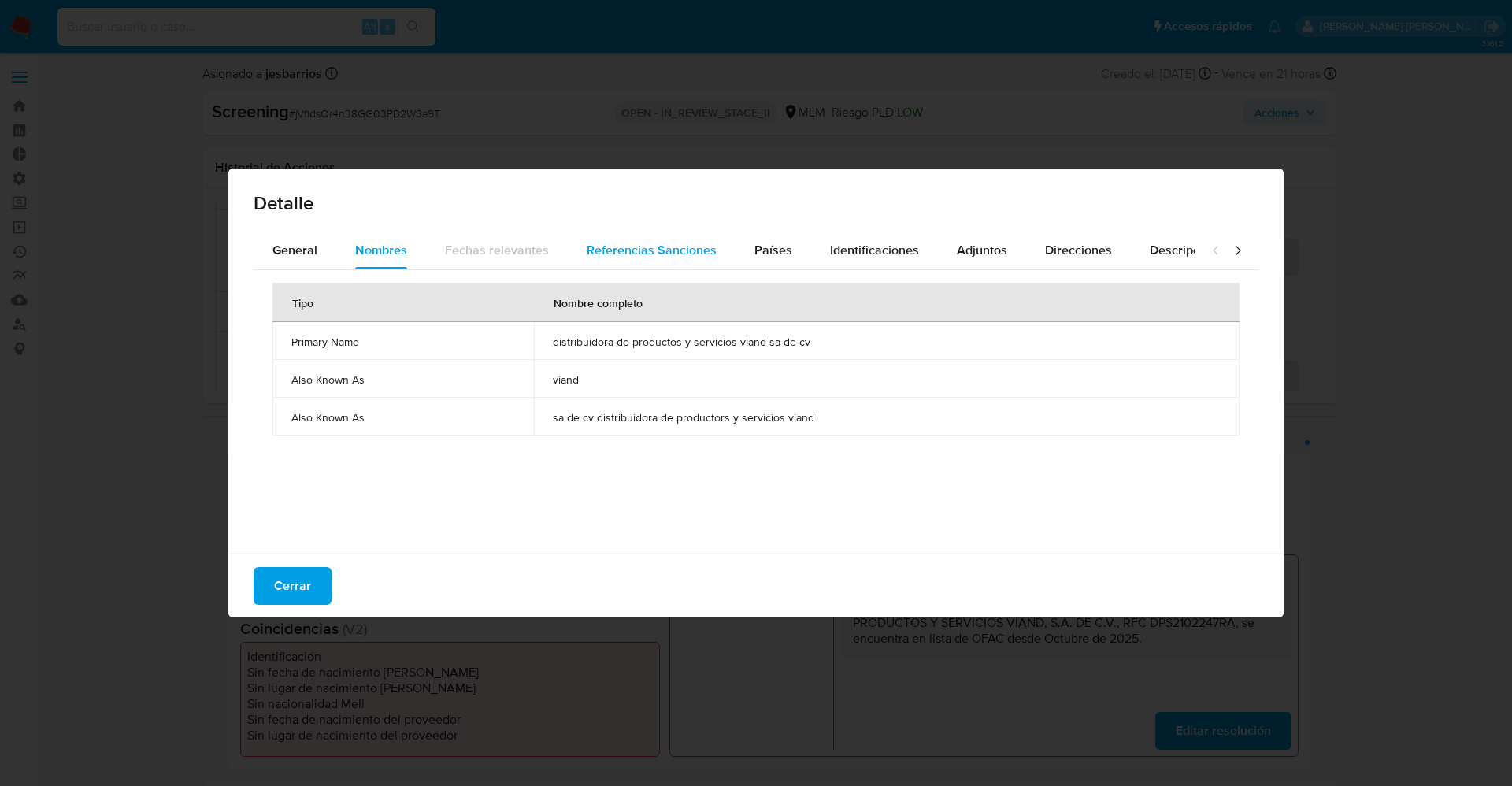
click at [689, 252] on span "Referencias Sanciones" at bounding box center [652, 251] width 130 height 19
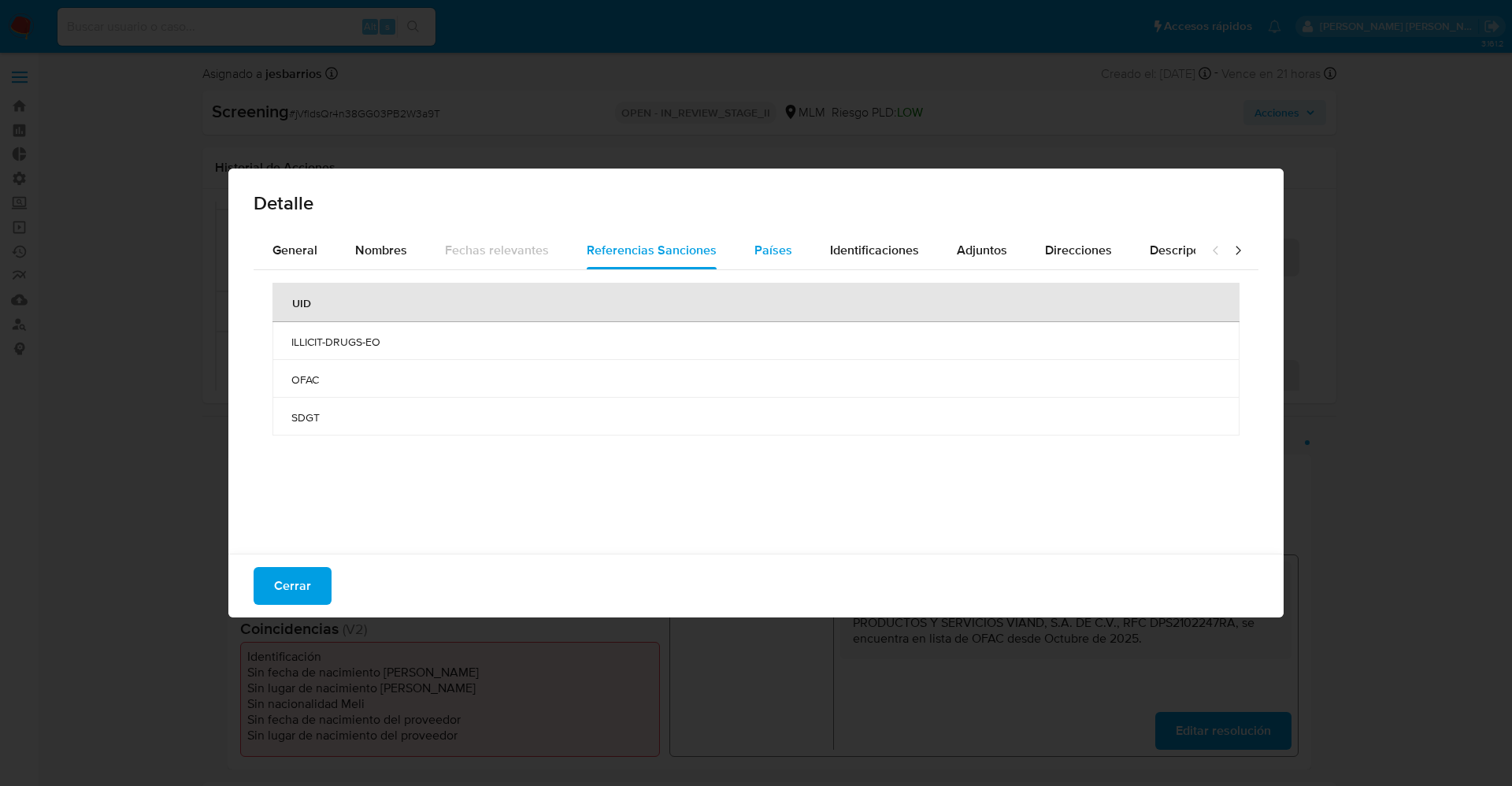
click at [784, 250] on span "Países" at bounding box center [773, 251] width 38 height 19
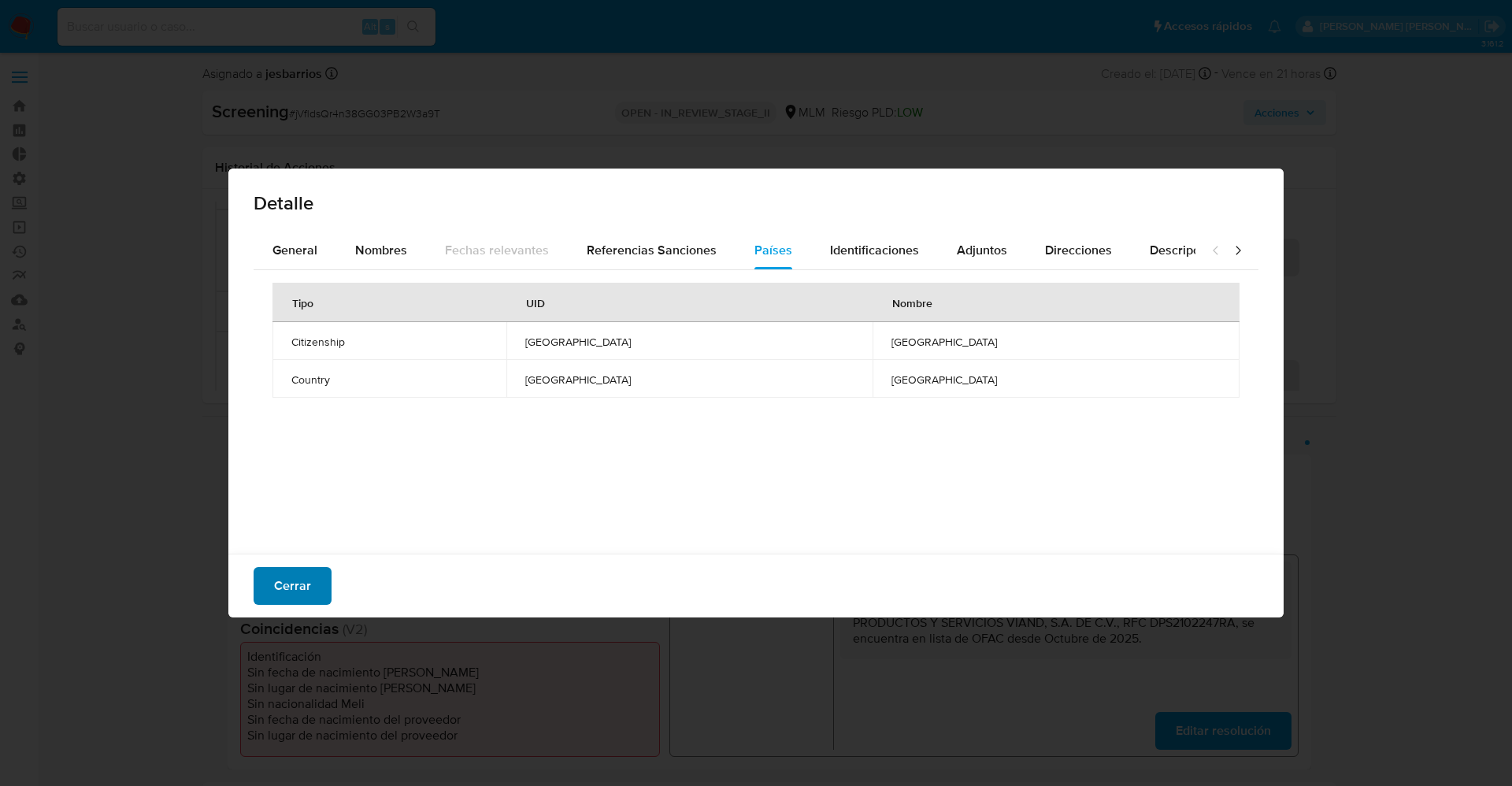
click at [312, 586] on button "Cerrar" at bounding box center [292, 586] width 78 height 38
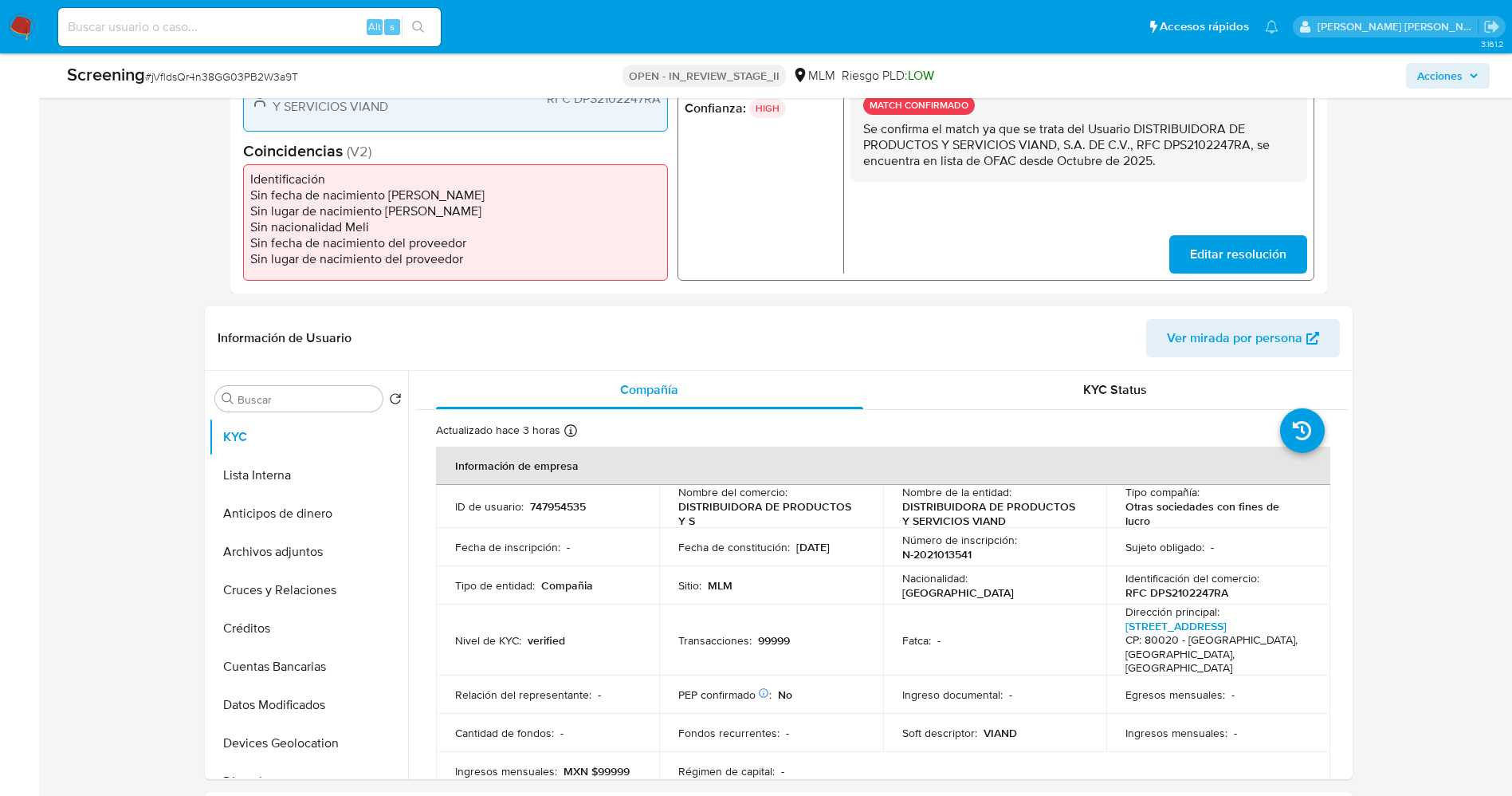
scroll to position [478, 0]
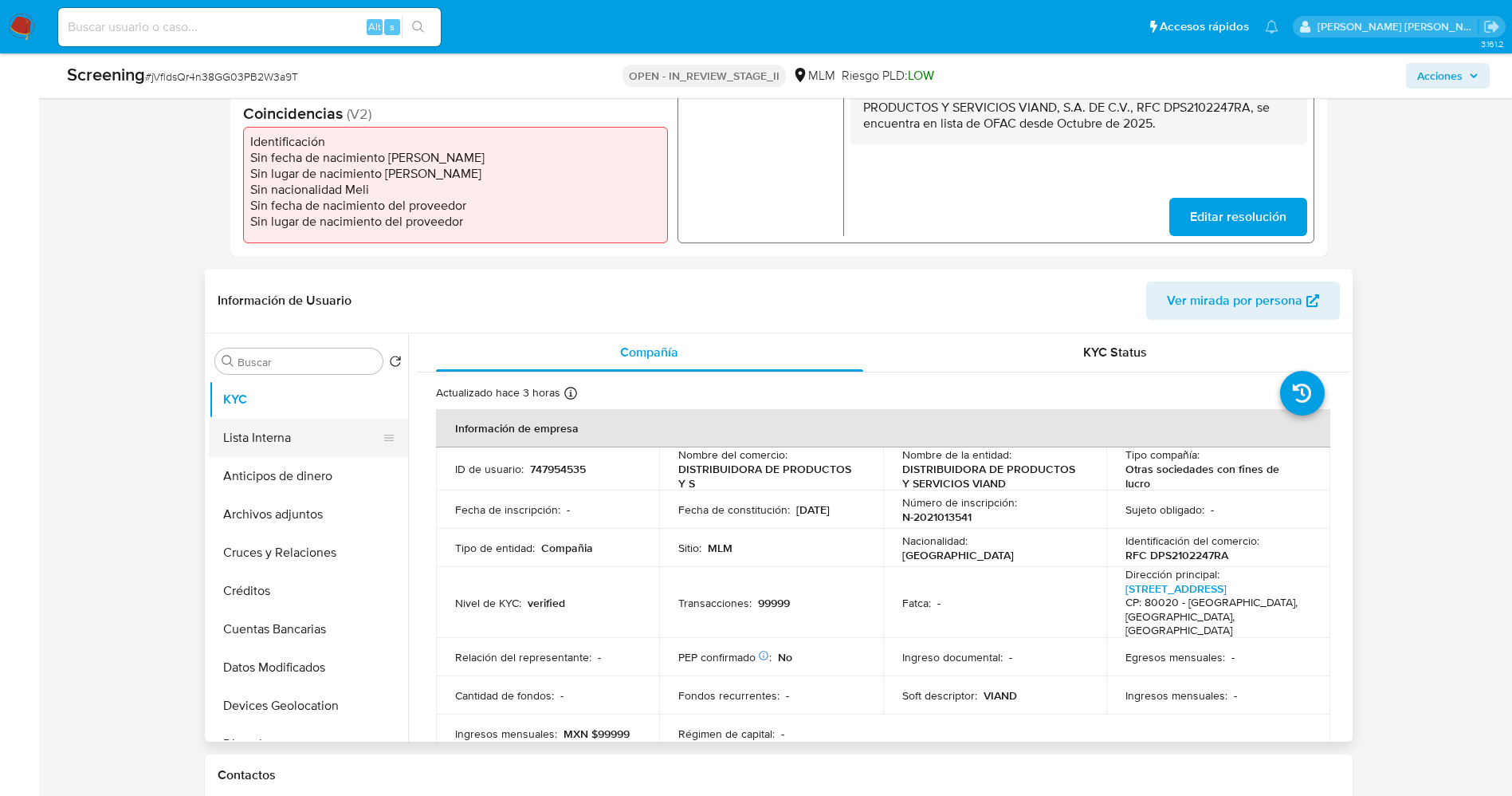
click at [258, 428] on button "Lista Interna" at bounding box center [302, 437] width 187 height 39
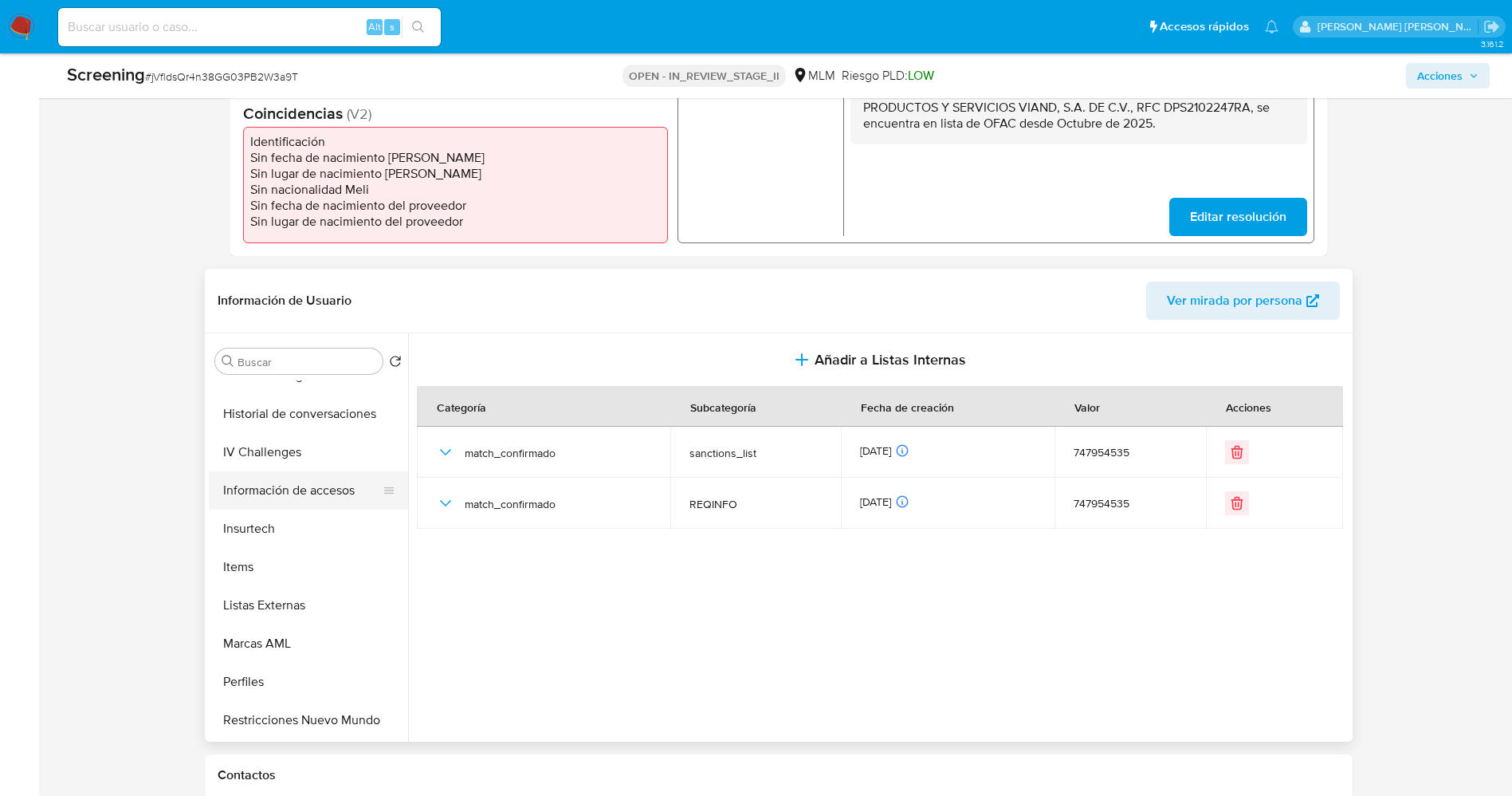
scroll to position [717, 0]
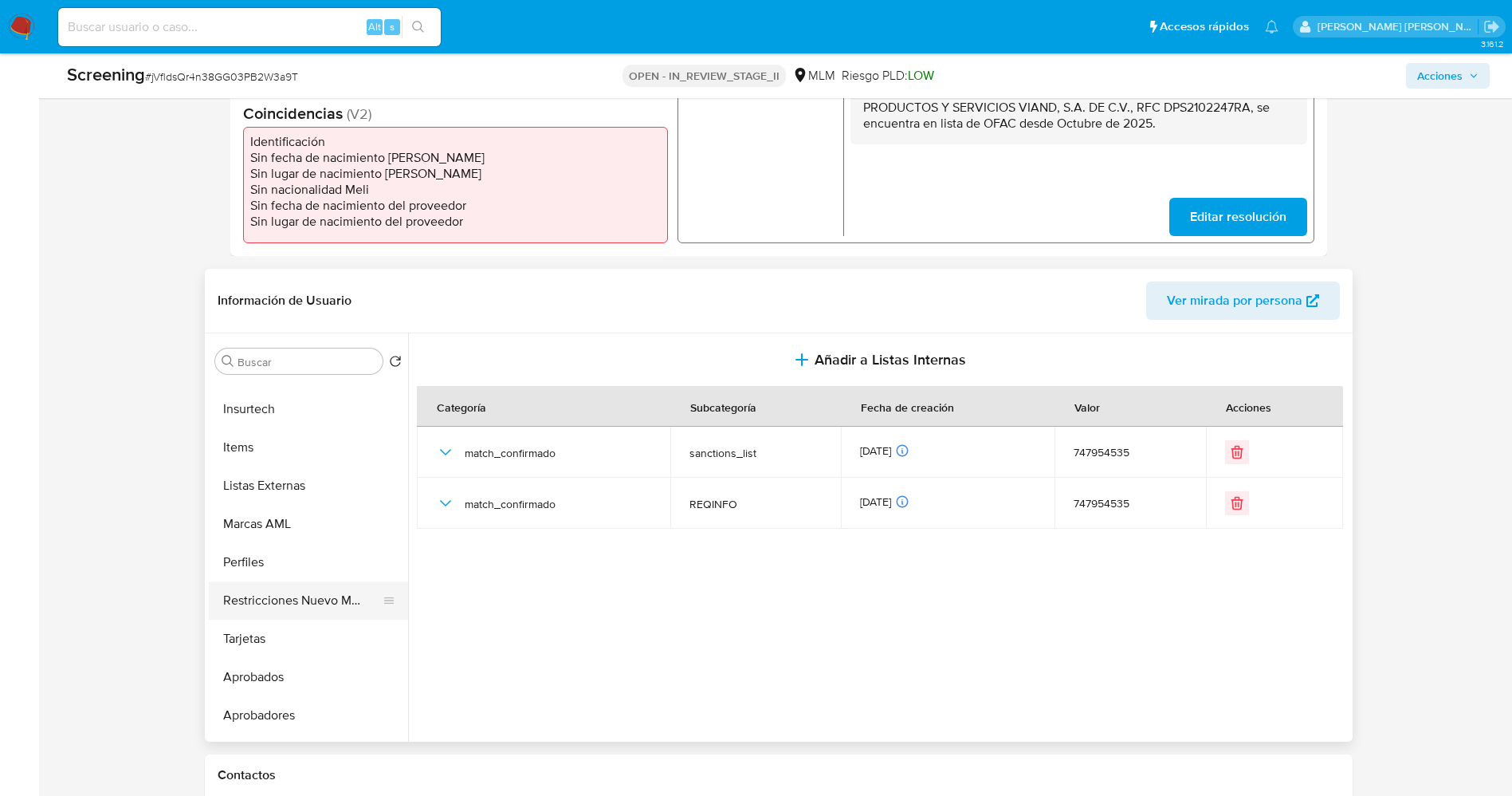
click at [303, 599] on button "Restricciones Nuevo Mundo" at bounding box center [302, 600] width 187 height 39
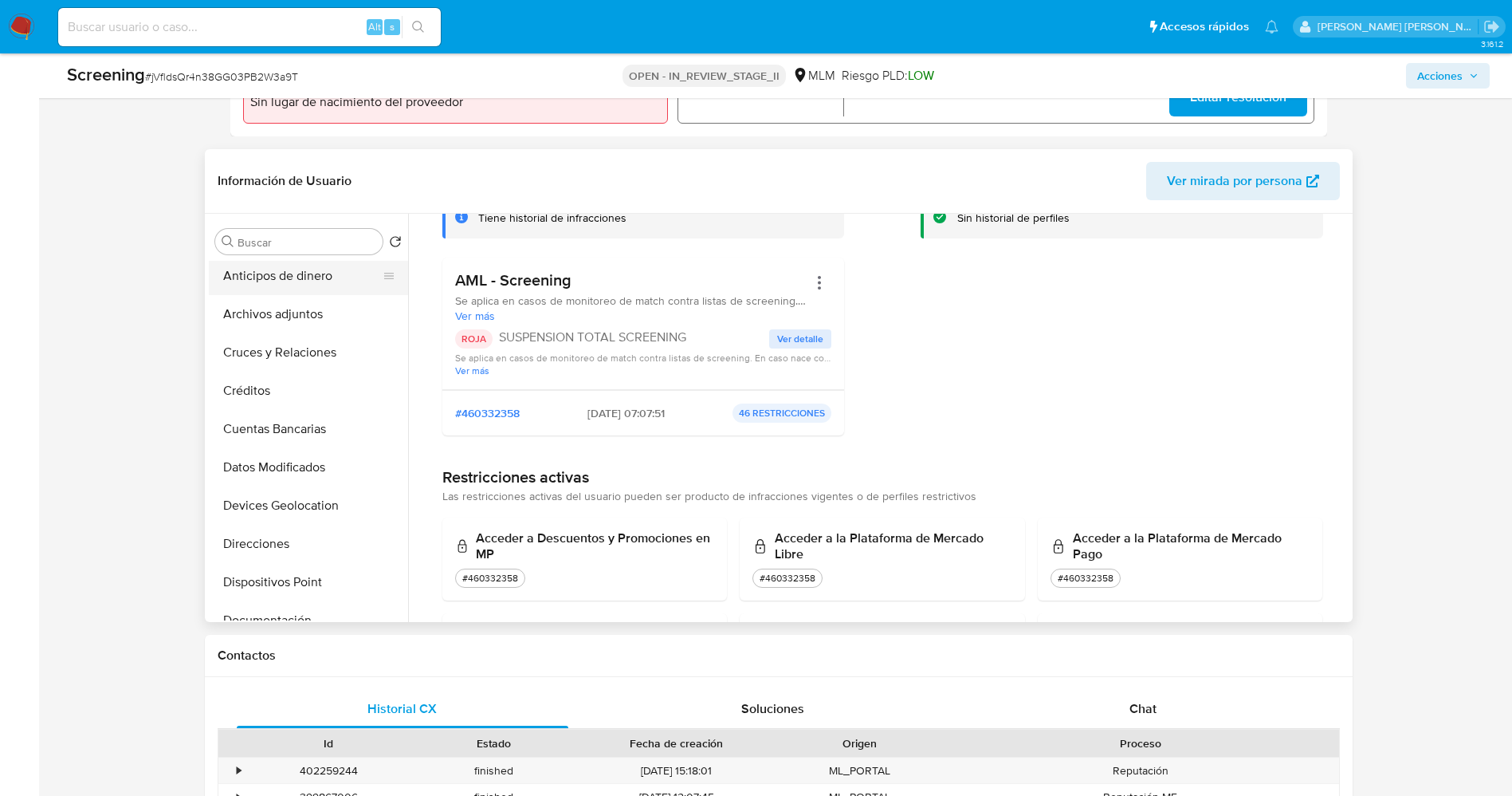
scroll to position [0, 0]
click at [281, 323] on button "Lista Interna" at bounding box center [302, 318] width 187 height 39
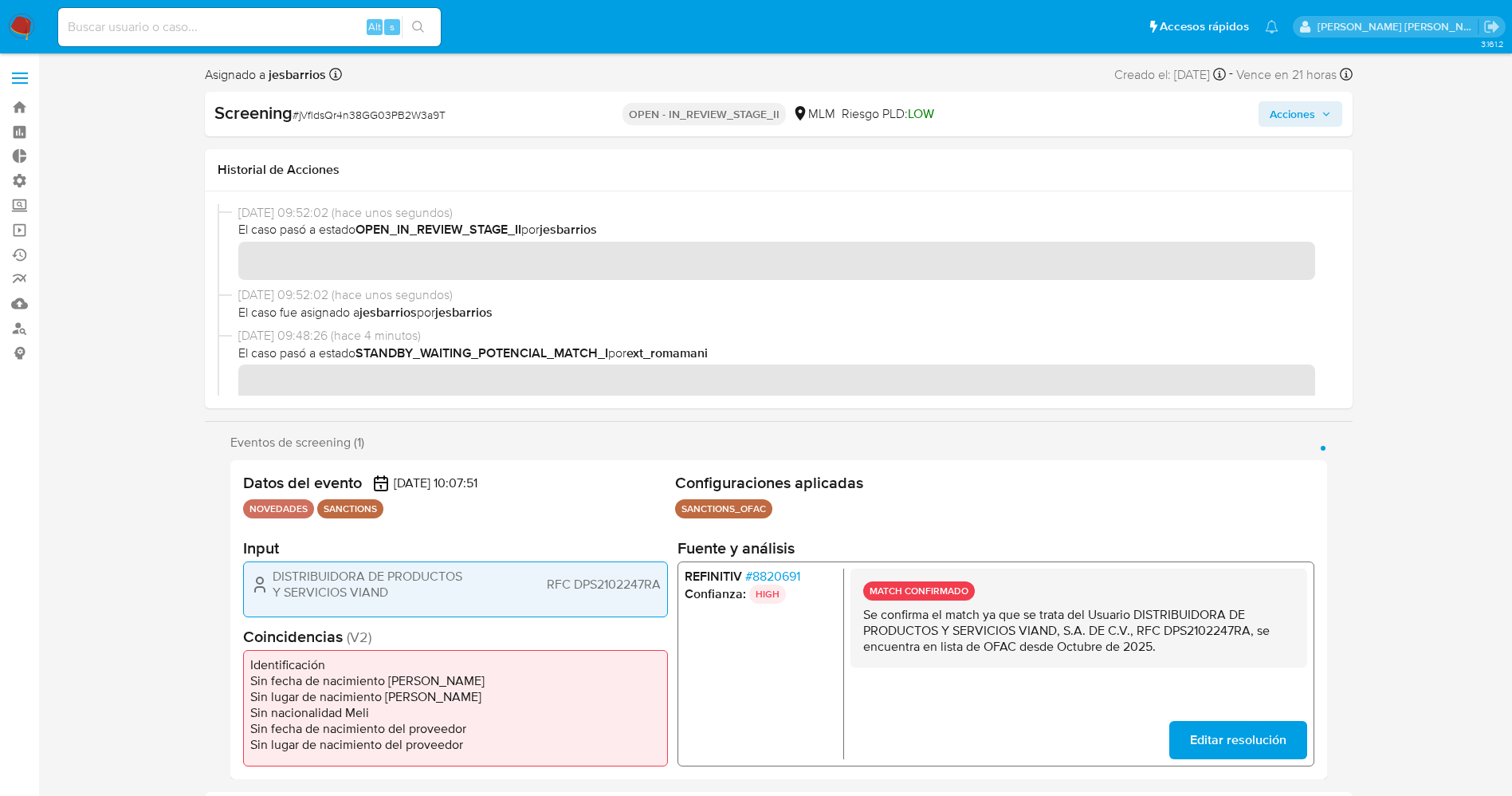
click at [1302, 116] on span "Acciones" at bounding box center [1292, 114] width 45 height 25
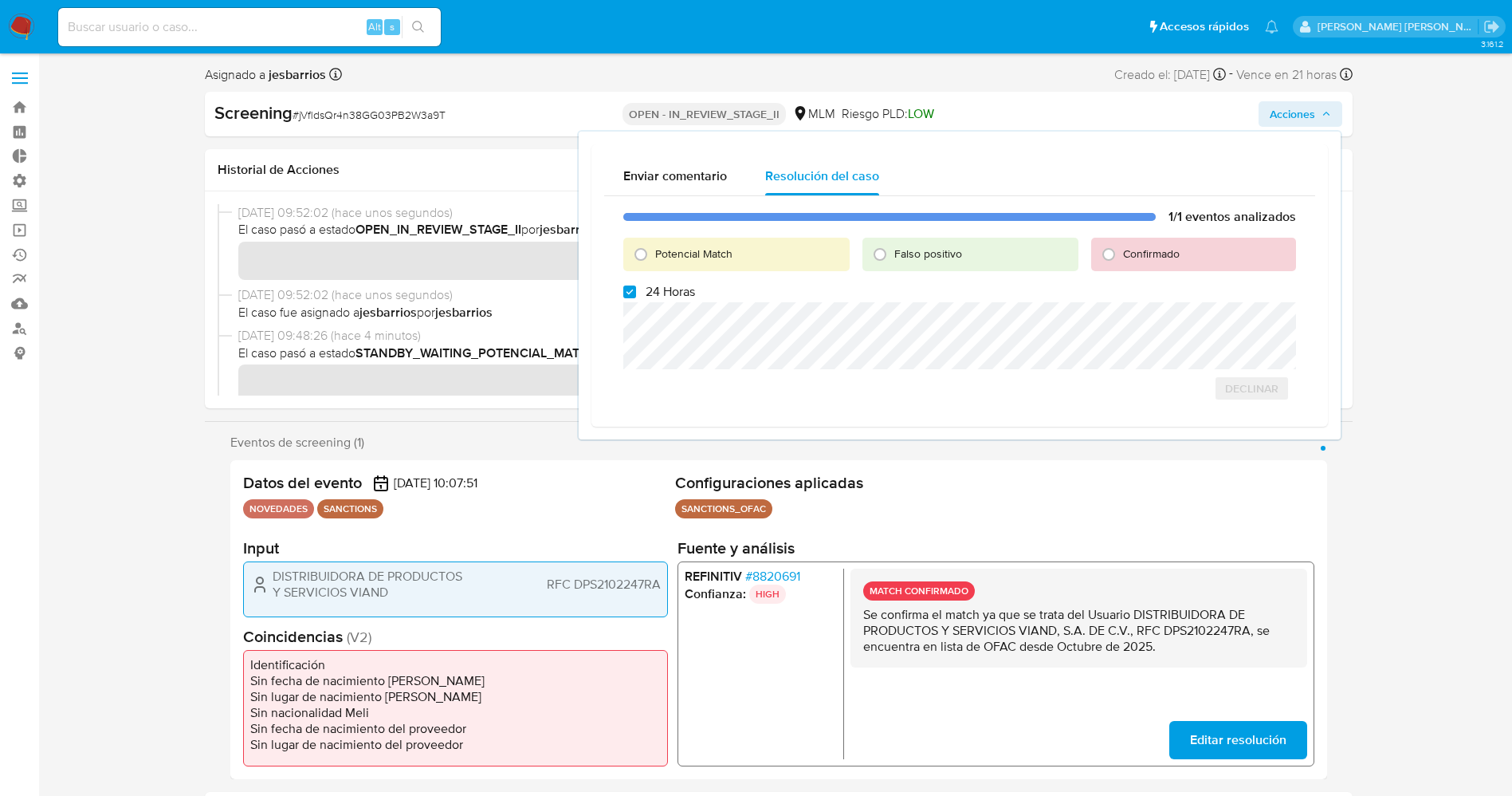
click at [696, 254] on span "Potencial Match" at bounding box center [694, 253] width 77 height 16
click at [654, 254] on input "Potencial Match" at bounding box center [640, 254] width 25 height 25
radio input "true"
click at [675, 290] on span "24 Horas" at bounding box center [670, 291] width 50 height 16
click at [636, 290] on input "24 Horas" at bounding box center [630, 292] width 13 height 13
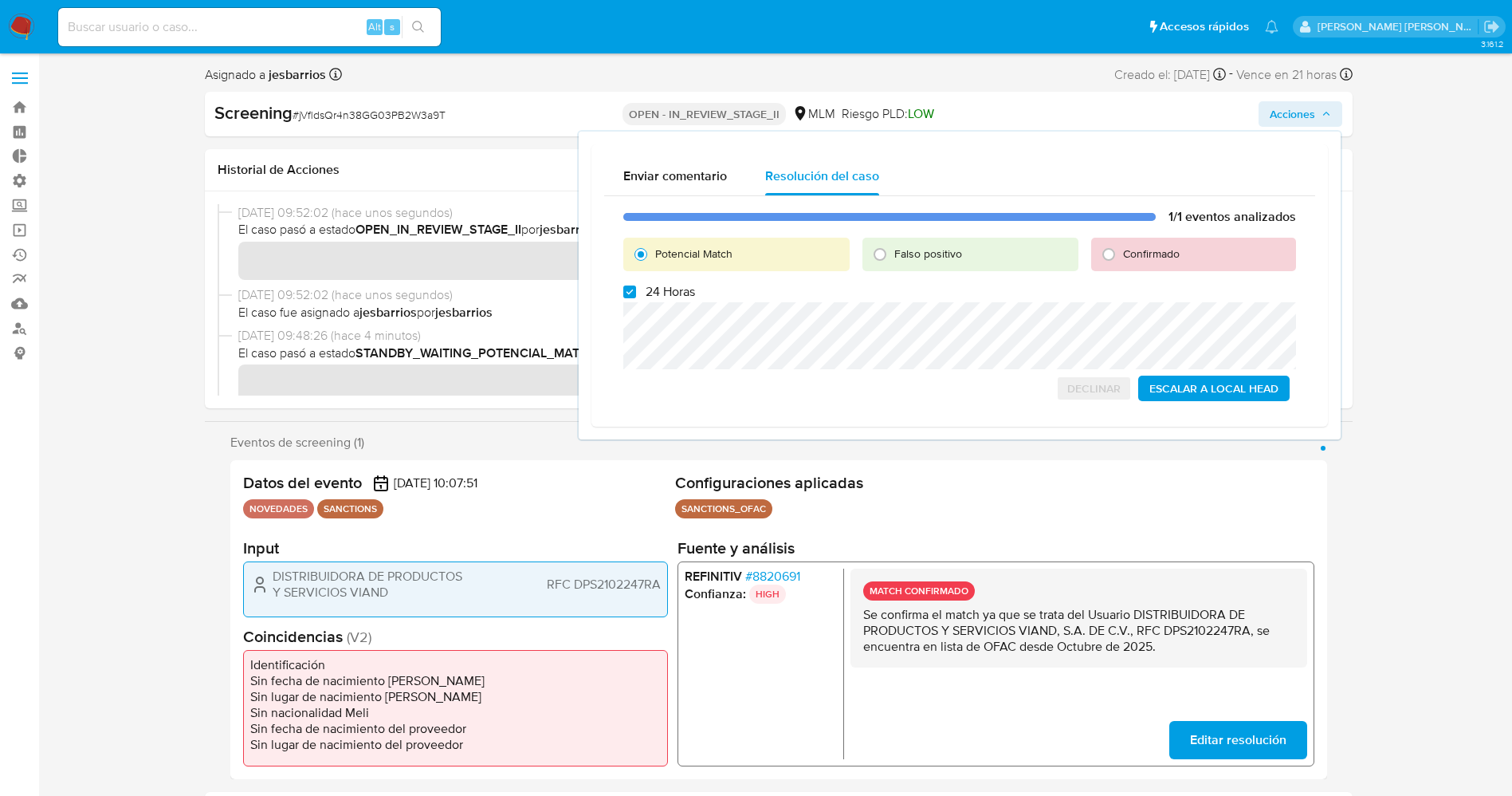
checkbox input "false"
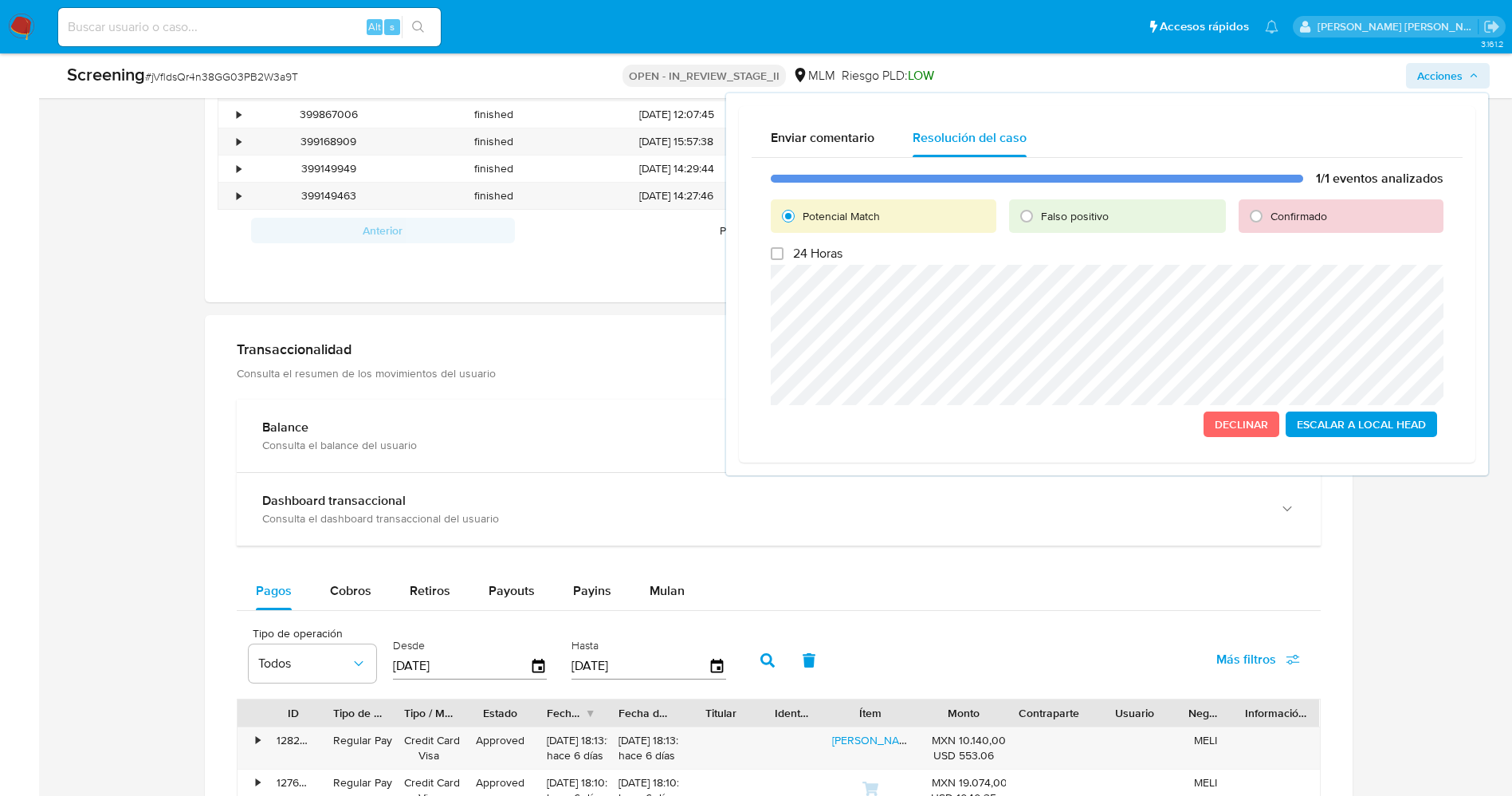
scroll to position [1435, 0]
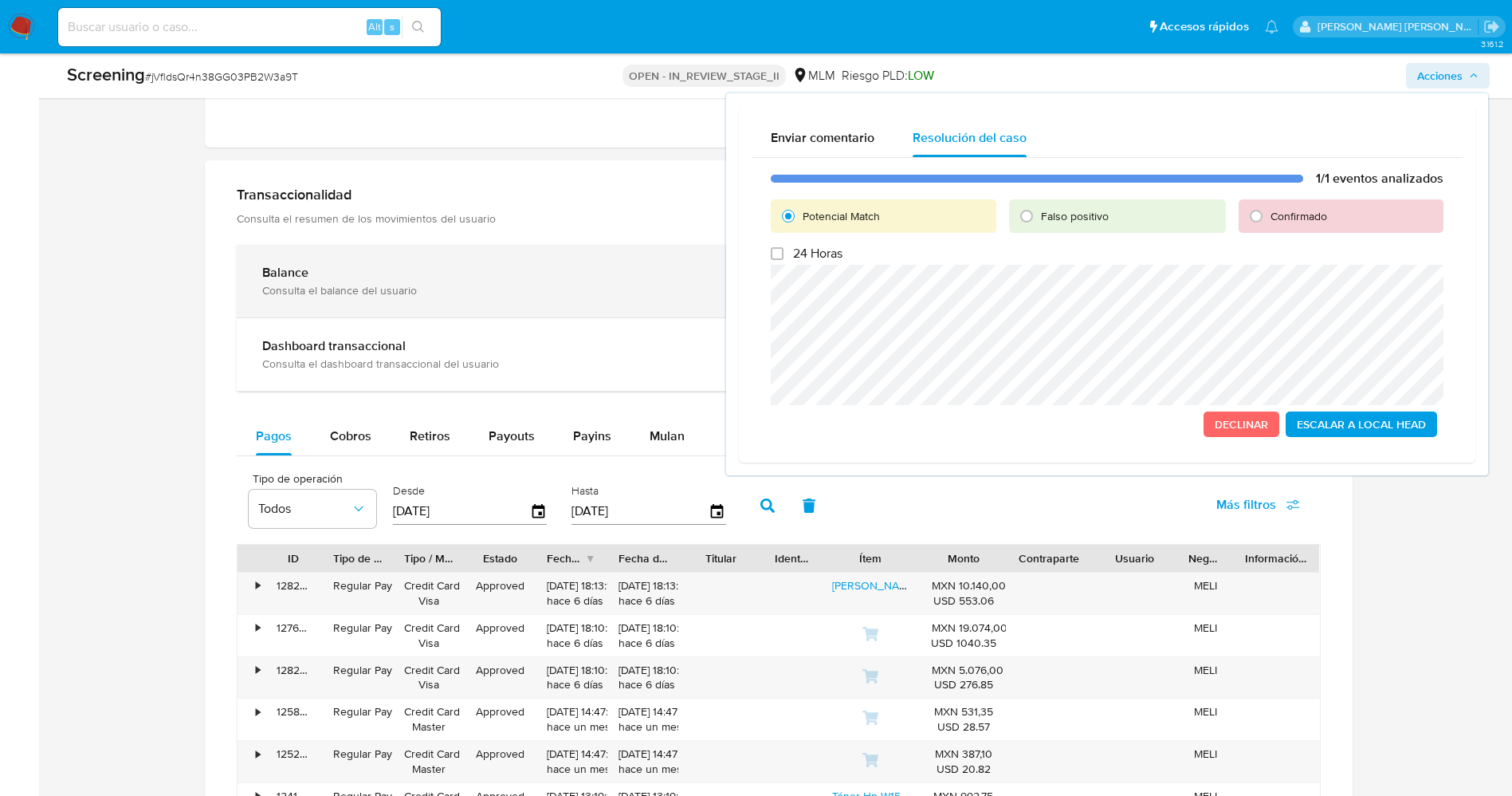
click at [266, 276] on b "Balance" at bounding box center [285, 273] width 46 height 19
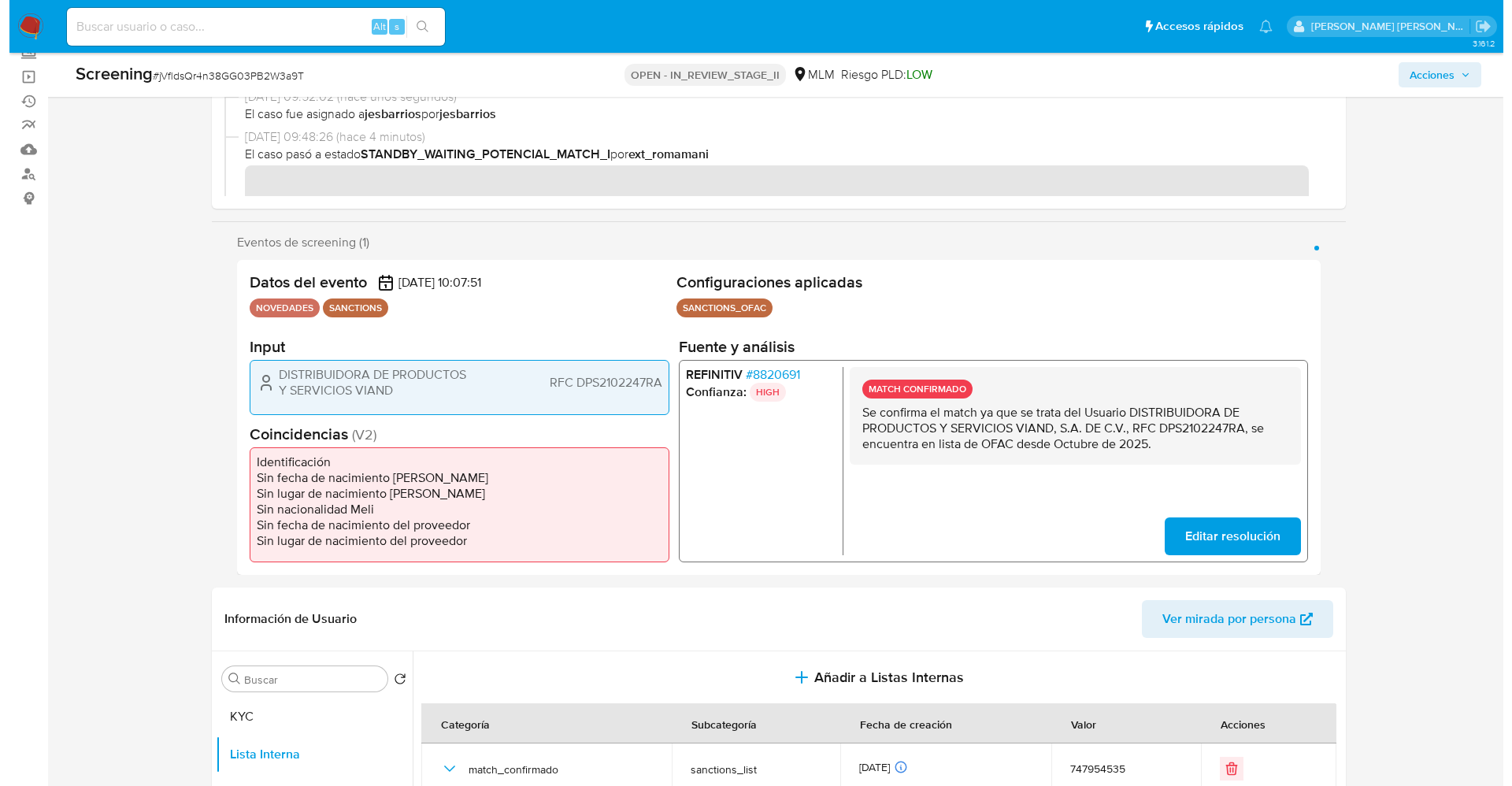
scroll to position [0, 0]
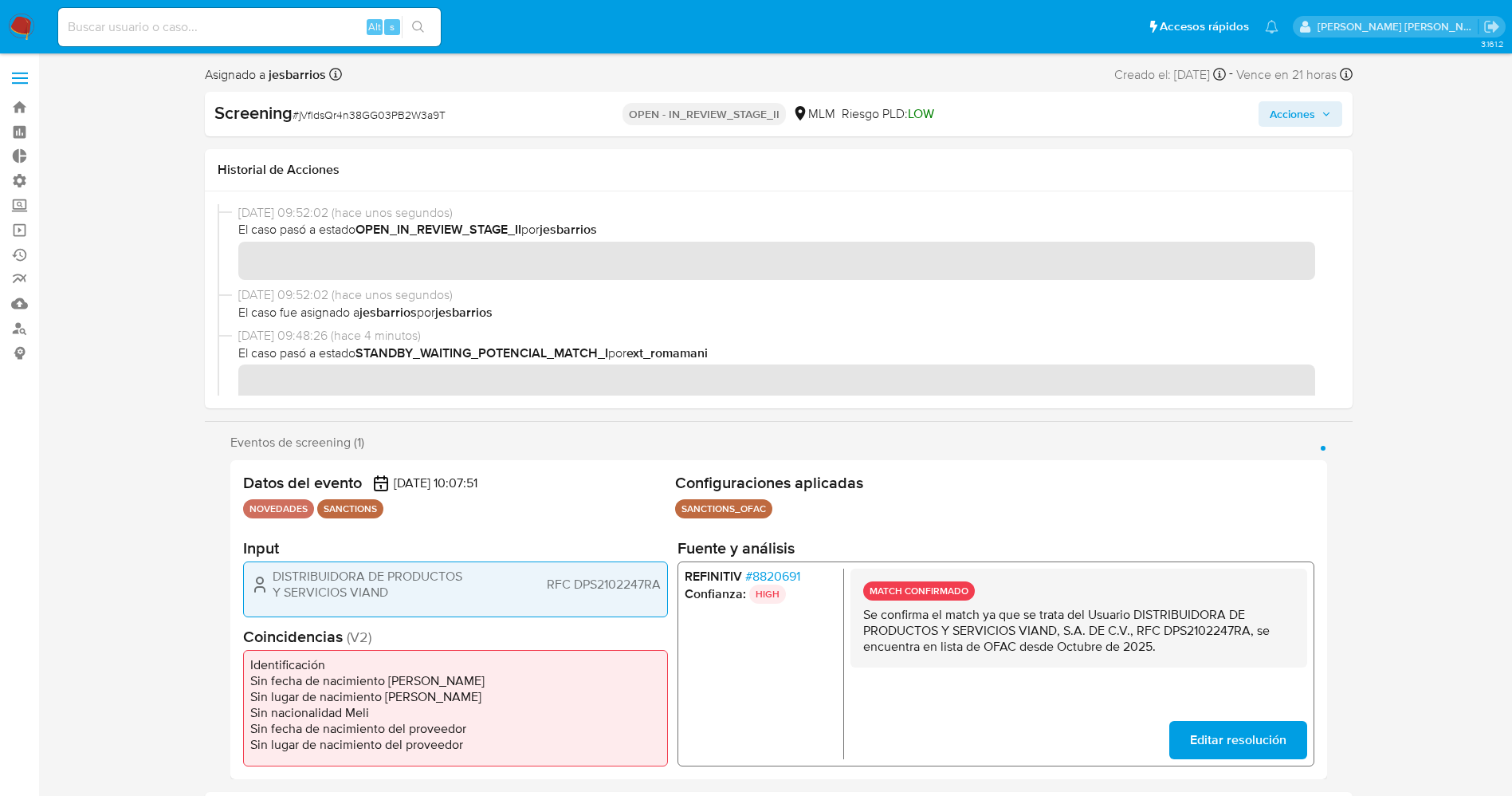
click at [1286, 123] on span "Acciones" at bounding box center [1292, 114] width 45 height 25
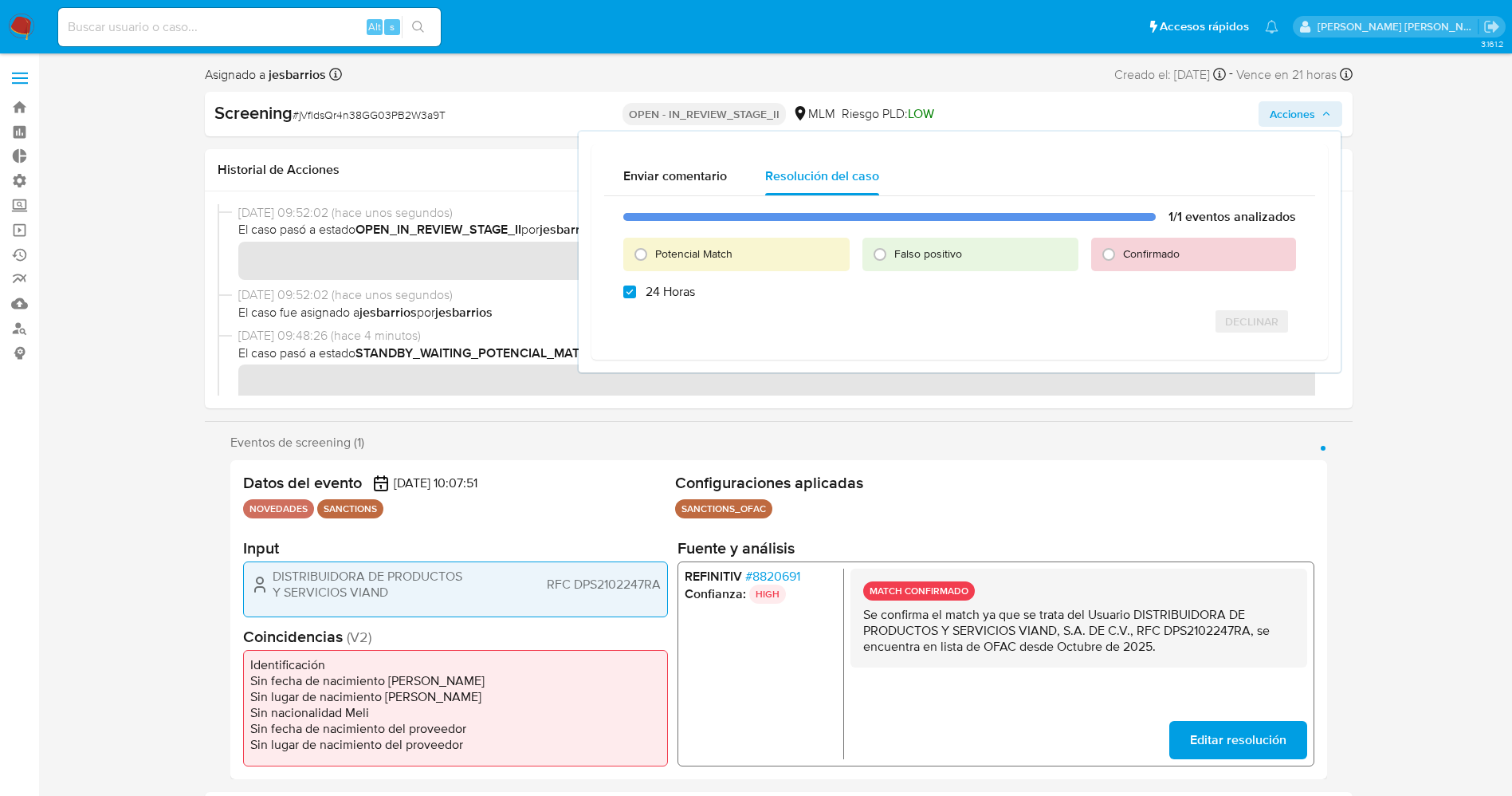
checkbox input "true"
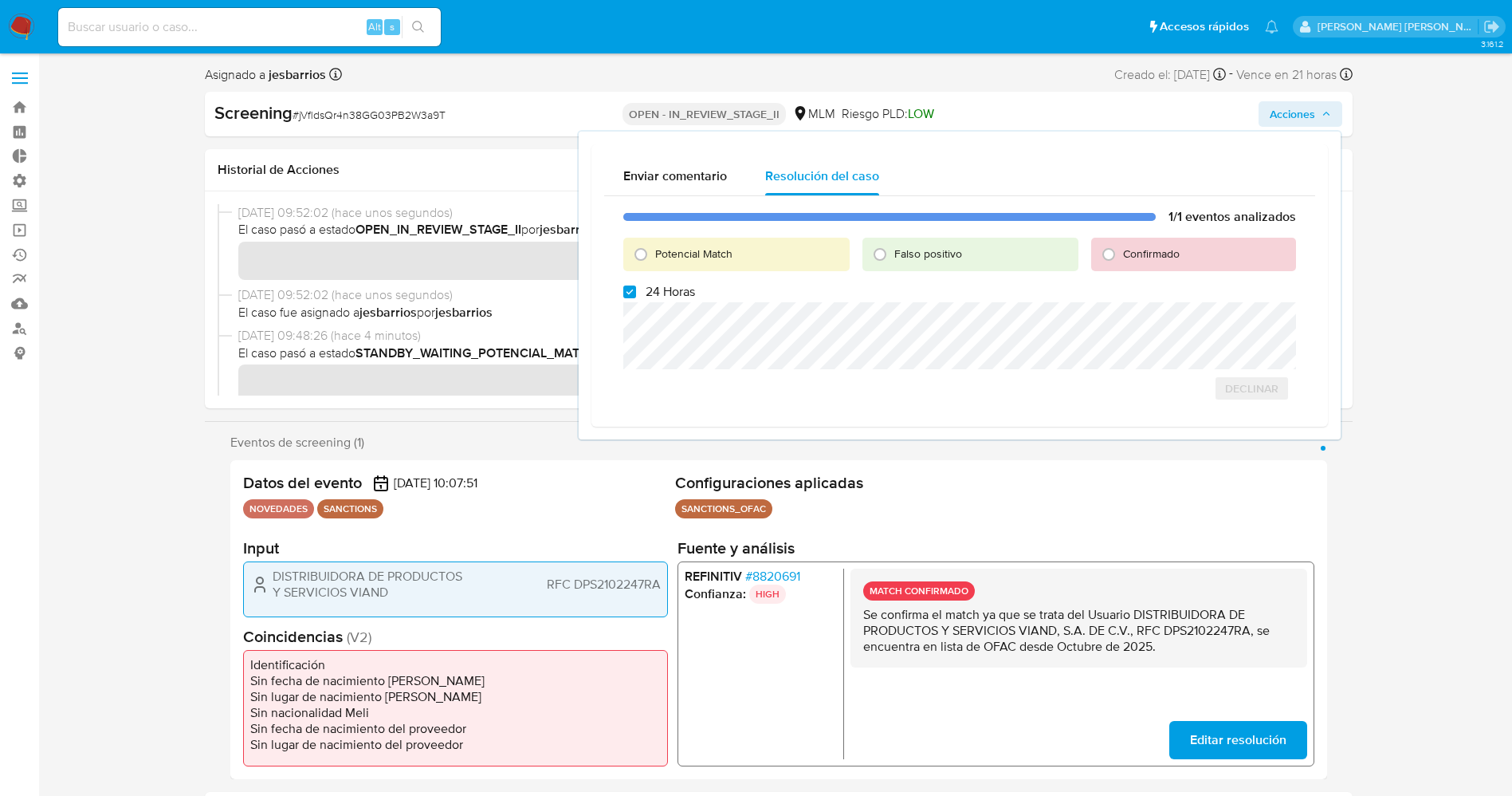
click at [705, 253] on span "Potencial Match" at bounding box center [694, 253] width 77 height 16
click at [654, 253] on input "Potencial Match" at bounding box center [640, 254] width 25 height 25
radio input "true"
click at [677, 287] on span "24 Horas" at bounding box center [670, 291] width 50 height 16
click at [636, 287] on input "24 Horas" at bounding box center [630, 292] width 13 height 13
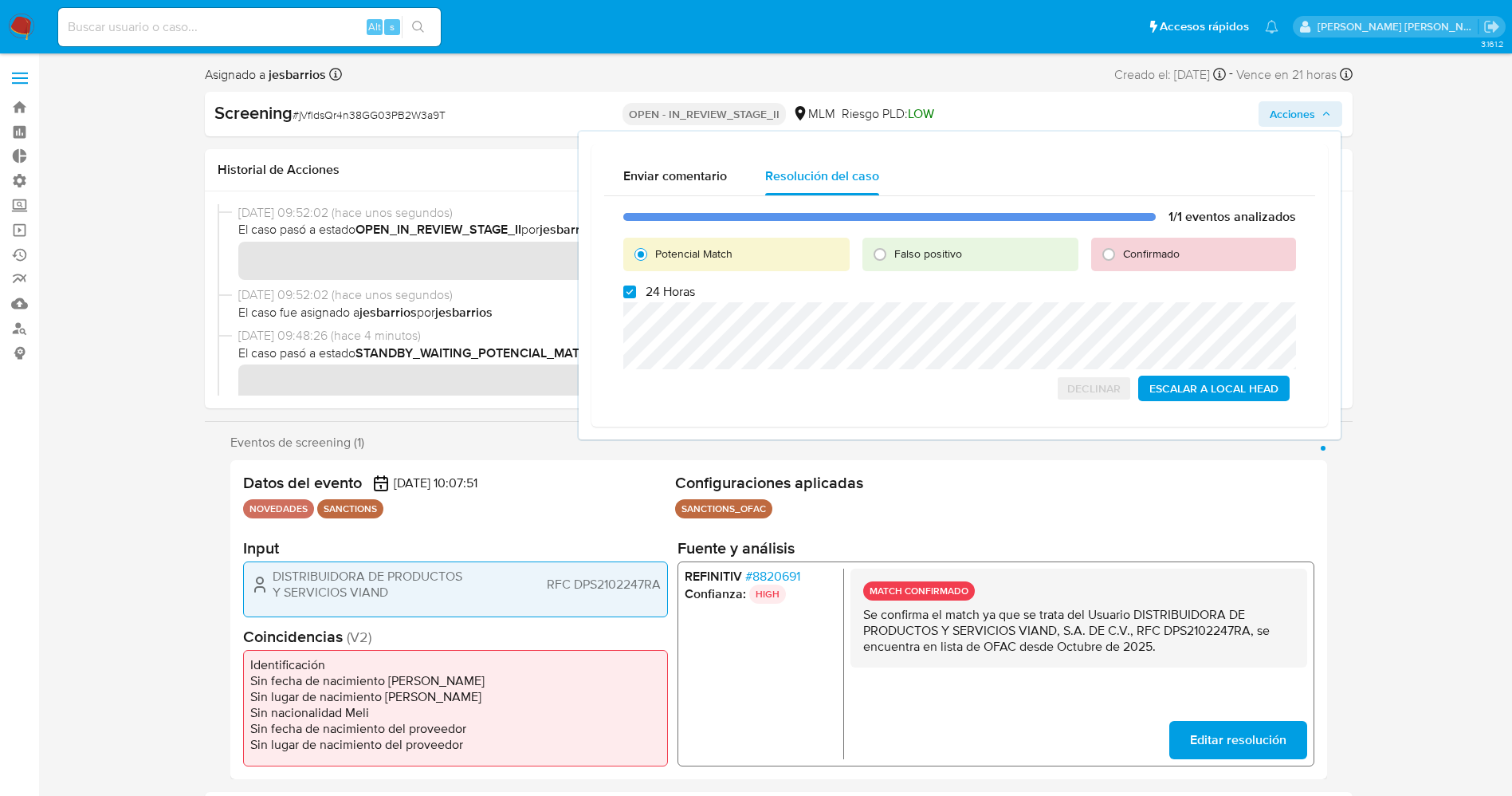
checkbox input "false"
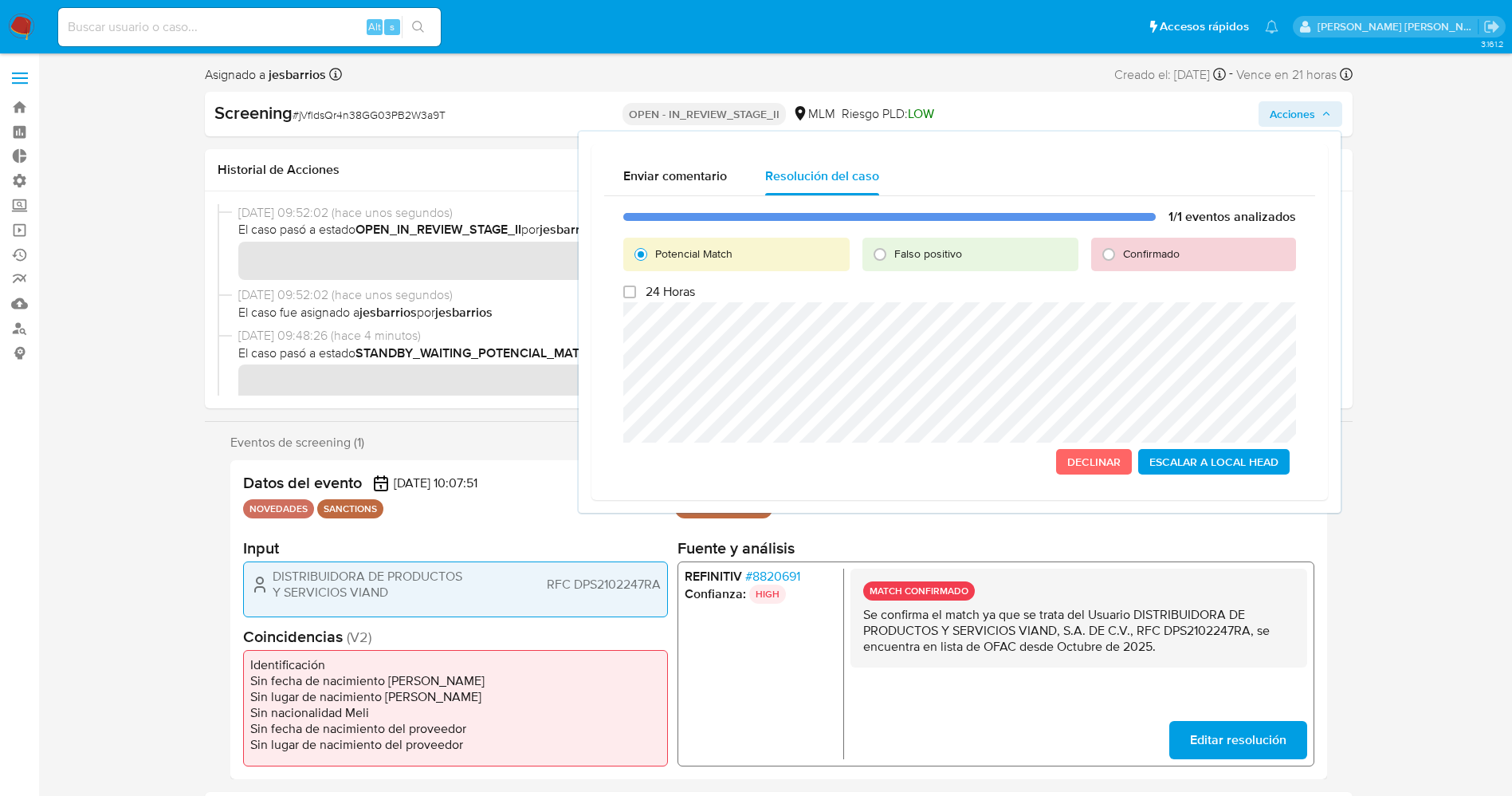
click at [1192, 465] on span "Escalar a Local Head" at bounding box center [1213, 461] width 129 height 23
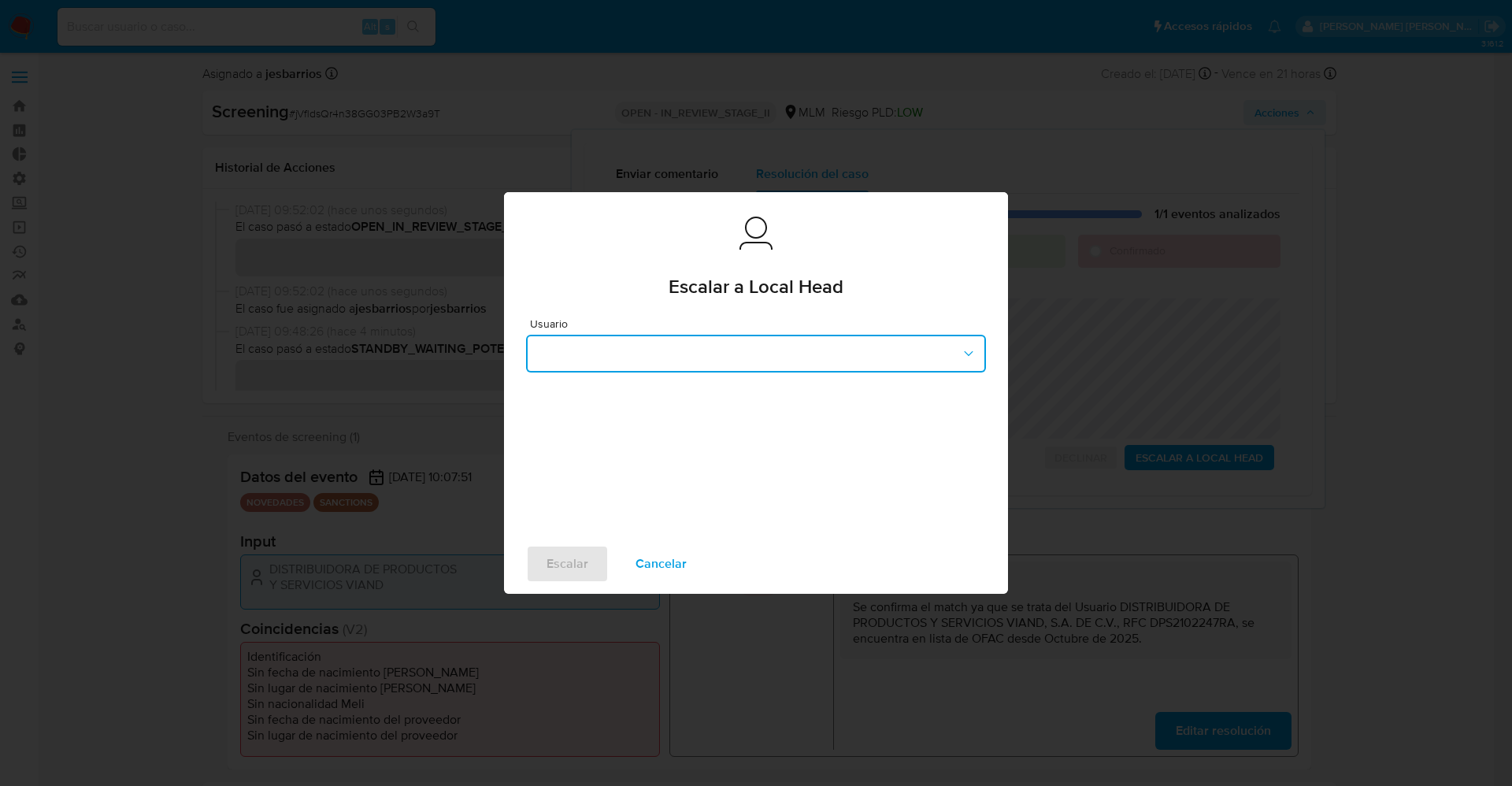
click at [710, 355] on button "button" at bounding box center [756, 354] width 459 height 38
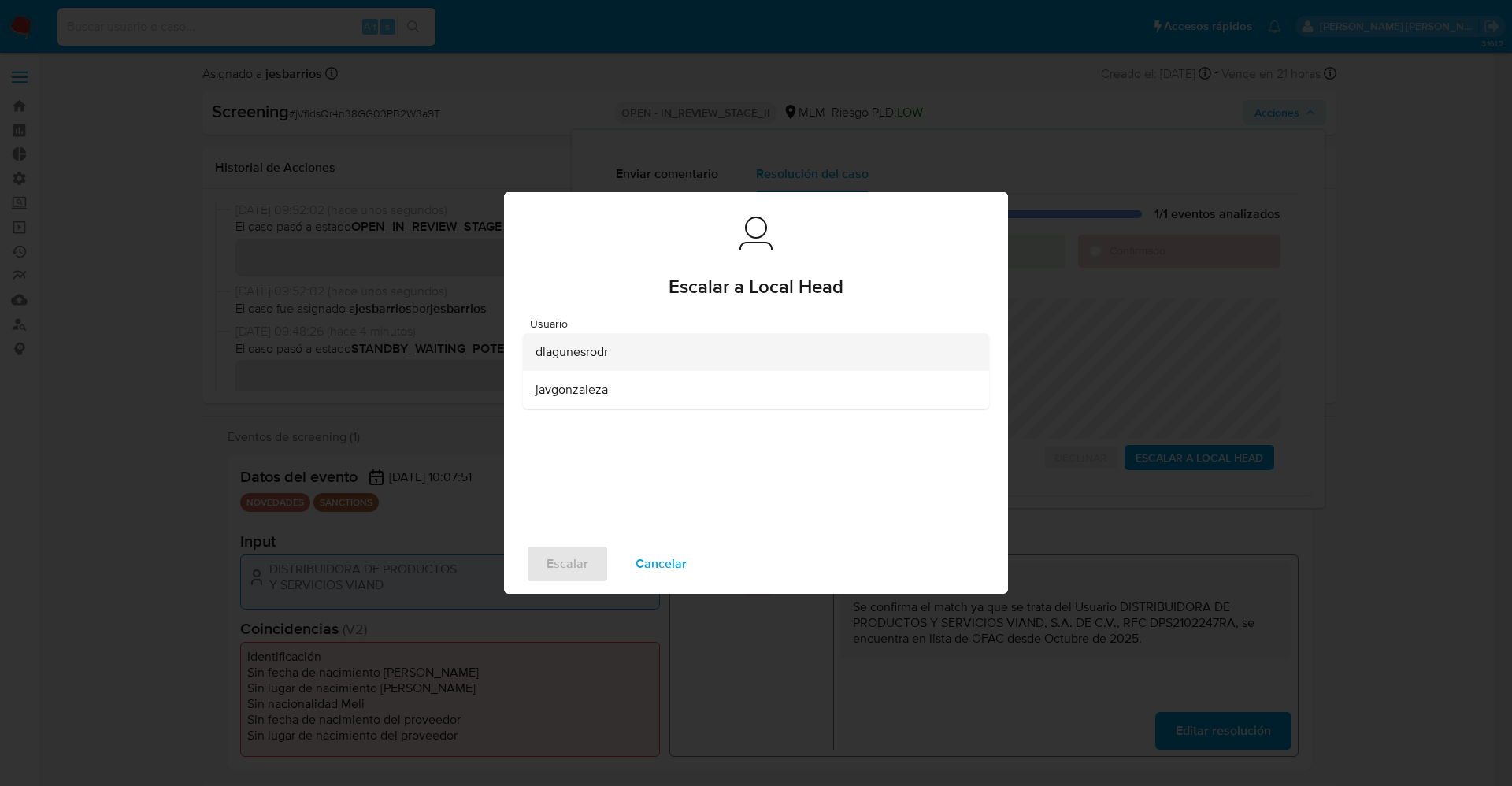
click at [653, 354] on div "dlagunesrodr" at bounding box center [751, 352] width 432 height 38
click at [578, 568] on span "Escalar" at bounding box center [567, 563] width 42 height 34
click at [575, 560] on span "Escalar" at bounding box center [567, 563] width 42 height 34
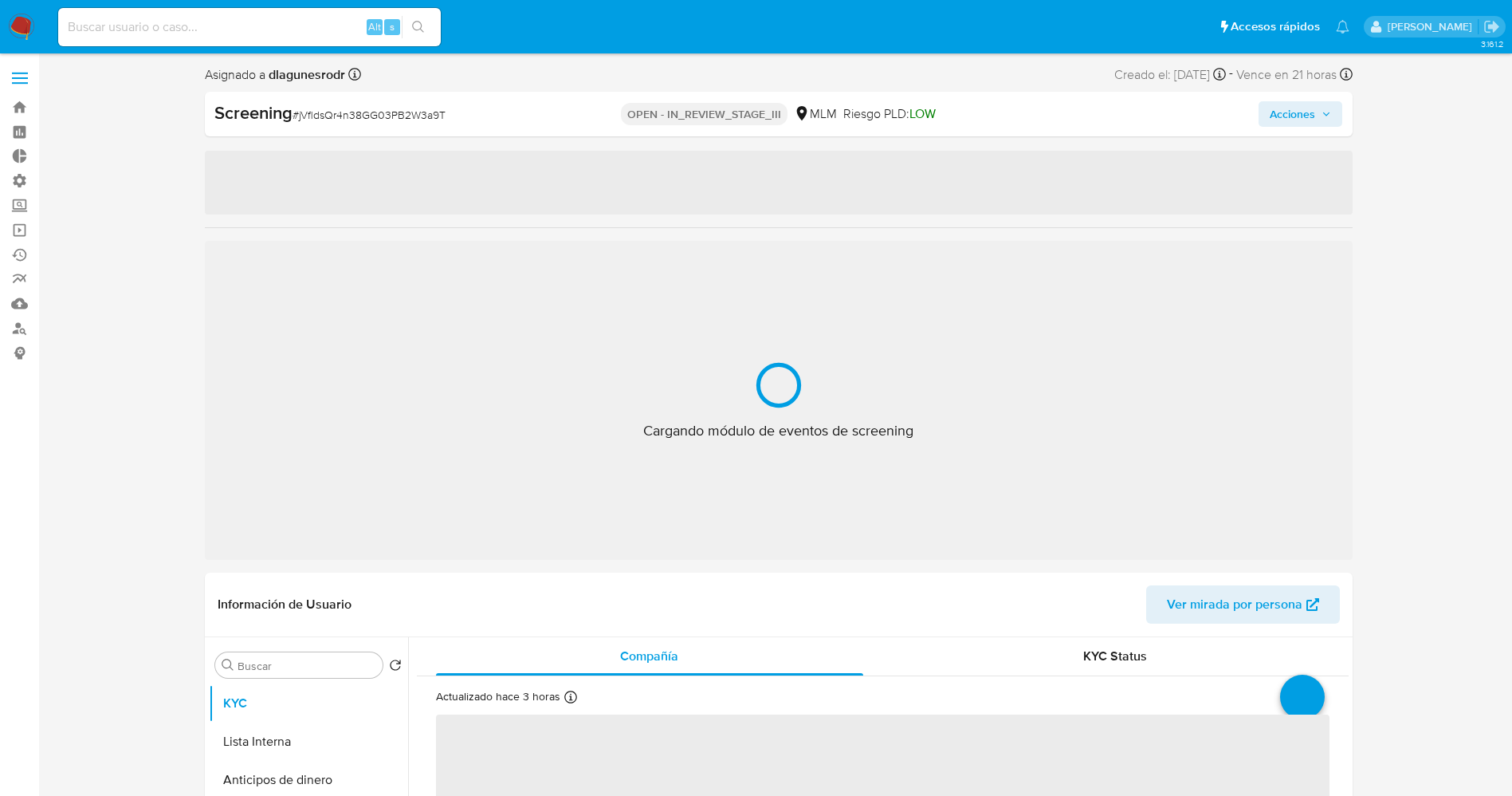
select select "10"
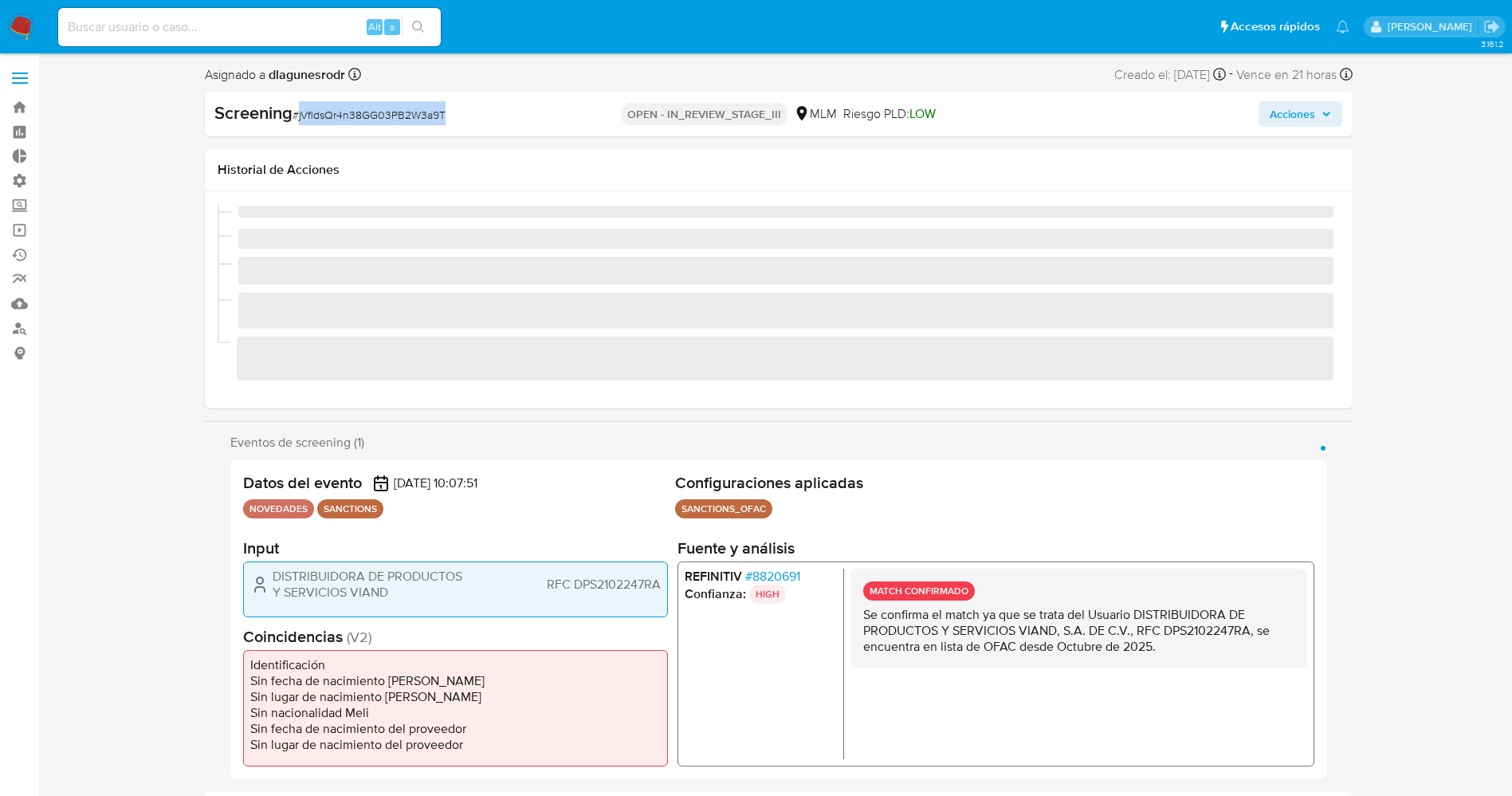
drag, startPoint x: 297, startPoint y: 113, endPoint x: 460, endPoint y: 117, distance: 163.0
click at [460, 117] on div "Screening # jVfldsQr4n38GG03PB2W3a9T" at bounding box center [399, 113] width 370 height 23
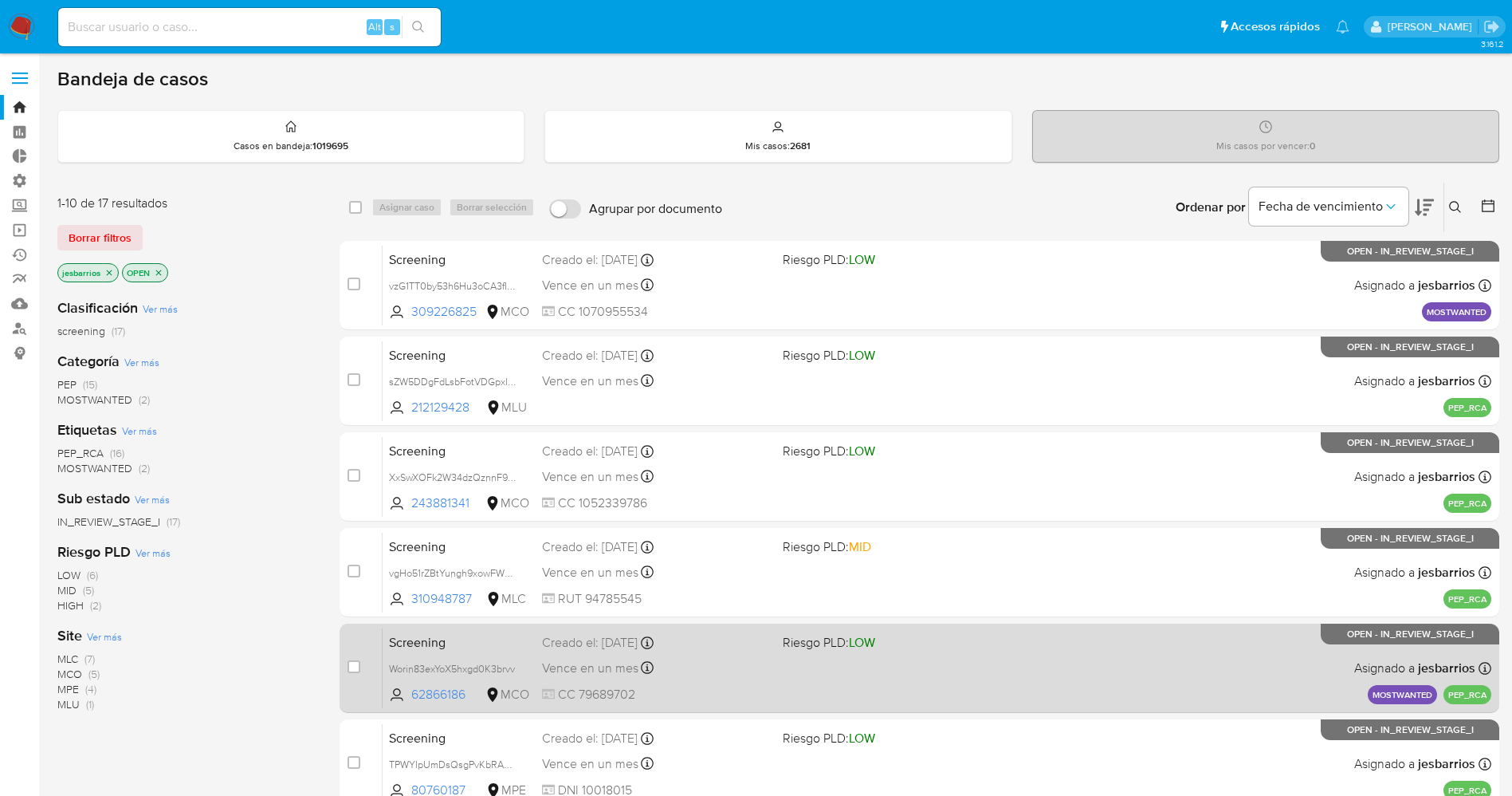
click at [1003, 675] on div "Screening Worin83exYoX5hxgd0K3brvv 62866186 MCO Riesgo PLD: LOW Creado el: [DAT…" at bounding box center [937, 668] width 1109 height 81
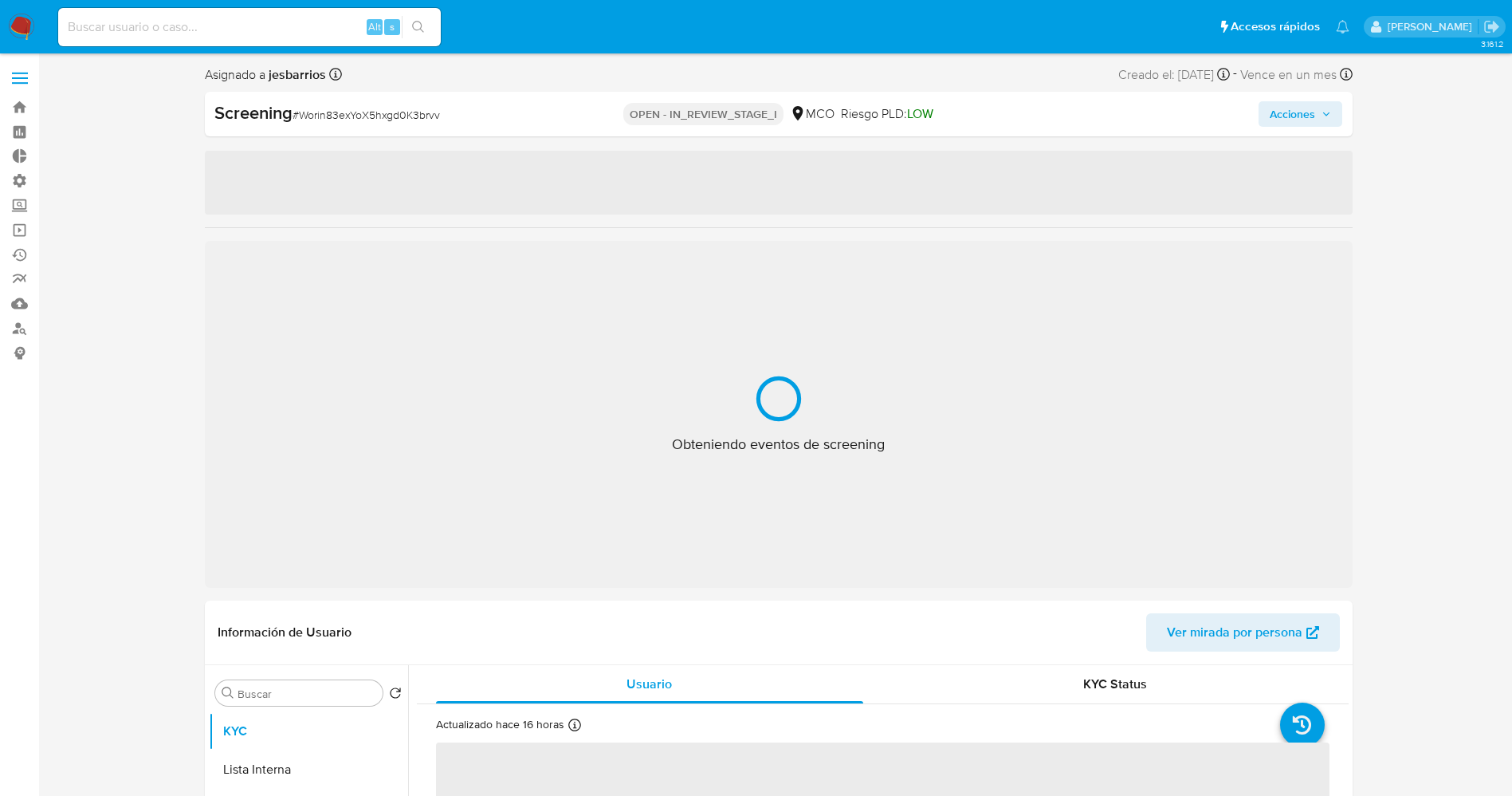
select select "10"
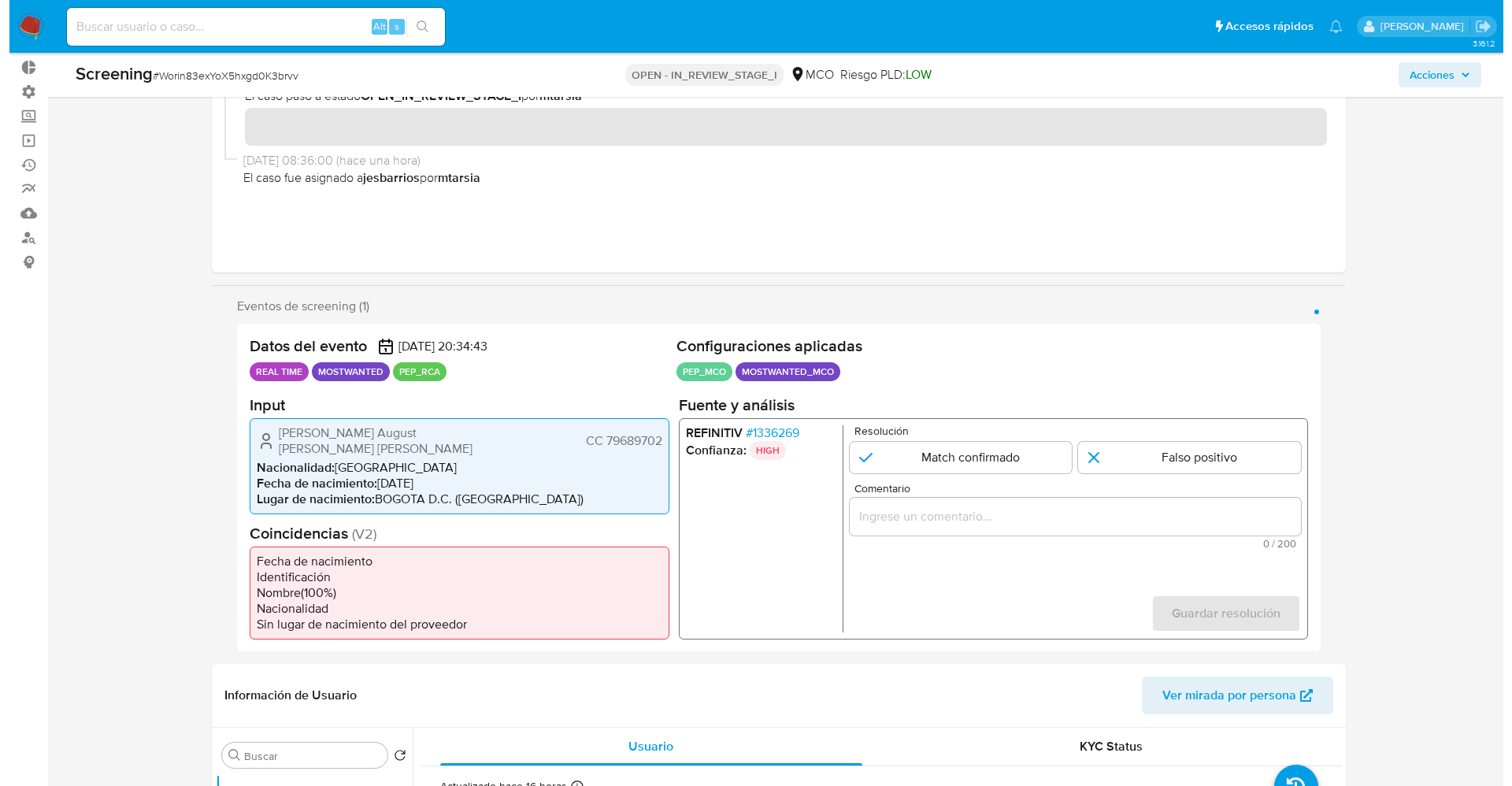
scroll to position [118, 0]
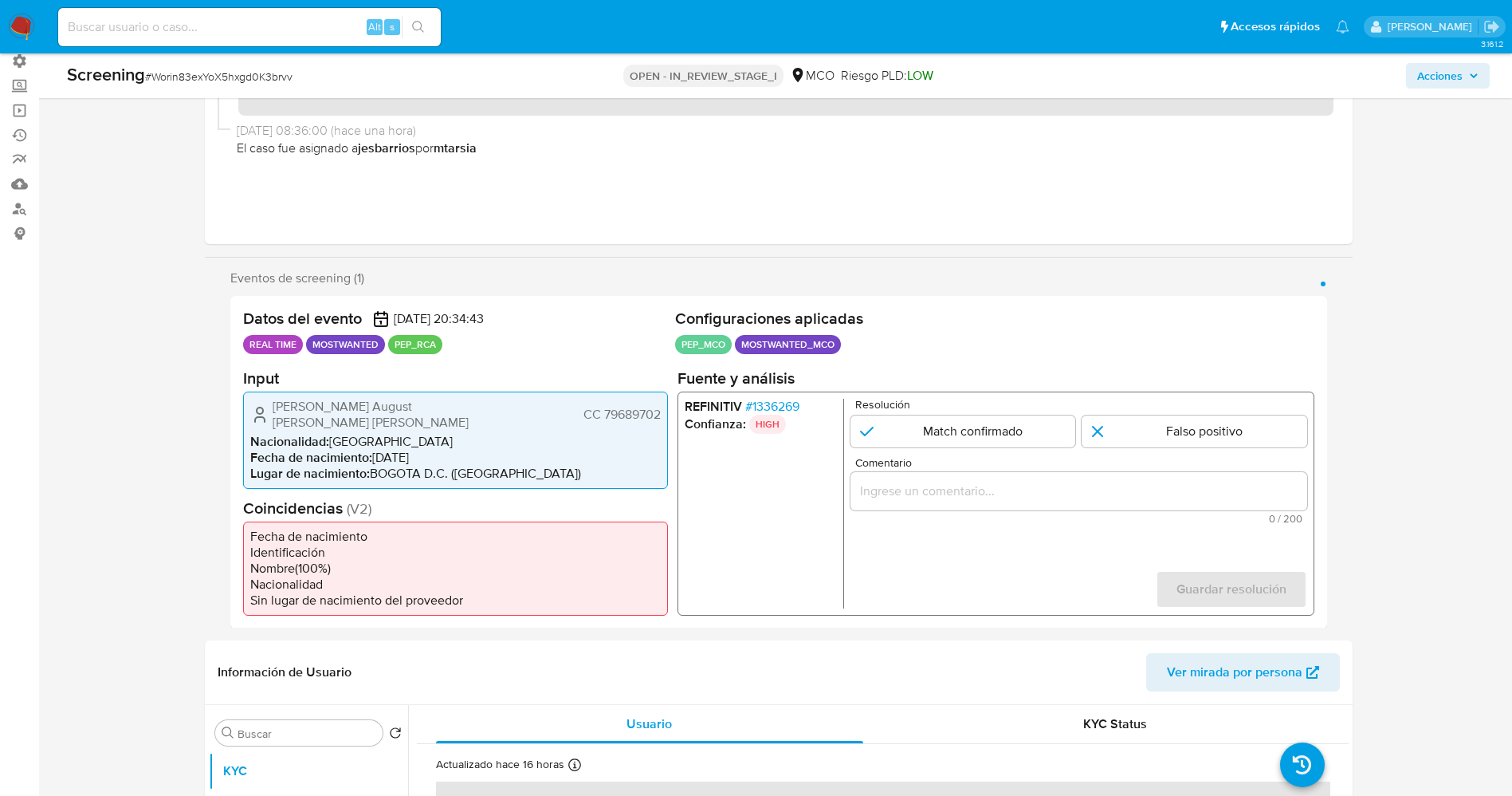
click at [782, 406] on span "# 1336269" at bounding box center [772, 405] width 55 height 16
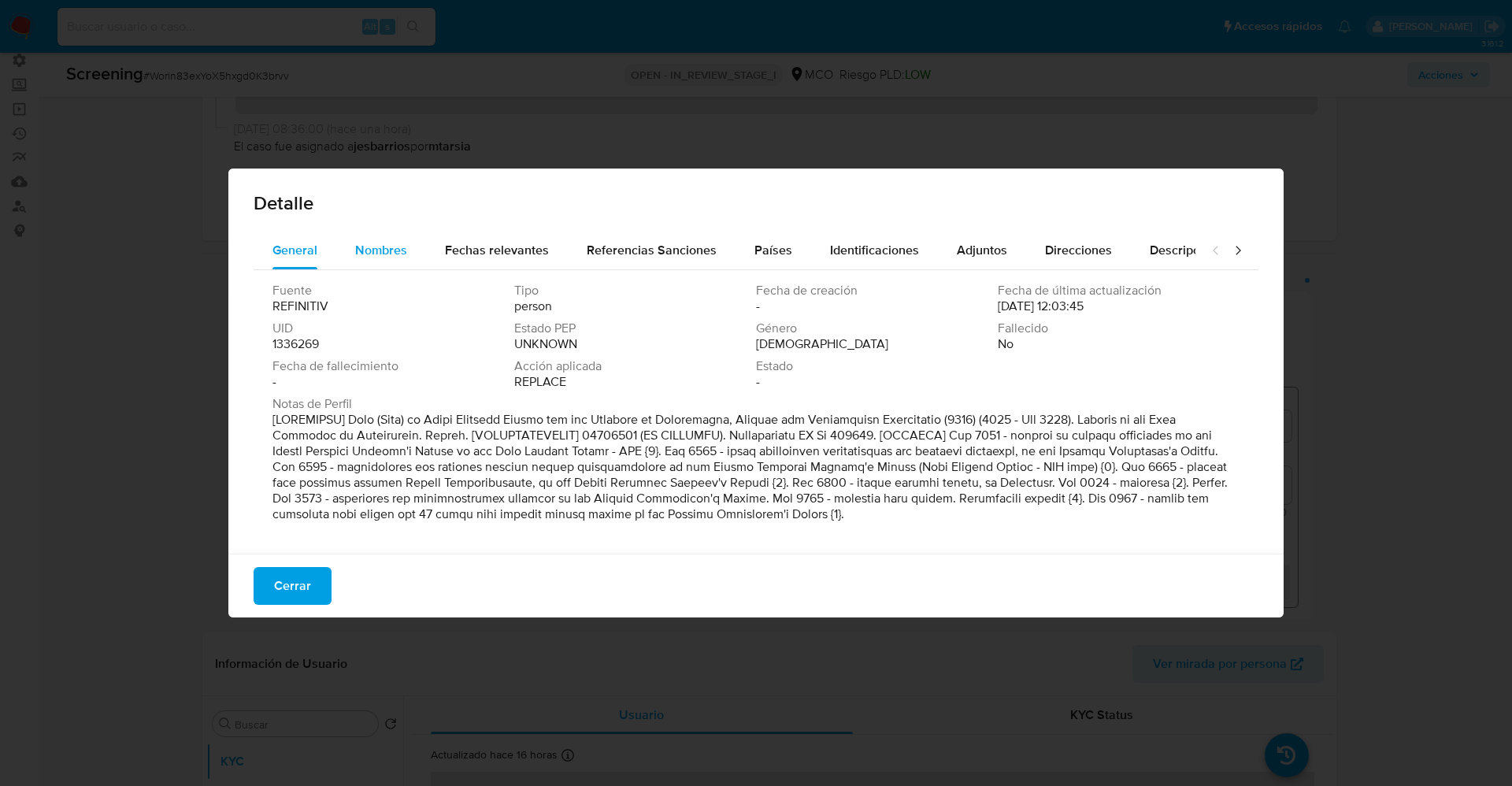
click at [360, 244] on span "Nombres" at bounding box center [381, 251] width 52 height 19
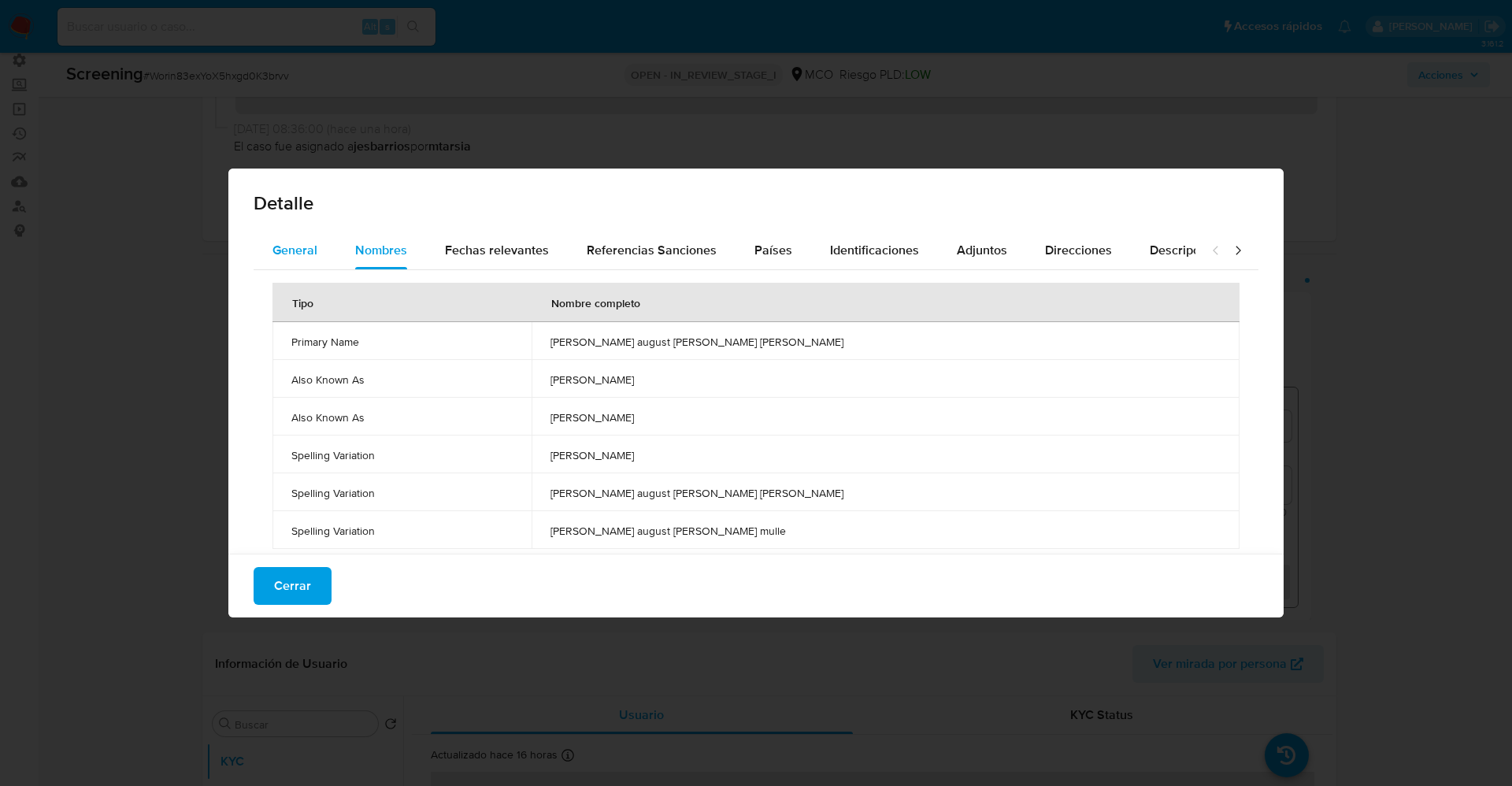
click at [315, 237] on div "General" at bounding box center [295, 250] width 45 height 38
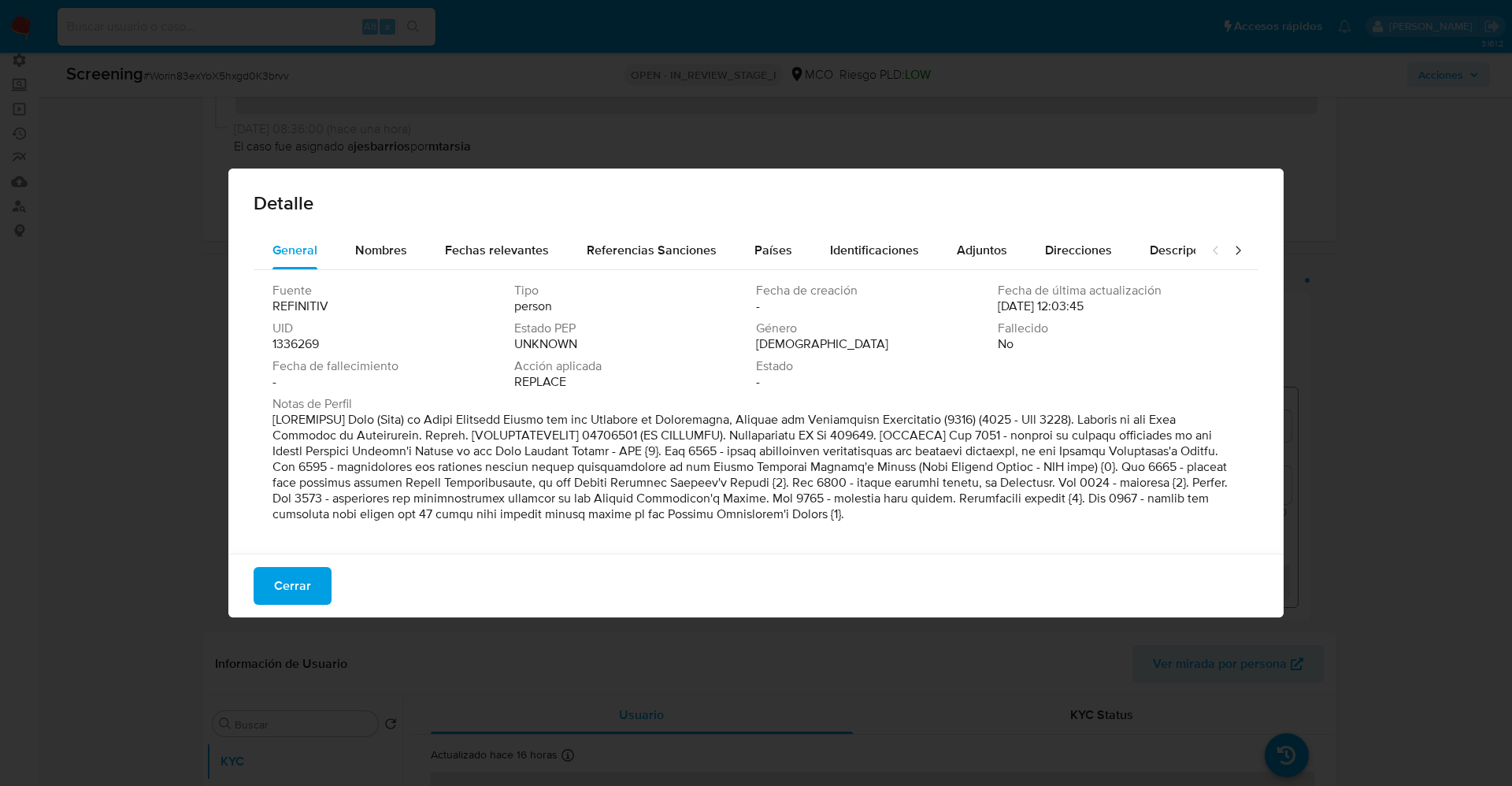
drag, startPoint x: 270, startPoint y: 418, endPoint x: 761, endPoint y: 553, distance: 509.2
click at [761, 553] on div "Detalle General Nombres Fechas relevantes Referencias Sanciones Países Identifi…" at bounding box center [756, 393] width 1055 height 449
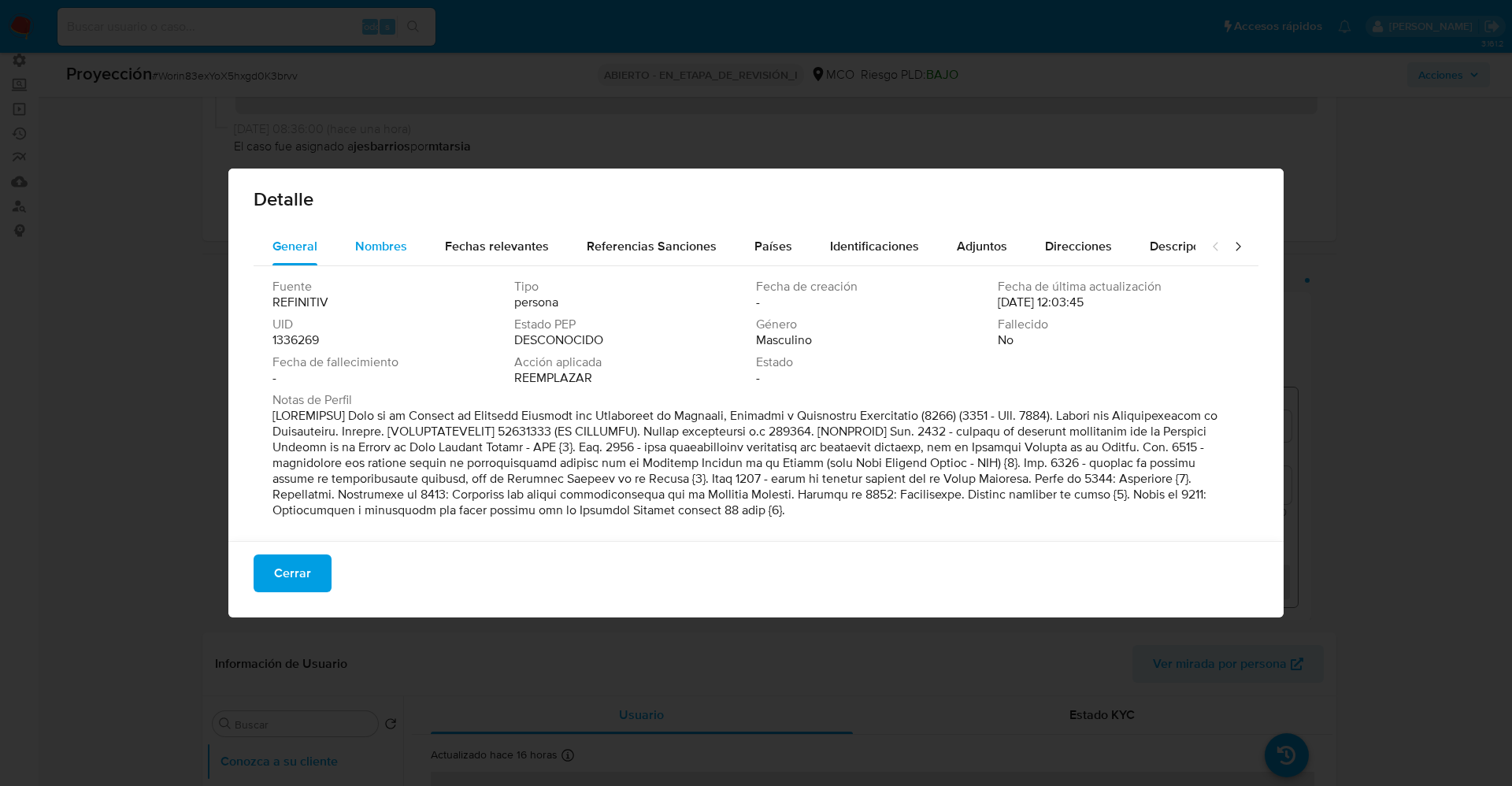
scroll to position [5, 0]
click at [381, 247] on span "Nombres" at bounding box center [381, 245] width 52 height 19
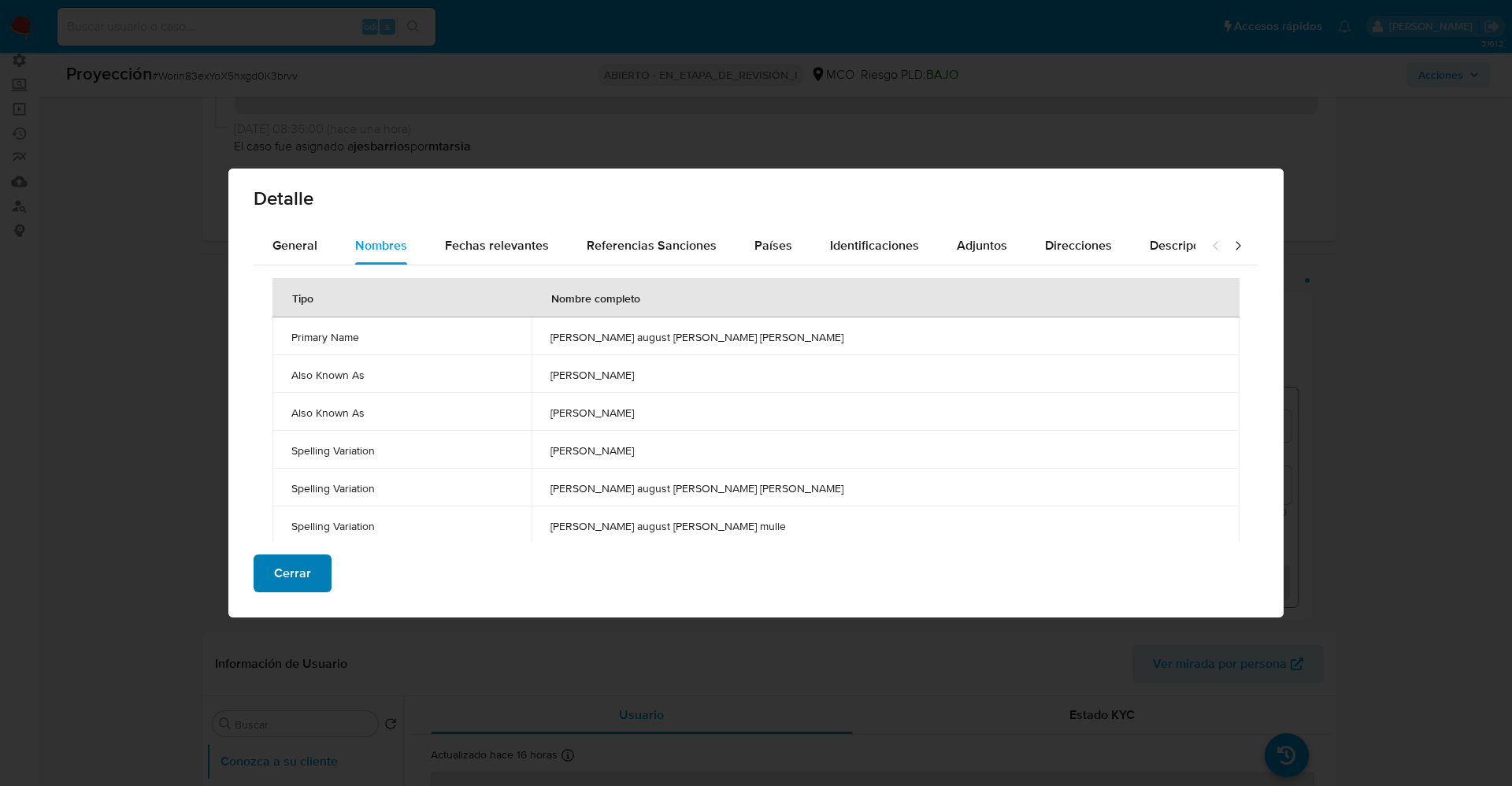
click at [308, 563] on span "Cerrar" at bounding box center [292, 573] width 37 height 34
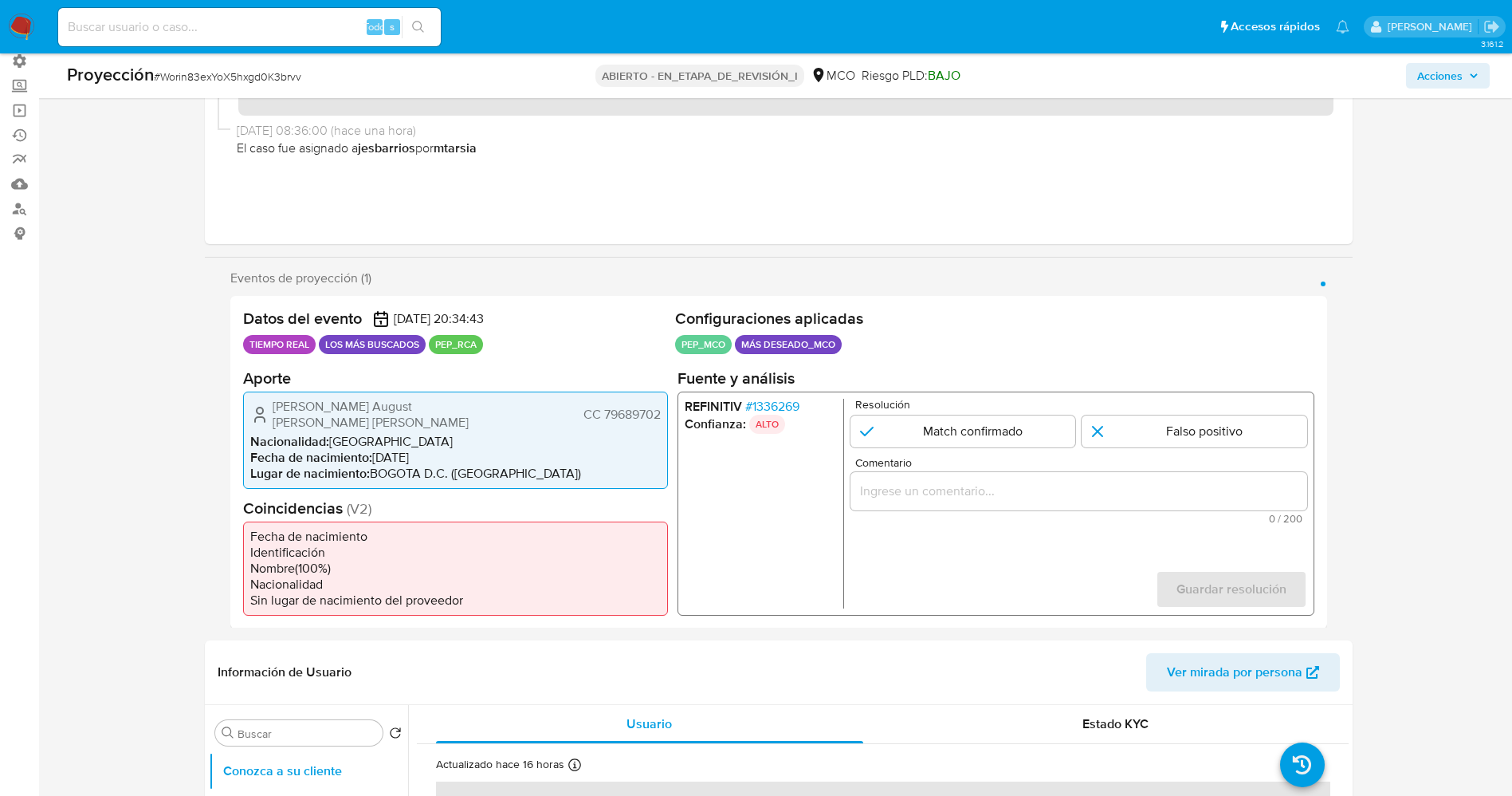
drag, startPoint x: 596, startPoint y: 407, endPoint x: 665, endPoint y: 408, distance: 69.0
click at [665, 408] on div "[PERSON_NAME] August [PERSON_NAME] [PERSON_NAME] CC 79689702 Nacionalidad : [DE…" at bounding box center [456, 439] width 425 height 97
click at [752, 405] on font "#" at bounding box center [748, 406] width 8 height 19
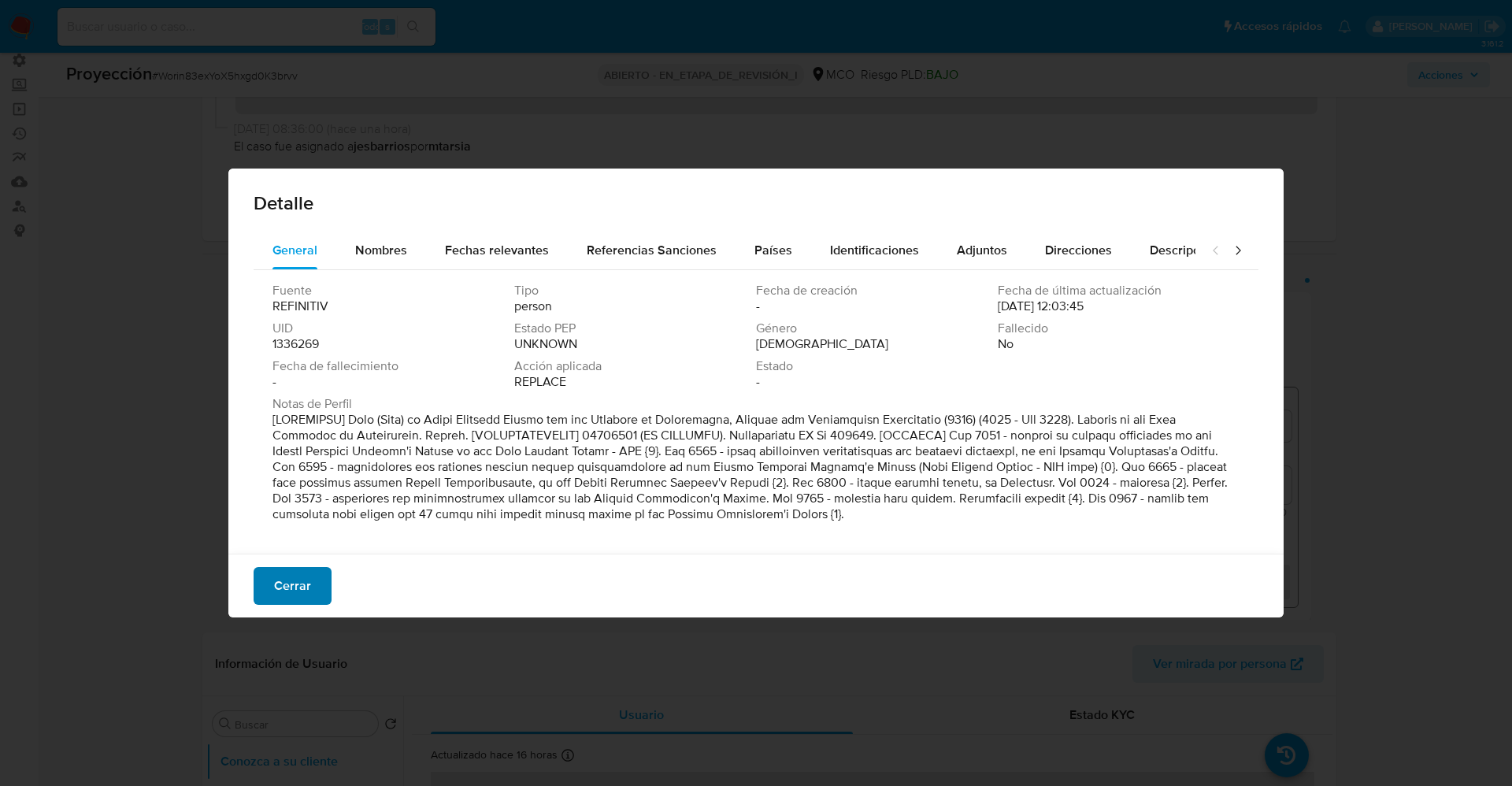
click at [305, 576] on font "Cerrar" at bounding box center [292, 586] width 37 height 38
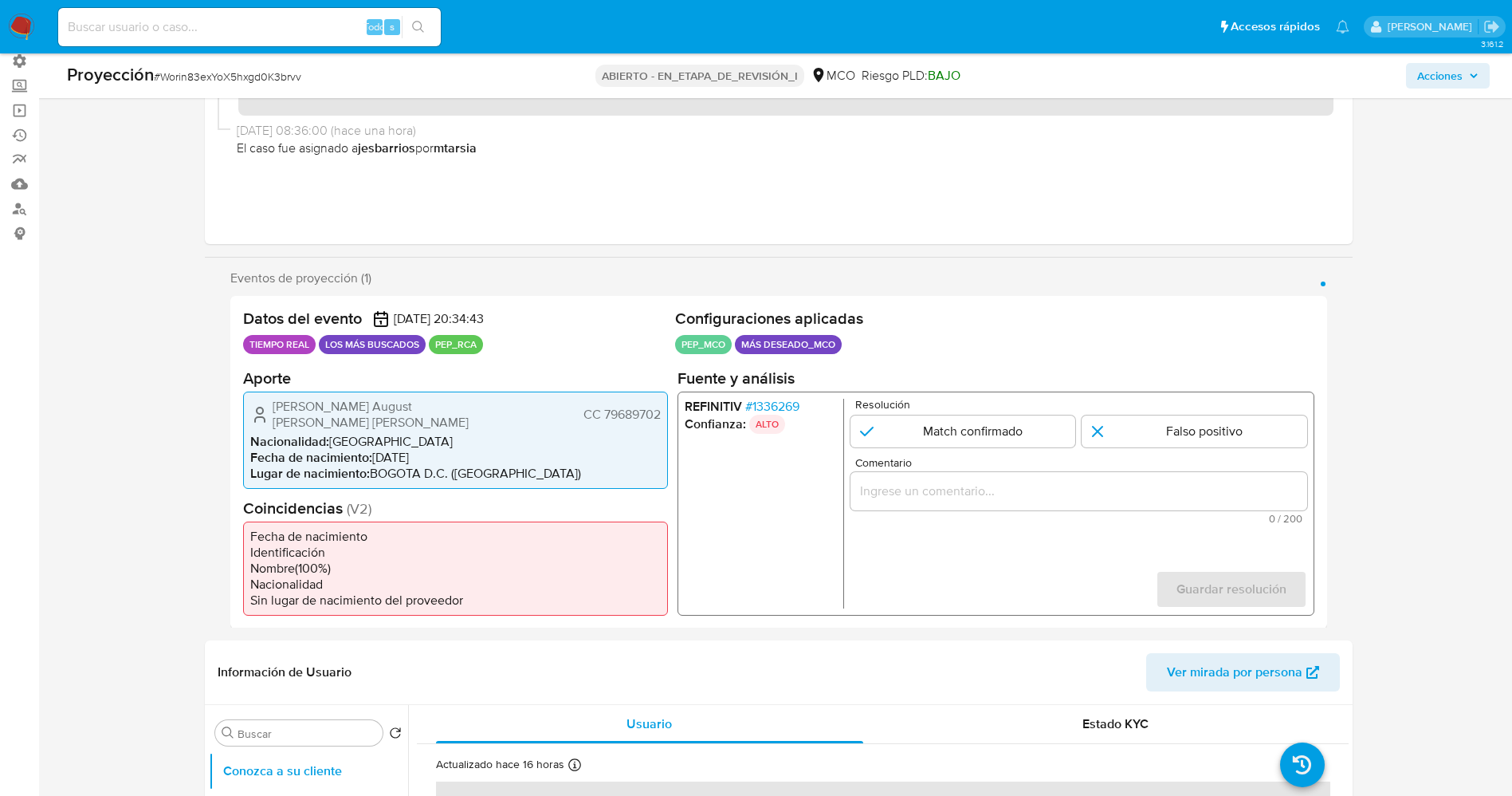
click at [786, 401] on font "1336269" at bounding box center [775, 406] width 47 height 19
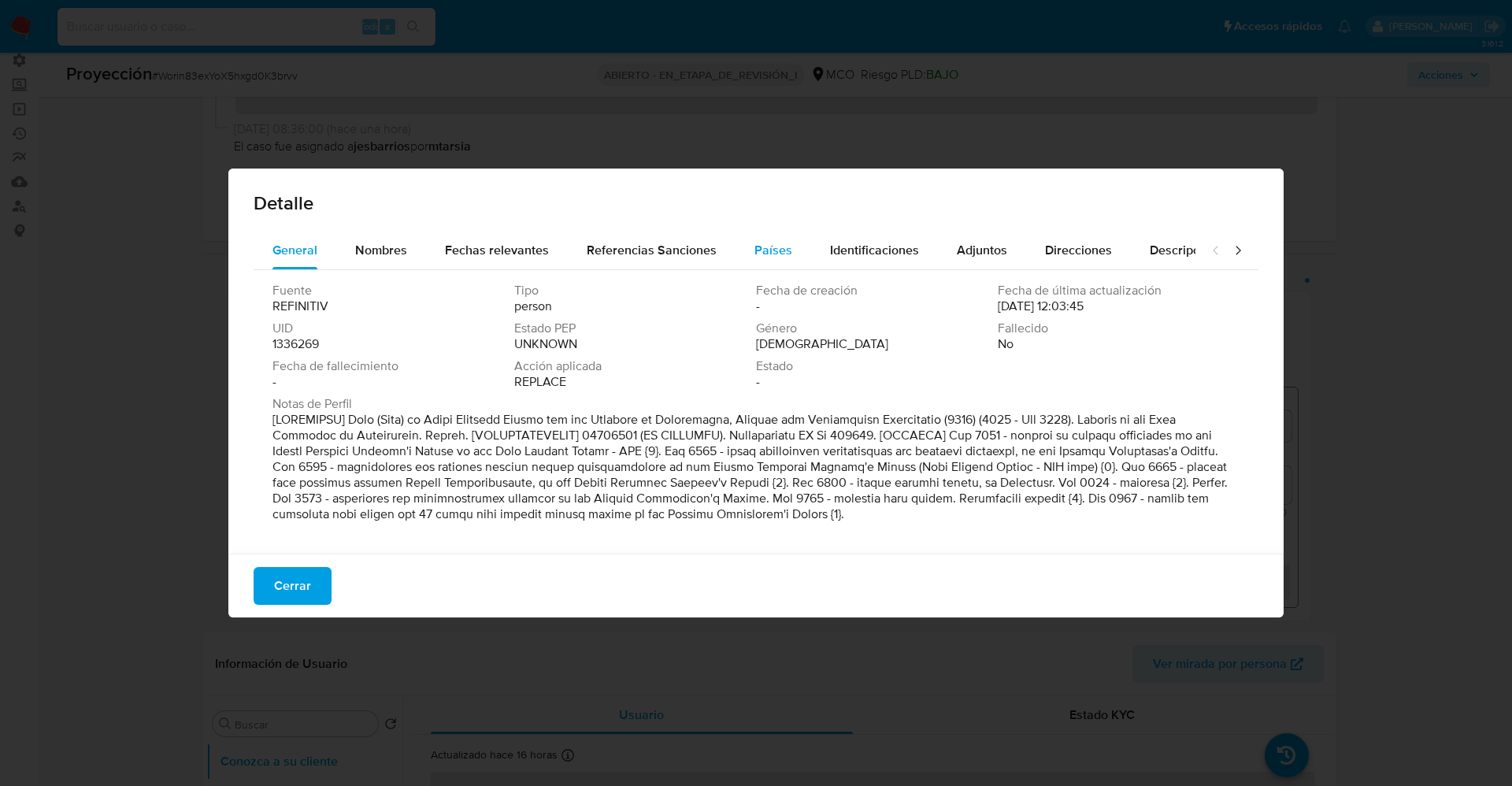
click at [779, 250] on span "Países" at bounding box center [773, 251] width 38 height 19
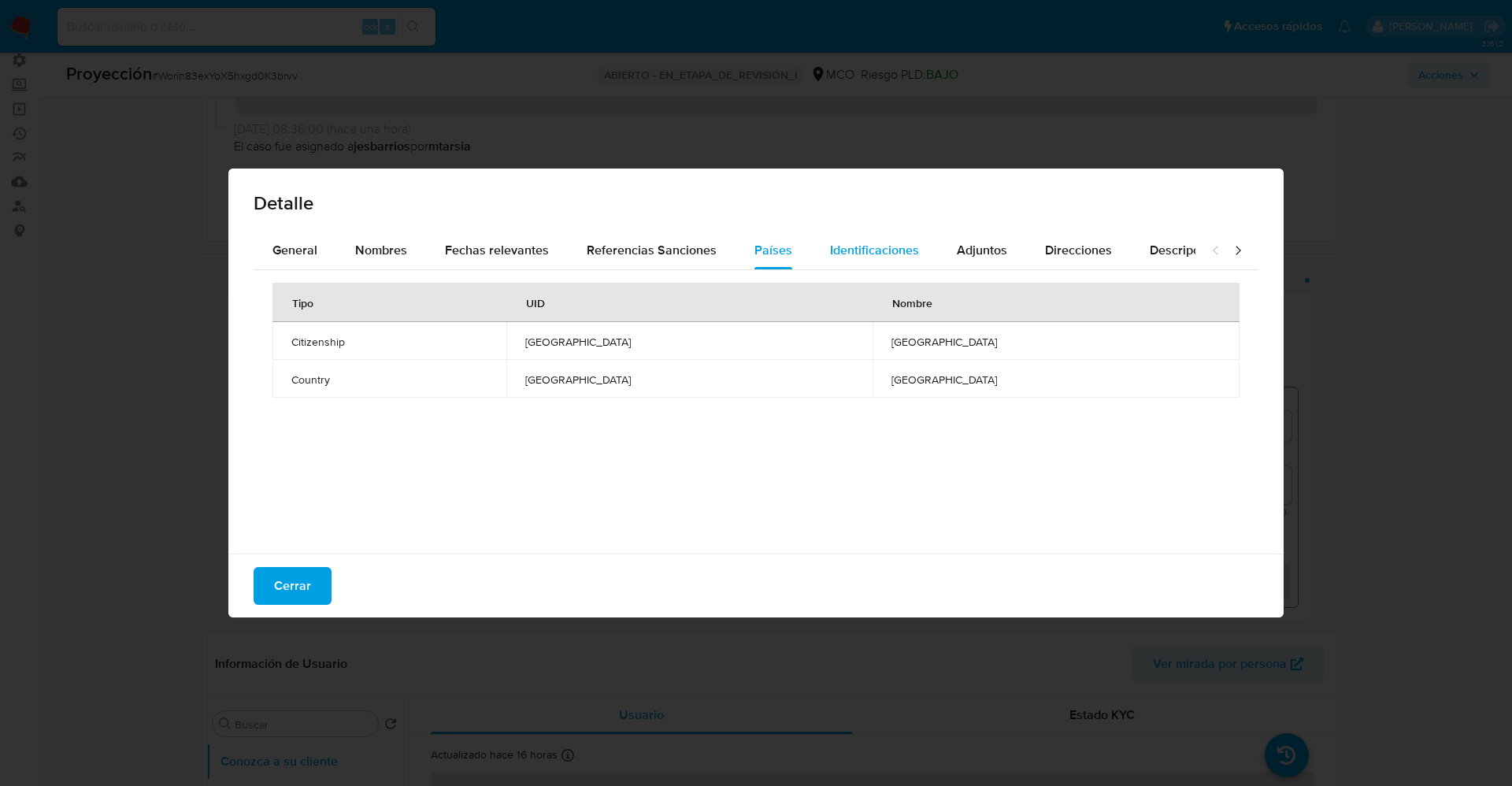
click at [870, 247] on span "Identificaciones" at bounding box center [874, 251] width 89 height 19
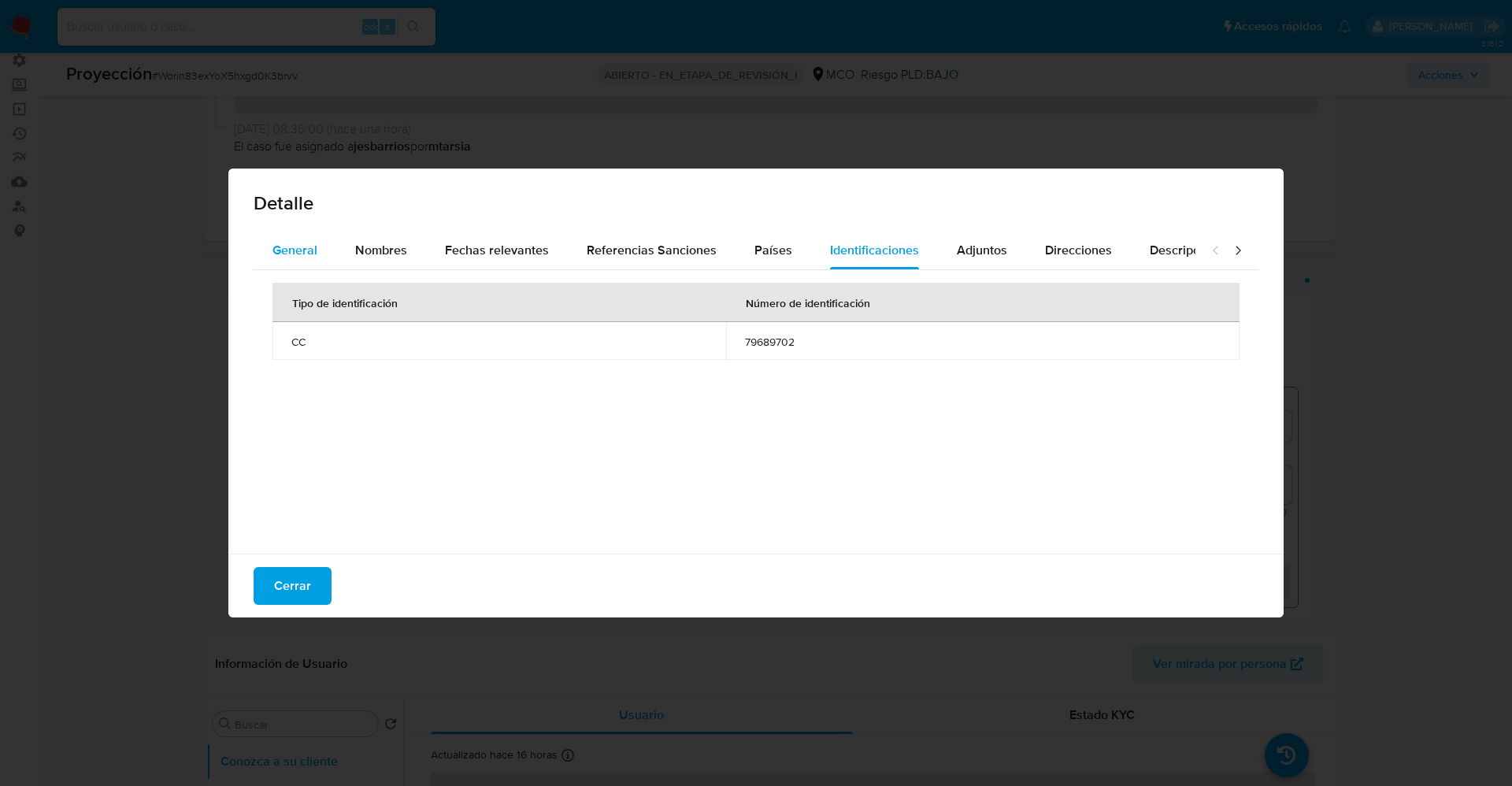
click at [303, 261] on div "General" at bounding box center [295, 250] width 45 height 38
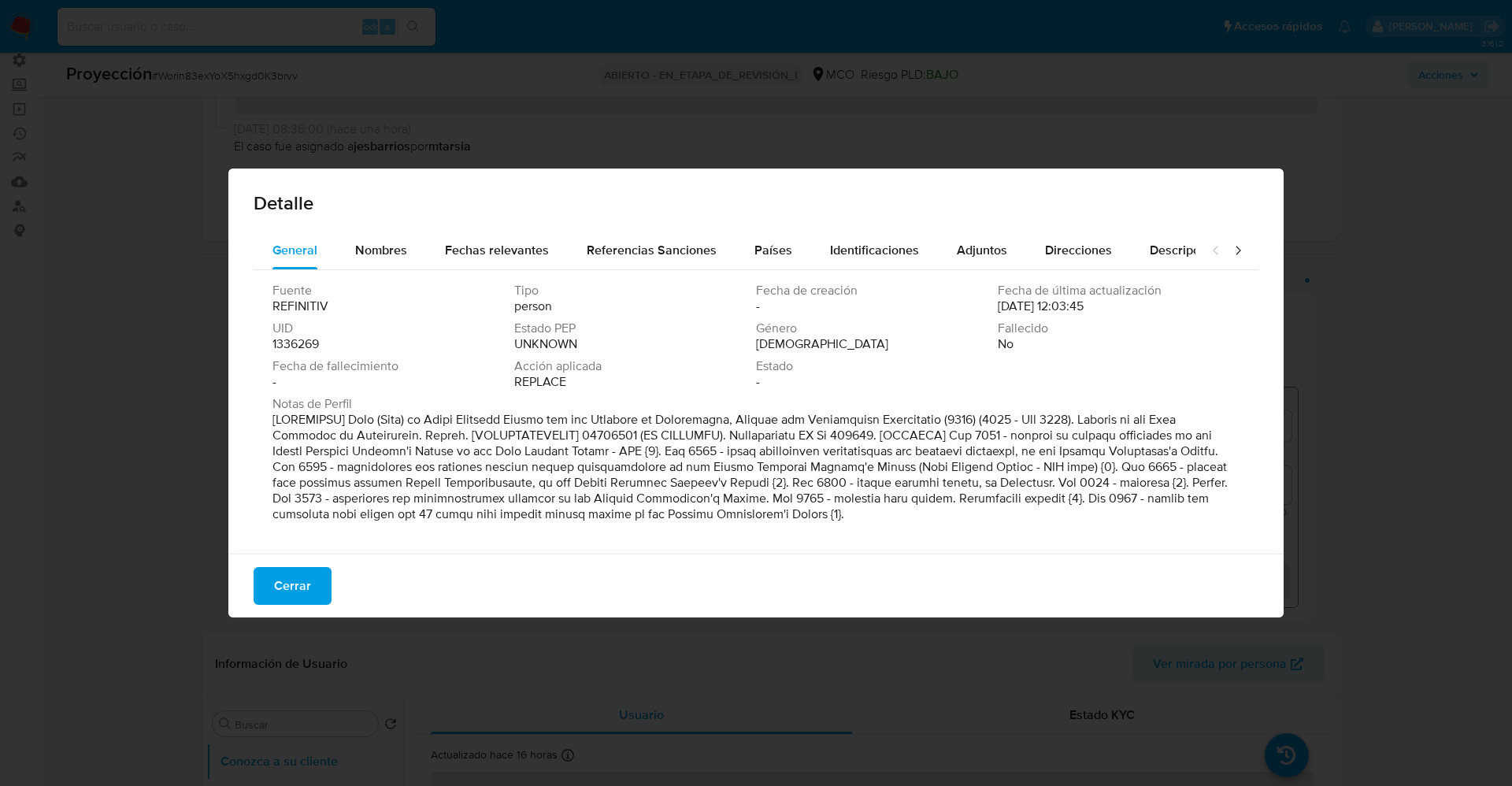
drag, startPoint x: 258, startPoint y: 421, endPoint x: 782, endPoint y: 524, distance: 534.0
click at [782, 524] on div "Fuente REFINITIV Tipo person Fecha de creación - Fecha de última actualización …" at bounding box center [756, 407] width 1004 height 276
click at [966, 312] on div "Fecha de creación -" at bounding box center [876, 299] width 241 height 32
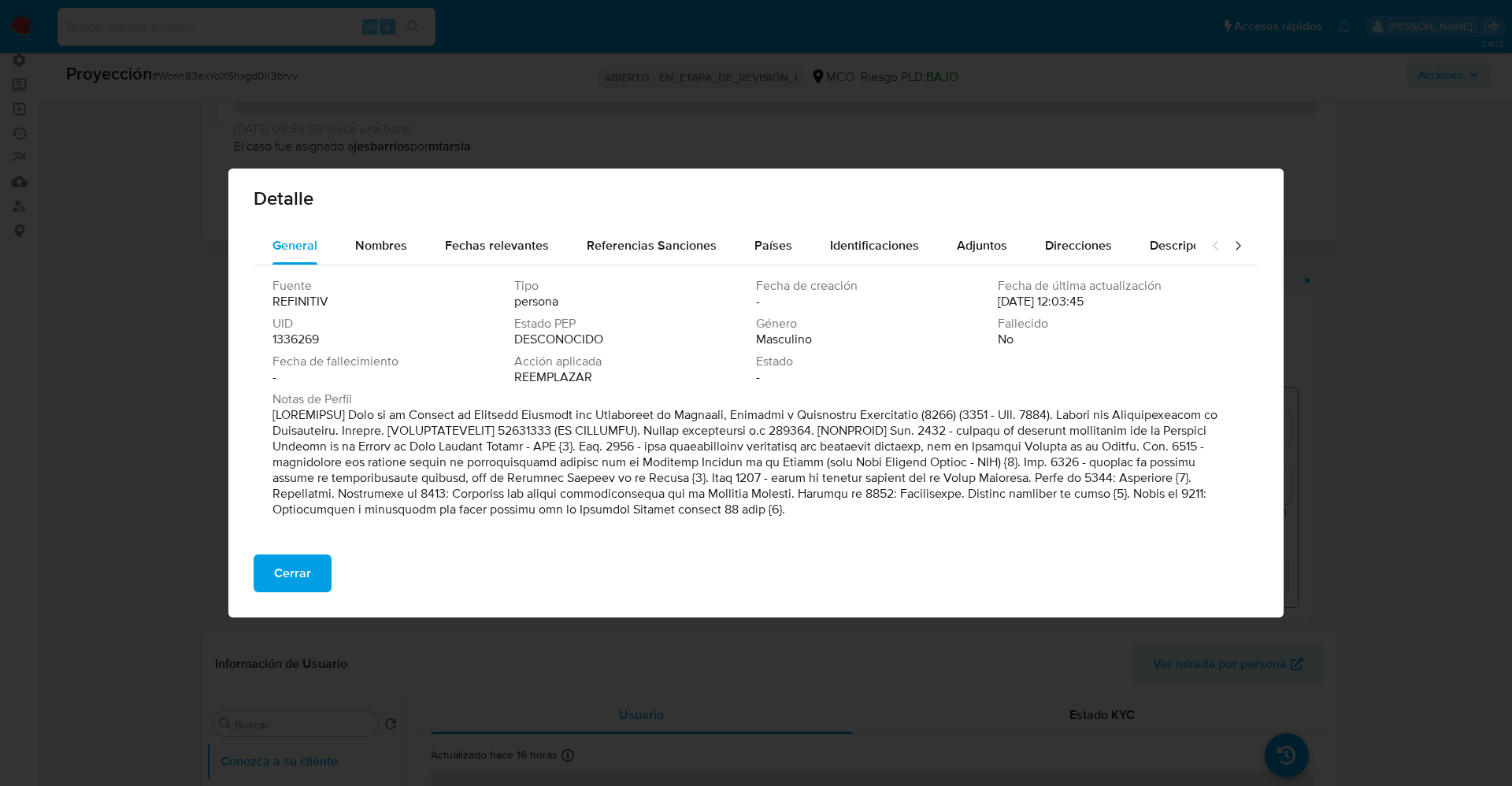
scroll to position [0, 0]
